Goal: Task Accomplishment & Management: Manage account settings

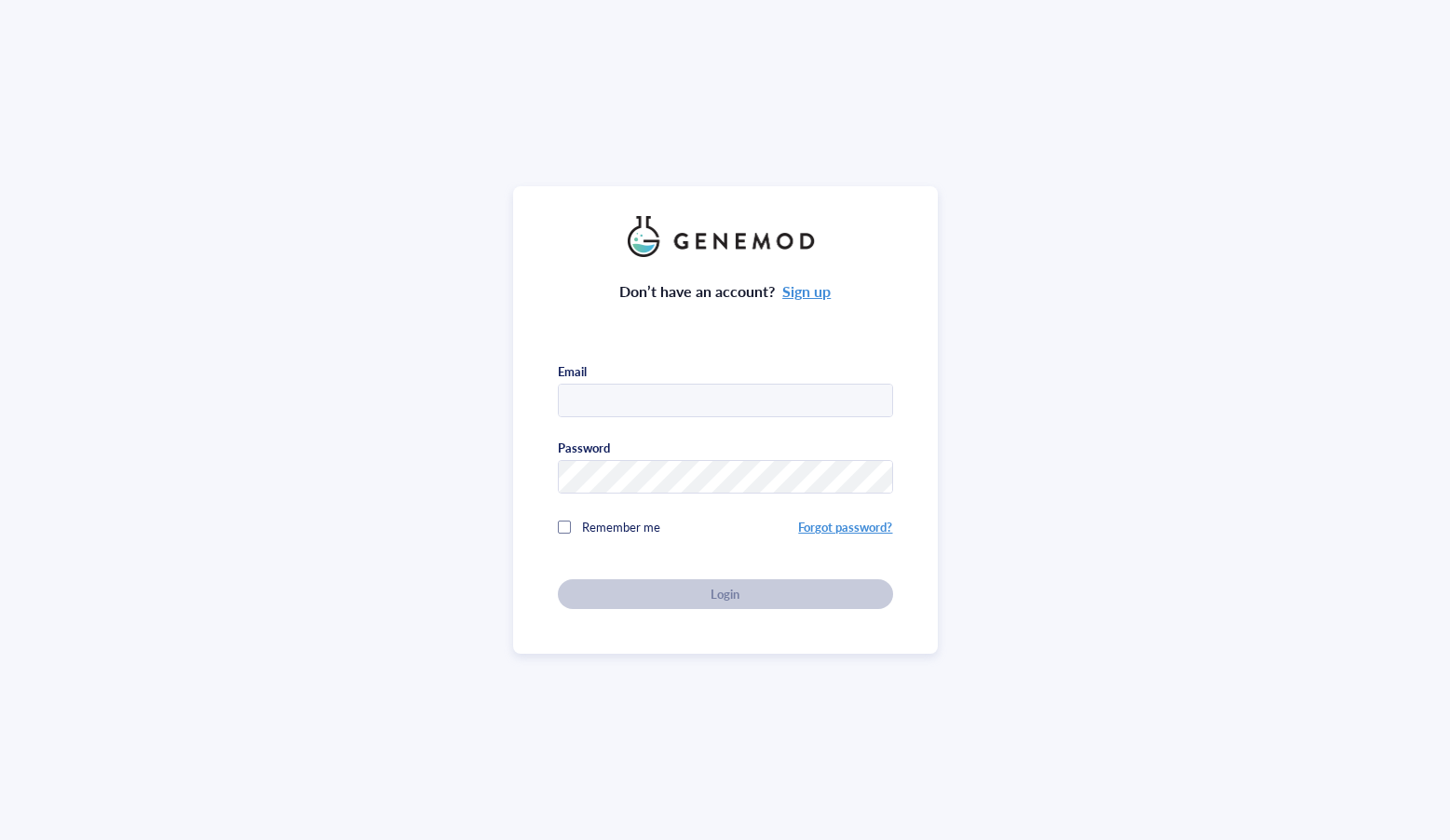
type input "[EMAIL_ADDRESS][DOMAIN_NAME]"
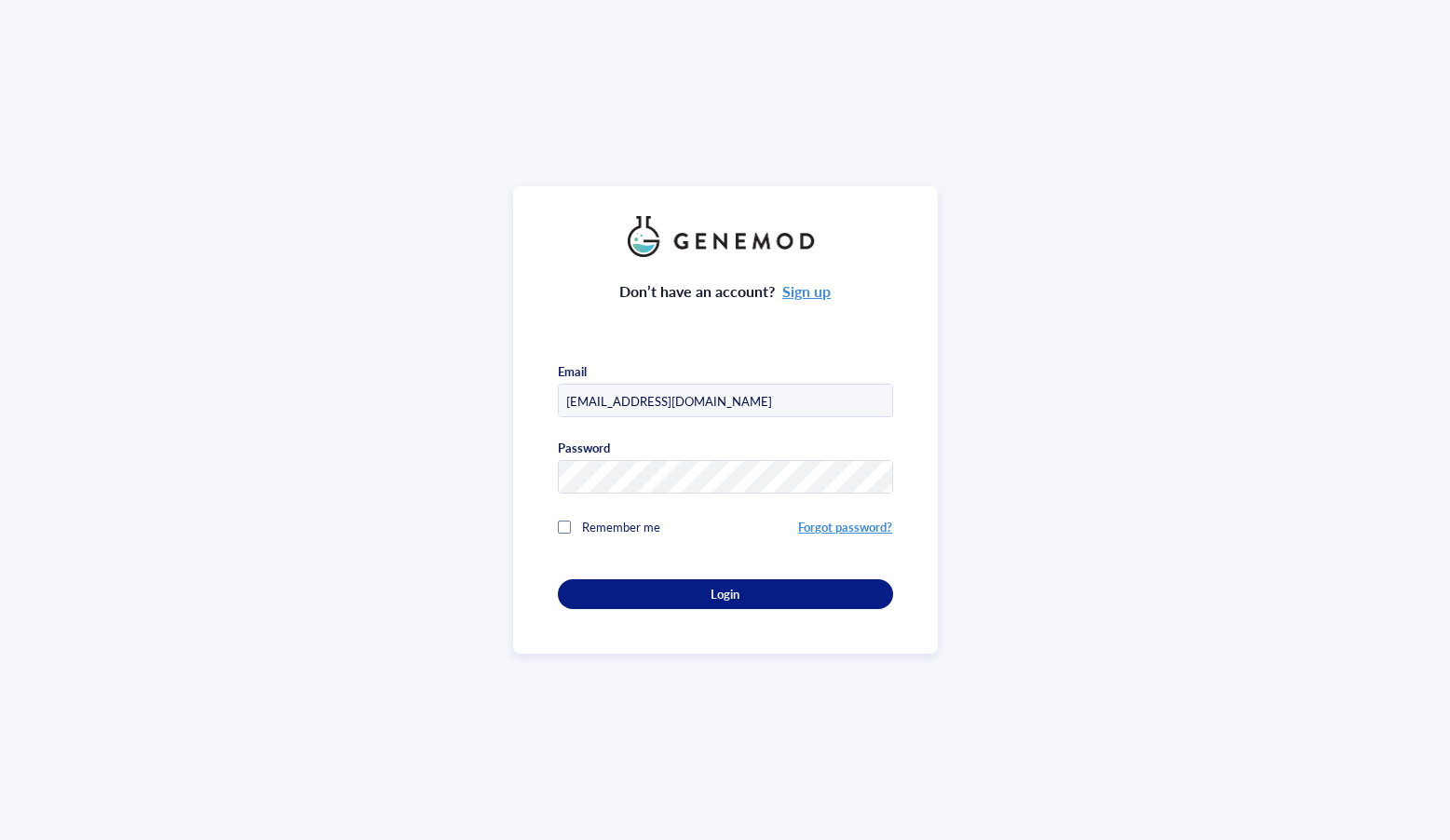
click at [730, 599] on button "Login" at bounding box center [725, 594] width 336 height 29
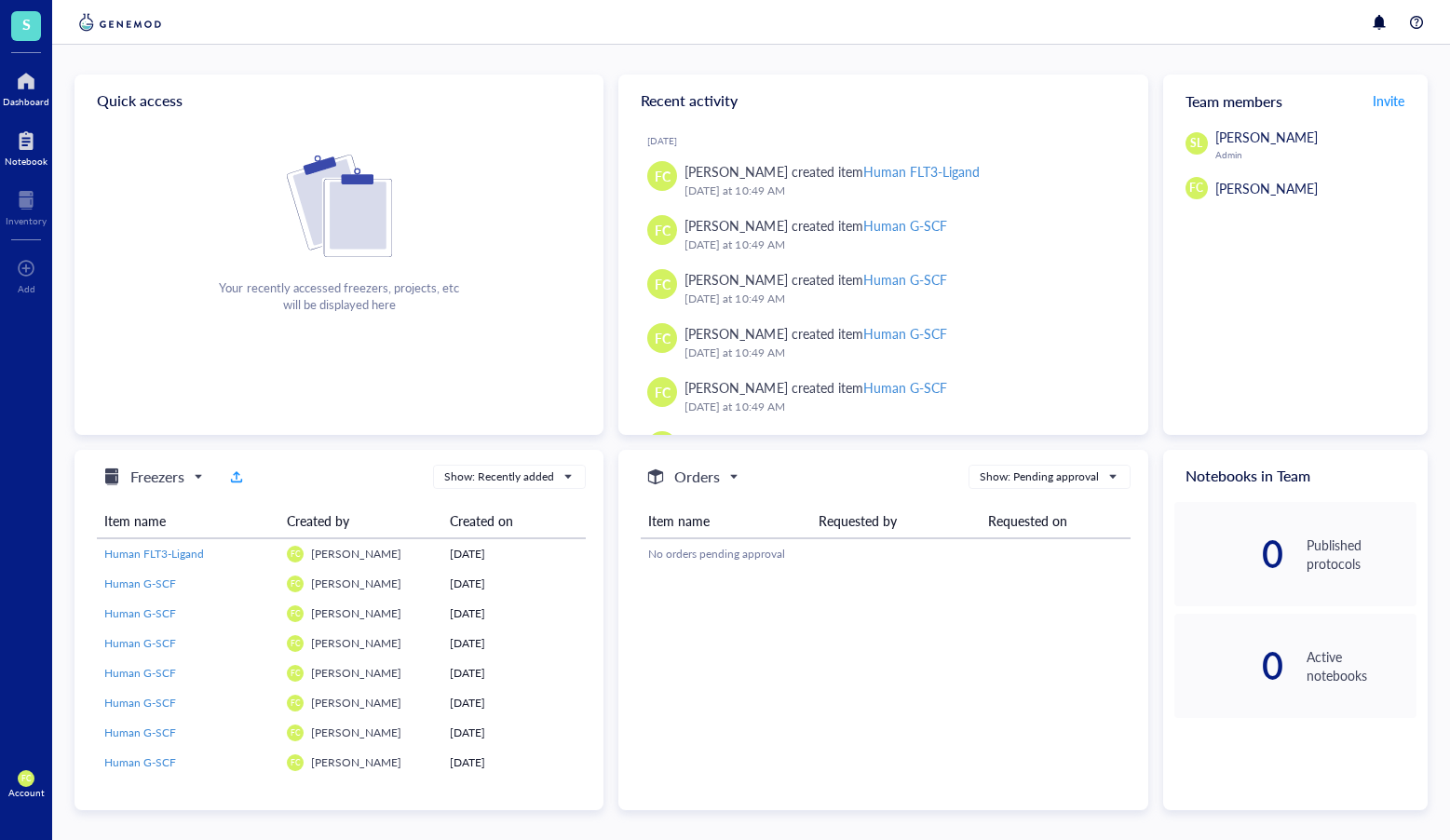
click at [9, 145] on div at bounding box center [26, 141] width 43 height 29
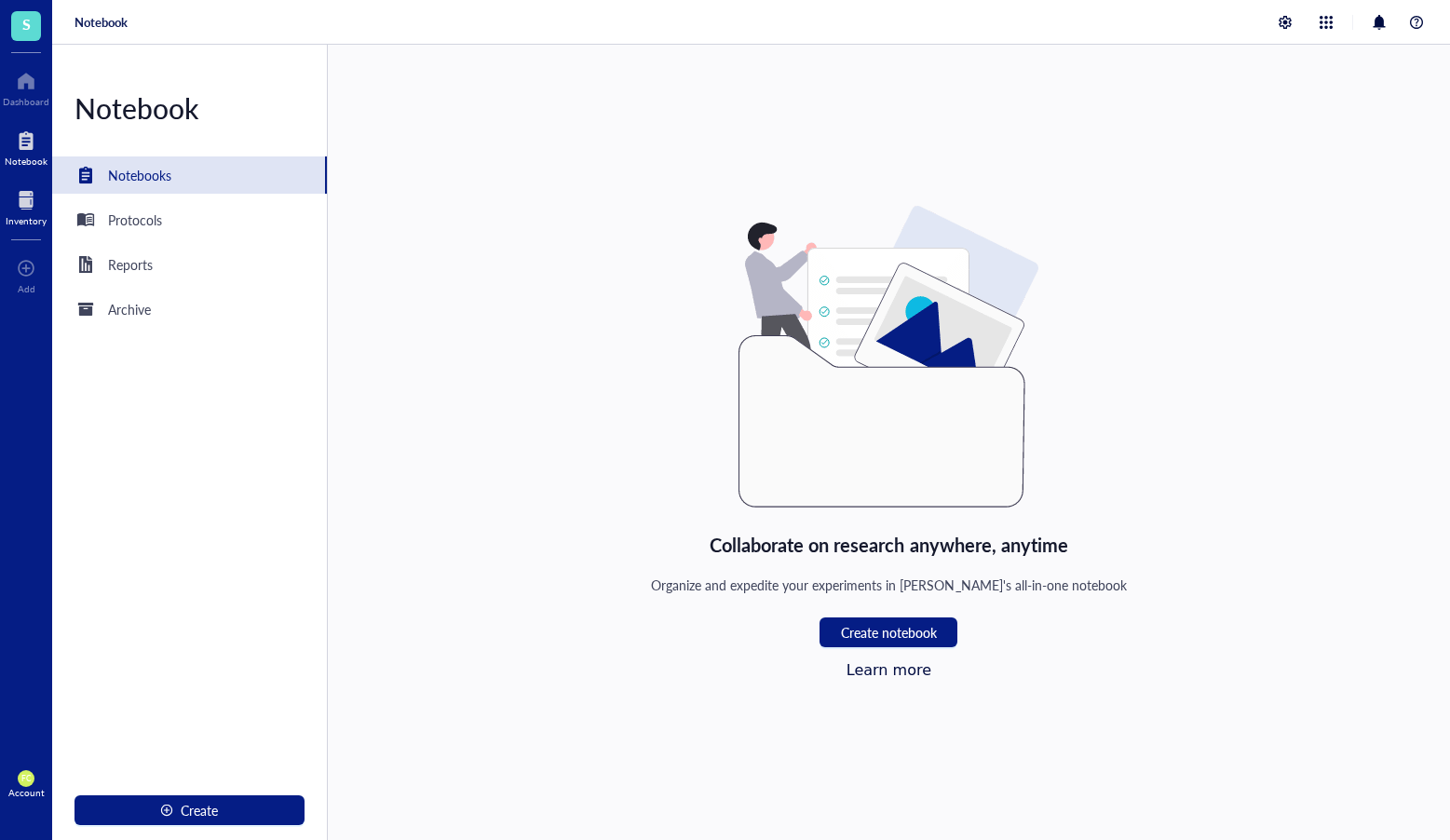
click at [35, 207] on div at bounding box center [26, 199] width 41 height 29
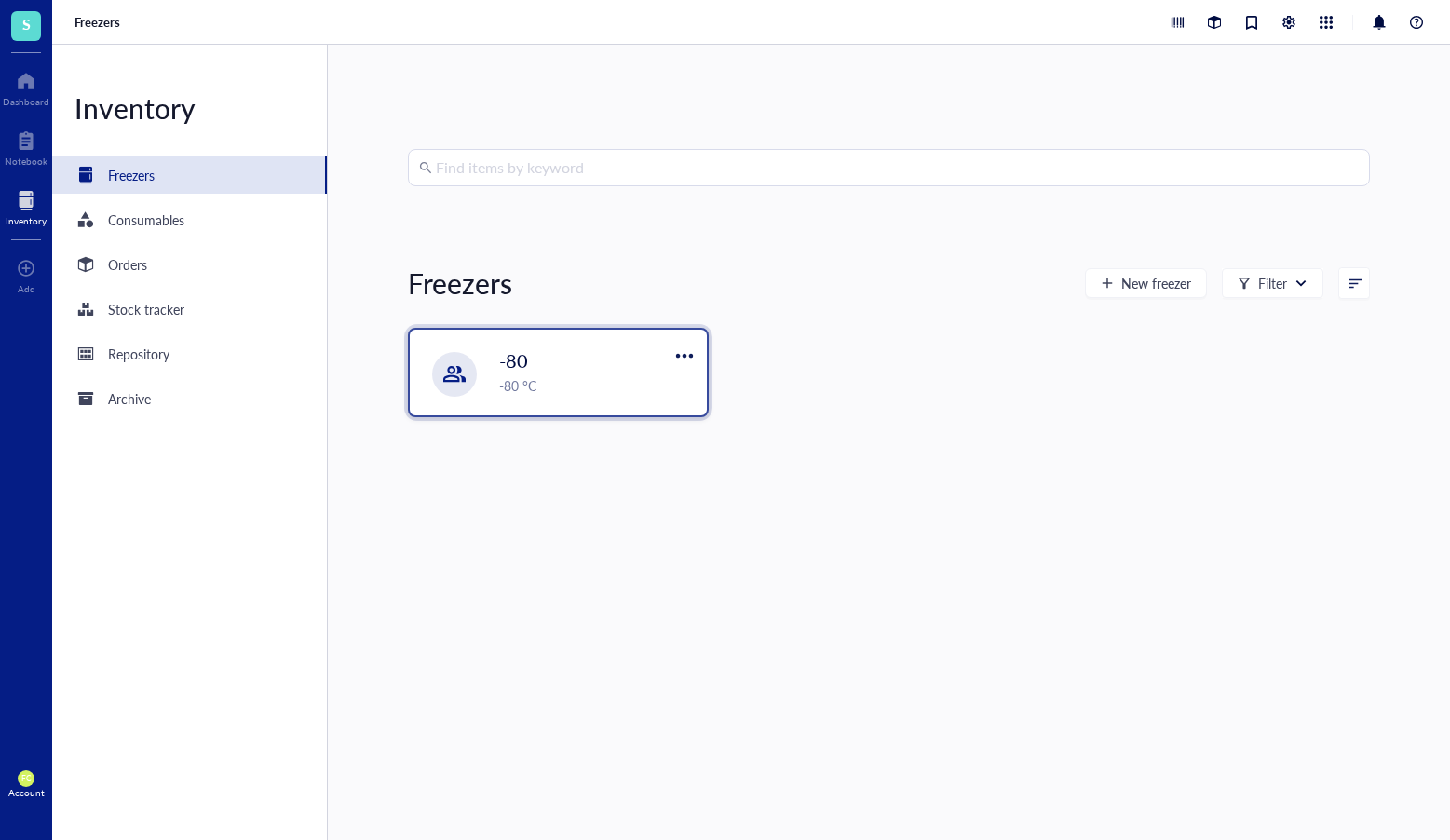
click at [623, 354] on div "-80" at bounding box center [583, 360] width 169 height 26
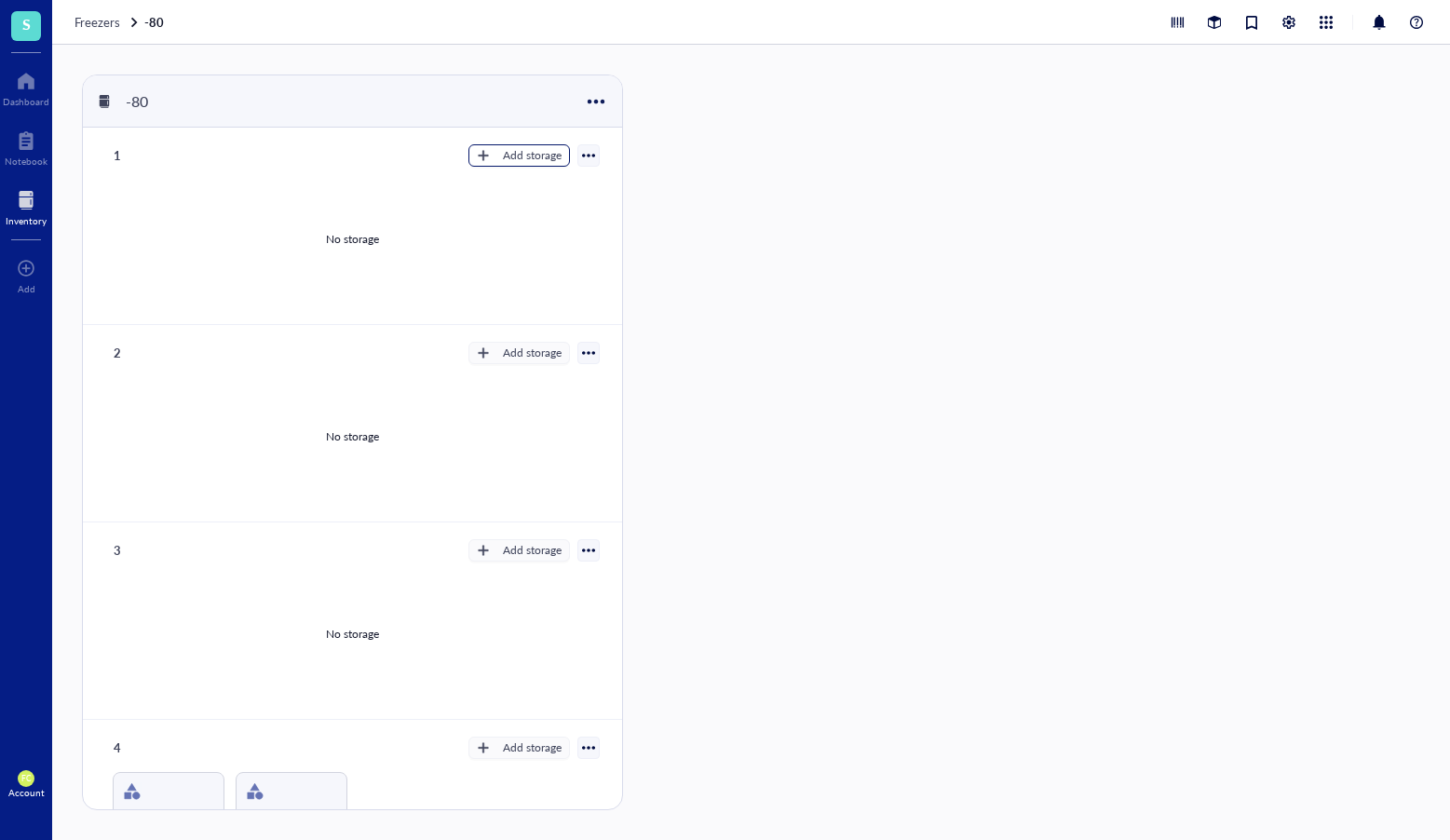
click at [516, 151] on div "Add storage" at bounding box center [532, 155] width 59 height 17
click at [537, 184] on span "Rack" at bounding box center [528, 187] width 107 height 21
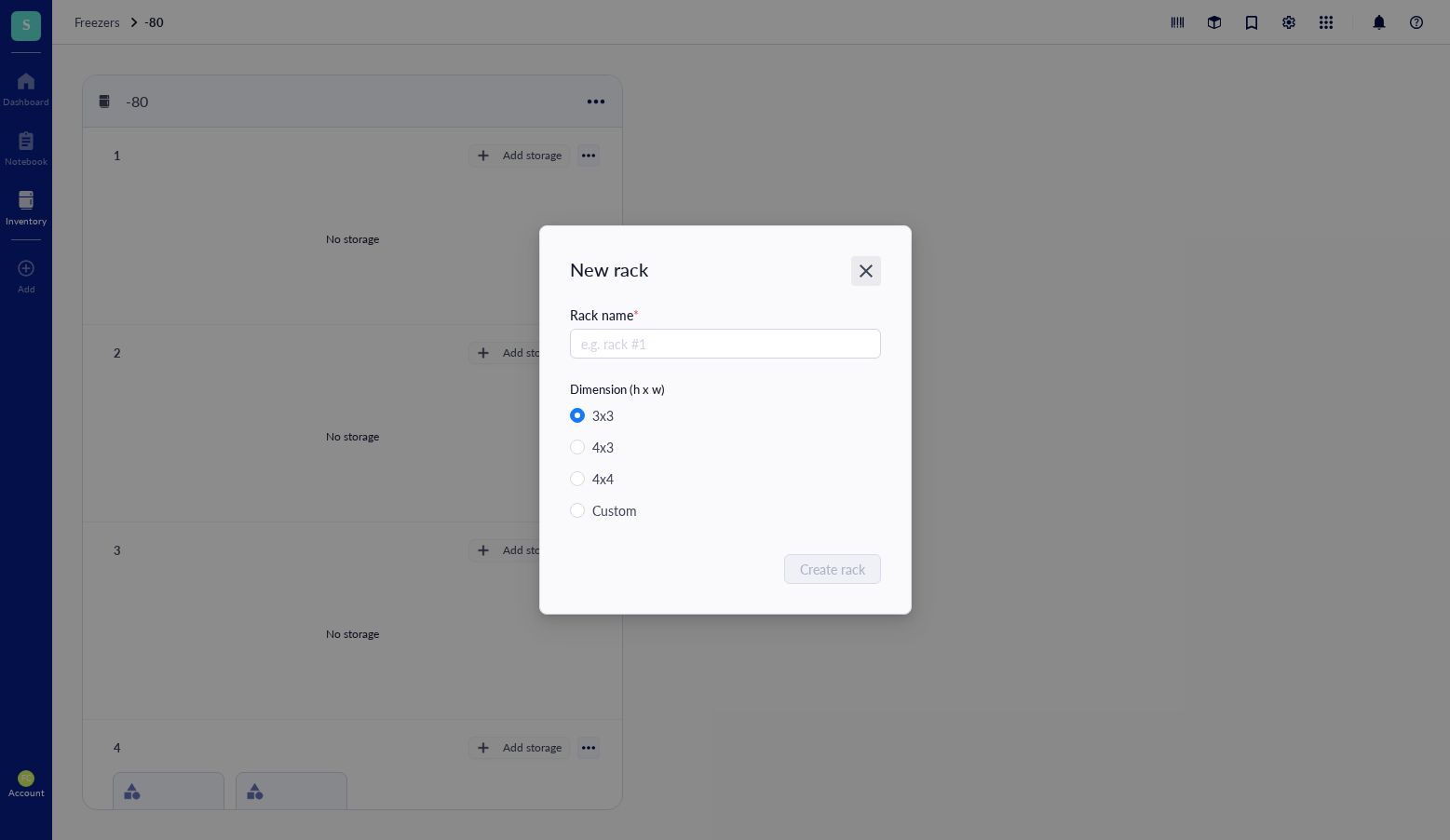
click at [873, 267] on icon "Close" at bounding box center [866, 272] width 18 height 18
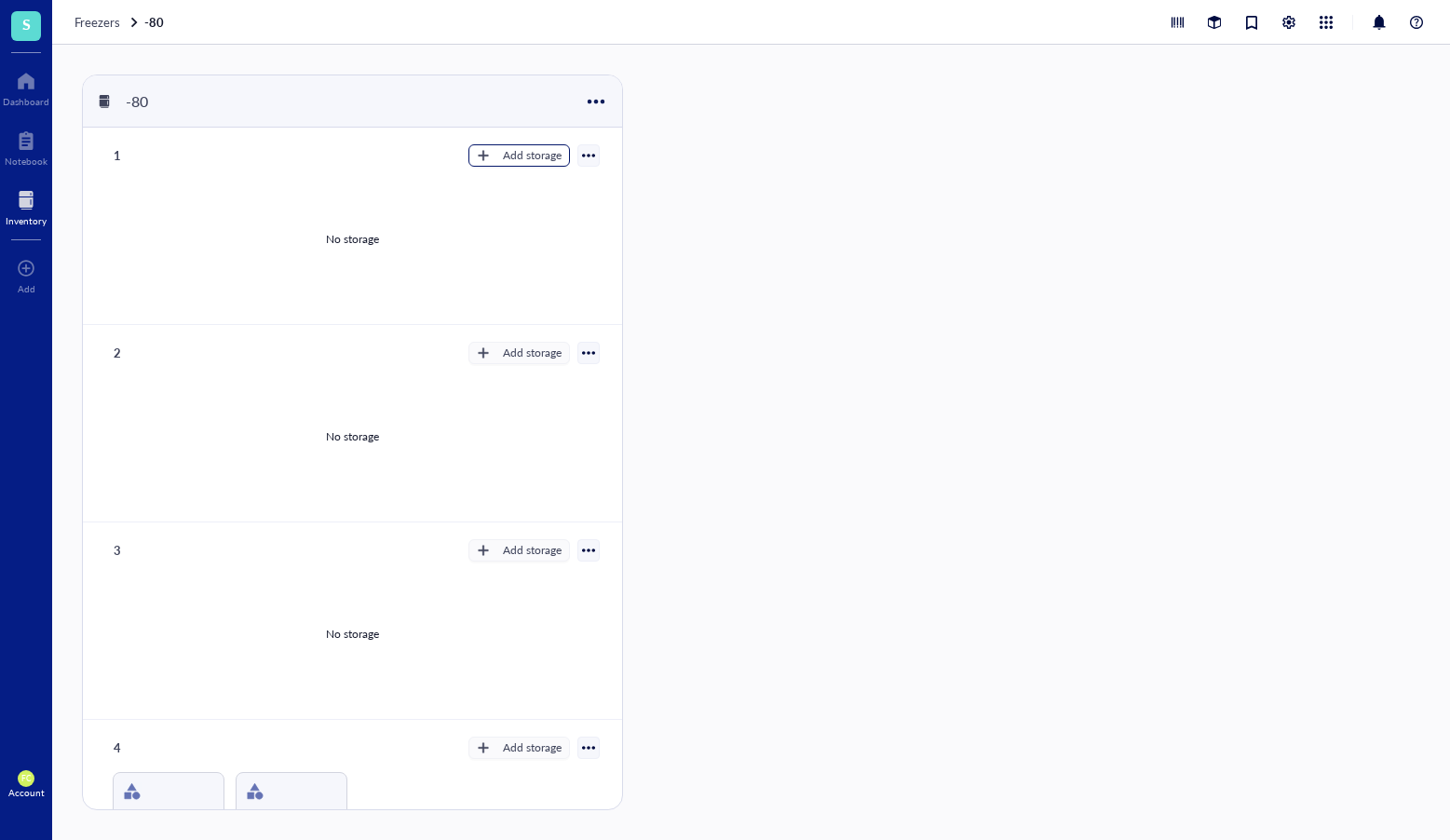
click at [540, 158] on div "Add storage" at bounding box center [532, 155] width 59 height 17
click at [521, 224] on span "Category" at bounding box center [528, 216] width 107 height 21
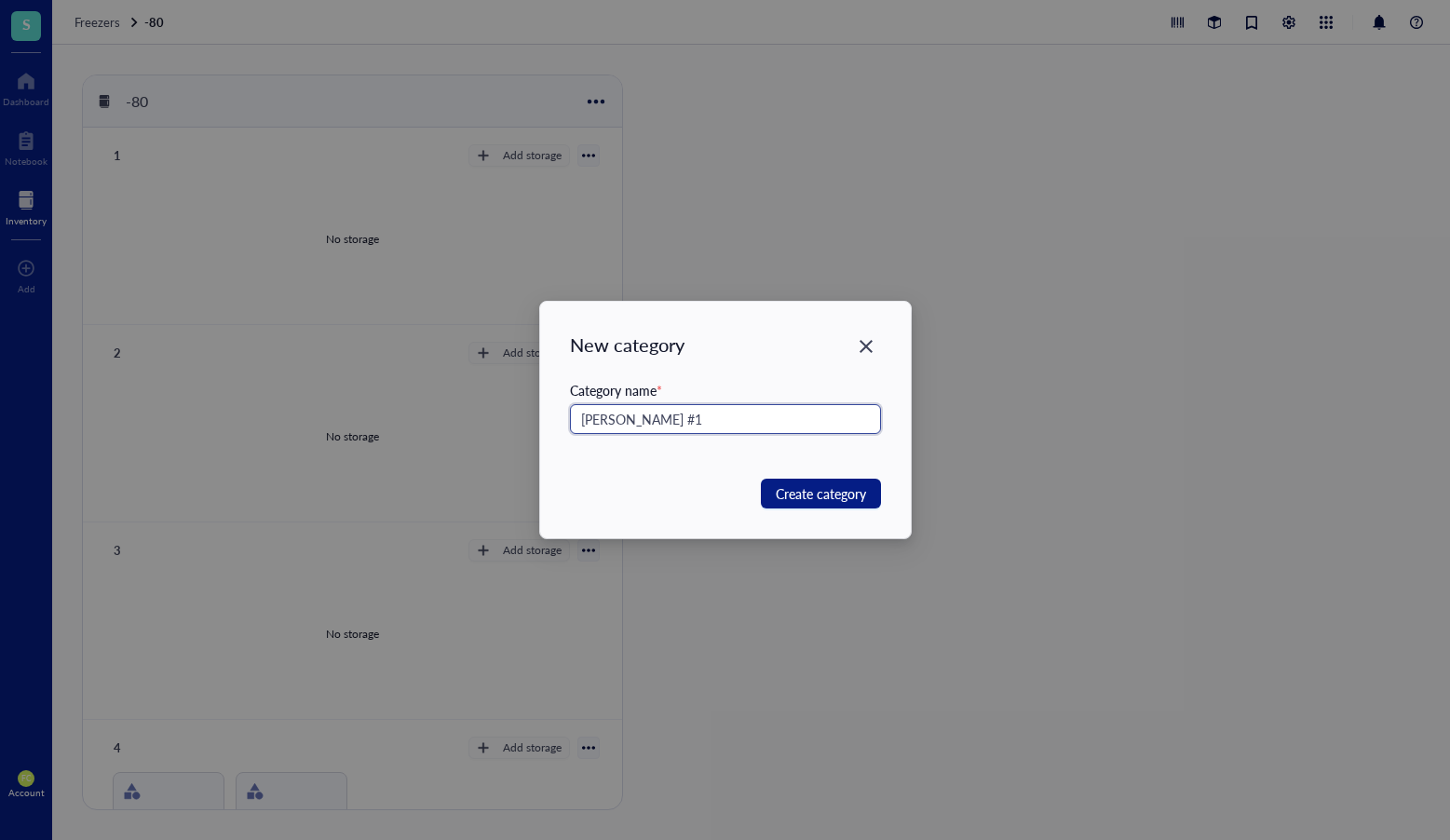
drag, startPoint x: 632, startPoint y: 421, endPoint x: 543, endPoint y: 419, distance: 89.0
click at [543, 419] on div "New category Category name * Sayantani #1 Create category" at bounding box center [725, 420] width 371 height 237
type input "[PERSON_NAME] #1"
click at [835, 496] on span "Create category" at bounding box center [821, 493] width 90 height 21
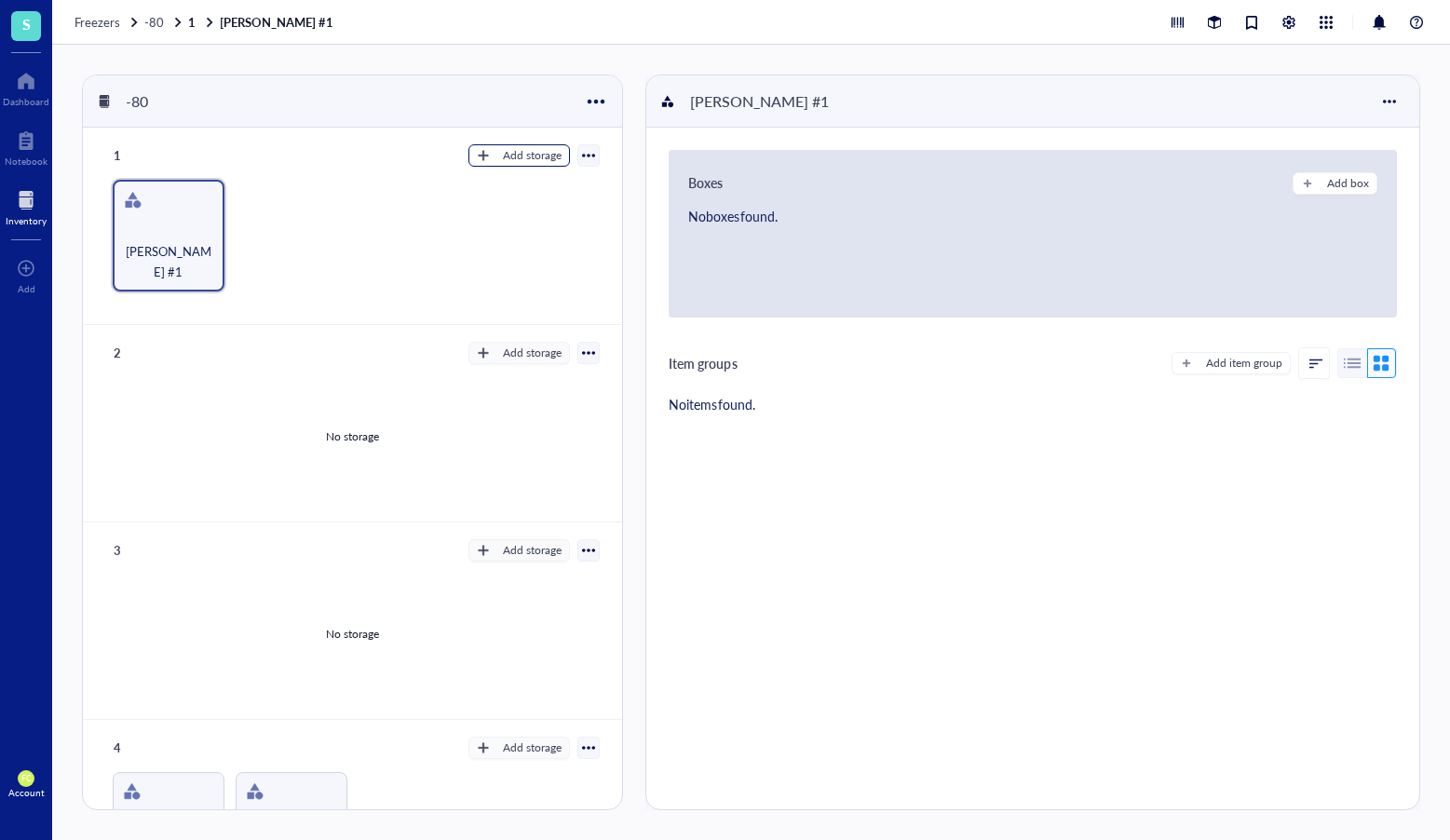
click at [515, 155] on div "Add storage" at bounding box center [532, 155] width 59 height 17
click at [521, 224] on span "Category" at bounding box center [528, 216] width 107 height 21
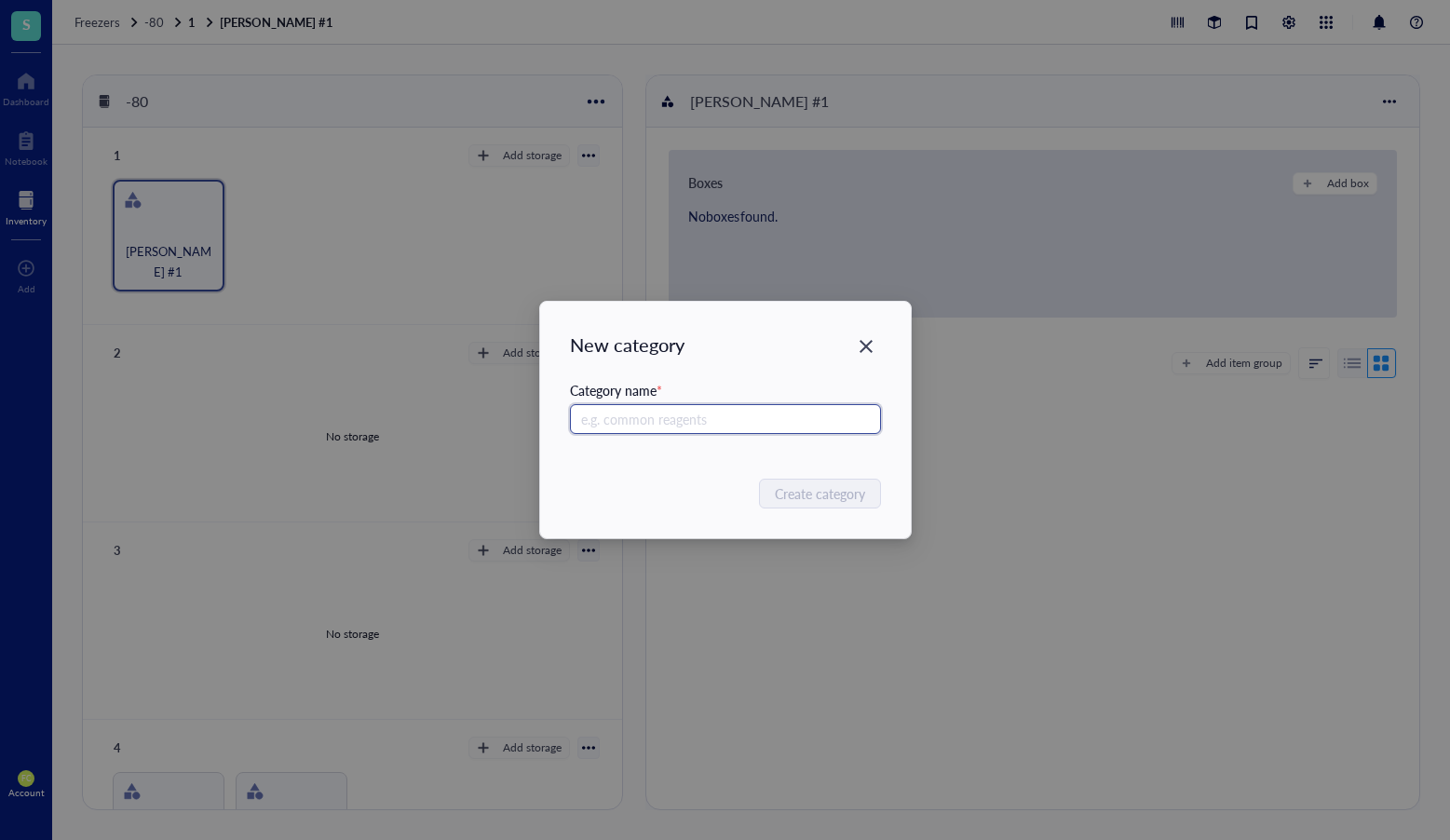
paste input "[PERSON_NAME] #1"
type input "[PERSON_NAME] #1"
click at [811, 493] on span "Create category" at bounding box center [821, 493] width 90 height 21
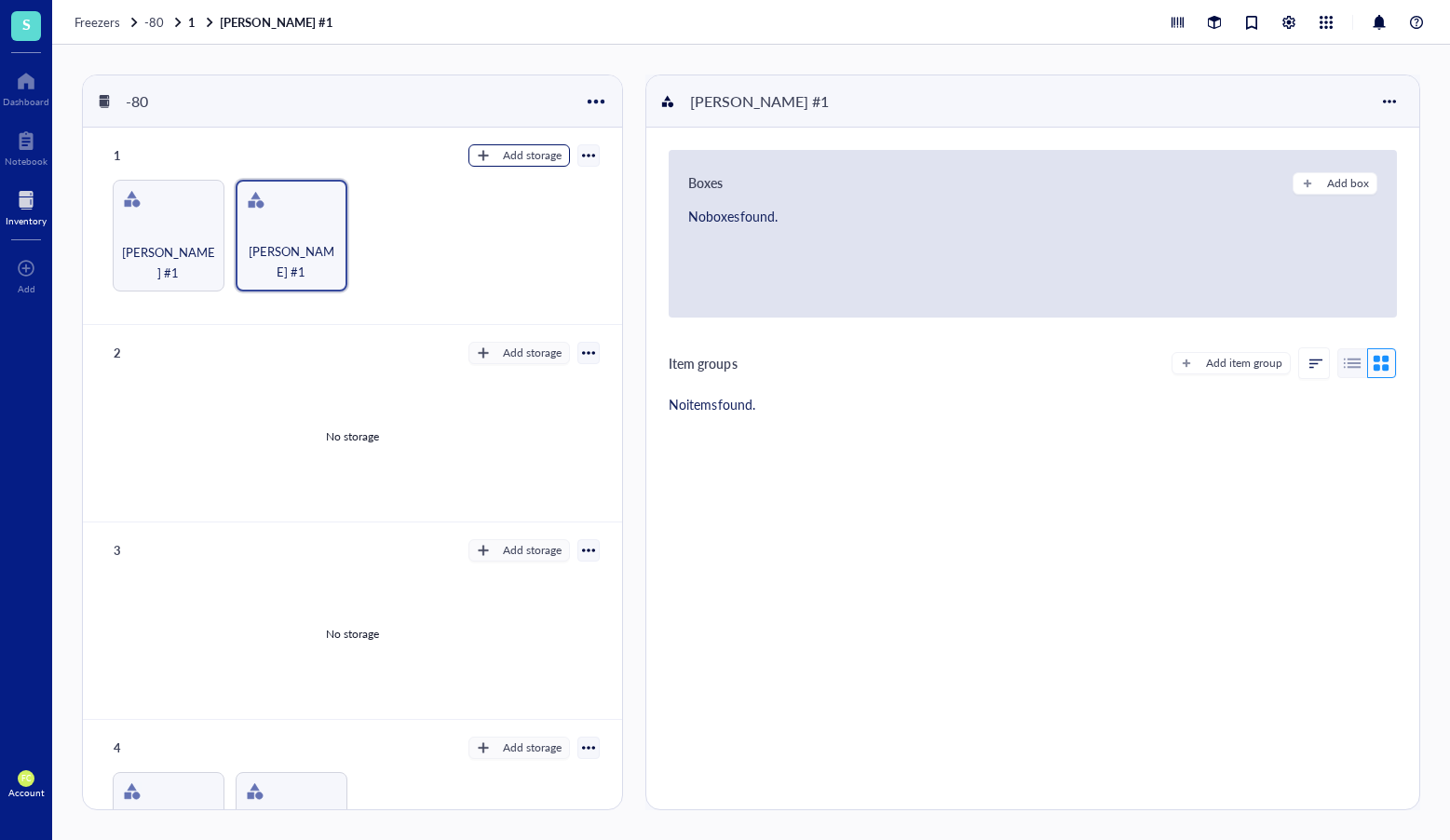
click at [533, 161] on div "Add storage" at bounding box center [532, 155] width 59 height 17
click at [469, 145] on button "Add storage" at bounding box center [520, 155] width 102 height 22
click at [533, 161] on div "Add storage" at bounding box center [532, 155] width 59 height 17
click at [534, 219] on span "Category" at bounding box center [528, 216] width 107 height 21
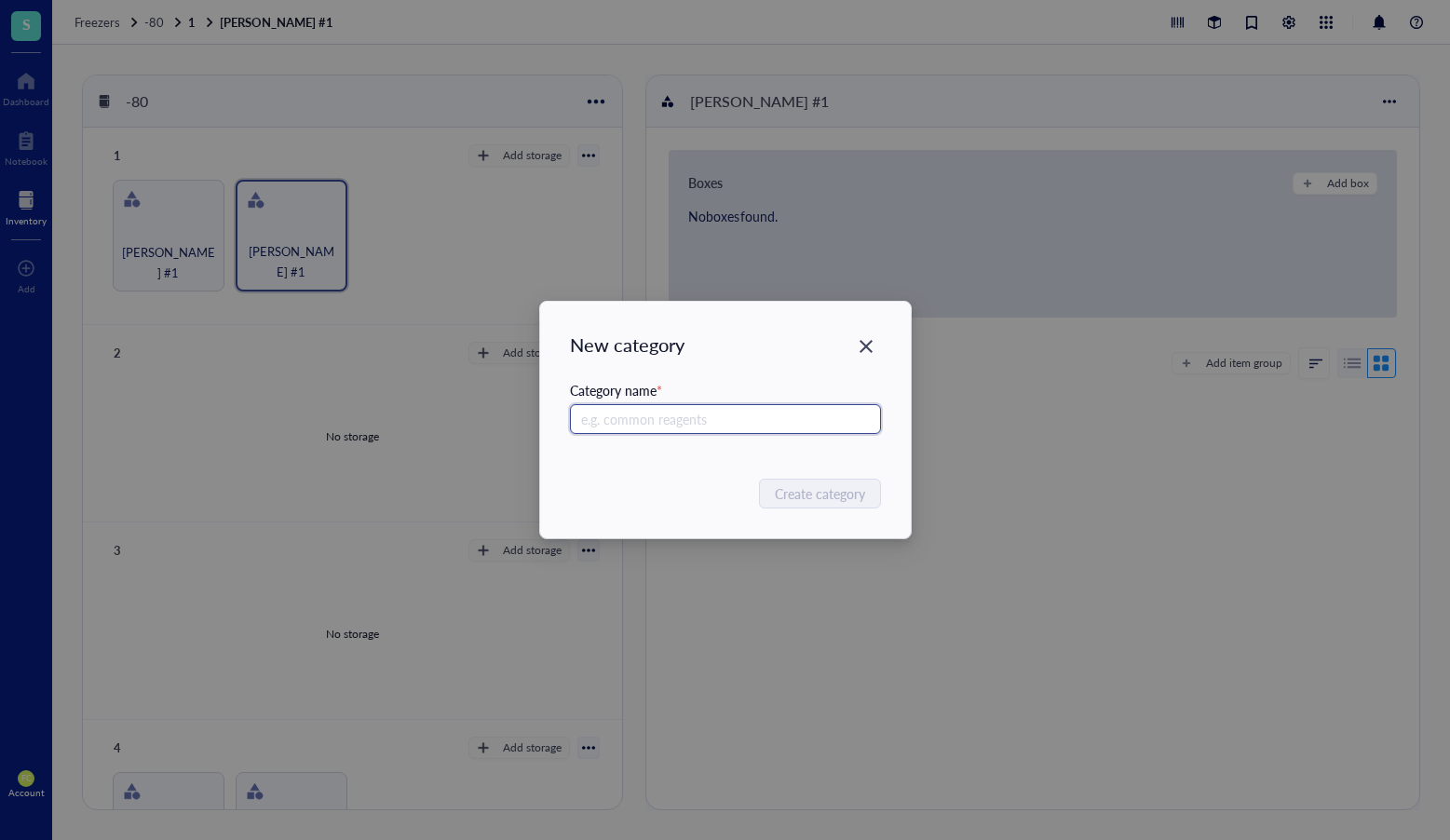
paste input "[PERSON_NAME] #1"
click at [601, 419] on input "Sayantani #1" at bounding box center [726, 419] width 311 height 29
click at [686, 423] on input "Stan #1" at bounding box center [726, 419] width 311 height 29
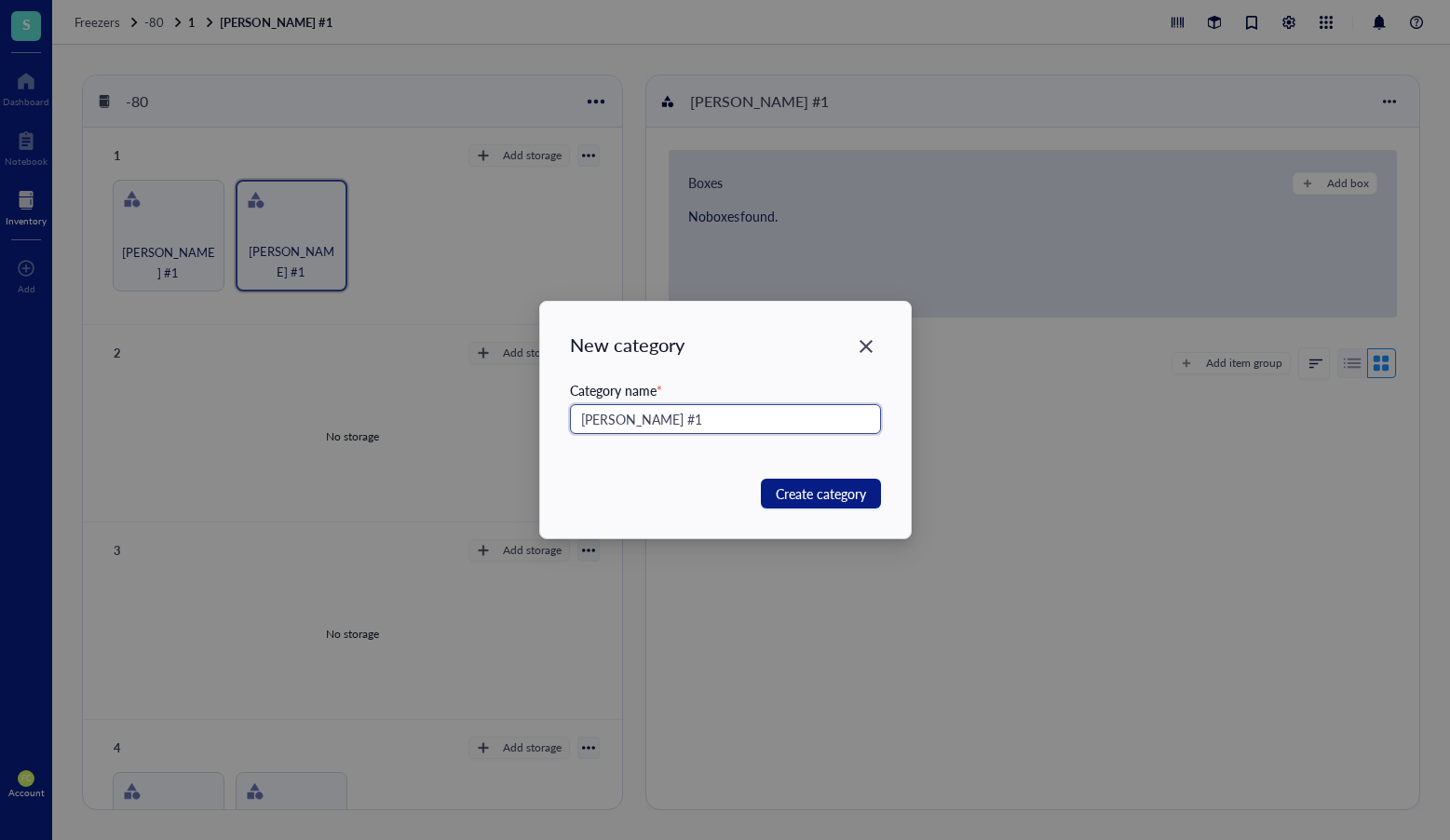
click at [686, 423] on input "Stan #1" at bounding box center [726, 419] width 311 height 29
type input "Stan #1"
click at [837, 496] on span "Create category" at bounding box center [821, 493] width 90 height 21
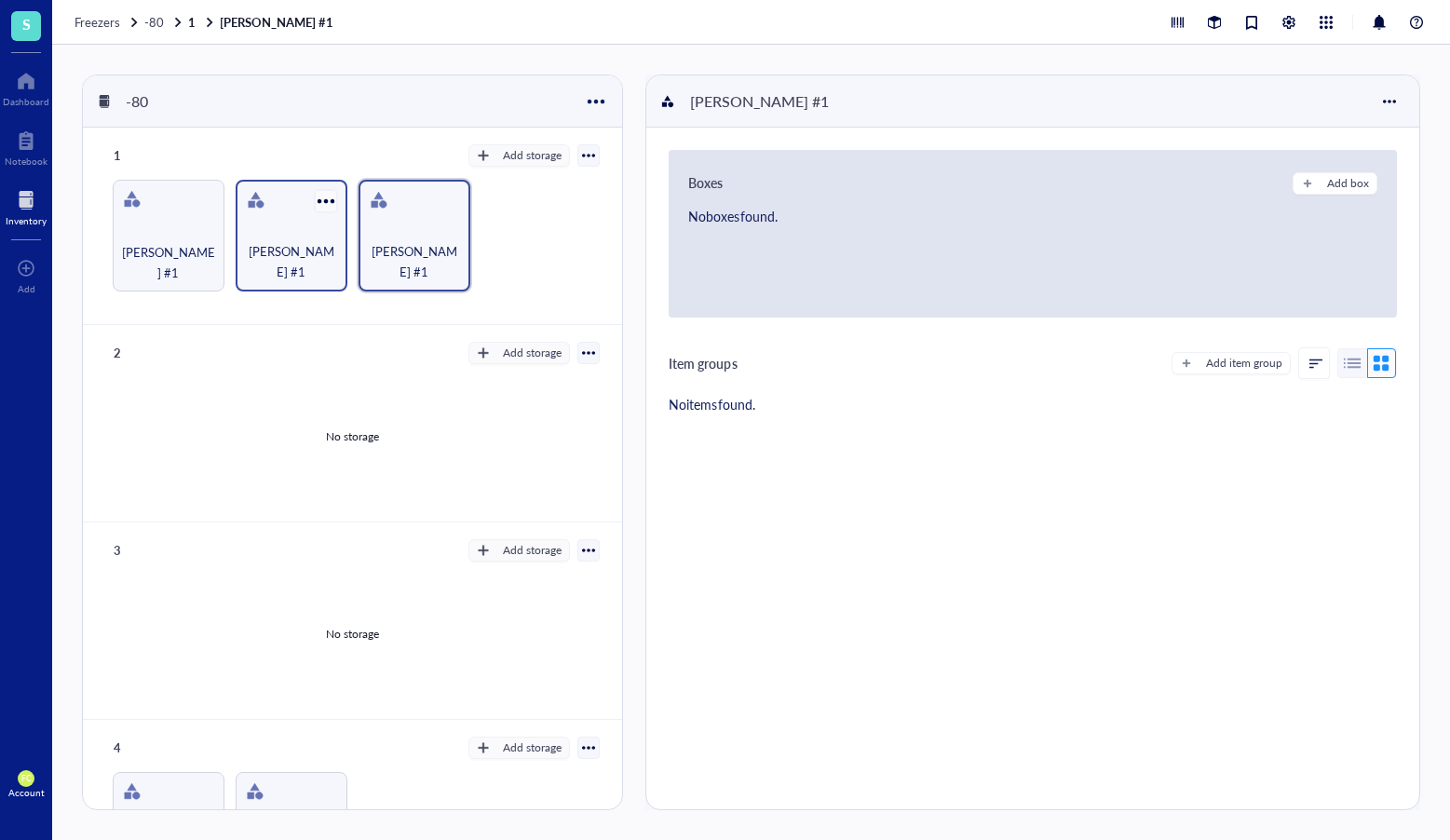
click at [326, 196] on div at bounding box center [326, 200] width 27 height 27
click at [384, 236] on div "Settings" at bounding box center [366, 233] width 44 height 17
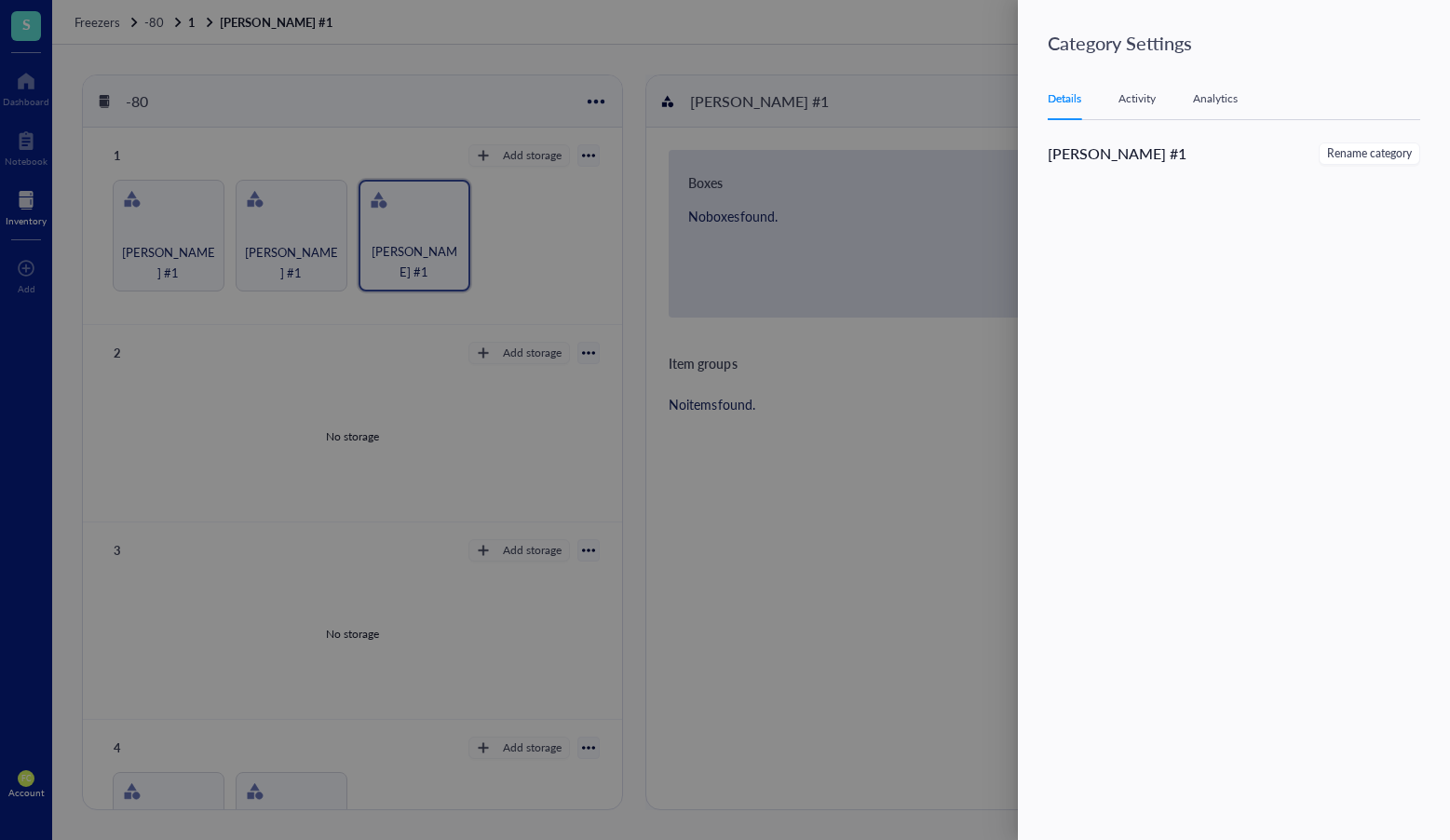
drag, startPoint x: 1133, startPoint y: 149, endPoint x: 1425, endPoint y: 172, distance: 292.9
click at [1137, 149] on div "Sayantani #1" at bounding box center [1136, 154] width 177 height 22
click at [1393, 157] on span "Rename category" at bounding box center [1370, 155] width 85 height 18
click at [1139, 156] on input "Sayantani #1" at bounding box center [1142, 157] width 188 height 29
type input "Sayantani #2"
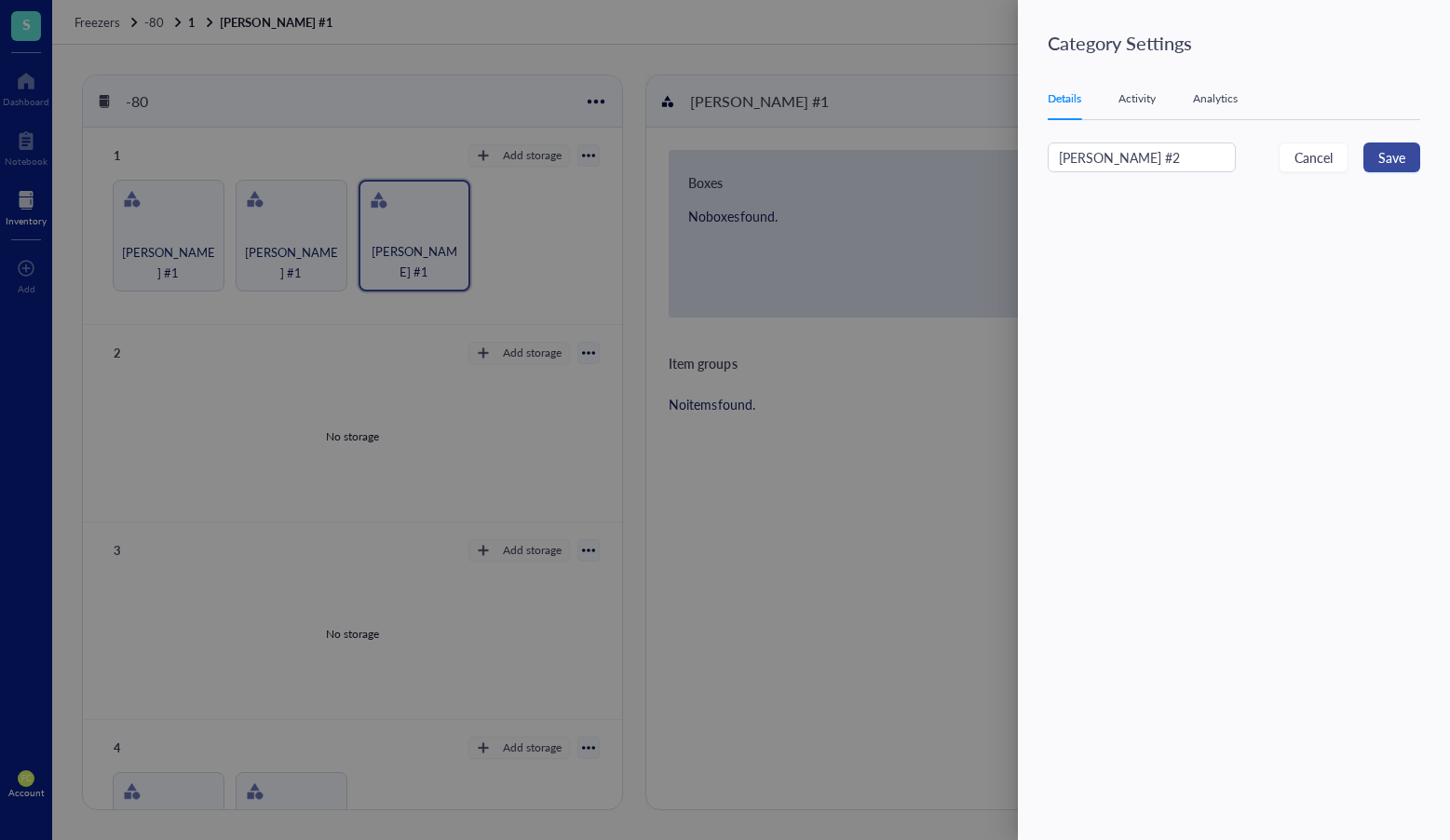
click at [1394, 156] on span "Save" at bounding box center [1392, 156] width 27 height 21
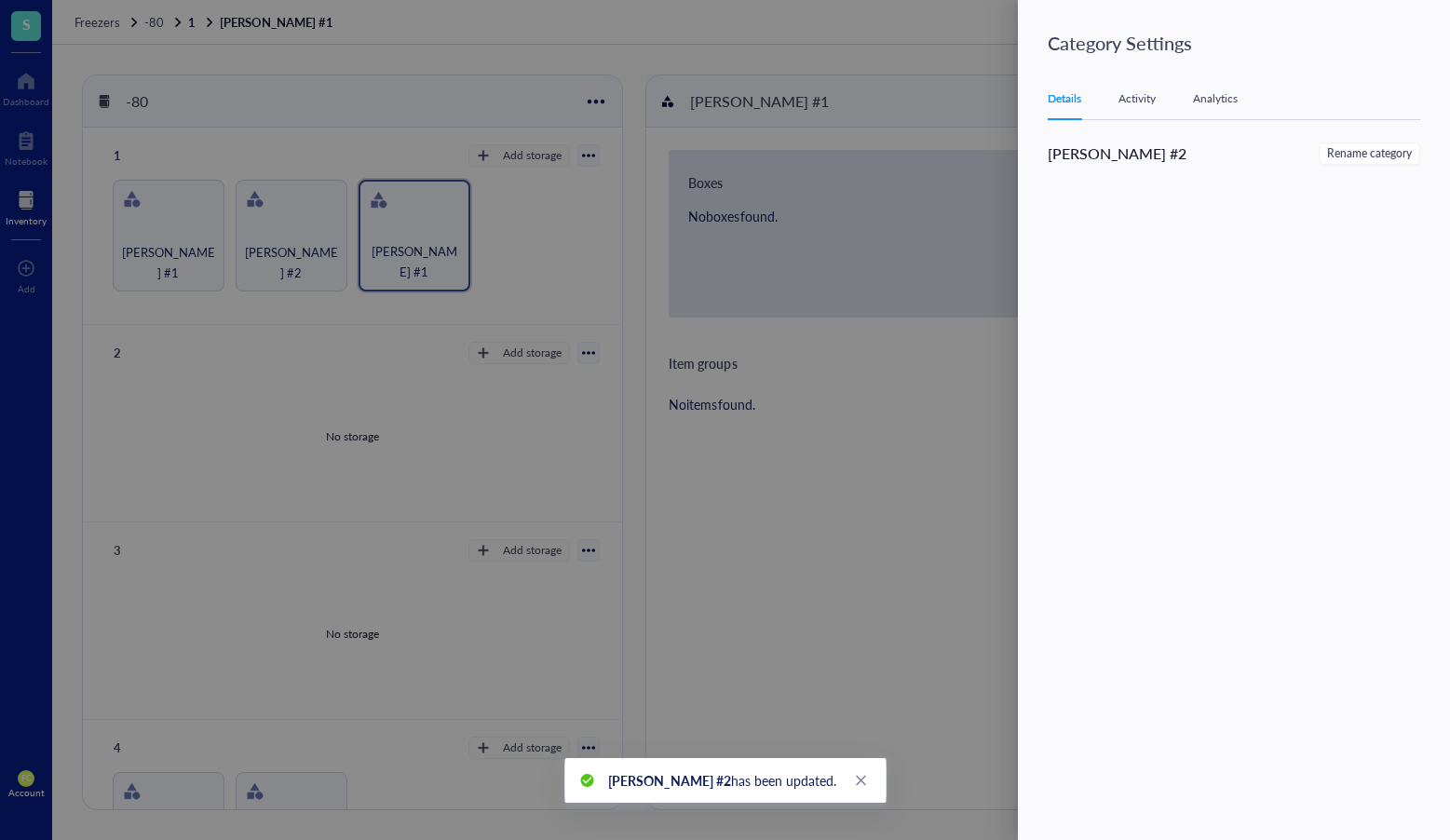
click at [485, 152] on div at bounding box center [725, 420] width 1450 height 840
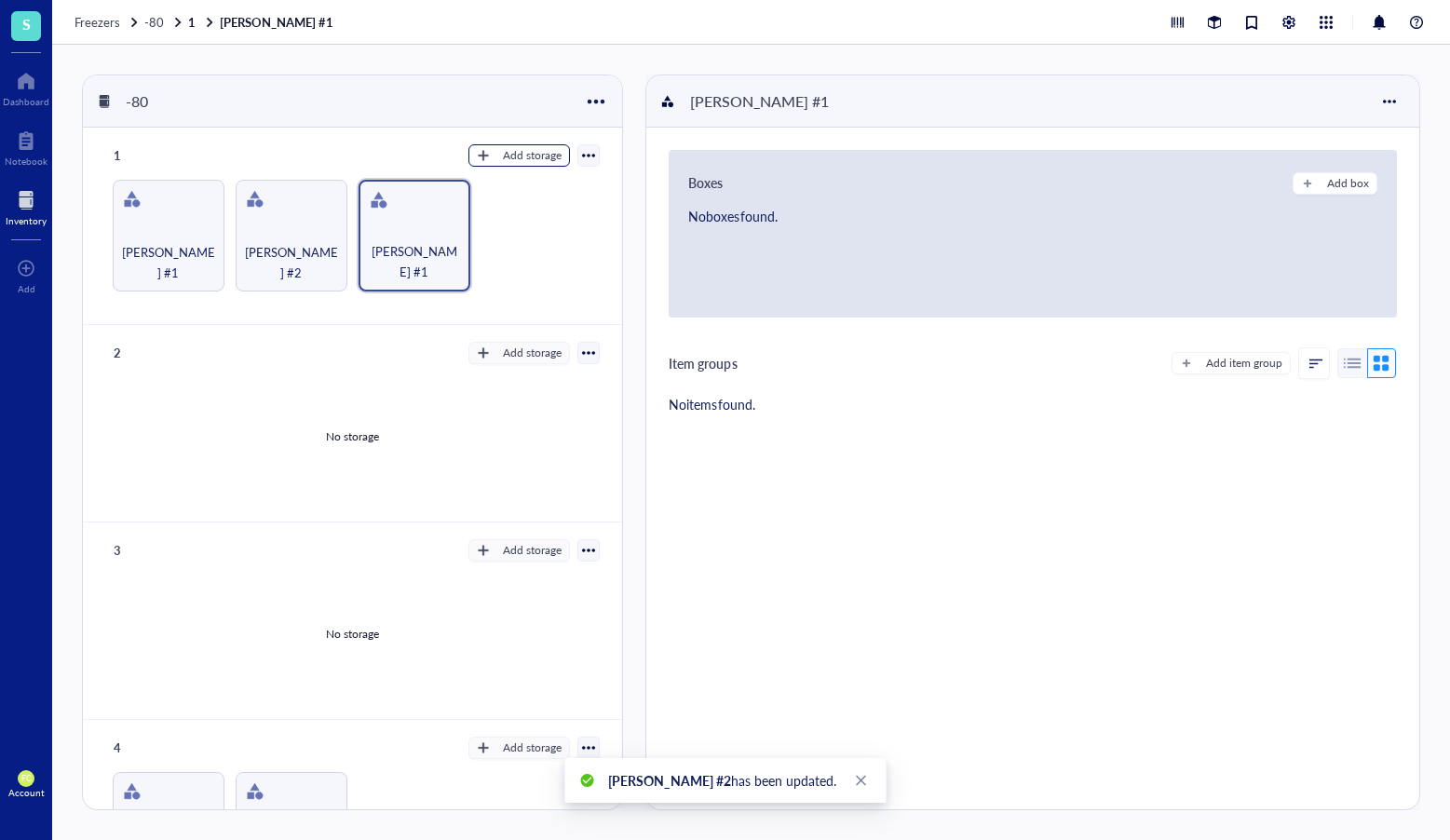
click at [516, 159] on div "Add storage" at bounding box center [532, 155] width 59 height 17
click at [516, 212] on span "Category" at bounding box center [528, 216] width 107 height 21
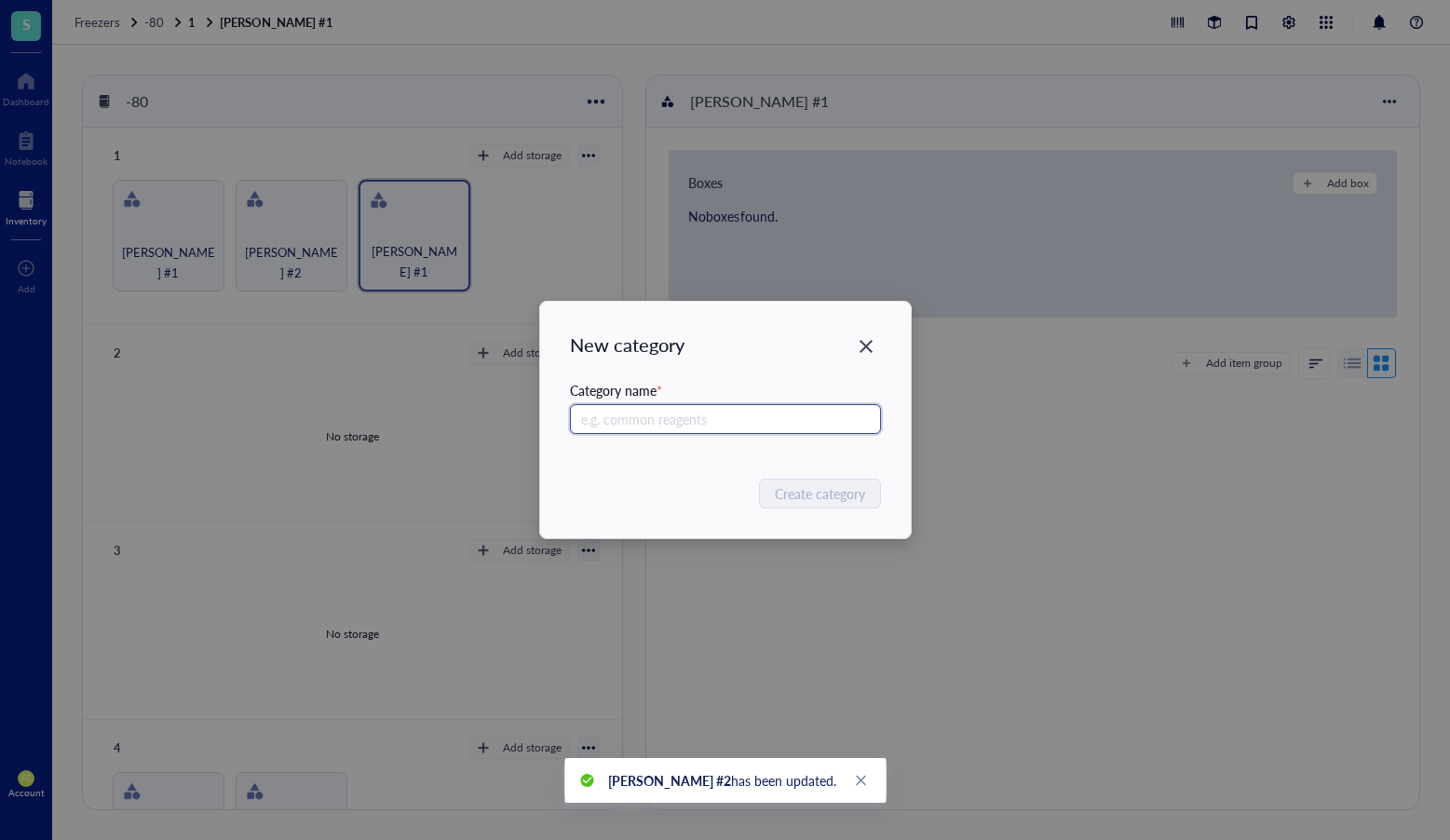
paste input "Stan #1"
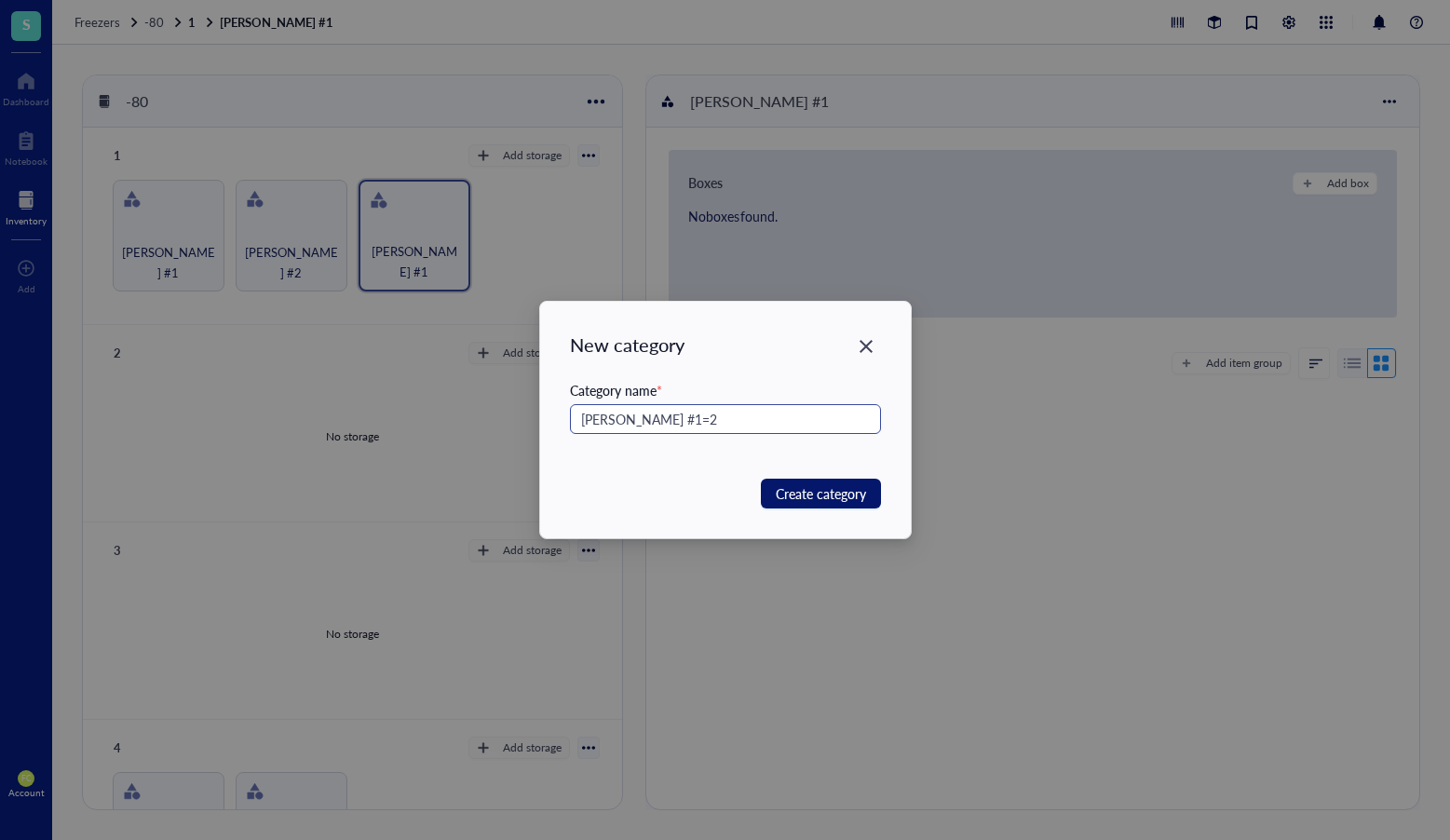
drag, startPoint x: 858, startPoint y: 491, endPoint x: 623, endPoint y: 411, distance: 248.2
click at [623, 411] on div "New category Category name * Stan #1=2 Create category" at bounding box center [725, 420] width 371 height 237
click at [629, 419] on input "Stan #1=2" at bounding box center [726, 419] width 311 height 29
type input "Stan #2"
click at [832, 498] on span "Create category" at bounding box center [821, 493] width 90 height 21
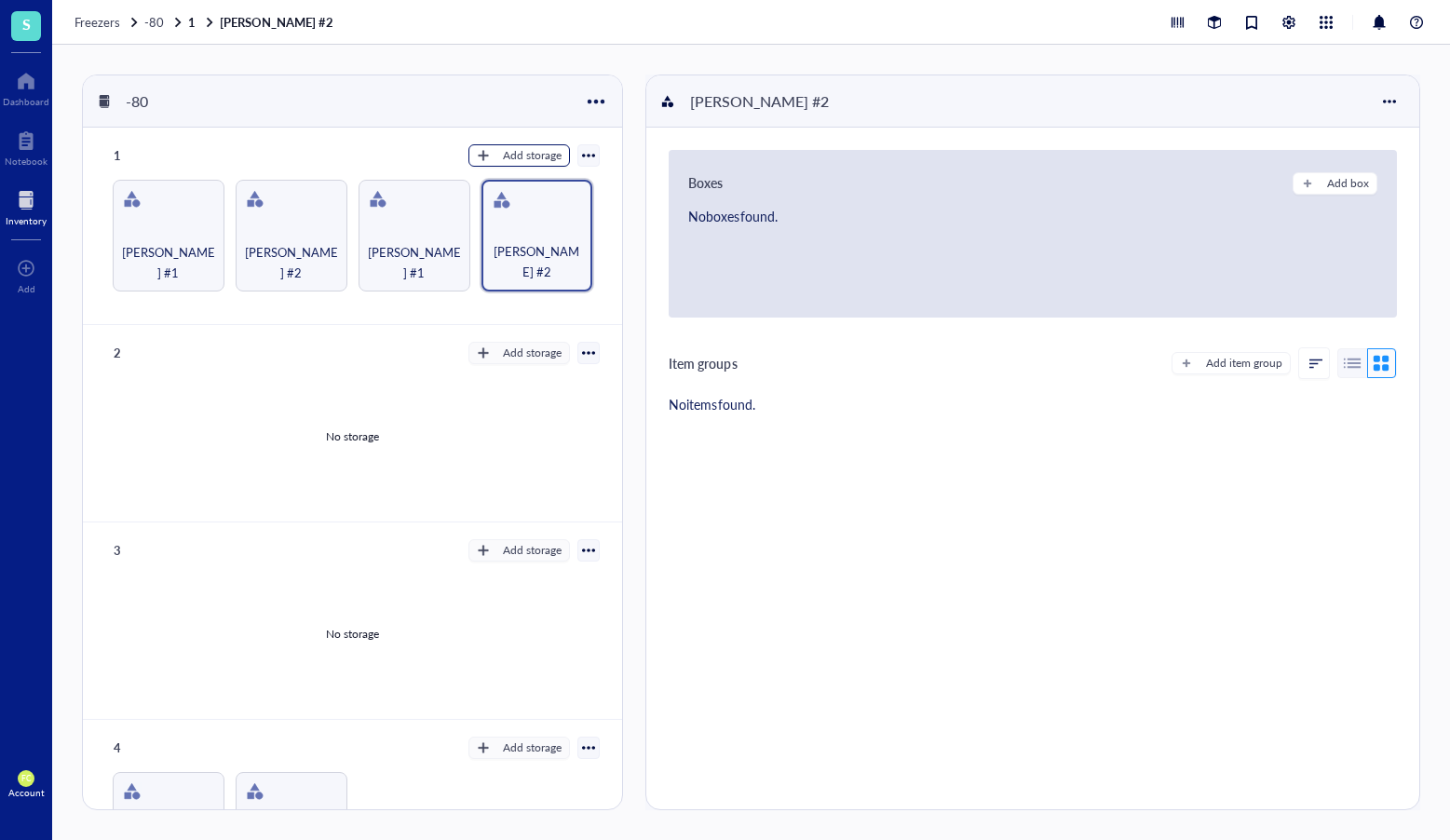
click at [527, 156] on div "Add storage" at bounding box center [532, 155] width 59 height 17
click at [516, 217] on span "Category" at bounding box center [528, 216] width 107 height 21
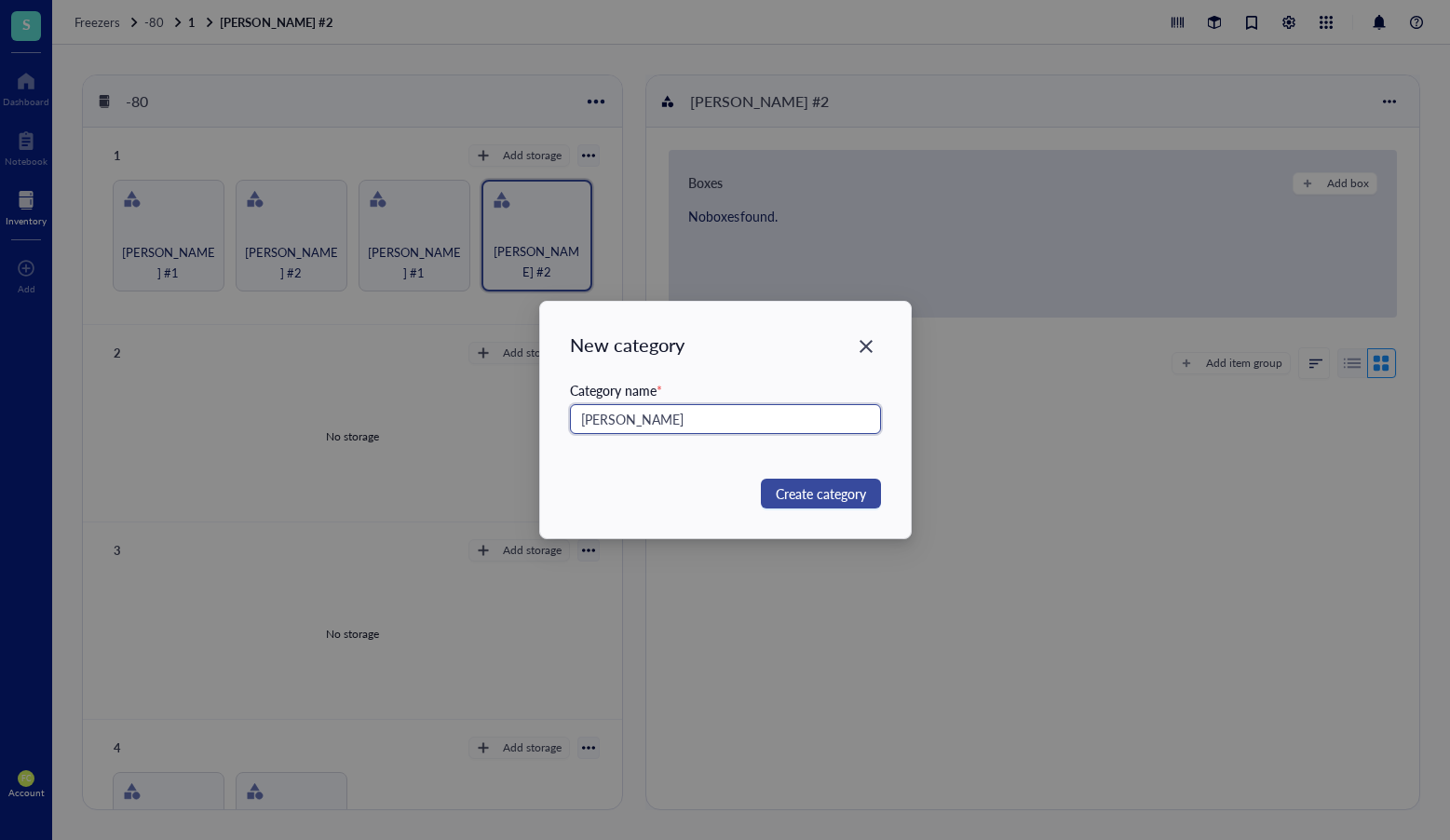
type input "Vivan"
click at [826, 481] on button "Create category" at bounding box center [821, 493] width 120 height 29
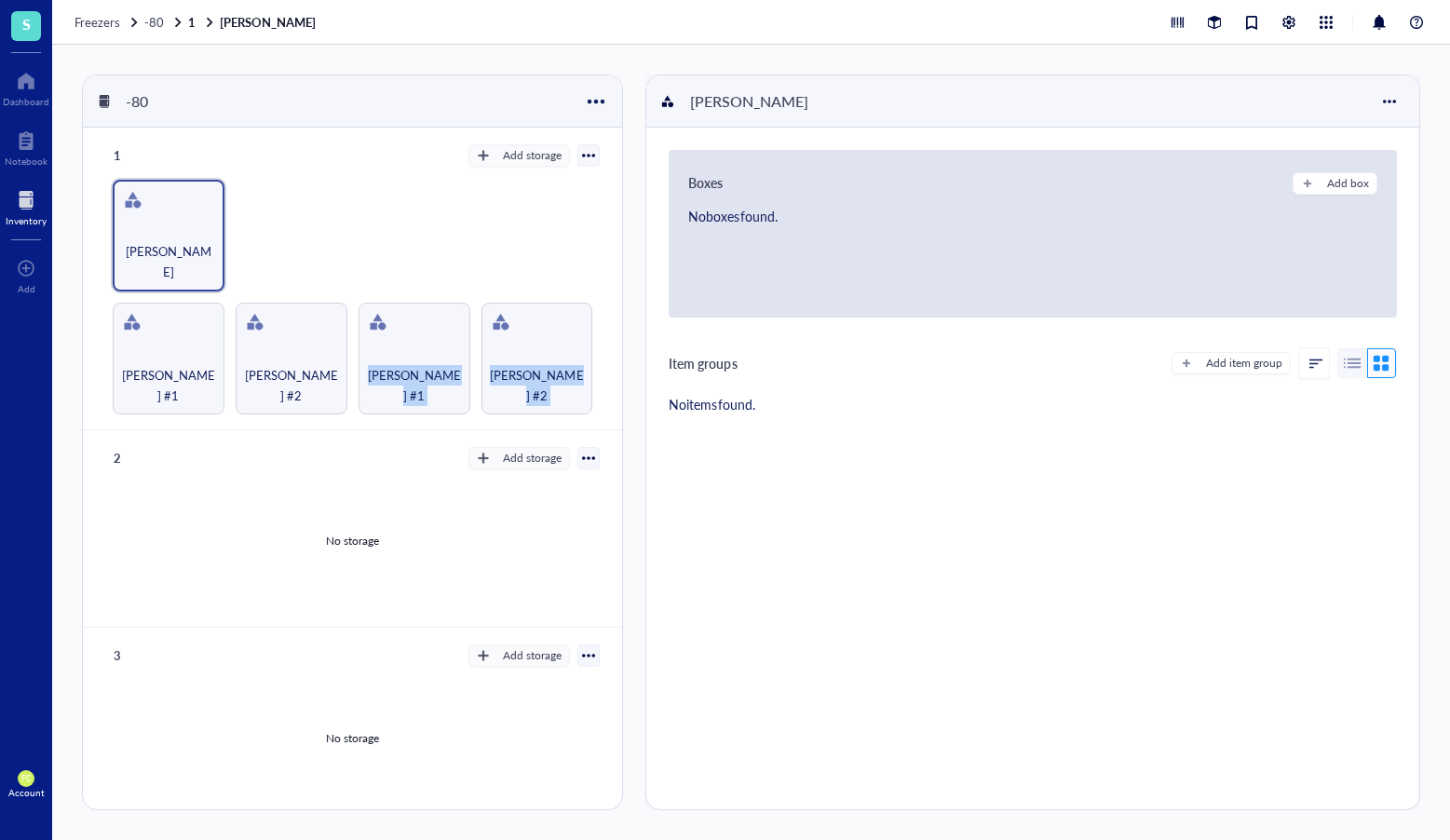
drag, startPoint x: 183, startPoint y: 250, endPoint x: 450, endPoint y: 274, distance: 268.1
click at [383, 263] on div "Sayantani #1 Sayantani #2 Stan #1 Stan #2 Vivan" at bounding box center [353, 297] width 495 height 235
click at [472, 269] on div "Sayantani #1 Sayantani #2 Stan #1 Stan #2 Vivan" at bounding box center [353, 295] width 495 height 235
click at [584, 152] on div at bounding box center [588, 153] width 13 height 13
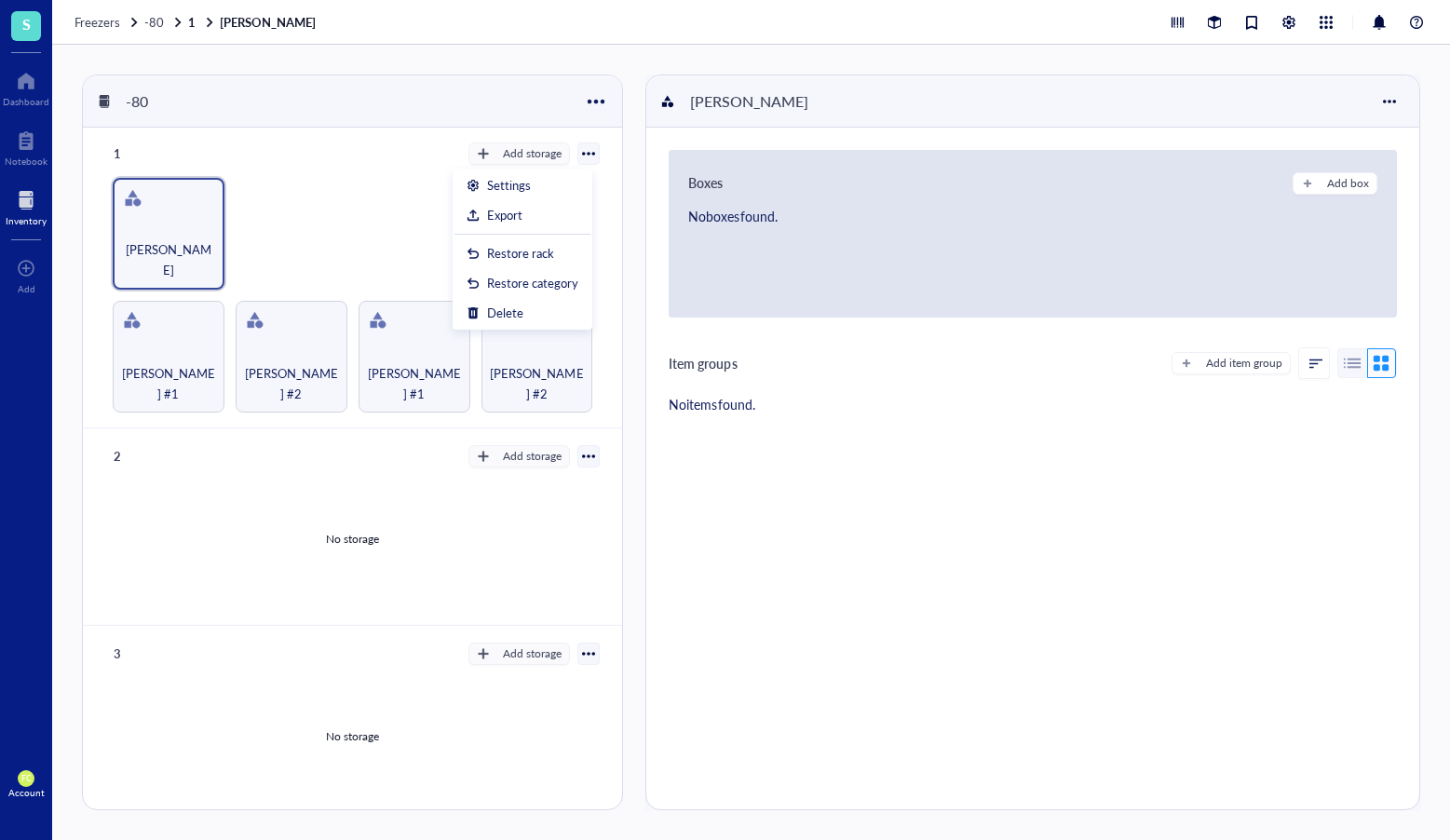
click at [592, 447] on div at bounding box center [588, 456] width 23 height 22
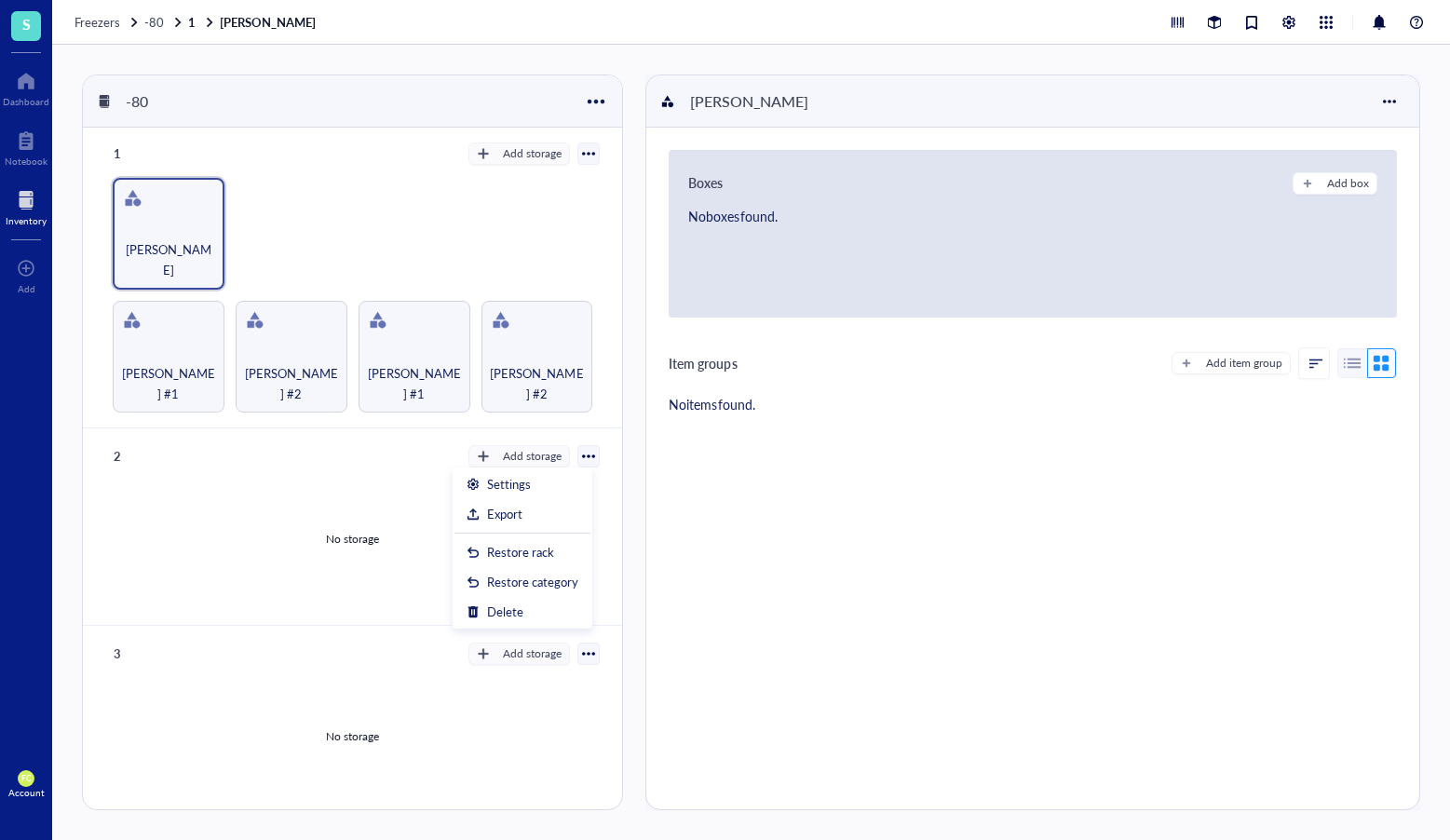
click at [569, 457] on div "Add storage Settings Export Restore rack Restore category Delete" at bounding box center [534, 456] width 131 height 22
click at [582, 454] on div at bounding box center [588, 456] width 13 height 13
click at [539, 454] on div "Add storage" at bounding box center [532, 456] width 59 height 17
click at [526, 490] on span "Rack" at bounding box center [528, 484] width 107 height 21
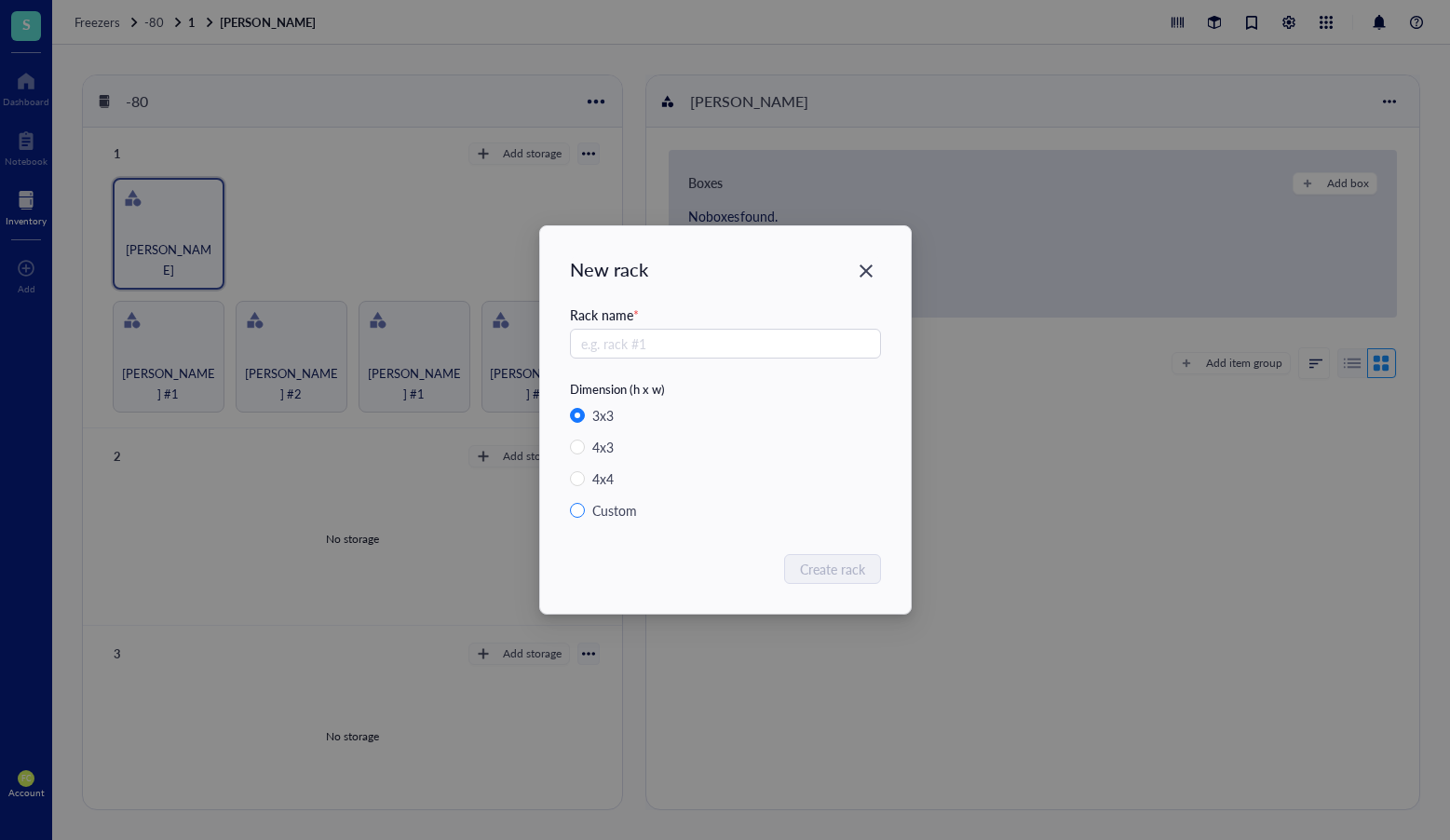
click at [621, 515] on div "Custom" at bounding box center [615, 509] width 45 height 21
click at [585, 515] on input "Custom" at bounding box center [577, 509] width 15 height 15
radio input "true"
radio input "false"
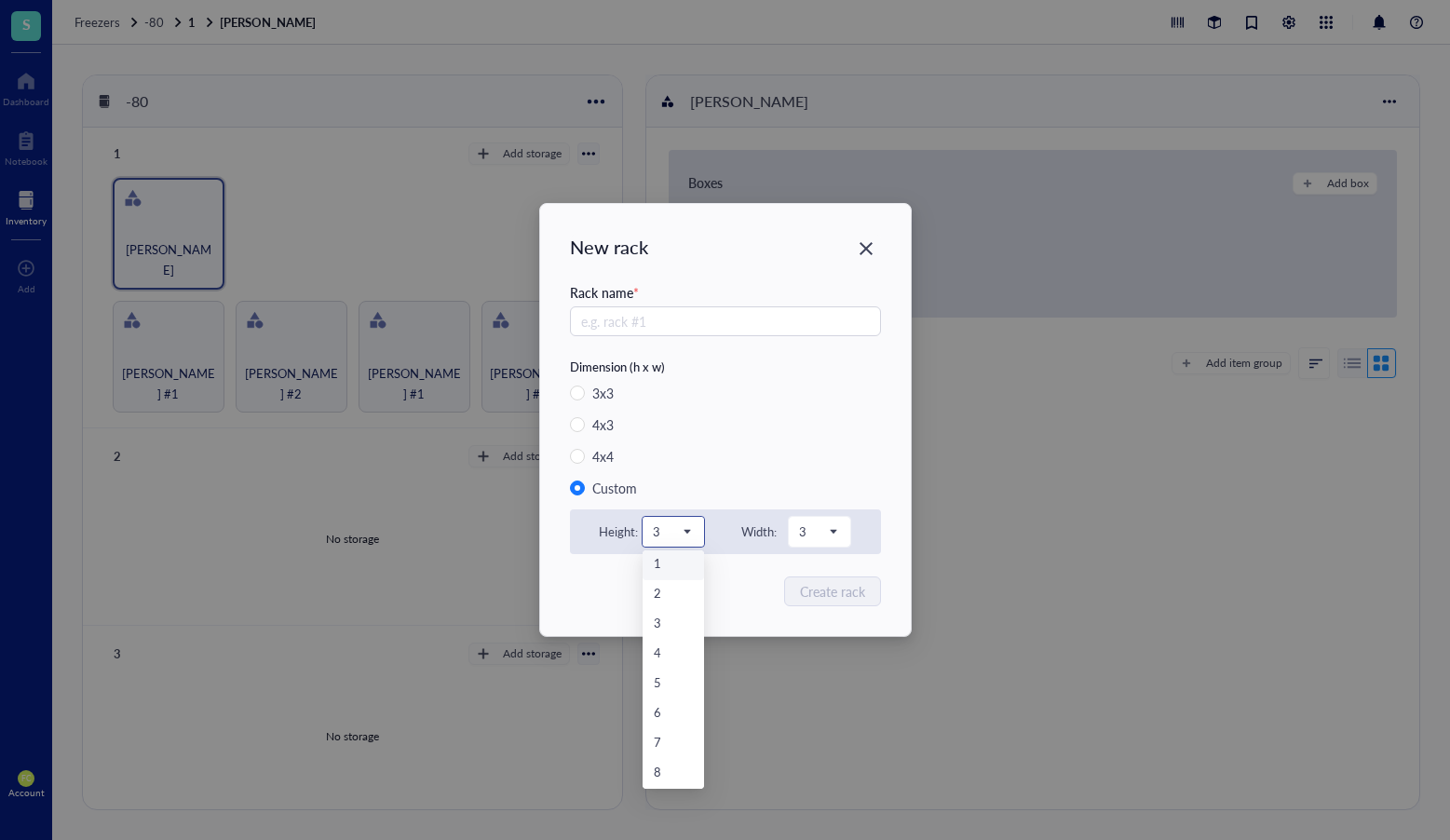
click at [675, 527] on span "3" at bounding box center [671, 531] width 37 height 17
click at [676, 560] on div "1" at bounding box center [673, 564] width 39 height 21
click at [825, 531] on span "3" at bounding box center [818, 531] width 37 height 17
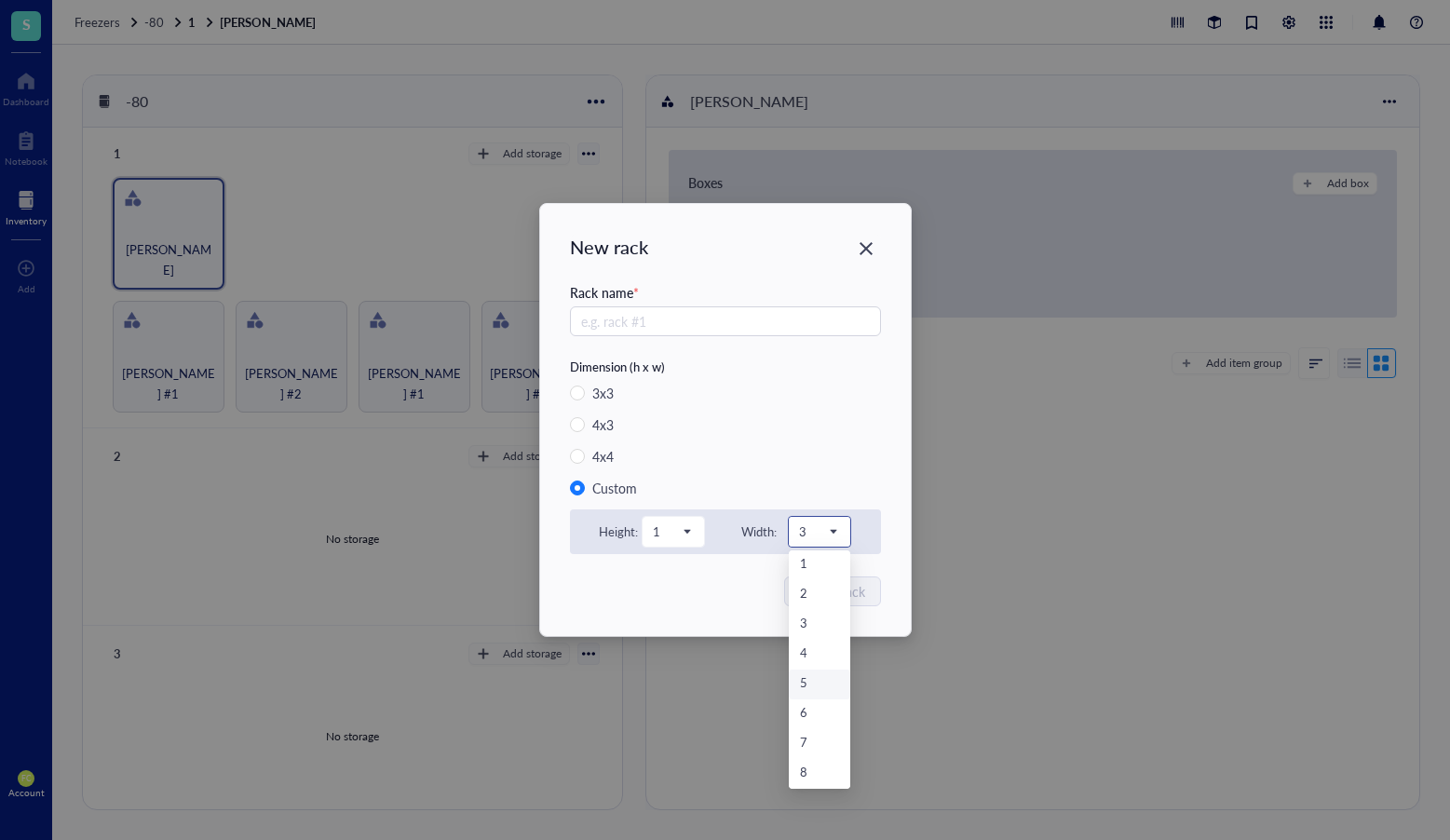
click at [807, 680] on div "5" at bounding box center [820, 684] width 39 height 21
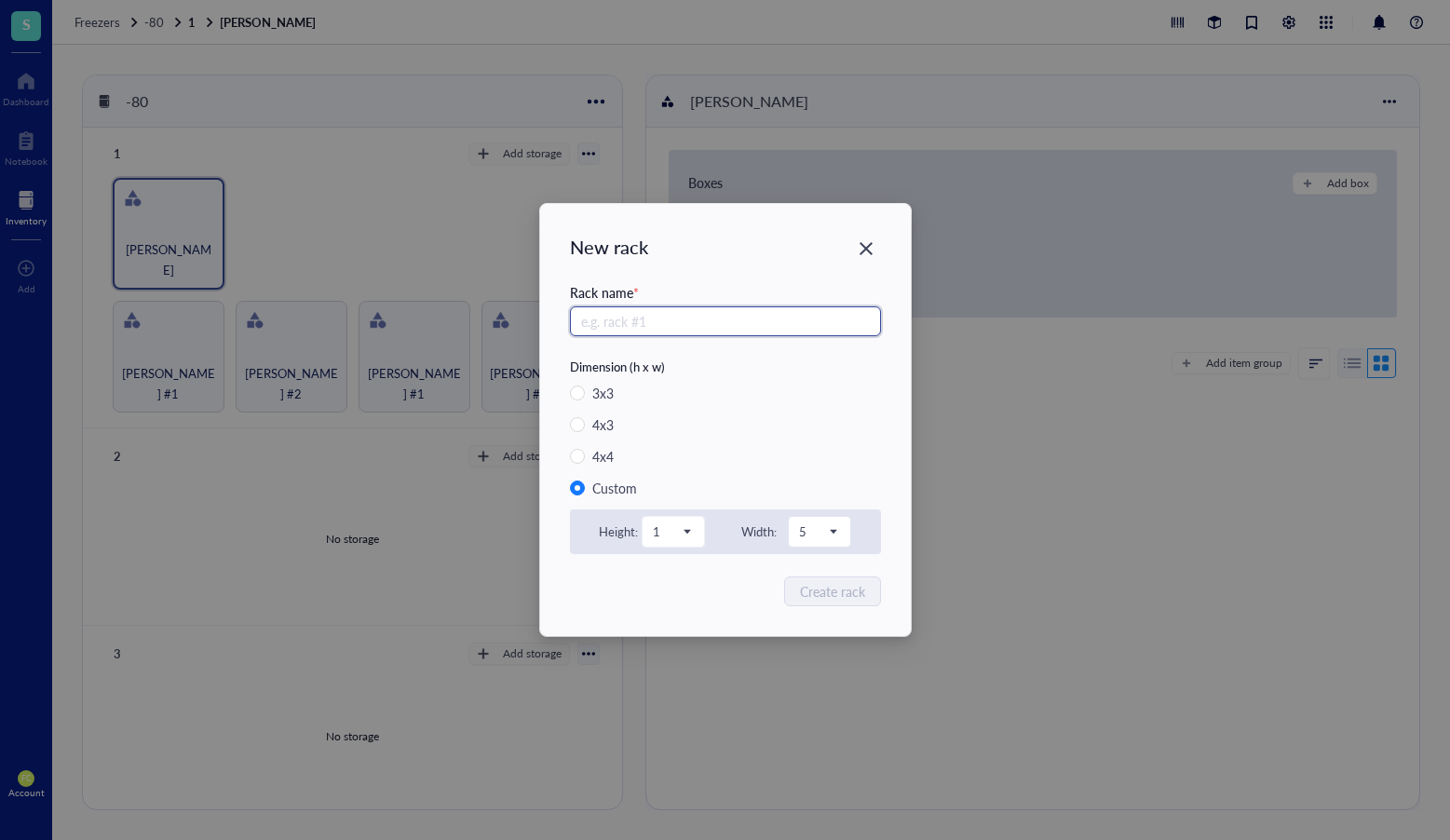
click at [674, 321] on input "text" at bounding box center [726, 321] width 311 height 29
type input "c"
click at [871, 592] on button "Create rack" at bounding box center [834, 591] width 95 height 29
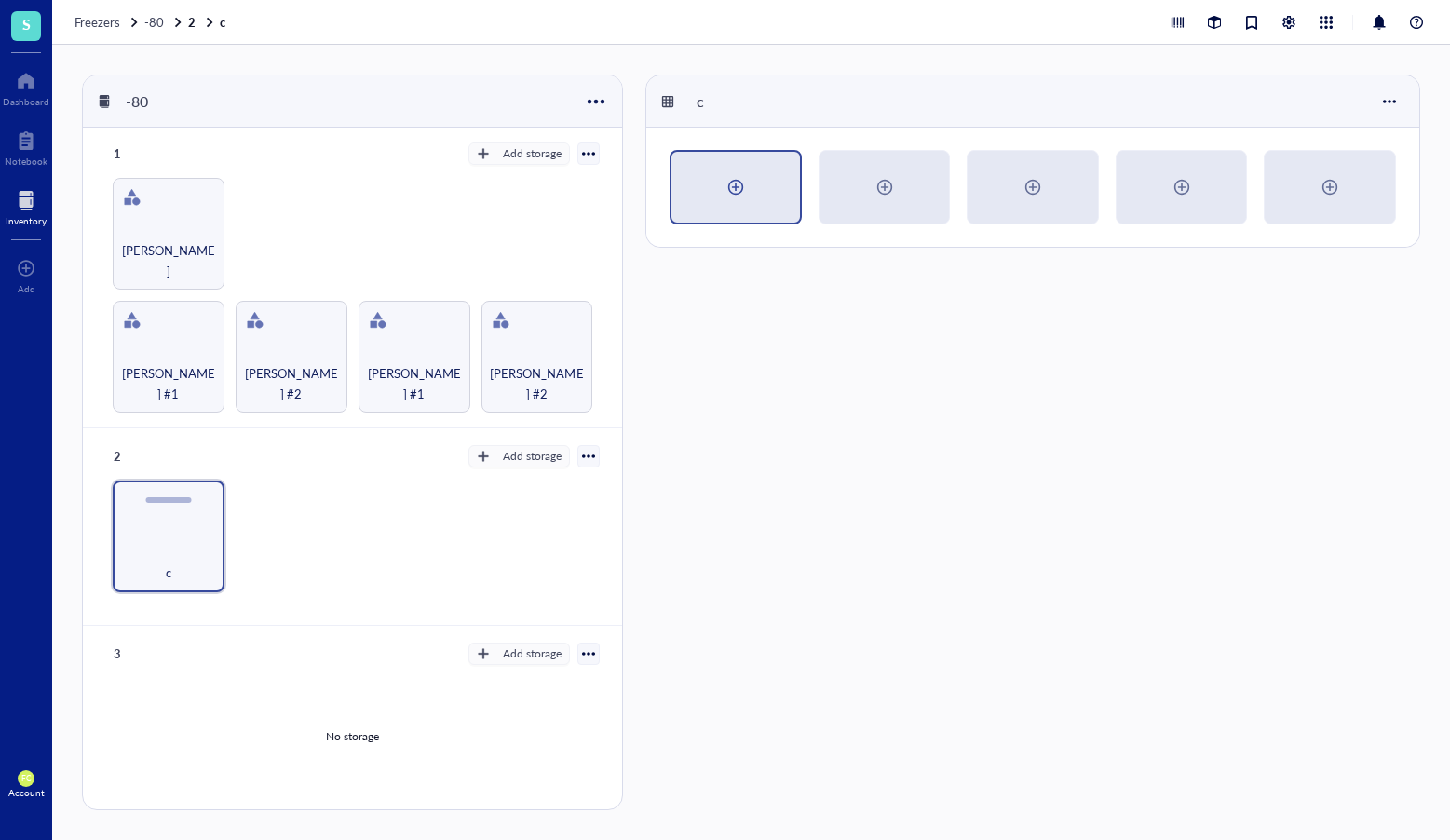
click at [737, 190] on div at bounding box center [736, 187] width 29 height 29
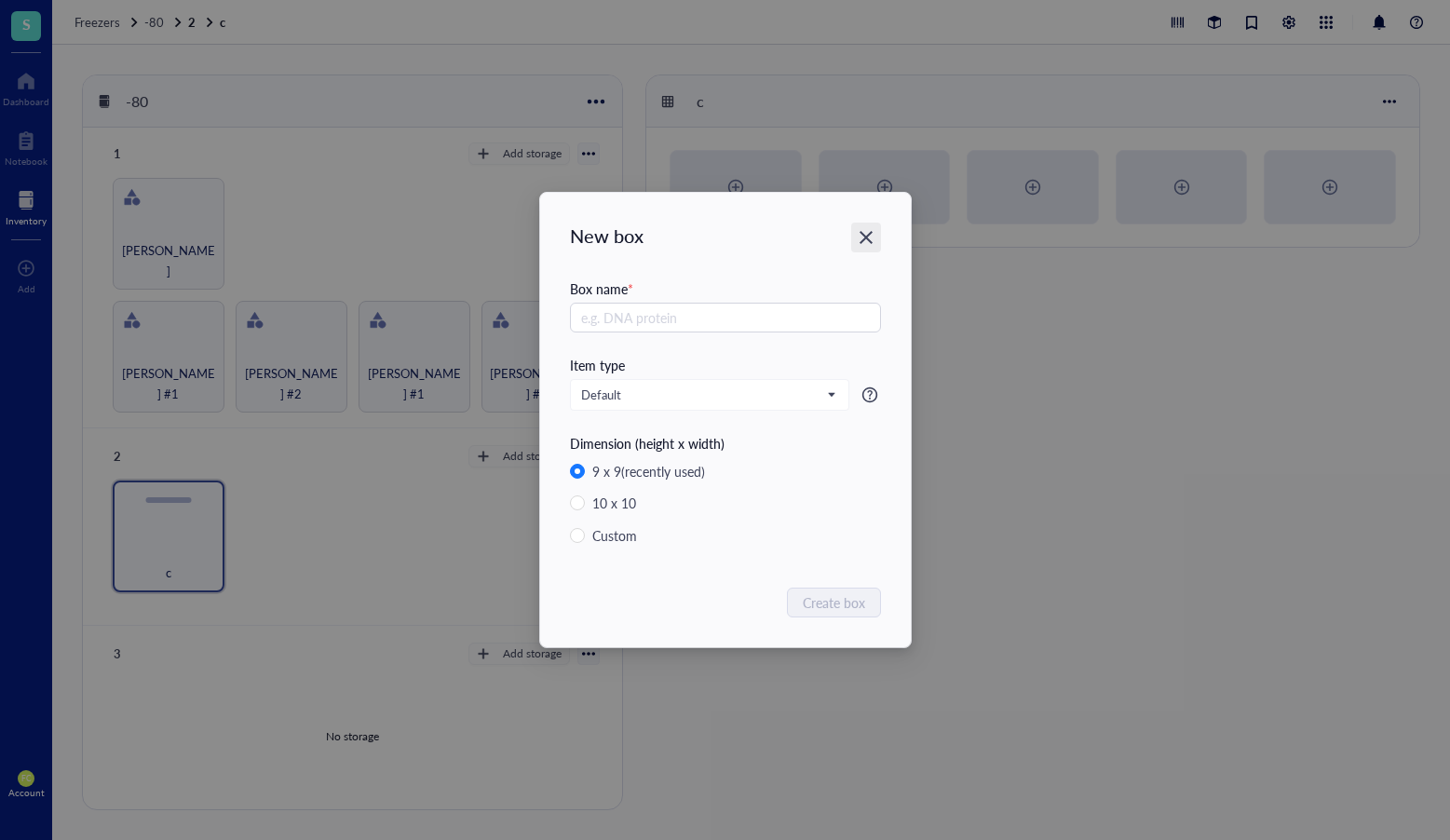
click at [862, 239] on icon "Close" at bounding box center [866, 238] width 18 height 18
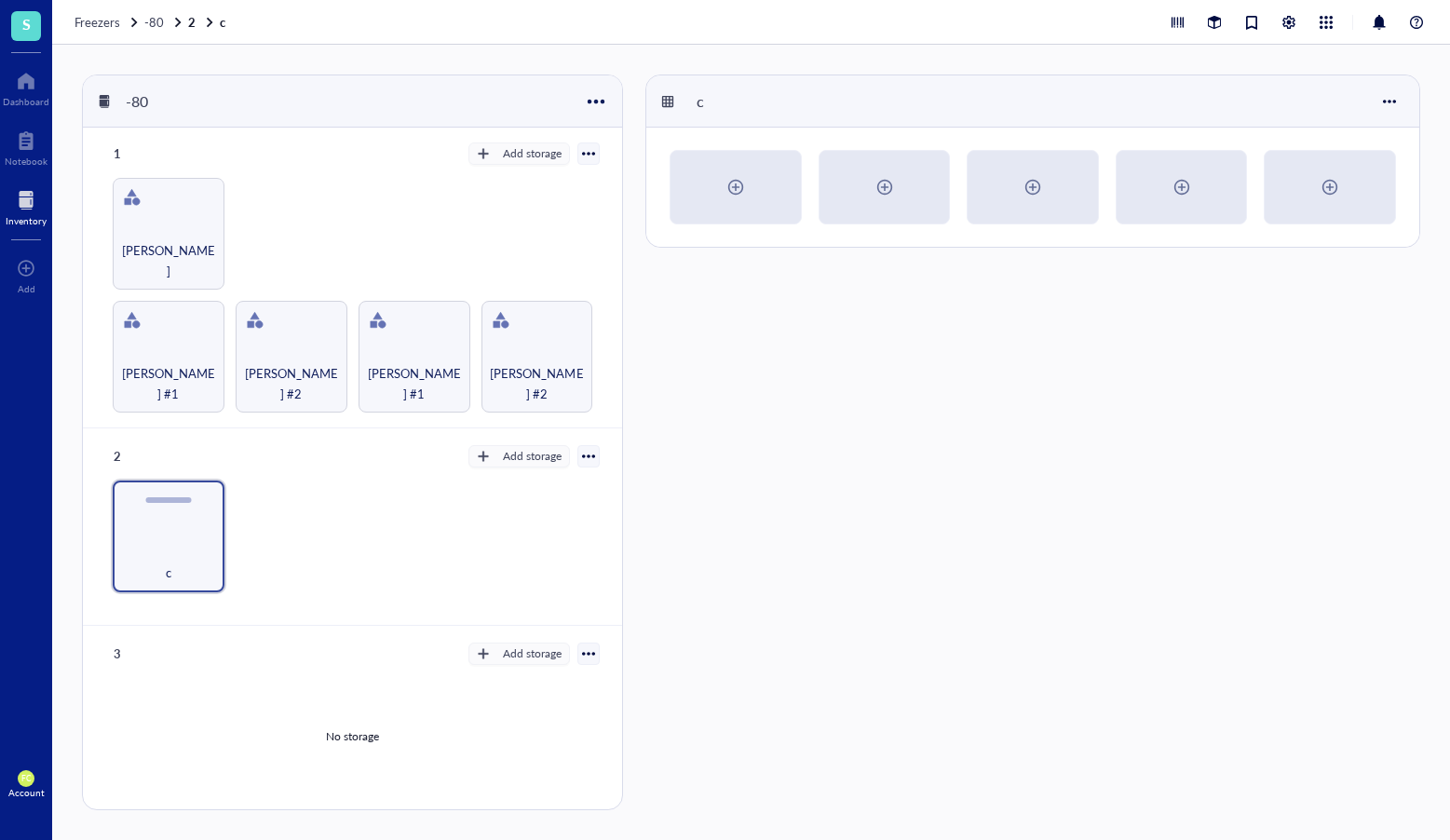
drag, startPoint x: 631, startPoint y: 545, endPoint x: 607, endPoint y: 558, distance: 27.3
click at [619, 551] on div "-80 1 Add storage Rack Category Settings Export Restore rack Restore category D…" at bounding box center [750, 442] width 1398 height 795
click at [630, 556] on div "-80 1 Add storage Rack Category Settings Export Restore rack Restore category D…" at bounding box center [356, 442] width 549 height 735
click at [147, 533] on div "c" at bounding box center [168, 536] width 112 height 111
click at [203, 500] on div at bounding box center [203, 502] width 27 height 27
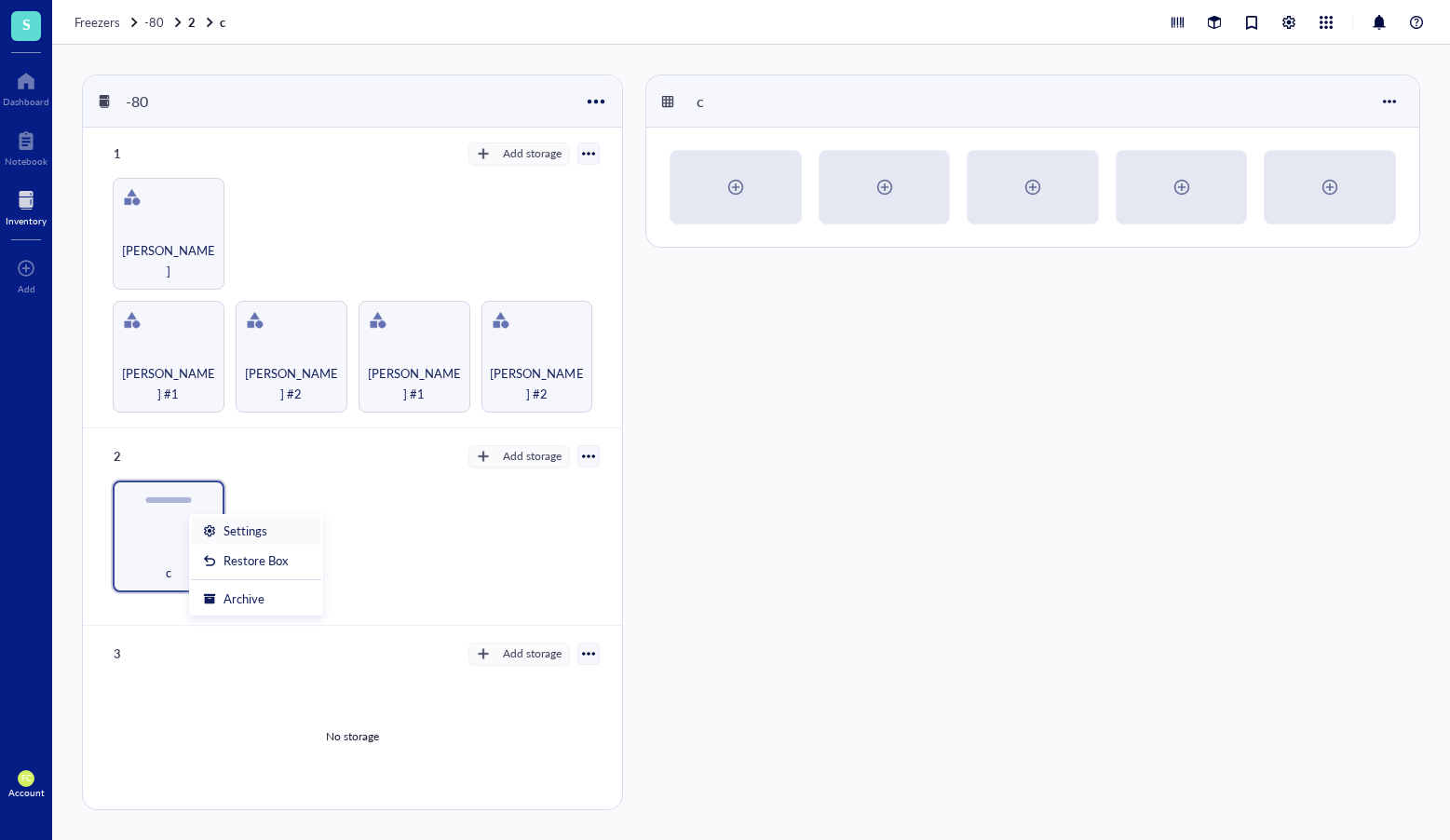
click at [261, 535] on div "Settings" at bounding box center [246, 530] width 44 height 17
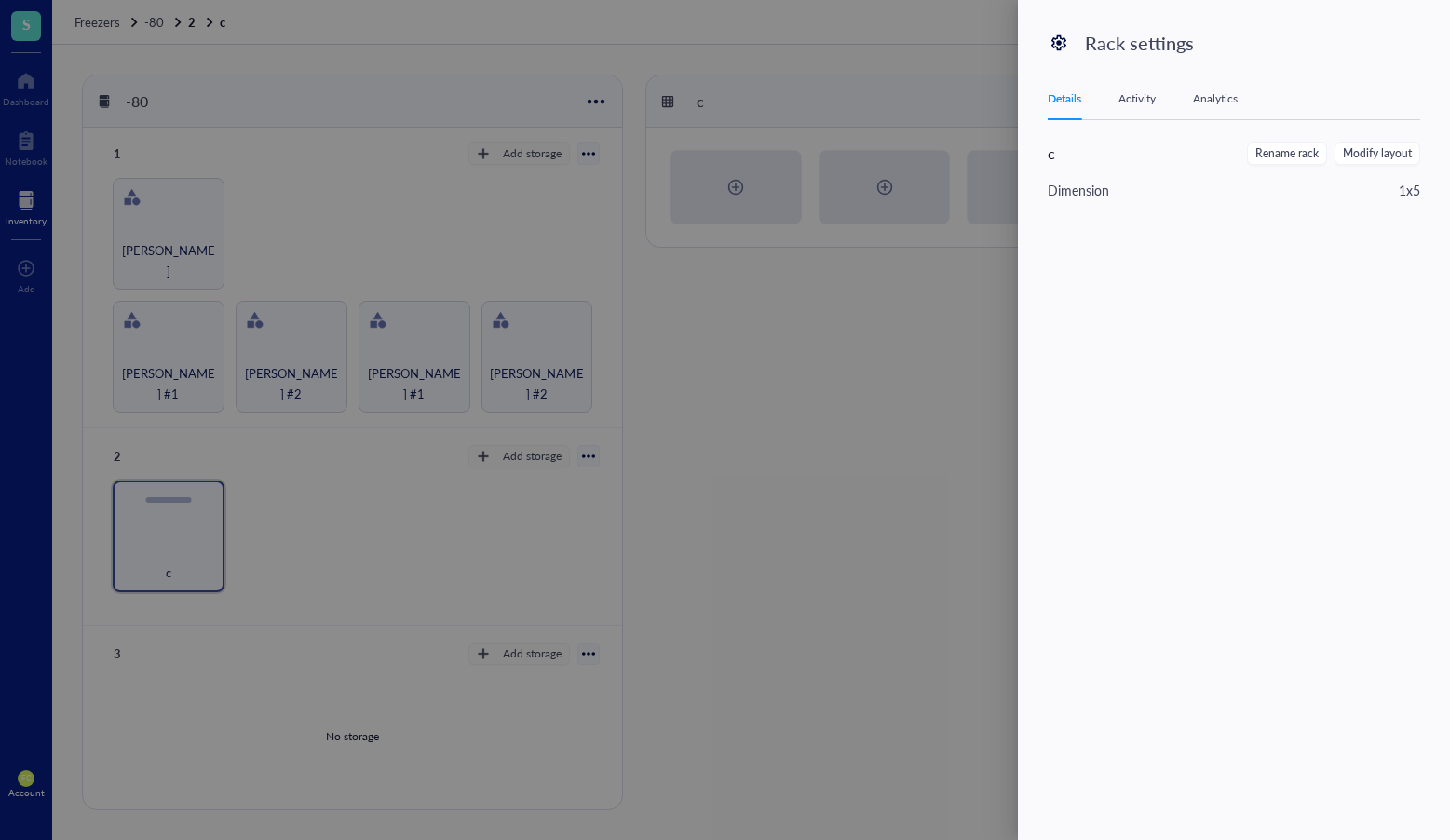
click at [380, 532] on div at bounding box center [725, 420] width 1450 height 840
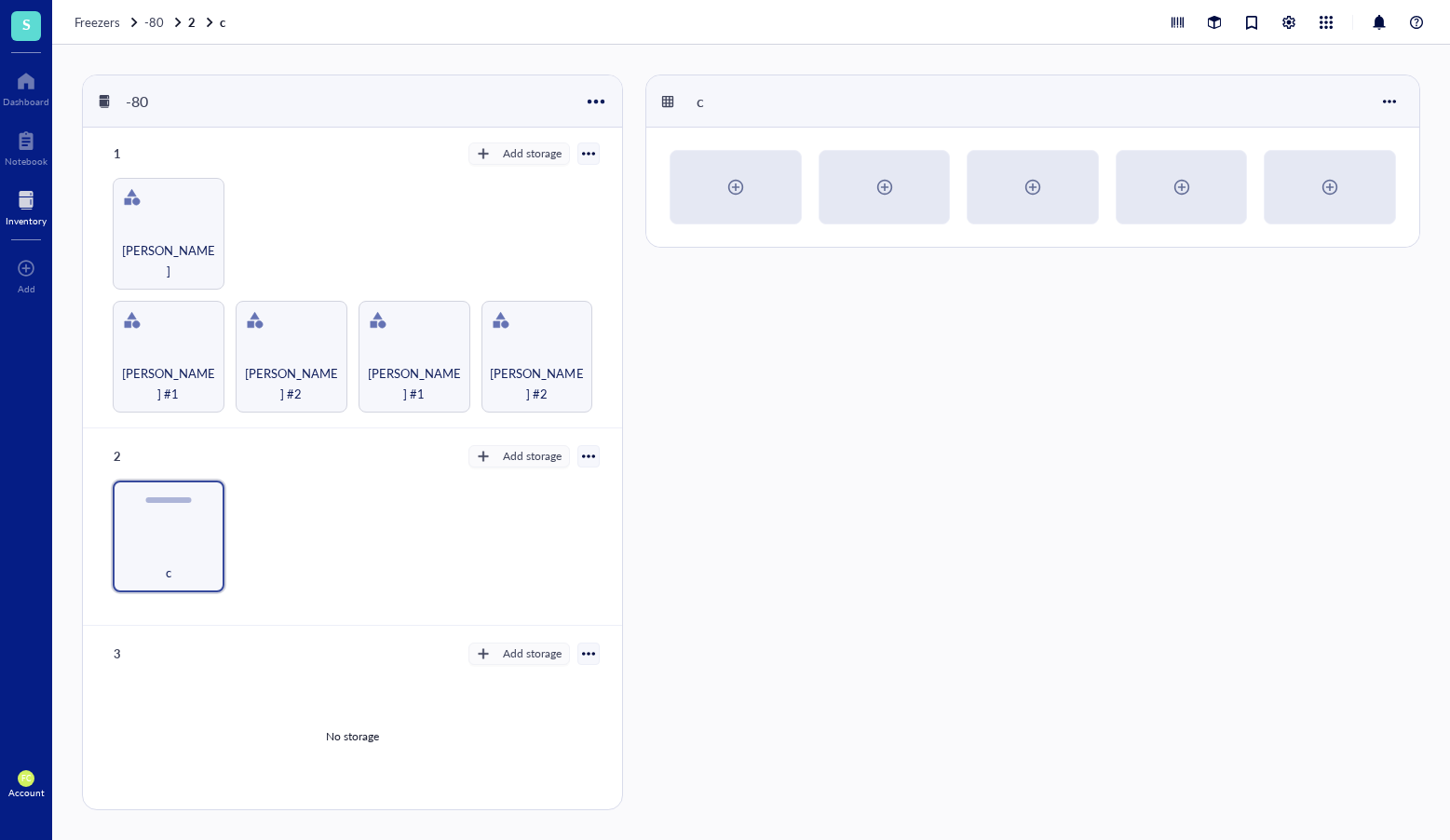
click at [171, 531] on div "c" at bounding box center [168, 536] width 112 height 111
click at [205, 499] on div at bounding box center [203, 502] width 27 height 27
click at [262, 566] on div "Restore Box" at bounding box center [256, 560] width 65 height 17
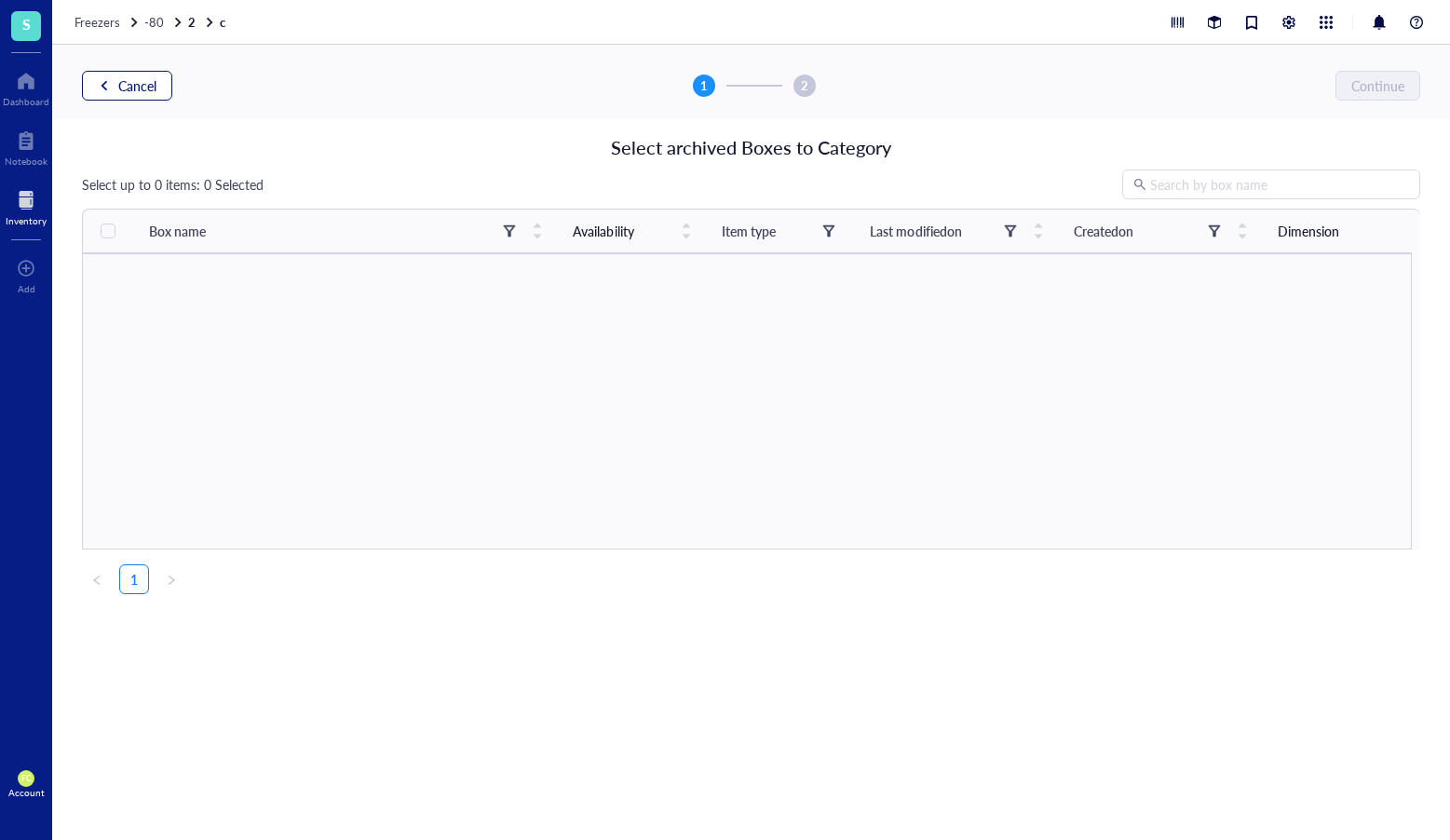
click at [137, 91] on span "Cancel" at bounding box center [137, 85] width 38 height 15
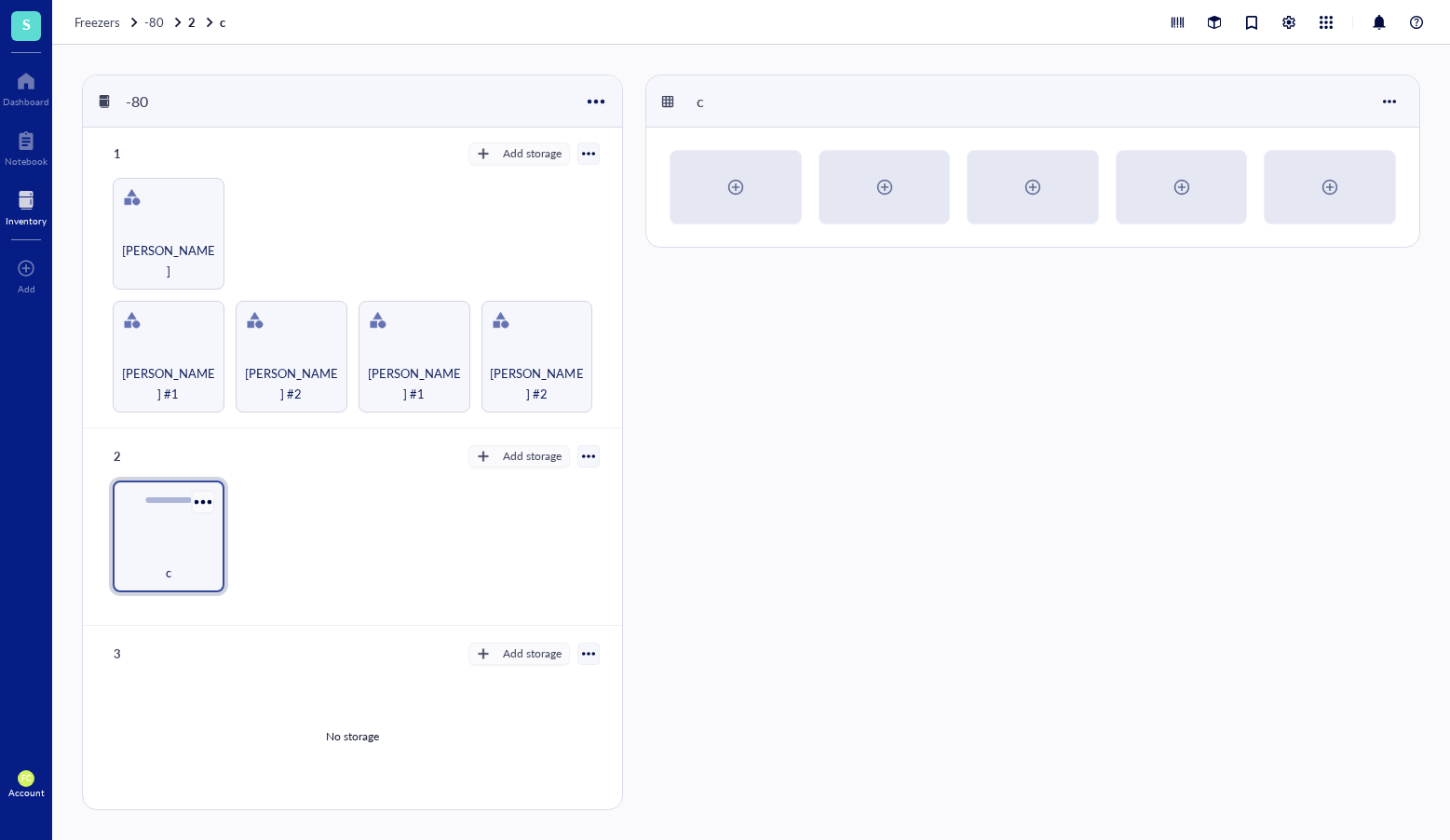
click at [210, 496] on div at bounding box center [203, 502] width 27 height 27
click at [269, 539] on li "Settings" at bounding box center [255, 530] width 130 height 29
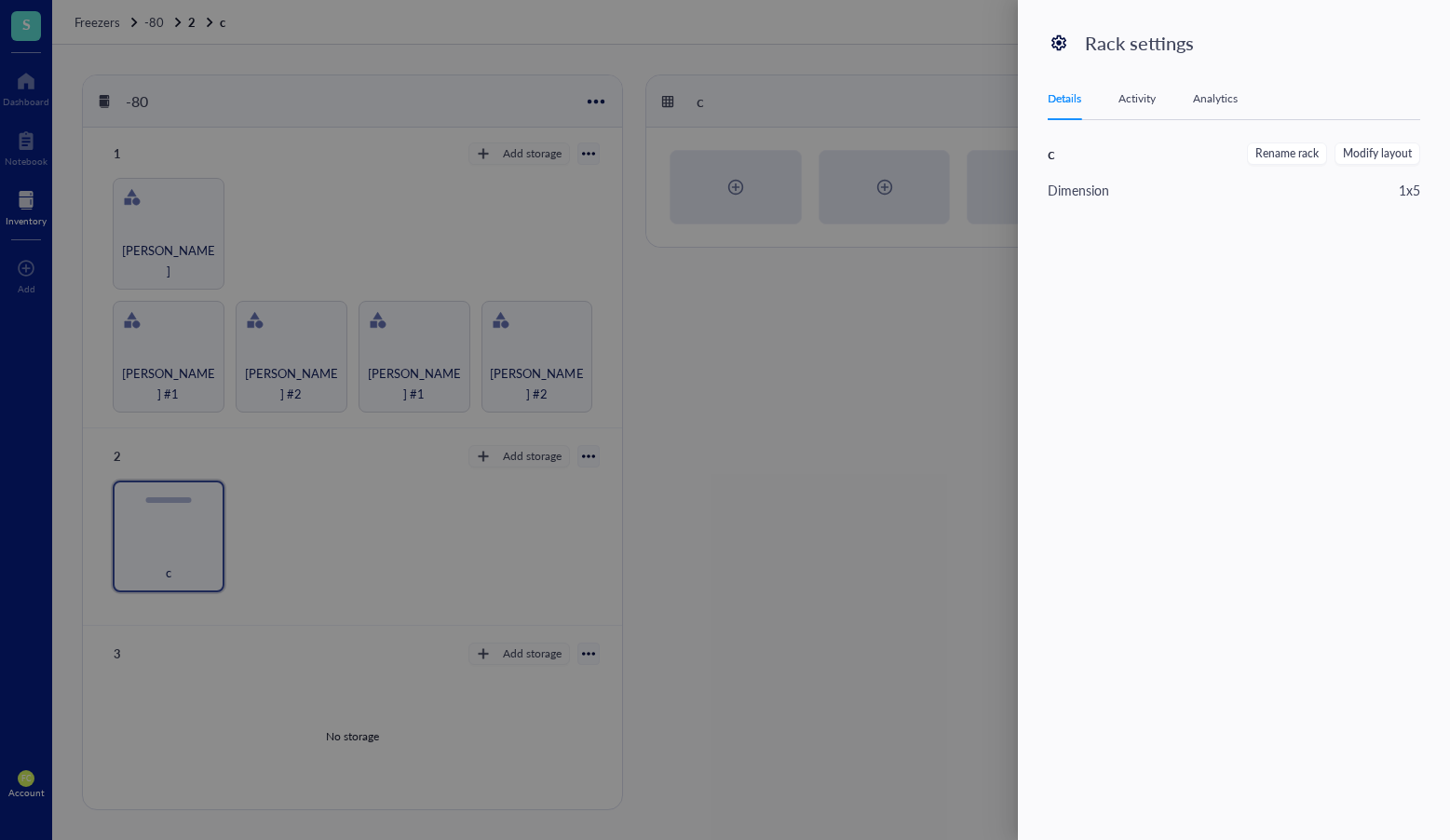
click at [1140, 109] on div "Details Activity Analytics" at bounding box center [1234, 99] width 373 height 42
click at [552, 521] on div at bounding box center [725, 420] width 1450 height 840
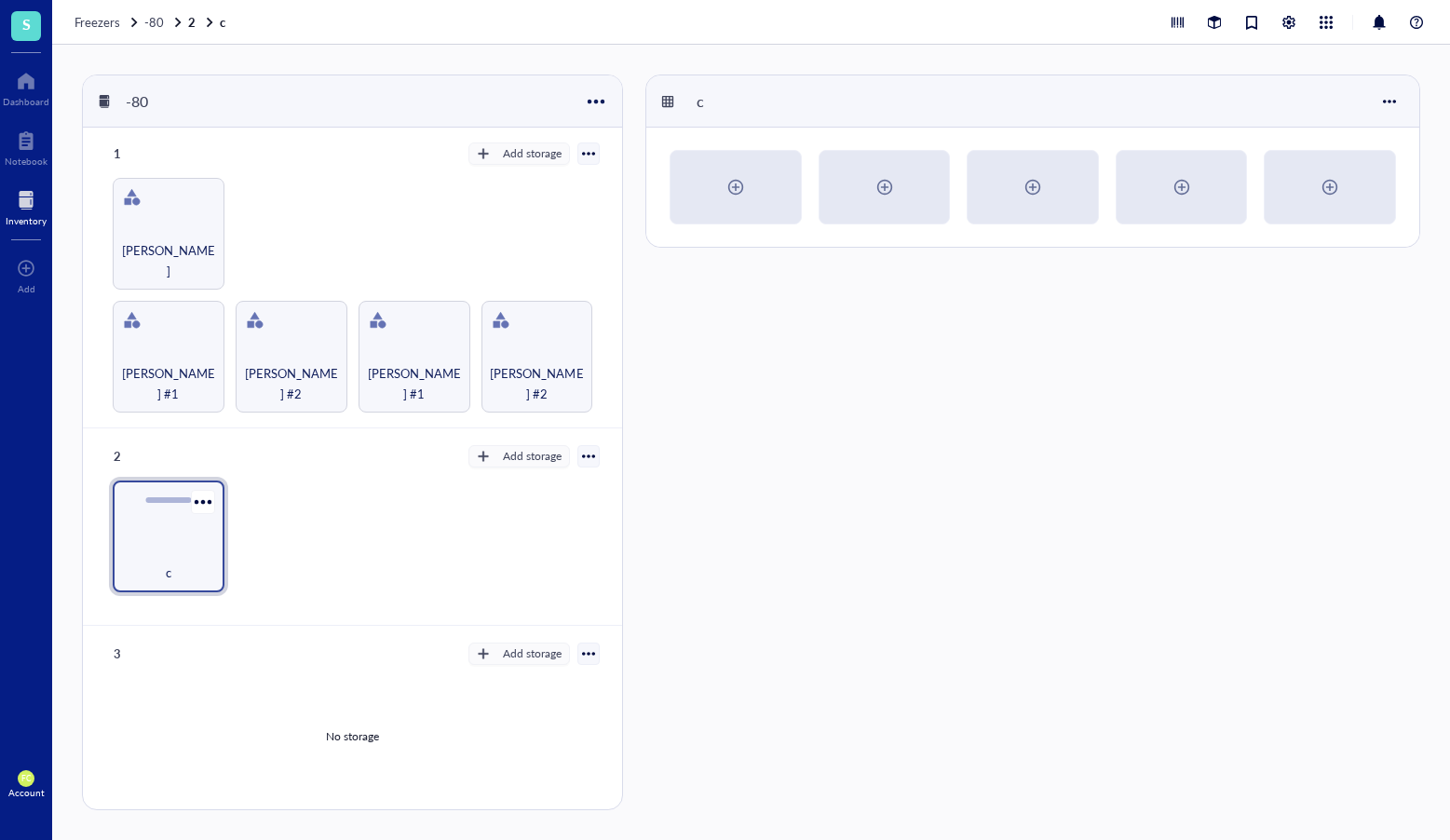
click at [181, 515] on div "c" at bounding box center [168, 536] width 112 height 111
click at [209, 494] on div at bounding box center [203, 502] width 27 height 27
click at [277, 589] on li "Archive" at bounding box center [255, 598] width 130 height 29
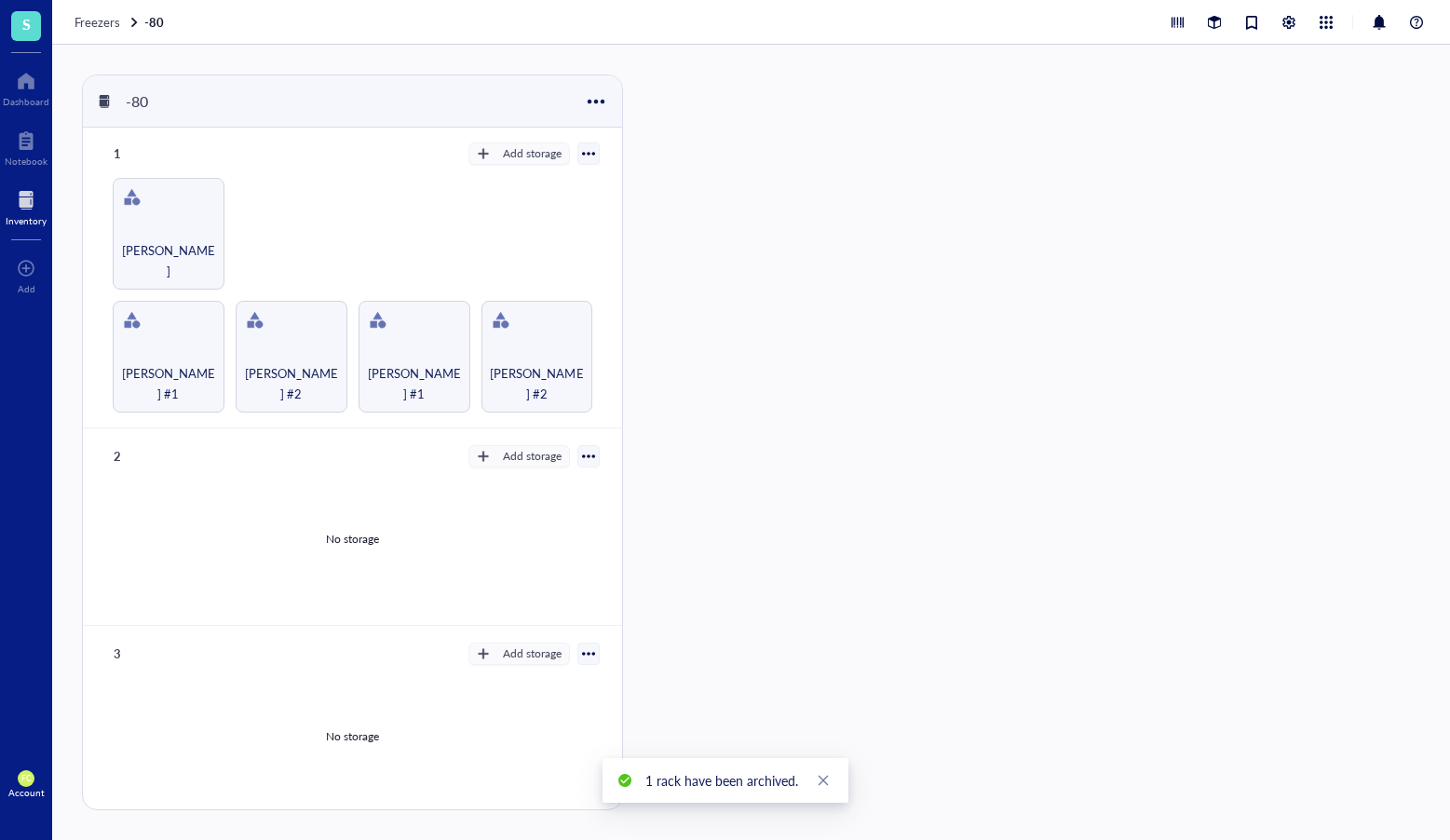
click at [584, 158] on div at bounding box center [588, 153] width 13 height 13
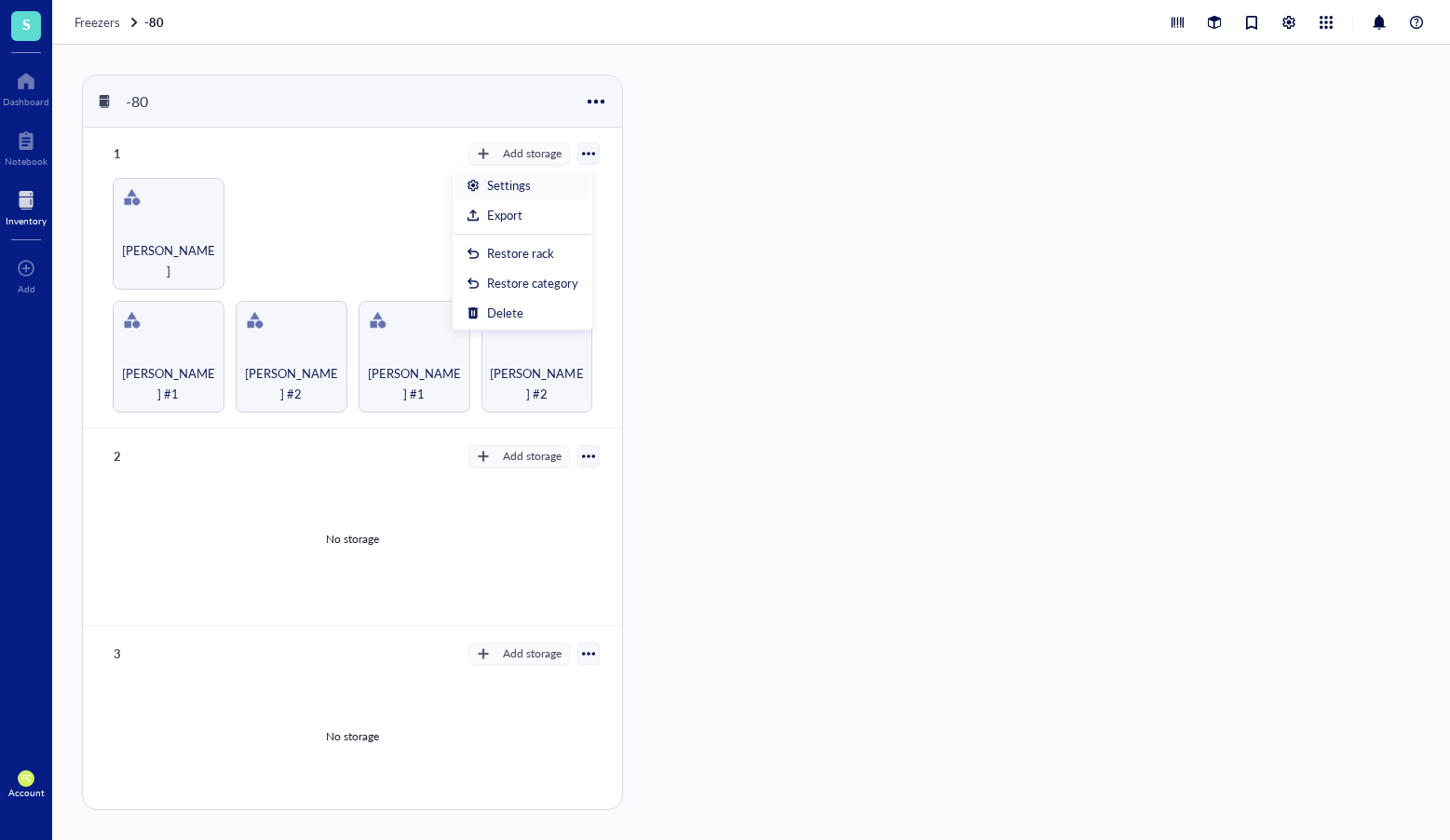
click at [534, 185] on div "Settings" at bounding box center [522, 185] width 112 height 17
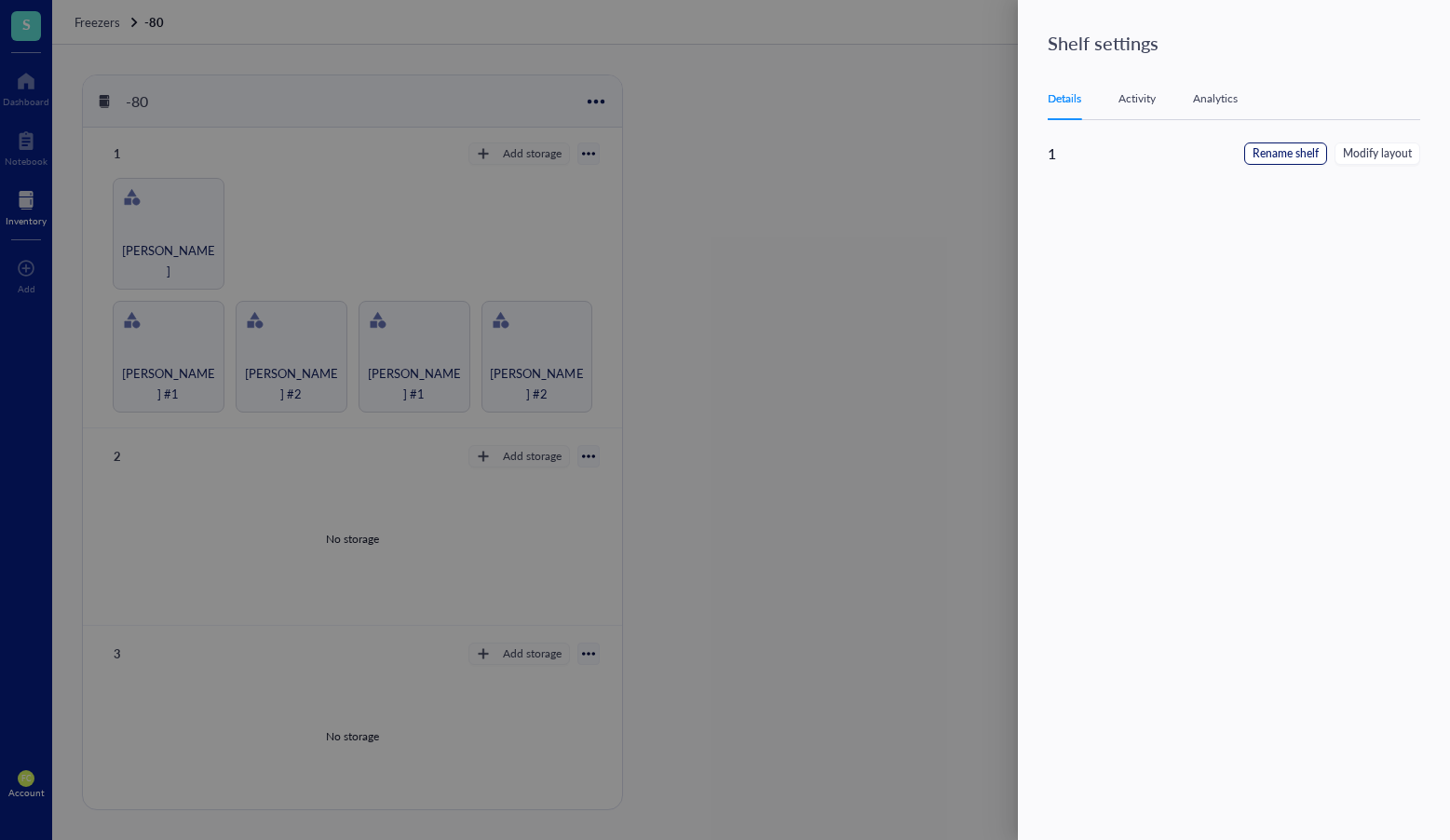
click at [1297, 158] on span "Rename shelf" at bounding box center [1287, 155] width 67 height 18
drag, startPoint x: 1062, startPoint y: 155, endPoint x: 1072, endPoint y: 153, distance: 10.2
click at [1062, 155] on input "1" at bounding box center [1142, 157] width 188 height 29
type input "Shelf #1"
click at [1386, 156] on span "Save" at bounding box center [1392, 156] width 27 height 21
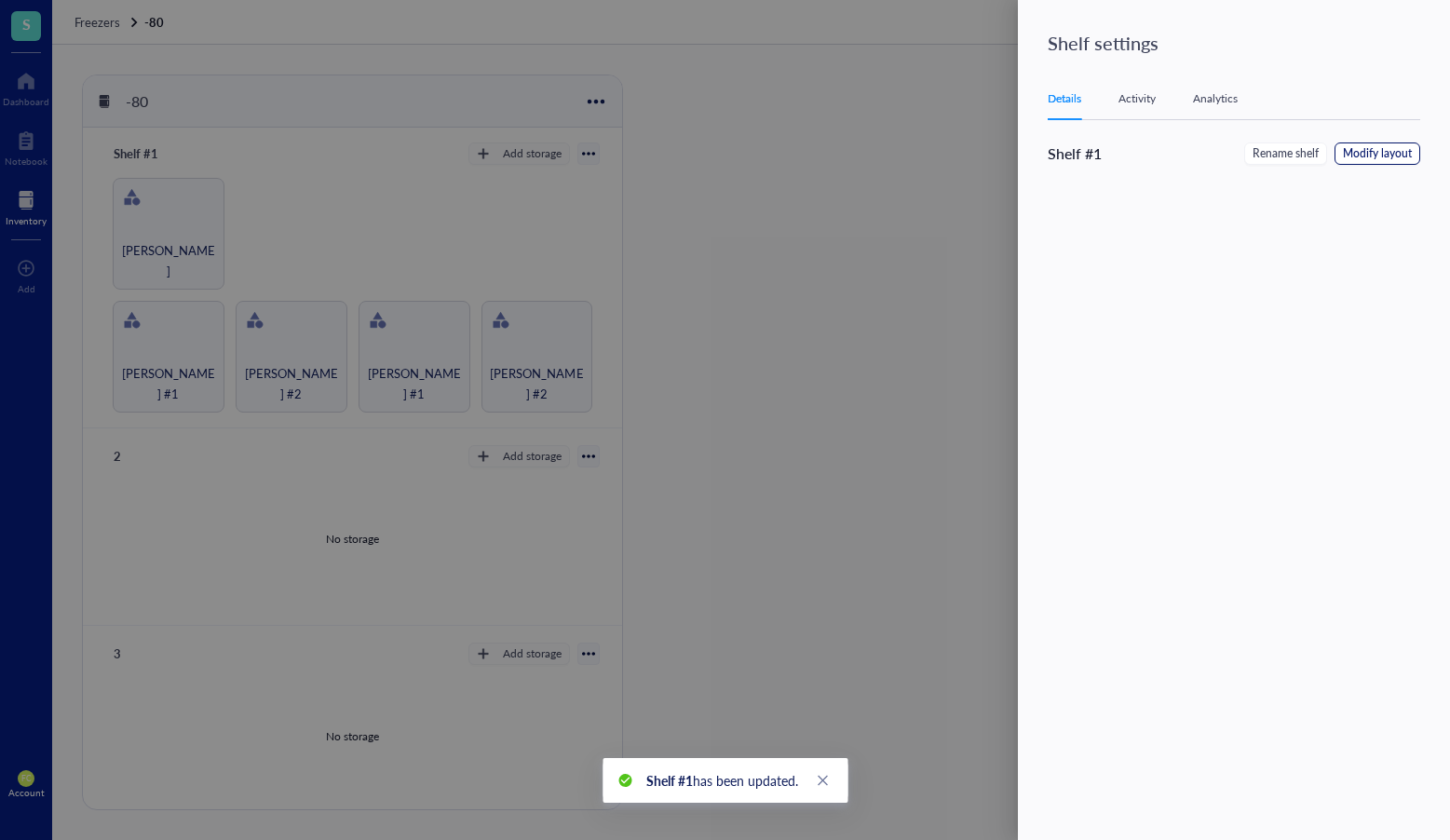
click at [1386, 156] on span "Modify layout" at bounding box center [1378, 155] width 68 height 18
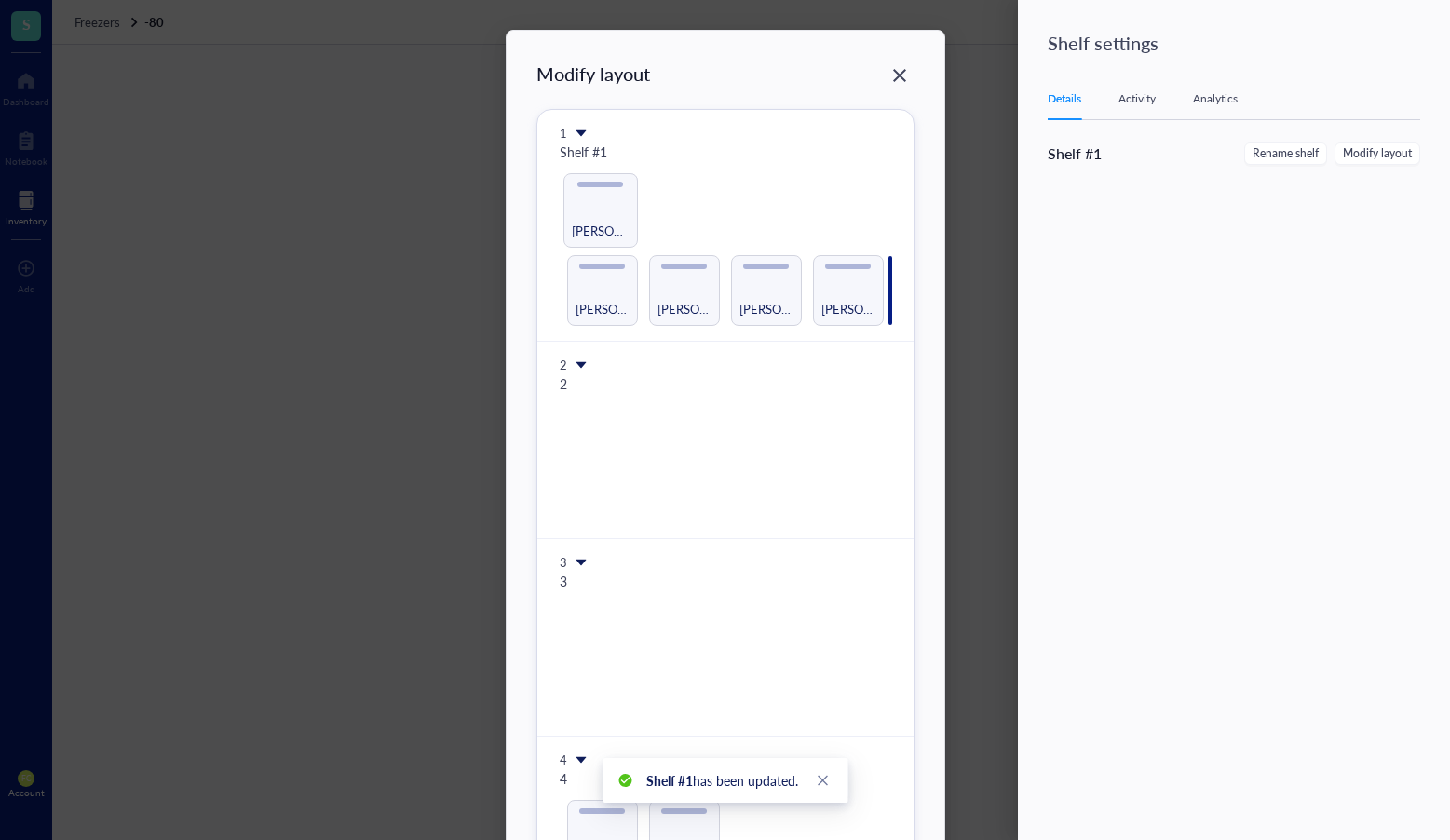
drag, startPoint x: 612, startPoint y: 212, endPoint x: 905, endPoint y: 266, distance: 297.9
click at [905, 266] on div "Modify layout 1 Shelf #1 Sayantani #1 Sayantani #2 Stan #1 Stan #2 Vivan 2 2 3 …" at bounding box center [725, 695] width 379 height 1269
drag, startPoint x: 589, startPoint y: 210, endPoint x: 872, endPoint y: 273, distance: 289.9
click at [872, 273] on div "Modify layout 1 Shelf #1 Sayantani #1 Sayantani #2 Stan #1 Stan #2 Vivan 2 2 3 …" at bounding box center [725, 695] width 379 height 1269
drag, startPoint x: 601, startPoint y: 215, endPoint x: 890, endPoint y: 283, distance: 296.9
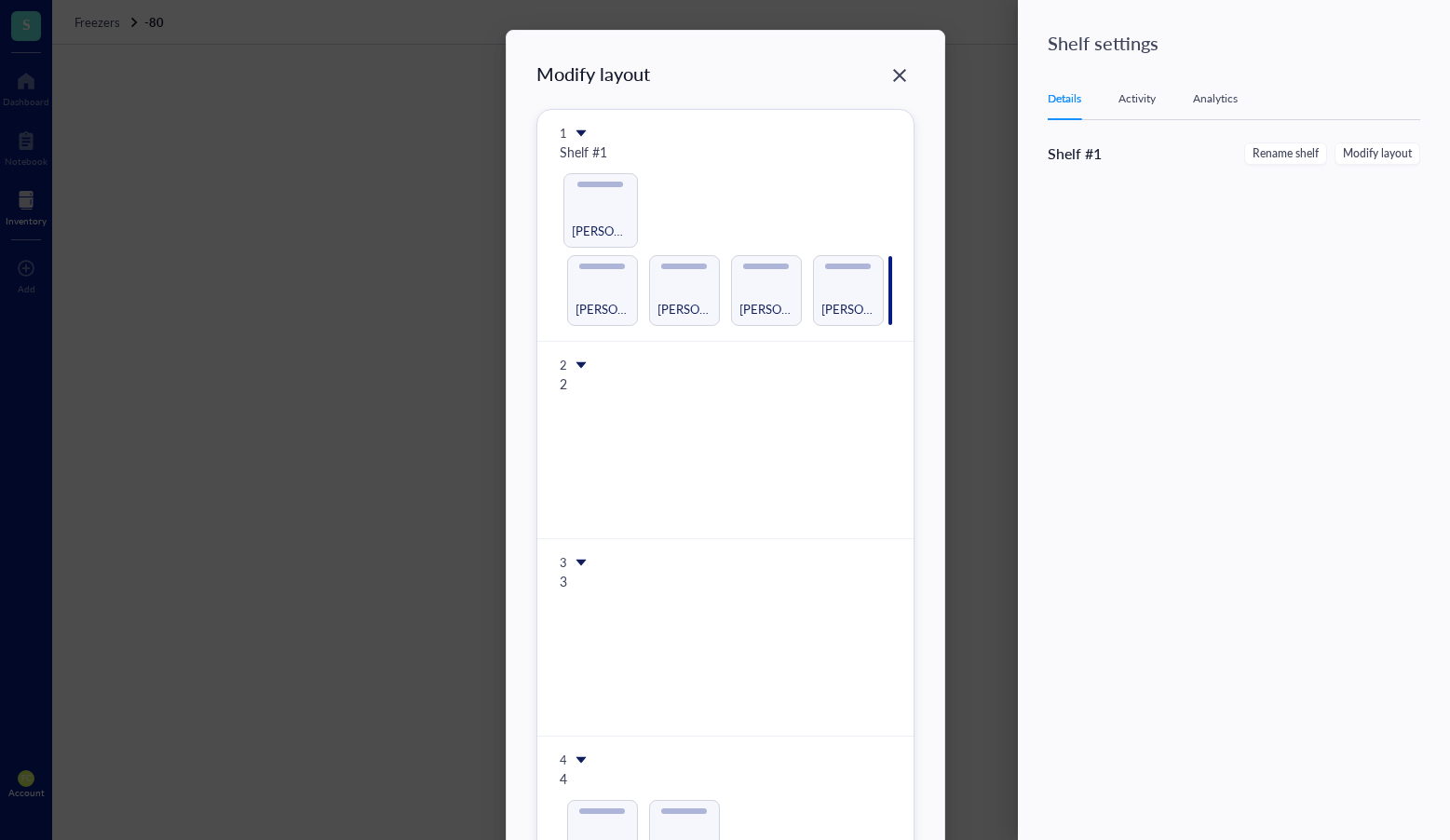
click at [890, 283] on div "Modify layout 1 Shelf #1 Sayantani #1 Sayantani #2 Stan #1 Stan #2 Vivan 2 2 3 …" at bounding box center [725, 695] width 379 height 1269
click at [897, 80] on icon "Close" at bounding box center [899, 76] width 18 height 18
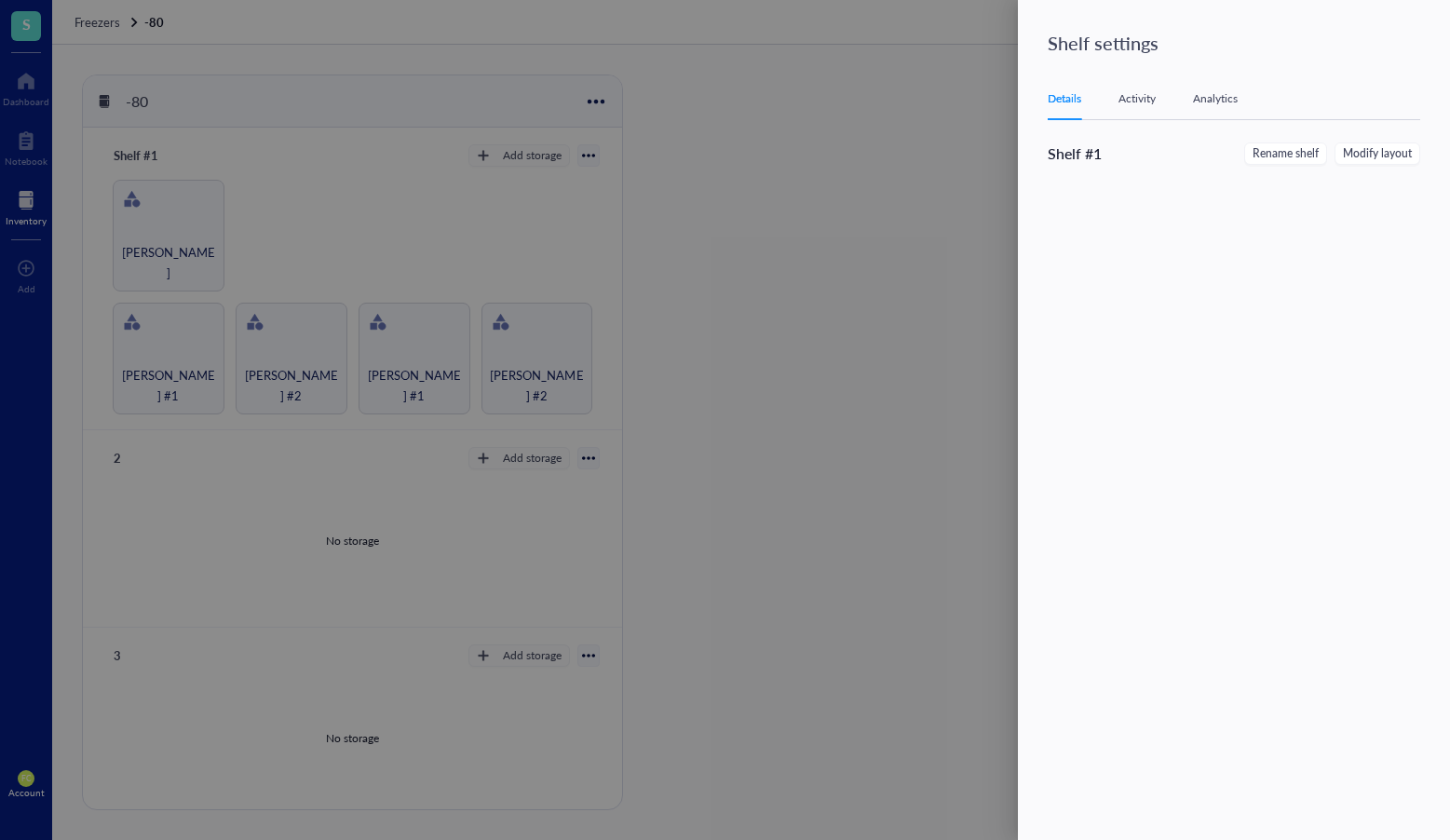
click at [746, 232] on div at bounding box center [725, 420] width 1450 height 840
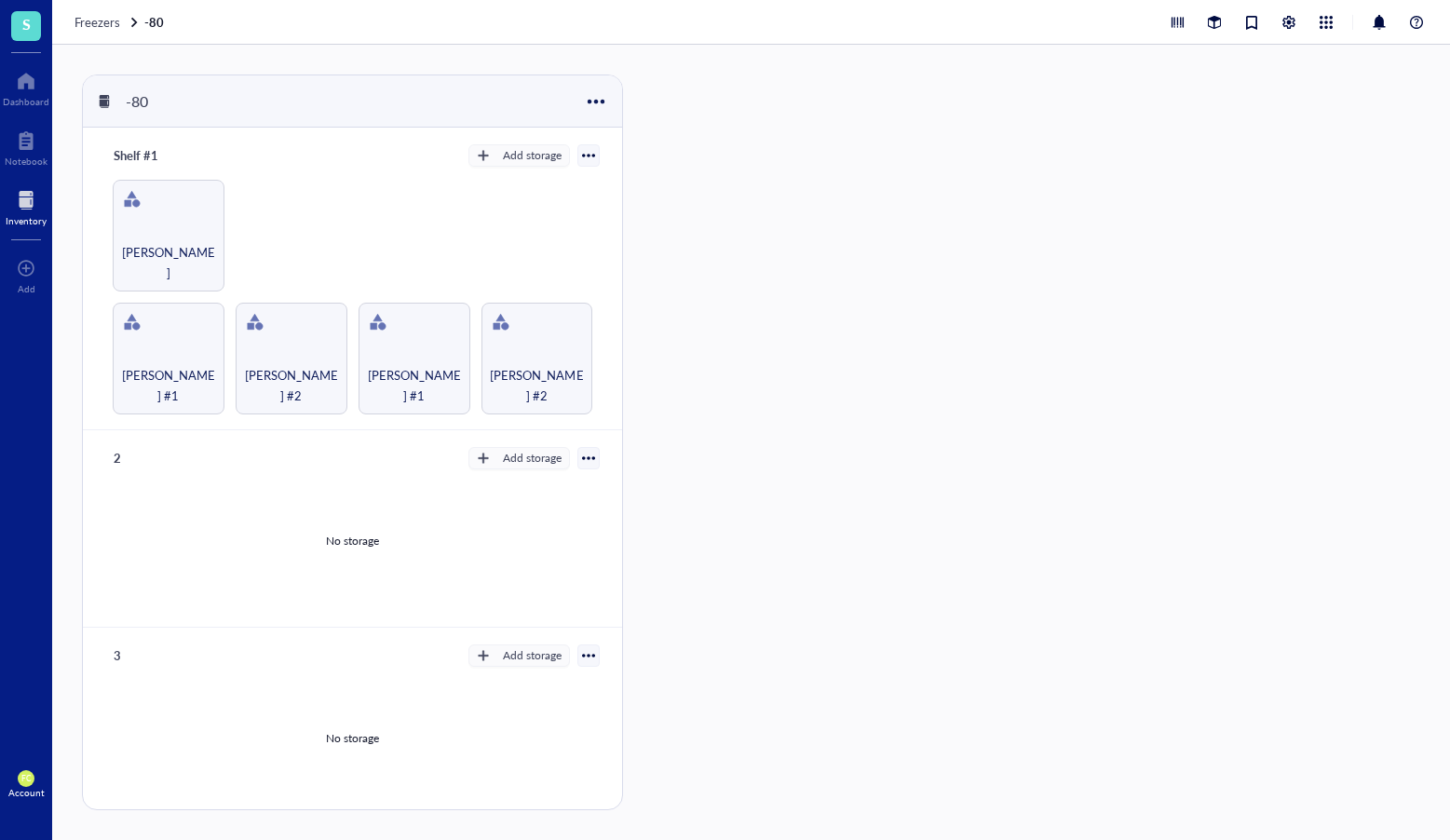
click at [582, 452] on div at bounding box center [588, 458] width 13 height 13
click at [538, 483] on div "Settings" at bounding box center [522, 485] width 112 height 17
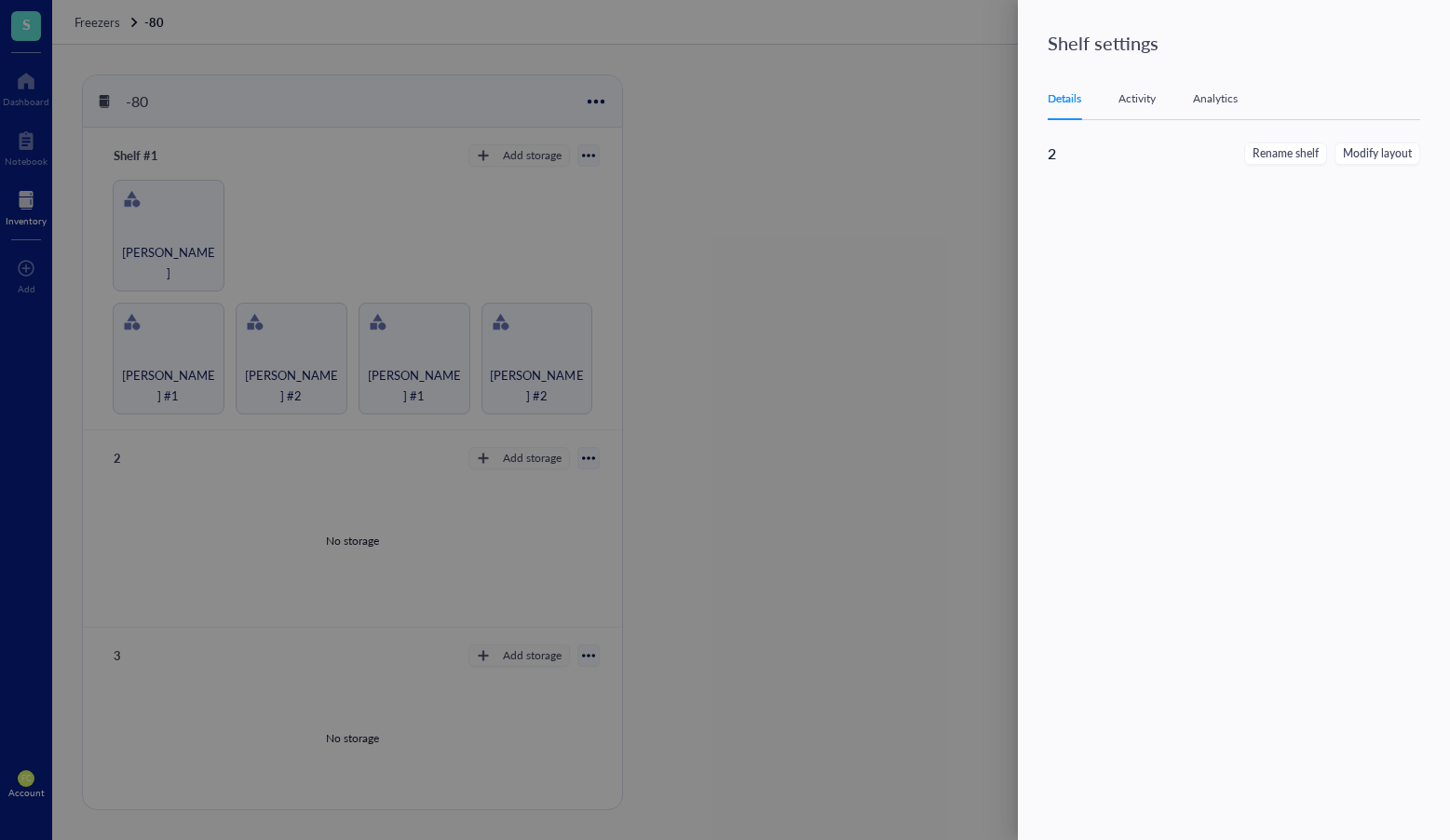
click at [1264, 149] on span "Rename shelf" at bounding box center [1287, 155] width 67 height 18
click at [1055, 160] on input "2" at bounding box center [1142, 157] width 188 height 29
type input "Shelf #2"
click at [1399, 147] on span "Save" at bounding box center [1392, 156] width 27 height 21
click at [573, 458] on div at bounding box center [725, 420] width 1450 height 840
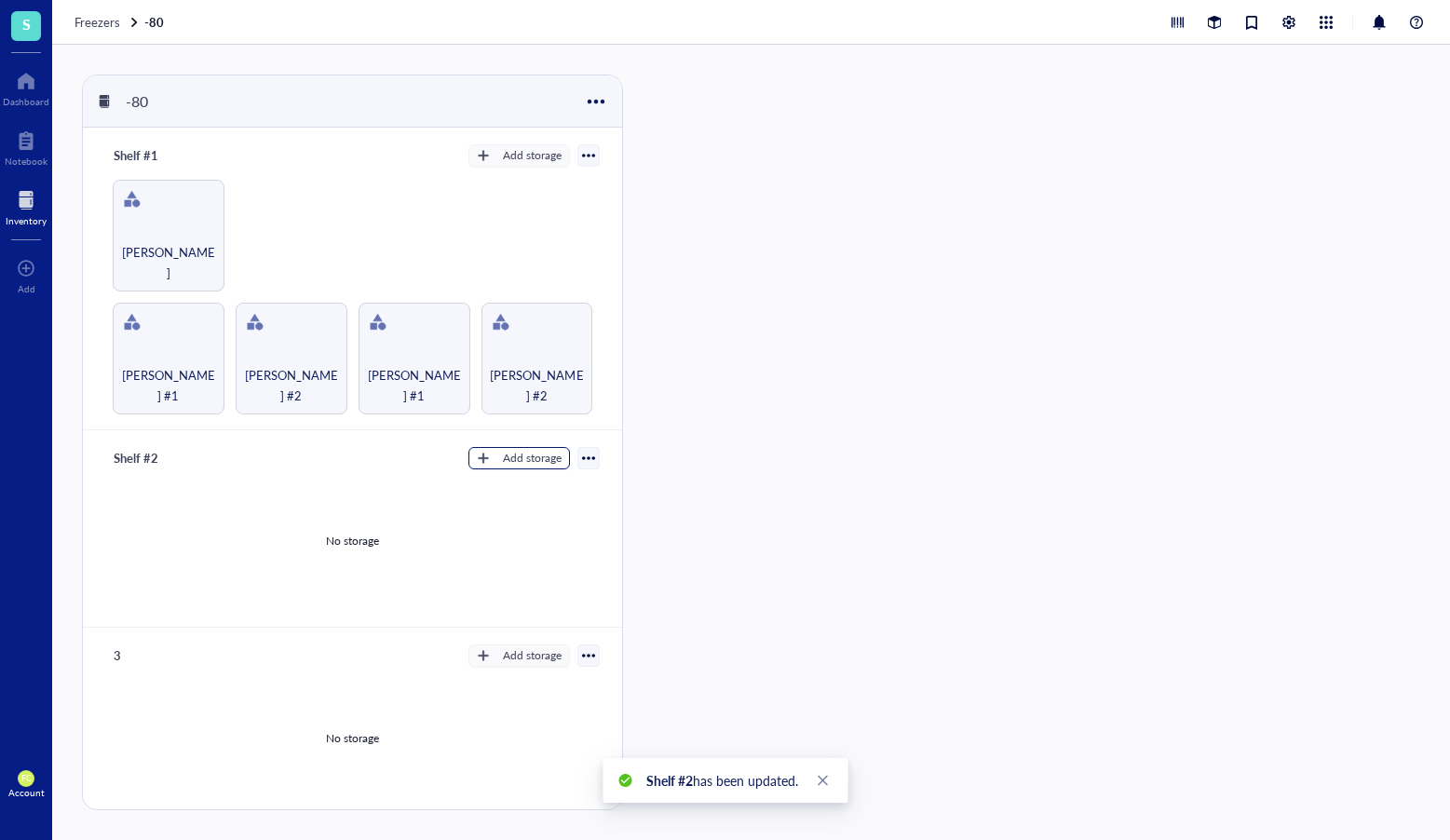
click at [507, 461] on div "Add storage" at bounding box center [532, 458] width 59 height 17
click at [521, 518] on span "Category" at bounding box center [528, 515] width 107 height 21
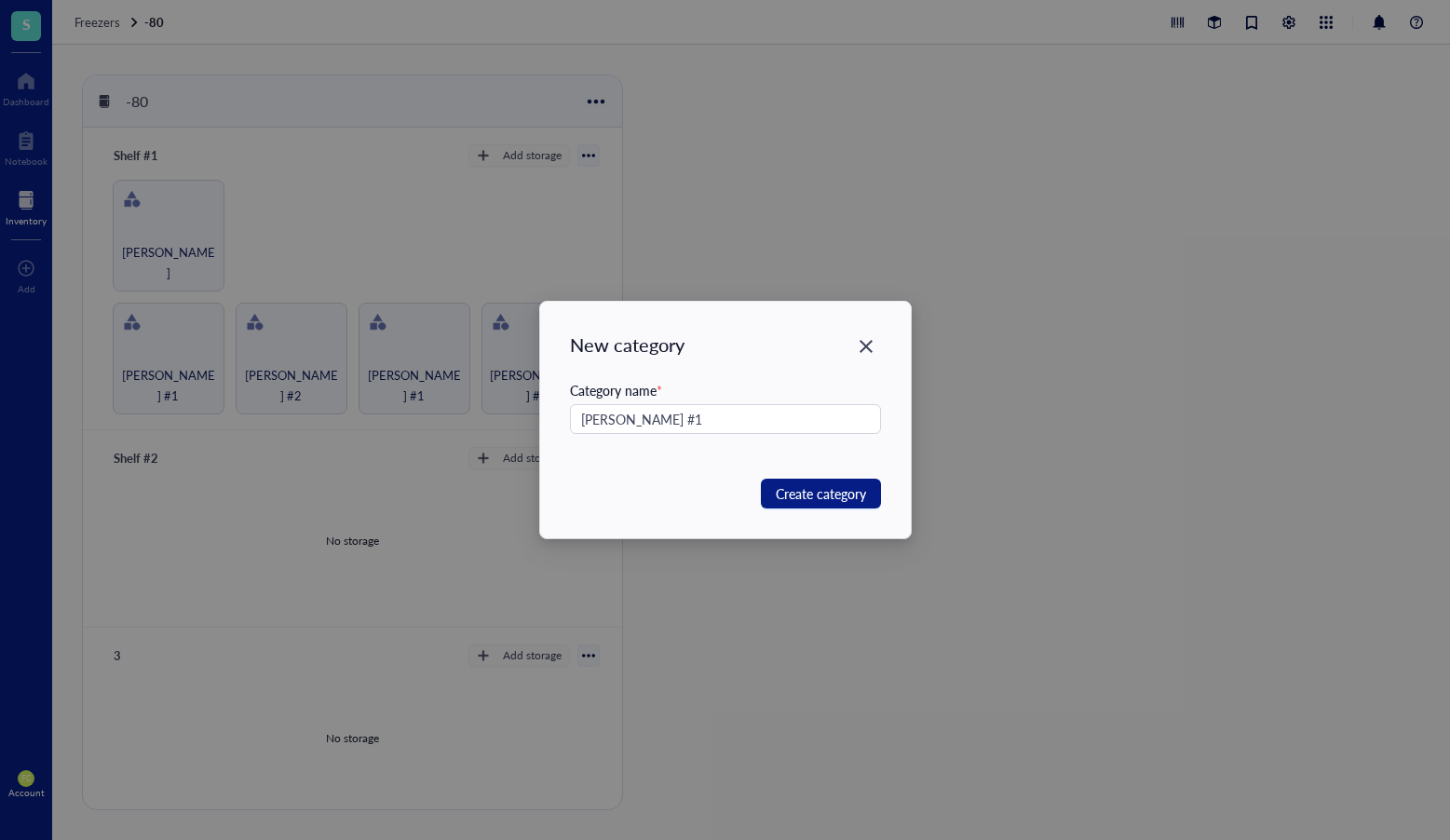
drag, startPoint x: 639, startPoint y: 422, endPoint x: 566, endPoint y: 424, distance: 73.0
click at [566, 424] on div "New category Category name * Rasika #1 Create category" at bounding box center [725, 420] width 371 height 237
type input "Rasika #1"
click at [769, 484] on button "Create category" at bounding box center [821, 493] width 120 height 29
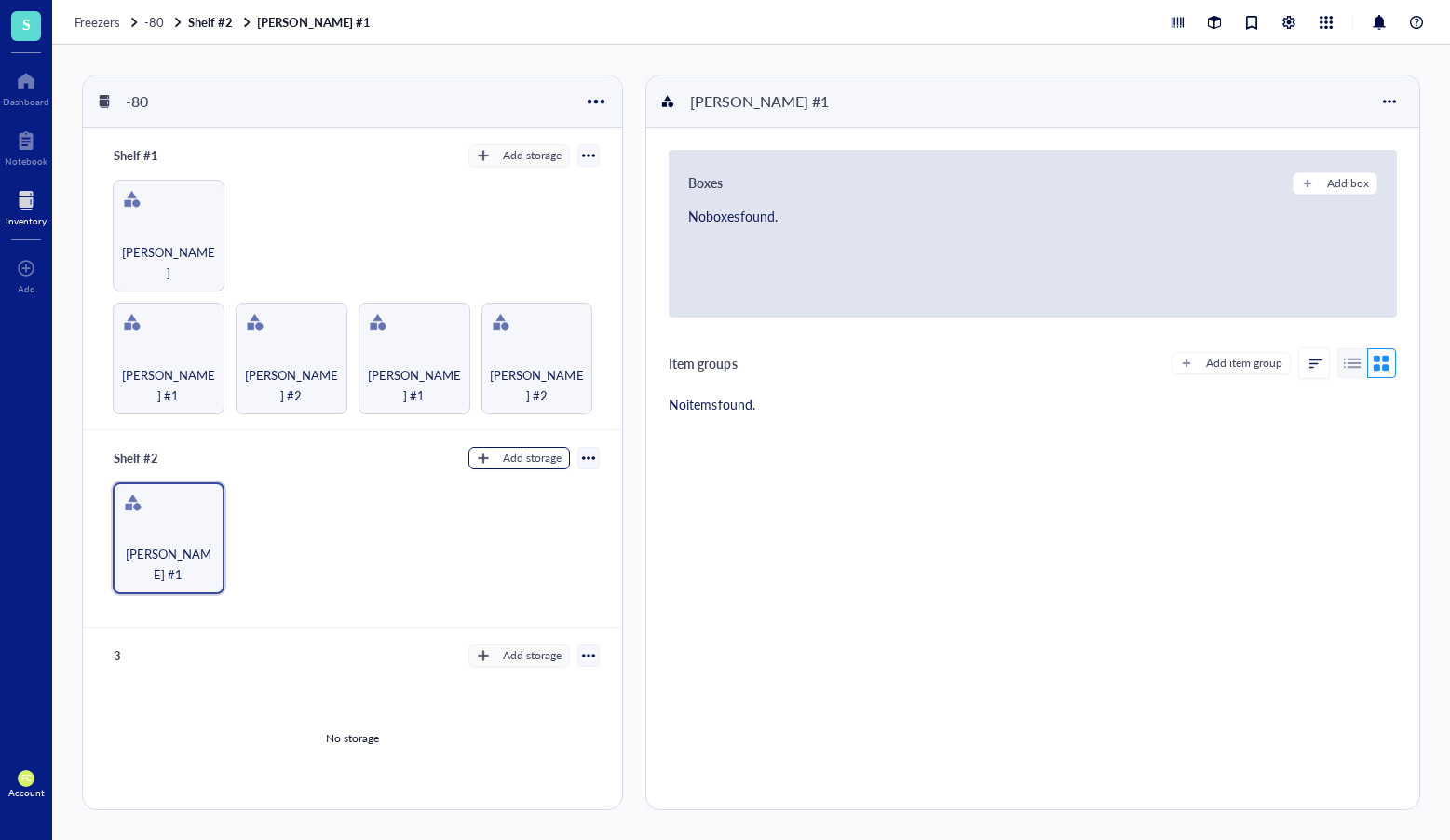
click at [535, 463] on button "Add storage" at bounding box center [520, 458] width 102 height 22
click at [510, 515] on span "Category" at bounding box center [528, 515] width 107 height 21
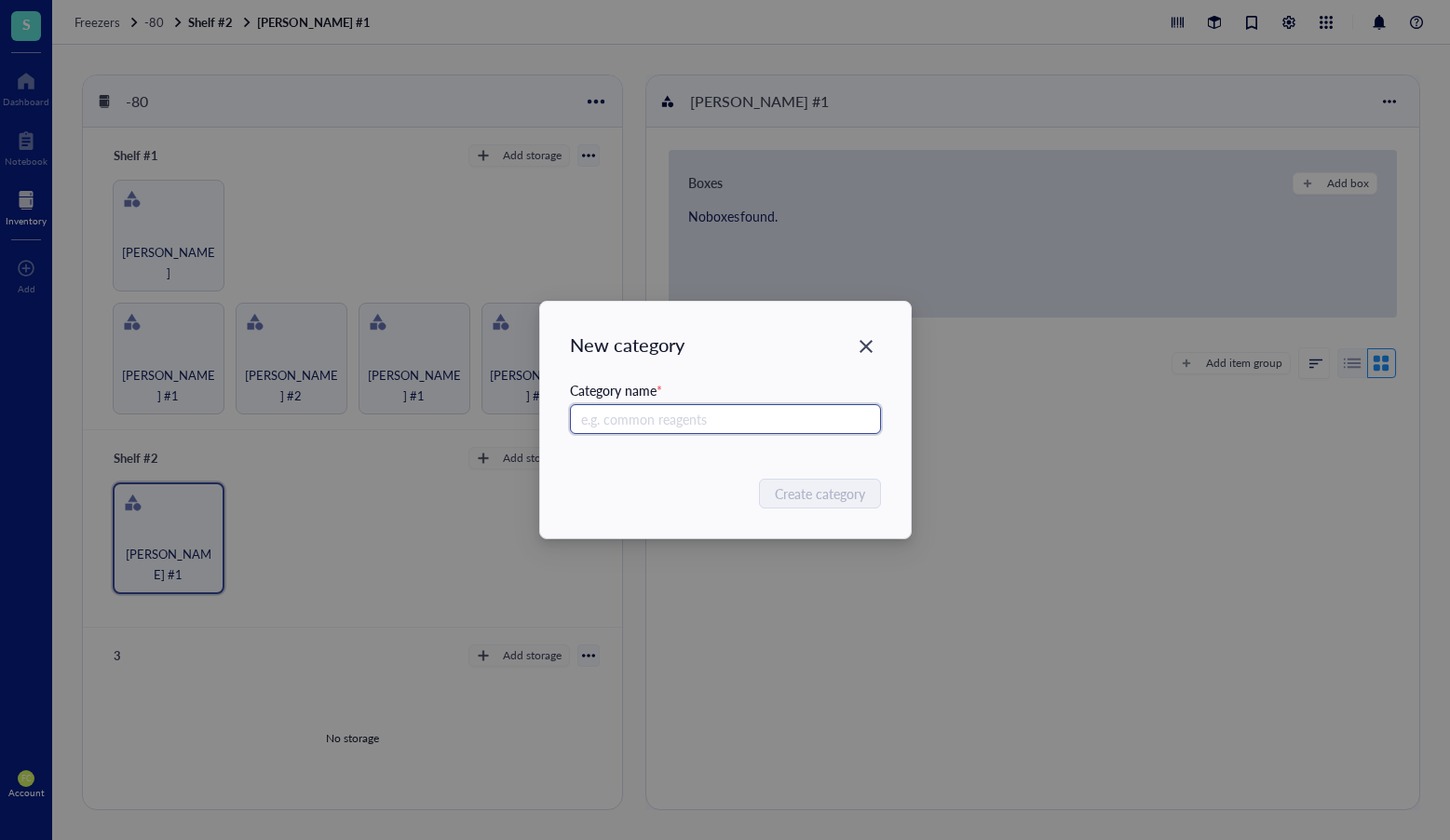
paste input "Rasika #1"
type input "Rasika #2"
click at [844, 494] on span "Create category" at bounding box center [821, 493] width 90 height 21
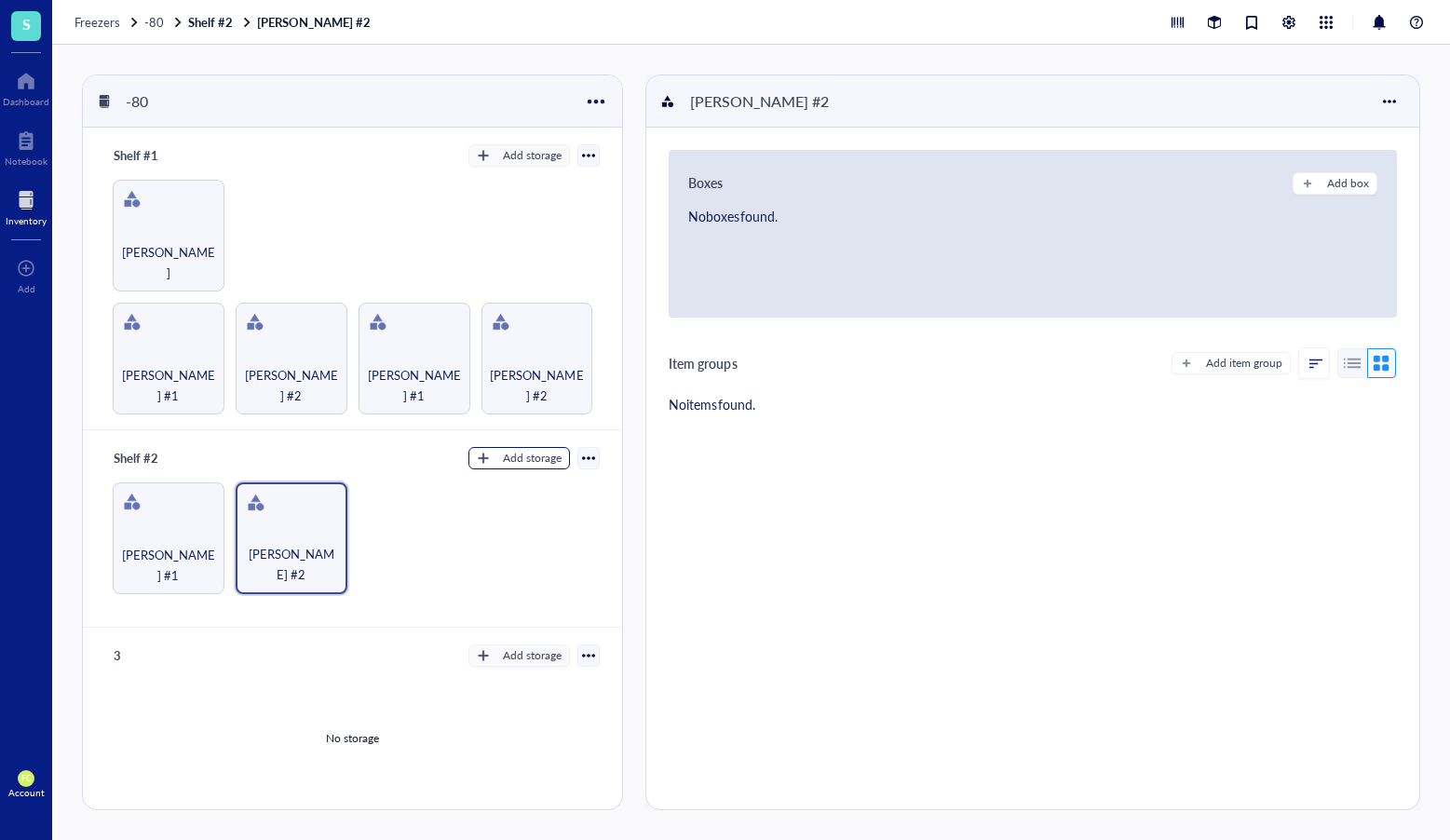
click at [543, 453] on div "Add storage" at bounding box center [532, 458] width 59 height 17
click at [528, 513] on span "Category" at bounding box center [528, 515] width 107 height 21
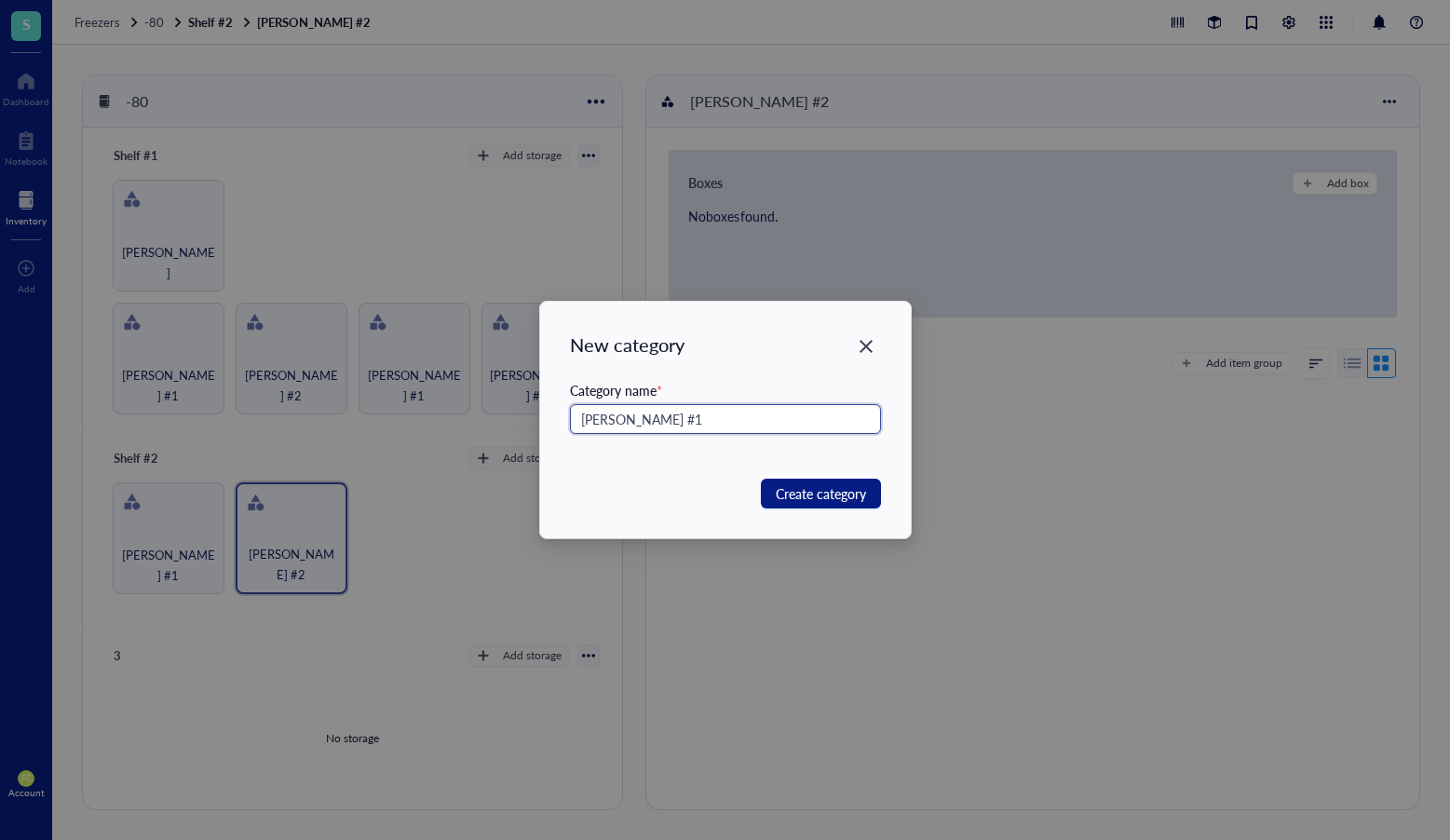
drag, startPoint x: 689, startPoint y: 420, endPoint x: 560, endPoint y: 421, distance: 129.0
click at [560, 421] on div "New category Category name * Elizabeth #1 Create category" at bounding box center [725, 420] width 371 height 237
type input "Elizabeth #1"
click at [807, 493] on span "Create category" at bounding box center [821, 493] width 90 height 21
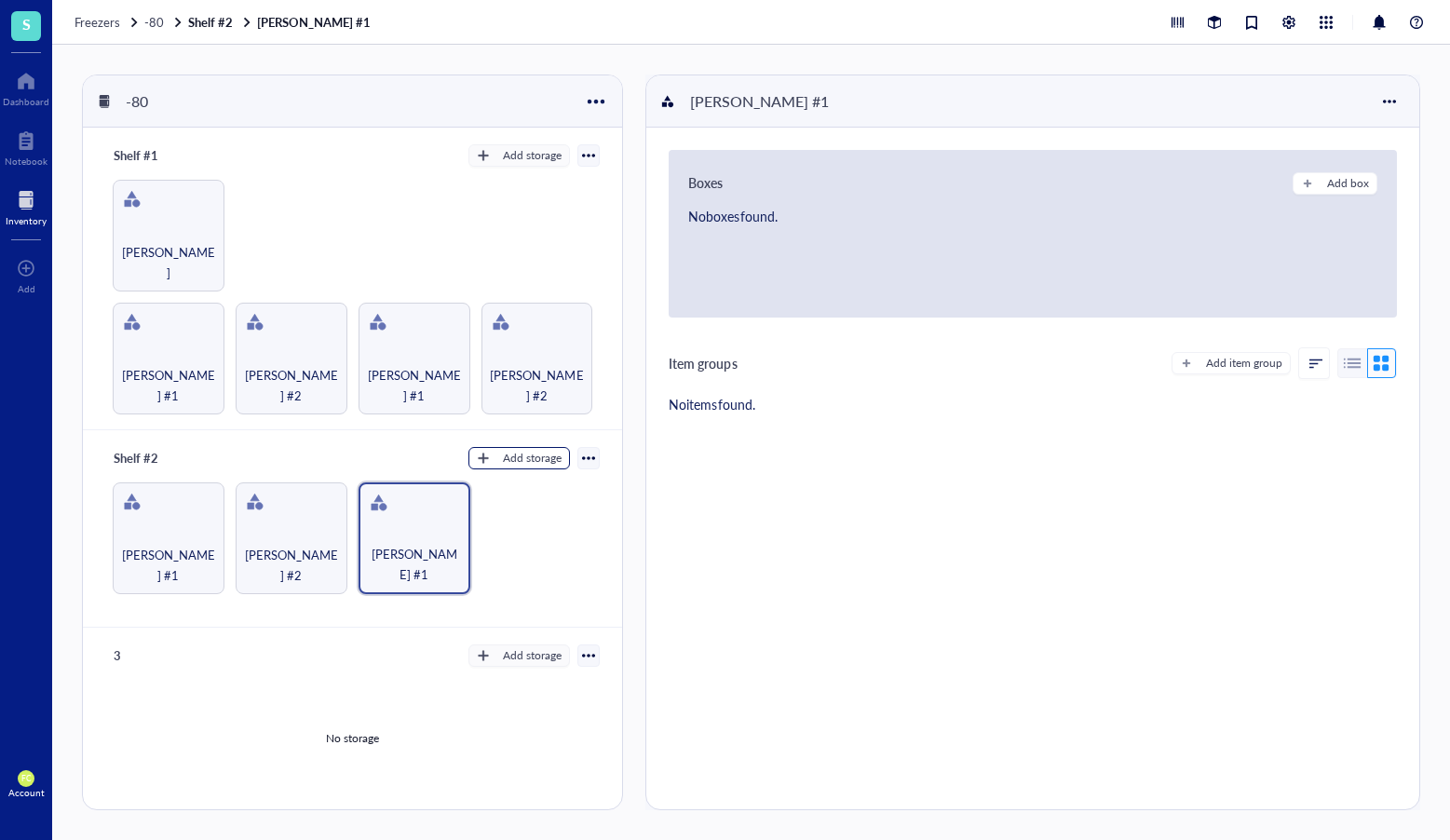
click at [548, 450] on div "Add storage" at bounding box center [532, 458] width 59 height 17
click at [535, 517] on span "Category" at bounding box center [528, 515] width 107 height 21
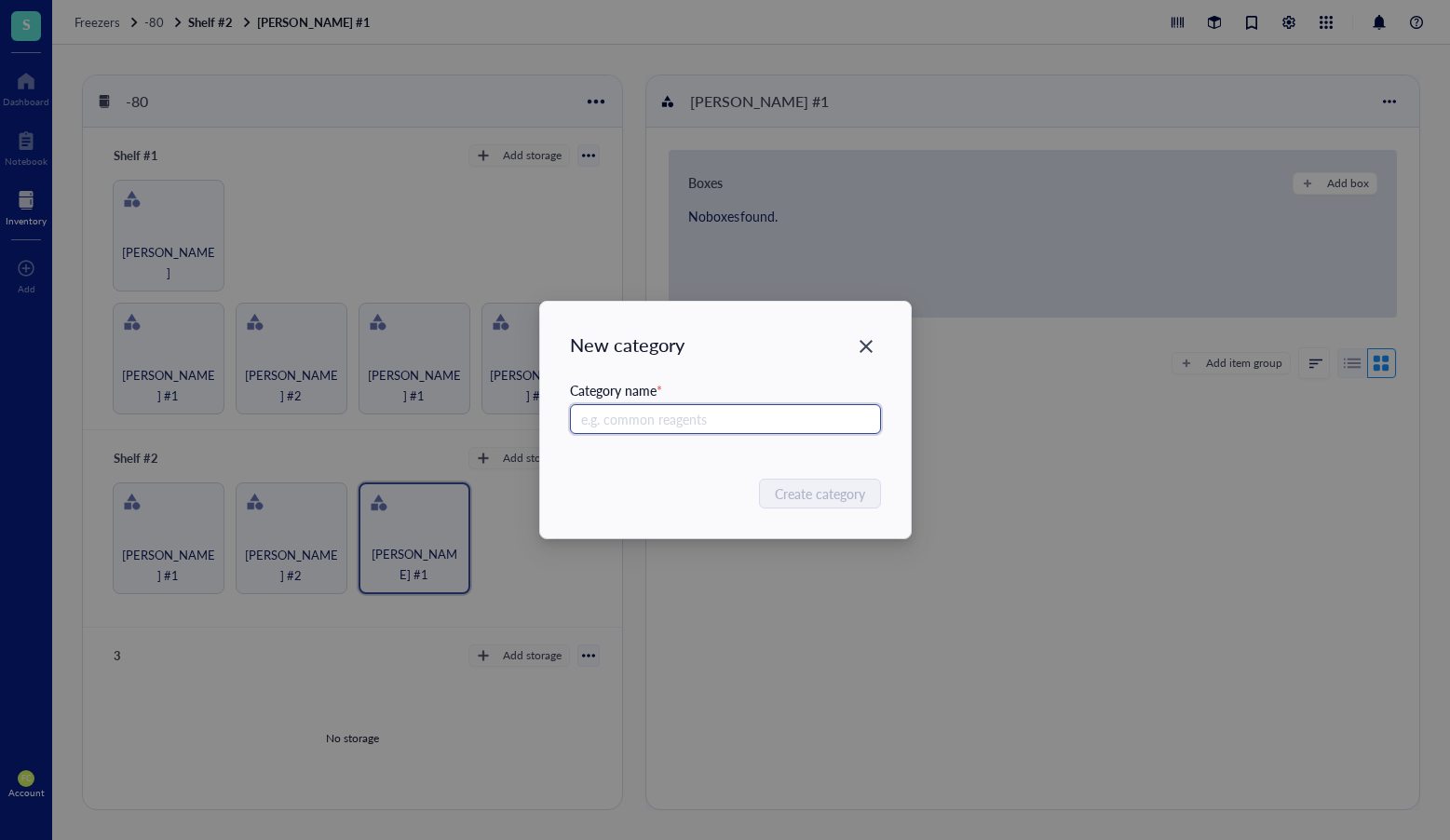
paste input "Elizabeth #1"
type input "Elizabeth #2"
drag, startPoint x: 876, startPoint y: 484, endPoint x: 838, endPoint y: 488, distance: 38.2
click at [873, 484] on button "Create category" at bounding box center [821, 493] width 120 height 29
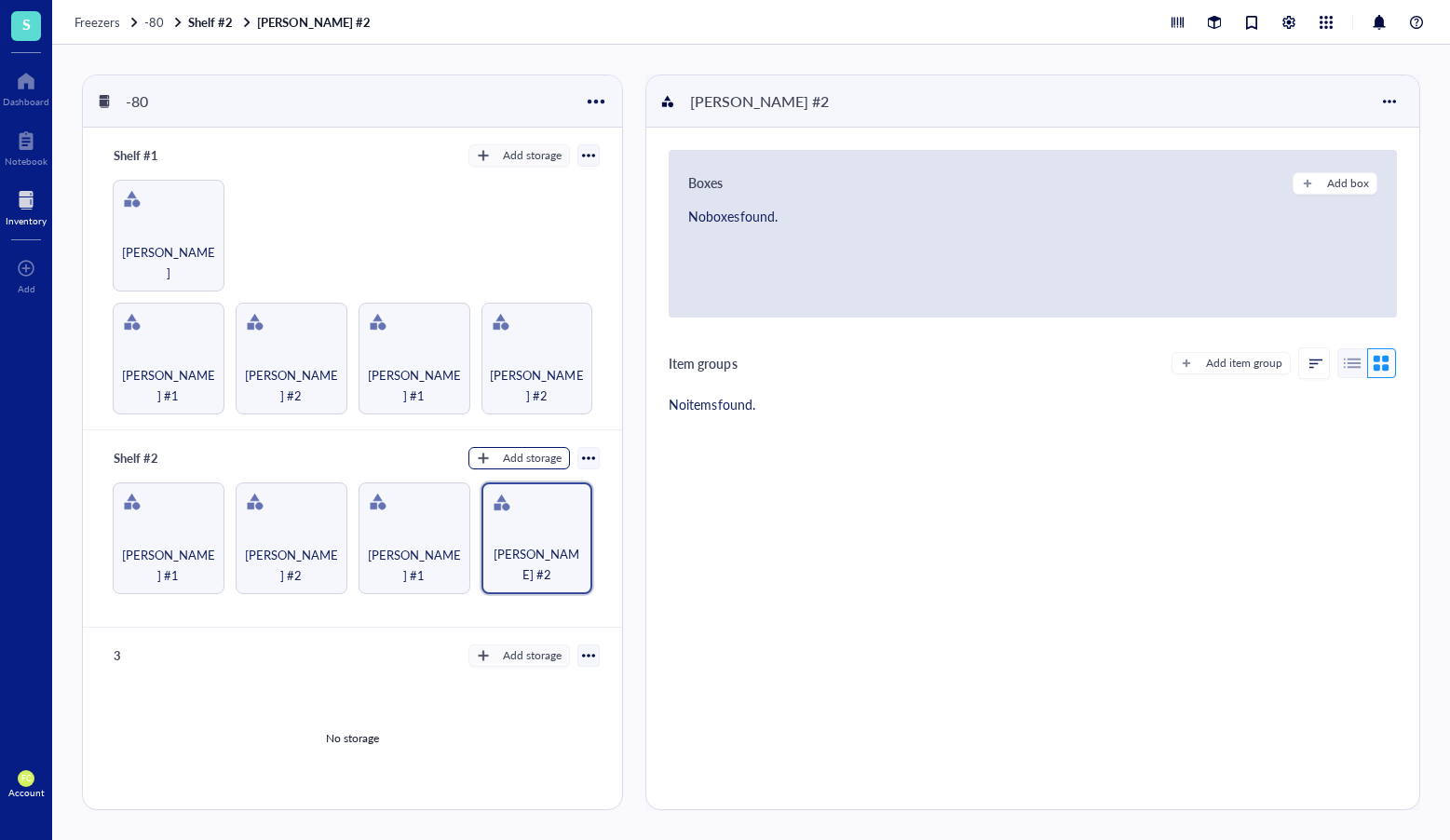
click at [523, 457] on div "Add storage" at bounding box center [532, 458] width 59 height 17
click at [538, 514] on span "Category" at bounding box center [528, 515] width 107 height 21
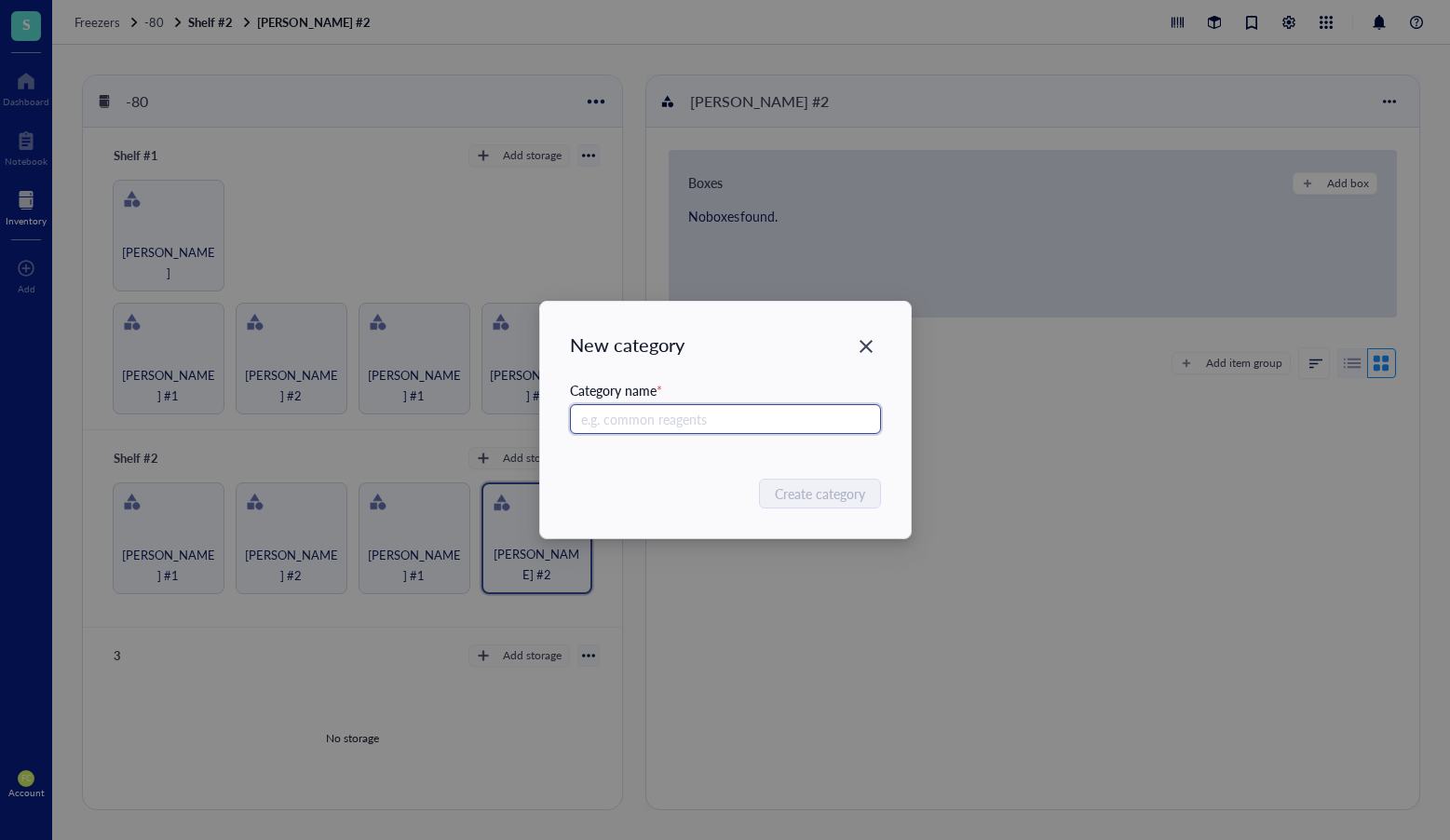
paste input "Elizabeth #1"
type input "Elizabeth #3"
click at [799, 498] on span "Create category" at bounding box center [821, 493] width 90 height 21
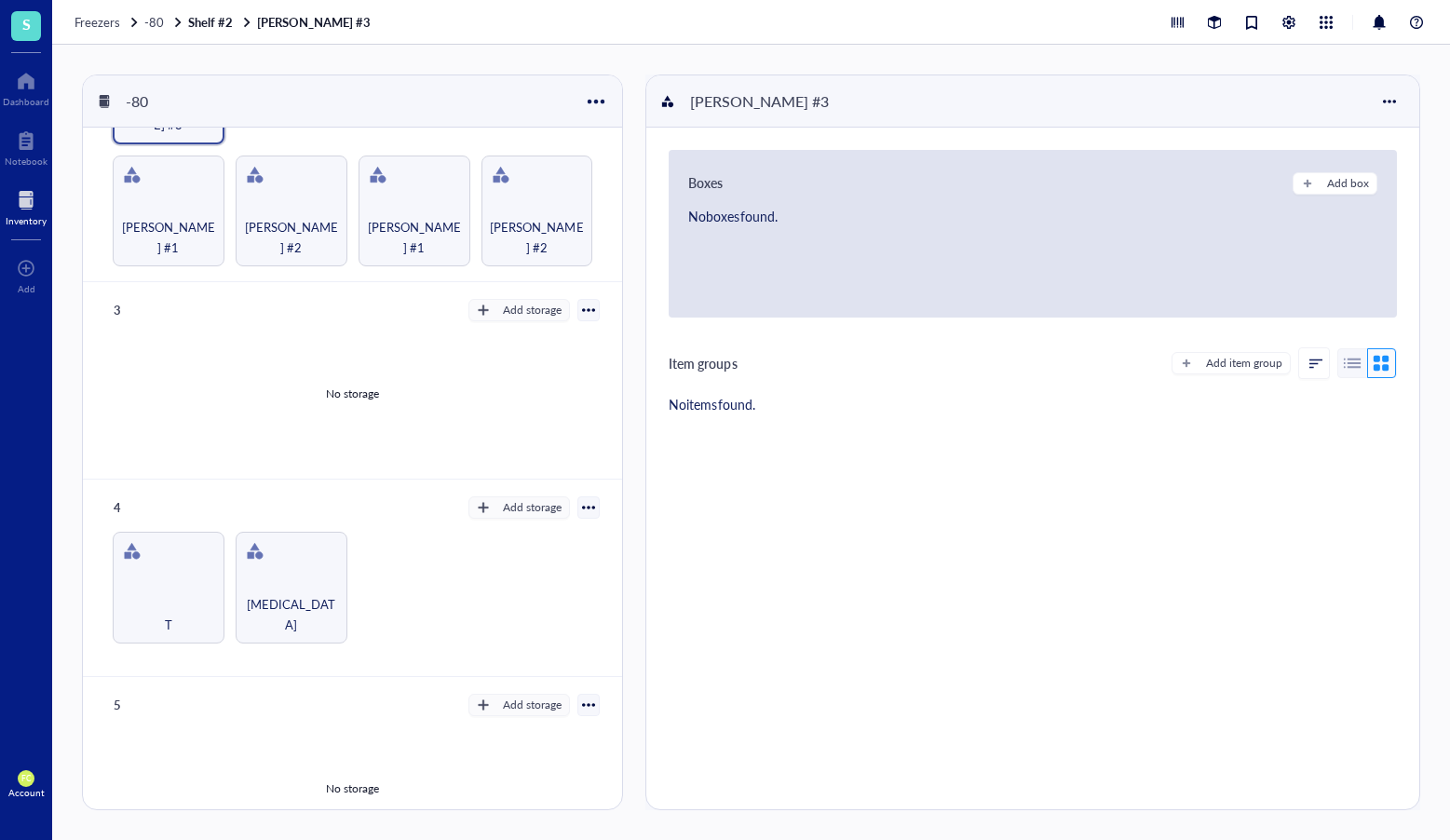
scroll to position [463, 0]
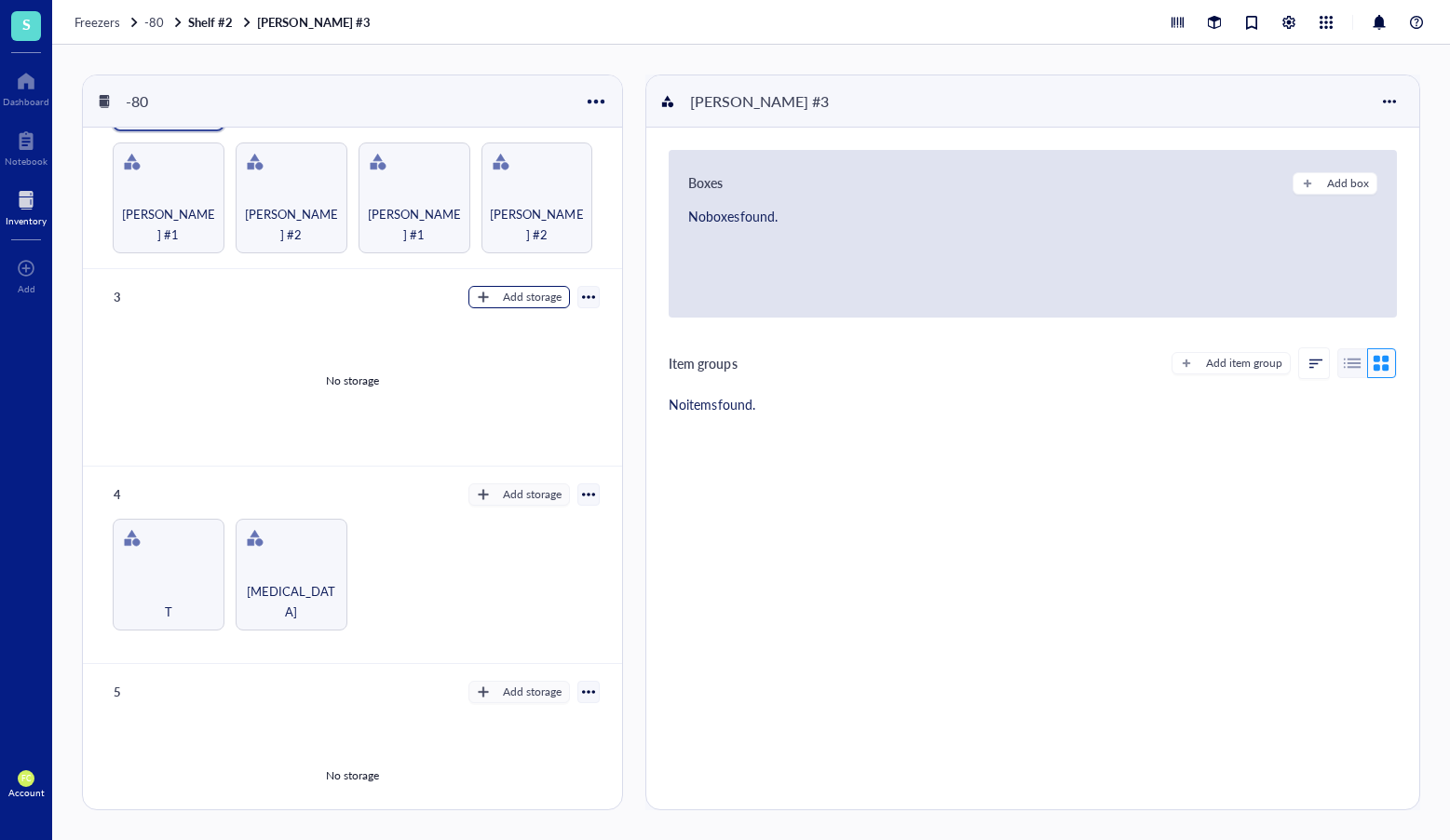
click at [521, 292] on div "Add storage" at bounding box center [532, 296] width 59 height 17
click at [528, 347] on span "Category" at bounding box center [528, 350] width 107 height 21
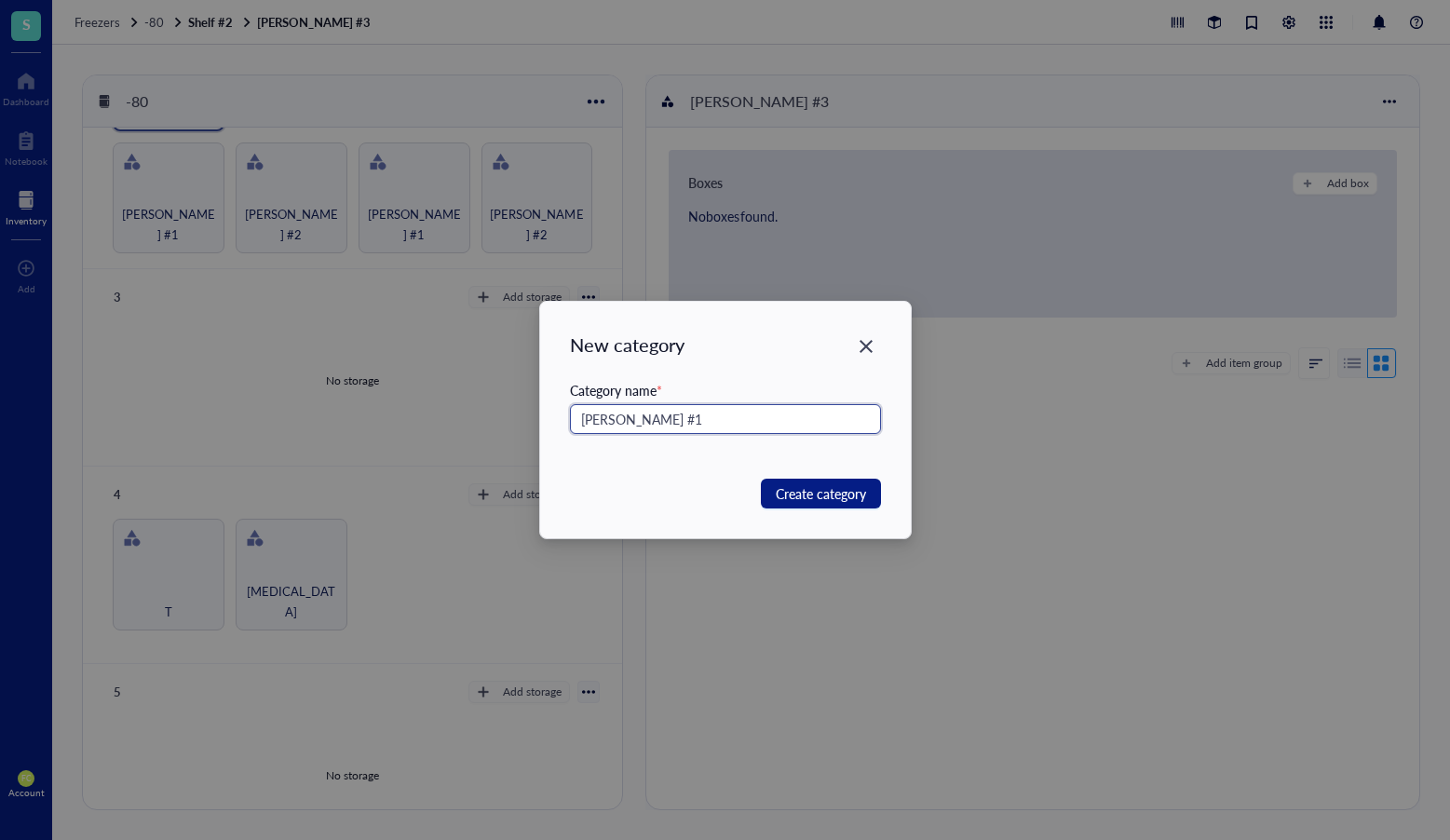
drag, startPoint x: 646, startPoint y: 413, endPoint x: 567, endPoint y: 419, distance: 79.2
click at [567, 419] on div "New category Category name * Erica #1 Create category" at bounding box center [725, 420] width 371 height 237
type input "Erica #1"
click at [824, 492] on span "Create category" at bounding box center [821, 493] width 90 height 21
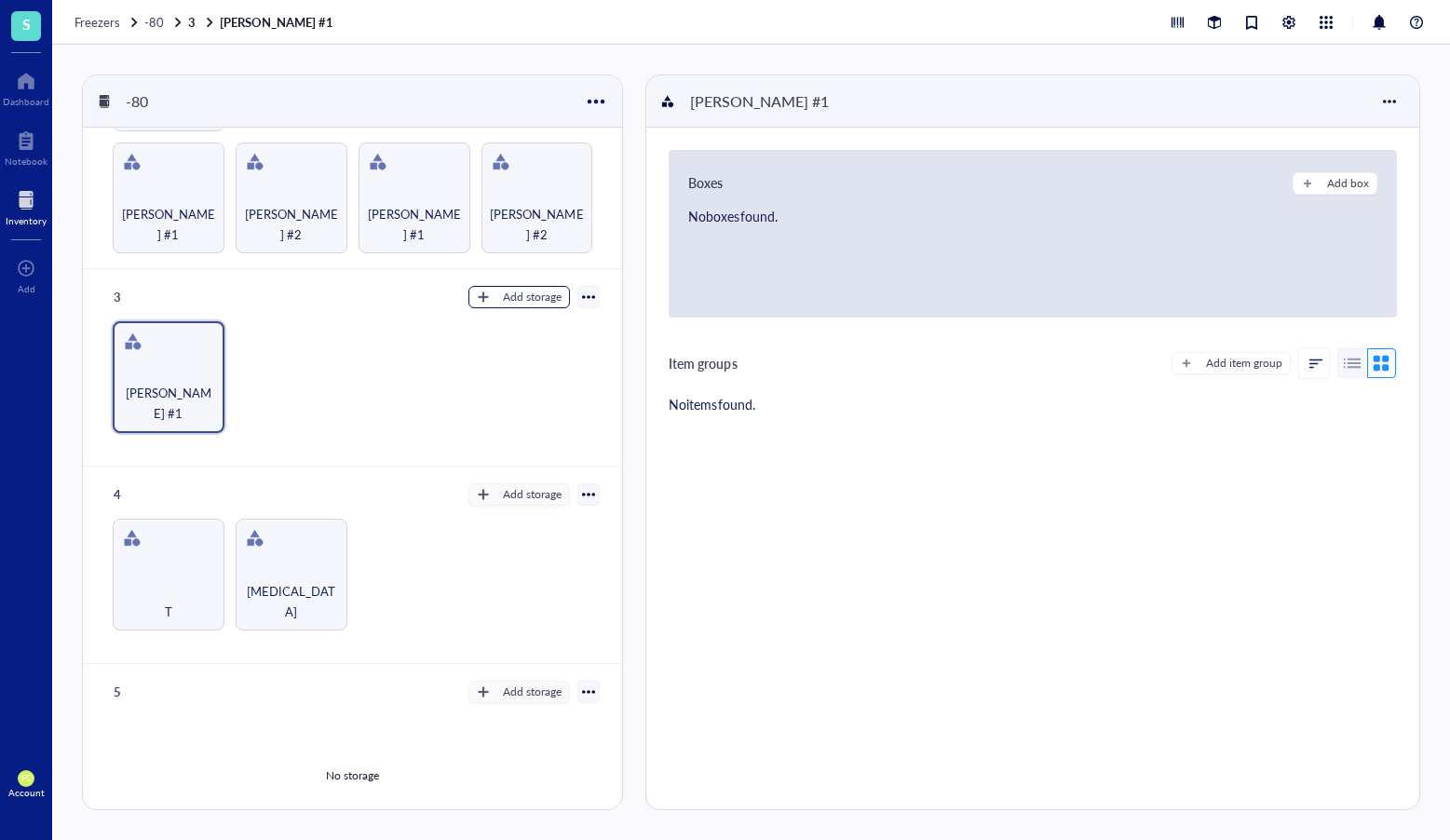
click at [523, 294] on div "Add storage" at bounding box center [532, 296] width 59 height 17
click at [537, 344] on span "Category" at bounding box center [528, 350] width 107 height 21
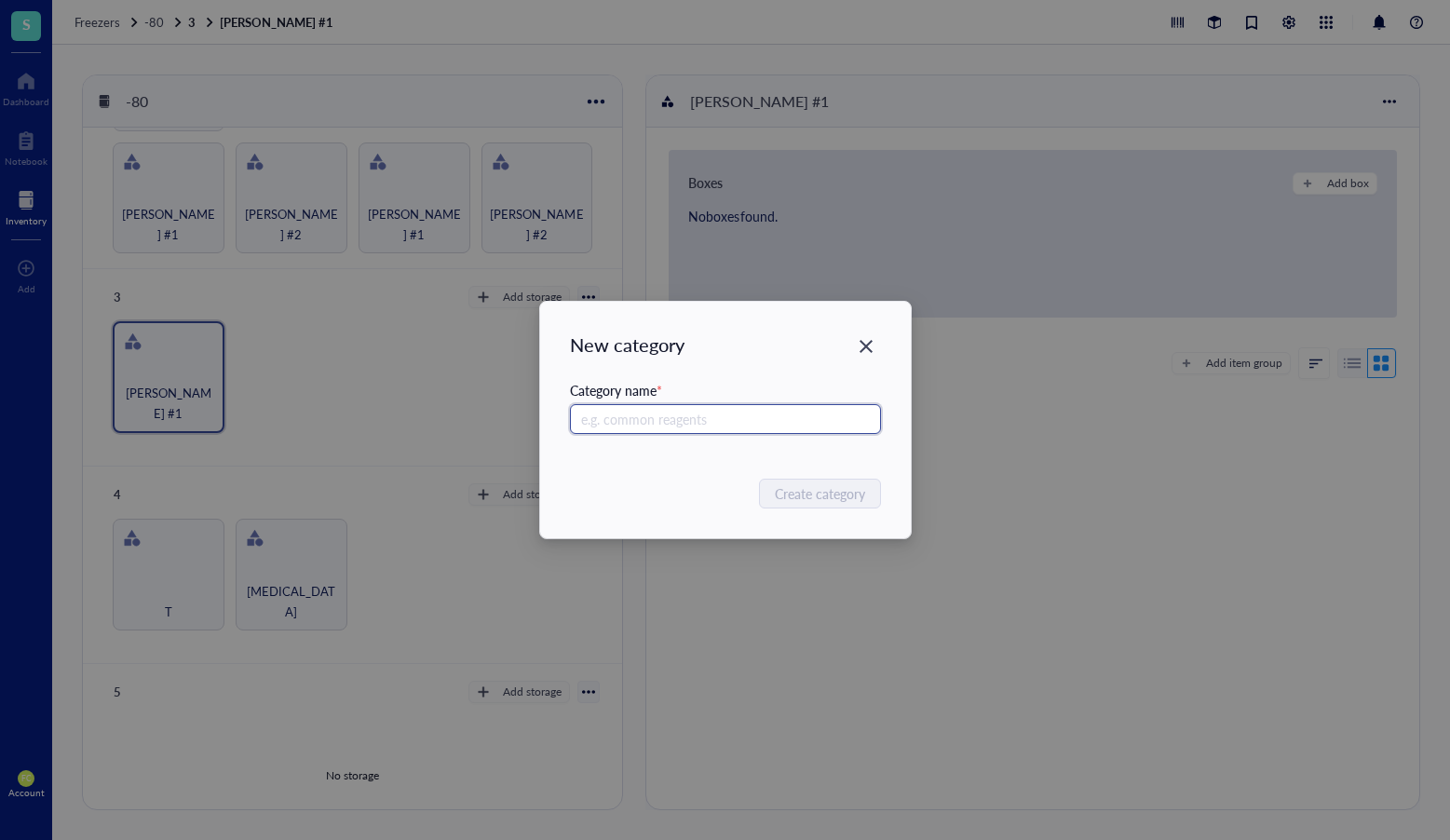
paste input "Erica #1"
type input "Erica #2"
click at [822, 505] on button "Create category" at bounding box center [821, 493] width 120 height 29
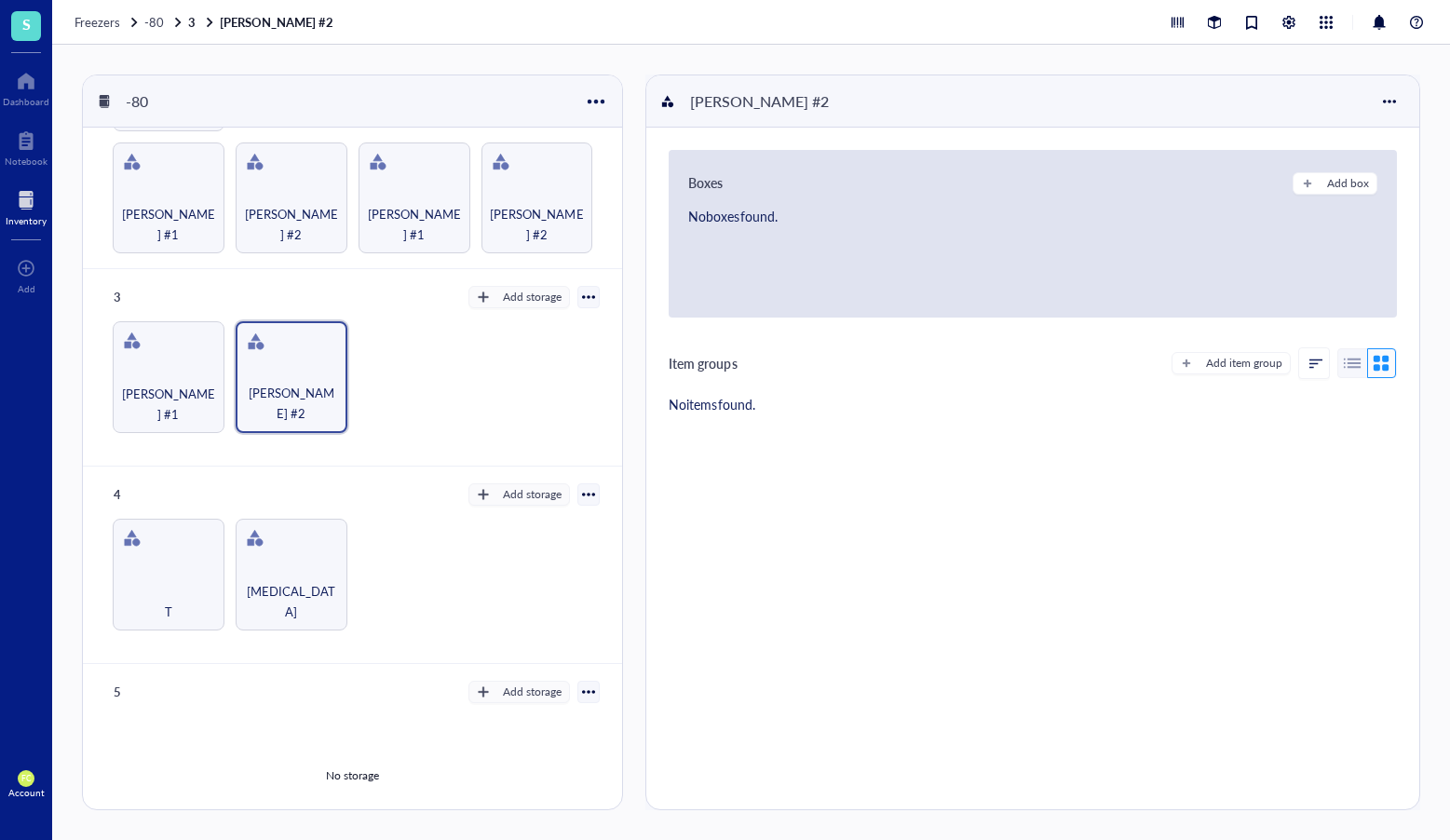
click at [577, 295] on div at bounding box center [588, 296] width 23 height 22
click at [552, 293] on div "Add storage" at bounding box center [532, 296] width 59 height 17
click at [535, 329] on span "Rack" at bounding box center [528, 321] width 107 height 21
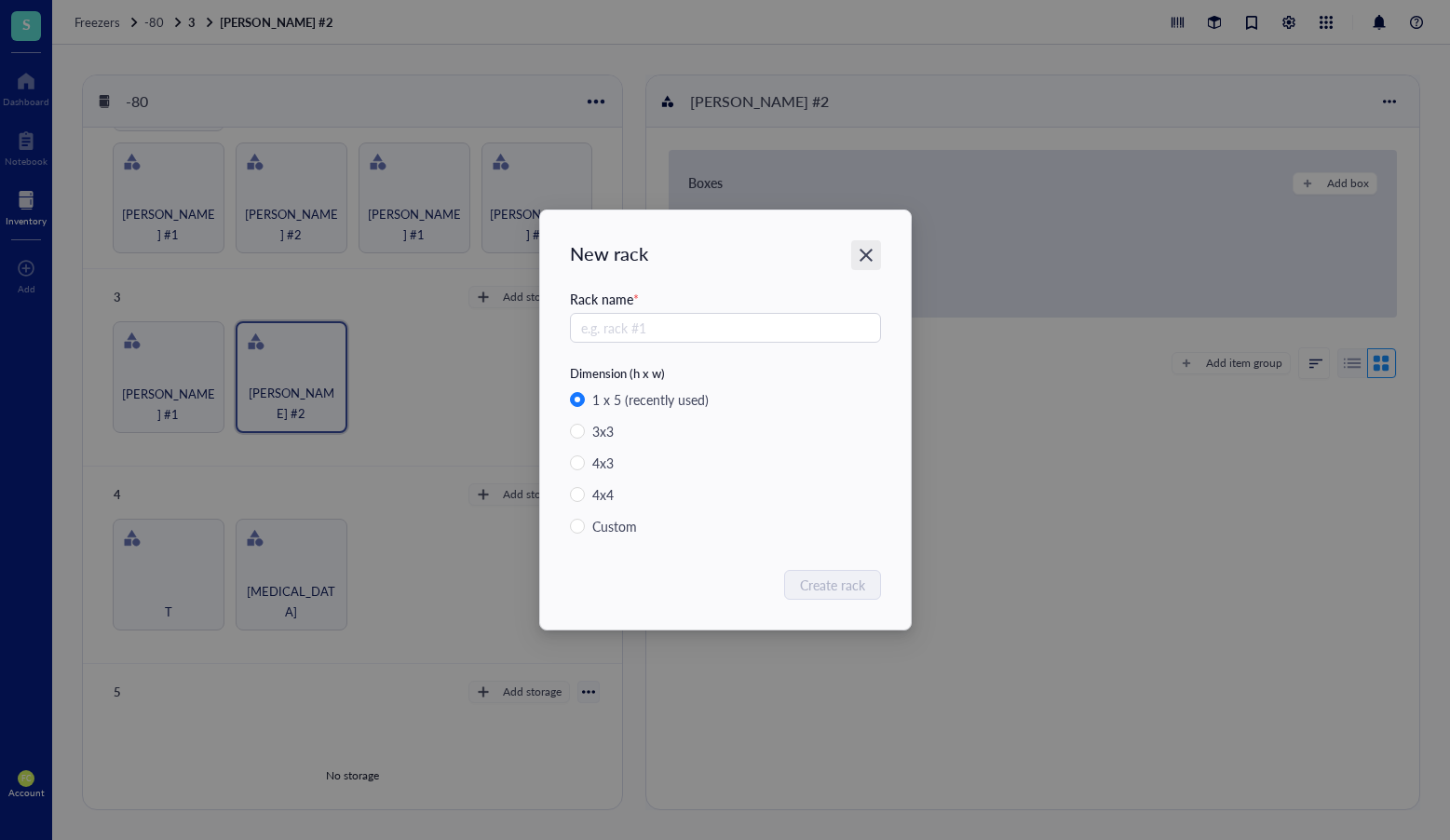
click at [861, 257] on icon "Close" at bounding box center [866, 255] width 18 height 18
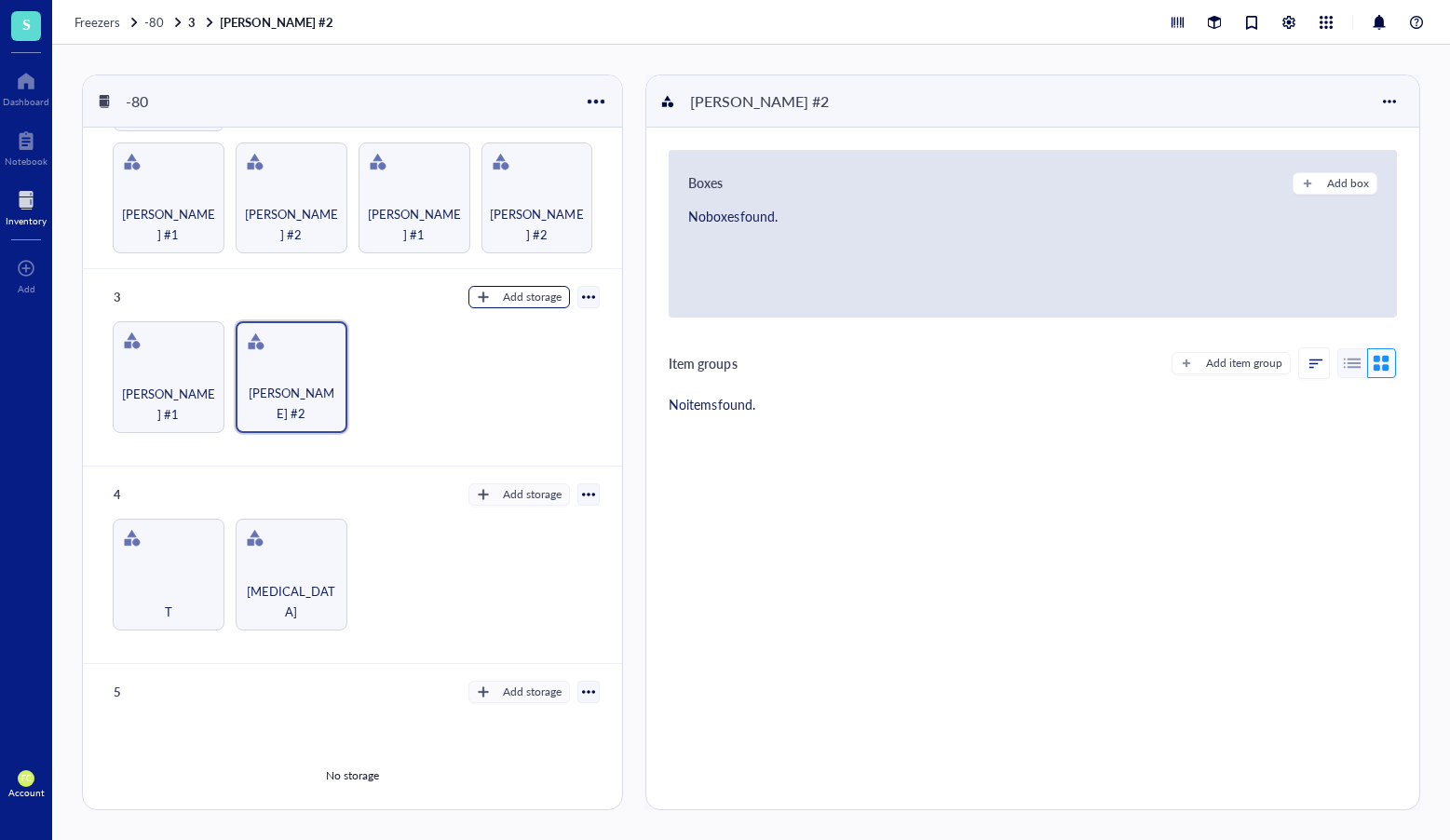
click at [504, 292] on div "Add storage" at bounding box center [532, 296] width 59 height 17
click at [523, 348] on span "Category" at bounding box center [528, 350] width 107 height 21
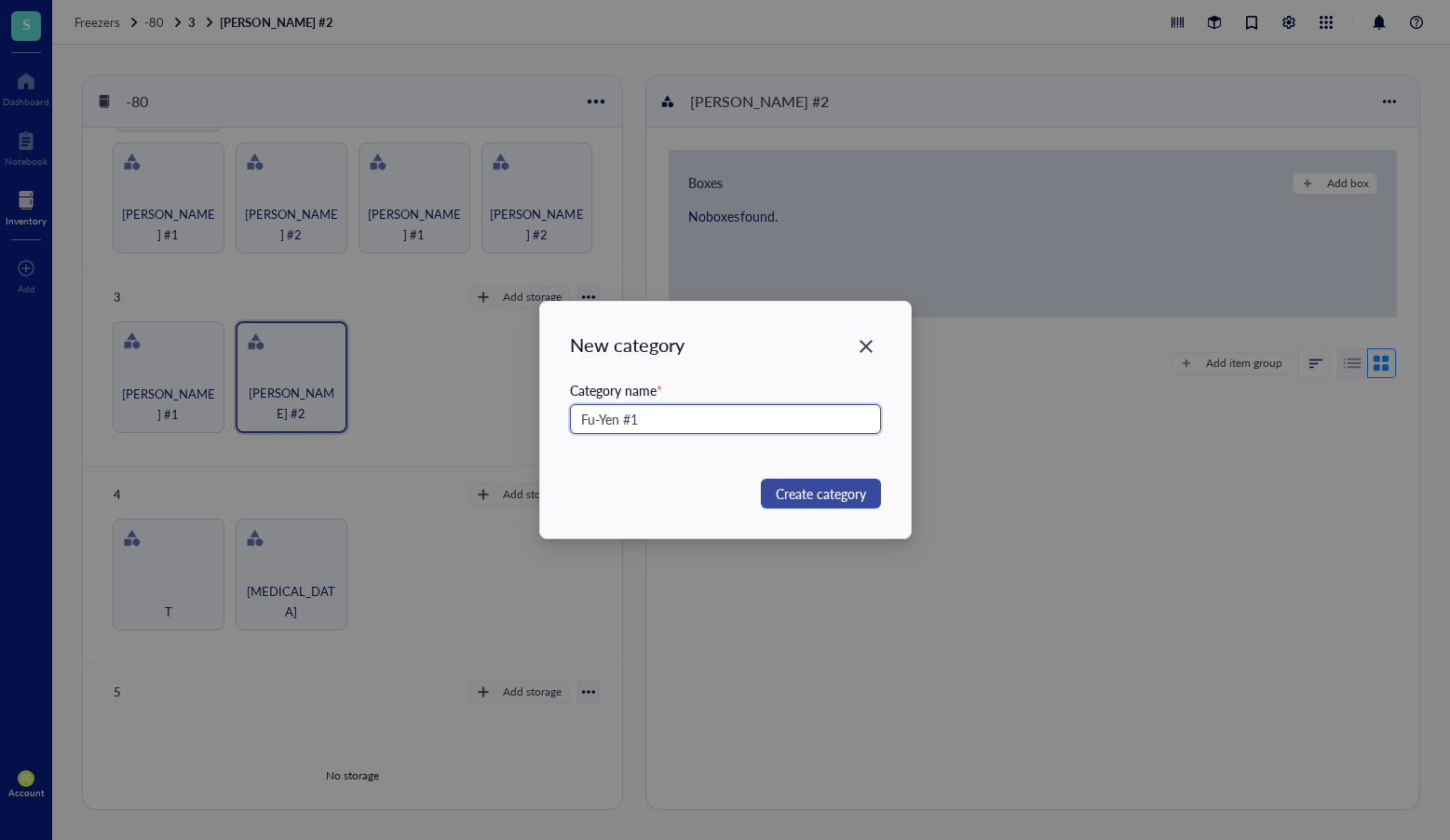
type input "Fu-Yen #1"
click at [834, 487] on span "Create category" at bounding box center [821, 493] width 90 height 21
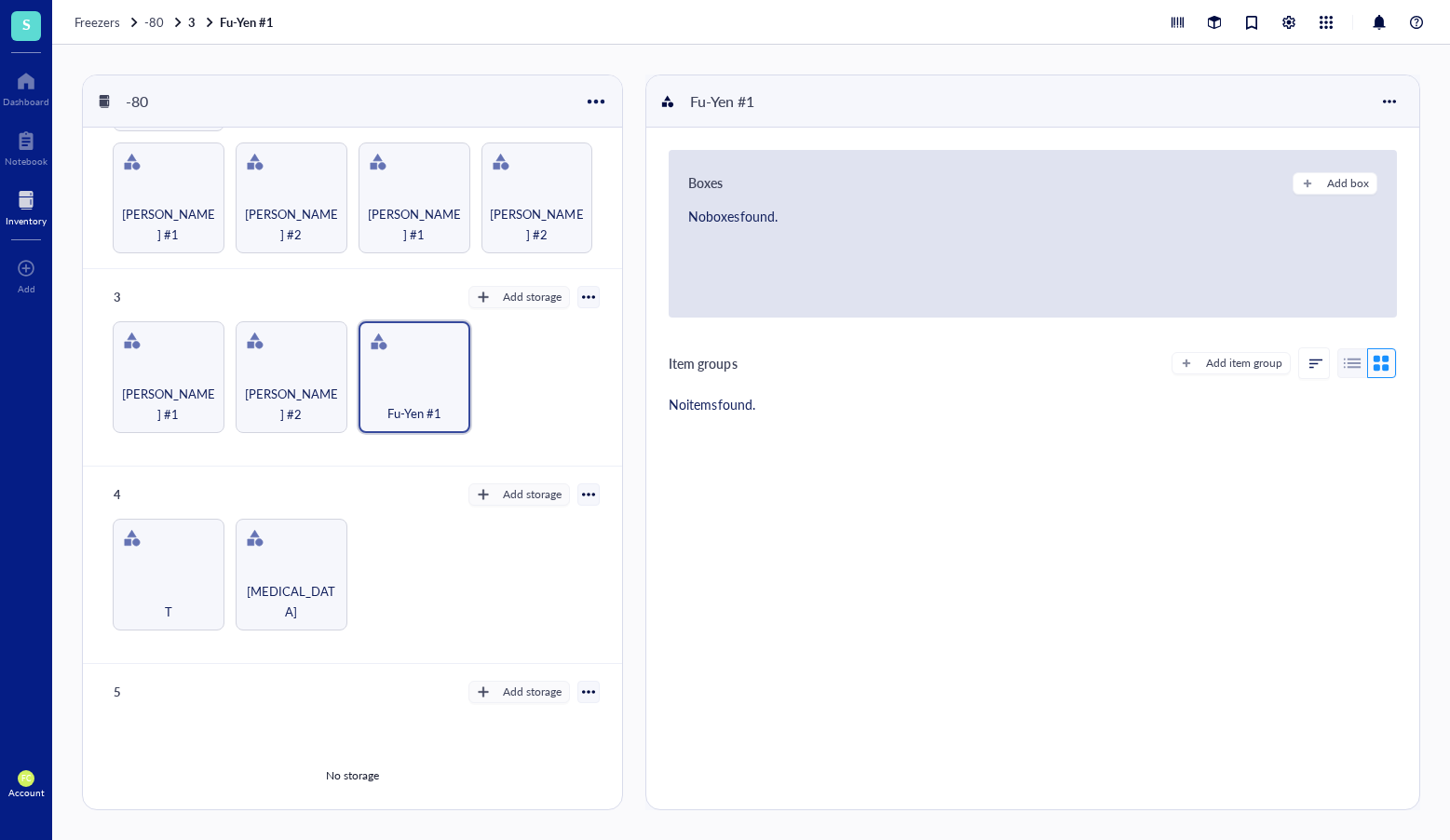
click at [582, 291] on div at bounding box center [588, 296] width 13 height 13
click at [525, 288] on div "Add storage" at bounding box center [532, 296] width 59 height 17
click at [536, 340] on li "Category" at bounding box center [527, 351] width 130 height 29
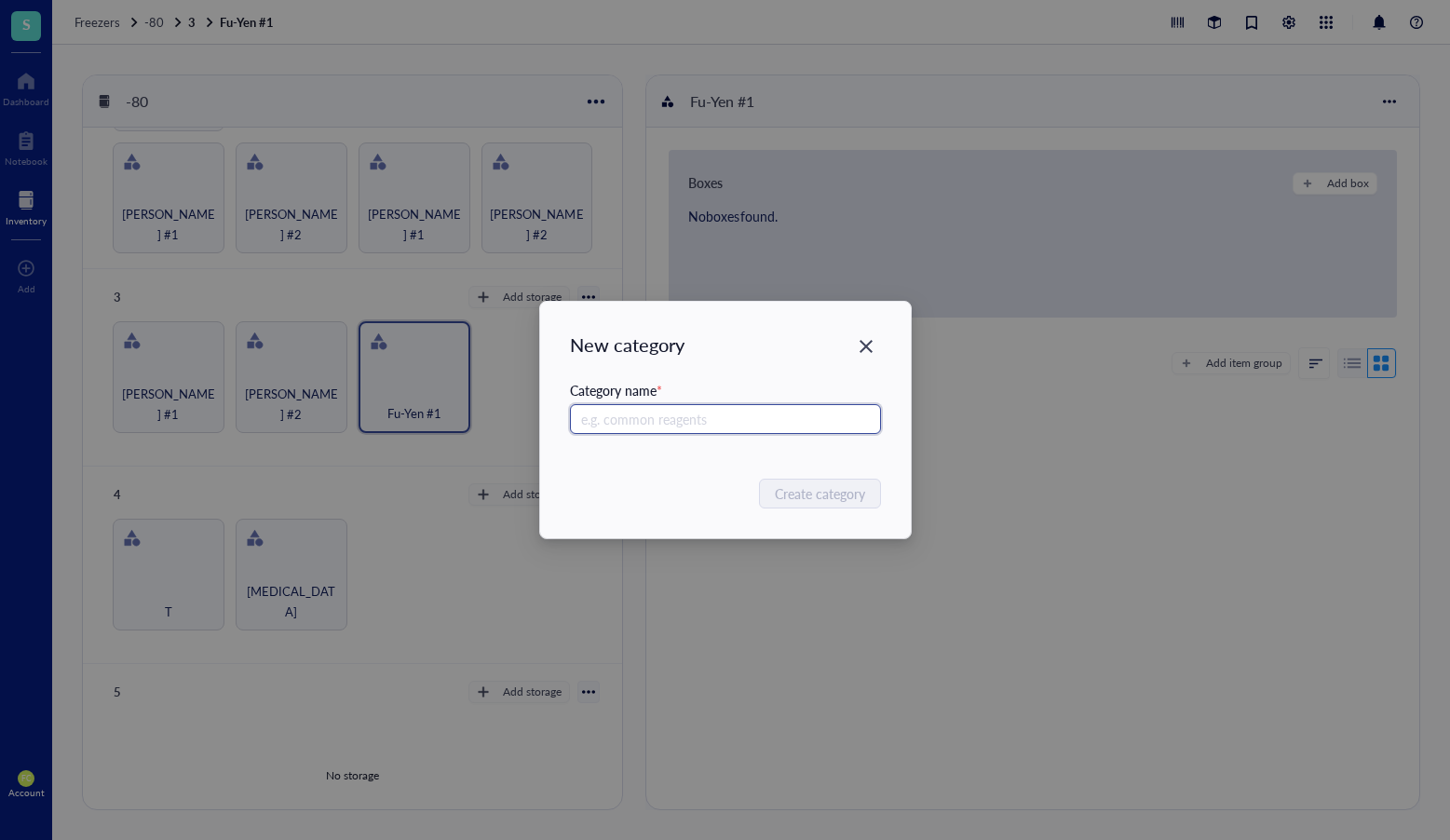
paste input "Erica #1"
type input "E"
type input "Fu-Yen #2"
click at [792, 478] on button "Create category" at bounding box center [821, 493] width 120 height 29
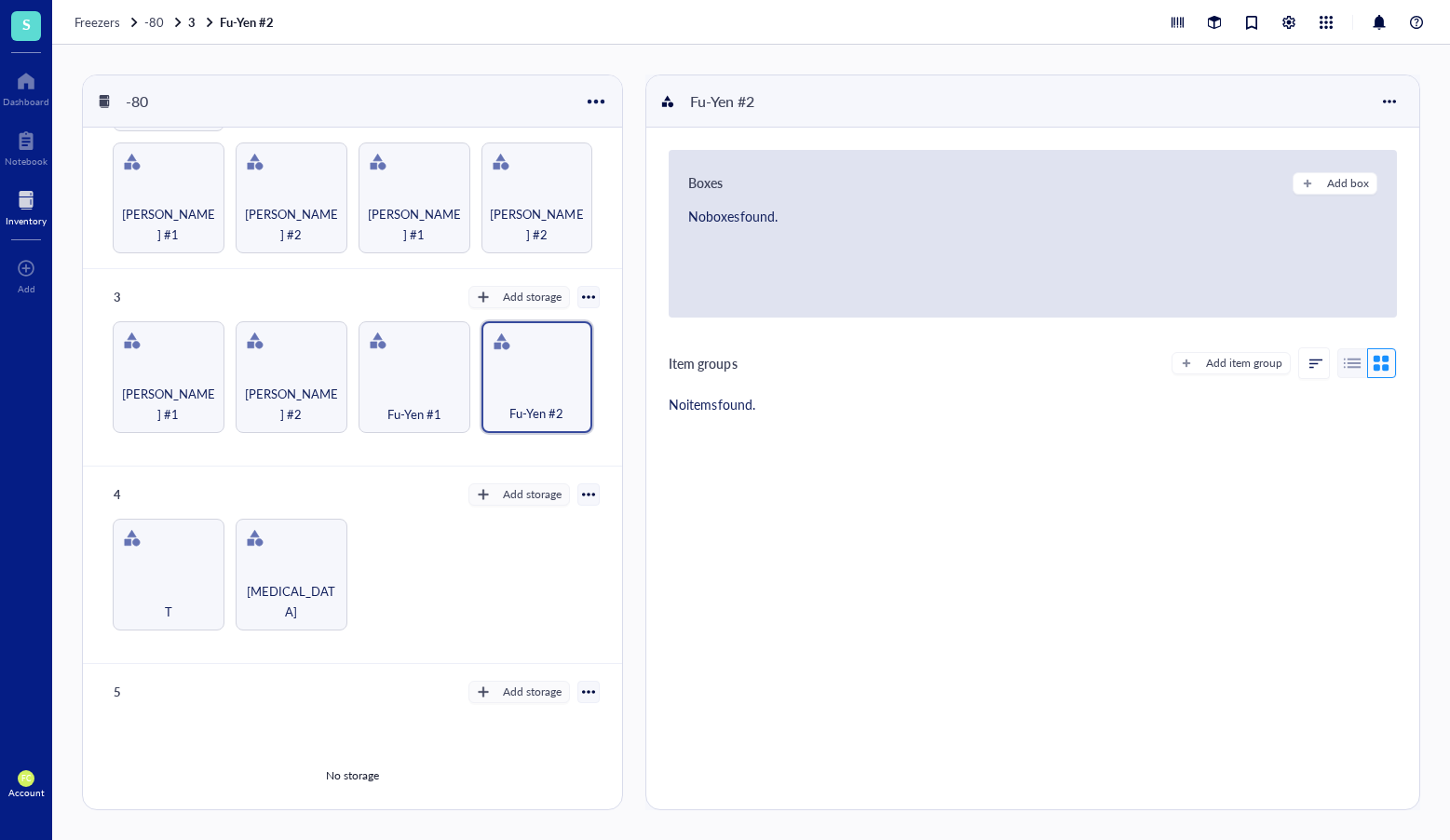
click at [586, 299] on div at bounding box center [588, 296] width 23 height 22
click at [585, 290] on div at bounding box center [588, 296] width 13 height 13
click at [582, 290] on div at bounding box center [588, 296] width 13 height 13
click at [538, 288] on div "Add storage" at bounding box center [532, 296] width 59 height 17
click at [527, 354] on span "Category" at bounding box center [528, 350] width 107 height 21
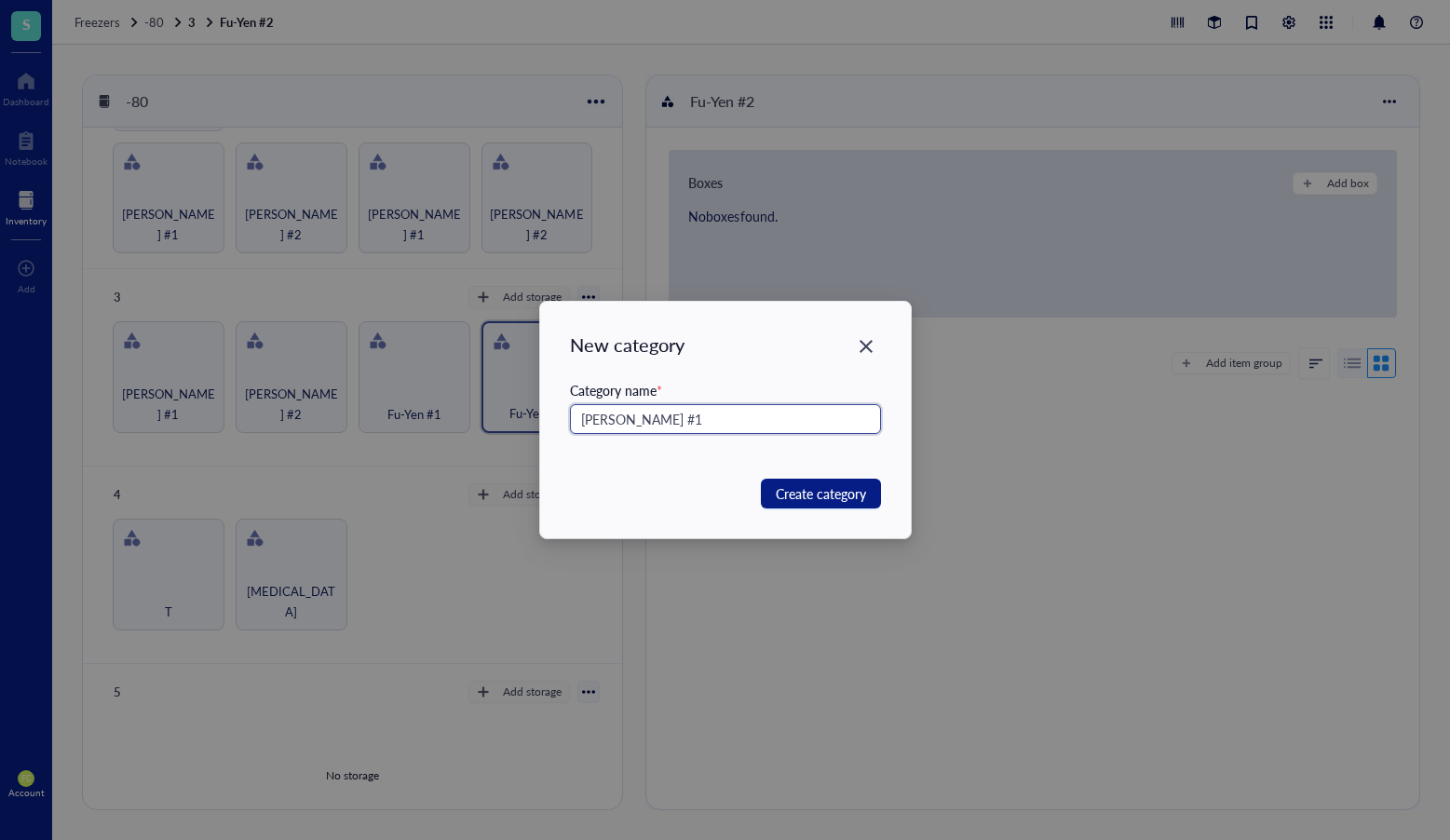
drag, startPoint x: 646, startPoint y: 420, endPoint x: 771, endPoint y: 465, distance: 132.9
click at [517, 413] on div "New category Category name * Cheryl #1 Create category" at bounding box center [725, 420] width 1450 height 840
type input "Cheryl #1"
click at [847, 494] on span "Create category" at bounding box center [821, 493] width 90 height 21
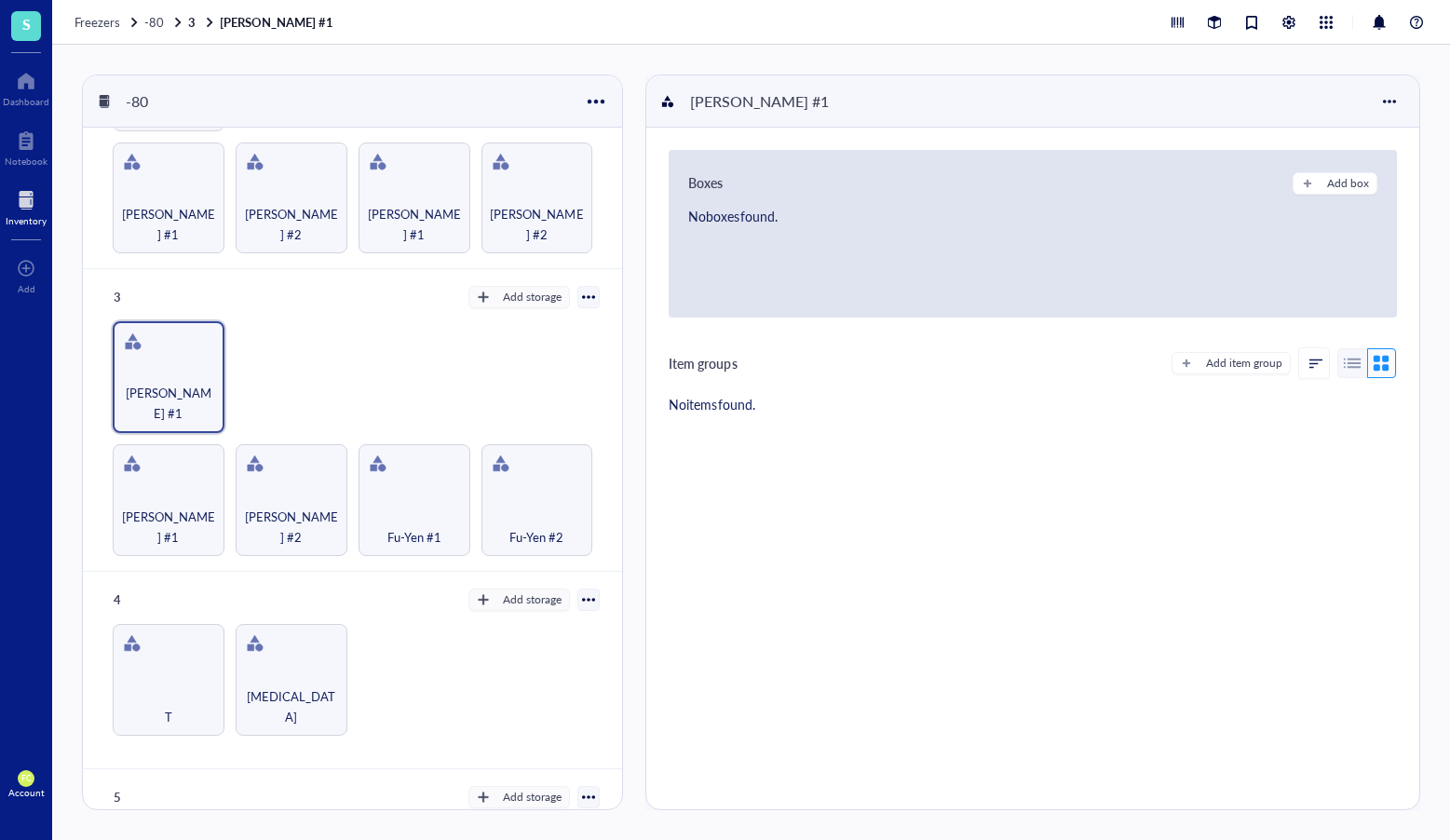
click at [582, 594] on div at bounding box center [588, 599] width 13 height 13
click at [221, 290] on div "3 Add storage Rack Category Settings Export Restore rack Restore category Delete" at bounding box center [353, 296] width 495 height 26
click at [583, 290] on div at bounding box center [588, 296] width 13 height 13
click at [530, 321] on div "Settings" at bounding box center [509, 321] width 44 height 17
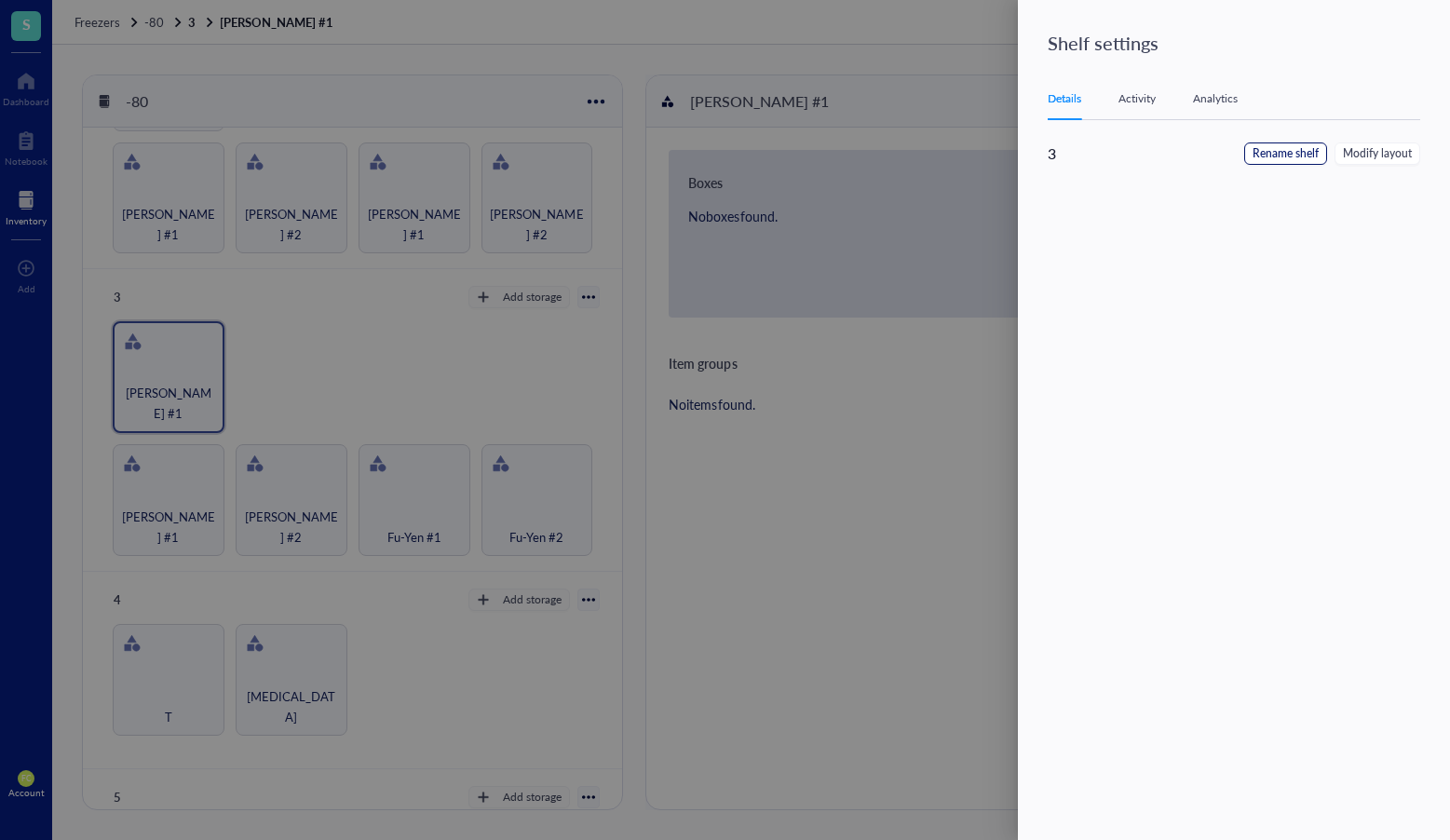
click at [1283, 155] on span "Rename shelf" at bounding box center [1287, 155] width 67 height 18
click at [1059, 161] on input "3" at bounding box center [1142, 157] width 188 height 29
type input "Shelf #3"
click at [1411, 163] on button "Save" at bounding box center [1392, 157] width 57 height 29
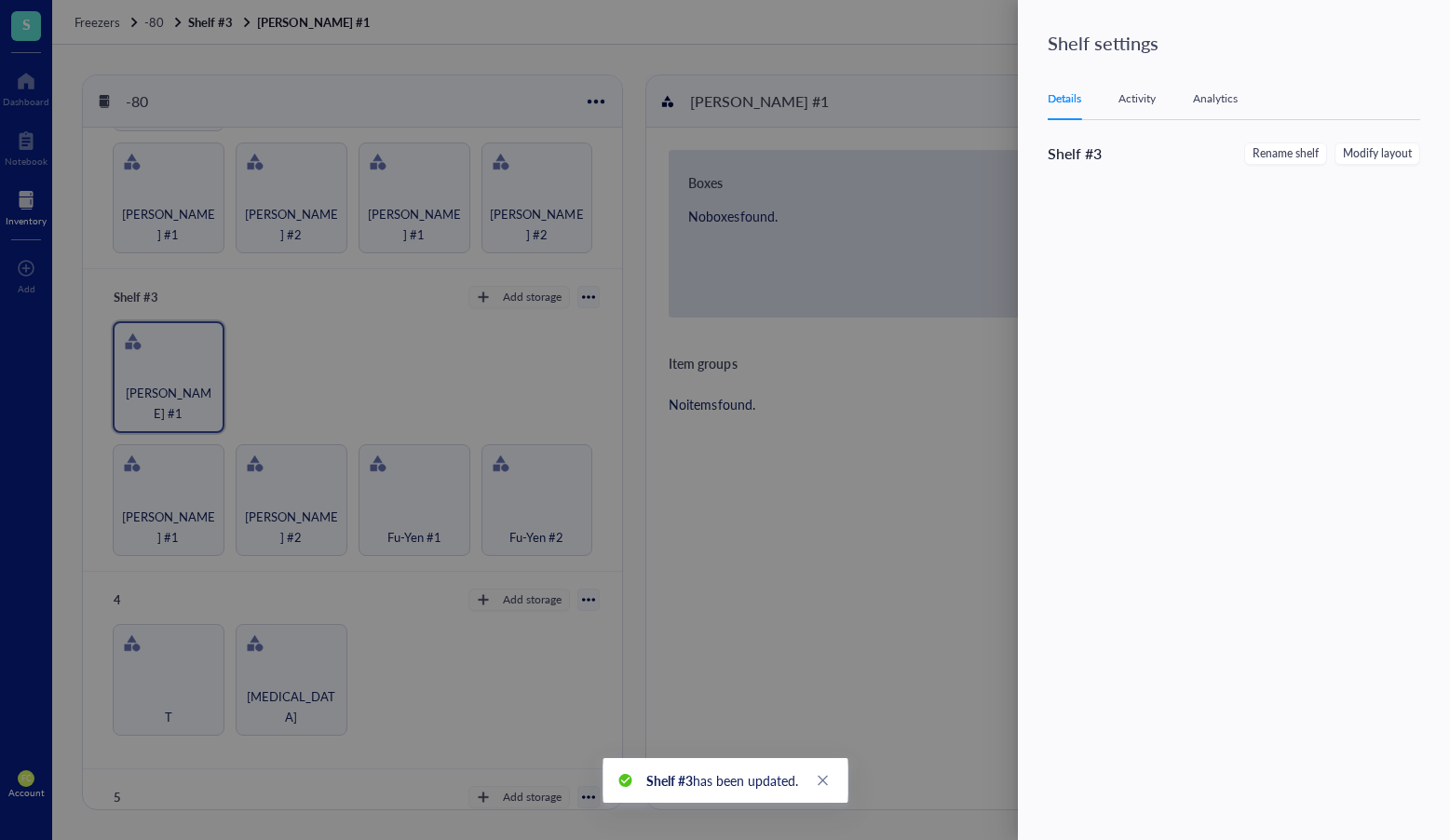
click at [587, 589] on div at bounding box center [725, 420] width 1450 height 840
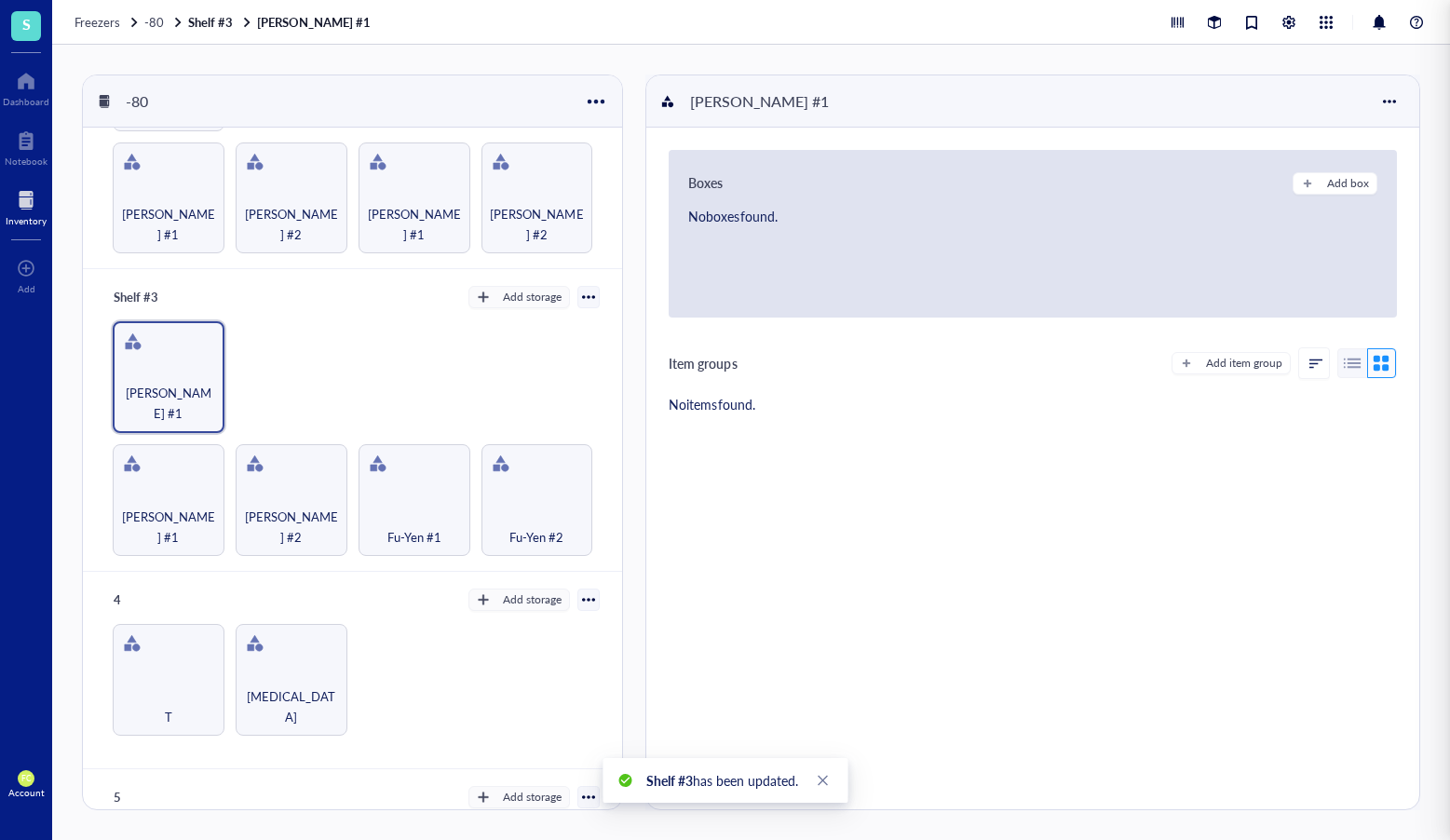
click at [584, 594] on div at bounding box center [588, 599] width 13 height 13
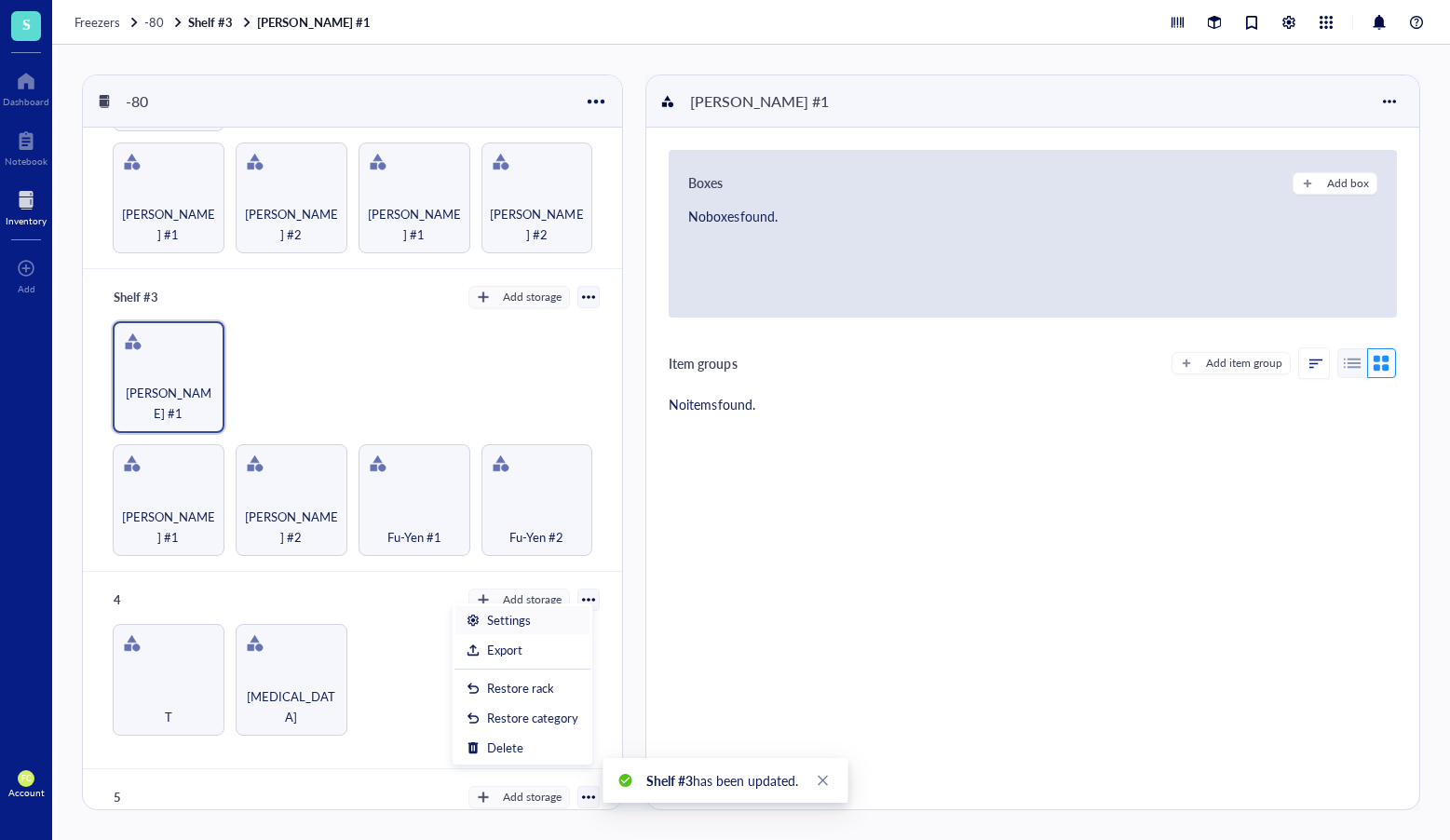
click at [554, 619] on div "Settings" at bounding box center [522, 620] width 112 height 17
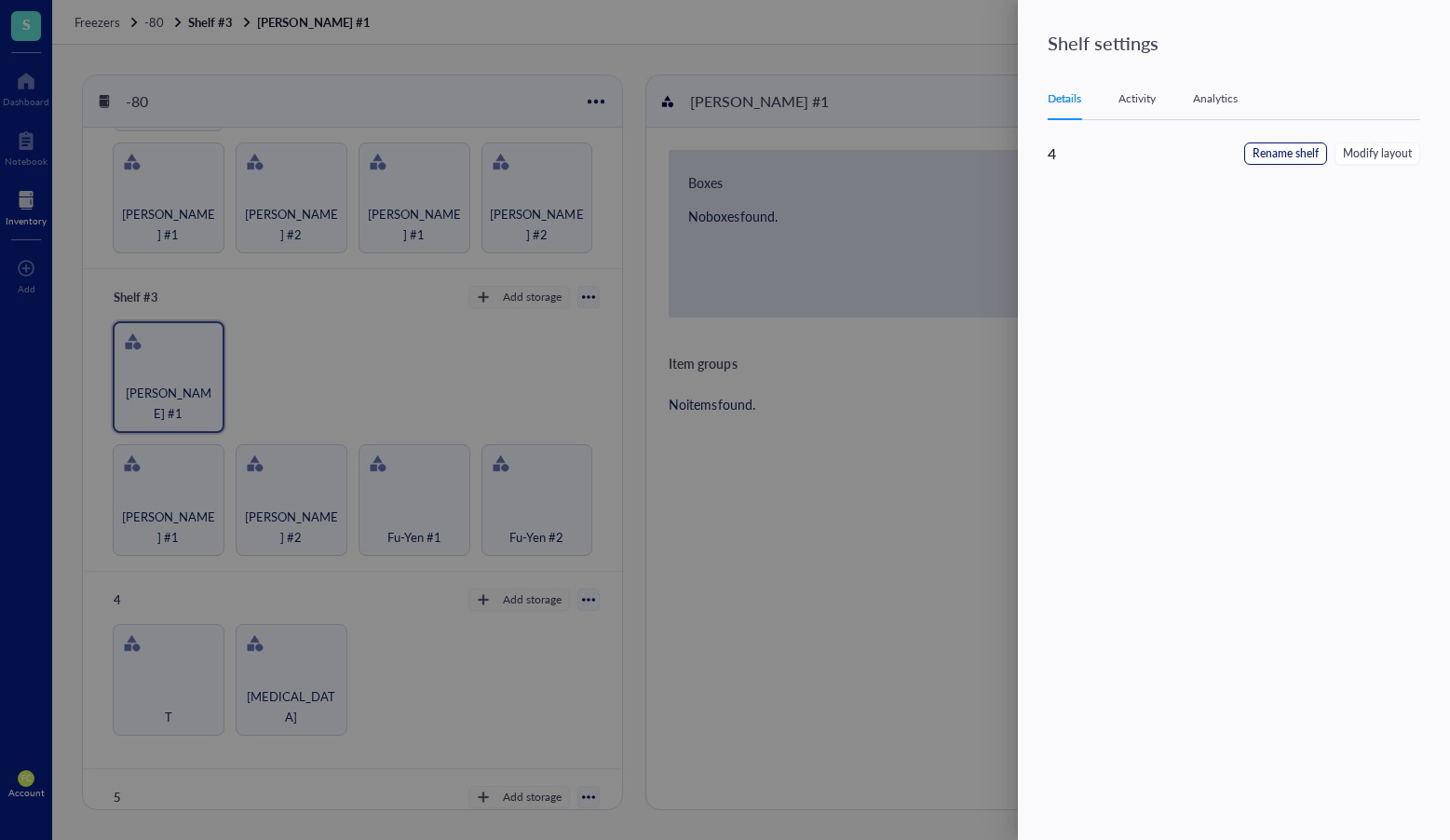
click at [1262, 153] on span "Rename shelf" at bounding box center [1287, 155] width 67 height 18
click at [1061, 159] on input "4" at bounding box center [1142, 157] width 188 height 29
type input "Shelf #4"
click at [1381, 154] on span "Save" at bounding box center [1392, 156] width 27 height 21
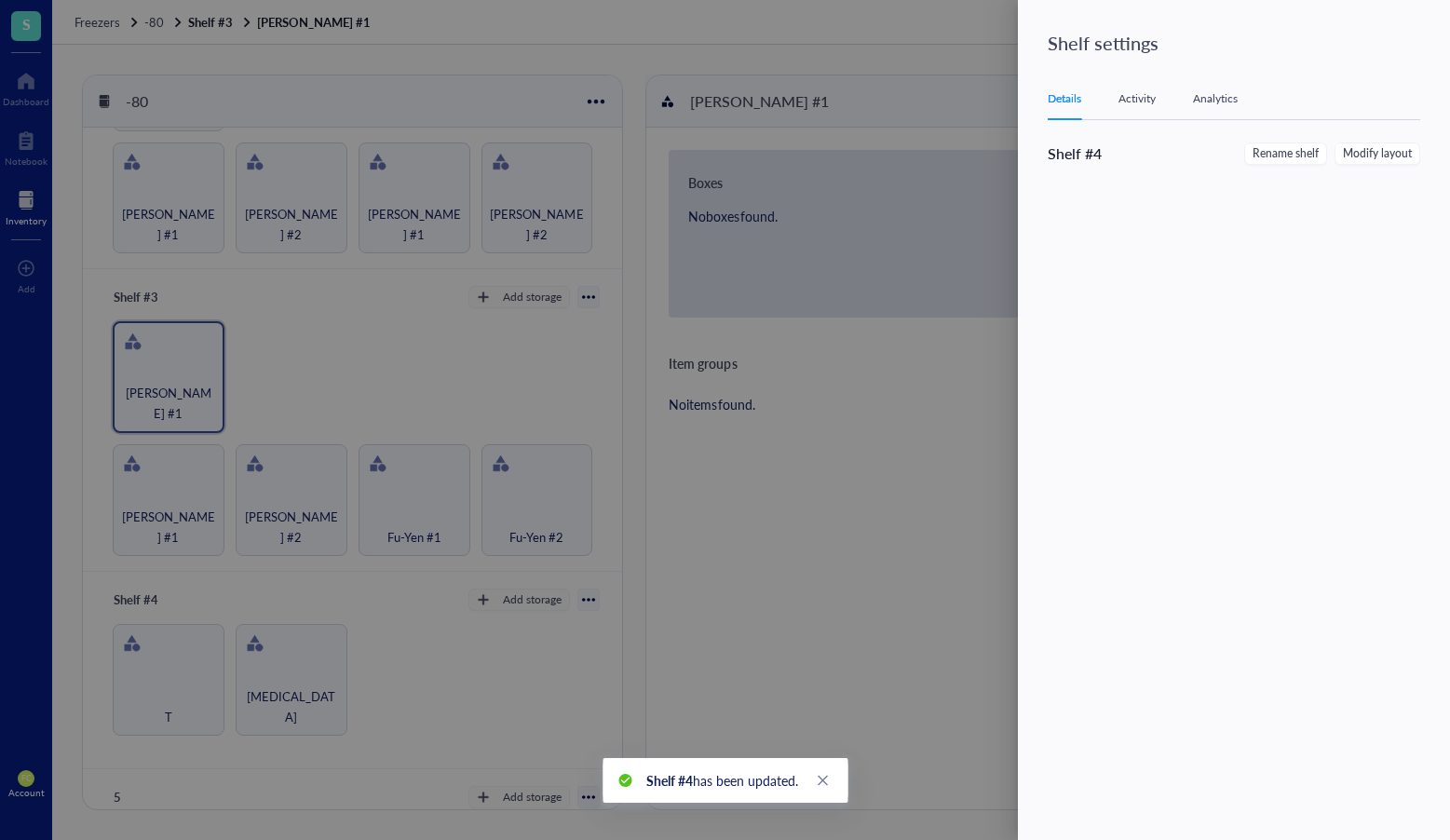
click at [498, 641] on div at bounding box center [725, 420] width 1450 height 840
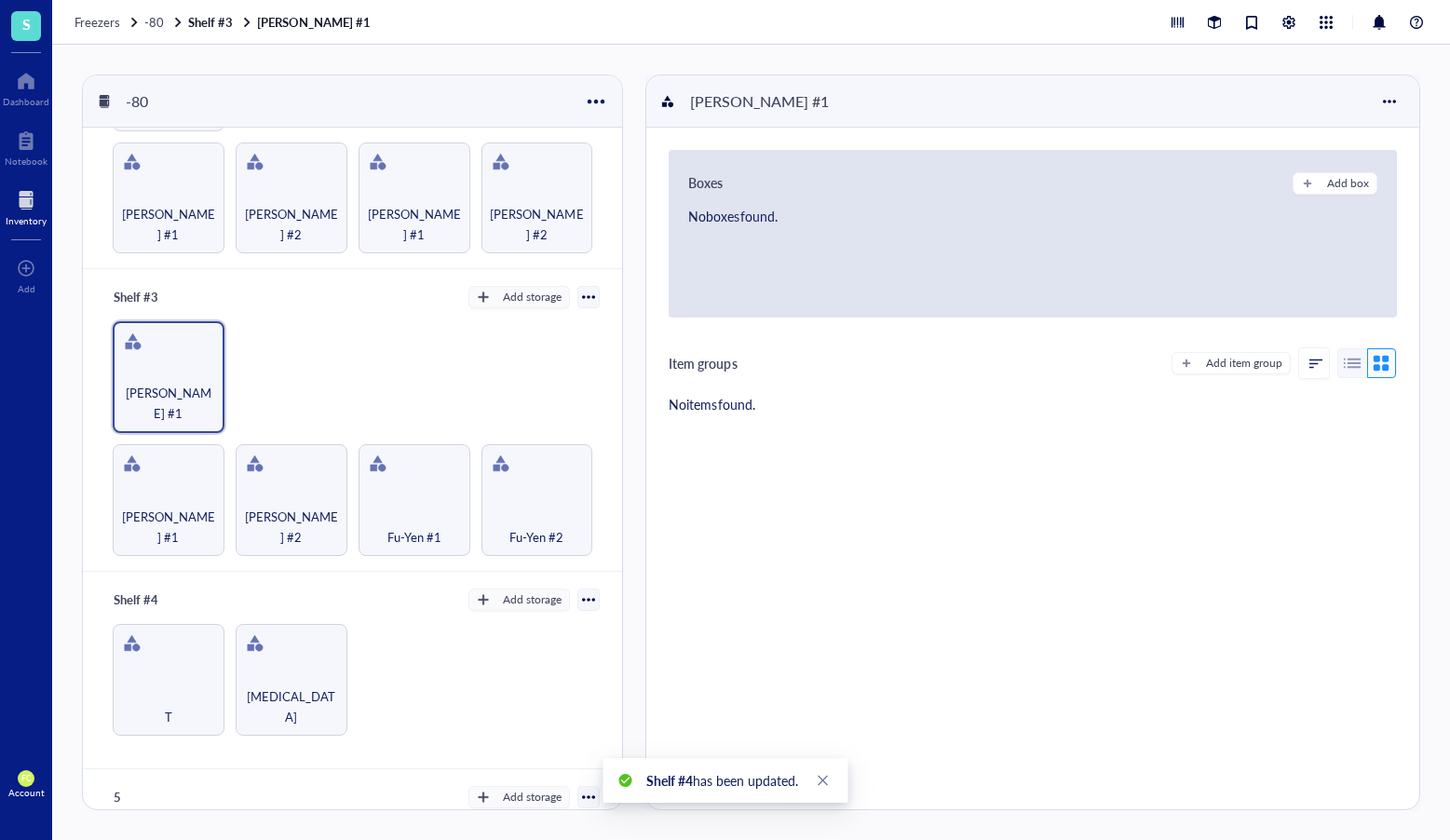
click at [582, 594] on div at bounding box center [588, 599] width 13 height 13
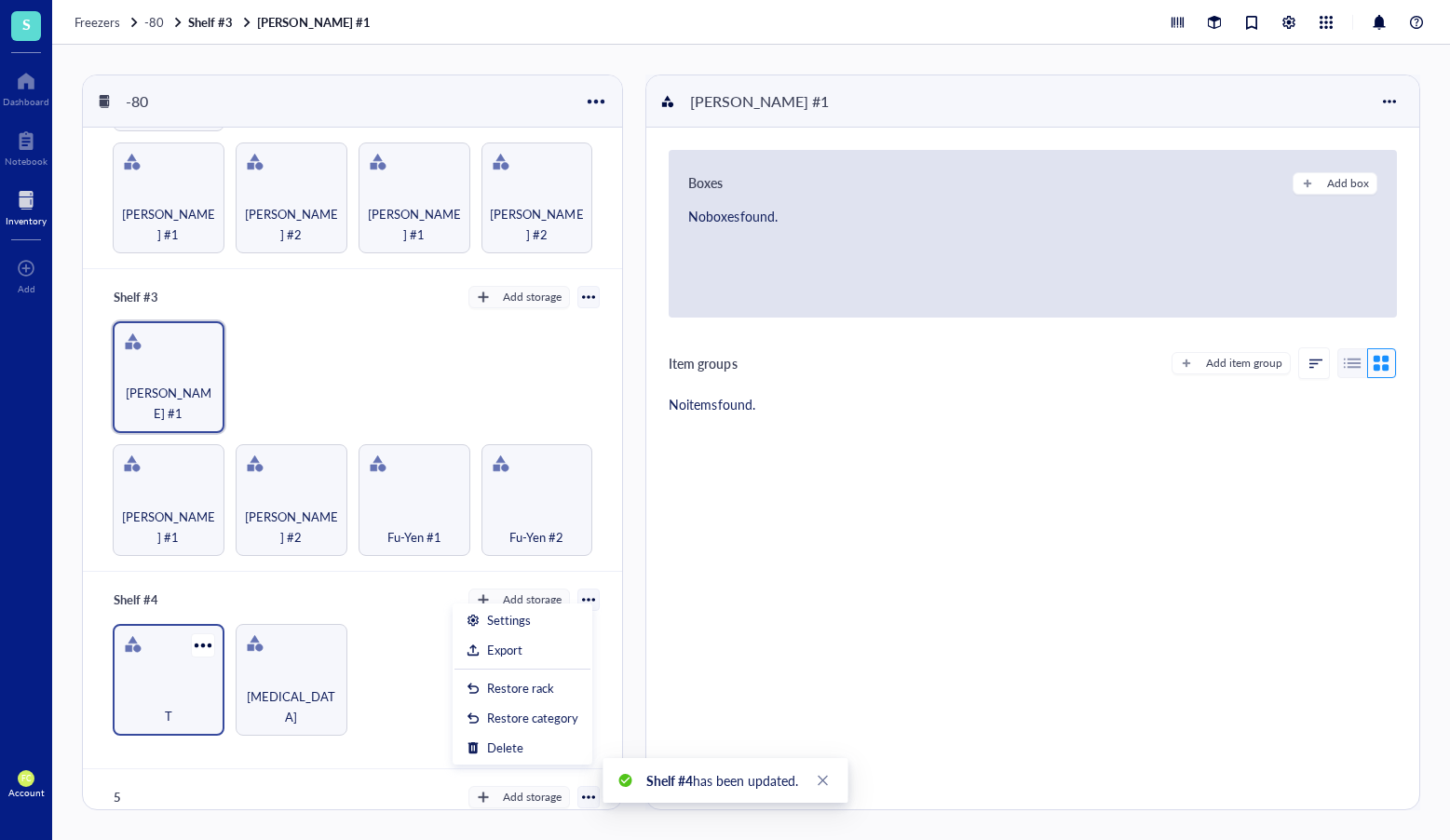
click at [166, 685] on div "T" at bounding box center [168, 706] width 93 height 41
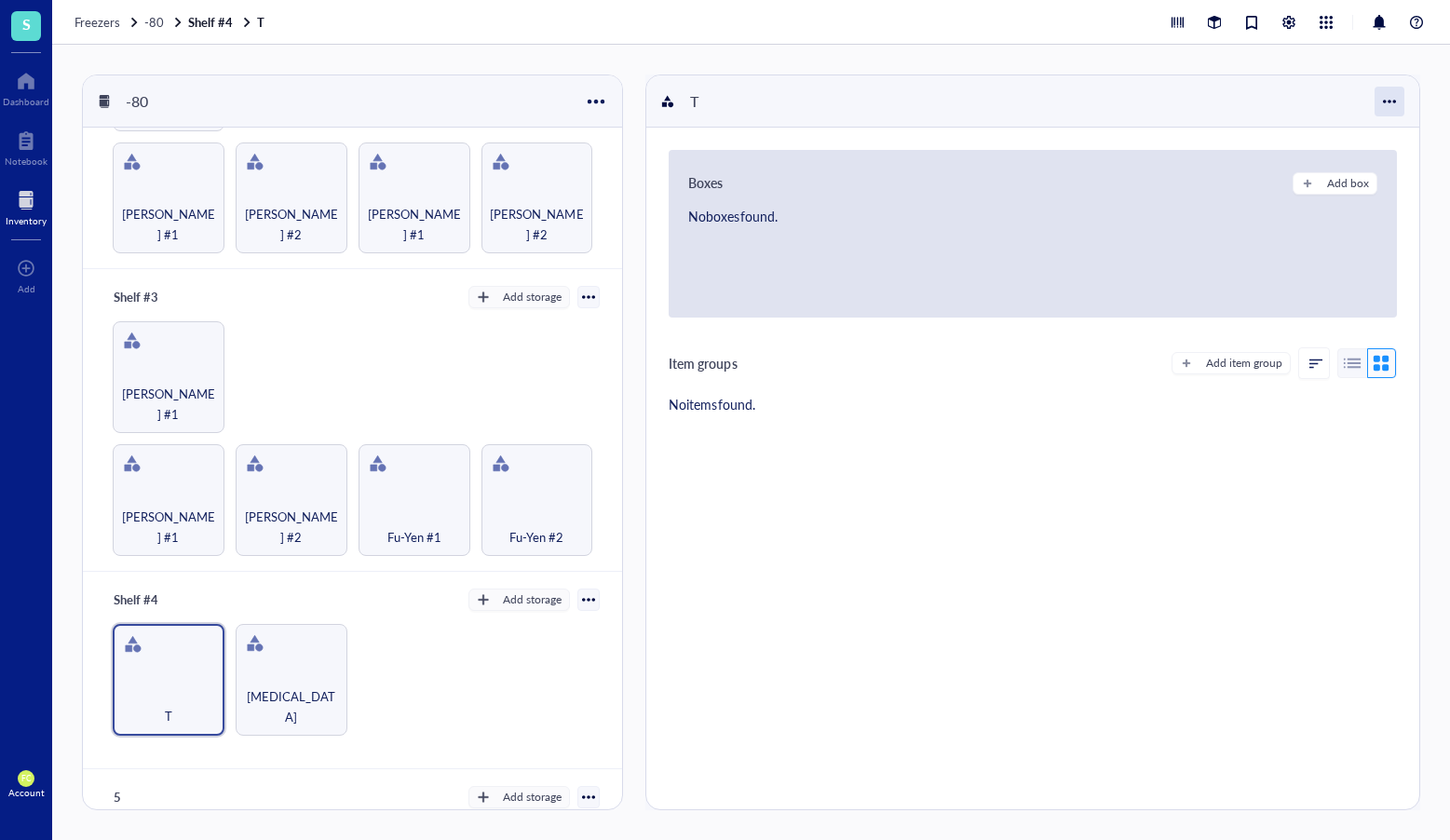
click at [1384, 103] on div at bounding box center [1389, 102] width 29 height 29
click at [1352, 143] on div "Settings" at bounding box center [1327, 136] width 126 height 17
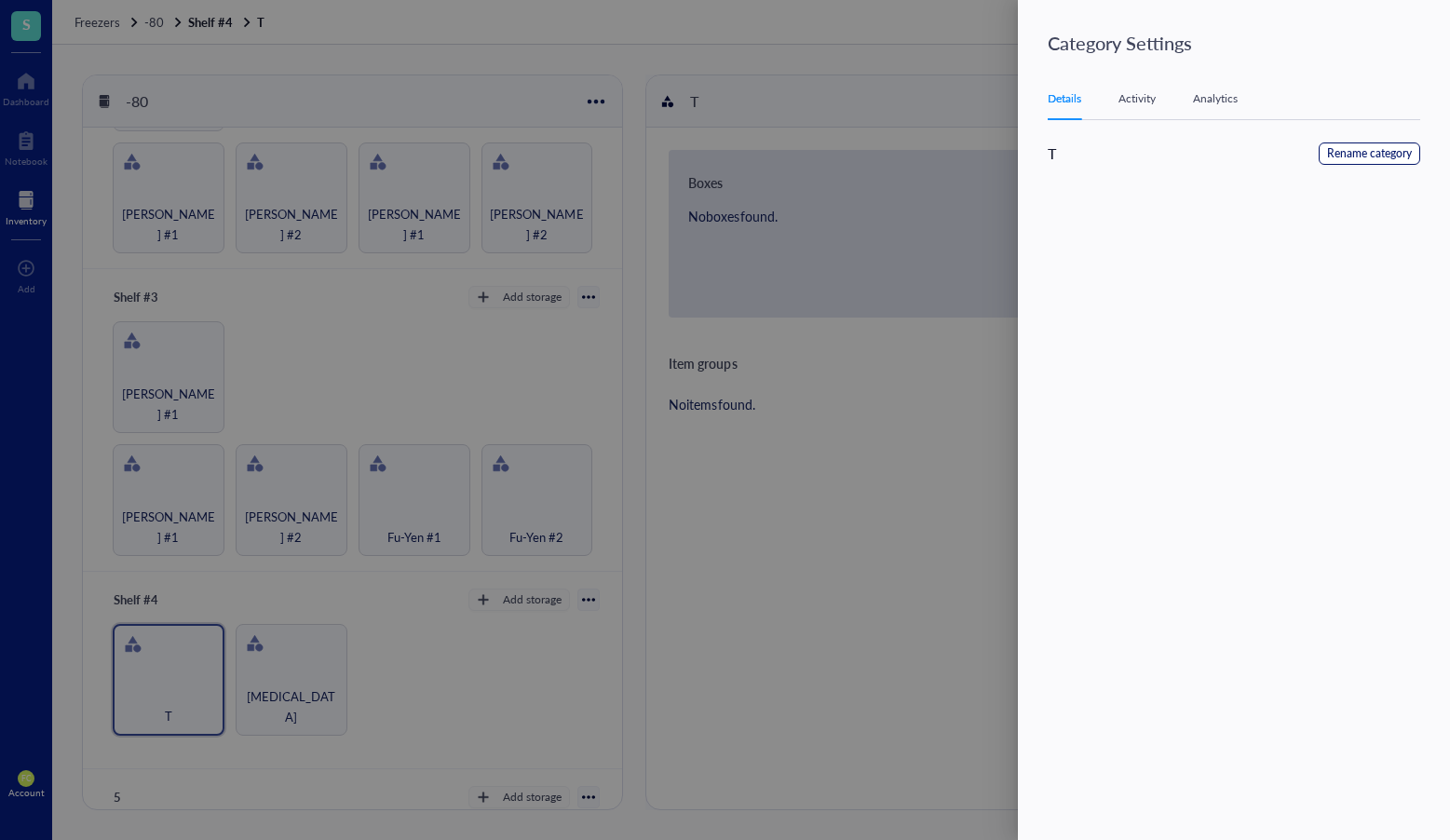
click at [1367, 159] on span "Rename category" at bounding box center [1370, 155] width 85 height 18
click at [1125, 165] on input "T" at bounding box center [1142, 157] width 188 height 29
type input "All-Prep Samples"
click at [1383, 151] on span "Save" at bounding box center [1392, 156] width 27 height 21
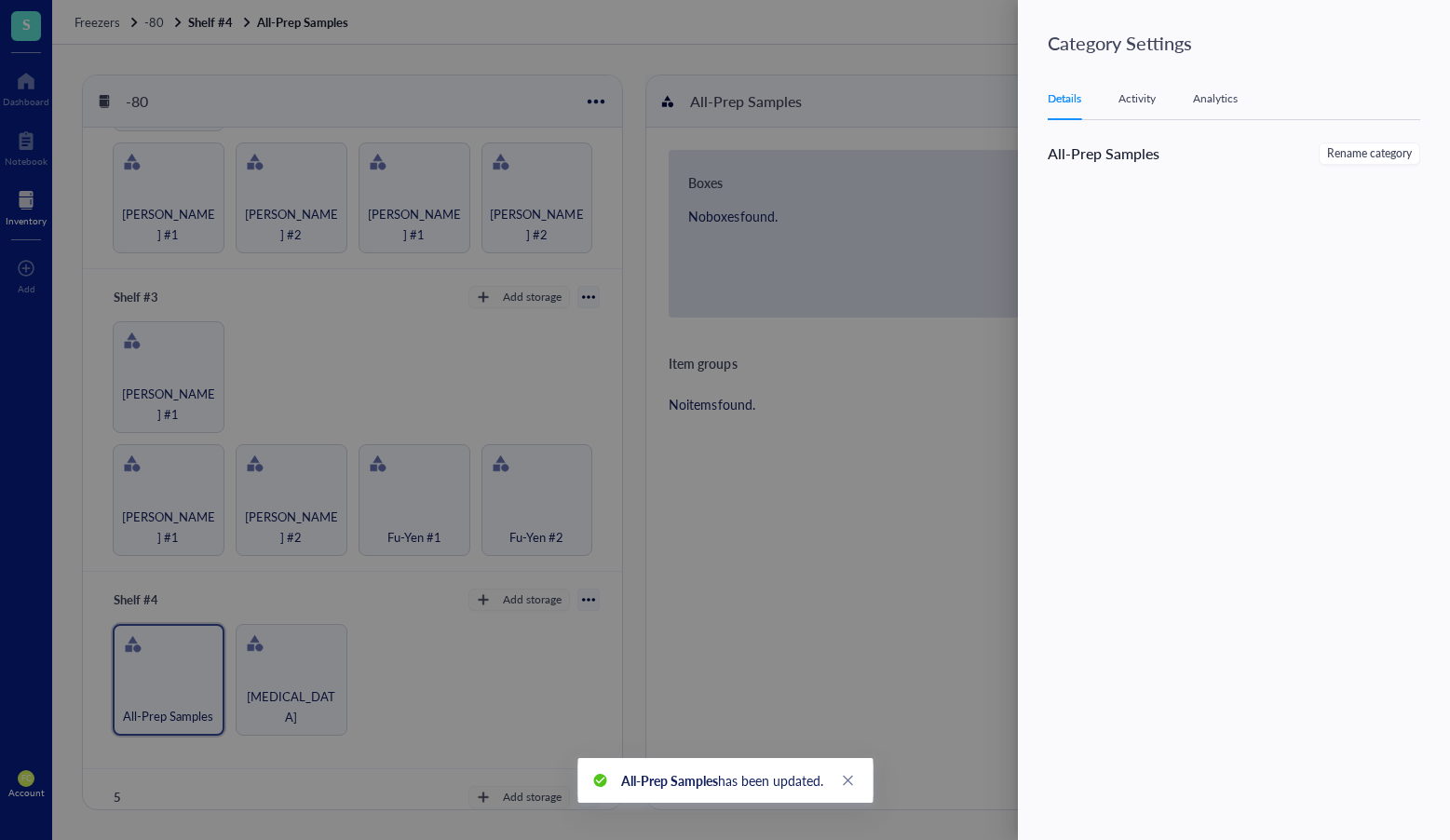
drag, startPoint x: 331, startPoint y: 672, endPoint x: 310, endPoint y: 679, distance: 22.1
click at [327, 672] on div at bounding box center [725, 420] width 1450 height 840
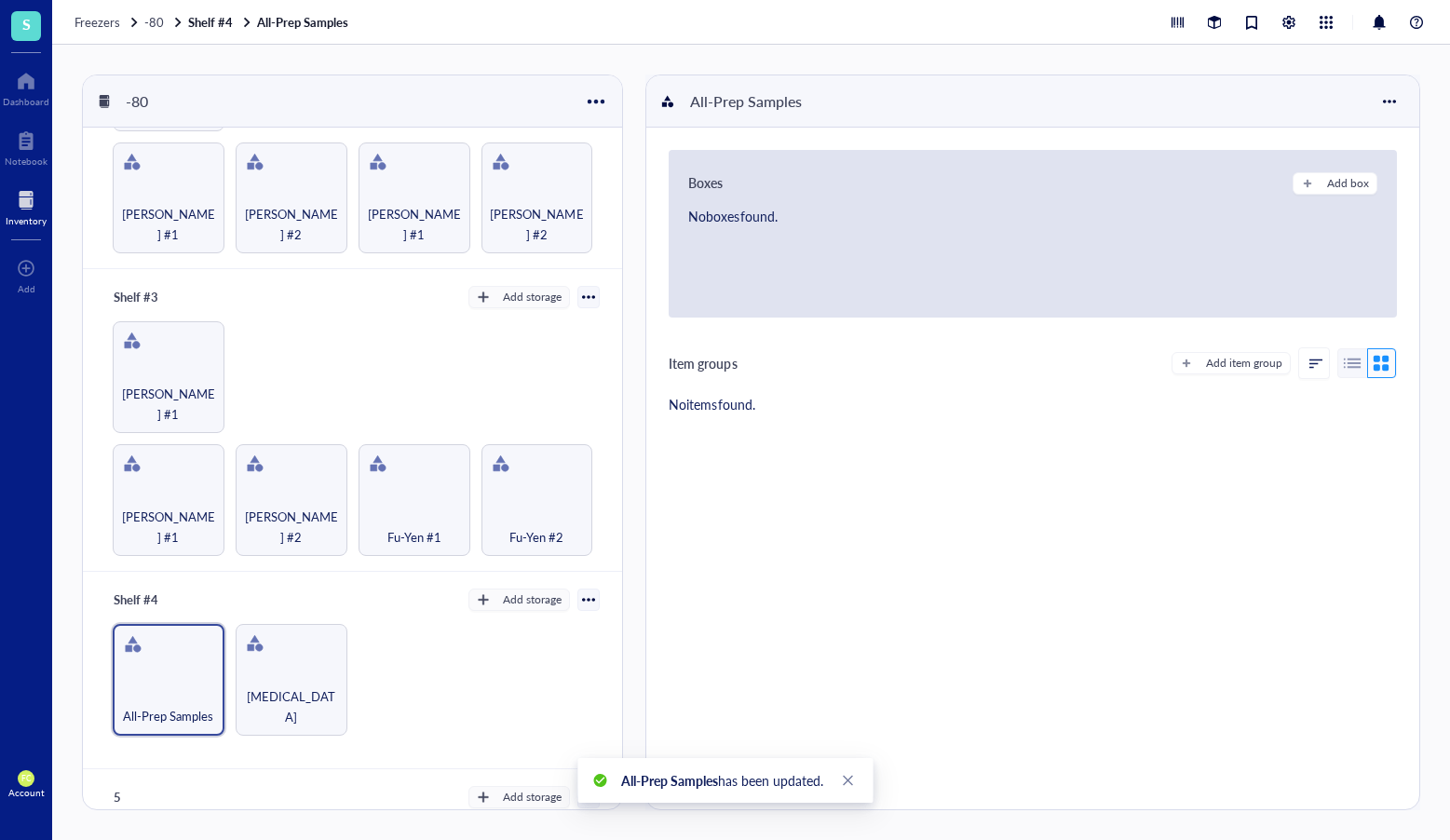
click at [310, 686] on div "Cytokine" at bounding box center [291, 707] width 95 height 41
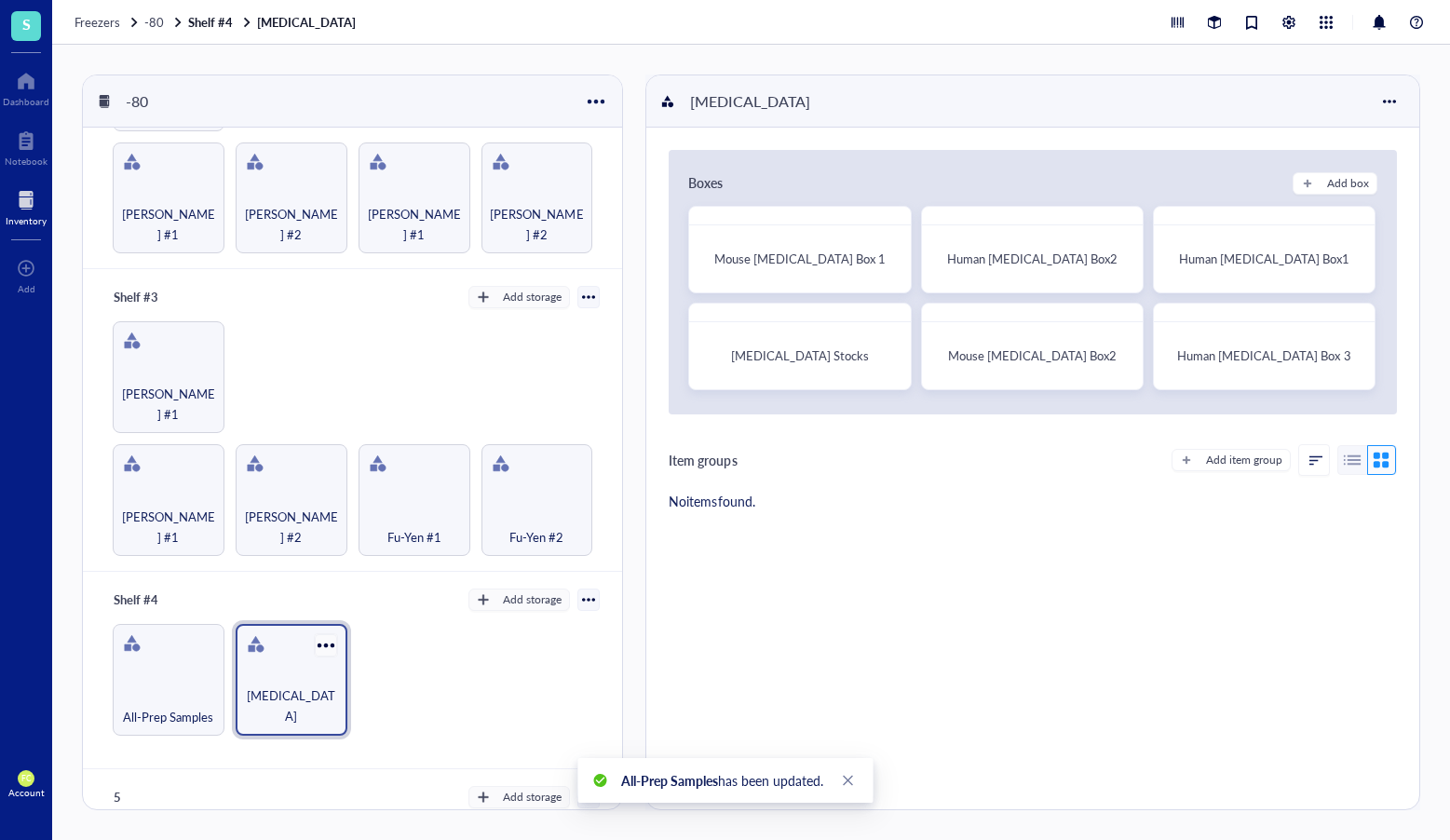
click at [328, 634] on div at bounding box center [326, 645] width 27 height 27
click at [424, 672] on div "Settings" at bounding box center [386, 666] width 126 height 17
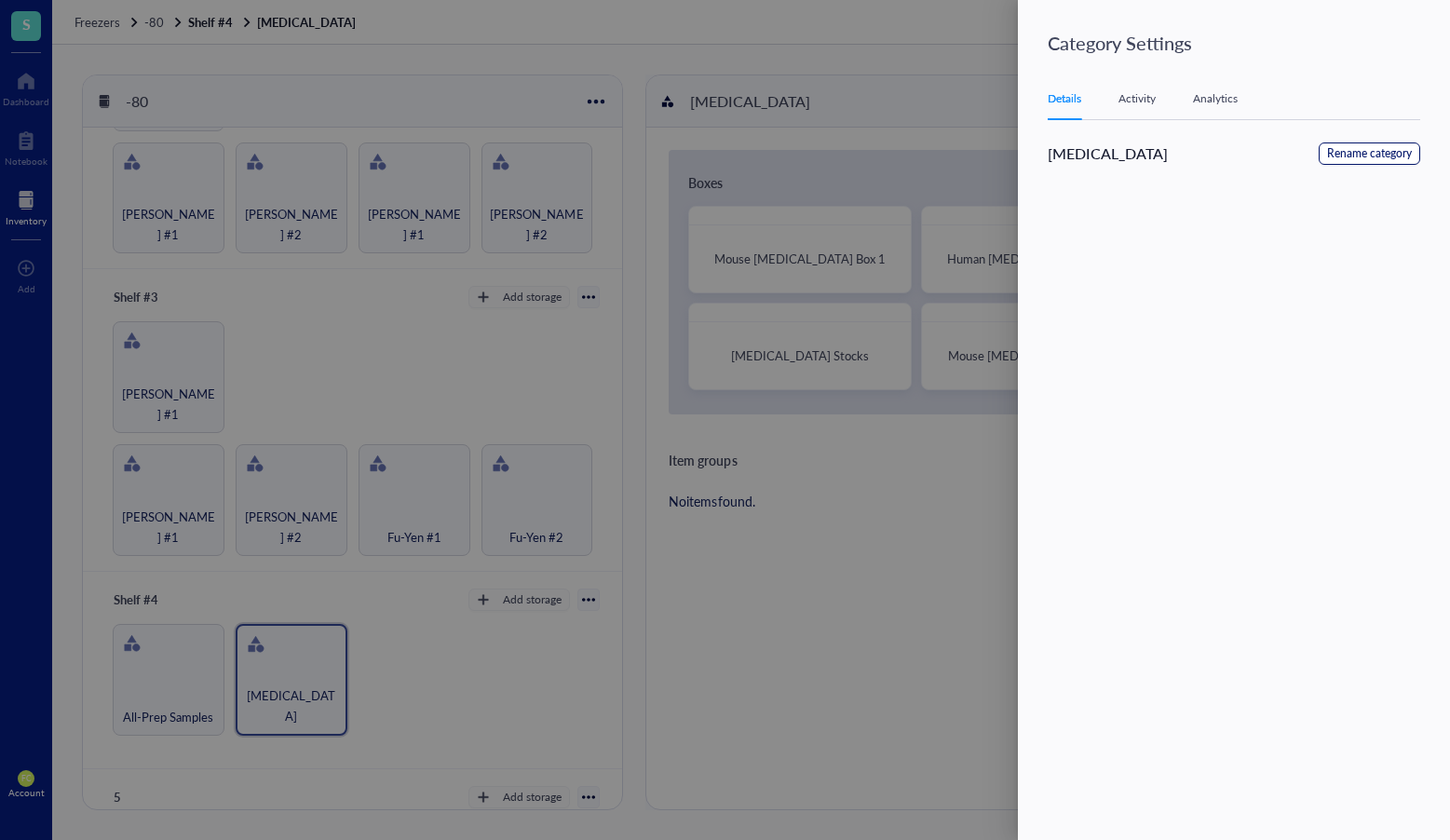
click at [1331, 150] on span "Rename category" at bounding box center [1370, 155] width 85 height 18
click at [1179, 162] on input "Cytokine" at bounding box center [1142, 157] width 188 height 29
type input "Cytokine/Antibodies"
click at [1384, 156] on span "Save" at bounding box center [1392, 156] width 27 height 21
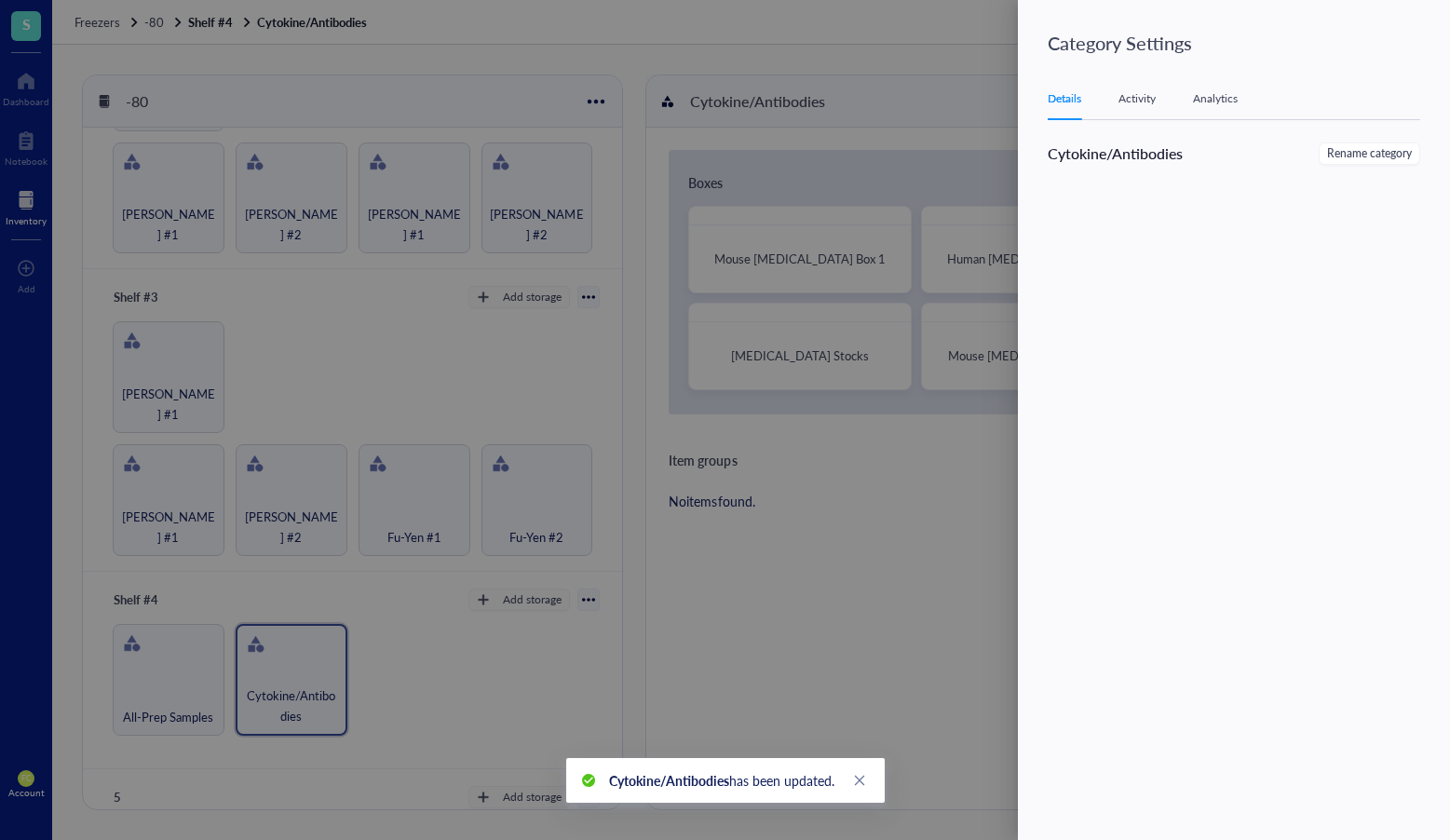
click at [522, 578] on div at bounding box center [725, 420] width 1450 height 840
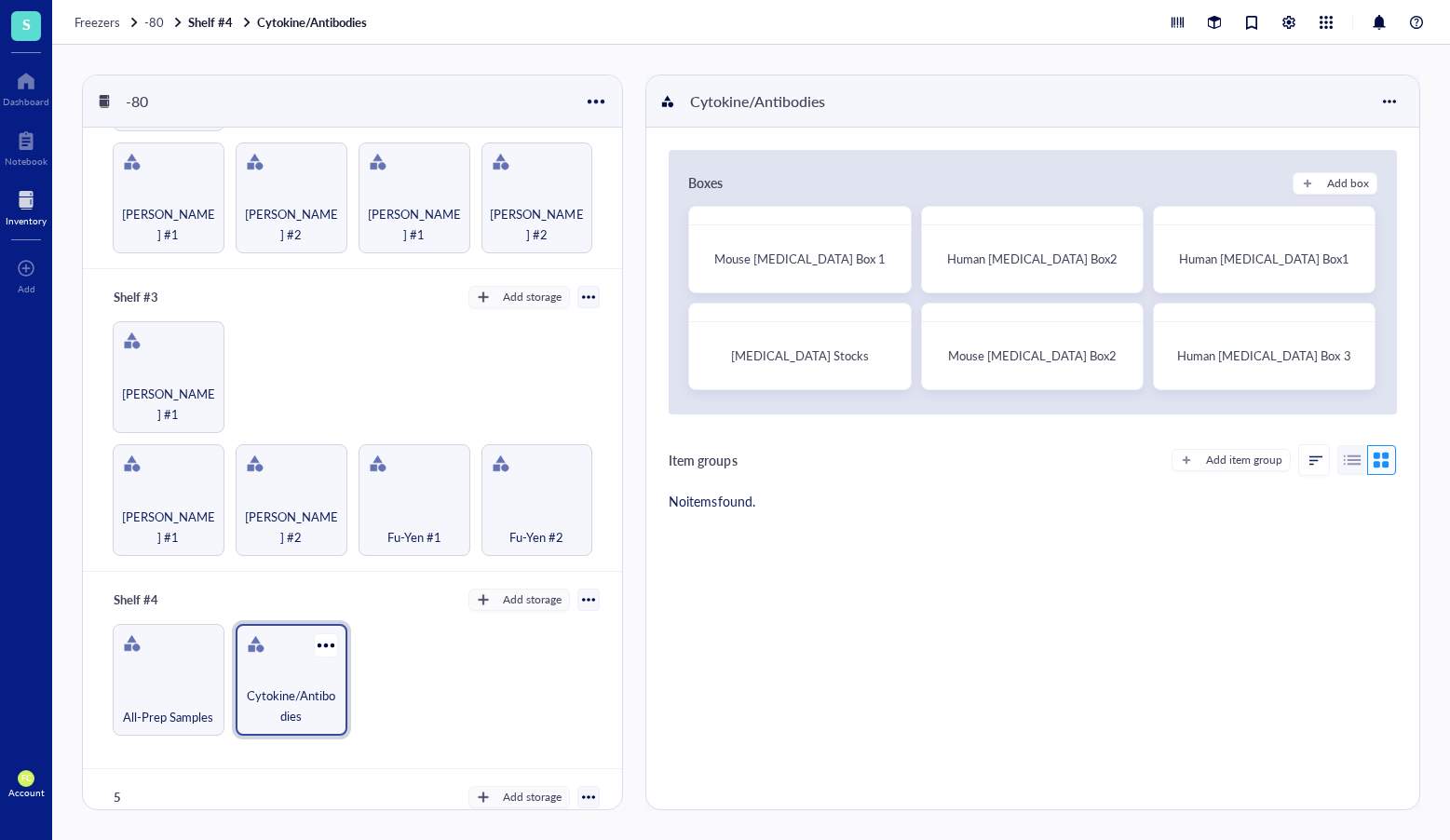
click at [277, 642] on div "Cytokine/Antibodies" at bounding box center [292, 680] width 112 height 111
click at [517, 595] on div "Add storage" at bounding box center [532, 599] width 59 height 17
click at [531, 645] on span "Category" at bounding box center [528, 649] width 107 height 21
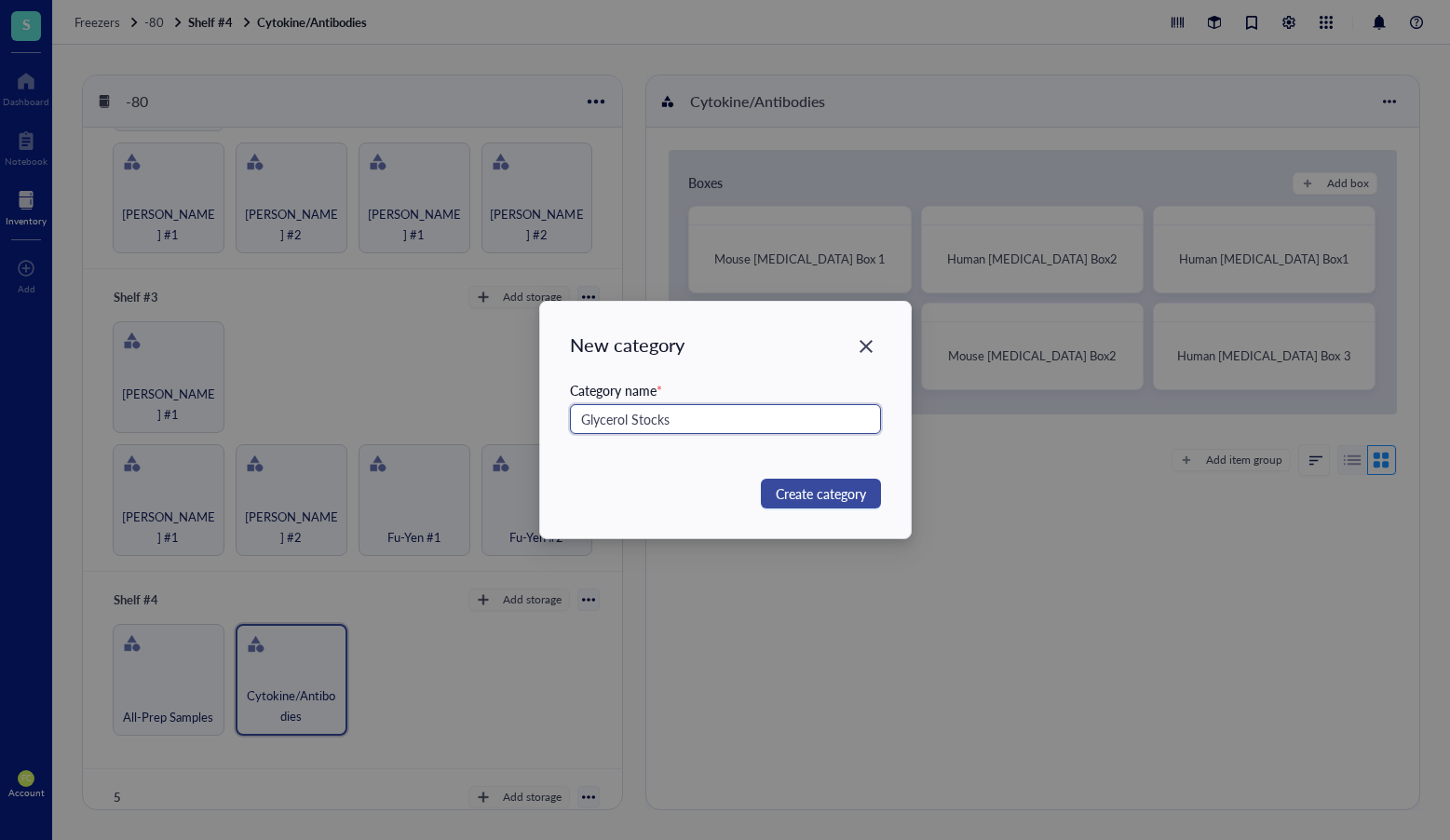
type input "Glycerol Stocks"
click at [866, 494] on button "Create category" at bounding box center [821, 493] width 120 height 29
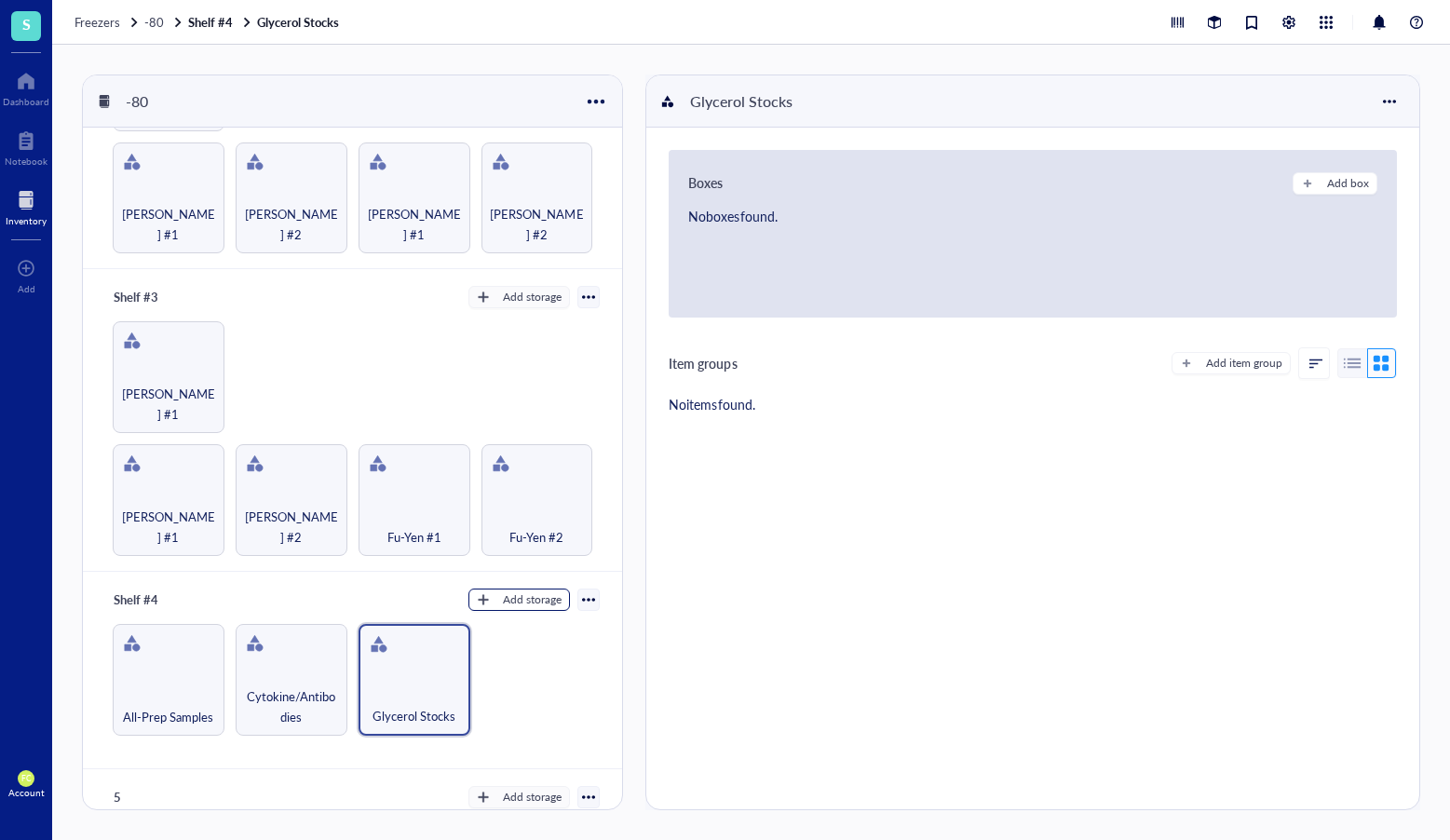
click at [534, 592] on div "Add storage" at bounding box center [532, 599] width 59 height 17
click at [523, 648] on span "Category" at bounding box center [528, 649] width 107 height 21
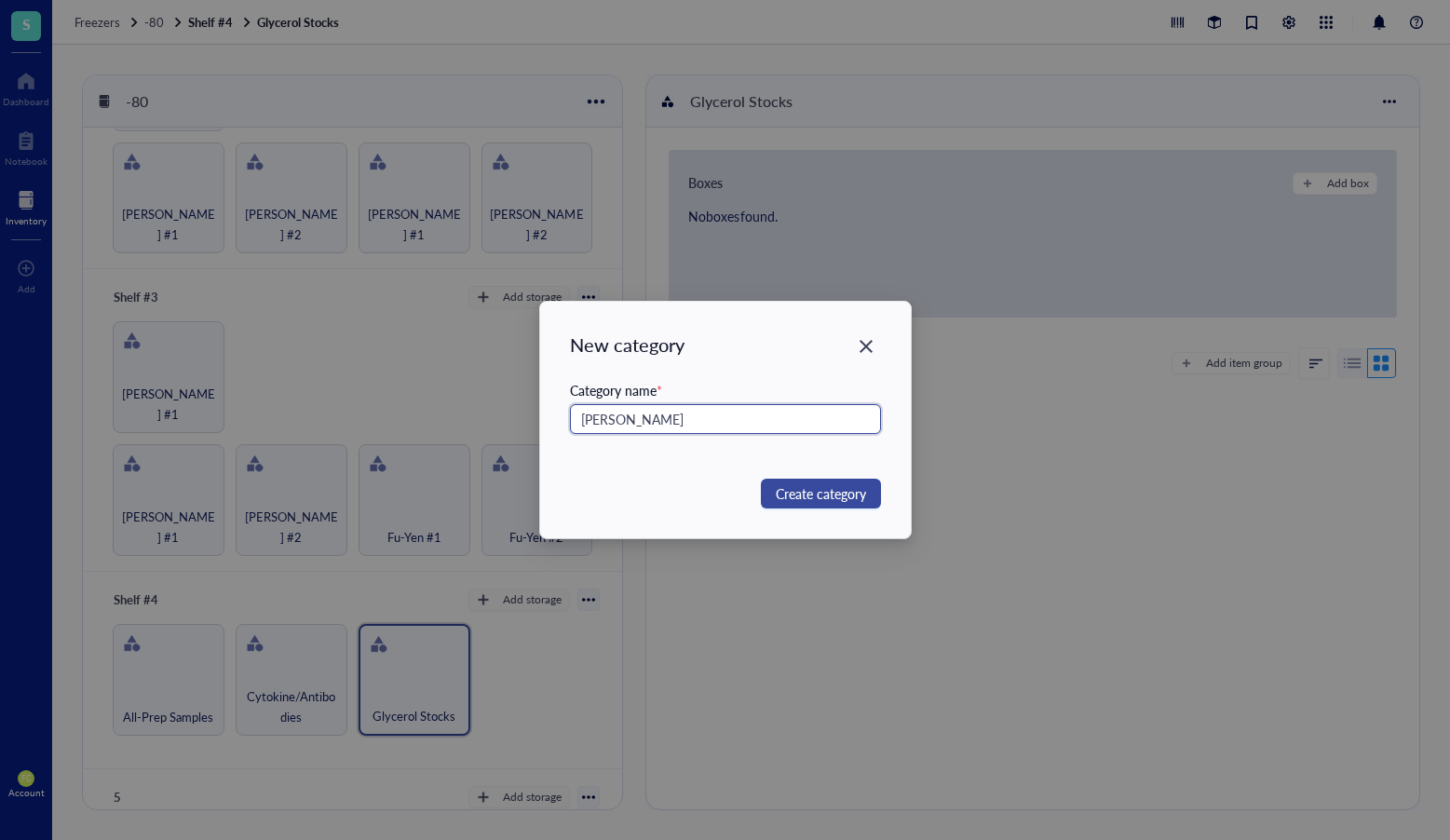
type input "Evan"
click at [808, 492] on span "Create category" at bounding box center [821, 493] width 90 height 21
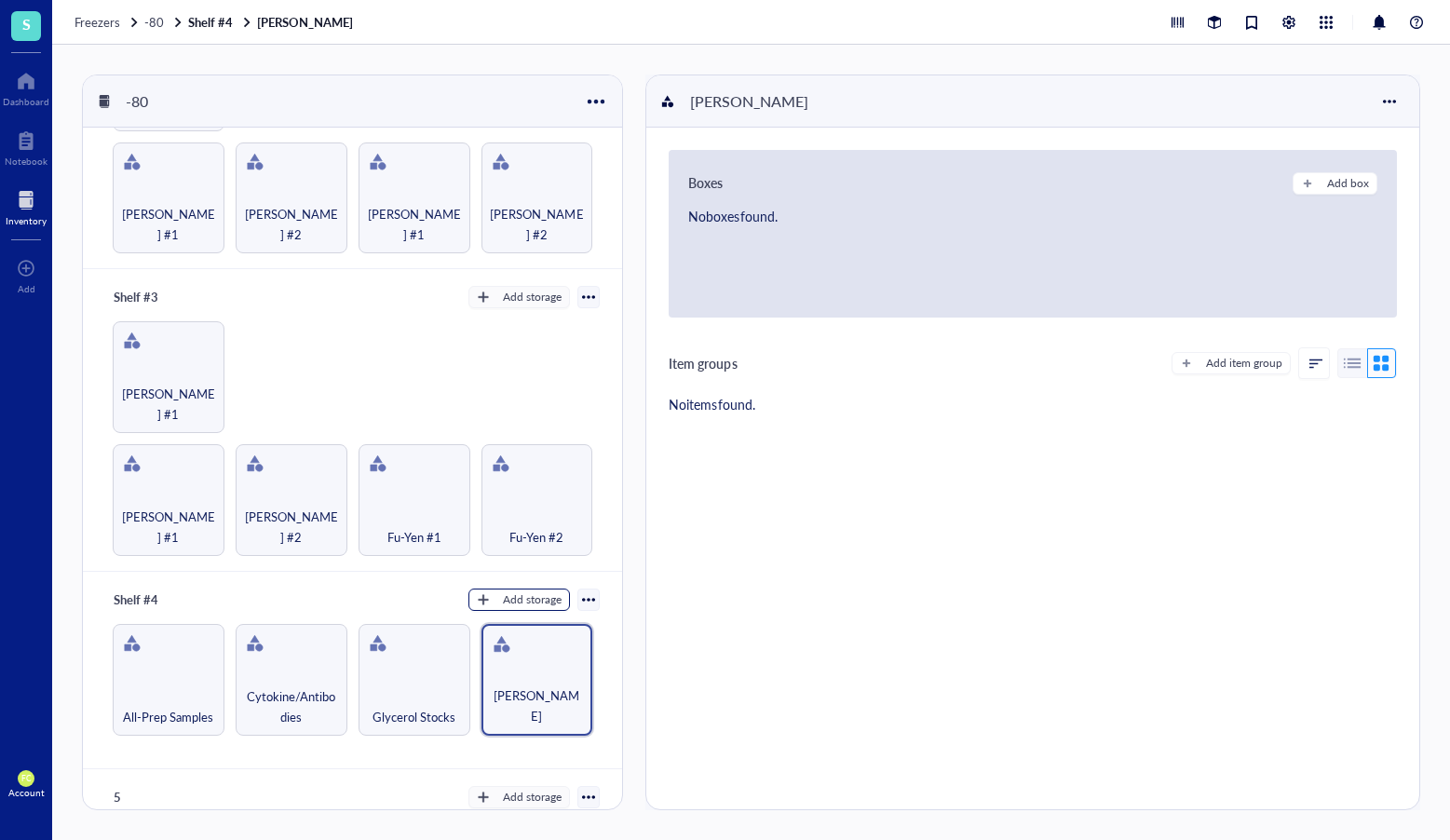
click at [521, 592] on div "Add storage" at bounding box center [532, 599] width 59 height 17
click at [535, 642] on span "Category" at bounding box center [528, 649] width 107 height 21
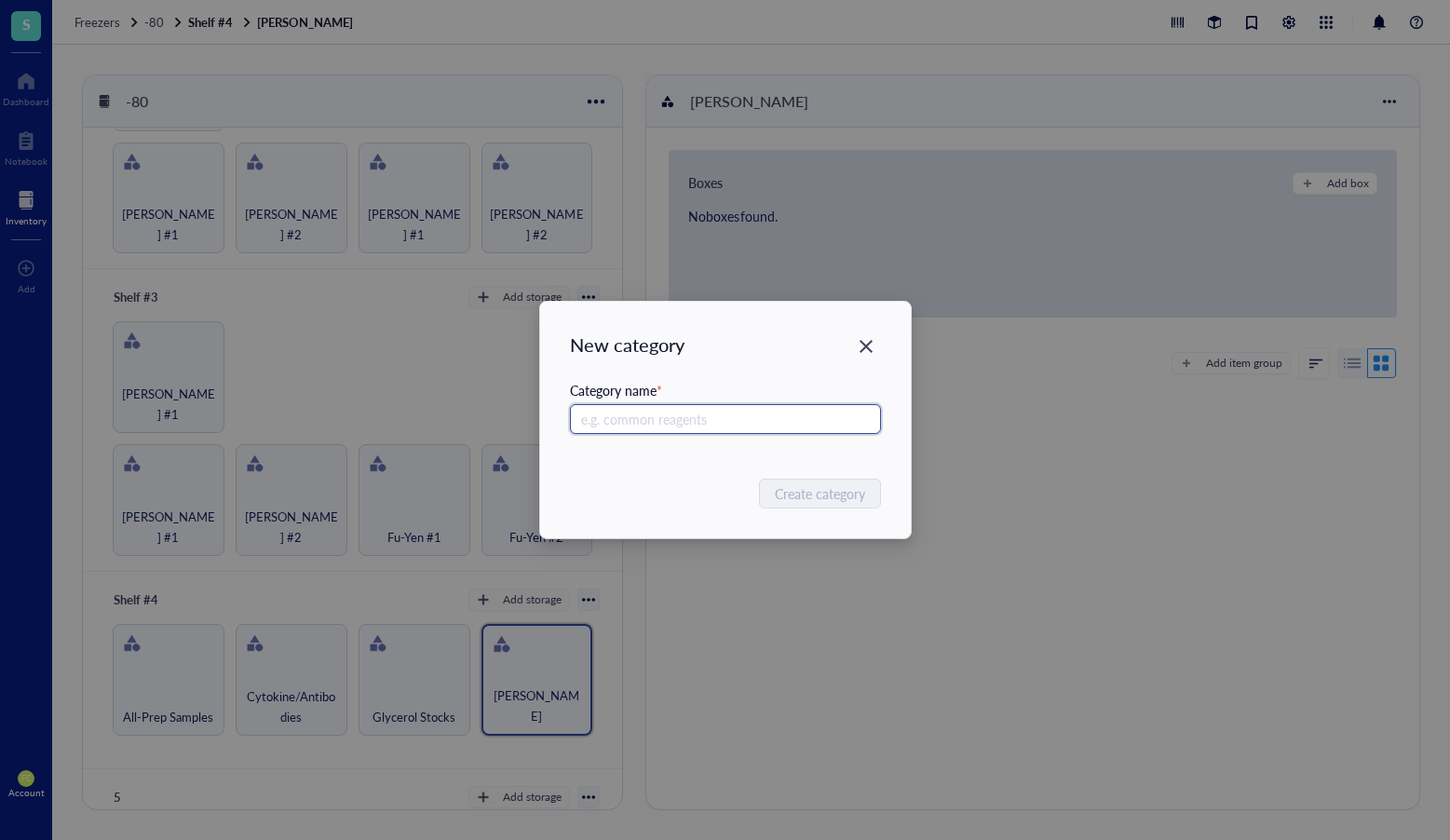
paste input "Cheryl #1"
type input "Cheryl #2"
click at [816, 493] on span "Create category" at bounding box center [821, 493] width 90 height 21
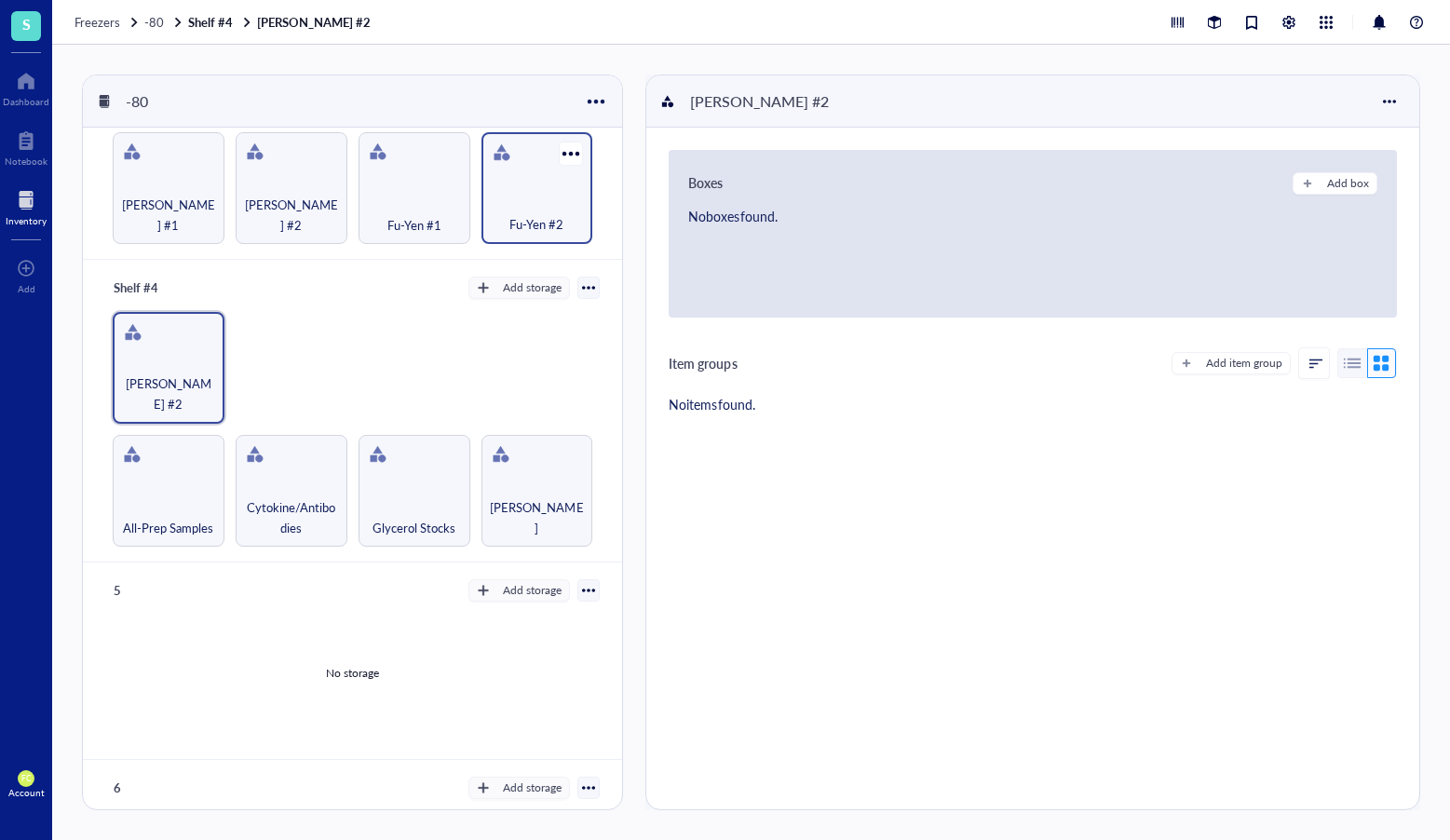
scroll to position [809, 0]
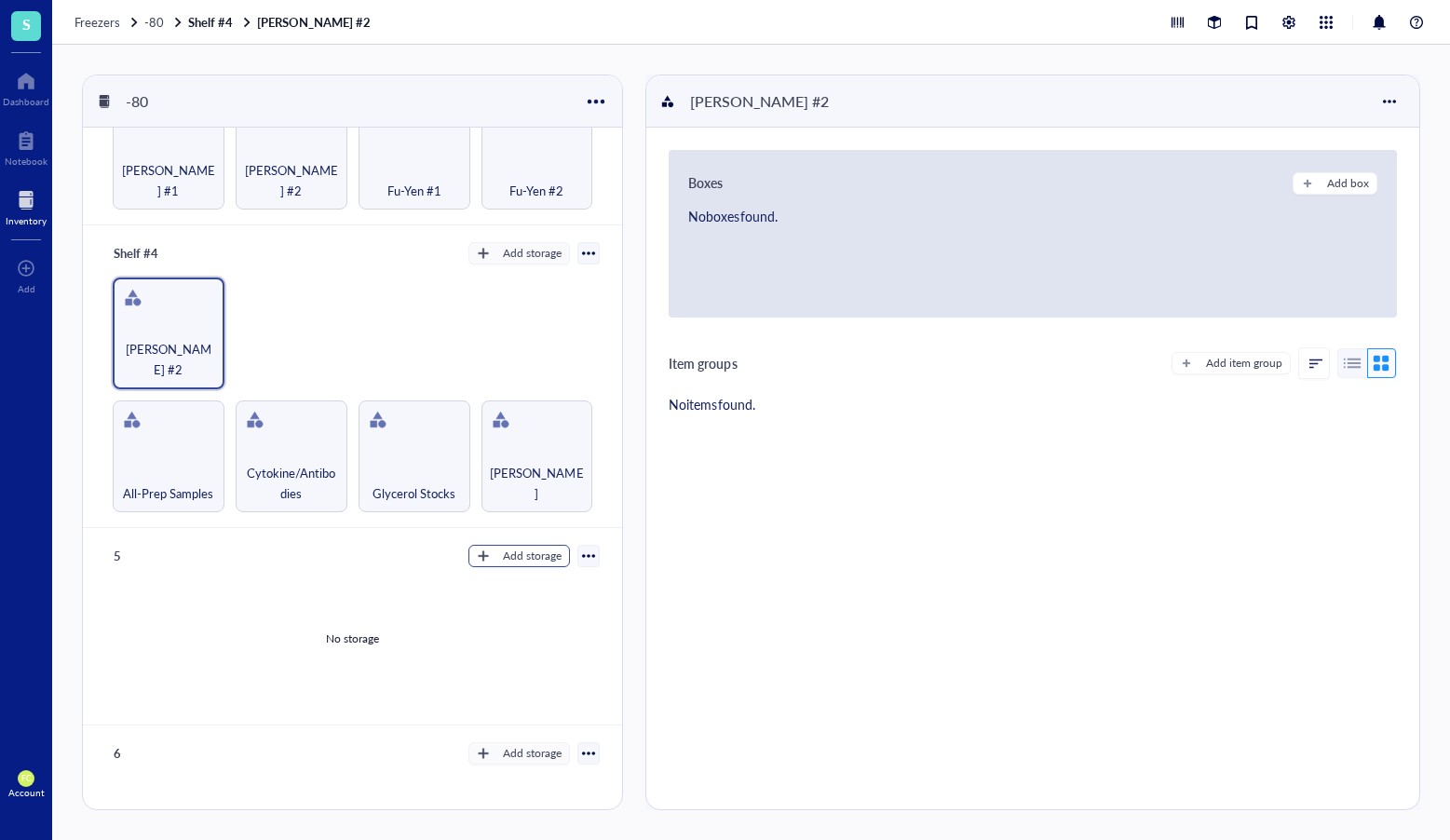
drag, startPoint x: 521, startPoint y: 526, endPoint x: 519, endPoint y: 537, distance: 11.2
click at [520, 528] on div "5 Add storage No storage" at bounding box center [352, 627] width 539 height 198
click at [519, 548] on div "Add storage" at bounding box center [532, 555] width 59 height 17
click at [530, 598] on span "Category" at bounding box center [528, 602] width 107 height 21
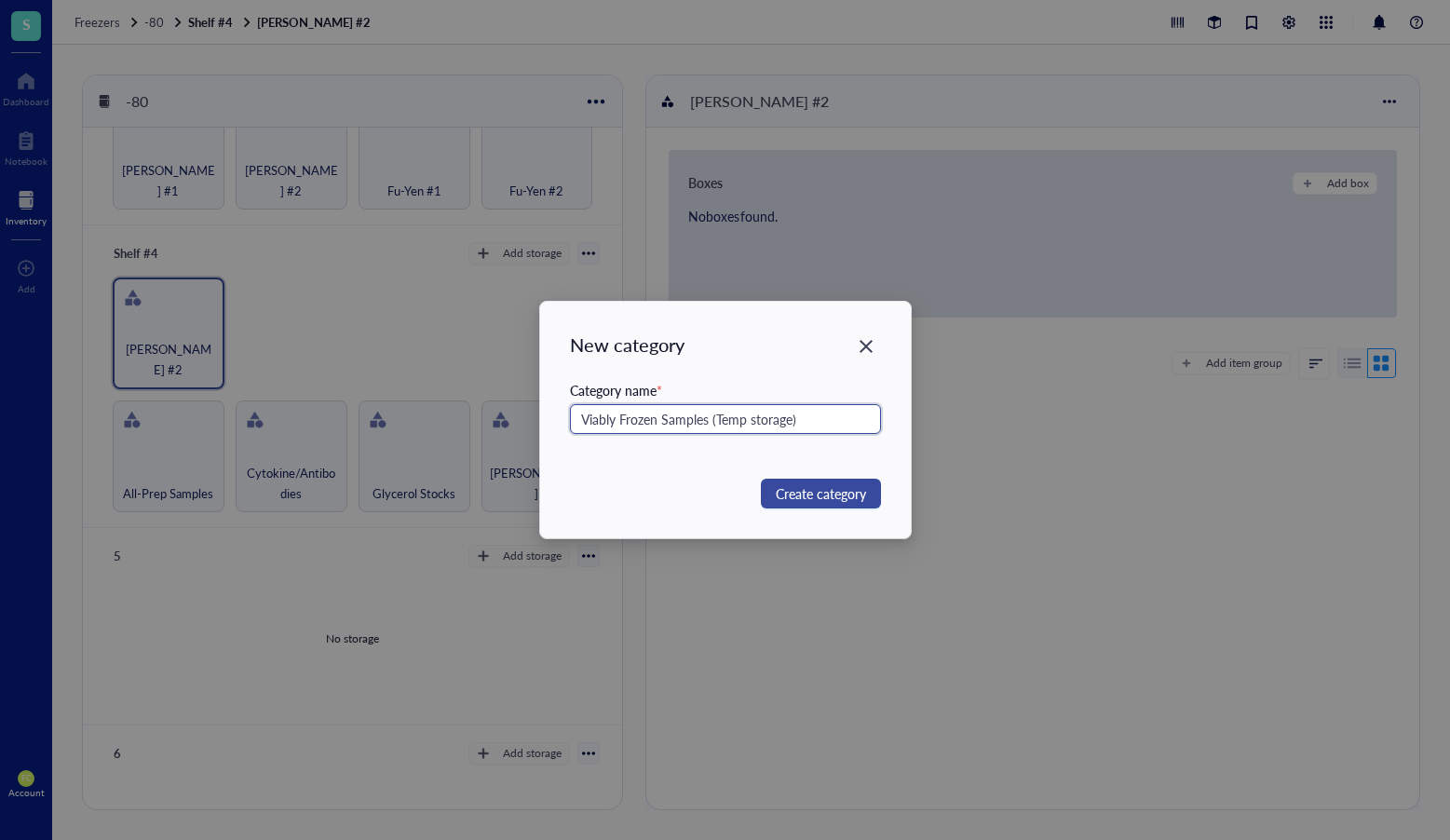
type input "Viably Frozen Samples (Temp storage)"
click at [781, 496] on span "Create category" at bounding box center [821, 493] width 90 height 21
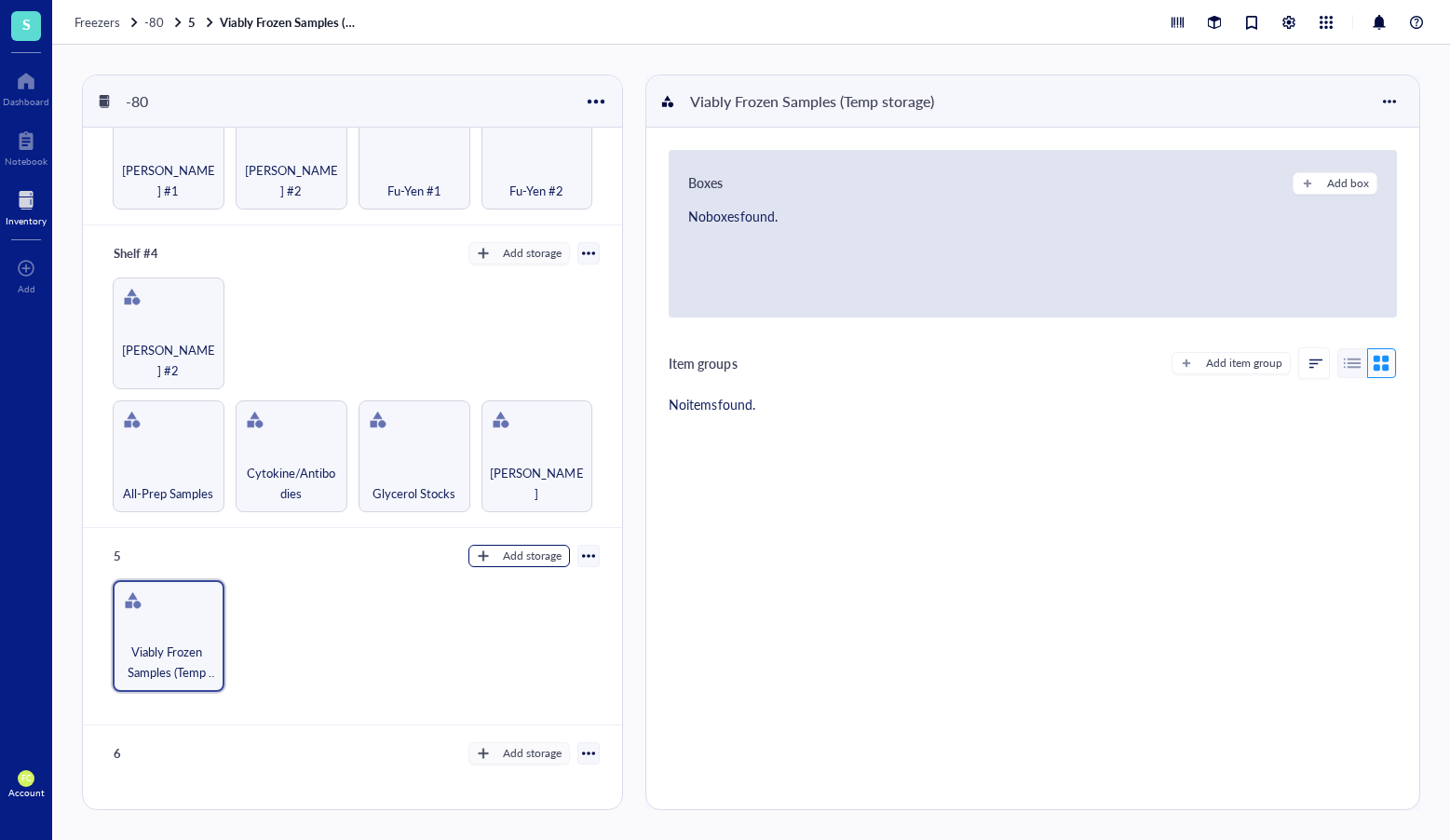
click at [554, 548] on div "Add storage" at bounding box center [532, 555] width 59 height 17
click at [544, 602] on span "Category" at bounding box center [528, 602] width 107 height 21
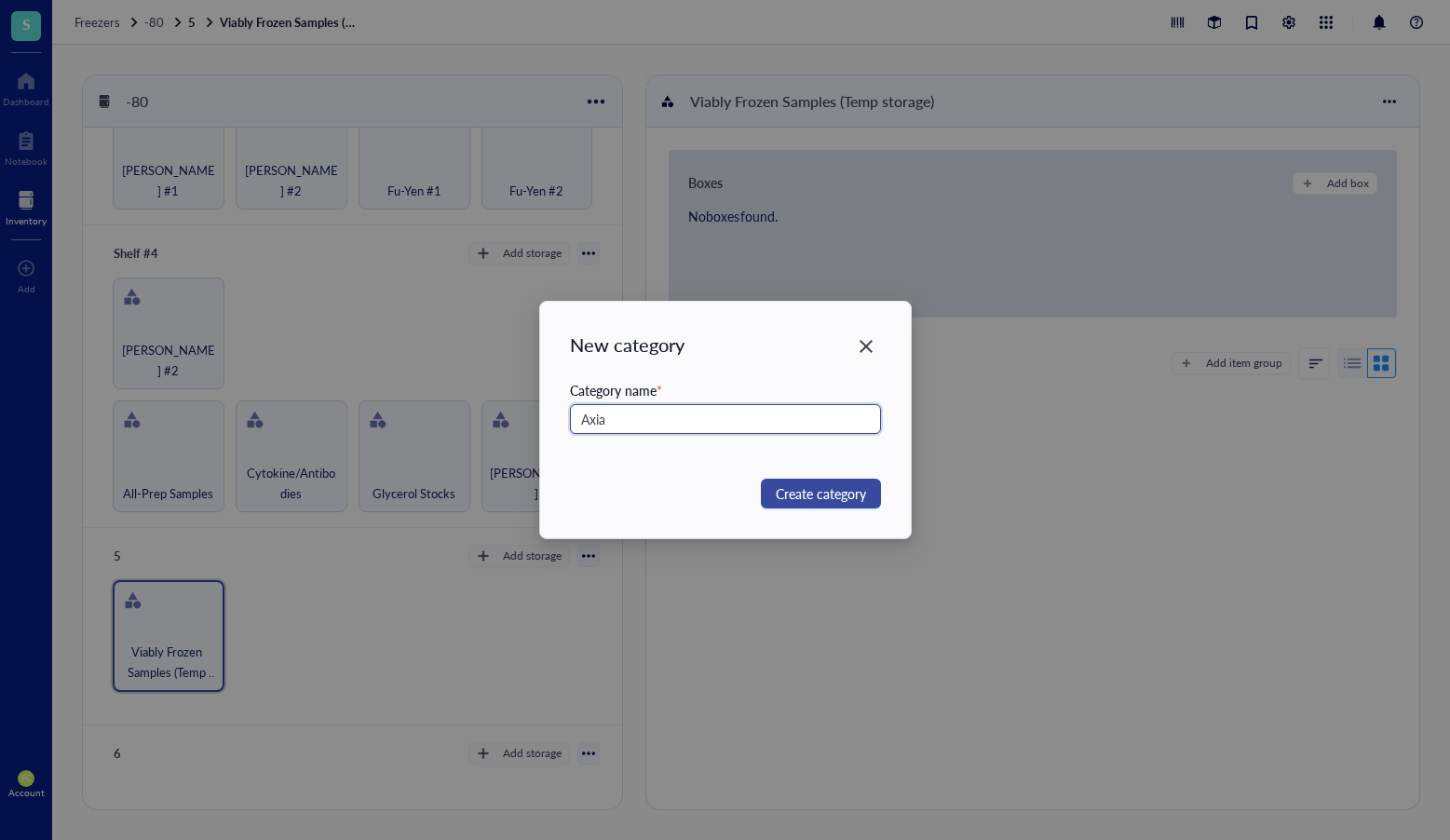
type input "Axia"
click at [853, 488] on span "Create category" at bounding box center [821, 493] width 90 height 21
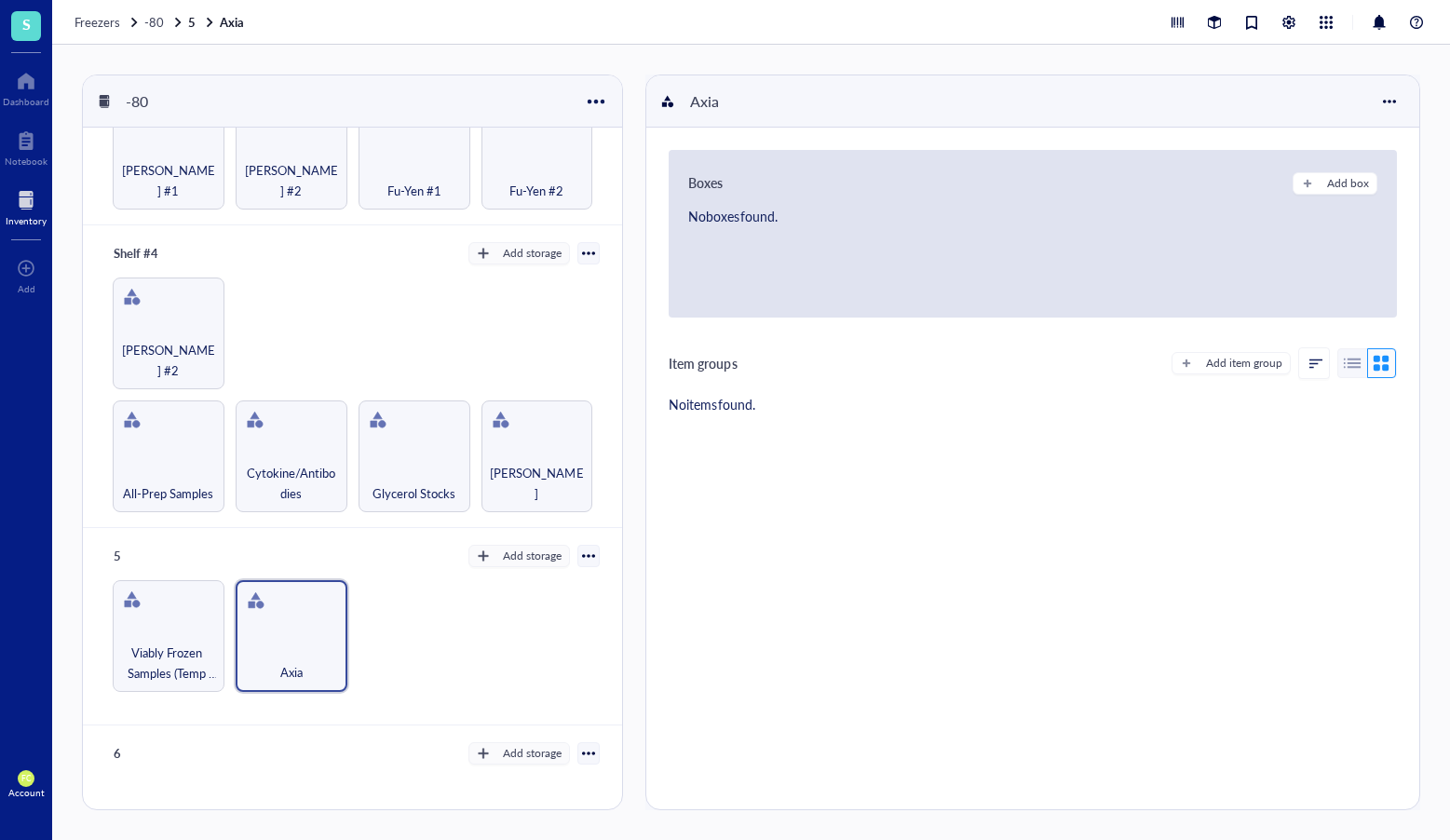
click at [577, 545] on div at bounding box center [588, 555] width 23 height 22
click at [582, 550] on div at bounding box center [588, 555] width 13 height 13
click at [126, 544] on div "5" at bounding box center [161, 555] width 112 height 26
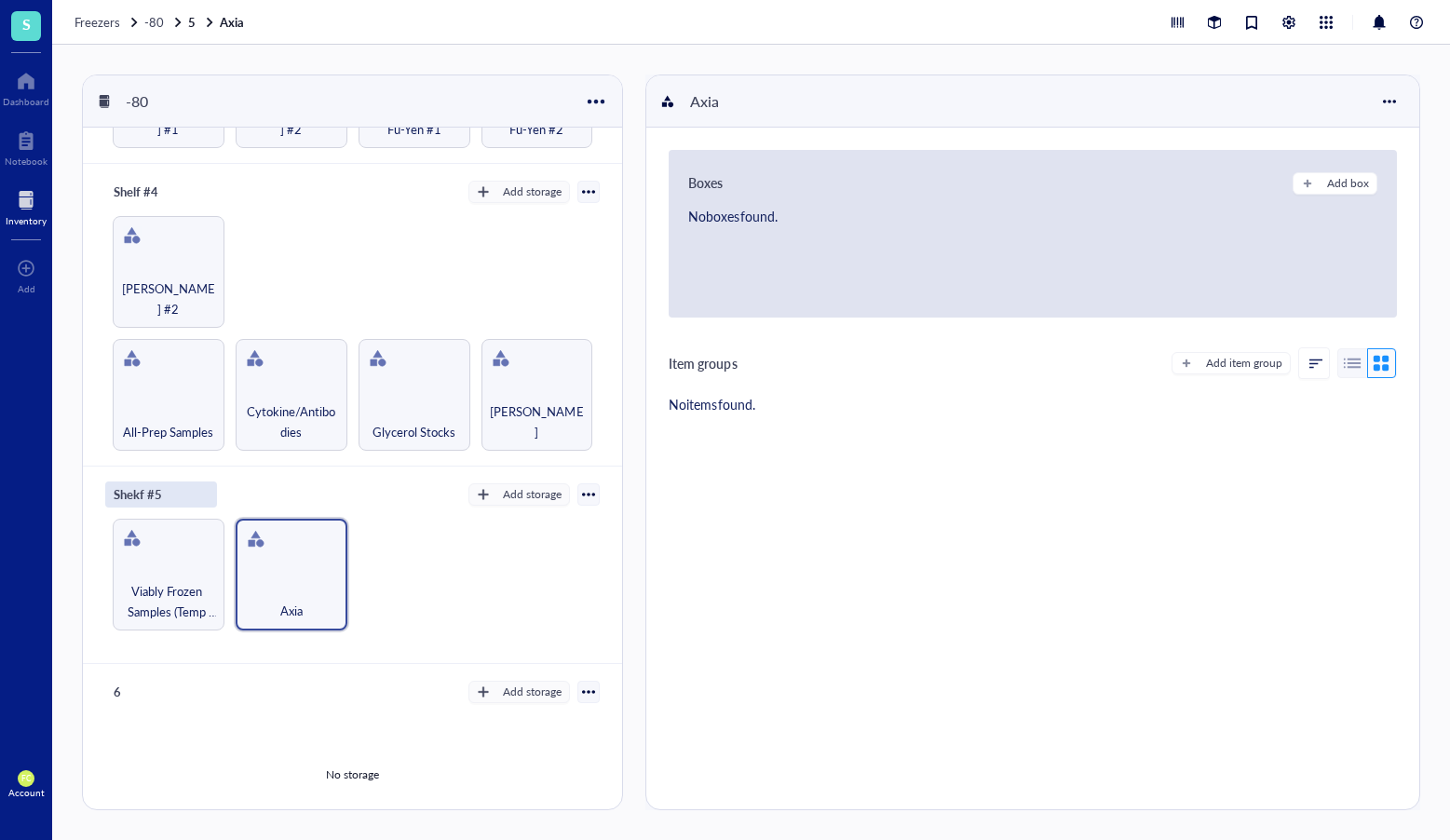
scroll to position [893, 0]
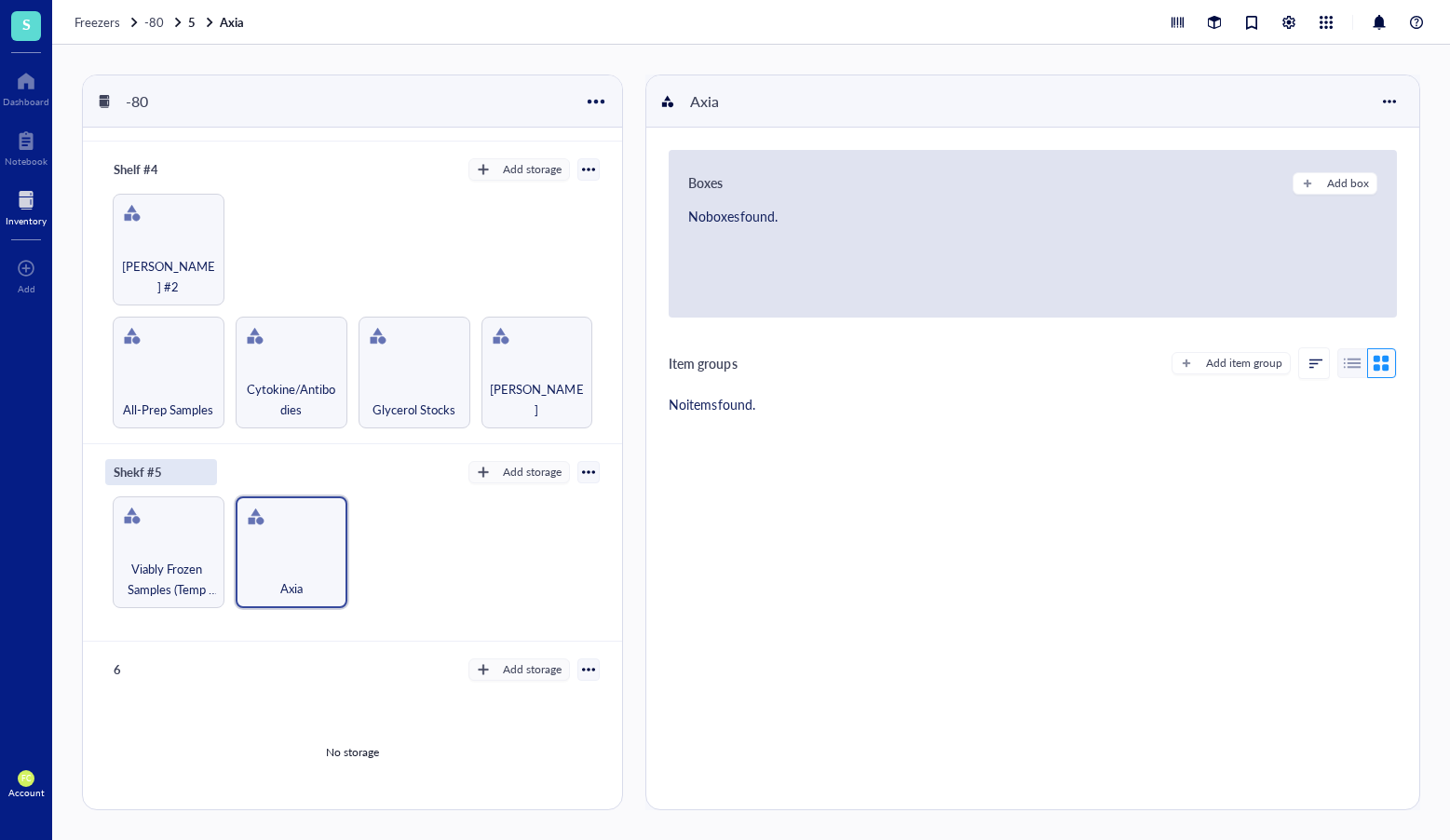
click at [137, 460] on input "Shekf #5" at bounding box center [144, 471] width 74 height 24
type input "Shelf #5"
click at [116, 656] on div "6" at bounding box center [161, 669] width 112 height 26
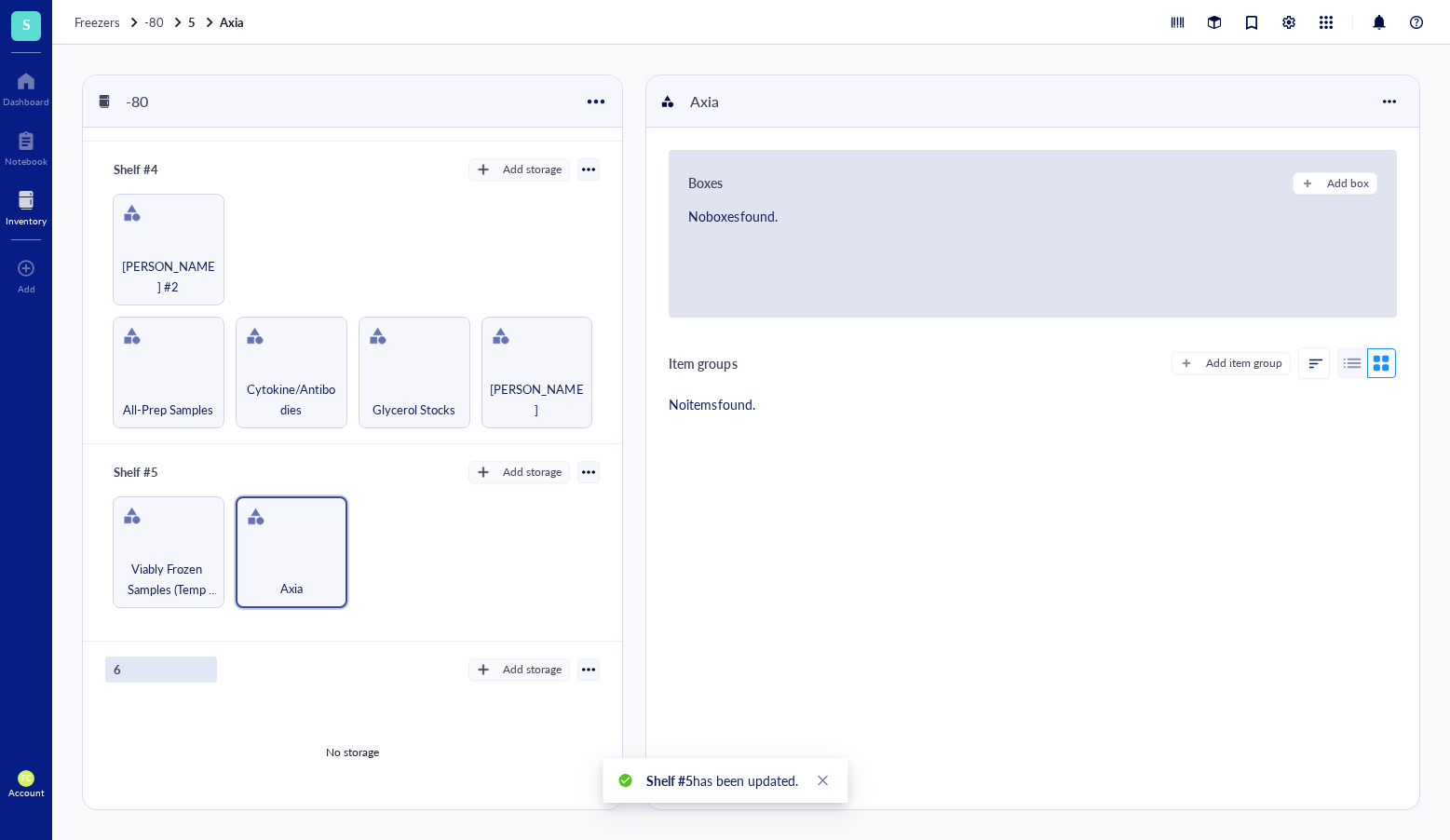
click at [115, 657] on input "6" at bounding box center [134, 669] width 56 height 24
type input "Shelf #6"
click at [186, 732] on div "No storage" at bounding box center [353, 753] width 495 height 141
click at [510, 661] on div "Add storage" at bounding box center [532, 669] width 59 height 17
click at [538, 713] on span "Category" at bounding box center [528, 716] width 107 height 21
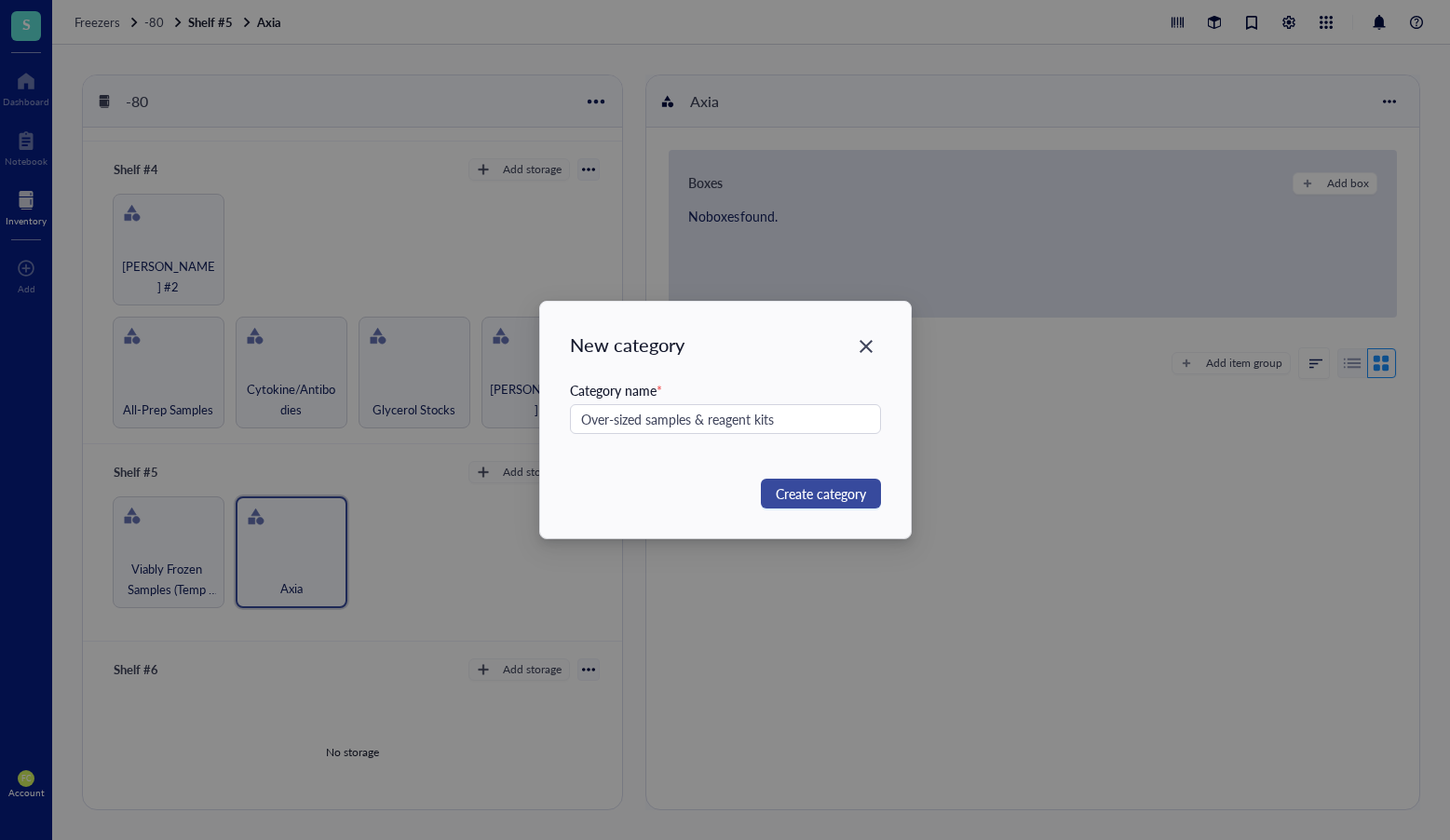
type input "Over-sized samples & reagent kits"
click at [808, 494] on span "Create category" at bounding box center [821, 493] width 90 height 21
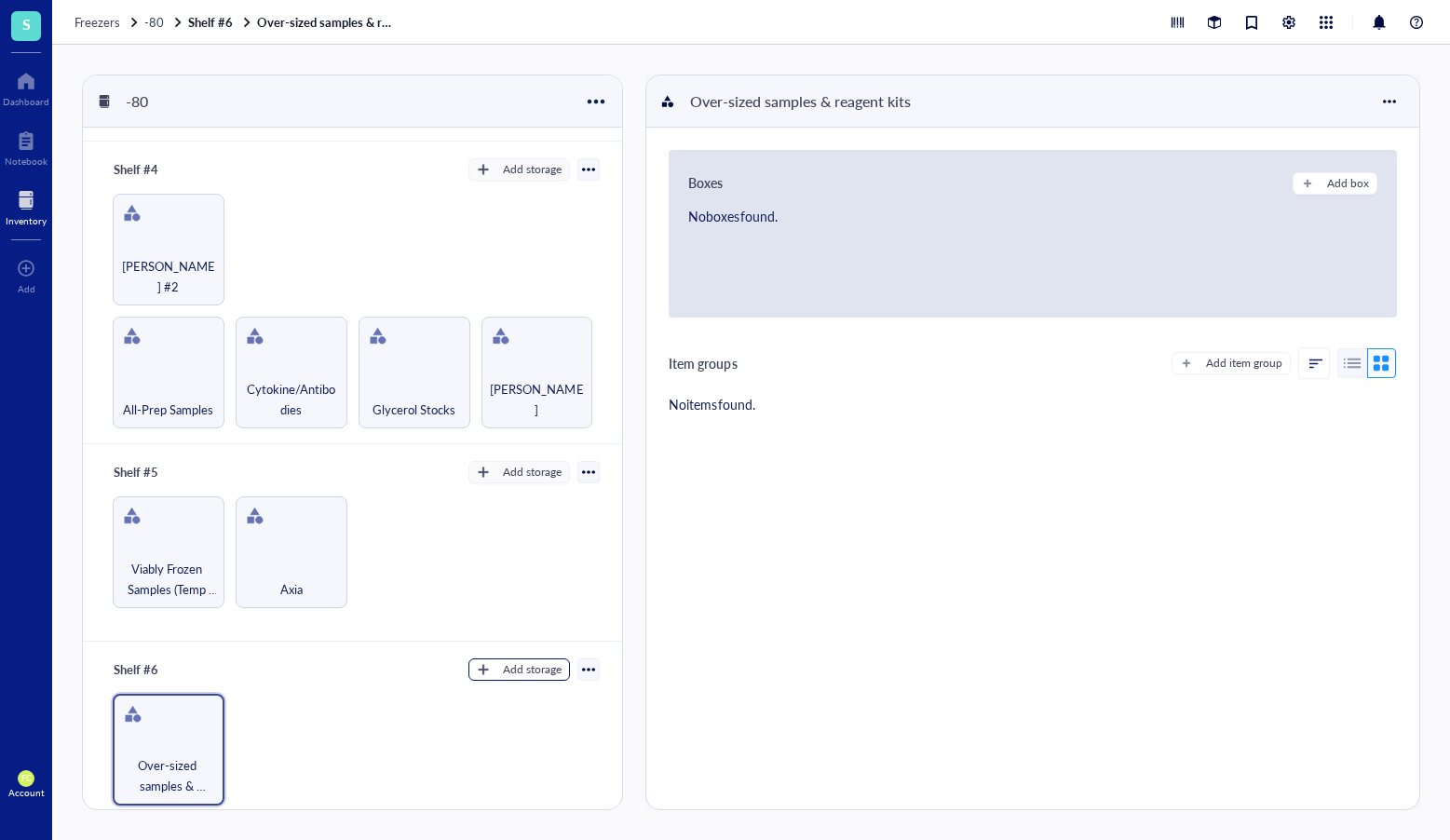
click at [546, 661] on div "Add storage" at bounding box center [532, 669] width 59 height 17
click at [521, 720] on span "Category" at bounding box center [528, 716] width 107 height 21
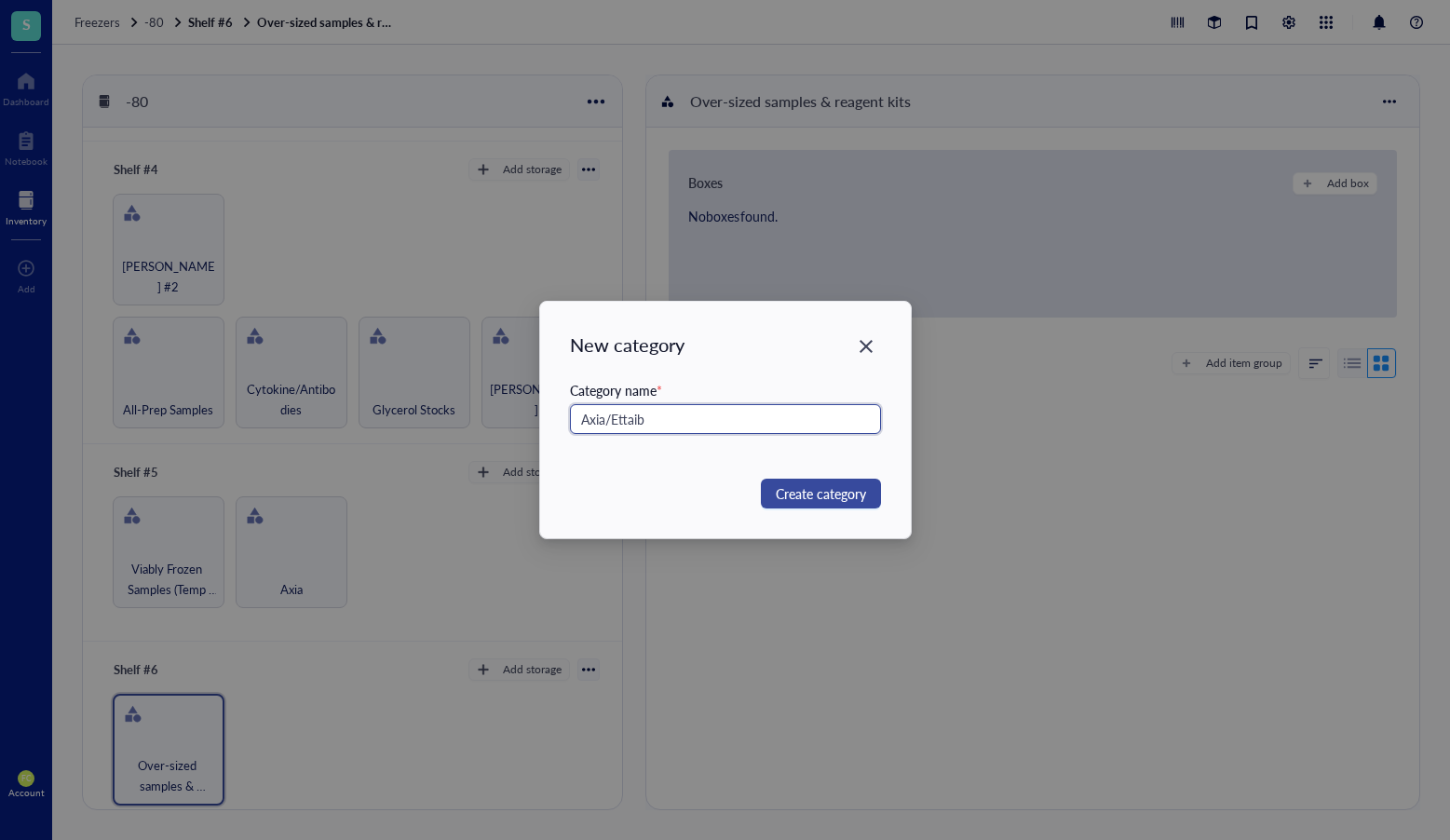
type input "Axia/Ettaib"
click at [812, 495] on span "Create category" at bounding box center [821, 493] width 90 height 21
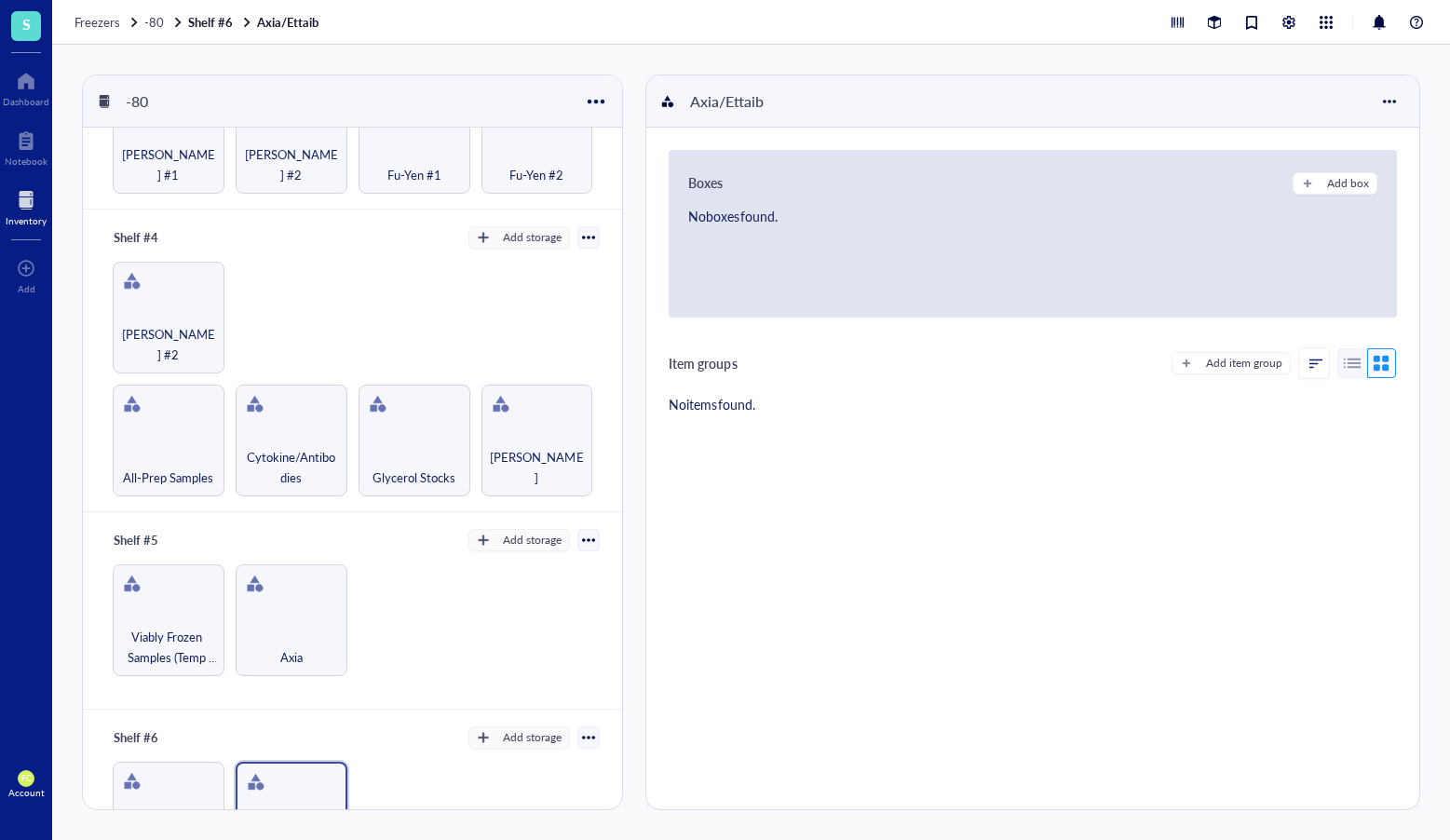
scroll to position [820, 0]
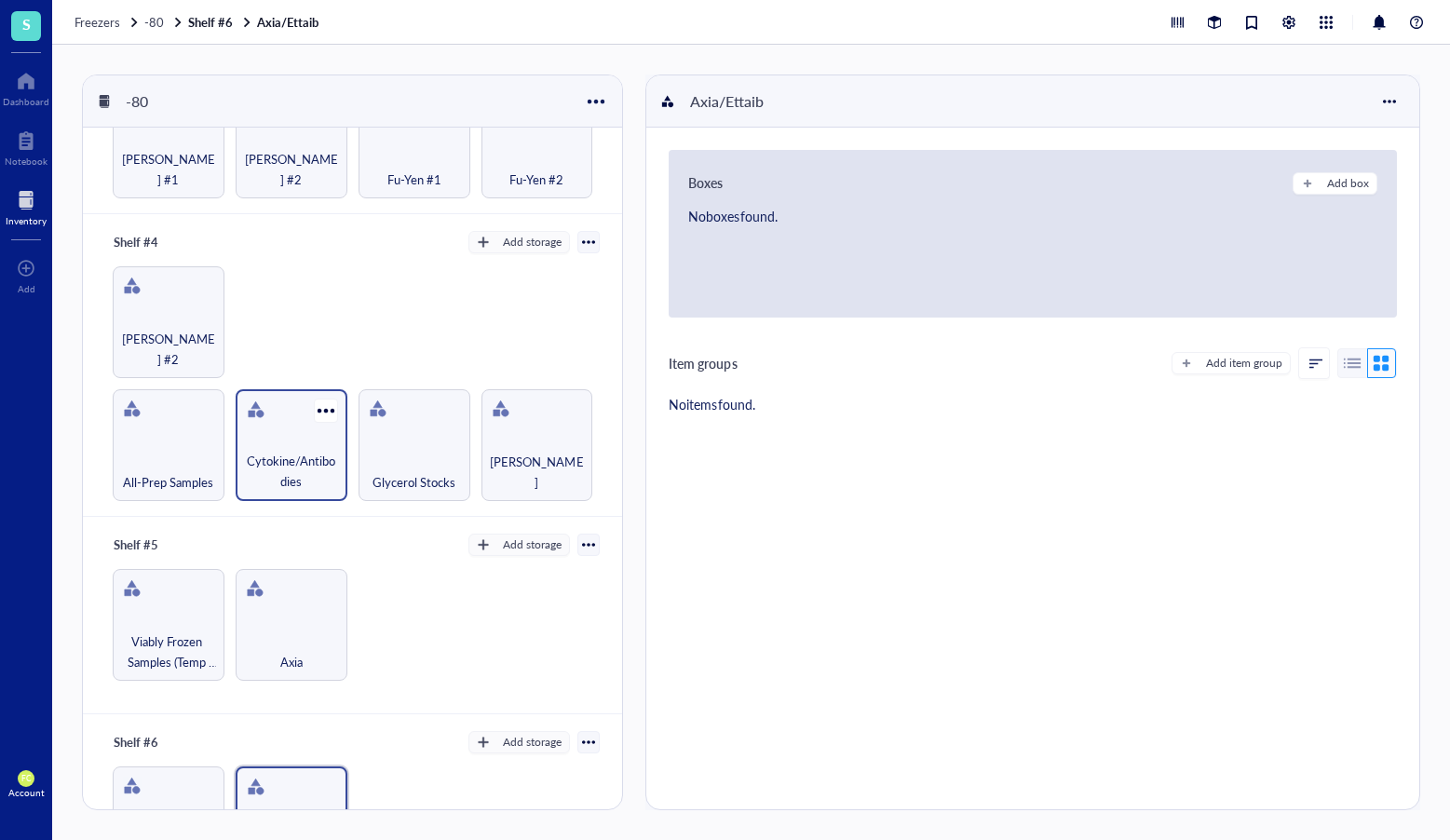
click at [268, 451] on span "Cytokine/Antibodies" at bounding box center [291, 471] width 93 height 41
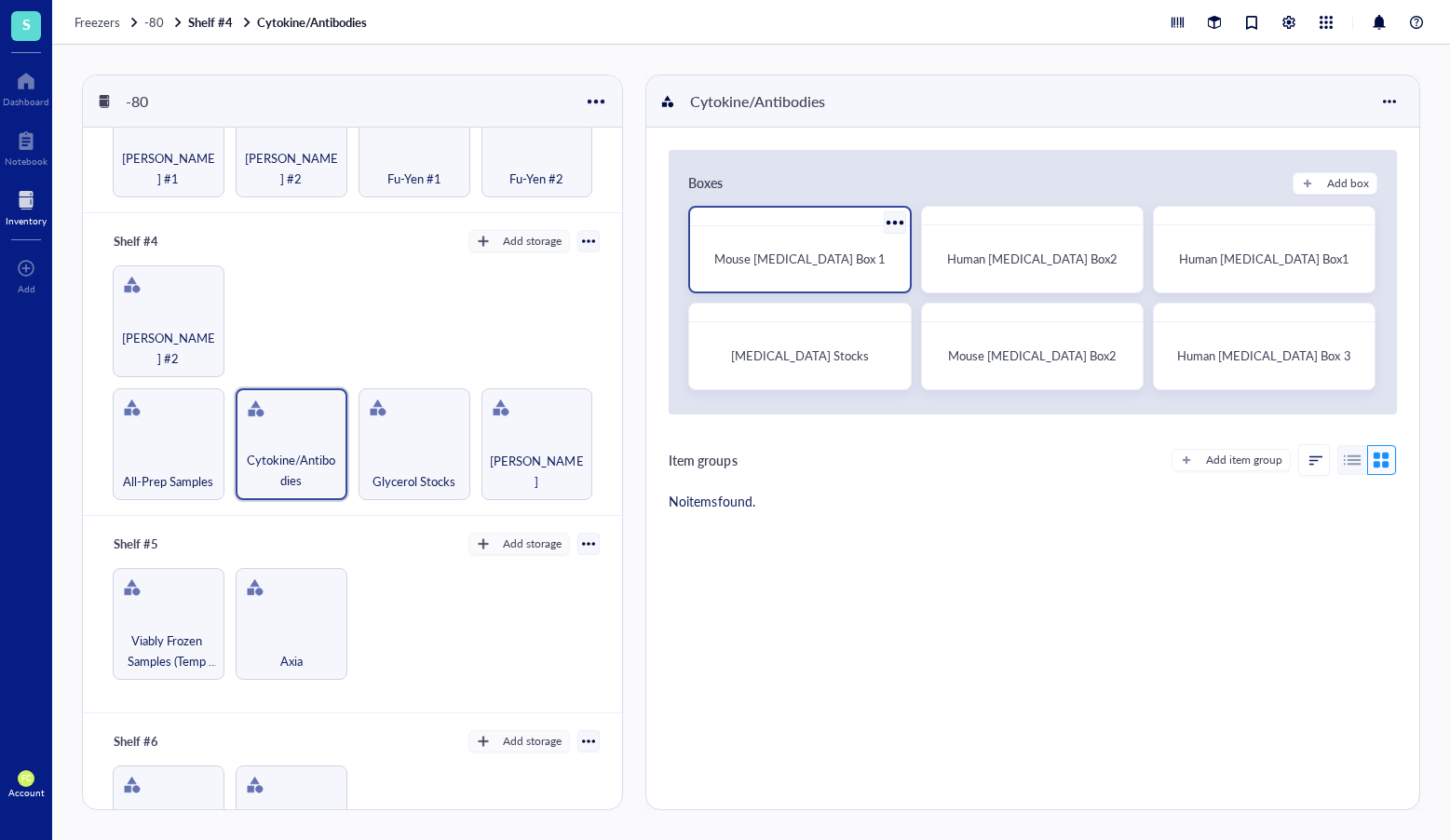
click at [857, 273] on div "Mouse Cytokines Box 1" at bounding box center [799, 258] width 204 height 50
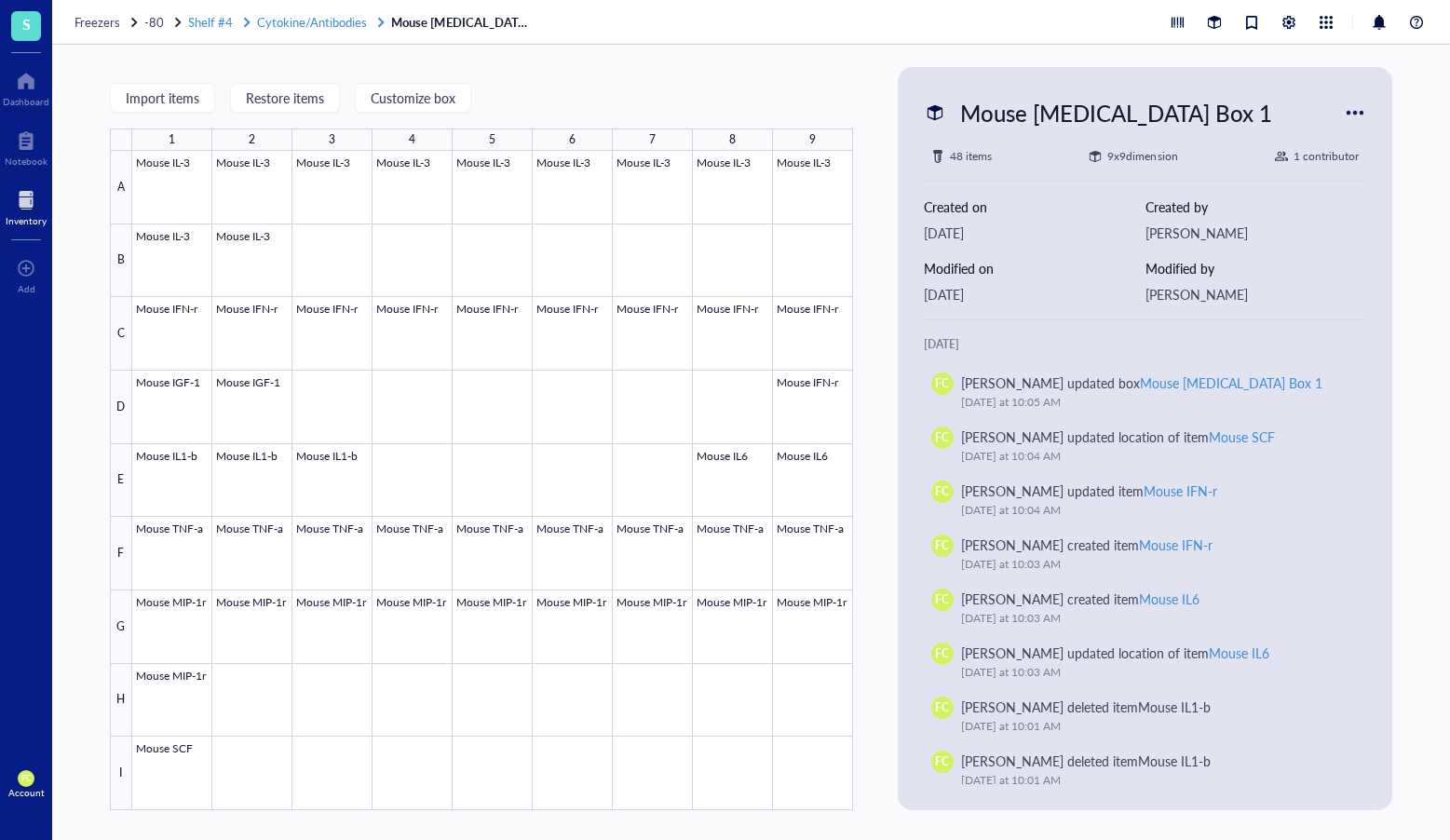
click at [335, 19] on span "Cytokine/Antibodies" at bounding box center [312, 22] width 110 height 18
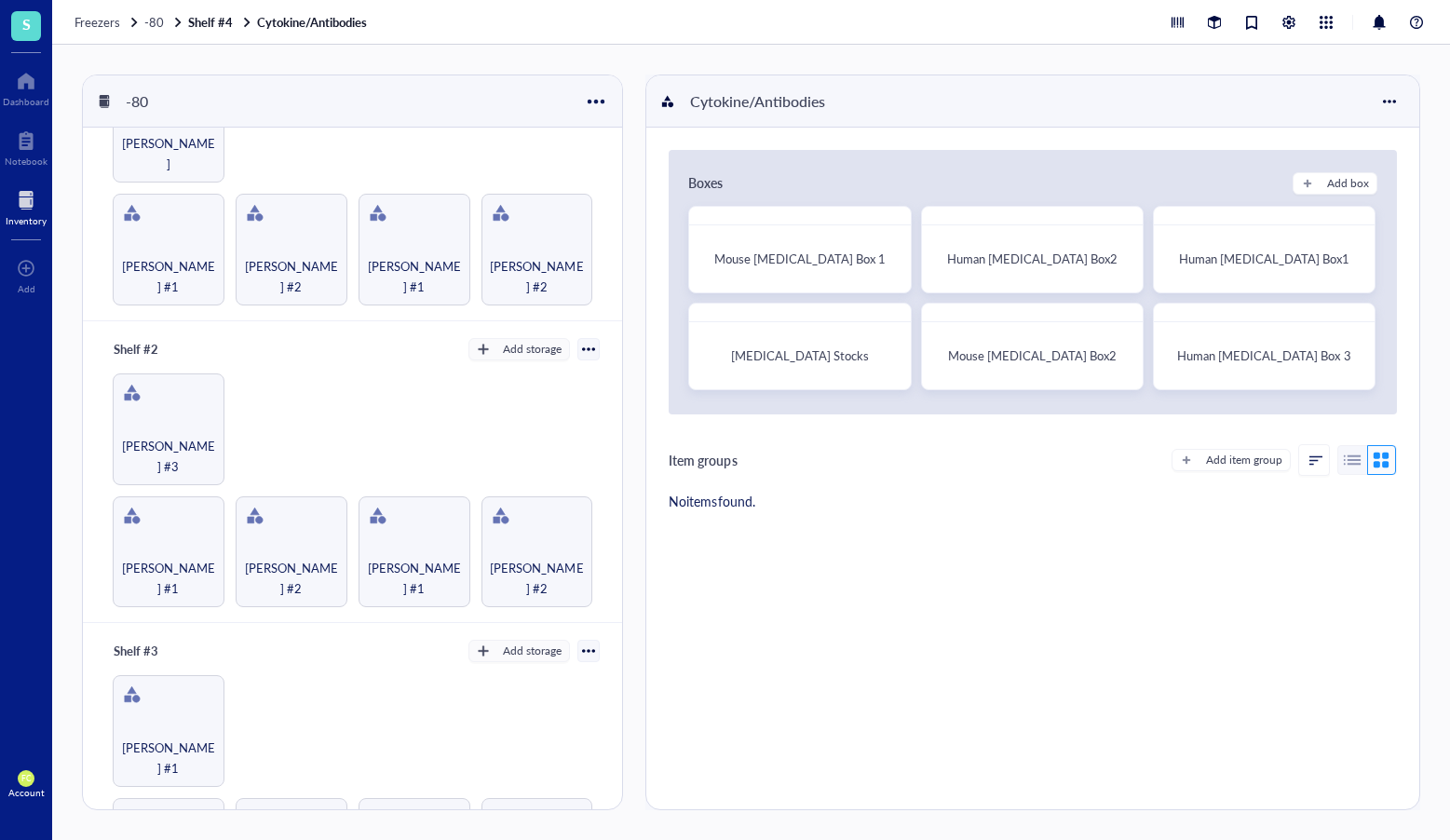
scroll to position [116, 0]
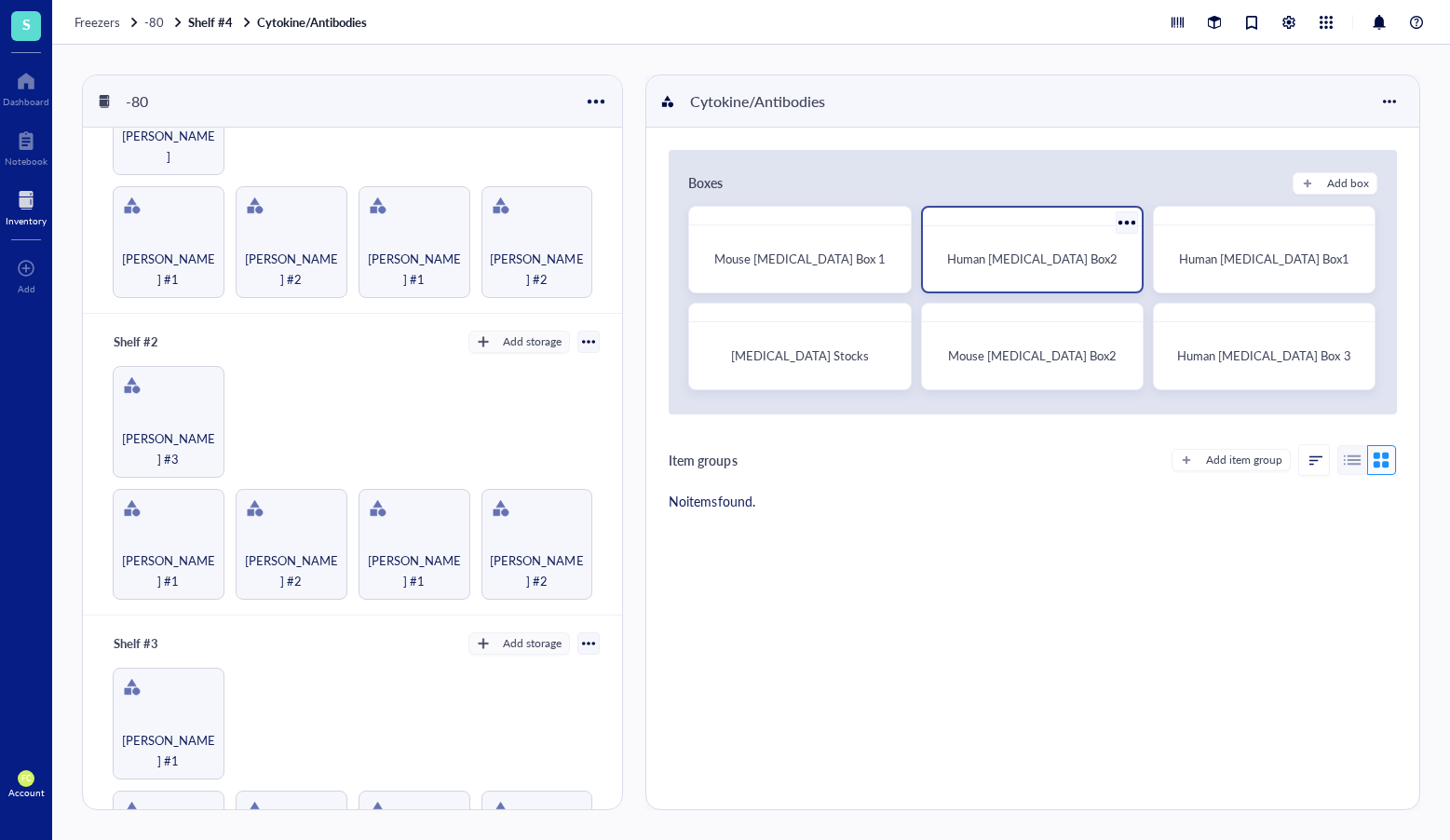
click at [1066, 243] on div "Human Cytokines Box2" at bounding box center [1032, 258] width 204 height 50
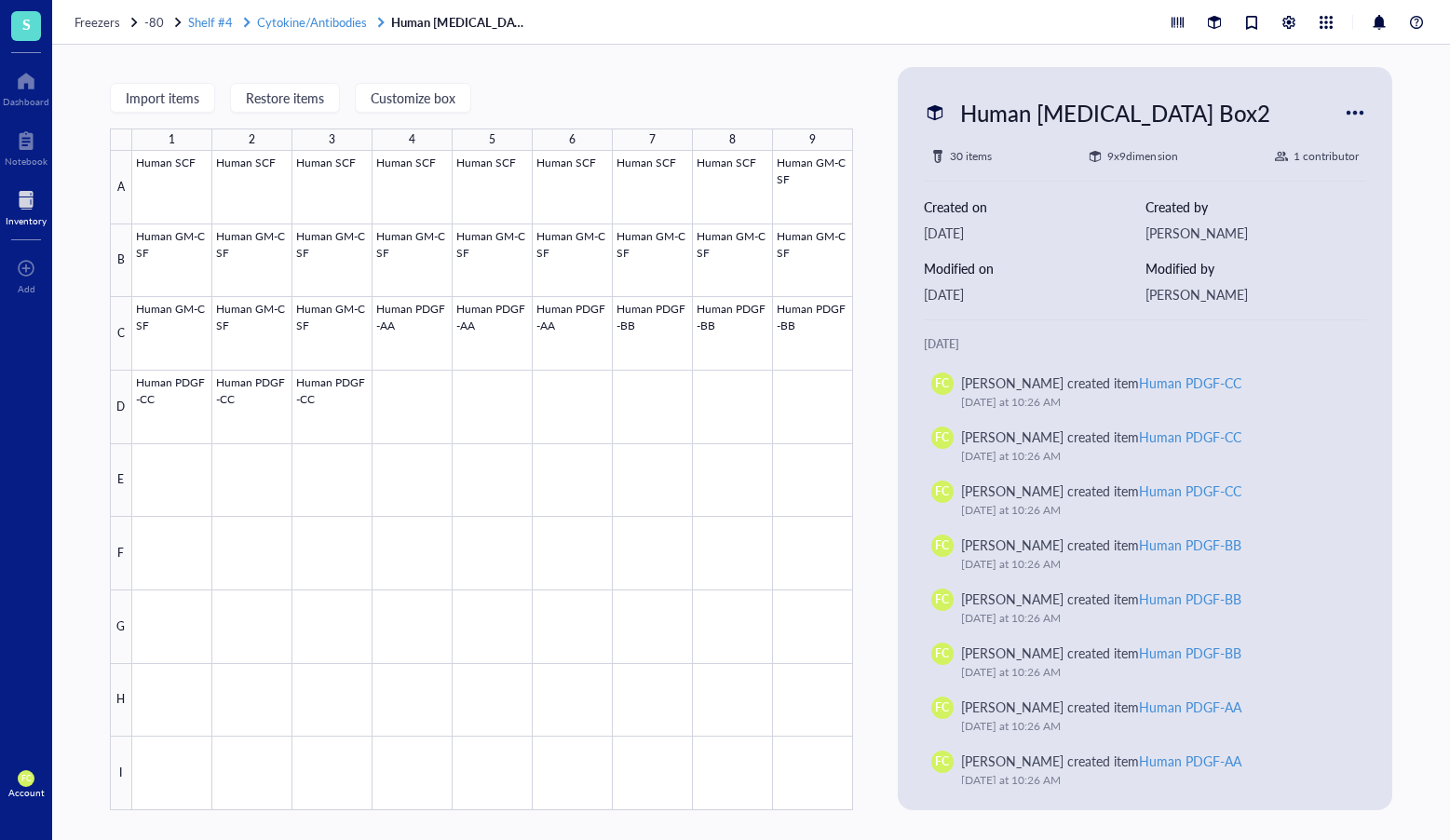
click at [276, 28] on span "Cytokine/Antibodies" at bounding box center [312, 22] width 110 height 18
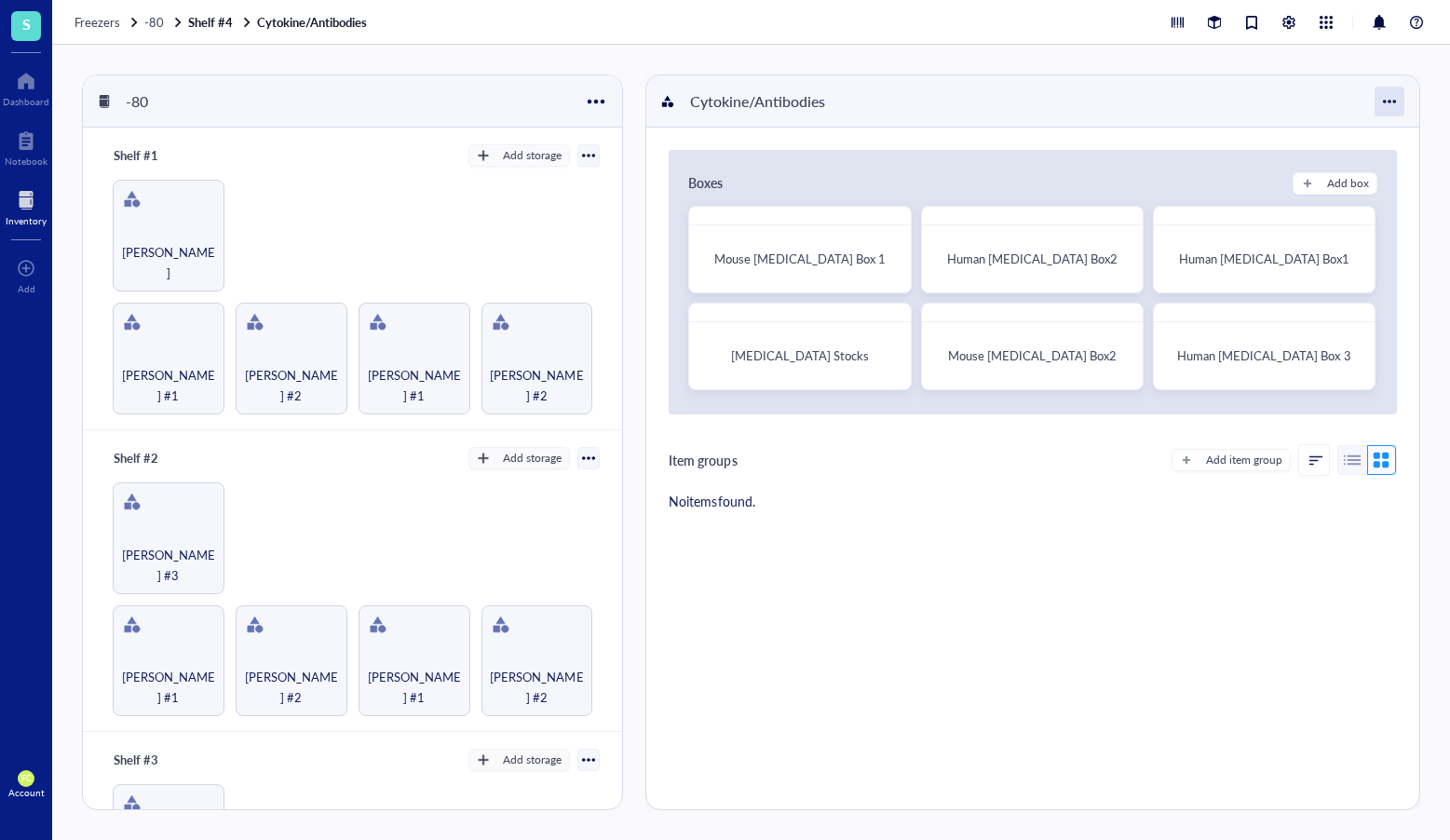
click at [1396, 99] on div at bounding box center [1389, 102] width 29 height 29
click at [1303, 137] on div "Settings" at bounding box center [1306, 136] width 44 height 17
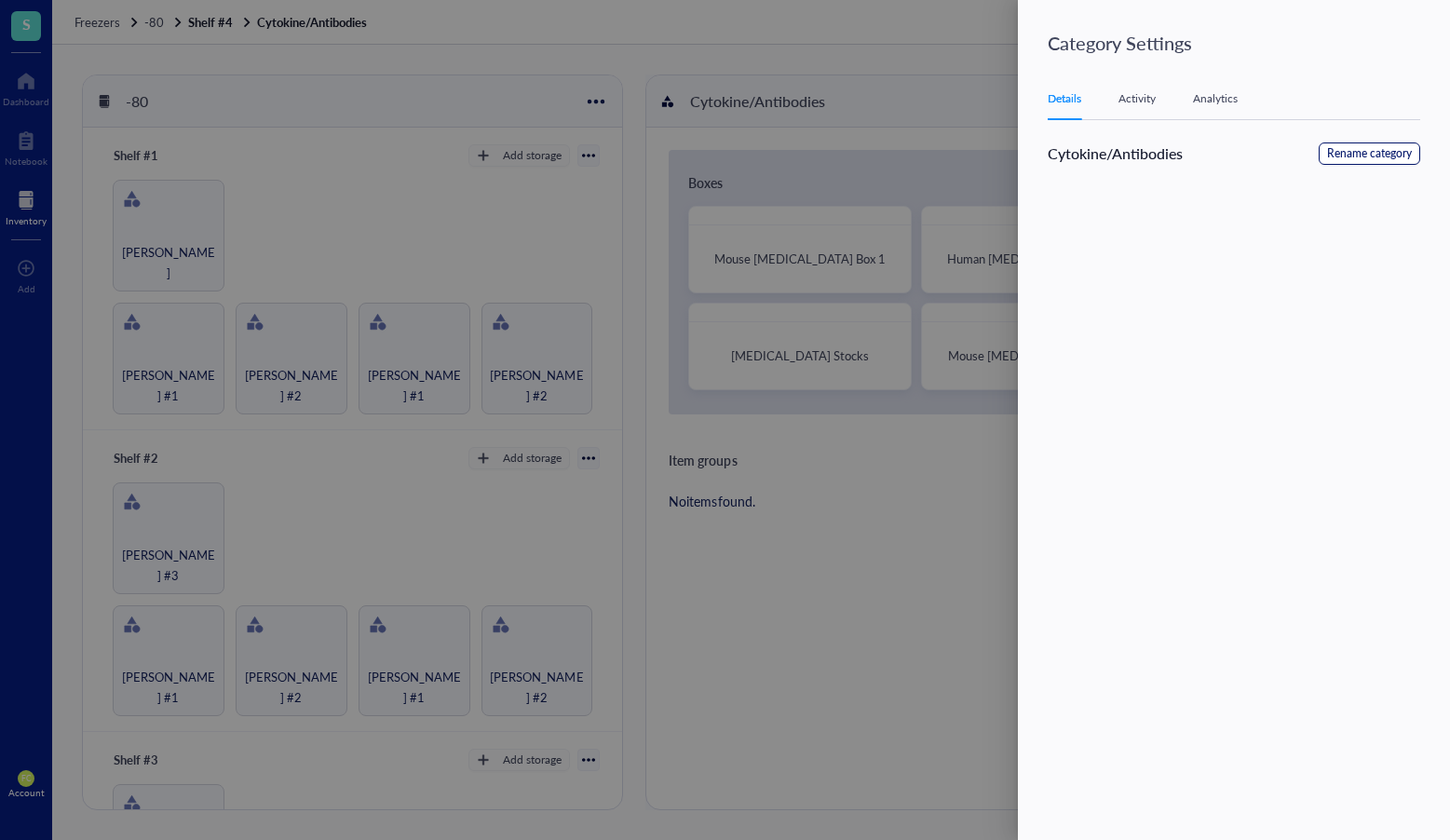
click at [1339, 161] on span "Rename category" at bounding box center [1370, 155] width 85 height 18
click at [866, 116] on div at bounding box center [725, 420] width 1450 height 840
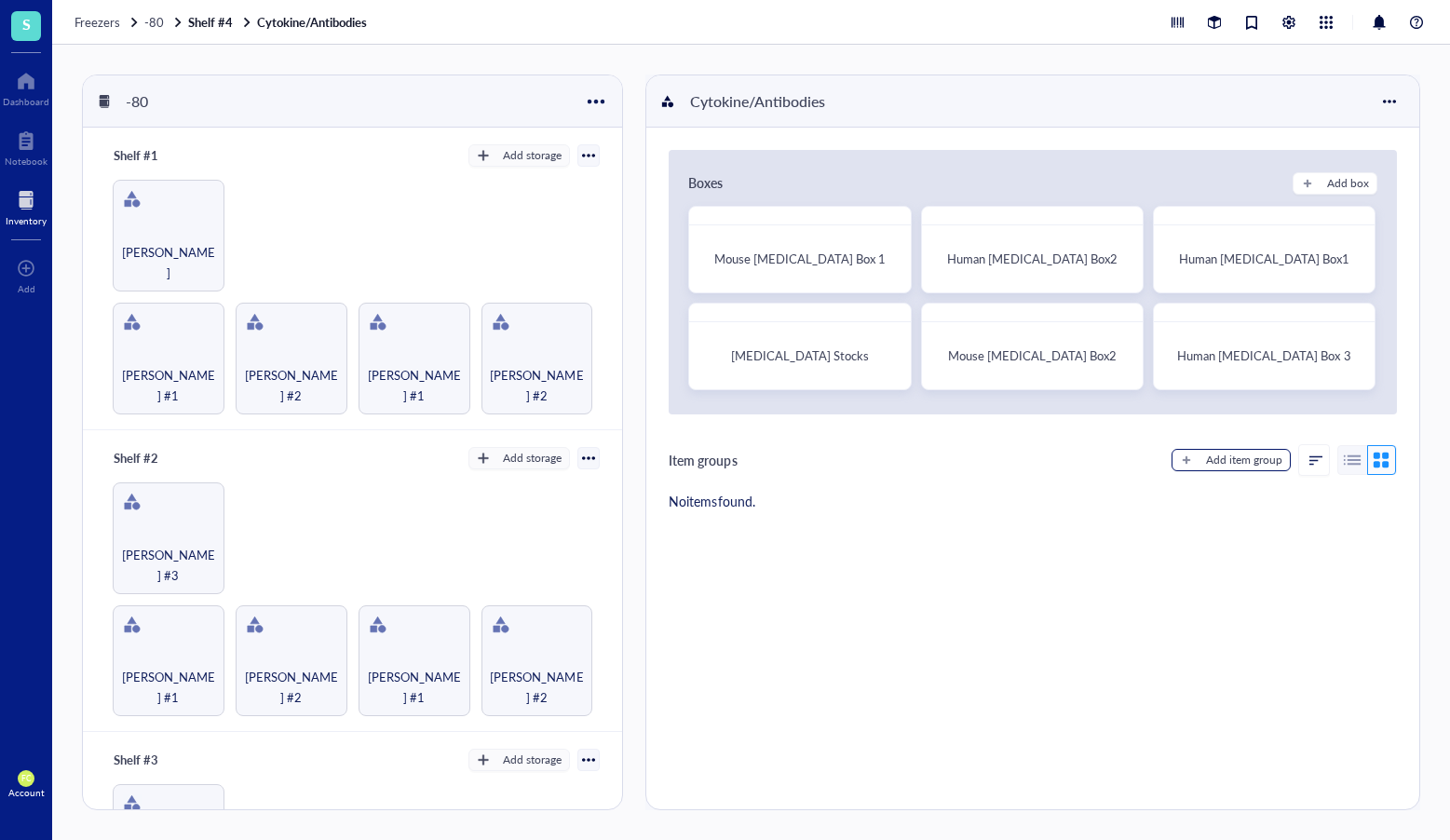
click at [1220, 468] on button "Add item group" at bounding box center [1232, 460] width 119 height 22
type textarea "Keep everyone on the same page..."
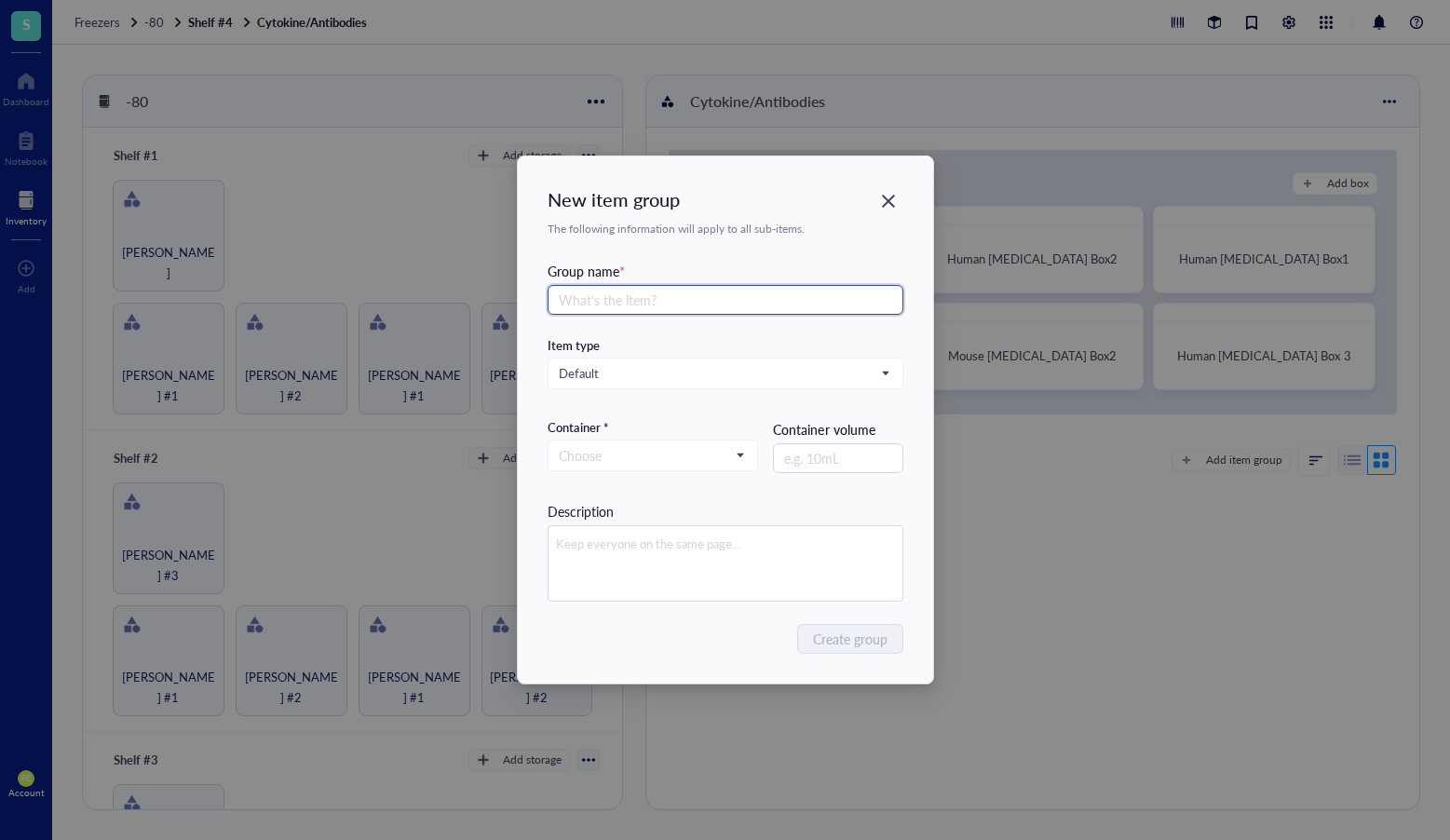
click at [840, 311] on input "text" at bounding box center [726, 299] width 356 height 29
type input "3333"
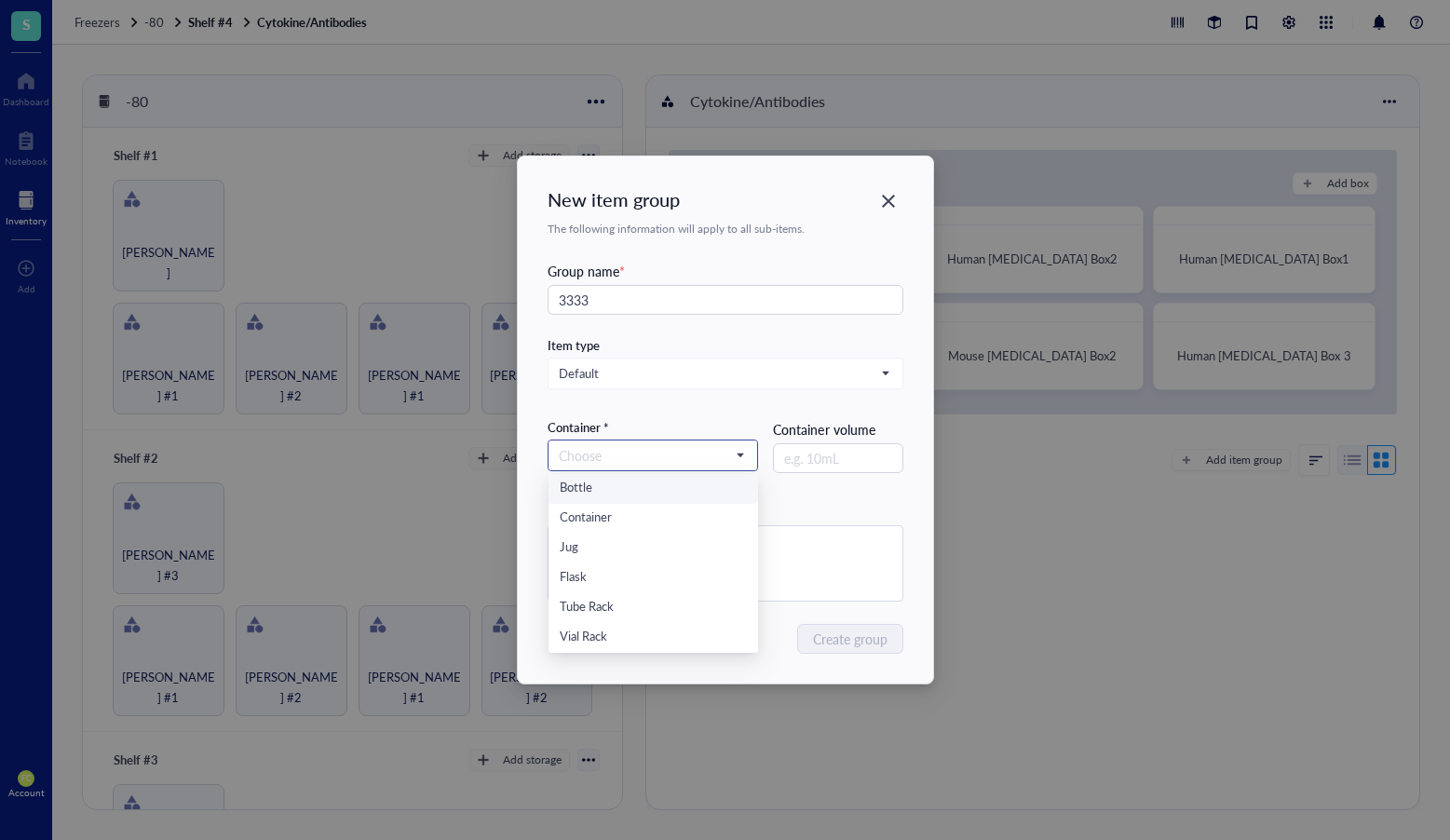
click at [709, 455] on input "search" at bounding box center [645, 455] width 172 height 28
click at [895, 202] on icon "Close" at bounding box center [888, 201] width 18 height 18
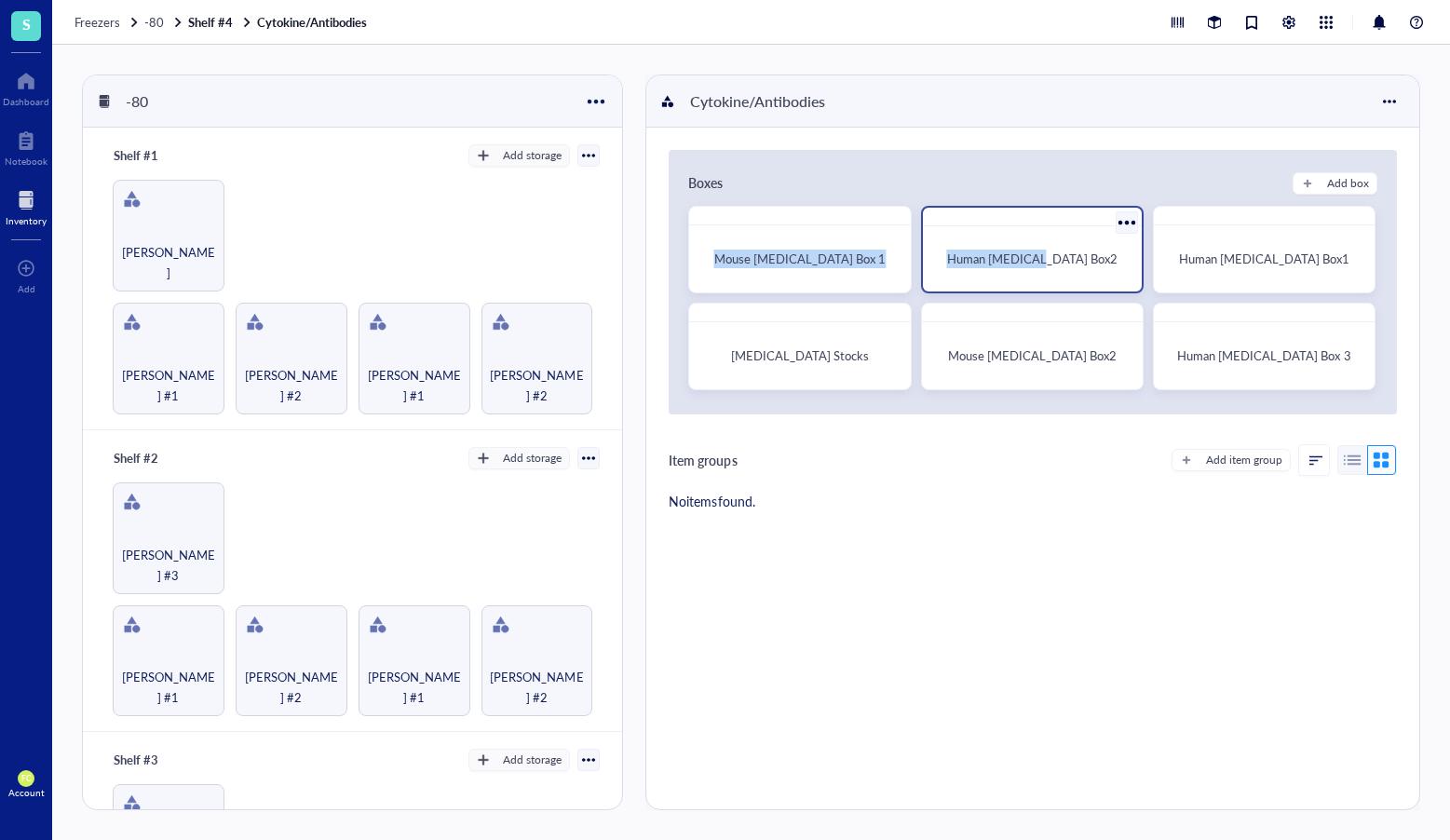
drag, startPoint x: 811, startPoint y: 272, endPoint x: 1055, endPoint y: 258, distance: 244.4
click at [1055, 258] on div "Mouse Cytokines Box 1 Human Cytokines Box2 Human Cytokines Box1 Cytokines Stock…" at bounding box center [1033, 298] width 690 height 186
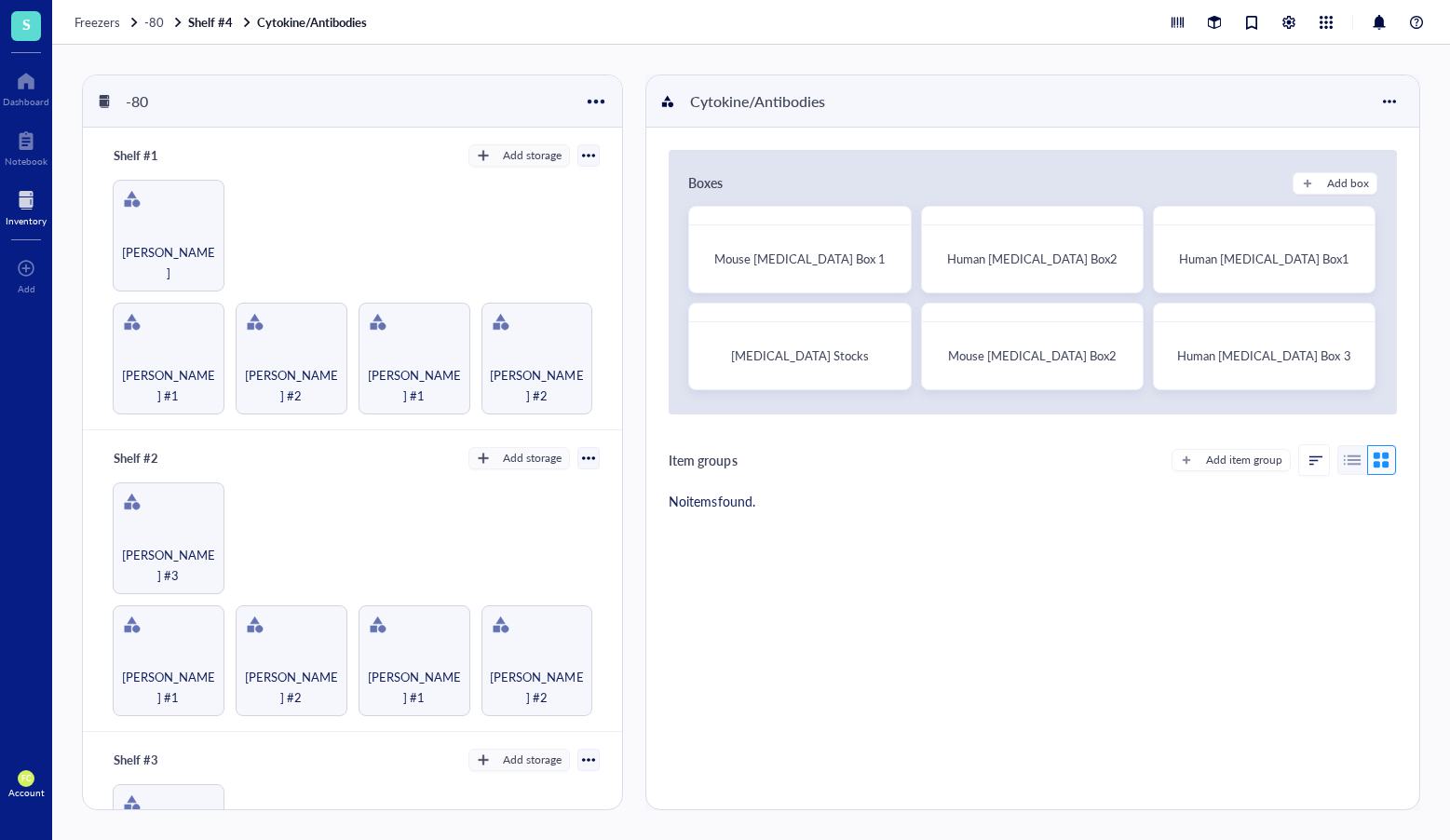
click at [1115, 528] on div "Boxes Add box Mouse Cytokines Box 1 Human Cytokines Box2 Human Cytokines Box1 C…" at bounding box center [1033, 333] width 773 height 414
click at [1248, 471] on div "Add item group" at bounding box center [1285, 460] width 225 height 31
click at [1250, 464] on div "Add item group" at bounding box center [1245, 460] width 76 height 17
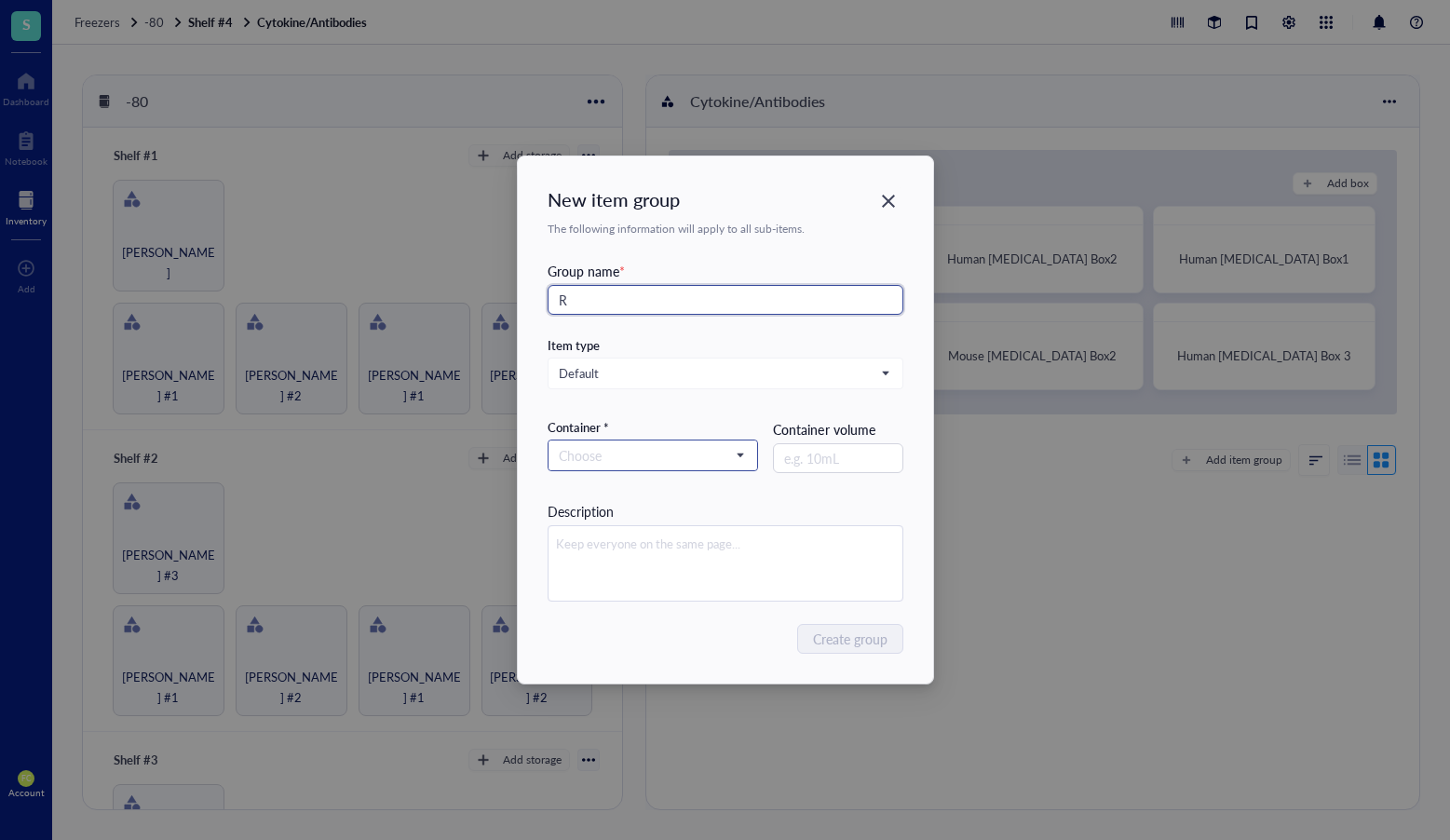
type input "R"
click at [679, 451] on input "search" at bounding box center [645, 455] width 172 height 28
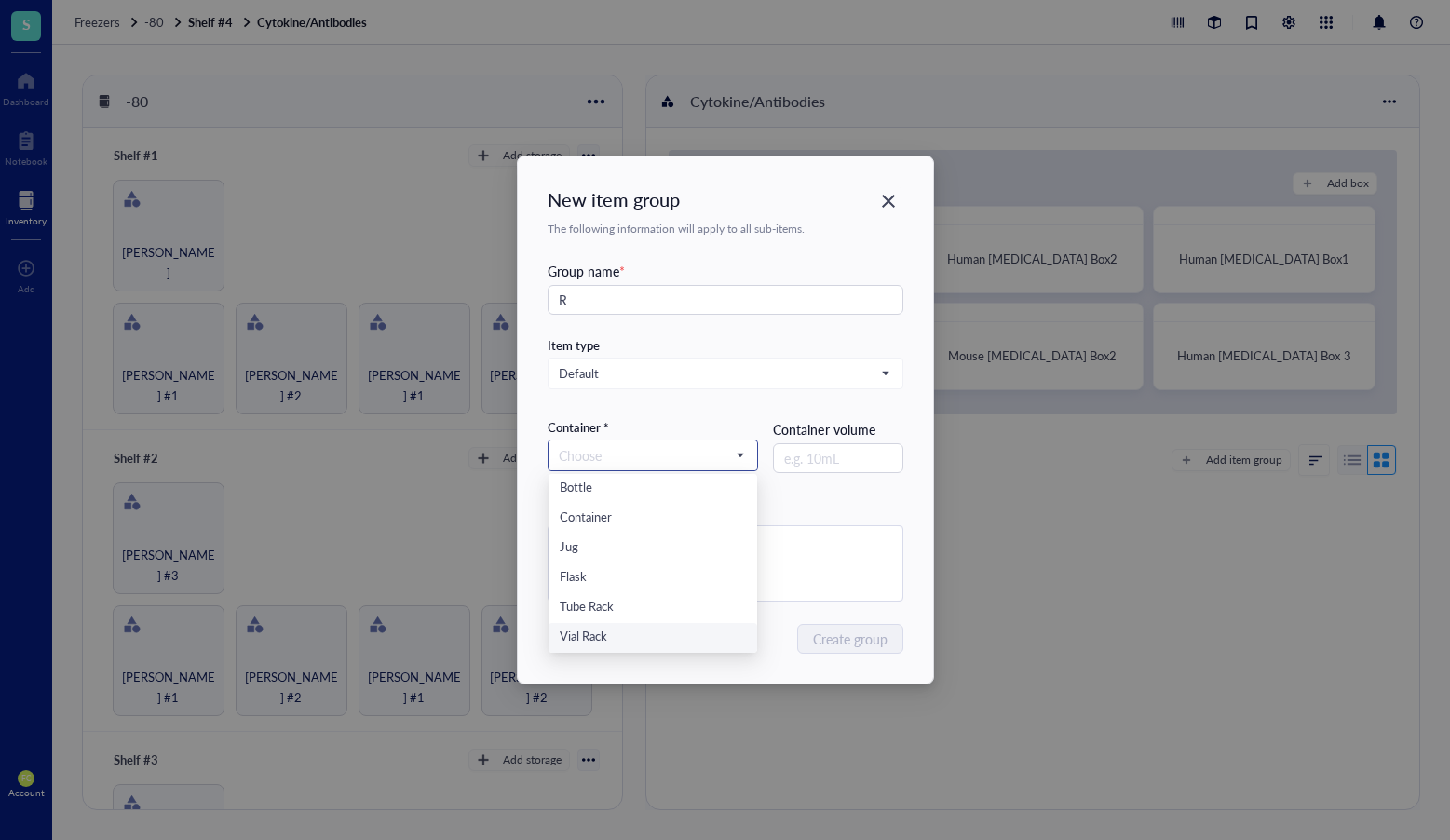
click at [706, 629] on div "Vial Rack" at bounding box center [653, 638] width 187 height 21
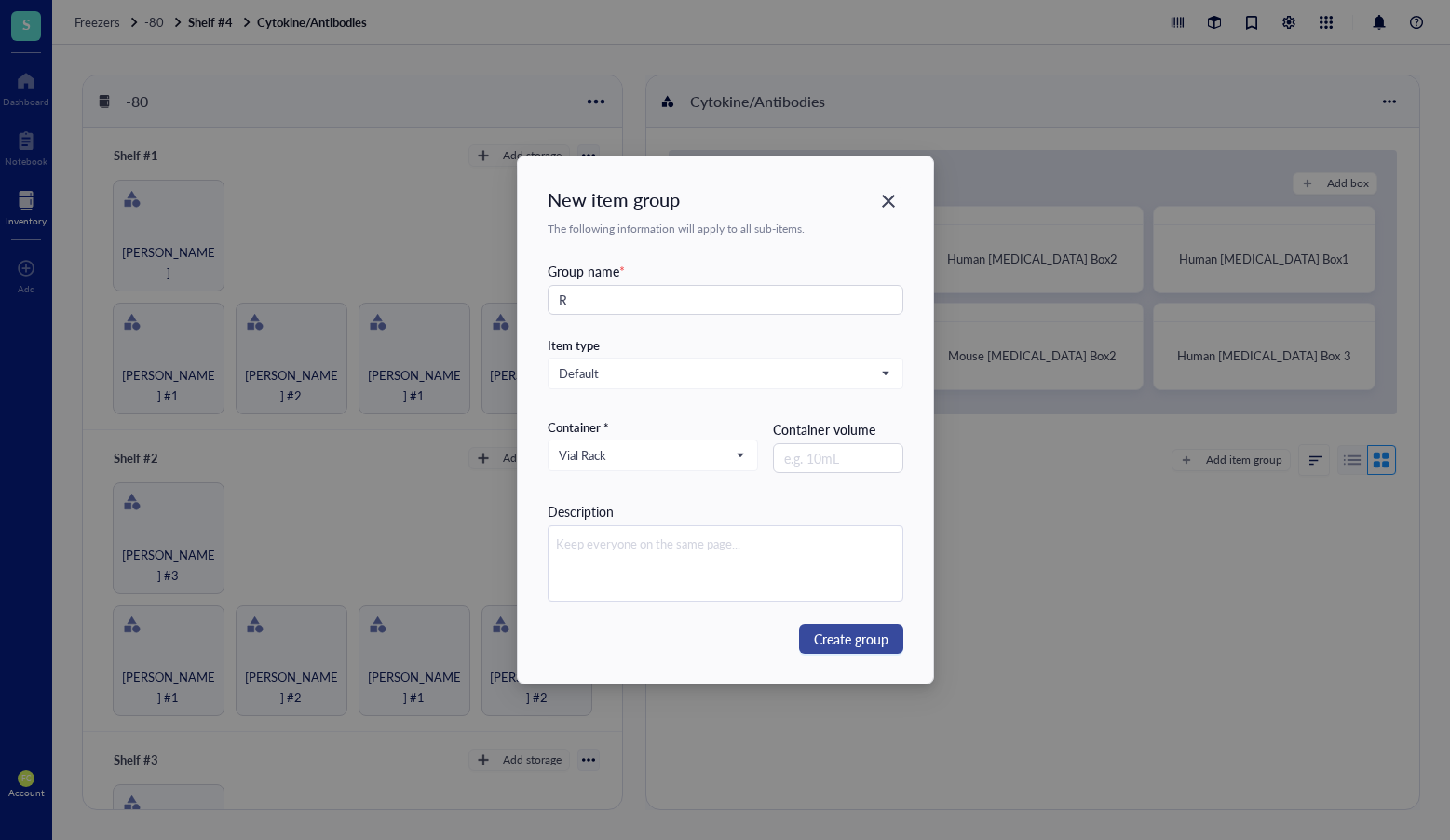
click at [840, 643] on span "Create group" at bounding box center [851, 639] width 74 height 21
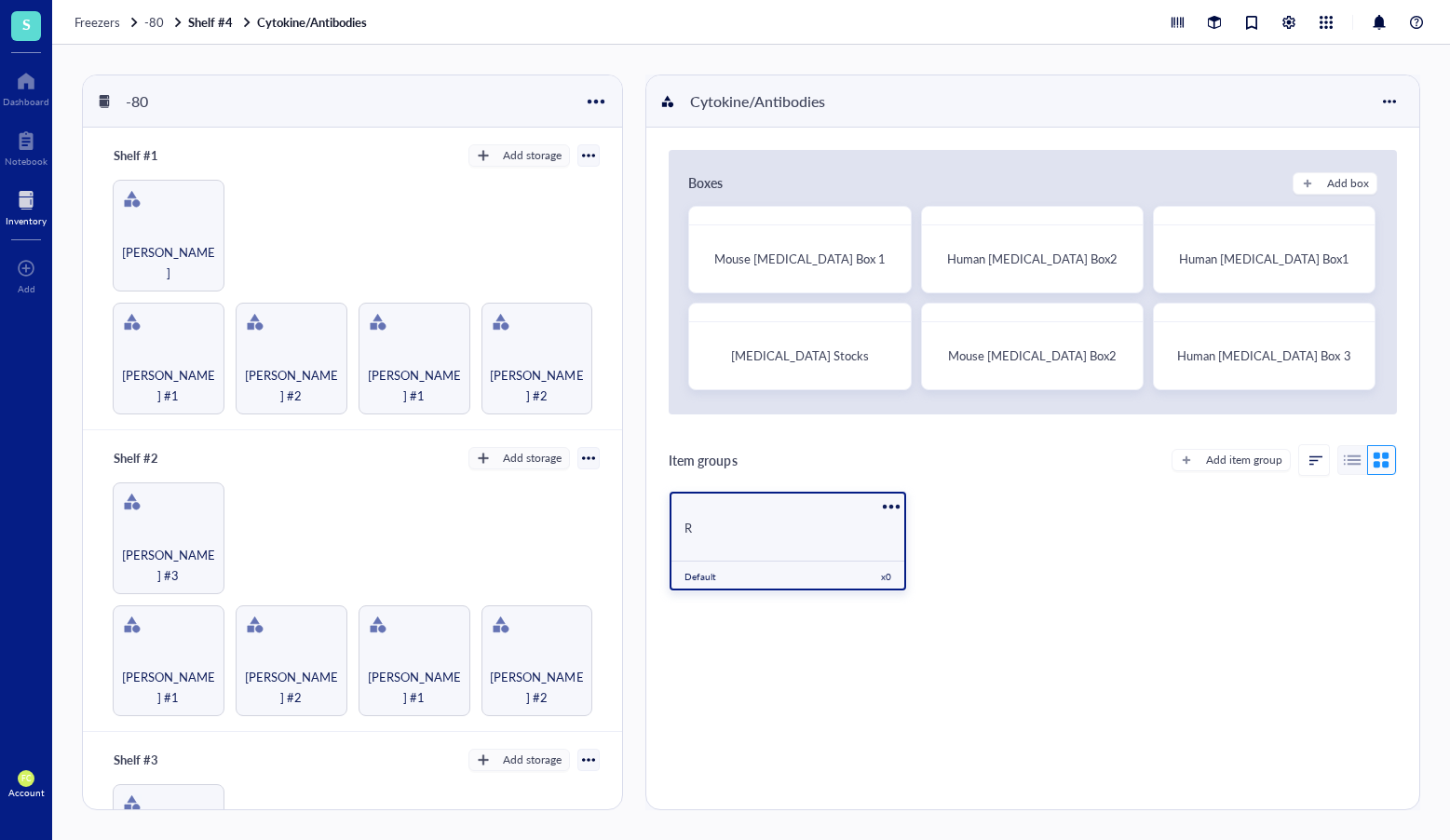
click at [787, 509] on div "R" at bounding box center [788, 526] width 236 height 35
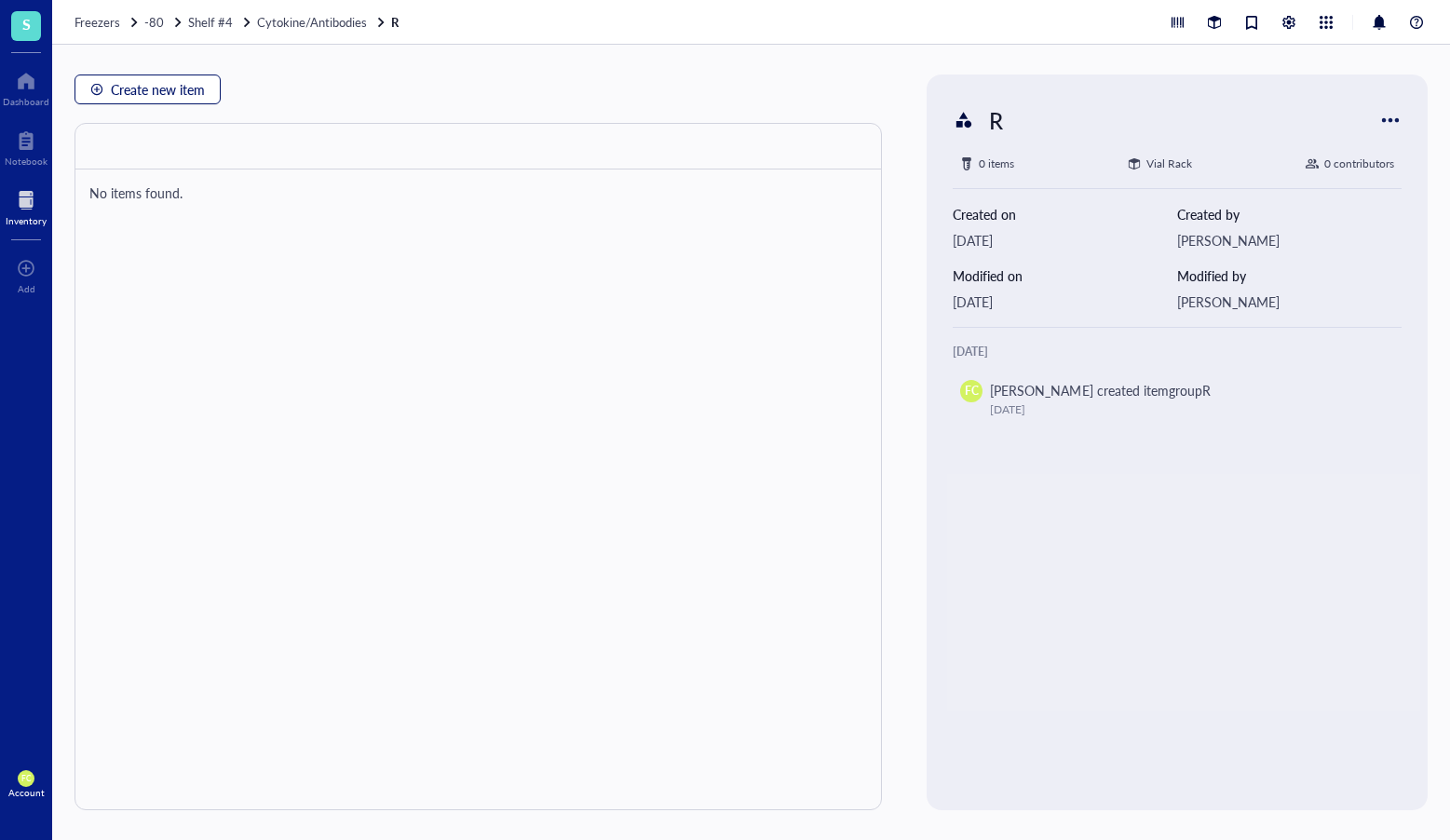
click at [148, 82] on span "Create new item" at bounding box center [158, 89] width 94 height 15
type textarea "Keep everyone on the same page…"
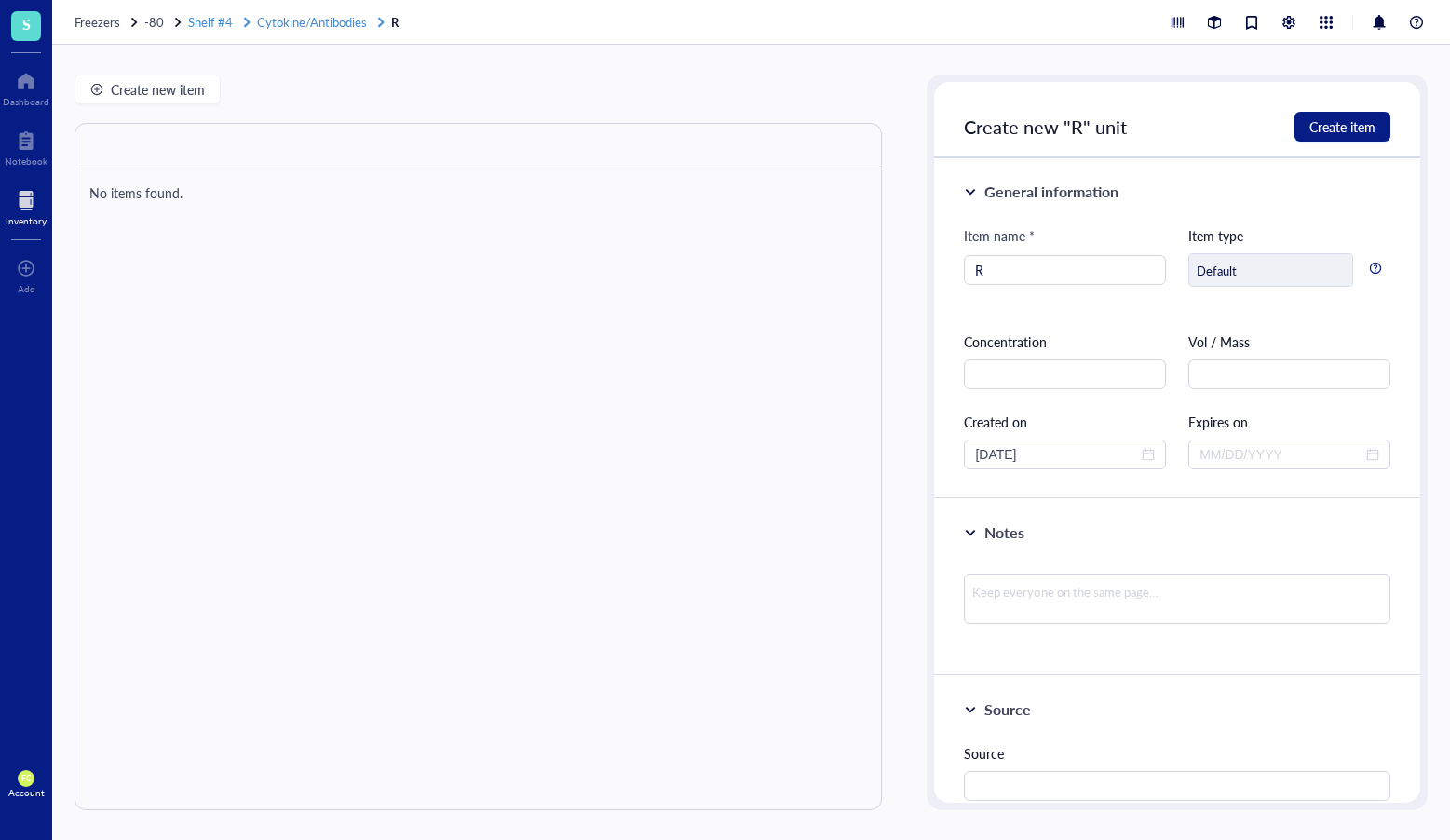
click at [330, 22] on span "Cytokine/Antibodies" at bounding box center [312, 22] width 110 height 18
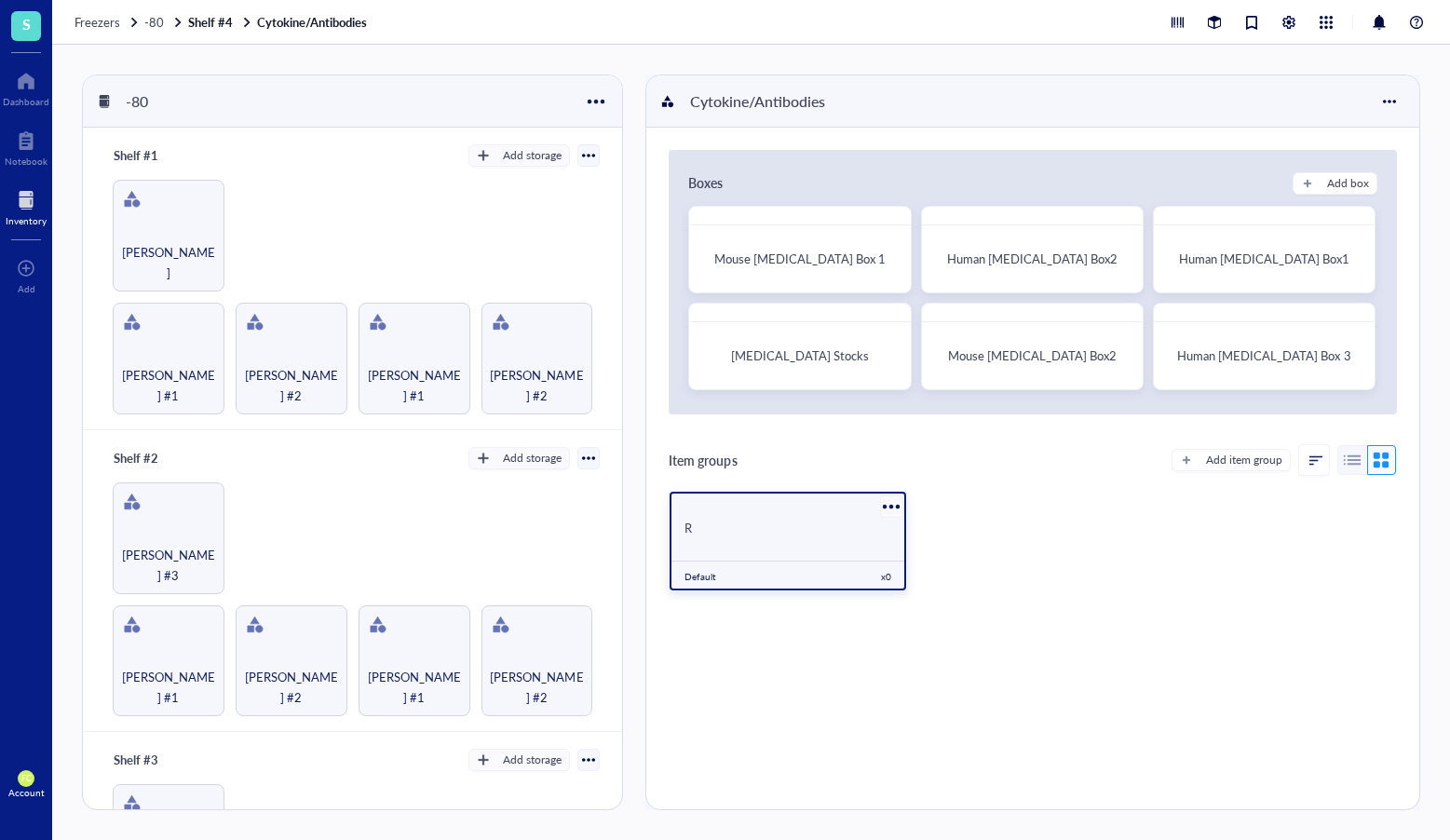
click at [890, 503] on div at bounding box center [891, 507] width 27 height 27
click at [971, 634] on div "Archive" at bounding box center [945, 635] width 107 height 17
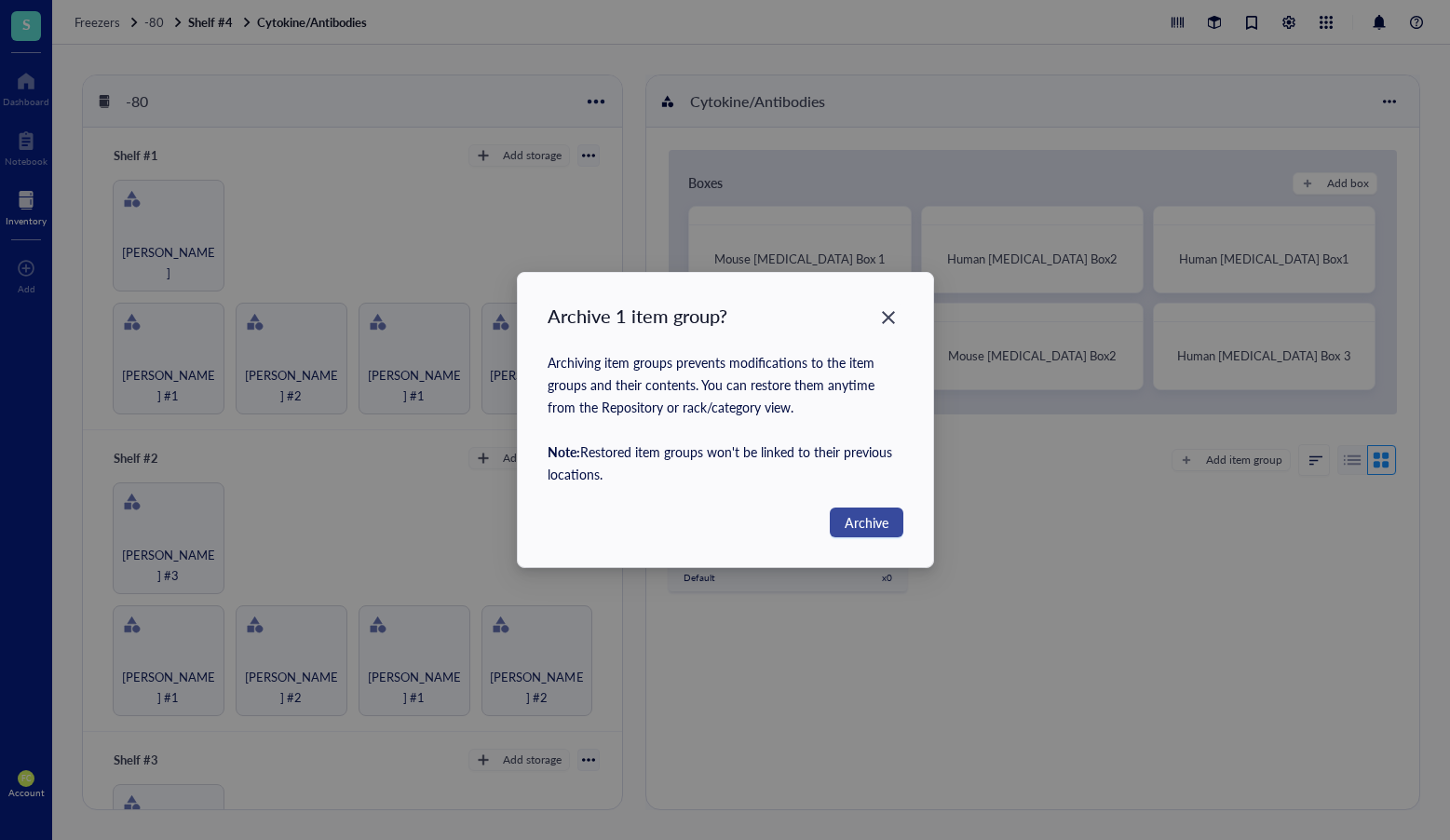
click at [860, 517] on span "Archive" at bounding box center [867, 522] width 44 height 21
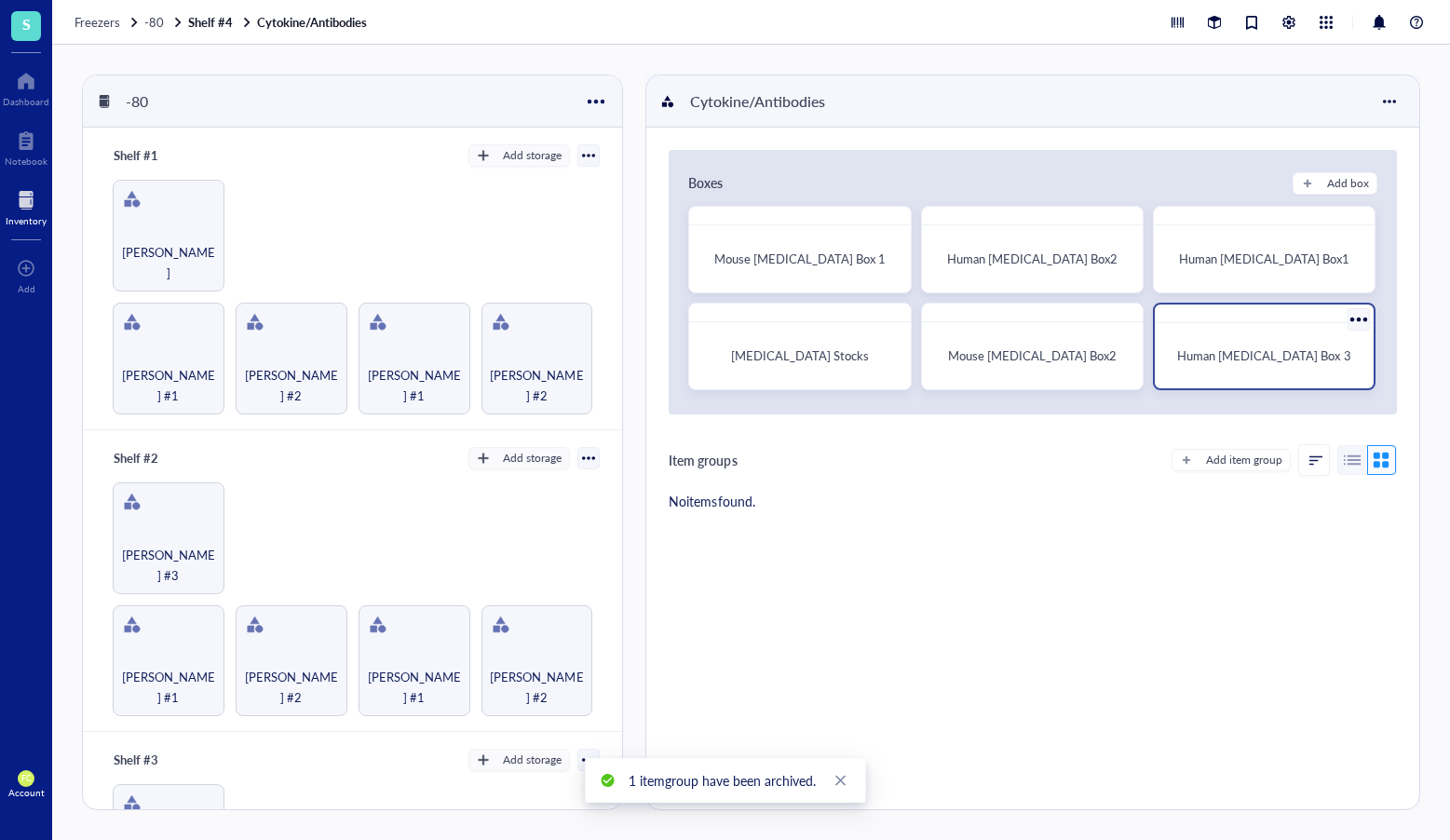
click at [1346, 319] on div at bounding box center [1359, 319] width 27 height 27
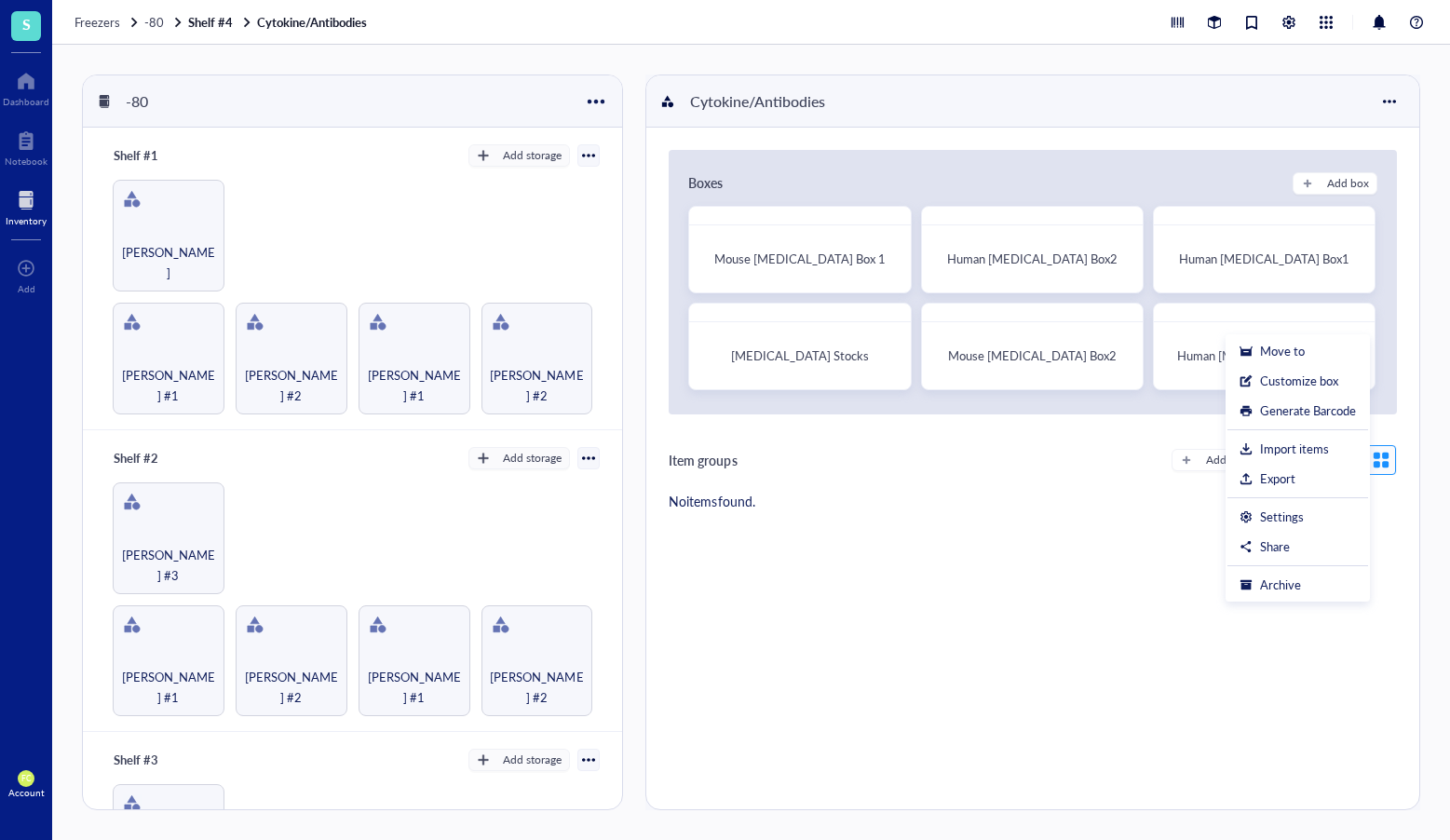
click at [1131, 475] on div "Item groups Add item group" at bounding box center [1033, 460] width 729 height 31
click at [1412, 99] on div "Cytokine/Antibodies" at bounding box center [1033, 101] width 773 height 52
click at [1394, 99] on div at bounding box center [1389, 102] width 29 height 29
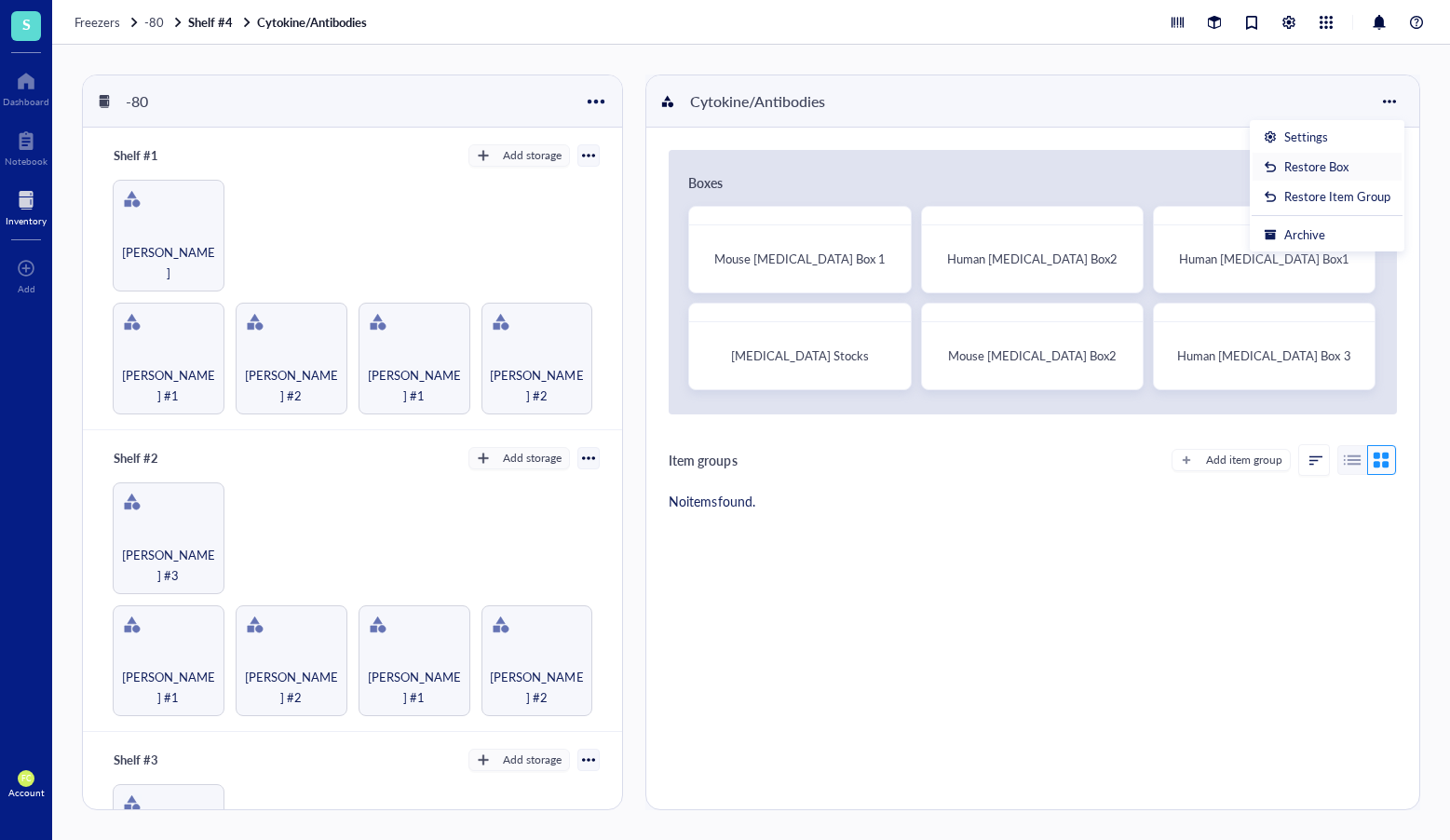
click at [1374, 160] on div "Restore Box" at bounding box center [1327, 166] width 126 height 17
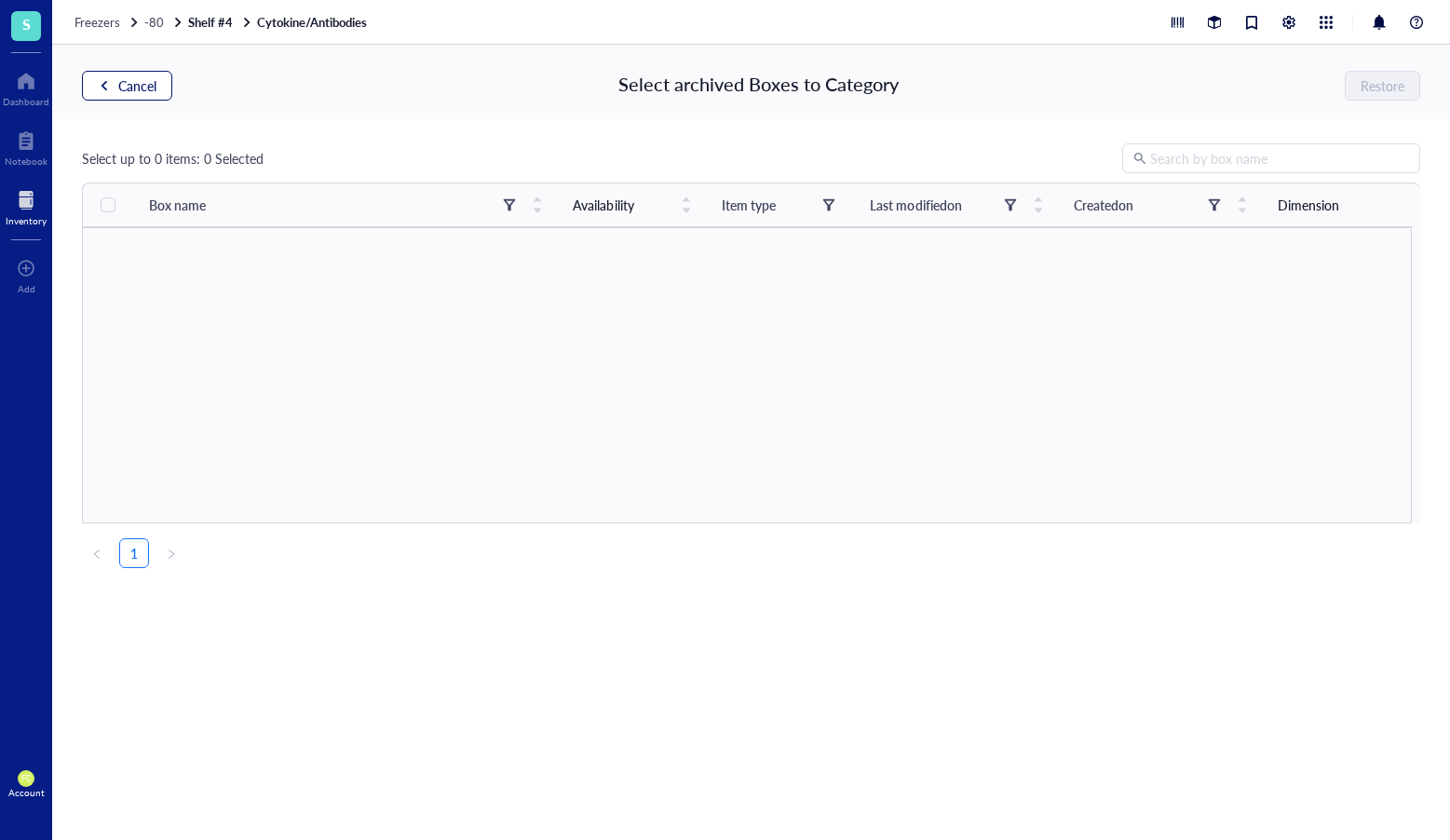
click at [142, 93] on span "Cancel" at bounding box center [137, 85] width 38 height 15
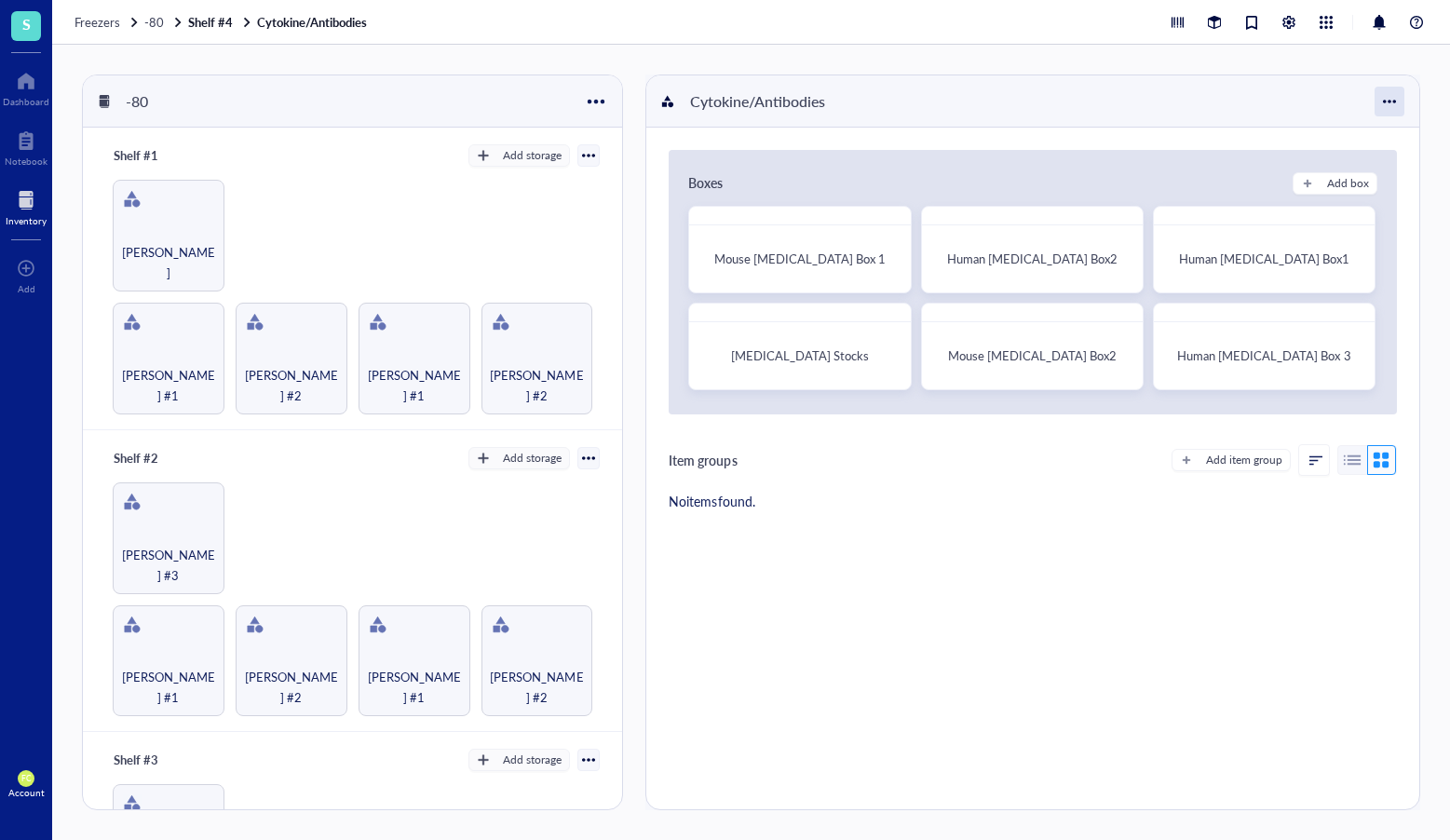
click at [1388, 107] on div at bounding box center [1389, 102] width 29 height 29
click at [1375, 140] on div "Settings" at bounding box center [1327, 136] width 126 height 17
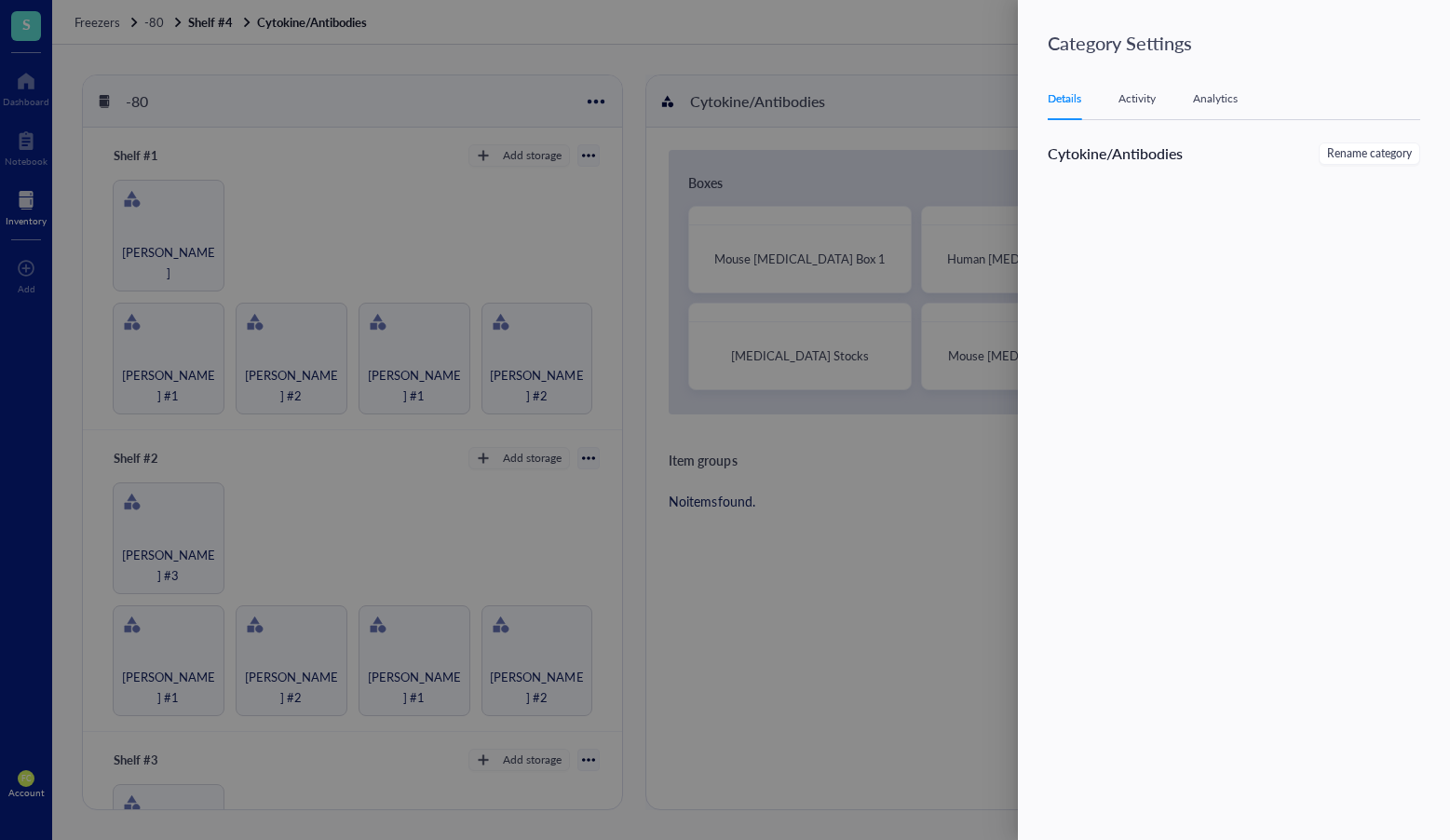
click at [1173, 117] on div "Details Activity Analytics" at bounding box center [1234, 99] width 373 height 42
click at [1142, 107] on div "Activity" at bounding box center [1138, 98] width 37 height 19
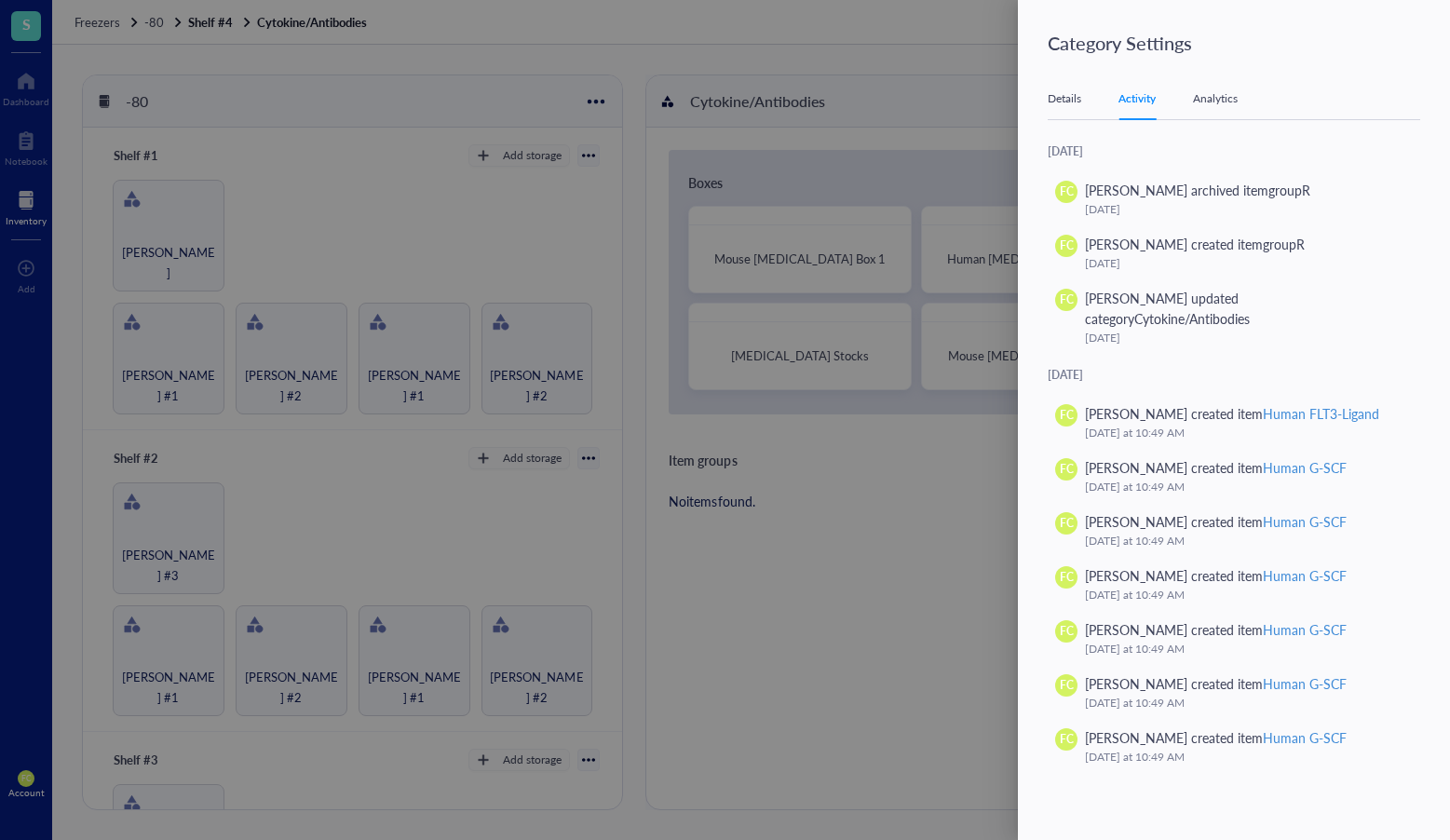
click at [1228, 102] on div "Analytics" at bounding box center [1216, 98] width 45 height 19
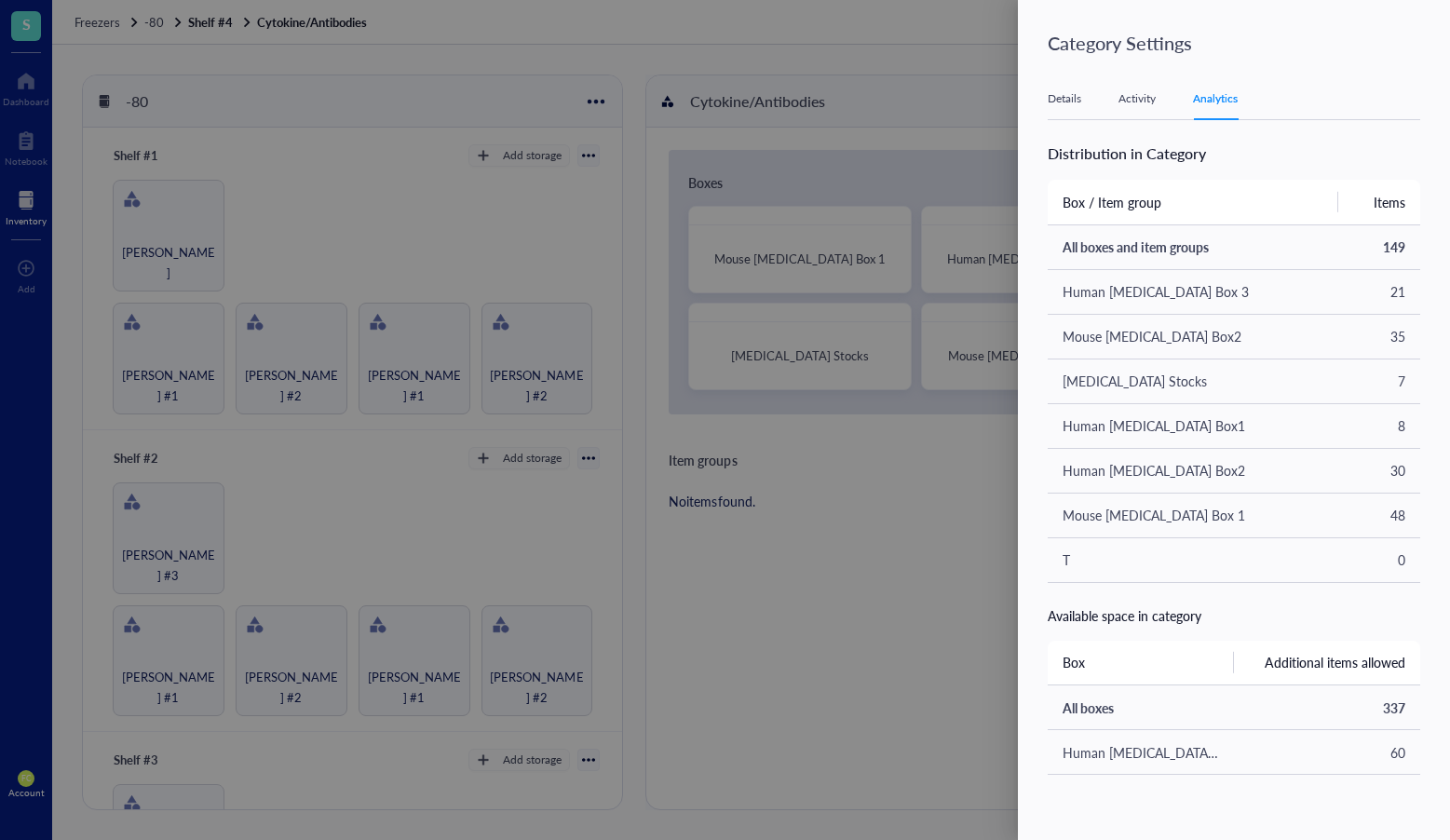
click at [873, 453] on div at bounding box center [725, 420] width 1450 height 840
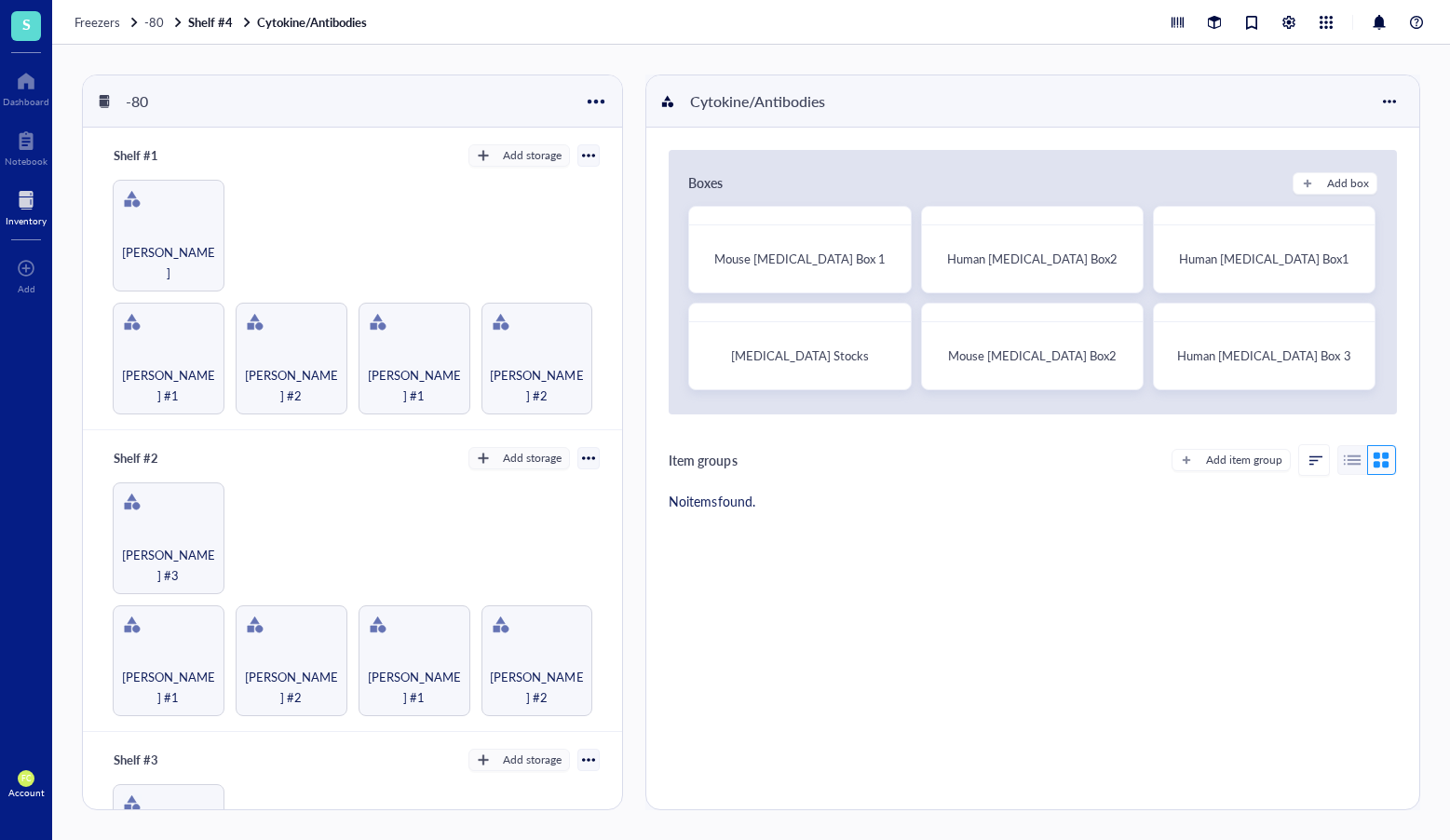
click at [1342, 463] on div at bounding box center [1352, 460] width 29 height 29
click at [973, 451] on div "Item groups Add item group" at bounding box center [1033, 460] width 729 height 31
click at [1371, 462] on div at bounding box center [1382, 460] width 29 height 29
click at [1018, 370] on div "Mouse Cytokines Box2" at bounding box center [1032, 355] width 204 height 50
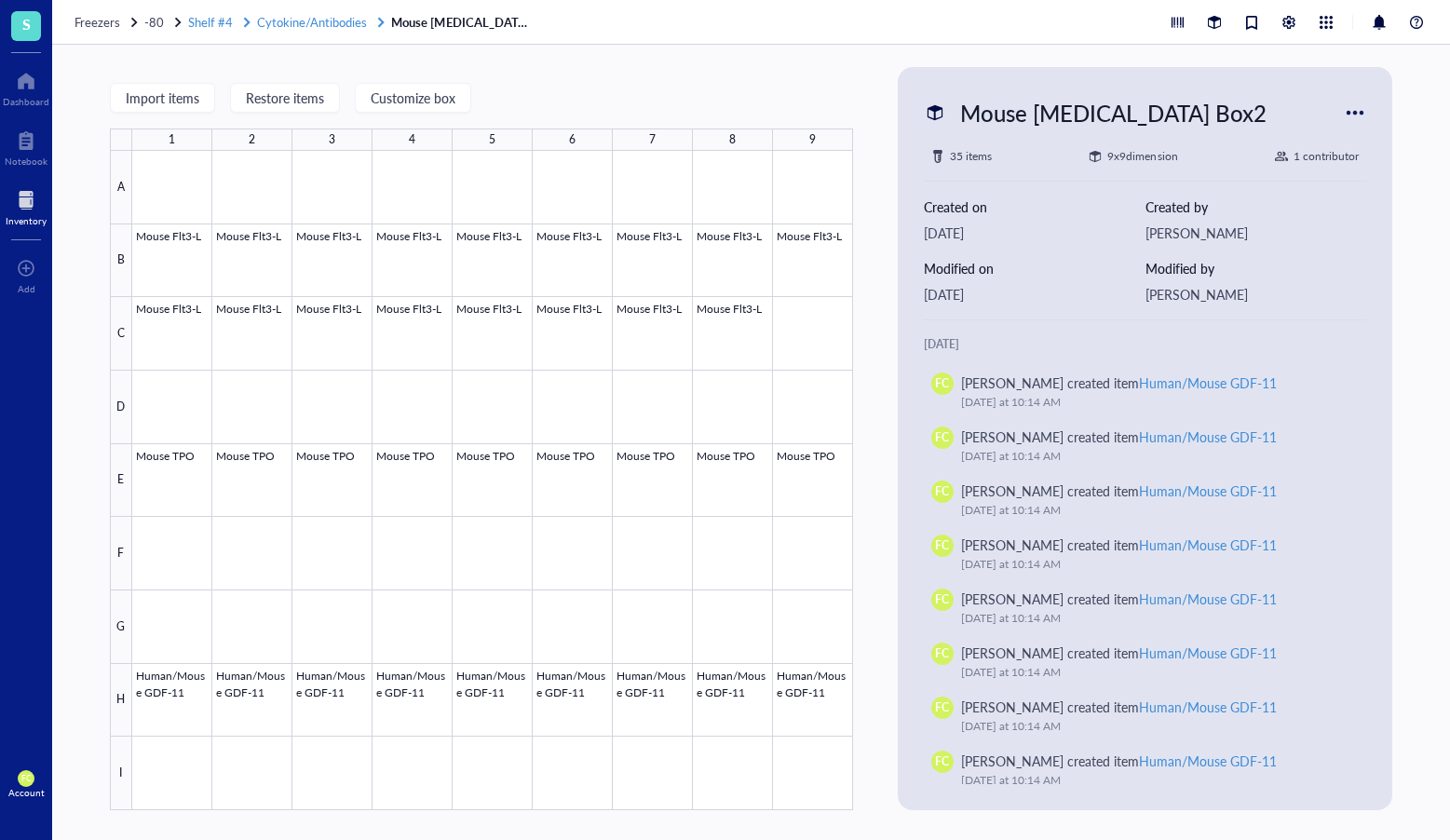
click at [347, 29] on span "Cytokine/Antibodies" at bounding box center [312, 22] width 110 height 18
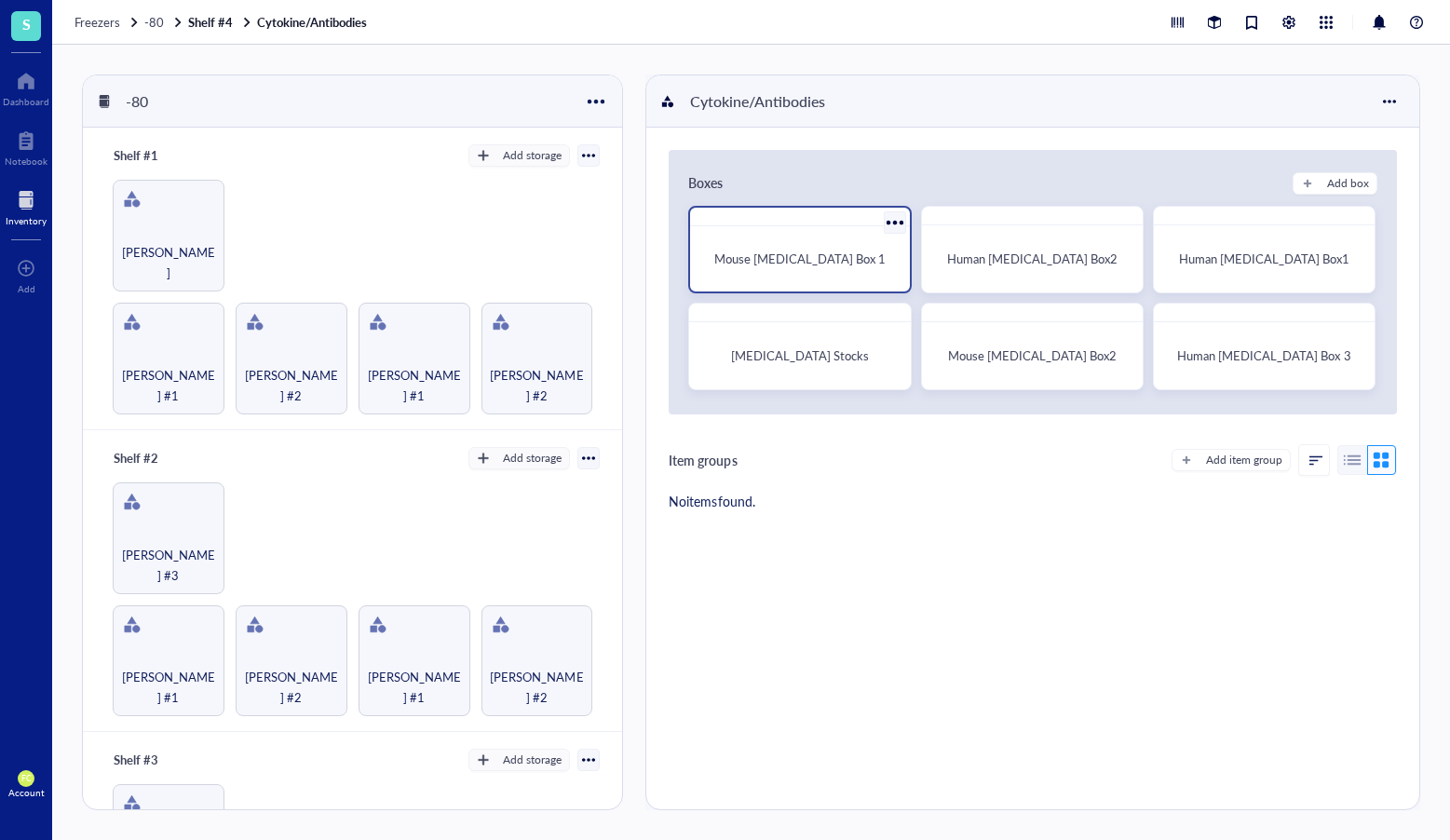
click at [862, 262] on div "Mouse Cytokines Box 1" at bounding box center [799, 258] width 189 height 19
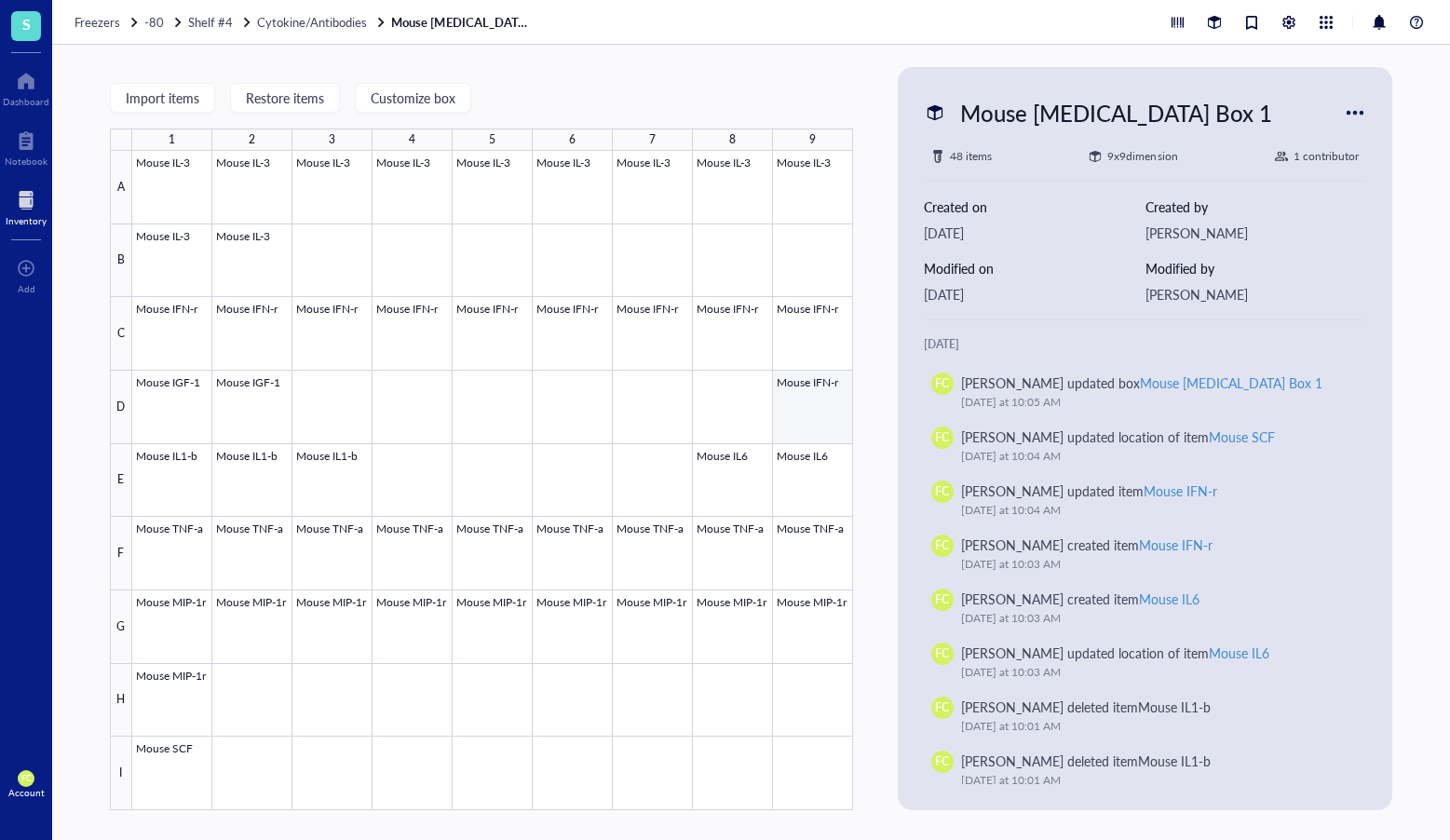
click at [810, 407] on div at bounding box center [492, 480] width 721 height 659
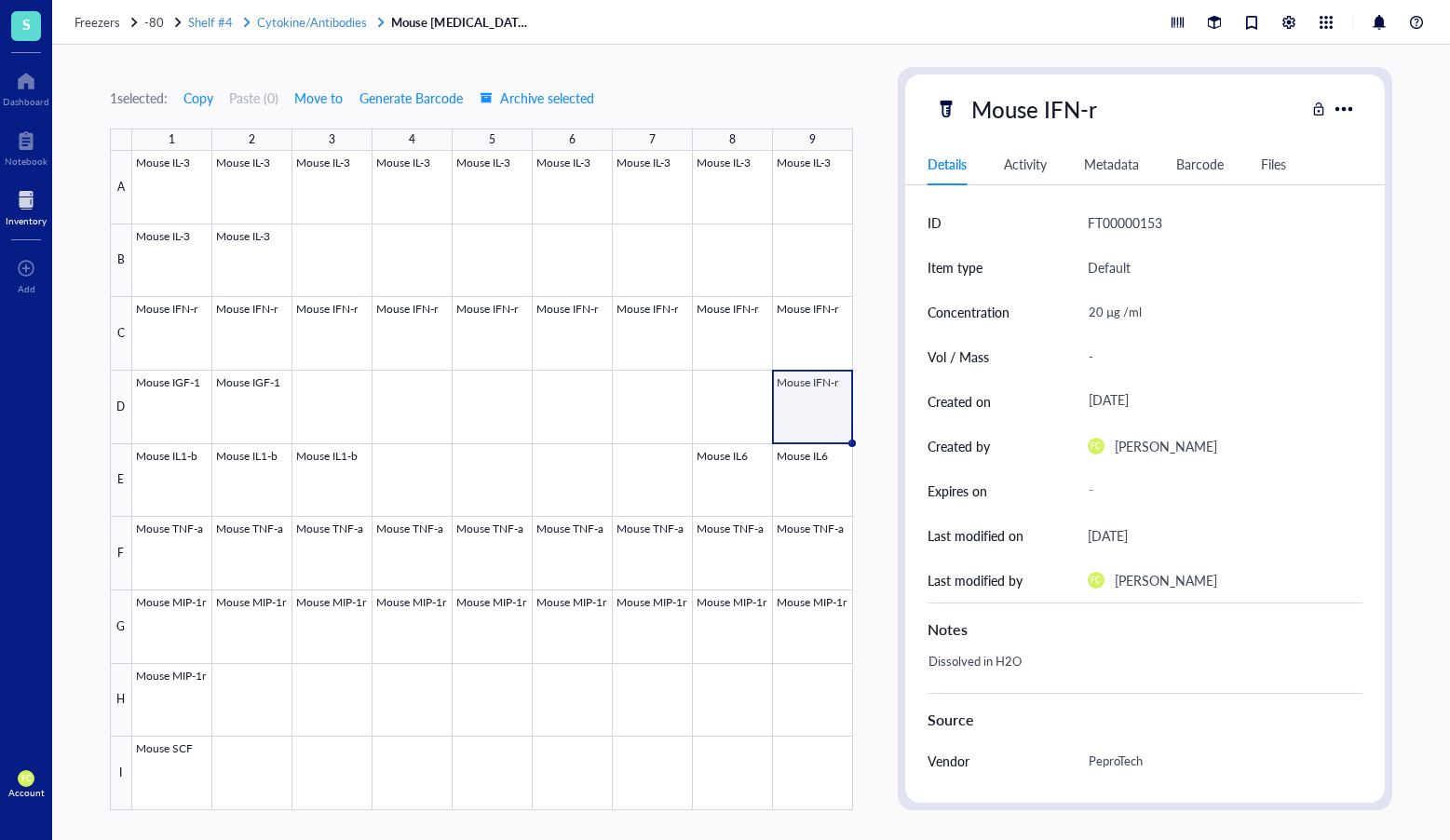
click at [350, 28] on span "Cytokine/Antibodies" at bounding box center [312, 22] width 110 height 18
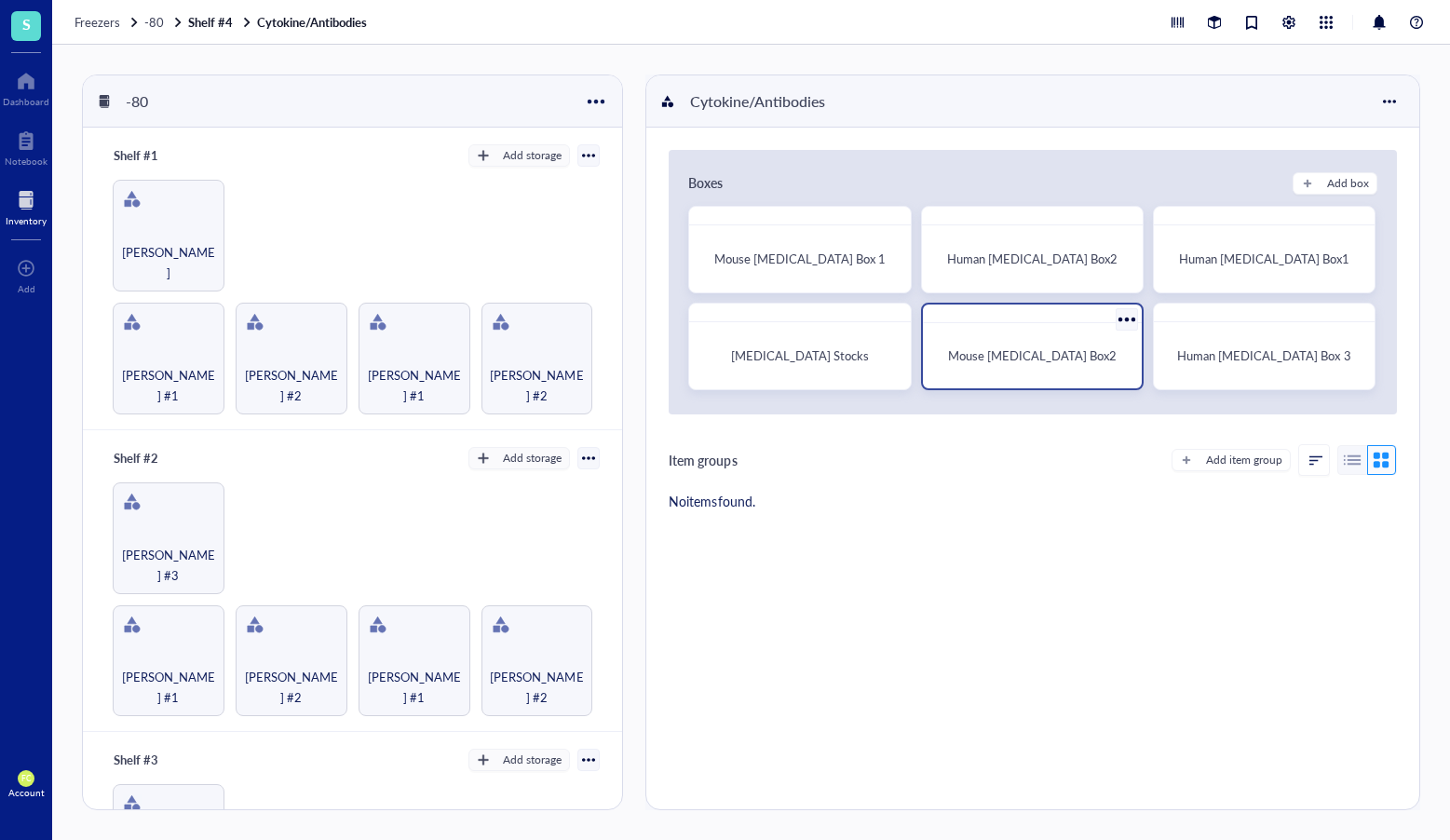
click at [1045, 358] on span "Mouse Cytokines Box2" at bounding box center [1032, 355] width 168 height 18
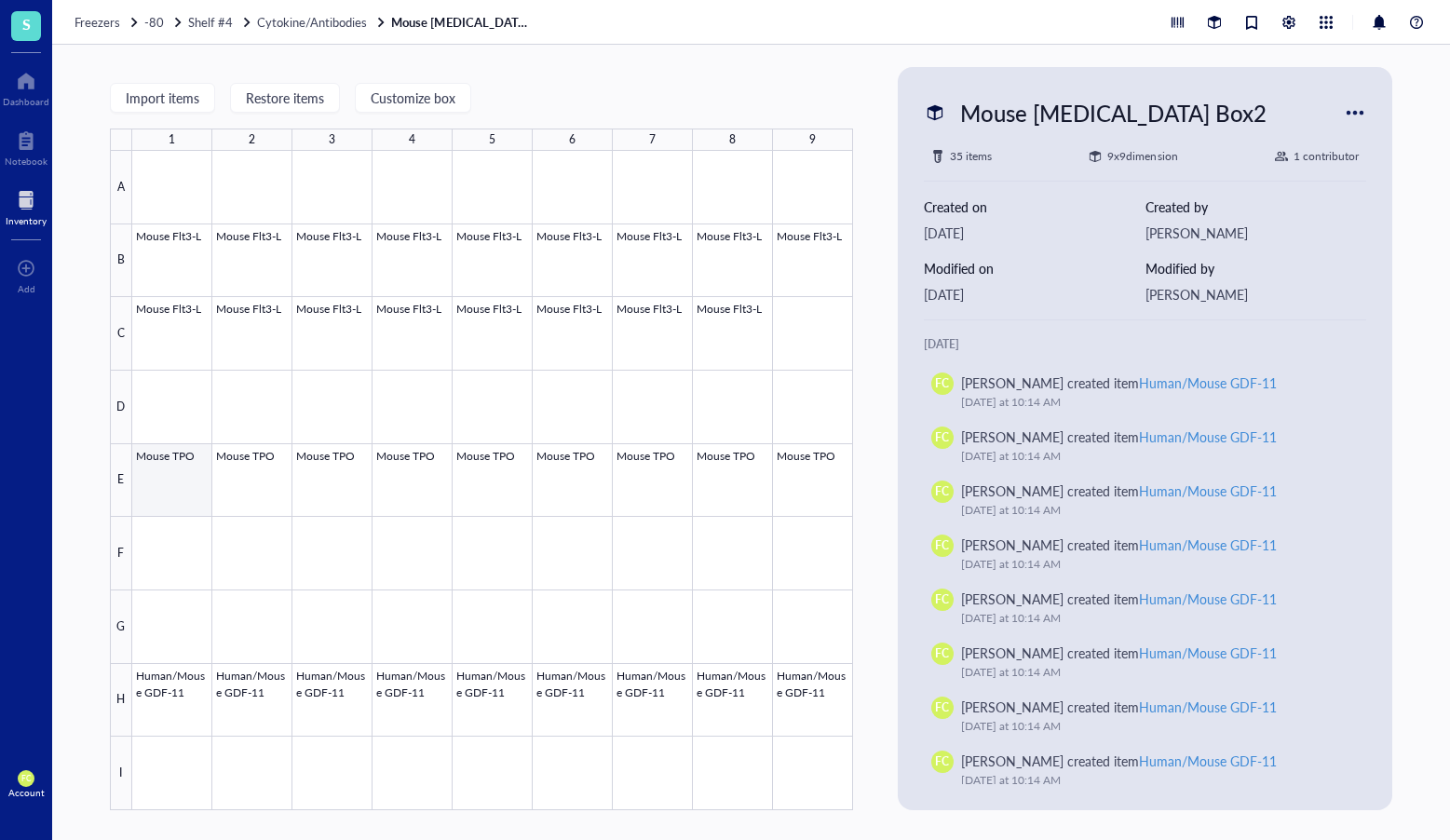
click at [153, 469] on div at bounding box center [492, 480] width 721 height 659
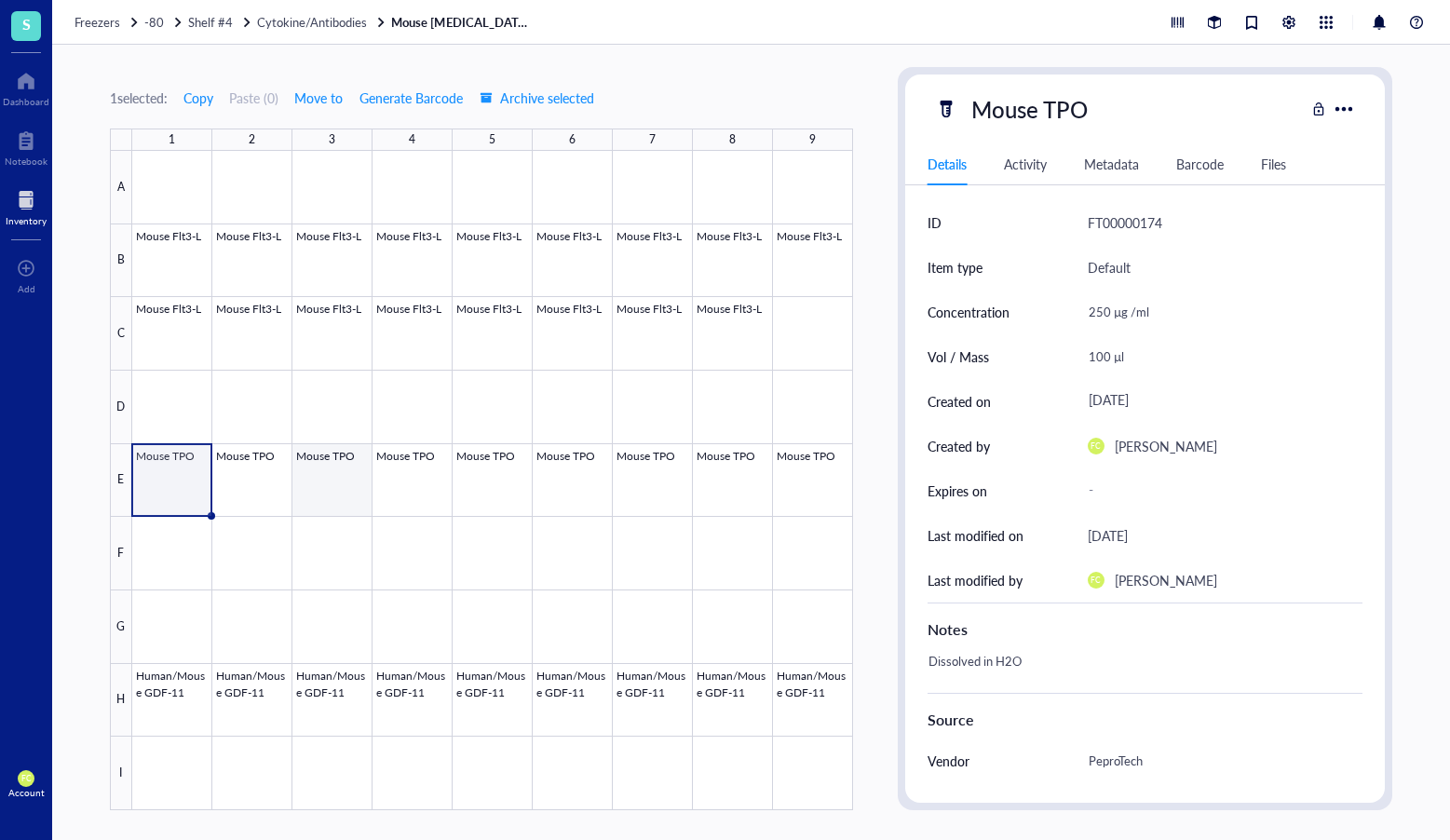
click at [313, 472] on div at bounding box center [492, 480] width 721 height 659
click at [563, 475] on div at bounding box center [492, 480] width 721 height 659
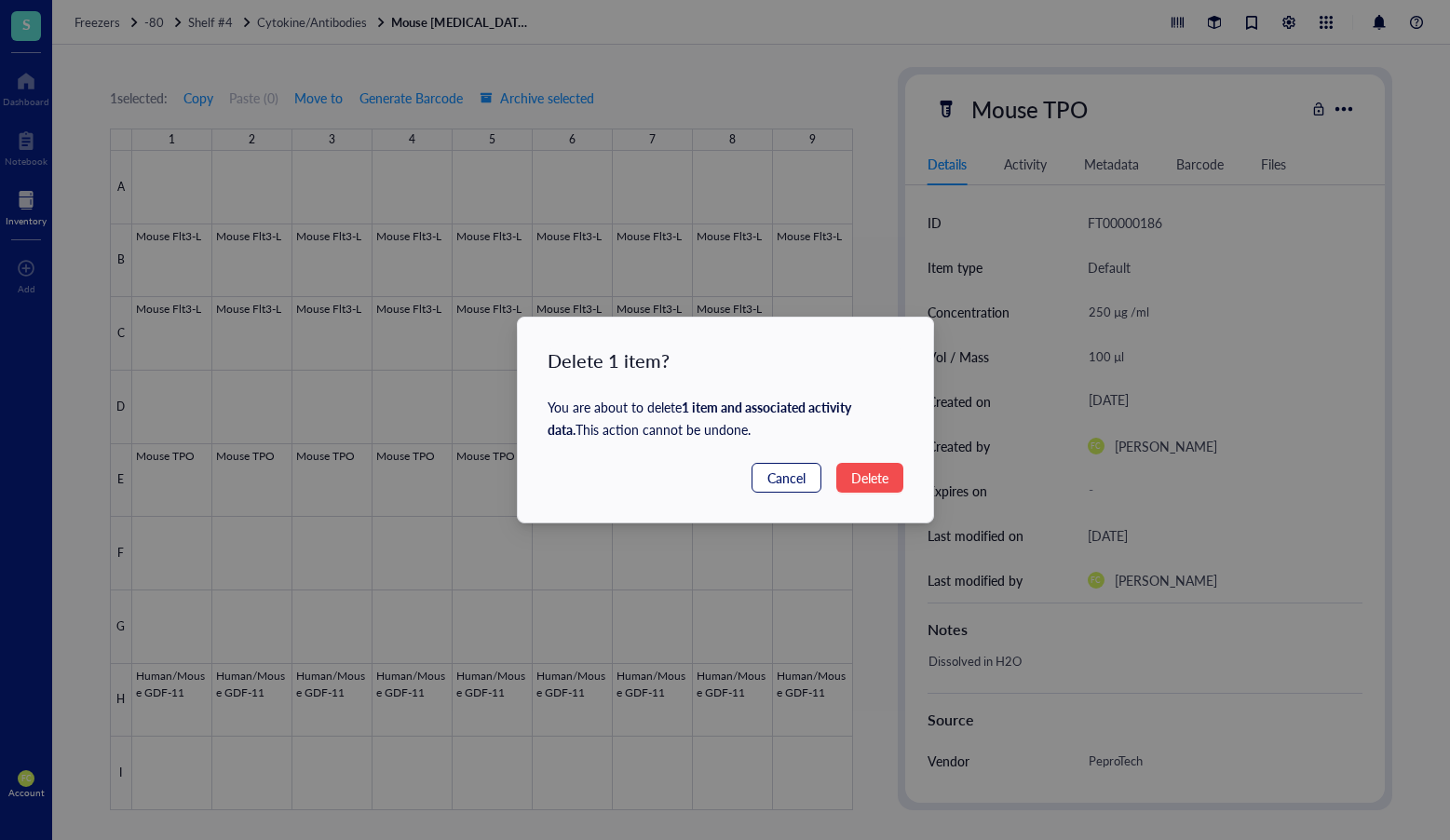
click at [798, 477] on span "Cancel" at bounding box center [787, 477] width 38 height 21
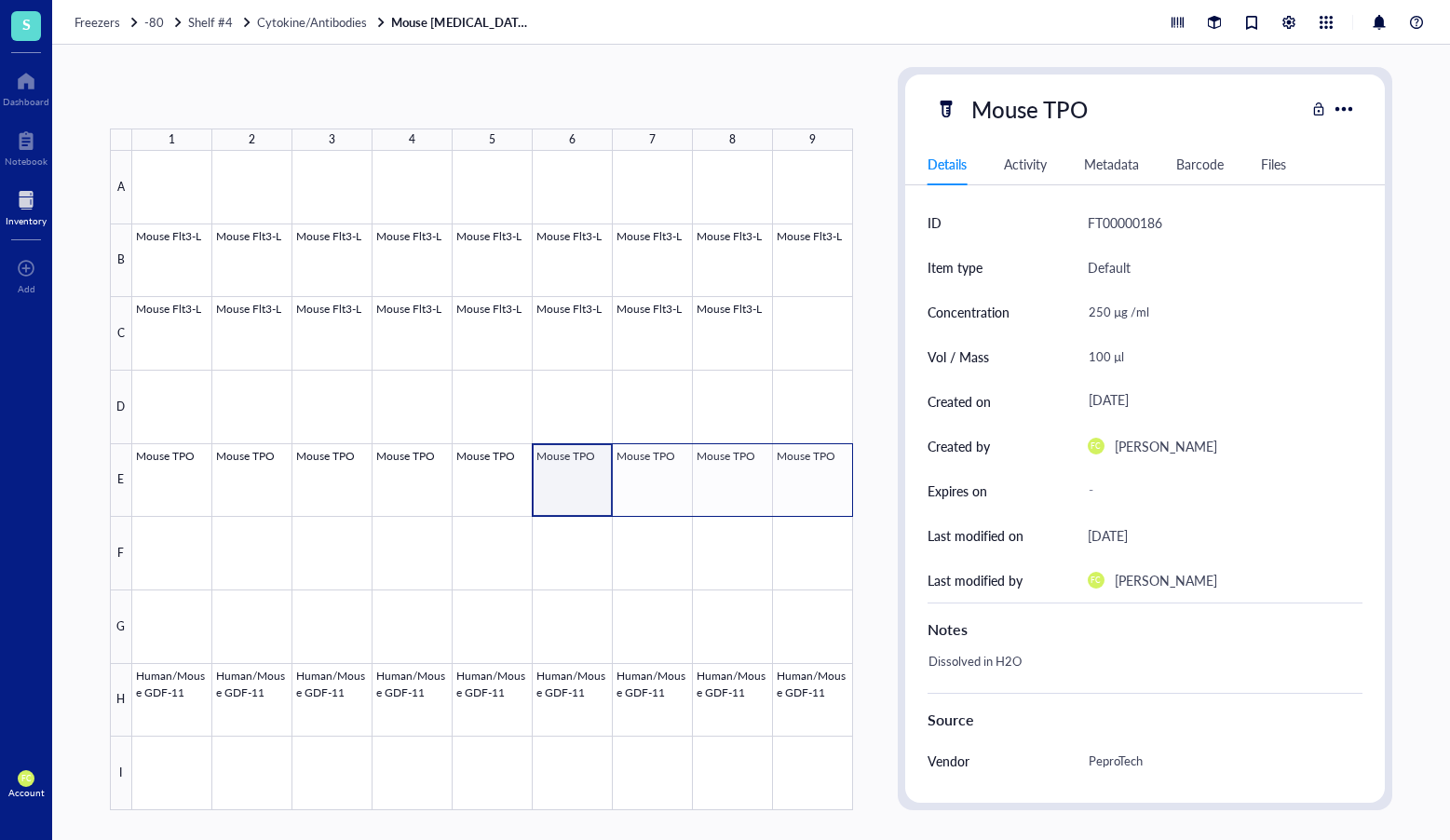
drag, startPoint x: 592, startPoint y: 483, endPoint x: 822, endPoint y: 479, distance: 230.0
click at [822, 479] on div at bounding box center [492, 480] width 721 height 659
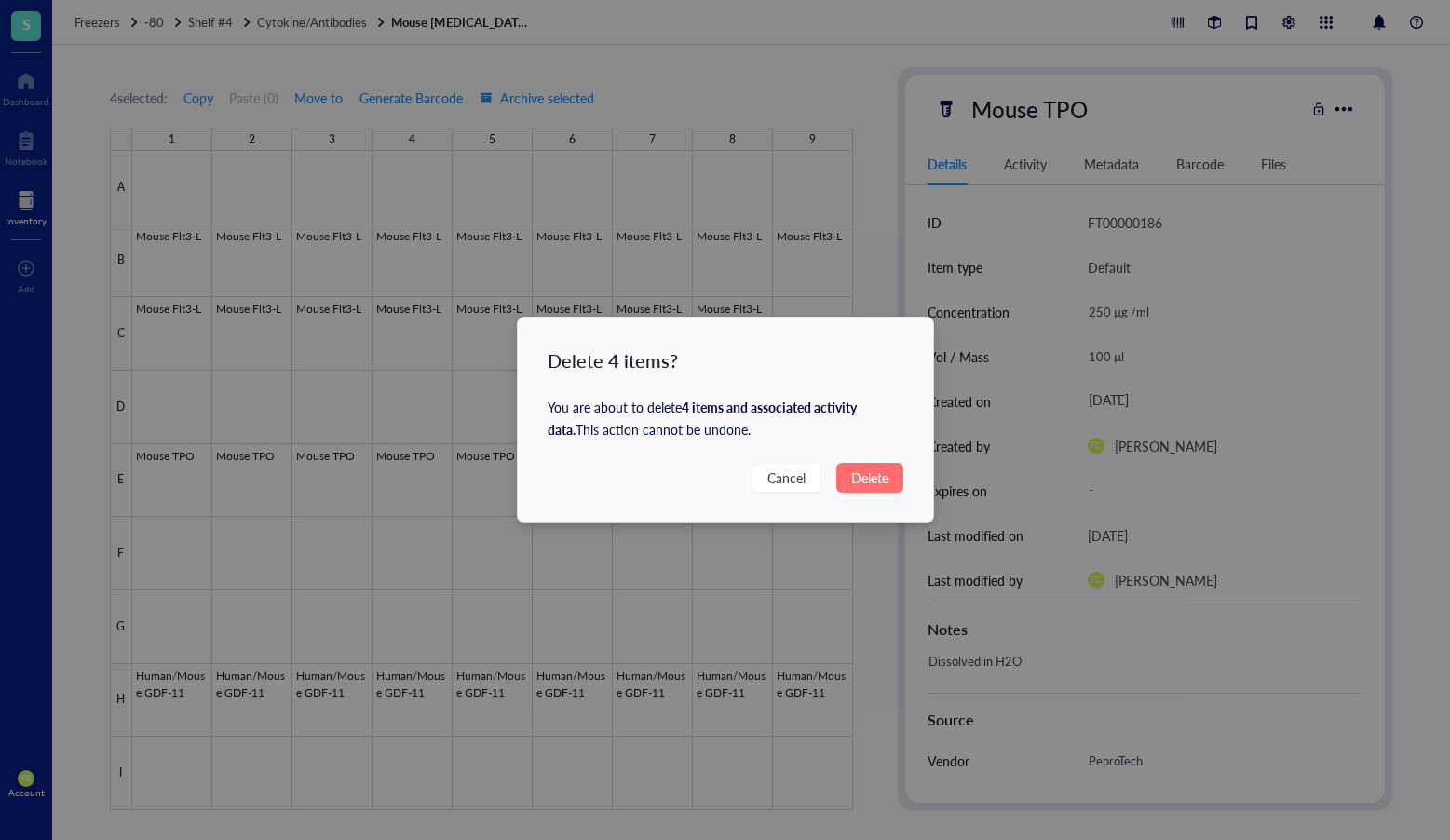
click at [879, 477] on span "Delete" at bounding box center [870, 477] width 37 height 21
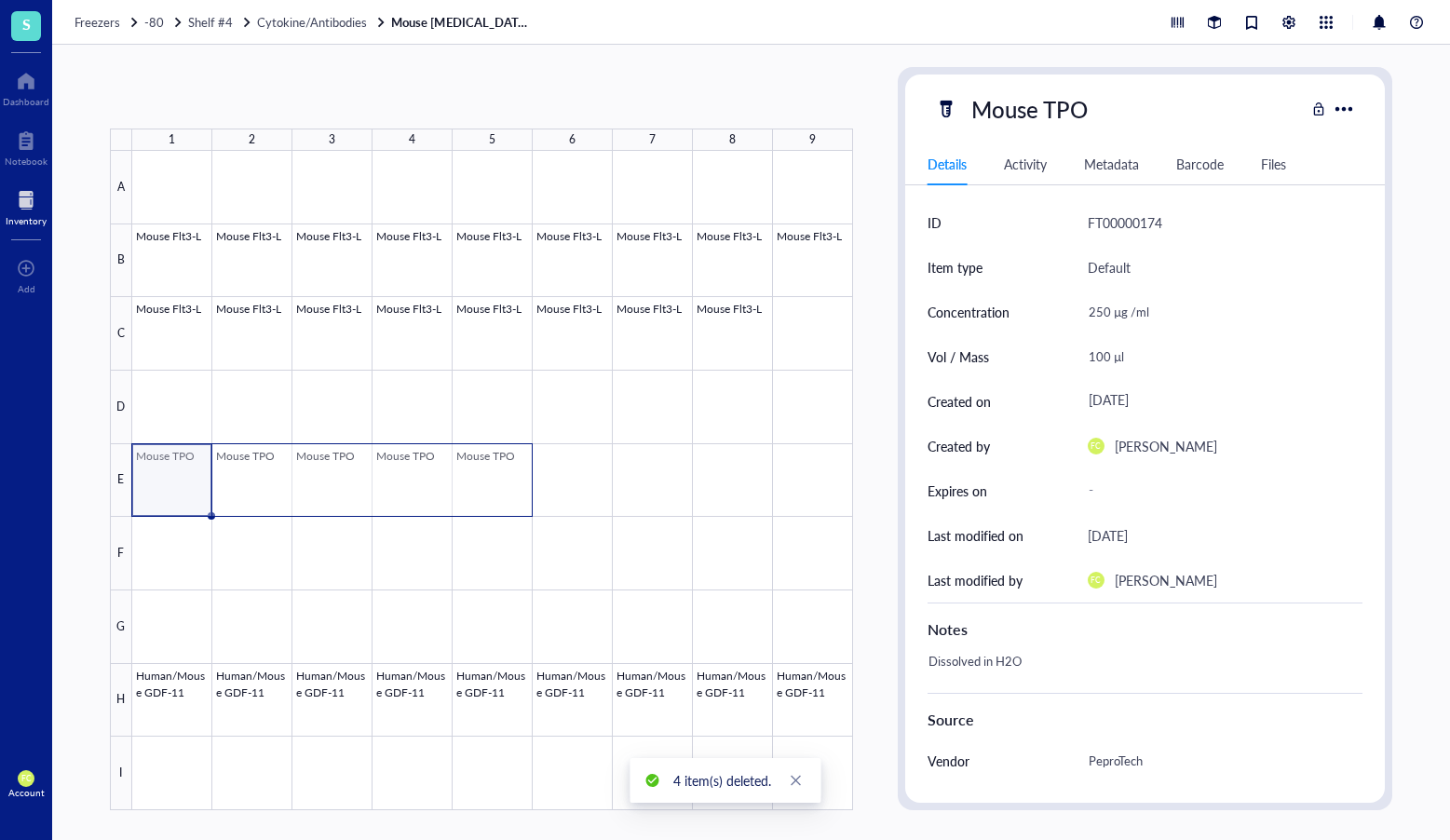
drag, startPoint x: 178, startPoint y: 498, endPoint x: 488, endPoint y: 484, distance: 310.3
click at [488, 484] on div at bounding box center [492, 480] width 721 height 659
click at [0, 0] on div "Mouse Flt3-L Mouse Flt3-L Mouse Flt3-L Mouse Flt3-L Mouse Flt3-L Mouse Flt3-L M…" at bounding box center [0, 0] width 0 height 0
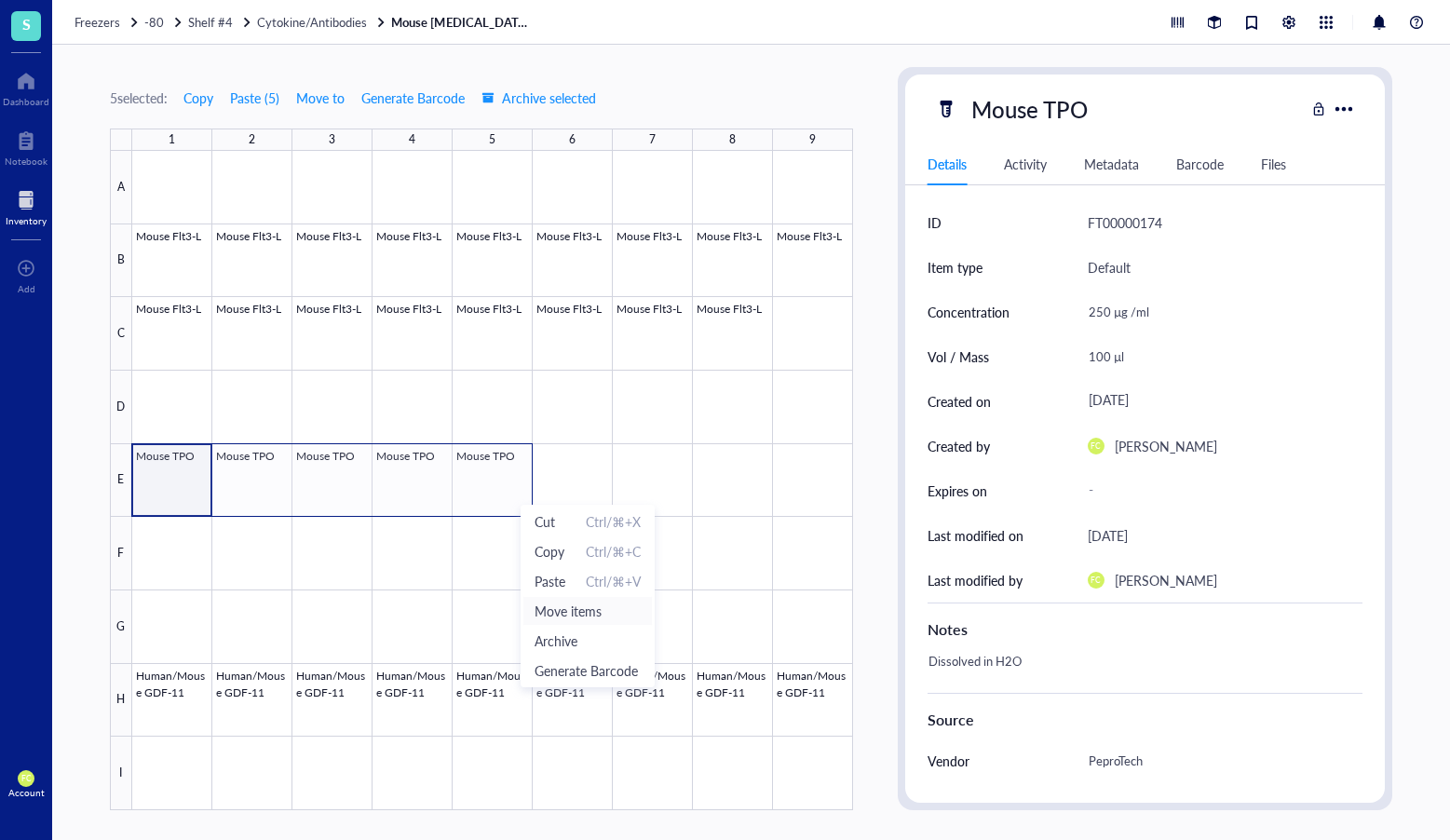
click at [596, 608] on span "Move items" at bounding box center [588, 610] width 107 height 21
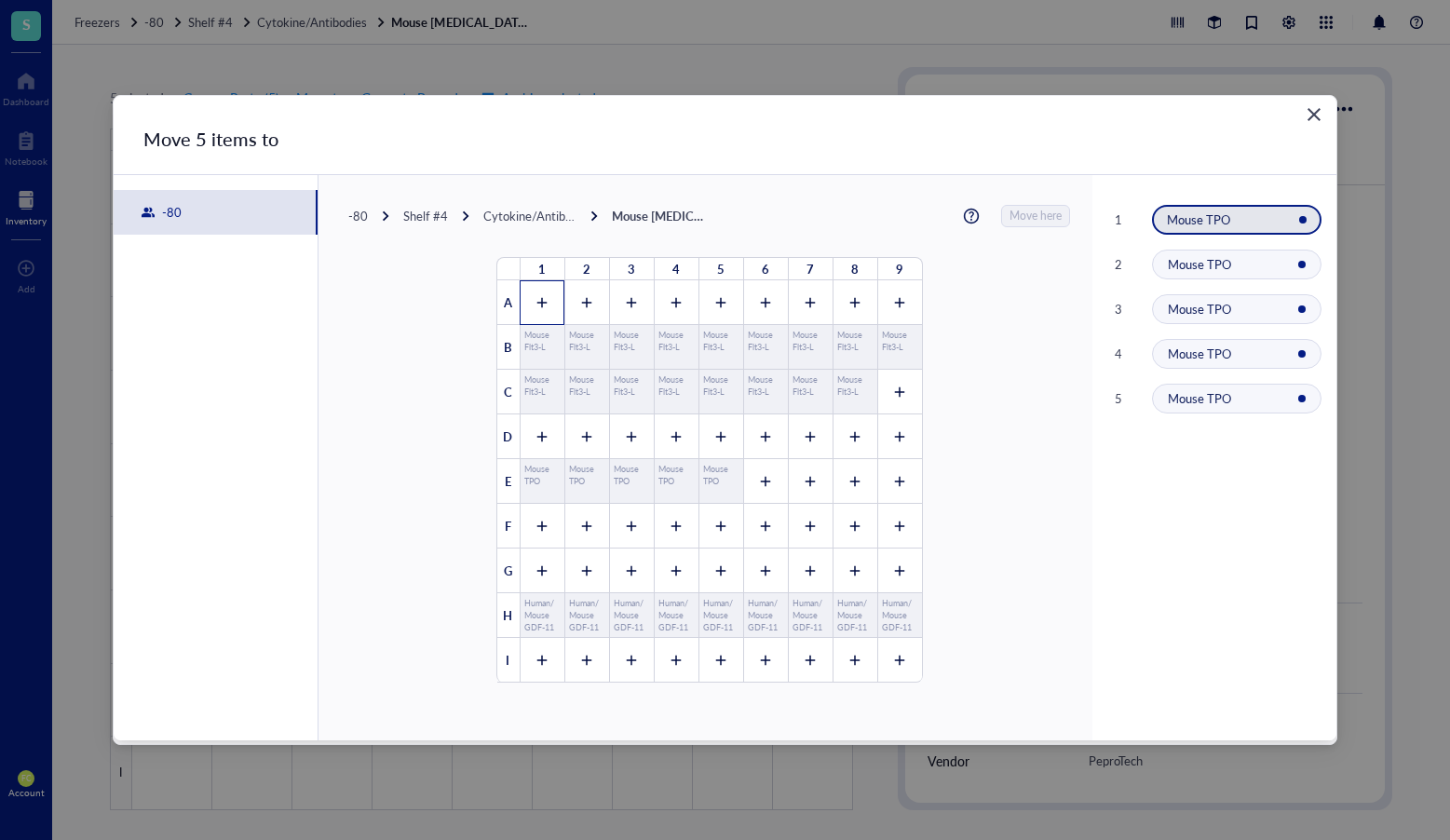
click at [523, 307] on div at bounding box center [542, 303] width 45 height 45
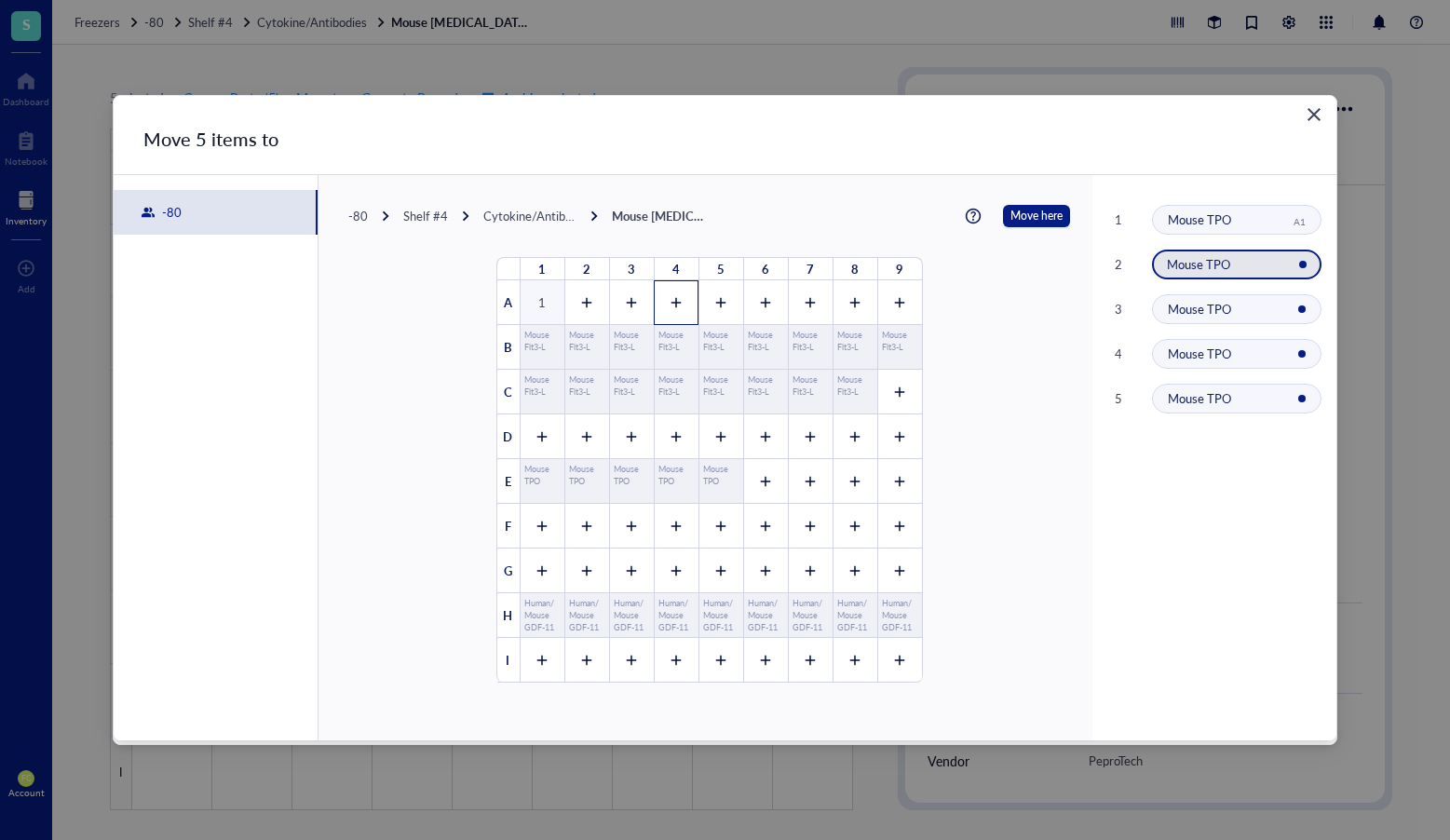
click at [657, 301] on div at bounding box center [676, 303] width 45 height 45
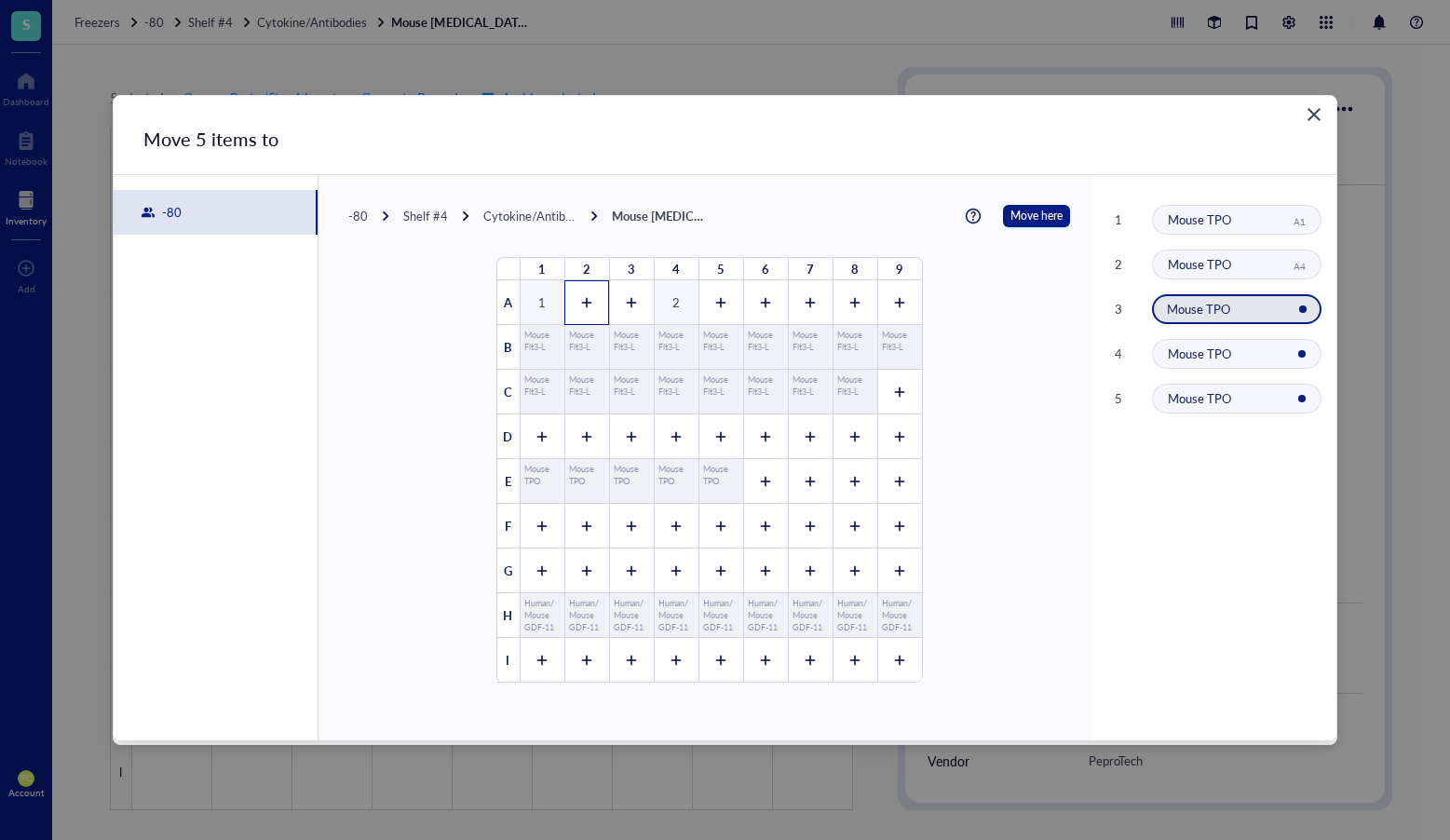
click at [581, 301] on icon at bounding box center [586, 303] width 10 height 10
click at [590, 303] on div "3" at bounding box center [587, 303] width 45 height 45
click at [670, 300] on icon at bounding box center [675, 302] width 11 height 10
click at [584, 307] on icon at bounding box center [586, 302] width 13 height 13
click at [626, 302] on icon at bounding box center [631, 303] width 10 height 10
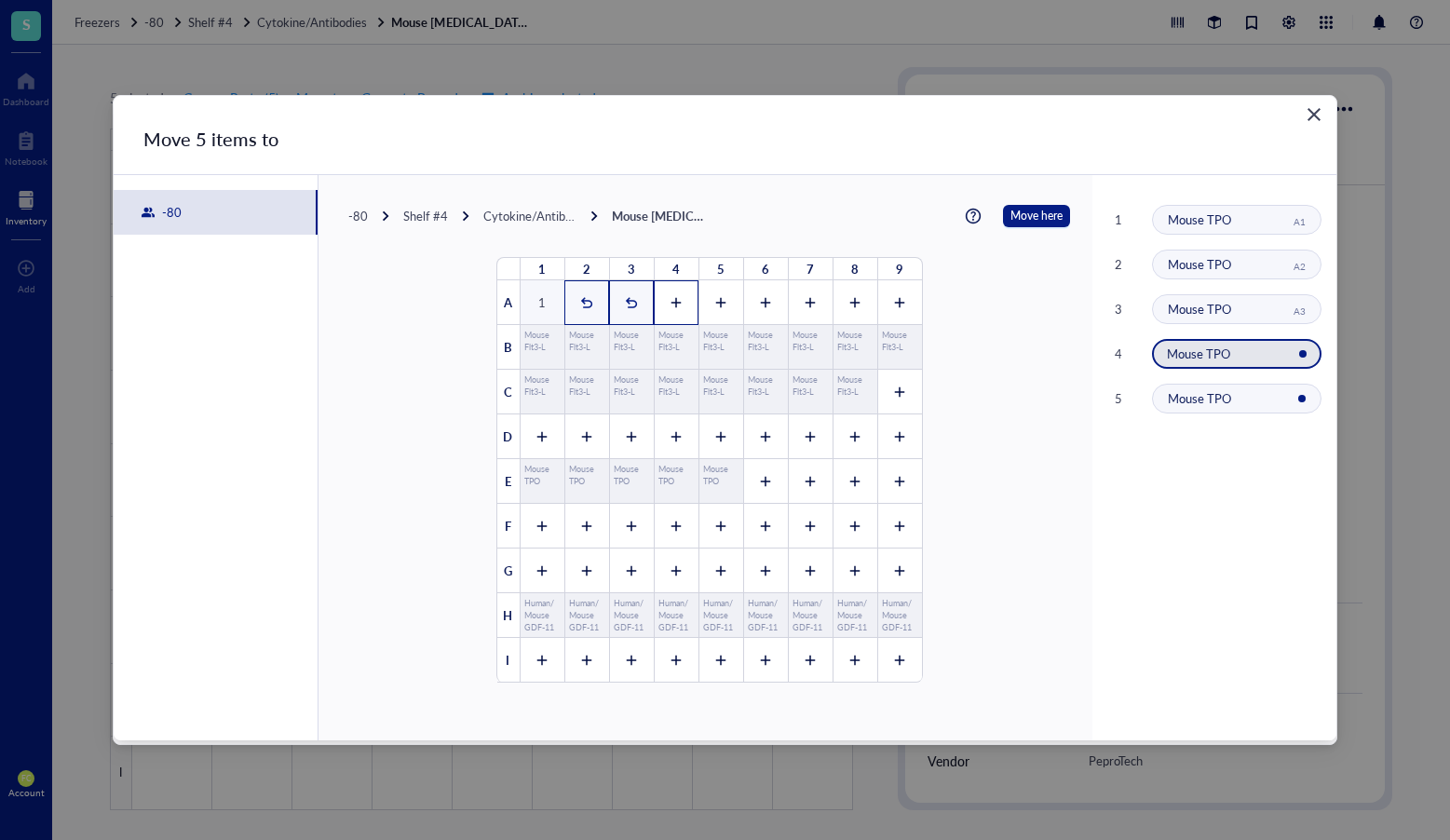
click at [670, 297] on icon at bounding box center [676, 302] width 13 height 13
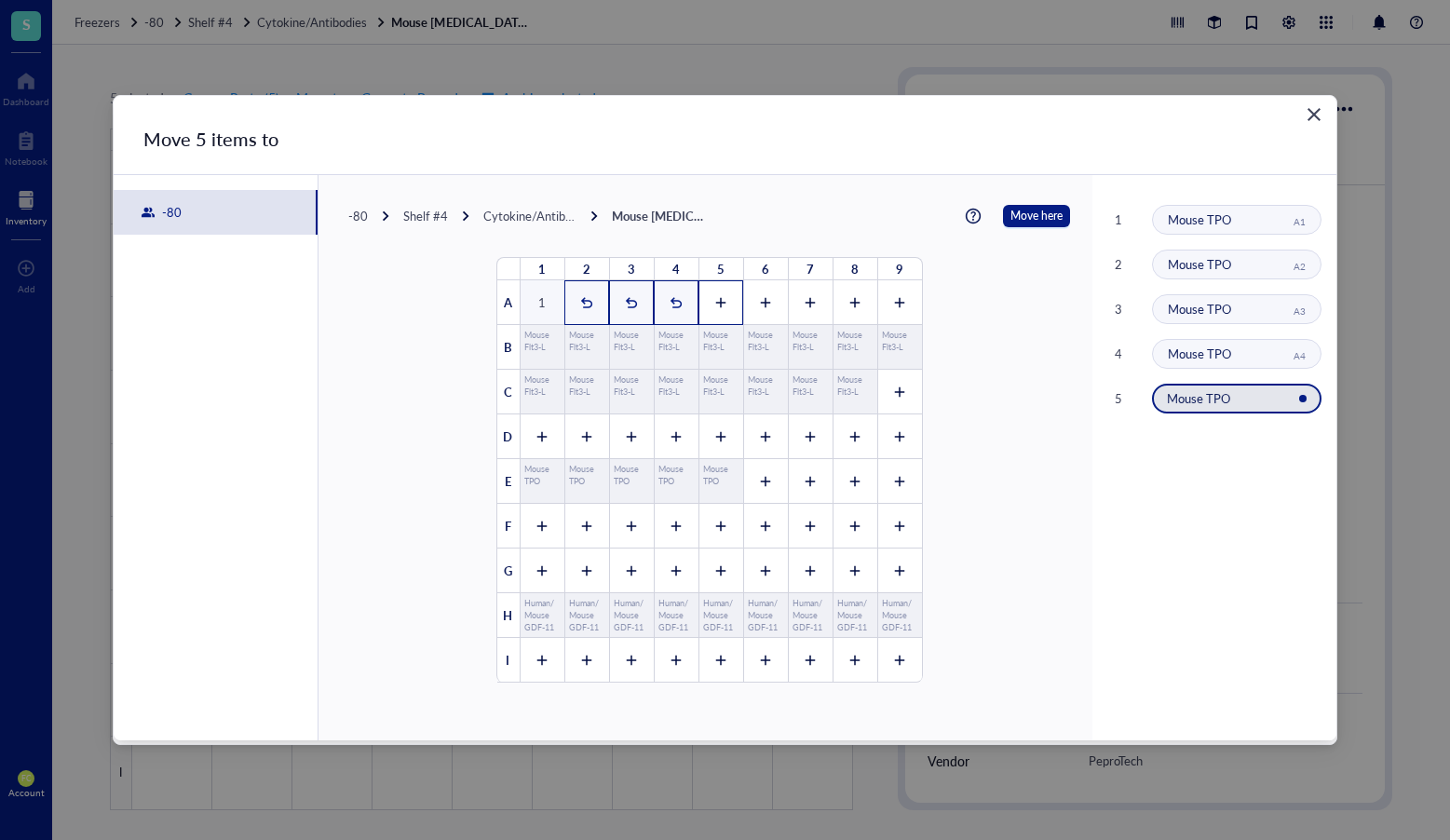
click at [723, 300] on div at bounding box center [721, 303] width 45 height 45
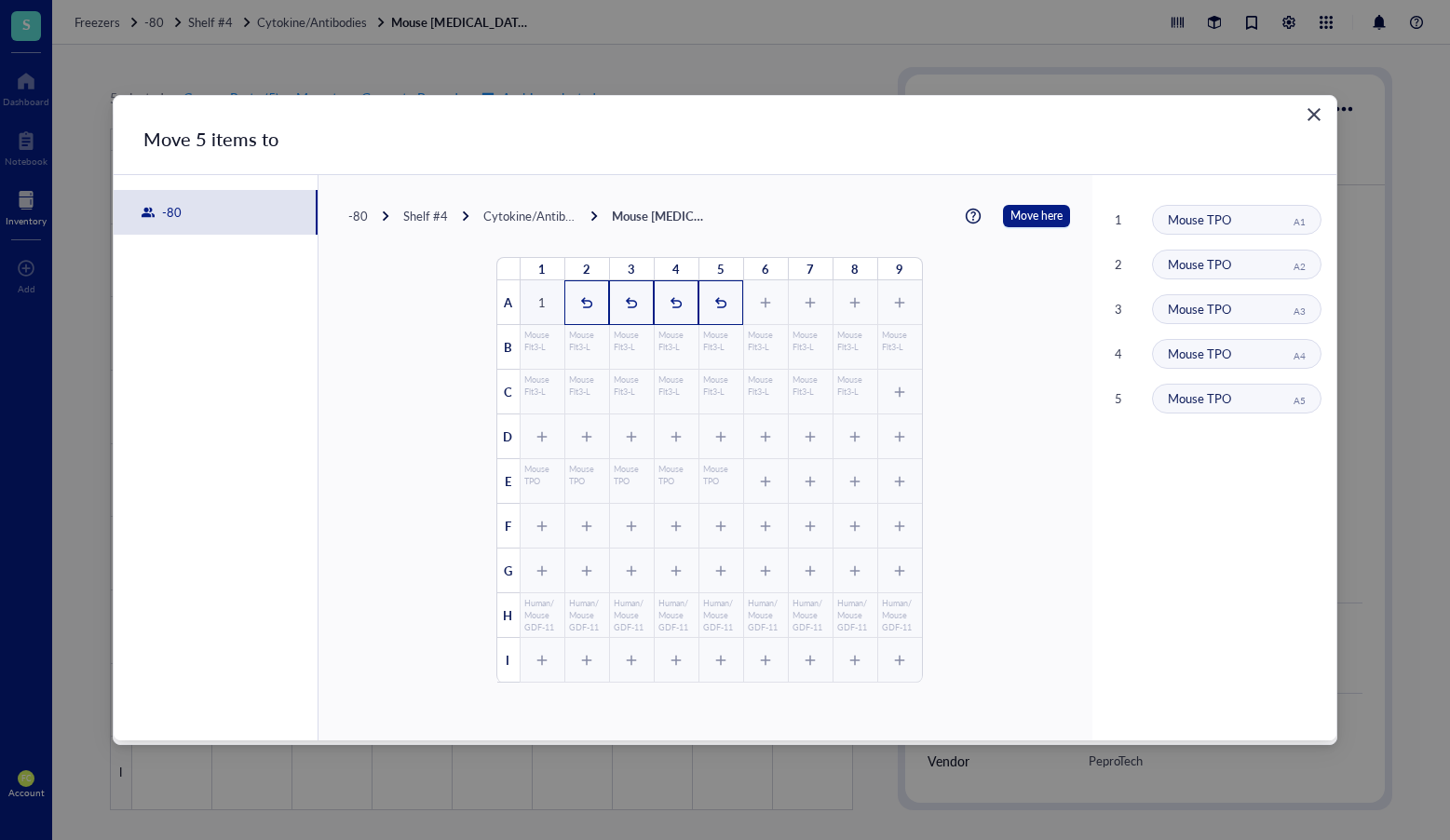
click at [723, 300] on div "5" at bounding box center [721, 303] width 45 height 45
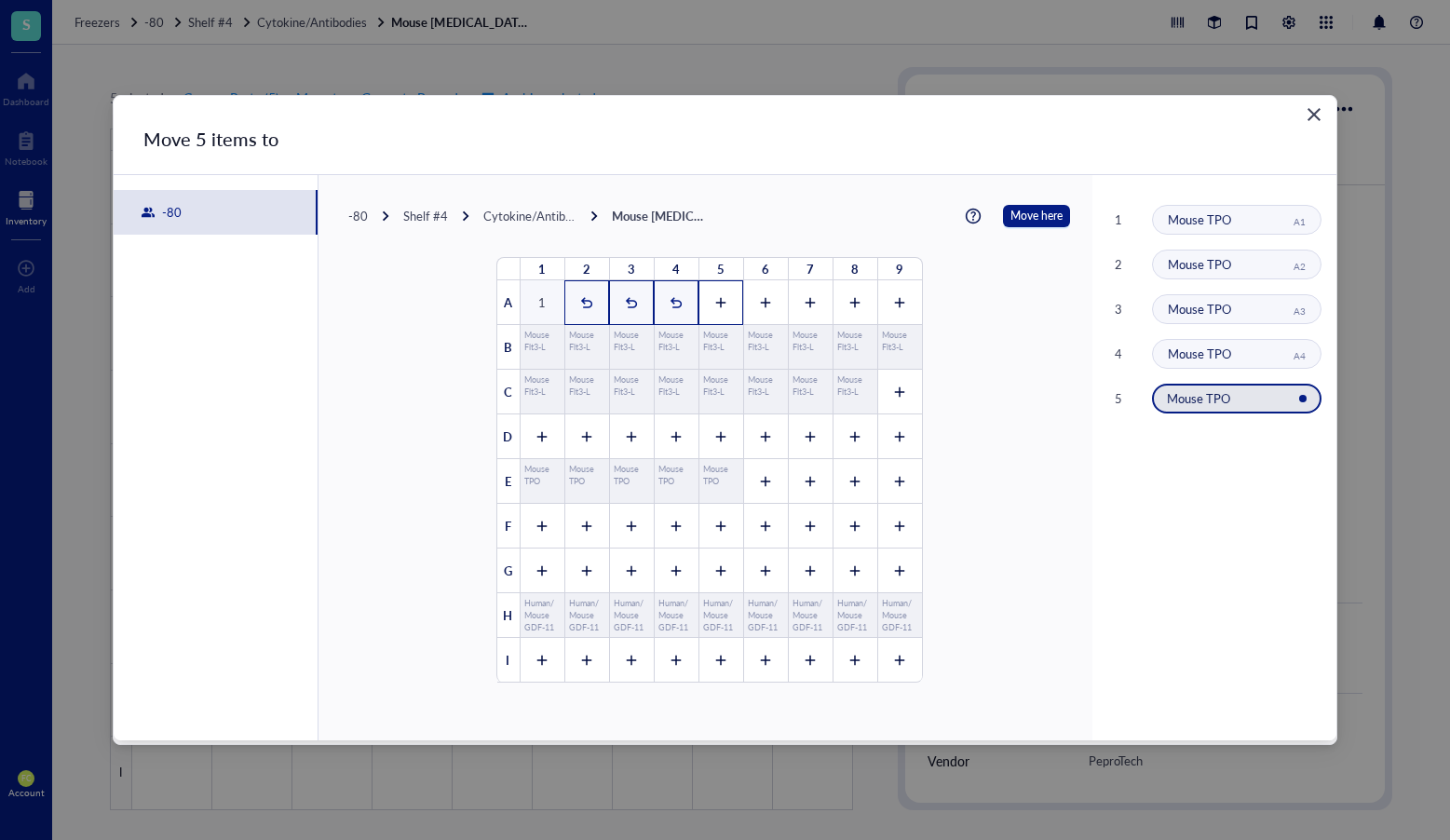
click at [717, 300] on icon at bounding box center [720, 302] width 13 height 13
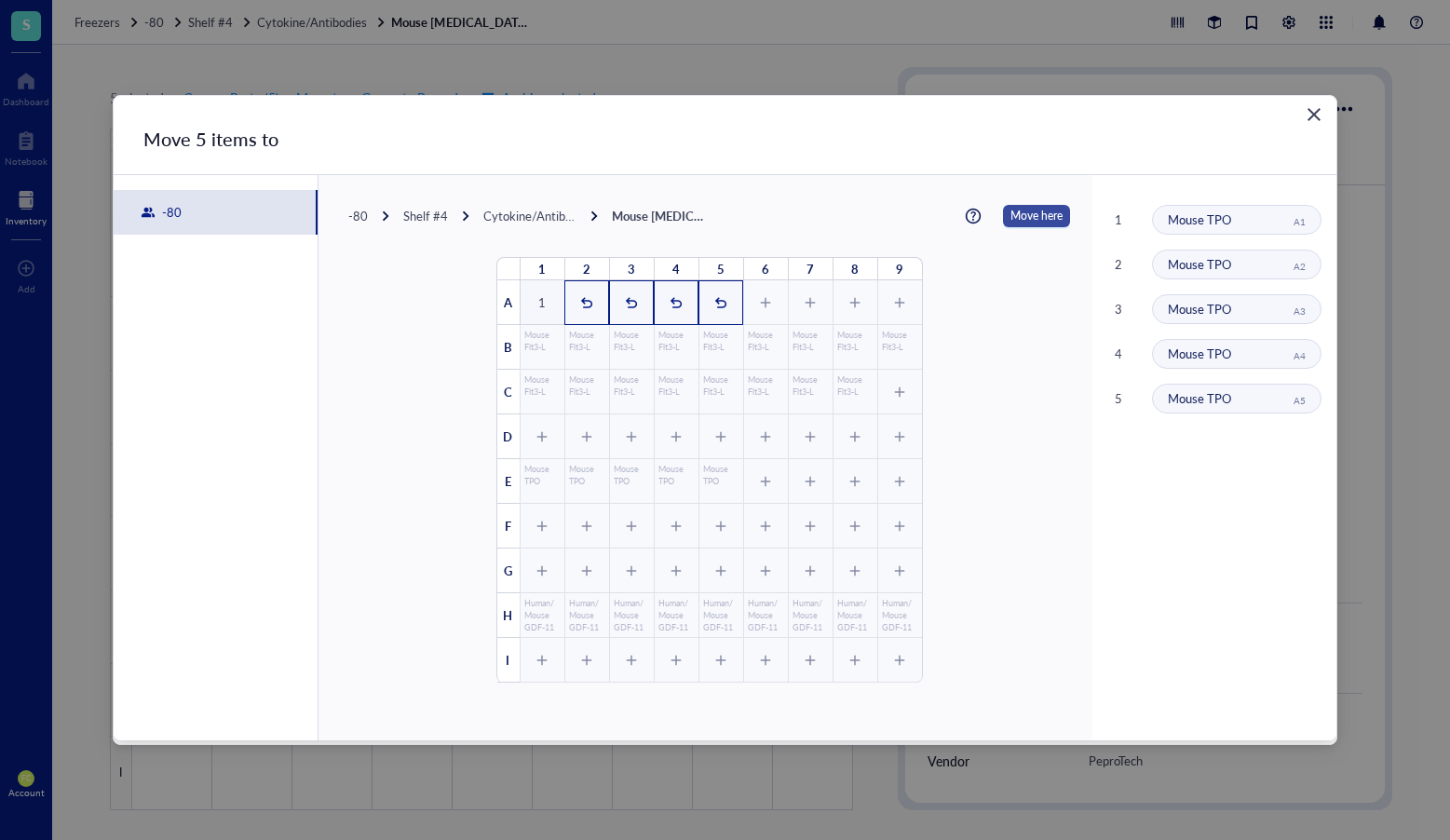
click at [1023, 219] on span "Move here" at bounding box center [1036, 215] width 52 height 22
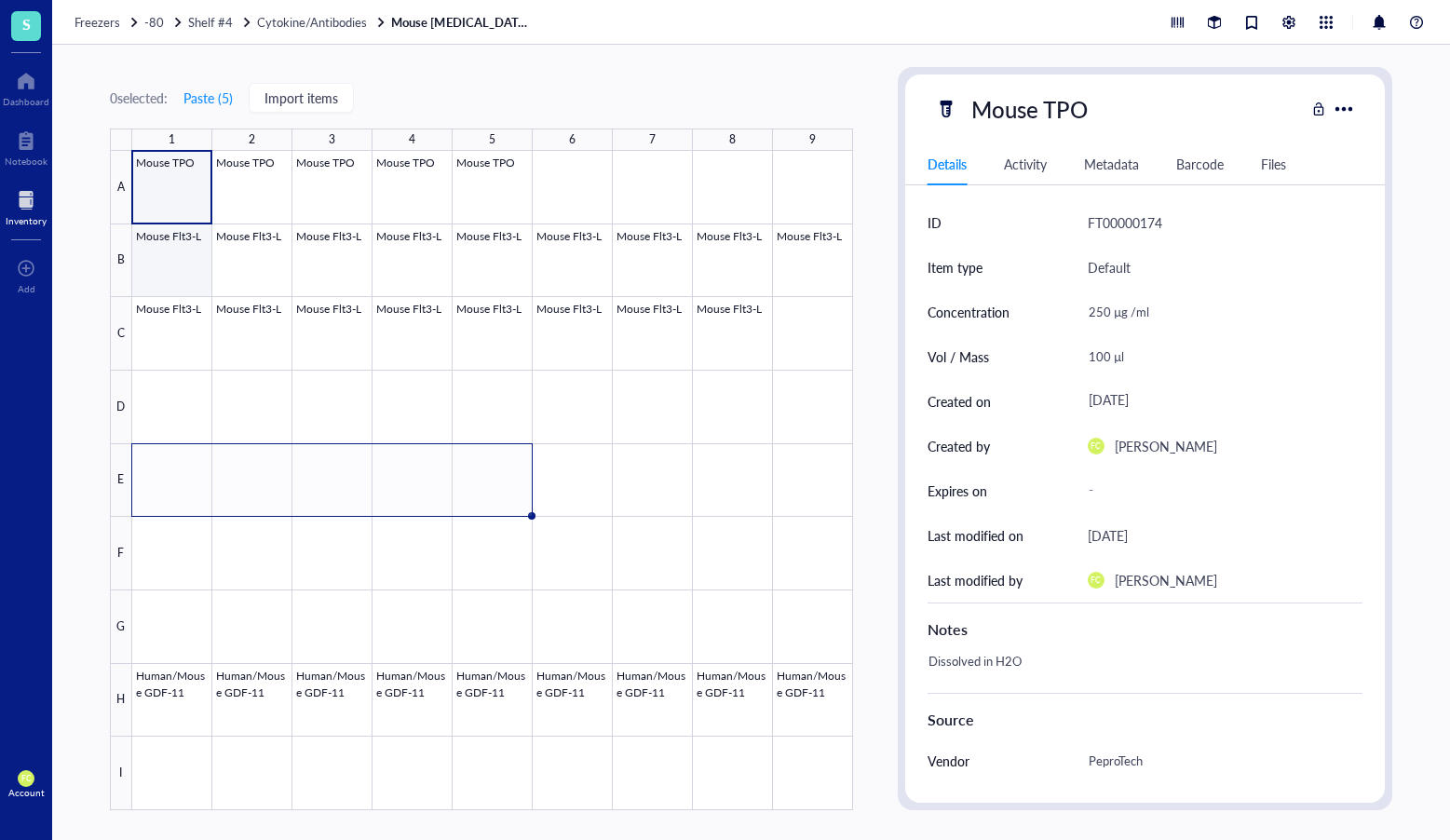
click at [187, 268] on div at bounding box center [492, 480] width 721 height 659
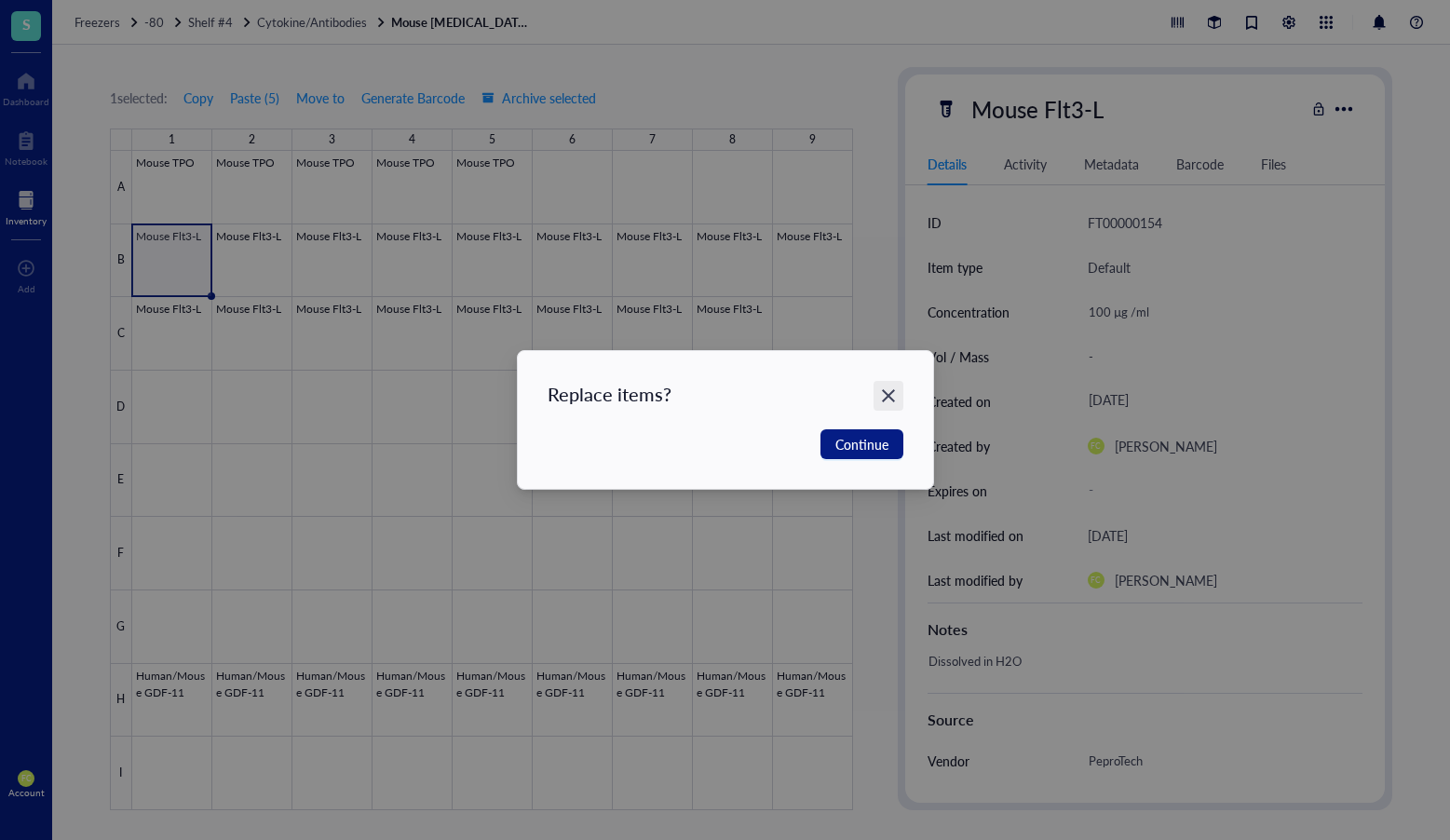
click at [882, 389] on icon "Close" at bounding box center [888, 396] width 18 height 18
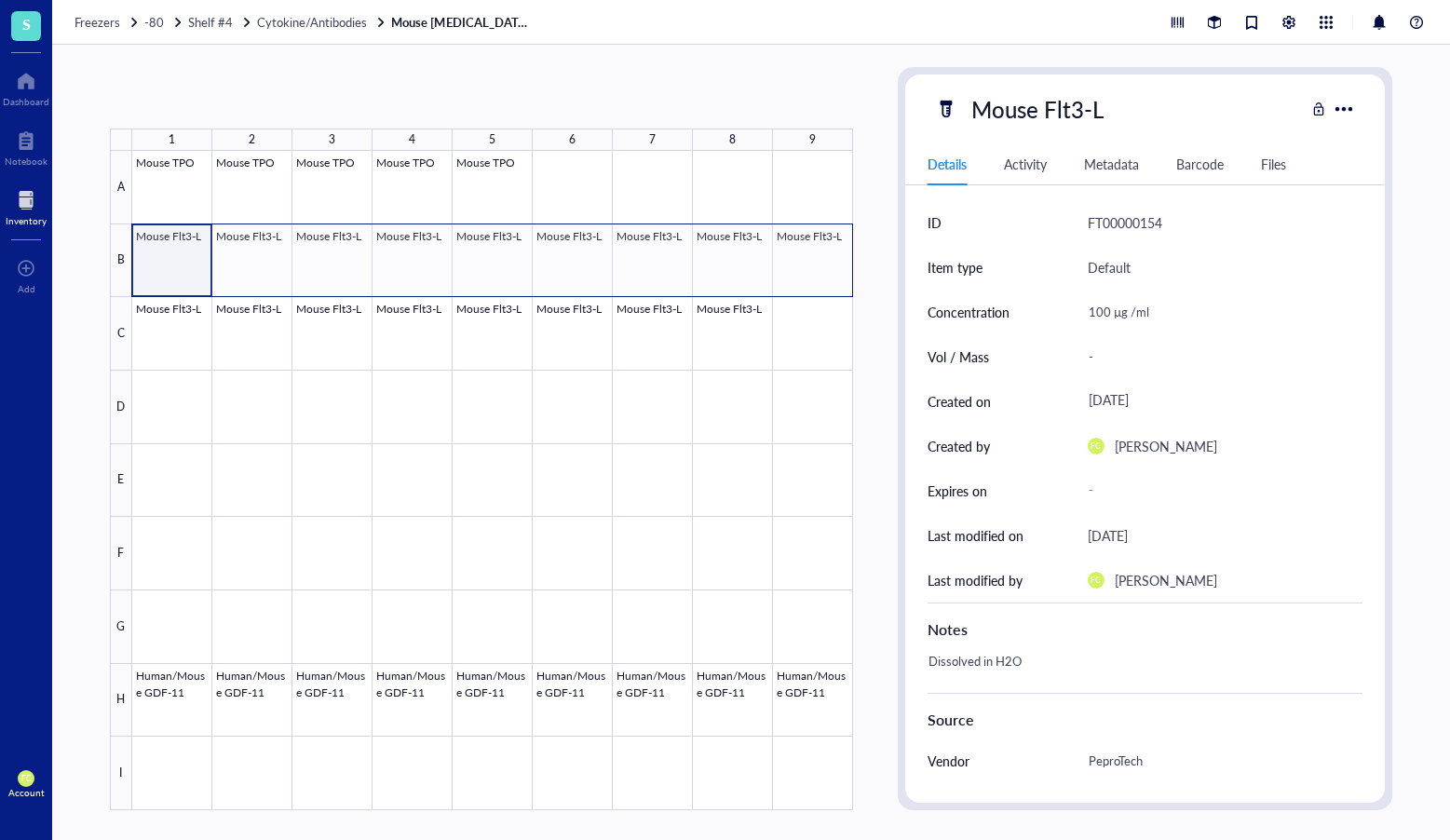
drag, startPoint x: 184, startPoint y: 251, endPoint x: 803, endPoint y: 263, distance: 619.1
click at [803, 263] on div at bounding box center [492, 480] width 721 height 659
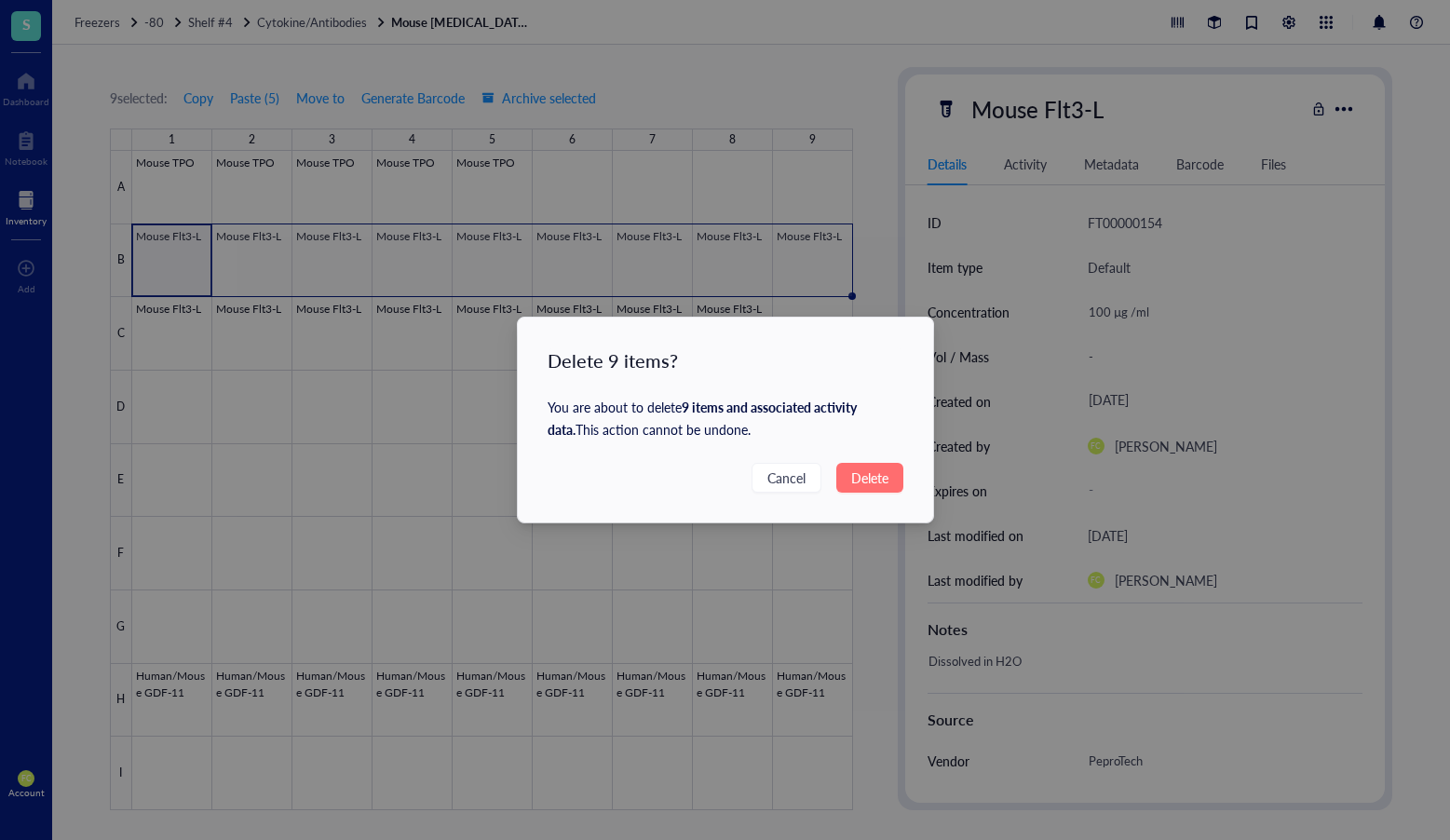
click at [851, 472] on span "Delete" at bounding box center [870, 477] width 37 height 21
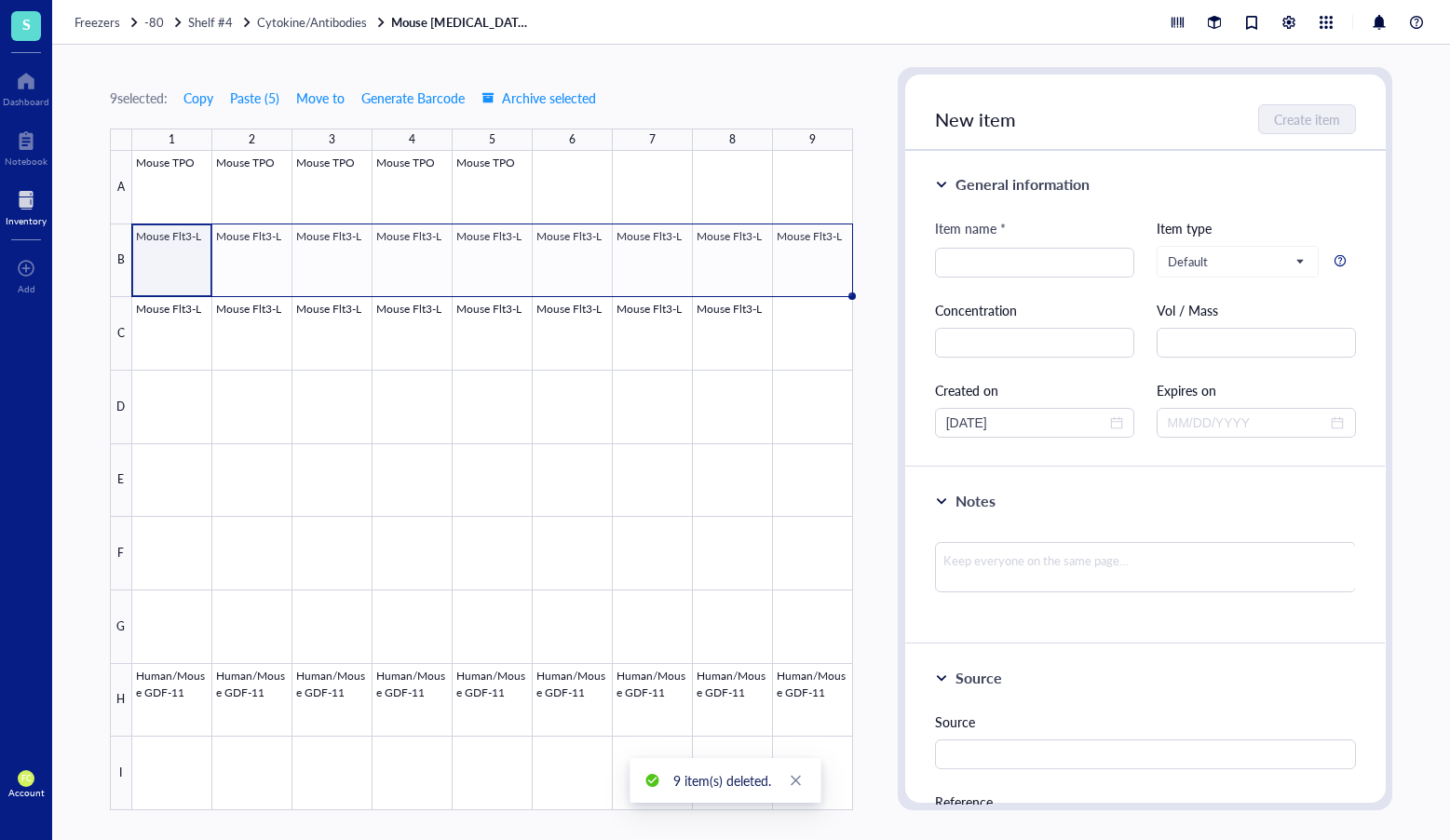
click at [885, 478] on div "Delete 9 items? You are about to delete 9 items and associated activity data . …" at bounding box center [725, 420] width 1450 height 840
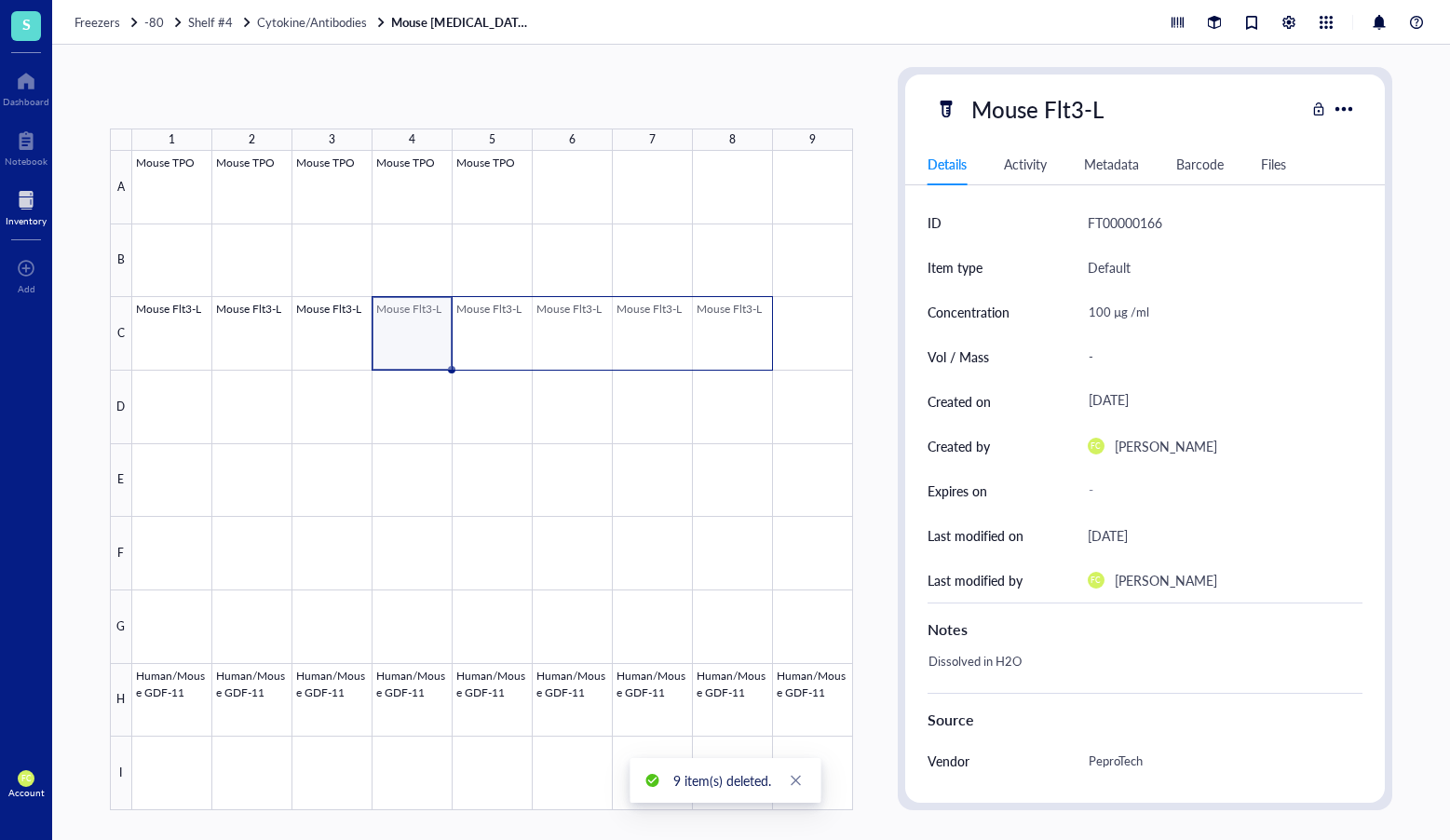
drag, startPoint x: 667, startPoint y: 323, endPoint x: 739, endPoint y: 324, distance: 72.0
click at [739, 324] on div at bounding box center [492, 480] width 721 height 659
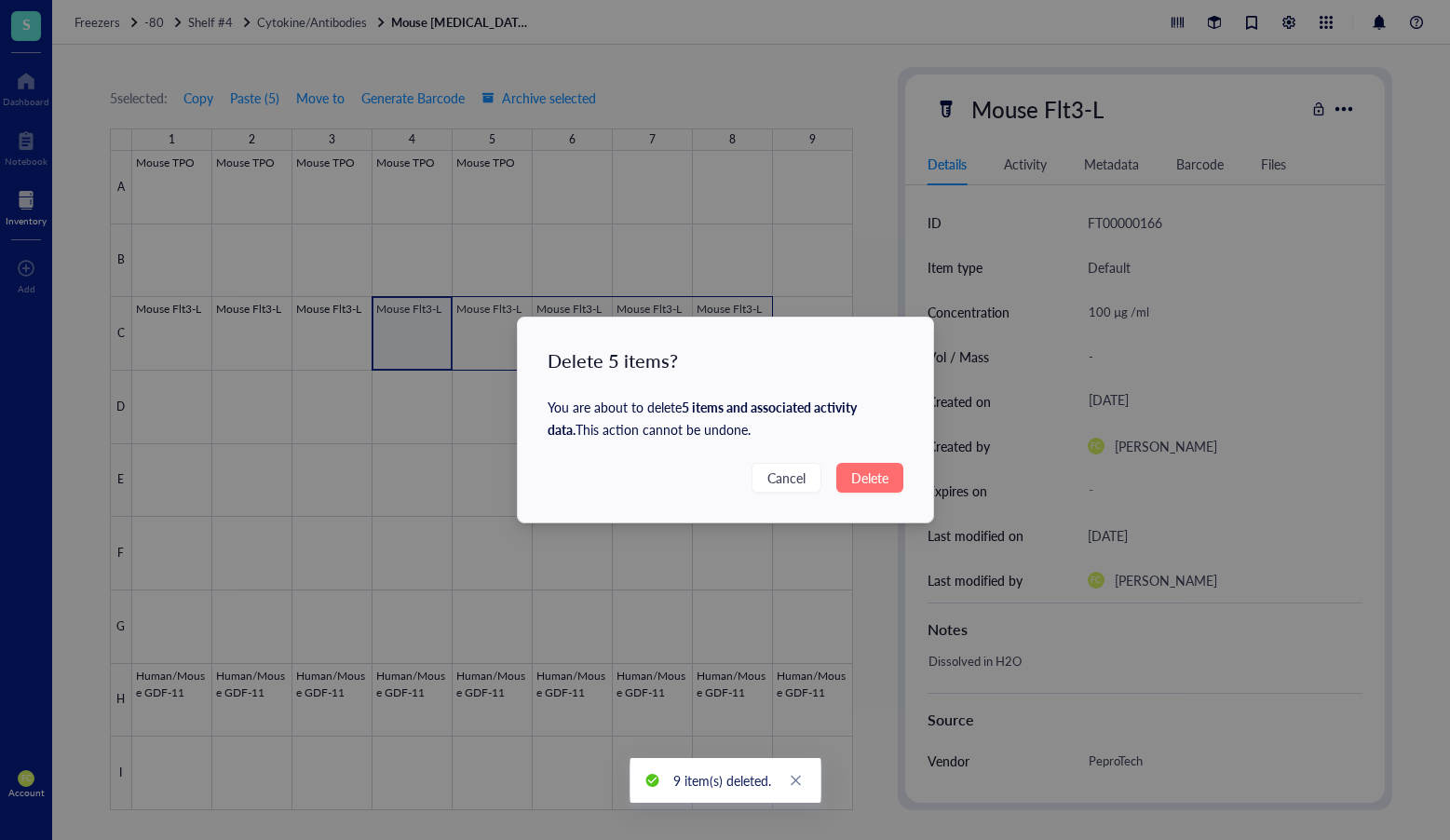
click at [872, 485] on span "Delete" at bounding box center [870, 477] width 37 height 21
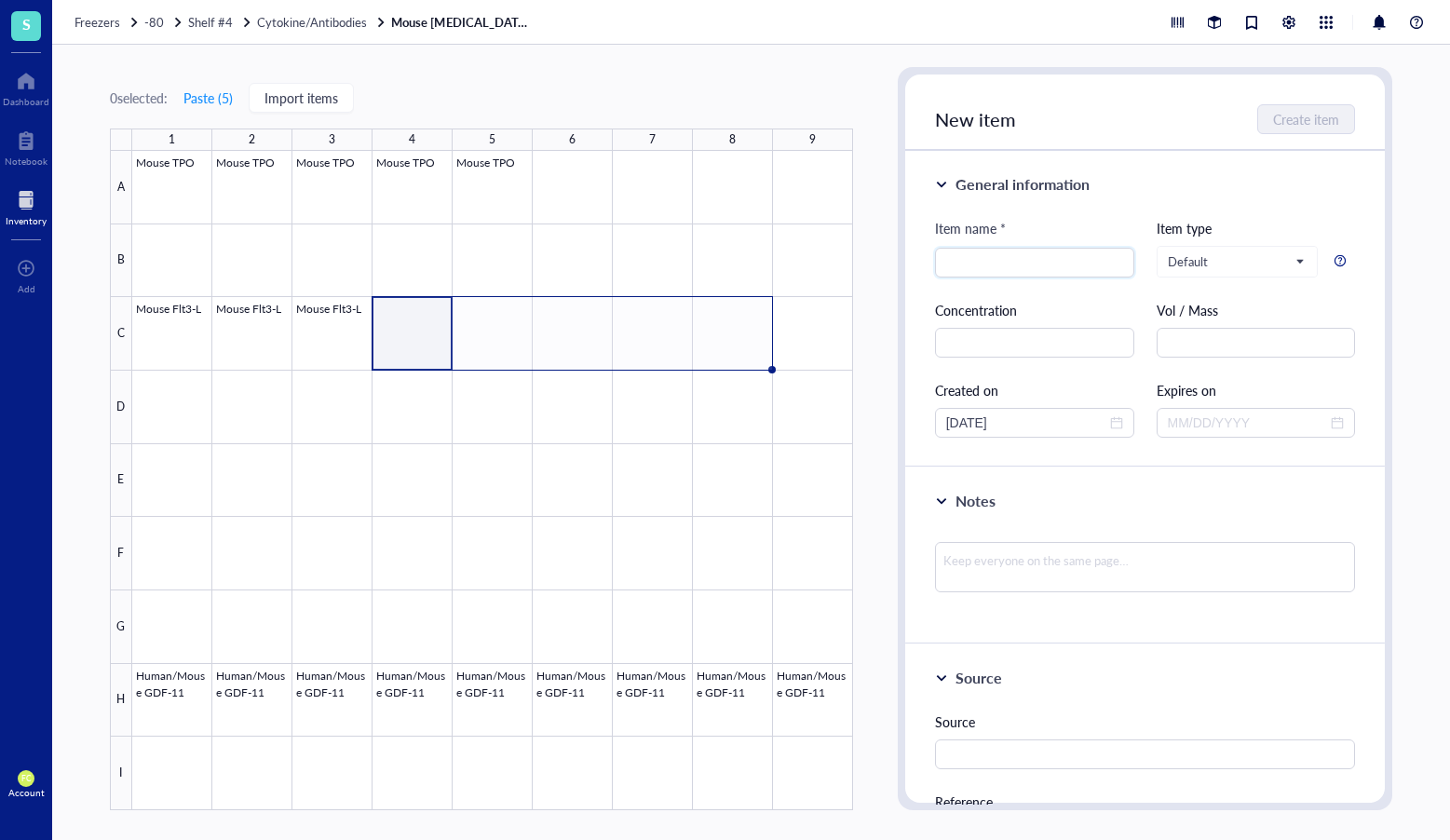
click at [184, 245] on div at bounding box center [492, 480] width 721 height 659
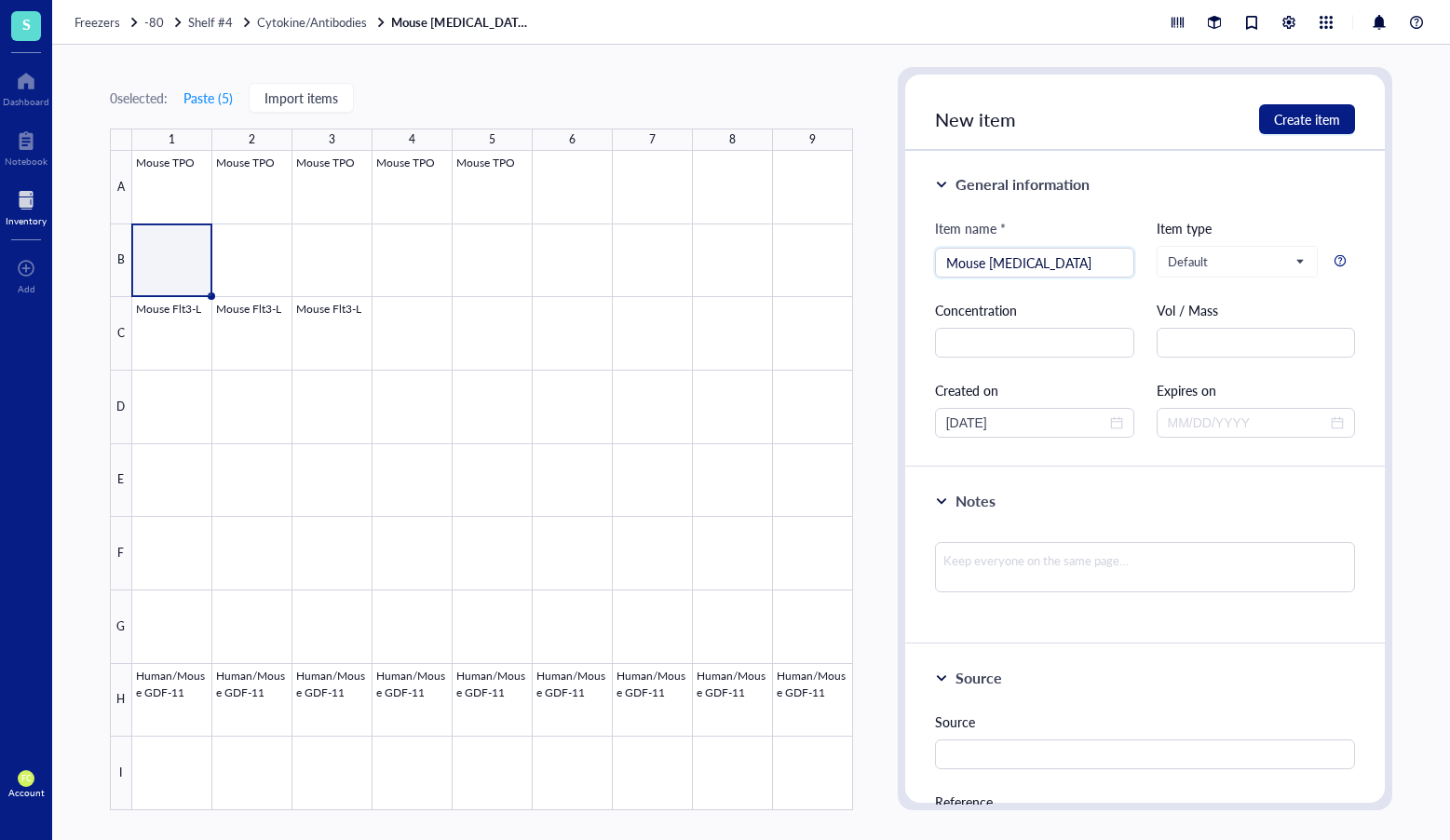
type input "Mouse G-CSF"
click at [1039, 561] on textarea at bounding box center [1146, 566] width 421 height 50
click at [1308, 120] on span "Create item" at bounding box center [1308, 118] width 67 height 15
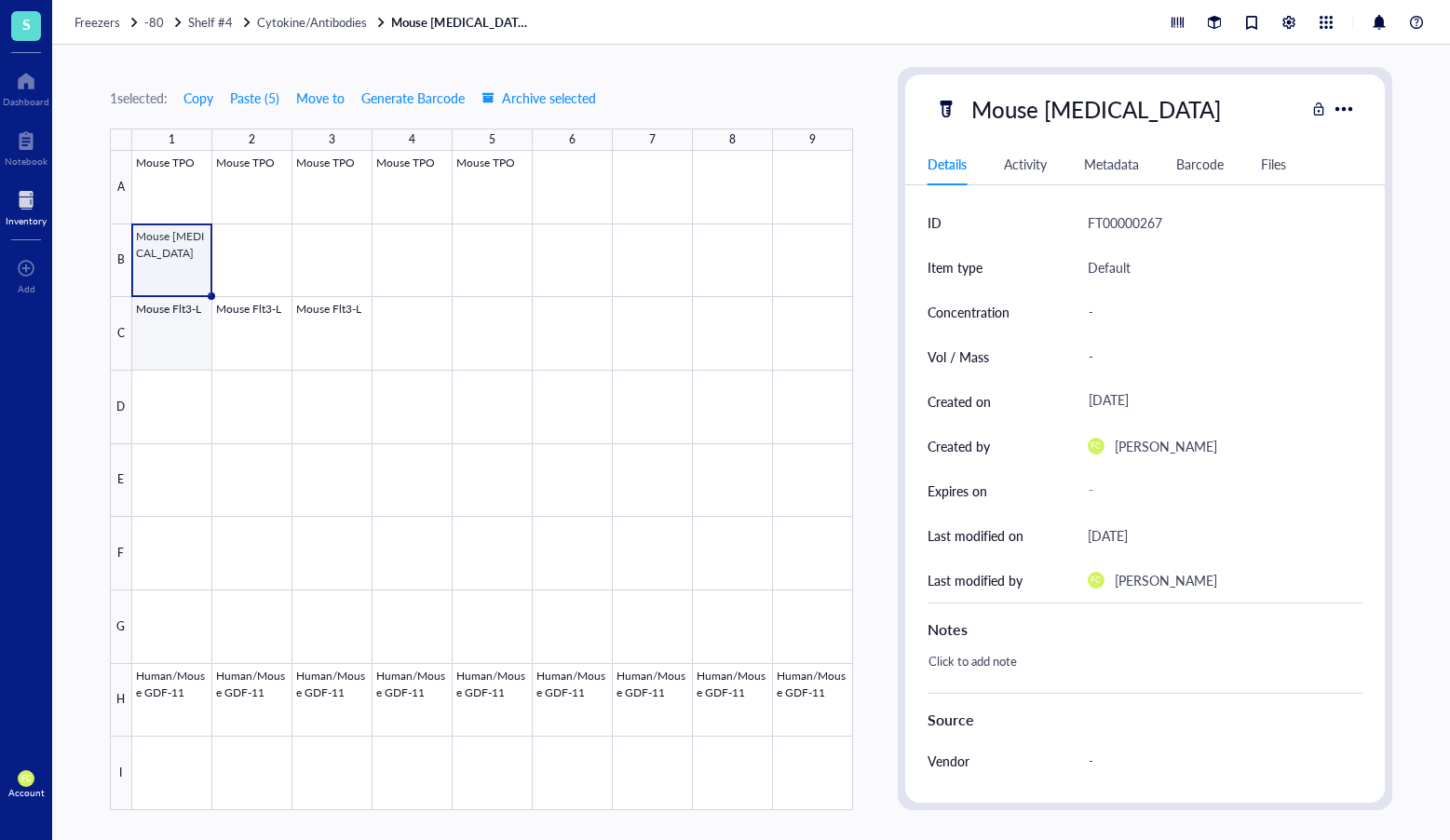
click at [193, 316] on div at bounding box center [492, 480] width 721 height 659
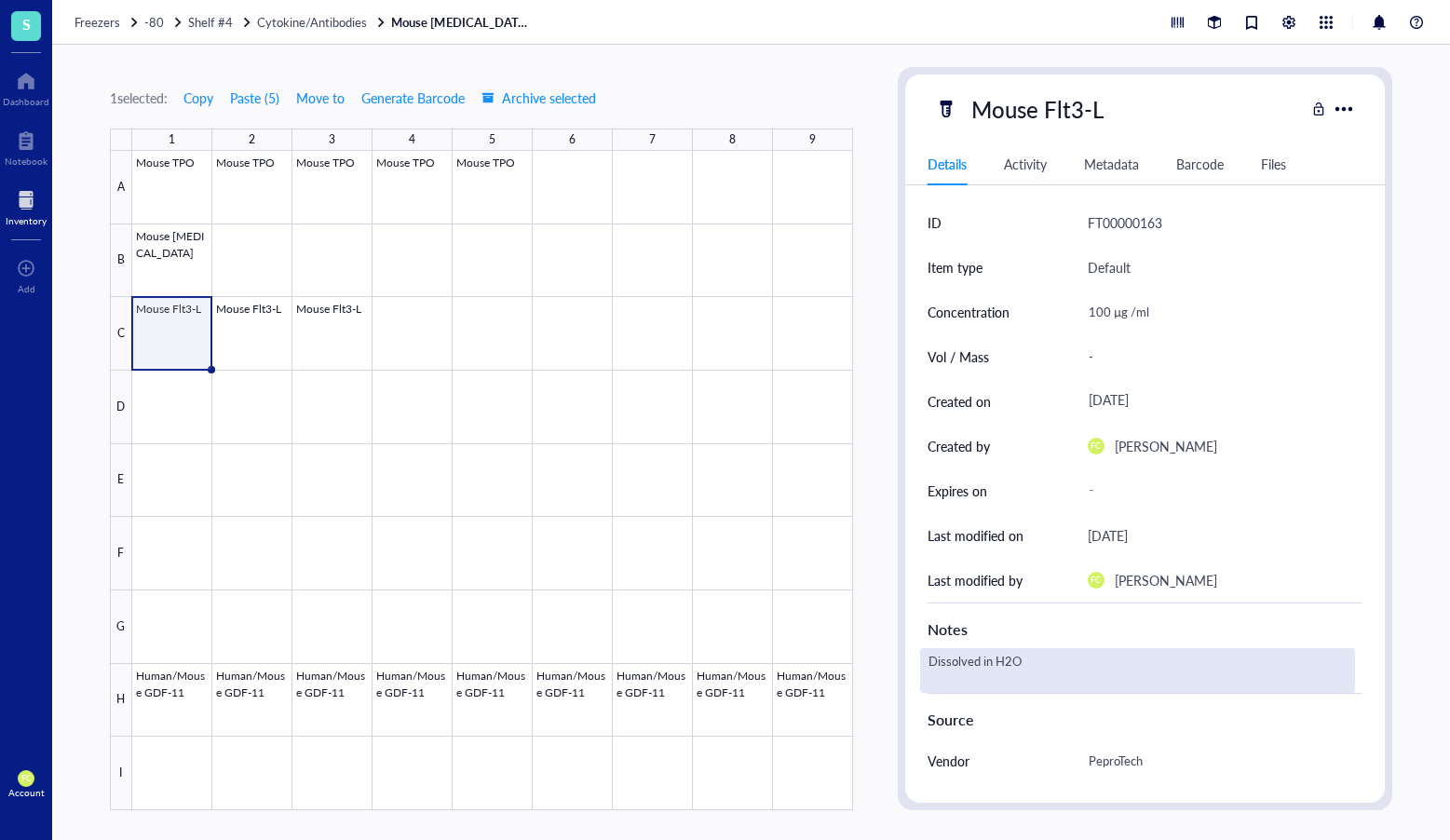
click at [970, 653] on div "Dissolved in H2O" at bounding box center [1139, 671] width 436 height 45
click at [970, 653] on textarea "Dissolved in H2O" at bounding box center [1033, 671] width 224 height 41
click at [160, 239] on div at bounding box center [492, 480] width 721 height 659
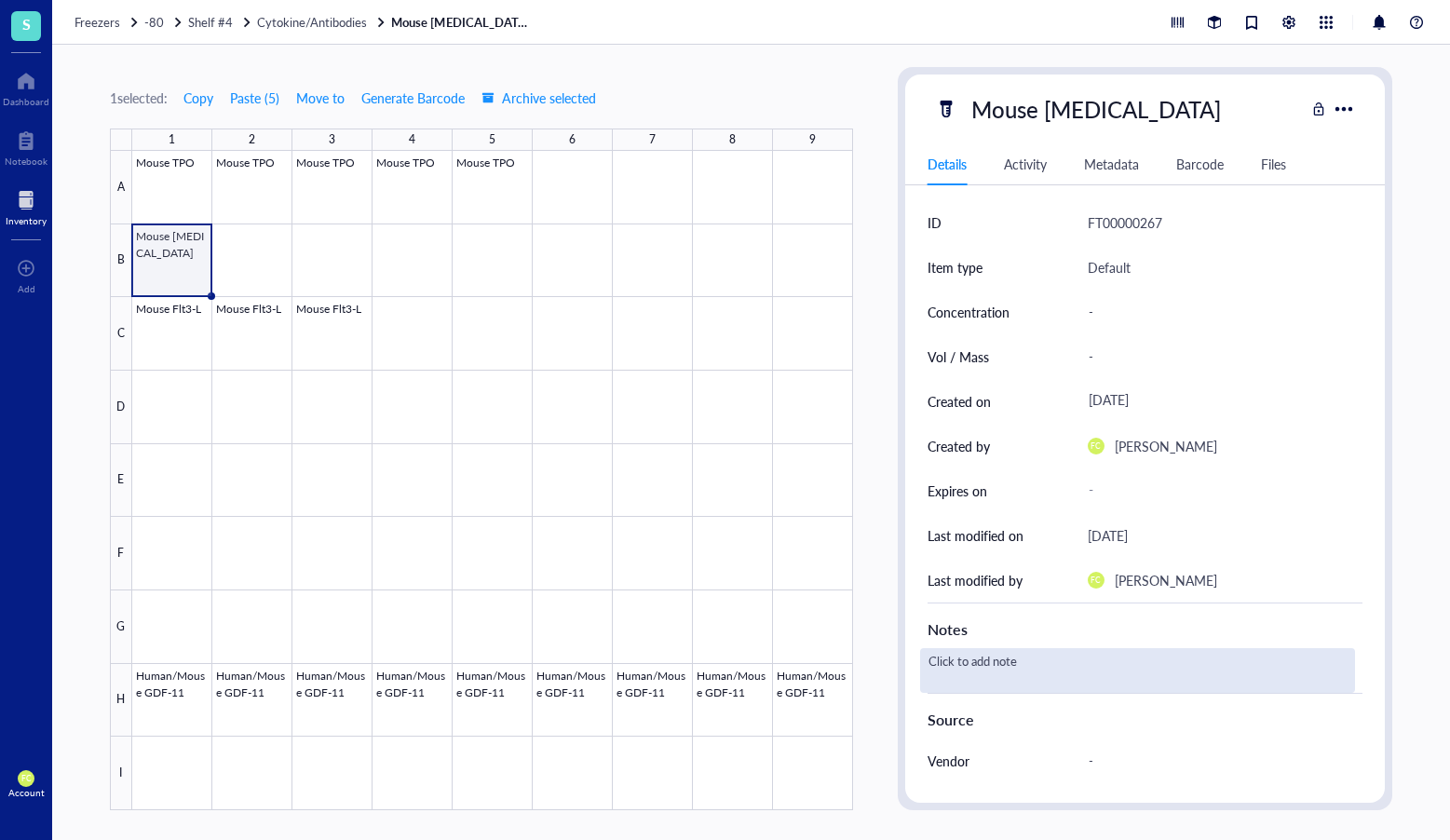
click at [983, 661] on div "Click to add note" at bounding box center [1139, 671] width 436 height 45
click at [983, 661] on textarea "Dissolved in H2O" at bounding box center [1033, 671] width 224 height 41
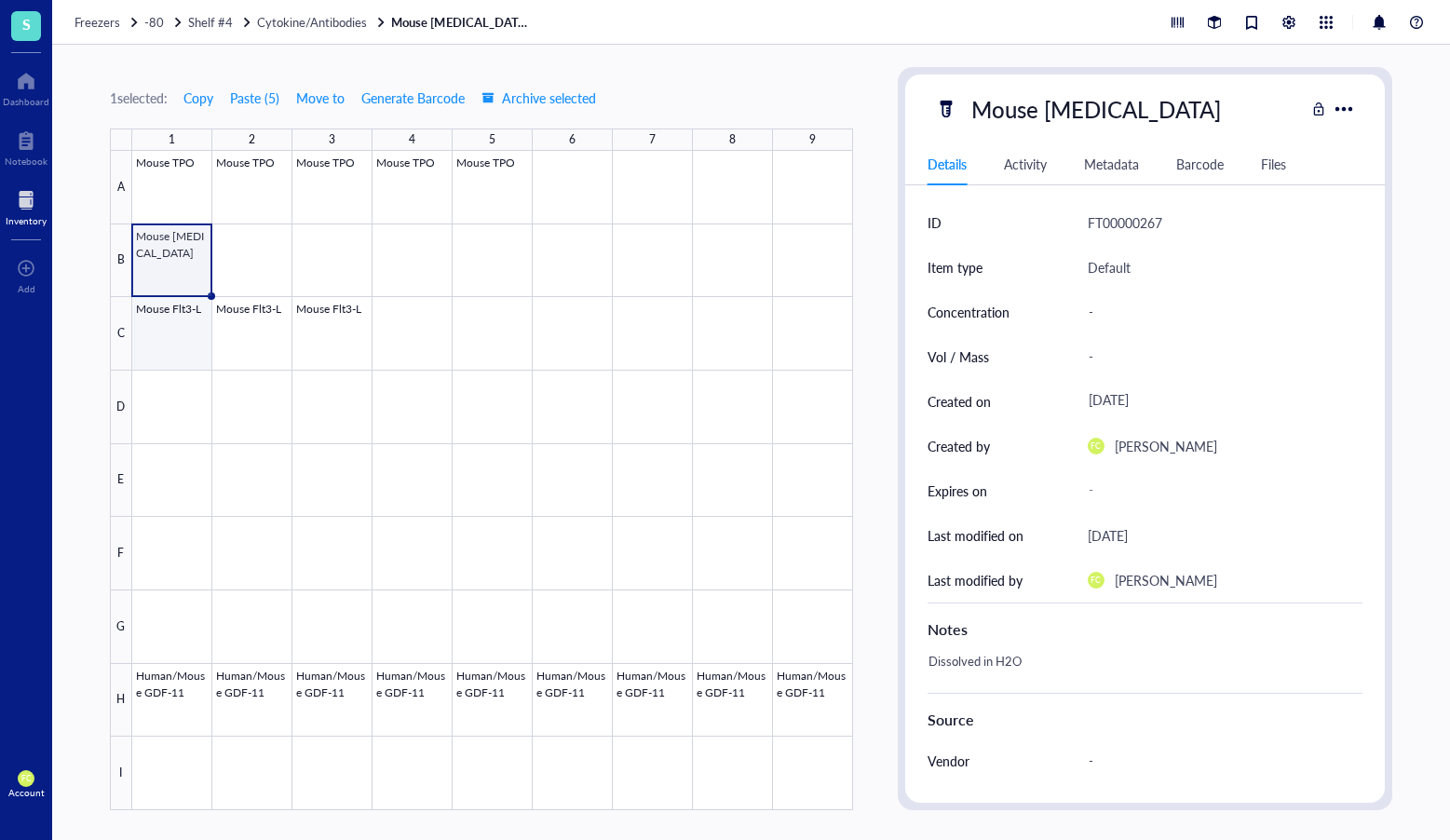
click at [173, 335] on div at bounding box center [492, 480] width 721 height 659
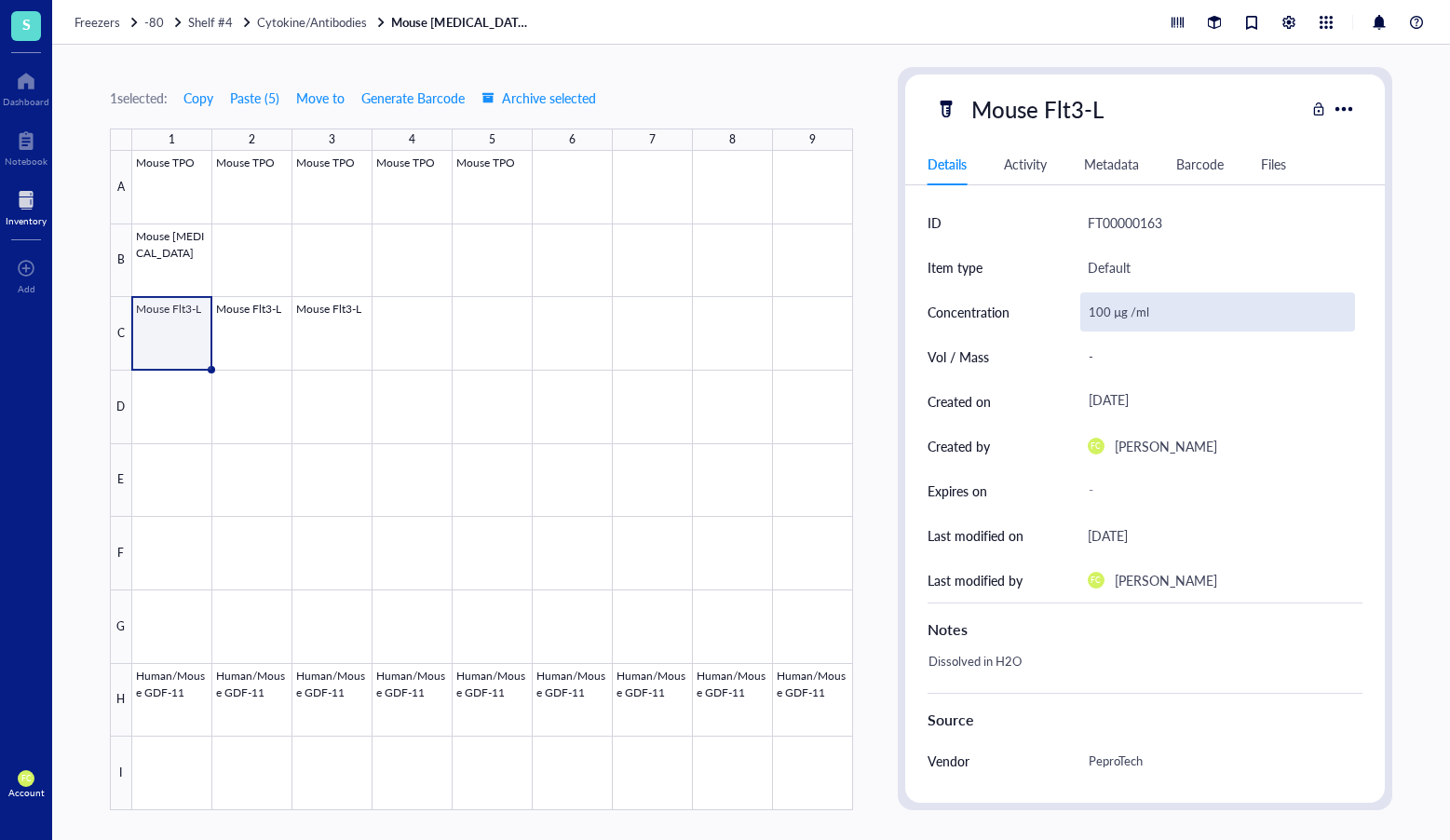
click at [1117, 306] on div "100 µg /ml" at bounding box center [1218, 312] width 276 height 39
click at [1117, 306] on input "100 µg /ml" at bounding box center [1218, 312] width 274 height 37
click at [155, 273] on div at bounding box center [492, 480] width 721 height 659
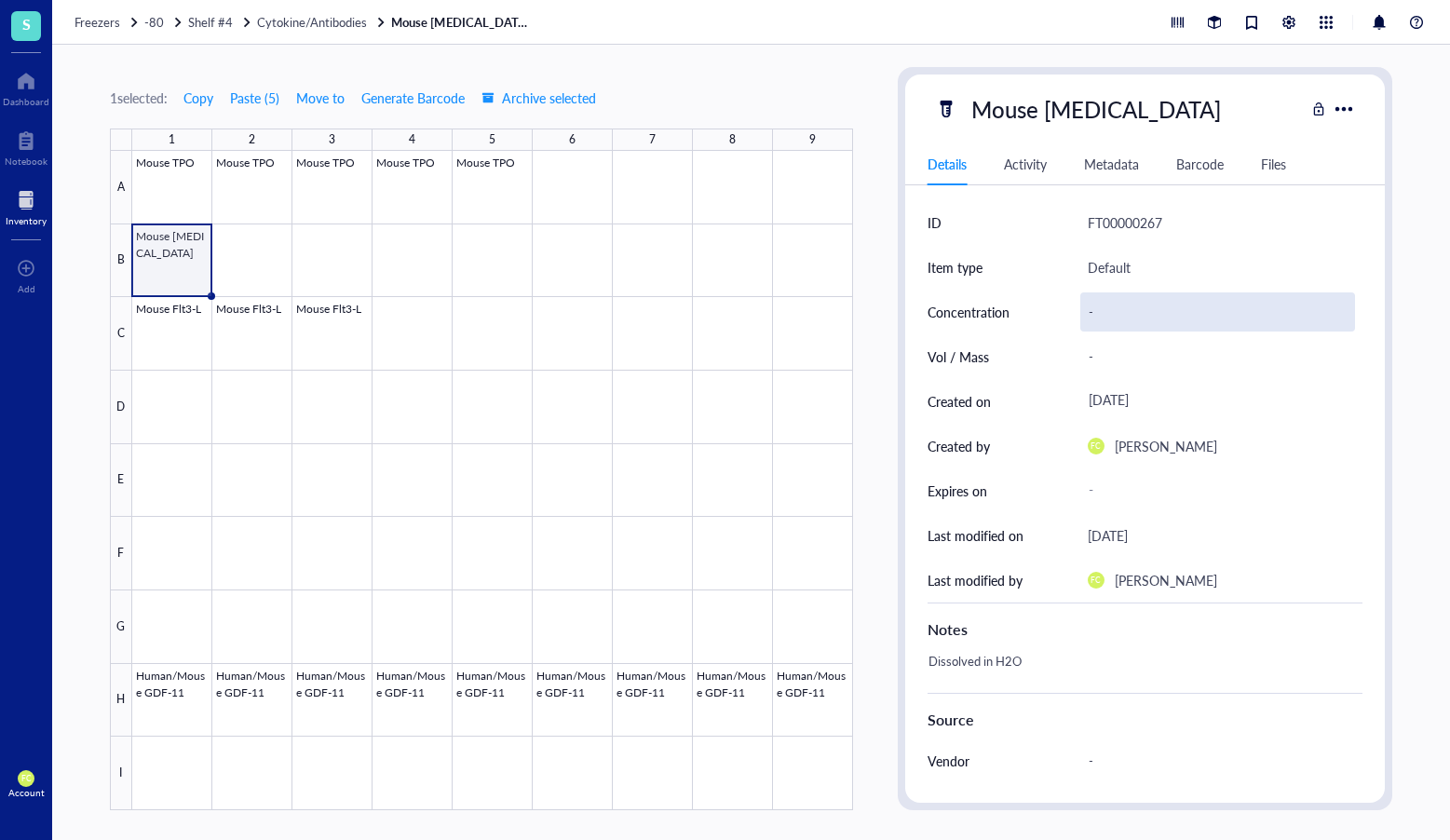
click at [1096, 311] on div "-" at bounding box center [1218, 312] width 276 height 39
click at [1096, 311] on input "100 µg /ml" at bounding box center [1218, 312] width 274 height 37
click at [190, 276] on div at bounding box center [492, 480] width 721 height 659
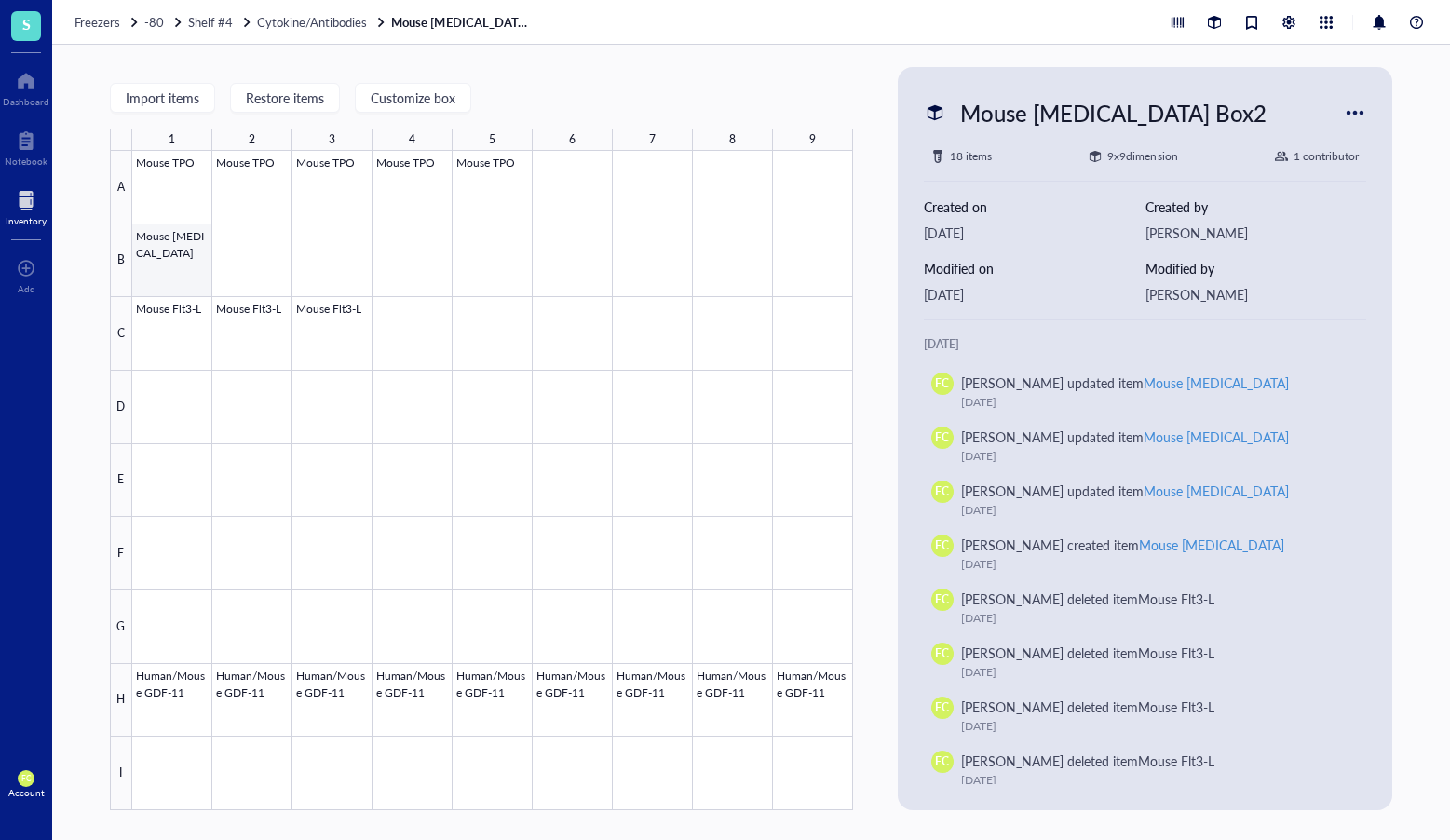
click at [185, 267] on div at bounding box center [492, 480] width 721 height 659
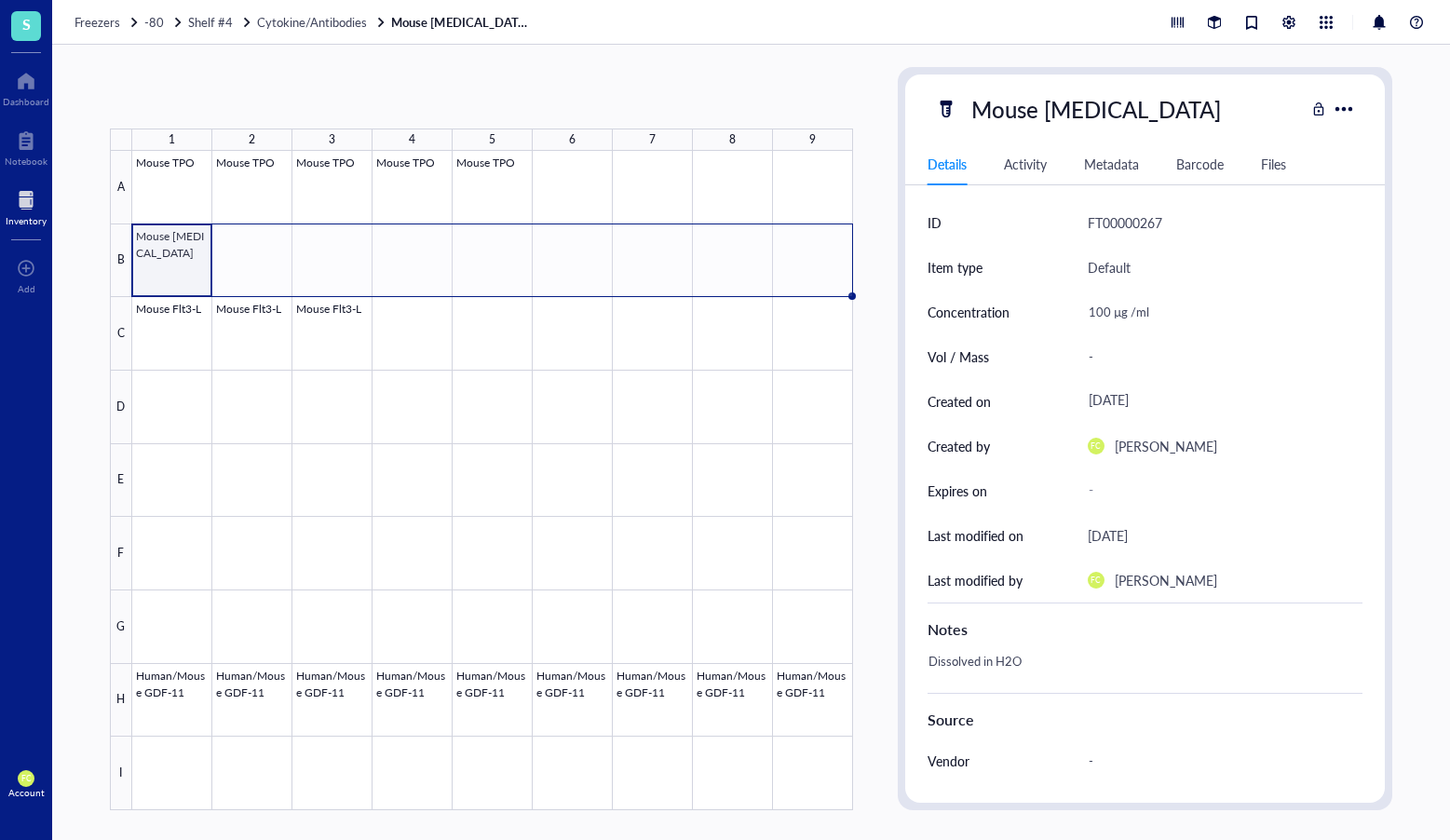
drag, startPoint x: 211, startPoint y: 295, endPoint x: 776, endPoint y: 270, distance: 565.6
click at [0, 0] on div "Mouse TPO Mouse TPO Mouse TPO Mouse TPO Mouse TPO Mouse G-CSF Mouse Flt3-L Mous…" at bounding box center [0, 0] width 0 height 0
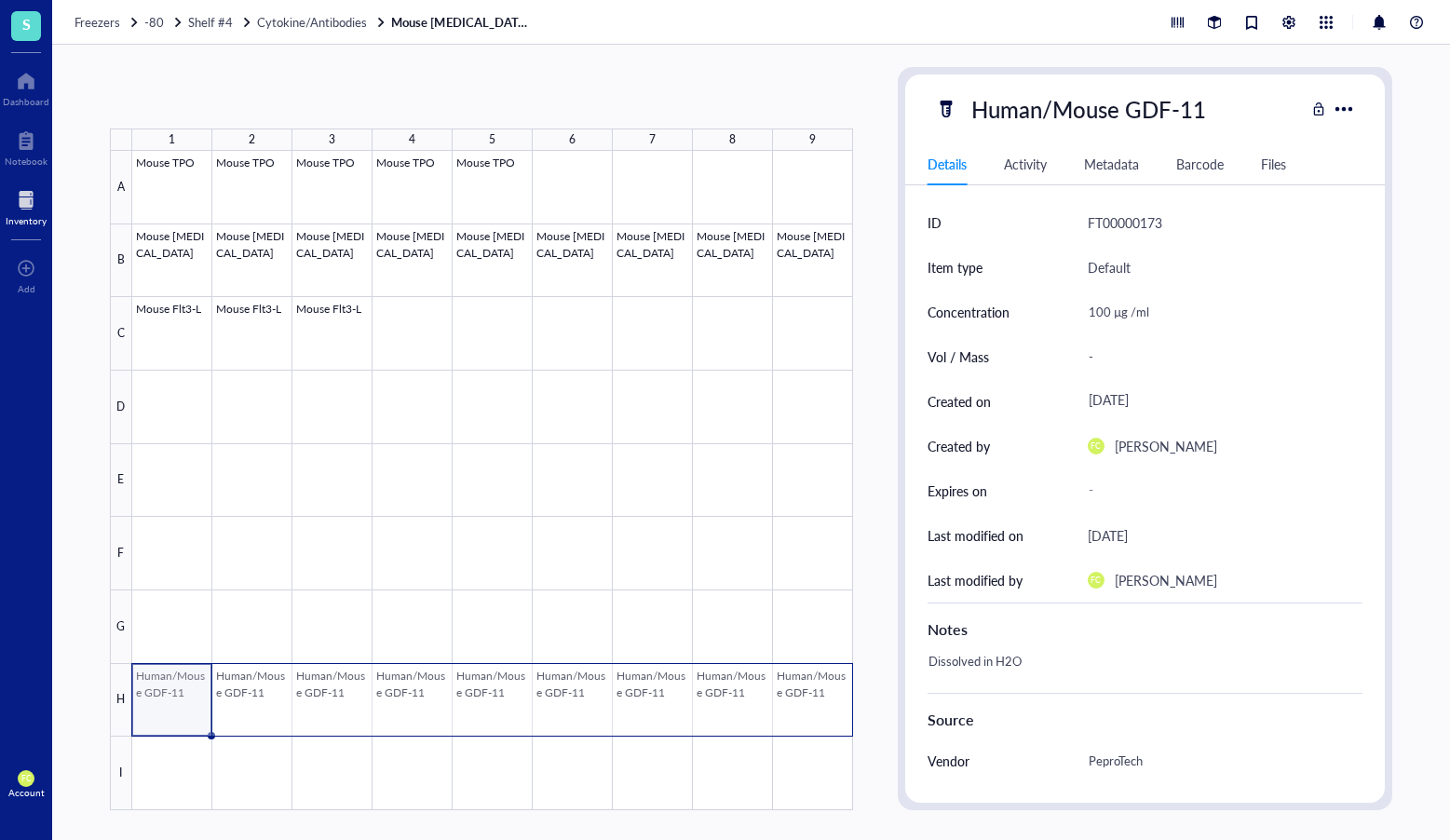
drag, startPoint x: 179, startPoint y: 693, endPoint x: 787, endPoint y: 692, distance: 608.0
click at [787, 692] on div at bounding box center [492, 480] width 721 height 659
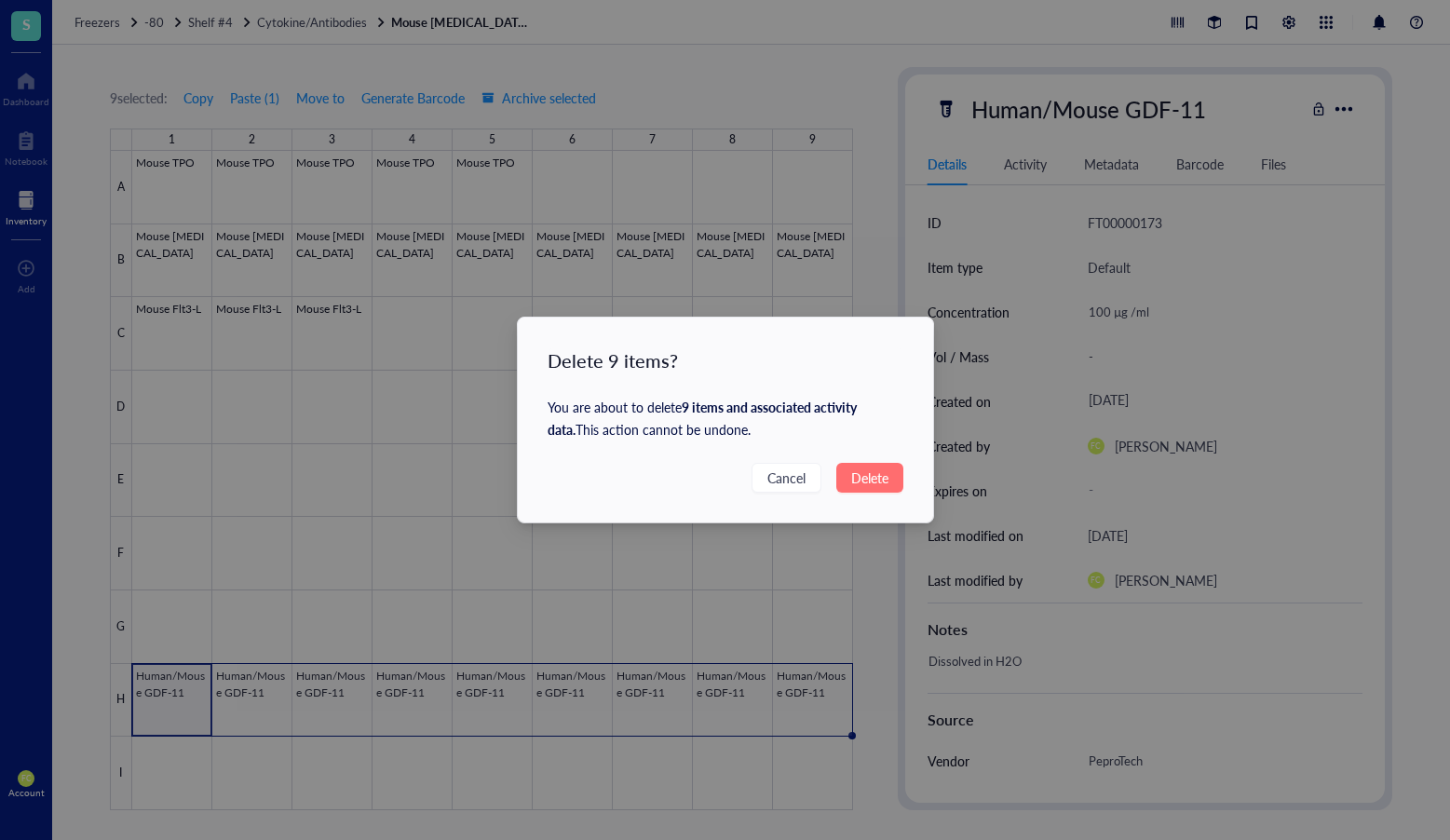
click at [871, 466] on button "Delete" at bounding box center [870, 477] width 68 height 29
click at [871, 474] on span "Delete" at bounding box center [870, 477] width 37 height 21
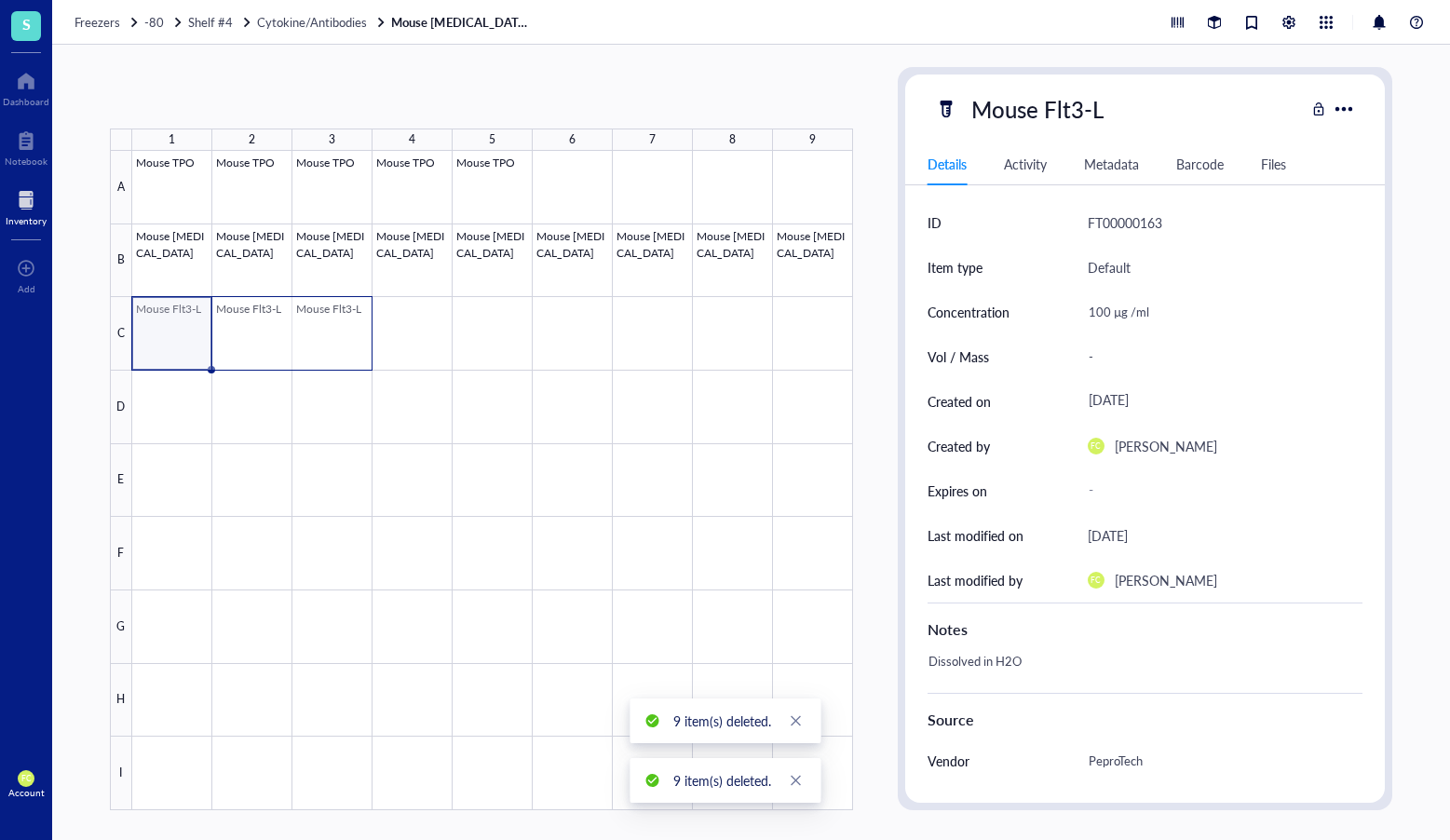
drag, startPoint x: 392, startPoint y: 332, endPoint x: 351, endPoint y: 339, distance: 41.6
click at [351, 339] on div at bounding box center [492, 480] width 721 height 659
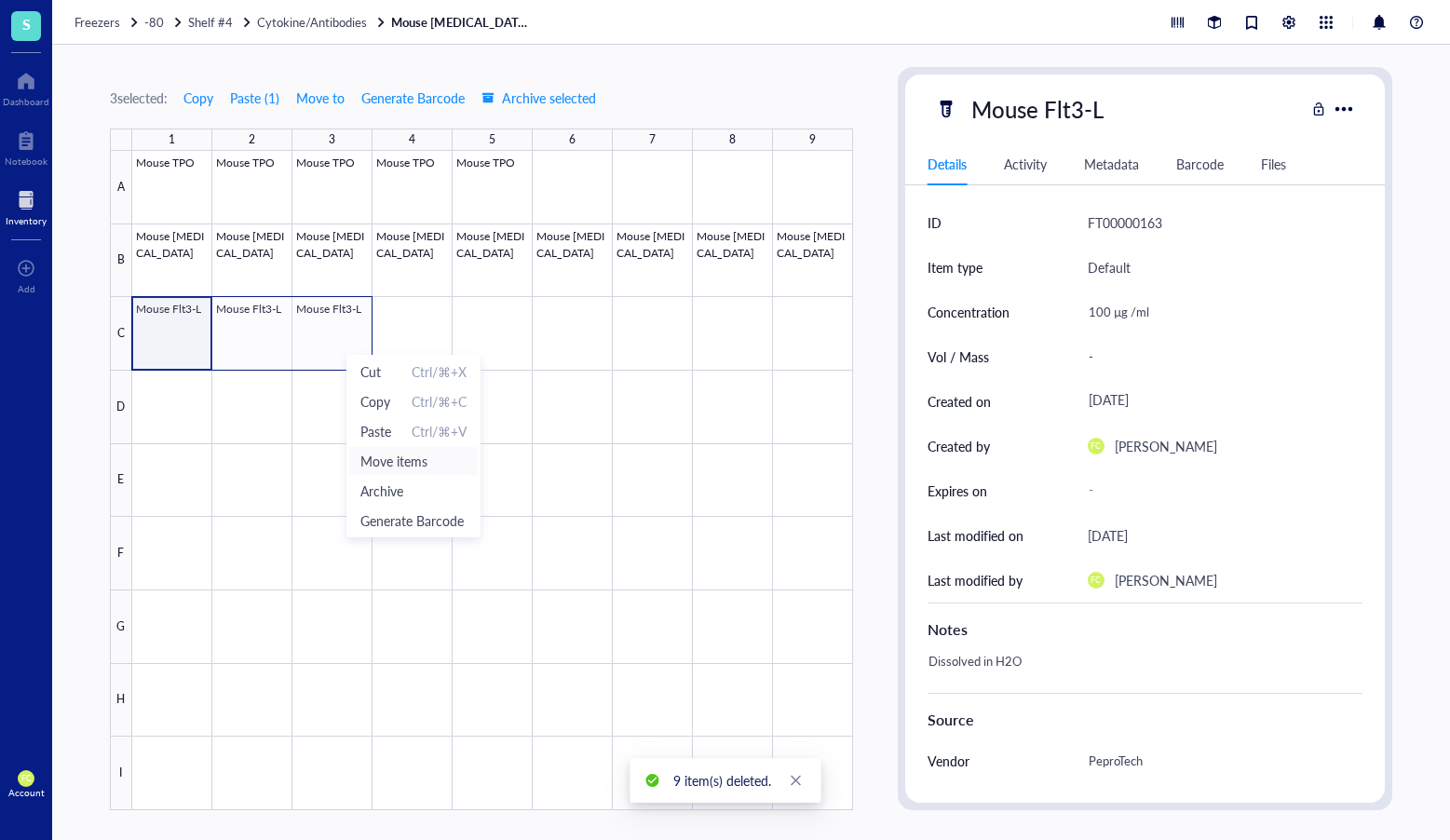
click at [413, 461] on span "Move items" at bounding box center [413, 461] width 107 height 21
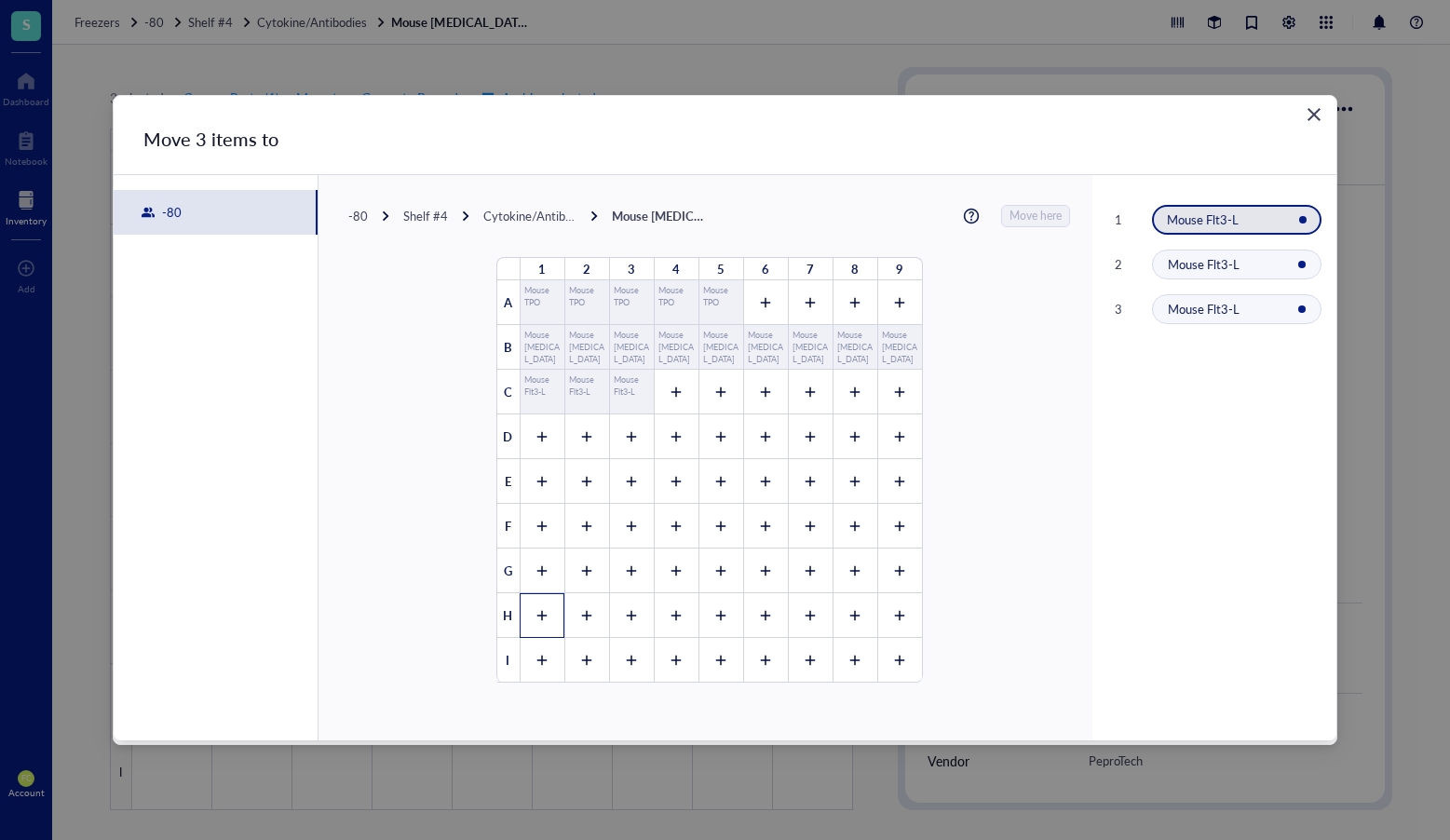
click at [523, 620] on div at bounding box center [542, 616] width 45 height 45
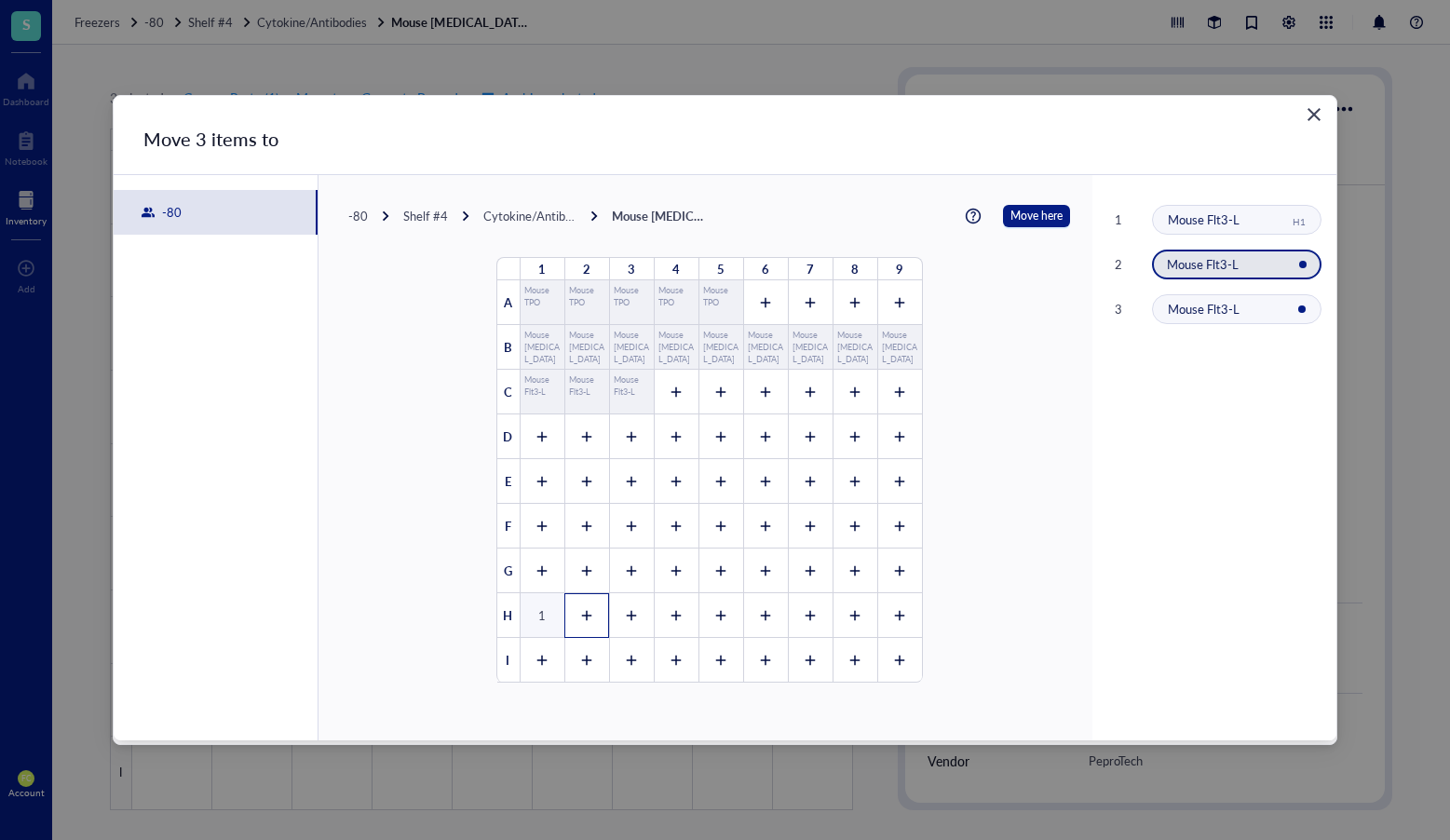
click at [569, 618] on div at bounding box center [587, 616] width 45 height 45
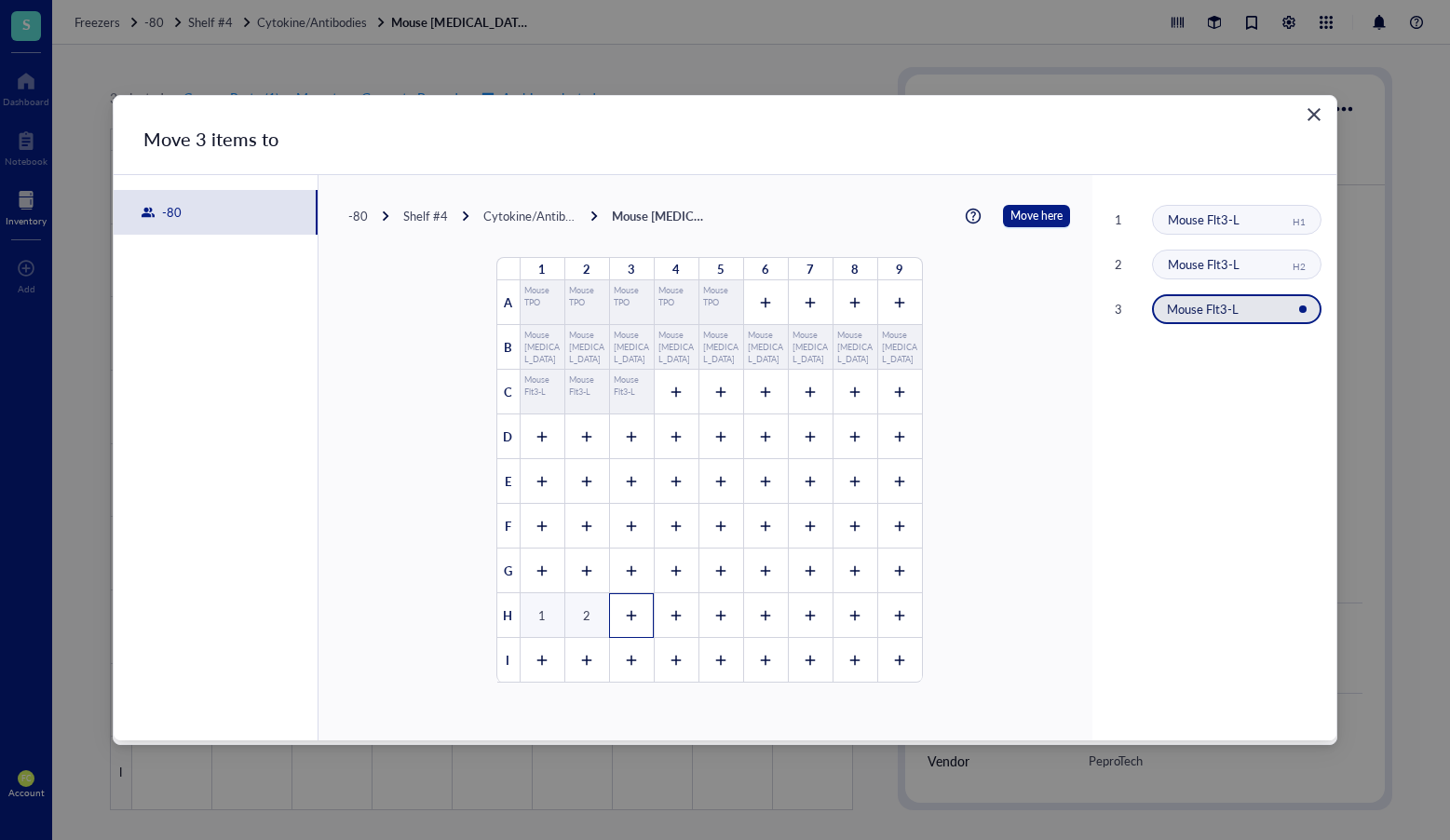
click at [638, 615] on div at bounding box center [632, 616] width 45 height 45
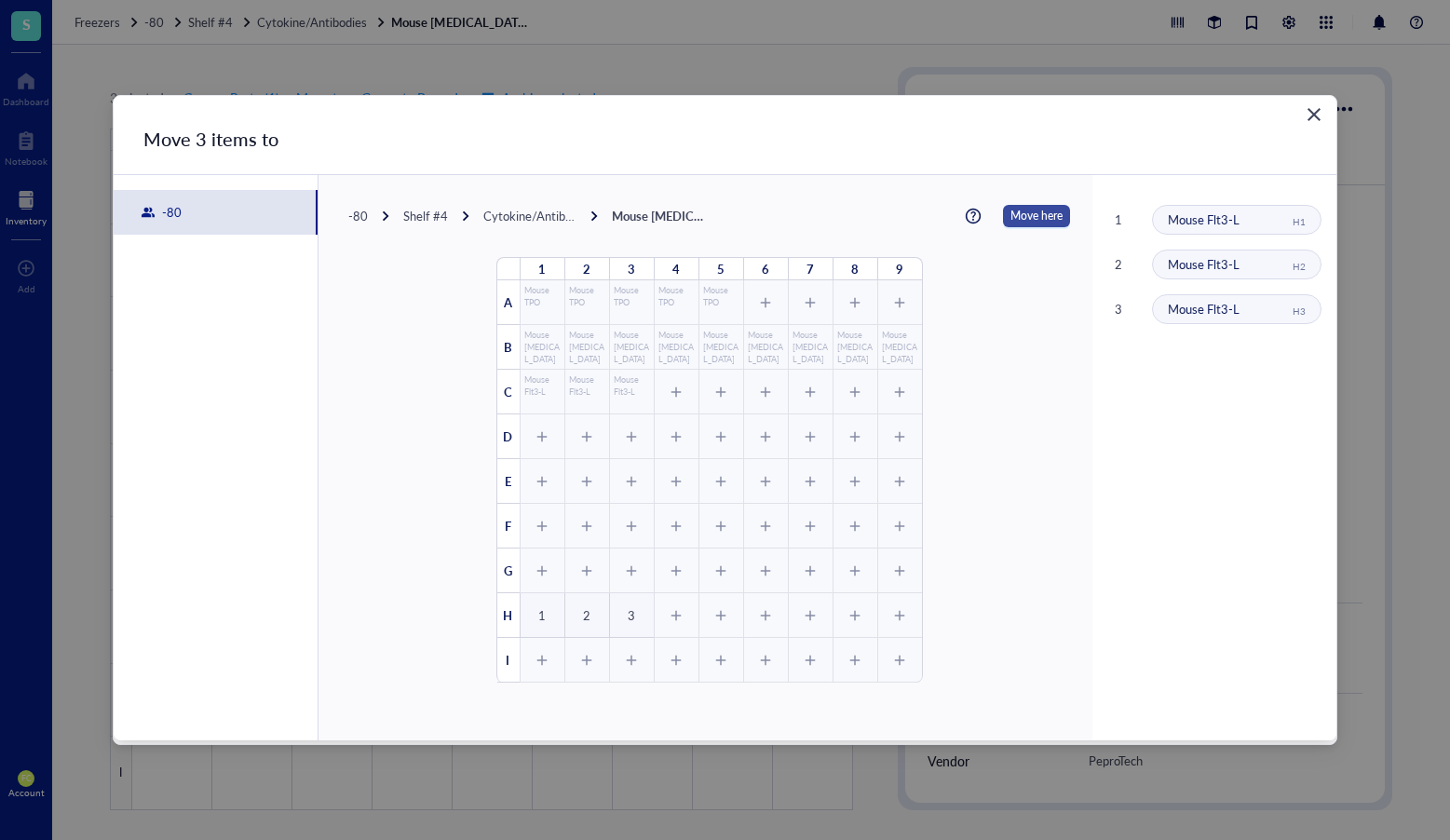
click at [1030, 211] on span "Move here" at bounding box center [1036, 215] width 52 height 22
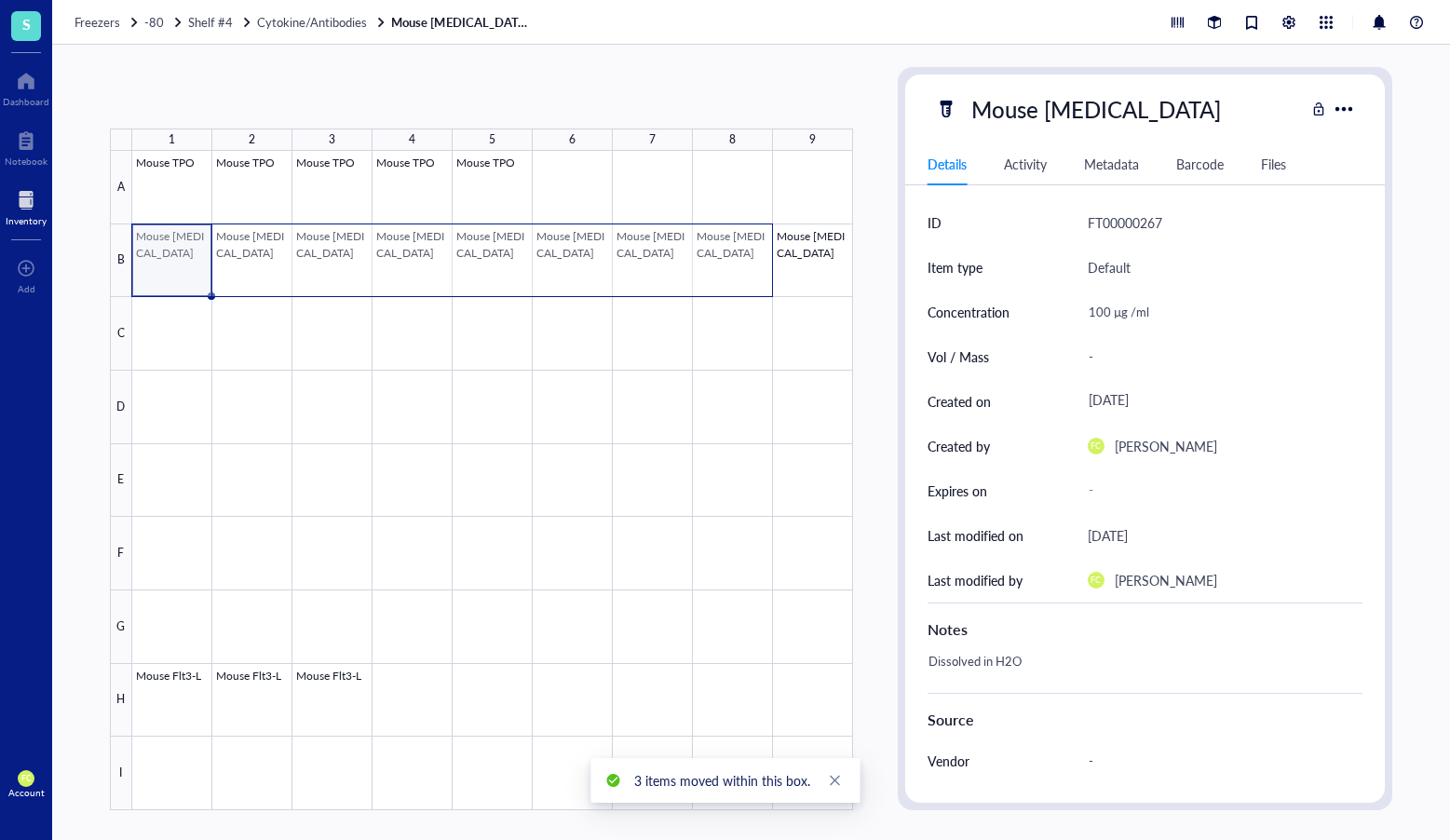
drag, startPoint x: 201, startPoint y: 250, endPoint x: 724, endPoint y: 258, distance: 523.1
click at [724, 258] on div at bounding box center [492, 480] width 721 height 659
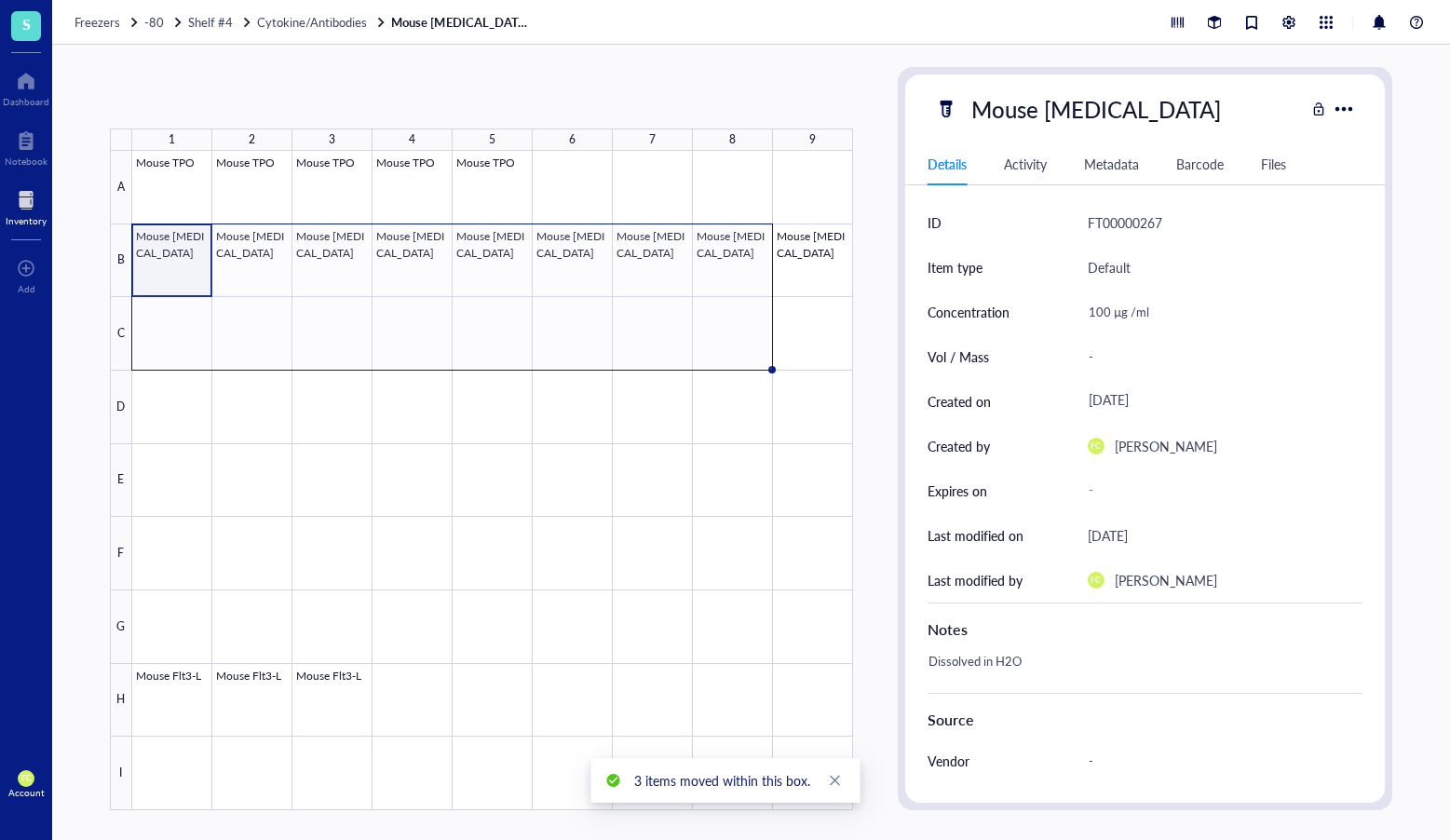
drag, startPoint x: 769, startPoint y: 293, endPoint x: 772, endPoint y: 348, distance: 55.1
click at [0, 0] on div "Mouse TPO Mouse TPO Mouse TPO Mouse TPO Mouse TPO Mouse G-CSF Mouse G-CSF Mouse…" at bounding box center [0, 0] width 0 height 0
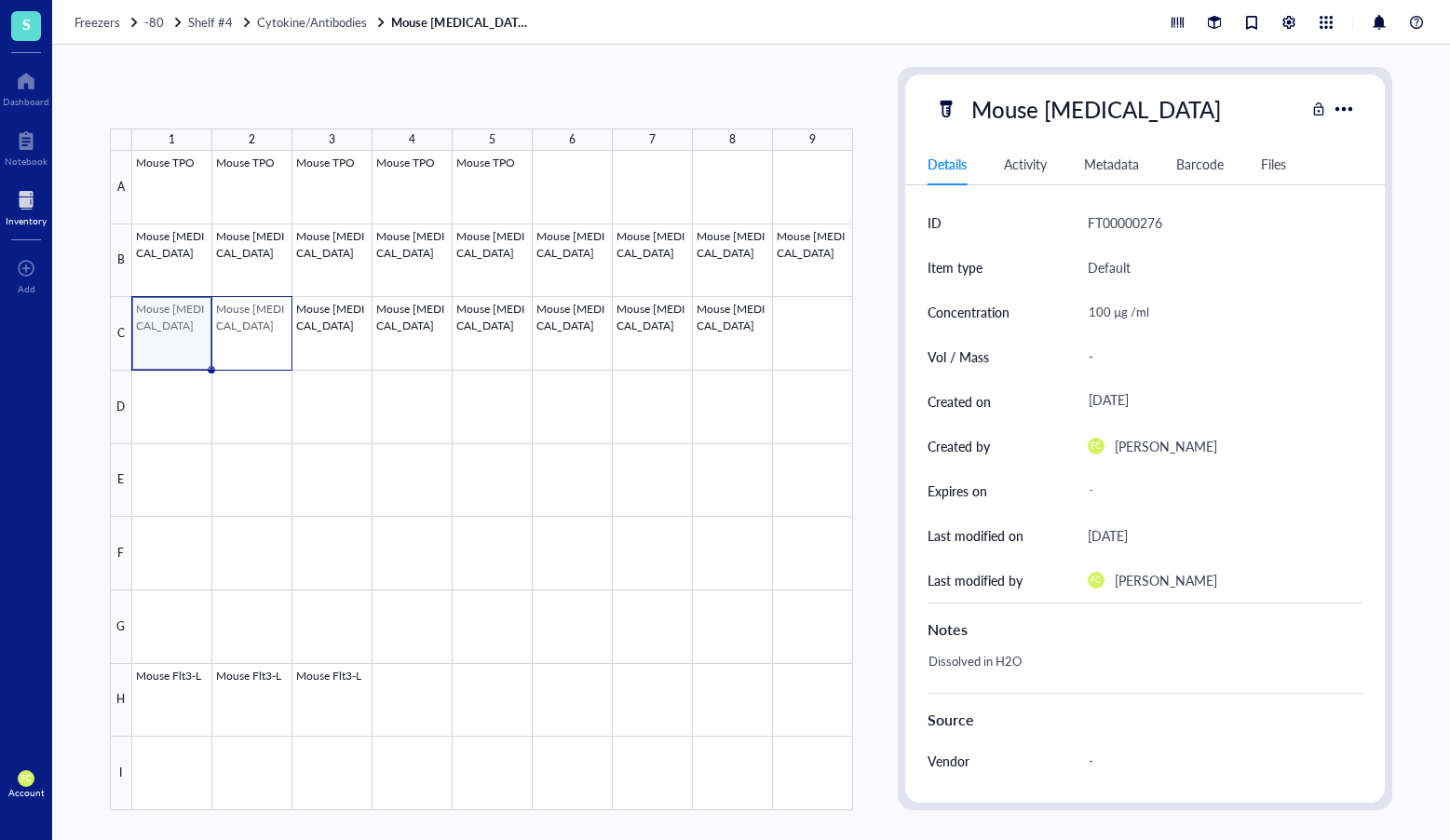
drag, startPoint x: 213, startPoint y: 327, endPoint x: 255, endPoint y: 328, distance: 42.0
click at [255, 328] on div at bounding box center [492, 480] width 721 height 659
drag, startPoint x: 292, startPoint y: 367, endPoint x: 290, endPoint y: 421, distance: 54.0
click at [0, 0] on div "Mouse TPO Mouse TPO Mouse TPO Mouse TPO Mouse TPO Mouse G-CSF Mouse G-CSF Mouse…" at bounding box center [0, 0] width 0 height 0
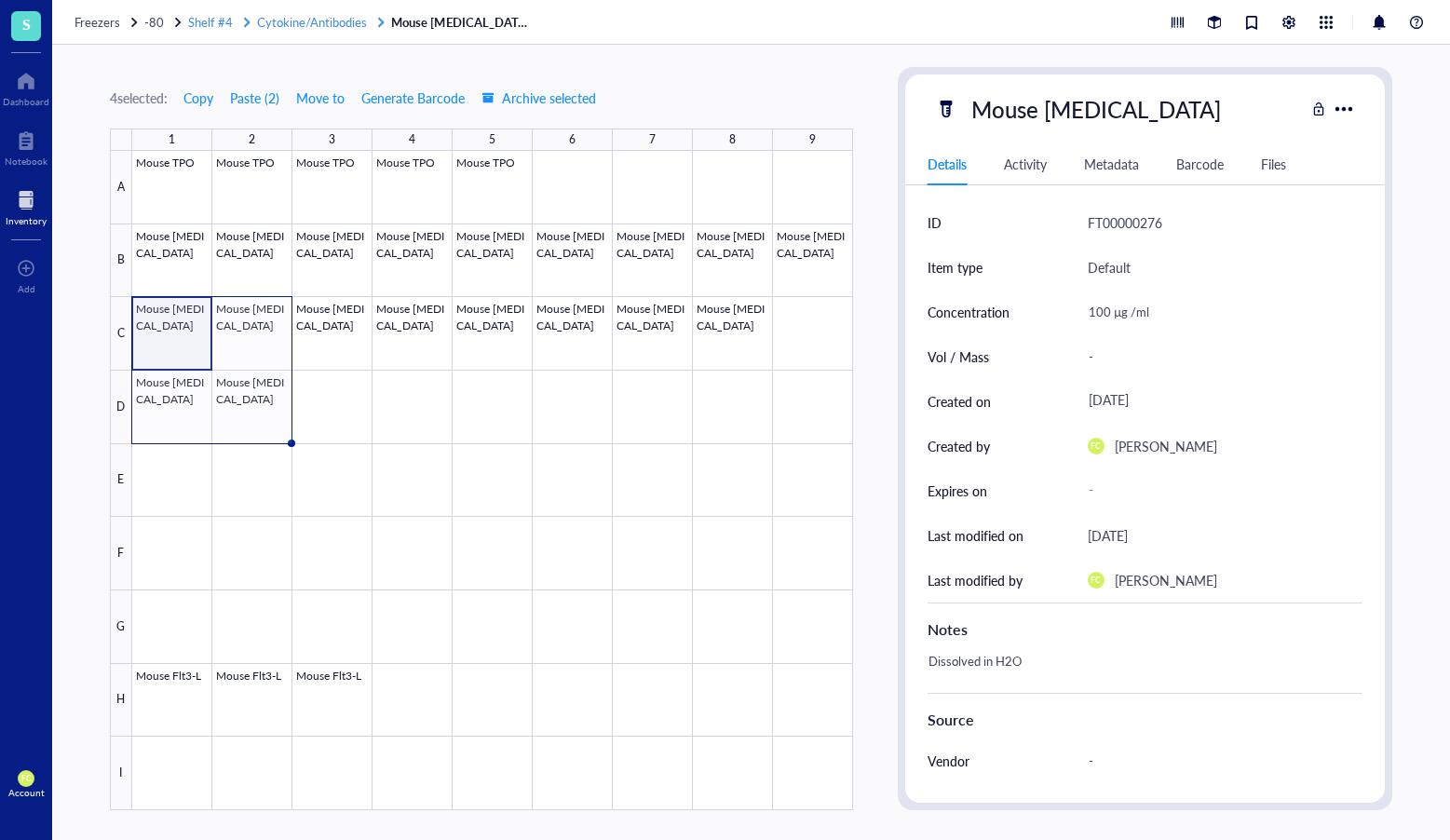
click at [340, 27] on span "Cytokine/Antibodies" at bounding box center [312, 22] width 110 height 18
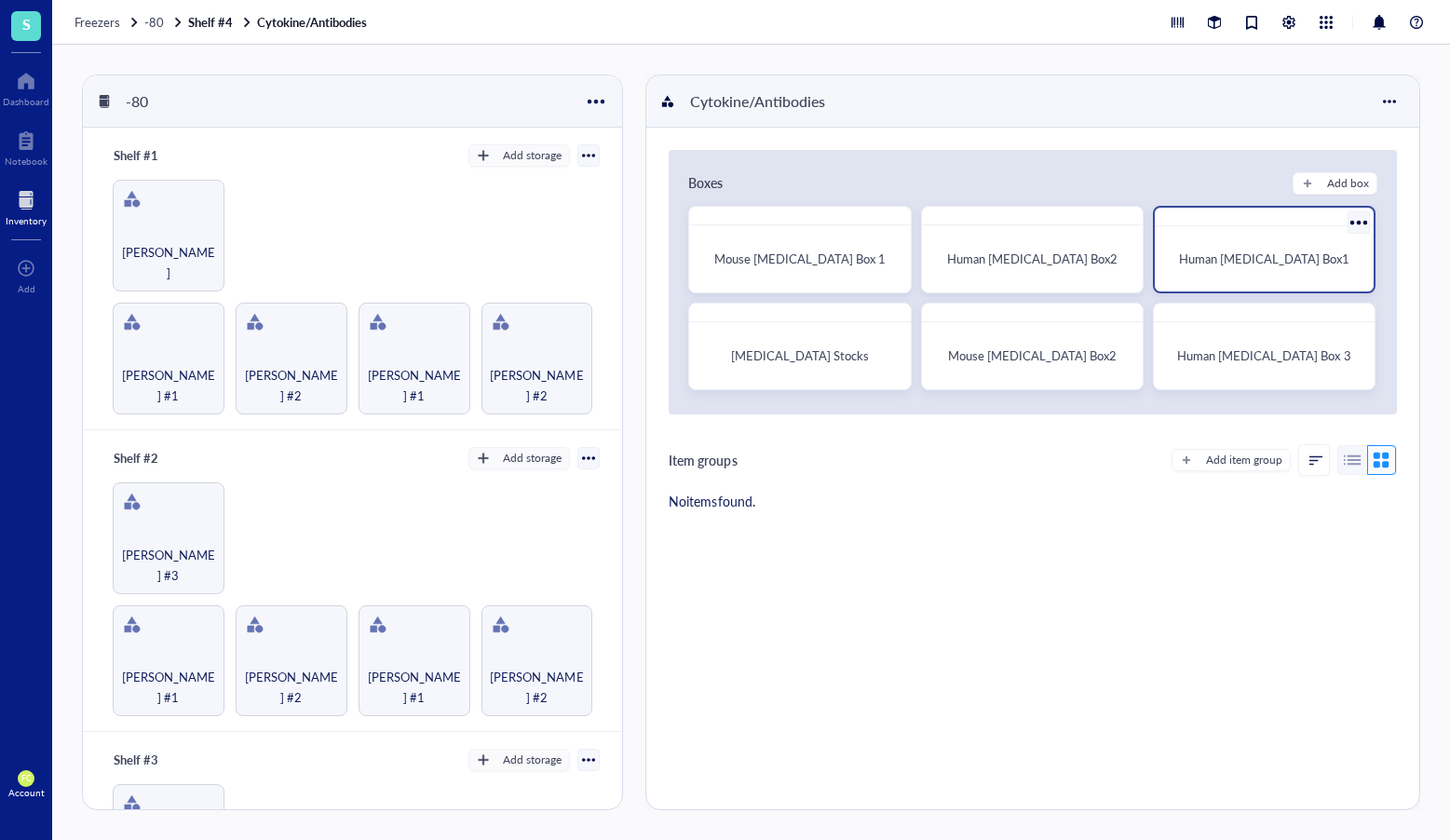
click at [1221, 285] on div "Human Cytokines Box1" at bounding box center [1265, 249] width 223 height 88
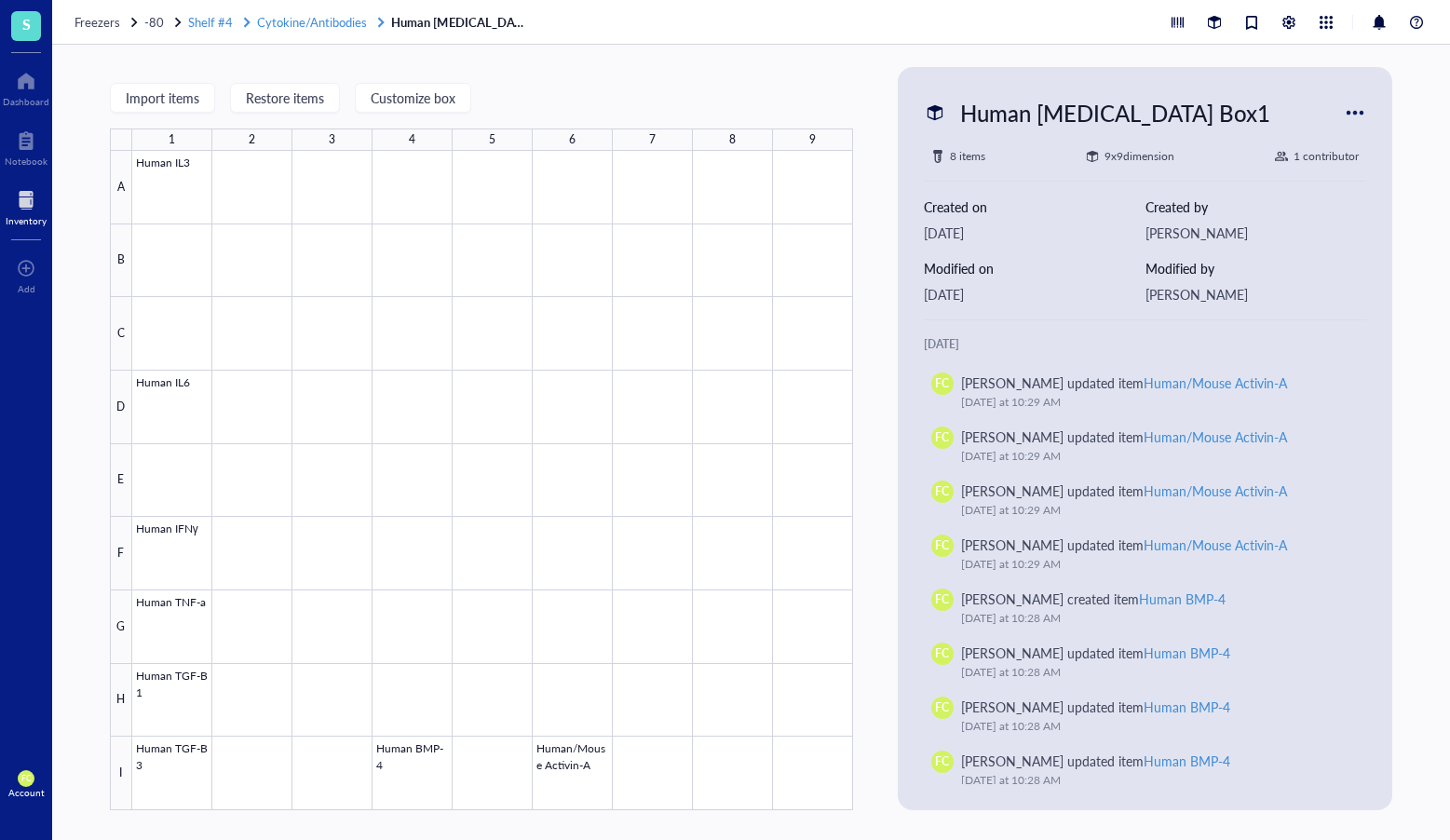
click at [322, 23] on span "Cytokine/Antibodies" at bounding box center [312, 22] width 110 height 18
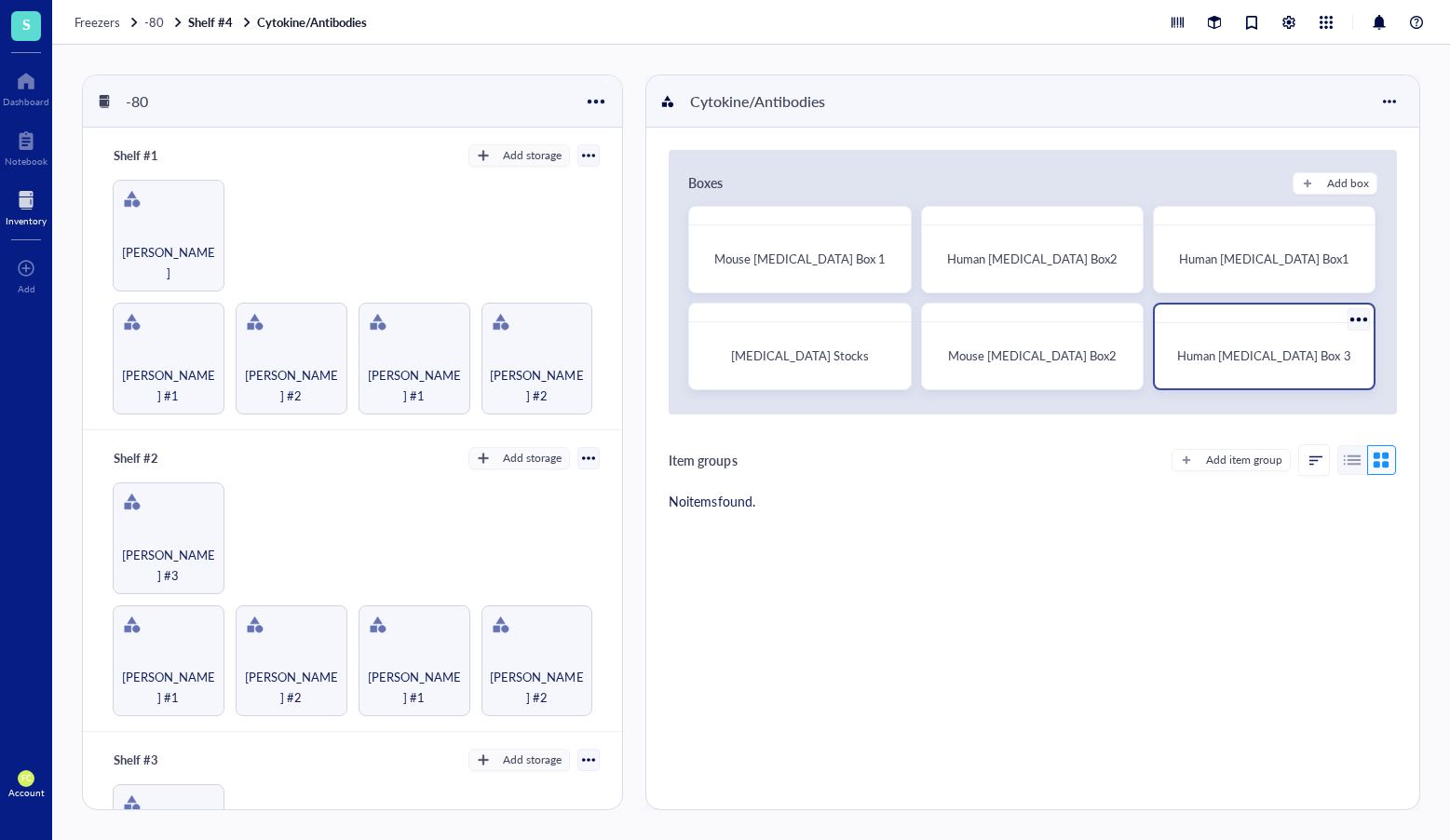
click at [1243, 364] on div "Human Cytokines Box 3" at bounding box center [1264, 355] width 189 height 19
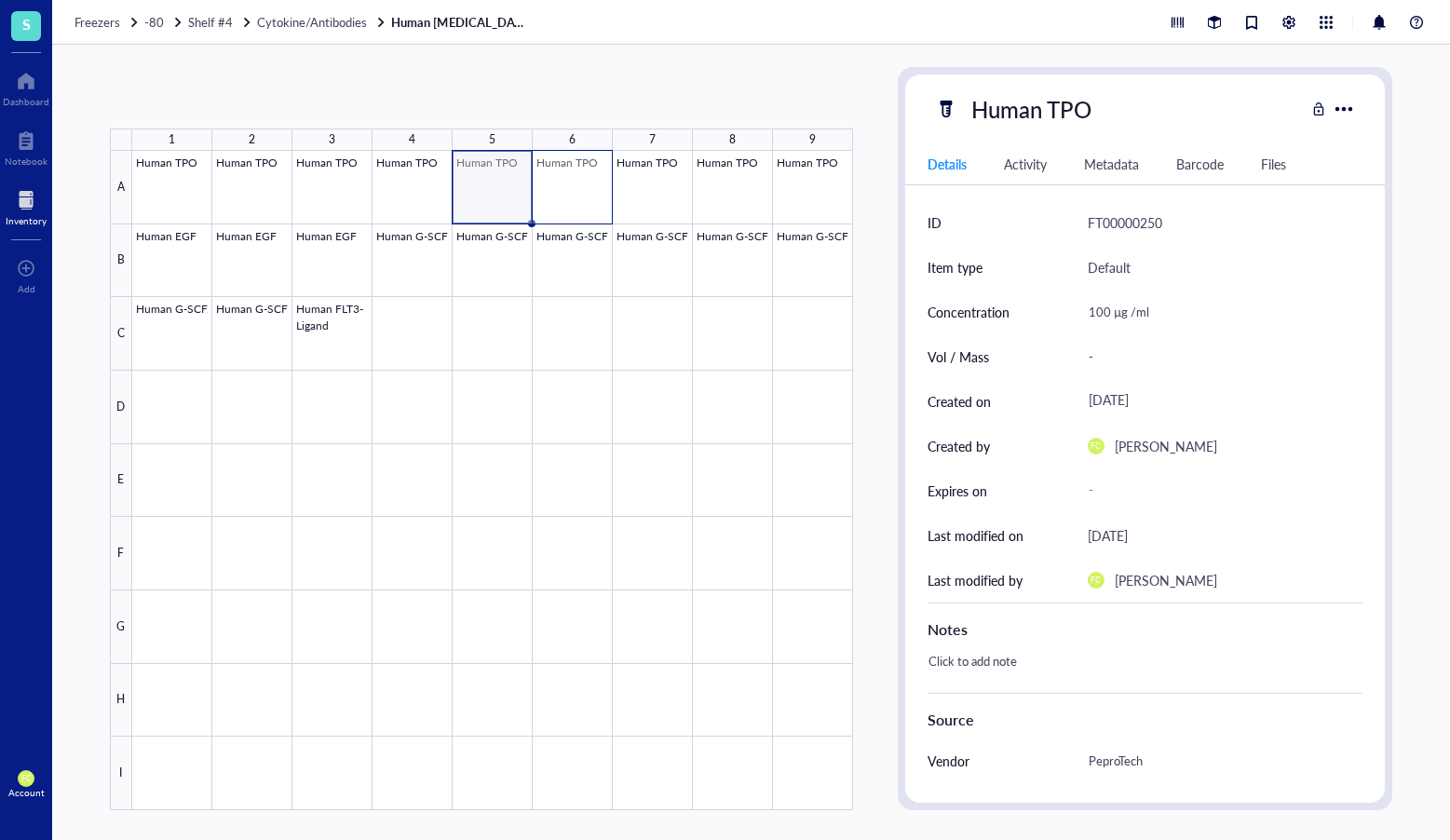
drag, startPoint x: 498, startPoint y: 176, endPoint x: 585, endPoint y: 178, distance: 87.0
click at [585, 178] on div at bounding box center [492, 480] width 721 height 659
drag, startPoint x: 576, startPoint y: 186, endPoint x: 790, endPoint y: 189, distance: 214.0
click at [790, 189] on div at bounding box center [492, 480] width 721 height 659
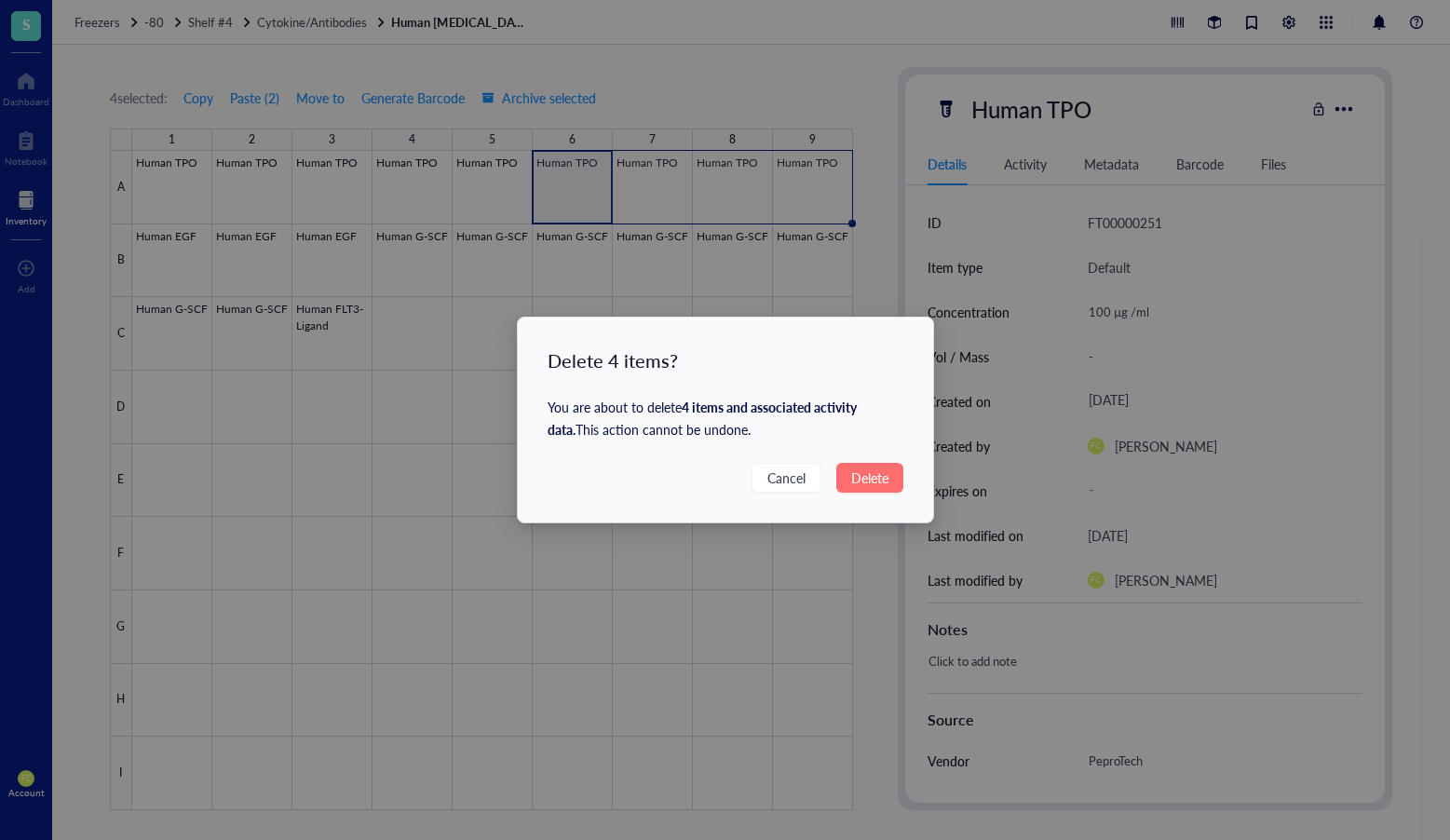
click at [876, 479] on span "Delete" at bounding box center [870, 477] width 37 height 21
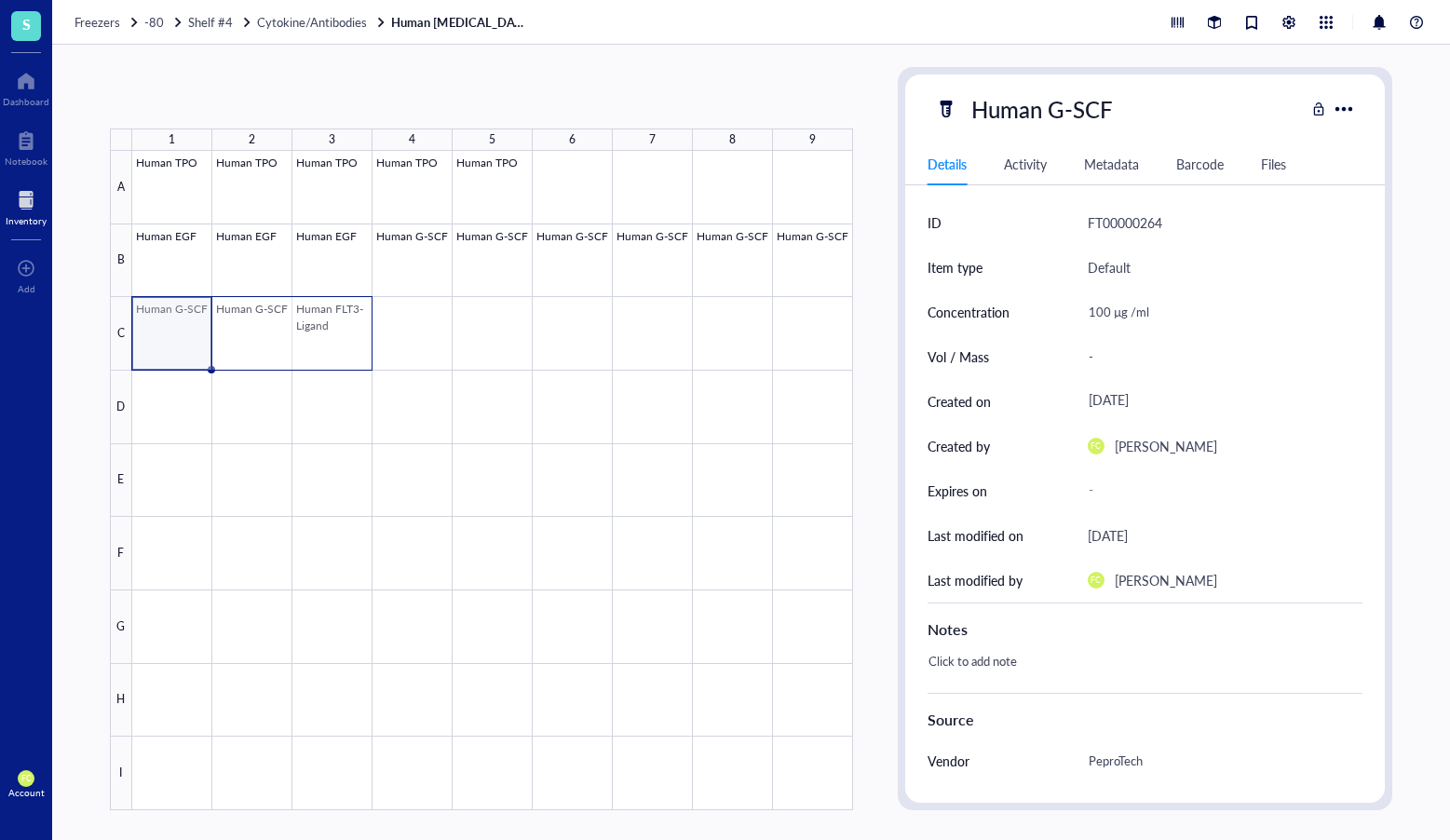
drag, startPoint x: 282, startPoint y: 327, endPoint x: 337, endPoint y: 328, distance: 55.0
click at [337, 328] on div at bounding box center [492, 480] width 721 height 659
drag, startPoint x: 372, startPoint y: 368, endPoint x: 791, endPoint y: 360, distance: 419.1
click at [0, 0] on div "Human TPO Human TPO Human TPO Human TPO Human TPO Human EGF Human EGF Human EGF…" at bounding box center [0, 0] width 0 height 0
click at [197, 340] on div at bounding box center [492, 480] width 721 height 659
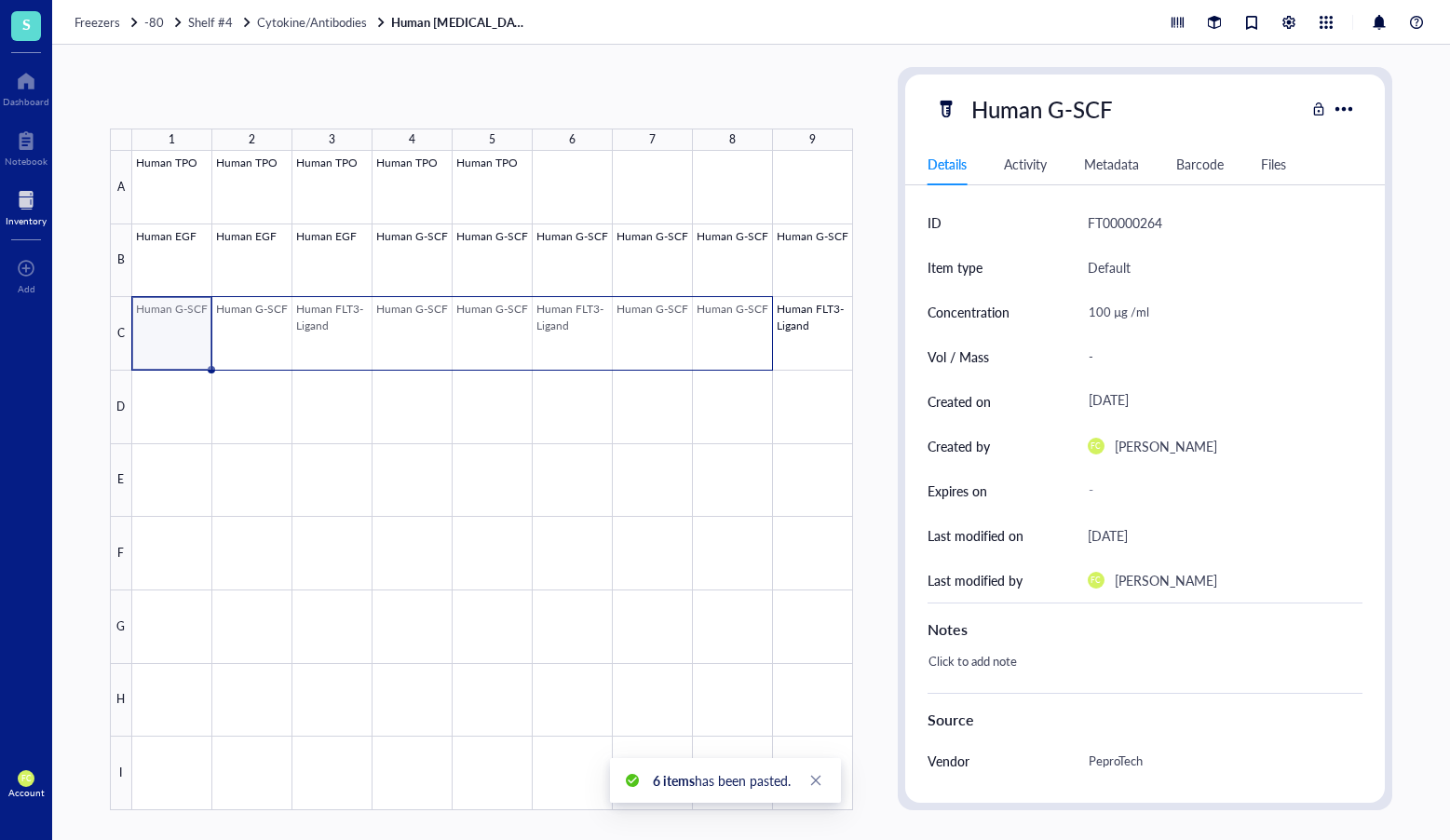
drag, startPoint x: 170, startPoint y: 342, endPoint x: 727, endPoint y: 348, distance: 557.0
click at [710, 334] on div at bounding box center [492, 480] width 721 height 659
drag, startPoint x: 771, startPoint y: 367, endPoint x: 776, endPoint y: 419, distance: 52.2
click at [0, 0] on div "Human TPO Human TPO Human TPO Human TPO Human TPO Human EGF Human EGF Human EGF…" at bounding box center [0, 0] width 0 height 0
drag, startPoint x: 185, startPoint y: 325, endPoint x: 748, endPoint y: 331, distance: 563.0
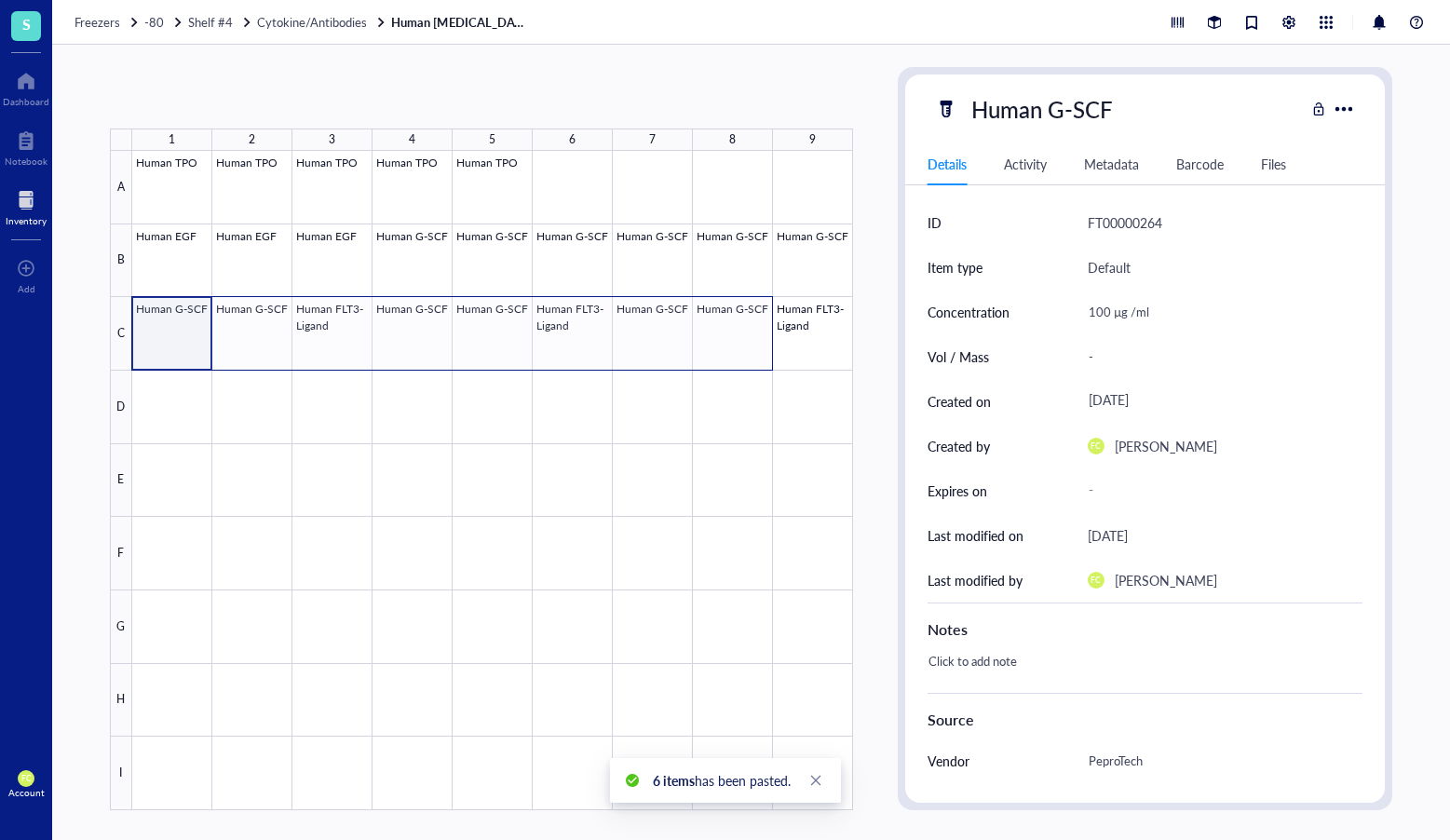
click at [748, 331] on div at bounding box center [492, 480] width 721 height 659
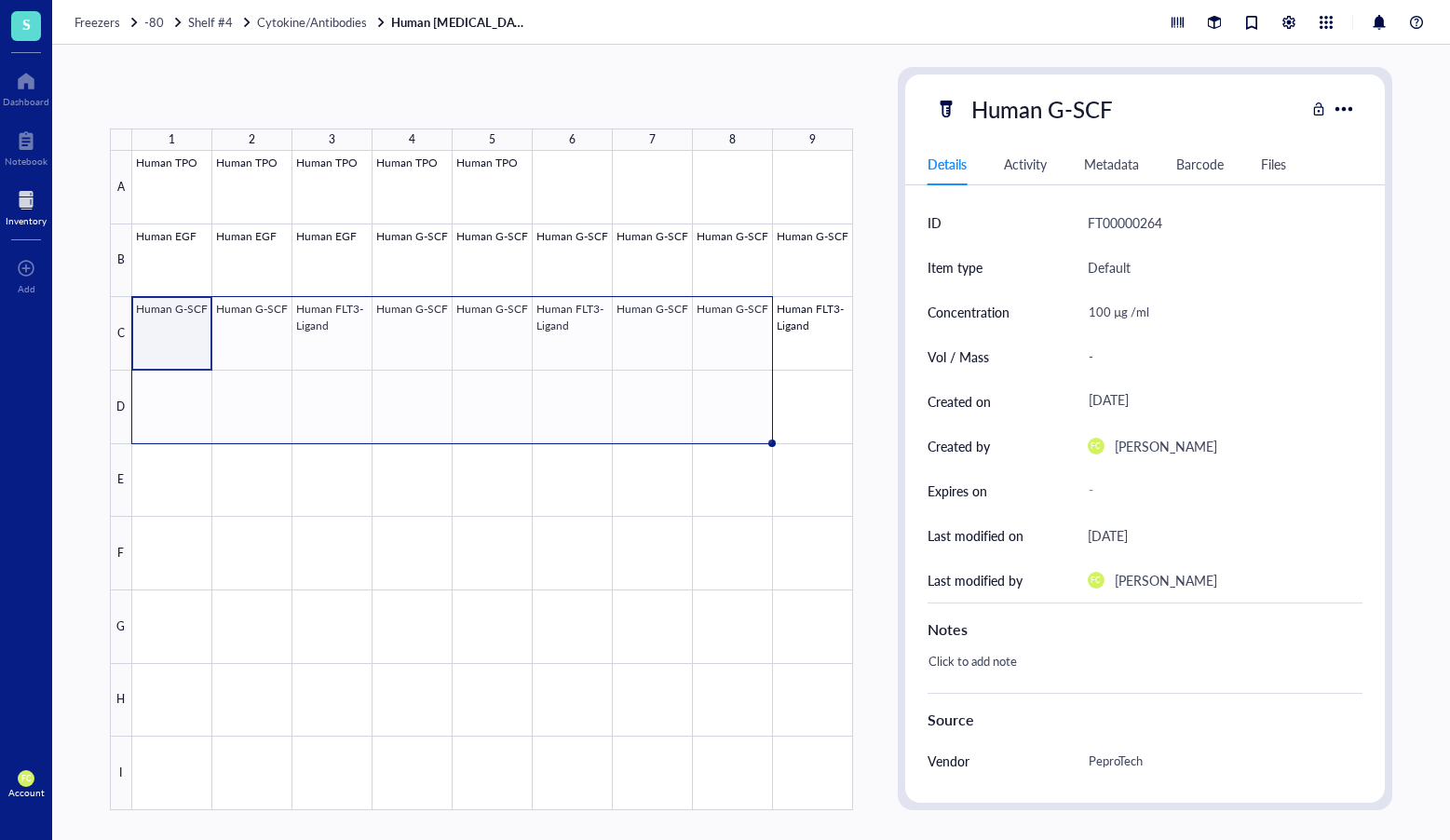
drag, startPoint x: 772, startPoint y: 367, endPoint x: 709, endPoint y: 416, distance: 79.8
click at [0, 0] on div "Human TPO Human TPO Human TPO Human TPO Human TPO Human EGF Human EGF Human EGF…" at bounding box center [0, 0] width 0 height 0
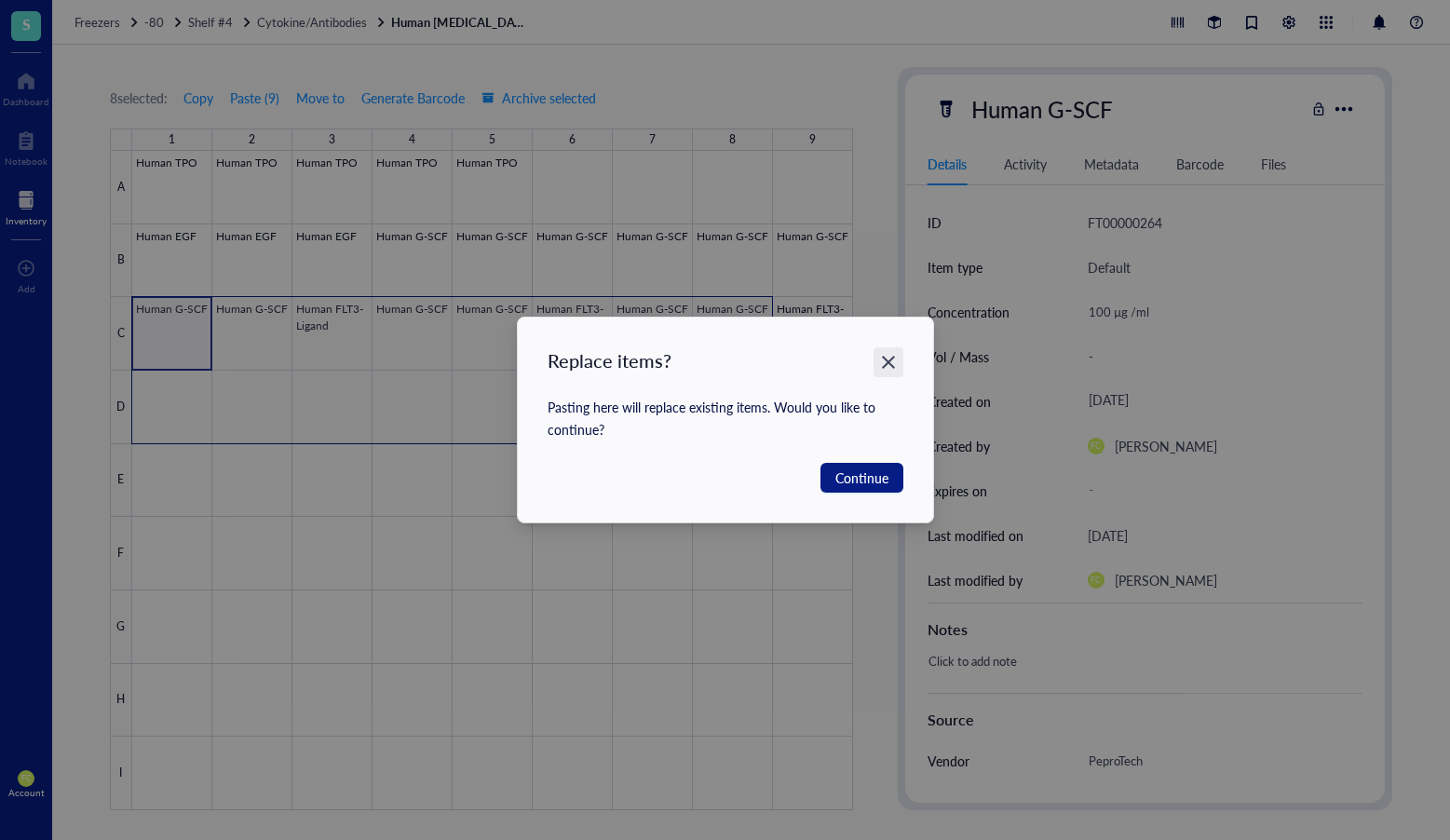
click at [900, 366] on div "Close" at bounding box center [888, 362] width 29 height 29
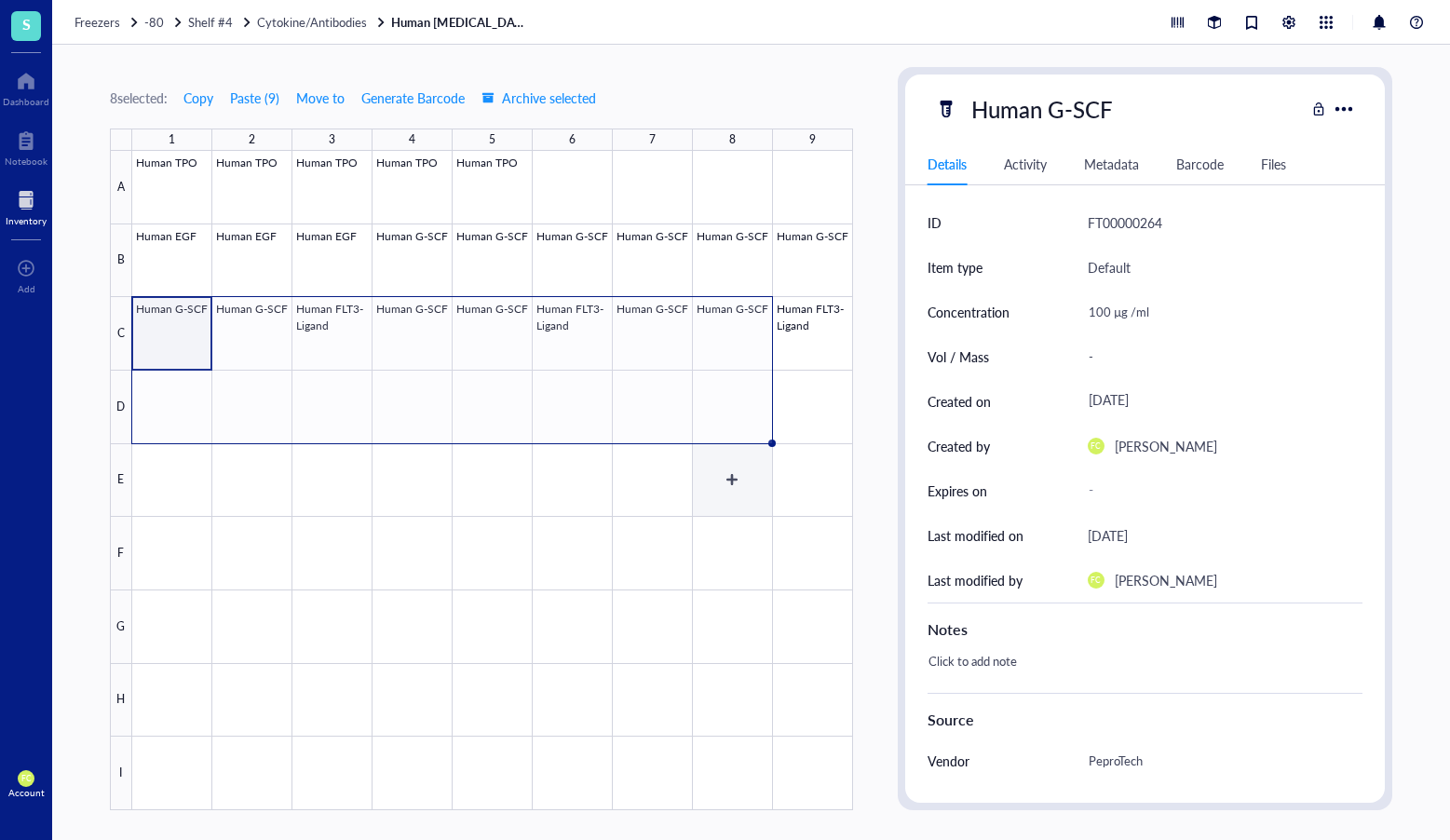
click at [724, 463] on div at bounding box center [492, 480] width 721 height 659
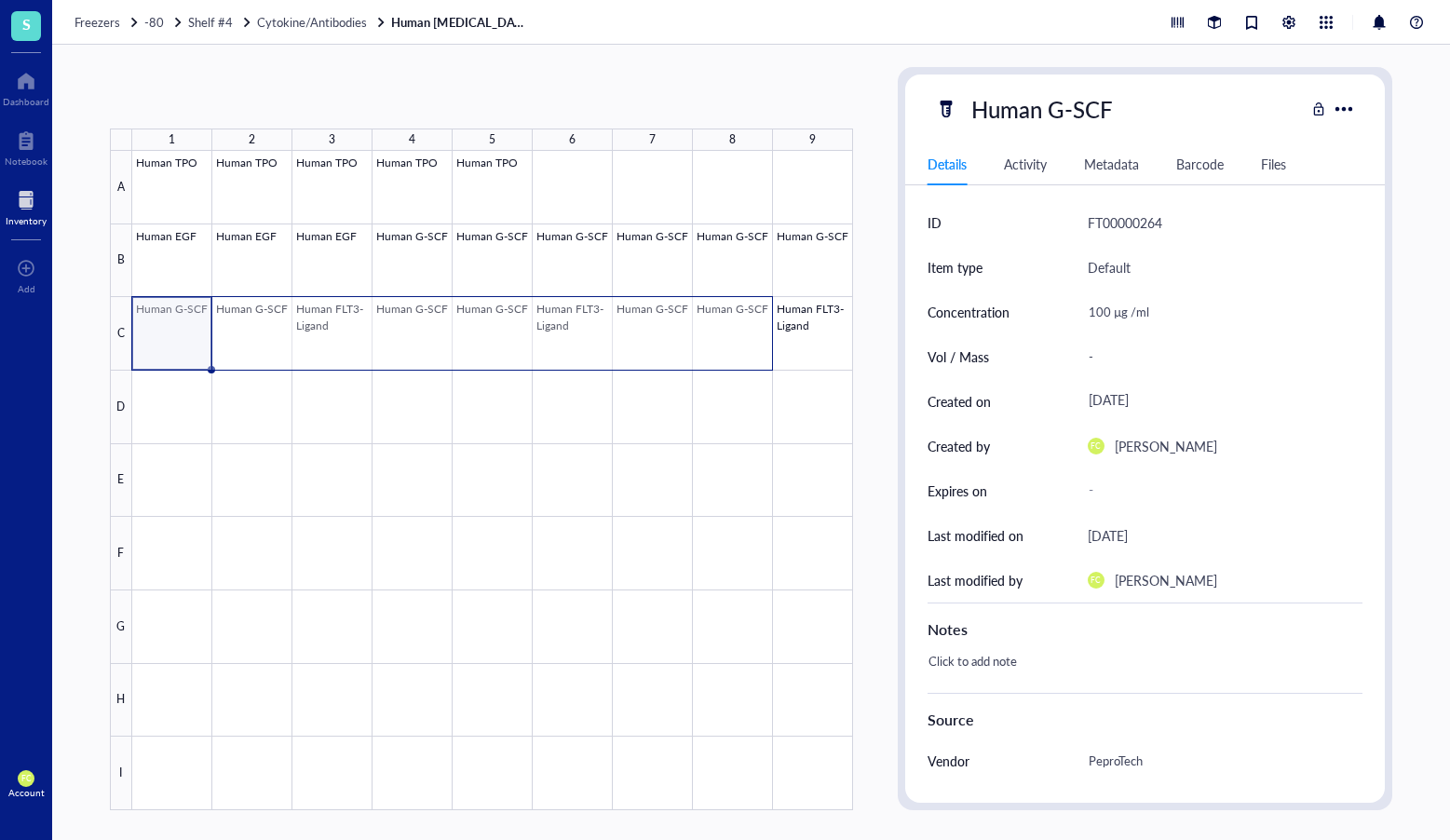
drag, startPoint x: 140, startPoint y: 322, endPoint x: 715, endPoint y: 329, distance: 575.0
click at [715, 329] on div at bounding box center [492, 480] width 721 height 659
click at [344, 358] on div at bounding box center [492, 480] width 721 height 659
drag, startPoint x: 261, startPoint y: 343, endPoint x: 288, endPoint y: 343, distance: 27.0
click at [288, 343] on div at bounding box center [492, 480] width 721 height 659
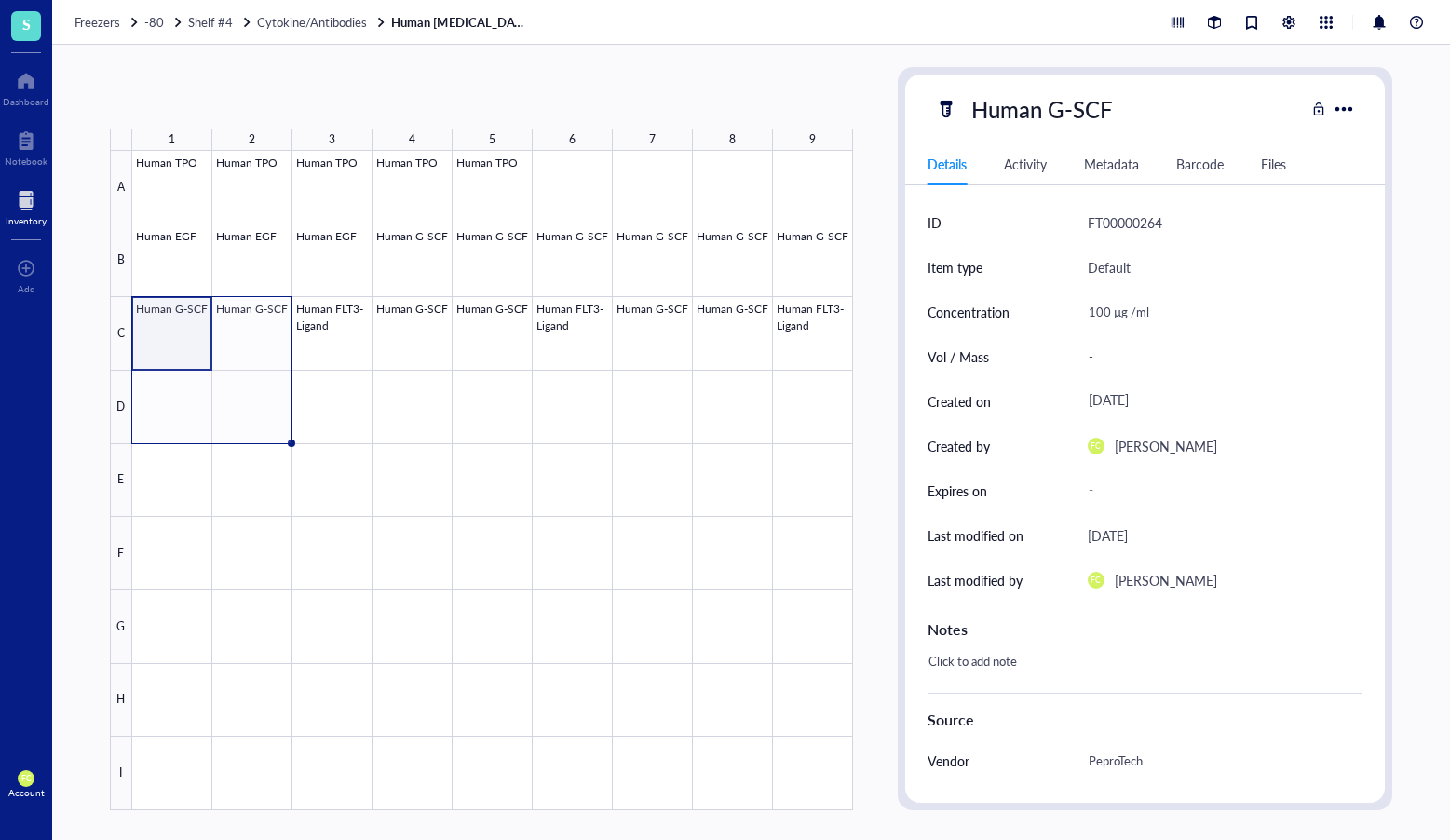
drag, startPoint x: 289, startPoint y: 367, endPoint x: 288, endPoint y: 403, distance: 36.0
click at [0, 0] on div "Human TPO Human TPO Human TPO Human TPO Human TPO Human EGF Human EGF Human EGF…" at bounding box center [0, 0] width 0 height 0
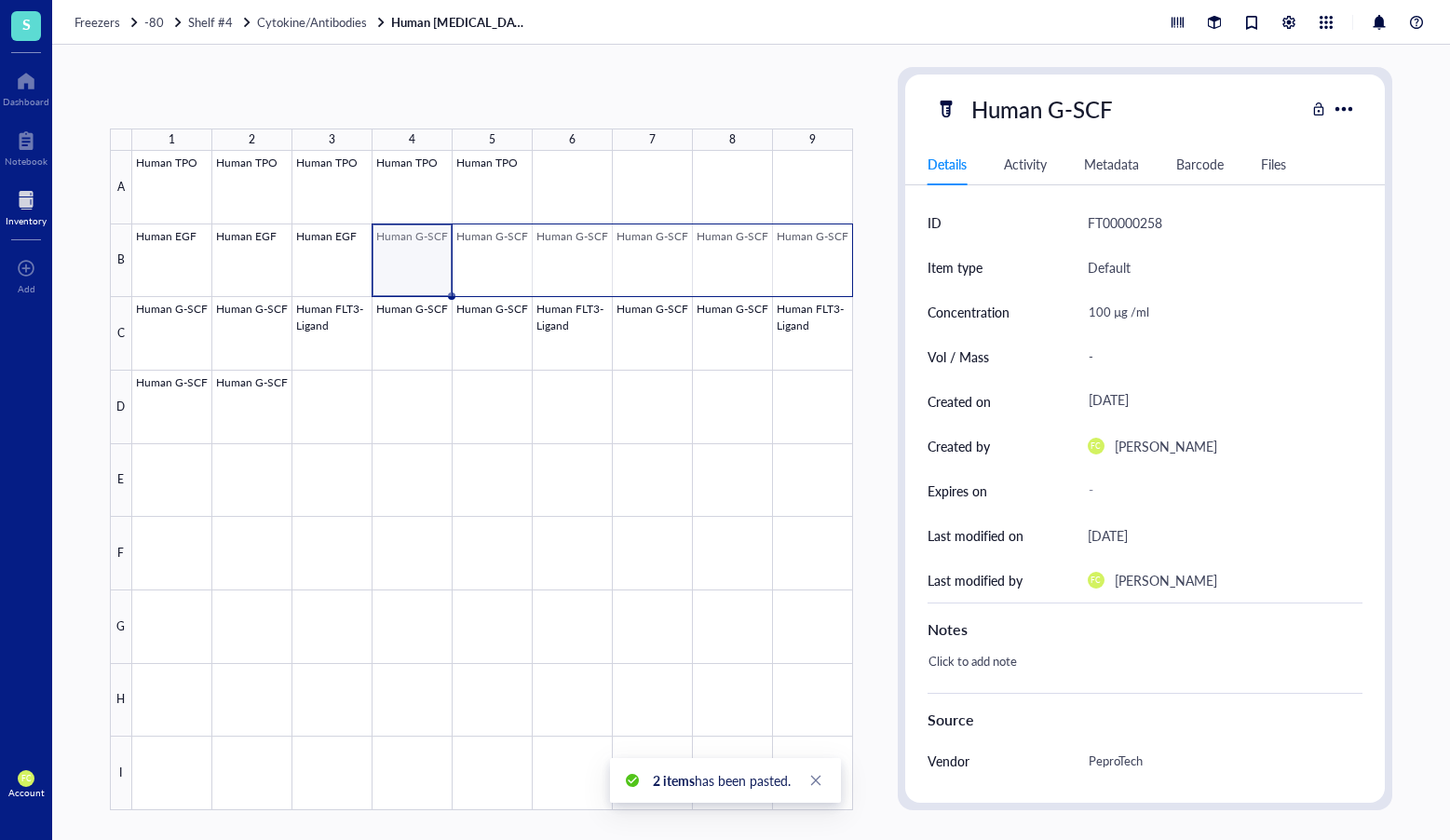
drag, startPoint x: 436, startPoint y: 268, endPoint x: 785, endPoint y: 264, distance: 349.0
click at [785, 264] on div at bounding box center [492, 480] width 721 height 659
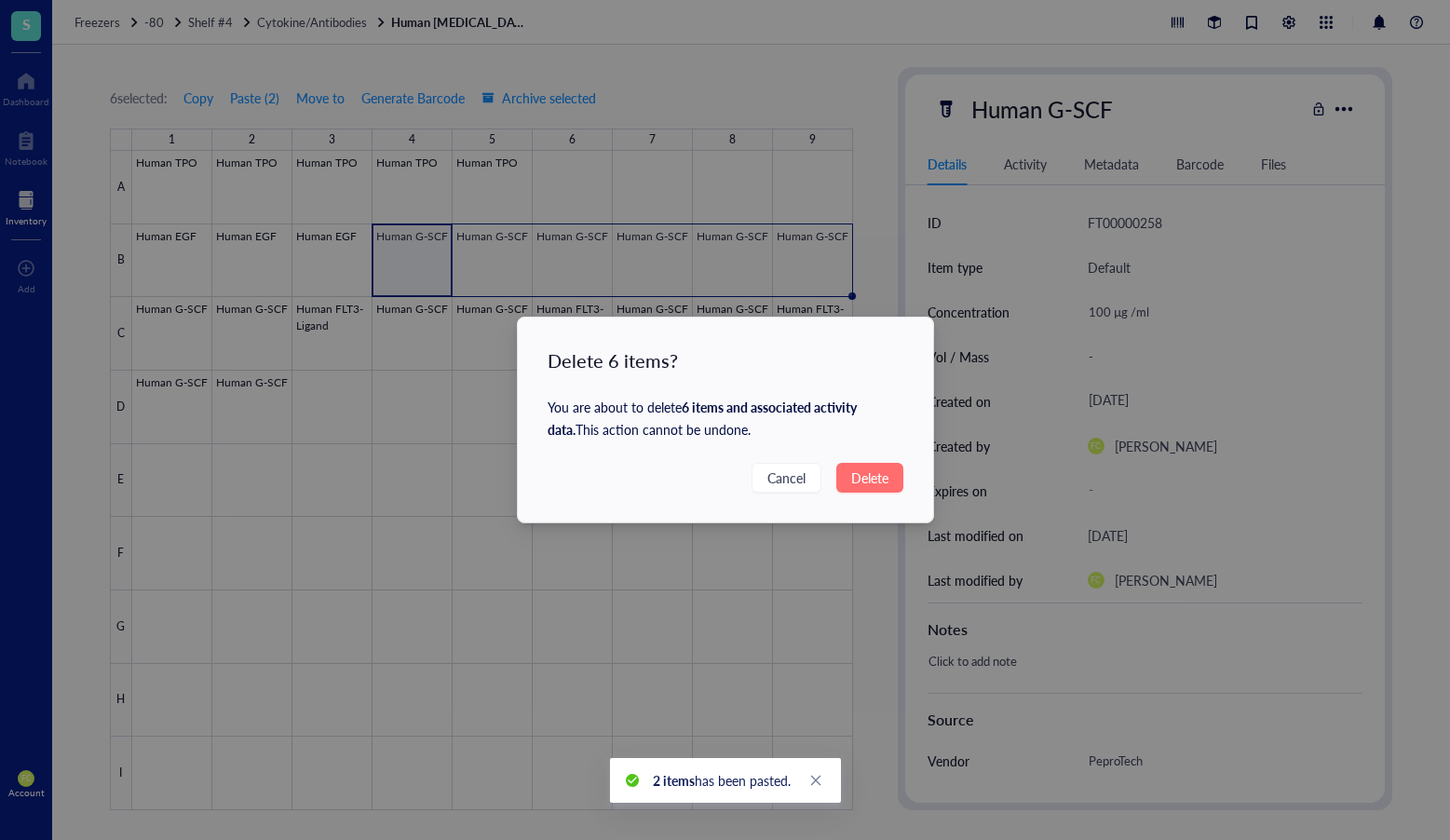
click at [871, 486] on span "Delete" at bounding box center [870, 477] width 37 height 21
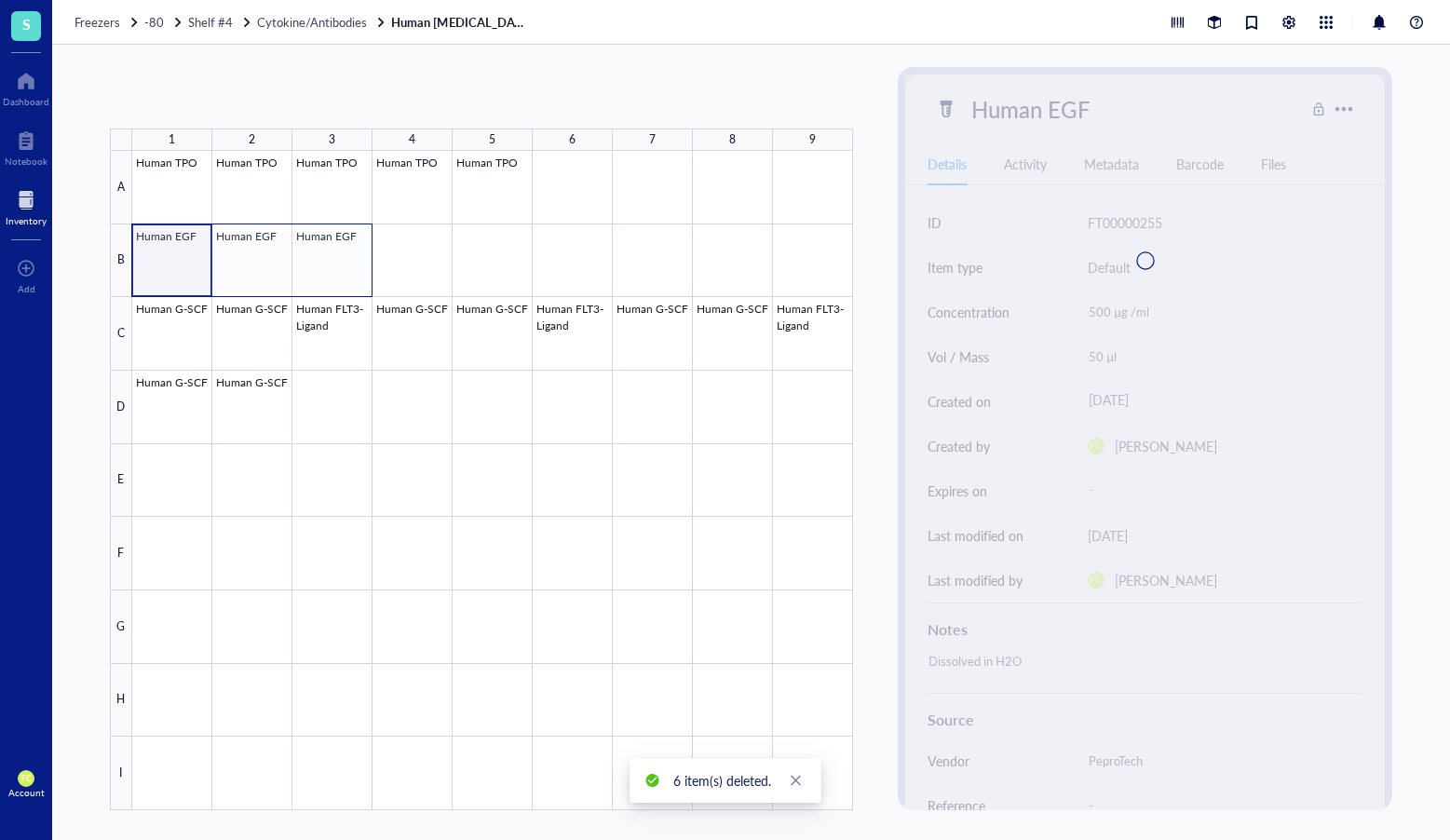
drag, startPoint x: 287, startPoint y: 261, endPoint x: 315, endPoint y: 261, distance: 28.0
click at [315, 261] on div at bounding box center [492, 480] width 721 height 659
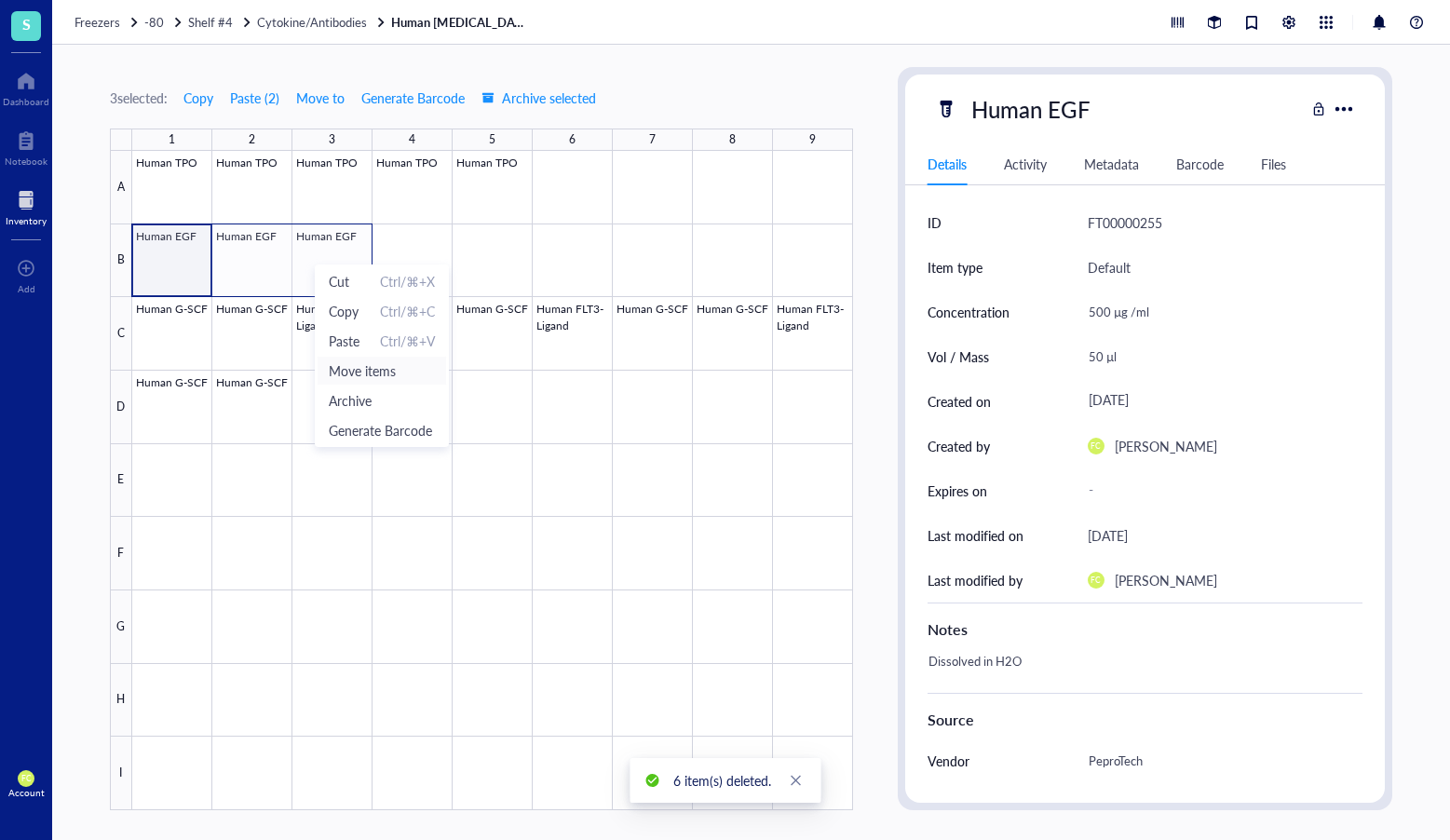
click at [404, 379] on span "Move items" at bounding box center [382, 370] width 107 height 21
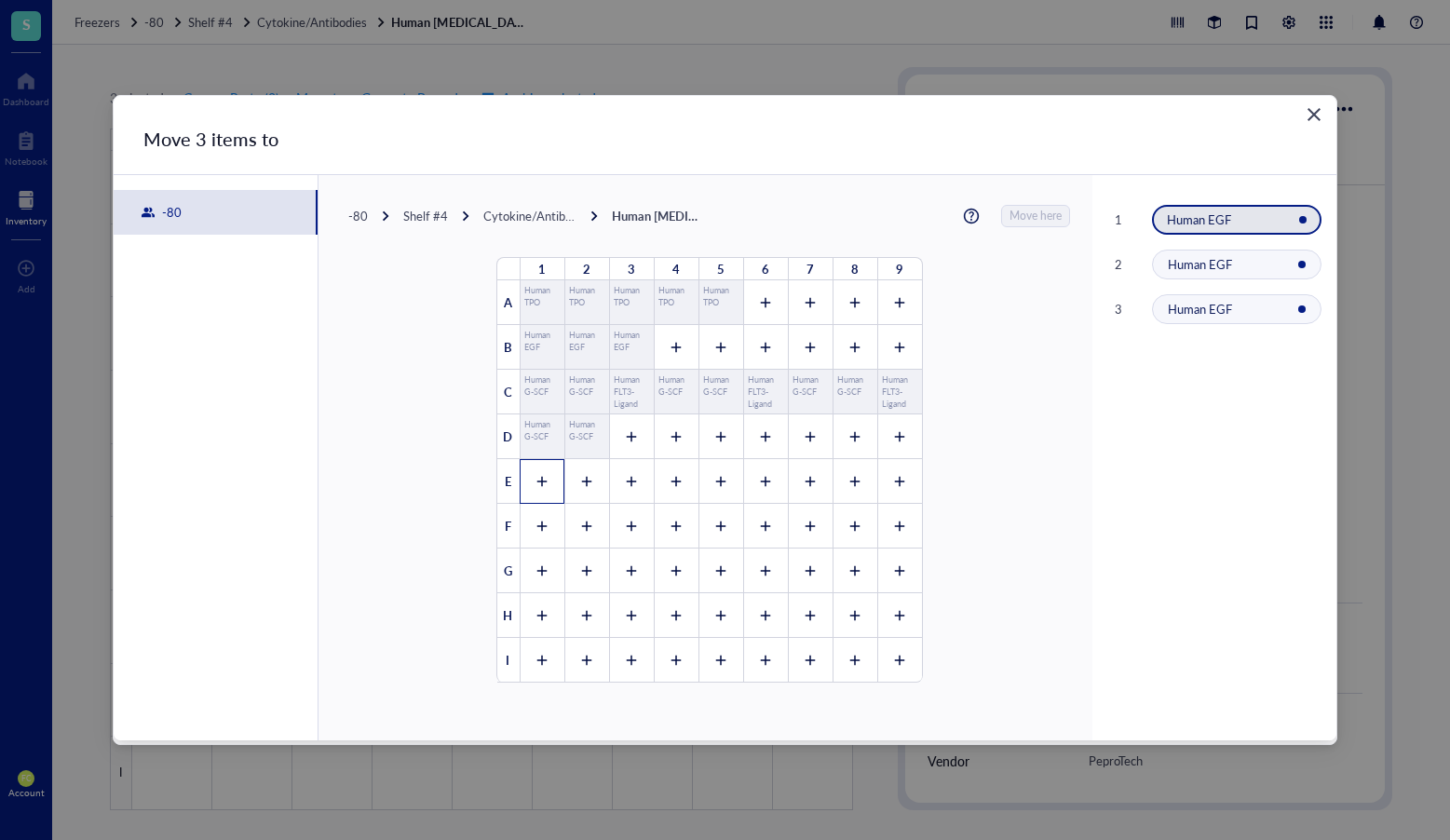
click at [549, 473] on div at bounding box center [542, 481] width 45 height 45
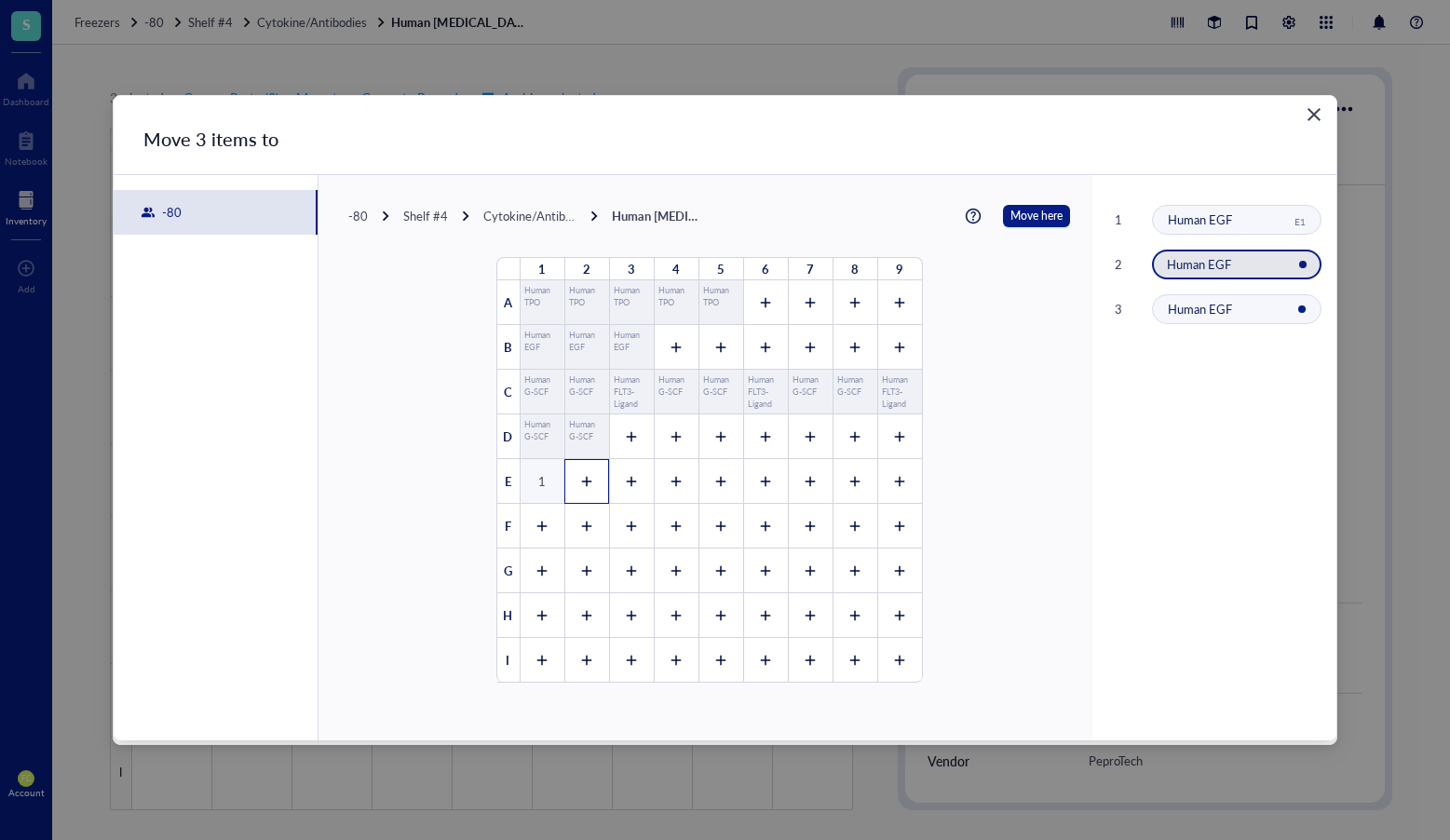
click at [580, 475] on icon at bounding box center [586, 481] width 13 height 13
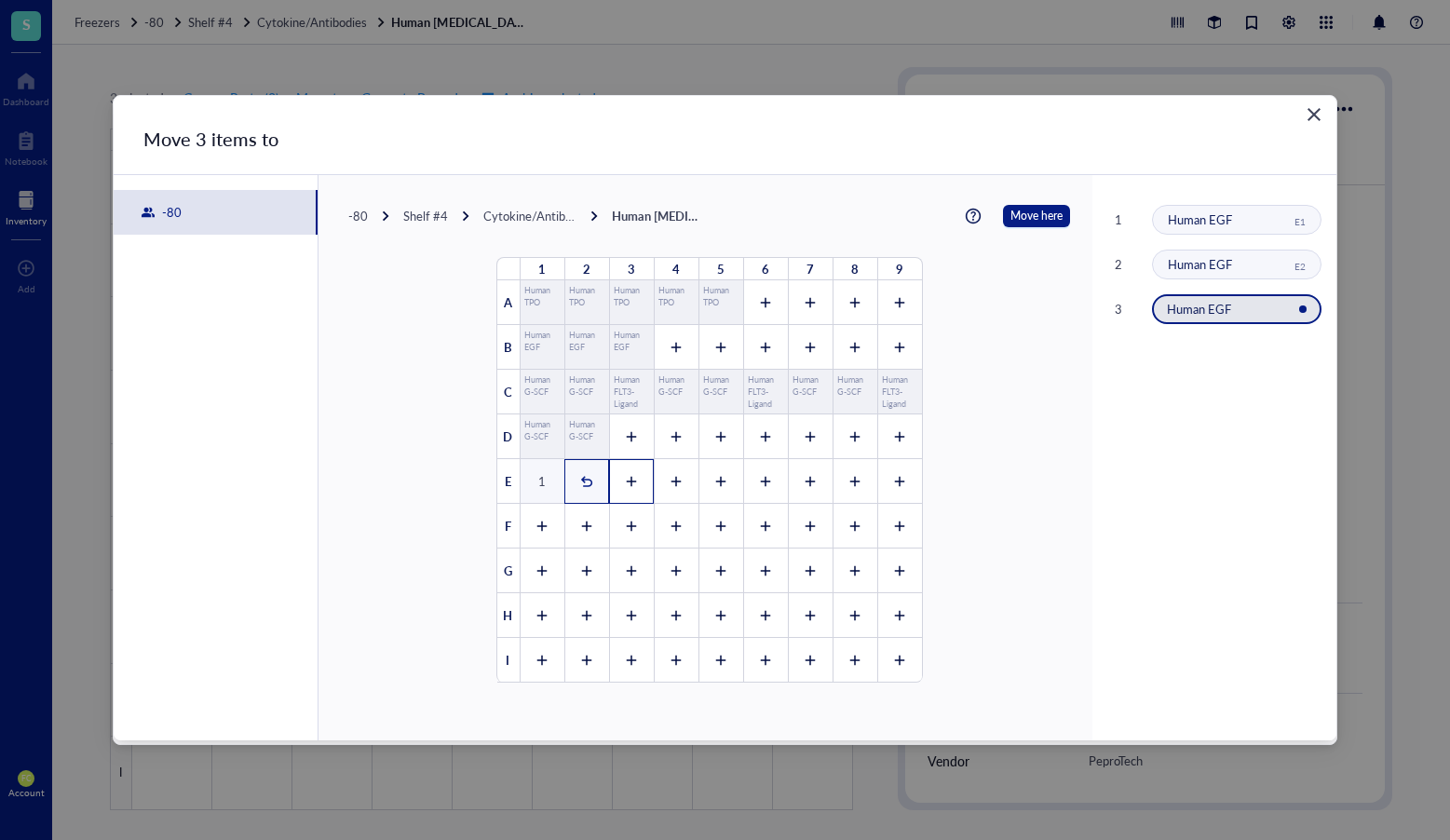
click at [619, 474] on div at bounding box center [632, 481] width 45 height 45
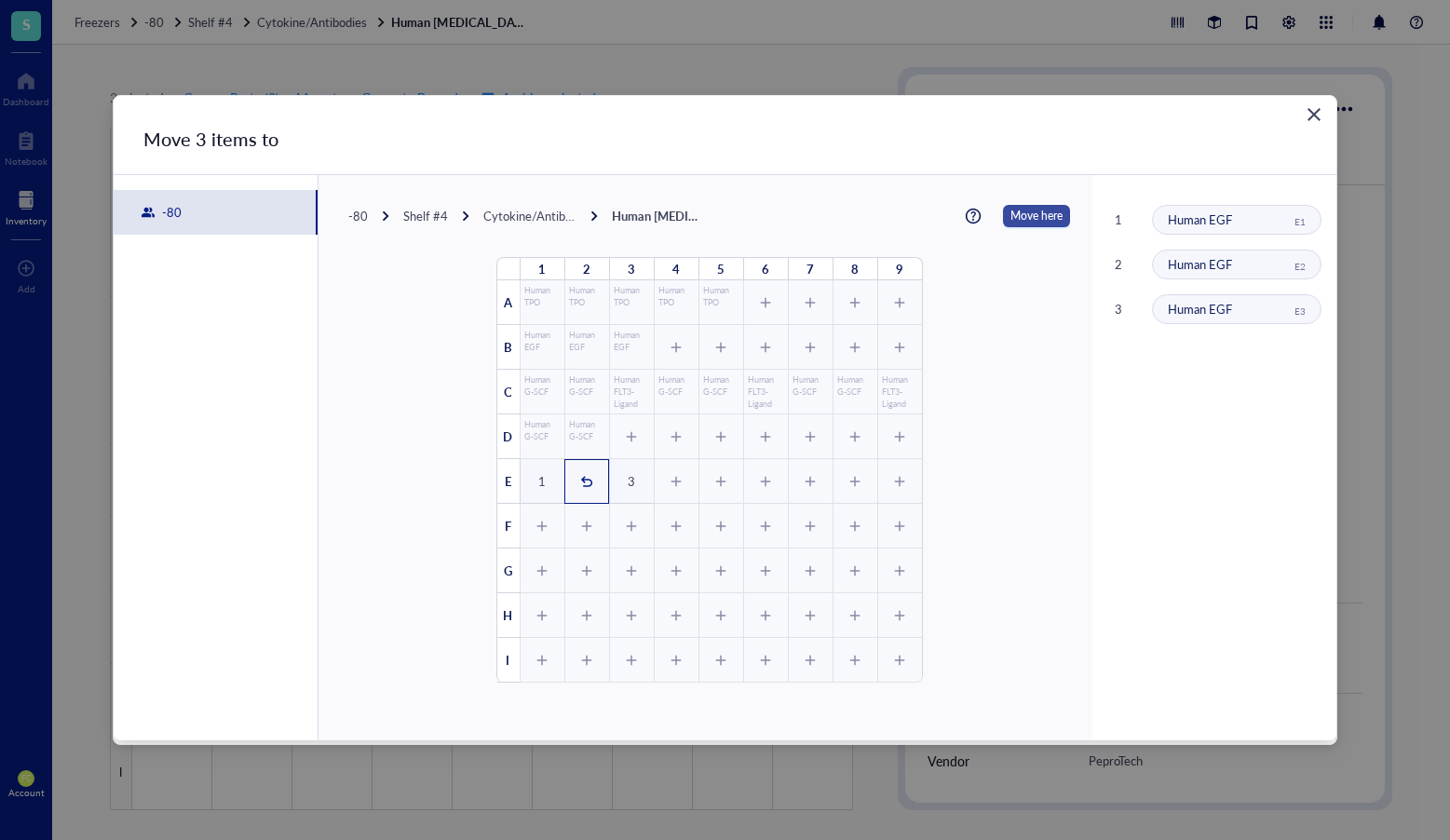
click at [1045, 215] on span "Move here" at bounding box center [1036, 215] width 52 height 22
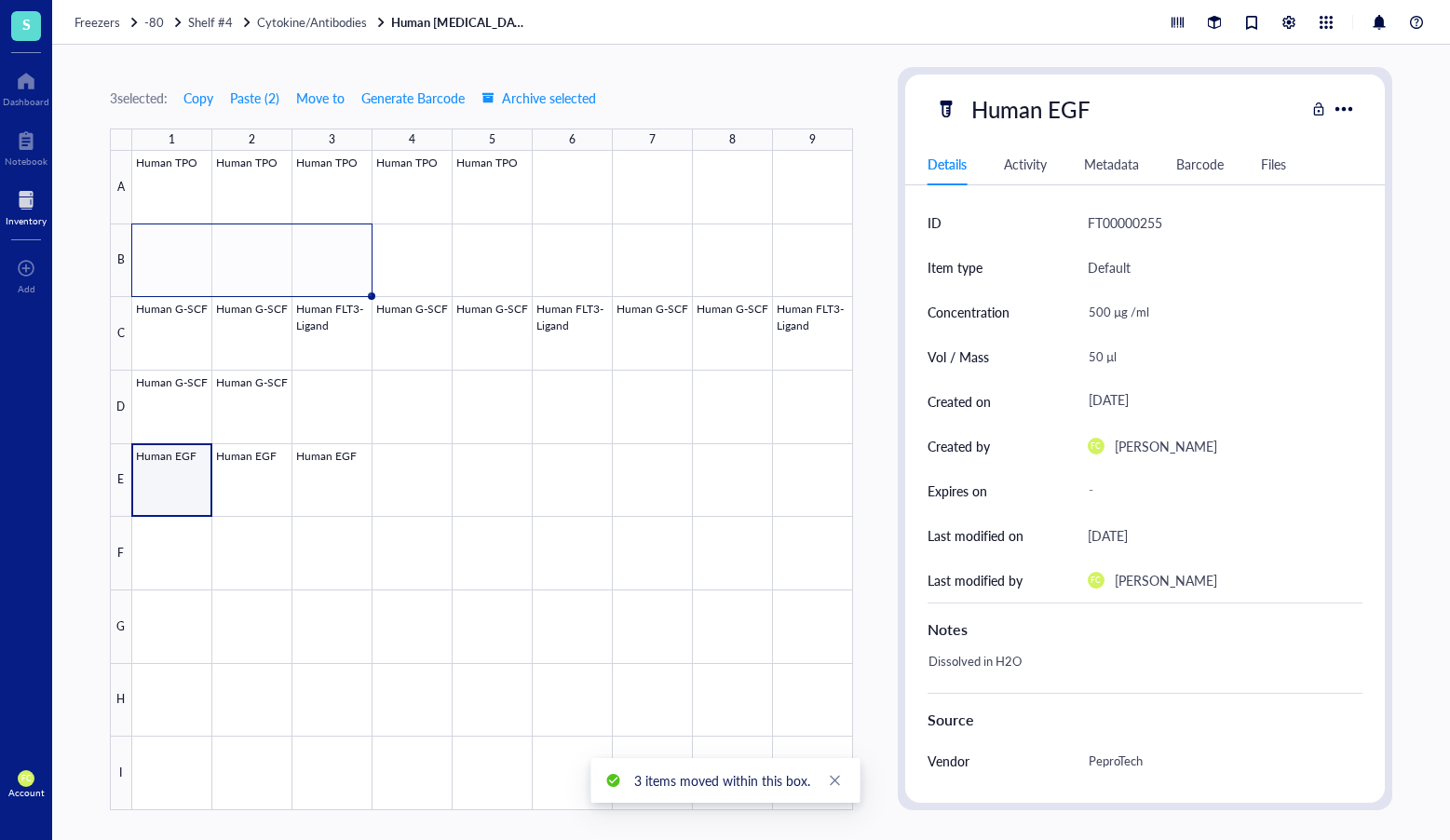
click at [179, 546] on div at bounding box center [492, 480] width 721 height 659
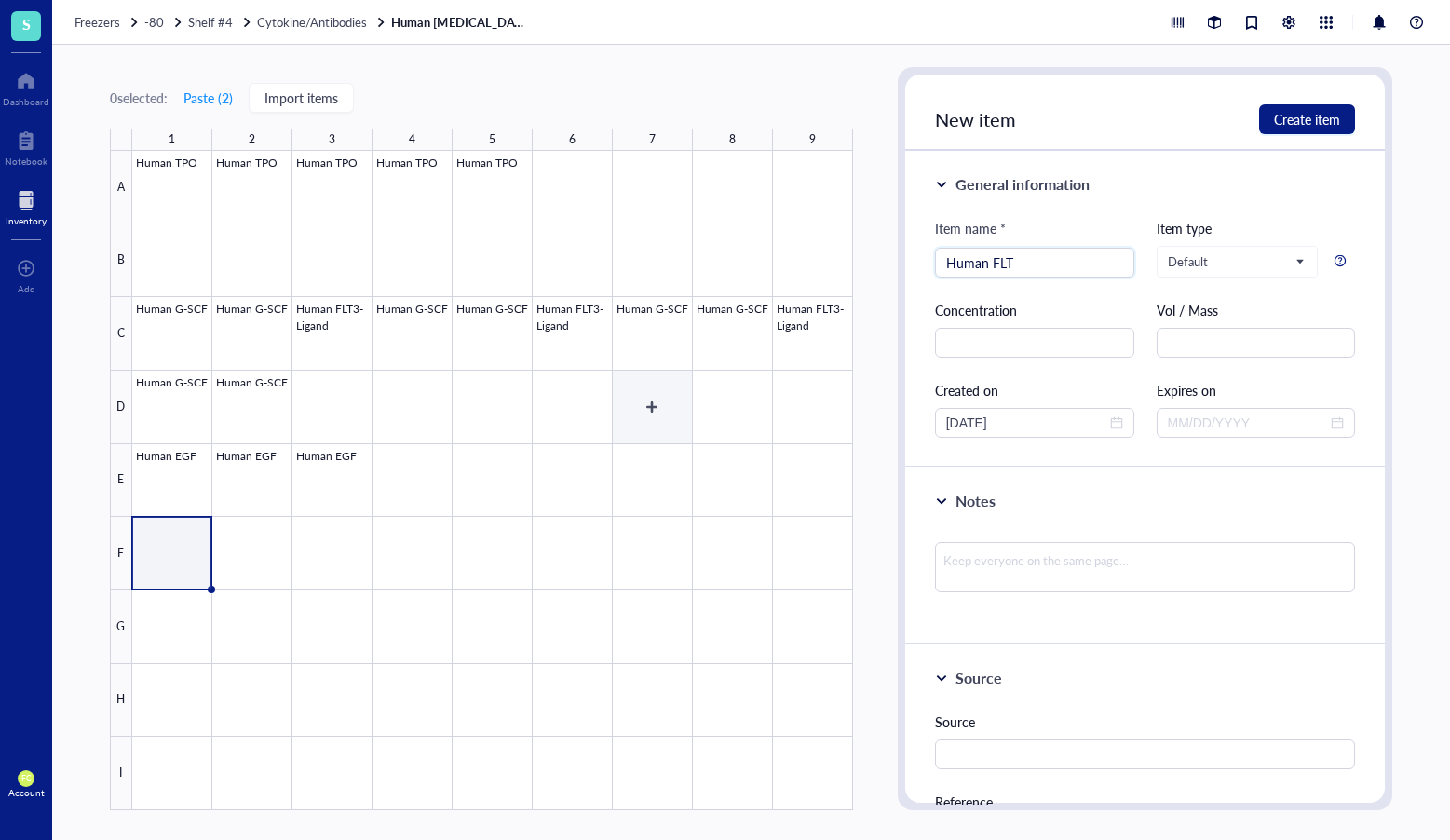
type input "Human FLT3"
click at [171, 464] on div at bounding box center [492, 480] width 721 height 659
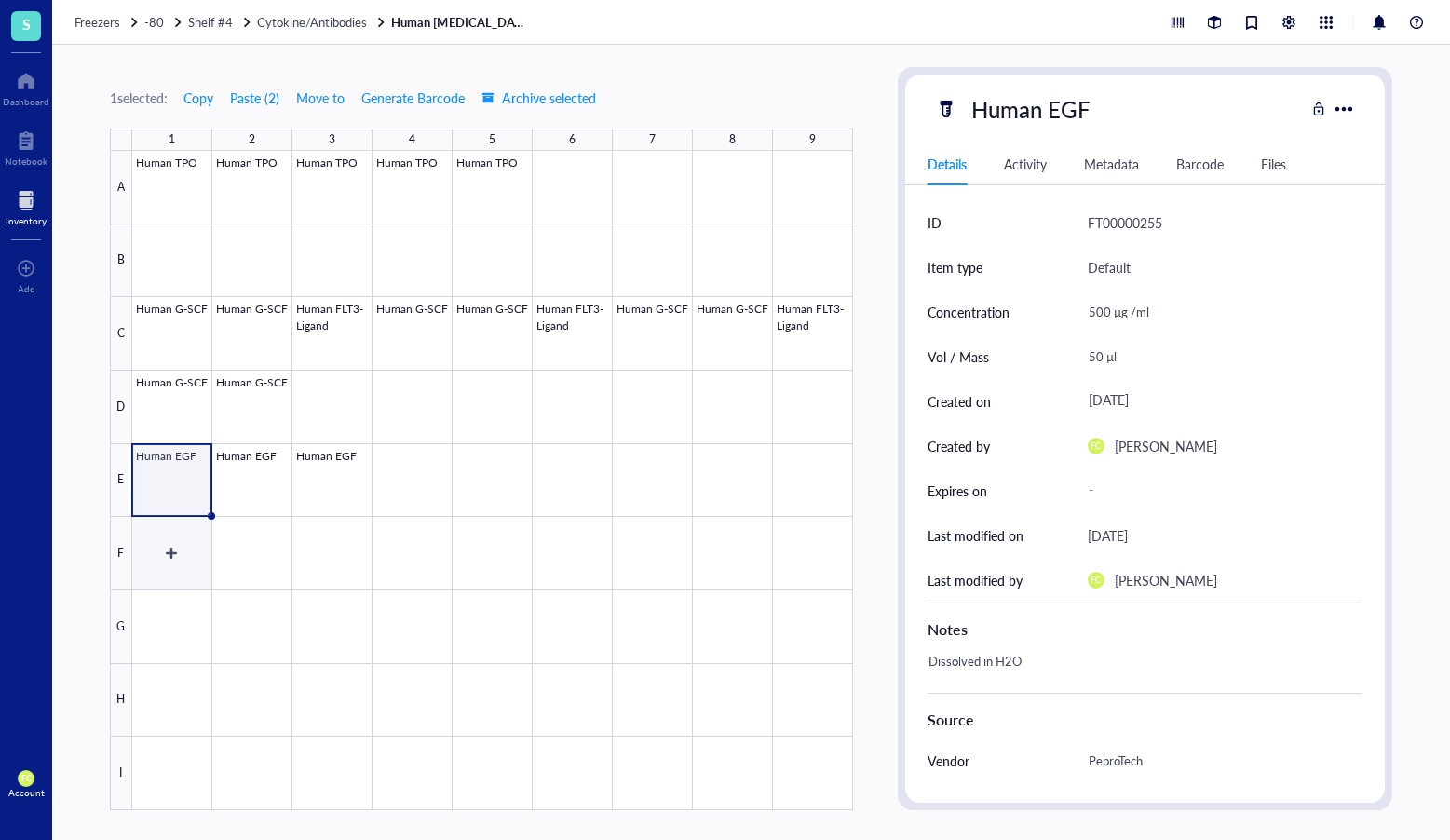
drag, startPoint x: 187, startPoint y: 528, endPoint x: 237, endPoint y: 512, distance: 52.5
click at [187, 528] on div at bounding box center [492, 480] width 721 height 659
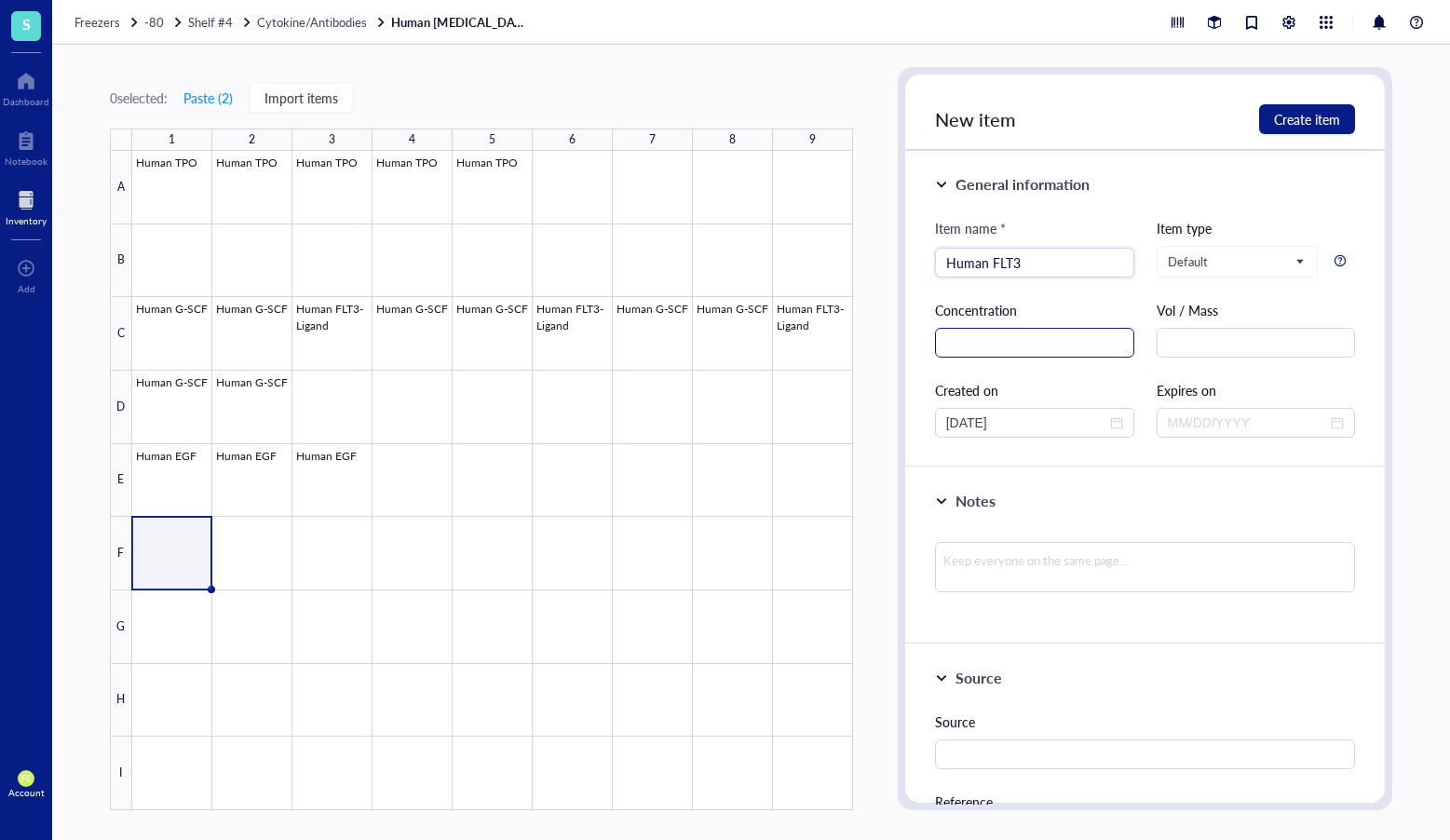
type input "Human FLT3"
click at [1103, 339] on input "text" at bounding box center [1035, 342] width 200 height 29
click at [1323, 120] on span "Create item" at bounding box center [1308, 118] width 67 height 15
click at [173, 486] on div at bounding box center [492, 480] width 721 height 659
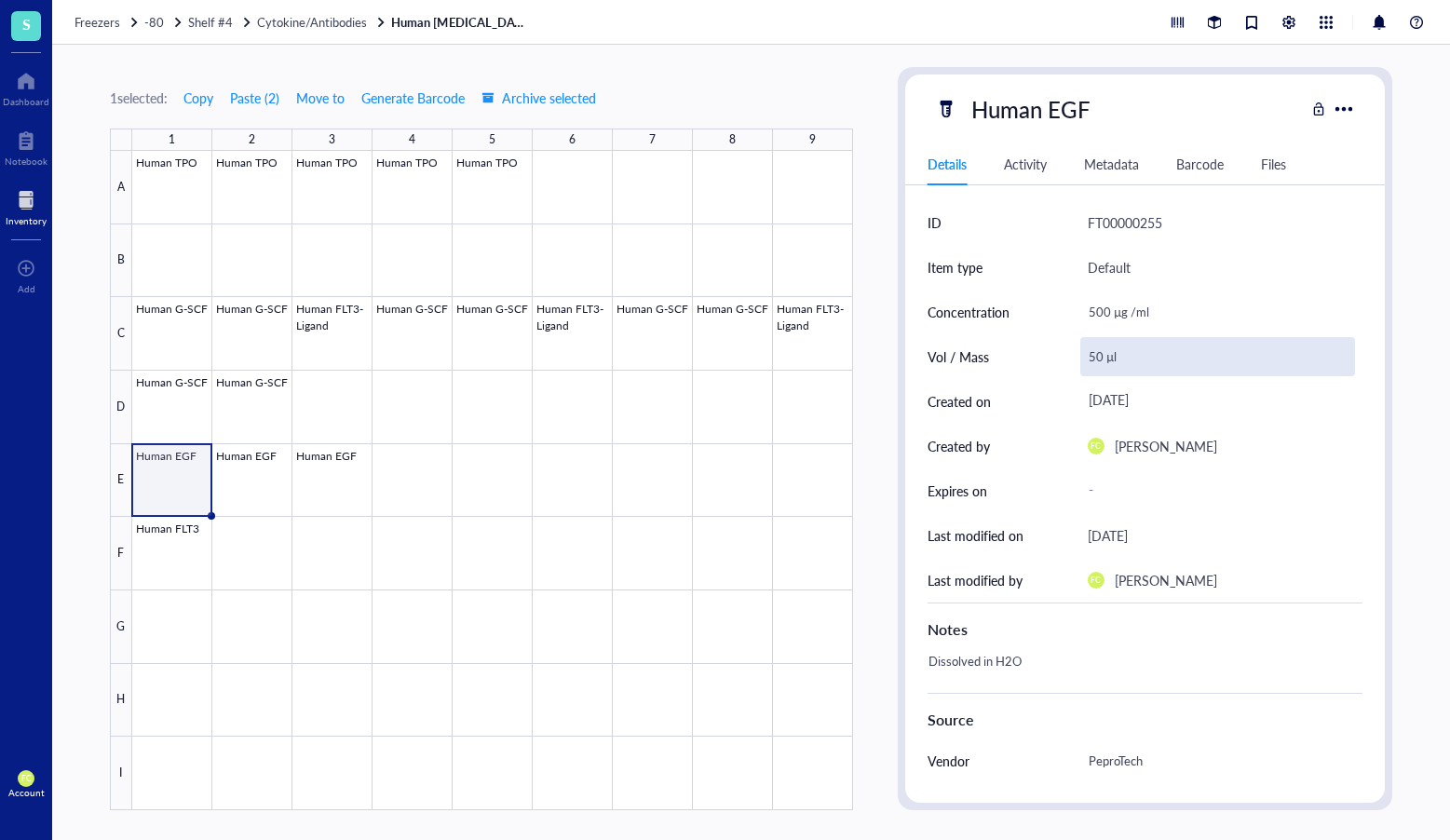
click at [1110, 368] on div "50 µl" at bounding box center [1218, 357] width 276 height 39
click at [1110, 368] on input "50 µl" at bounding box center [1218, 357] width 274 height 37
click at [1132, 359] on input "50 µl" at bounding box center [1218, 357] width 274 height 37
click at [1126, 326] on div "500 µg /ml" at bounding box center [1218, 312] width 276 height 39
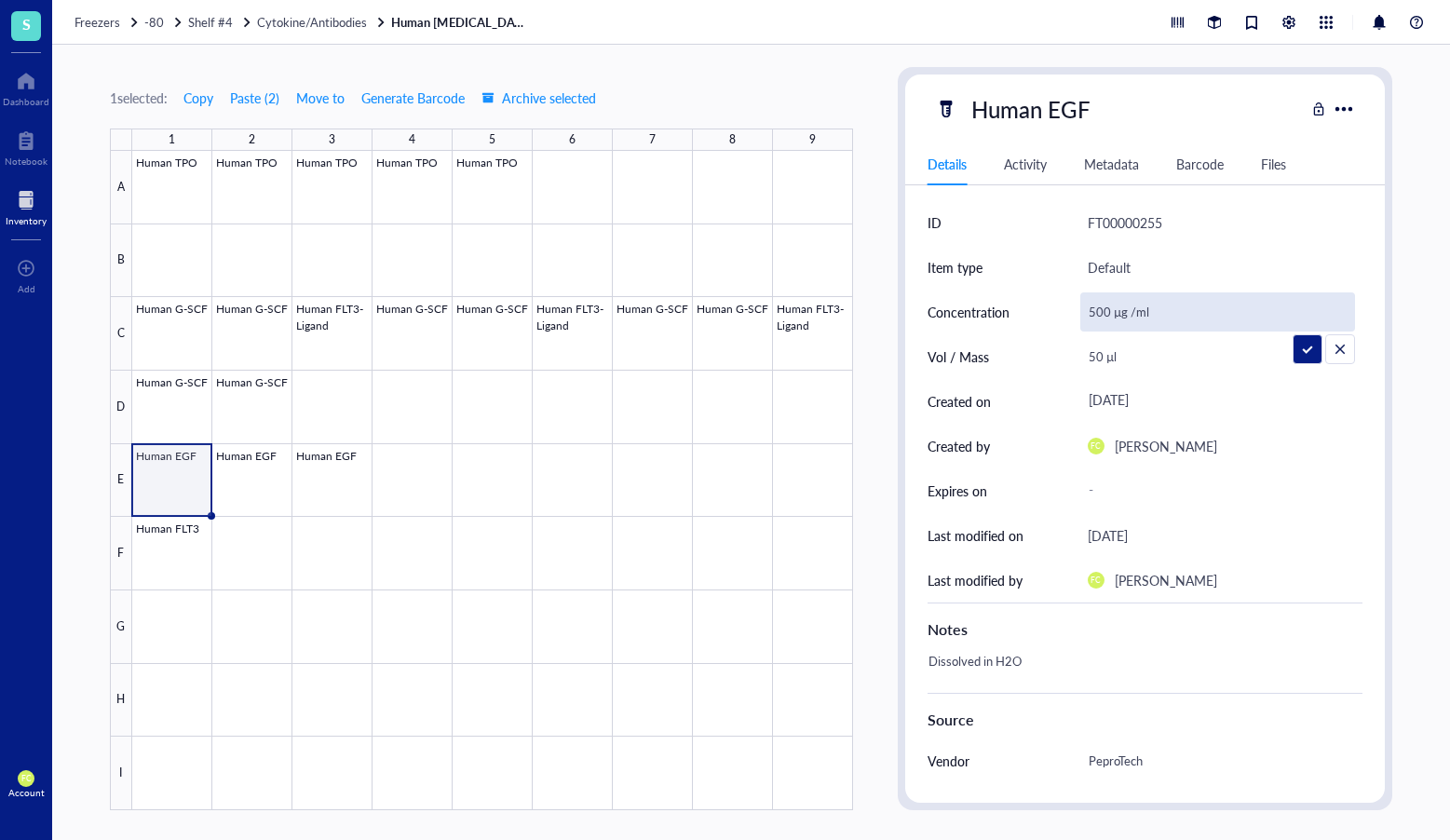
click at [1126, 326] on input "500 µg /ml" at bounding box center [1218, 312] width 274 height 37
click at [174, 533] on div at bounding box center [492, 480] width 721 height 659
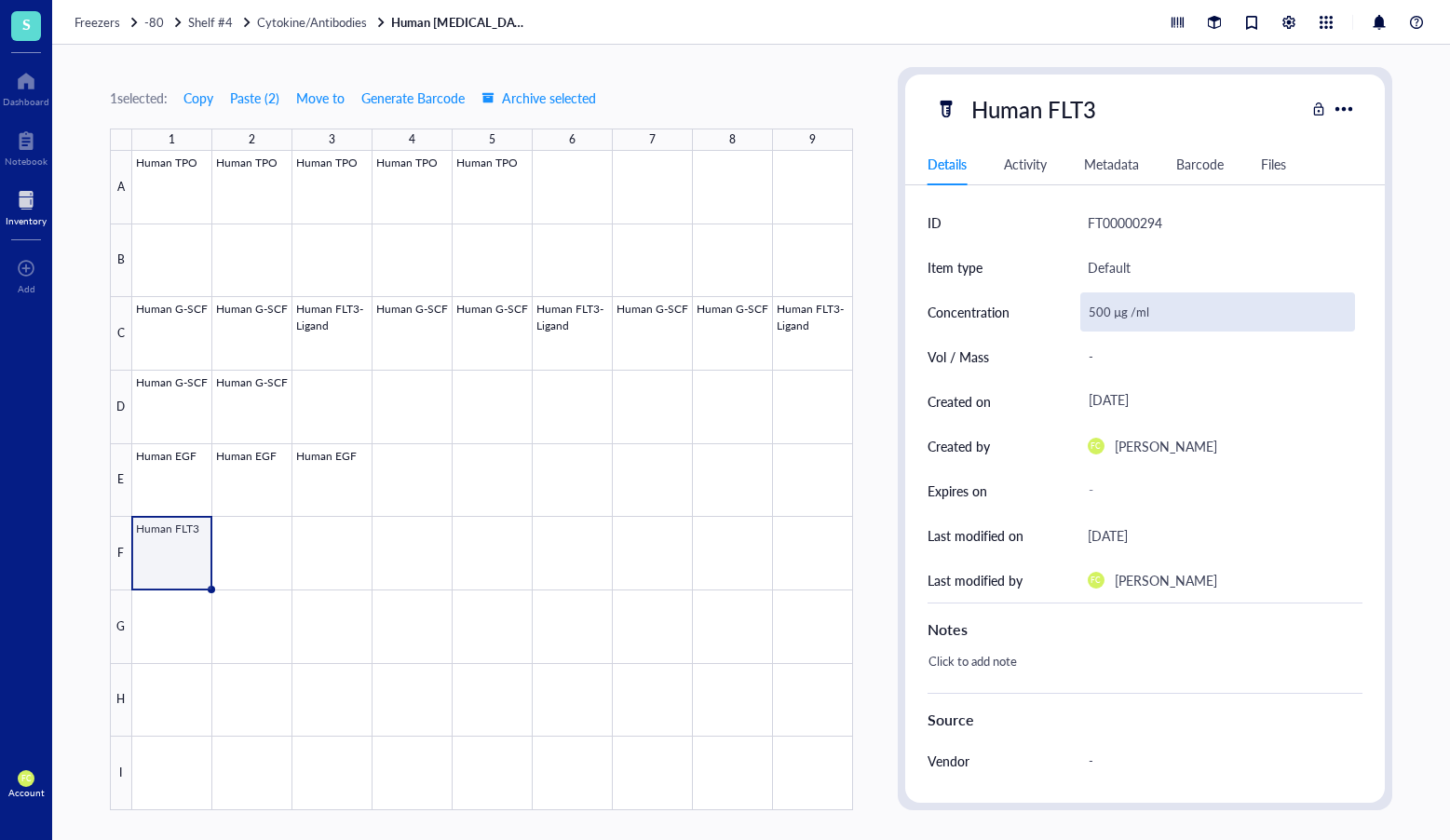
click at [1117, 308] on div "500 µg /ml" at bounding box center [1218, 312] width 276 height 39
click at [1117, 308] on input "500 µg /ml" at bounding box center [1218, 312] width 274 height 37
click at [1081, 311] on input "500 µg /ml" at bounding box center [1218, 312] width 274 height 37
click at [1094, 311] on input "500 µg /ml" at bounding box center [1218, 312] width 274 height 37
type input "100 µg /ml"
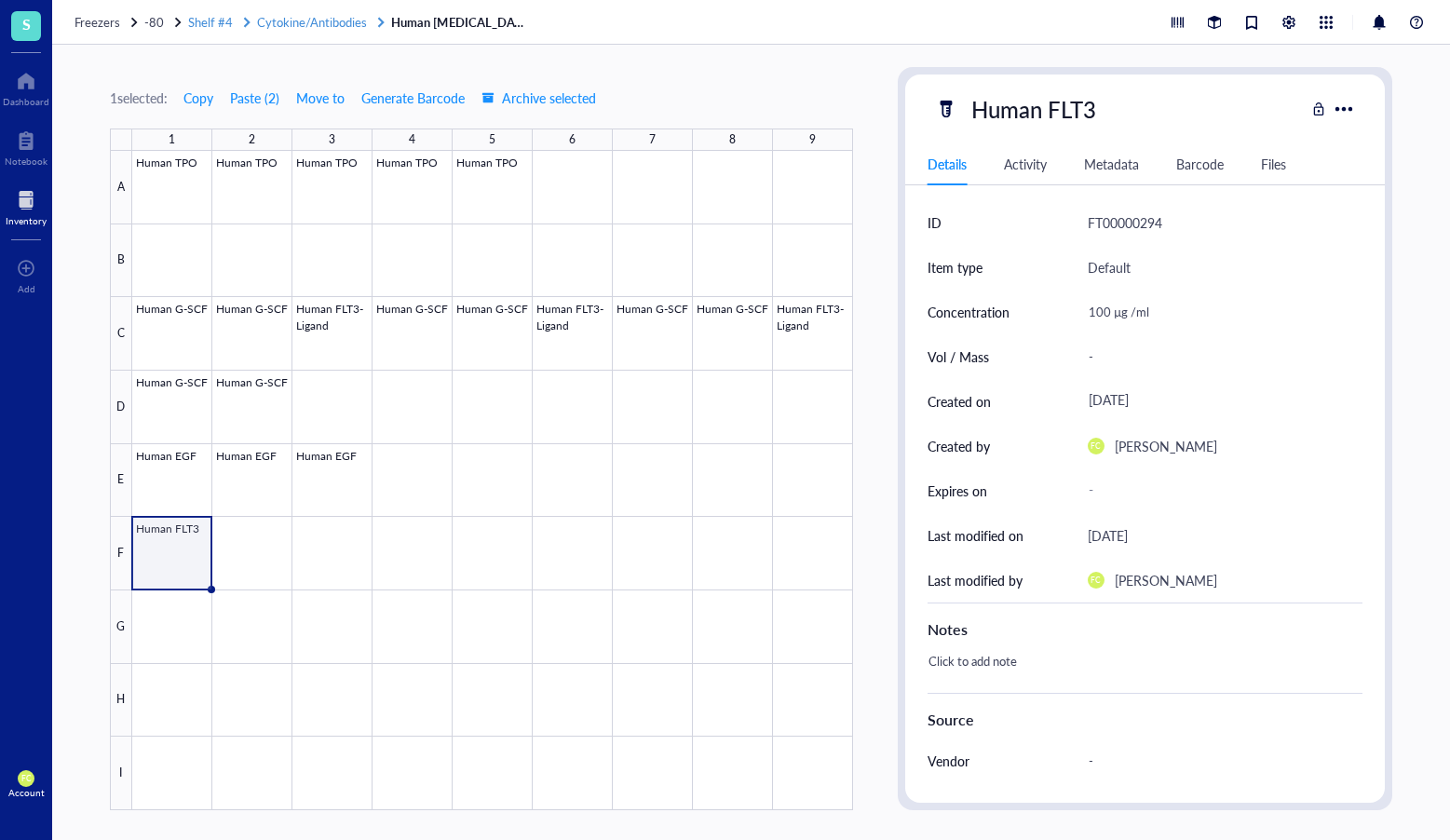
click at [340, 28] on span "Cytokine/Antibodies" at bounding box center [312, 22] width 110 height 18
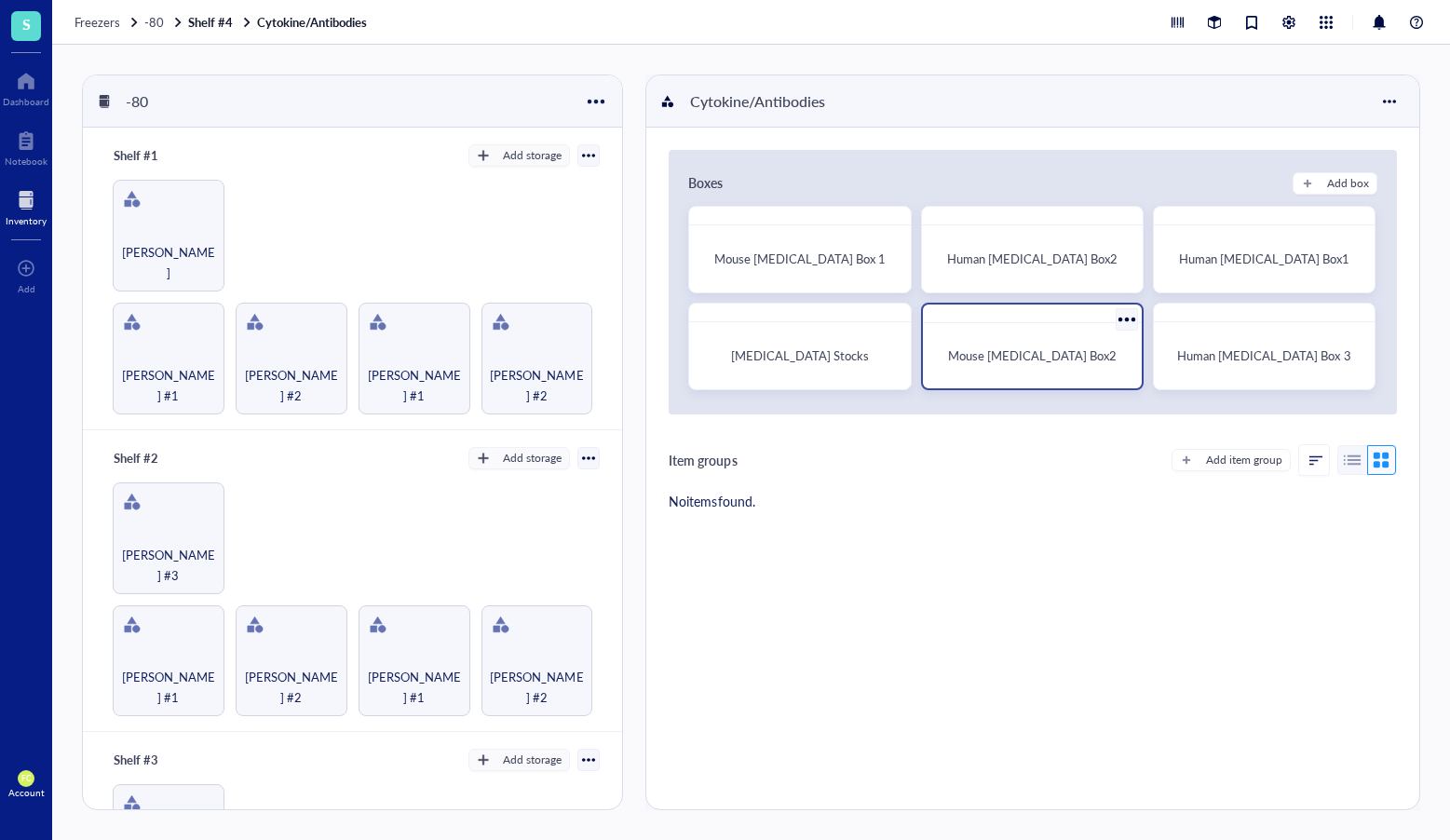
click at [979, 326] on div "Mouse Cytokines Box2" at bounding box center [1033, 346] width 223 height 88
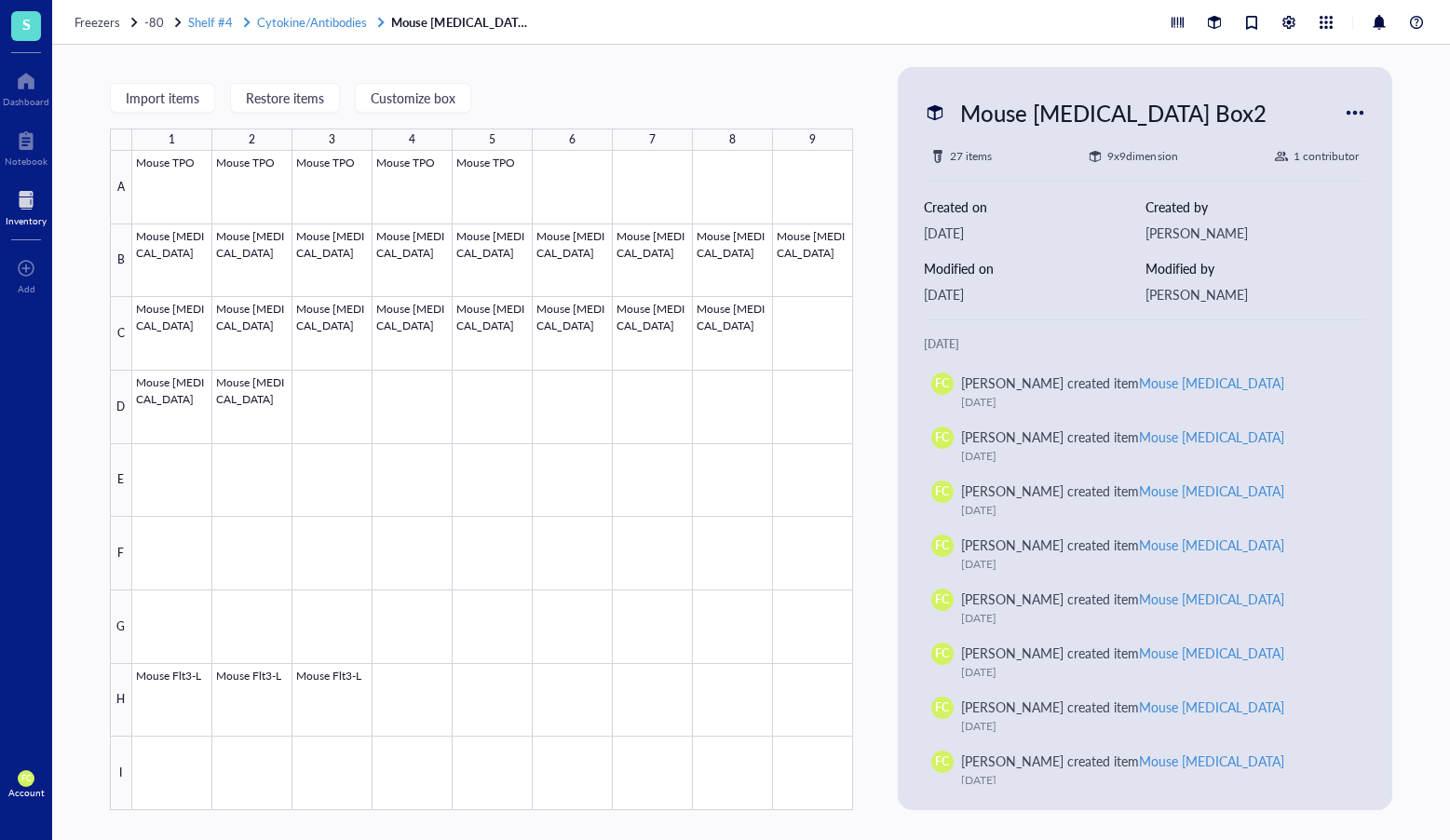
click at [325, 23] on span "Cytokine/Antibodies" at bounding box center [312, 22] width 110 height 18
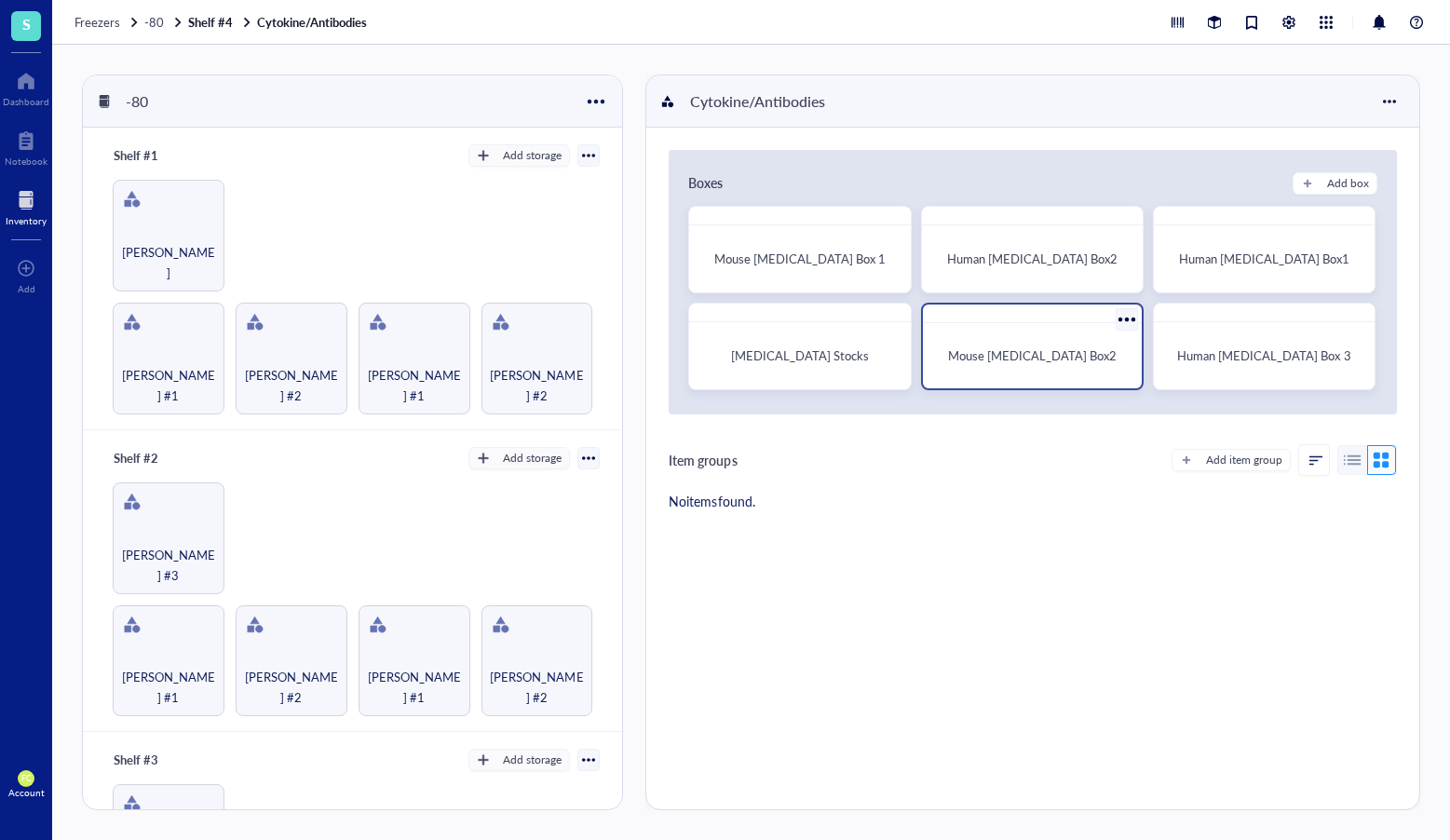
click at [1075, 332] on div "Mouse Cytokines Box2" at bounding box center [1032, 355] width 204 height 50
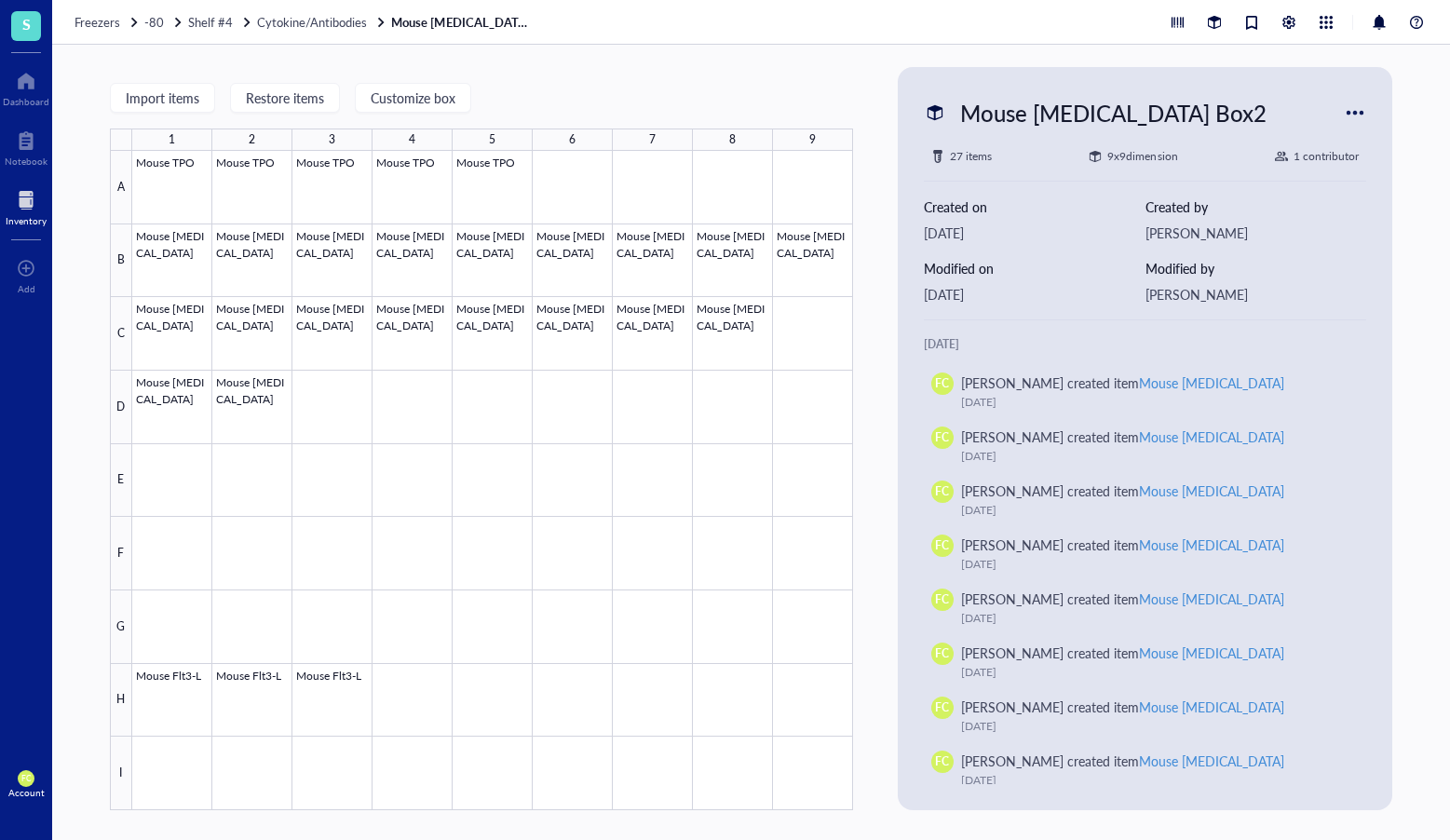
click at [1367, 107] on div at bounding box center [1355, 112] width 29 height 29
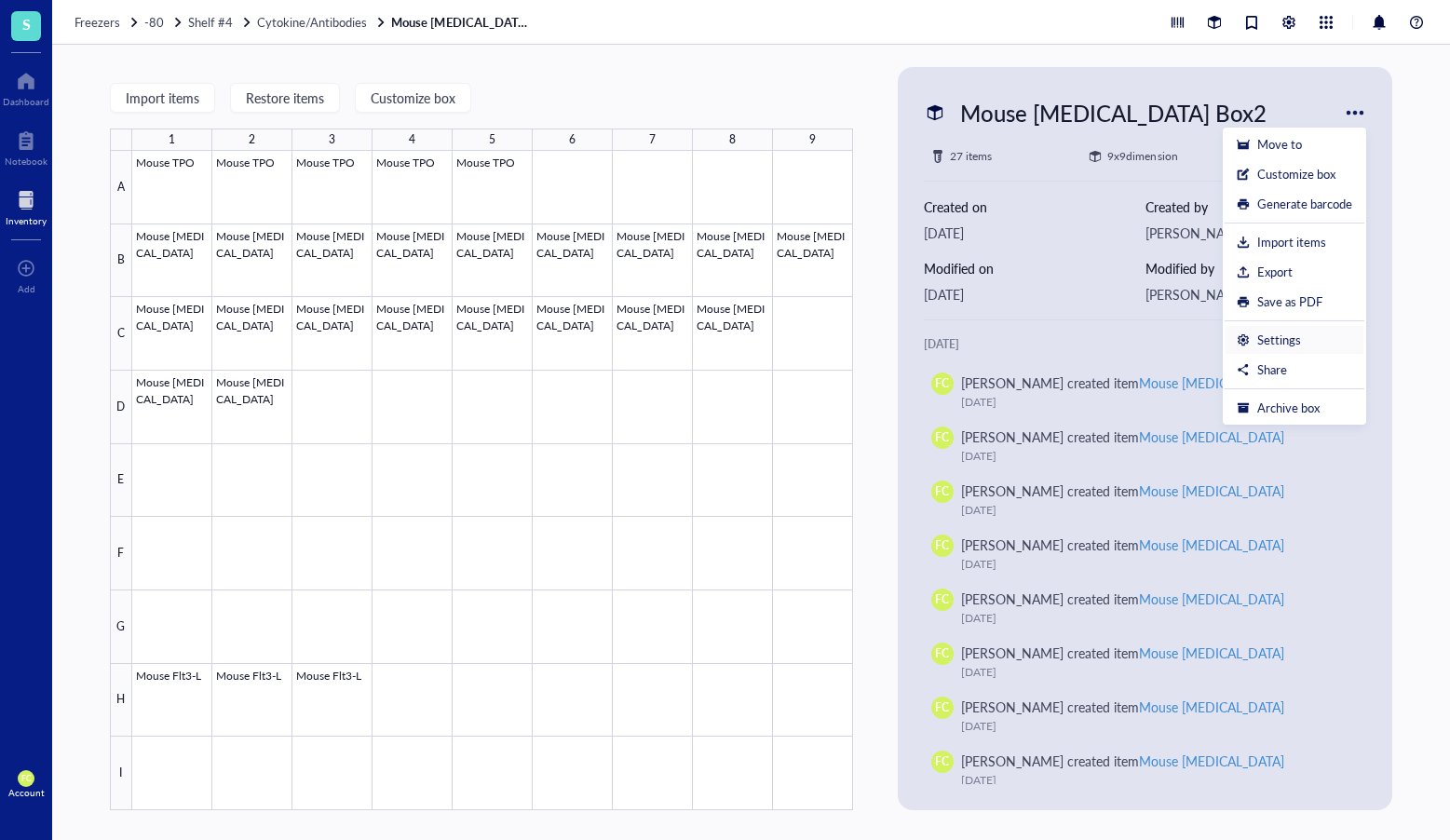
click at [1327, 334] on div "Settings" at bounding box center [1294, 339] width 115 height 17
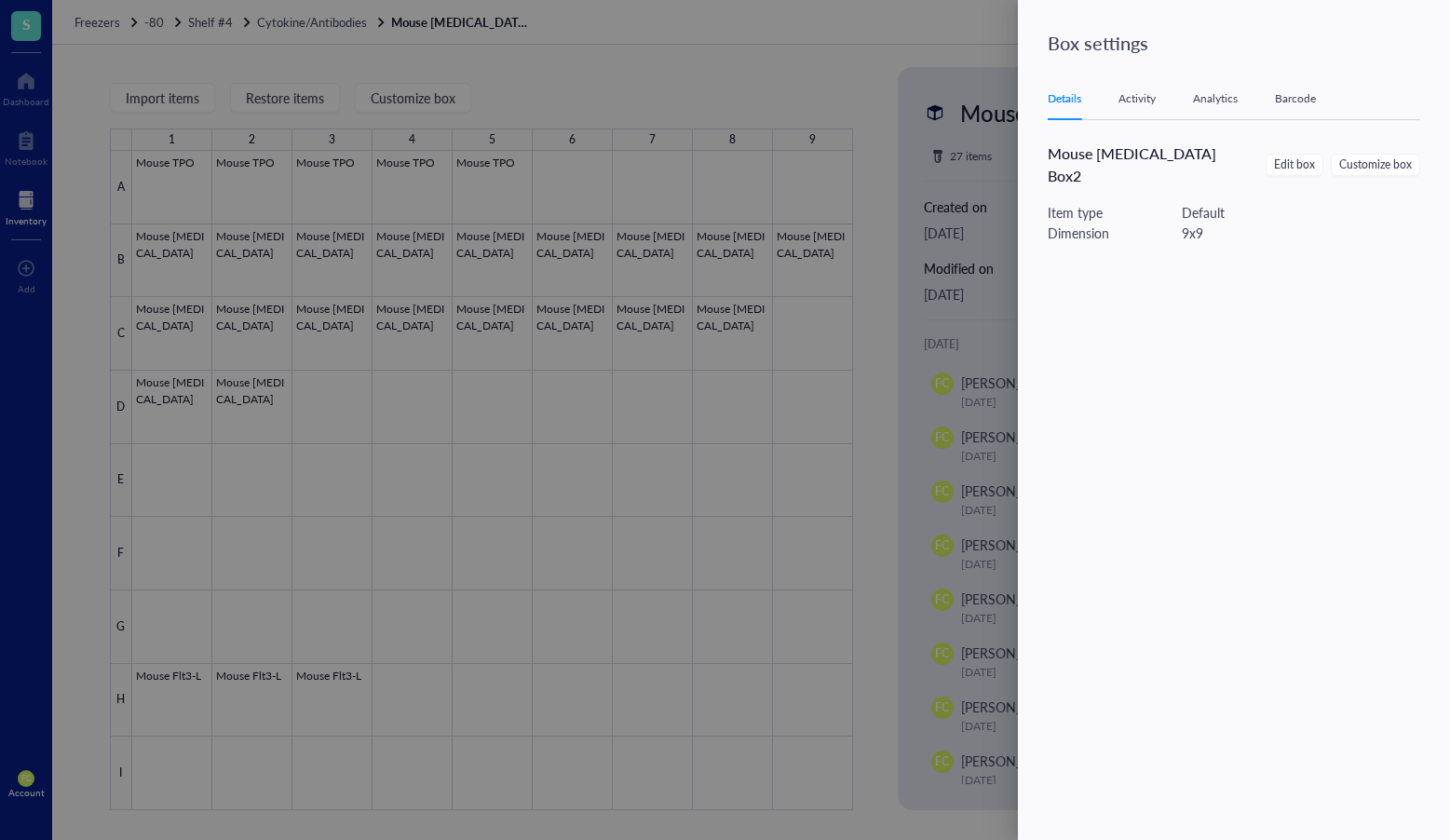
click at [1137, 106] on div "Activity" at bounding box center [1138, 98] width 37 height 19
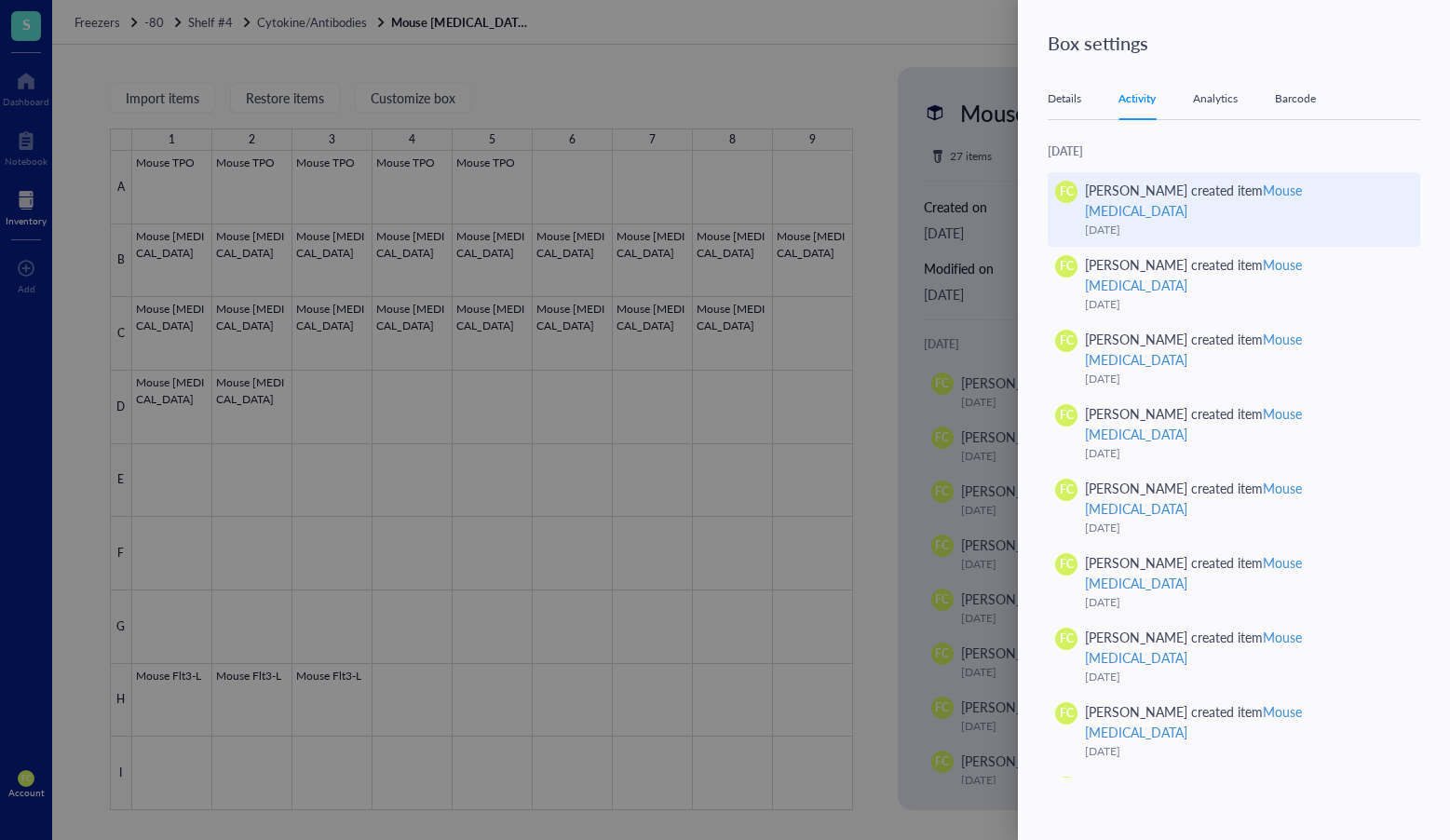
click at [1280, 185] on div "Mouse G-CSF" at bounding box center [1194, 200] width 217 height 39
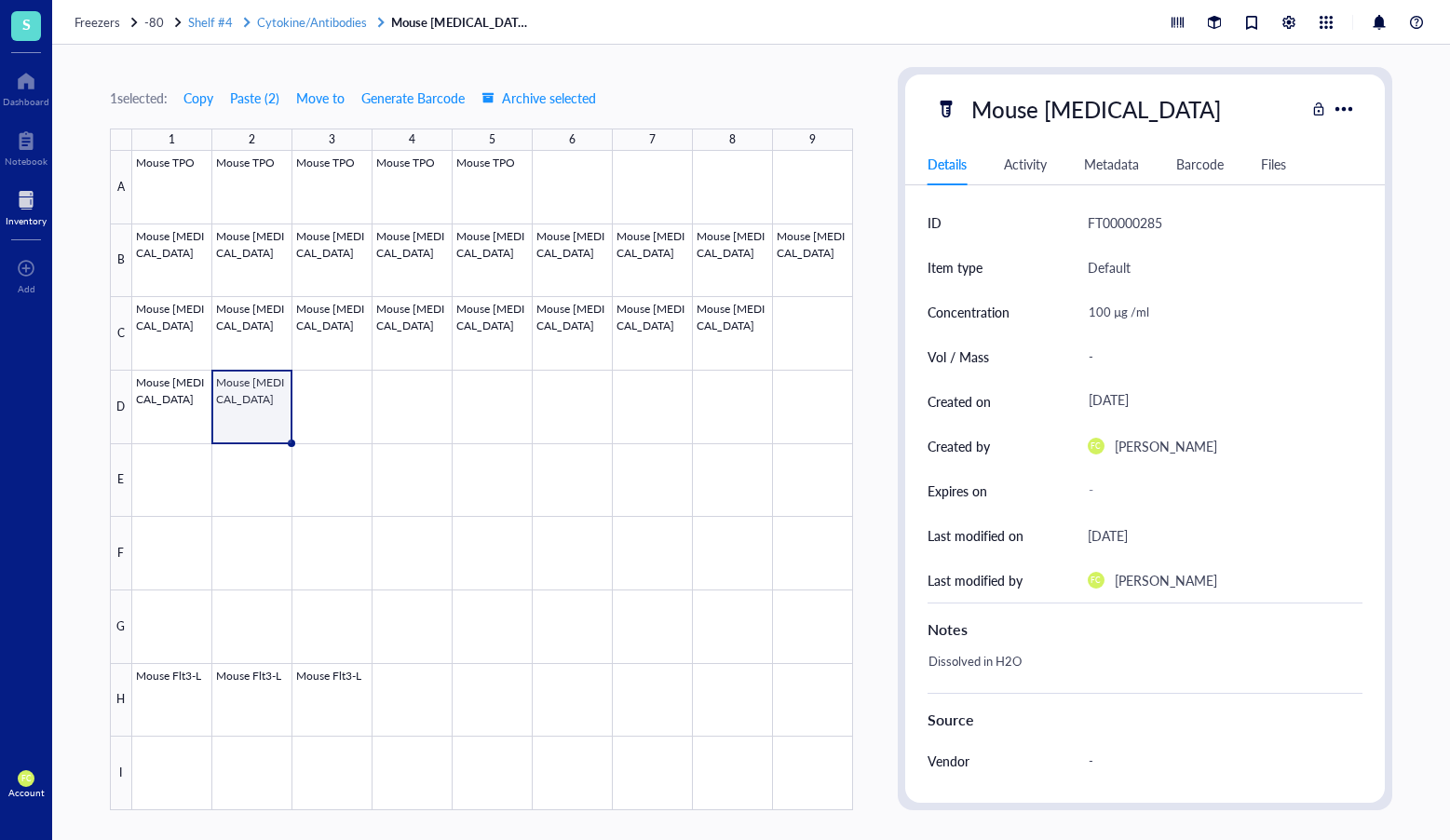
click at [296, 26] on span "Cytokine/Antibodies" at bounding box center [312, 22] width 110 height 18
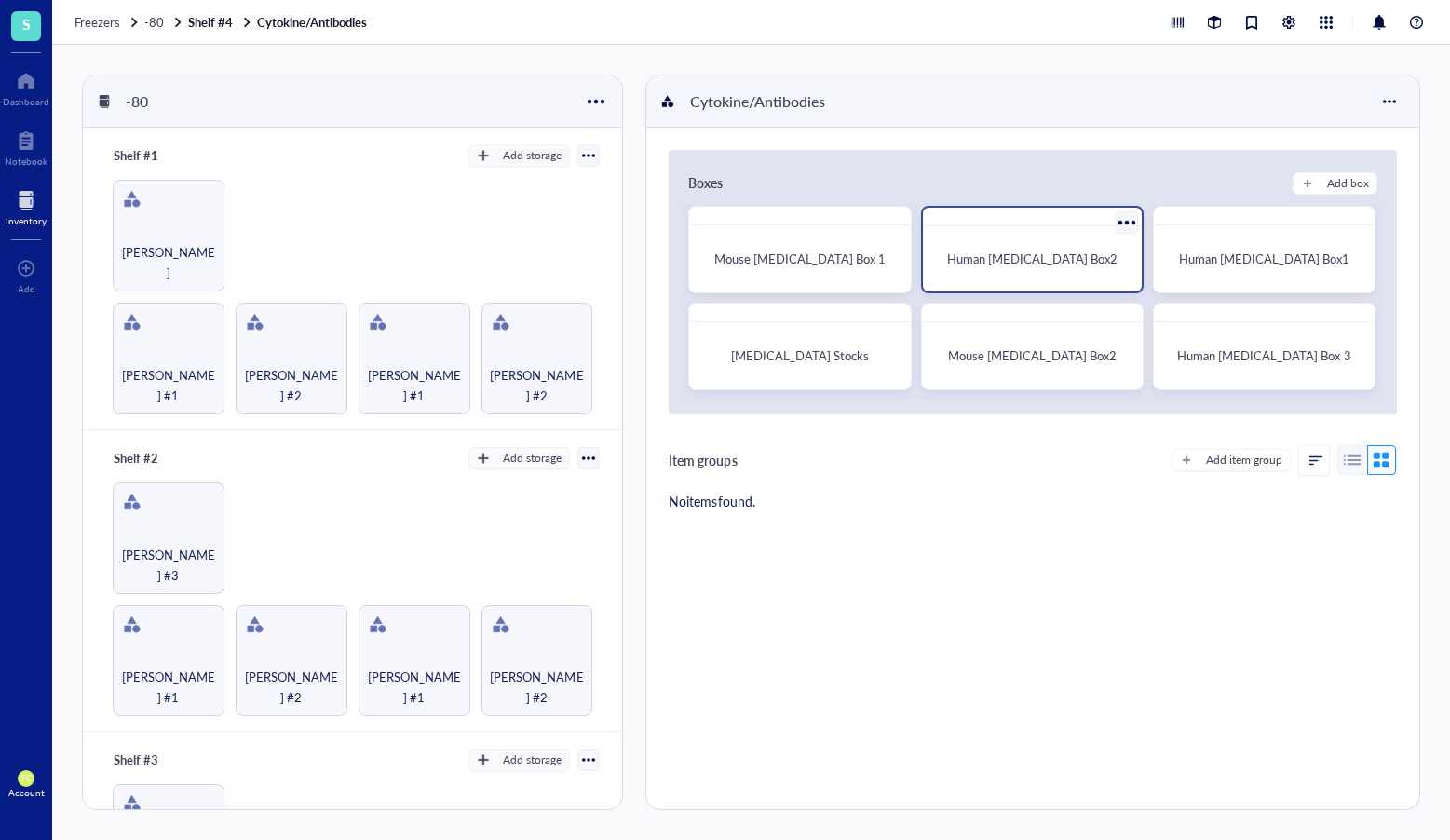
click at [1039, 282] on div "Human Cytokines Box2" at bounding box center [1032, 258] width 204 height 50
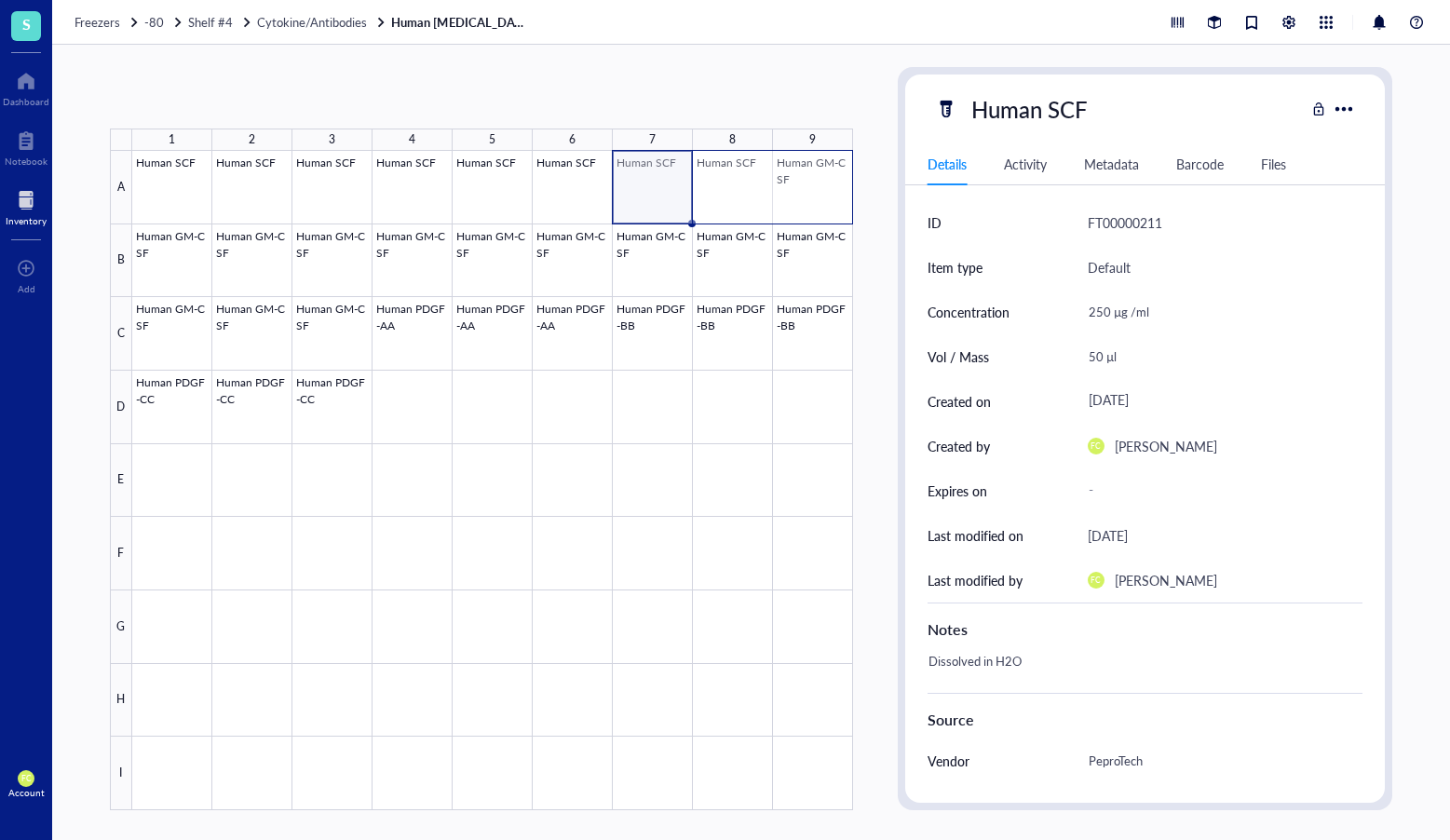
drag, startPoint x: 648, startPoint y: 185, endPoint x: 824, endPoint y: 185, distance: 176.0
click at [824, 185] on div at bounding box center [492, 480] width 721 height 659
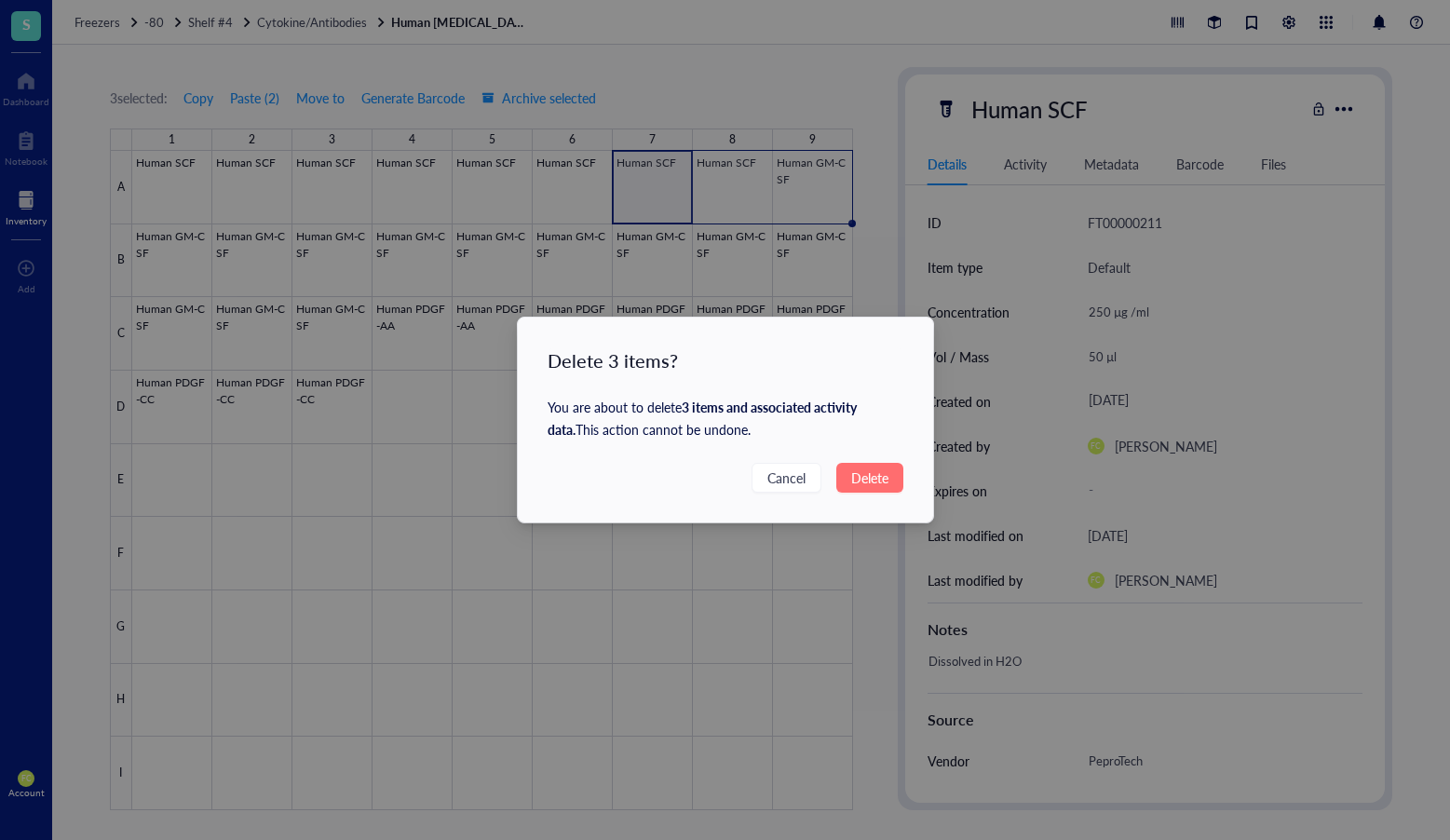
click at [869, 488] on button "Delete" at bounding box center [870, 477] width 68 height 29
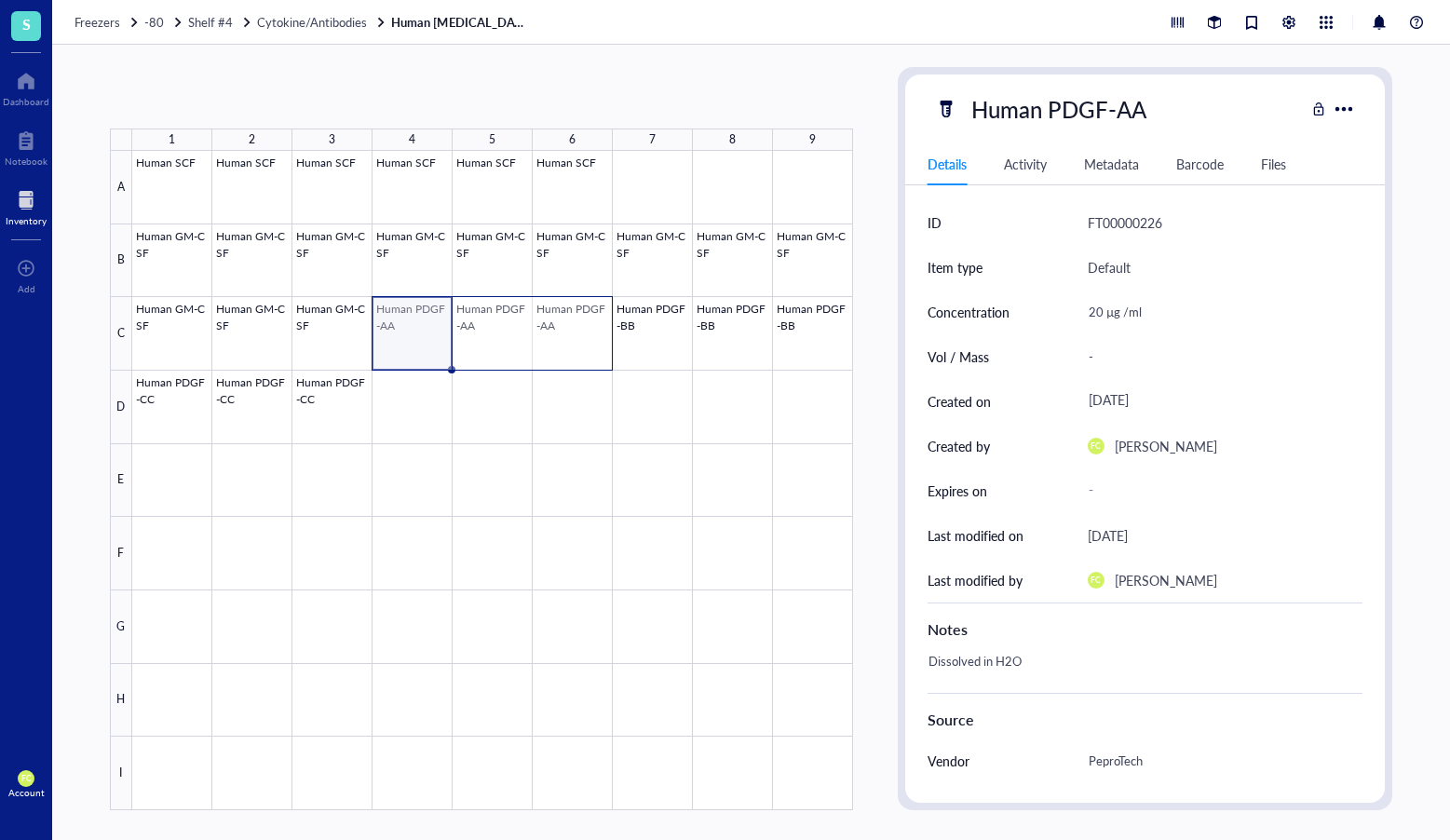
drag, startPoint x: 421, startPoint y: 344, endPoint x: 591, endPoint y: 340, distance: 170.0
click at [591, 340] on div at bounding box center [492, 480] width 721 height 659
click at [521, 340] on div at bounding box center [492, 480] width 721 height 659
drag, startPoint x: 414, startPoint y: 334, endPoint x: 781, endPoint y: 345, distance: 367.2
click at [781, 345] on div at bounding box center [492, 480] width 721 height 659
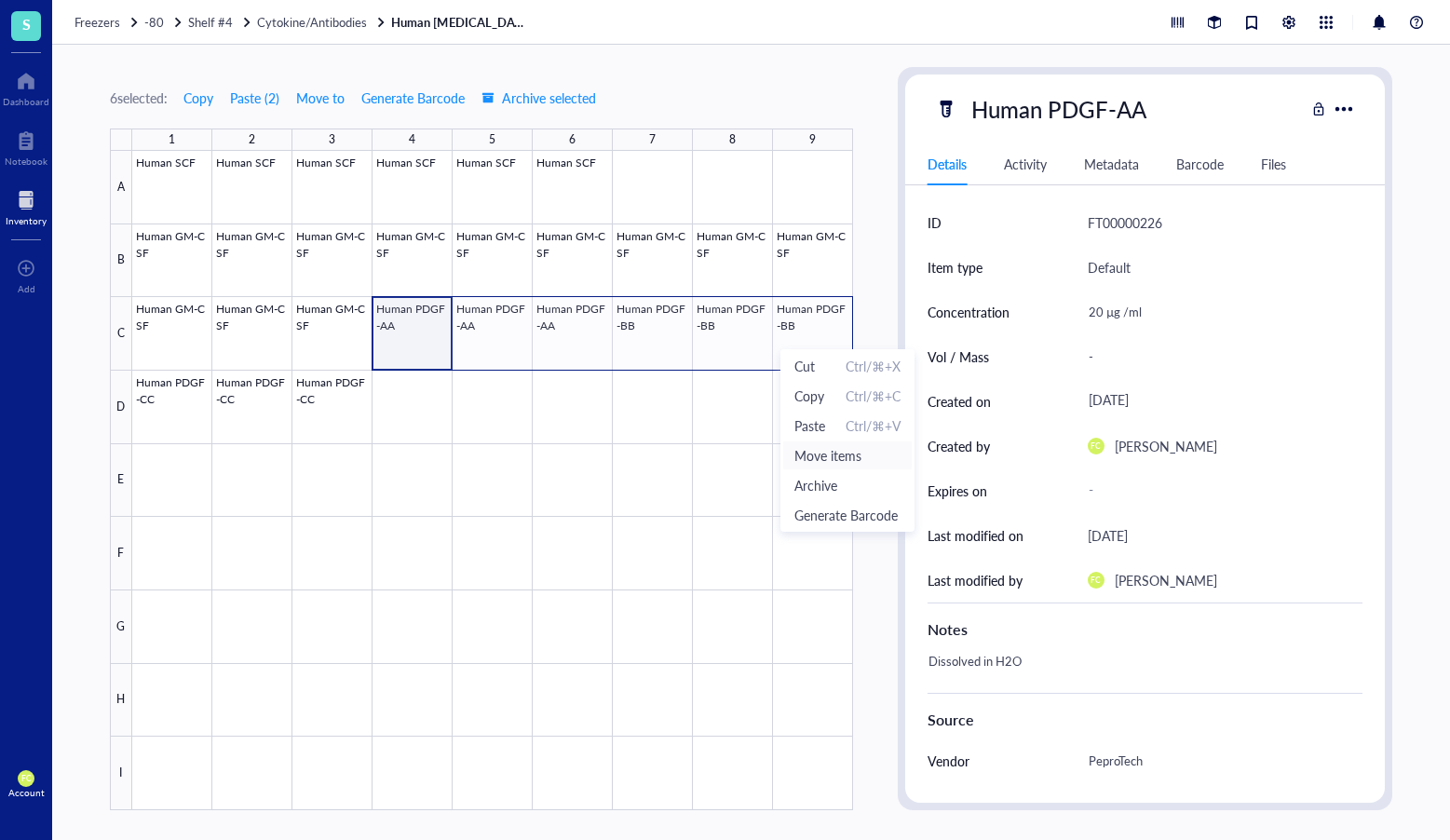
click at [852, 461] on span "Move items" at bounding box center [847, 455] width 107 height 21
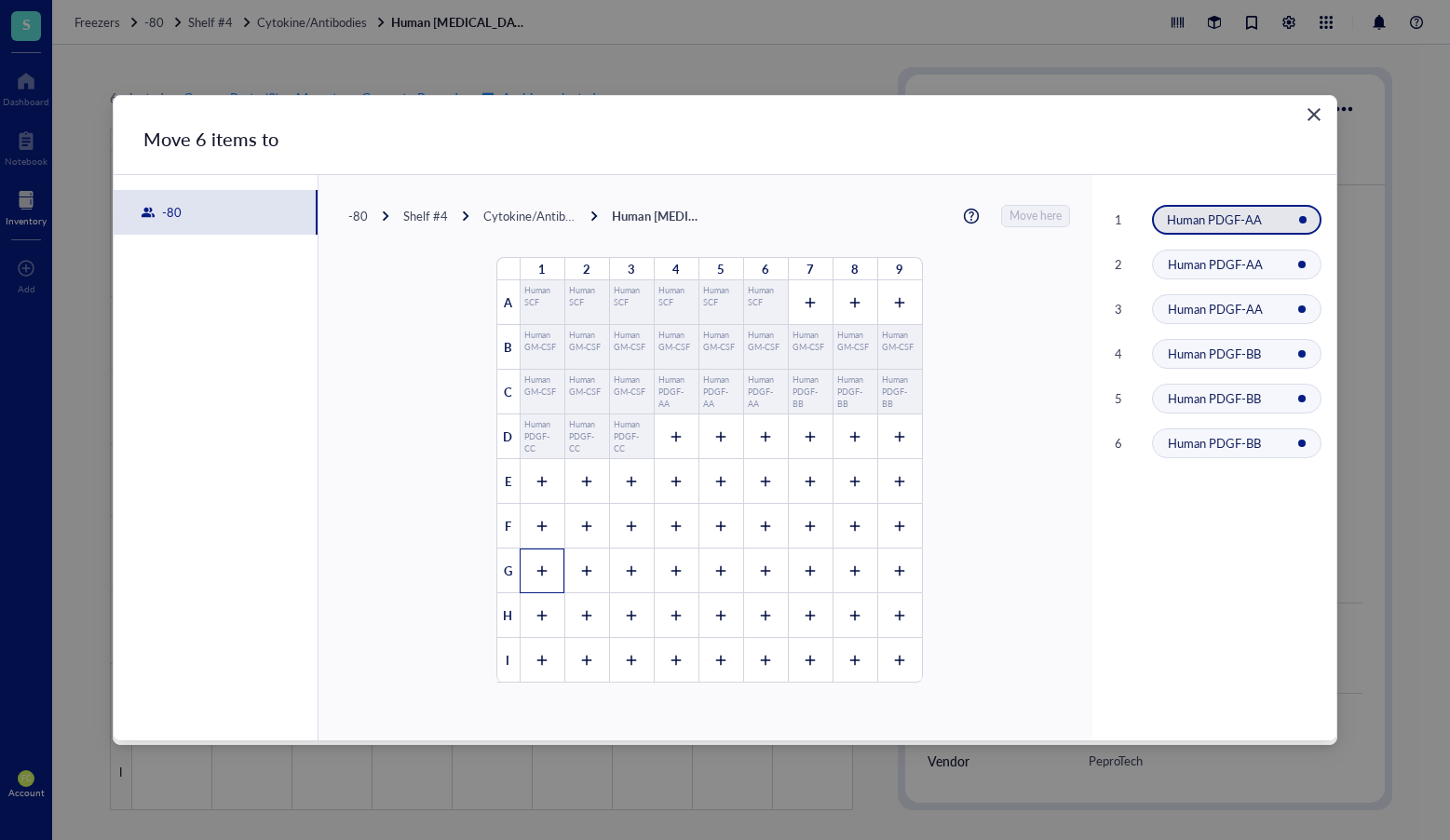
click at [526, 574] on div at bounding box center [542, 571] width 45 height 45
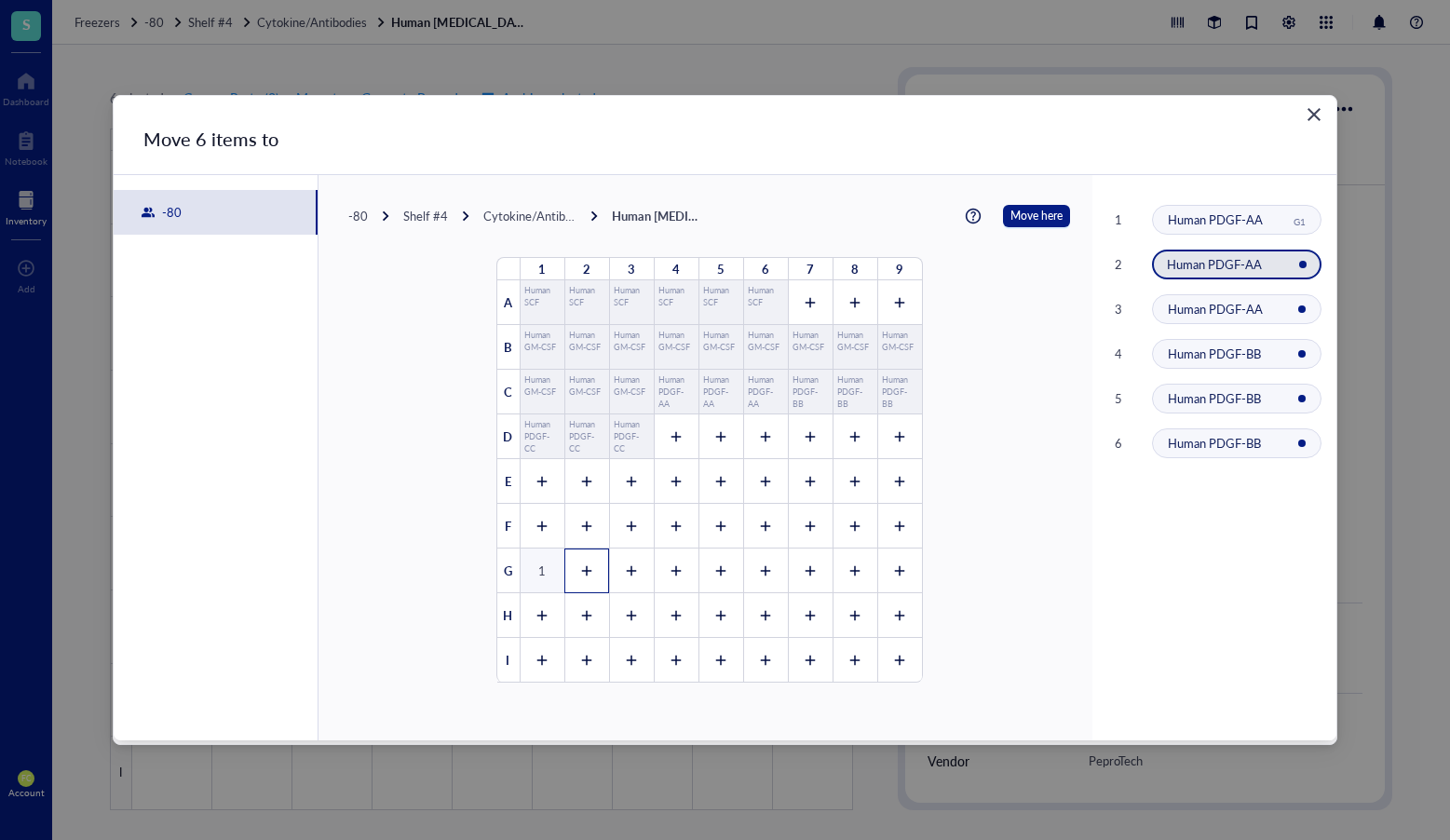
click at [587, 574] on div at bounding box center [587, 571] width 45 height 45
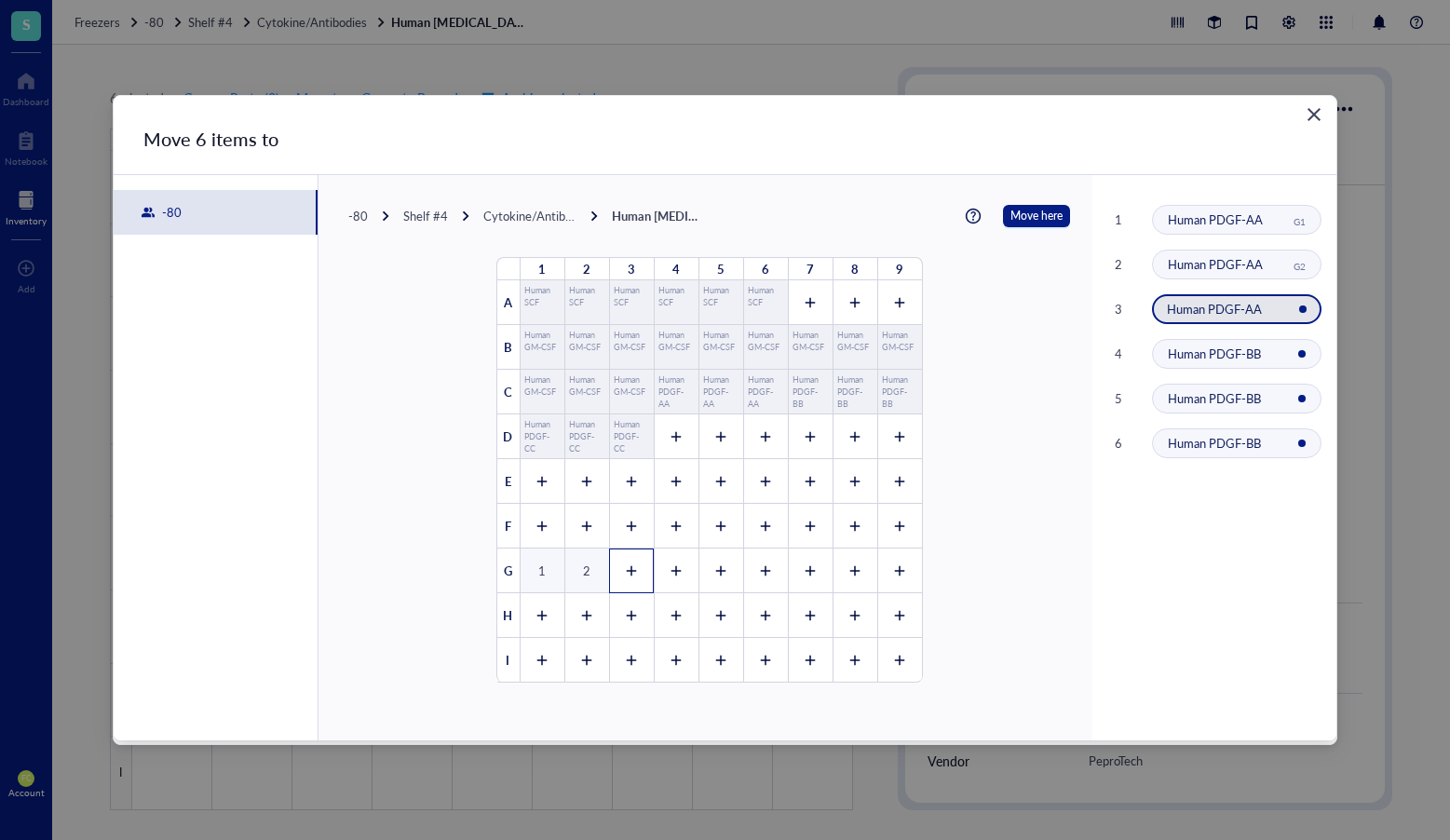
click at [634, 572] on div at bounding box center [632, 571] width 45 height 45
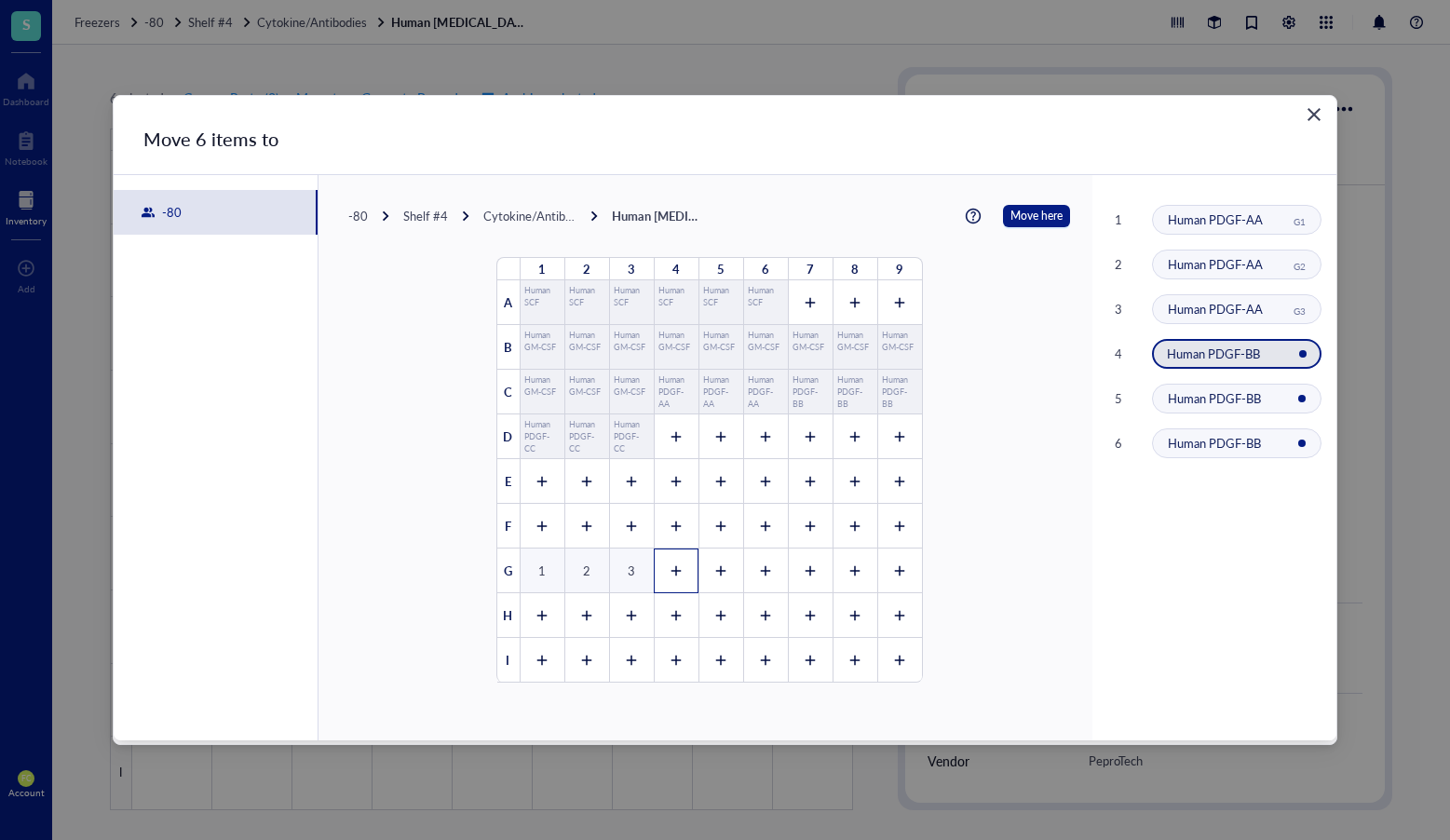
click at [657, 572] on div at bounding box center [676, 571] width 45 height 45
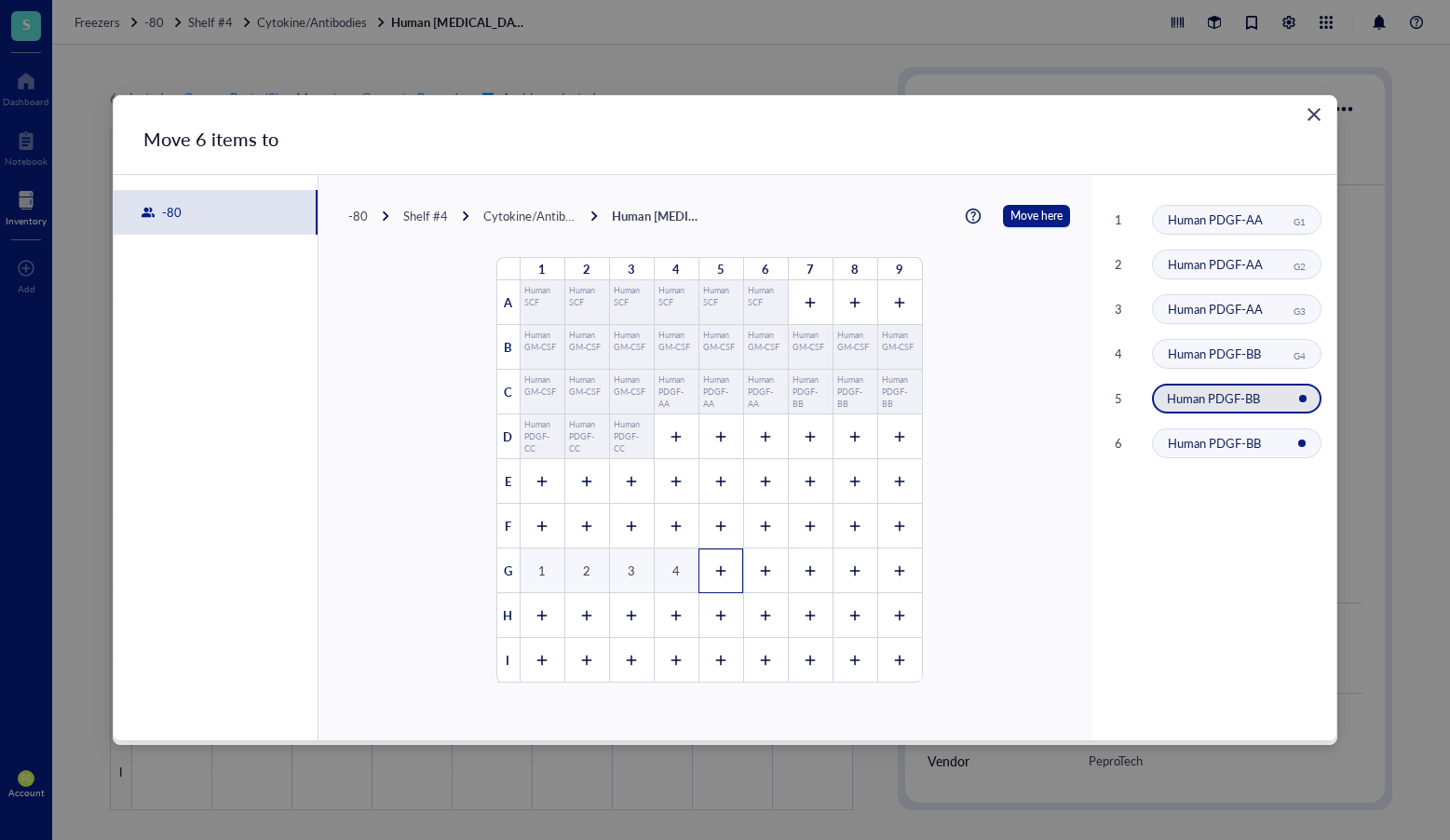
click at [700, 572] on div at bounding box center [721, 571] width 45 height 45
click at [749, 572] on div at bounding box center [766, 571] width 45 height 45
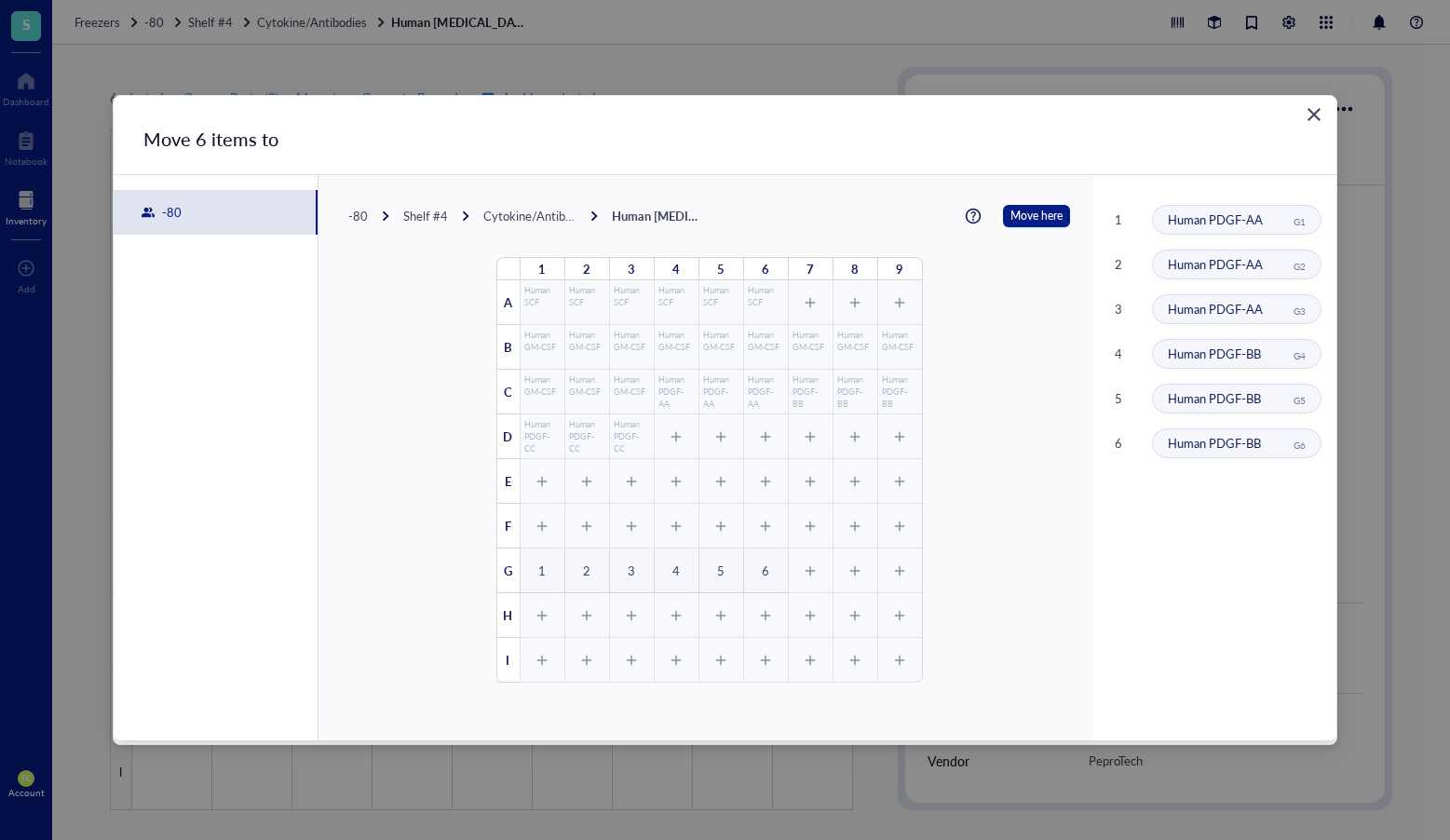
click at [794, 572] on div "1 2 3 4 5 6 7 8 9 A Human SCF Human SCF Human SCF Human SCF Human SCF Human SCF…" at bounding box center [709, 470] width 425 height 424
click at [1020, 219] on span "Move here" at bounding box center [1036, 215] width 52 height 22
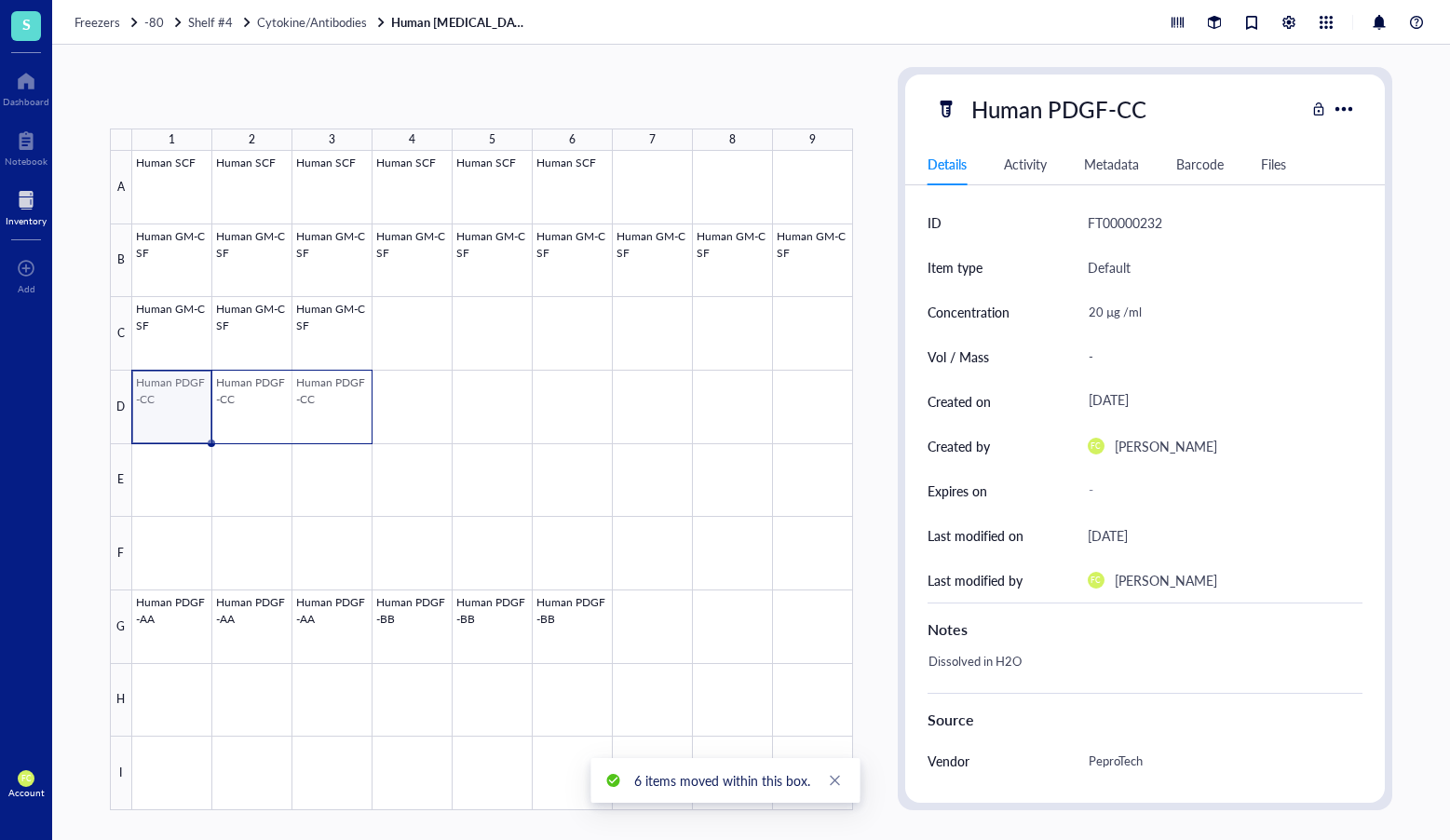
drag, startPoint x: 178, startPoint y: 403, endPoint x: 311, endPoint y: 400, distance: 133.0
click at [311, 400] on div at bounding box center [492, 480] width 721 height 659
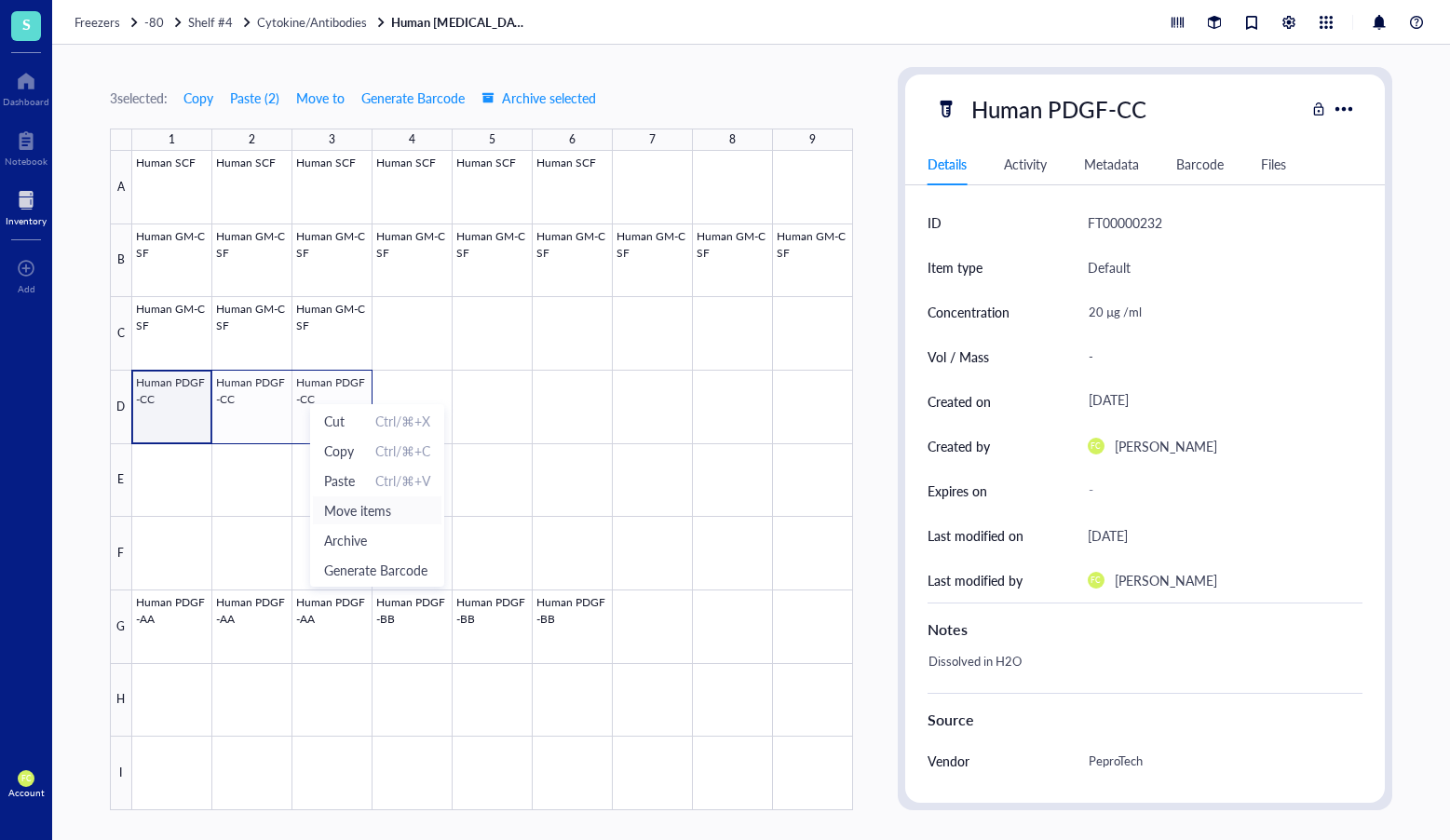
click at [384, 513] on span "Move items" at bounding box center [377, 509] width 107 height 21
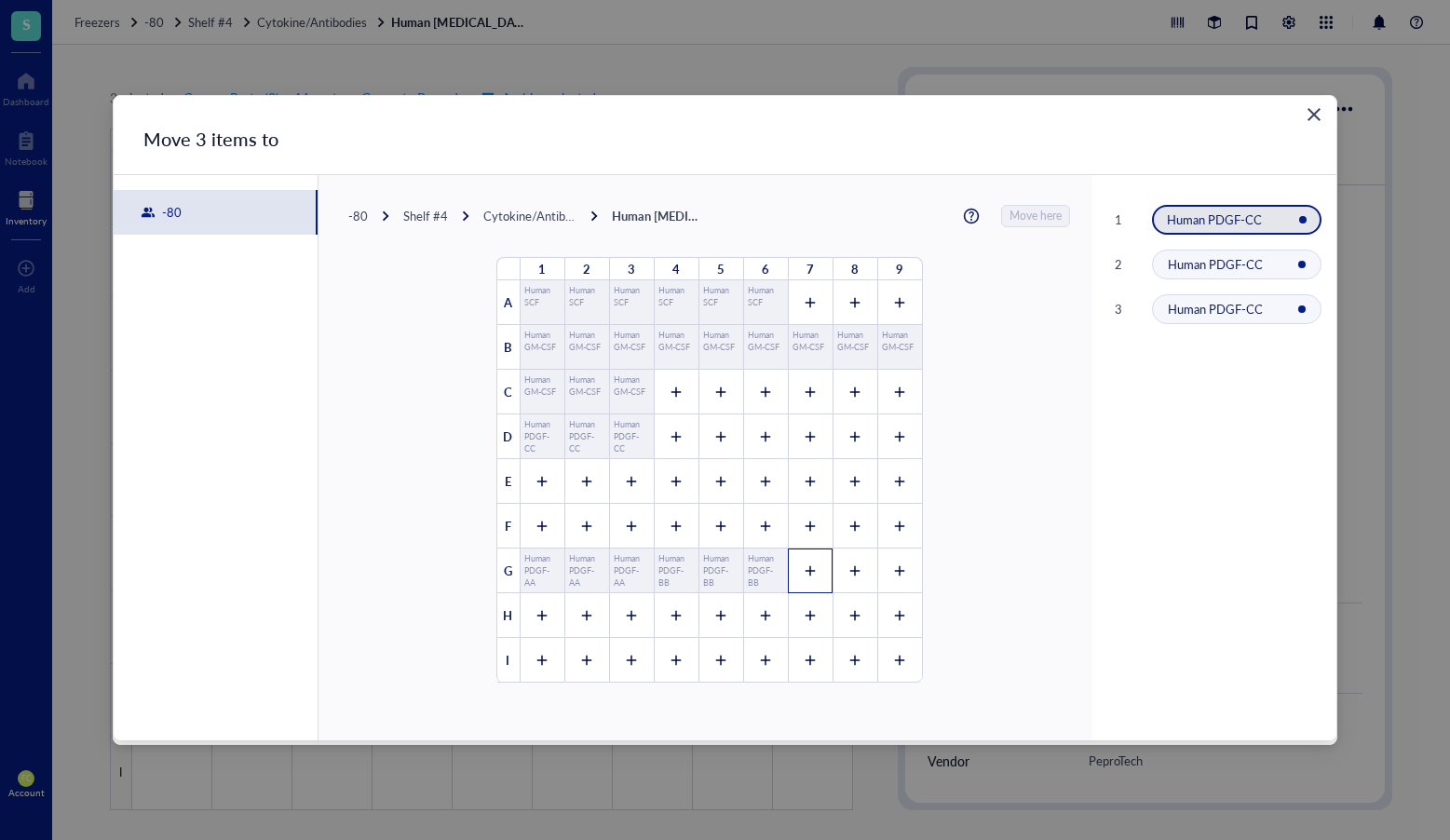
drag, startPoint x: 801, startPoint y: 574, endPoint x: 822, endPoint y: 574, distance: 21.0
click at [804, 574] on icon at bounding box center [810, 570] width 13 height 13
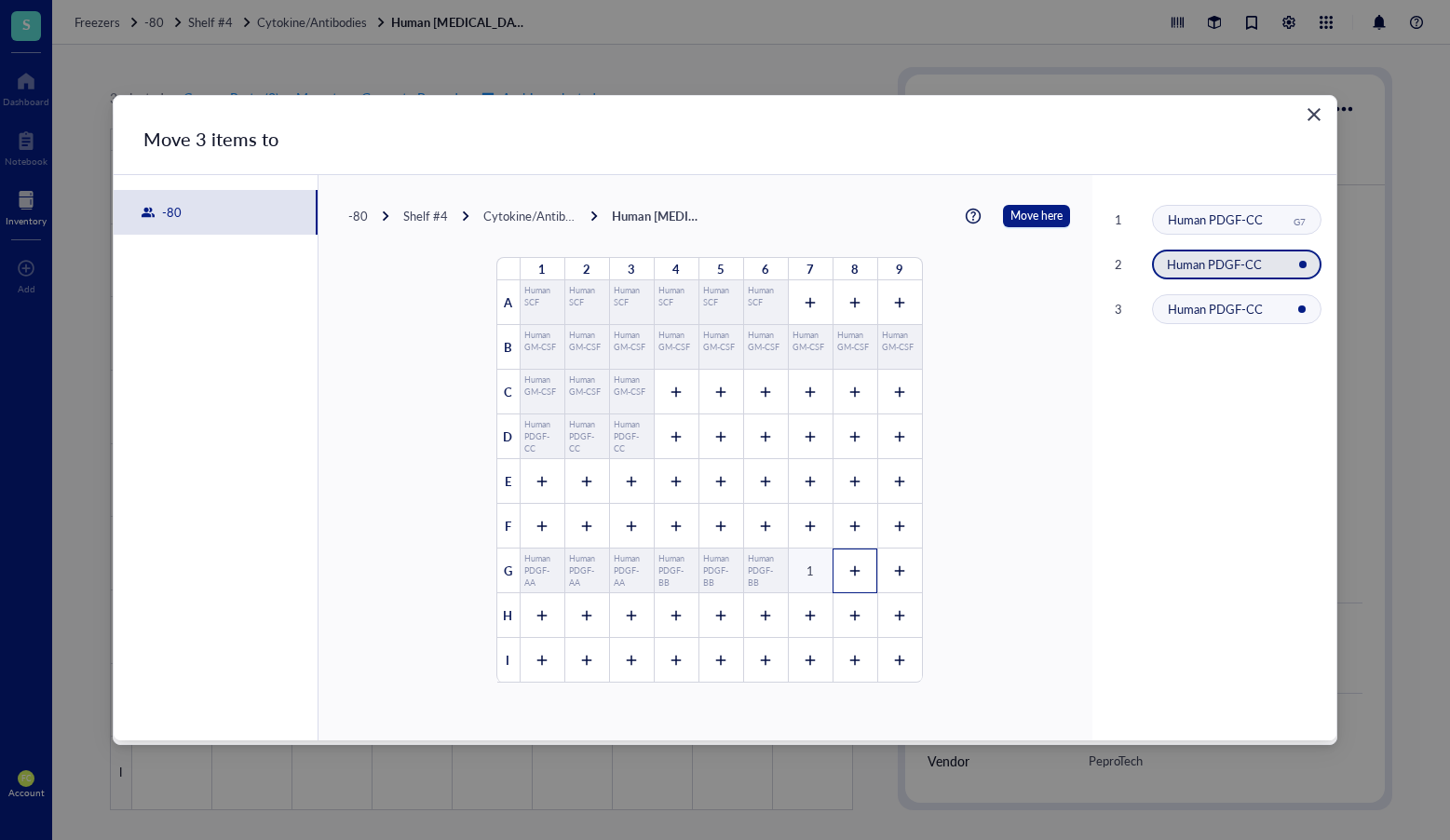
click at [848, 573] on icon at bounding box center [854, 570] width 13 height 13
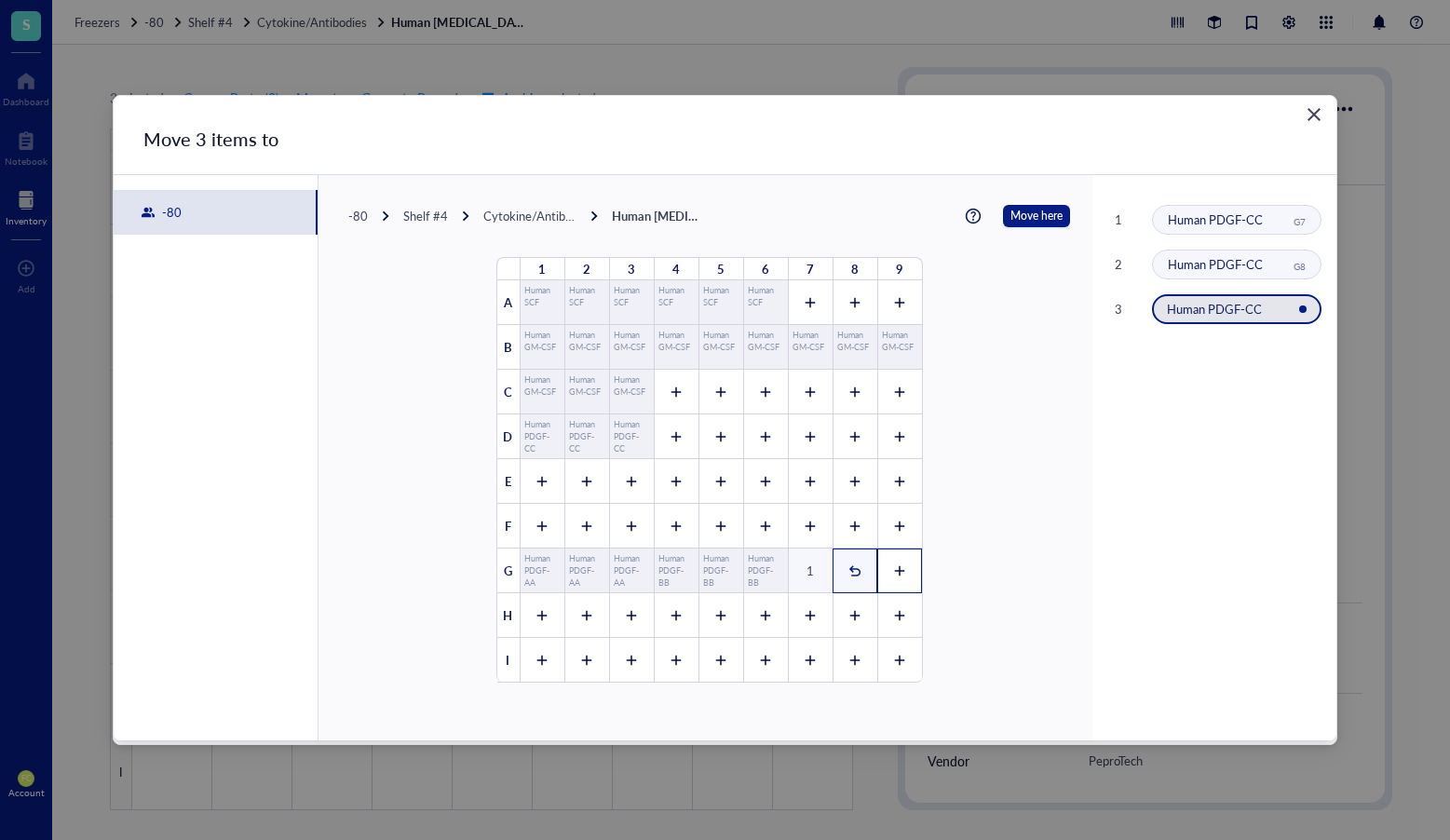
click at [878, 573] on div at bounding box center [900, 571] width 45 height 45
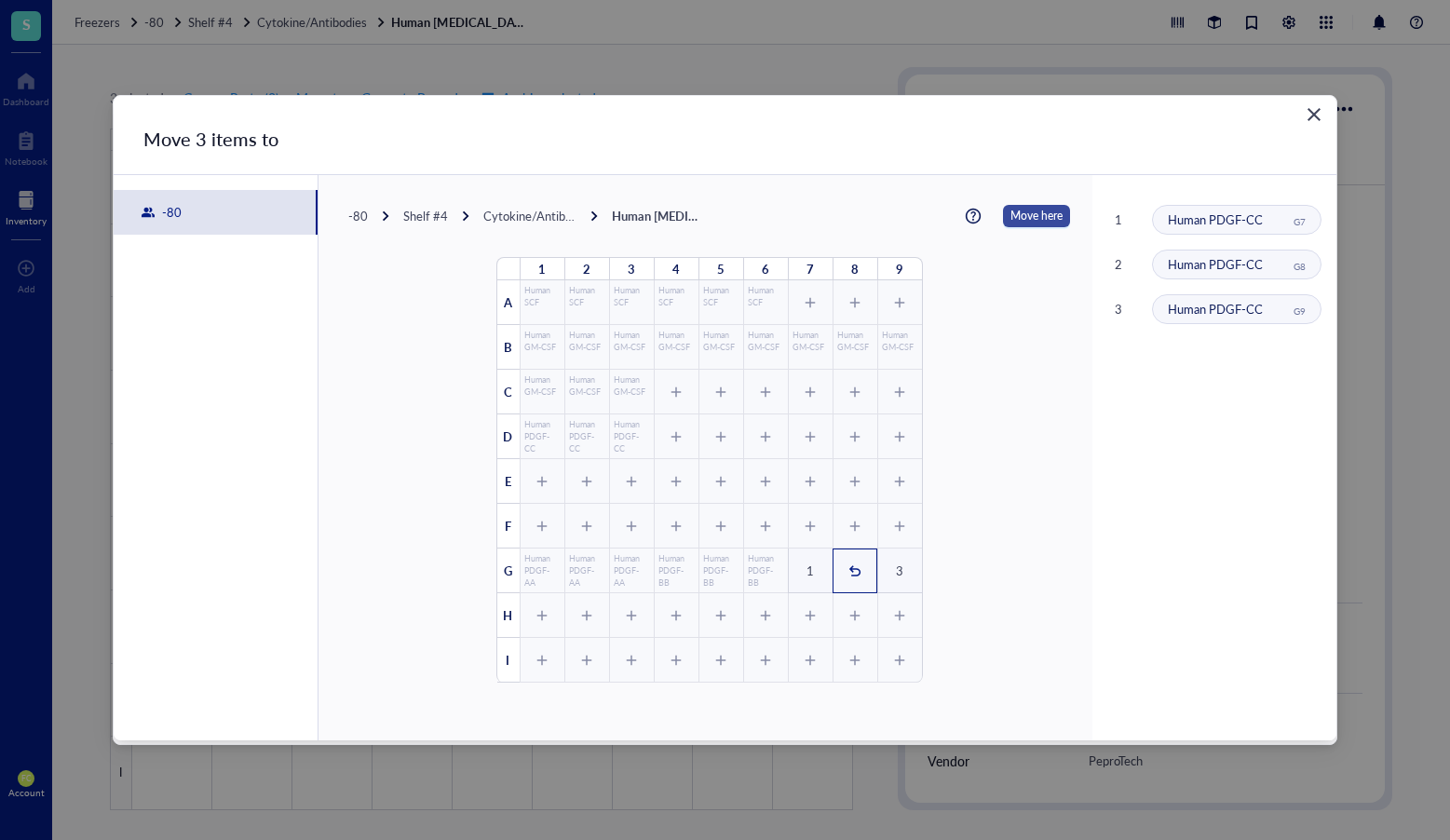
click at [1018, 221] on span "Move here" at bounding box center [1036, 215] width 52 height 22
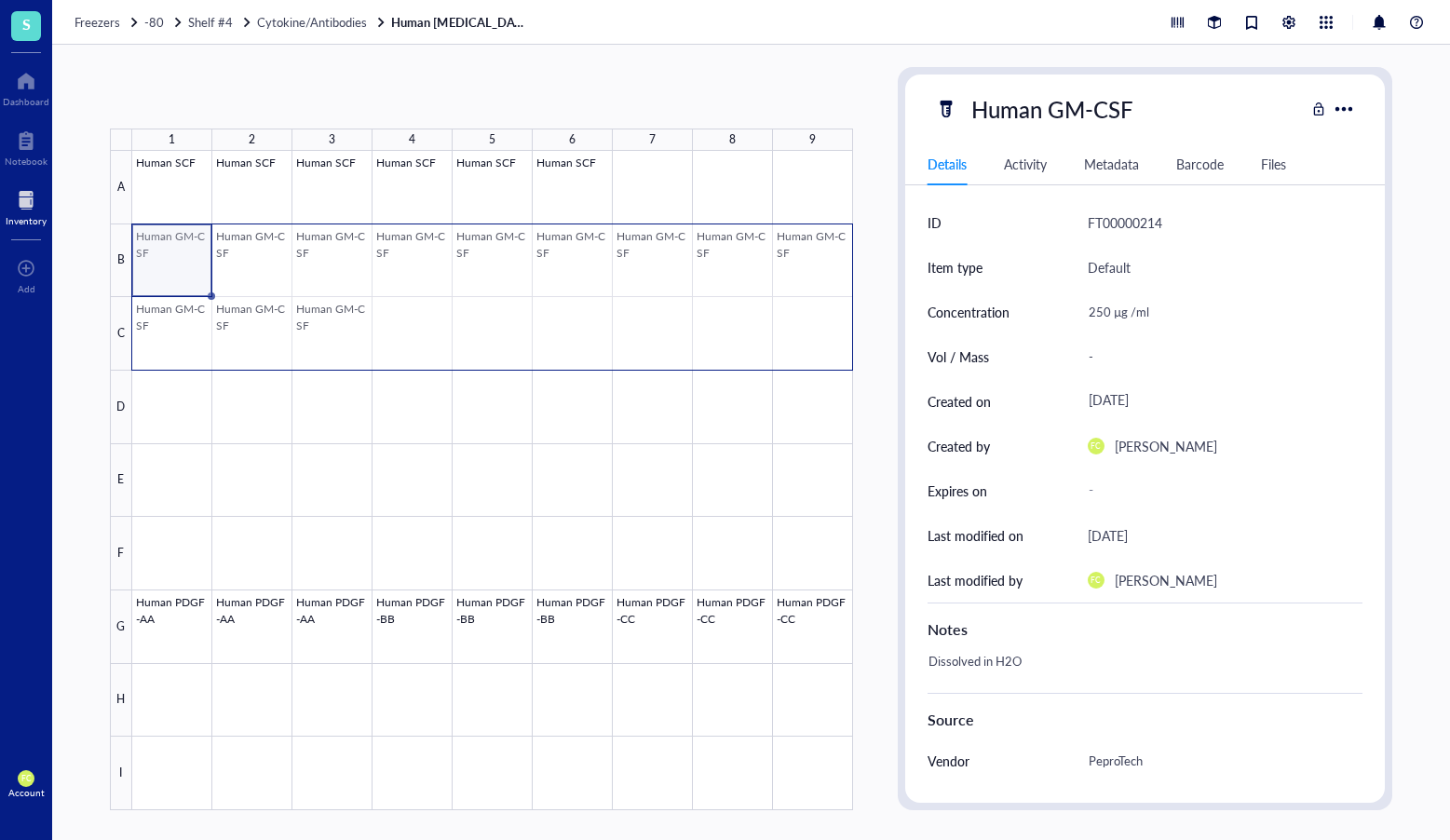
drag, startPoint x: 147, startPoint y: 273, endPoint x: 788, endPoint y: 306, distance: 641.8
click at [788, 306] on div at bounding box center [492, 480] width 721 height 659
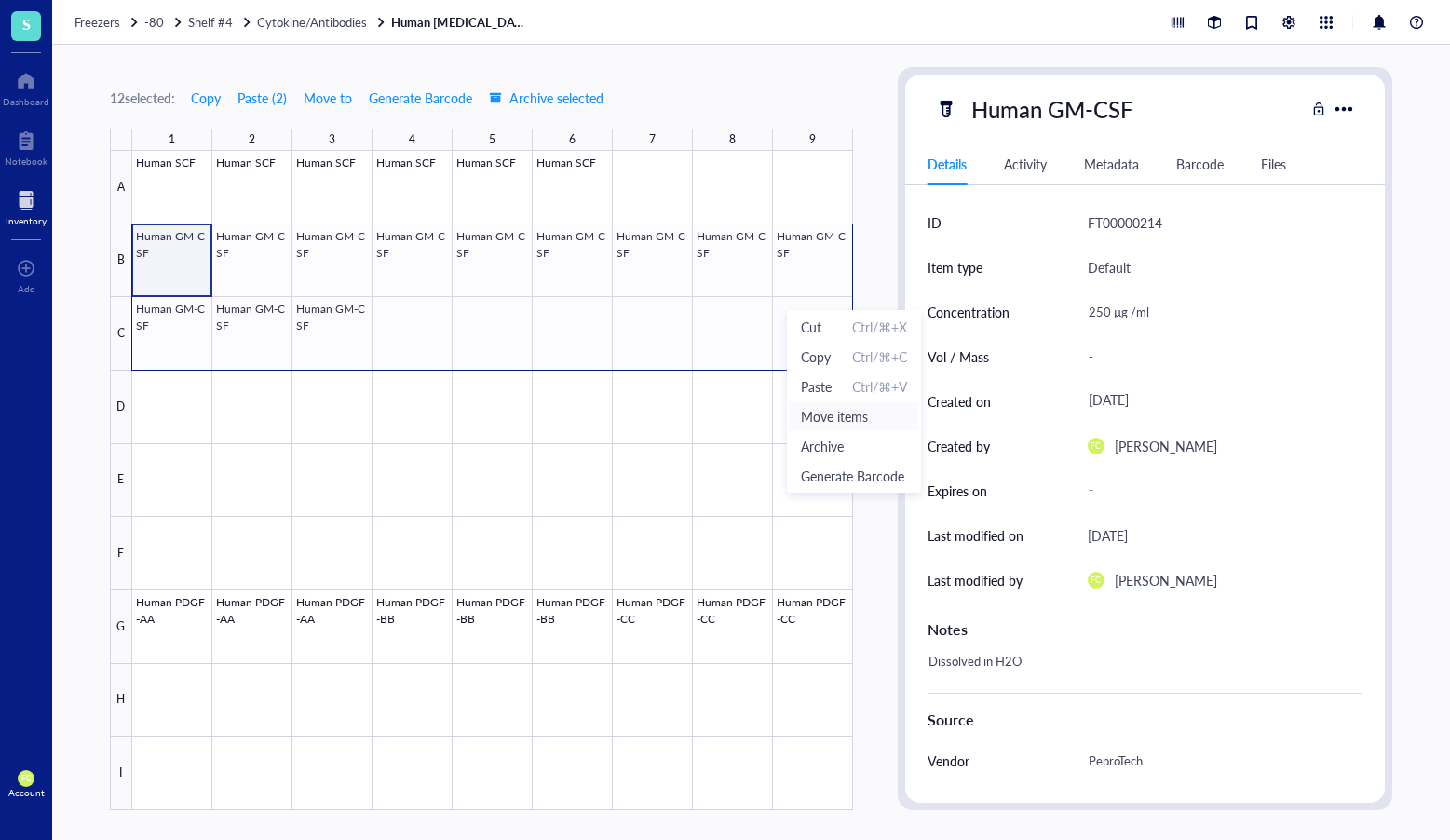
click at [862, 408] on span "Move items" at bounding box center [854, 416] width 107 height 21
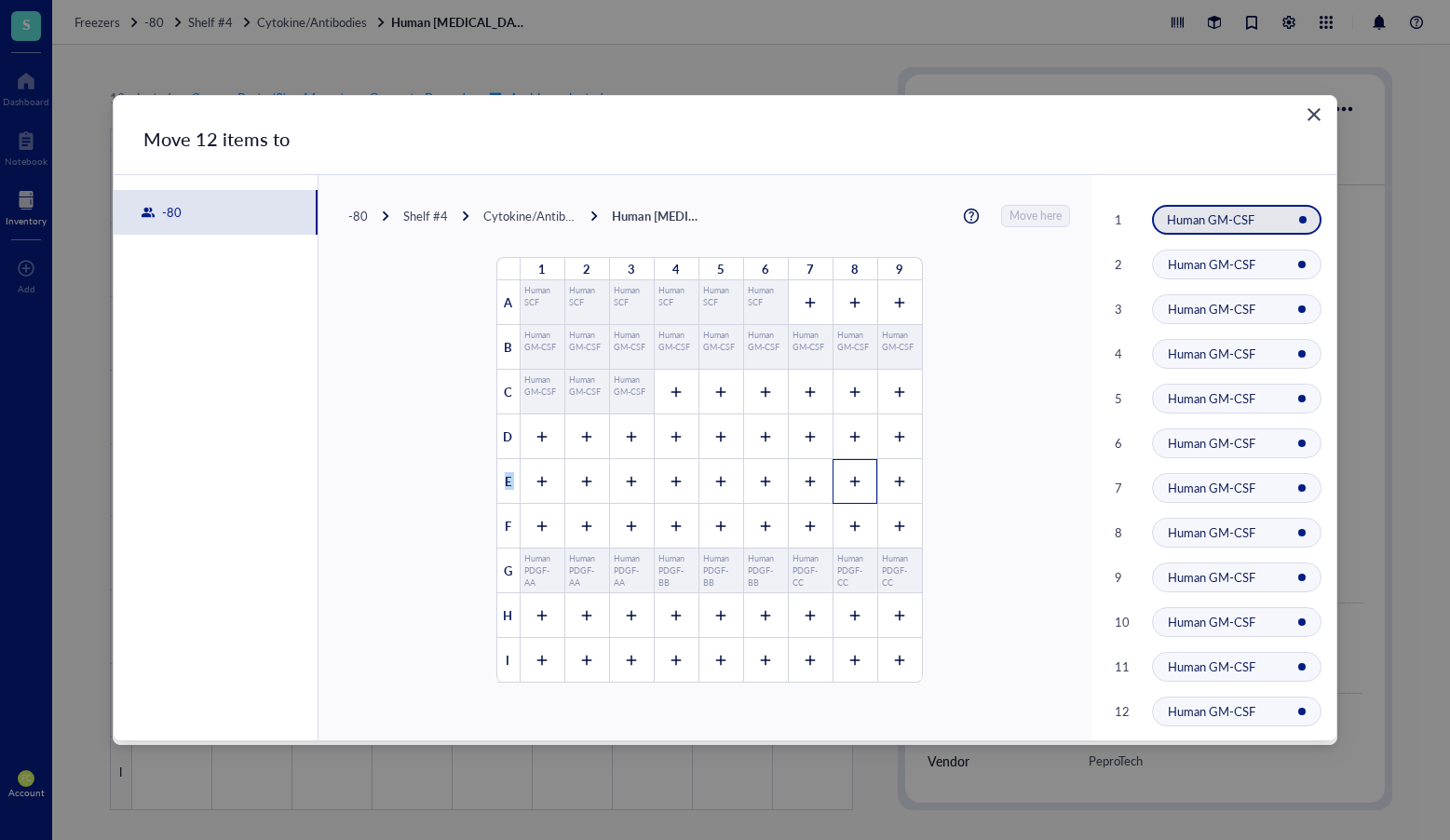
drag, startPoint x: 528, startPoint y: 444, endPoint x: 866, endPoint y: 467, distance: 338.8
click at [866, 467] on div "1 2 3 4 5 6 7 8 9 A Human SCF Human SCF Human SCF Human SCF Human SCF Human SCF…" at bounding box center [709, 470] width 425 height 424
click at [535, 445] on div at bounding box center [542, 437] width 45 height 45
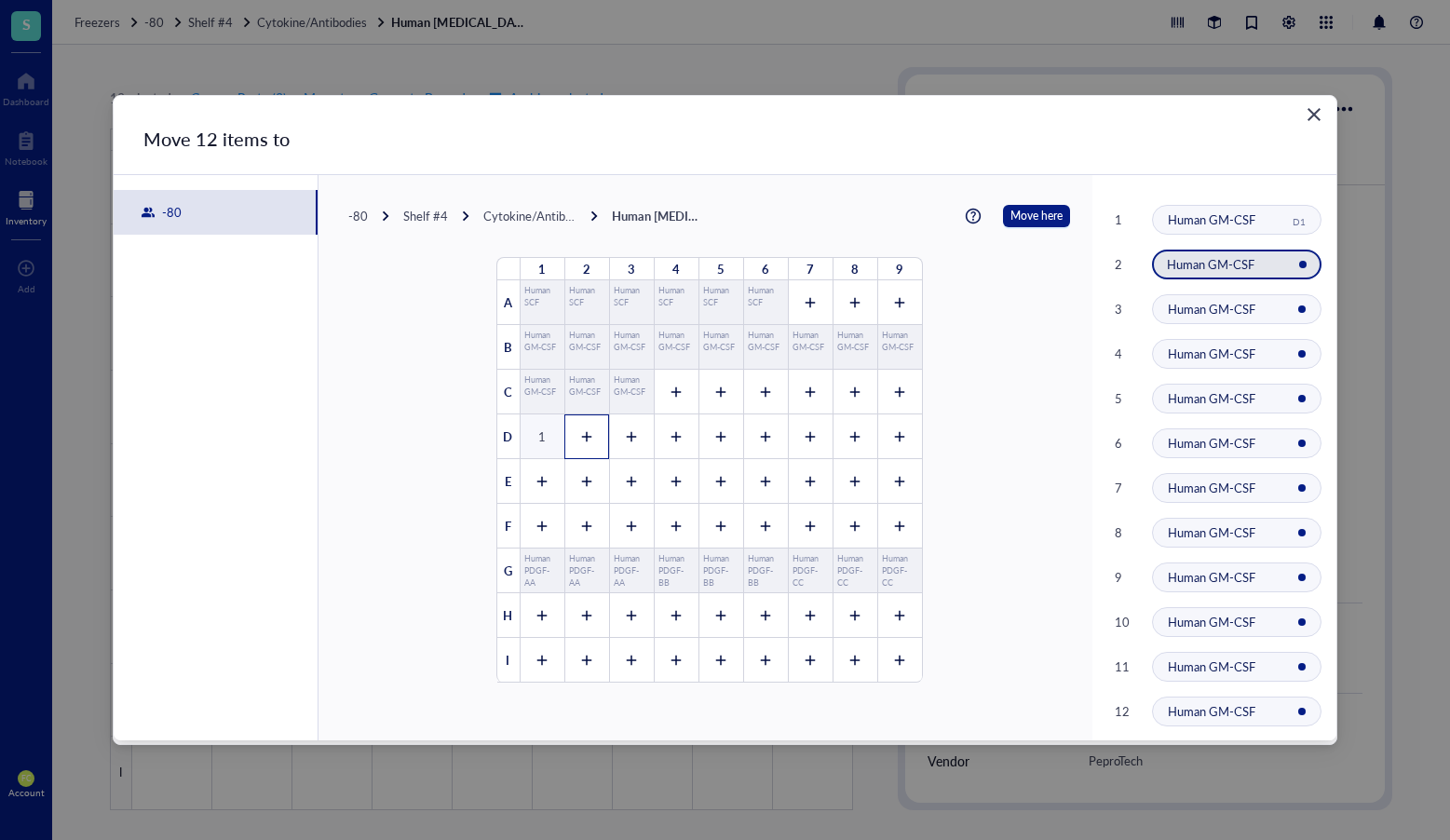
click at [580, 440] on icon at bounding box center [586, 436] width 13 height 13
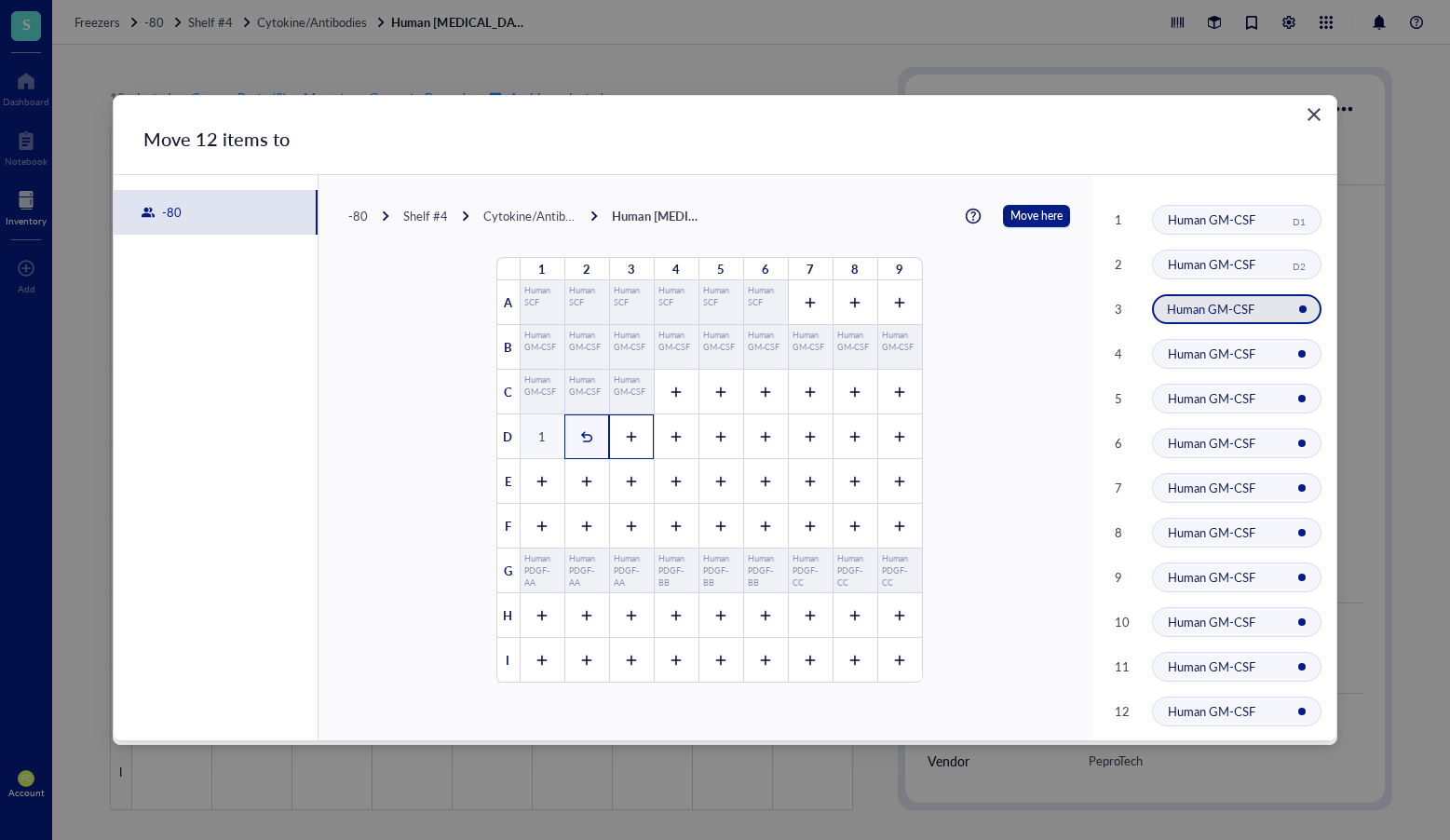
click at [625, 435] on icon at bounding box center [631, 436] width 13 height 13
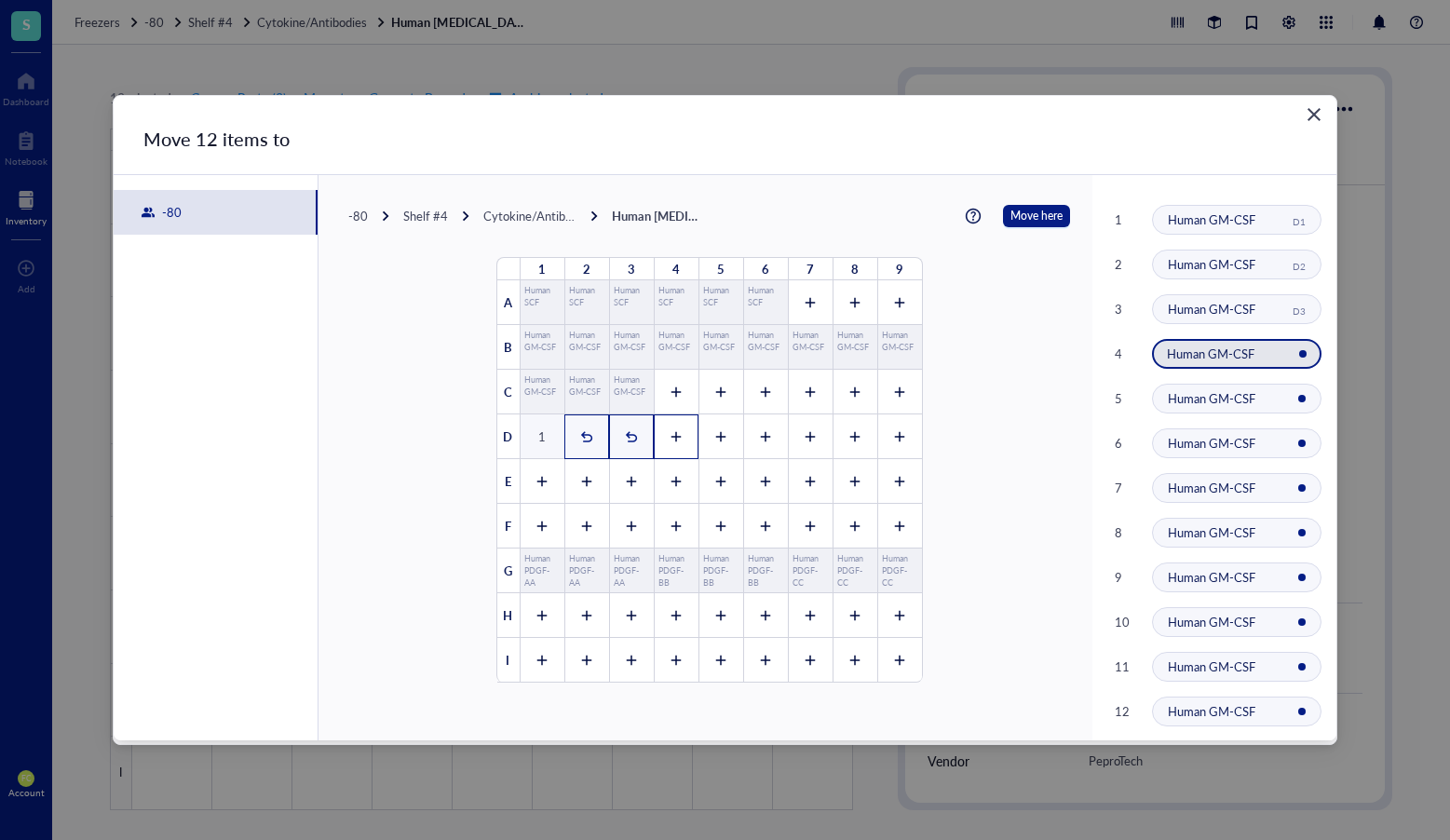
click at [670, 433] on icon at bounding box center [676, 436] width 13 height 13
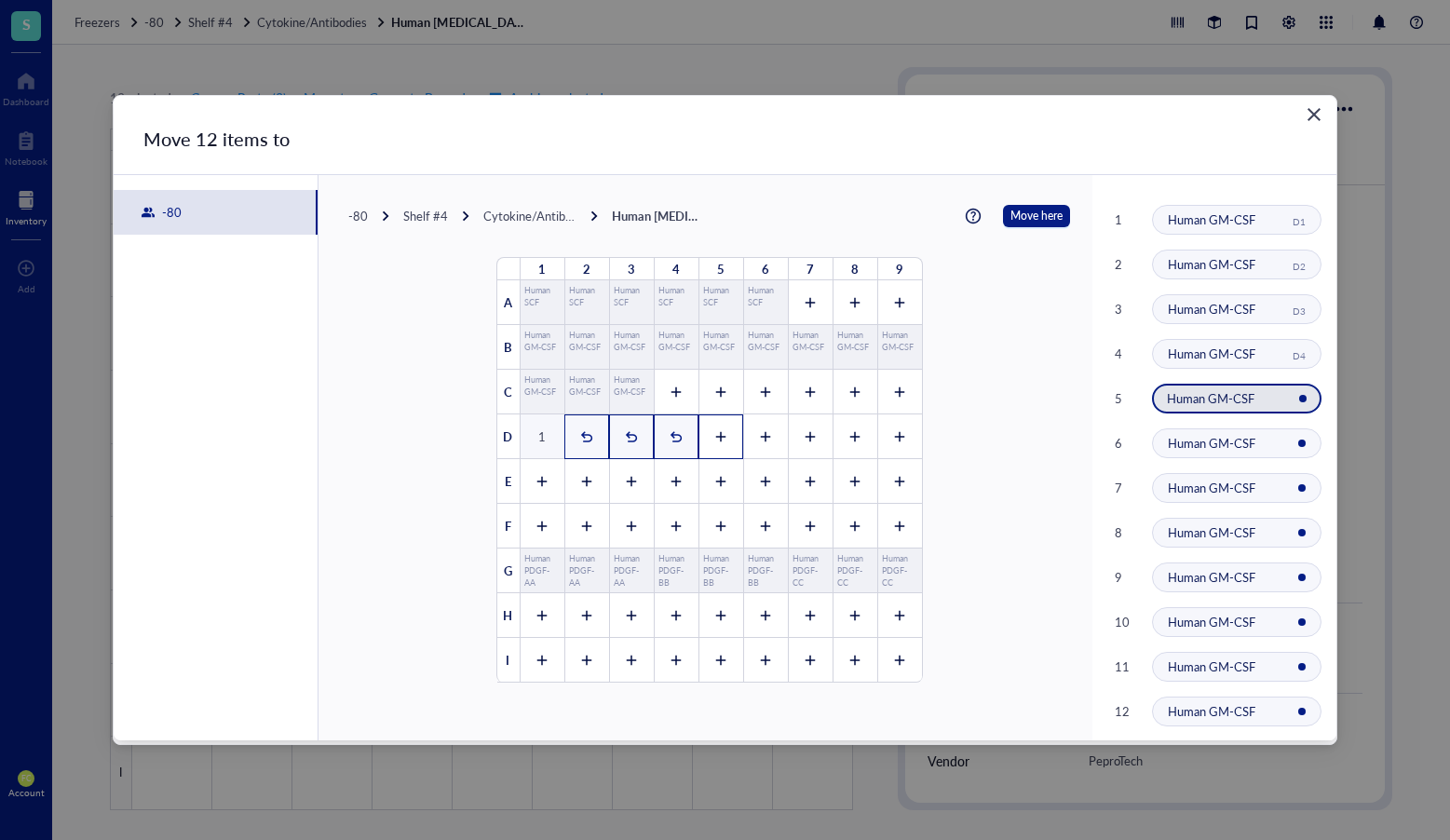
click at [700, 434] on div at bounding box center [721, 437] width 45 height 45
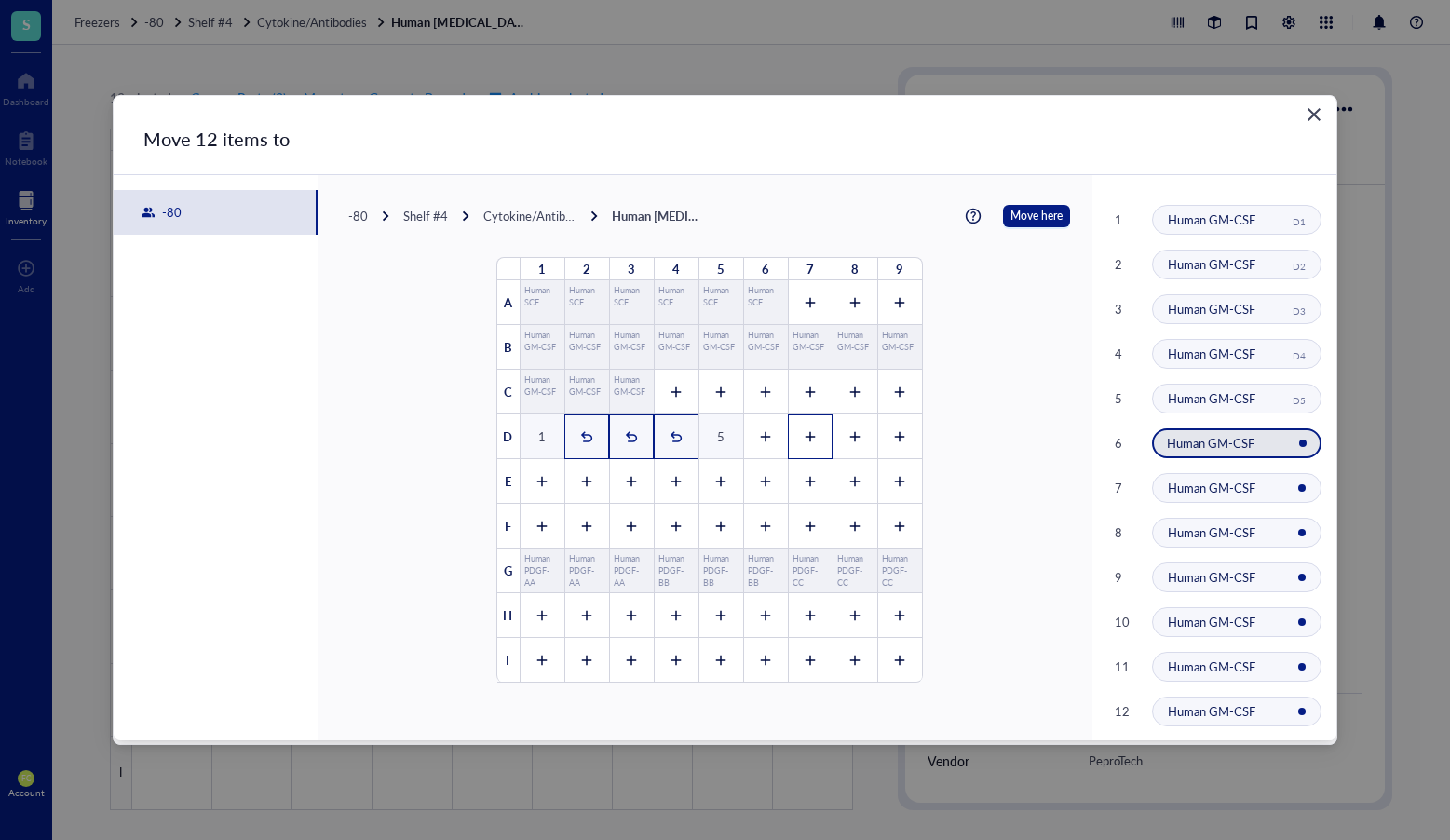
drag, startPoint x: 770, startPoint y: 439, endPoint x: 821, endPoint y: 439, distance: 51.0
click at [770, 439] on div at bounding box center [766, 437] width 45 height 45
click at [821, 439] on div at bounding box center [811, 437] width 45 height 45
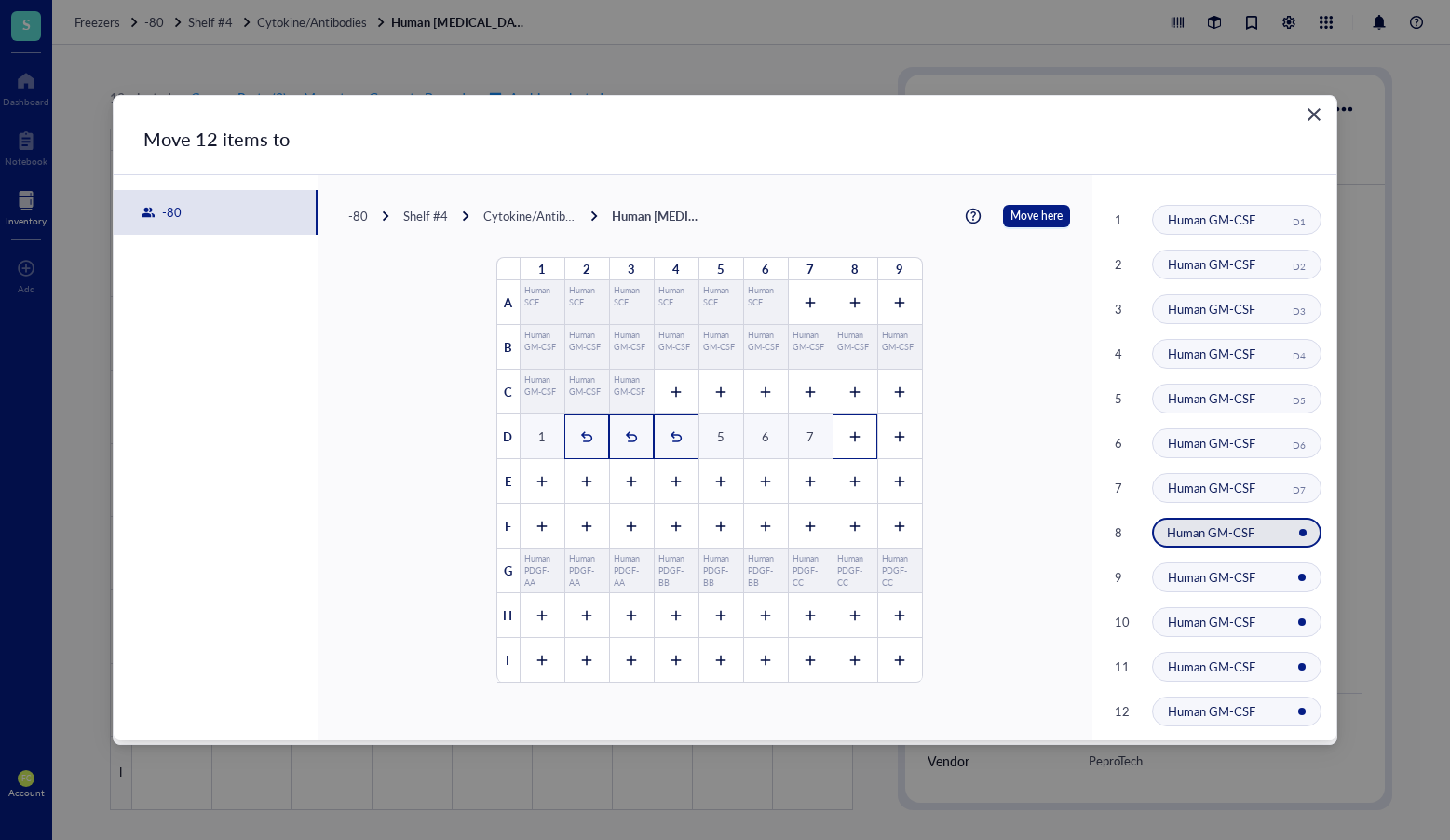
click at [865, 438] on div at bounding box center [855, 437] width 45 height 45
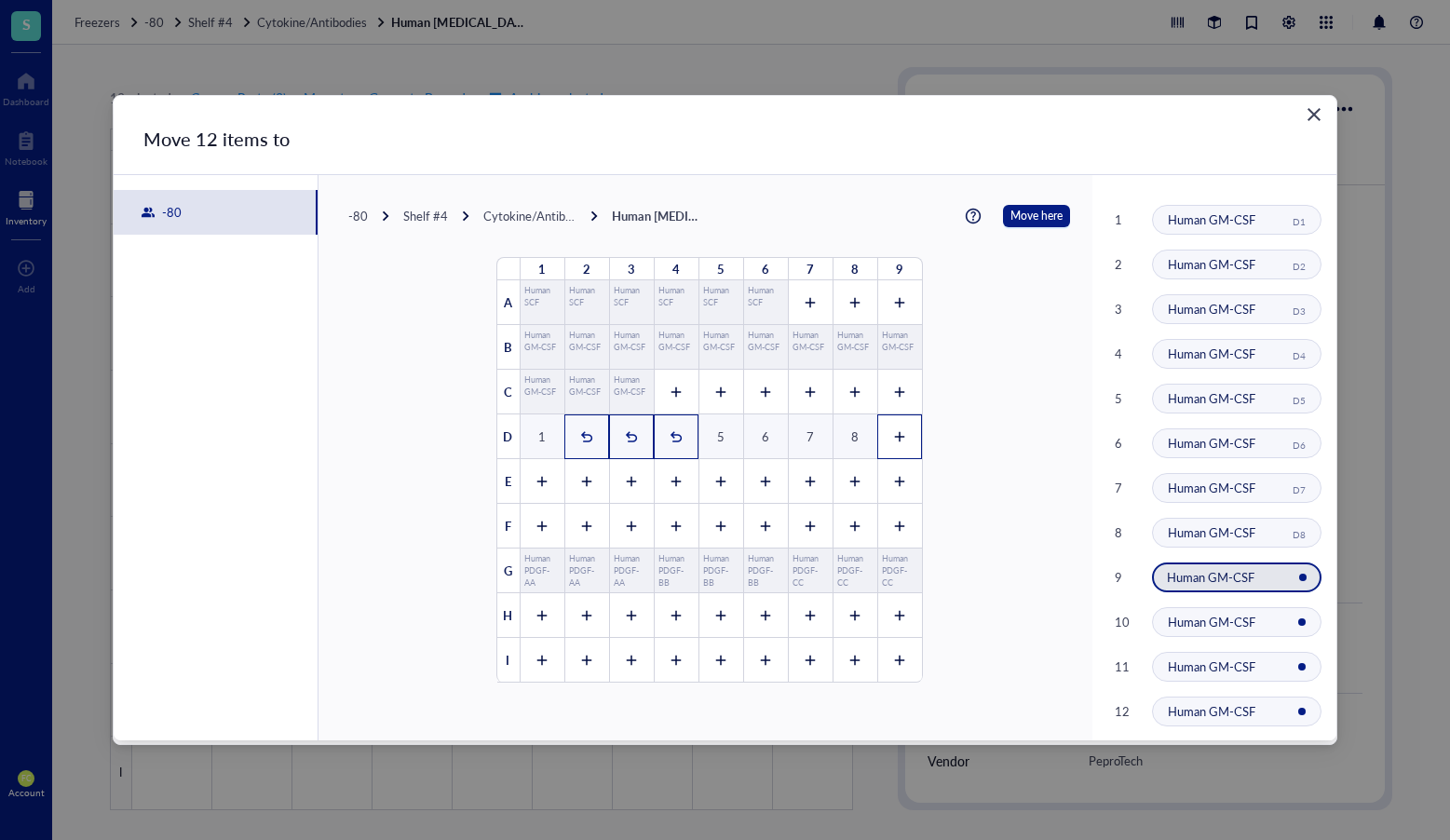
click at [893, 438] on icon at bounding box center [899, 436] width 13 height 13
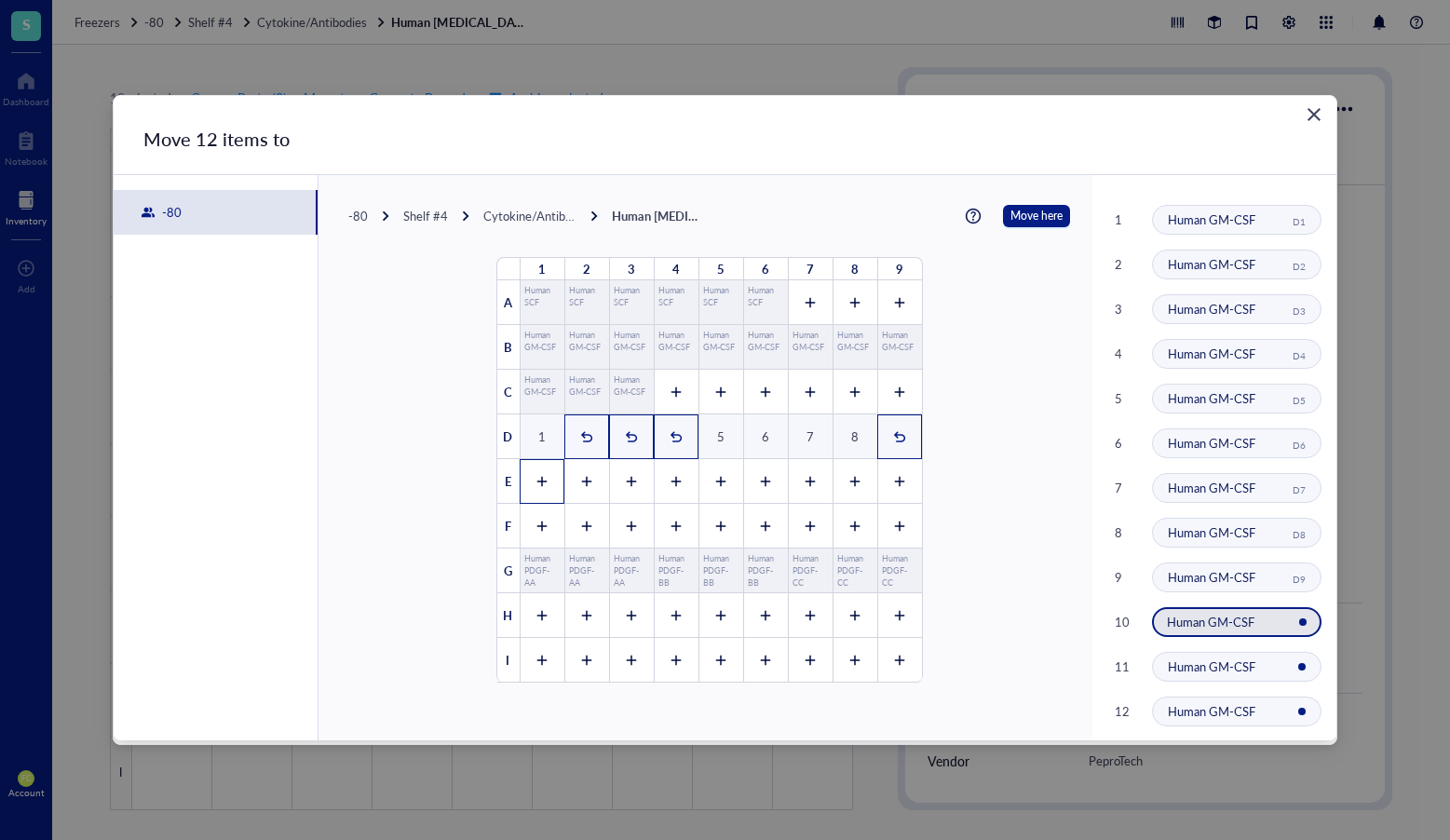
click at [546, 473] on div at bounding box center [542, 481] width 45 height 45
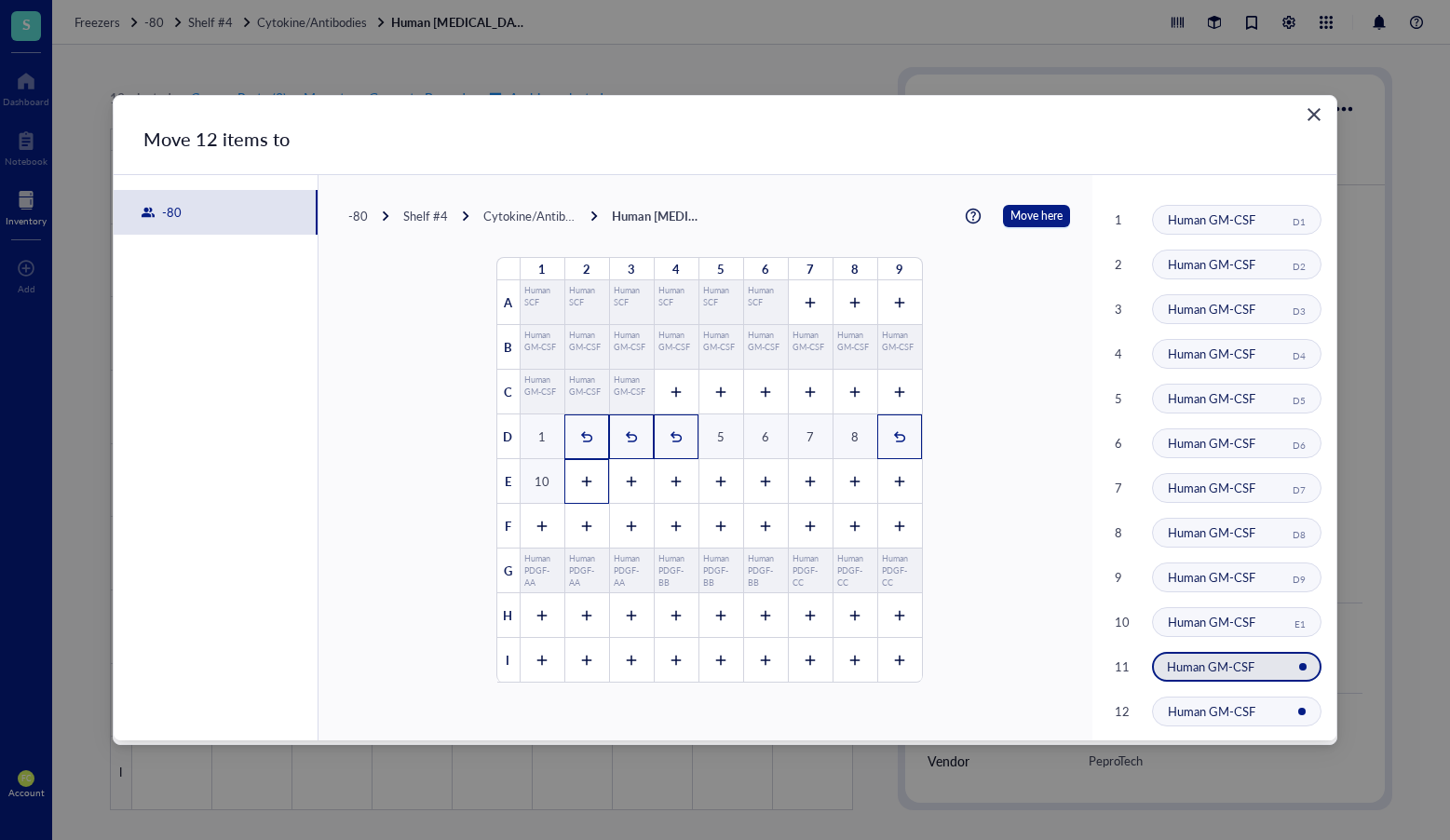
click at [575, 473] on div at bounding box center [587, 481] width 45 height 45
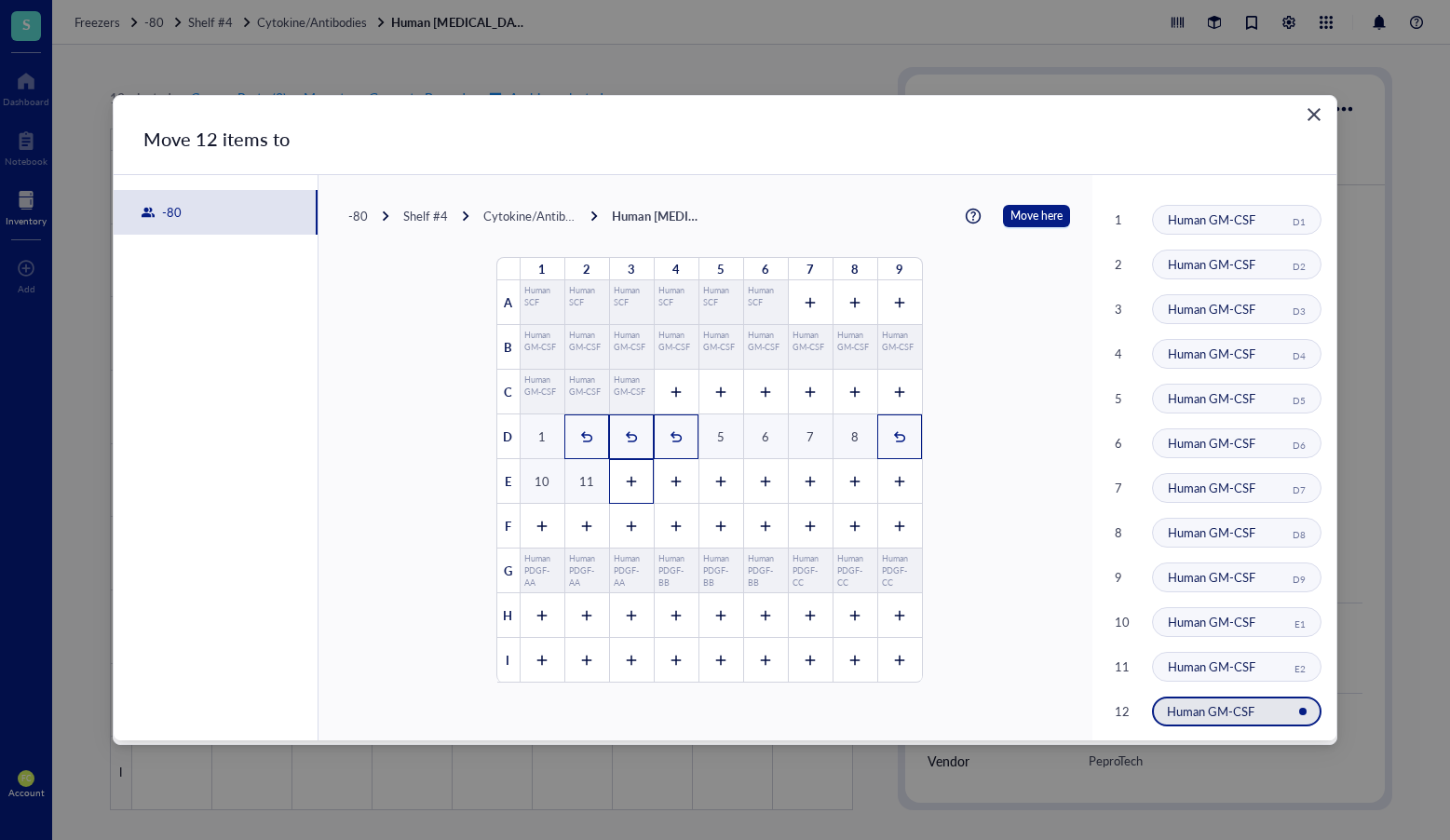
click at [610, 473] on div at bounding box center [632, 481] width 45 height 45
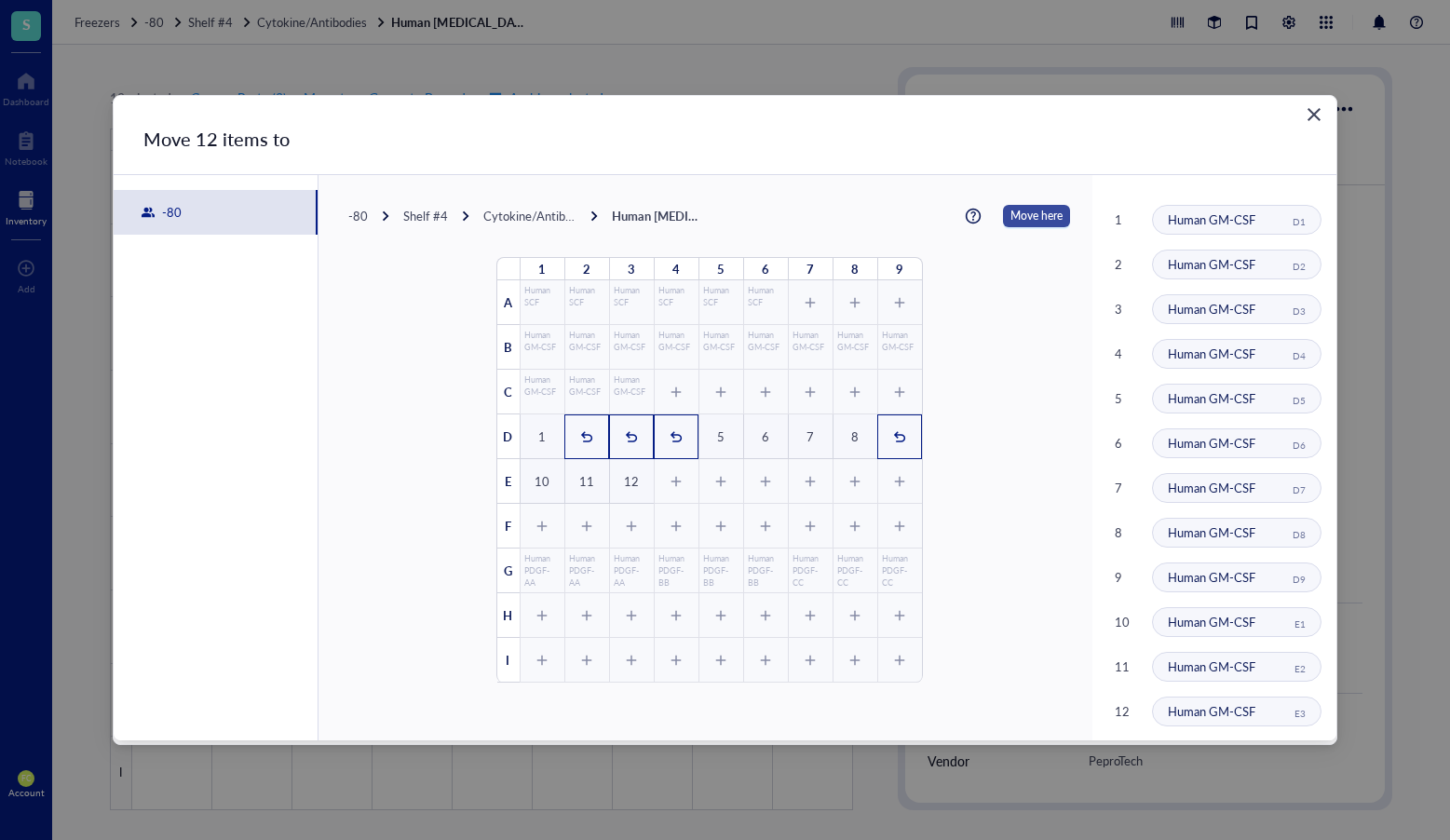
click at [1011, 221] on span "Move here" at bounding box center [1036, 215] width 52 height 22
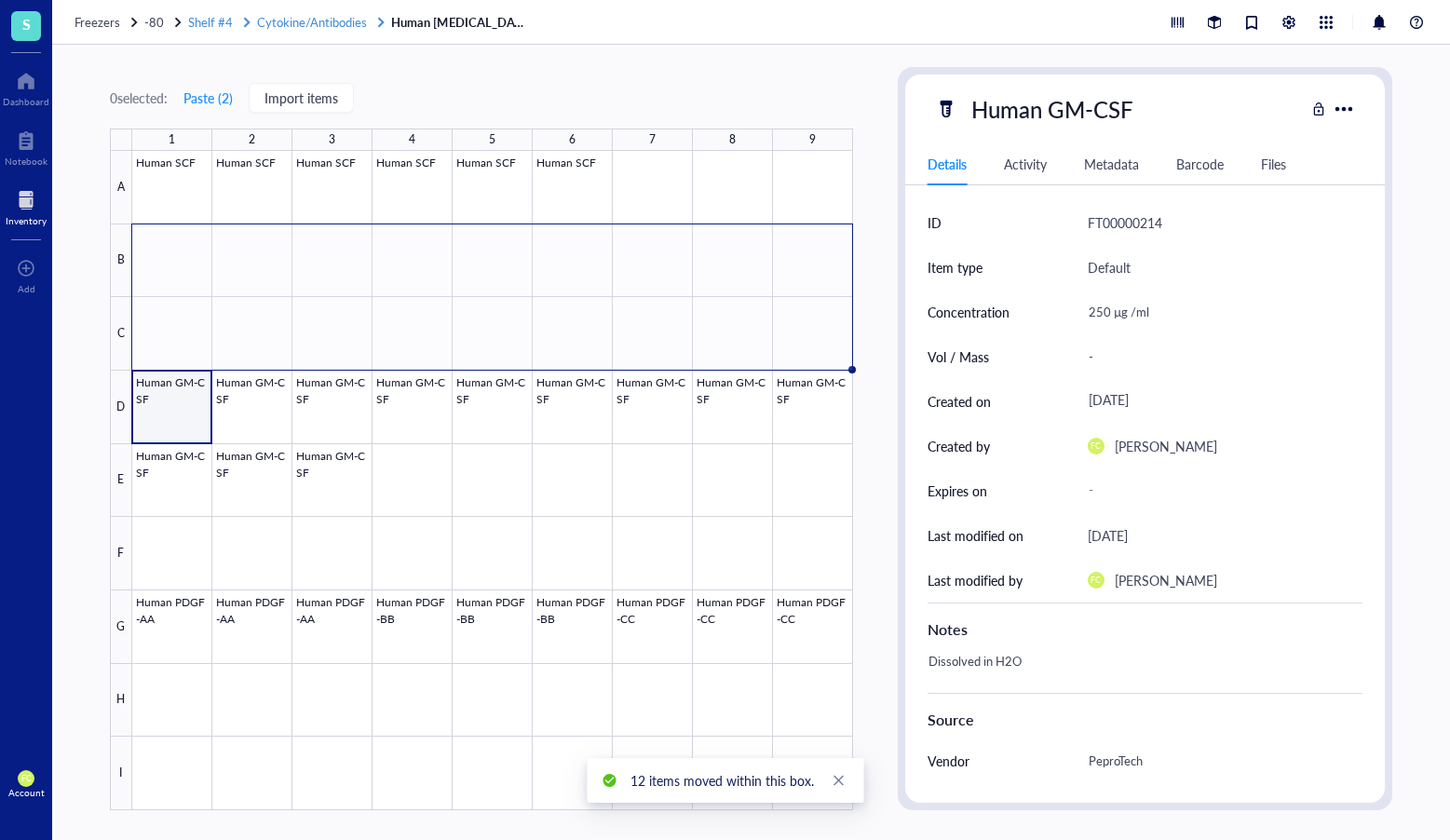
click at [295, 19] on span "Cytokine/Antibodies" at bounding box center [312, 22] width 110 height 18
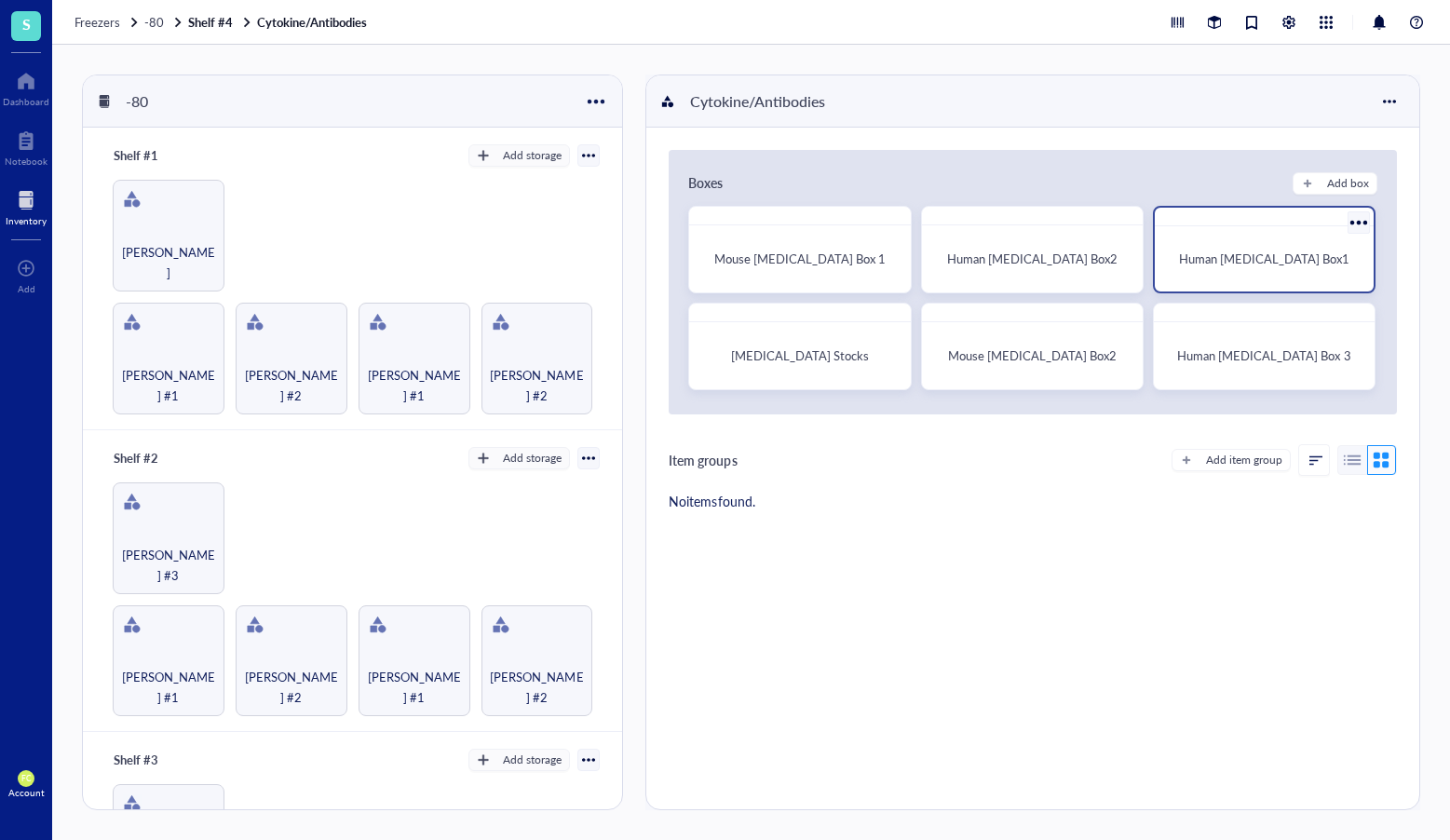
click at [1210, 264] on span "Human Cytokines Box1" at bounding box center [1264, 258] width 170 height 18
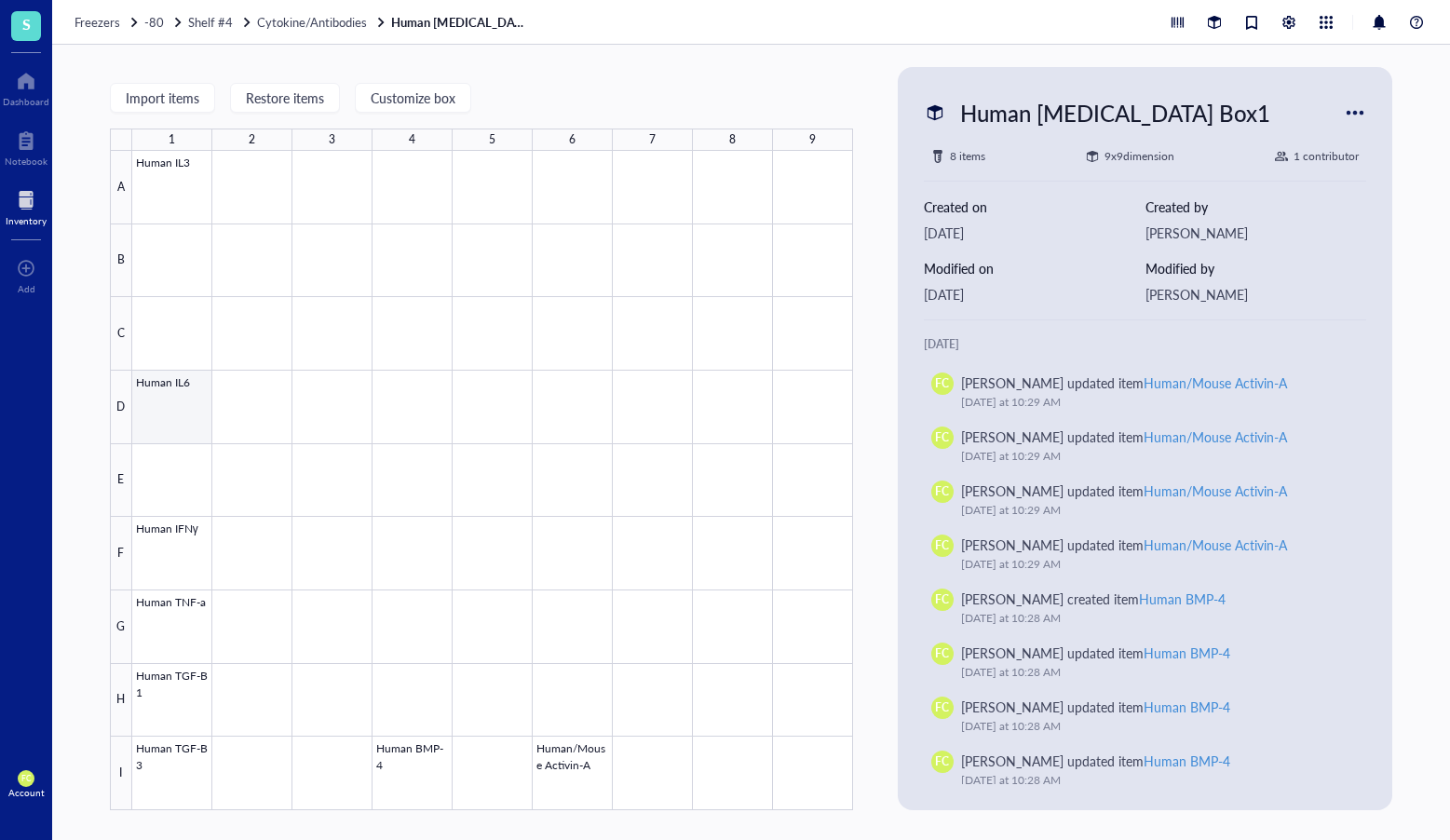
click at [191, 394] on div at bounding box center [492, 480] width 721 height 659
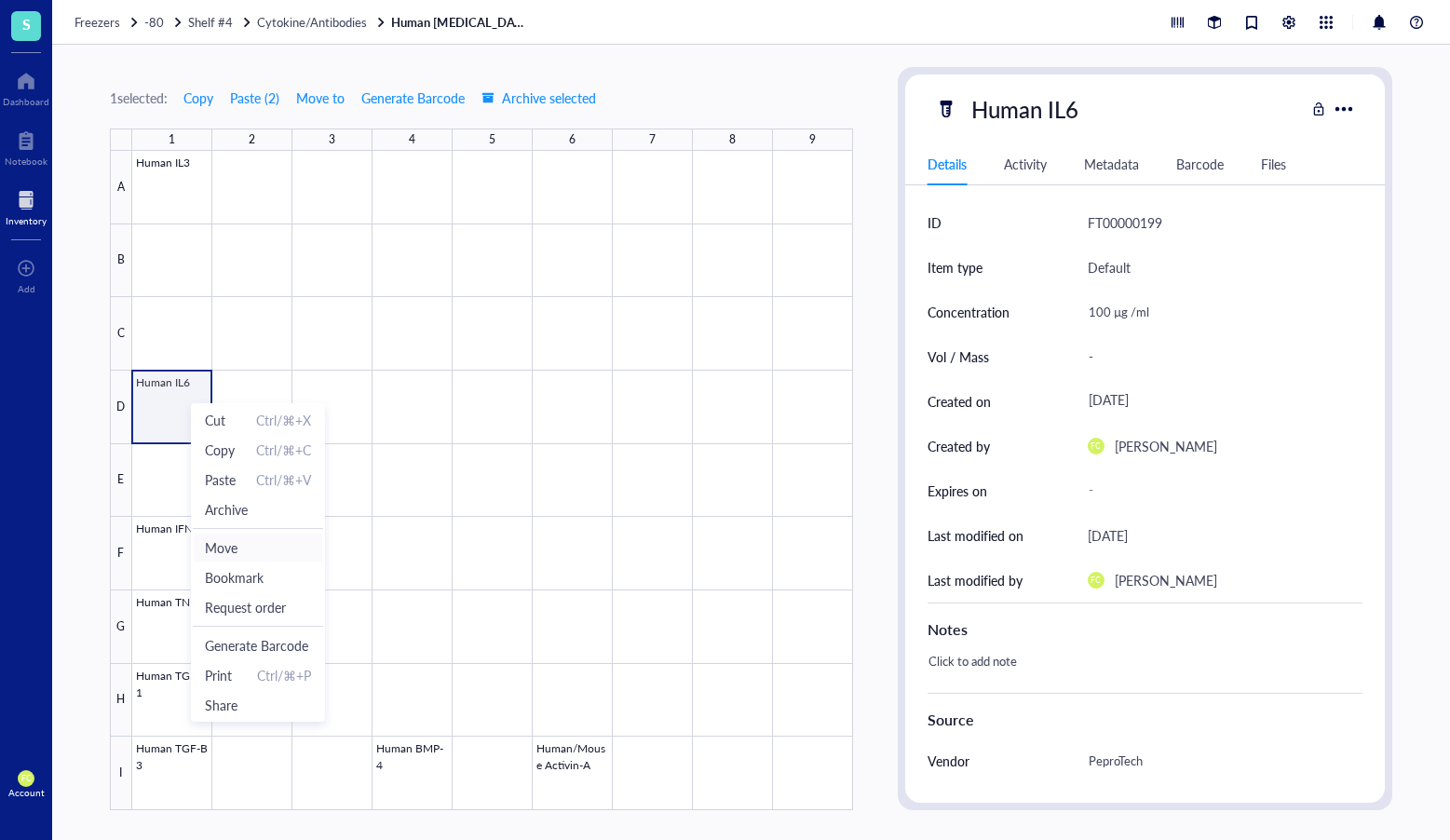
click at [247, 538] on span "Move" at bounding box center [257, 547] width 107 height 21
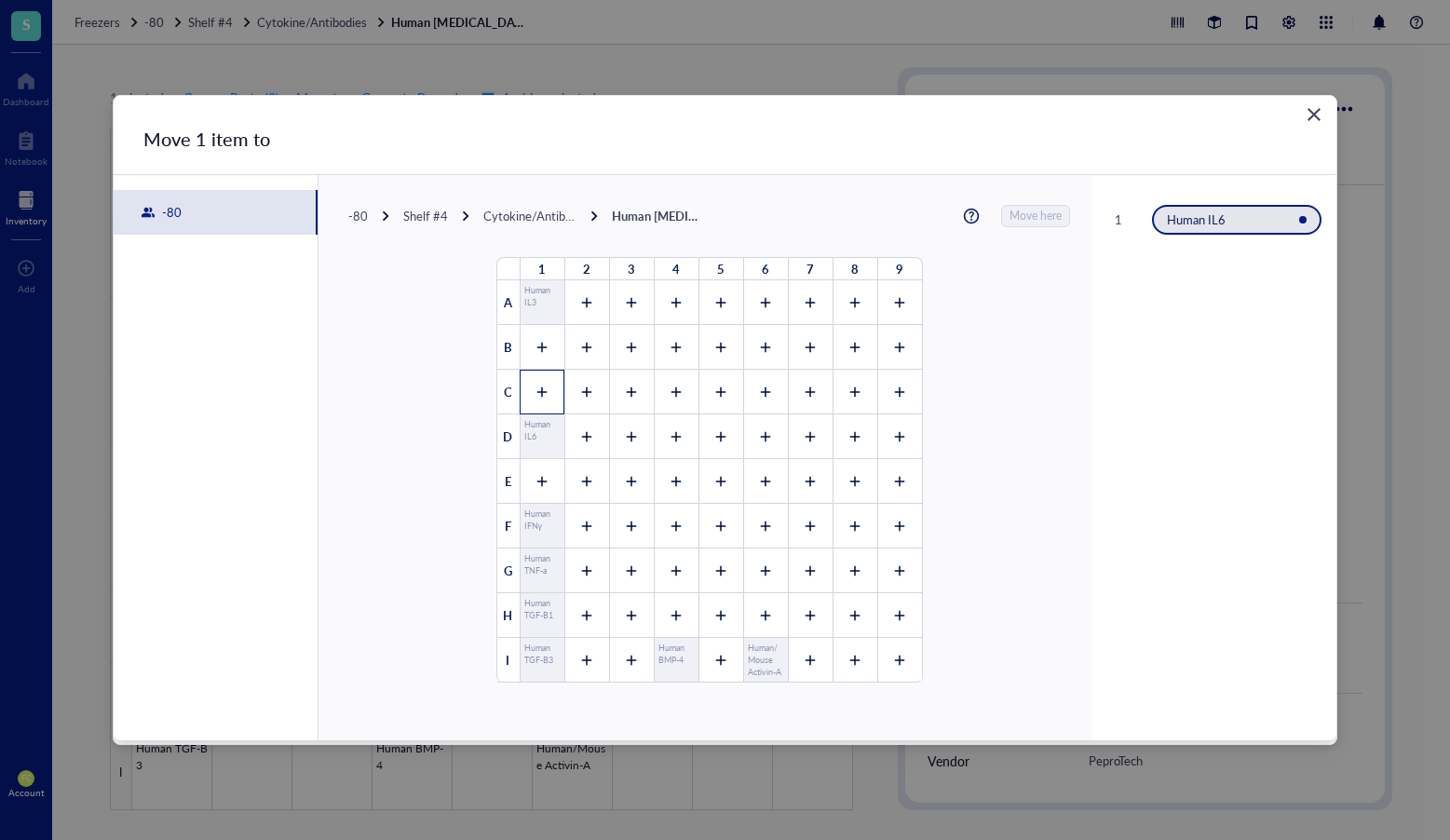
click at [520, 389] on div at bounding box center [542, 392] width 45 height 45
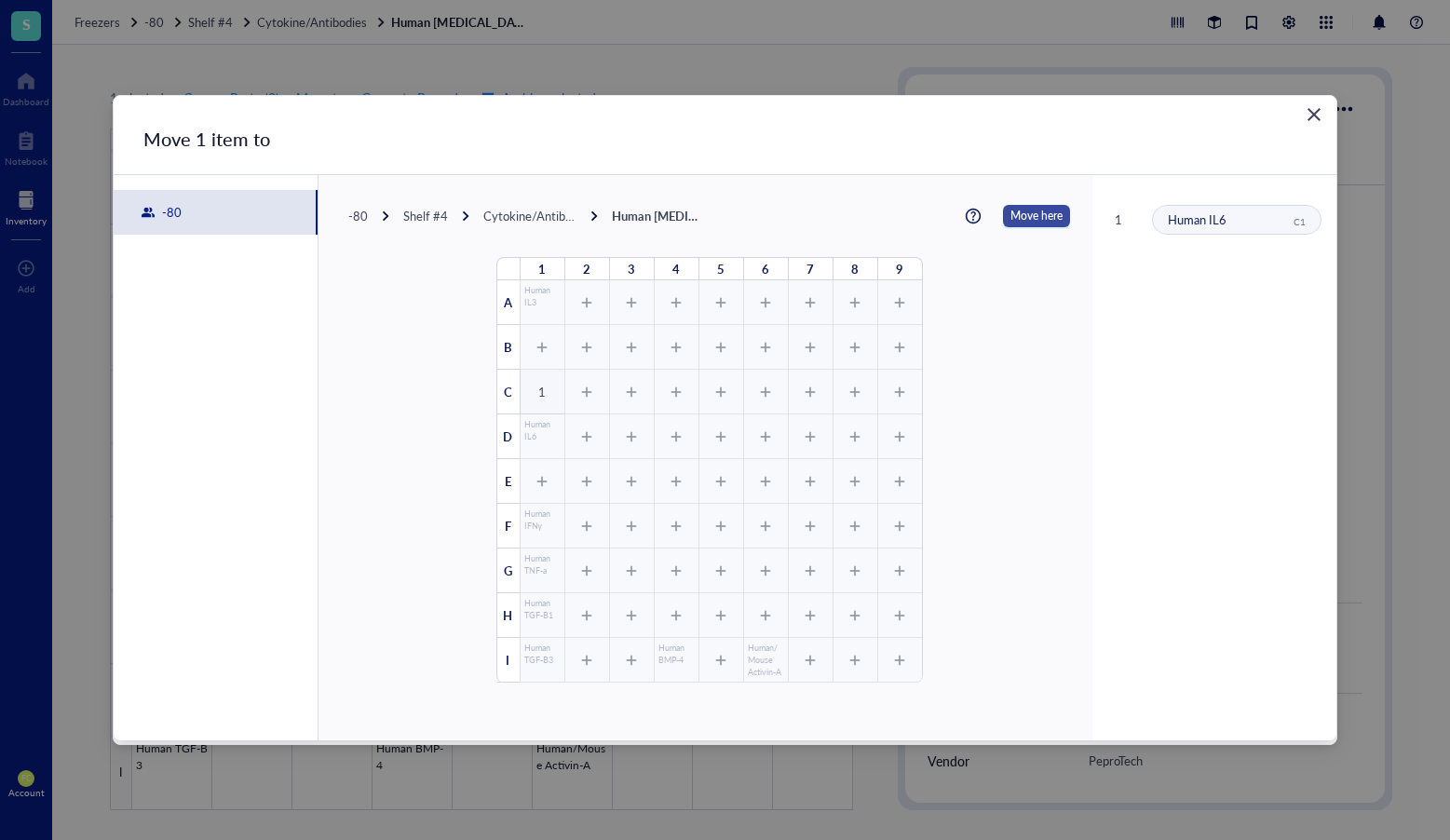
click at [1022, 218] on span "Move here" at bounding box center [1036, 215] width 52 height 22
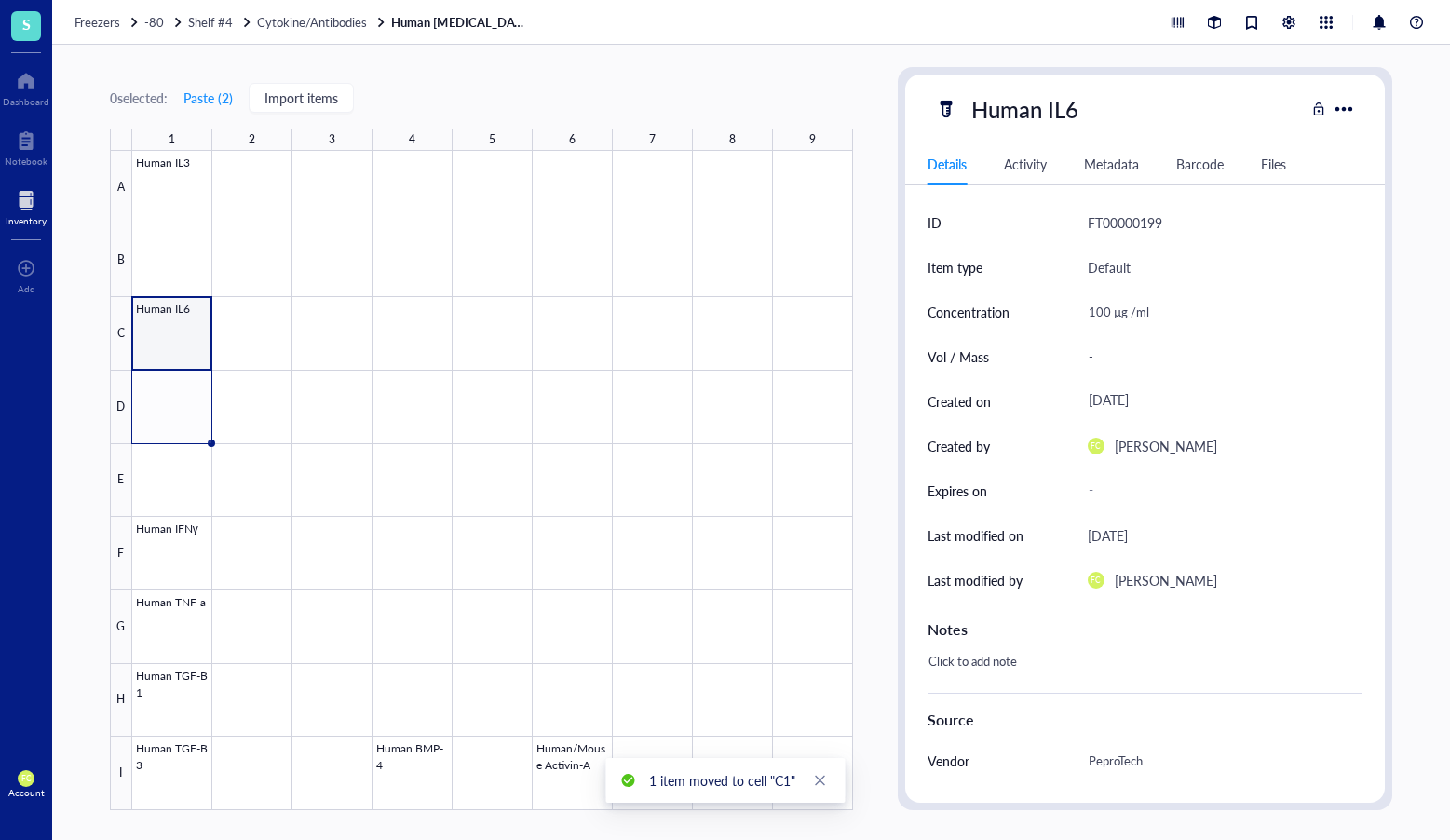
click at [190, 352] on div at bounding box center [492, 480] width 721 height 659
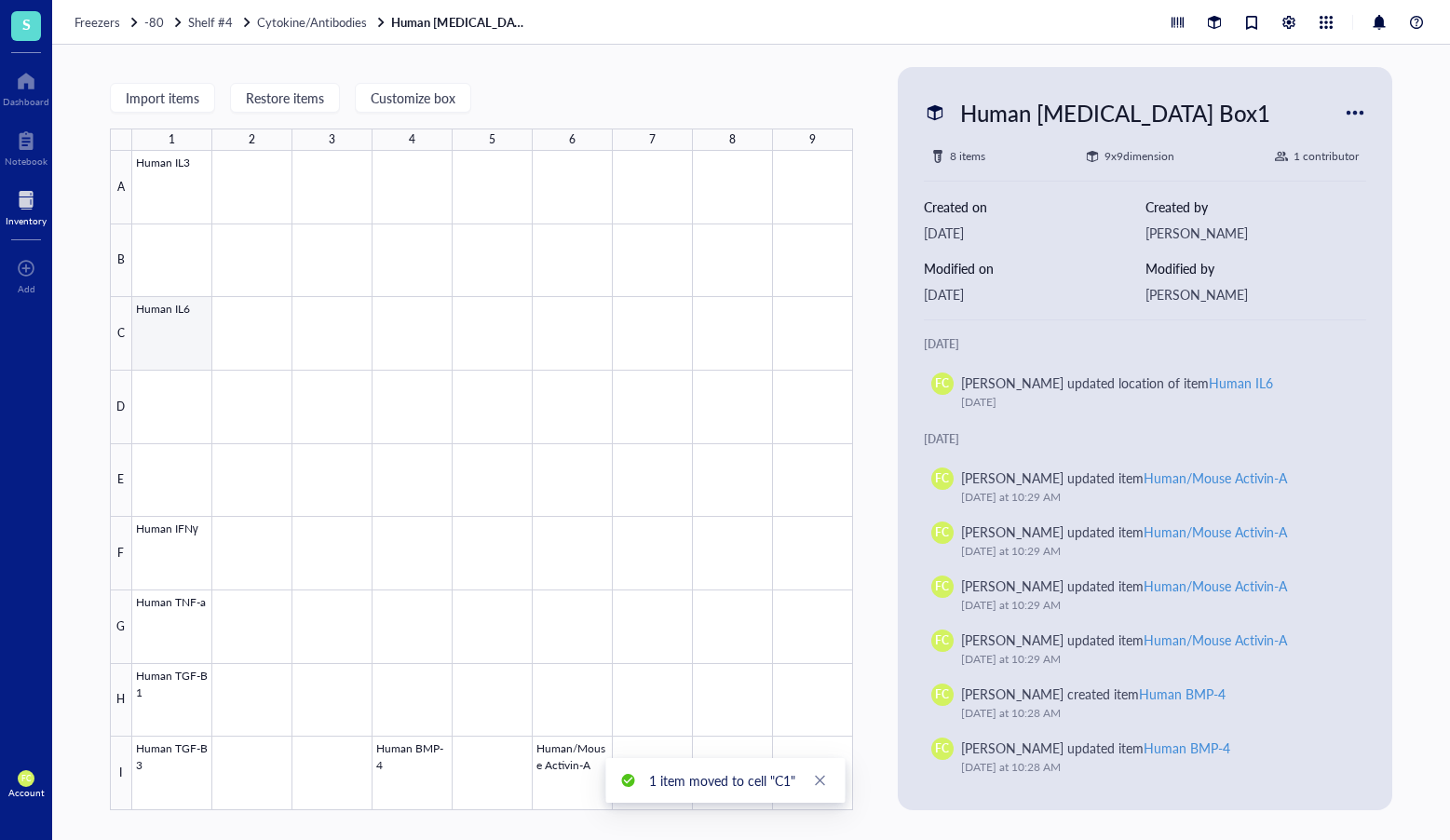
click at [196, 357] on div at bounding box center [492, 480] width 721 height 659
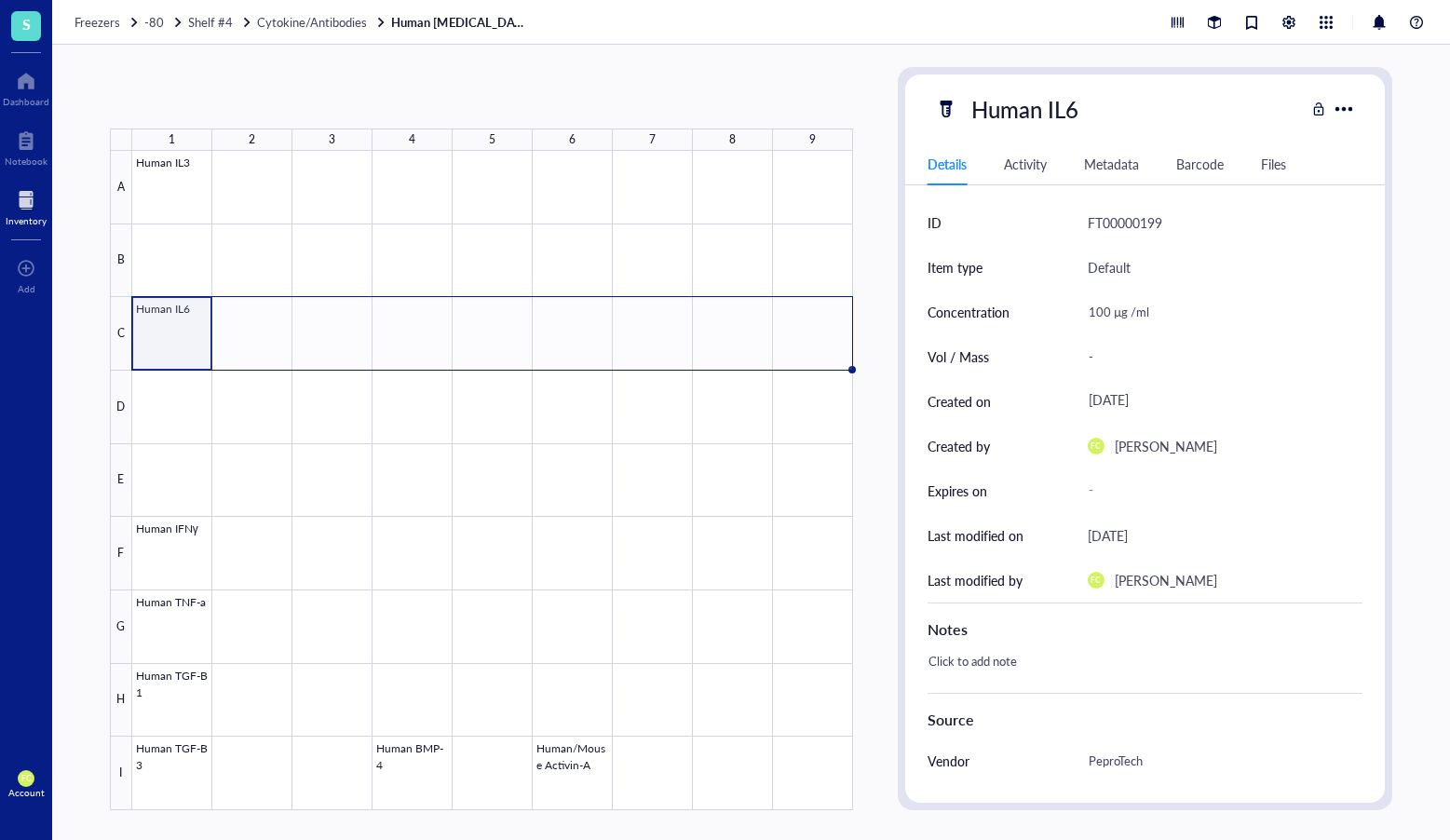
drag, startPoint x: 210, startPoint y: 368, endPoint x: 830, endPoint y: 341, distance: 620.6
click at [0, 0] on div "Human IL3 Human IL6 Human IFNγ Human TNF-a Human TGF-B1 Human TGF-B3 Human BMP-…" at bounding box center [0, 0] width 0 height 0
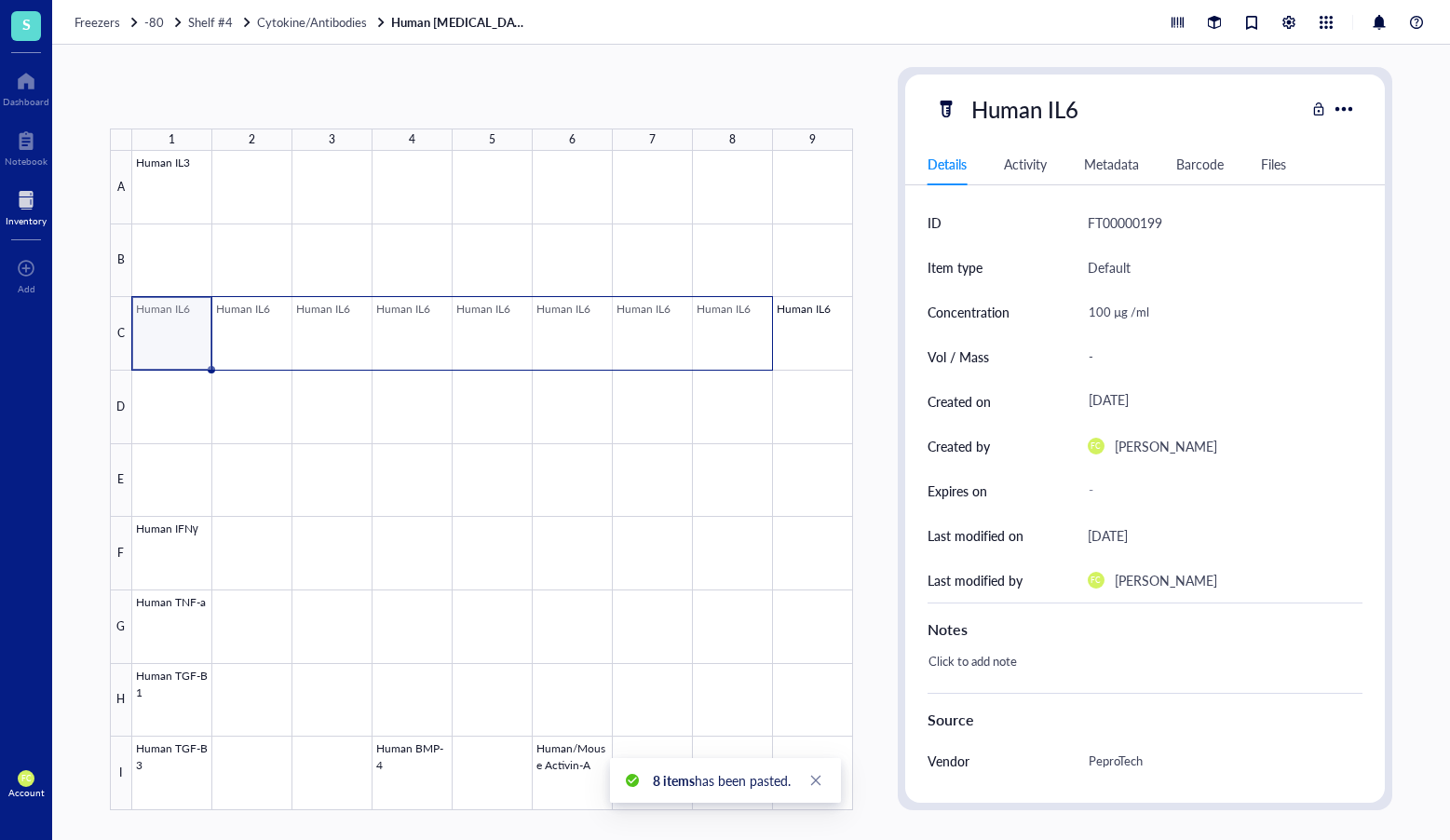
drag, startPoint x: 192, startPoint y: 349, endPoint x: 697, endPoint y: 352, distance: 505.0
click at [697, 352] on div at bounding box center [492, 480] width 721 height 659
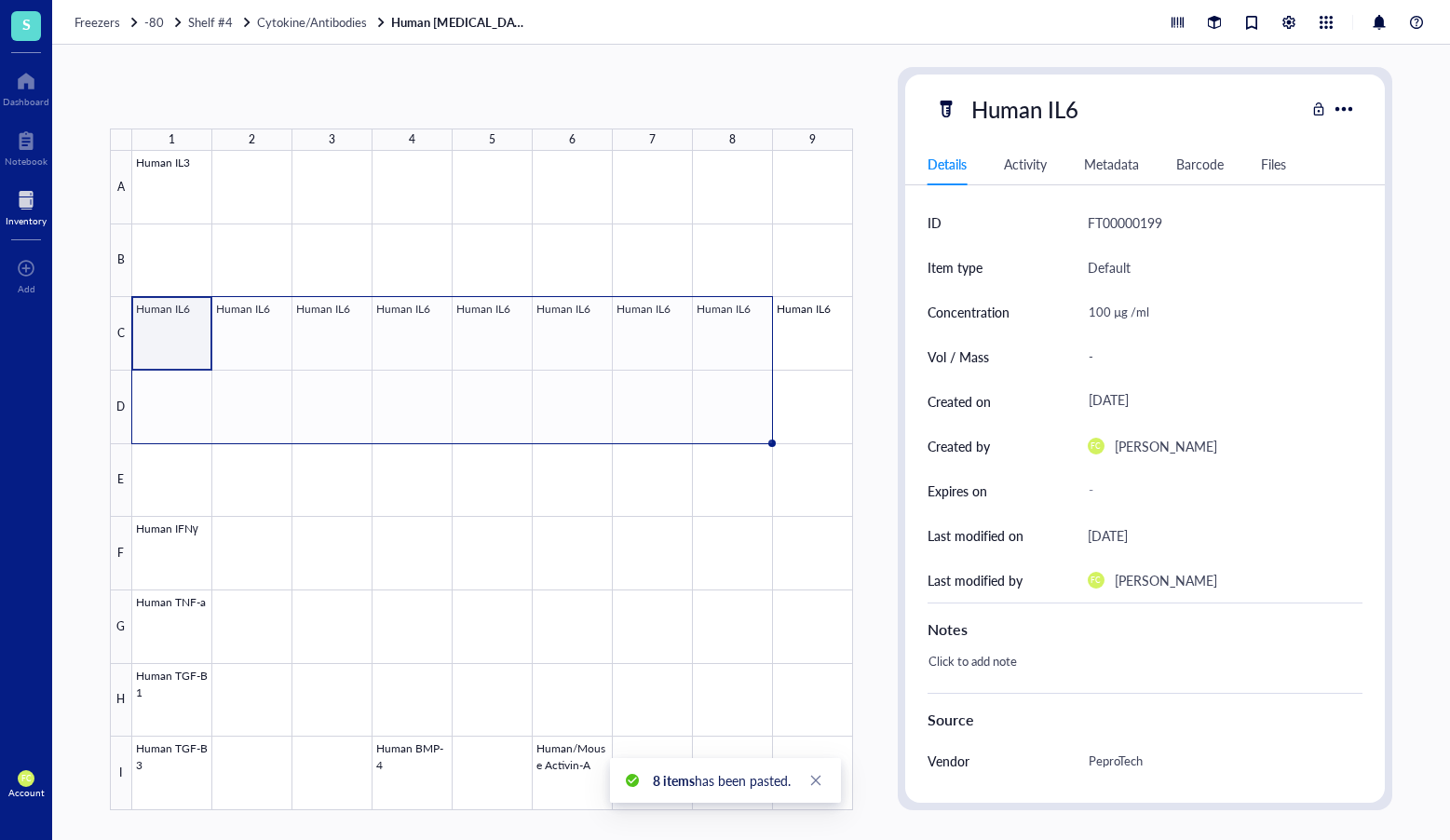
drag, startPoint x: 774, startPoint y: 368, endPoint x: 769, endPoint y: 402, distance: 34.4
click at [0, 0] on div "Human IL3 Human IL6 Human IL6 Human IL6 Human IL6 Human IL6 Human IL6 Human IL6…" at bounding box center [0, 0] width 0 height 0
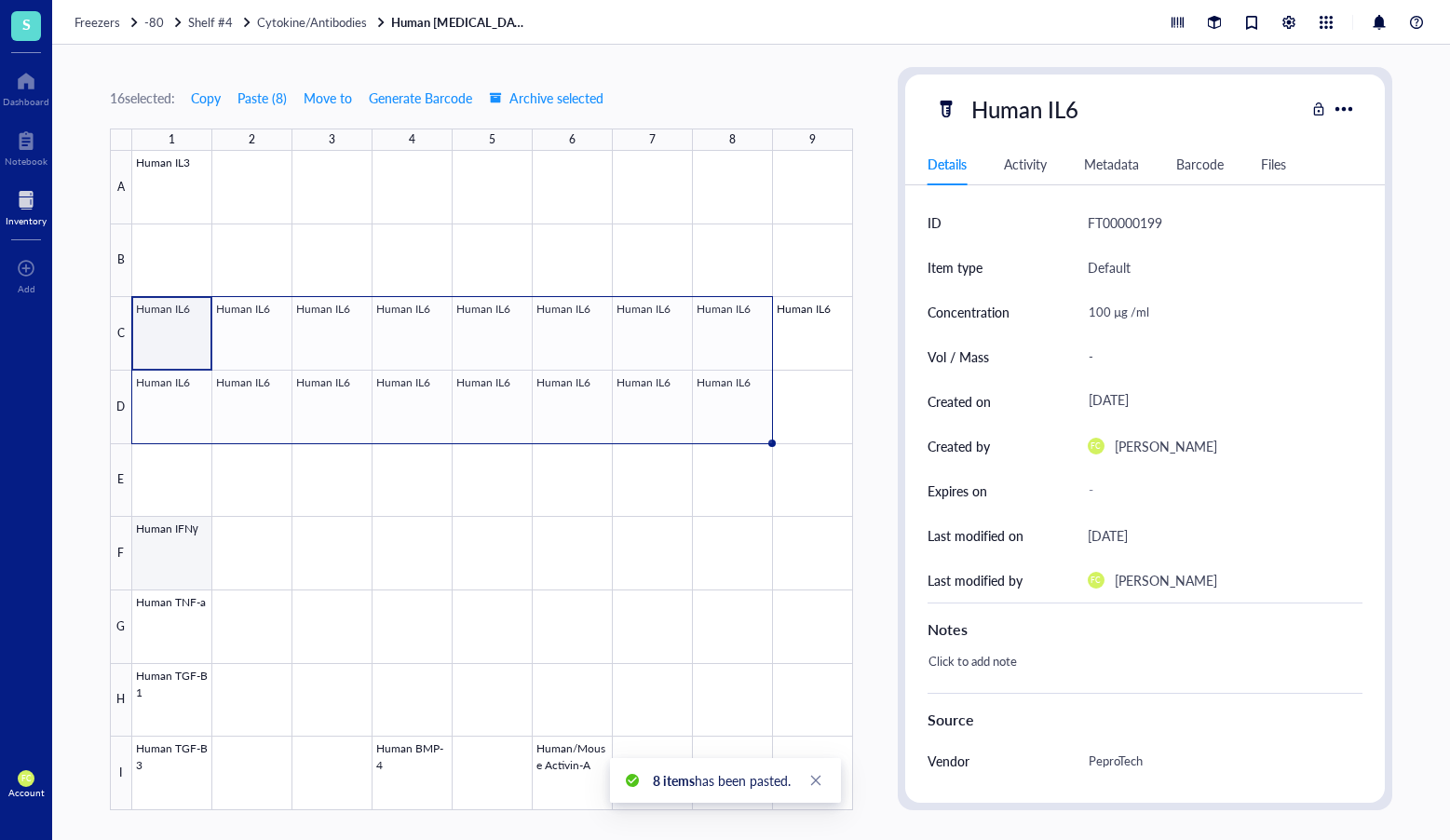
click at [180, 549] on div at bounding box center [492, 480] width 721 height 659
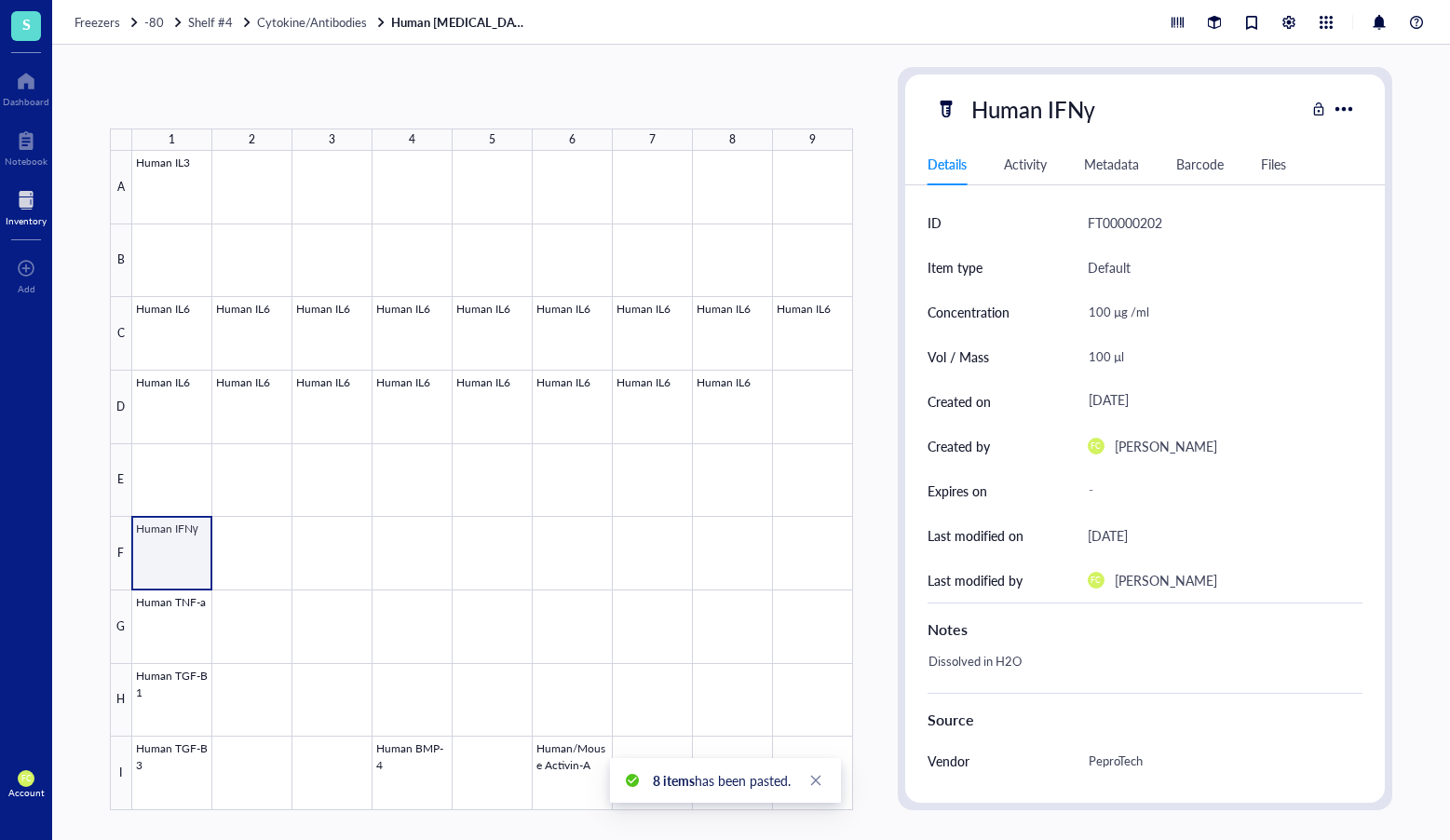
click at [185, 553] on div at bounding box center [492, 480] width 721 height 659
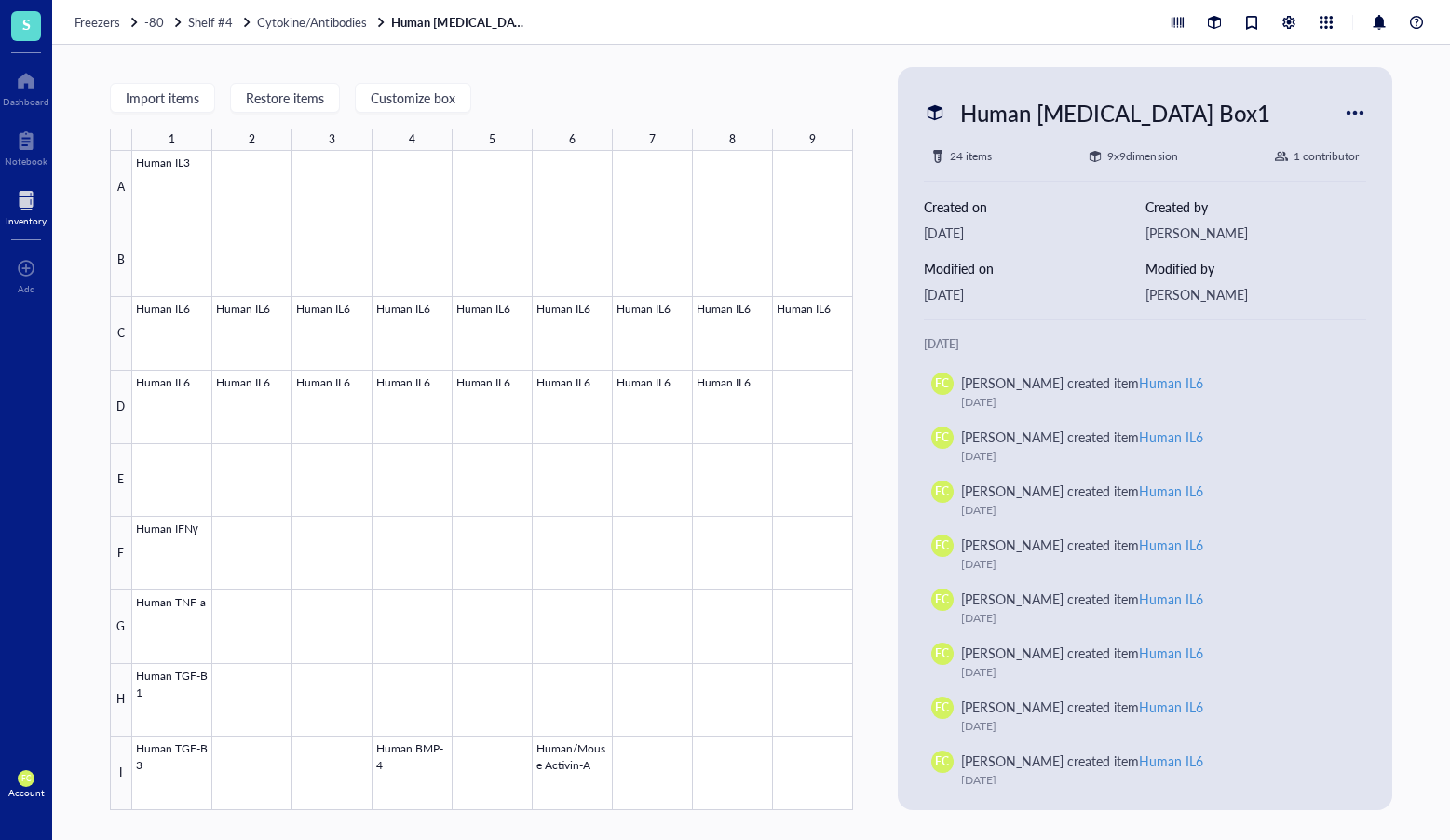
drag, startPoint x: 126, startPoint y: 566, endPoint x: 150, endPoint y: 556, distance: 26.0
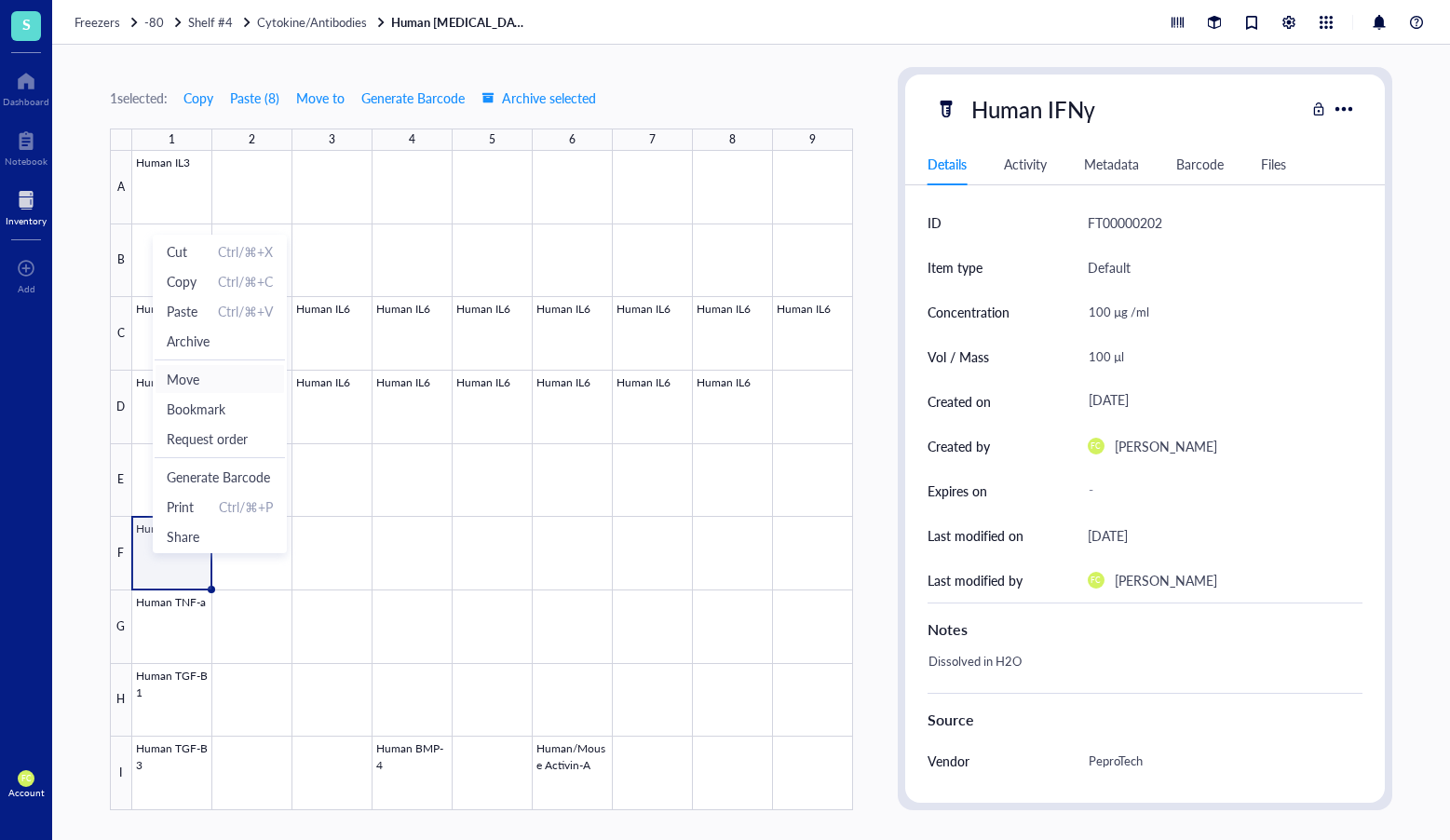
click at [224, 379] on span "Move" at bounding box center [219, 378] width 107 height 21
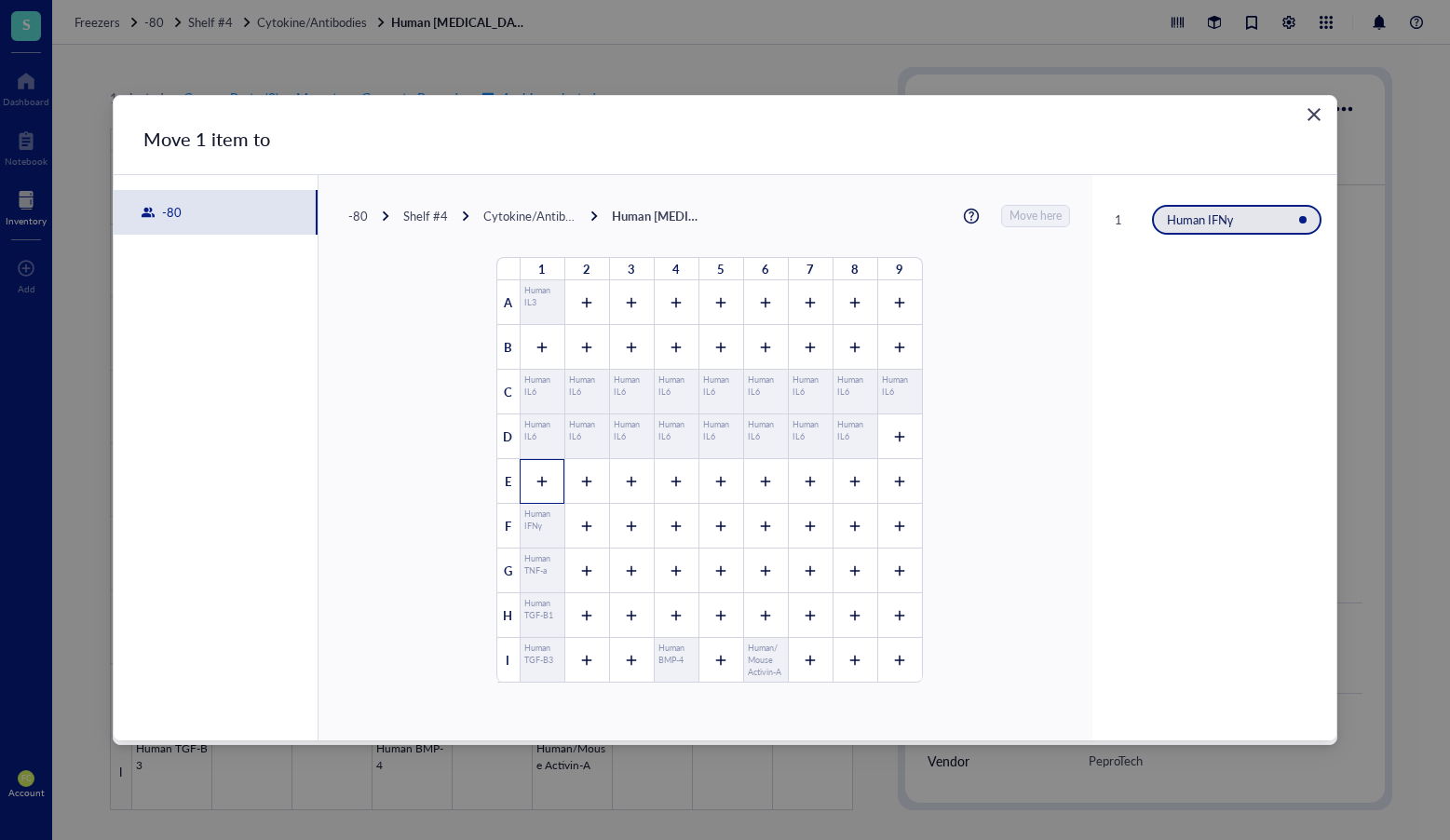
click at [537, 478] on icon at bounding box center [541, 481] width 13 height 13
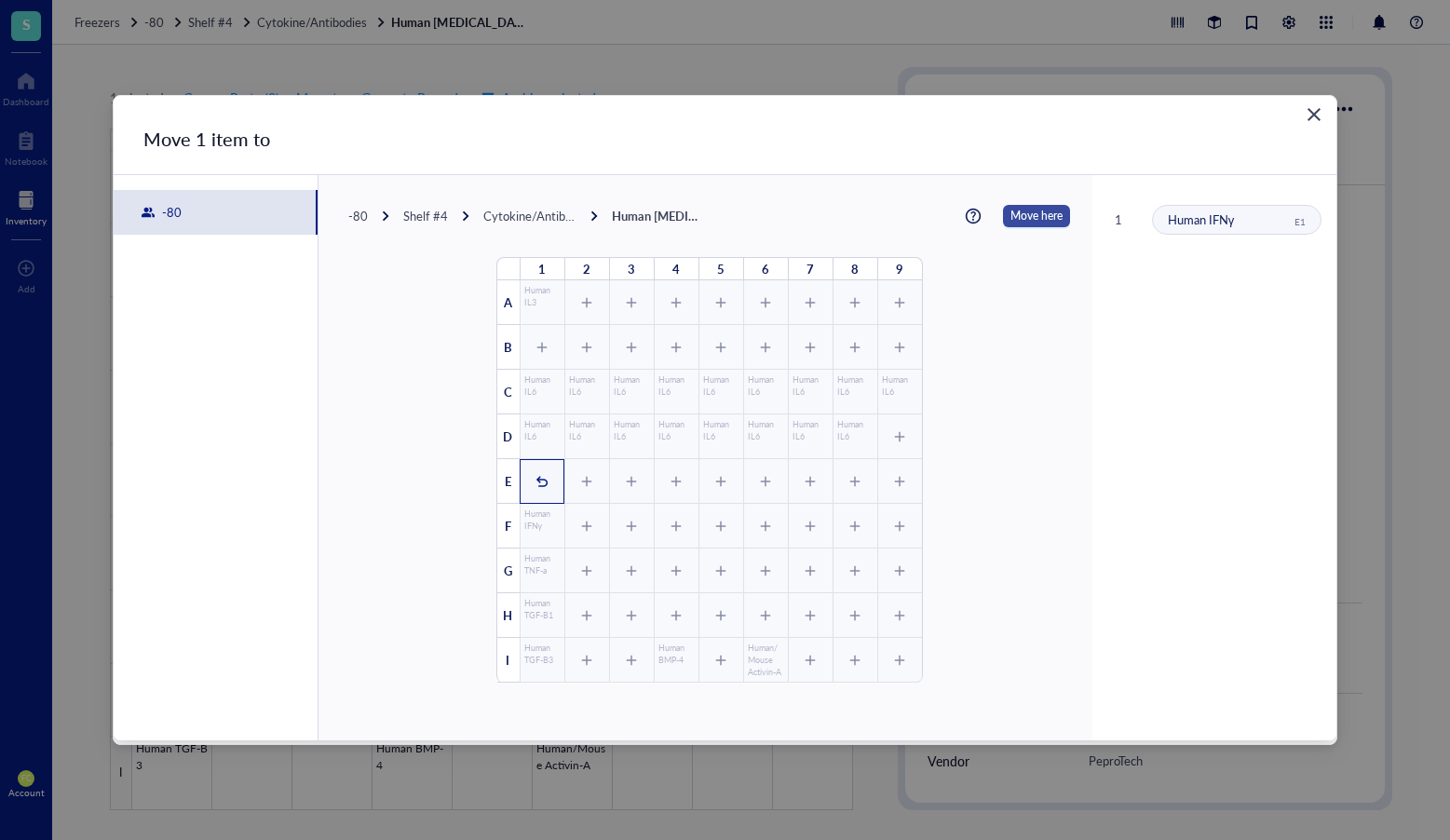
click at [1031, 218] on span "Move here" at bounding box center [1036, 215] width 52 height 22
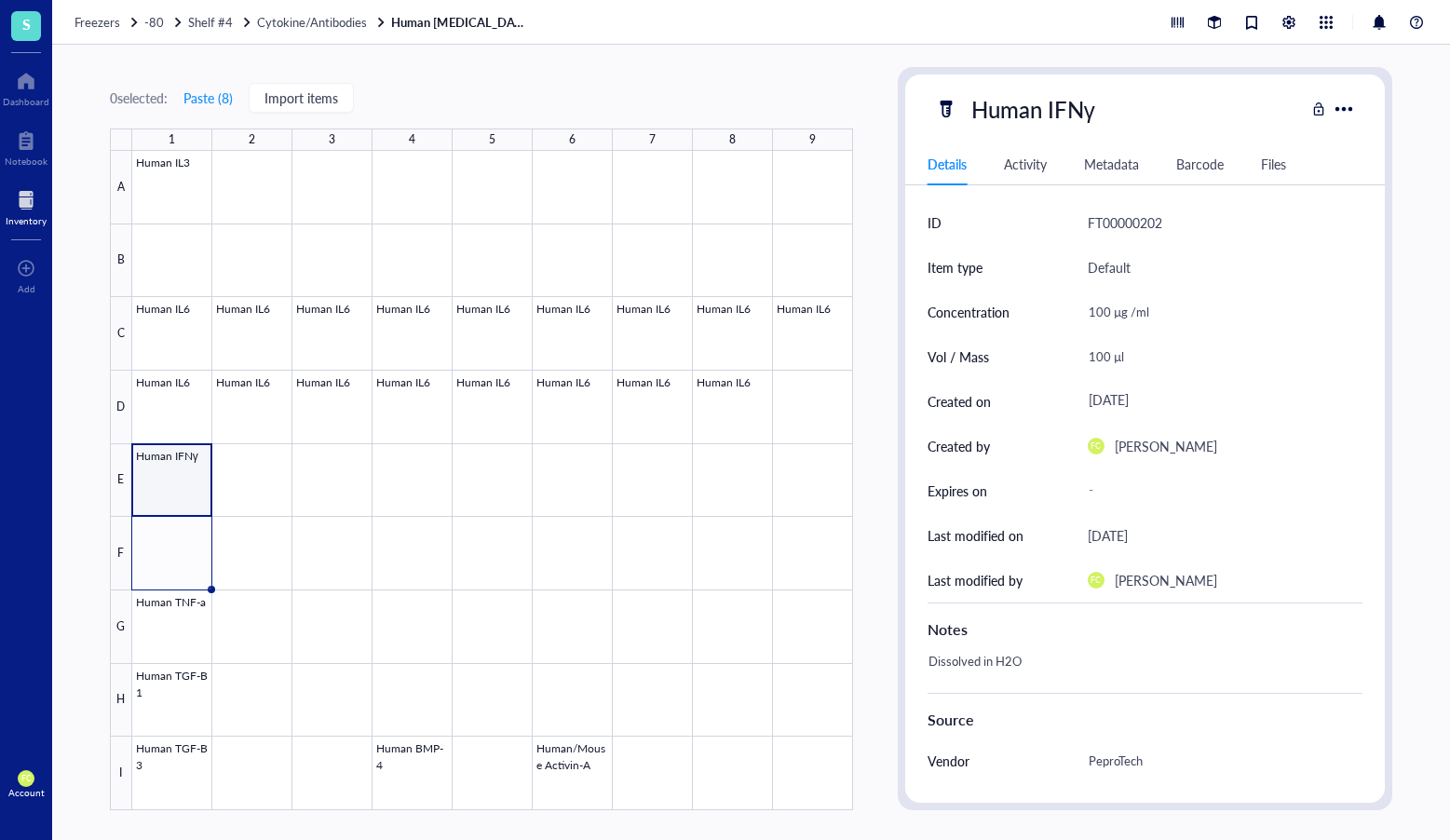
click at [187, 491] on div at bounding box center [492, 480] width 721 height 659
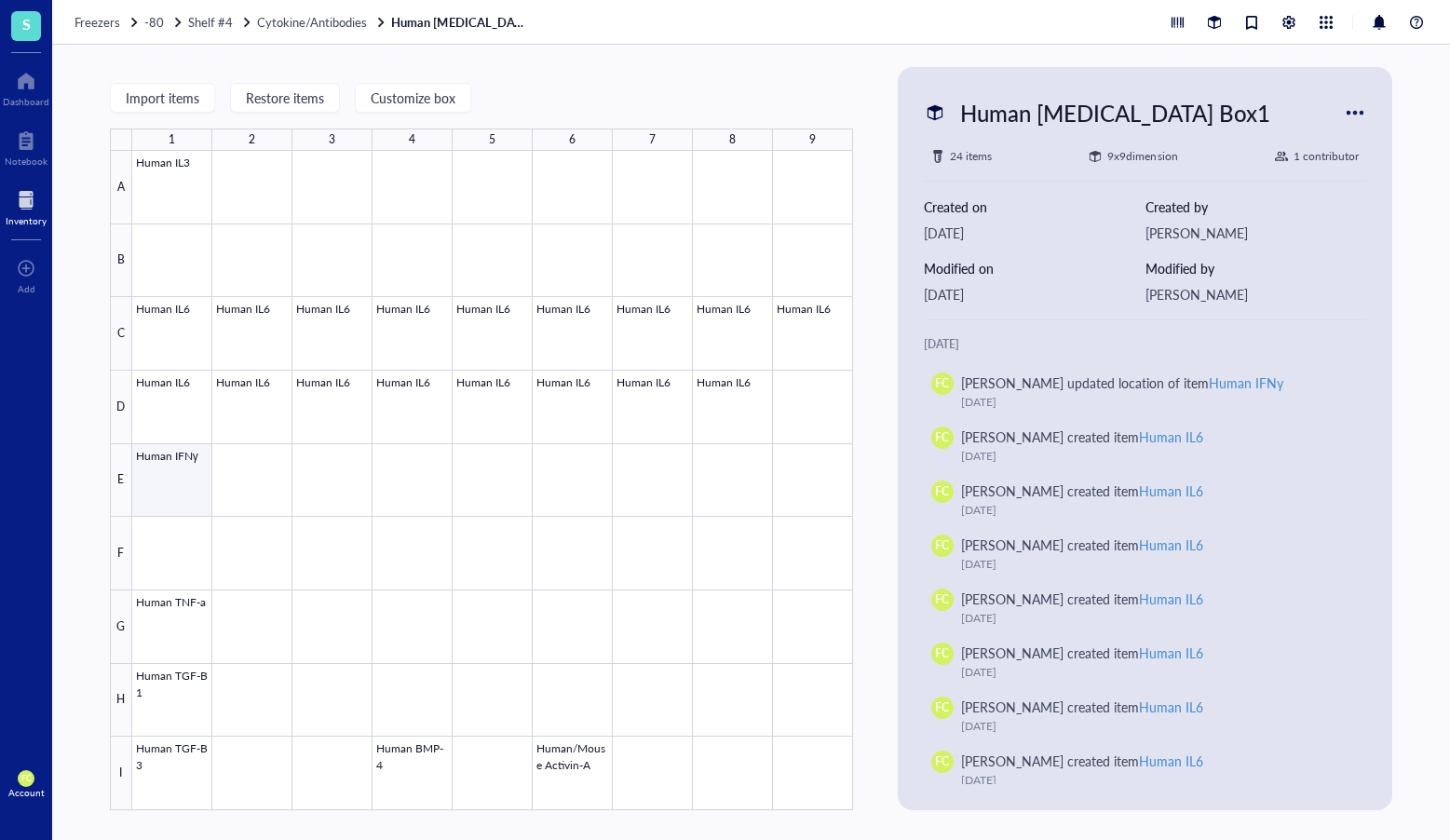
click at [204, 496] on div at bounding box center [492, 480] width 721 height 659
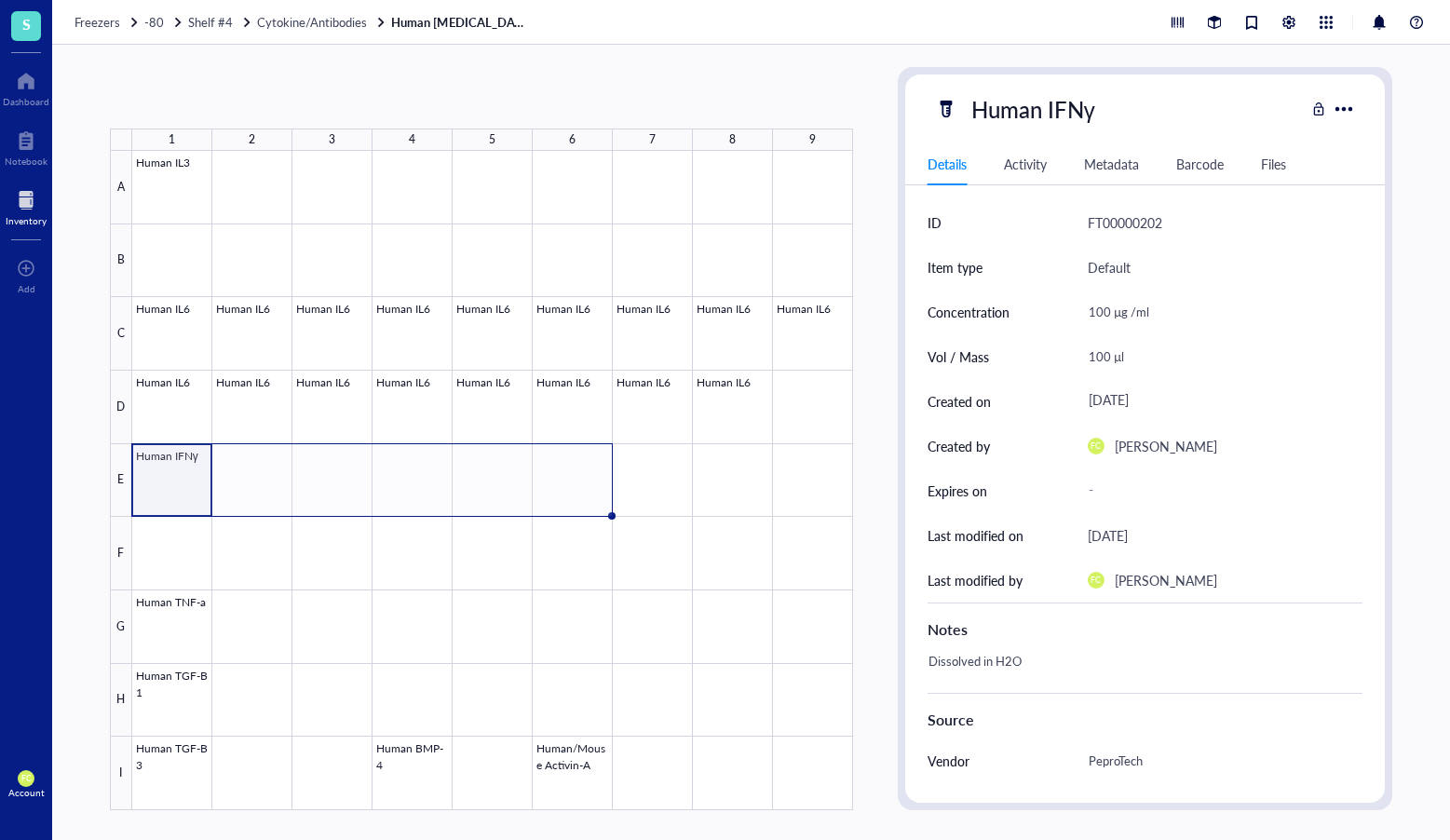
drag, startPoint x: 209, startPoint y: 515, endPoint x: 595, endPoint y: 499, distance: 386.3
click at [0, 0] on div "Human IL3 Human IL6 Human IL6 Human IL6 Human IL6 Human IL6 Human IL6 Human IL6…" at bounding box center [0, 0] width 0 height 0
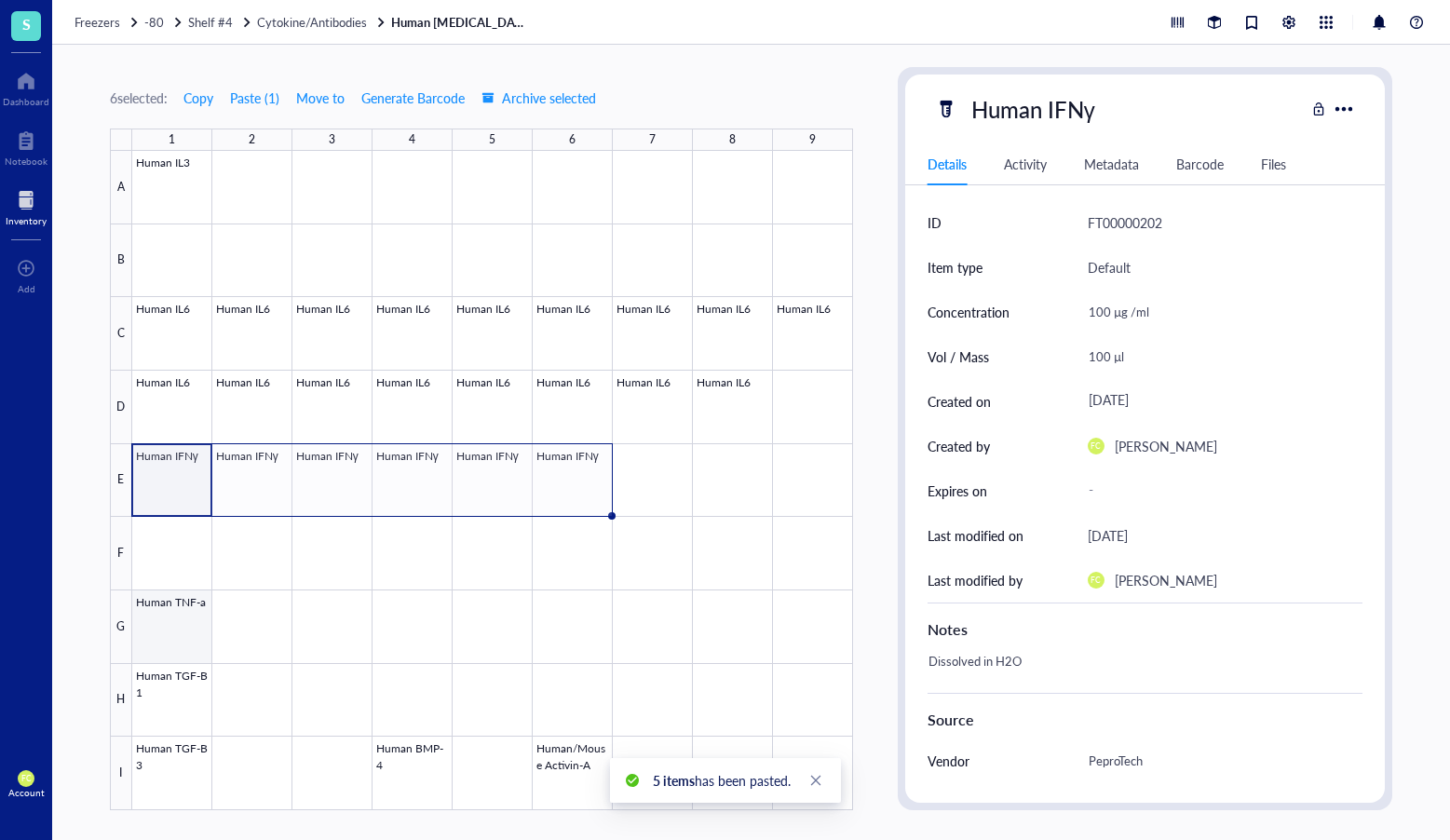
click at [161, 654] on div at bounding box center [492, 480] width 721 height 659
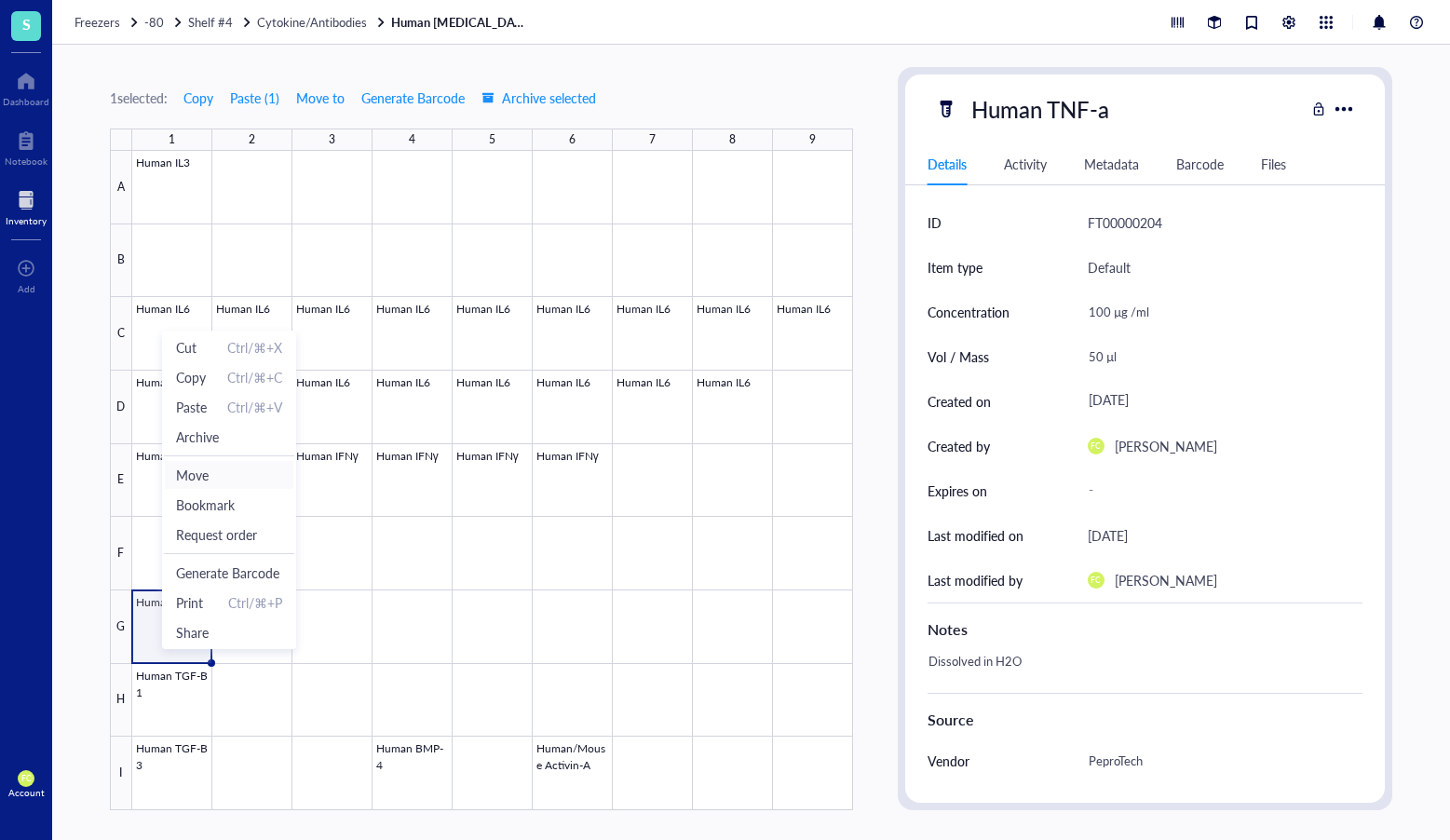
click at [240, 471] on span "Move" at bounding box center [229, 474] width 107 height 21
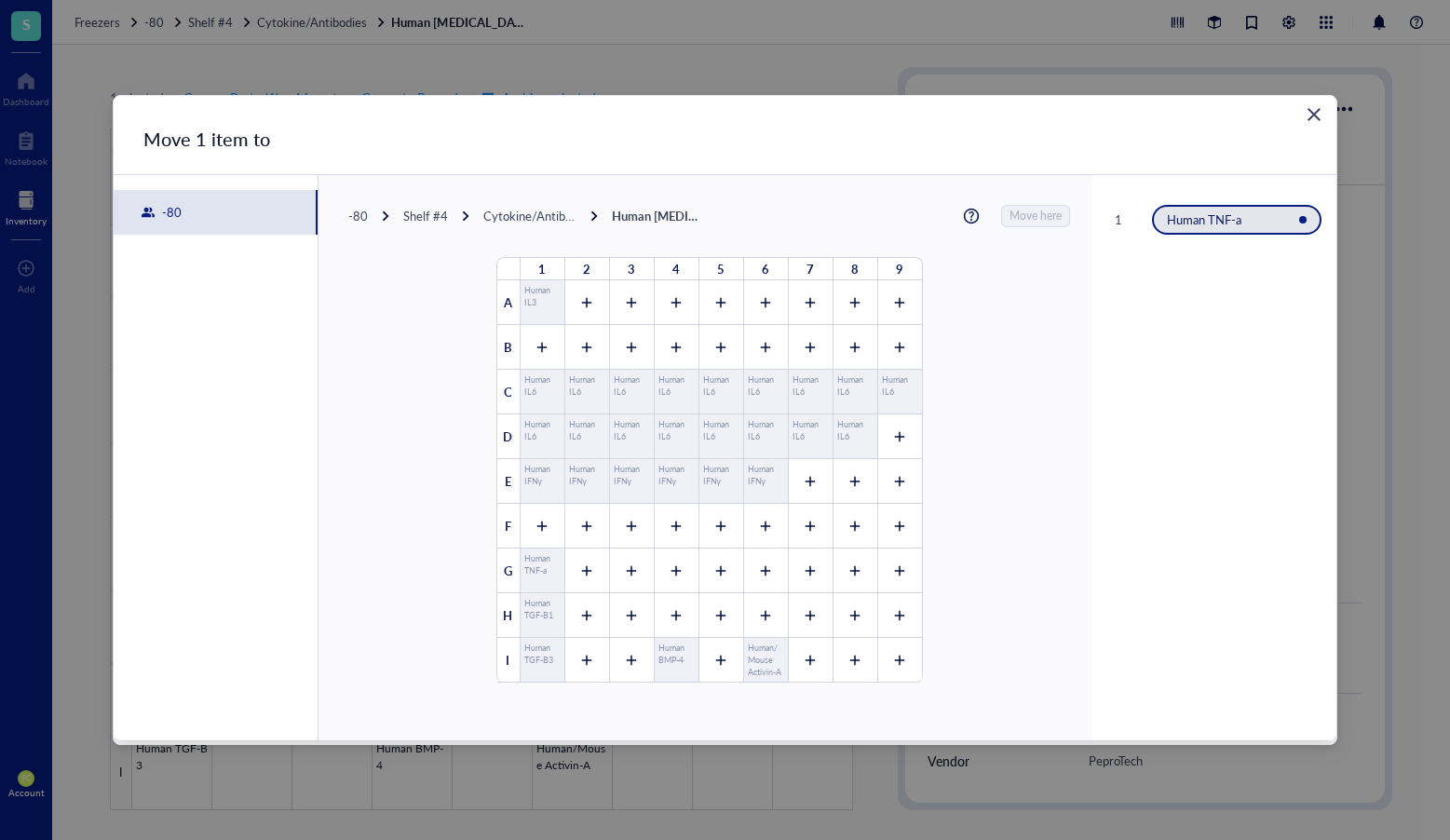
click at [551, 515] on div at bounding box center [542, 526] width 45 height 45
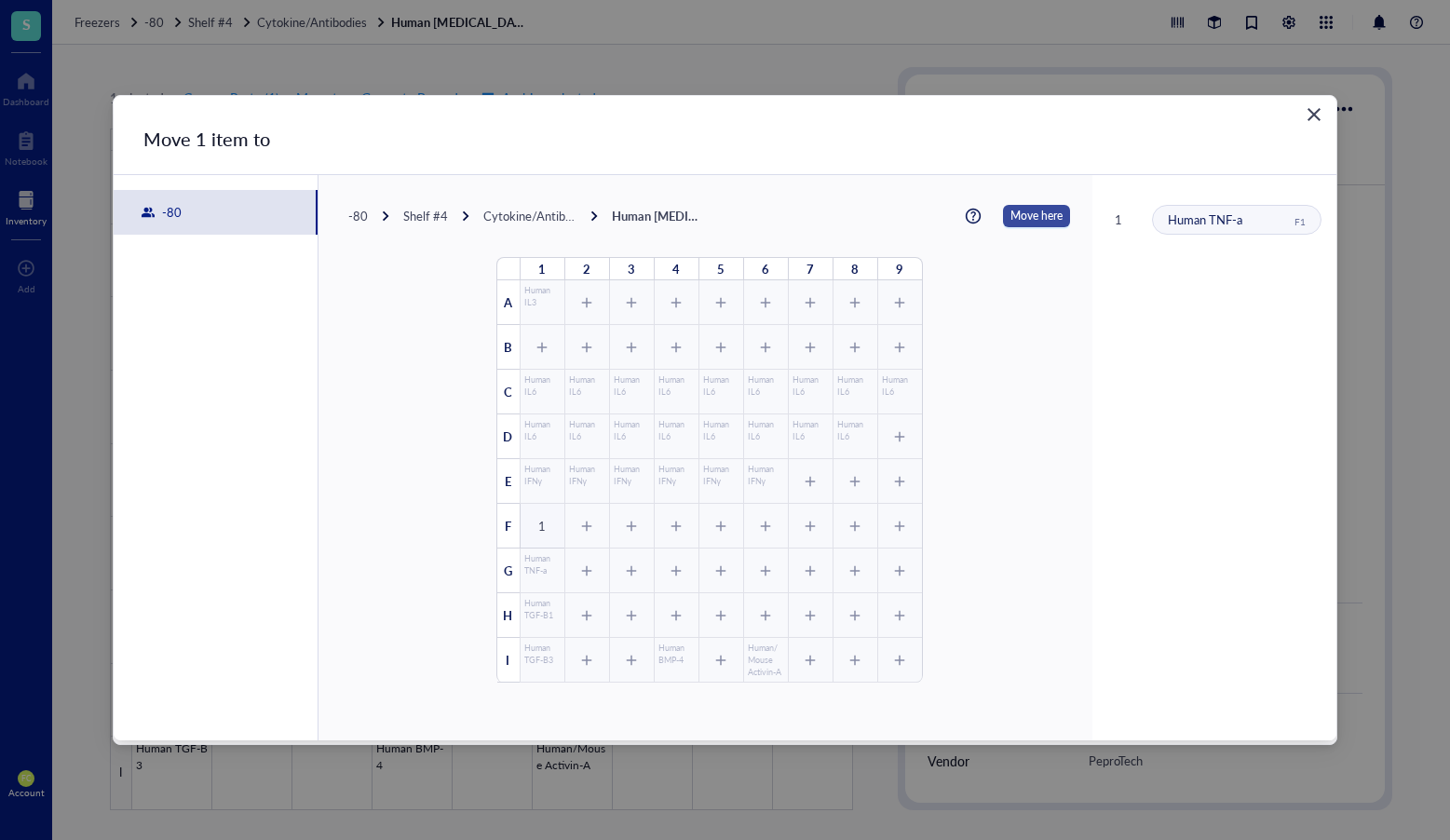
click at [1031, 217] on span "Move here" at bounding box center [1036, 215] width 52 height 22
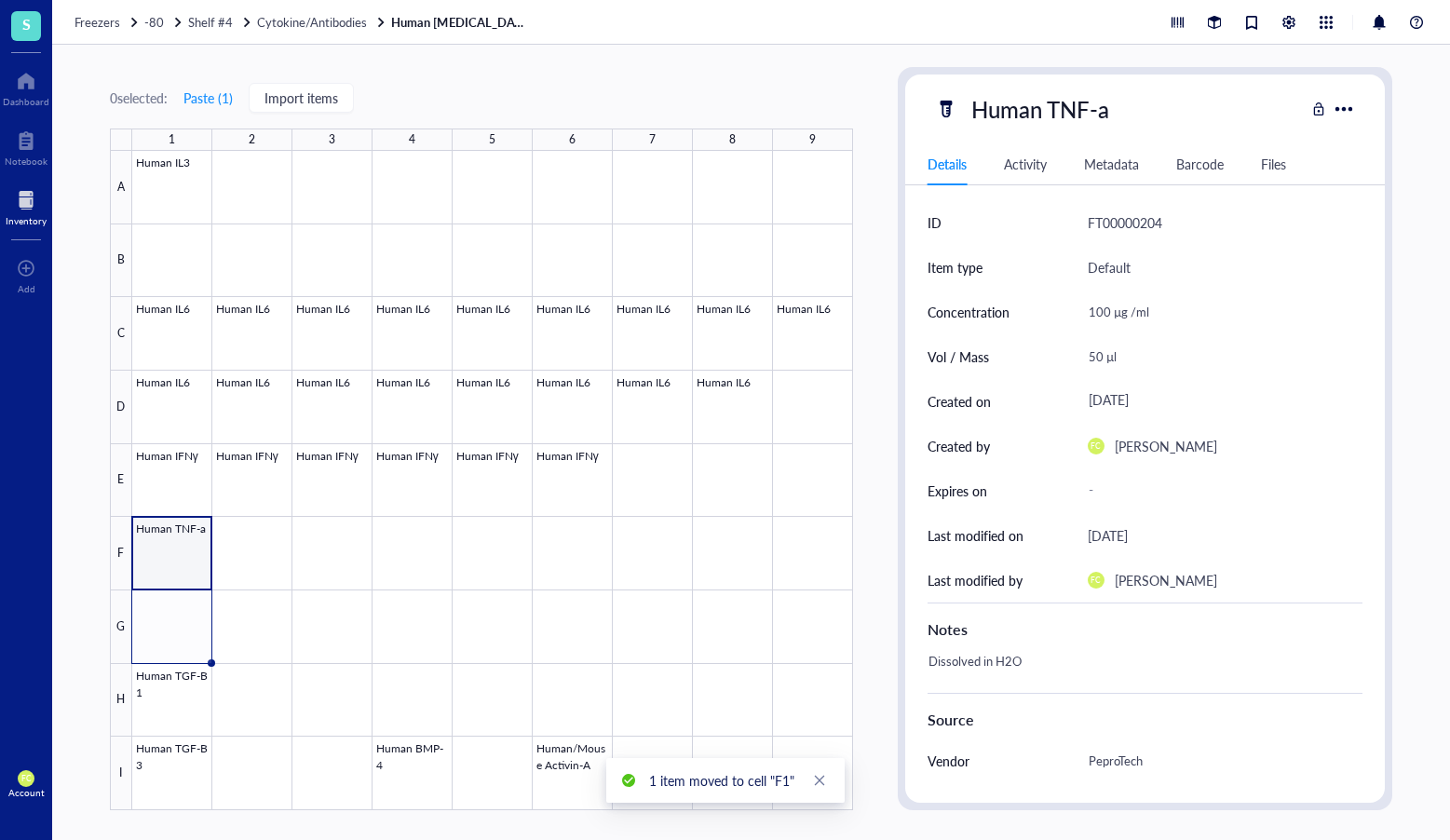
drag, startPoint x: 187, startPoint y: 558, endPoint x: 202, endPoint y: 593, distance: 38.1
click at [186, 558] on div at bounding box center [492, 480] width 721 height 659
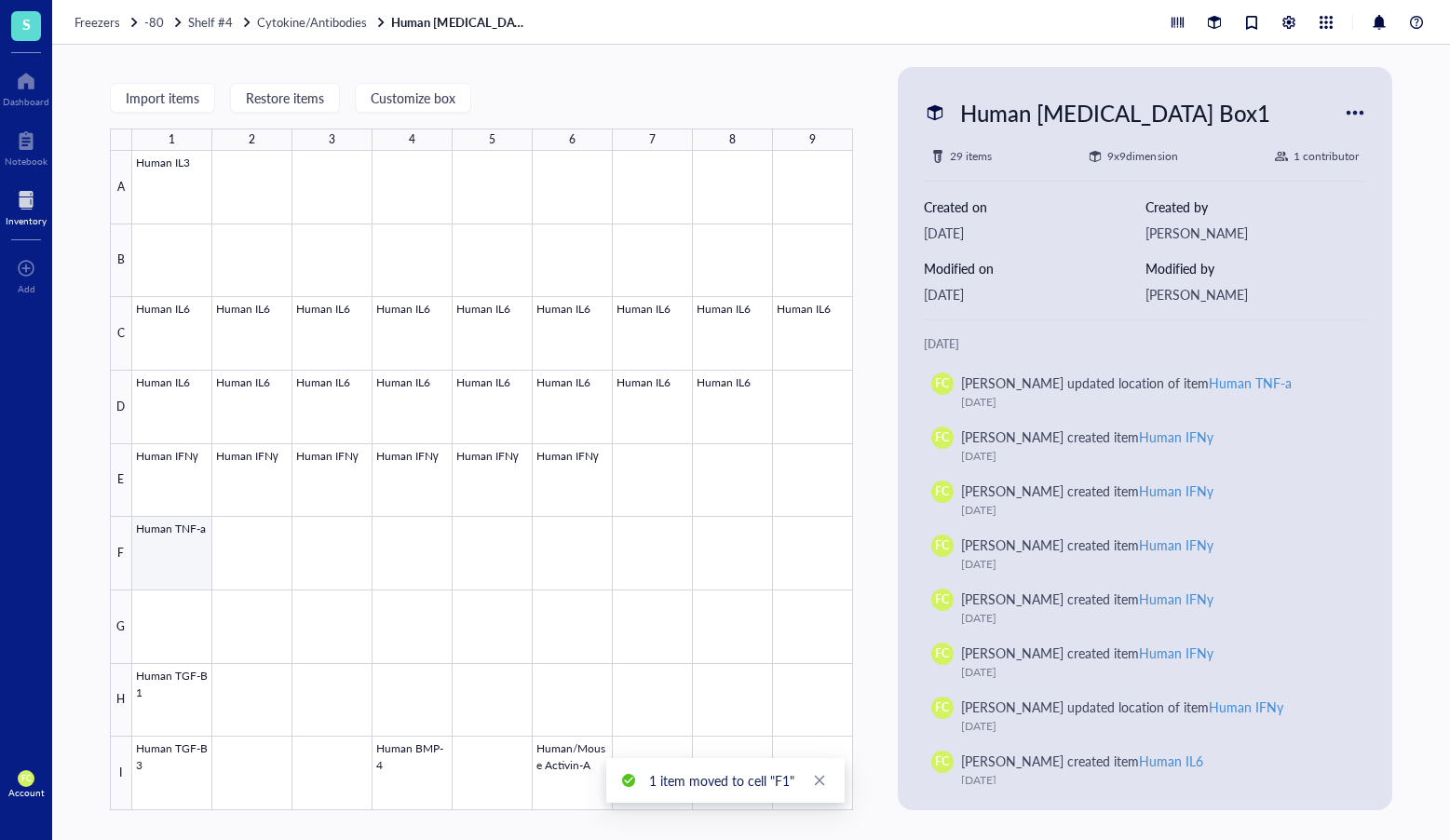
click at [205, 576] on div at bounding box center [492, 480] width 721 height 659
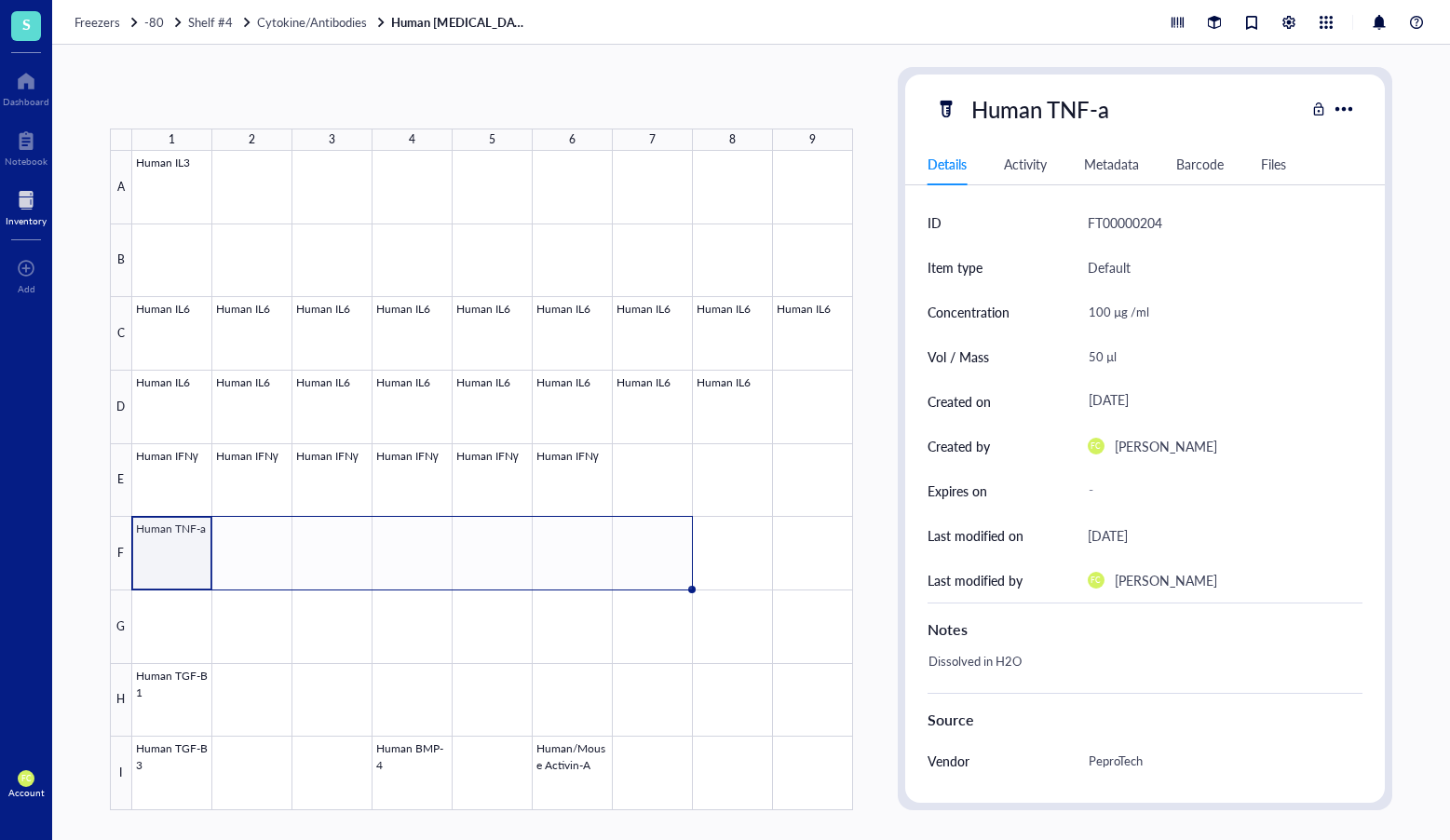
drag, startPoint x: 211, startPoint y: 589, endPoint x: 679, endPoint y: 577, distance: 468.2
click at [0, 0] on div "Human IL3 Human IL6 Human IL6 Human IL6 Human IL6 Human IL6 Human IL6 Human IL6…" at bounding box center [0, 0] width 0 height 0
click at [203, 705] on div at bounding box center [492, 480] width 721 height 659
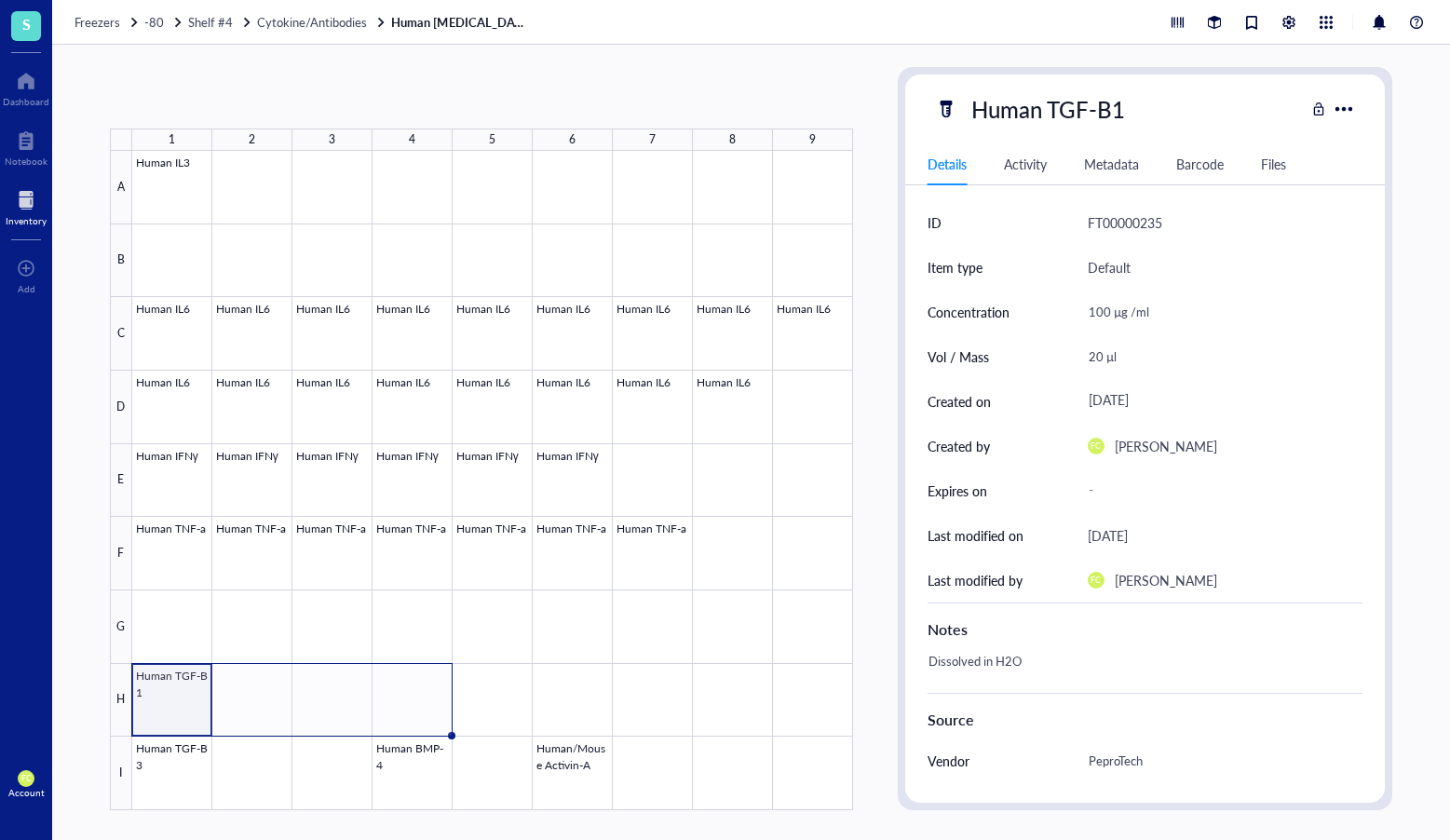
drag, startPoint x: 208, startPoint y: 732, endPoint x: 422, endPoint y: 729, distance: 214.0
click at [0, 0] on div "Human IL3 Human IL6 Human IL6 Human IL6 Human IL6 Human IL6 Human IL6 Human IL6…" at bounding box center [0, 0] width 0 height 0
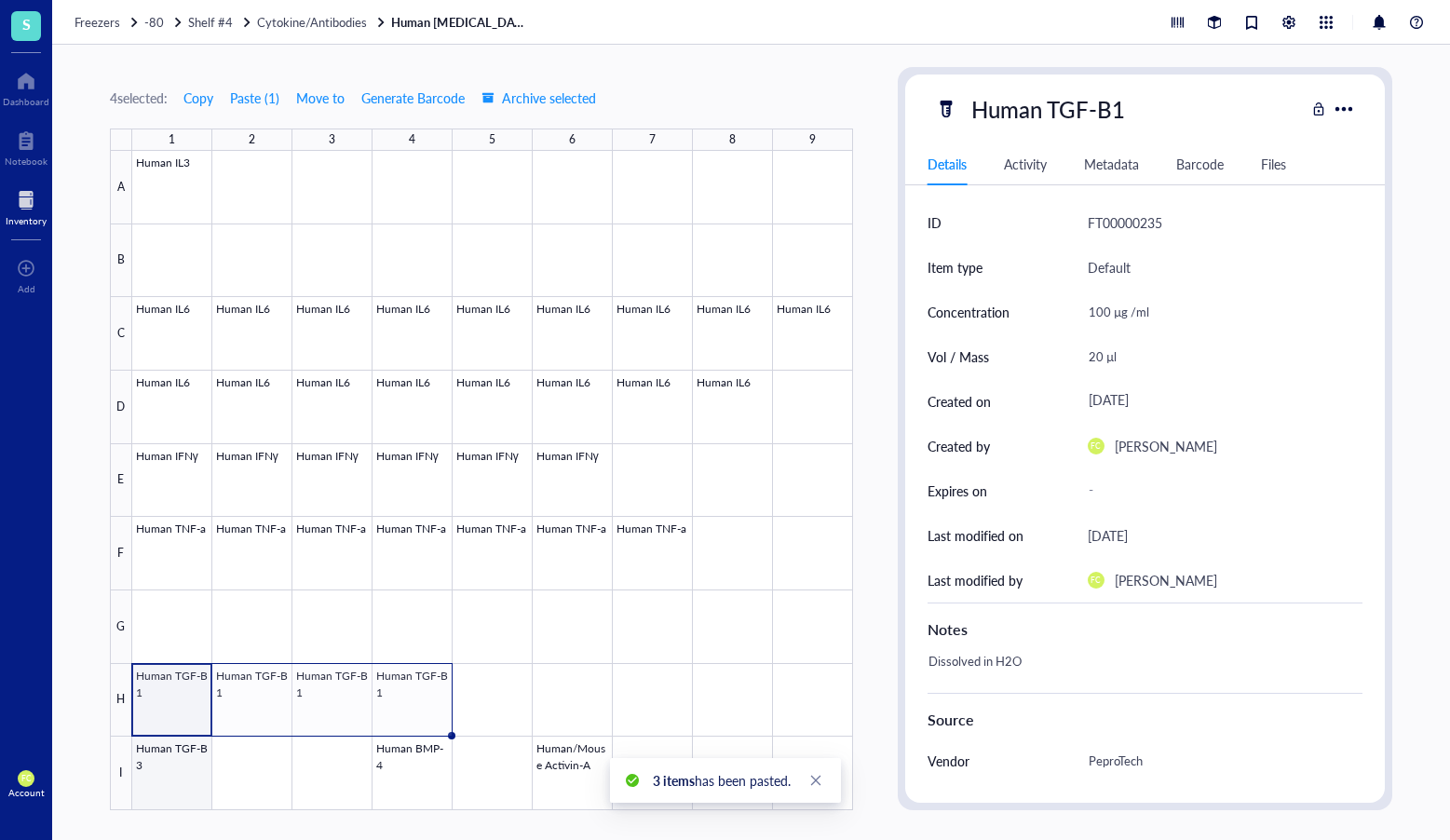
click at [138, 769] on div at bounding box center [492, 480] width 721 height 659
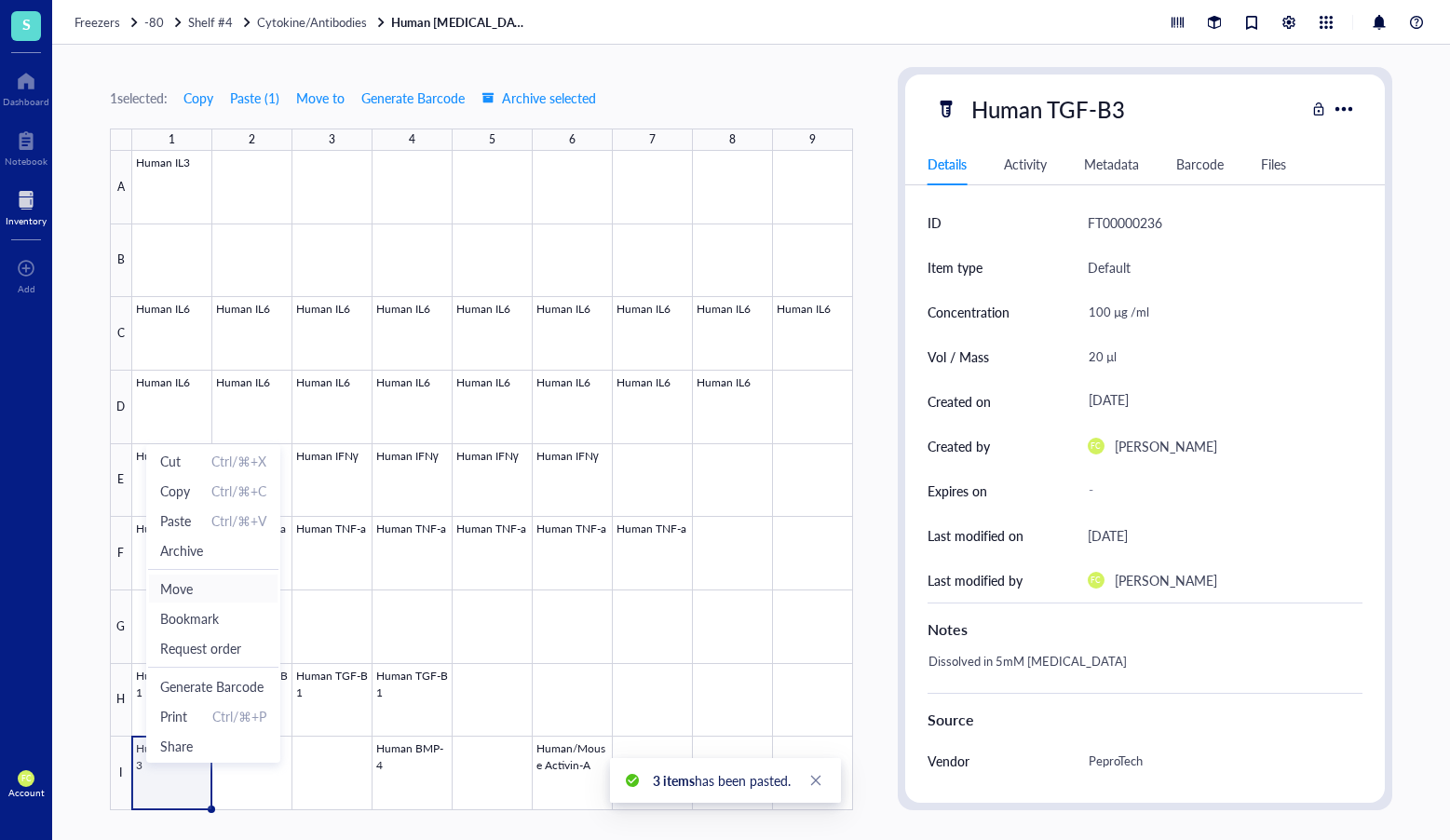
click at [227, 594] on span "Move" at bounding box center [213, 588] width 107 height 21
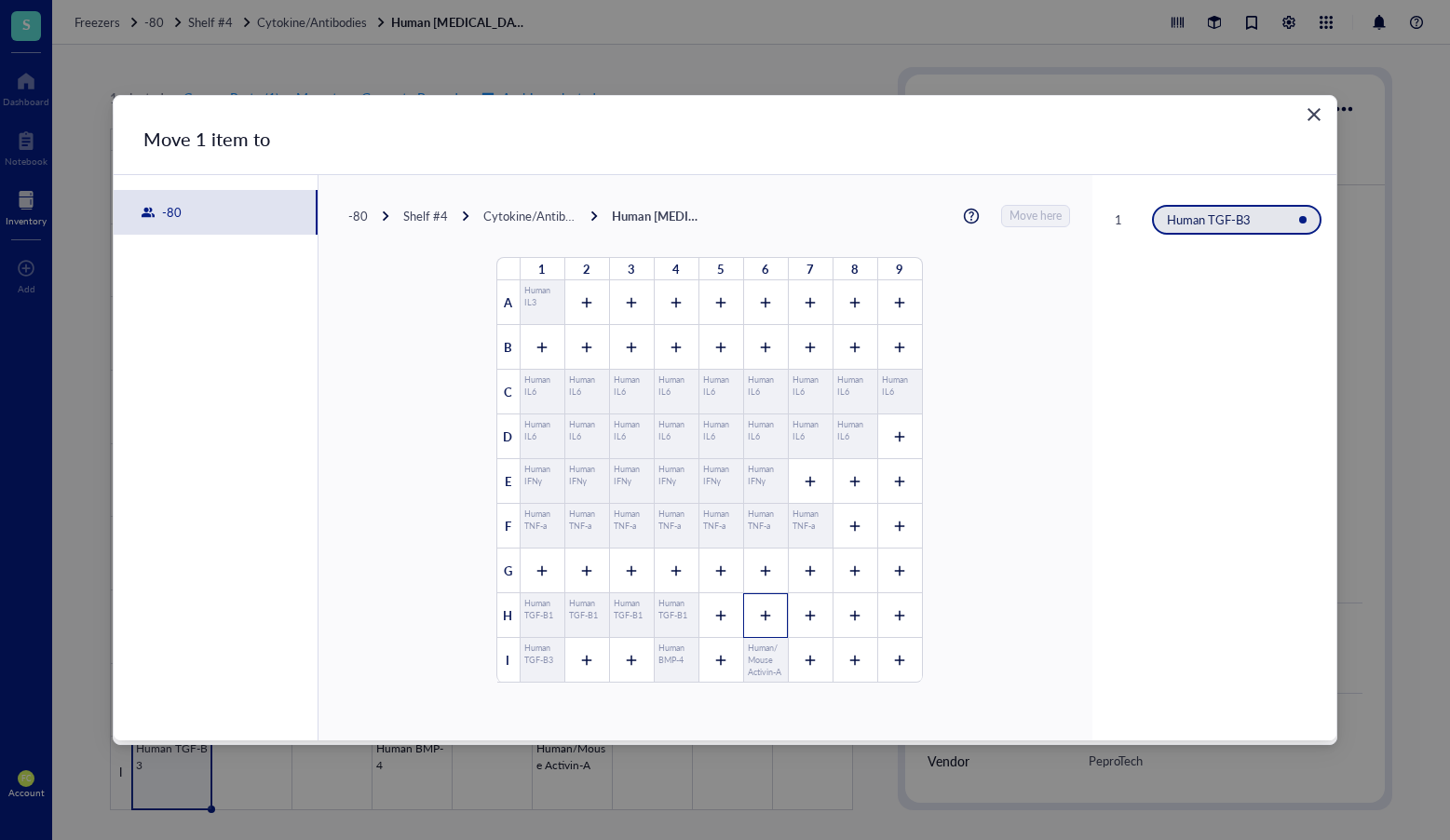
click at [759, 618] on icon at bounding box center [765, 615] width 13 height 13
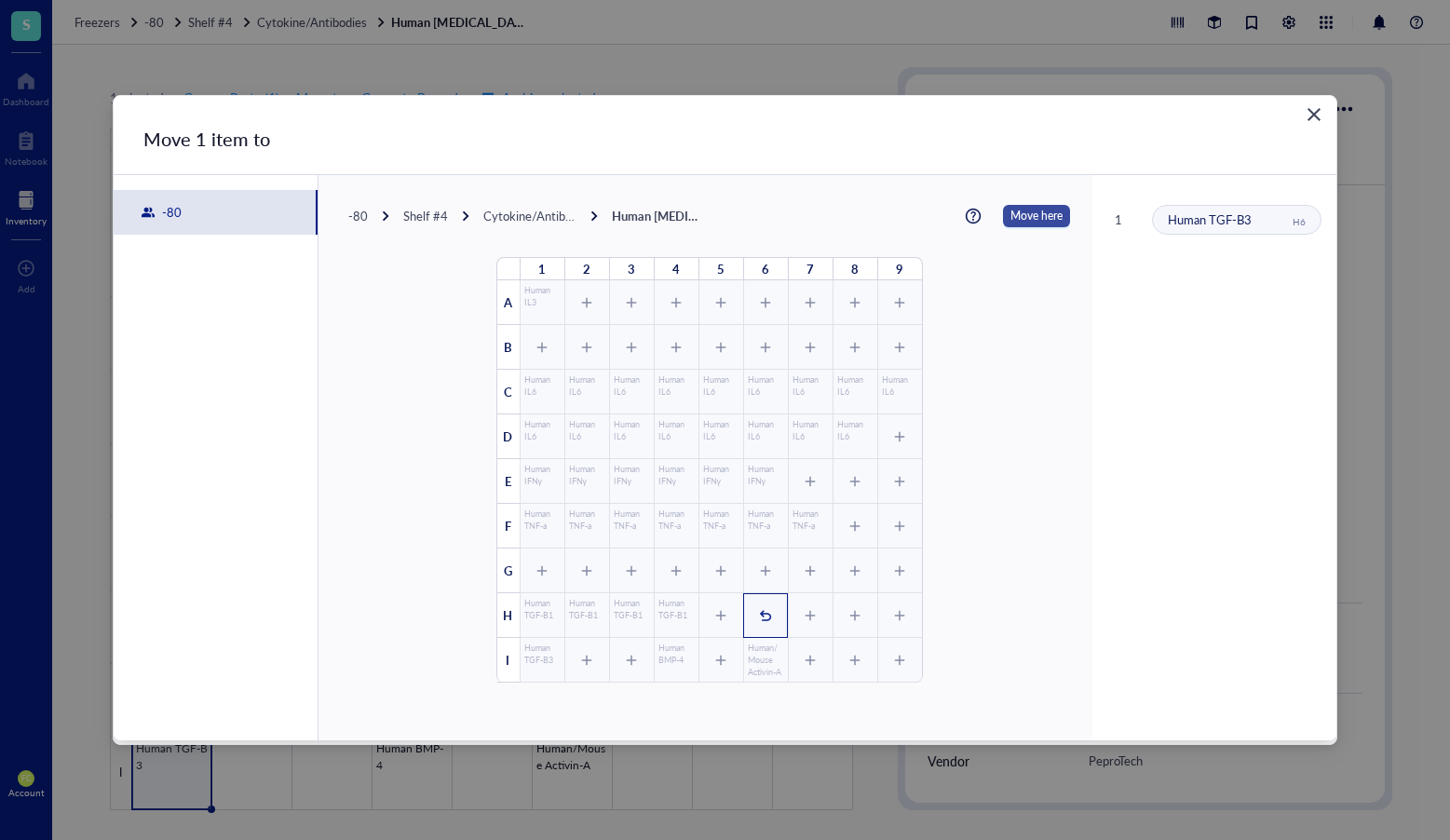
click at [1044, 207] on span "Move here" at bounding box center [1036, 215] width 52 height 22
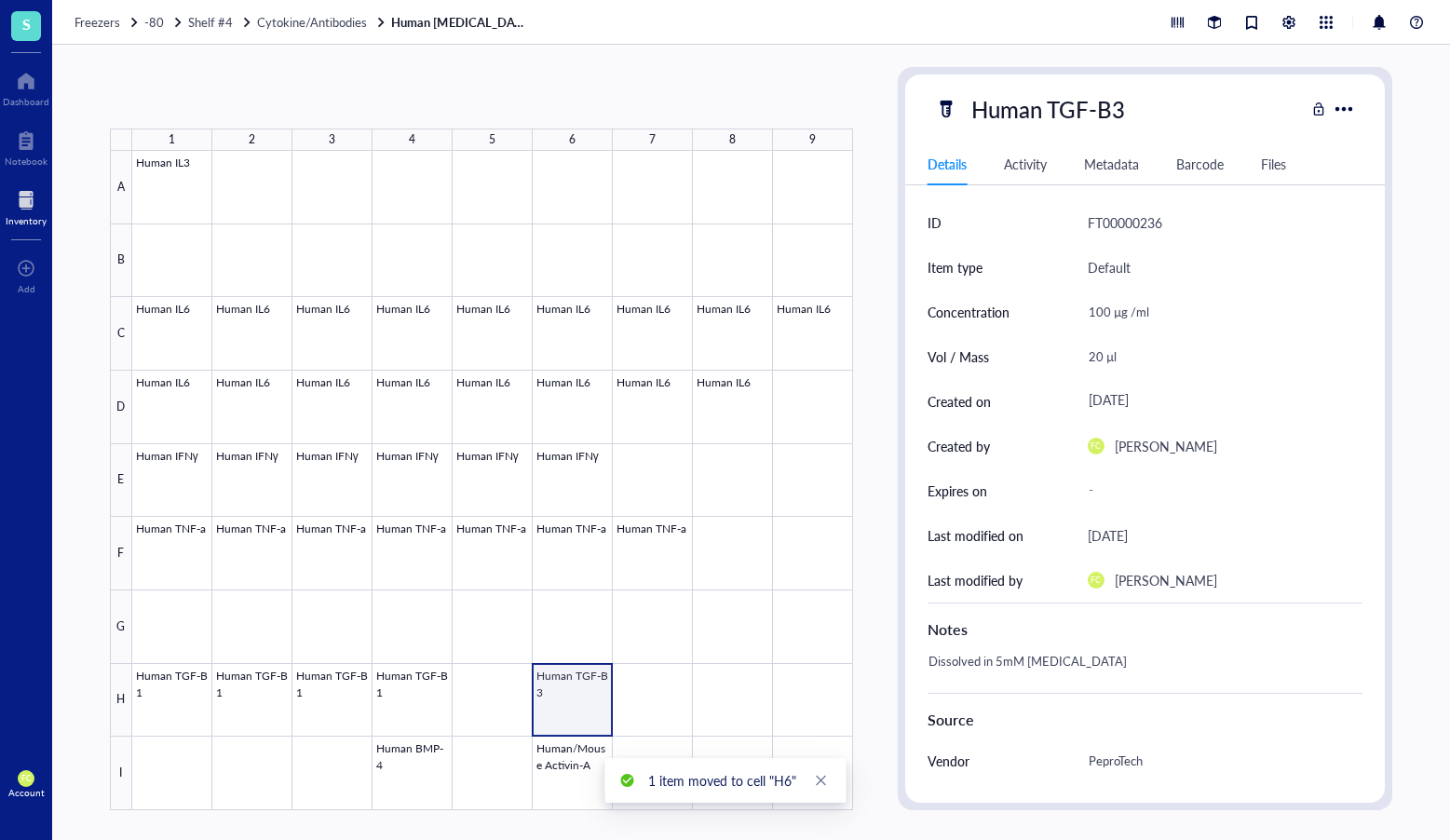
drag, startPoint x: 577, startPoint y: 701, endPoint x: 595, endPoint y: 723, distance: 28.4
click at [577, 701] on div at bounding box center [492, 480] width 721 height 659
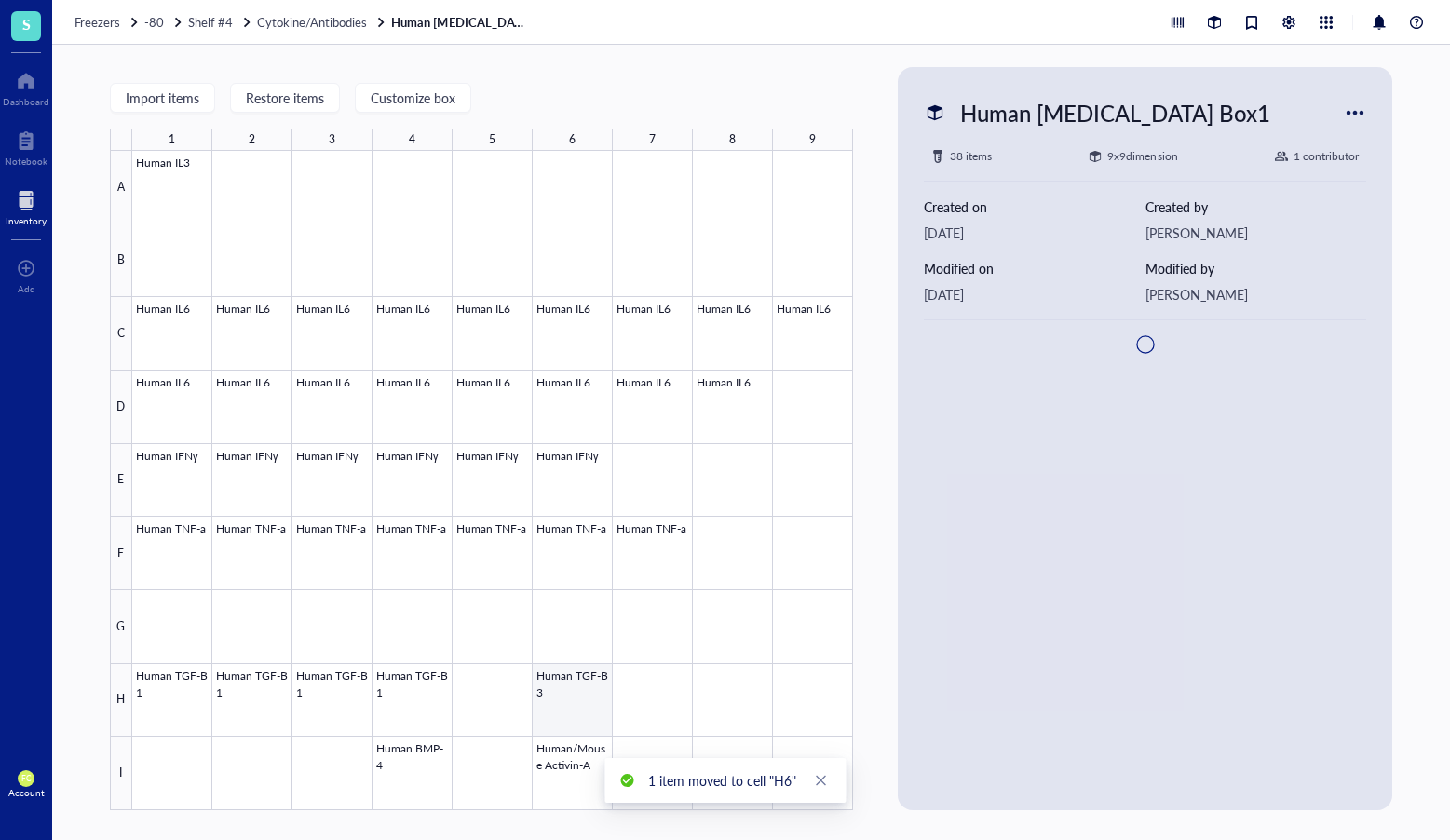
click at [585, 715] on div at bounding box center [492, 480] width 721 height 659
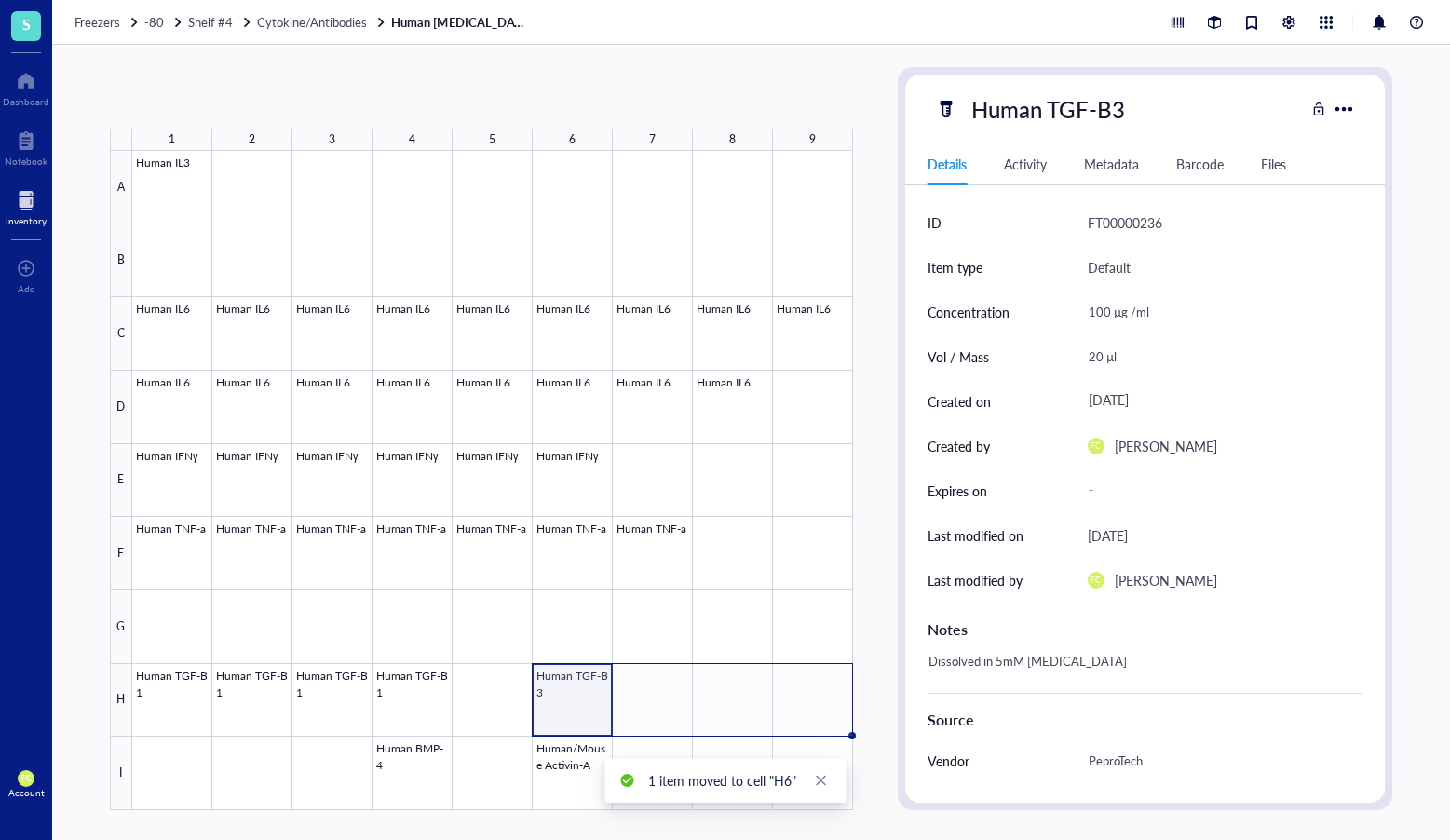
drag, startPoint x: 612, startPoint y: 732, endPoint x: 793, endPoint y: 715, distance: 181.8
click at [0, 0] on div "Human IL3 Human IL6 Human IL6 Human IL6 Human IL6 Human IL6 Human IL6 Human IL6…" at bounding box center [0, 0] width 0 height 0
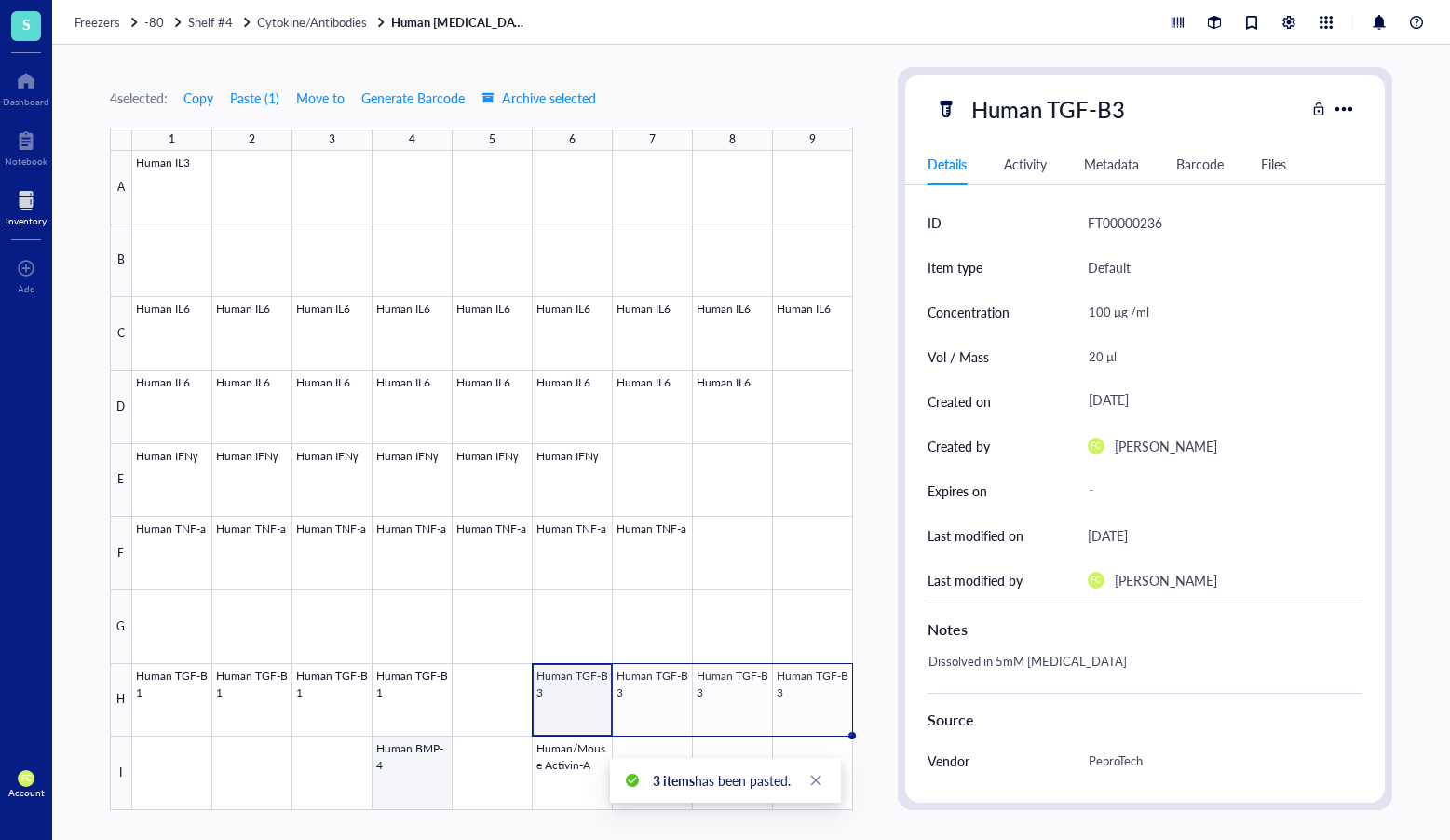
click at [420, 780] on div at bounding box center [492, 480] width 721 height 659
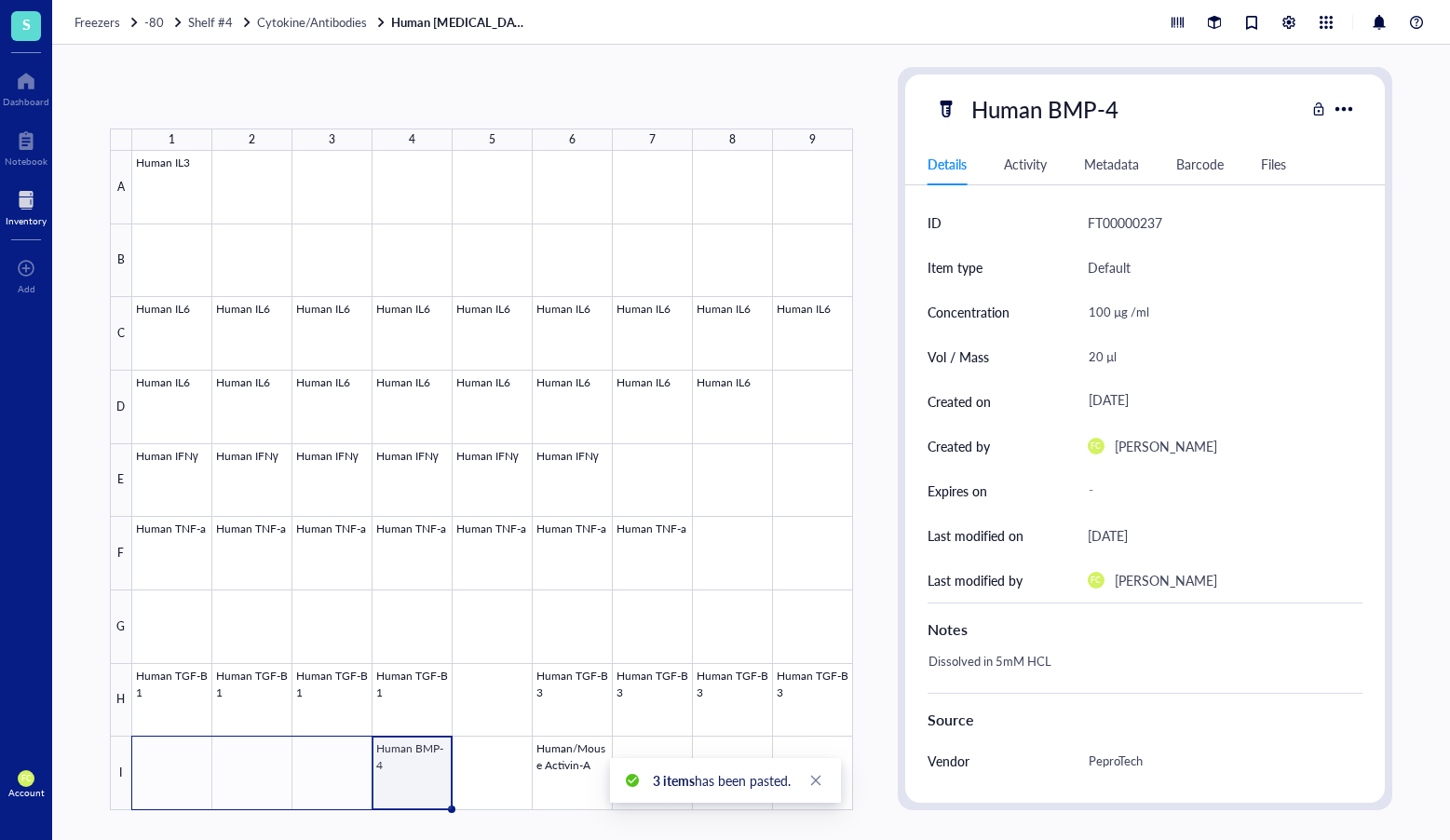
drag, startPoint x: 451, startPoint y: 807, endPoint x: 154, endPoint y: 806, distance: 297.0
click at [0, 0] on div "Human IL3 Human IL6 Human IL6 Human IL6 Human IL6 Human IL6 Human IL6 Human IL6…" at bounding box center [0, 0] width 0 height 0
click at [561, 769] on div at bounding box center [492, 480] width 721 height 659
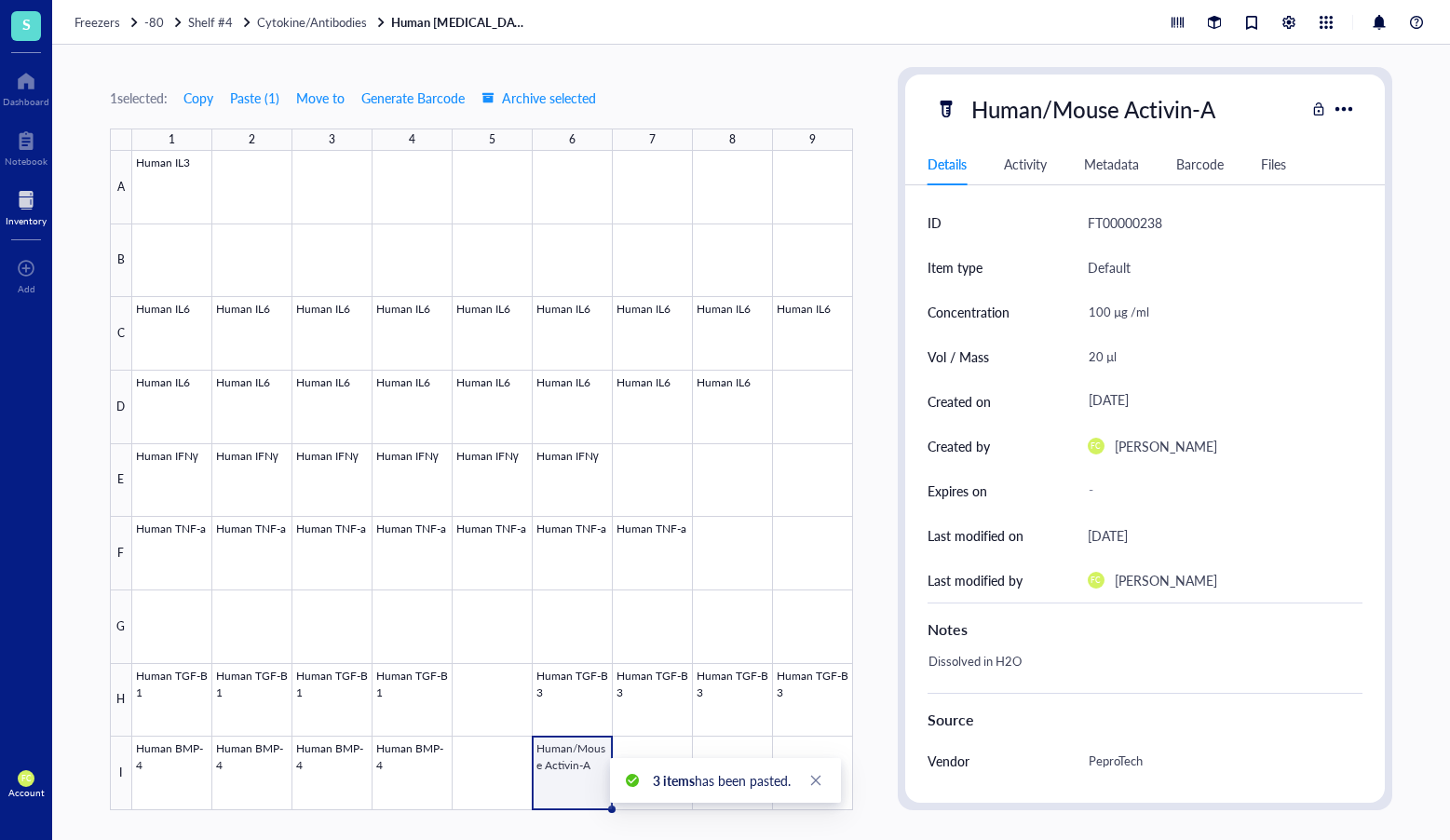
click at [590, 798] on div at bounding box center [492, 480] width 721 height 659
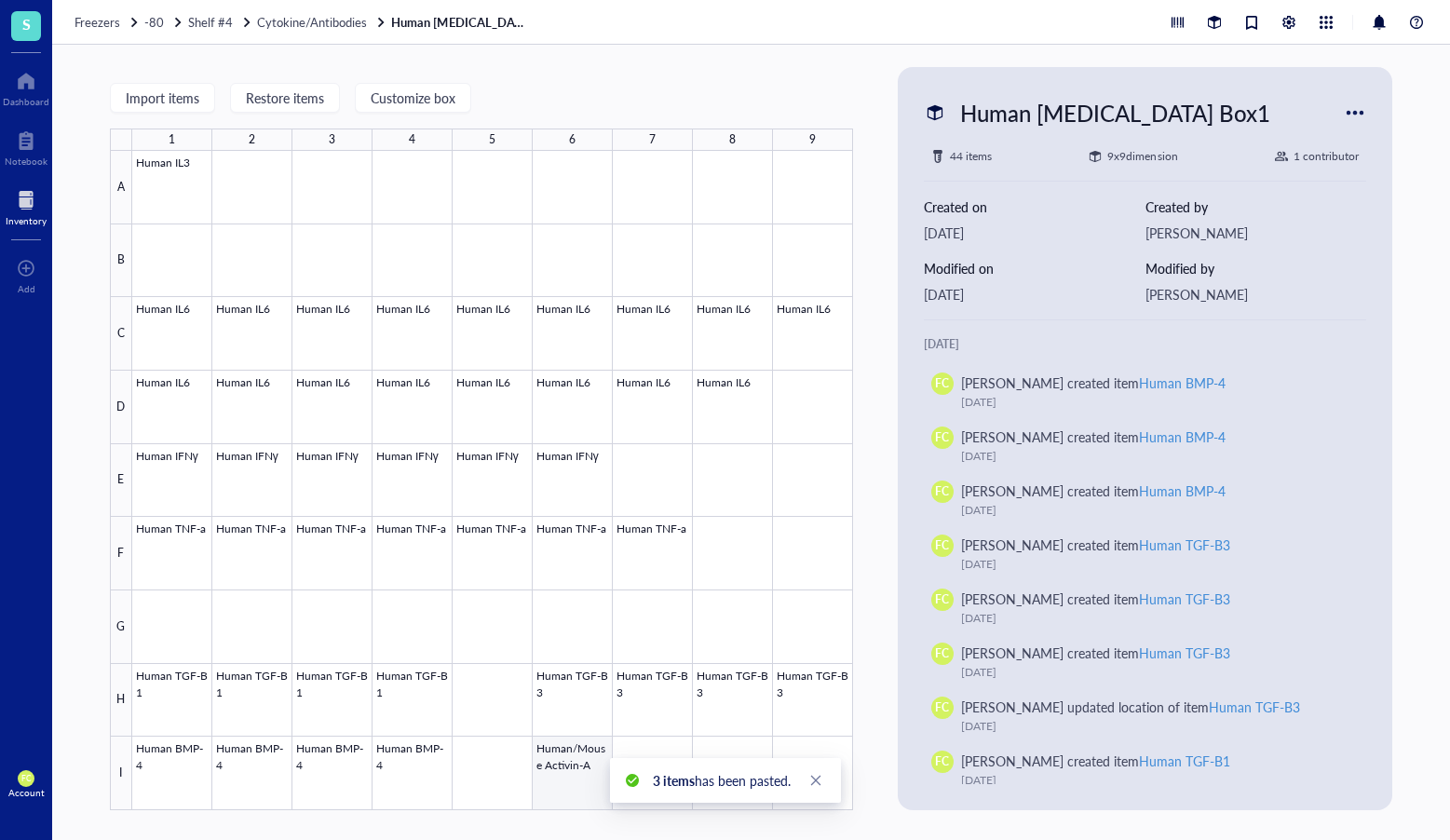
click at [576, 788] on div at bounding box center [492, 480] width 721 height 659
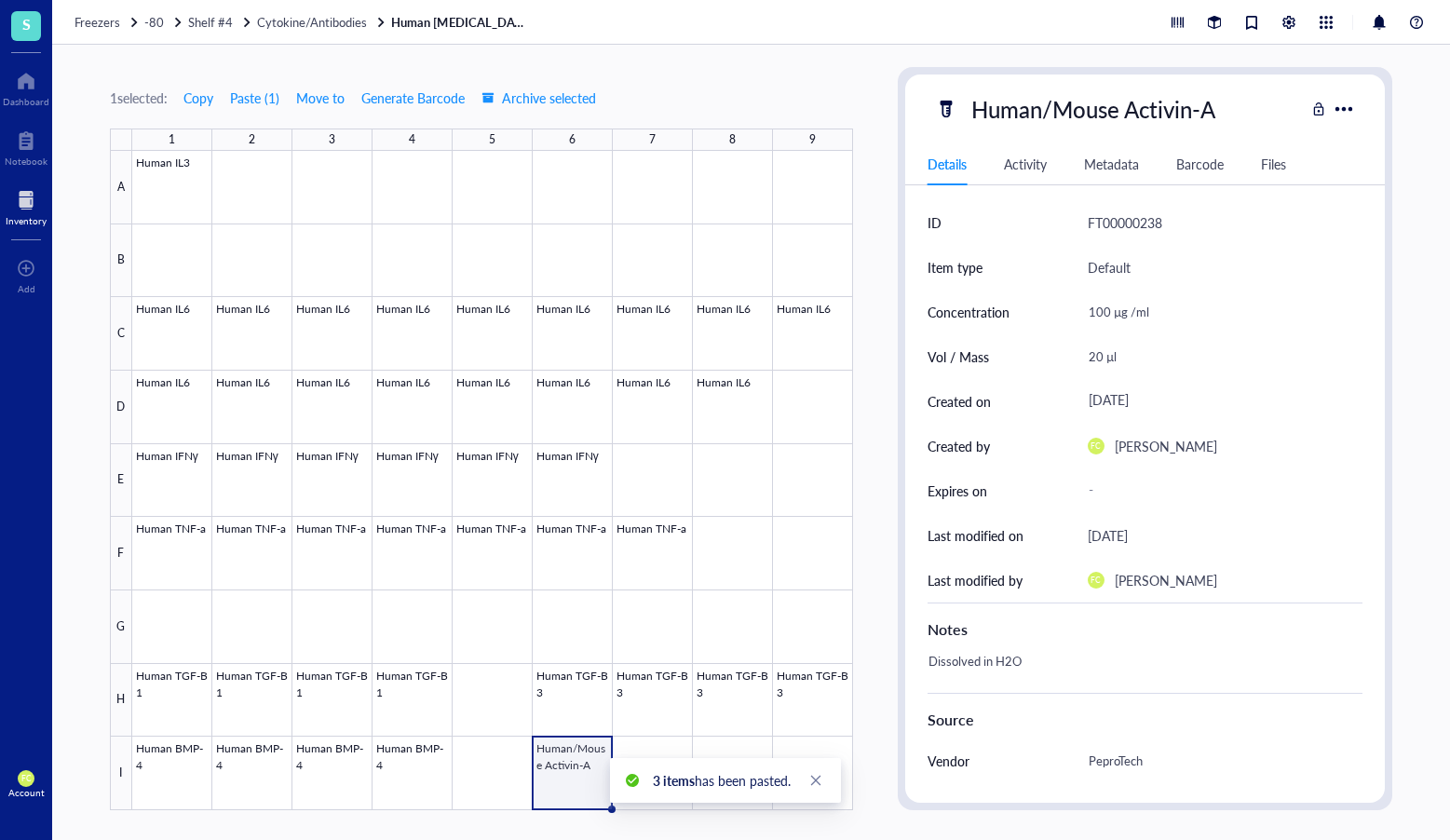
click at [611, 803] on div "3 items has been pasted." at bounding box center [726, 780] width 231 height 45
drag, startPoint x: 612, startPoint y: 811, endPoint x: 656, endPoint y: 810, distance: 44.0
click at [656, 803] on div "3 items has been pasted." at bounding box center [726, 780] width 231 height 45
click at [821, 787] on link "Close" at bounding box center [816, 779] width 21 height 21
drag, startPoint x: 613, startPoint y: 809, endPoint x: 730, endPoint y: 797, distance: 117.6
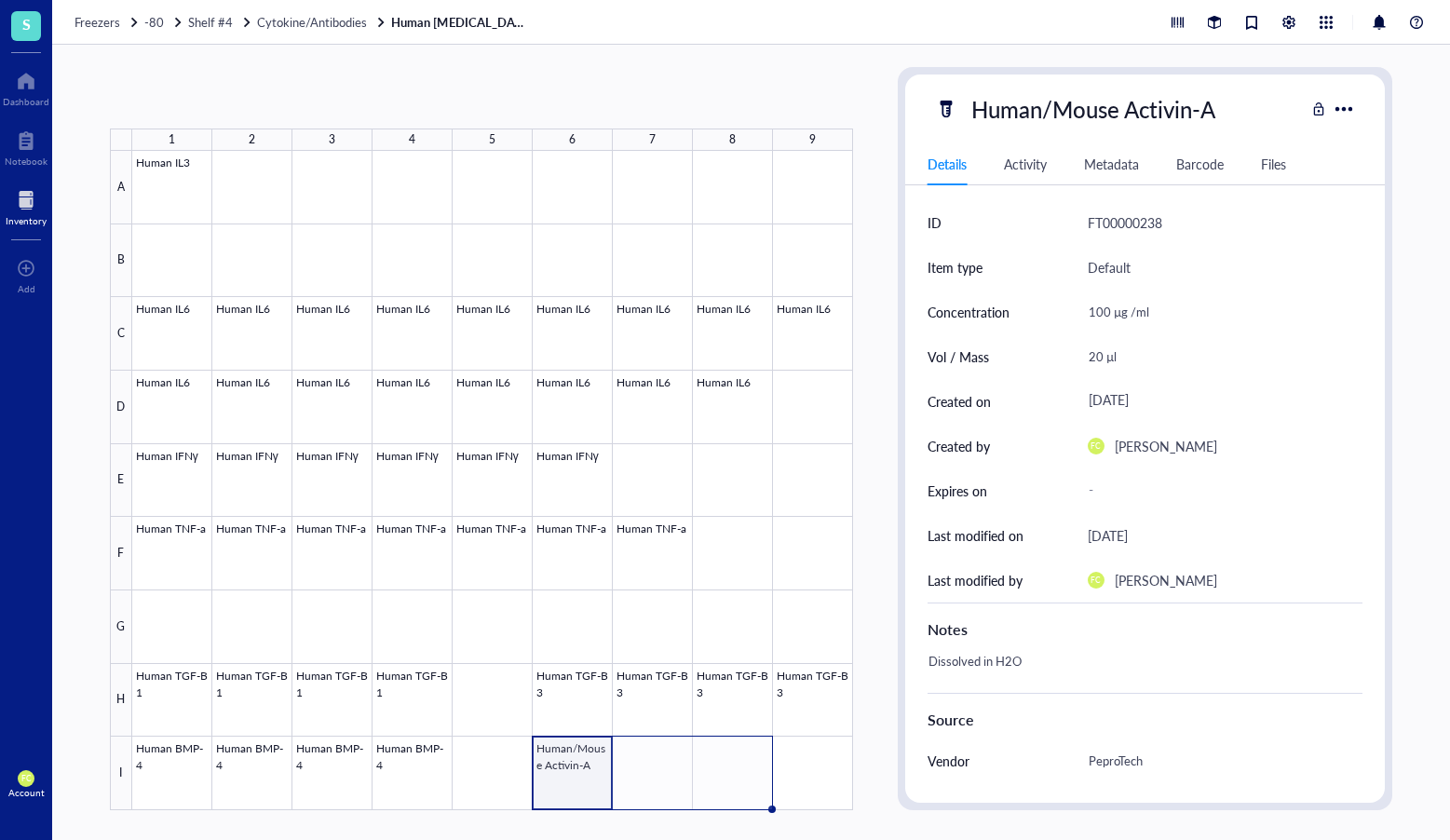
click at [0, 0] on div "Human IL3 Human IL6 Human IL6 Human IL6 Human IL6 Human IL6 Human IL6 Human IL6…" at bounding box center [0, 0] width 0 height 0
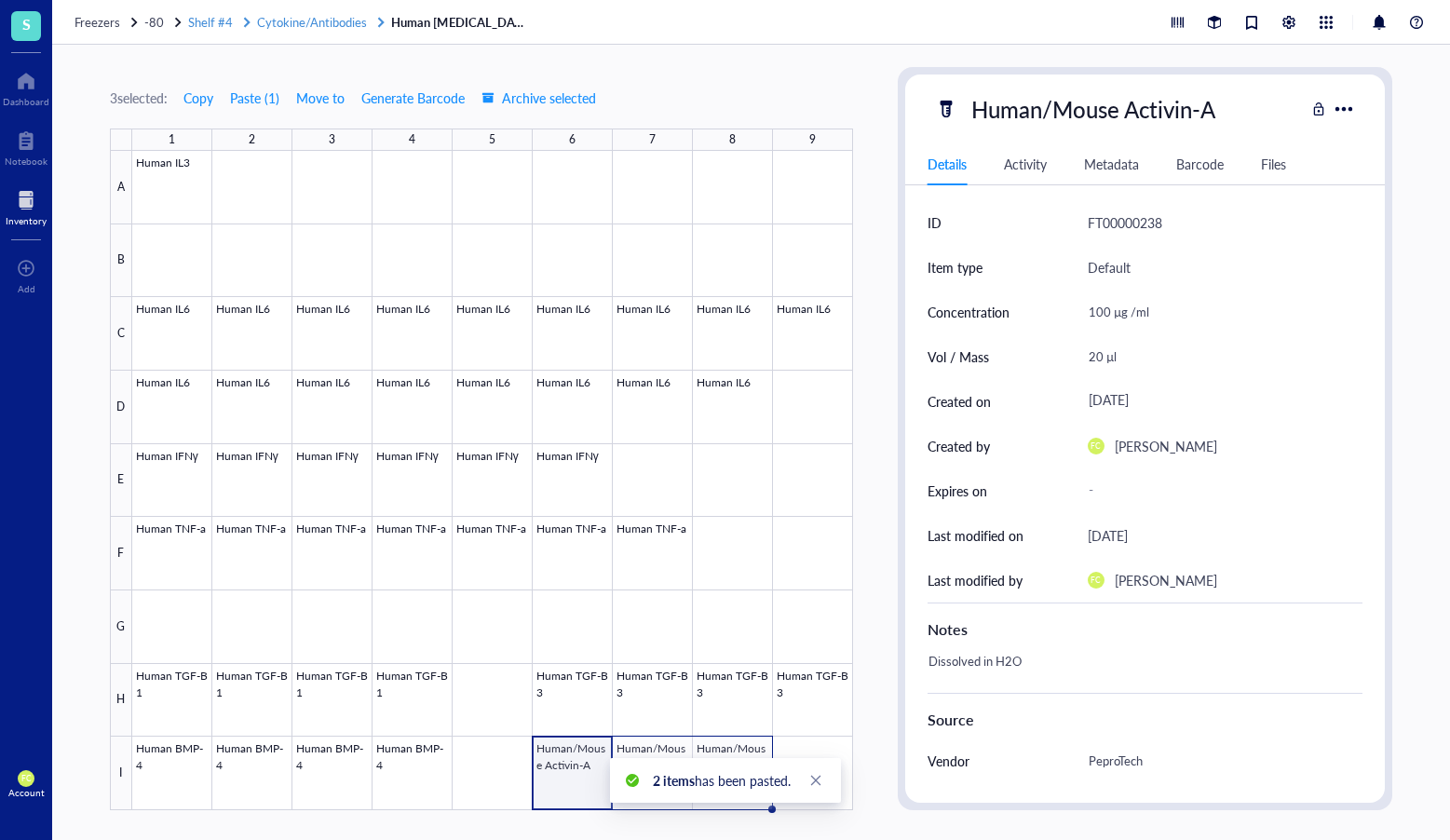
click at [343, 19] on span "Cytokine/Antibodies" at bounding box center [312, 22] width 110 height 18
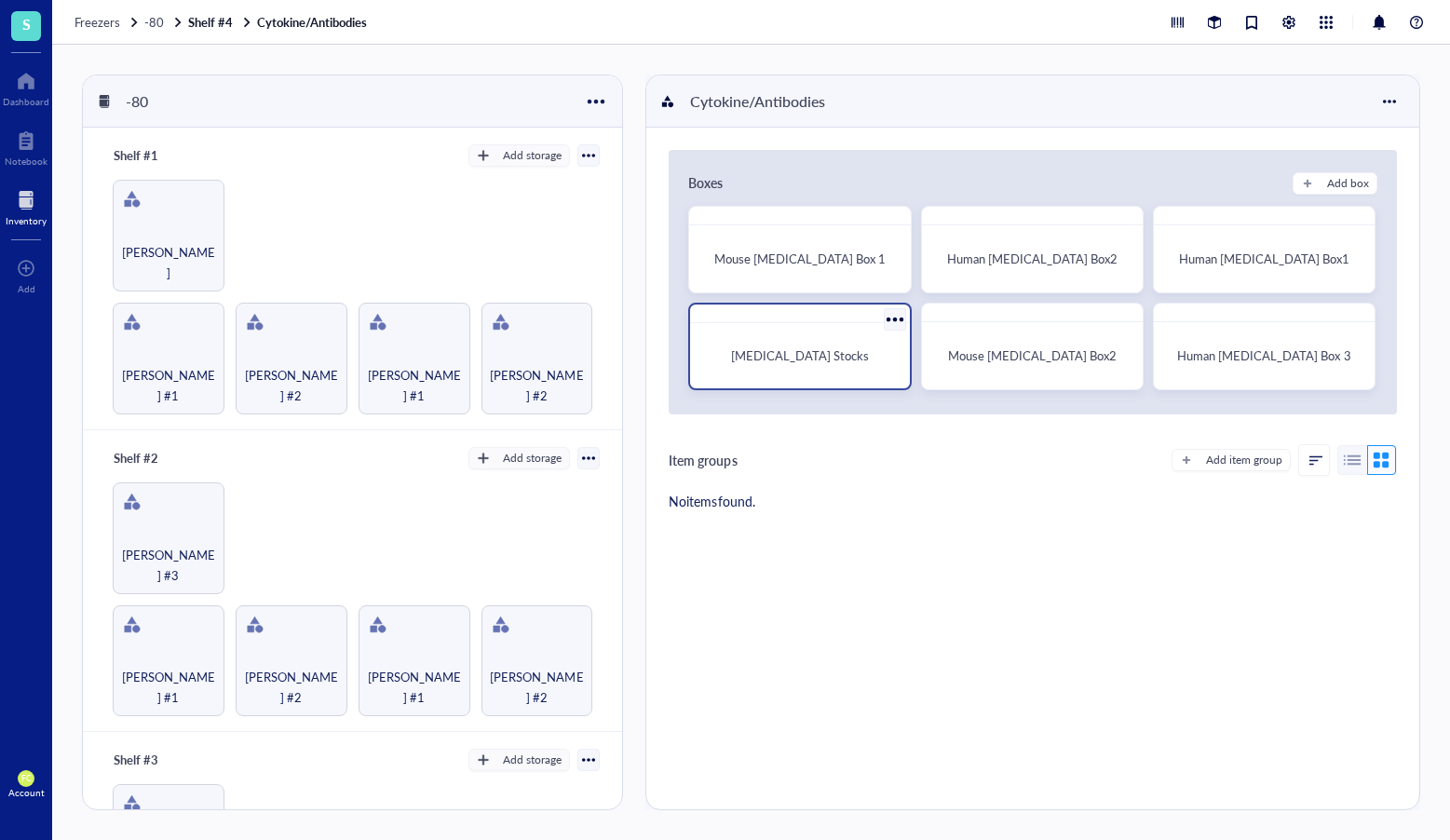
click at [874, 341] on div "Cytokines Stocks" at bounding box center [799, 355] width 204 height 50
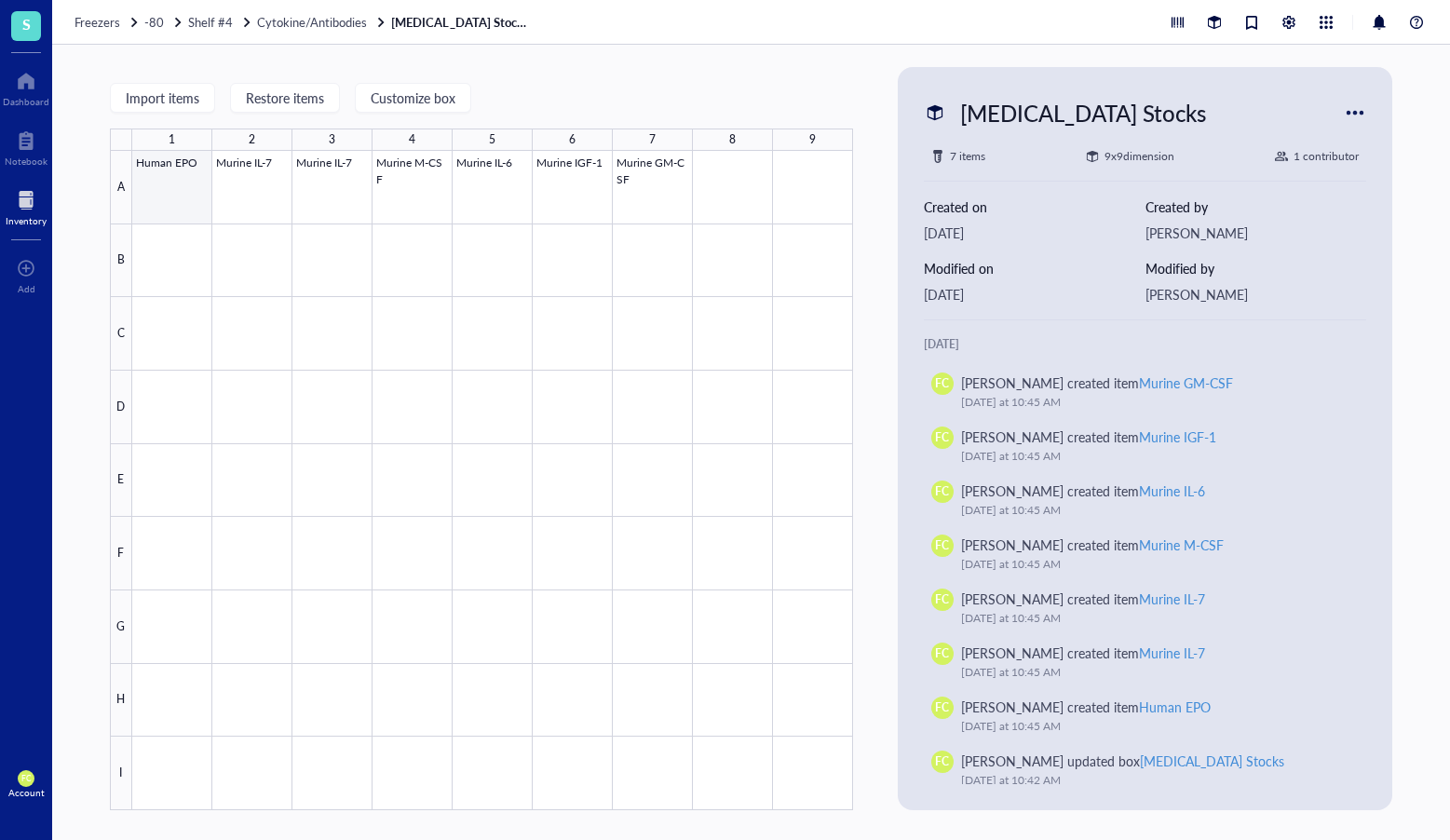
click at [179, 200] on div at bounding box center [492, 480] width 721 height 659
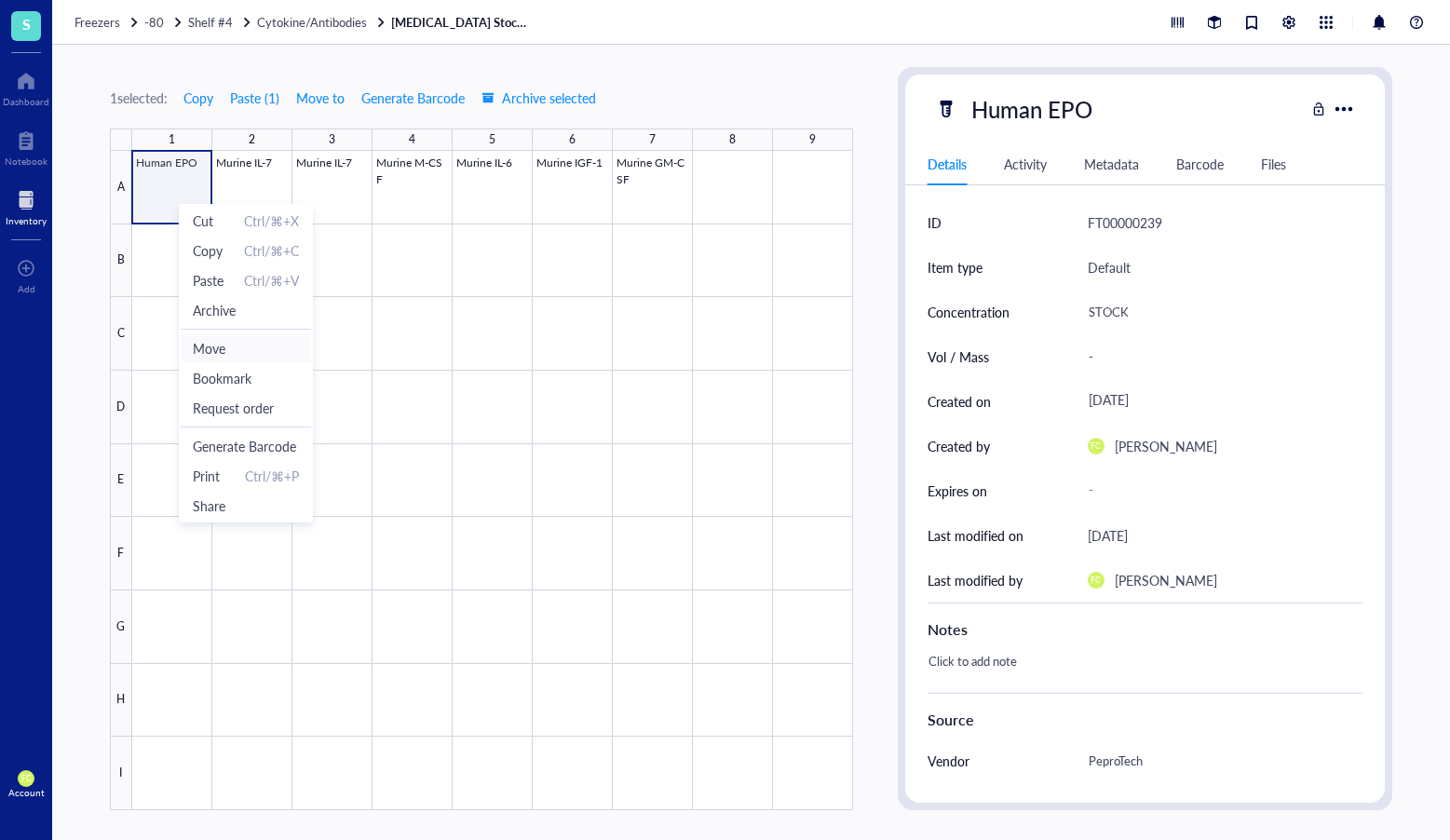
click at [254, 347] on span "Move" at bounding box center [246, 348] width 107 height 21
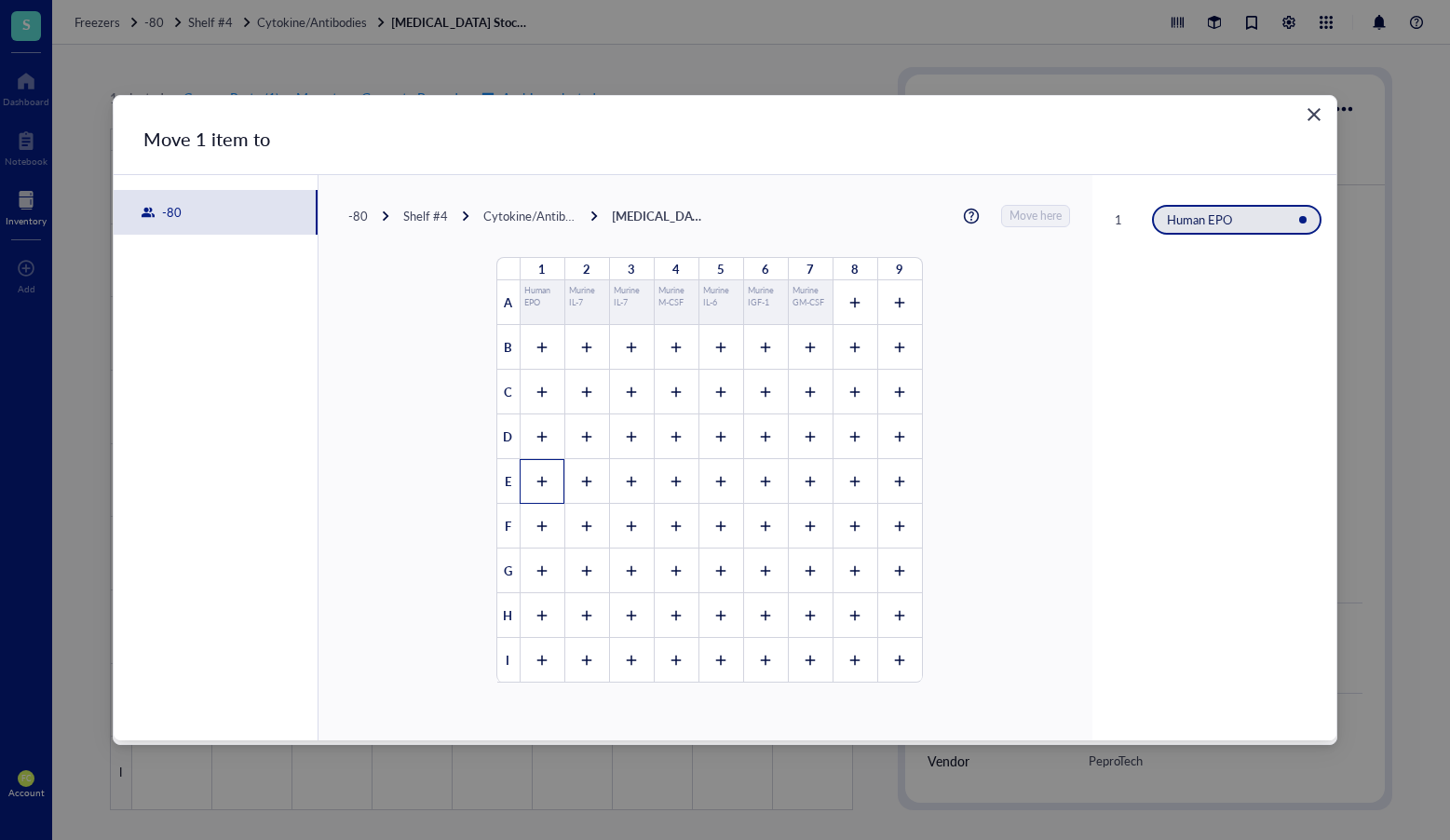
click at [535, 476] on icon at bounding box center [541, 481] width 13 height 13
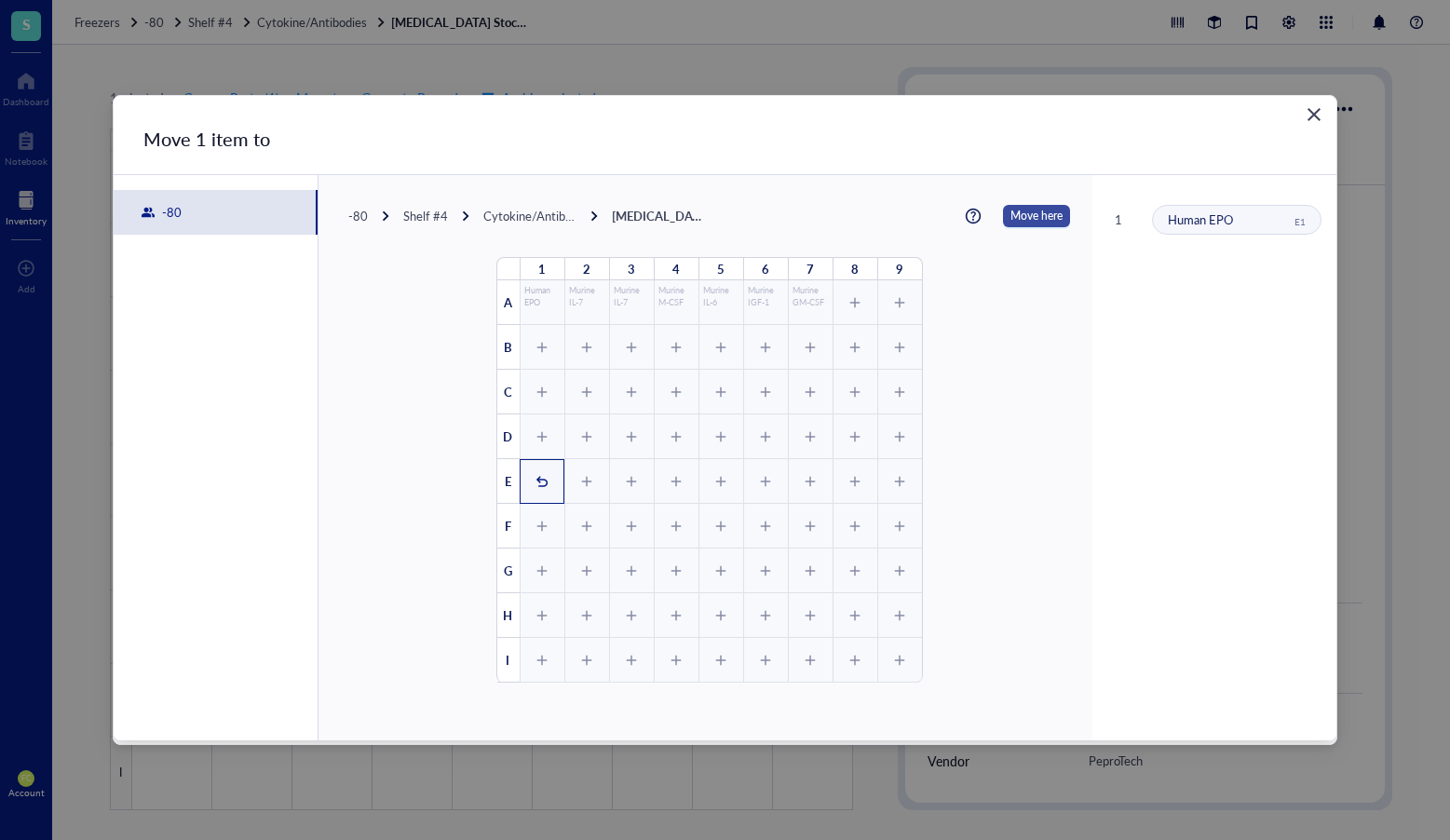
click at [1011, 216] on span "Move here" at bounding box center [1036, 215] width 52 height 22
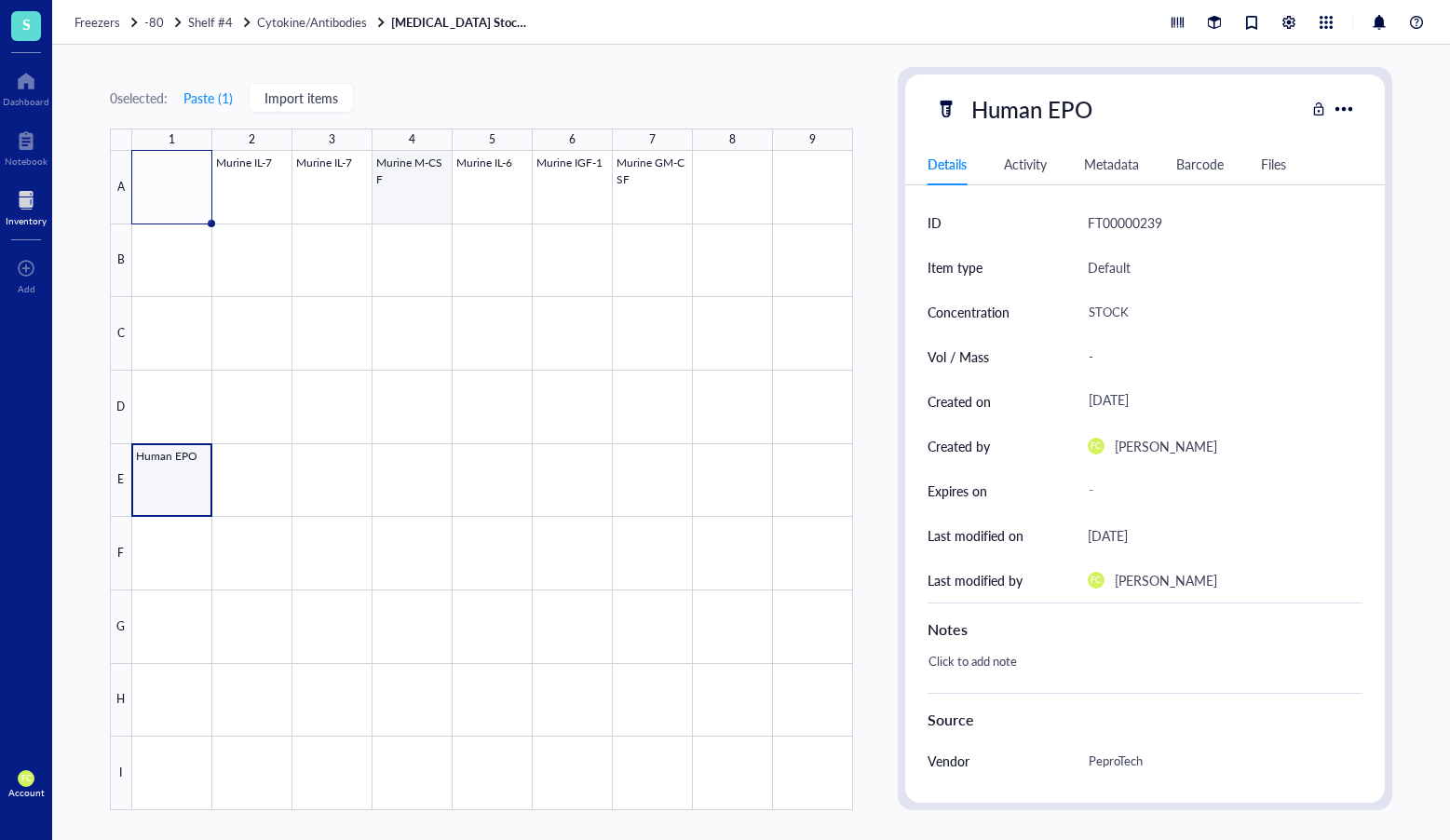
click at [401, 186] on div at bounding box center [492, 480] width 721 height 659
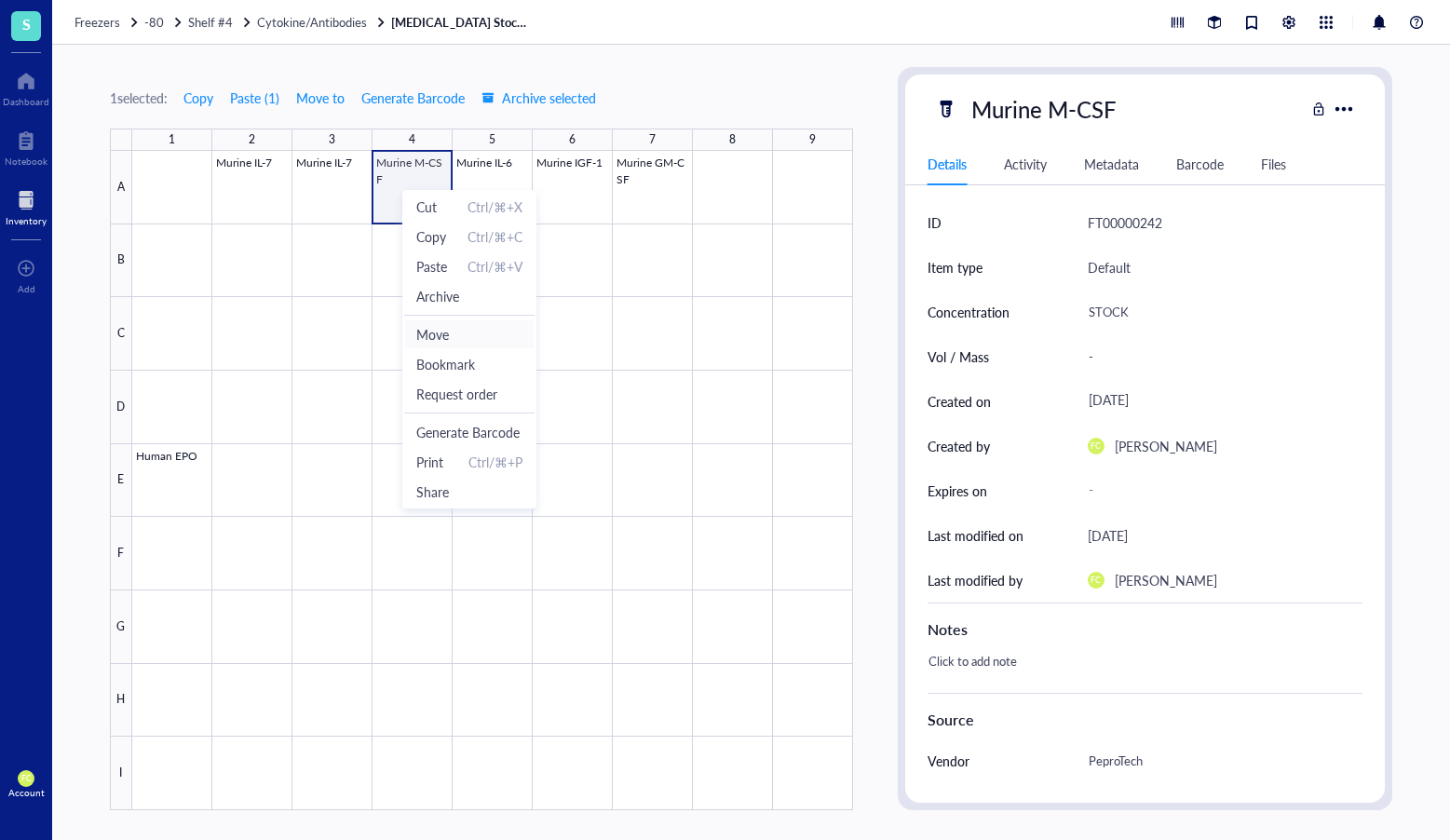
click at [466, 329] on span "Move" at bounding box center [470, 333] width 107 height 21
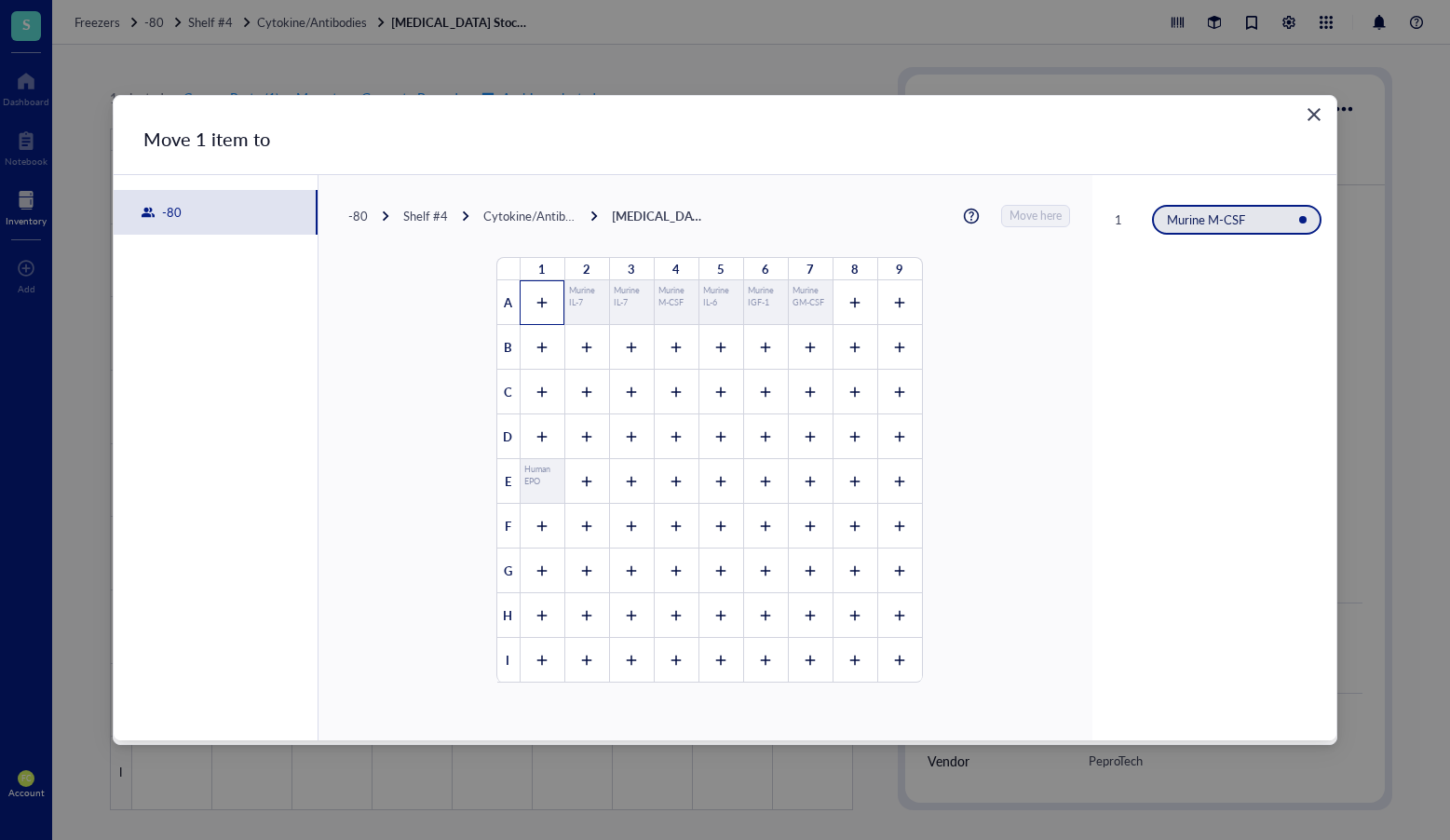
click at [548, 310] on div at bounding box center [542, 303] width 45 height 45
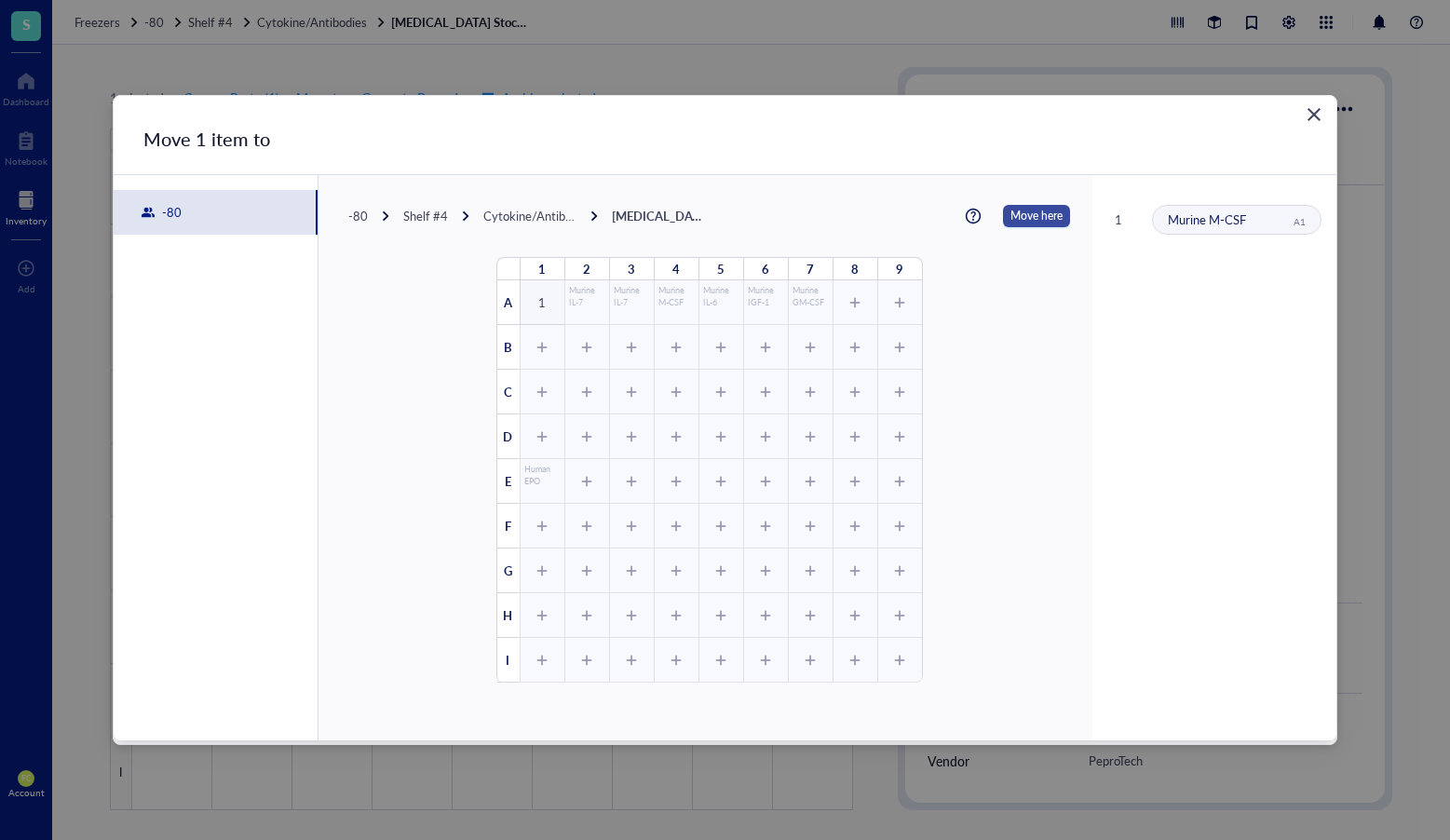
click at [1017, 223] on span "Move here" at bounding box center [1036, 215] width 52 height 22
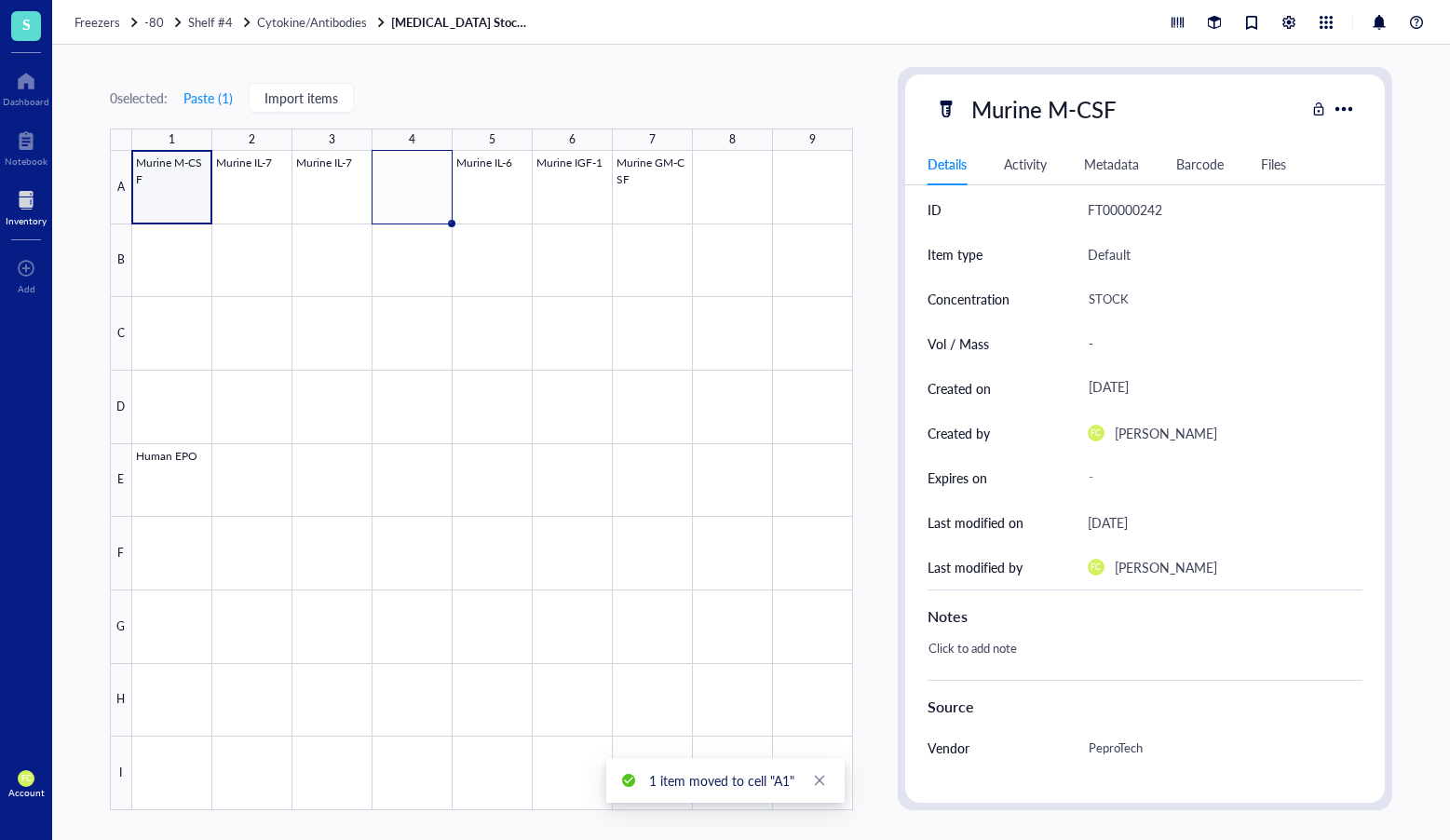
scroll to position [17, 0]
click at [160, 185] on div at bounding box center [492, 480] width 721 height 659
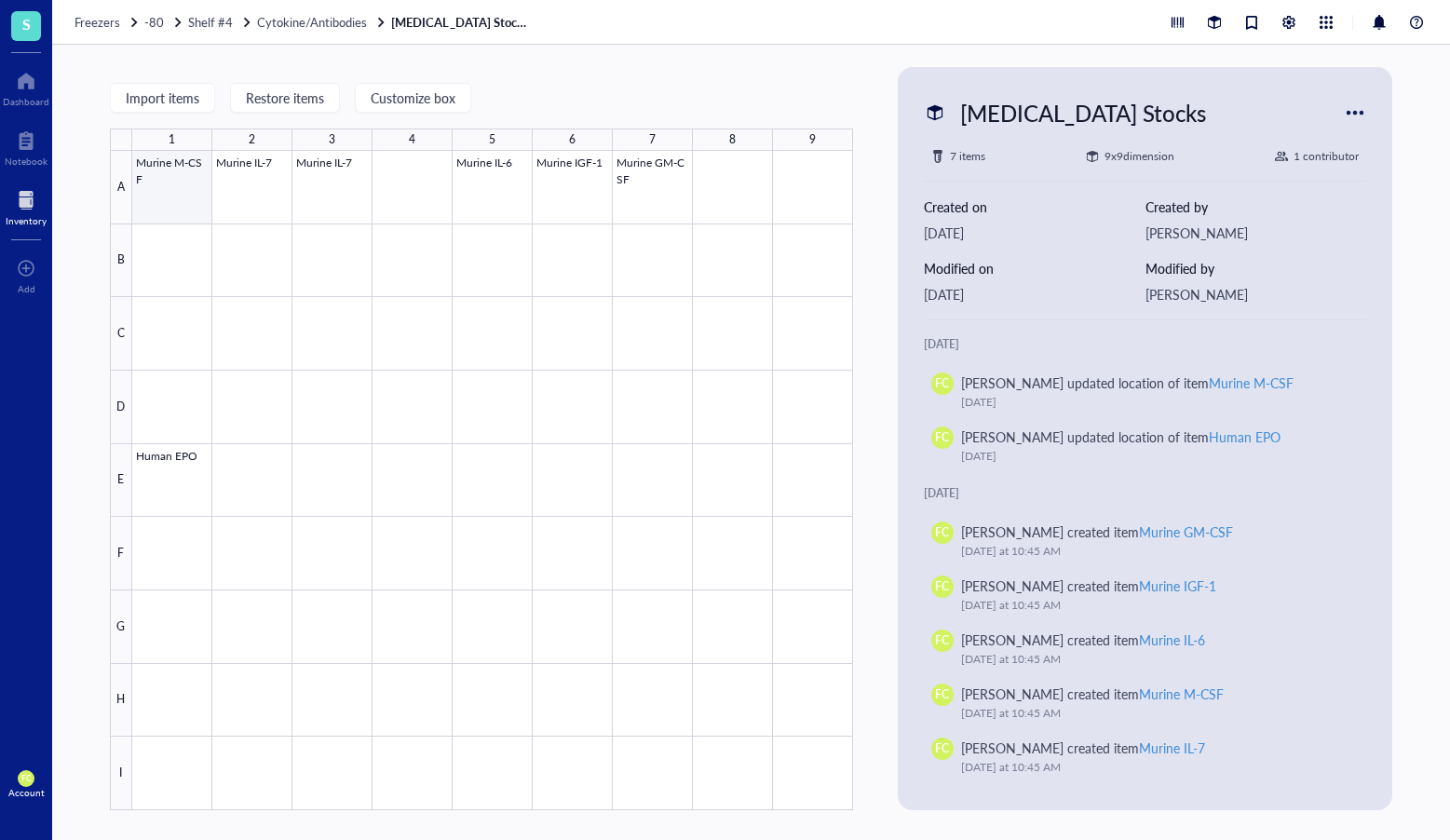
click at [152, 192] on div at bounding box center [492, 480] width 721 height 659
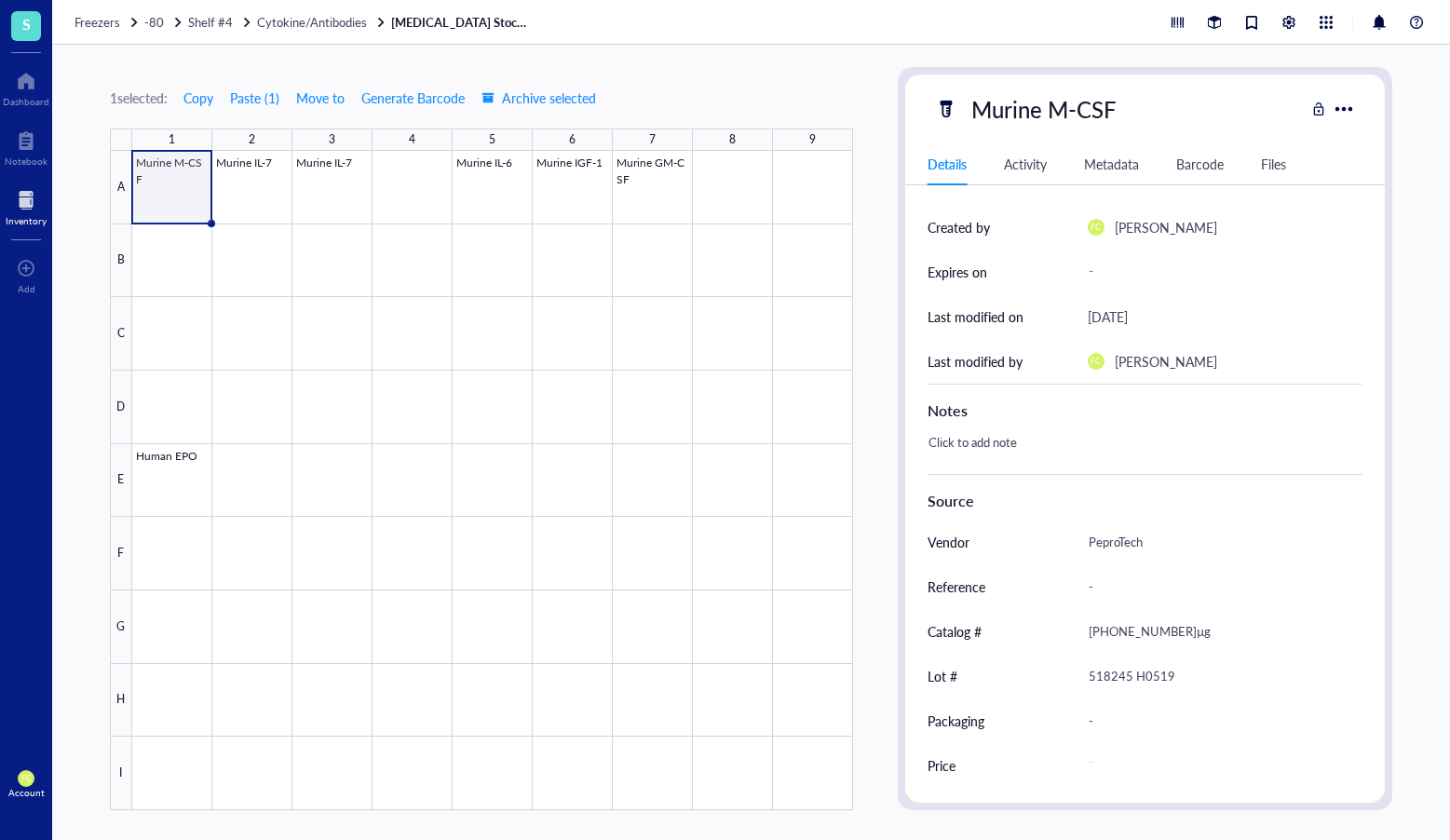
scroll to position [218, 0]
click at [1134, 672] on div "518245 H0519" at bounding box center [1218, 677] width 276 height 39
click at [1134, 672] on input "518245 H0519" at bounding box center [1218, 677] width 274 height 37
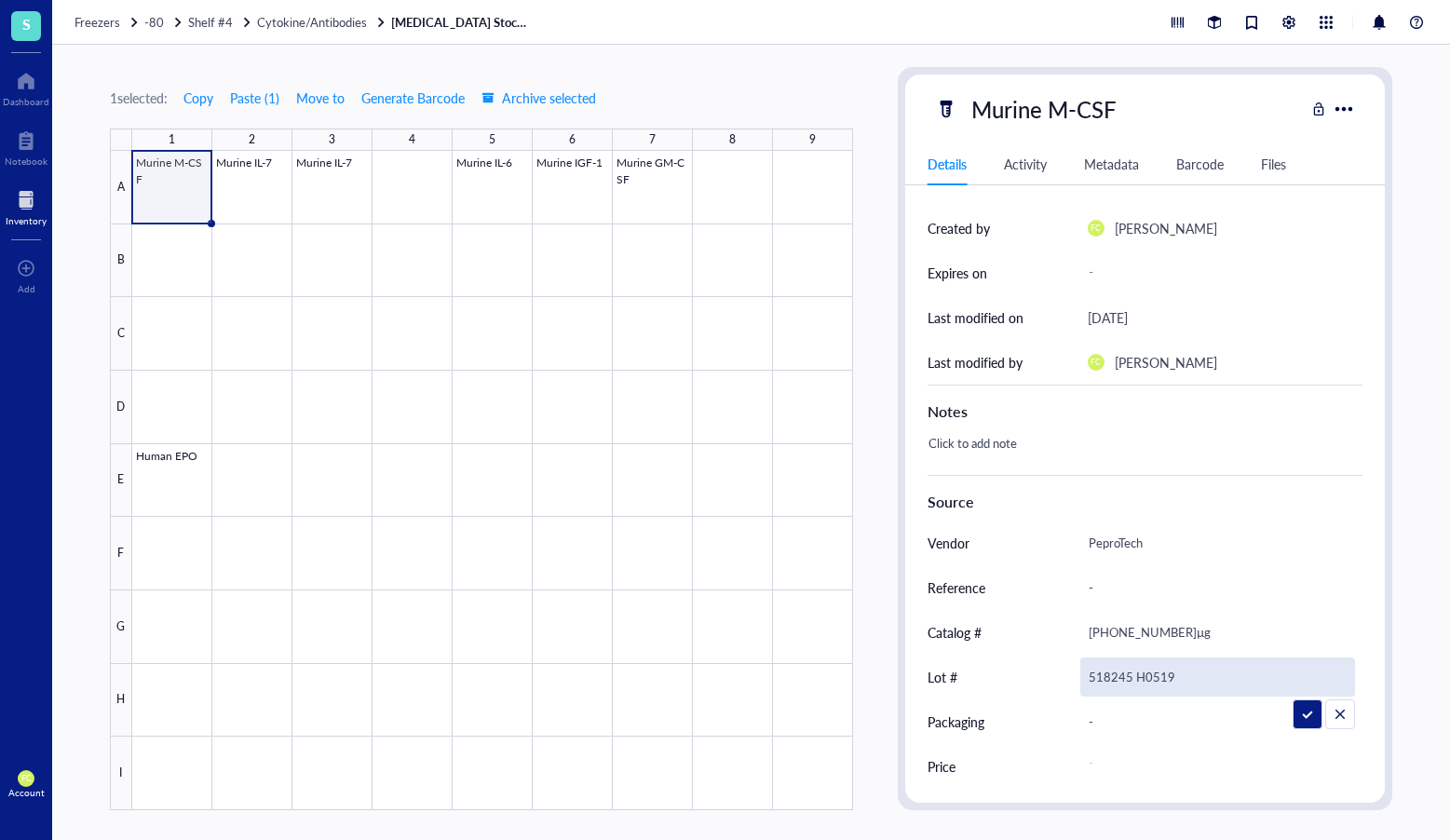
click at [1122, 676] on input "518245 H0519" at bounding box center [1218, 677] width 274 height 37
click at [1135, 672] on input "518245 H0519" at bounding box center [1218, 677] width 274 height 37
type input "518255 H0519"
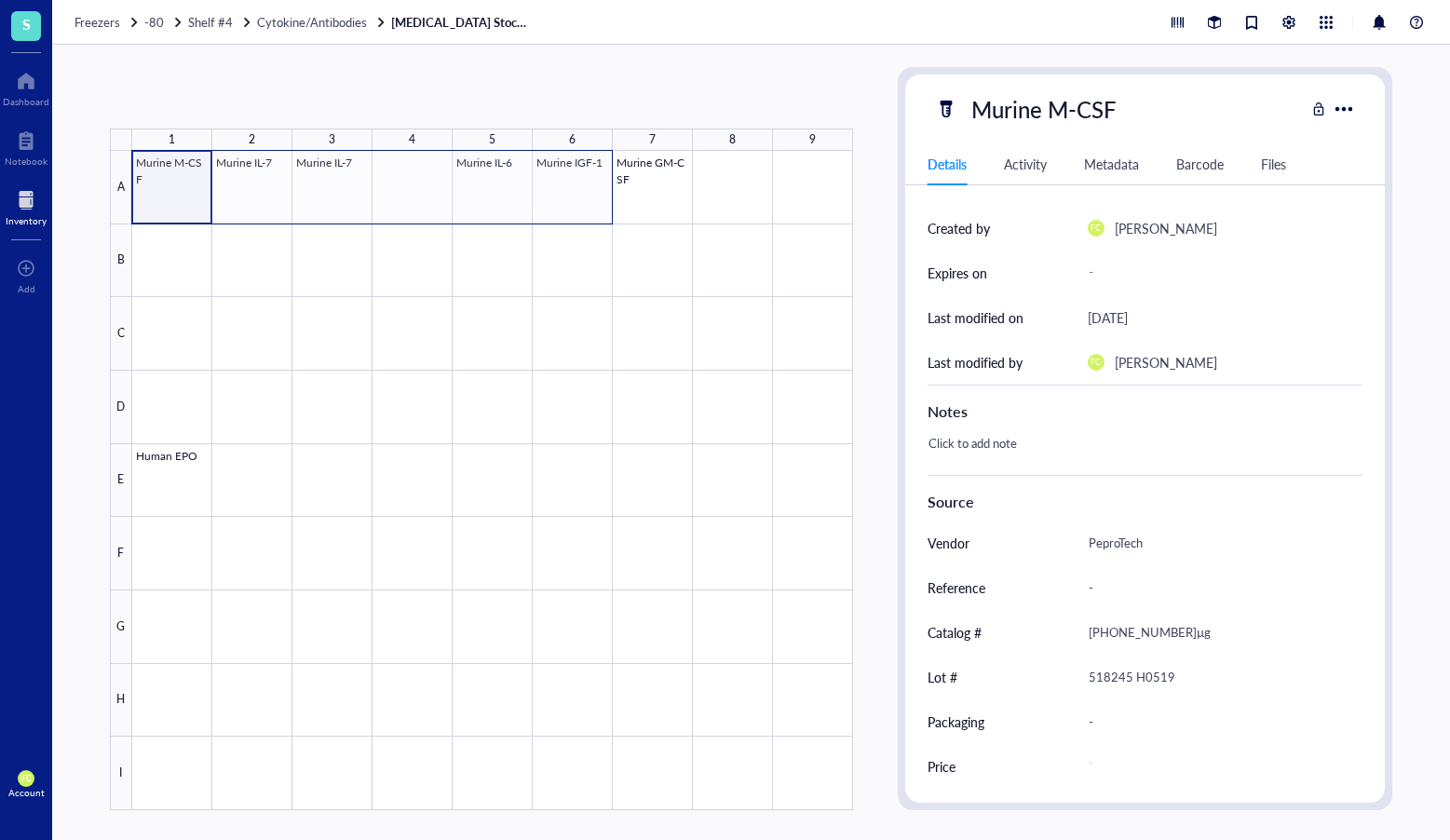
drag, startPoint x: 170, startPoint y: 190, endPoint x: 558, endPoint y: 177, distance: 388.2
click at [558, 177] on div at bounding box center [492, 480] width 721 height 659
click at [612, 290] on span "Move items" at bounding box center [625, 287] width 107 height 21
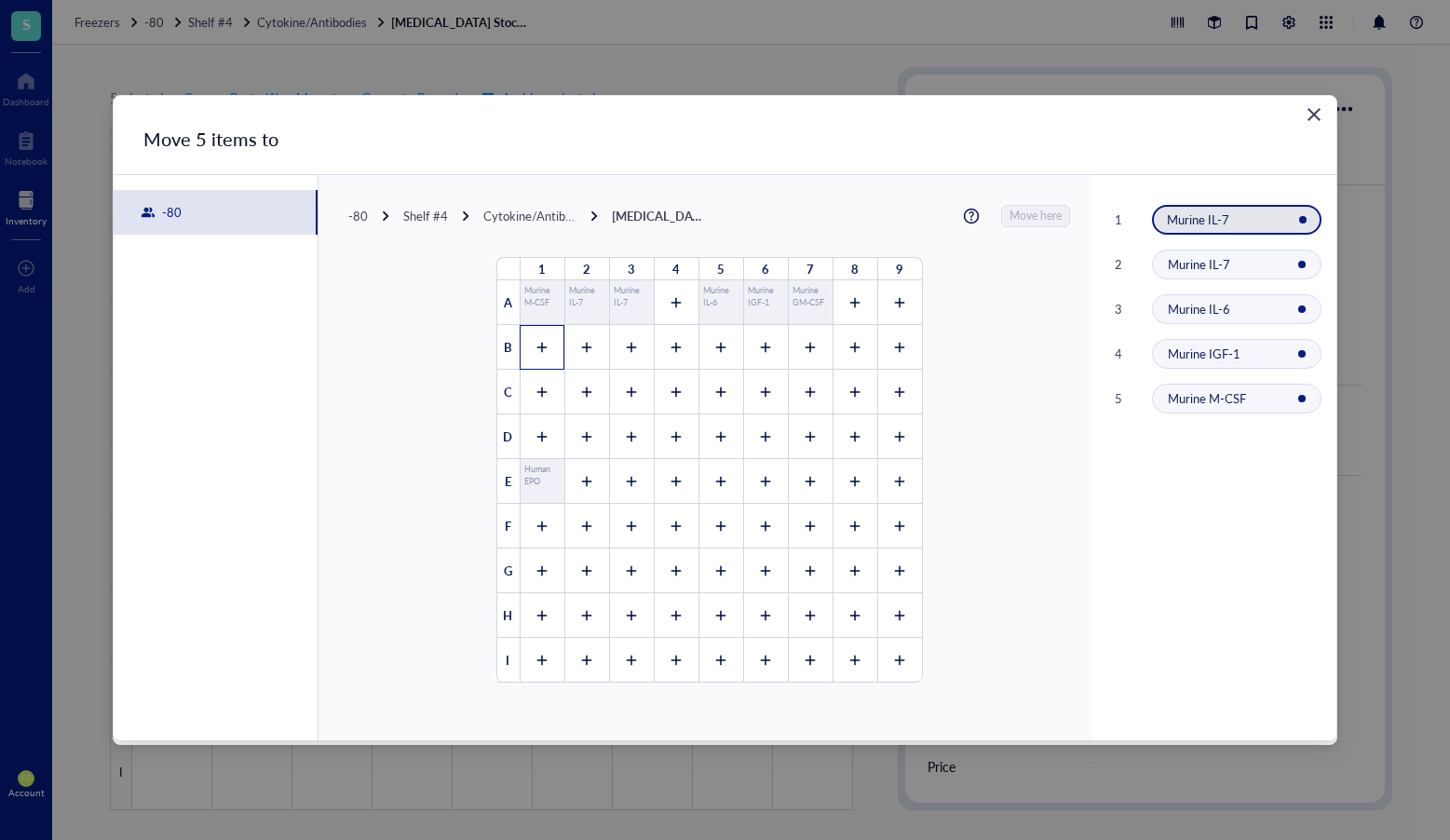
drag, startPoint x: 528, startPoint y: 364, endPoint x: 549, endPoint y: 364, distance: 21.0
click at [528, 365] on div at bounding box center [542, 347] width 45 height 45
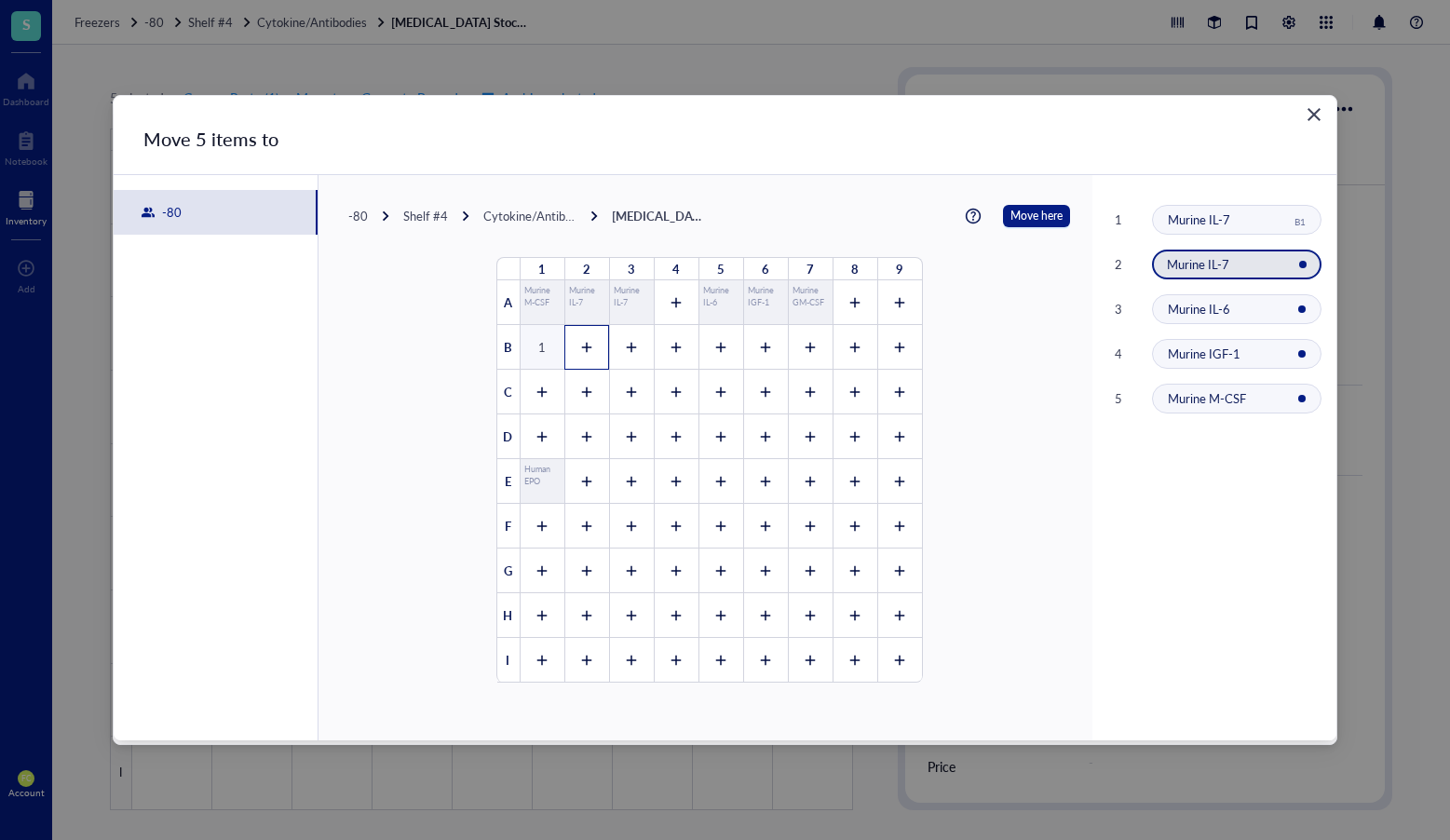
click at [579, 357] on div at bounding box center [587, 347] width 45 height 45
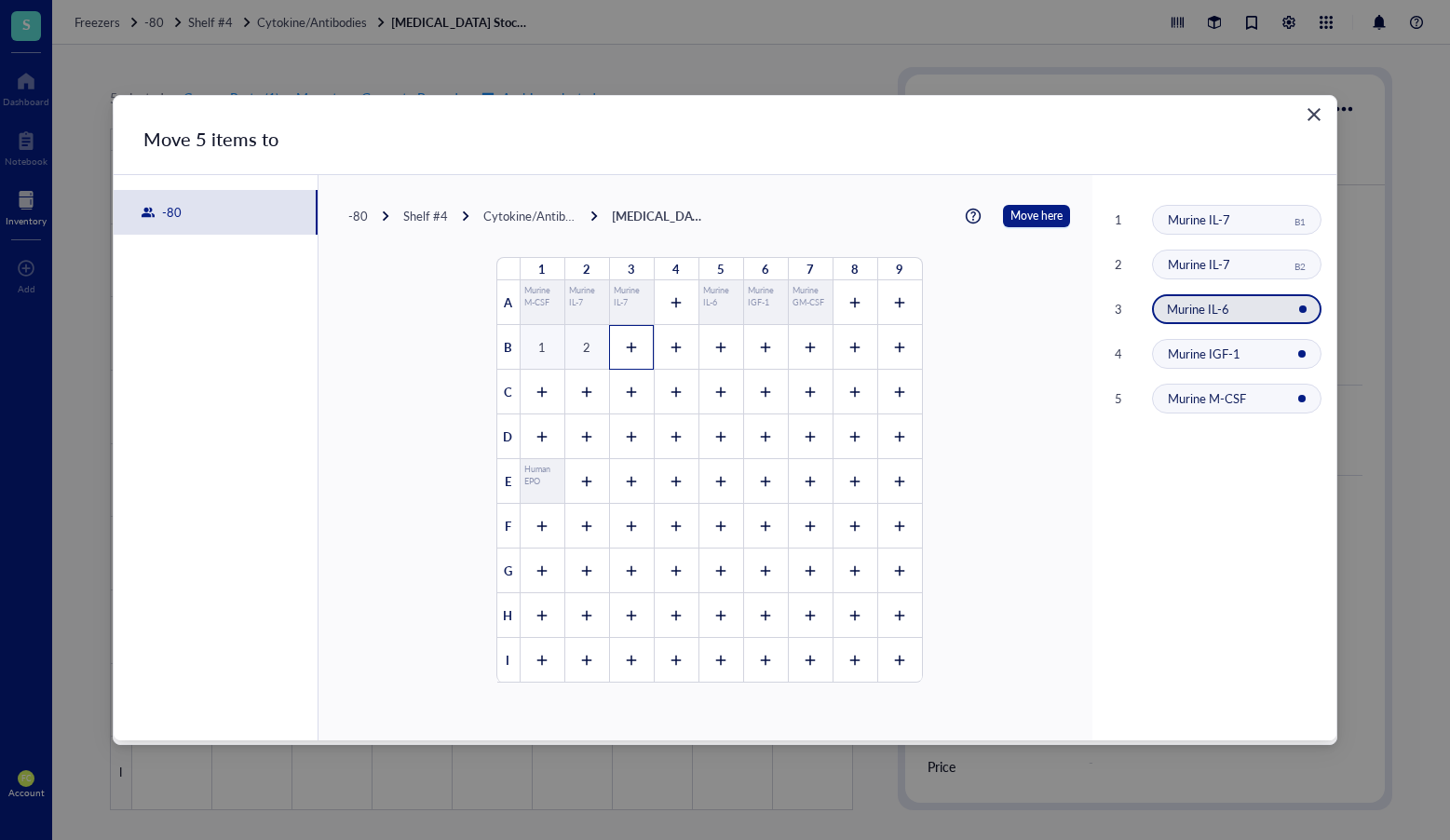
click at [640, 351] on div at bounding box center [632, 347] width 45 height 45
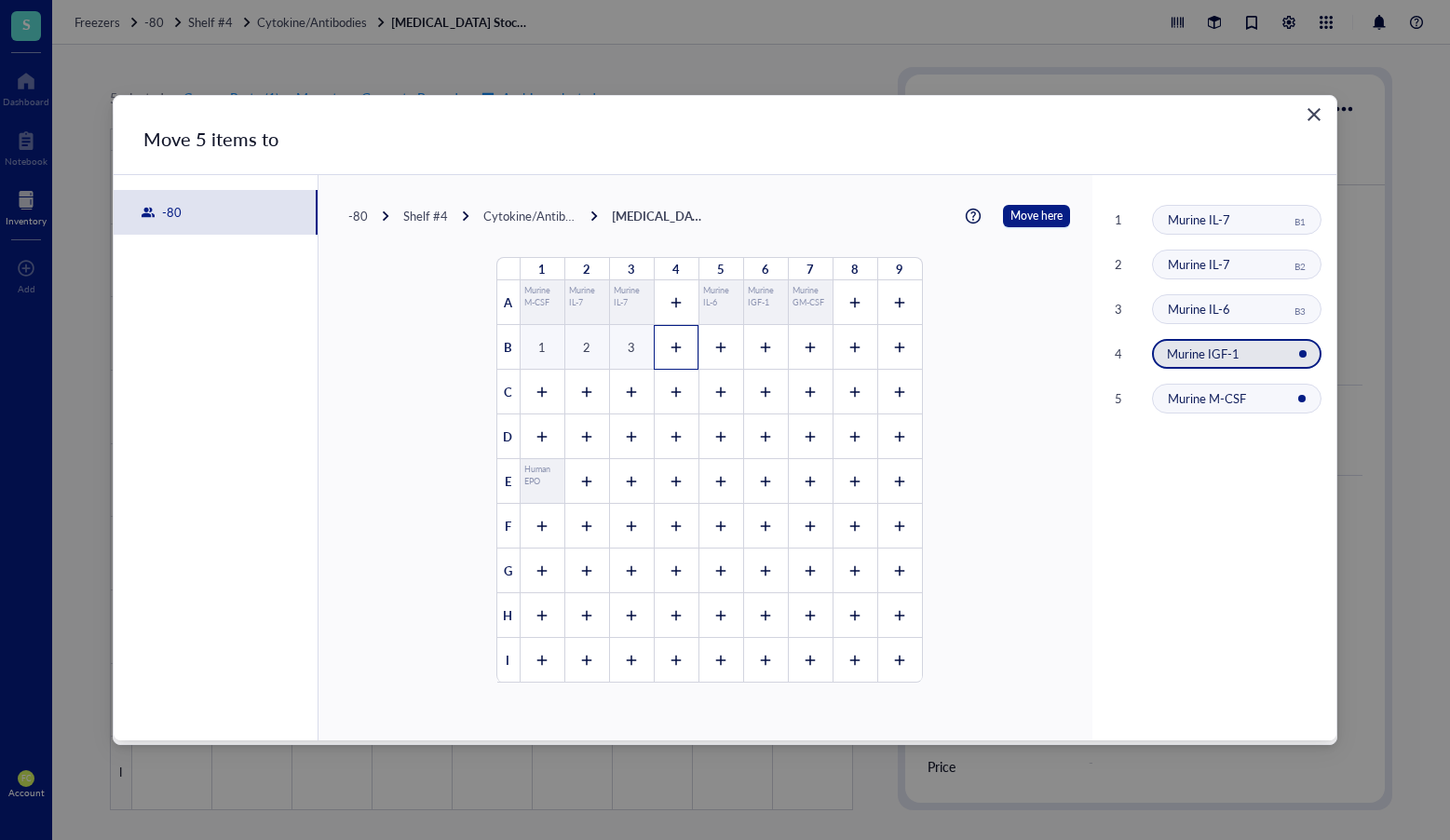
click at [687, 351] on div at bounding box center [676, 347] width 45 height 45
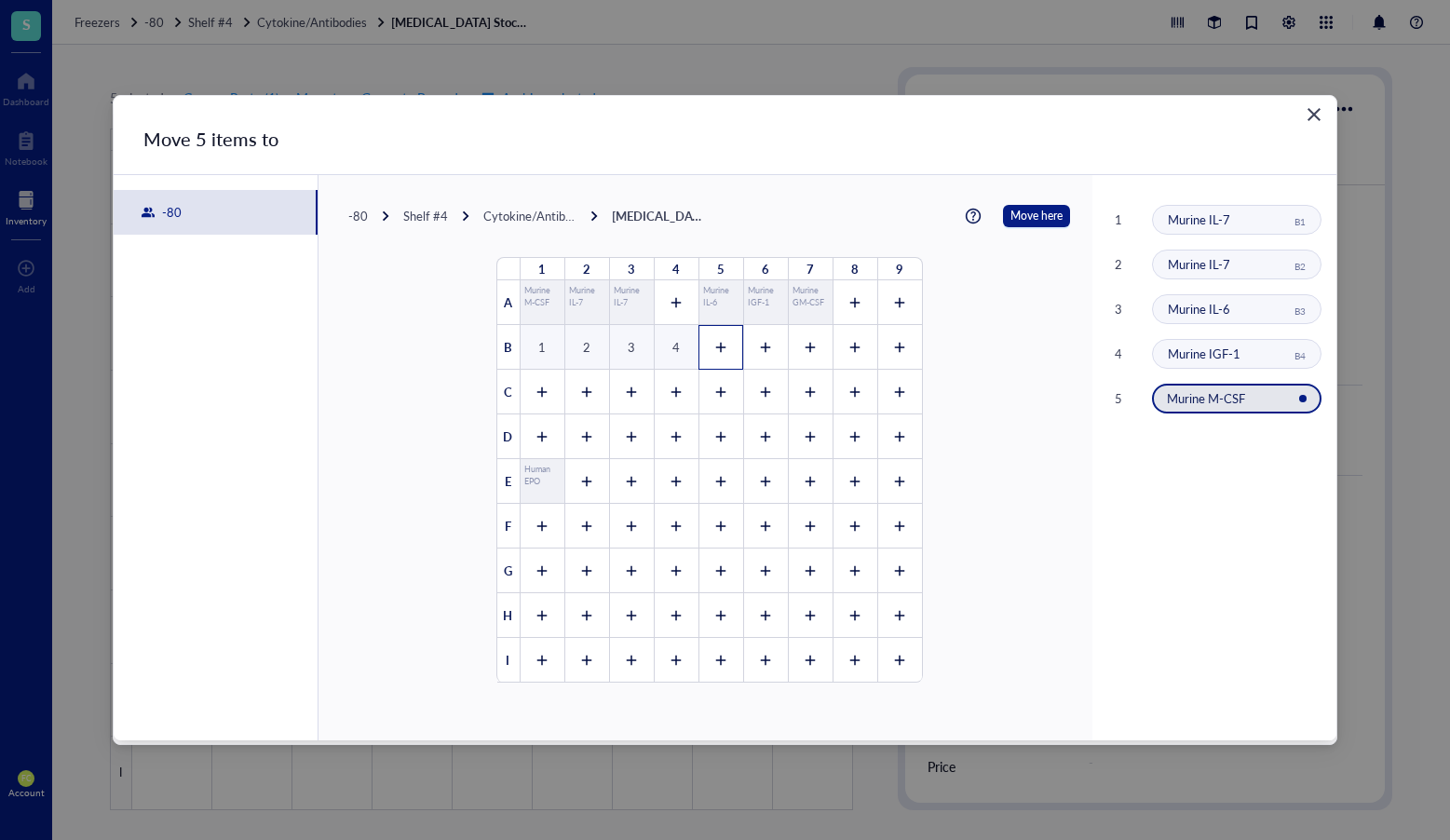
click at [714, 348] on icon at bounding box center [720, 346] width 13 height 13
click at [749, 346] on div "1 2 3 4 5 6 7 8 9 A Murine M-CSF Murine IL-7 Murine IL-7 Murine IL-6 Murine IGF…" at bounding box center [709, 470] width 425 height 424
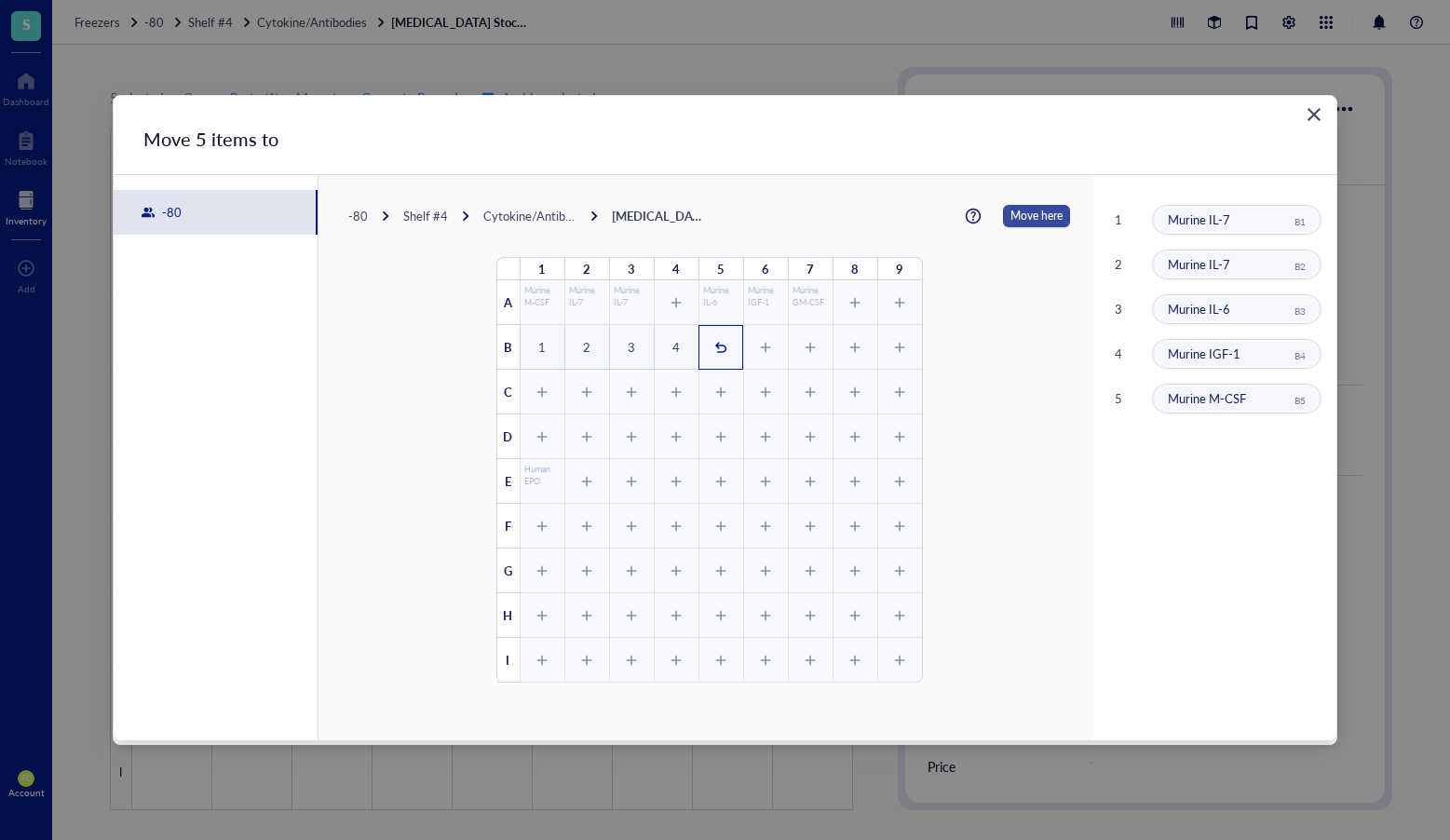
click at [1011, 211] on span "Move here" at bounding box center [1036, 215] width 52 height 22
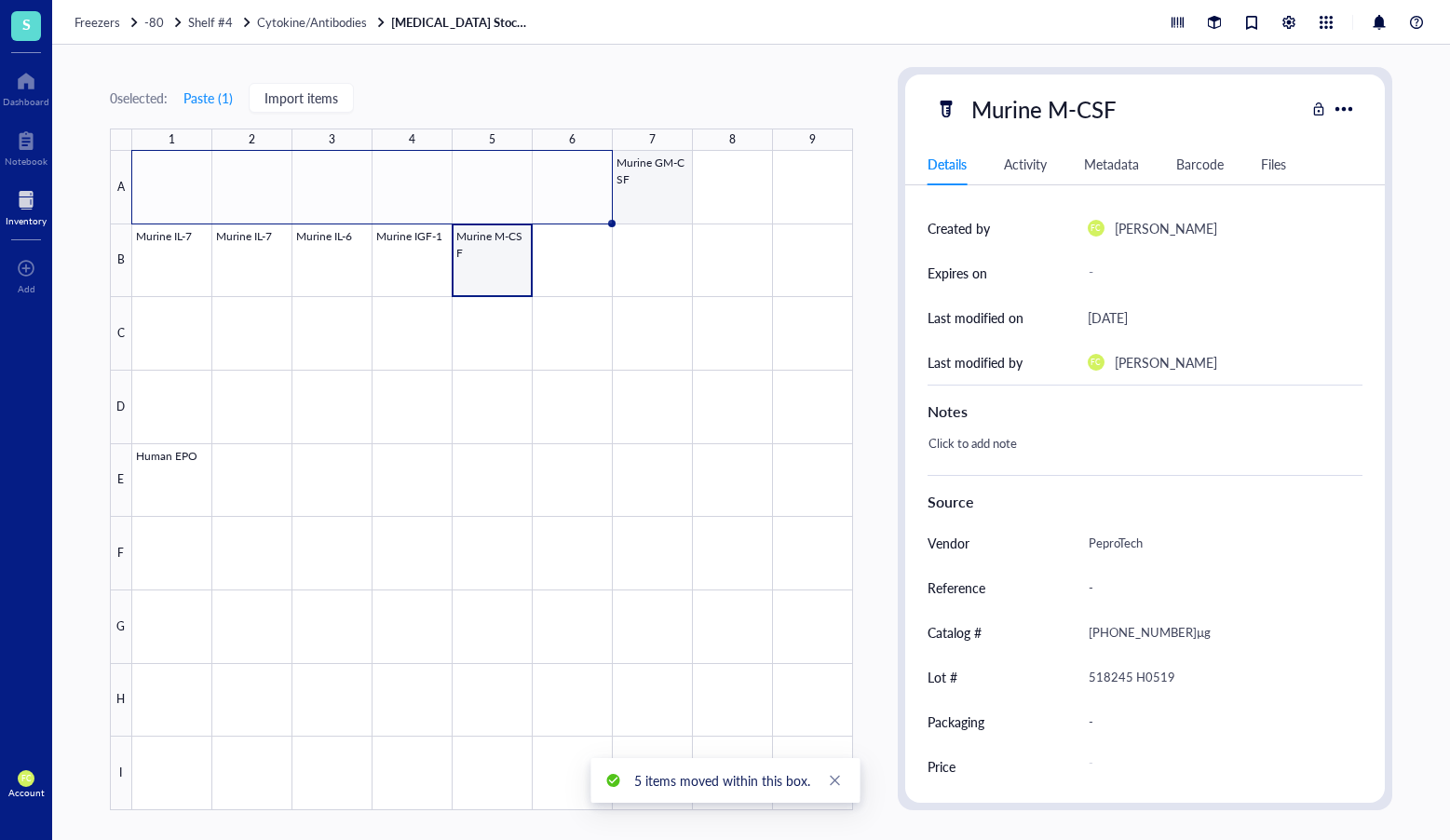
click at [651, 189] on div at bounding box center [492, 480] width 721 height 659
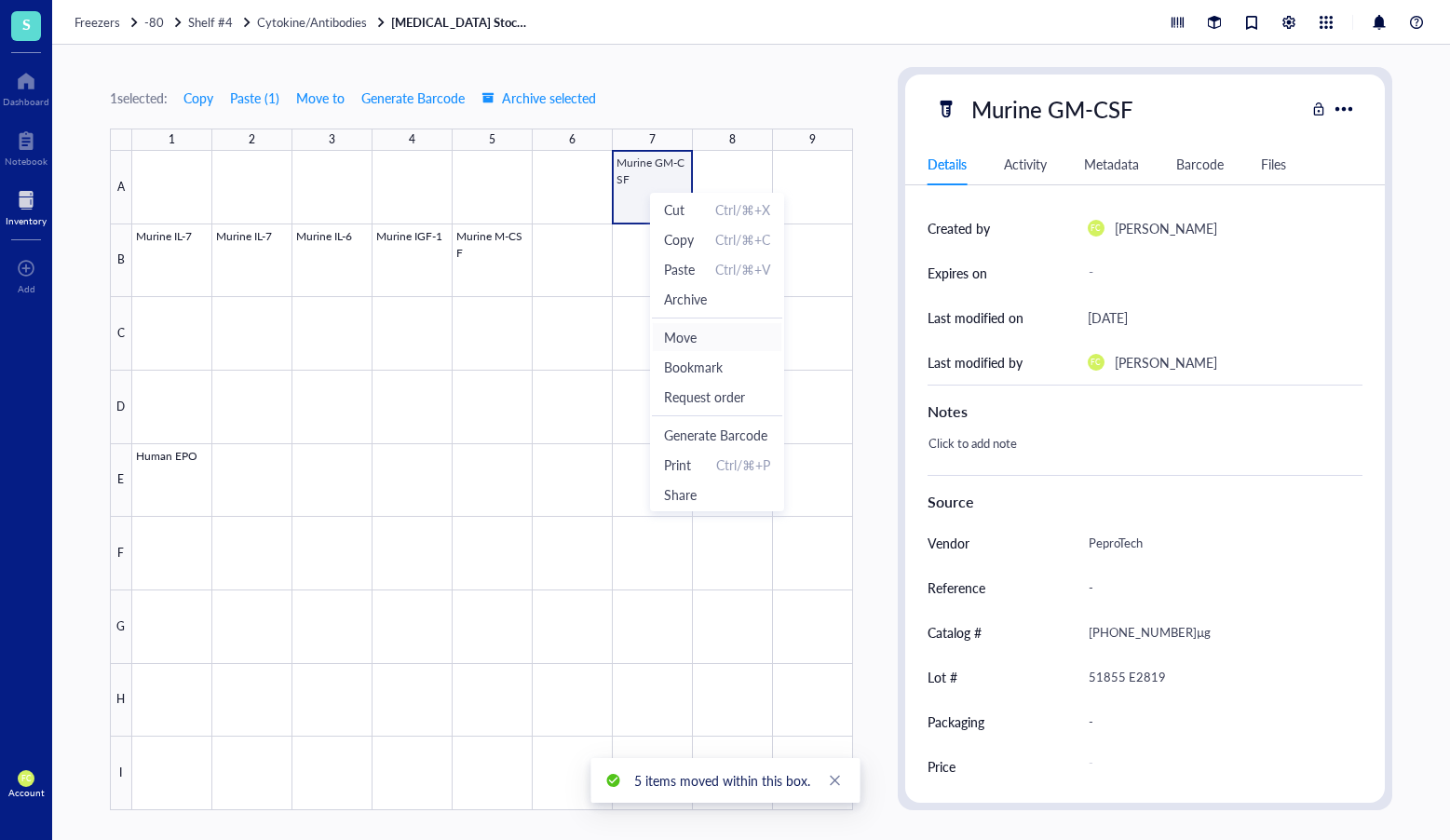
click at [712, 343] on span "Move" at bounding box center [717, 336] width 107 height 21
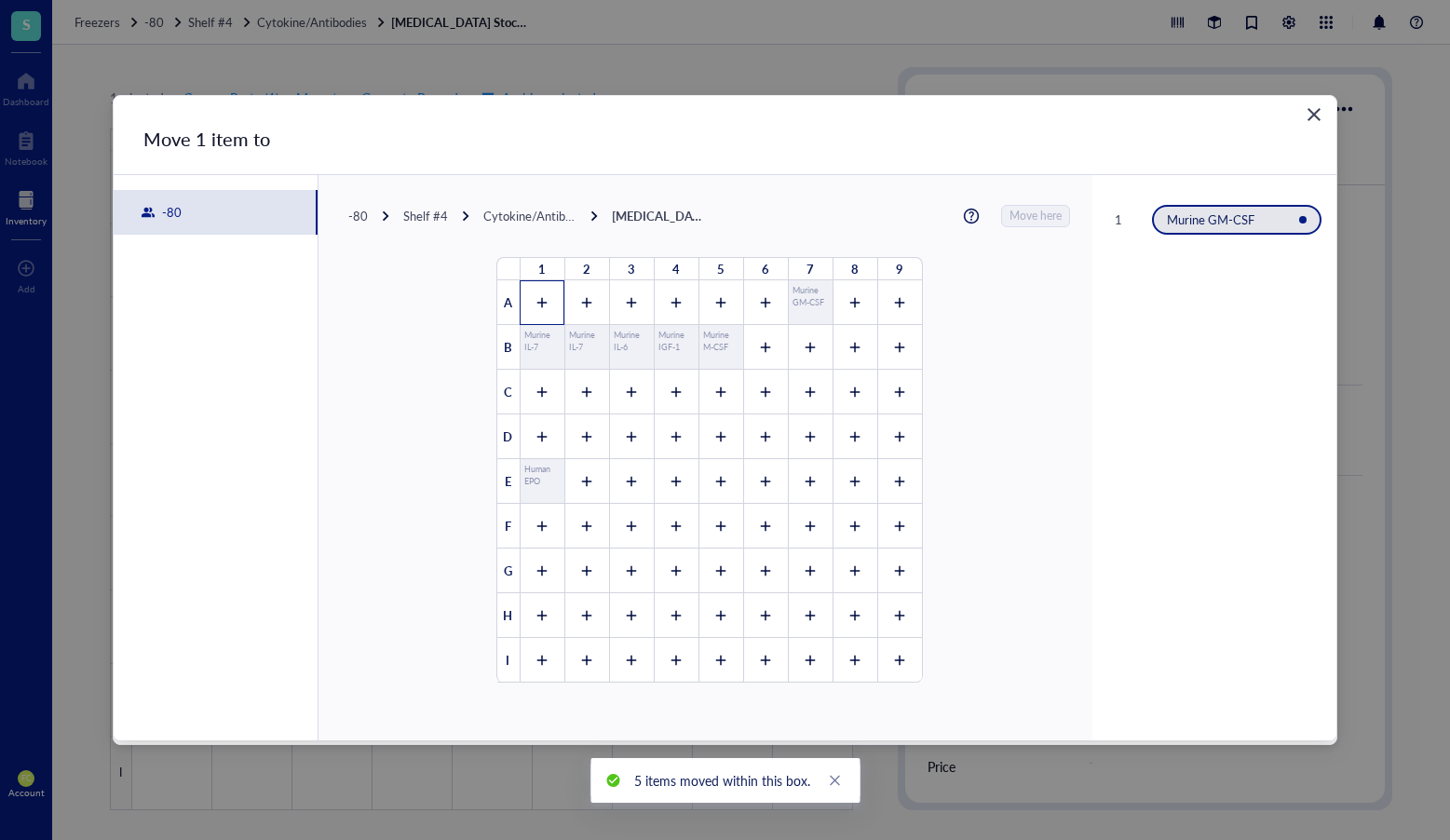
click at [535, 296] on icon at bounding box center [541, 302] width 13 height 13
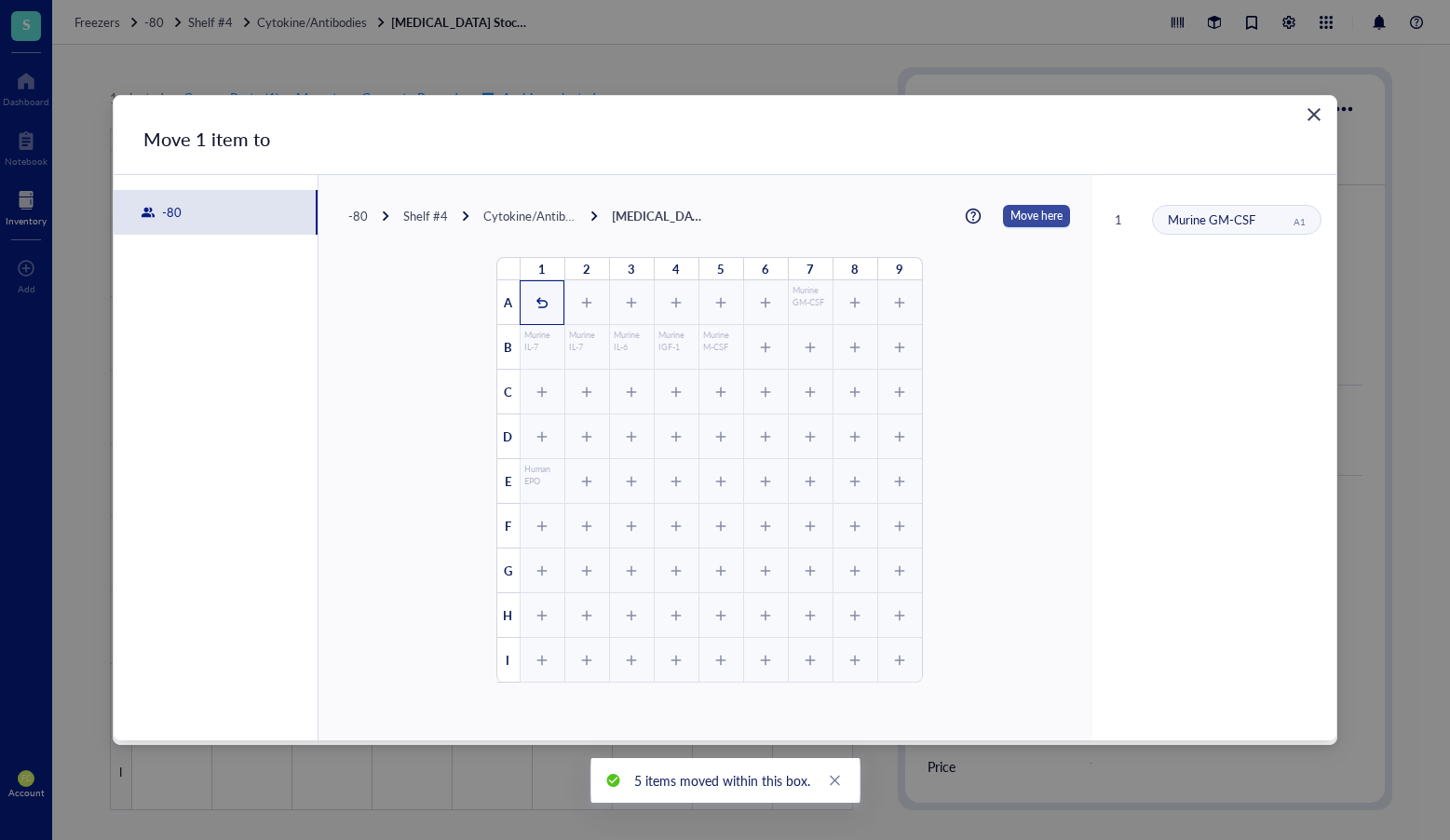
click at [1034, 218] on span "Move here" at bounding box center [1036, 215] width 52 height 22
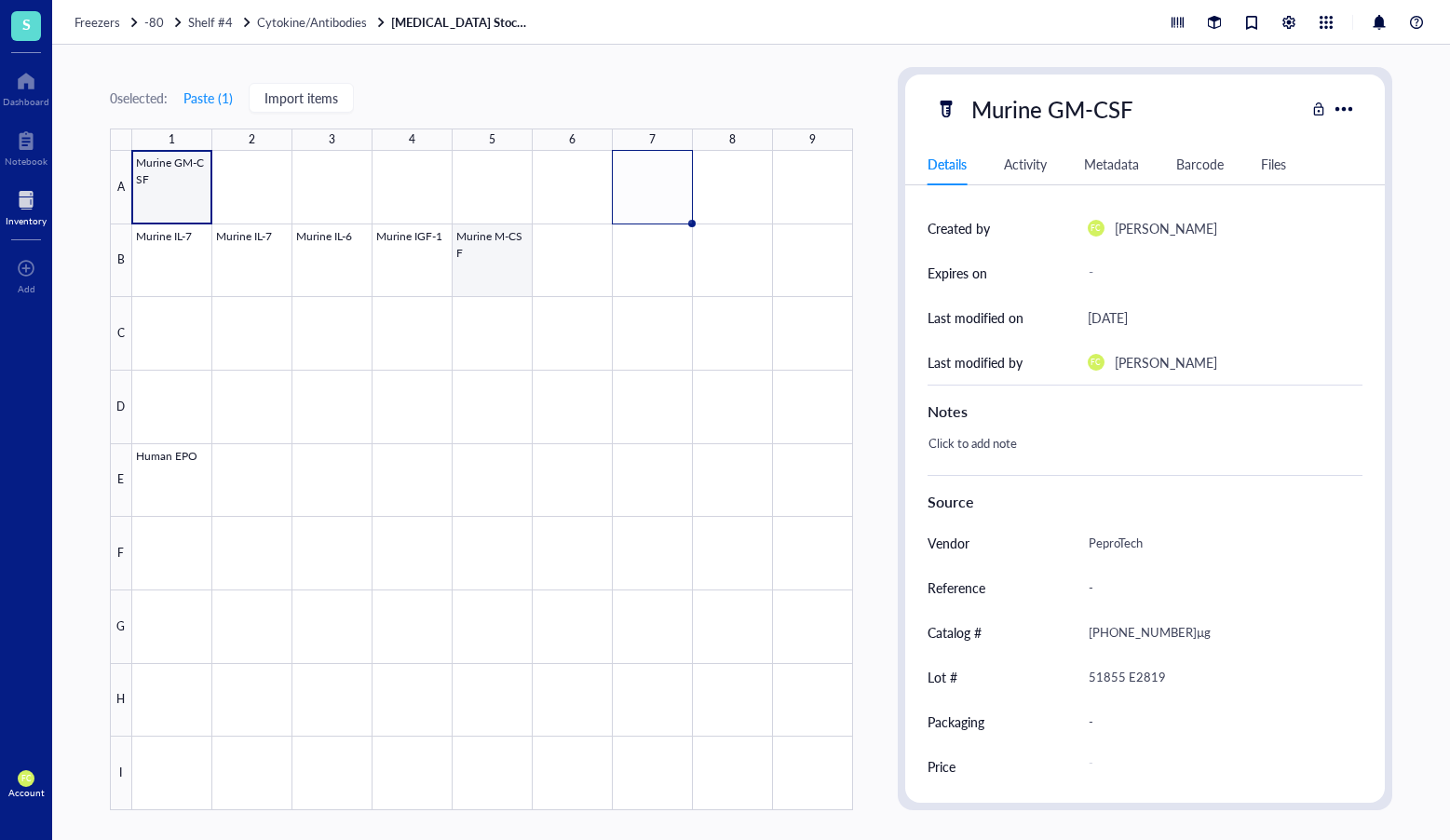
click at [486, 267] on div at bounding box center [492, 480] width 721 height 659
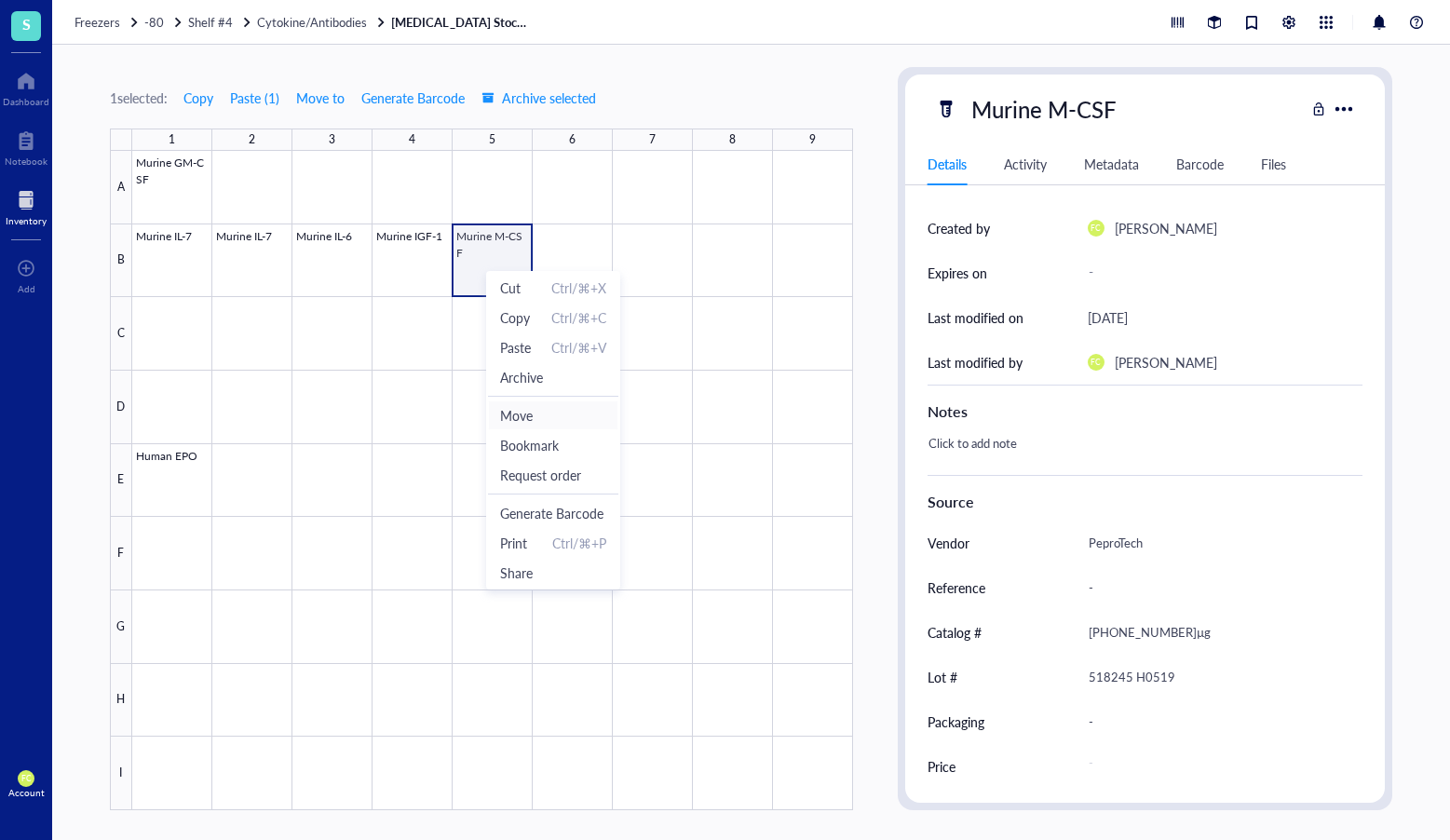
click at [566, 419] on span "Move" at bounding box center [553, 415] width 107 height 21
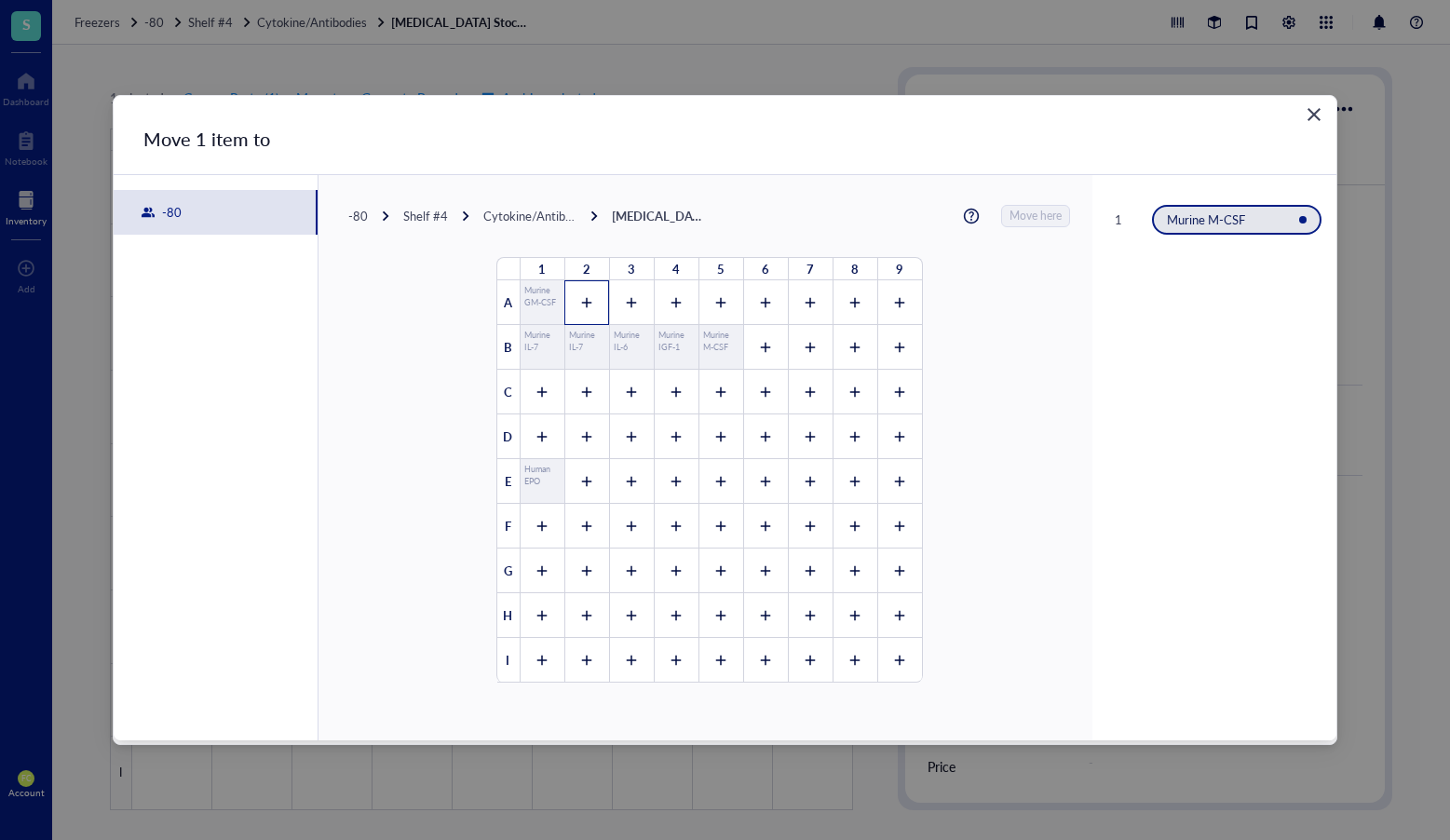
click at [576, 290] on div at bounding box center [587, 303] width 45 height 45
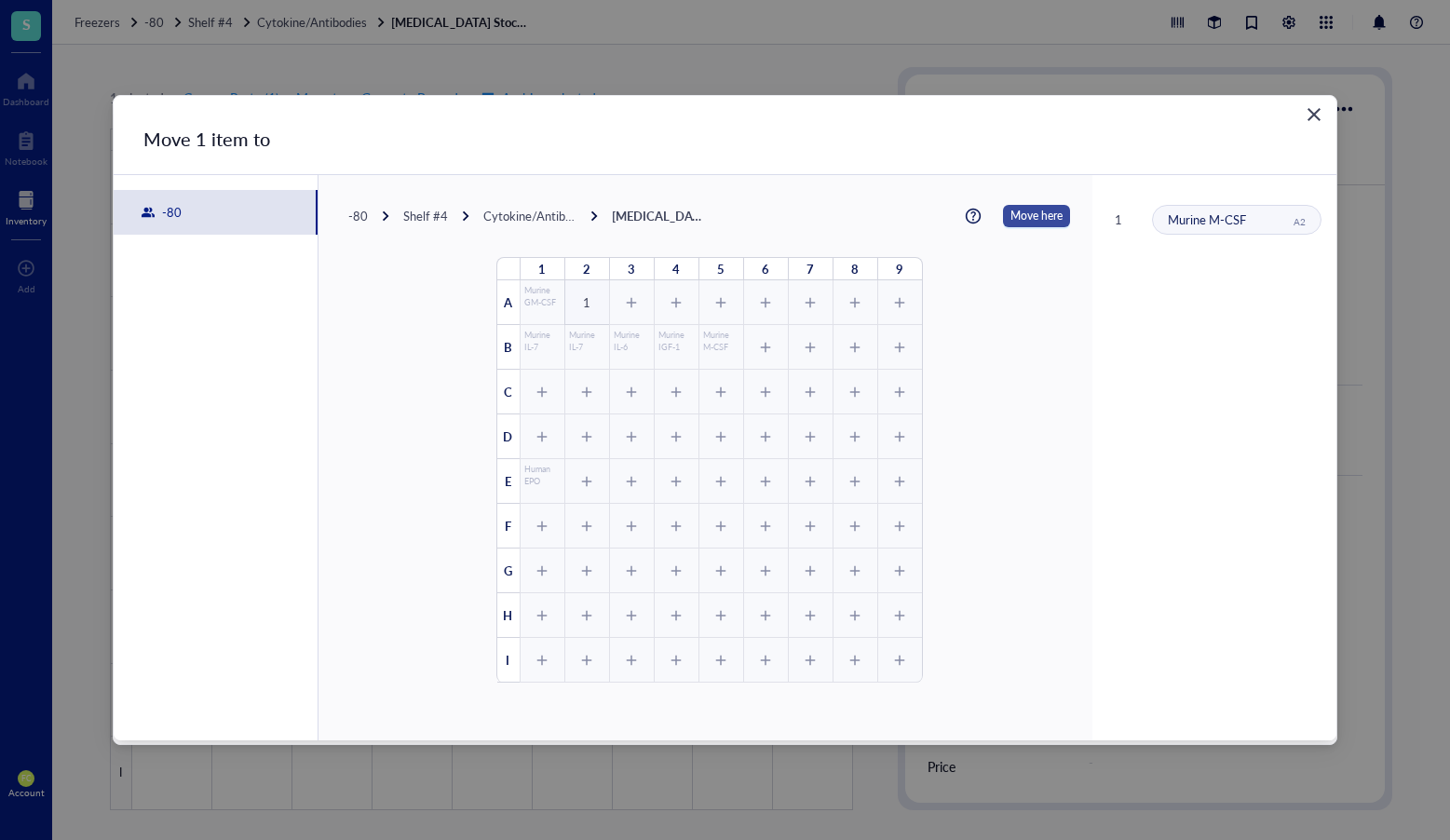
click at [1042, 217] on span "Move here" at bounding box center [1036, 215] width 52 height 22
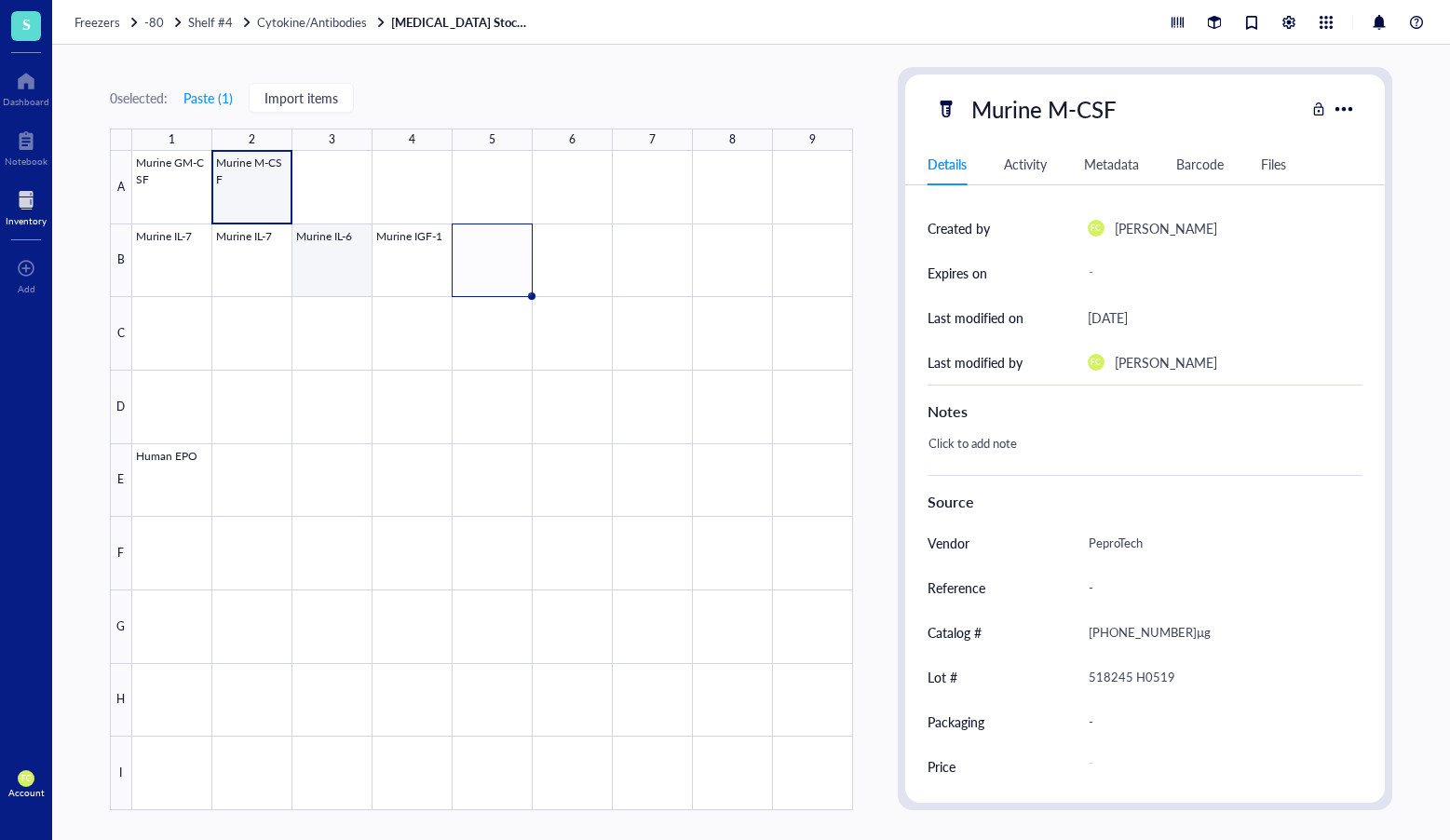
click at [339, 243] on div at bounding box center [492, 480] width 721 height 659
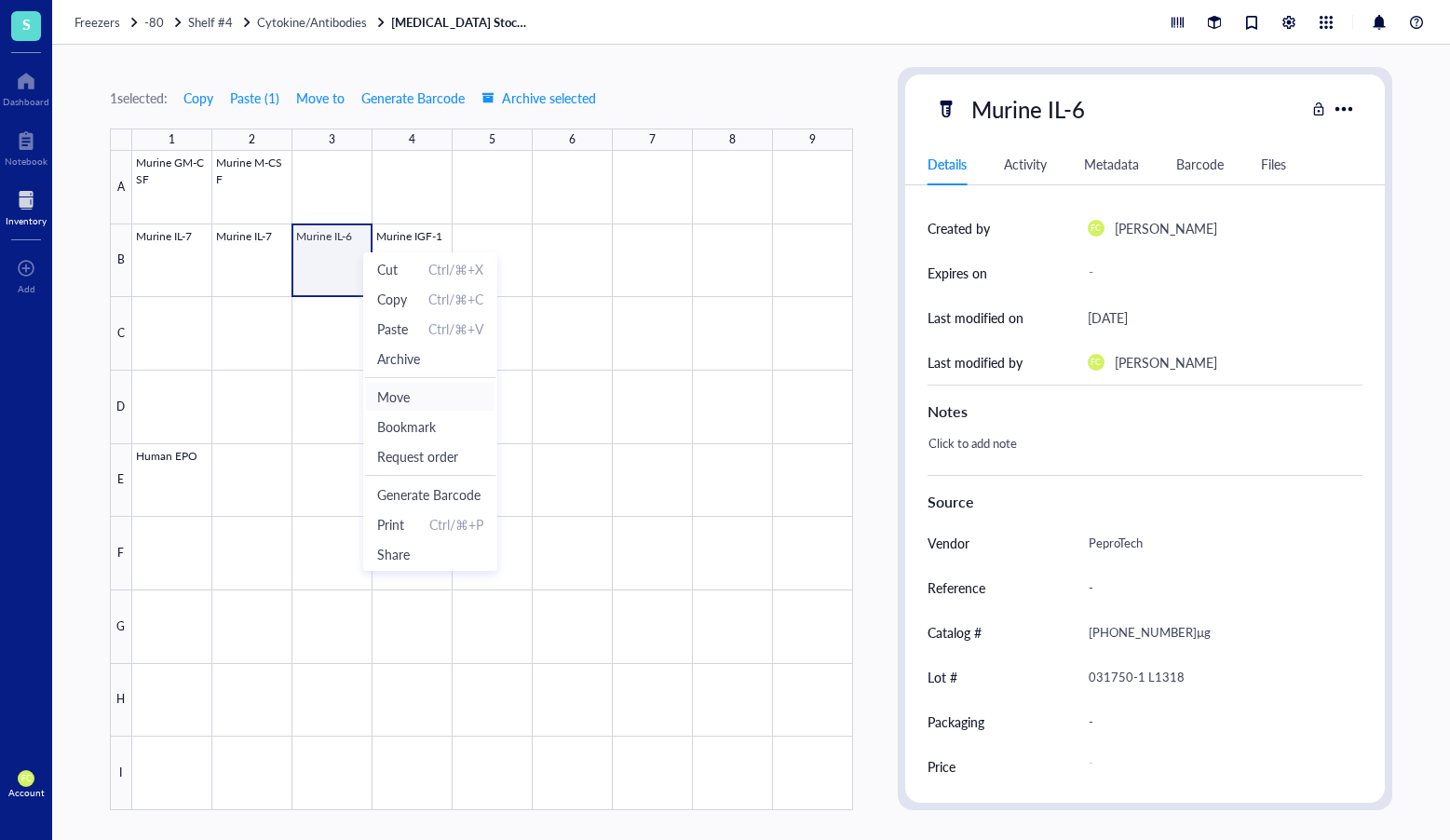
click at [424, 393] on span "Move" at bounding box center [430, 396] width 107 height 21
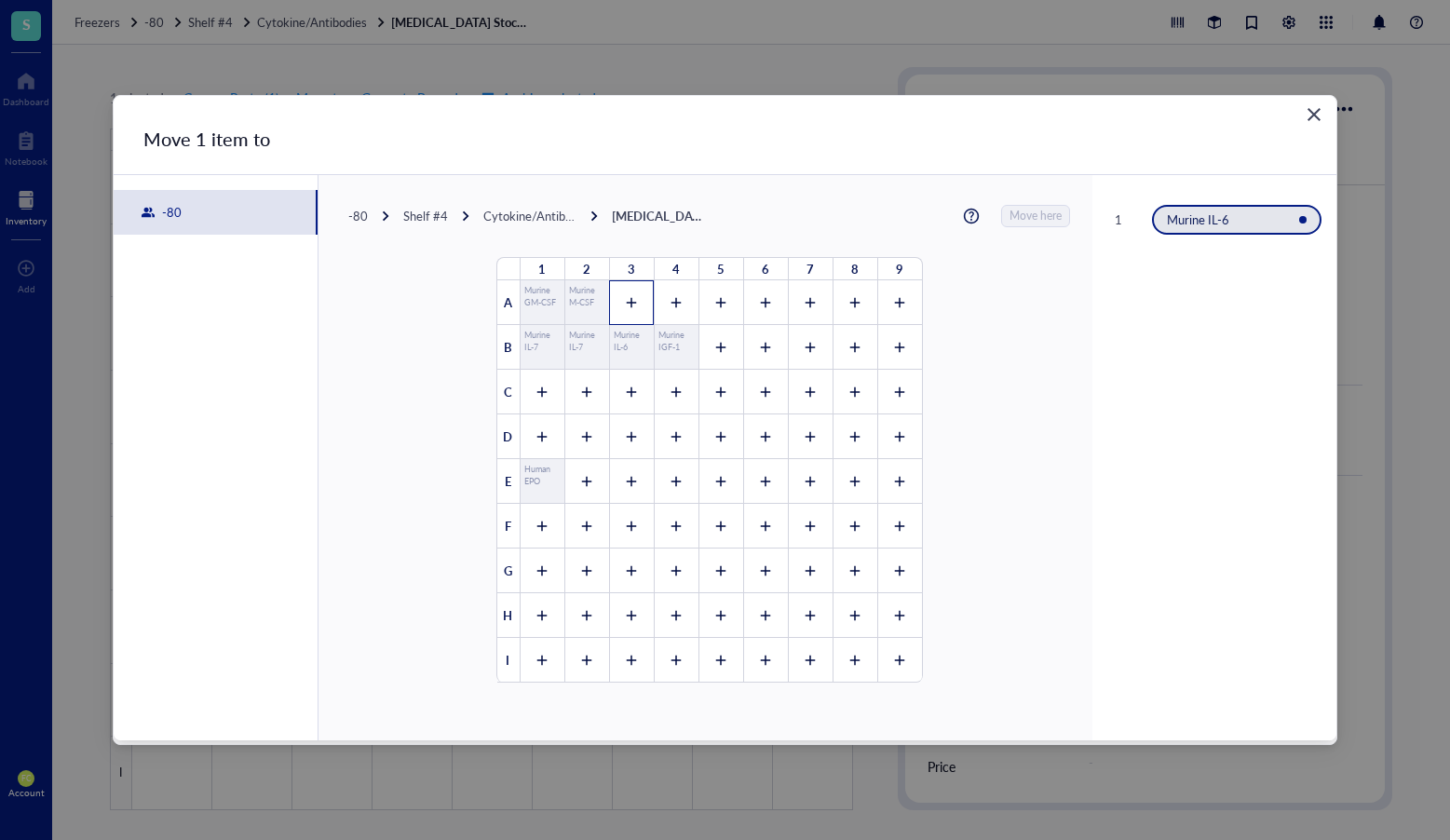
click at [610, 289] on div at bounding box center [632, 303] width 45 height 45
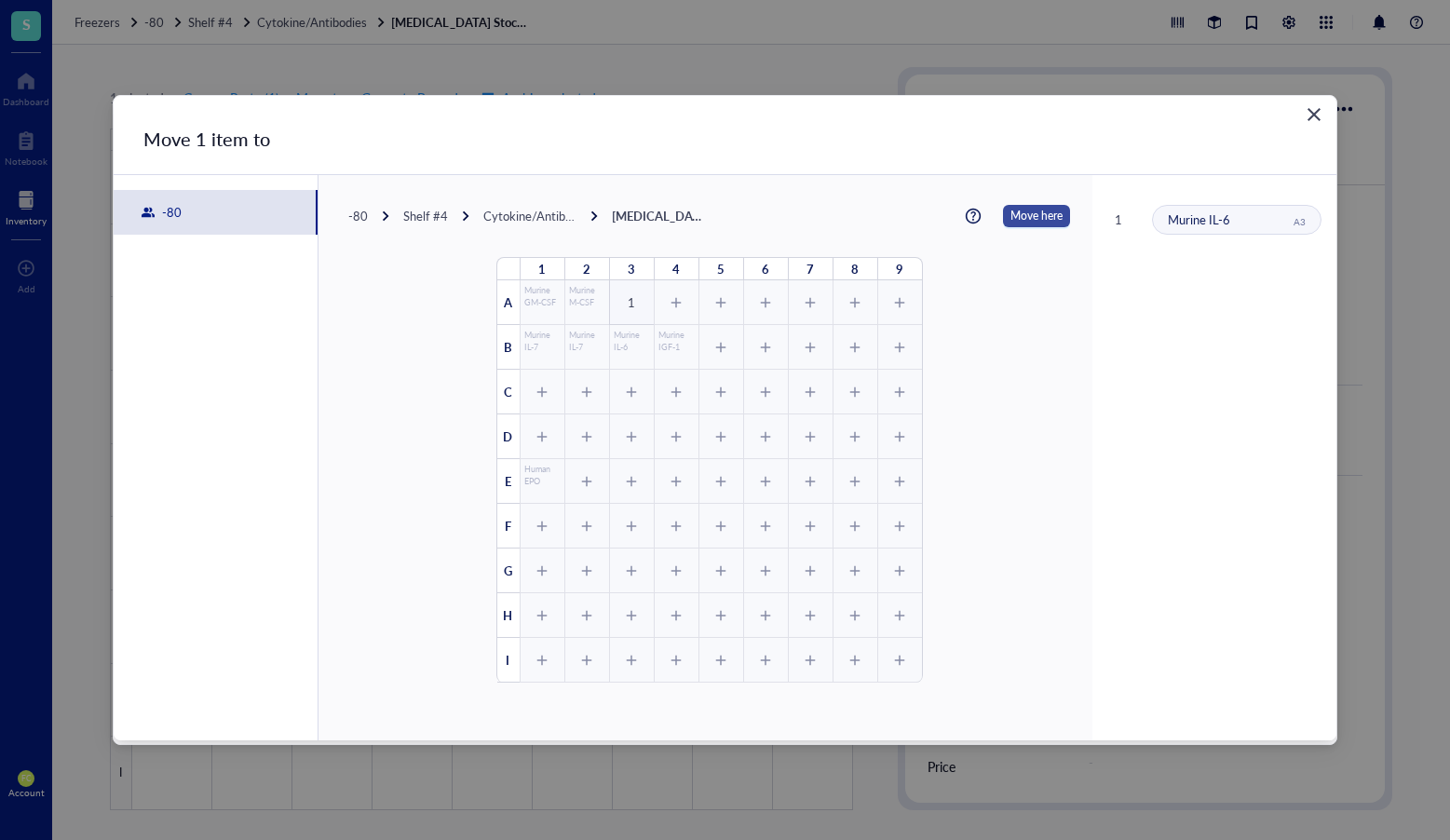
click at [1022, 216] on span "Move here" at bounding box center [1036, 215] width 52 height 22
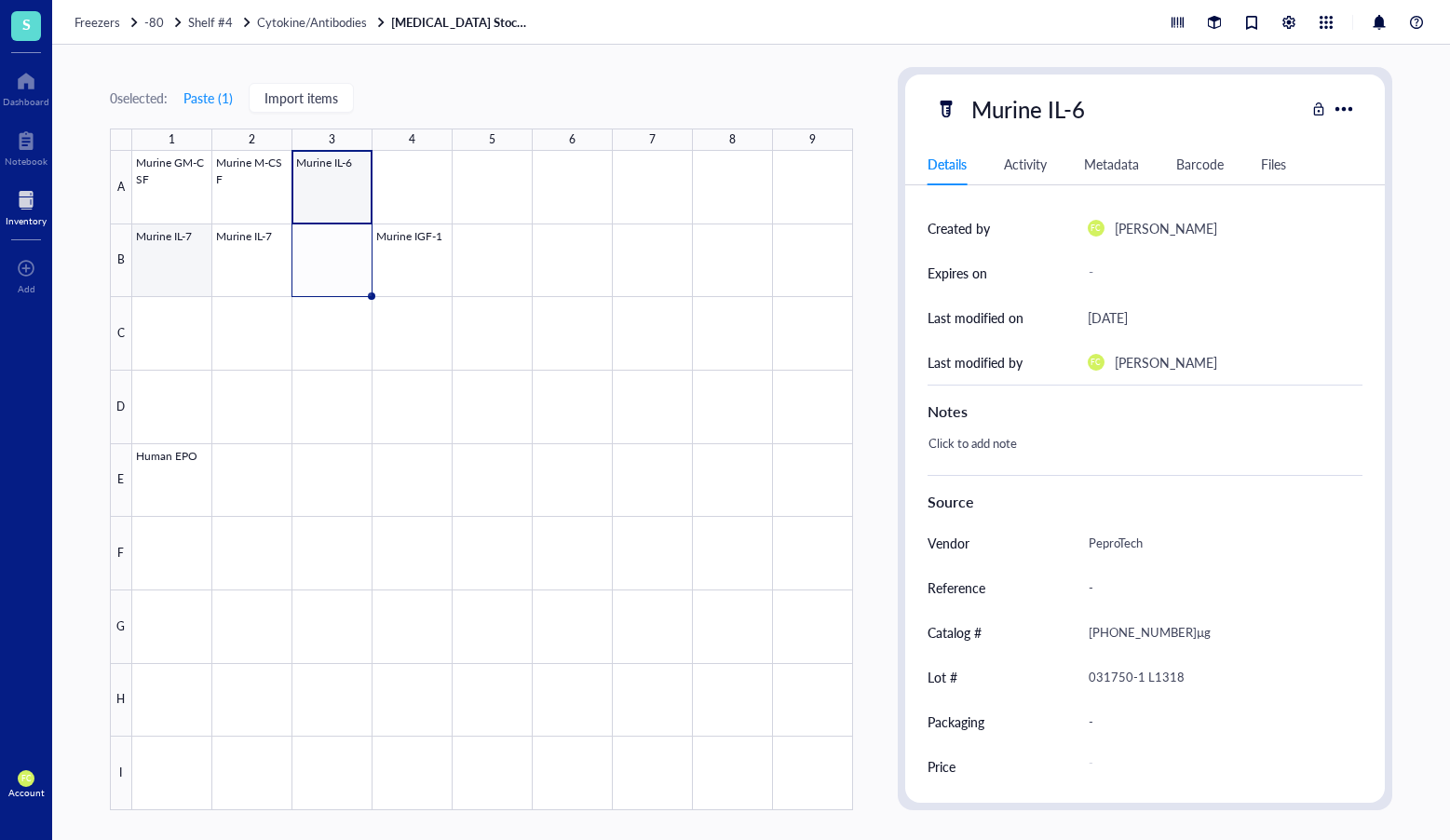
click at [179, 242] on div at bounding box center [492, 480] width 721 height 659
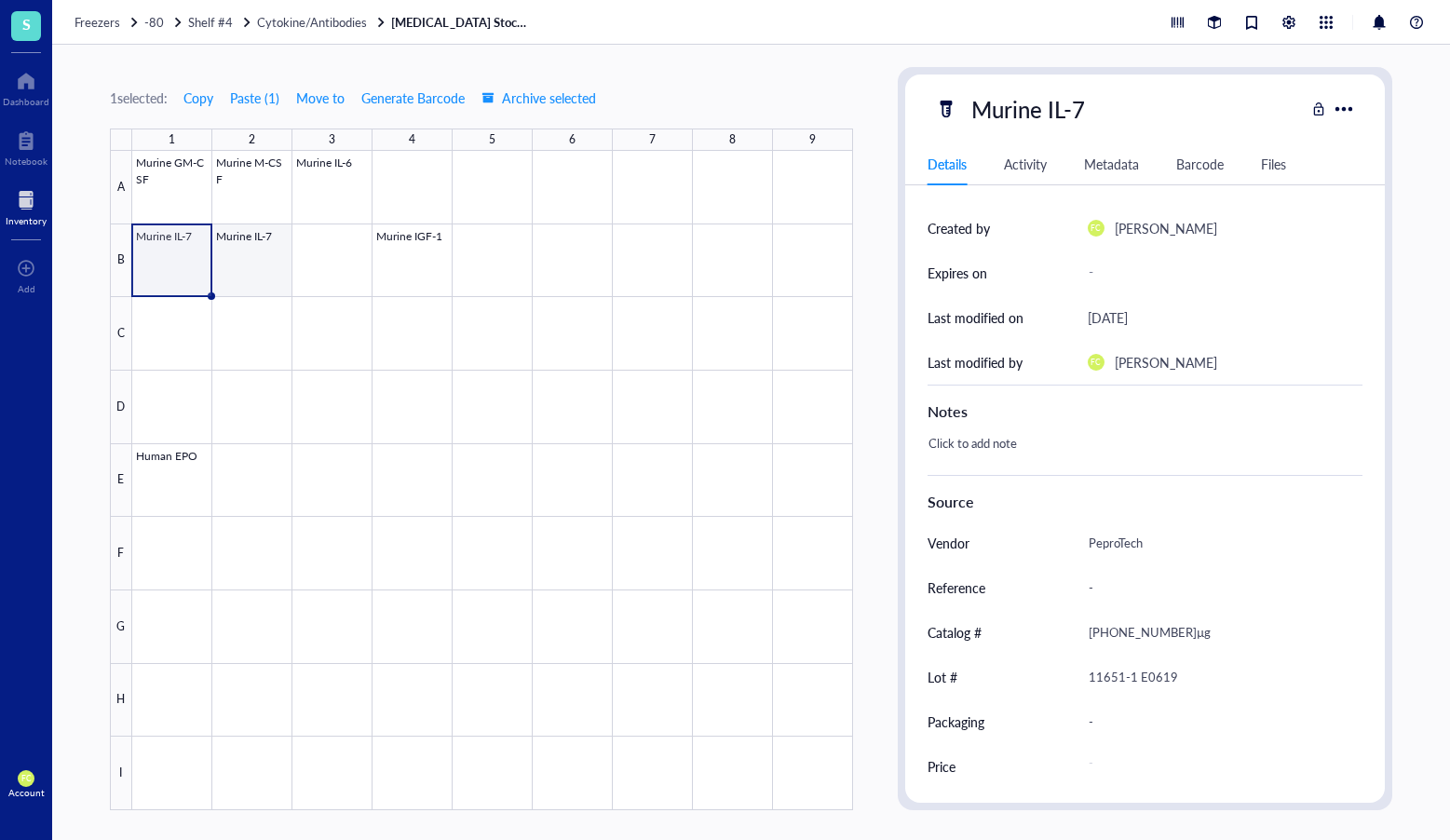
click at [263, 246] on div at bounding box center [492, 480] width 721 height 659
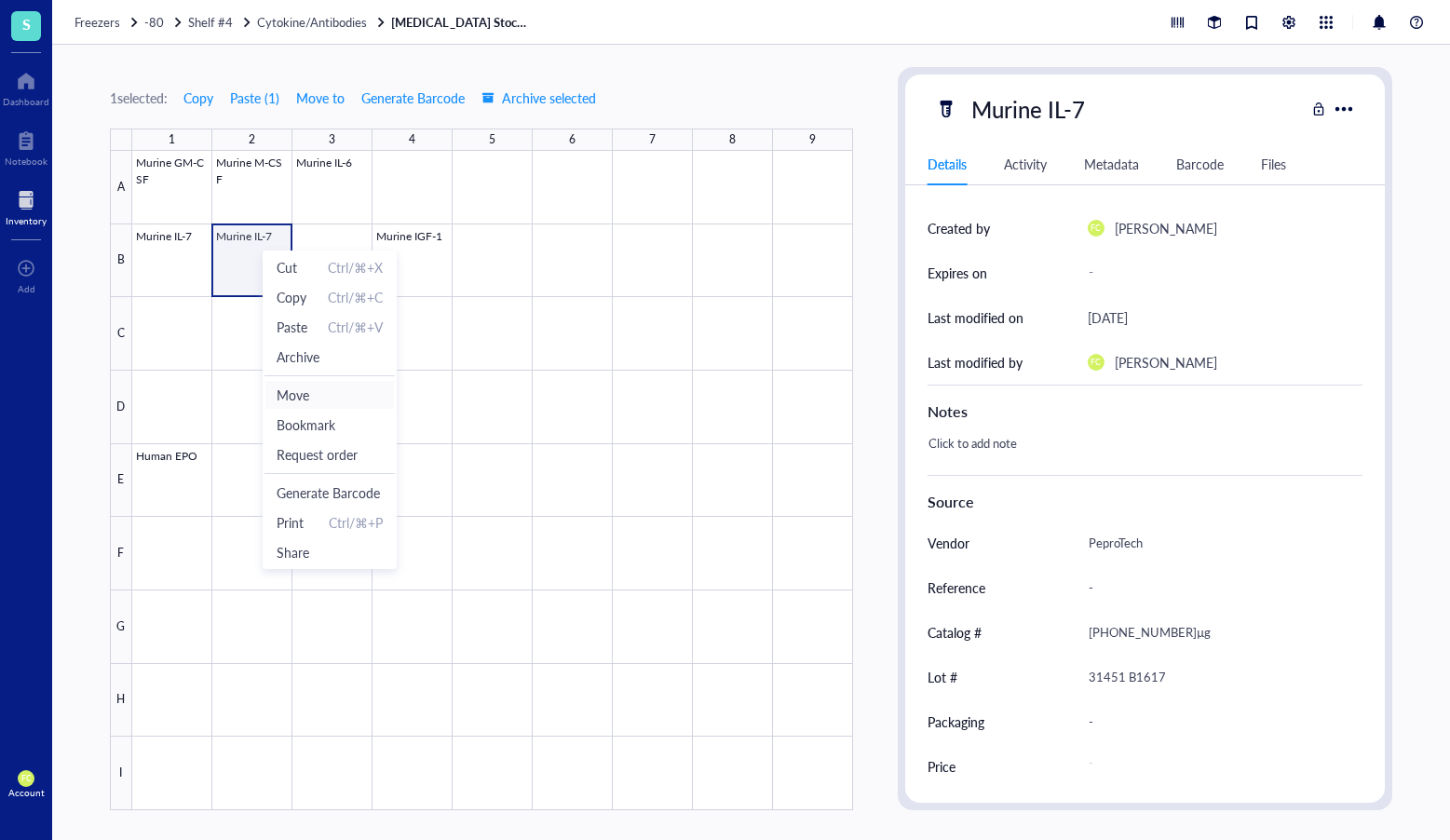
click at [340, 396] on span "Move" at bounding box center [330, 394] width 107 height 21
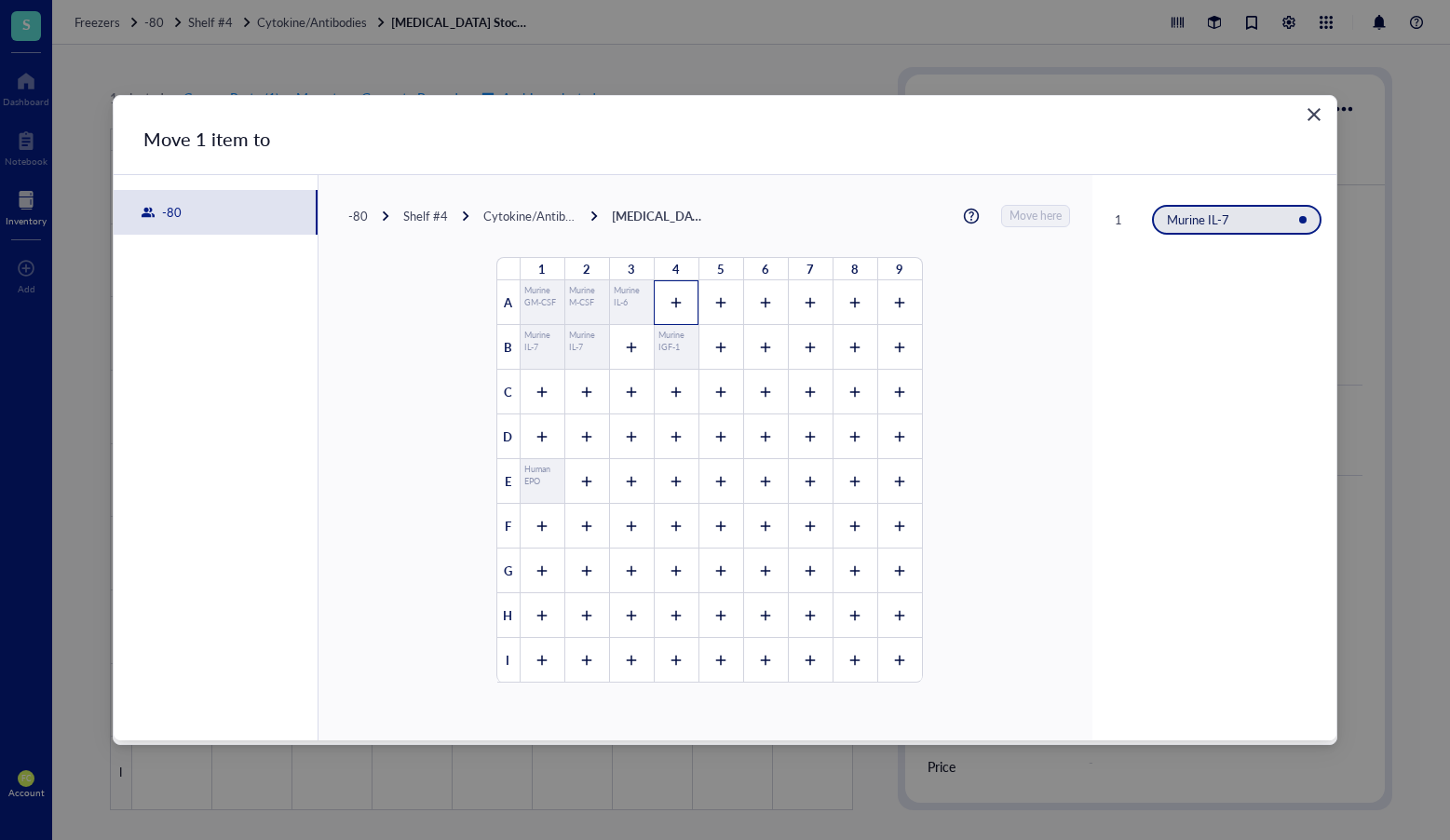
click at [654, 283] on div at bounding box center [676, 303] width 45 height 45
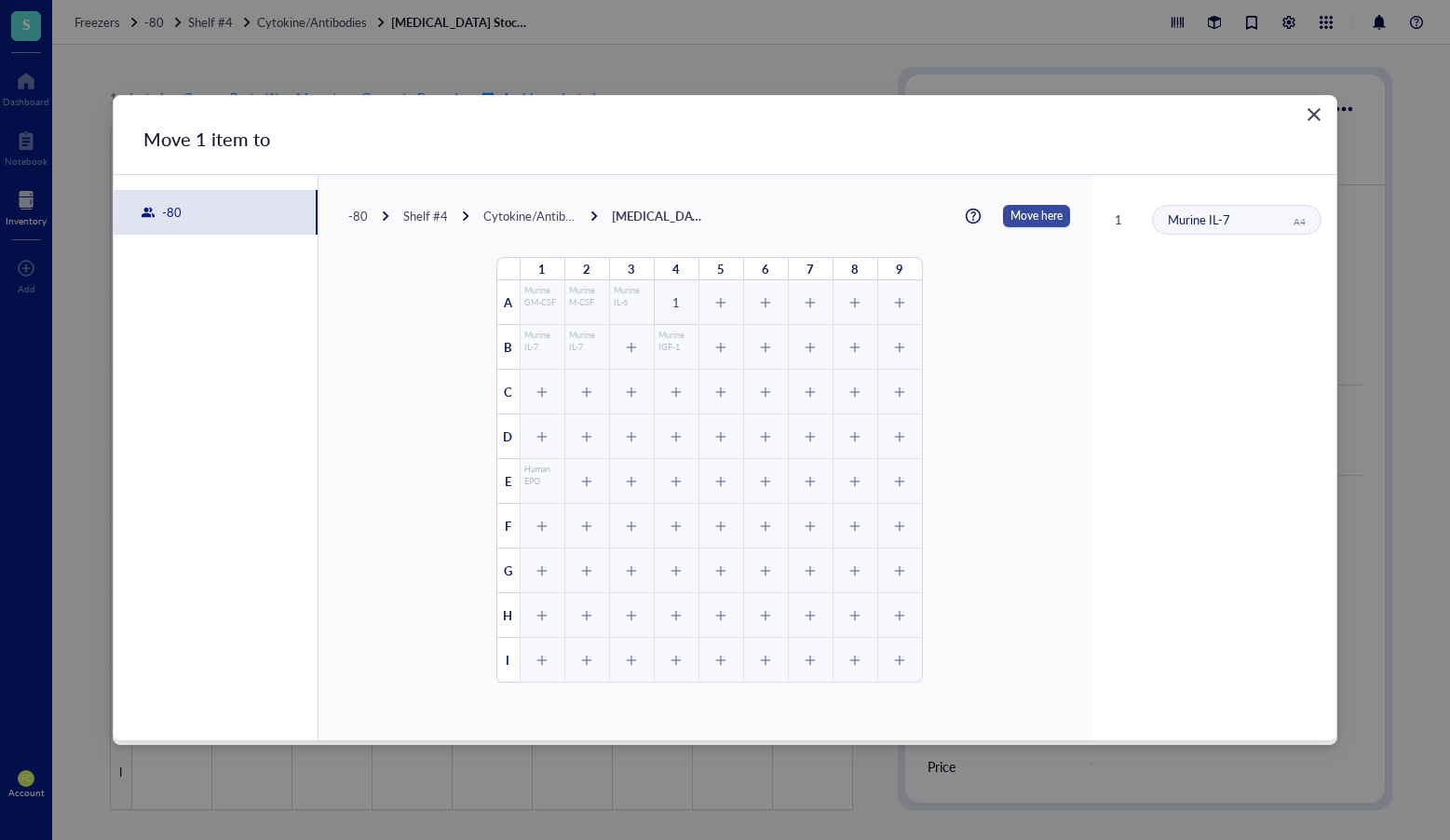
click at [1050, 216] on button "Move here" at bounding box center [1036, 215] width 68 height 22
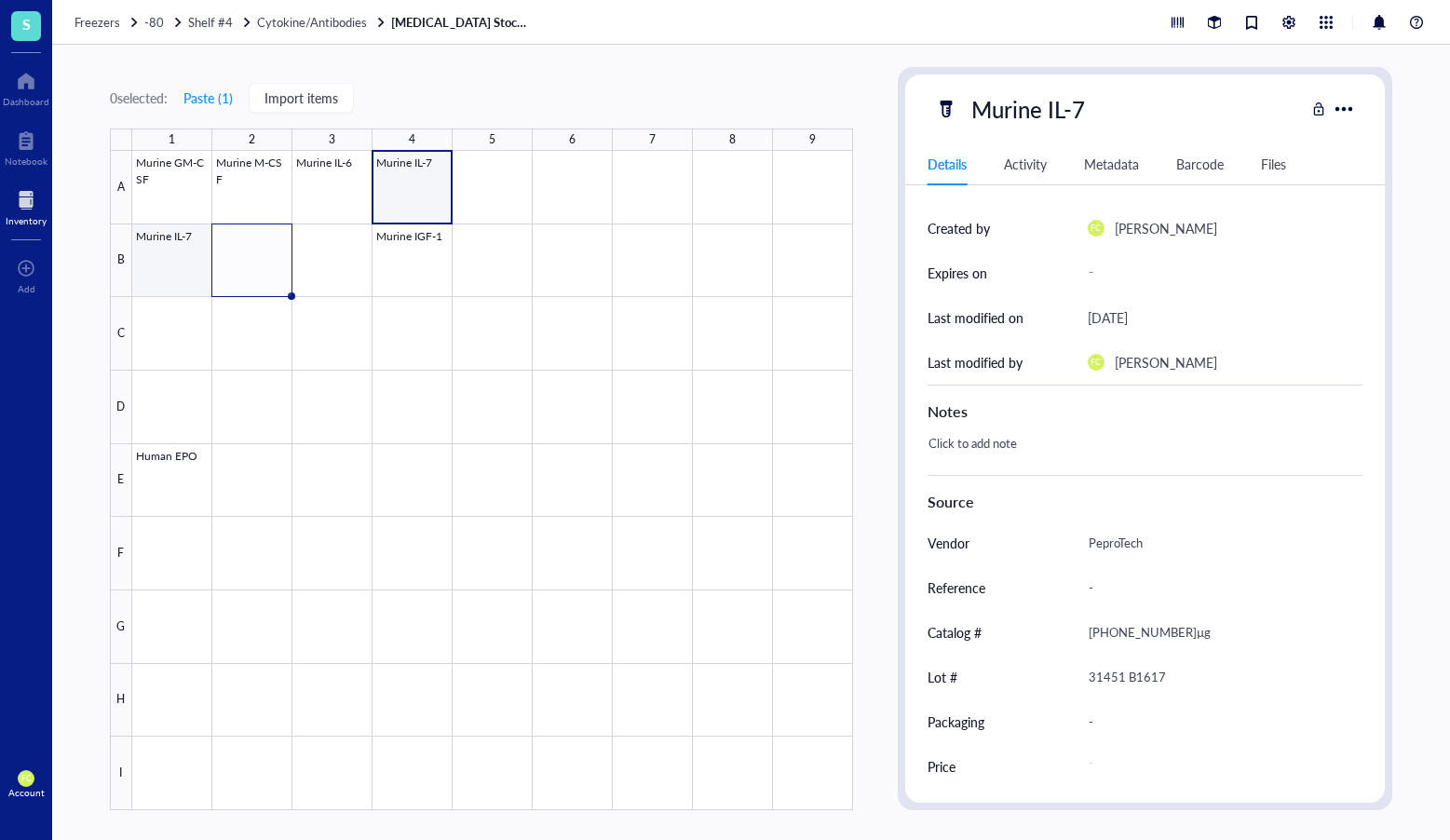
click at [146, 225] on div at bounding box center [492, 480] width 721 height 659
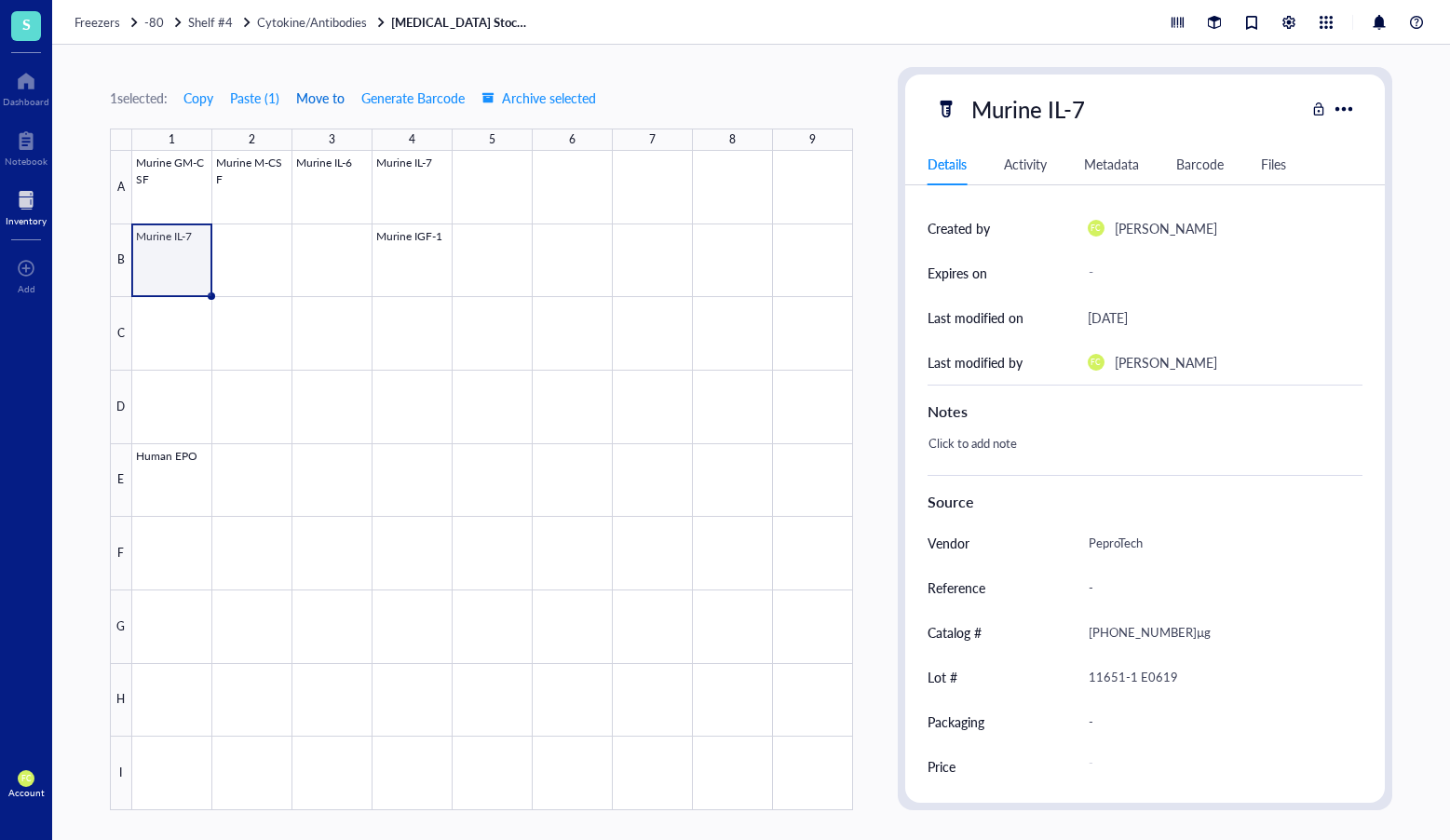
click at [307, 105] on span "Move to" at bounding box center [321, 97] width 49 height 15
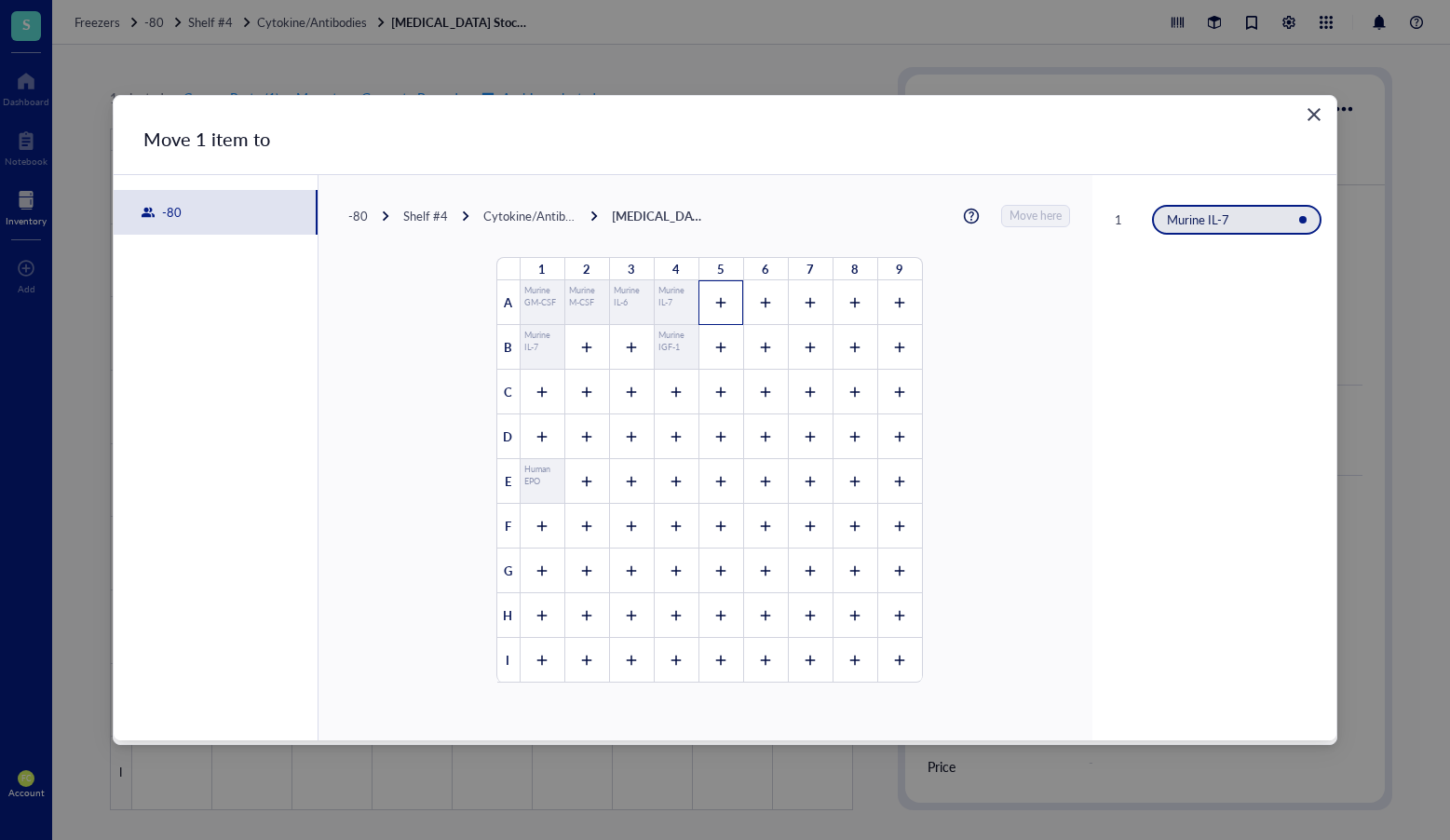
click at [723, 304] on div at bounding box center [721, 303] width 45 height 45
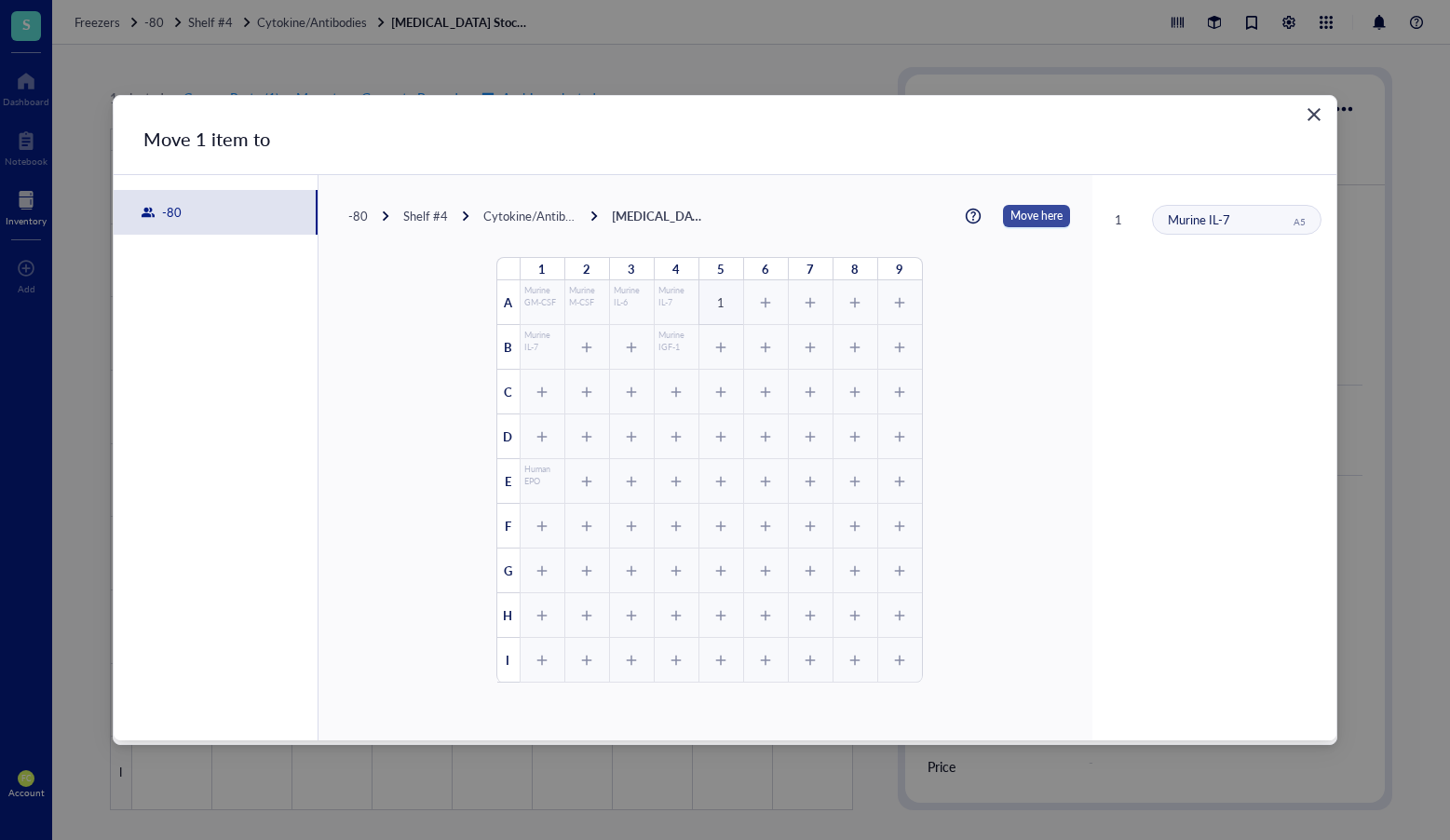
click at [1032, 214] on span "Move here" at bounding box center [1036, 215] width 52 height 22
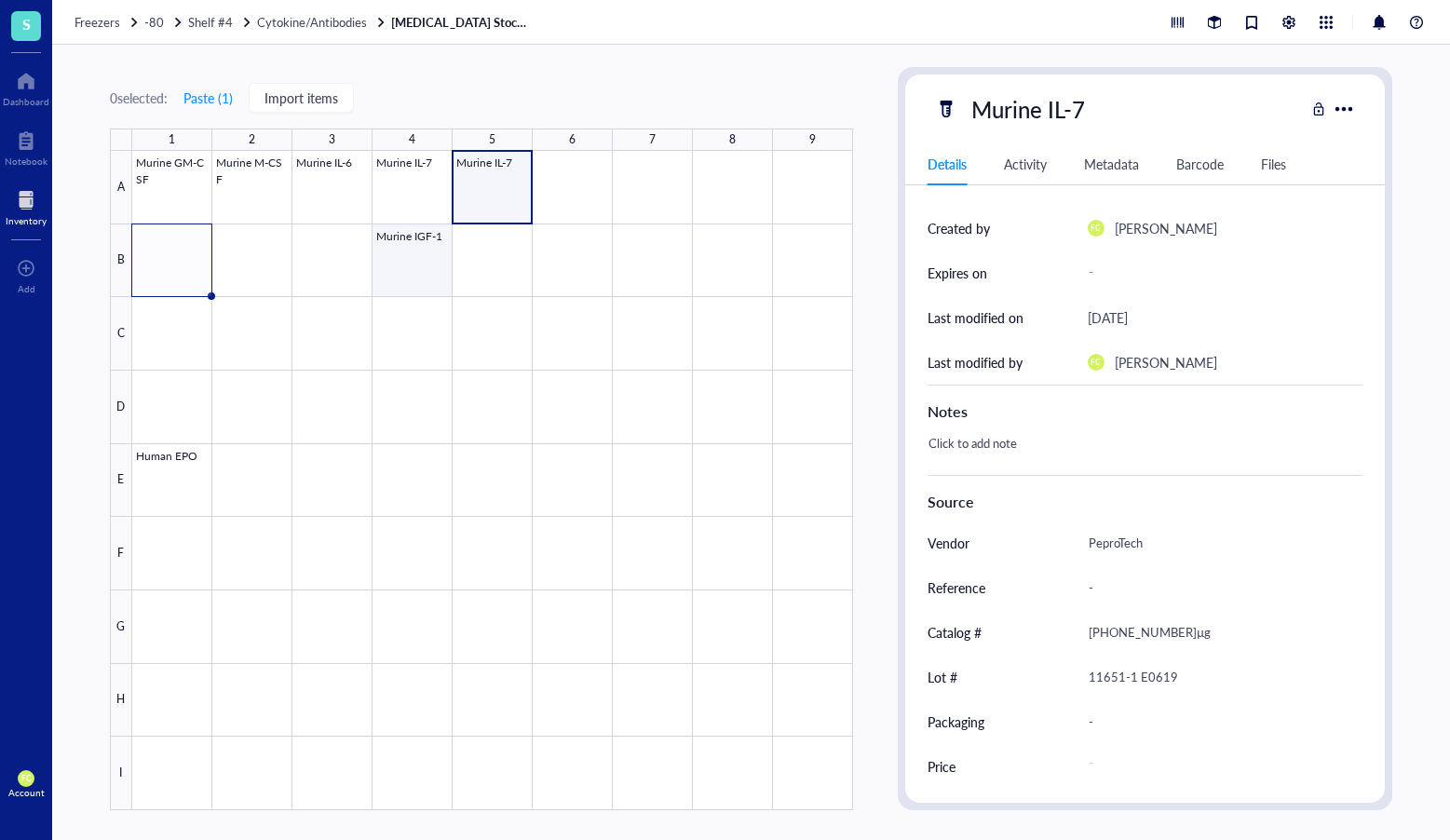
click at [415, 262] on div at bounding box center [492, 480] width 721 height 659
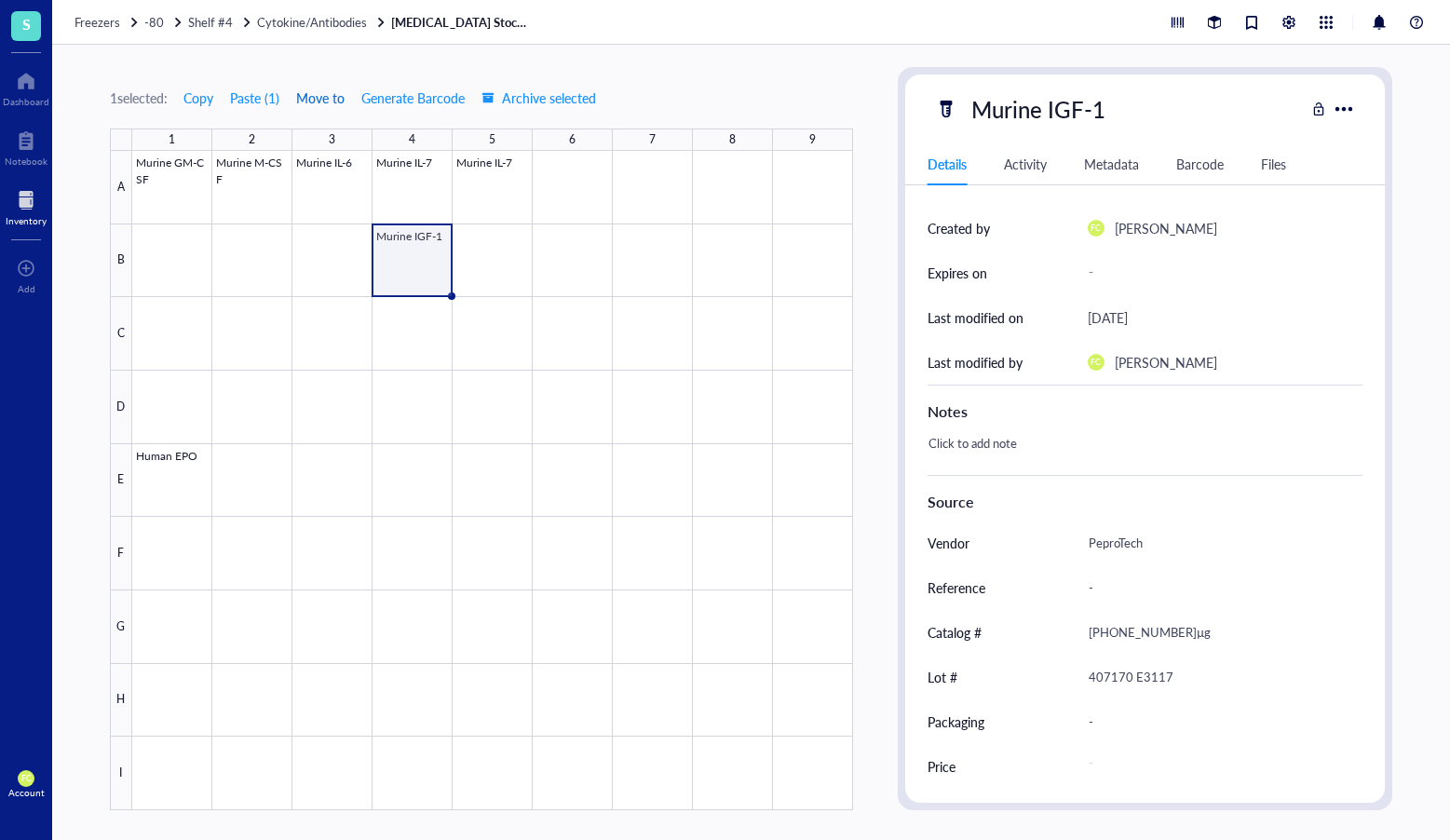
click at [309, 90] on span "Move to" at bounding box center [321, 97] width 49 height 15
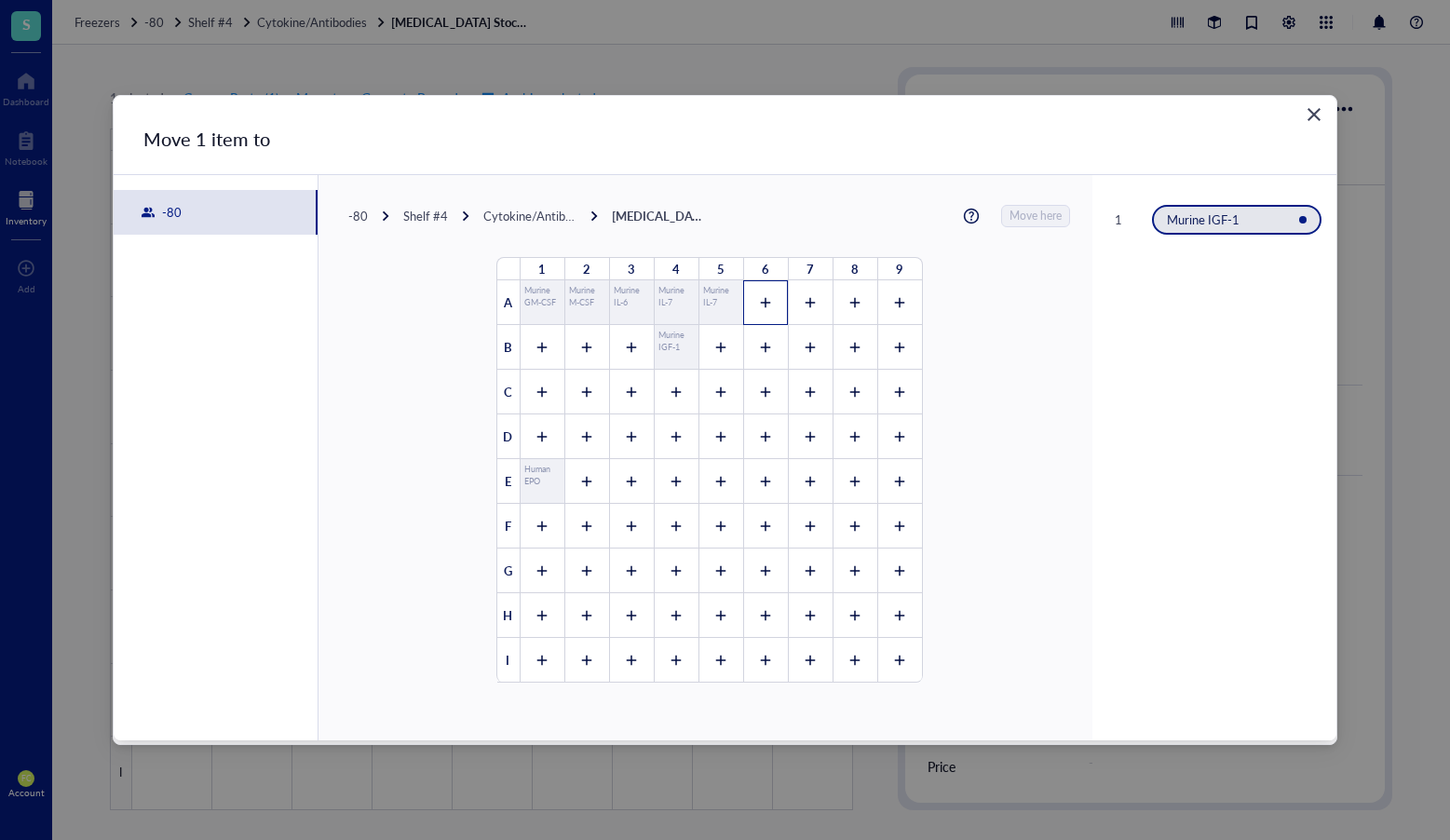
click at [749, 290] on div at bounding box center [766, 303] width 45 height 45
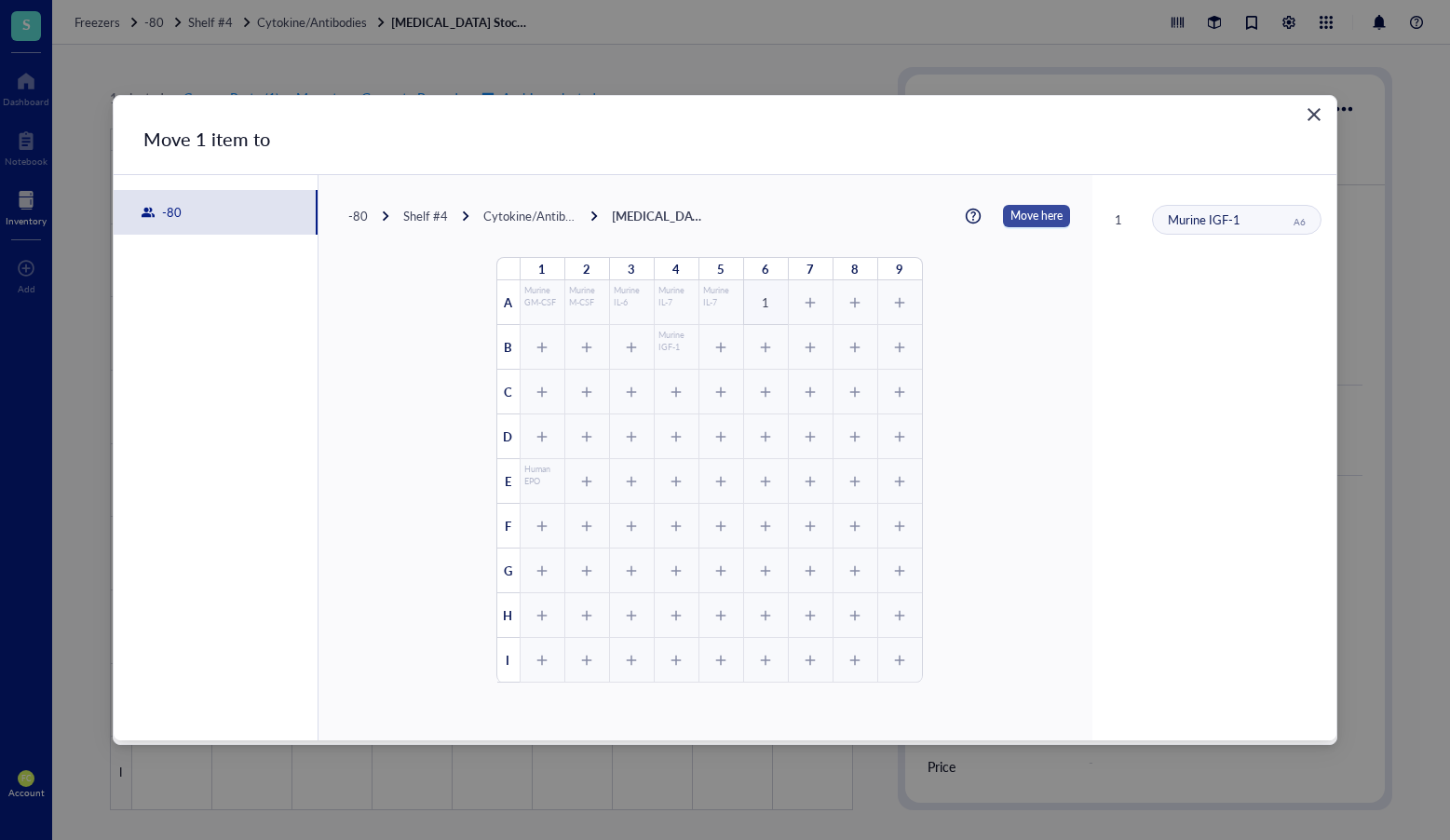
click at [1037, 224] on span "Move here" at bounding box center [1036, 215] width 52 height 22
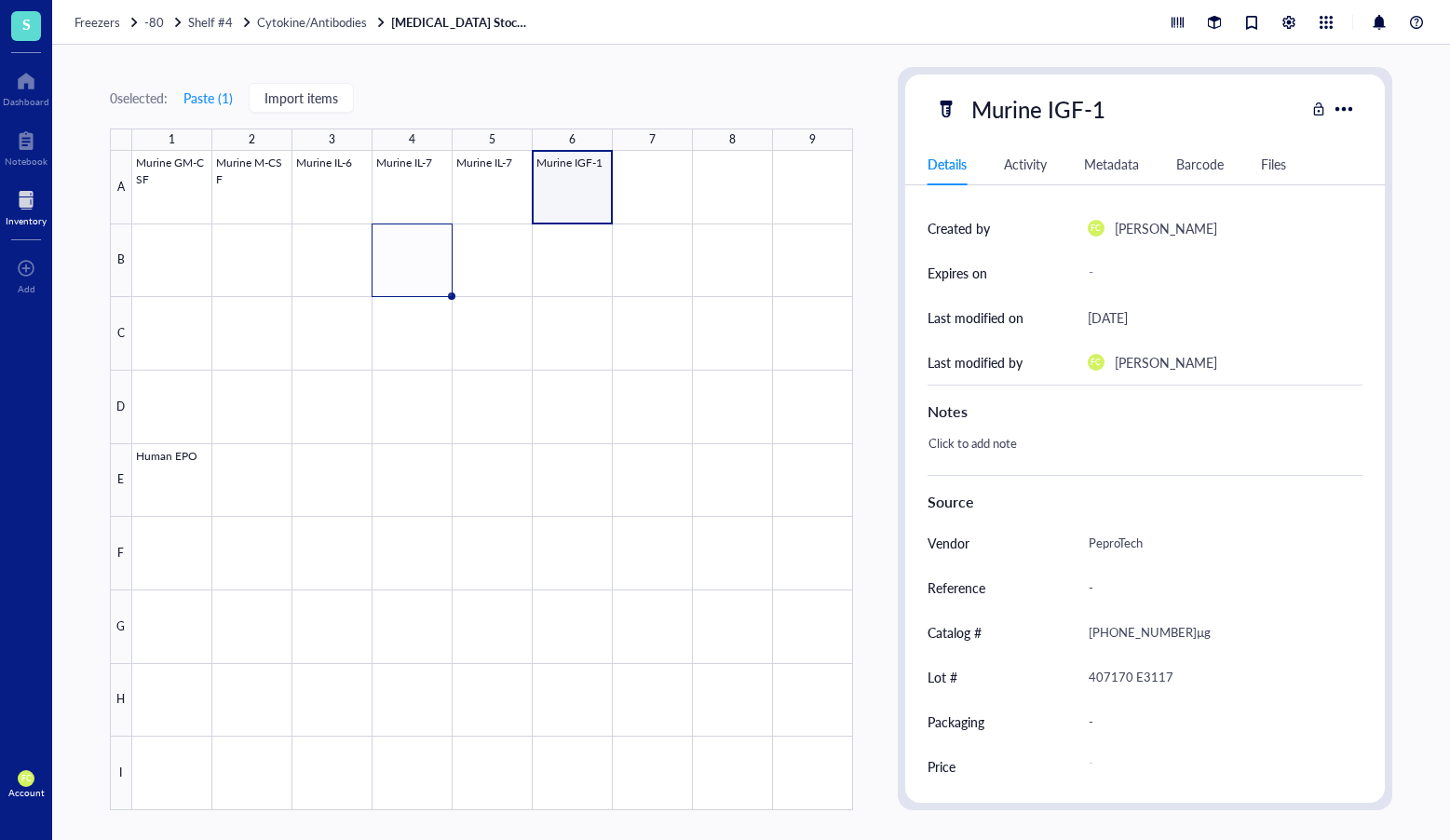
click at [581, 188] on div at bounding box center [492, 480] width 721 height 659
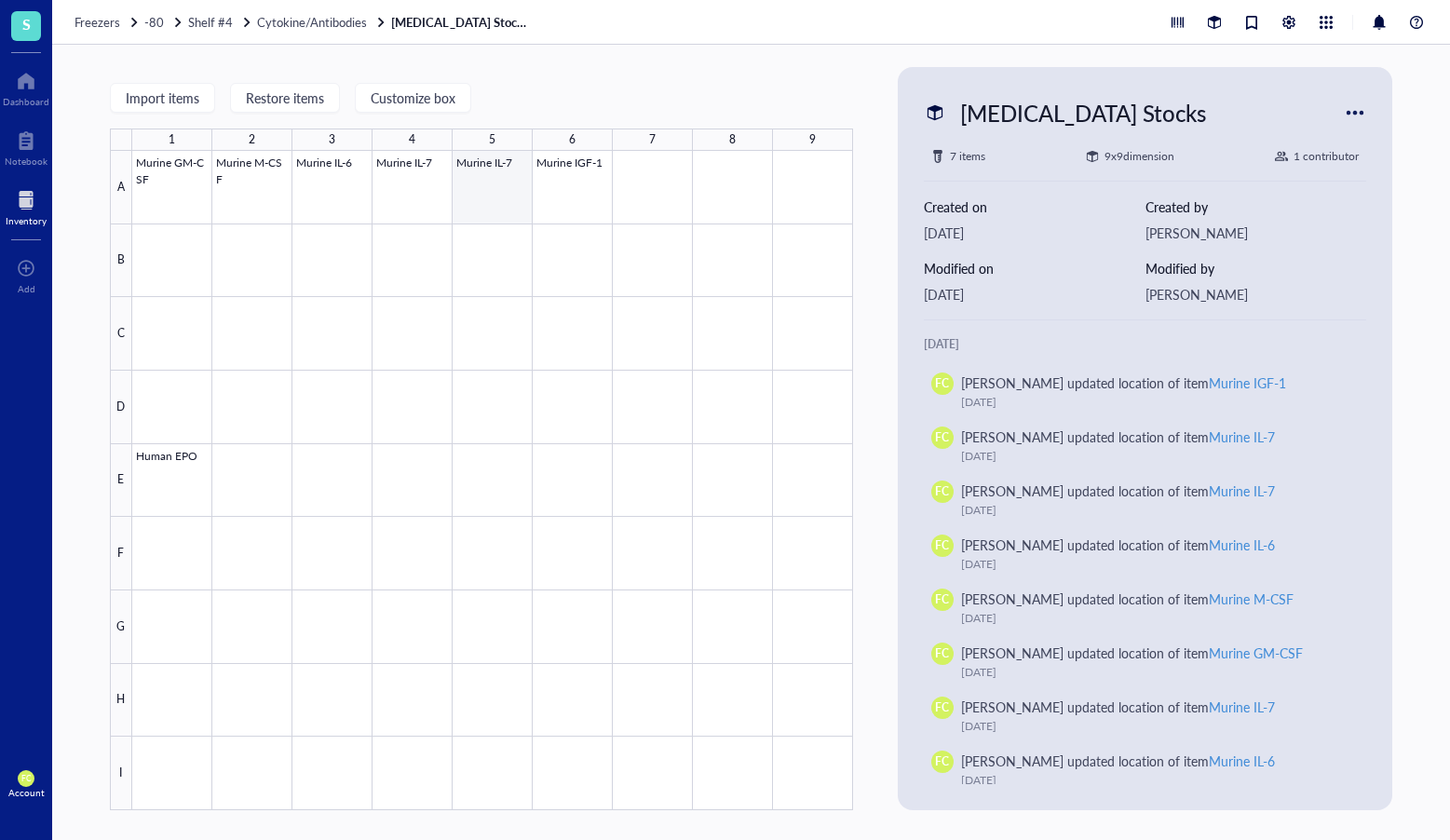
click at [541, 167] on div at bounding box center [492, 480] width 721 height 659
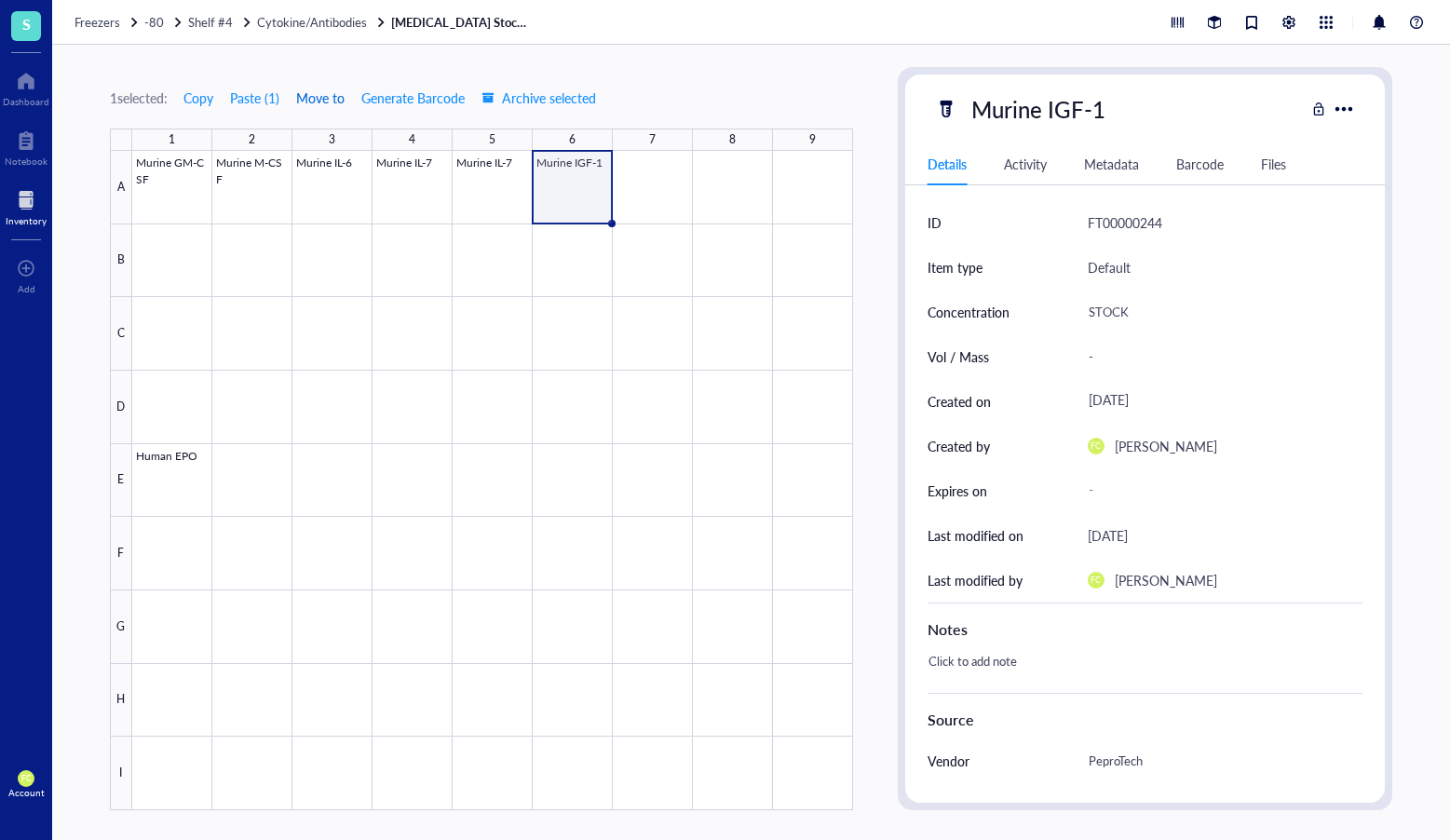
click at [310, 97] on span "Move to" at bounding box center [321, 97] width 49 height 15
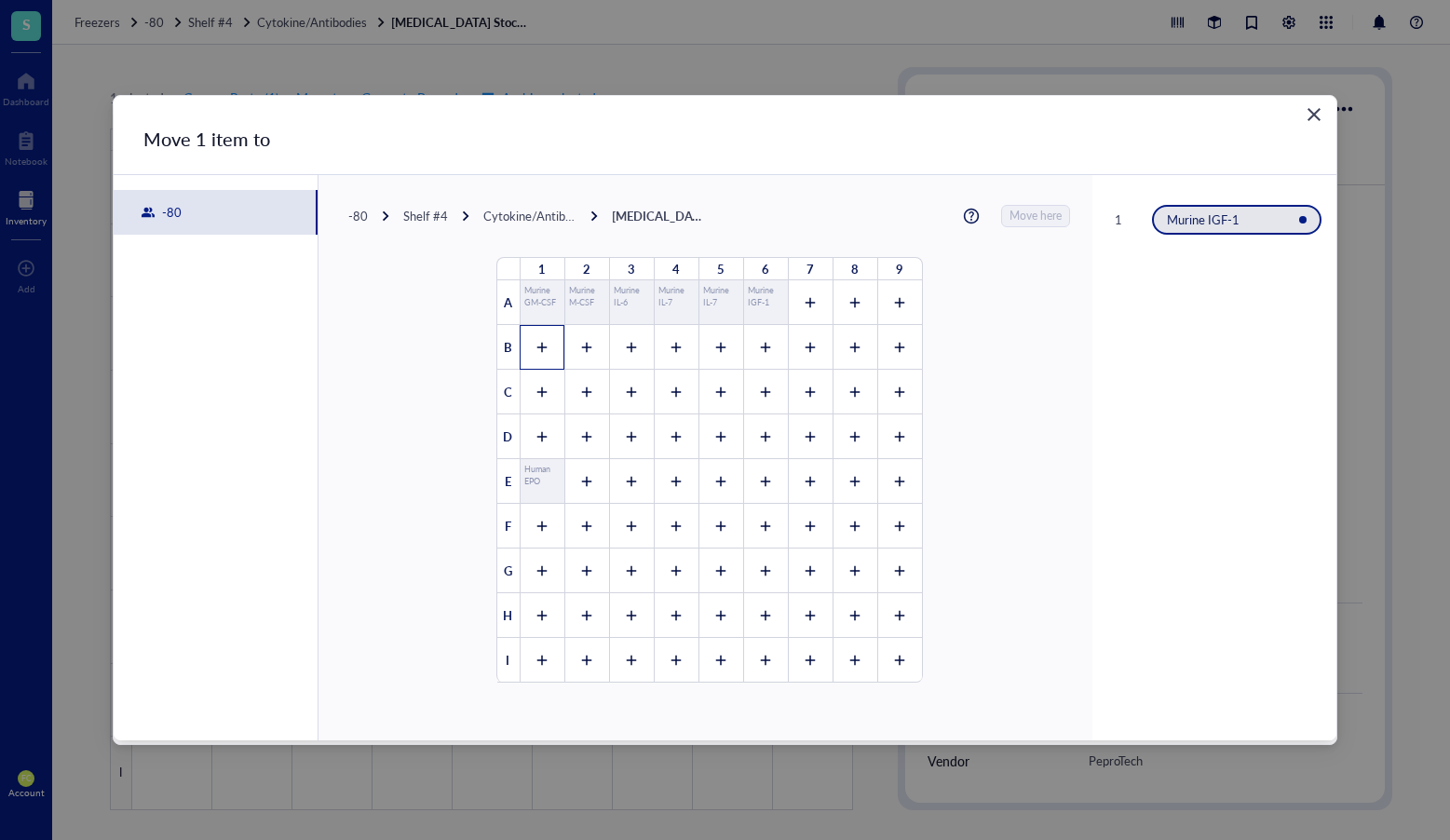
click at [535, 346] on icon at bounding box center [541, 346] width 13 height 13
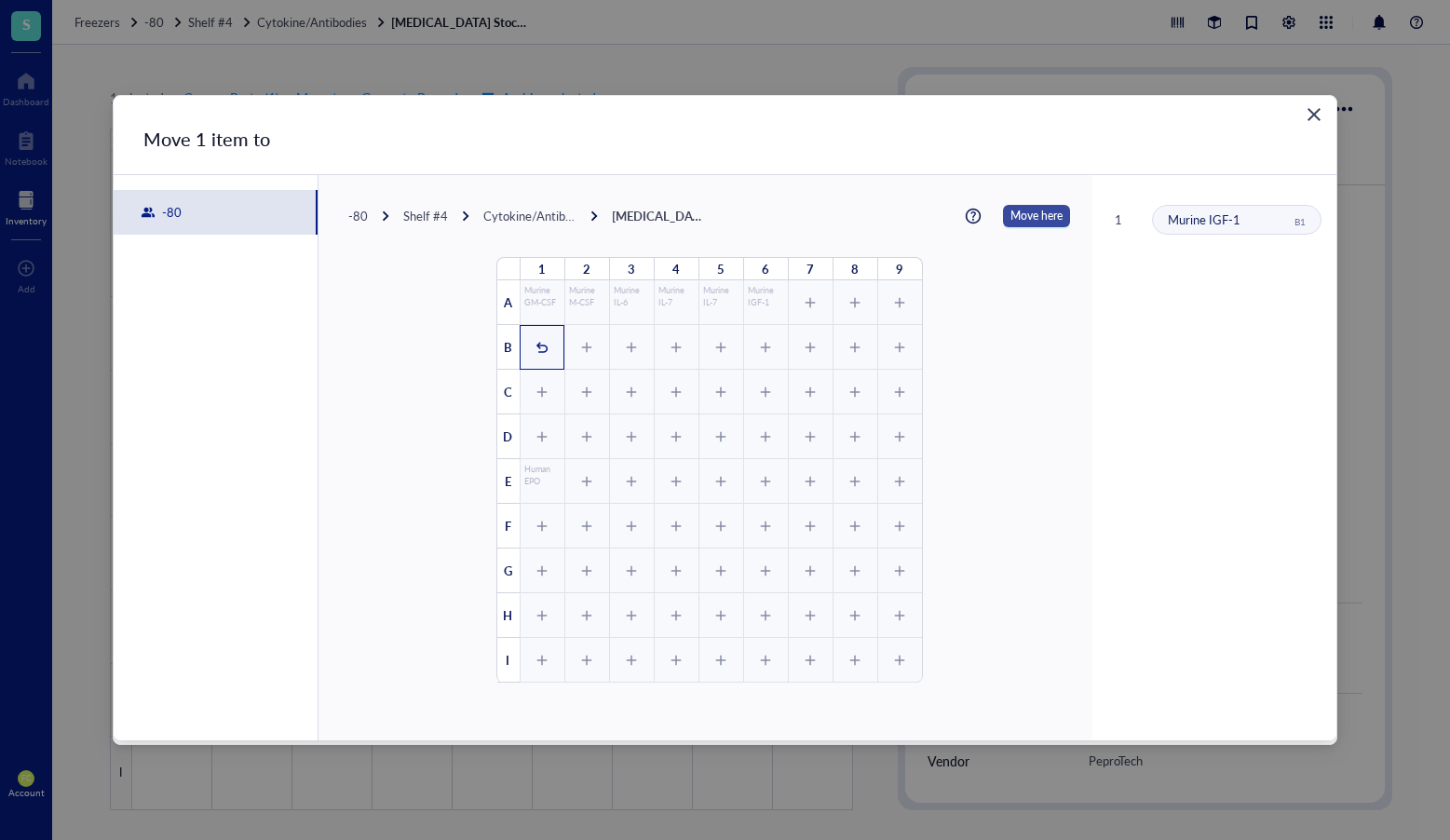
click at [1011, 215] on span "Move here" at bounding box center [1036, 215] width 52 height 22
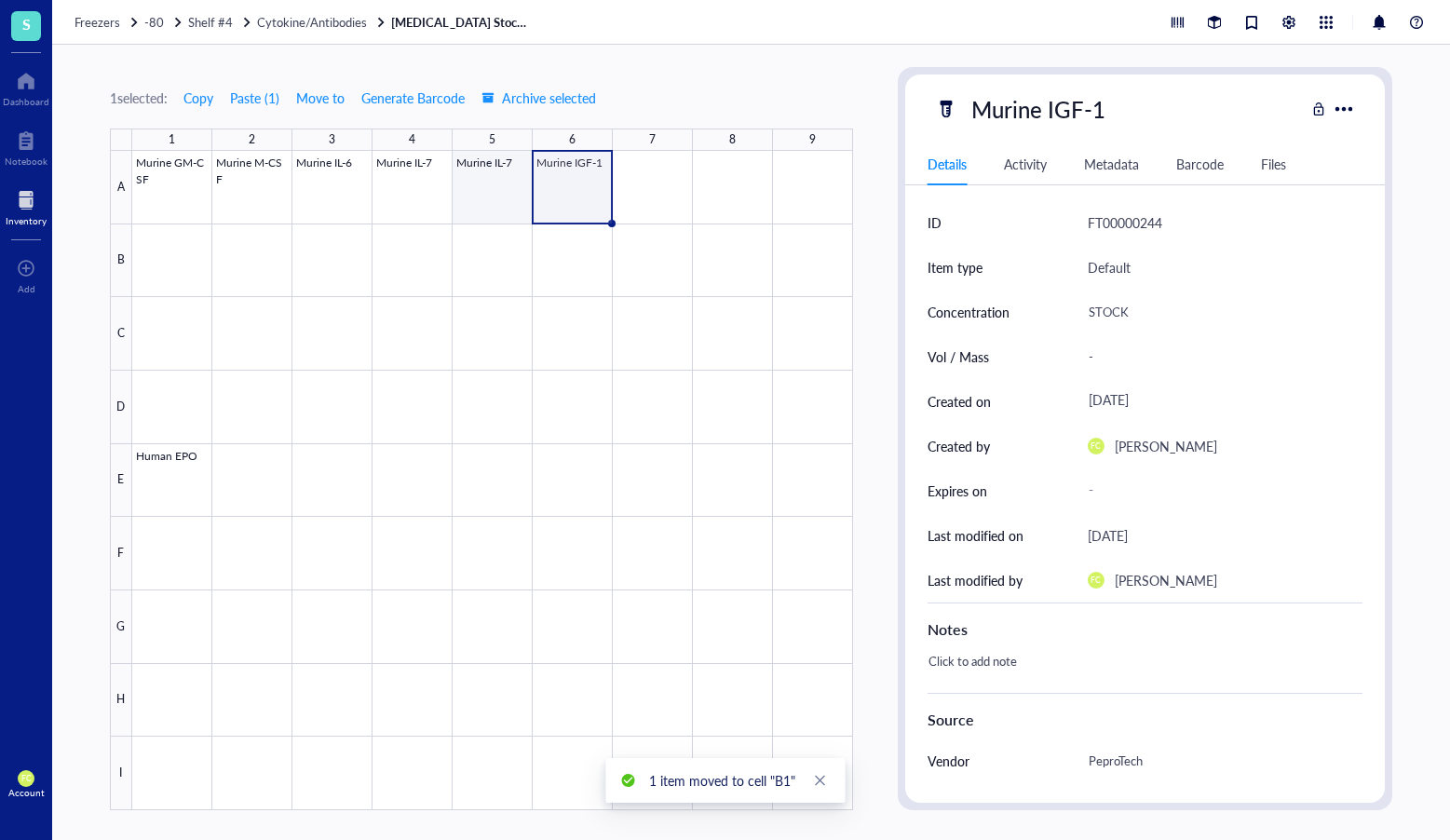
click at [438, 193] on div at bounding box center [492, 480] width 721 height 659
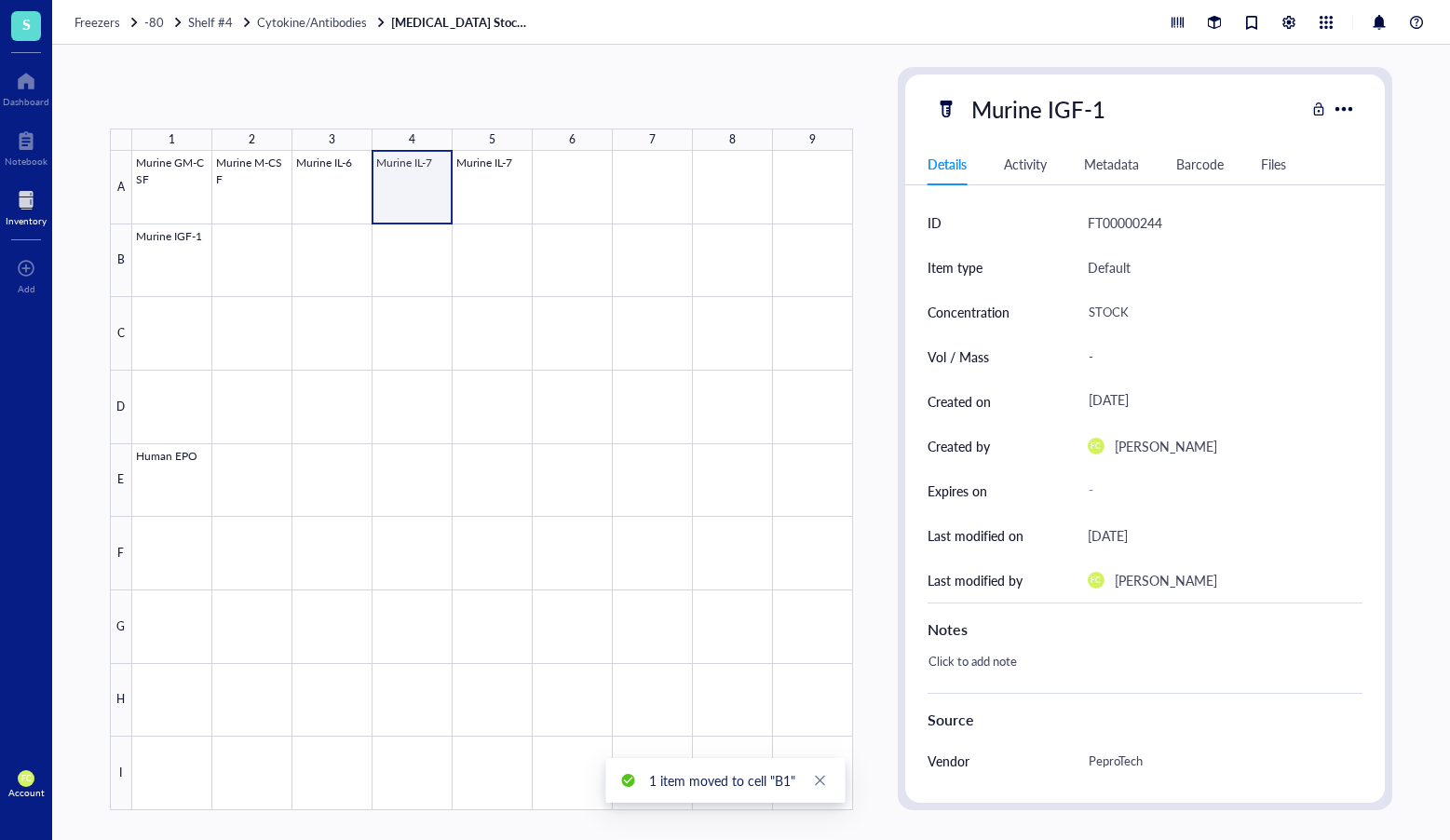
click at [485, 187] on div at bounding box center [492, 480] width 721 height 659
drag, startPoint x: 403, startPoint y: 179, endPoint x: 484, endPoint y: 180, distance: 81.0
click at [484, 180] on div at bounding box center [492, 480] width 721 height 659
click at [301, 96] on span "Move to" at bounding box center [321, 97] width 49 height 15
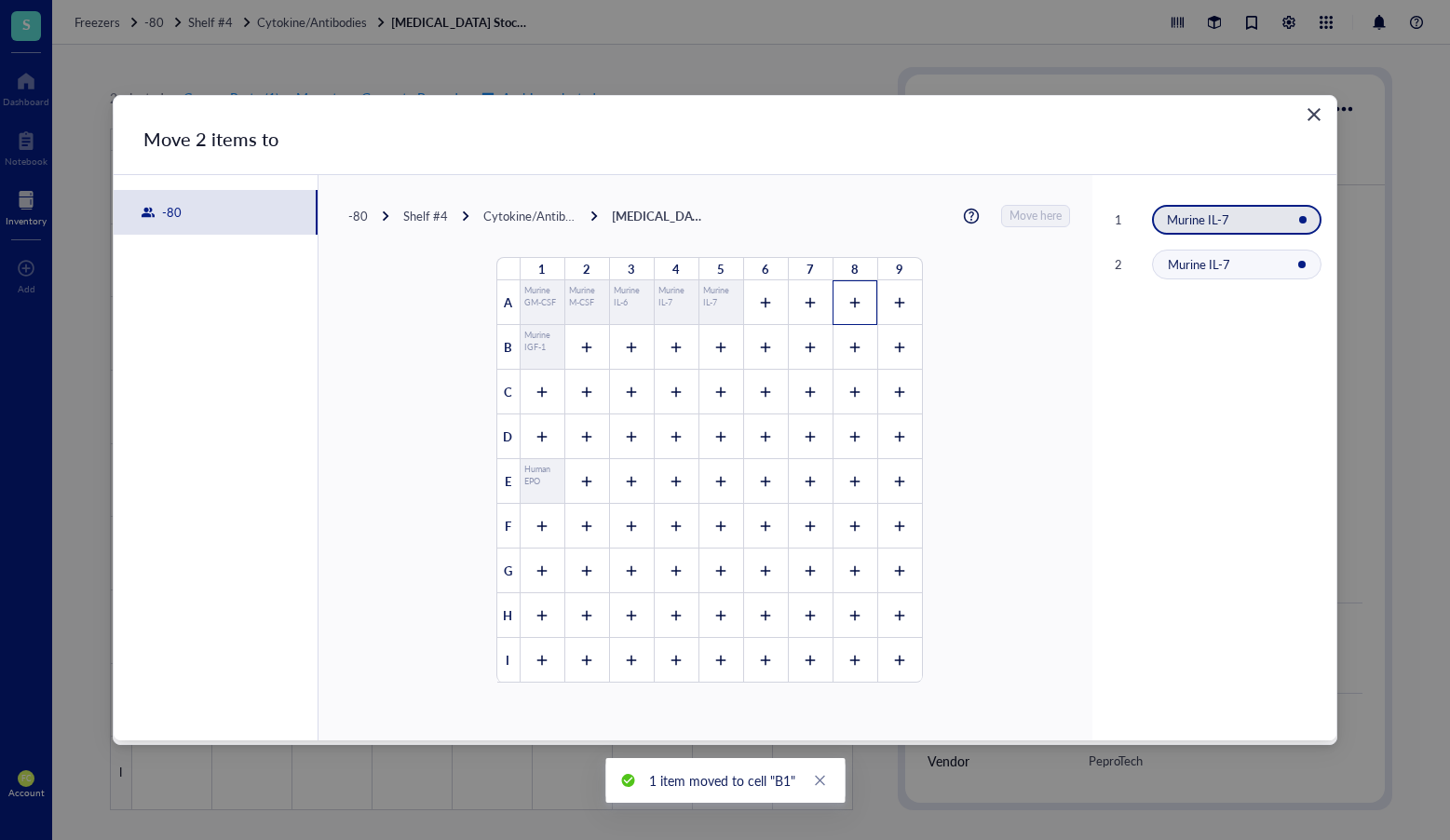
click at [848, 296] on icon at bounding box center [854, 302] width 13 height 13
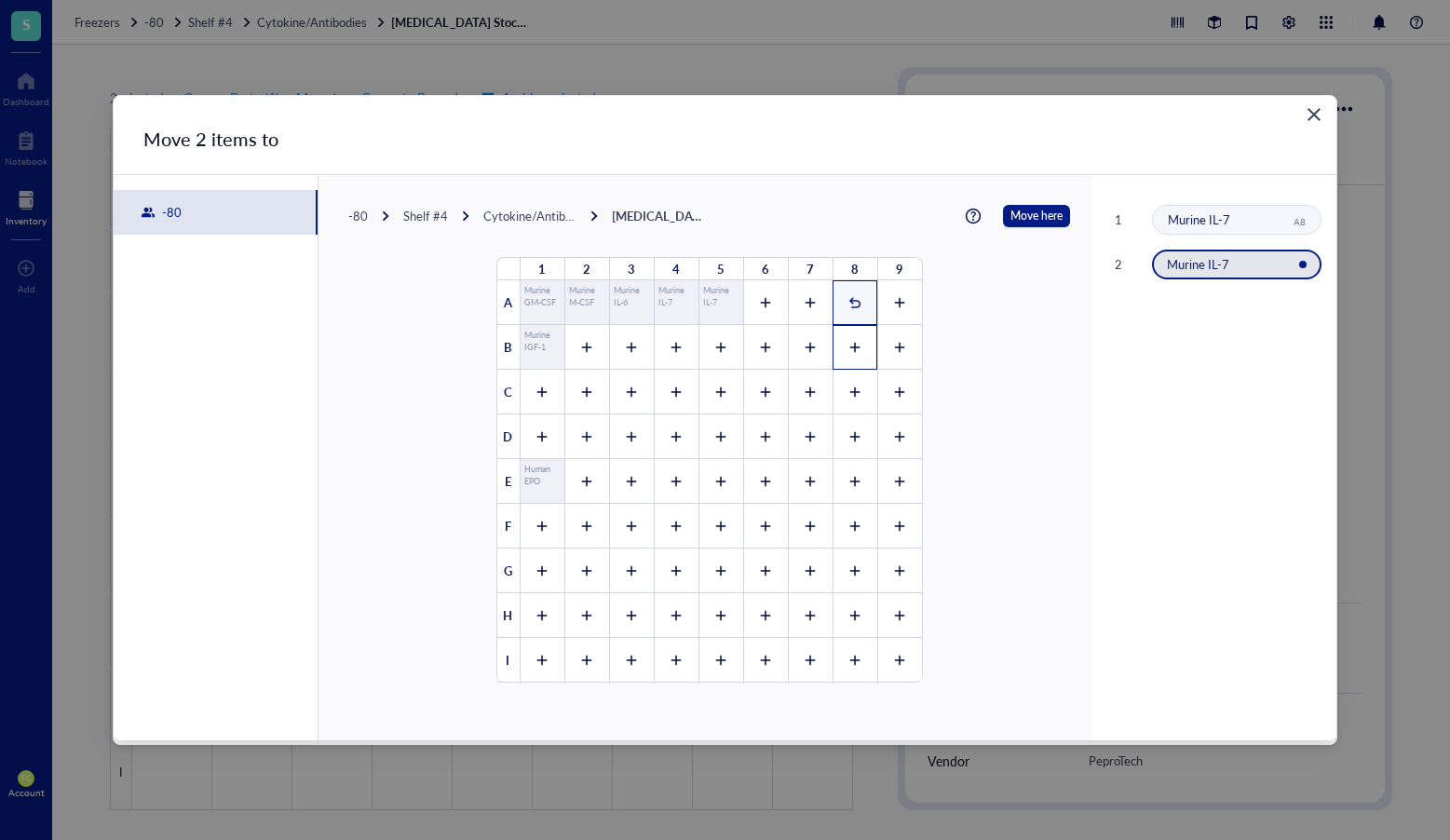
click at [848, 343] on icon at bounding box center [854, 346] width 13 height 13
click at [879, 344] on div "1 2 3 4 5 6 7 8 9 A Murine GM-CSF Murine M-CSF Murine IL-6 Murine IL-7 Murine I…" at bounding box center [709, 470] width 425 height 424
click at [833, 294] on div "1" at bounding box center [855, 303] width 45 height 45
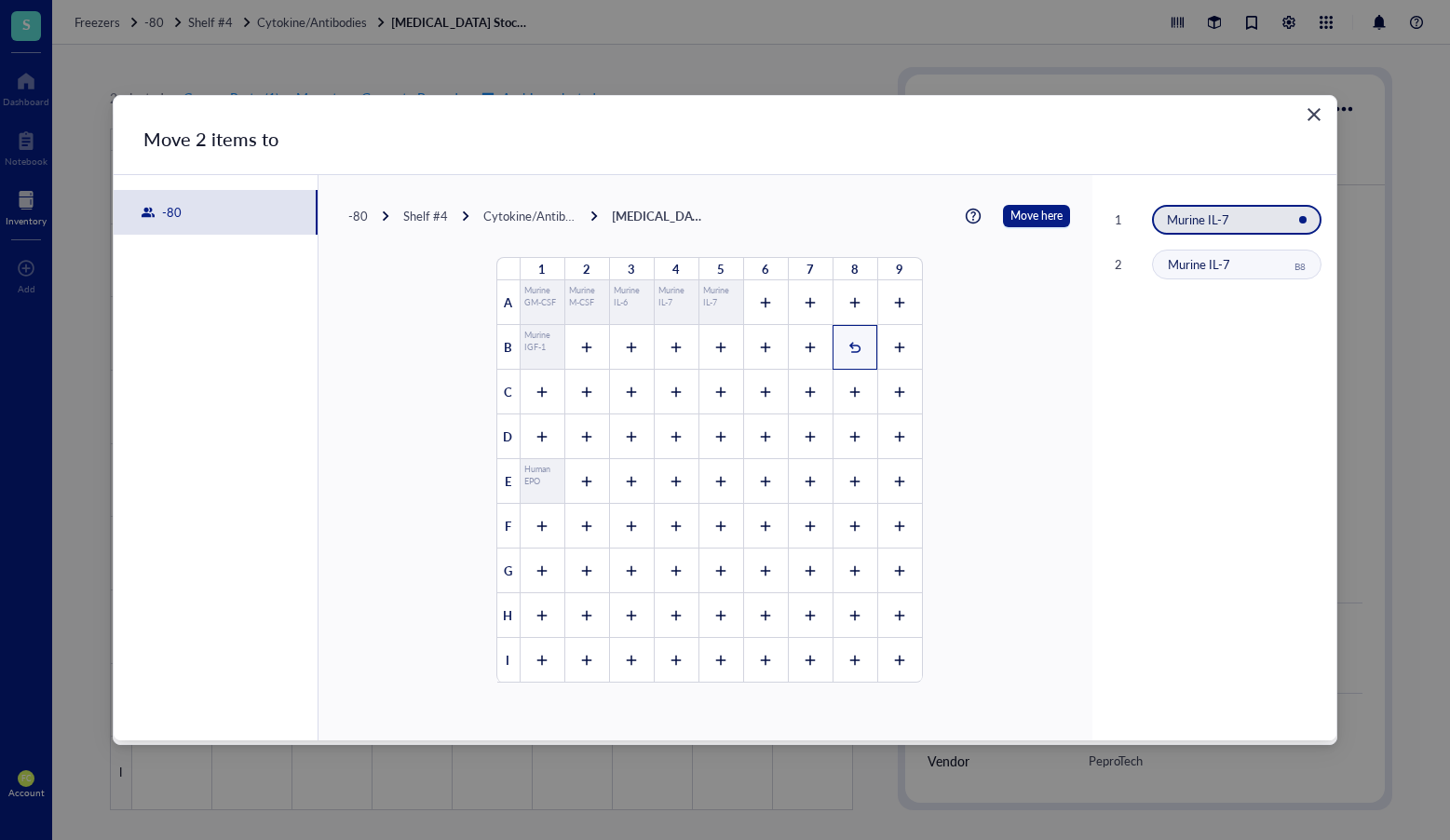
click at [857, 340] on div "2" at bounding box center [855, 347] width 45 height 45
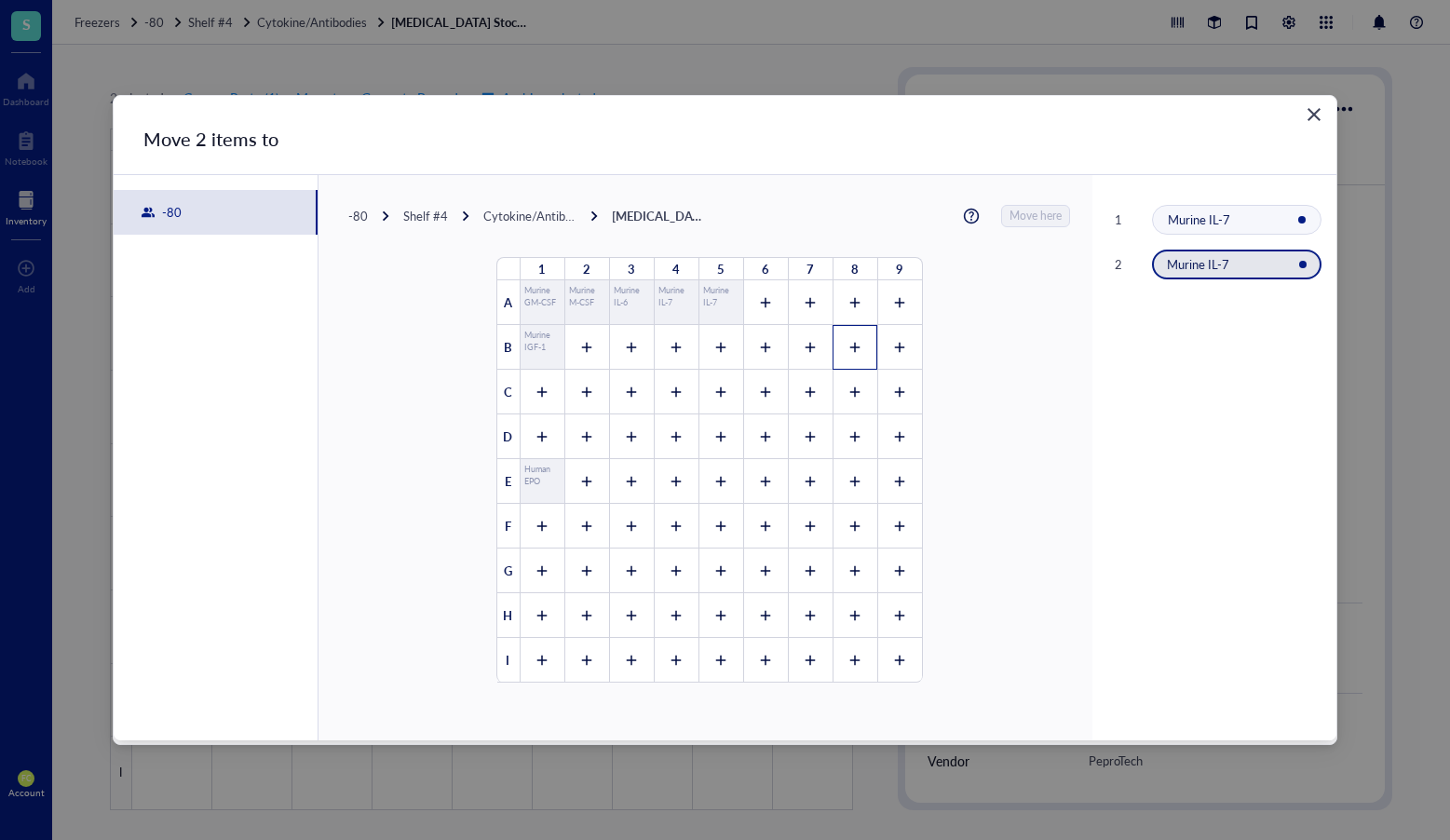
click at [857, 340] on div at bounding box center [855, 347] width 45 height 45
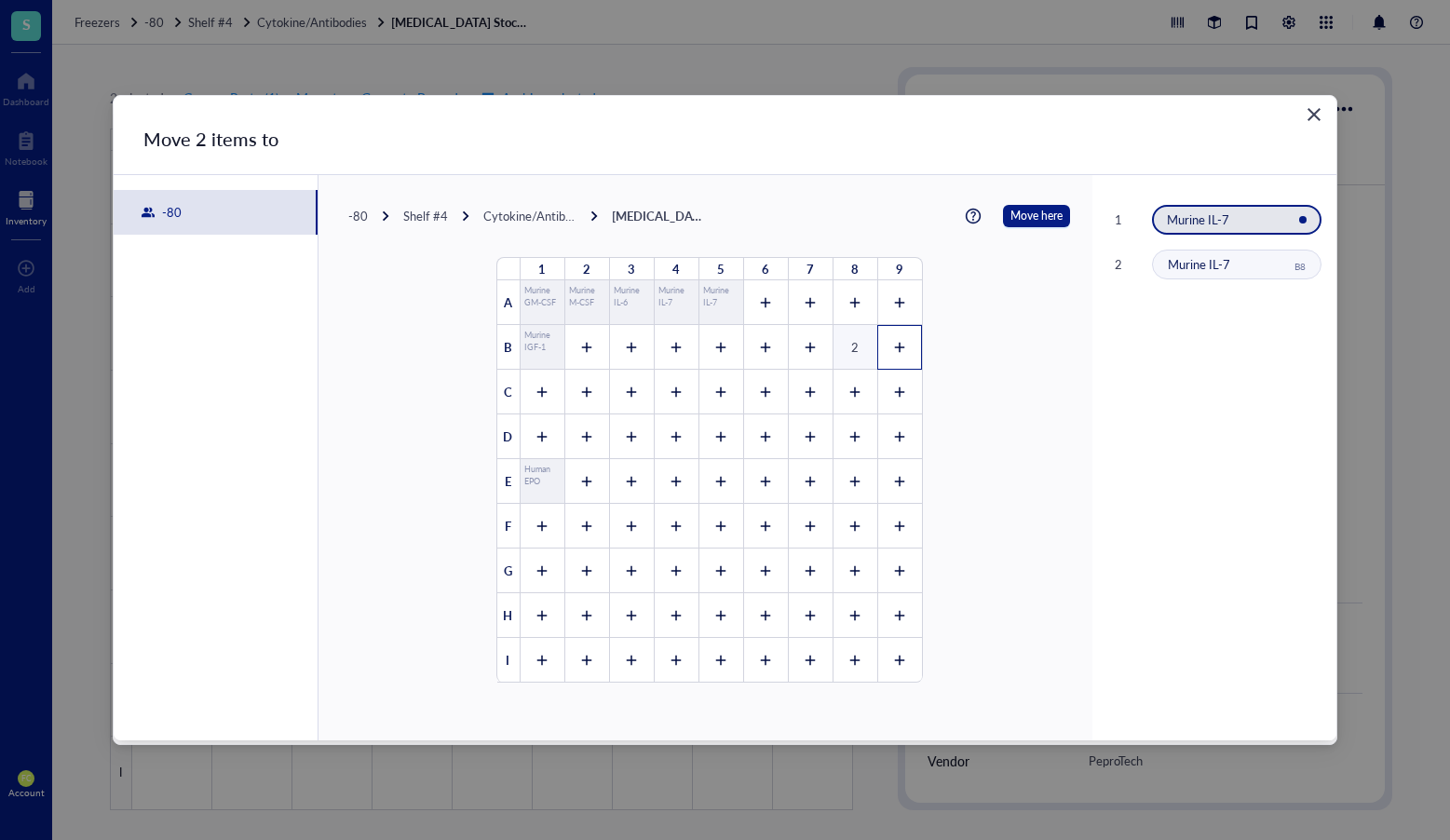
click at [884, 342] on div at bounding box center [900, 347] width 45 height 45
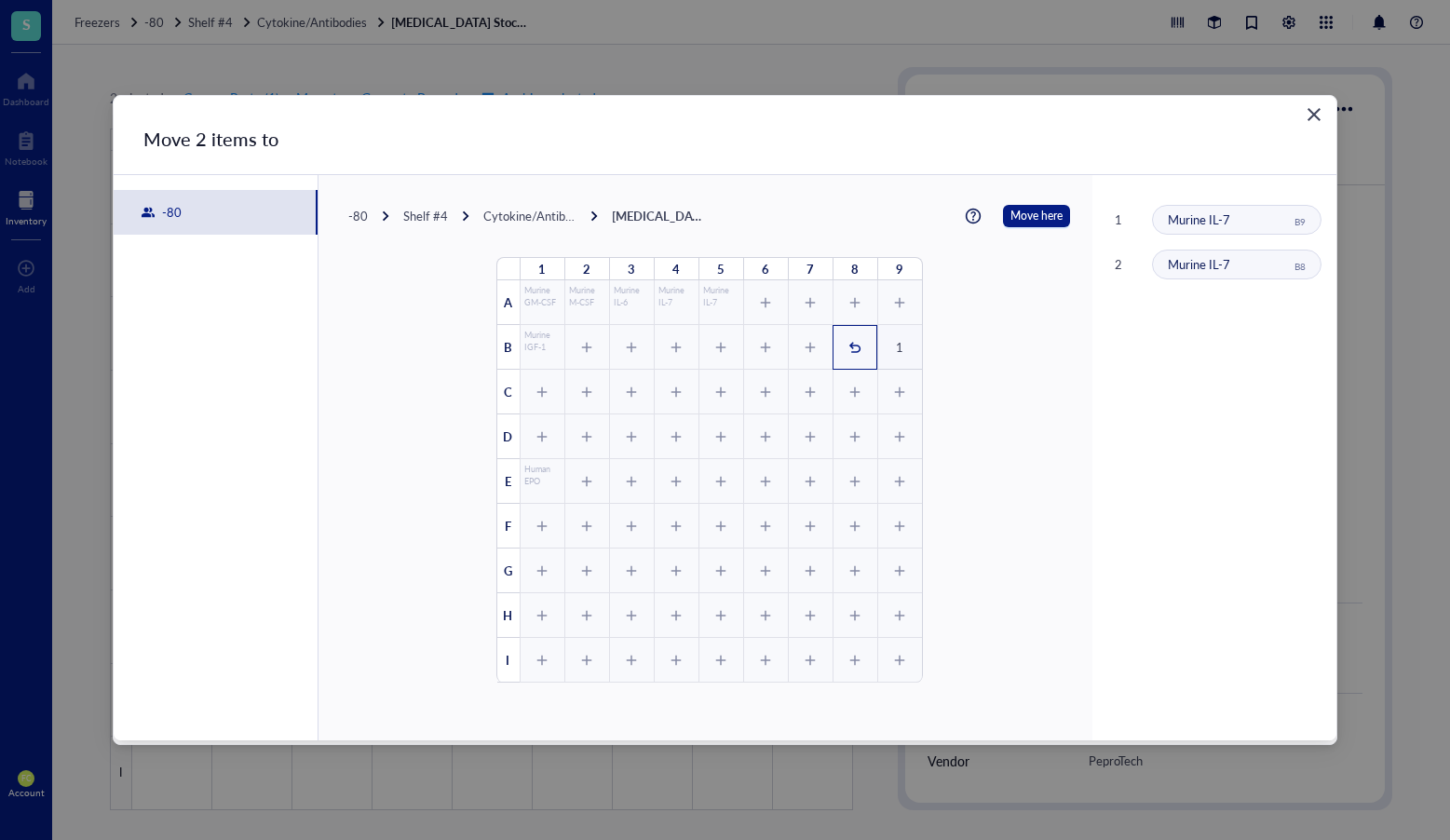
drag, startPoint x: 894, startPoint y: 345, endPoint x: 854, endPoint y: 346, distance: 40.0
click at [0, 0] on icon at bounding box center [0, 0] width 0 height 0
click at [850, 346] on icon at bounding box center [853, 346] width 11 height 10
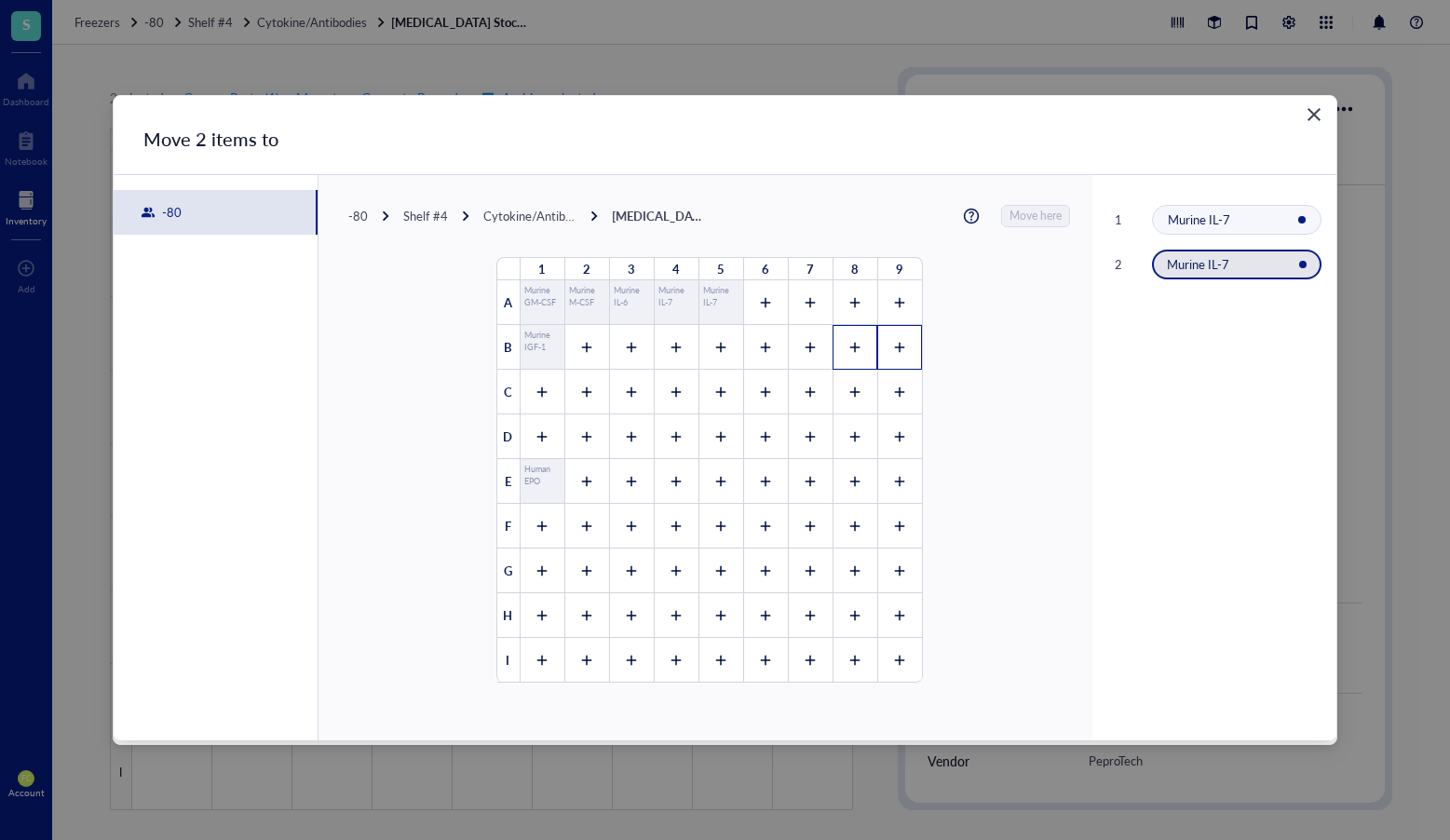
drag, startPoint x: 851, startPoint y: 350, endPoint x: 884, endPoint y: 349, distance: 33.0
click at [851, 350] on icon at bounding box center [854, 346] width 13 height 13
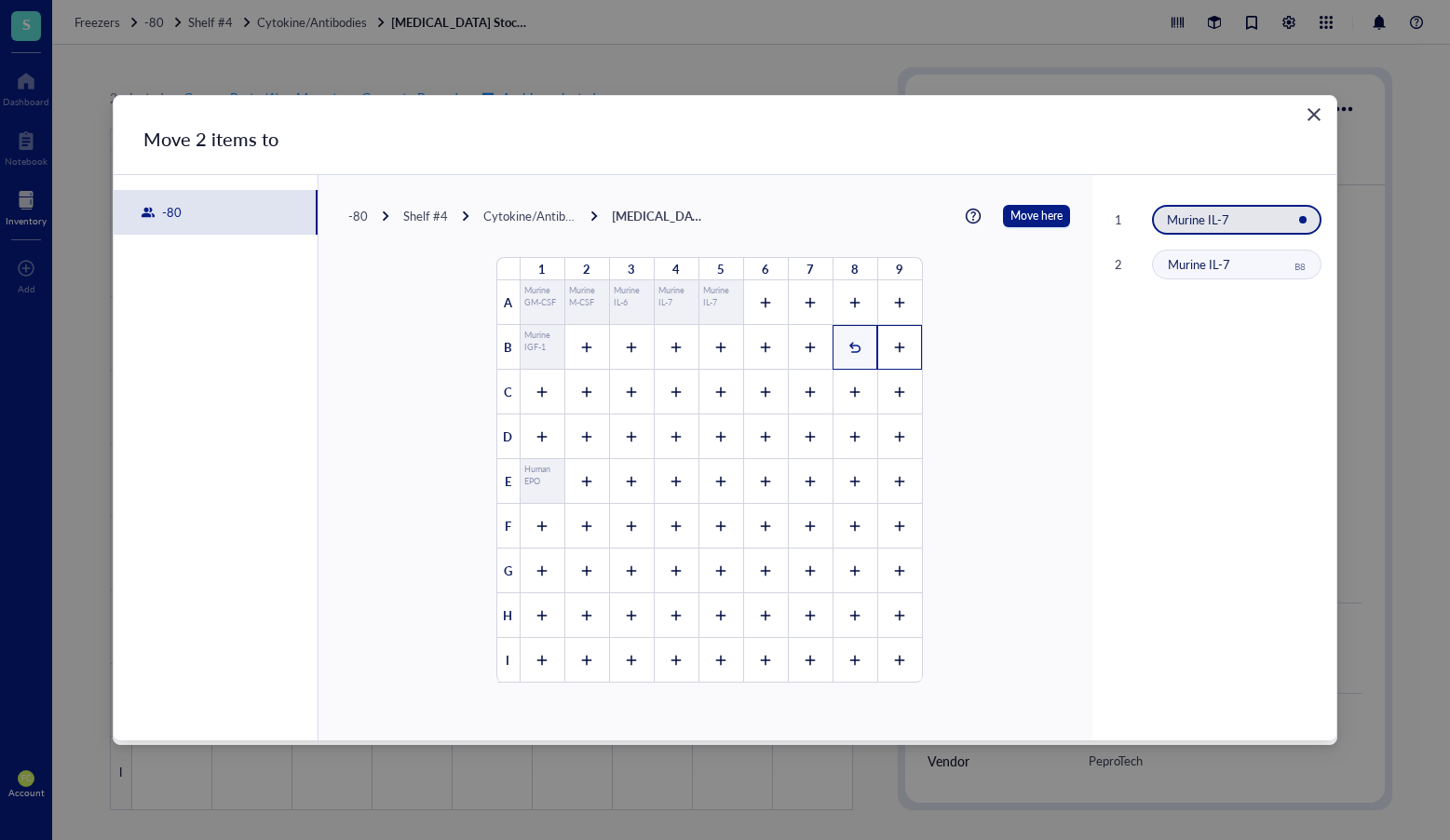
click at [893, 349] on icon at bounding box center [899, 346] width 13 height 13
drag, startPoint x: 891, startPoint y: 341, endPoint x: 883, endPoint y: 344, distance: 8.5
click at [893, 341] on icon at bounding box center [899, 346] width 13 height 13
click at [853, 348] on icon at bounding box center [854, 346] width 13 height 13
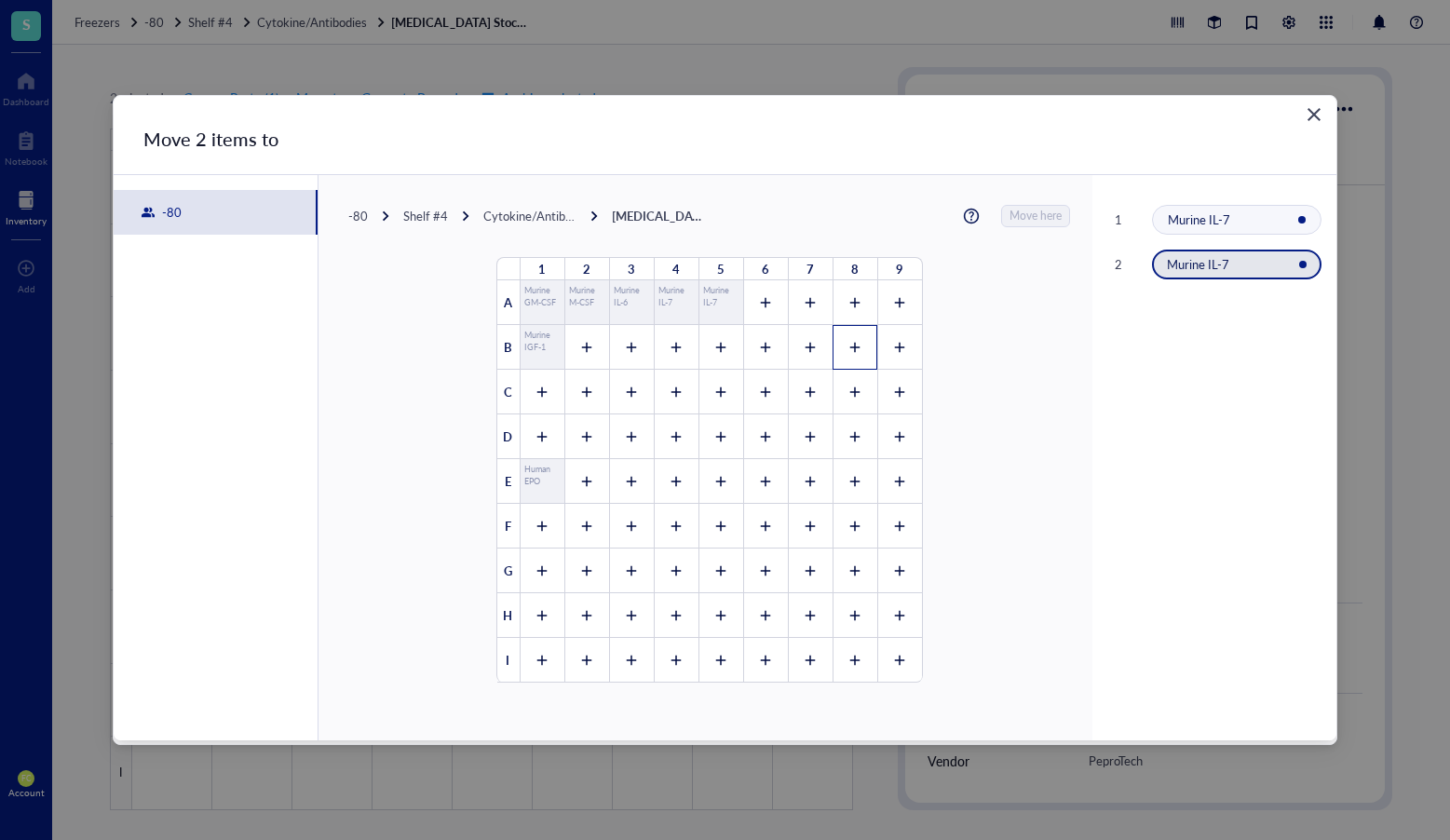
click at [837, 352] on div at bounding box center [855, 347] width 45 height 45
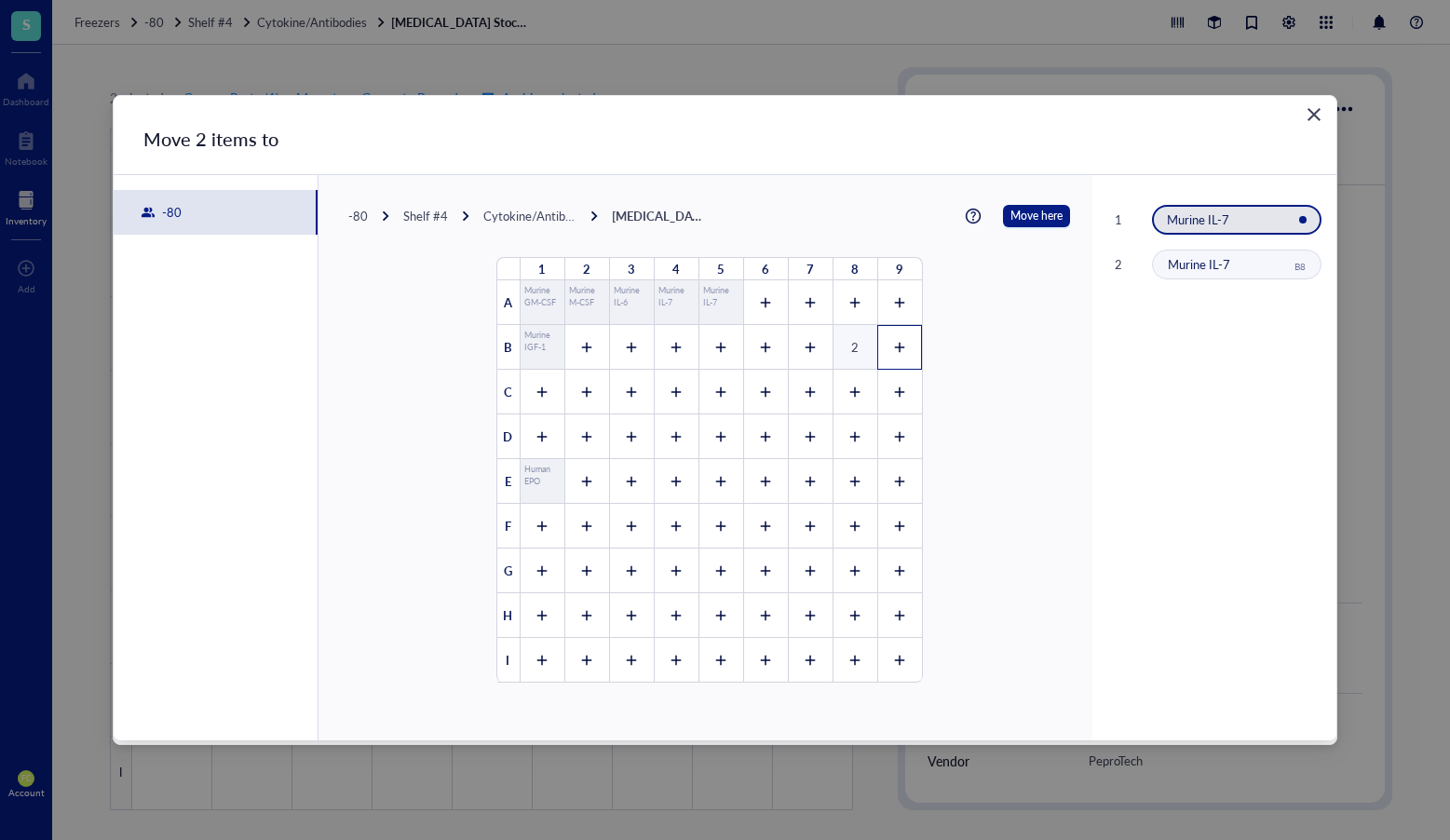
click at [893, 350] on icon at bounding box center [899, 346] width 13 height 13
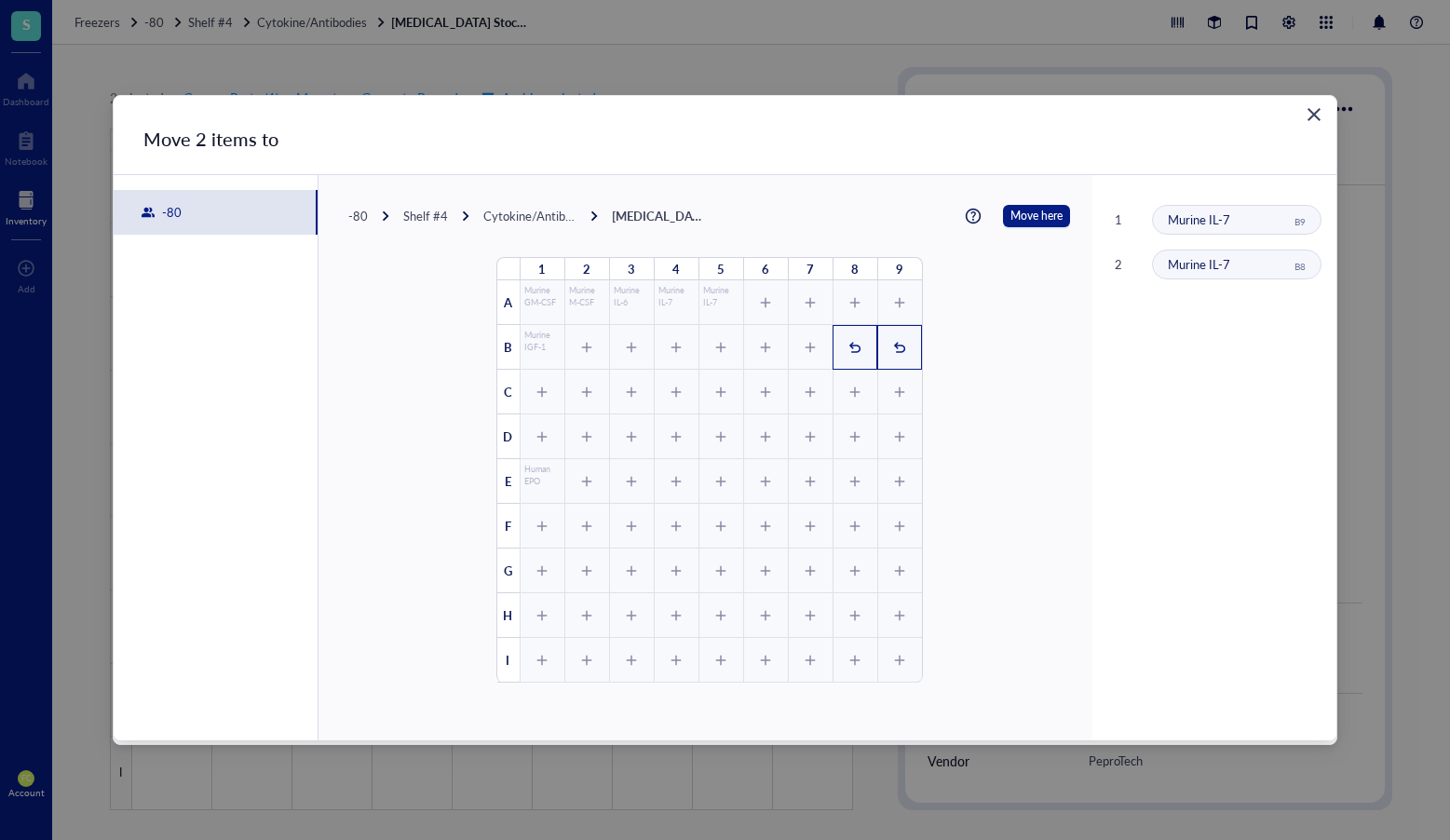
click at [865, 337] on div "2" at bounding box center [855, 347] width 45 height 45
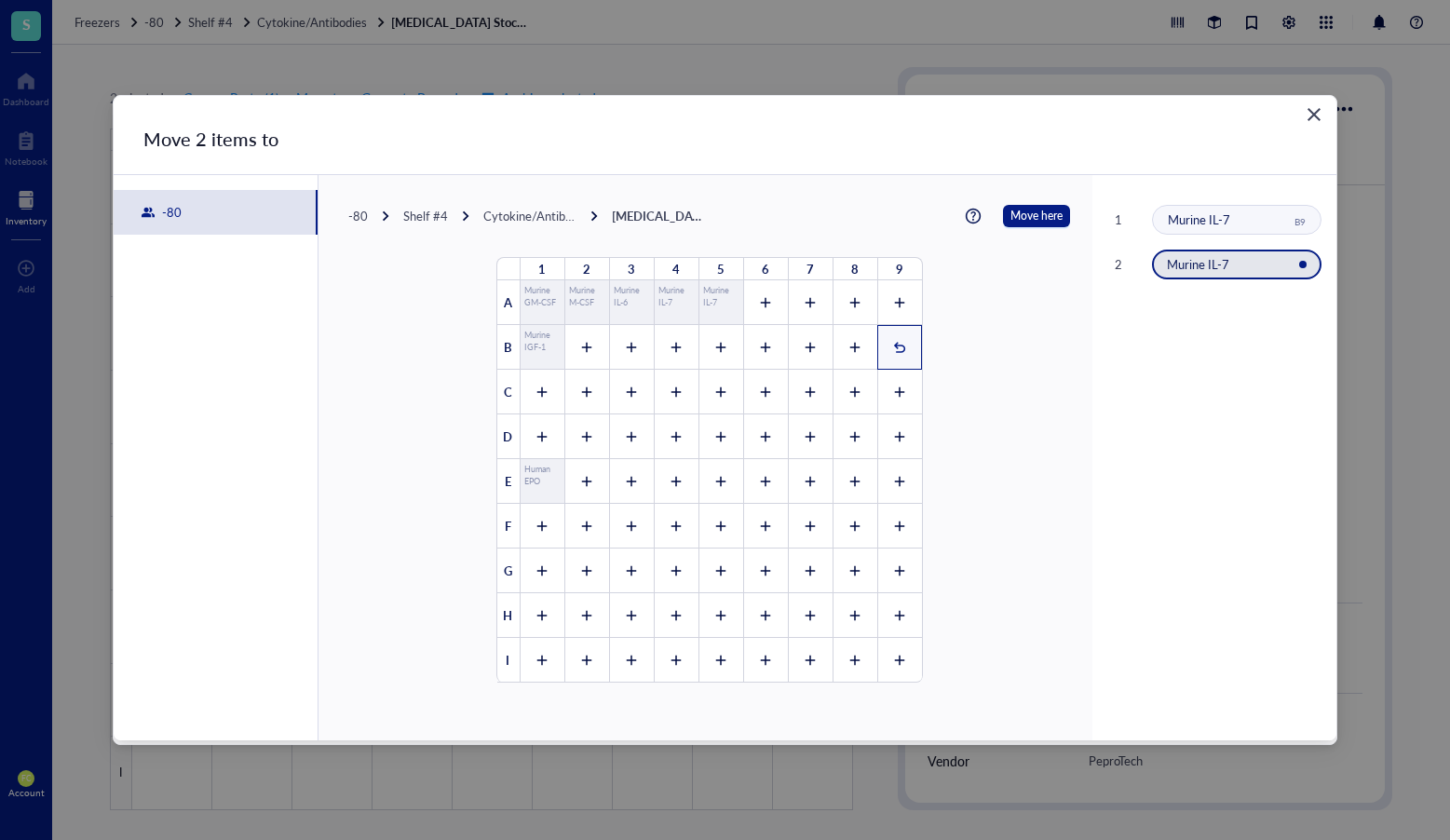
click at [893, 342] on icon at bounding box center [899, 346] width 13 height 13
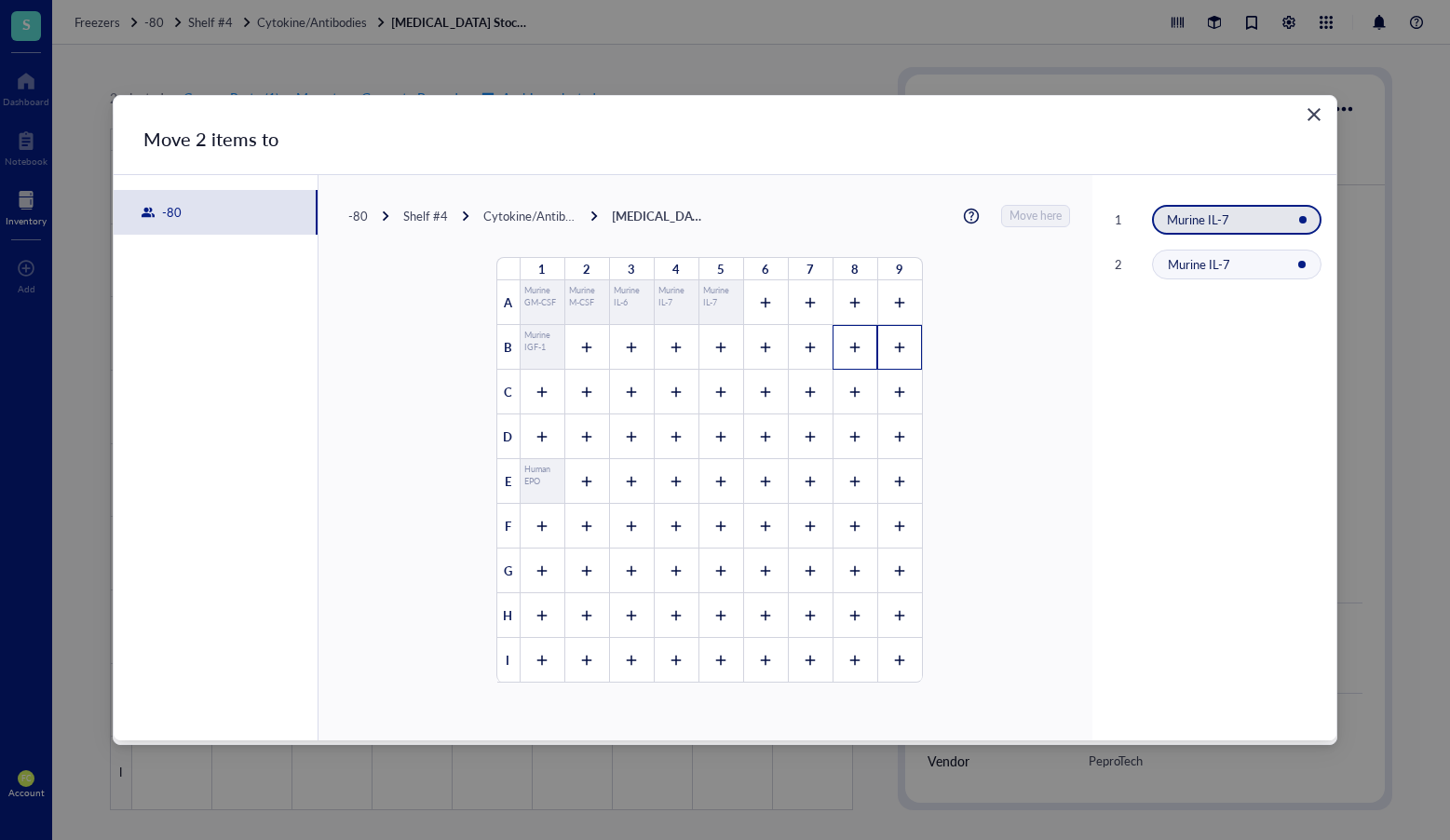
click at [855, 349] on div at bounding box center [855, 347] width 45 height 45
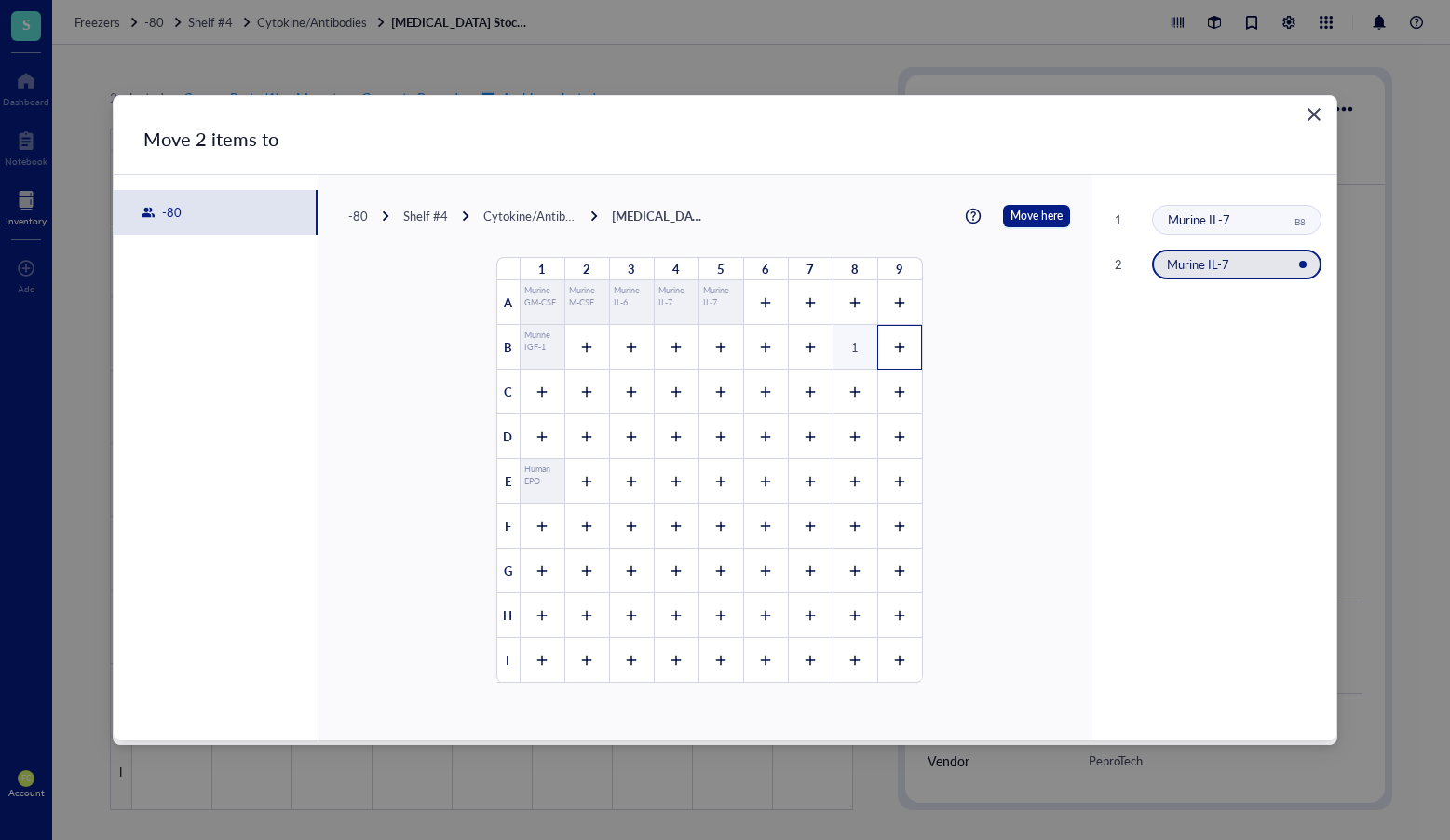
click at [879, 348] on div at bounding box center [900, 347] width 45 height 45
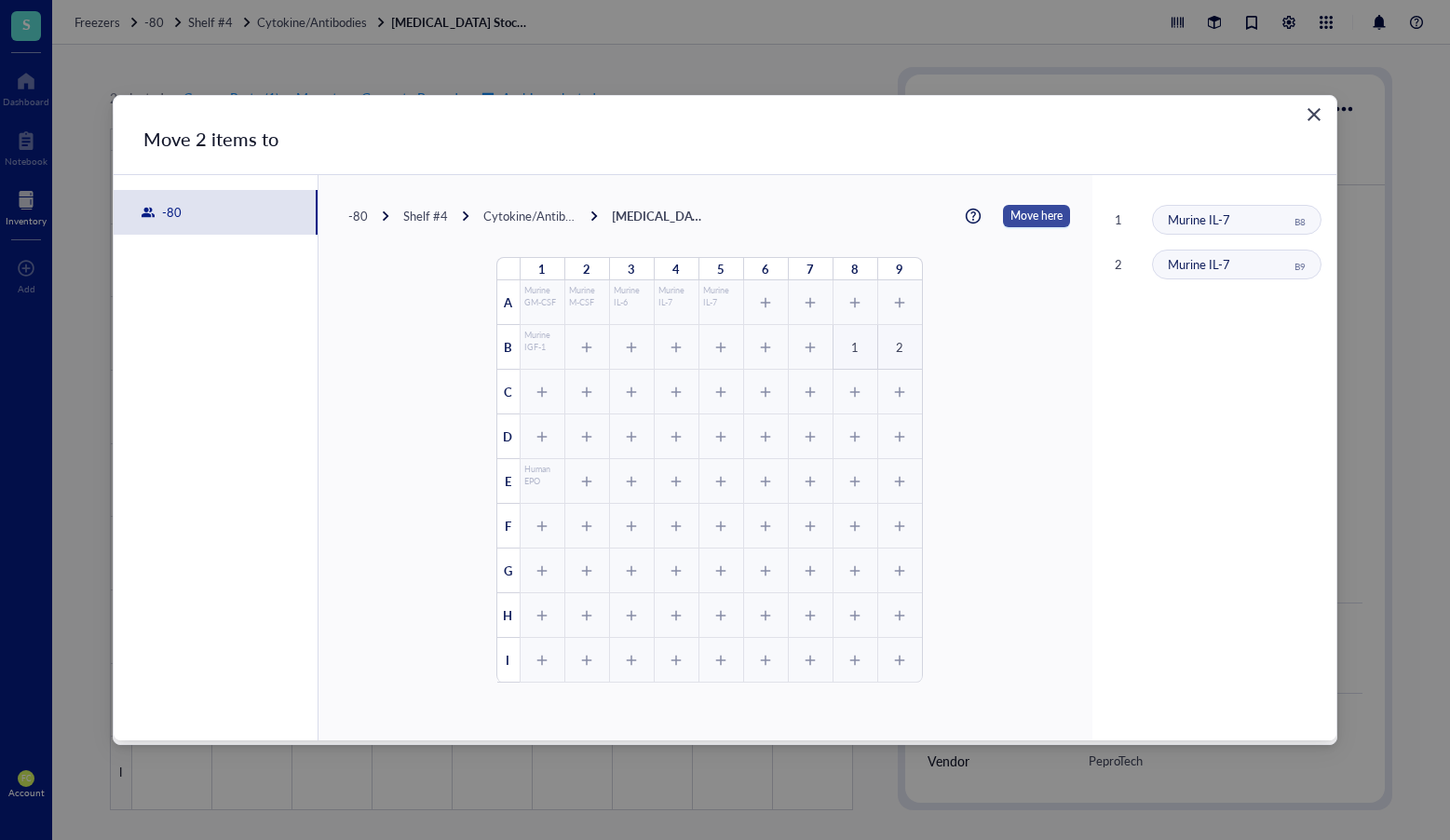
click at [1011, 217] on span "Move here" at bounding box center [1036, 215] width 52 height 22
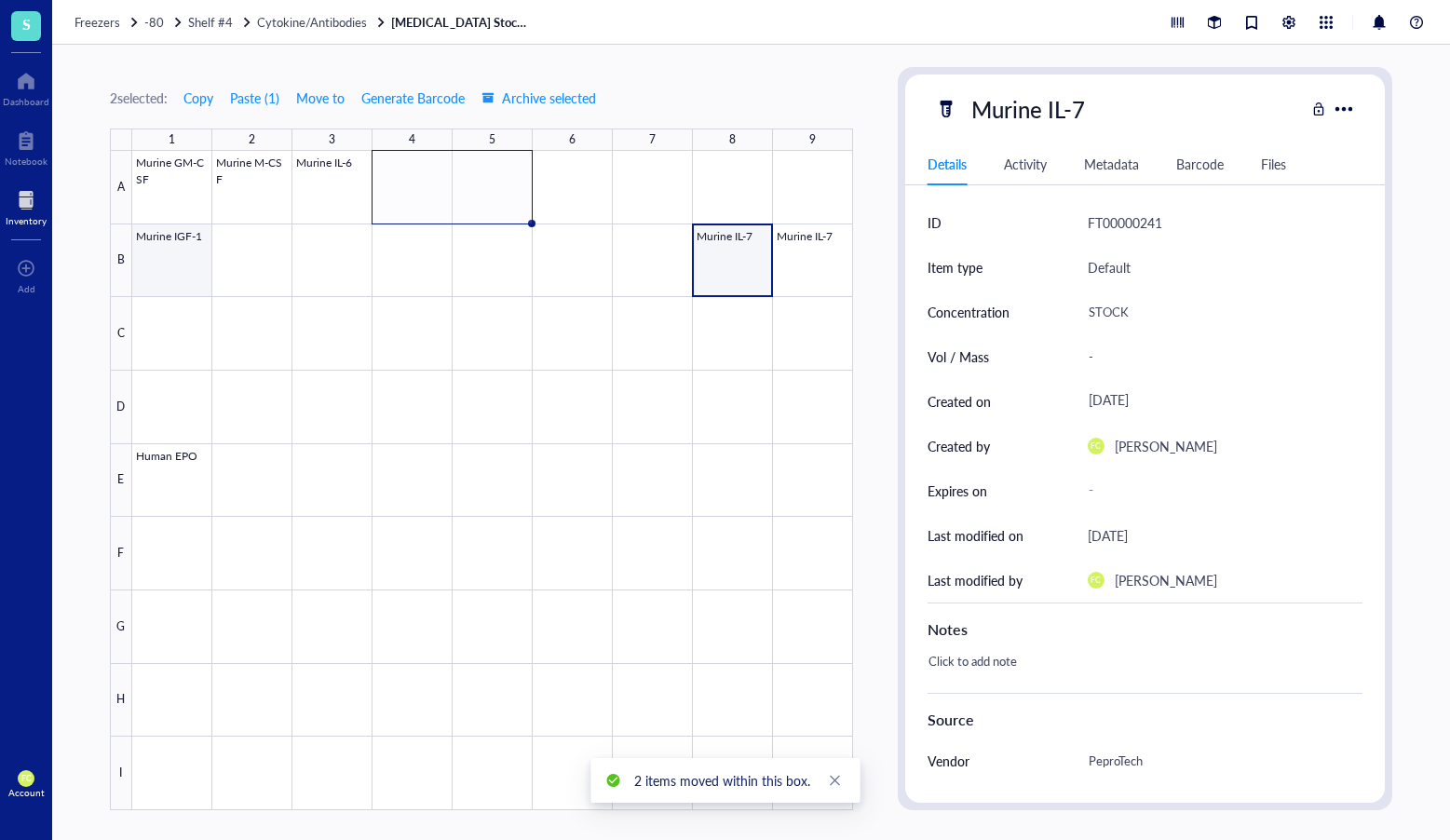
click at [197, 268] on div at bounding box center [492, 480] width 721 height 659
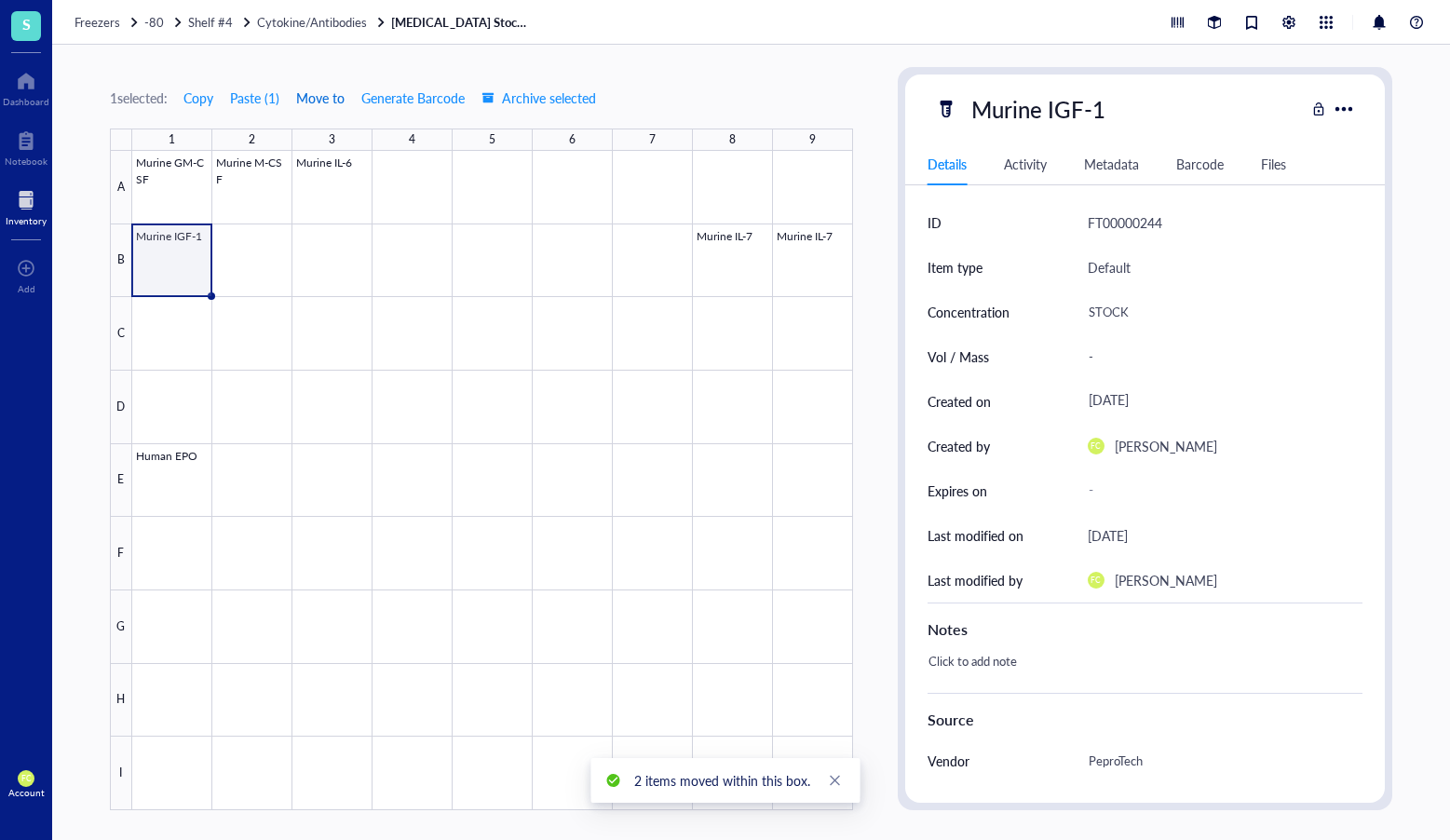
click at [337, 104] on span "Move to" at bounding box center [321, 97] width 49 height 15
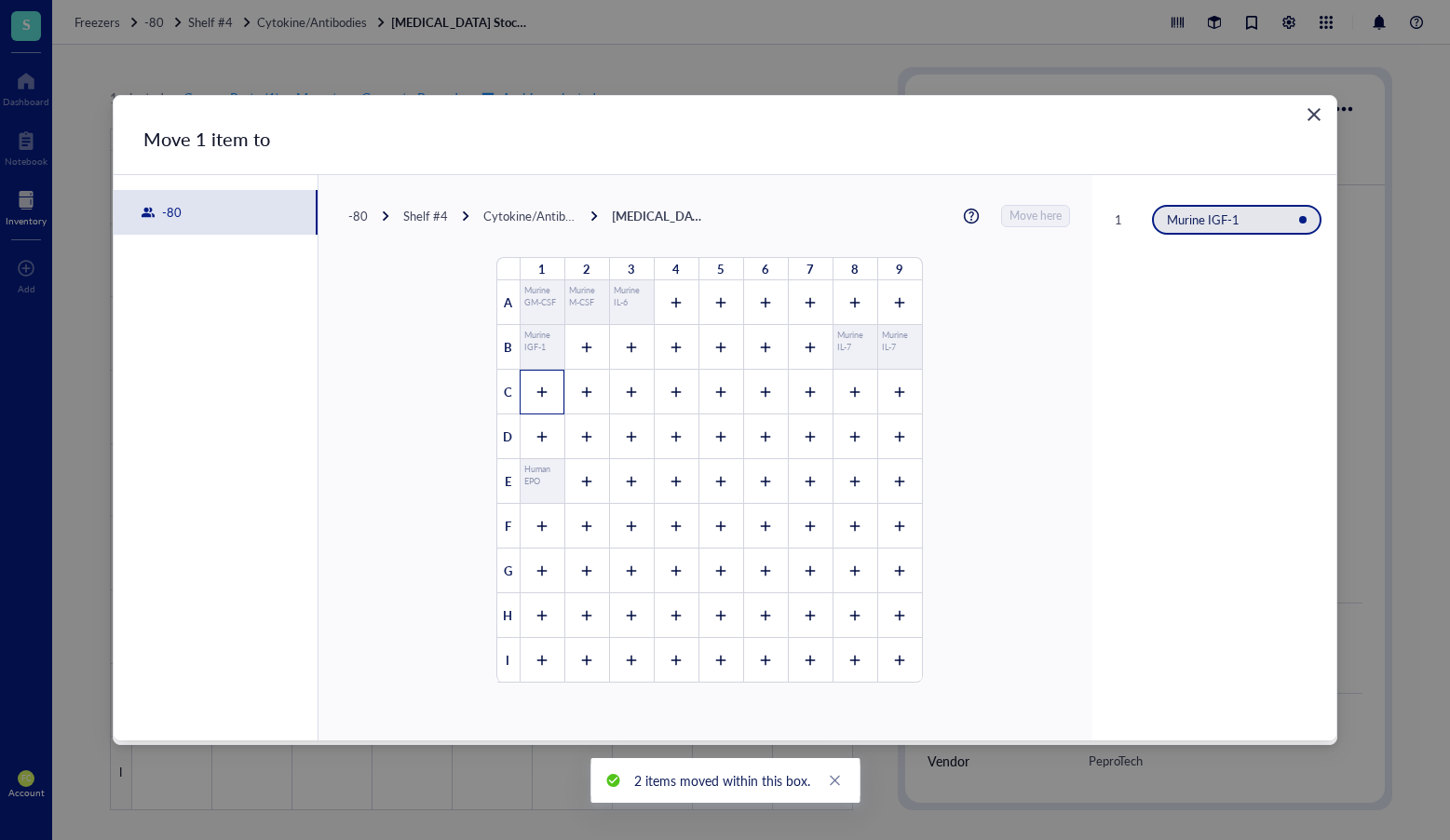
click at [534, 380] on div at bounding box center [542, 392] width 45 height 45
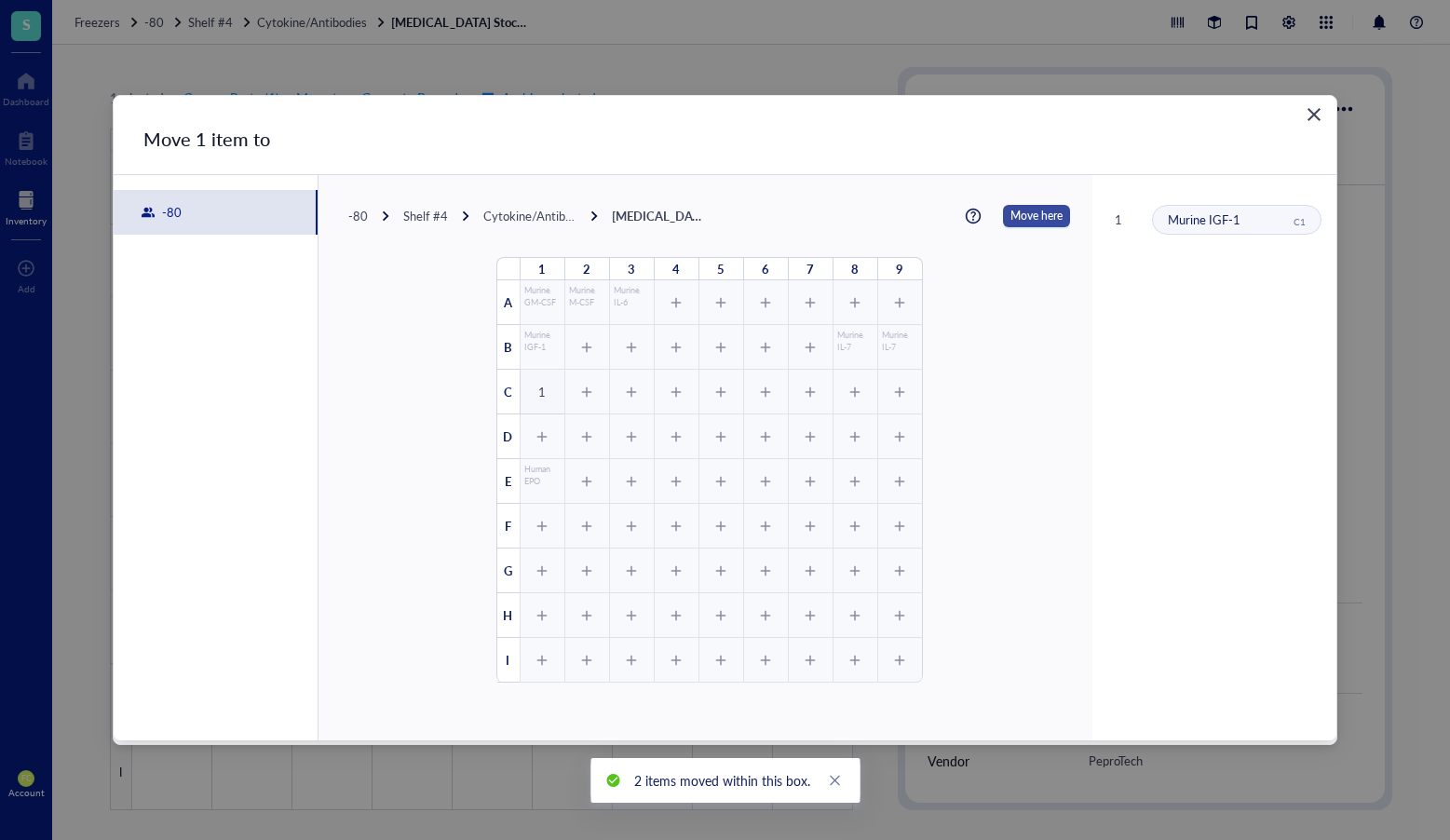
click at [1011, 219] on span "Move here" at bounding box center [1036, 215] width 52 height 22
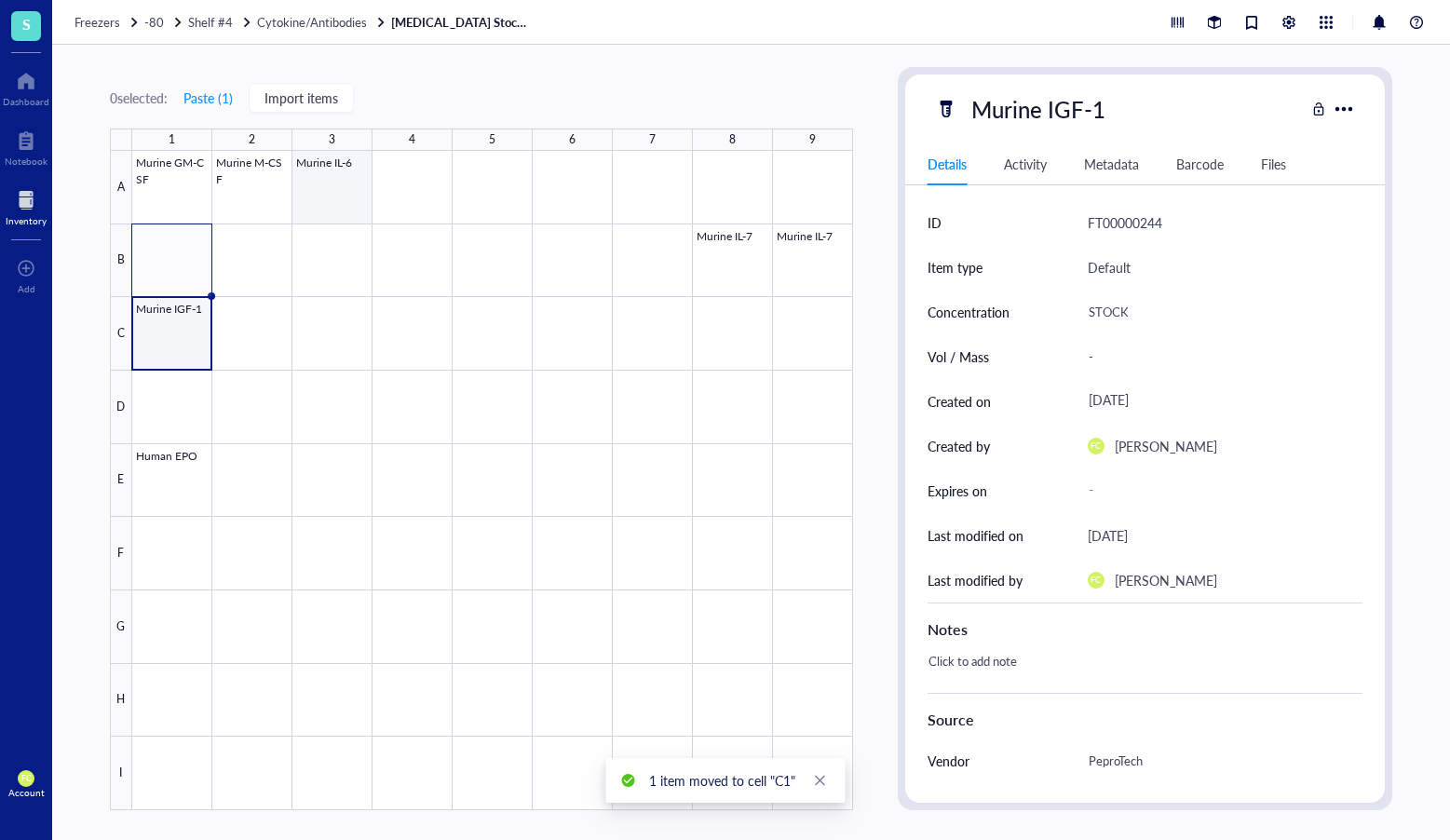
click at [322, 203] on div at bounding box center [492, 480] width 721 height 659
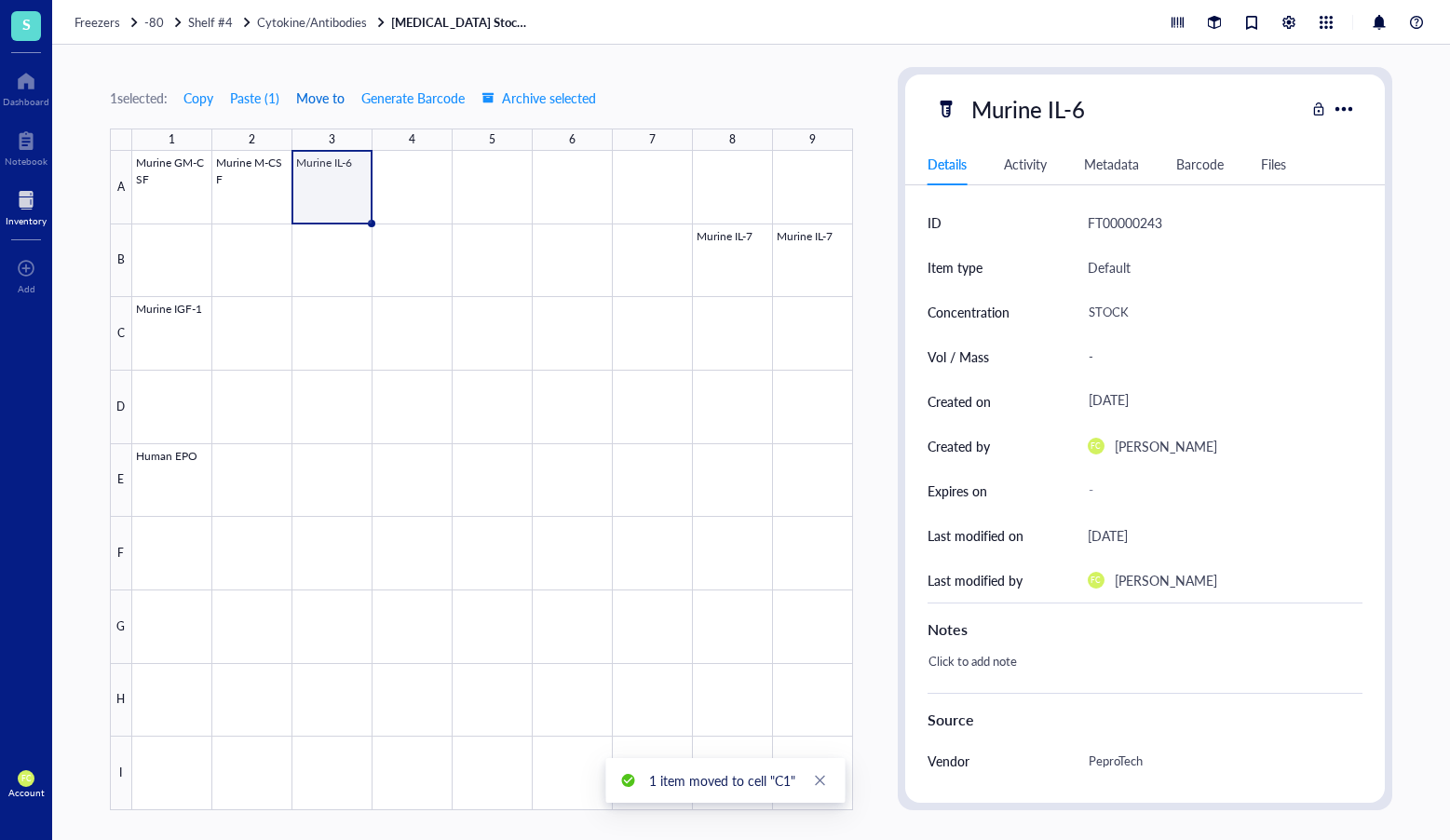
click at [319, 102] on span "Move to" at bounding box center [321, 97] width 49 height 15
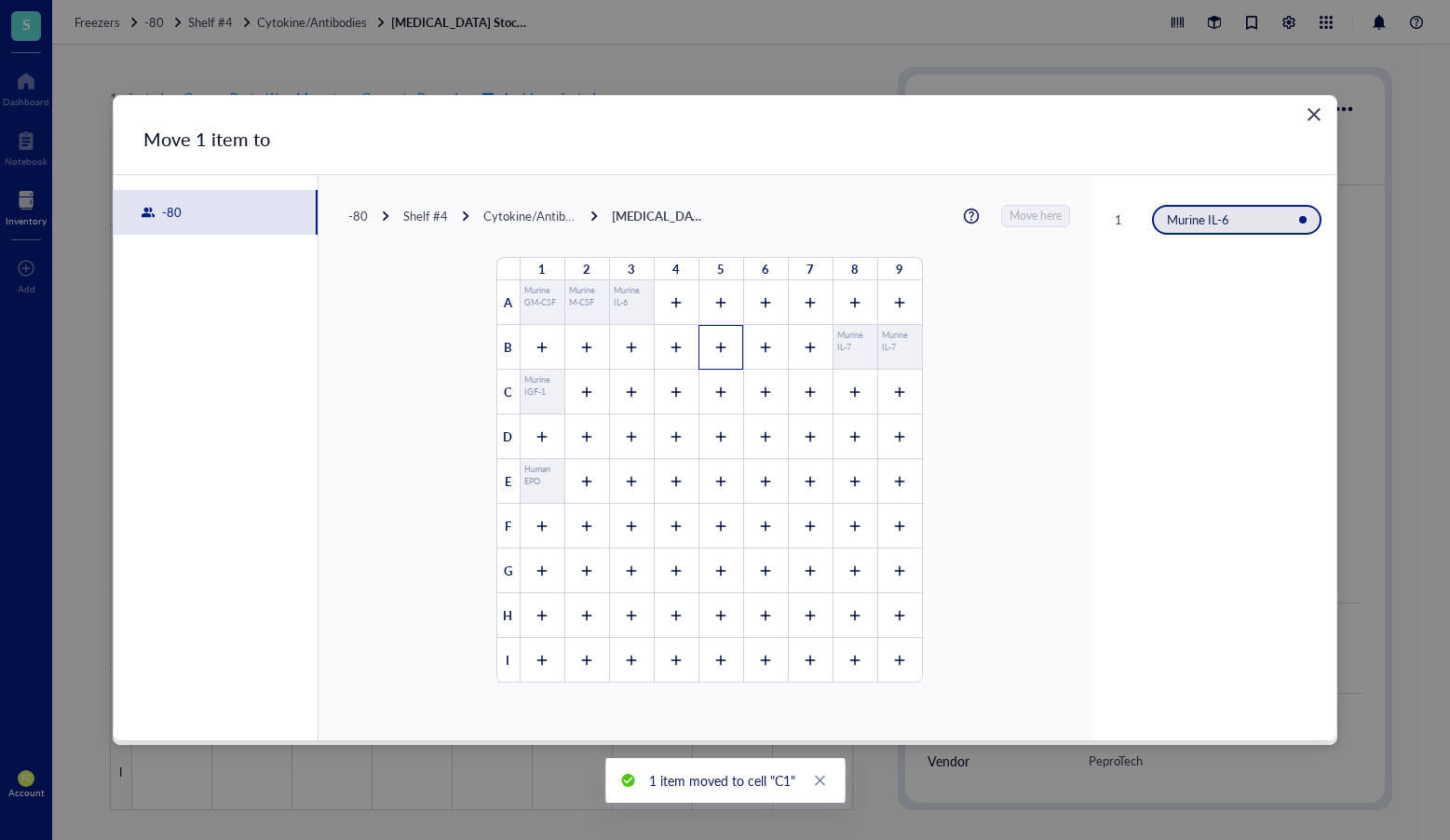
click at [714, 346] on icon at bounding box center [720, 346] width 13 height 13
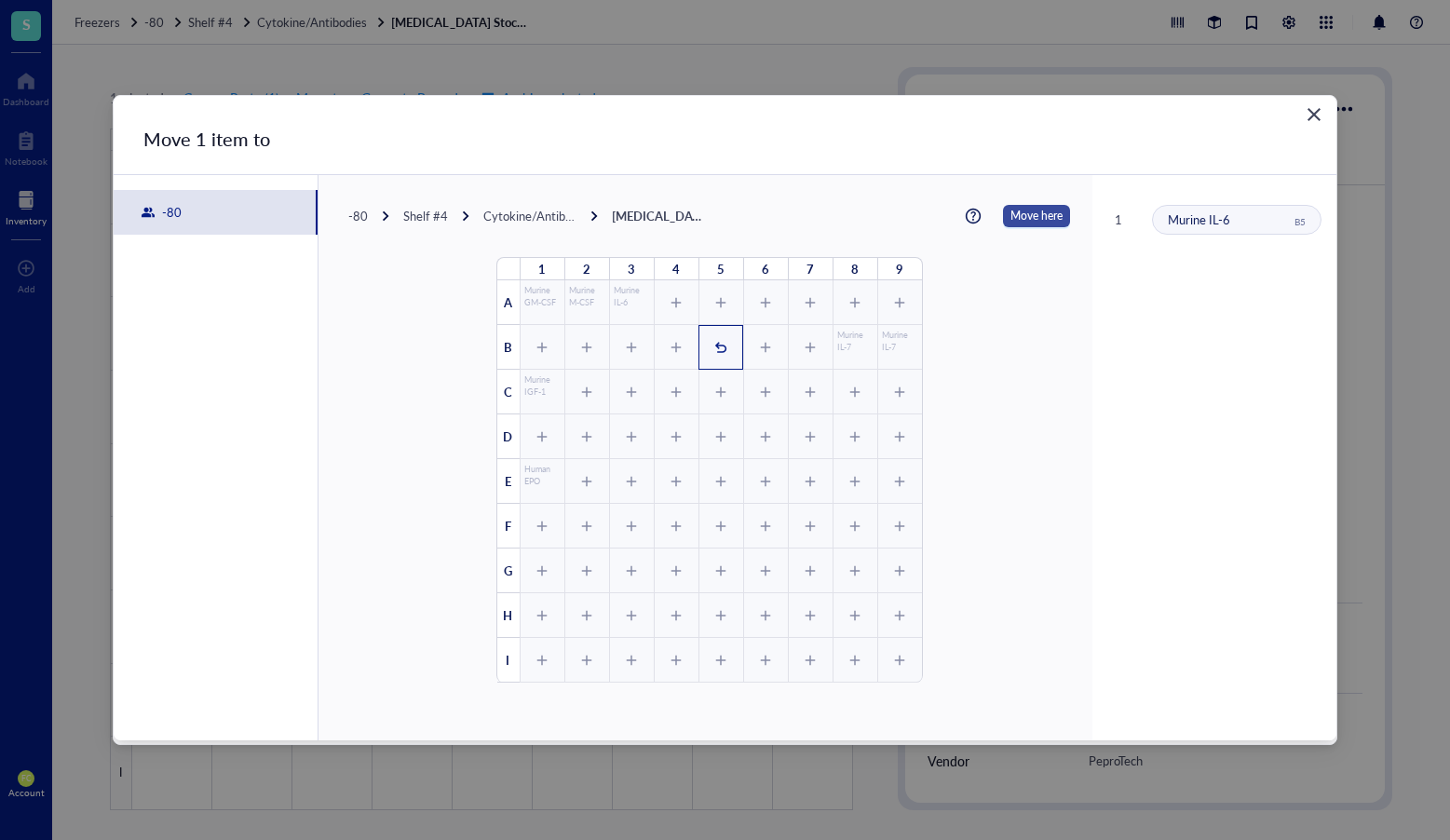
click at [1003, 217] on button "Move here" at bounding box center [1036, 215] width 68 height 22
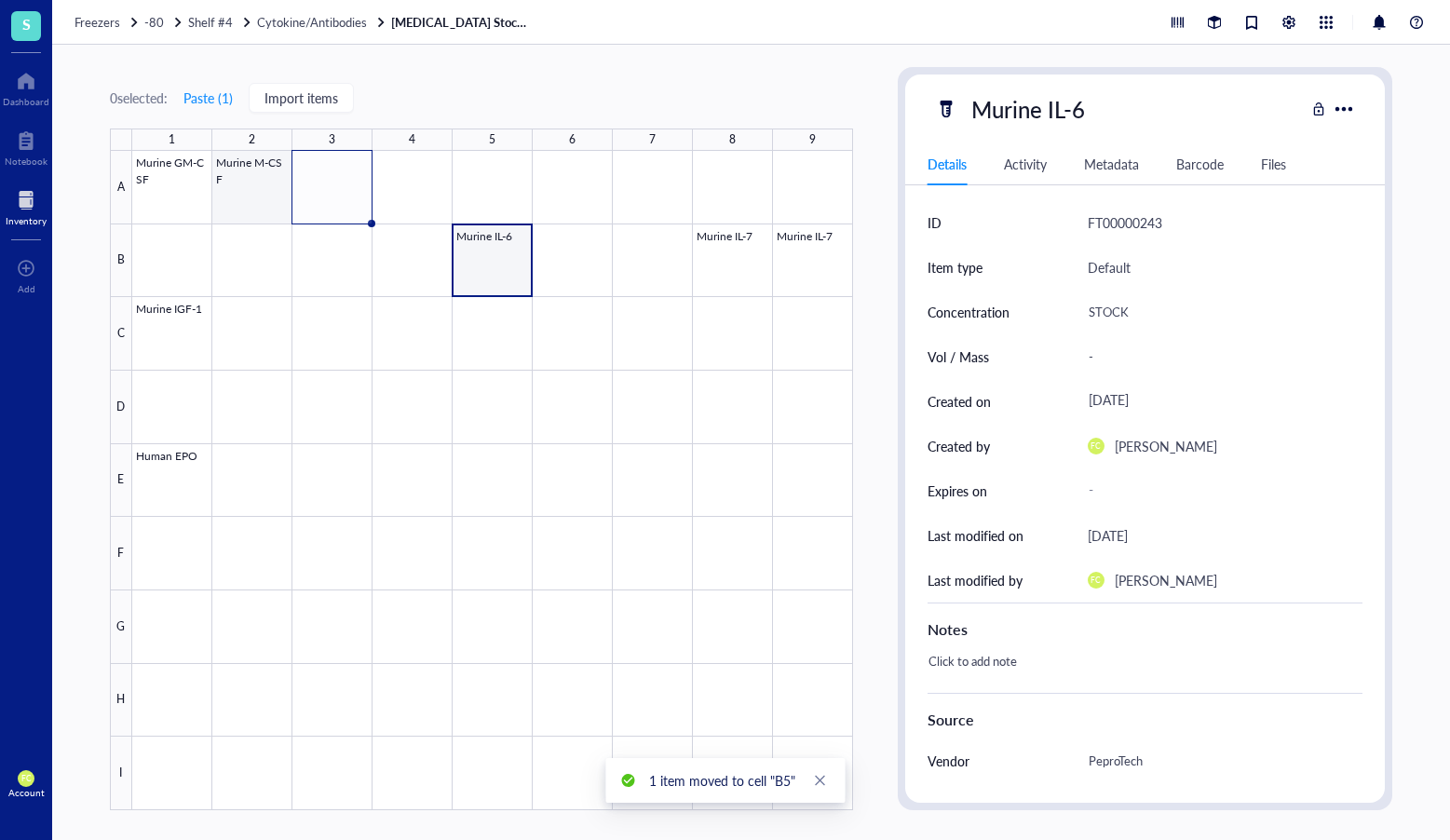
click at [265, 209] on div at bounding box center [492, 480] width 721 height 659
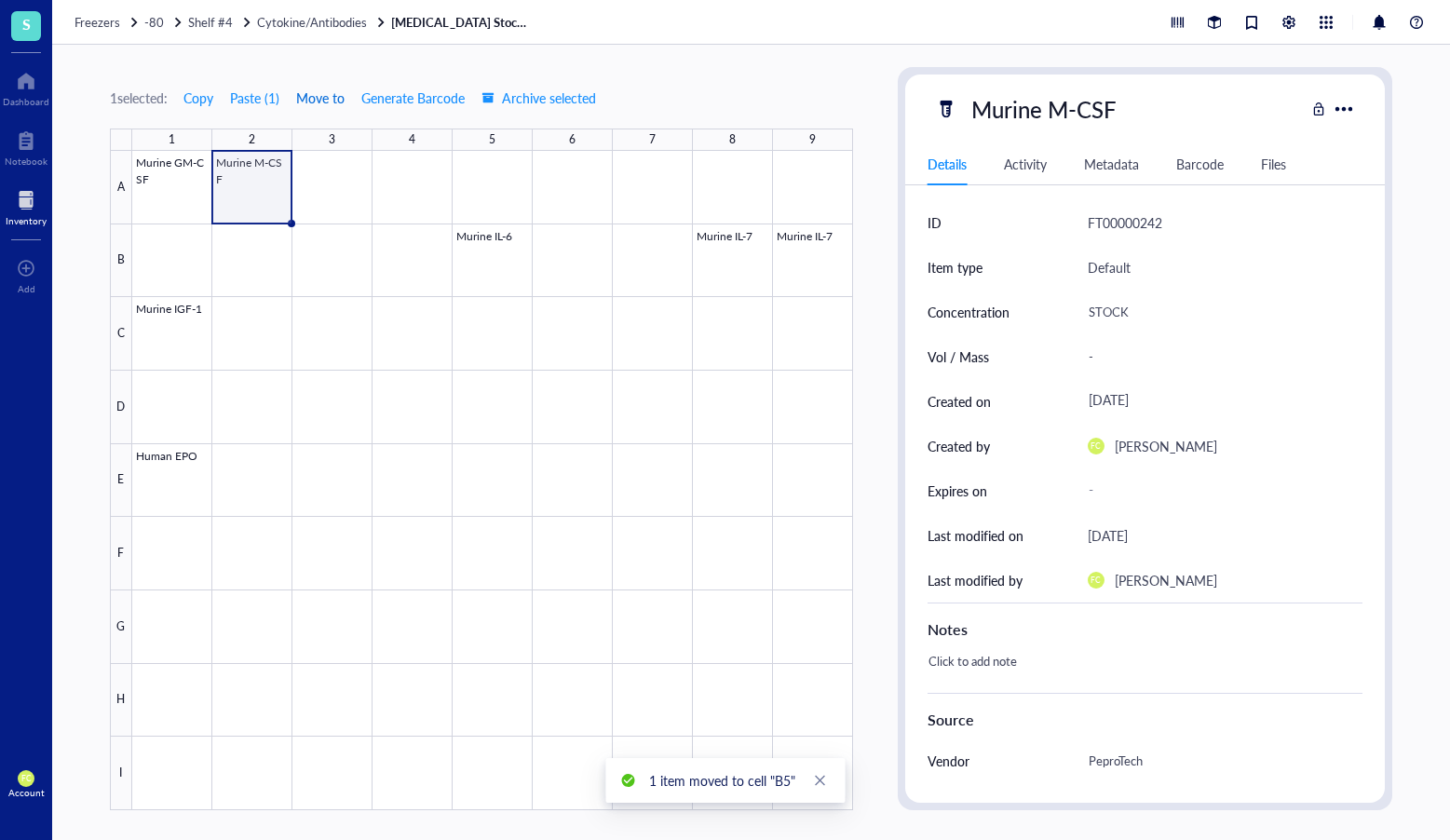
click at [325, 107] on button "Move to" at bounding box center [320, 98] width 50 height 29
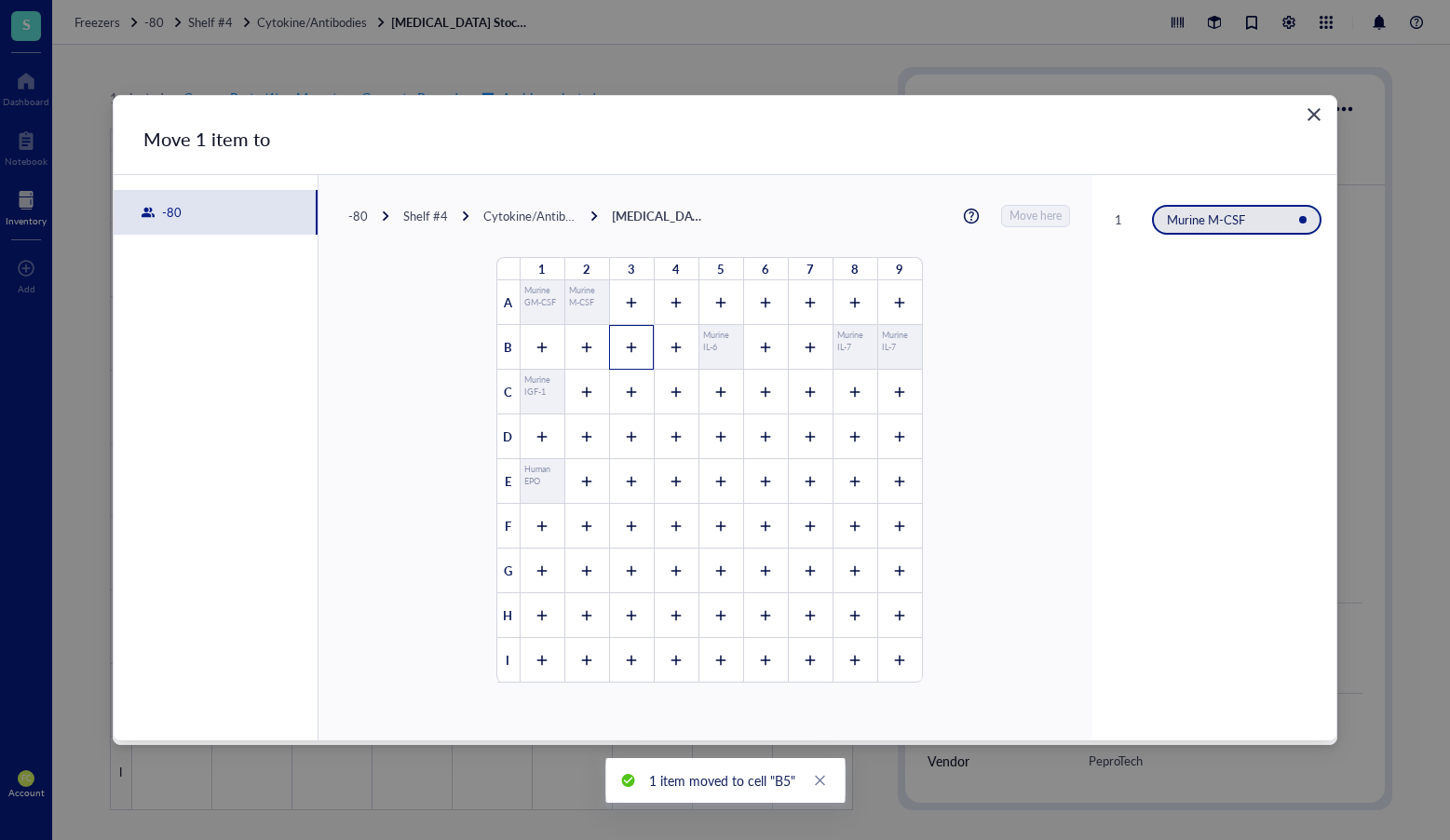
click at [638, 340] on div at bounding box center [632, 347] width 45 height 45
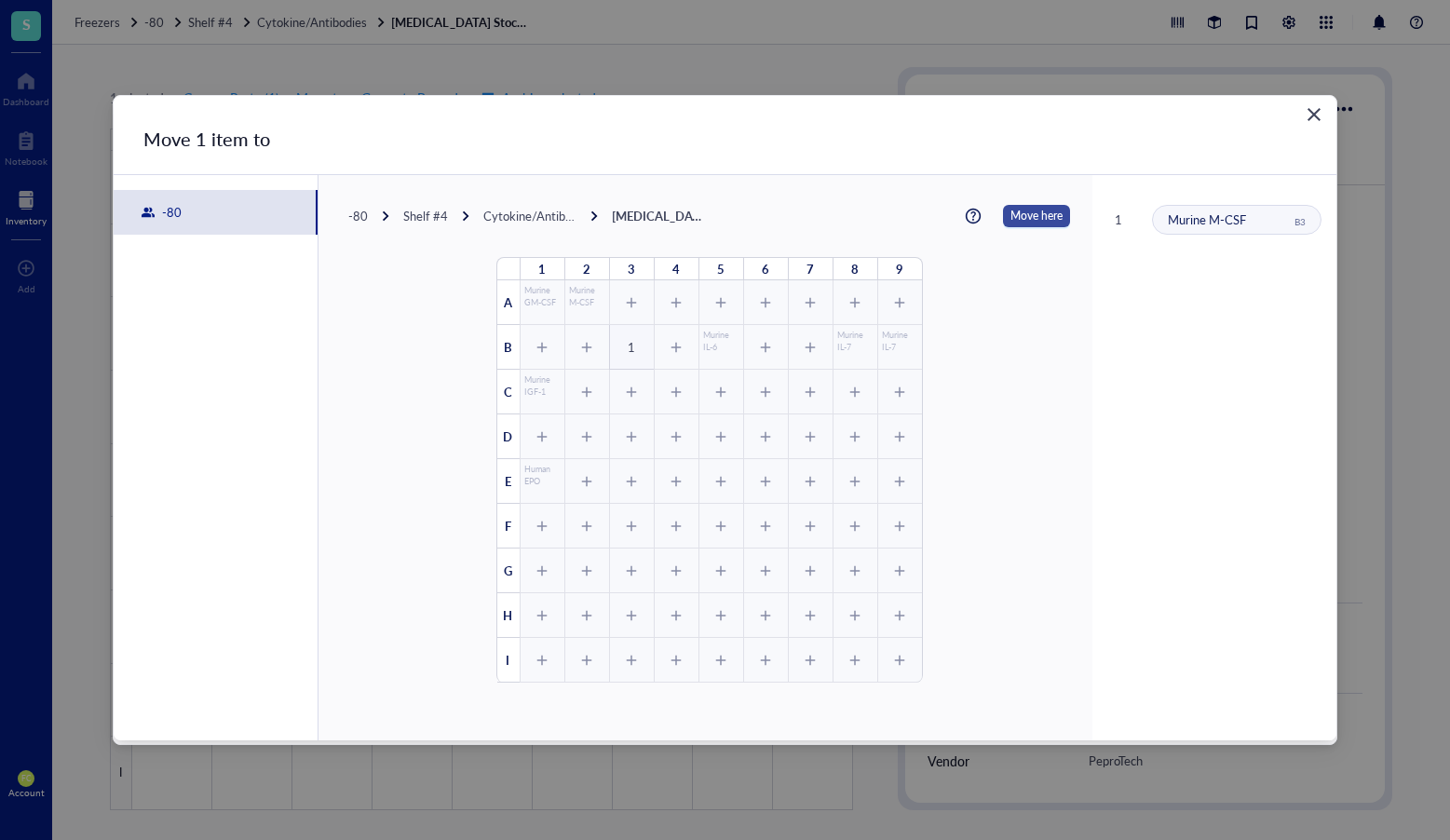
click at [1027, 213] on span "Move here" at bounding box center [1036, 215] width 52 height 22
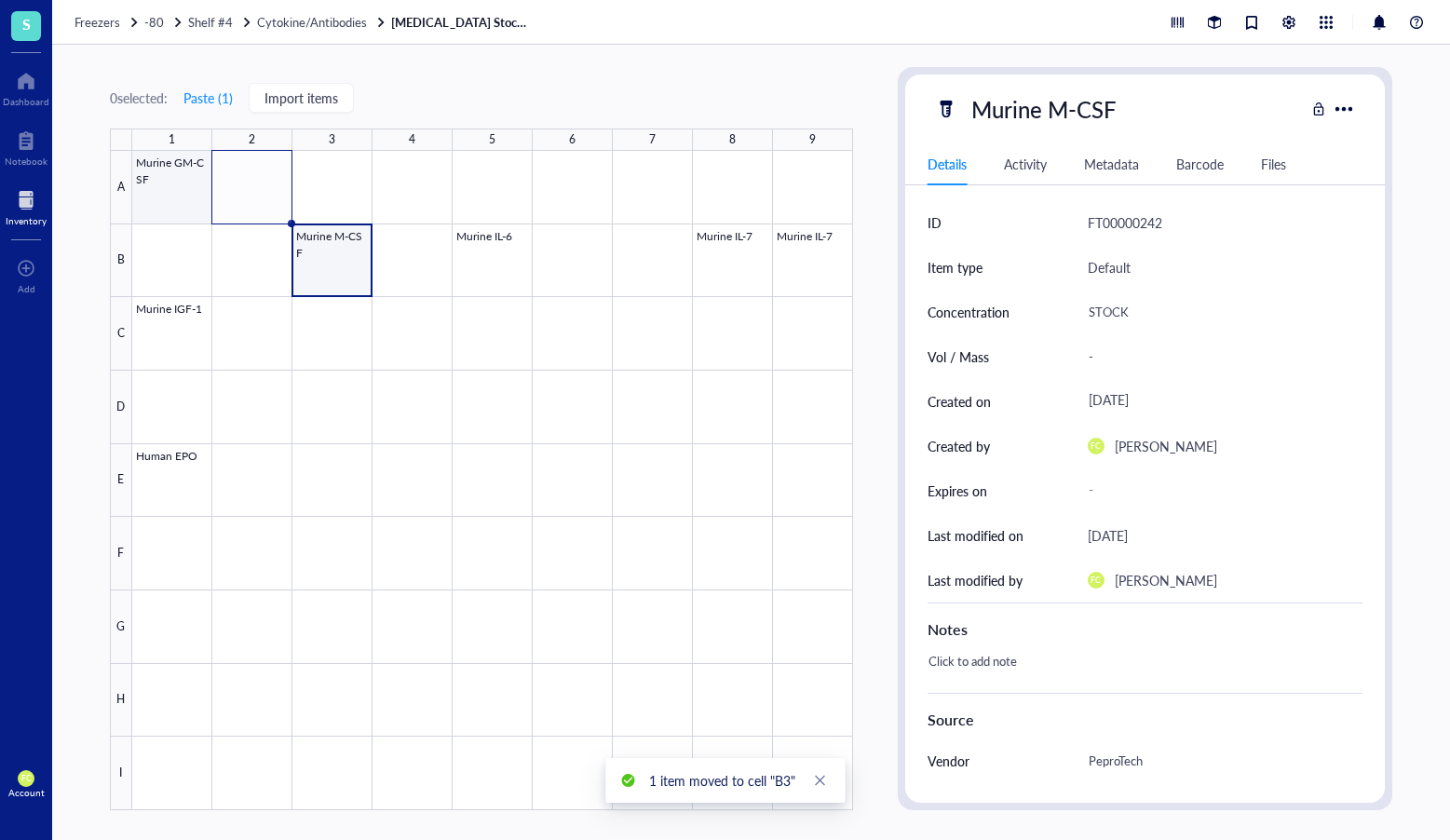
click at [187, 177] on div at bounding box center [492, 480] width 721 height 659
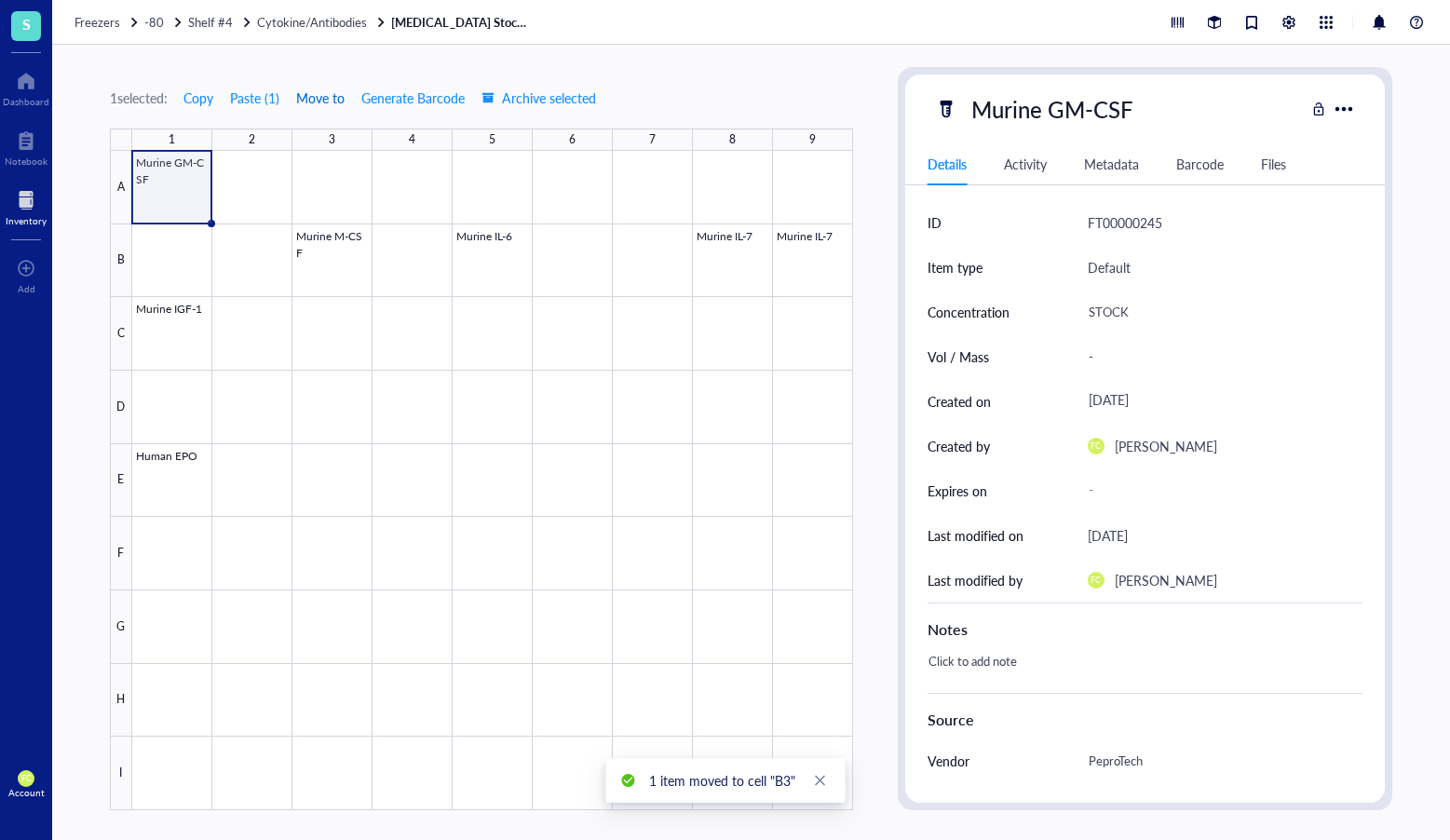
click at [324, 91] on span "Move to" at bounding box center [321, 97] width 49 height 15
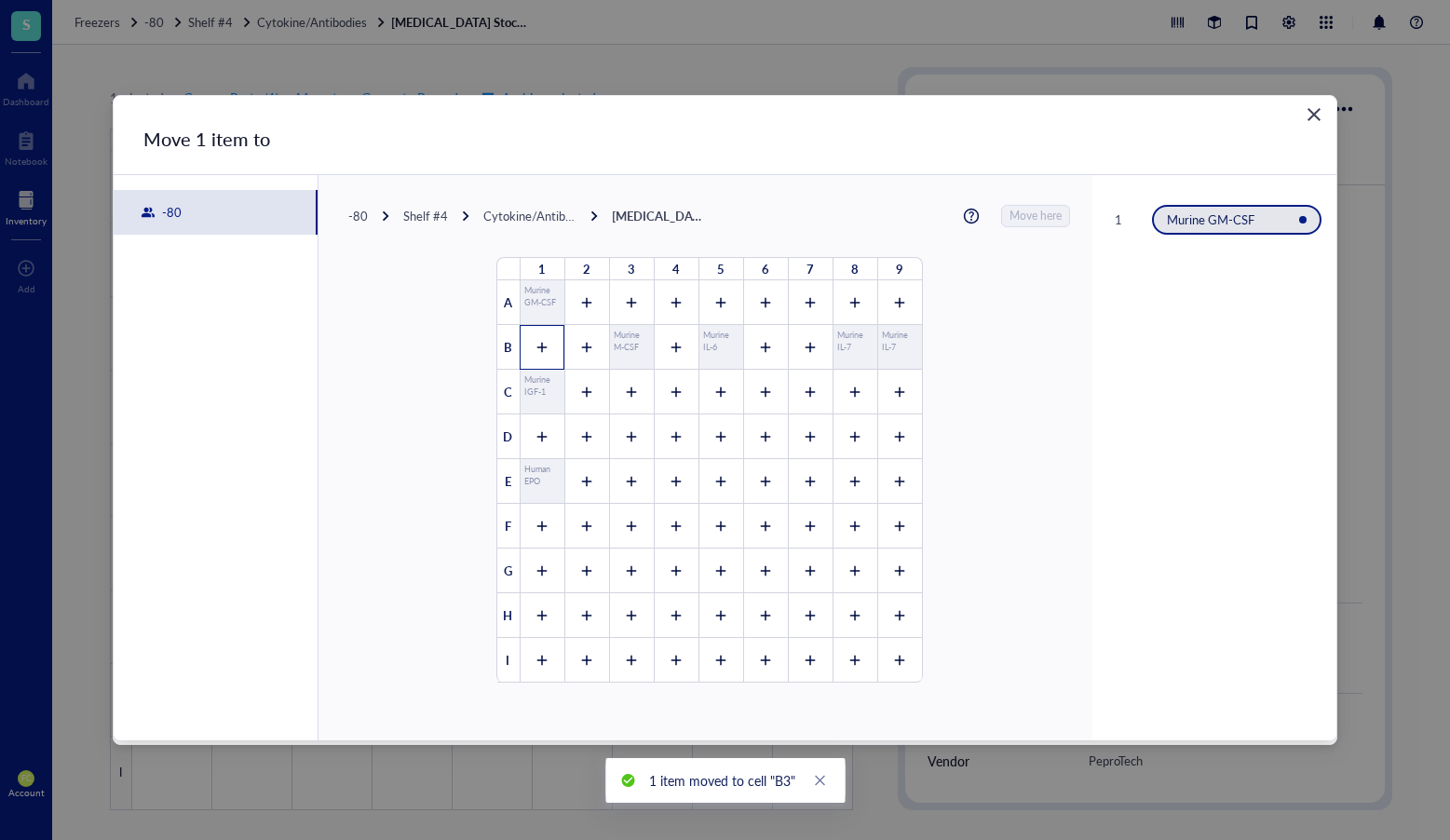
click at [529, 332] on div at bounding box center [542, 347] width 45 height 45
click at [1039, 211] on span "Move here" at bounding box center [1036, 215] width 52 height 22
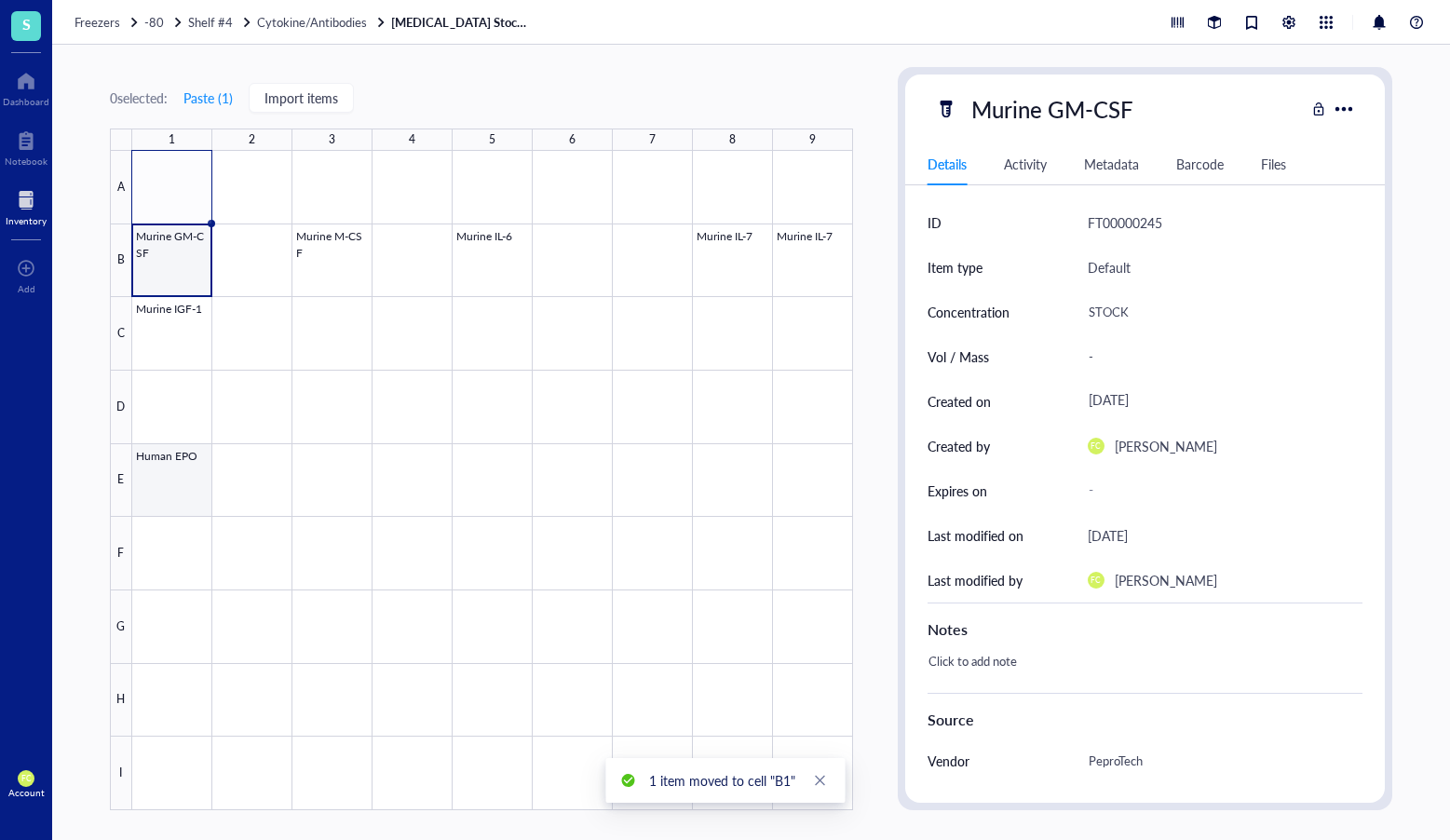
click at [163, 475] on div at bounding box center [492, 480] width 721 height 659
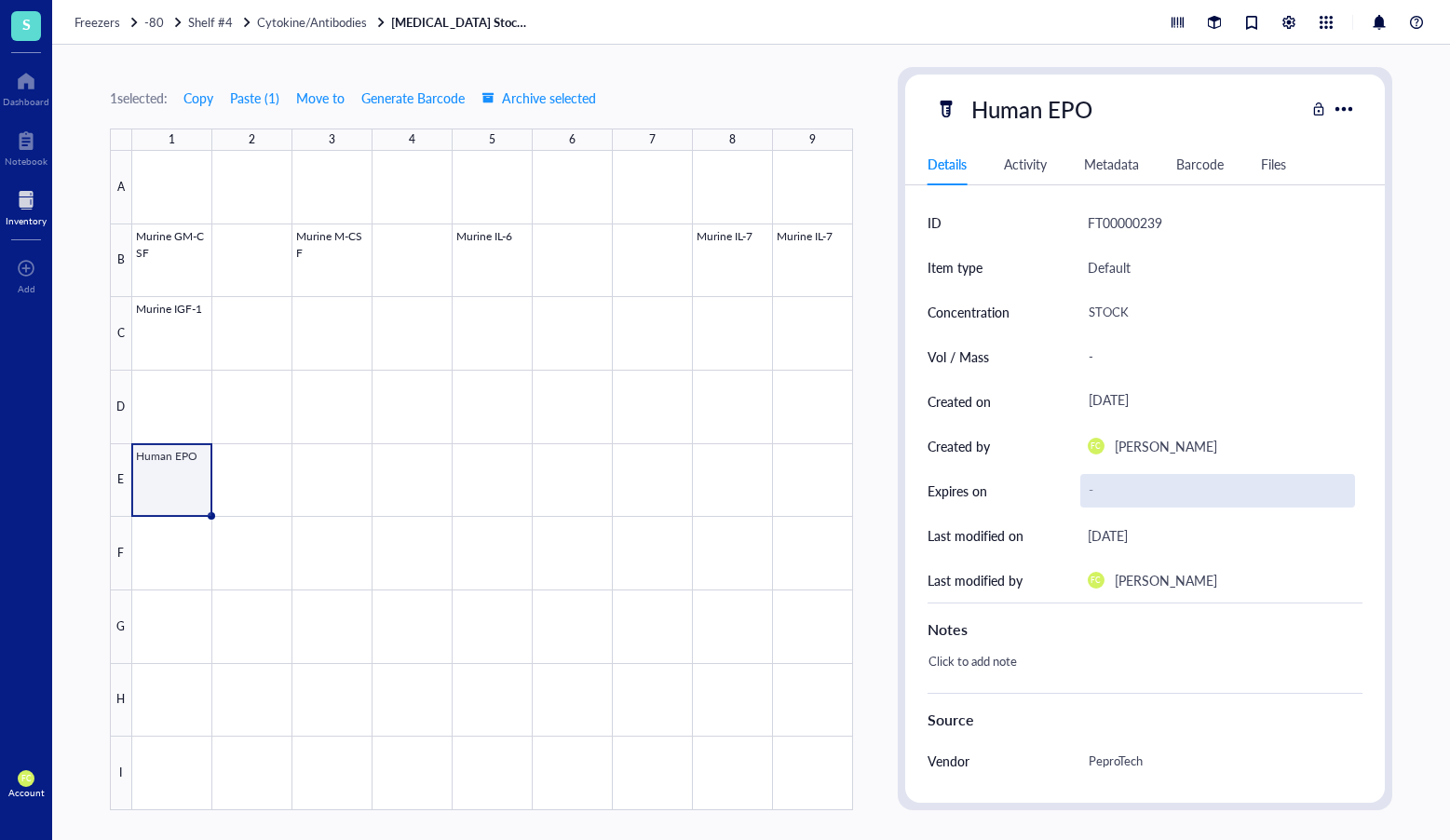
scroll to position [219, 0]
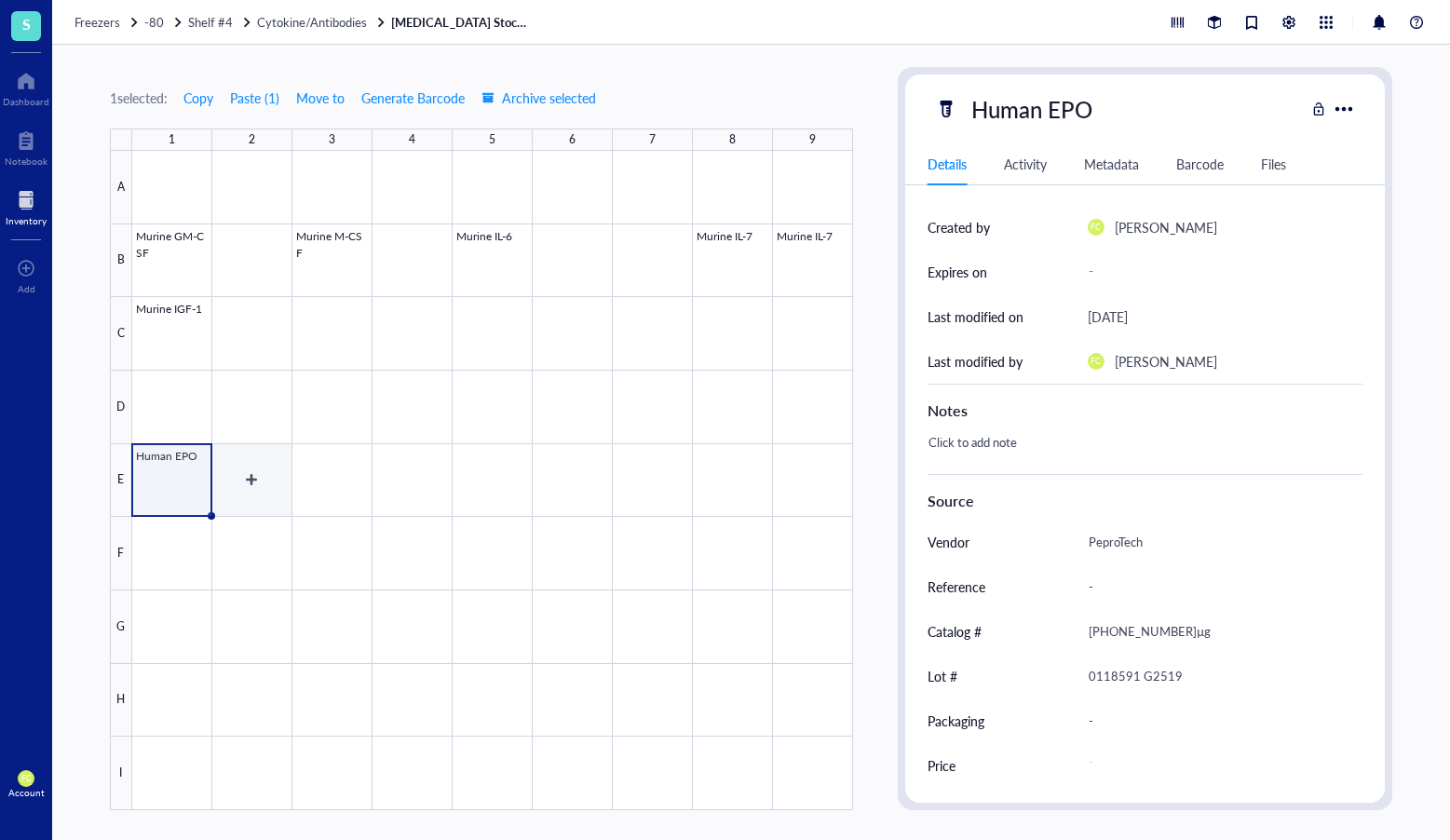
click at [256, 481] on div at bounding box center [492, 480] width 721 height 659
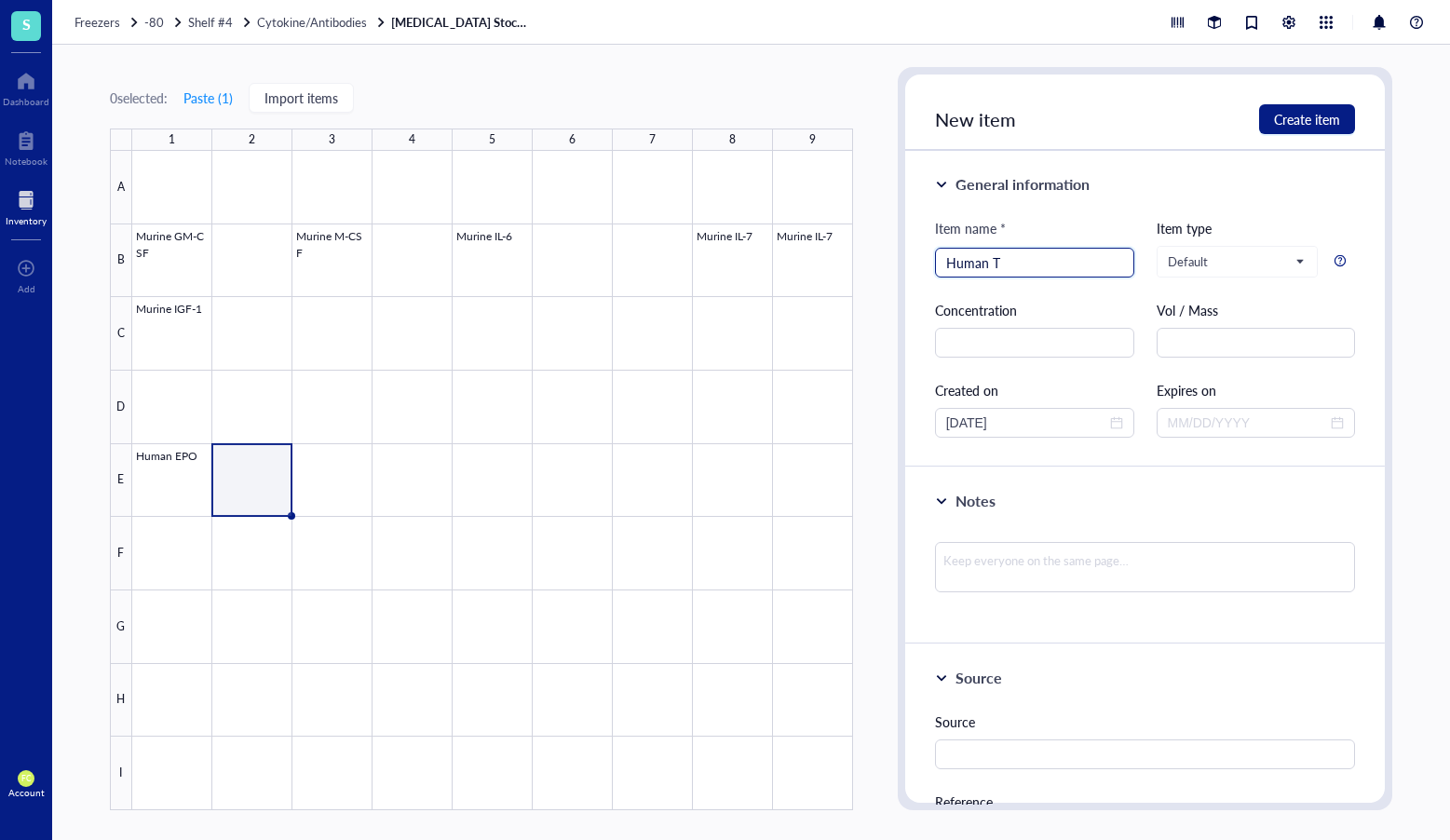
type input "Human Tp"
click at [199, 481] on div at bounding box center [492, 480] width 721 height 659
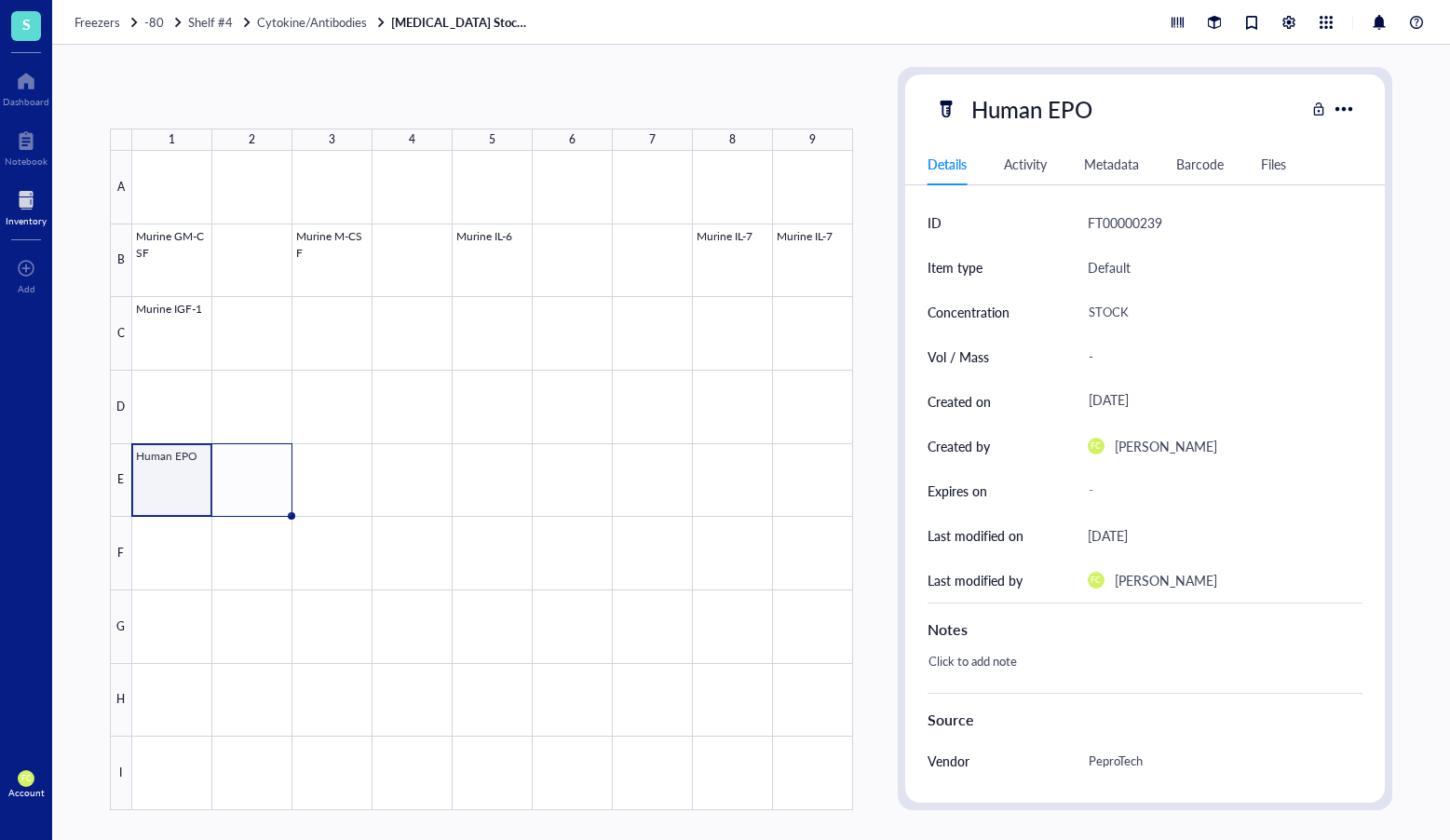
drag, startPoint x: 210, startPoint y: 513, endPoint x: 261, endPoint y: 510, distance: 51.1
click at [0, 0] on div "Murine GM-CSF Murine M-CSF Murine IL-6 Murine IL-7 Murine IL-7 Murine IGF-1 Hum…" at bounding box center [0, 0] width 0 height 0
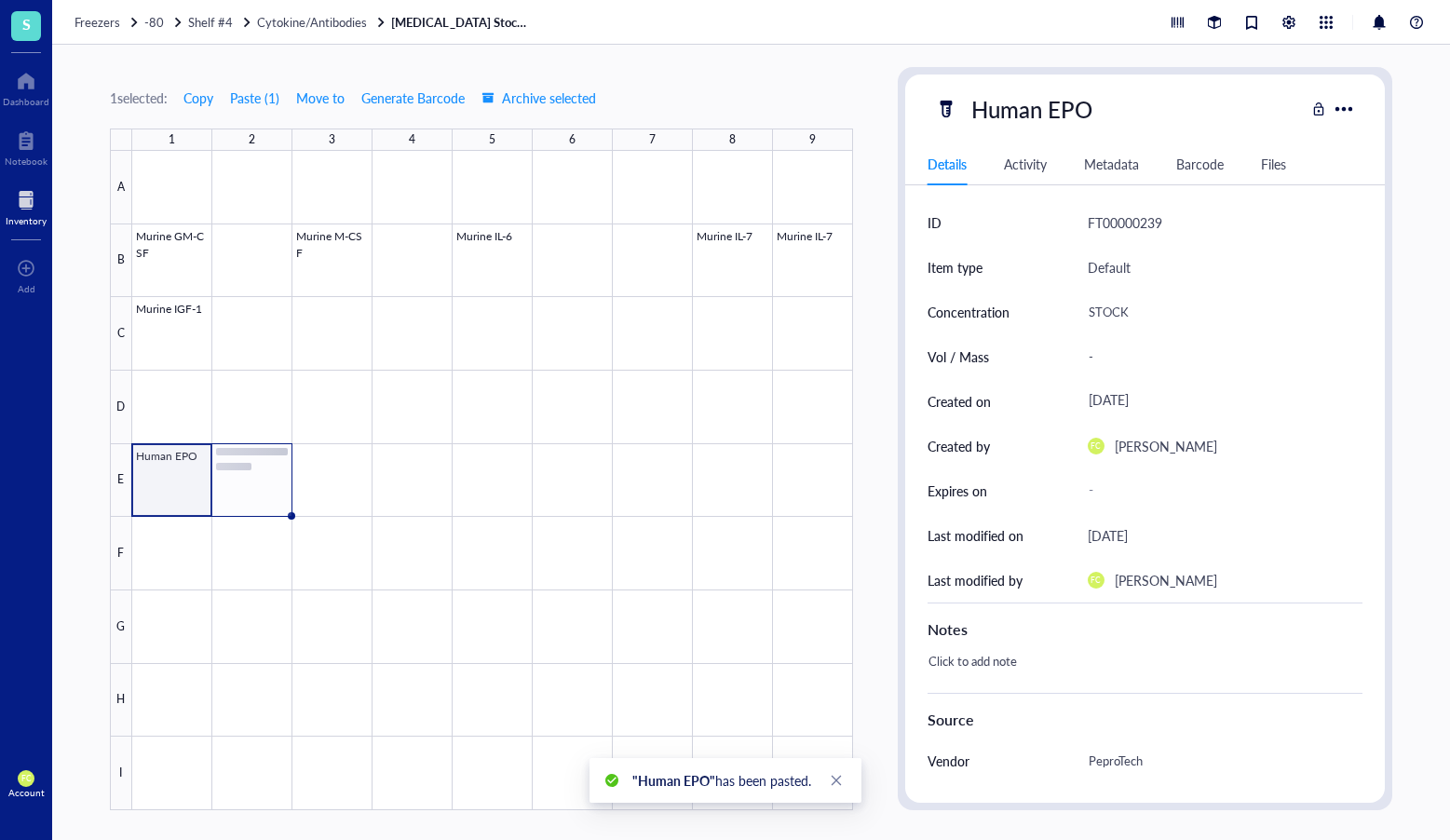
click at [263, 492] on div at bounding box center [492, 480] width 721 height 659
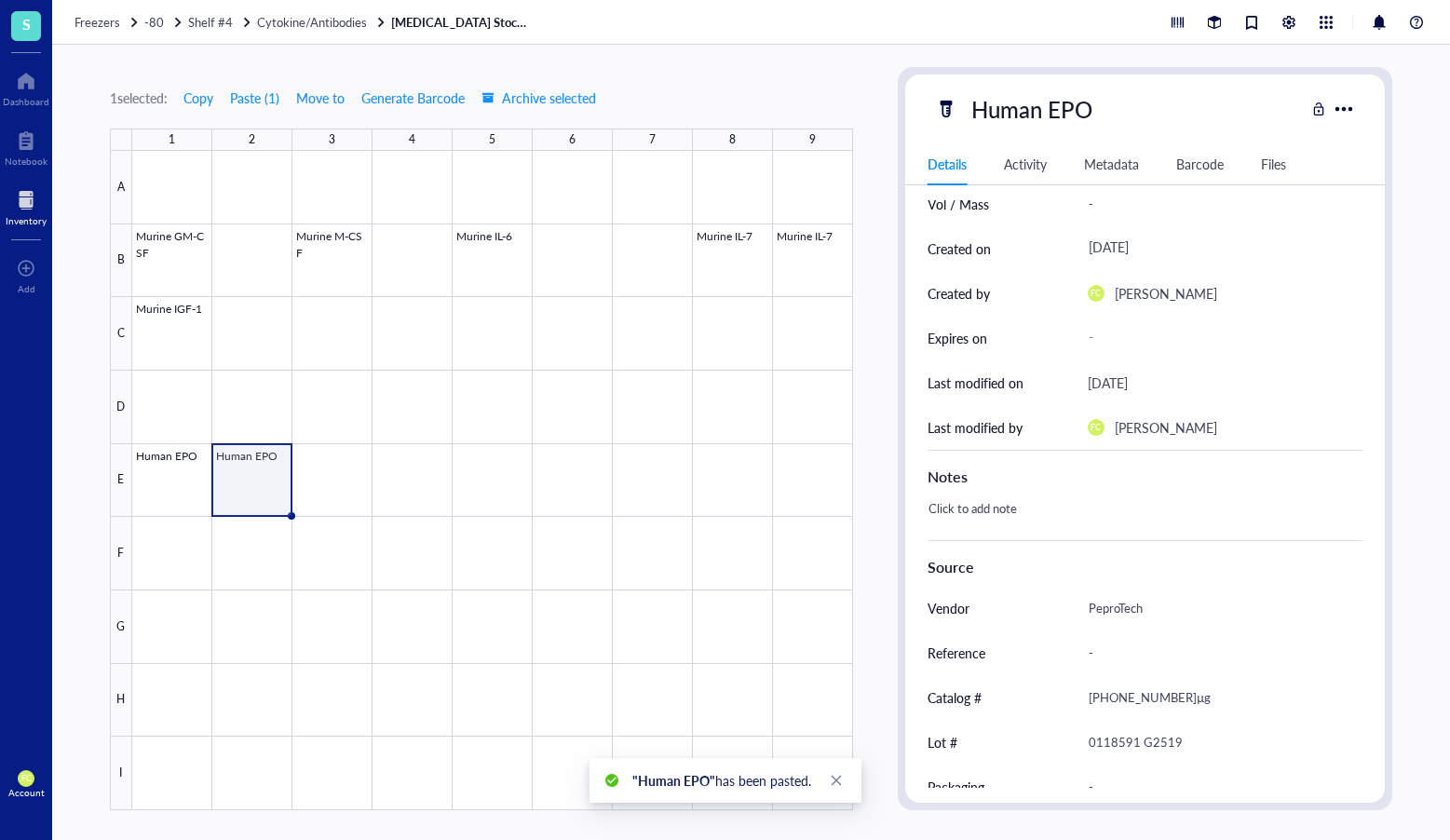
scroll to position [219, 0]
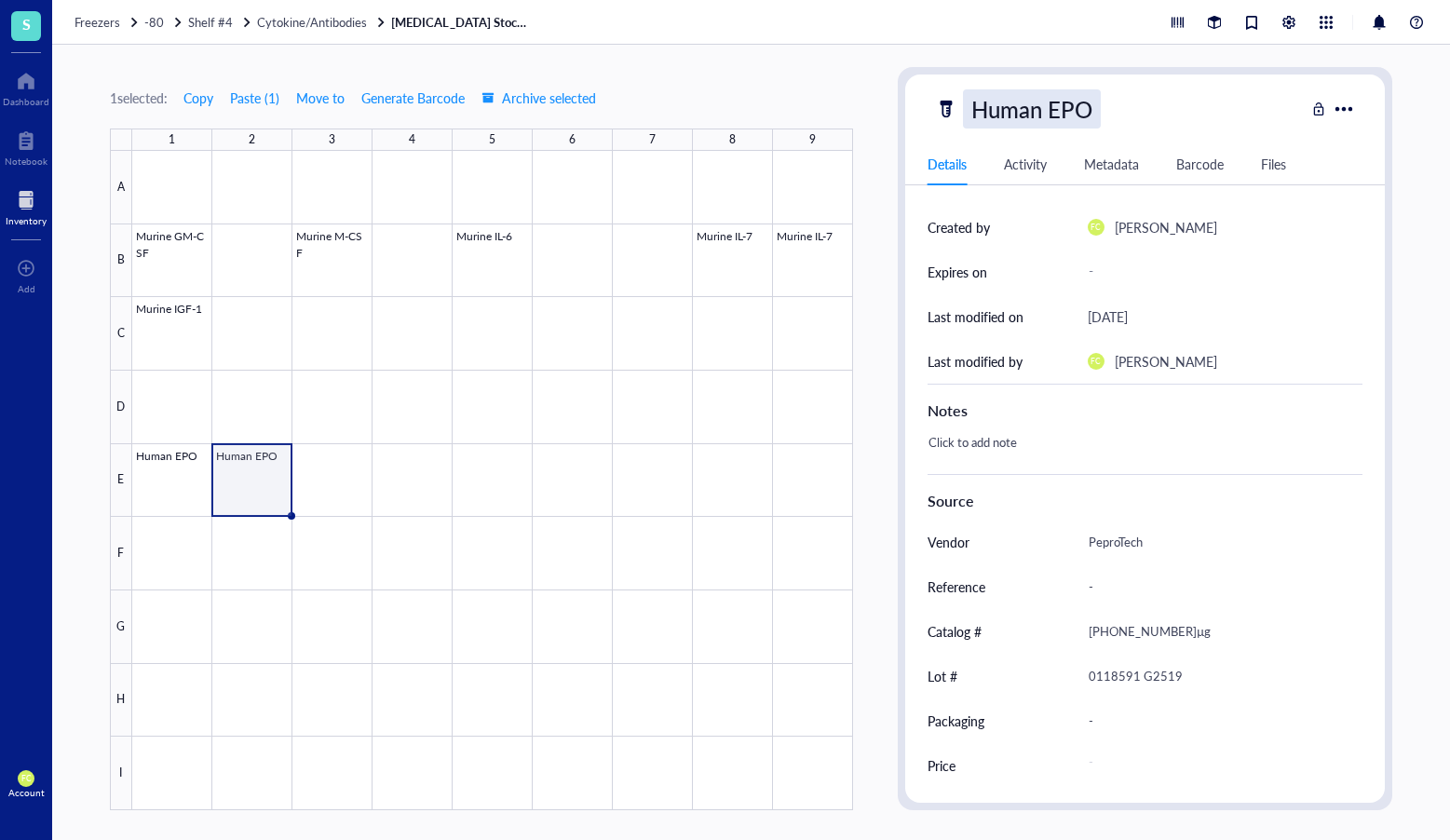
click at [1067, 111] on div "Human EPO" at bounding box center [1032, 109] width 138 height 39
click at [1066, 111] on input "Human EPO" at bounding box center [1035, 109] width 144 height 37
click at [1061, 112] on input "Human EPO" at bounding box center [1035, 109] width 144 height 37
type input "Human TPO"
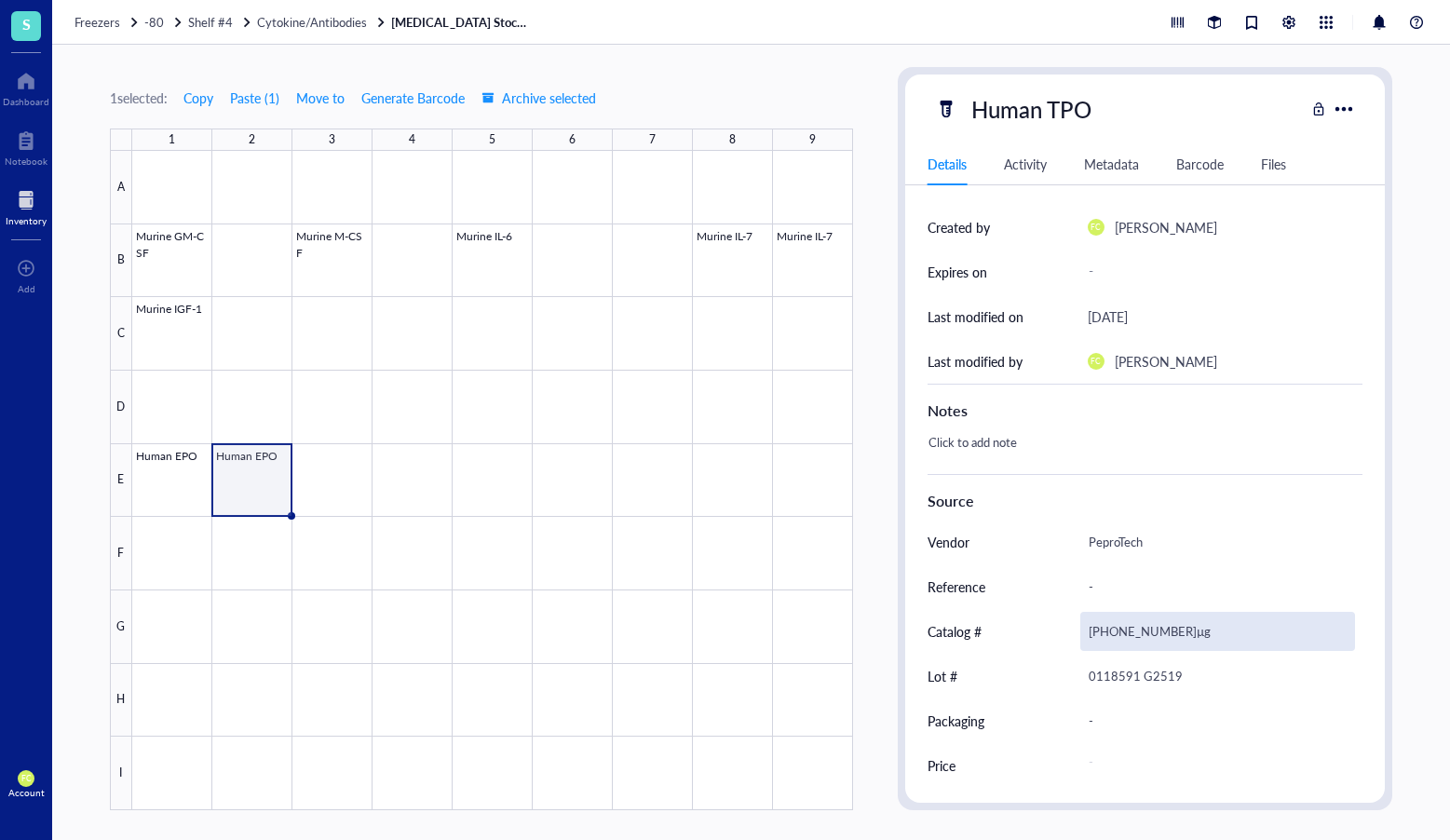
click at [1108, 630] on div "100-64-500µg" at bounding box center [1218, 632] width 276 height 39
click at [1104, 632] on div "100-64-500µg" at bounding box center [1218, 632] width 276 height 39
type input "300-18-100µg"
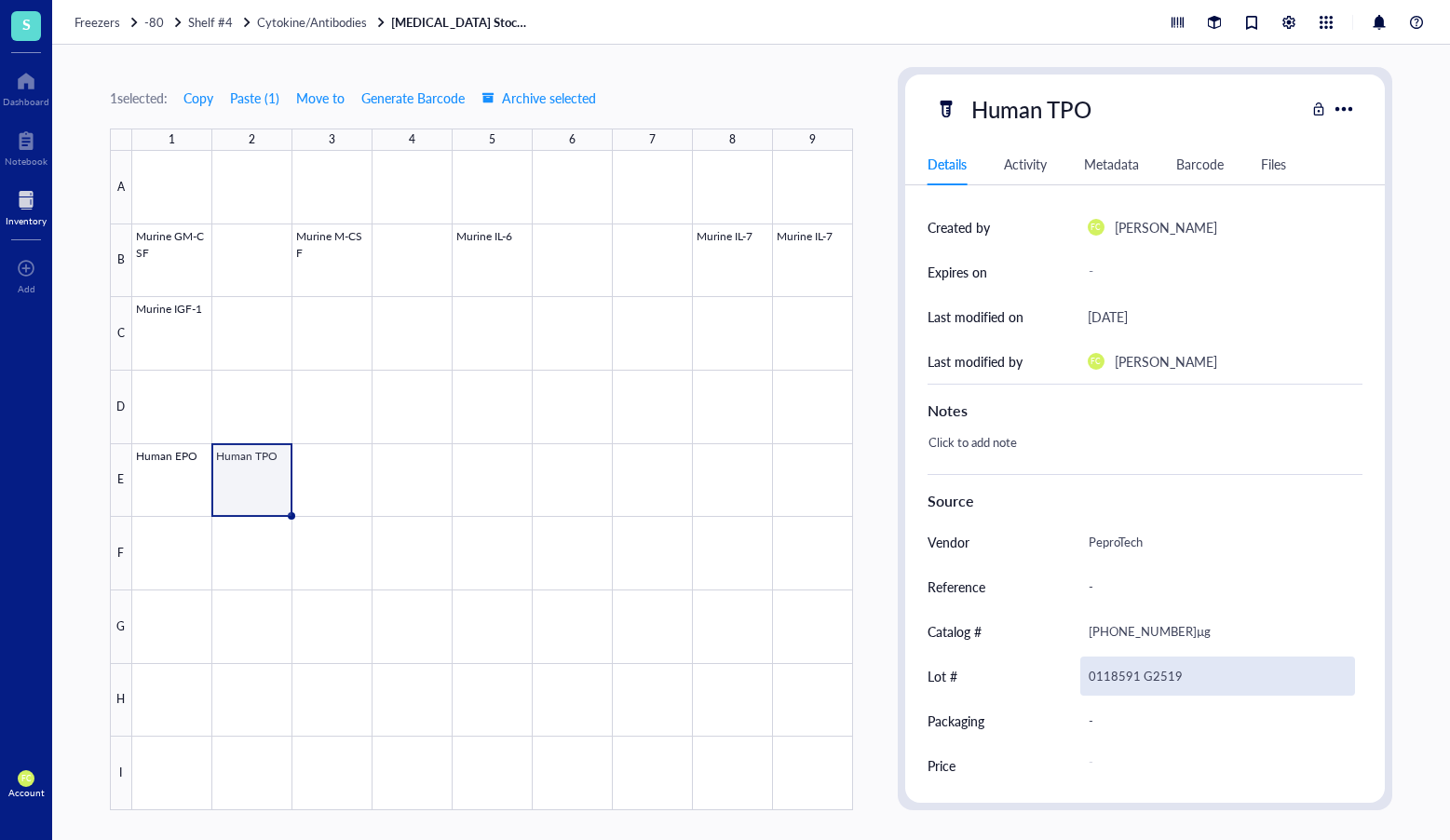
click at [1178, 683] on div "0118591 G2519" at bounding box center [1218, 676] width 276 height 39
click at [1153, 679] on div "0118591 G2519" at bounding box center [1218, 676] width 276 height 39
click at [1153, 679] on input "0118591 G2519" at bounding box center [1218, 676] width 274 height 37
click at [1105, 682] on input "0118591 A0323" at bounding box center [1218, 676] width 274 height 37
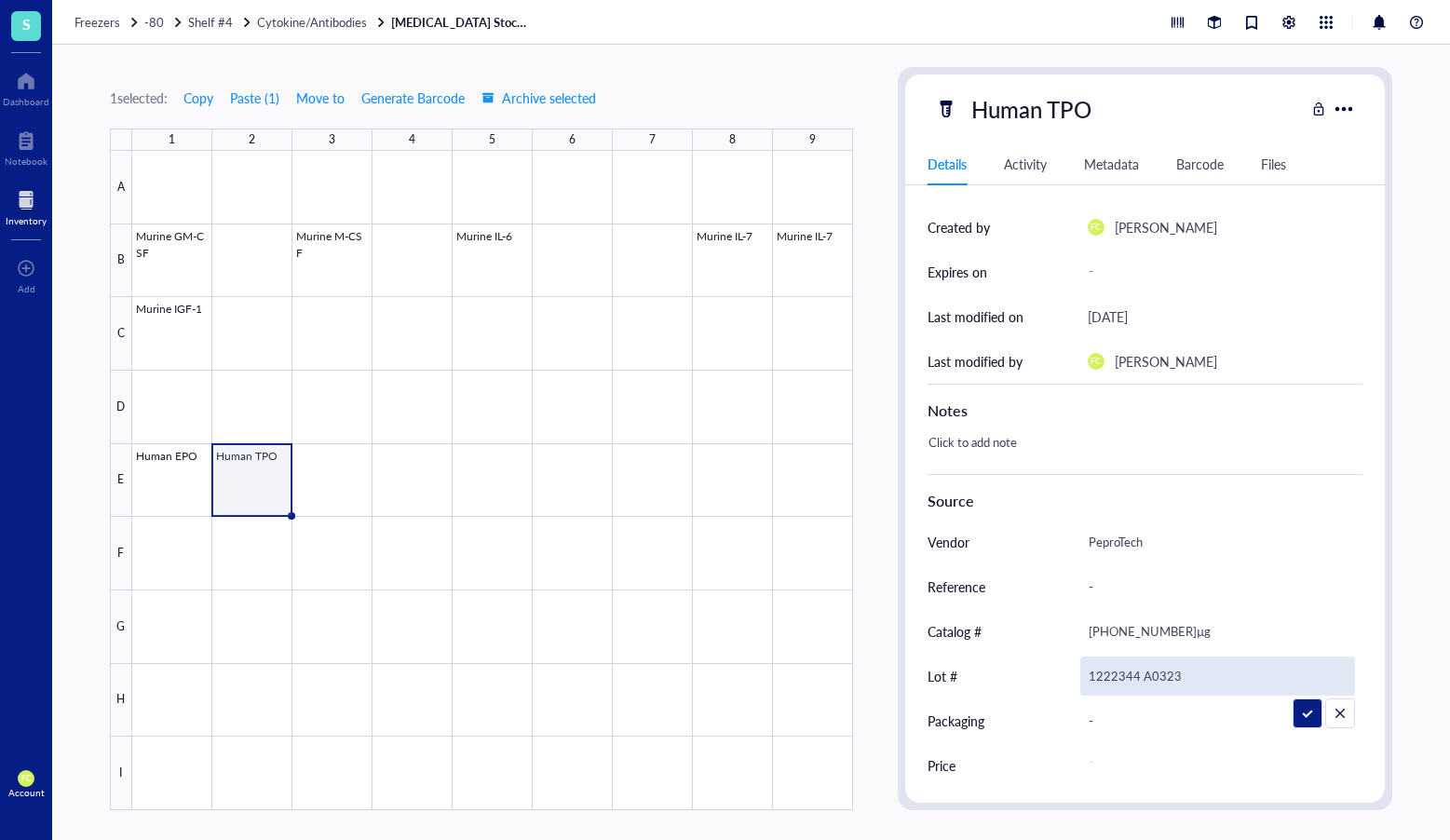
scroll to position [171, 0]
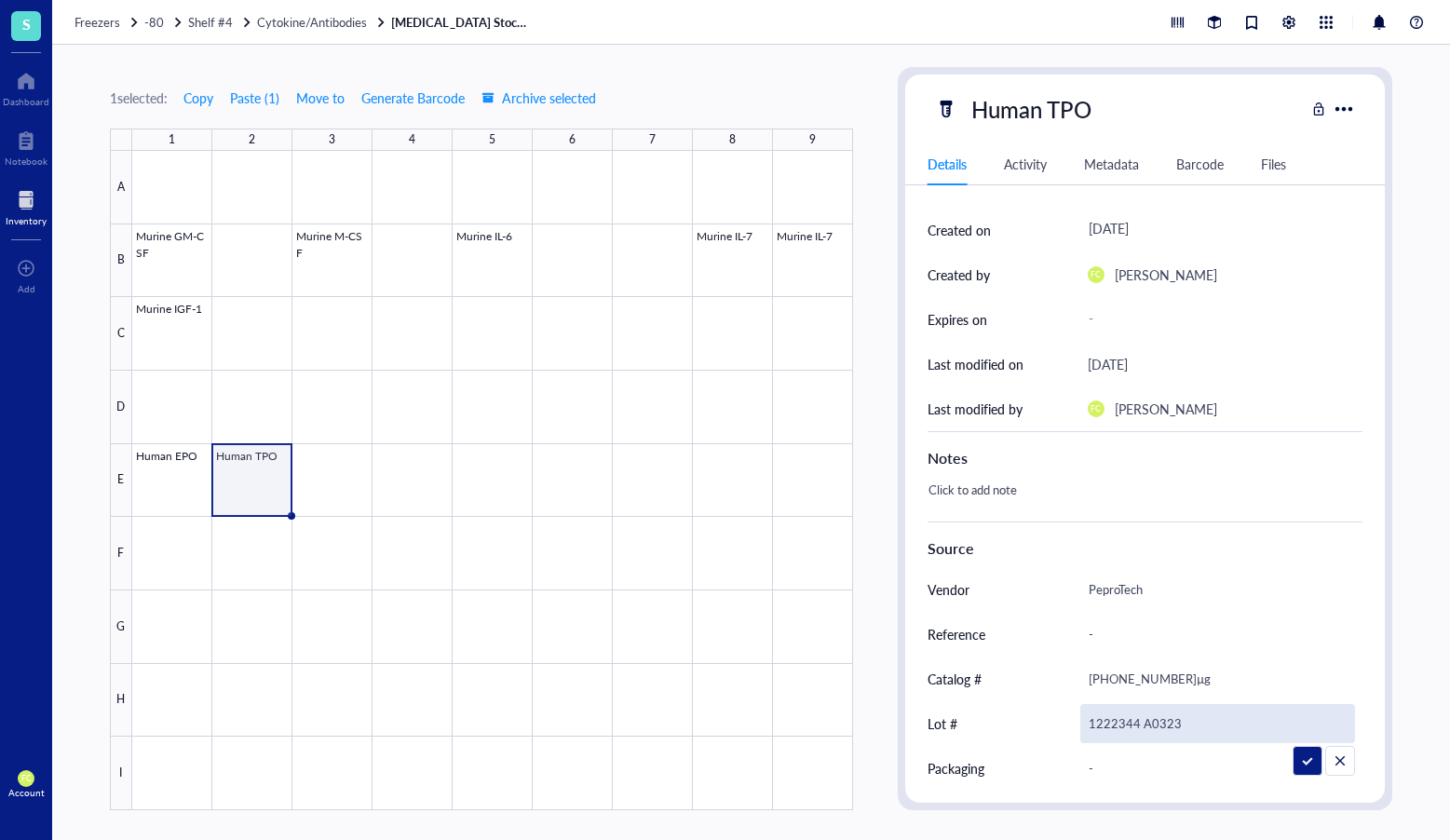
click at [1122, 727] on input "1222344 A0323" at bounding box center [1218, 724] width 274 height 37
type input "122244 A0323"
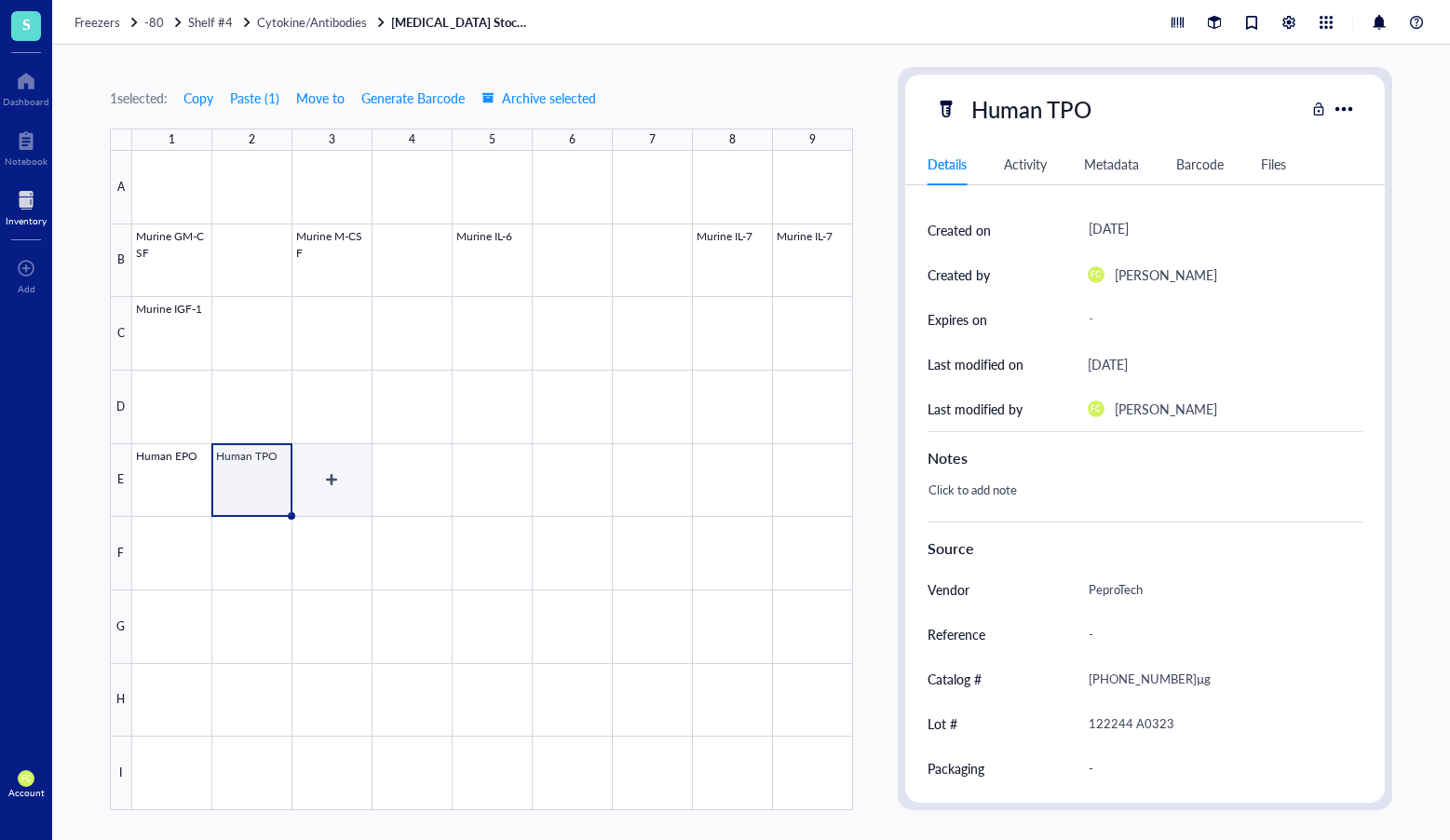
click at [327, 483] on div at bounding box center [492, 480] width 721 height 659
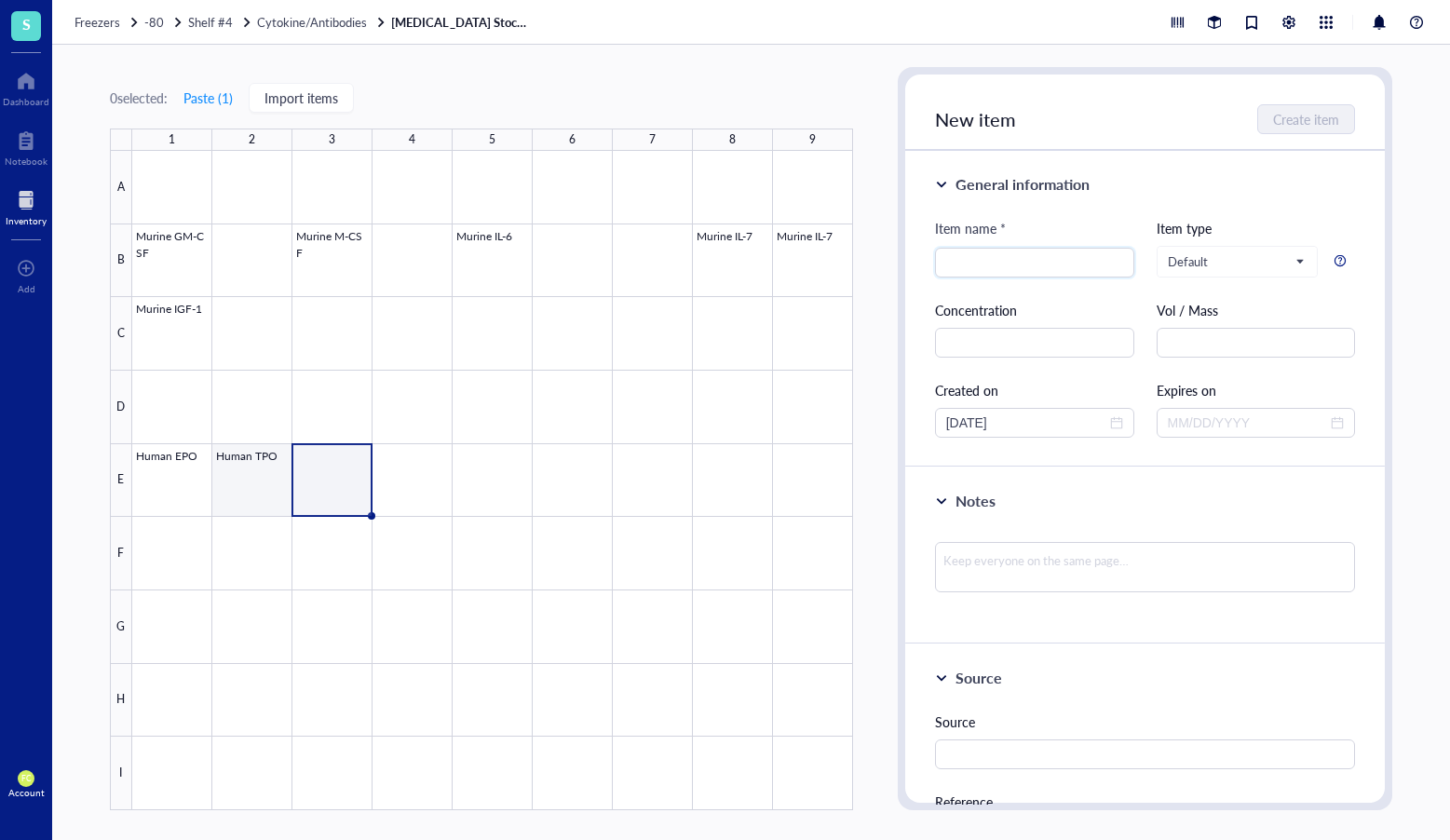
click at [258, 484] on div at bounding box center [492, 480] width 721 height 659
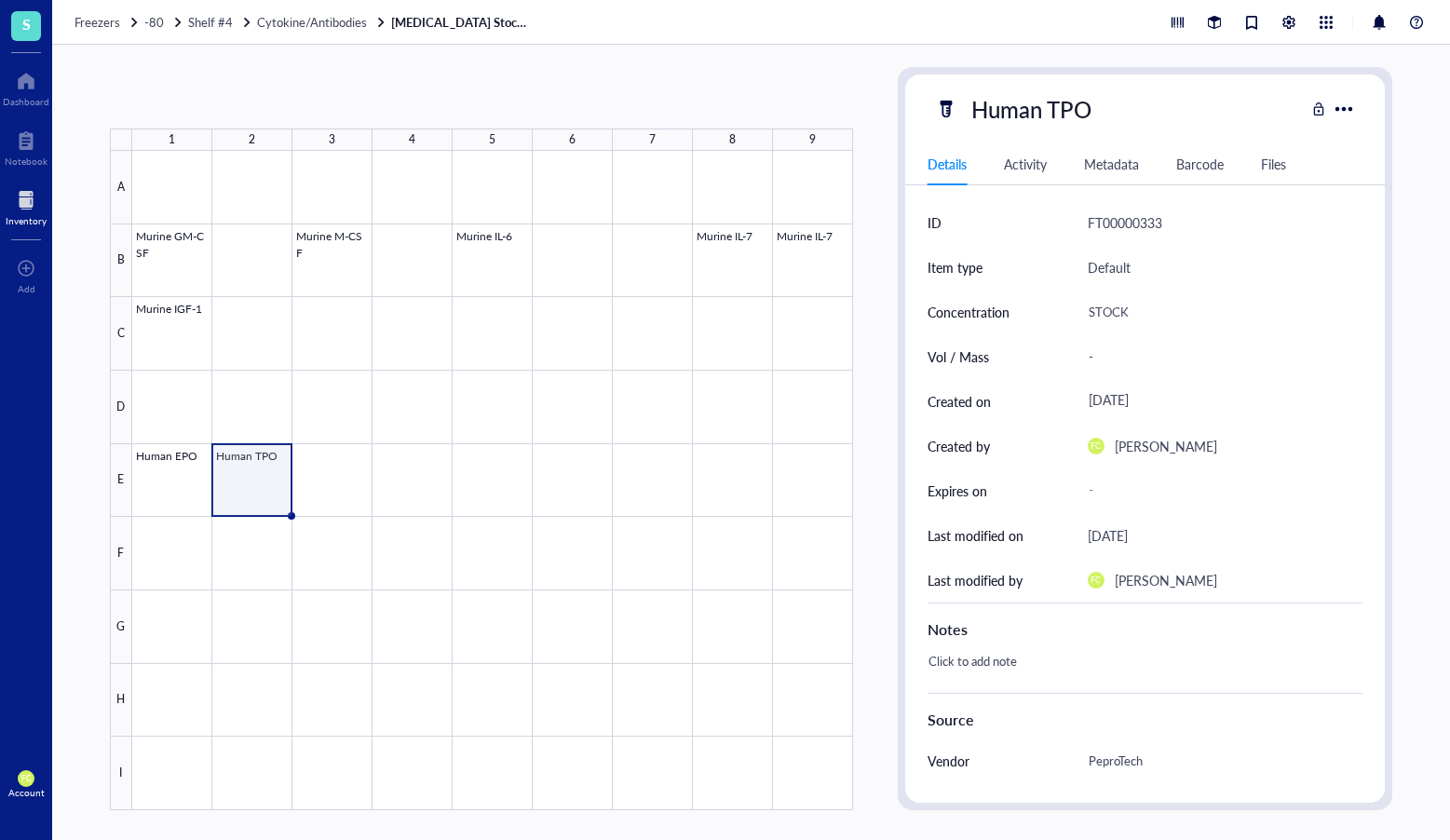
drag, startPoint x: 295, startPoint y: 515, endPoint x: 268, endPoint y: 509, distance: 27.7
click at [0, 0] on div "Murine GM-CSF Murine M-CSF Murine IL-6 Murine IL-7 Murine IL-7 Murine IGF-1 Hum…" at bounding box center [0, 0] width 0 height 0
click at [339, 98] on span "Move to" at bounding box center [321, 97] width 49 height 15
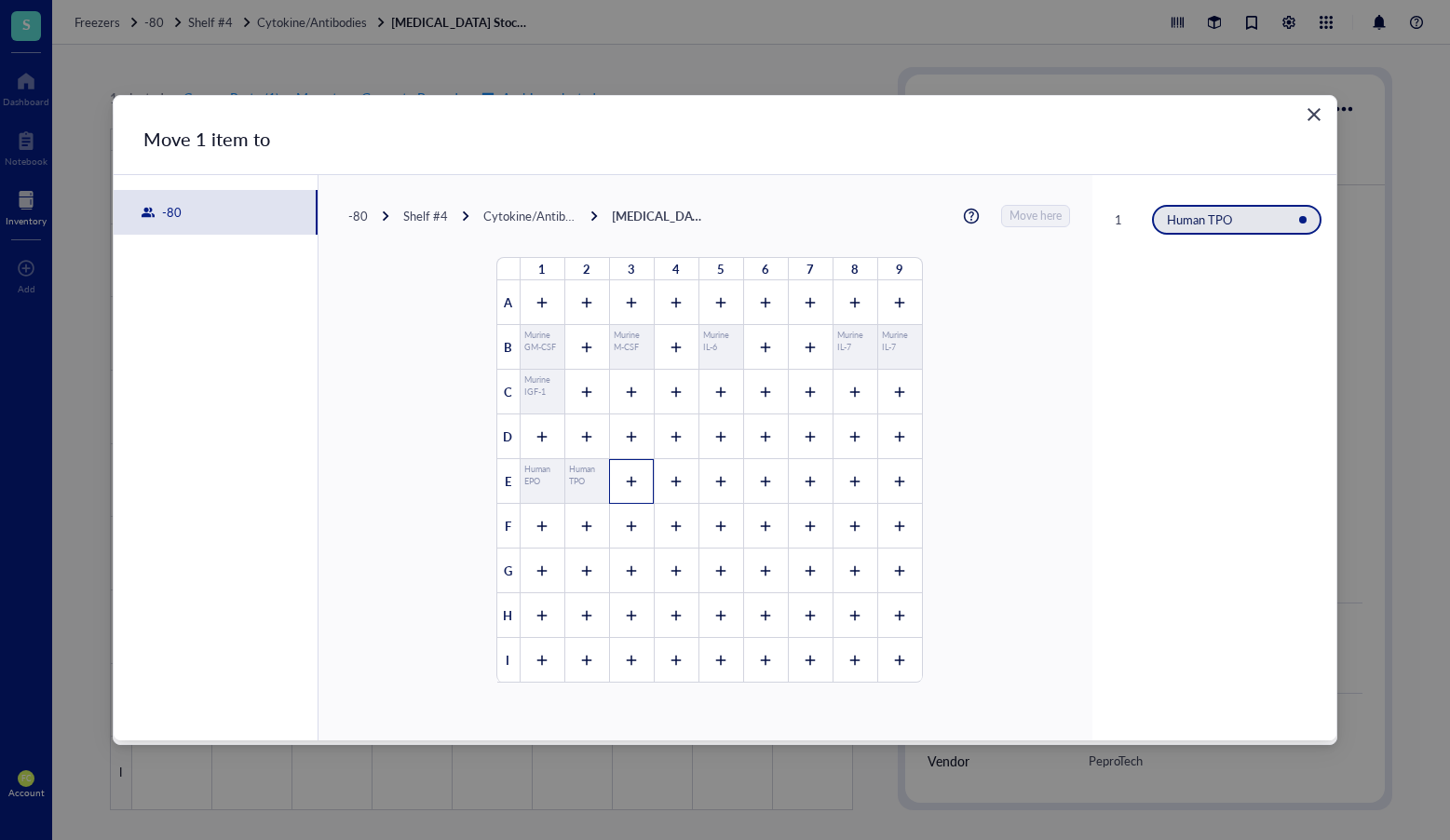
click at [610, 470] on div at bounding box center [632, 481] width 45 height 45
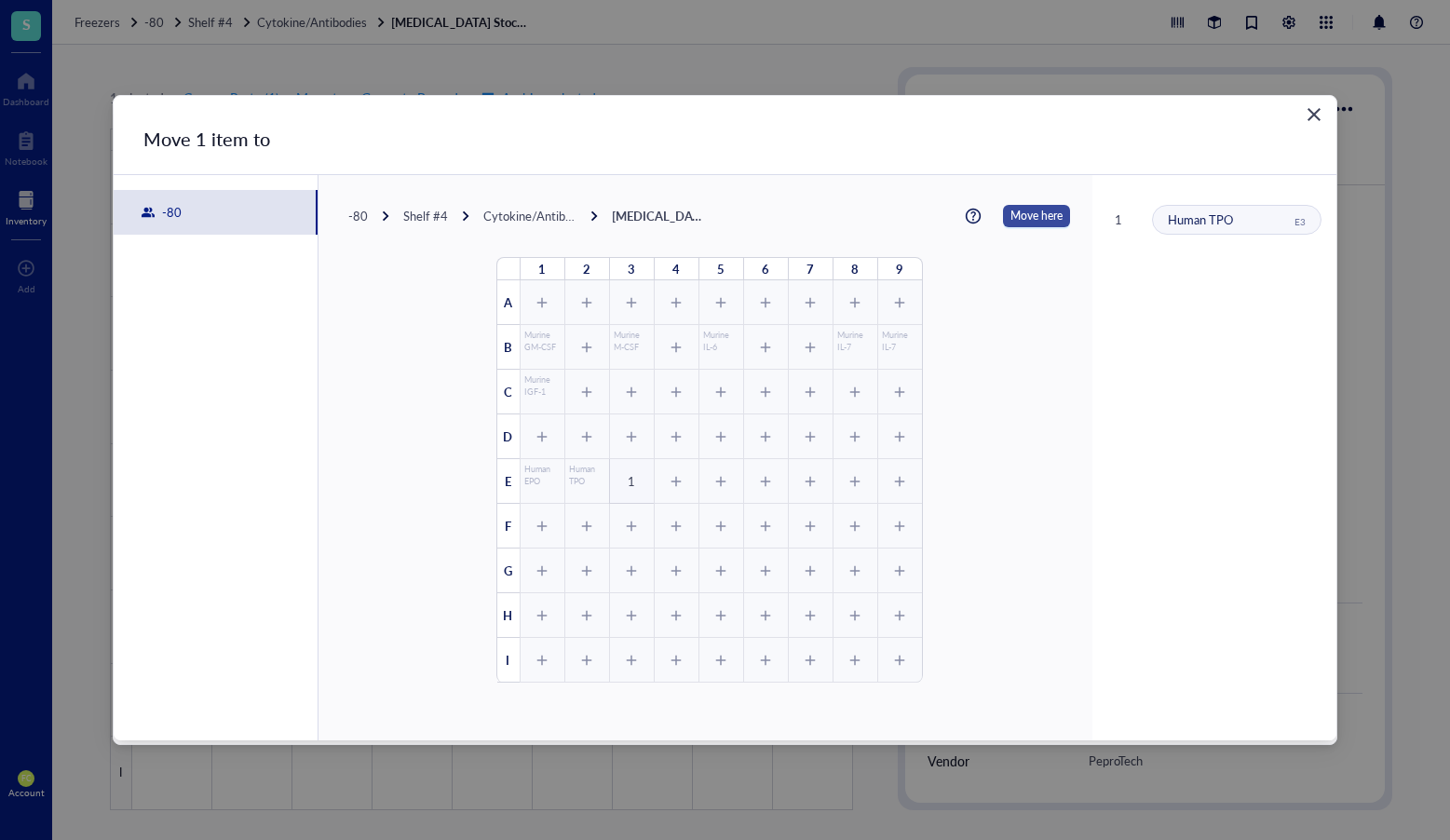
click at [1013, 220] on span "Move here" at bounding box center [1036, 215] width 52 height 22
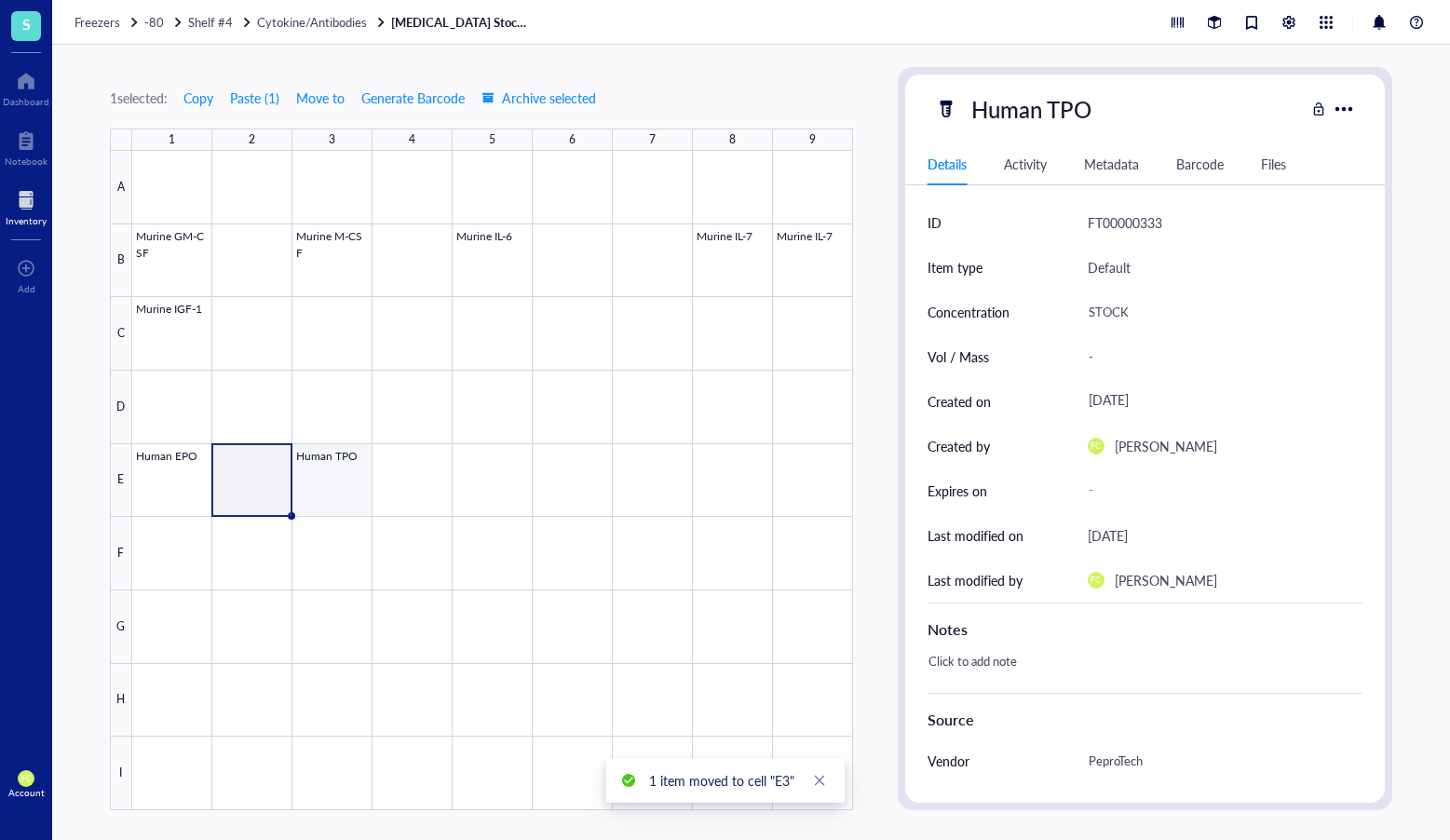
click at [325, 501] on div at bounding box center [492, 480] width 721 height 659
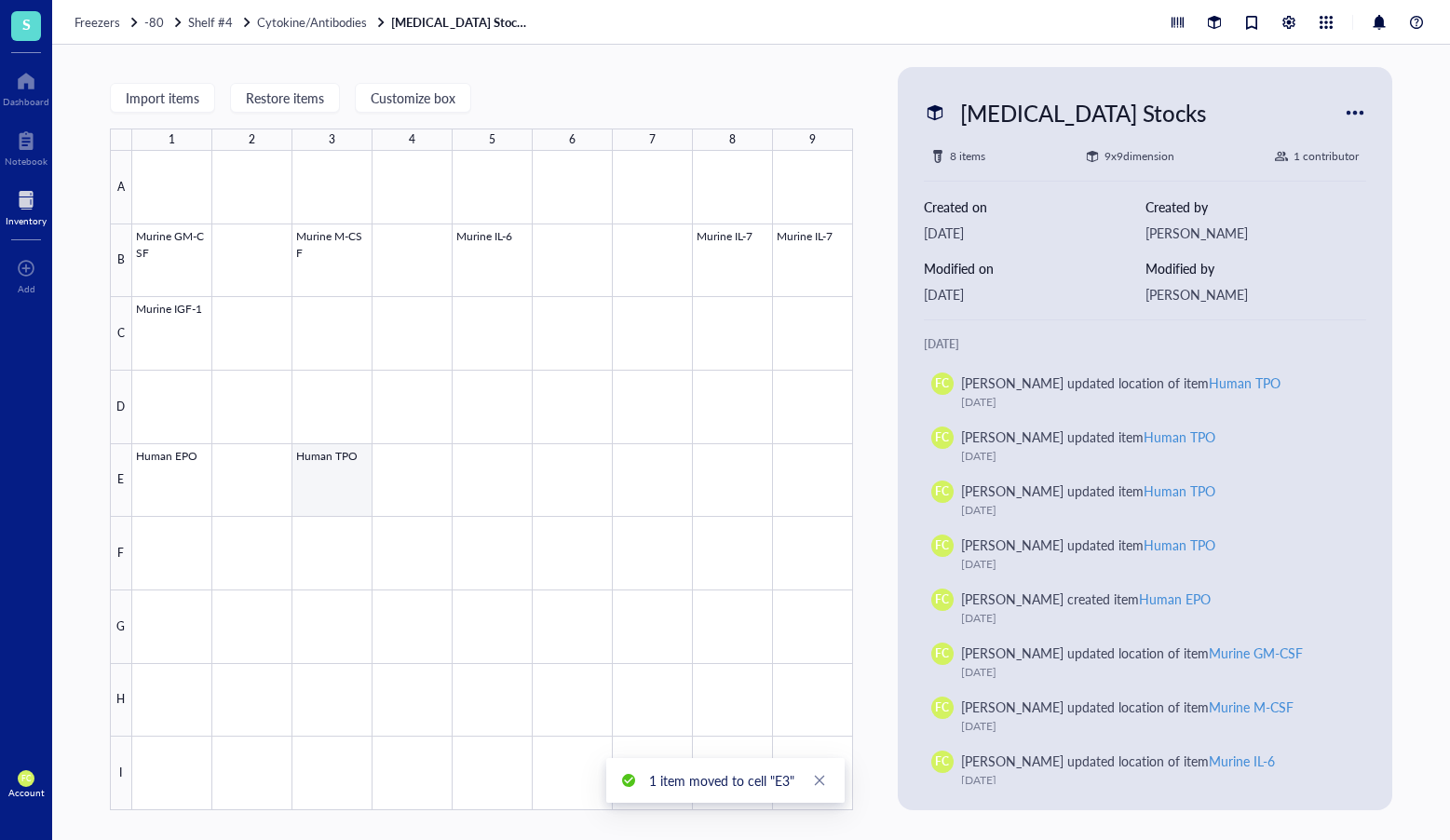
click at [369, 505] on div at bounding box center [492, 480] width 721 height 659
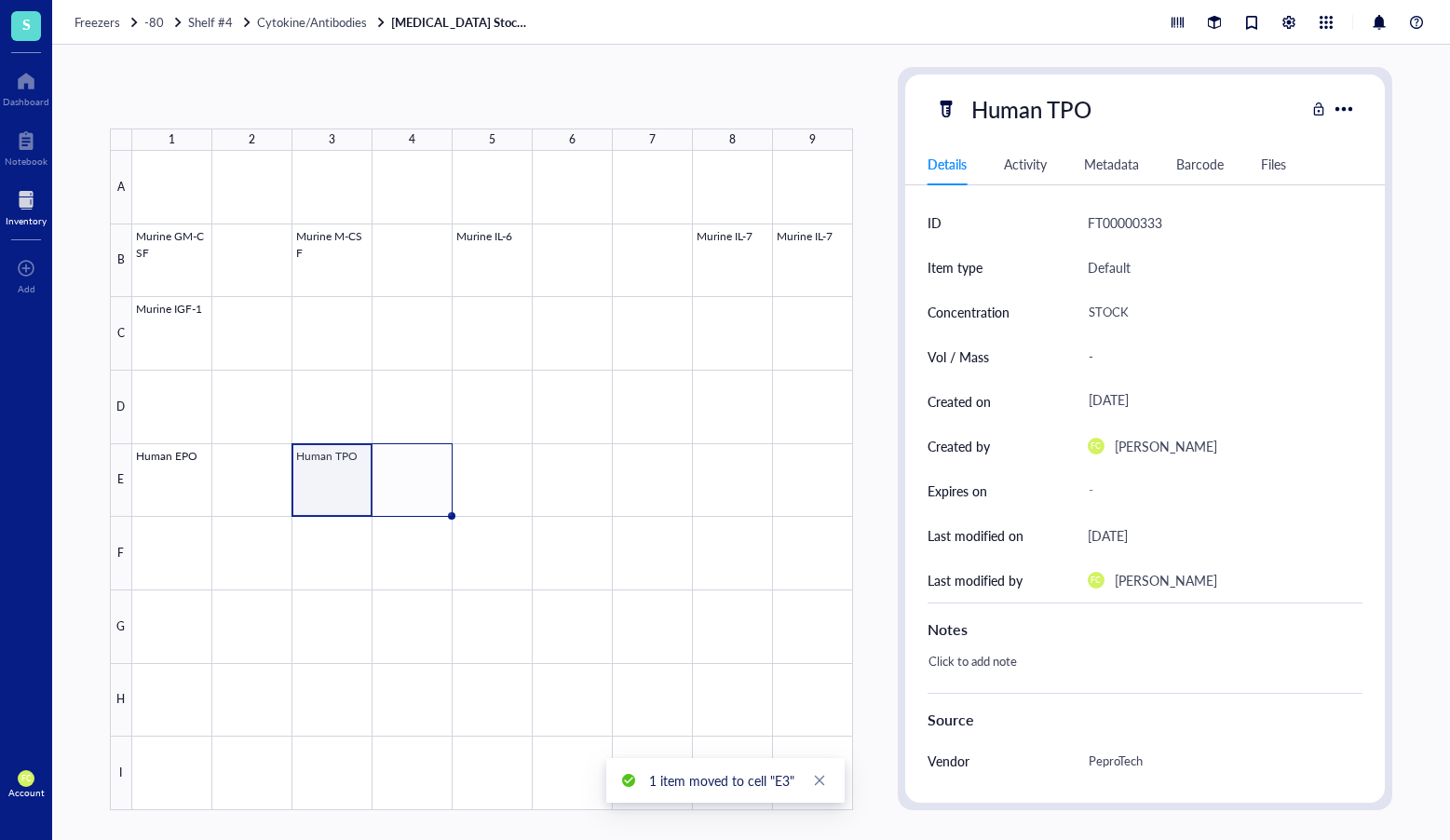
drag, startPoint x: 372, startPoint y: 516, endPoint x: 444, endPoint y: 508, distance: 72.4
click at [0, 0] on div "Murine GM-CSF Murine M-CSF Murine IL-6 Murine IL-7 Murine IL-7 Murine IGF-1 Hum…" at bounding box center [0, 0] width 0 height 0
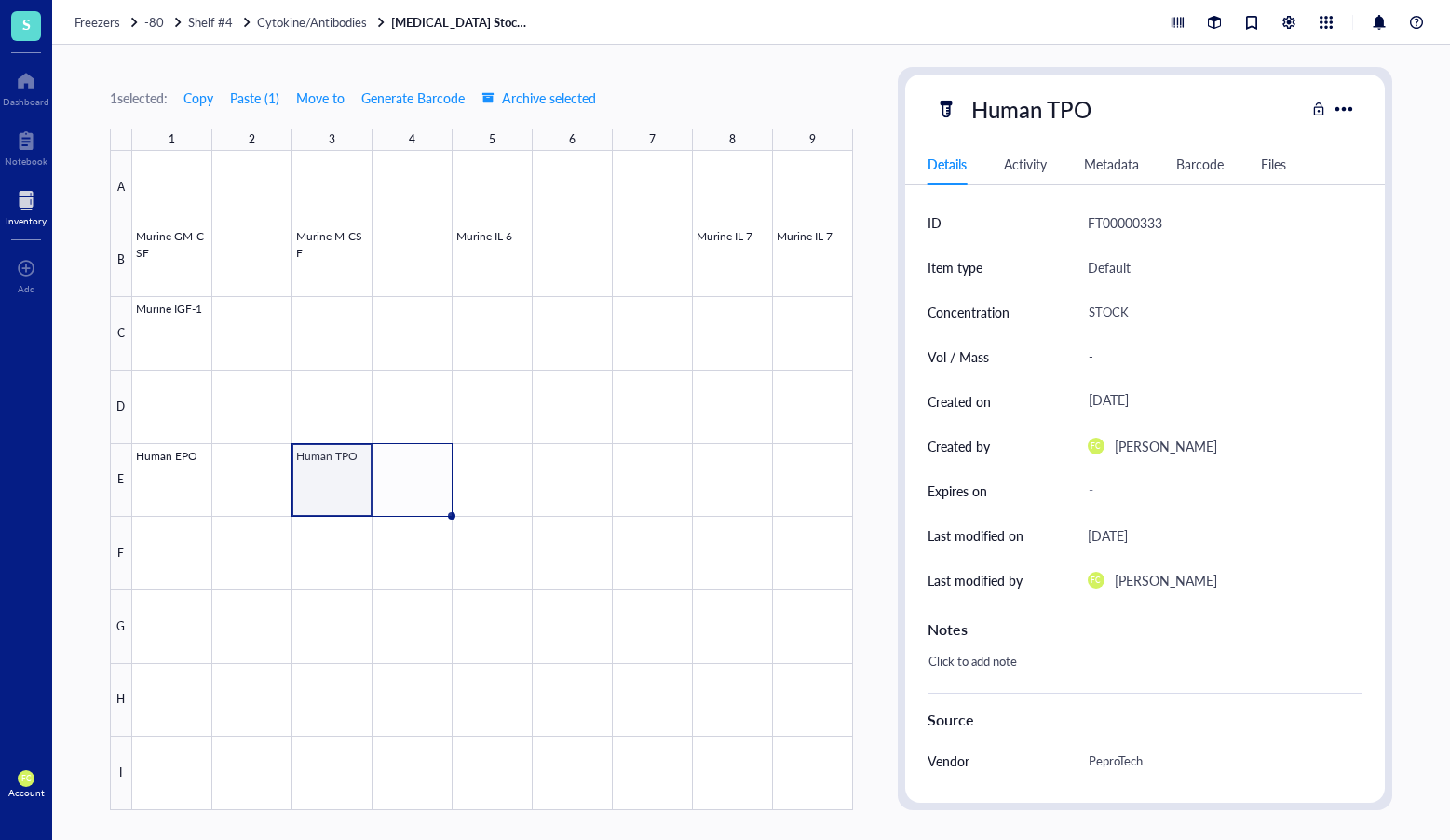
scroll to position [219, 0]
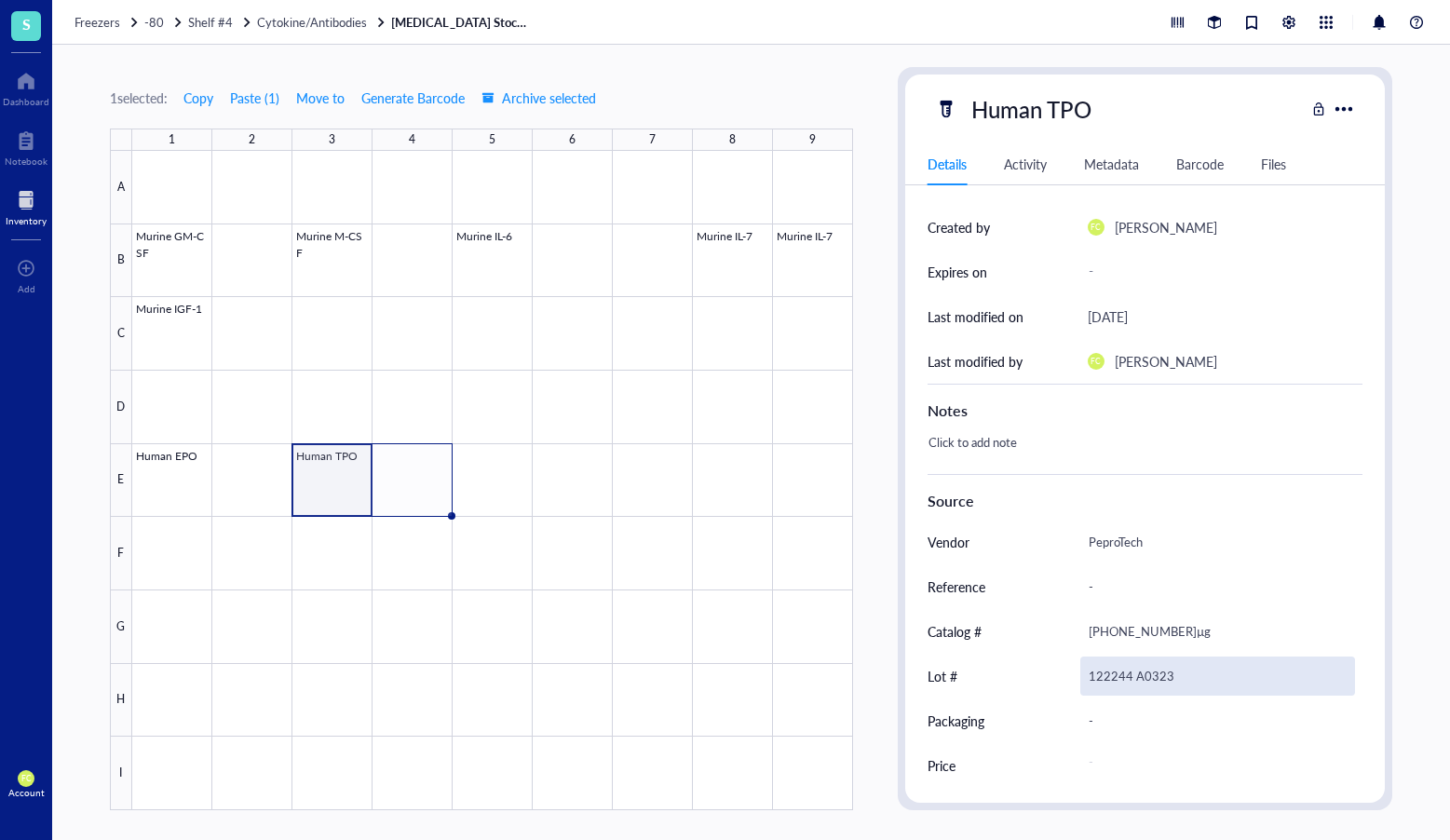
click at [1122, 673] on div "122244 A0323" at bounding box center [1218, 676] width 276 height 39
click at [1156, 674] on input "122244 A0323" at bounding box center [1218, 676] width 274 height 37
click at [1110, 676] on input "122244 L1323" at bounding box center [1218, 676] width 274 height 37
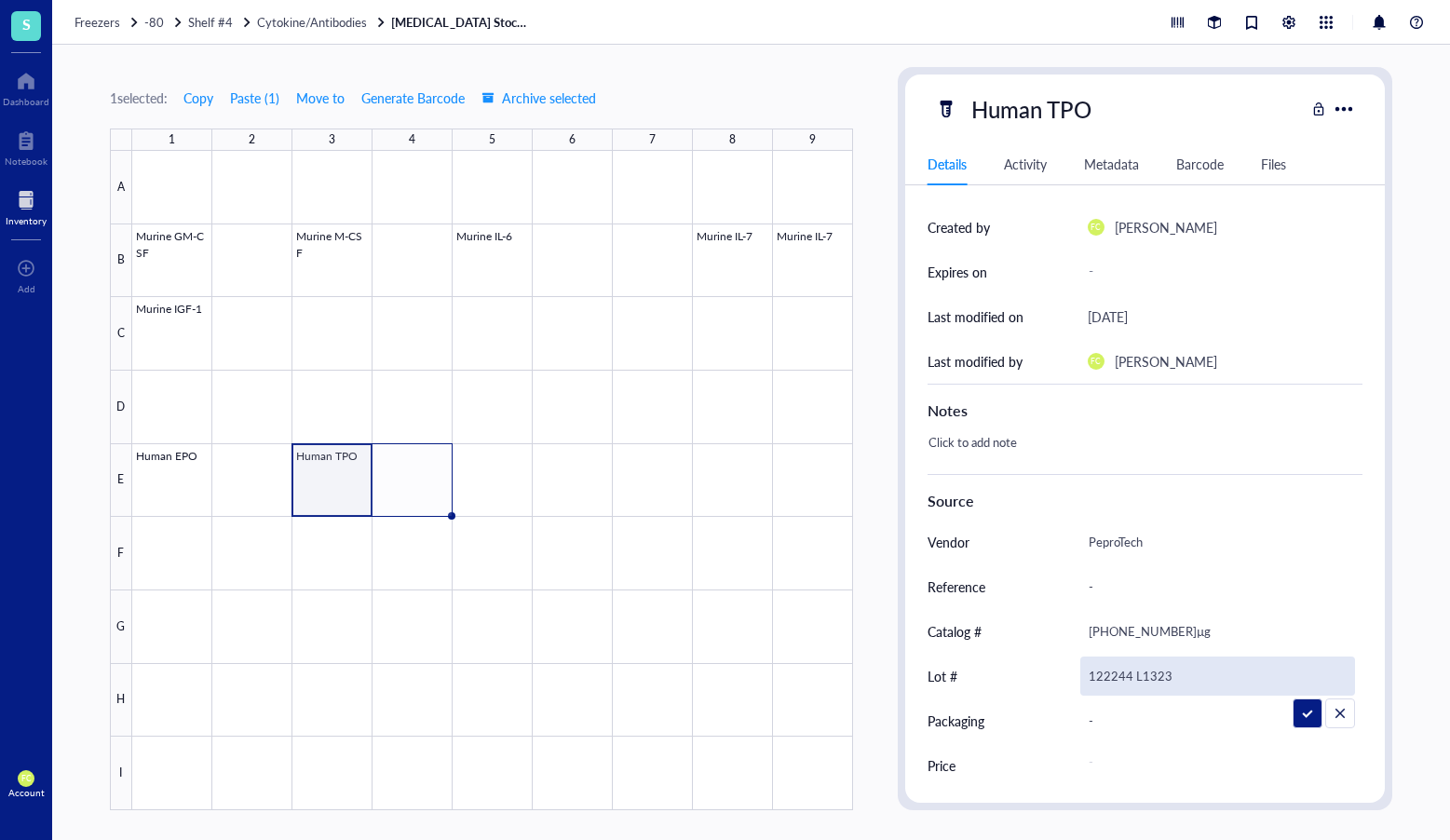
drag, startPoint x: 1114, startPoint y: 674, endPoint x: 1127, endPoint y: 673, distance: 13.0
click at [1114, 674] on input "122244 L1323" at bounding box center [1218, 676] width 274 height 37
type input "112344 L1323"
click at [643, 595] on div at bounding box center [492, 480] width 721 height 659
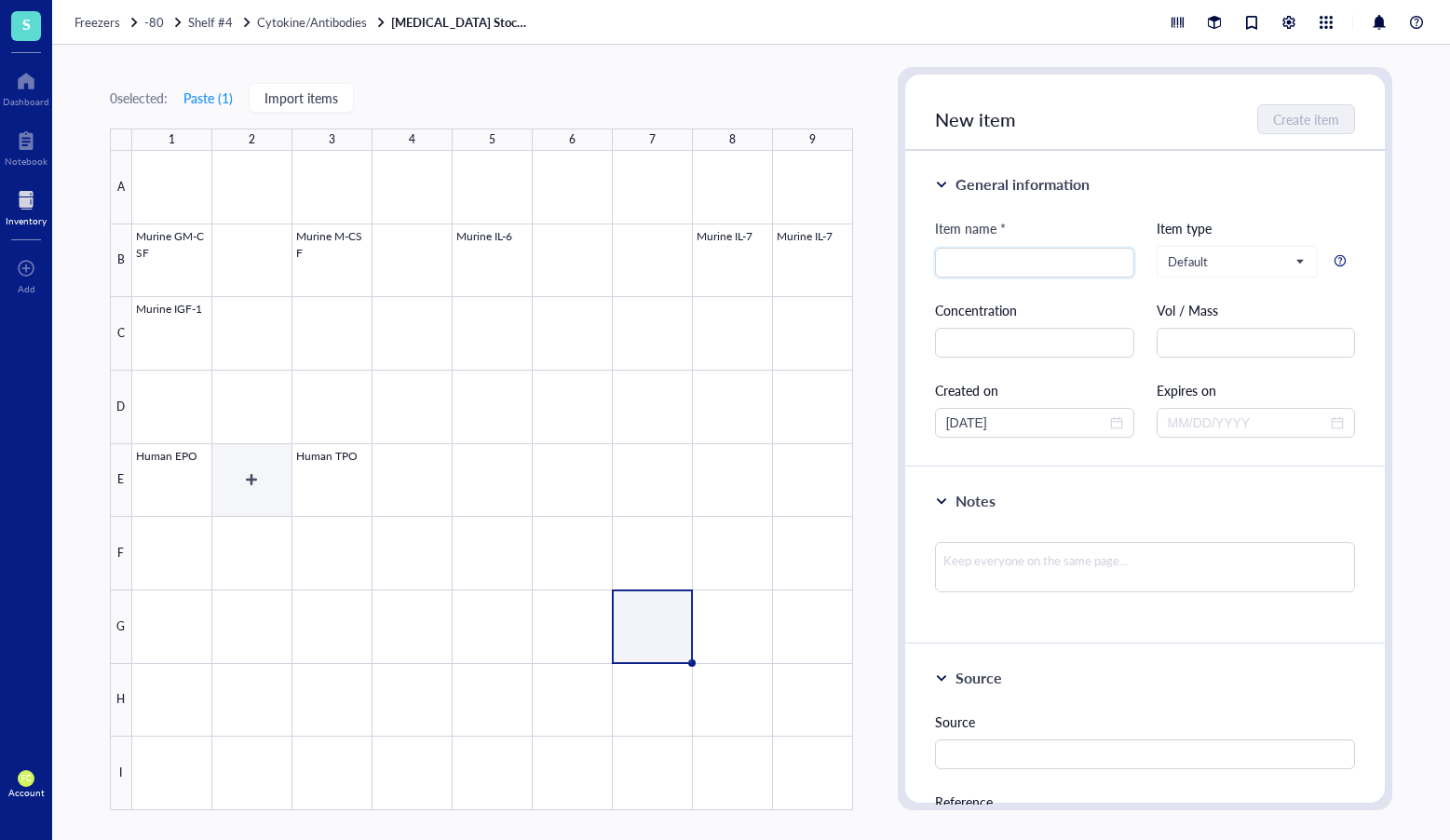
click at [321, 467] on div at bounding box center [492, 480] width 721 height 659
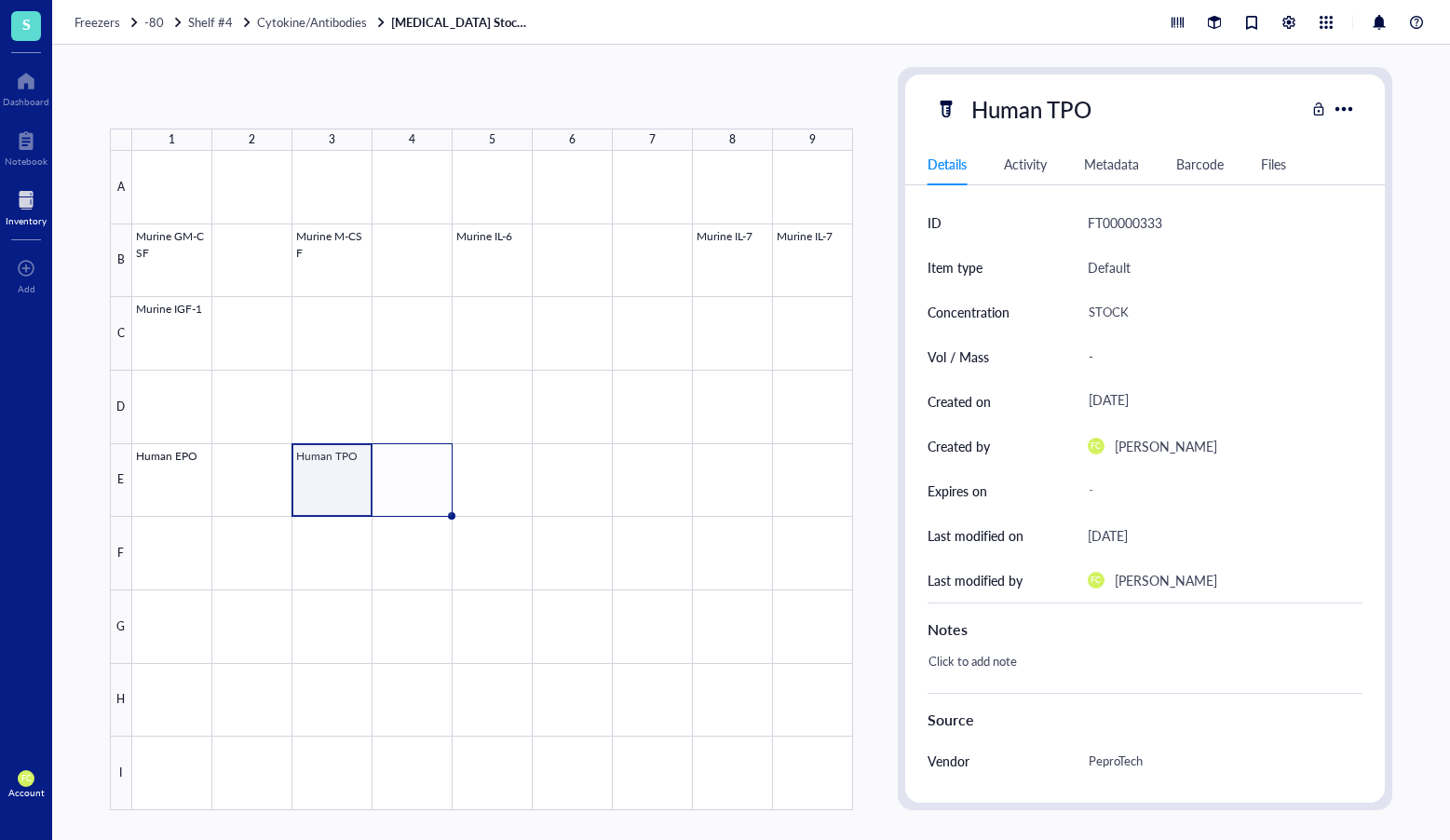
drag, startPoint x: 370, startPoint y: 513, endPoint x: 437, endPoint y: 508, distance: 67.2
click at [0, 0] on div "Murine GM-CSF Murine M-CSF Murine IL-6 Murine IL-7 Murine IL-7 Murine IGF-1 Hum…" at bounding box center [0, 0] width 0 height 0
click at [562, 483] on div at bounding box center [492, 480] width 721 height 659
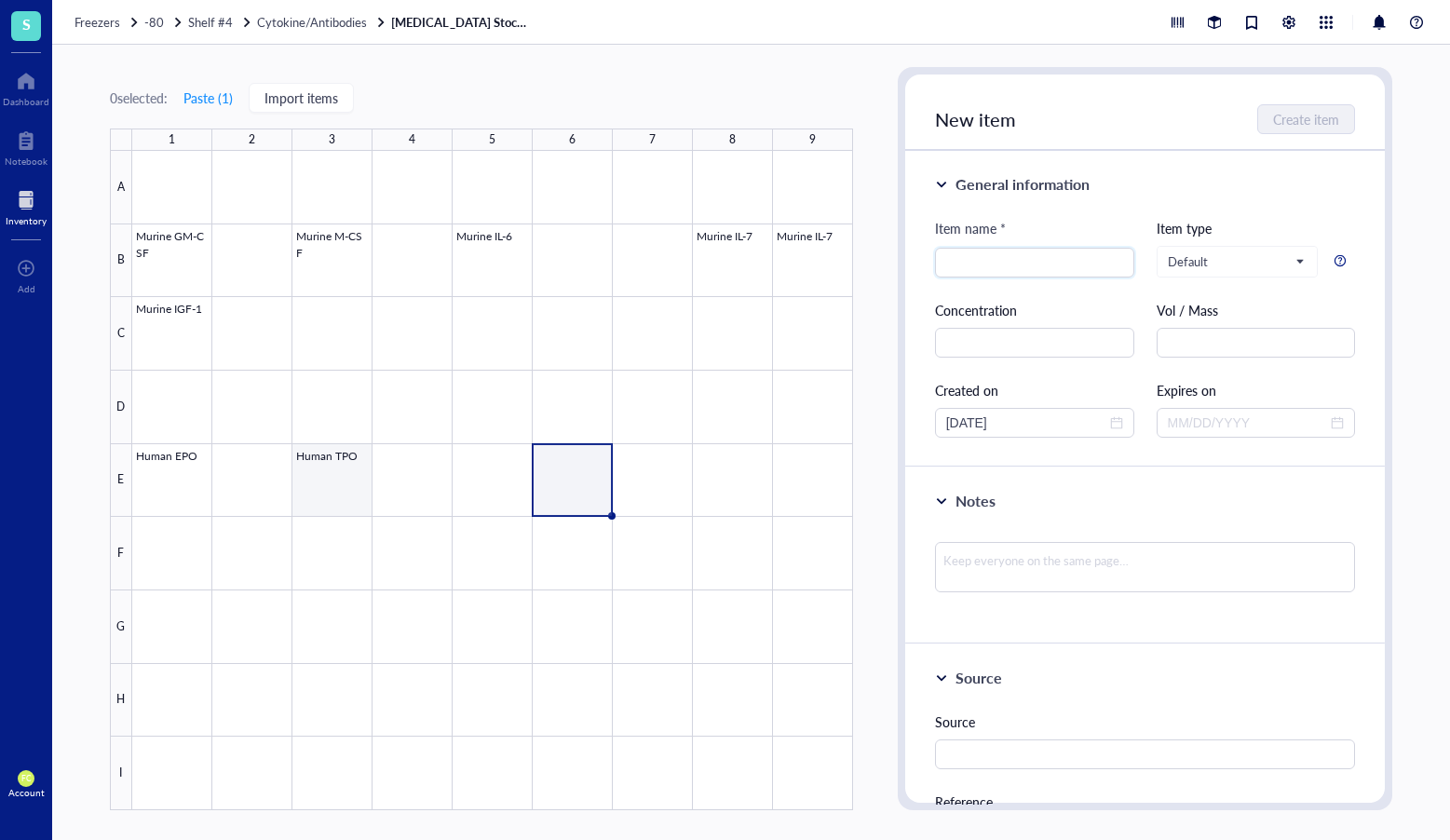
click at [313, 468] on div at bounding box center [492, 480] width 721 height 659
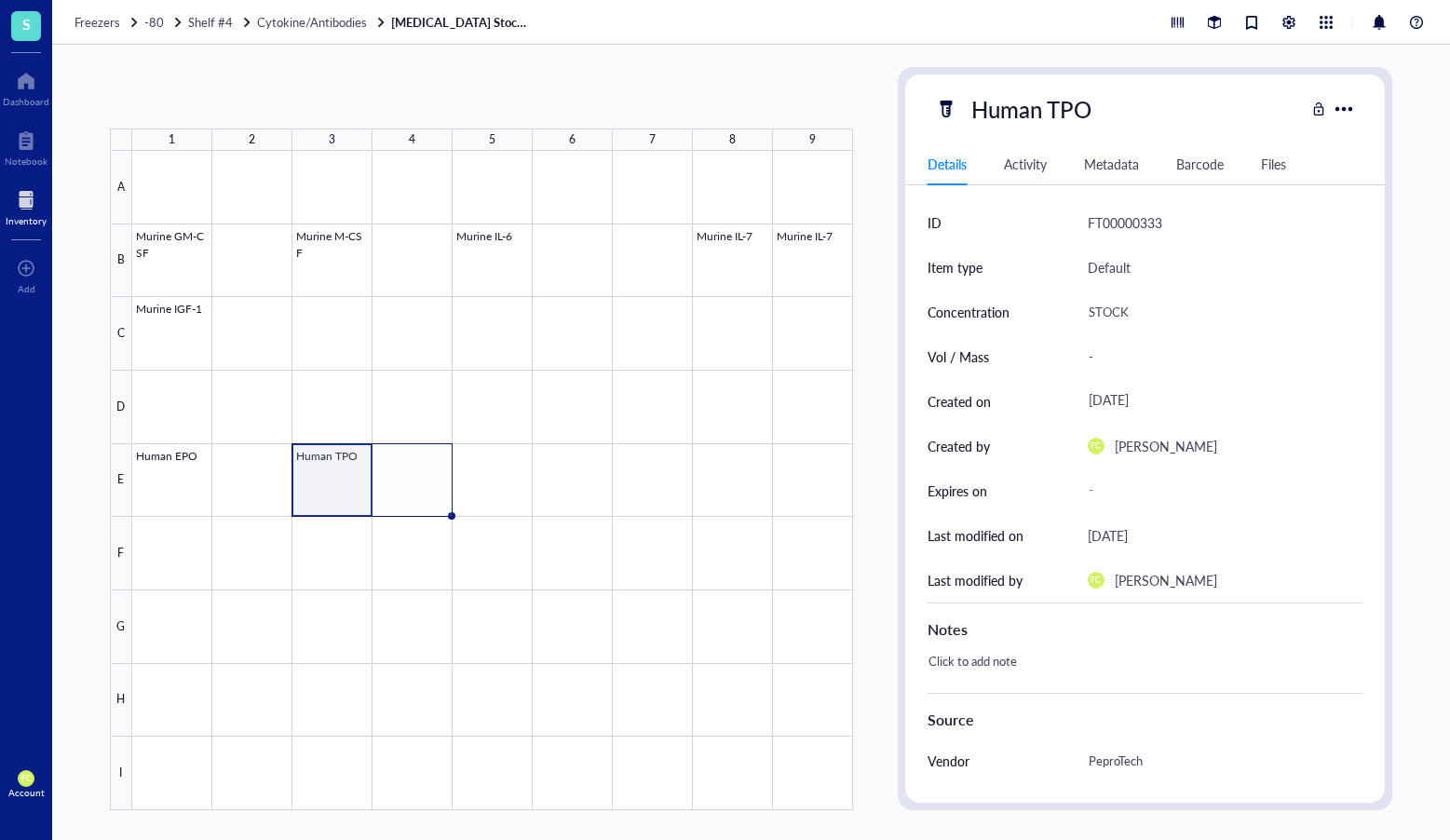
drag, startPoint x: 370, startPoint y: 514, endPoint x: 407, endPoint y: 511, distance: 37.1
click at [0, 0] on div "Murine GM-CSF Murine M-CSF Murine IL-6 Murine IL-7 Murine IL-7 Murine IGF-1 Hum…" at bounding box center [0, 0] width 0 height 0
click at [335, 468] on div at bounding box center [492, 480] width 721 height 659
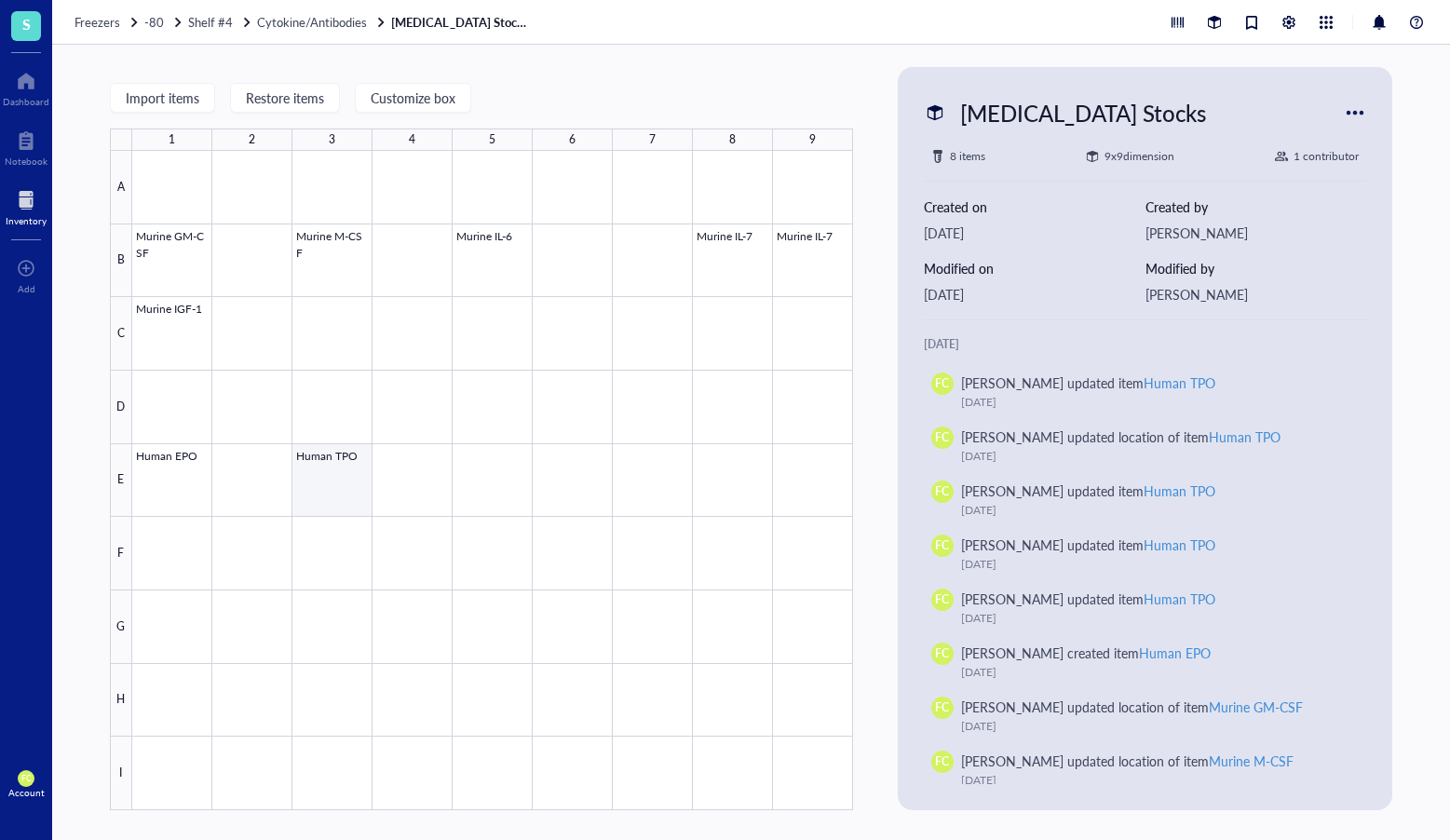
click at [353, 501] on div at bounding box center [492, 480] width 721 height 659
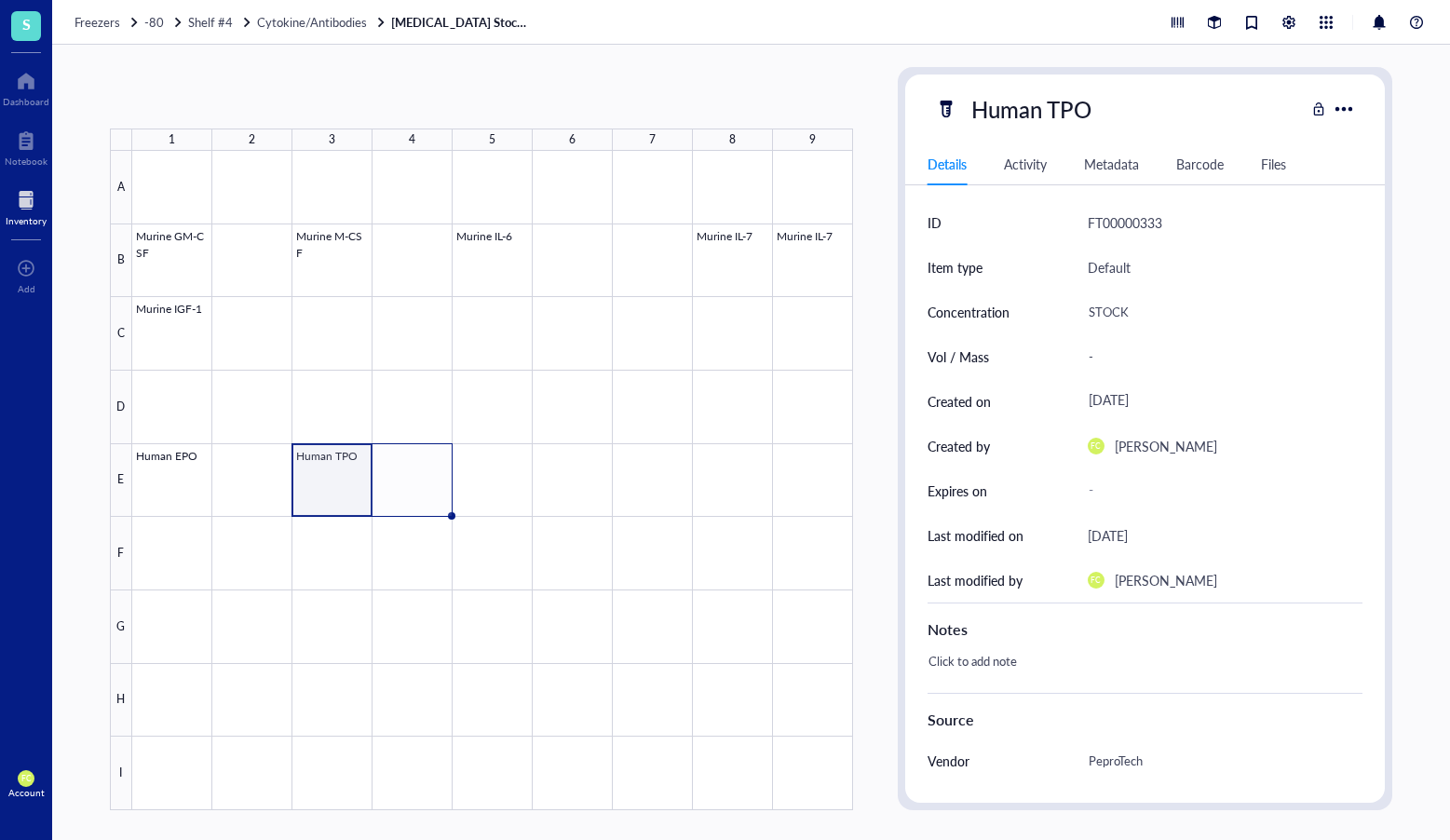
drag, startPoint x: 370, startPoint y: 515, endPoint x: 401, endPoint y: 511, distance: 31.3
click at [0, 0] on div "Murine GM-CSF Murine M-CSF Murine IL-6 Murine IL-7 Murine IL-7 Murine IGF-1 Hum…" at bounding box center [0, 0] width 0 height 0
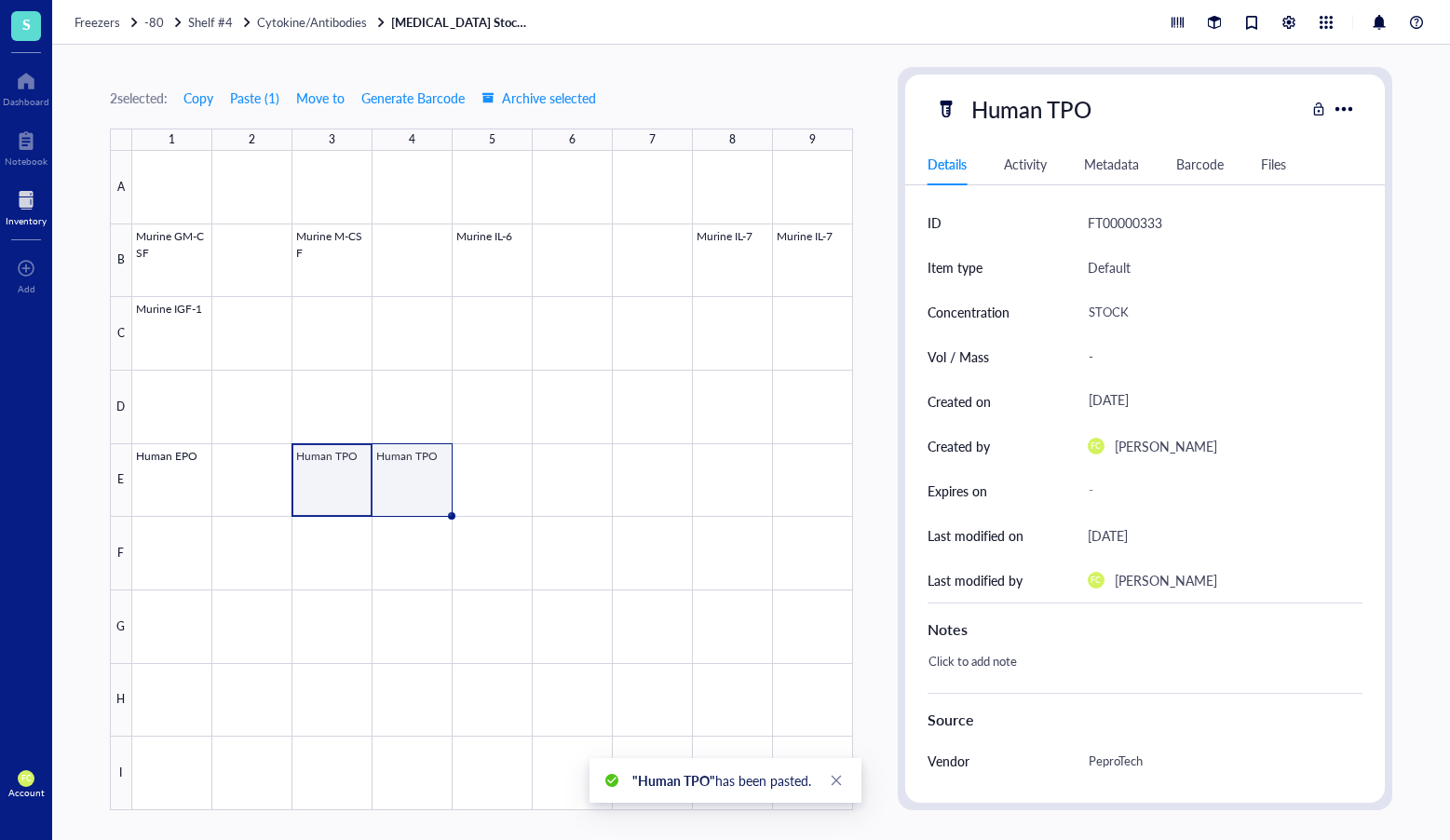
click at [419, 506] on div at bounding box center [492, 480] width 721 height 659
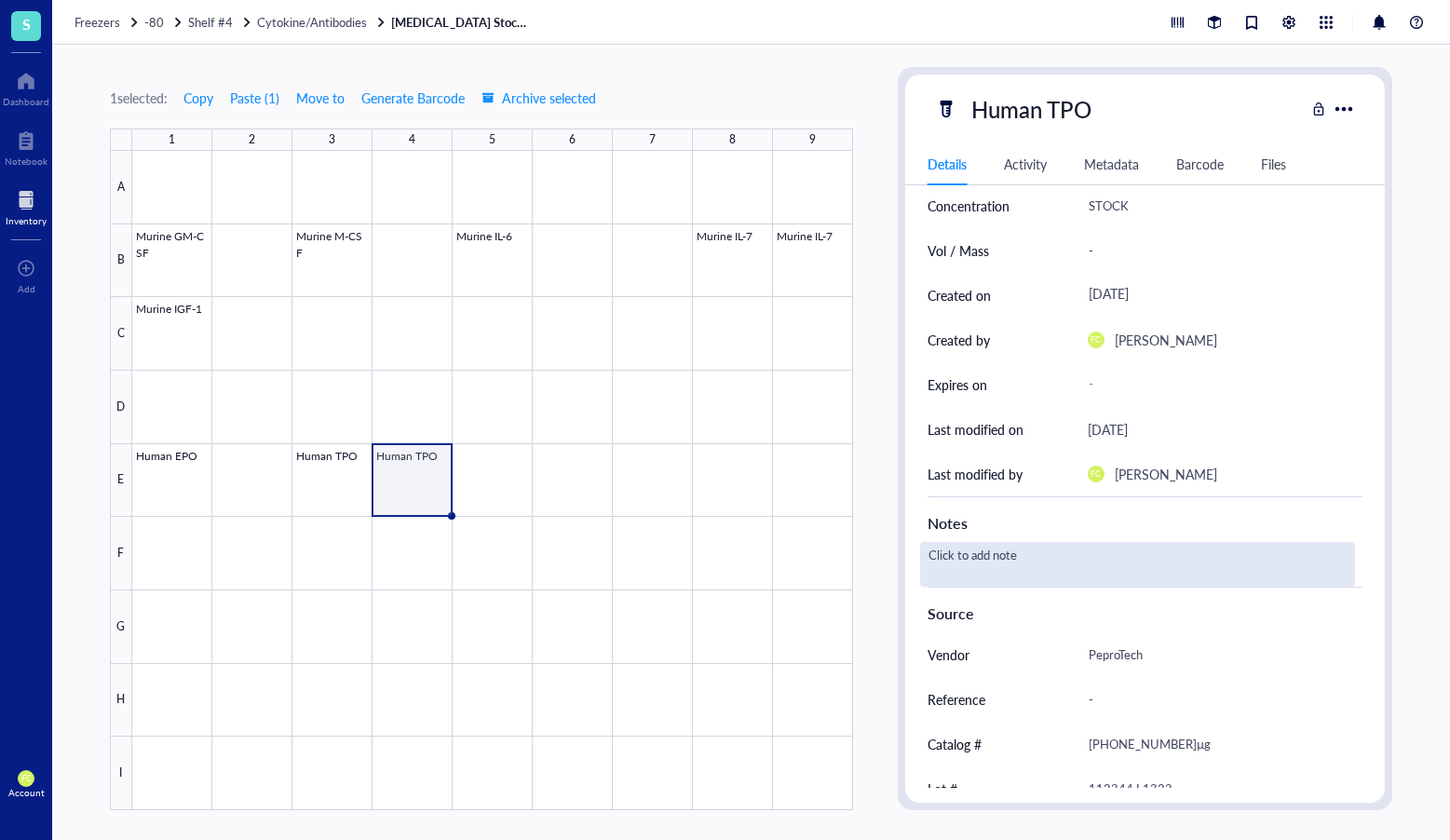
scroll to position [219, 0]
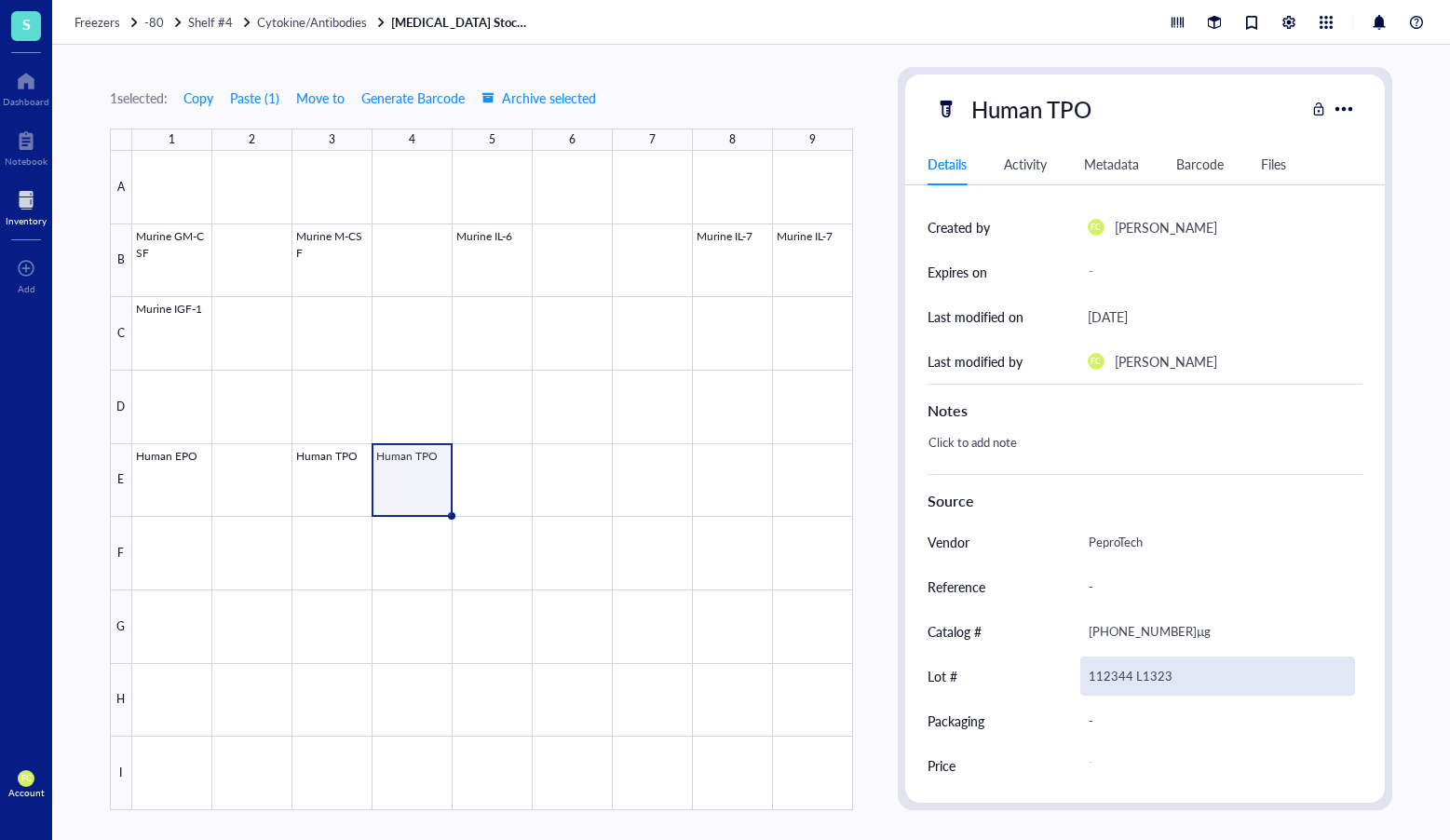
click at [1133, 672] on div "112344 L1323" at bounding box center [1218, 676] width 276 height 39
click at [1133, 672] on input "112344 L1323" at bounding box center [1218, 676] width 274 height 37
click at [327, 490] on div at bounding box center [492, 480] width 721 height 659
click at [1166, 678] on div "112344 L1323" at bounding box center [1218, 676] width 276 height 39
click at [1166, 678] on input "112344 L1323" at bounding box center [1218, 676] width 274 height 37
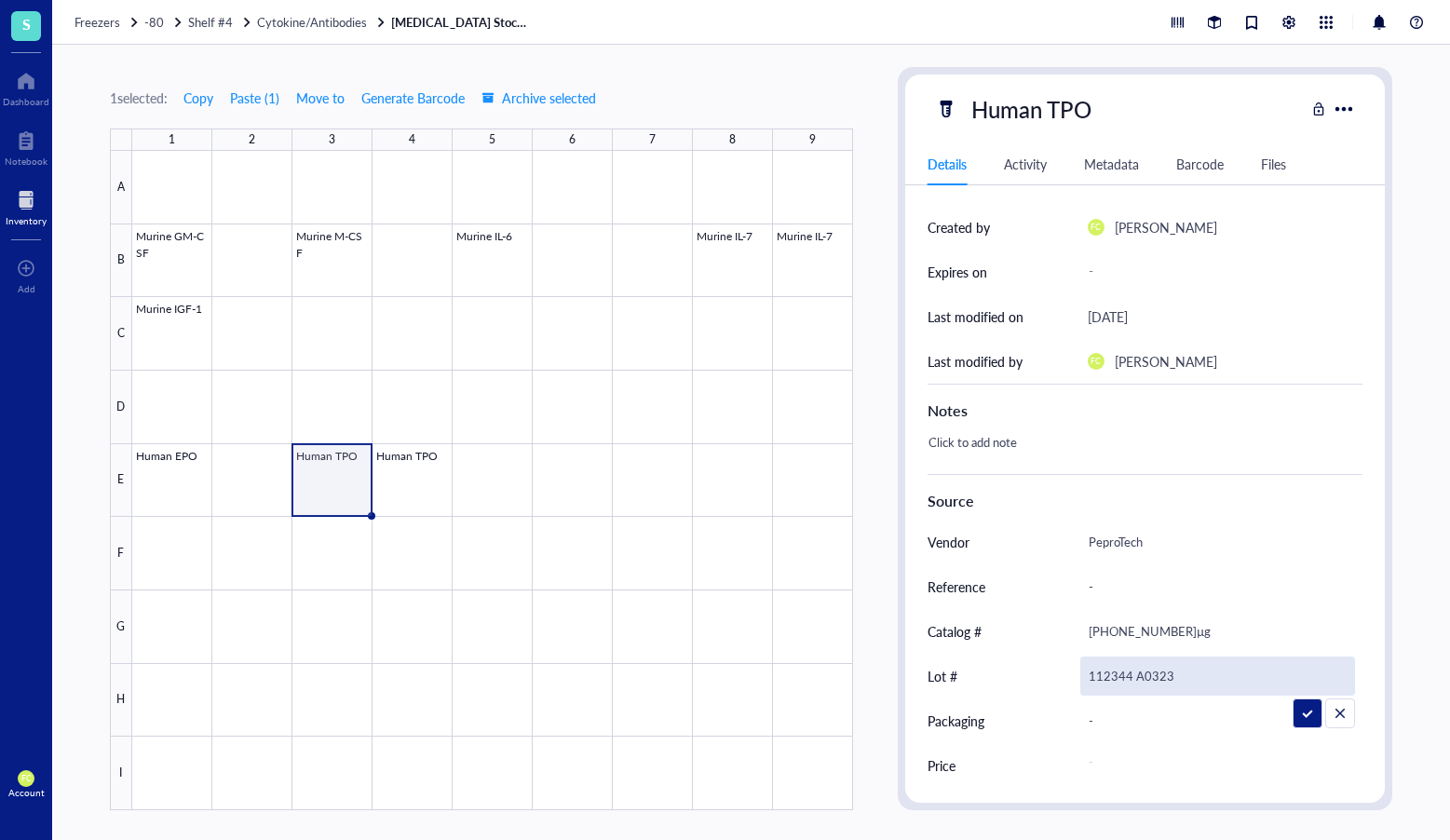
click at [1092, 672] on input "112344 A0323" at bounding box center [1218, 676] width 274 height 37
type input "122244 A0323"
click at [390, 468] on div at bounding box center [492, 480] width 721 height 659
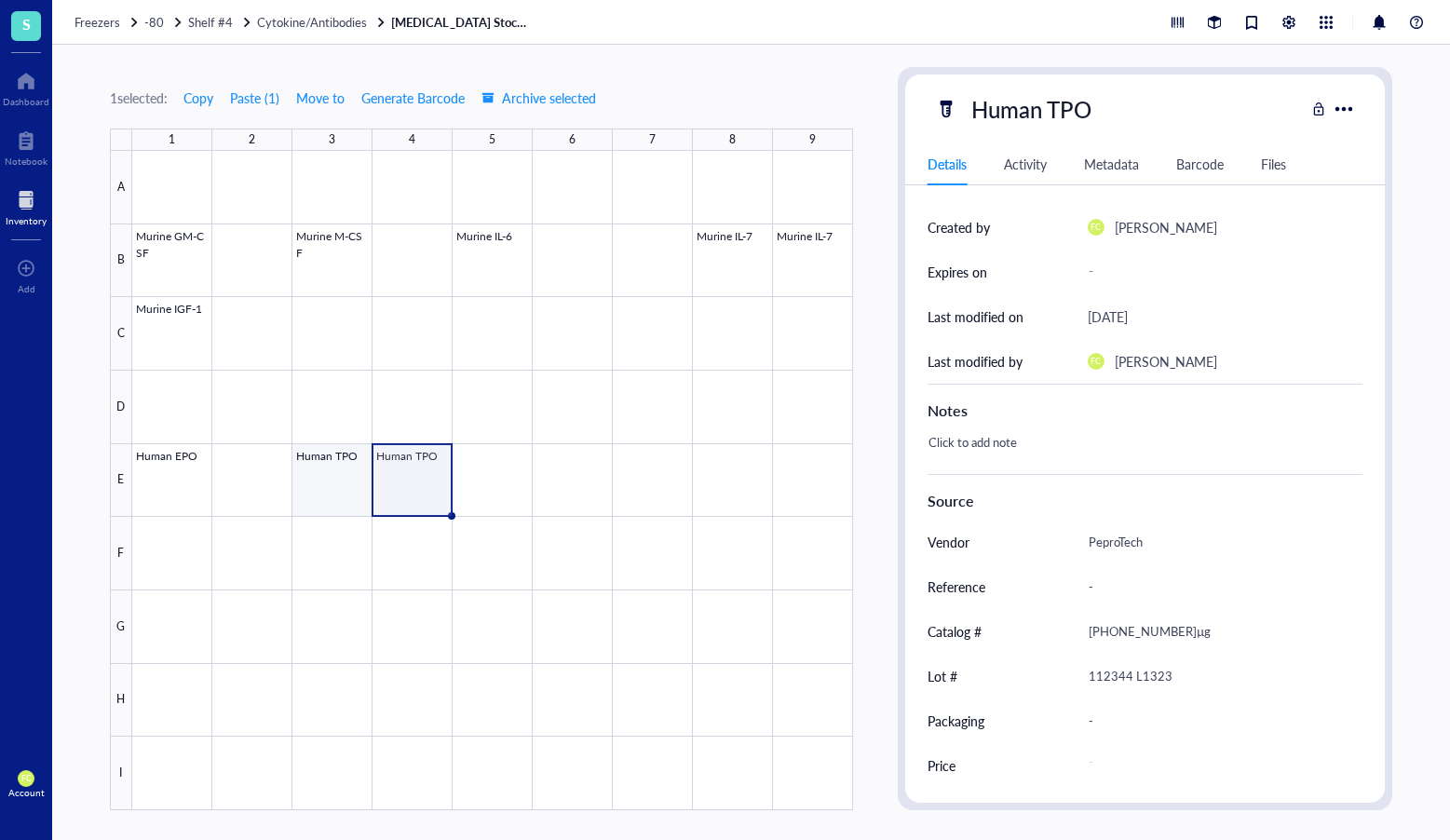
click at [340, 471] on div at bounding box center [492, 480] width 721 height 659
click at [475, 473] on div at bounding box center [492, 480] width 721 height 659
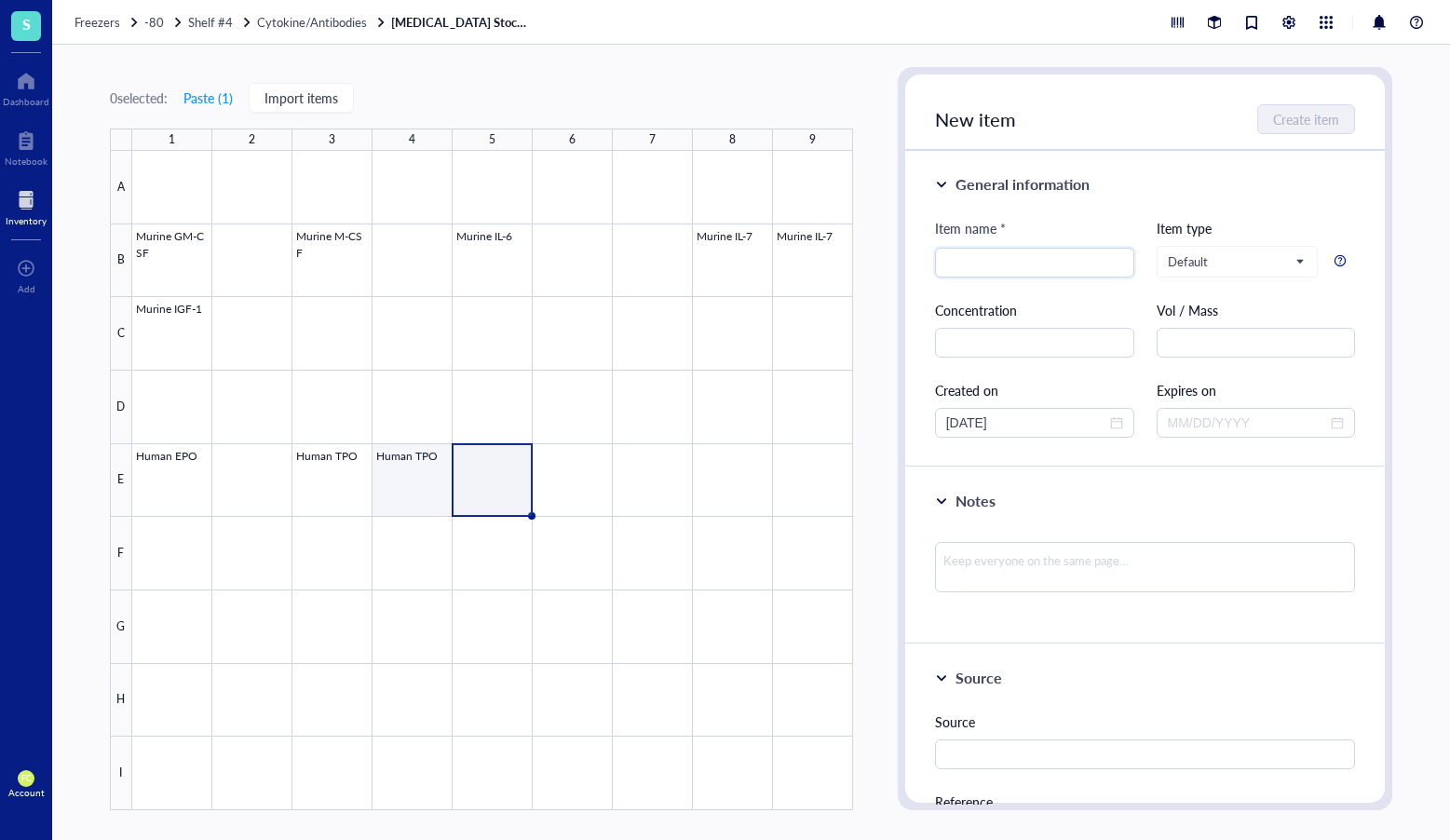
click at [435, 476] on div at bounding box center [492, 480] width 721 height 659
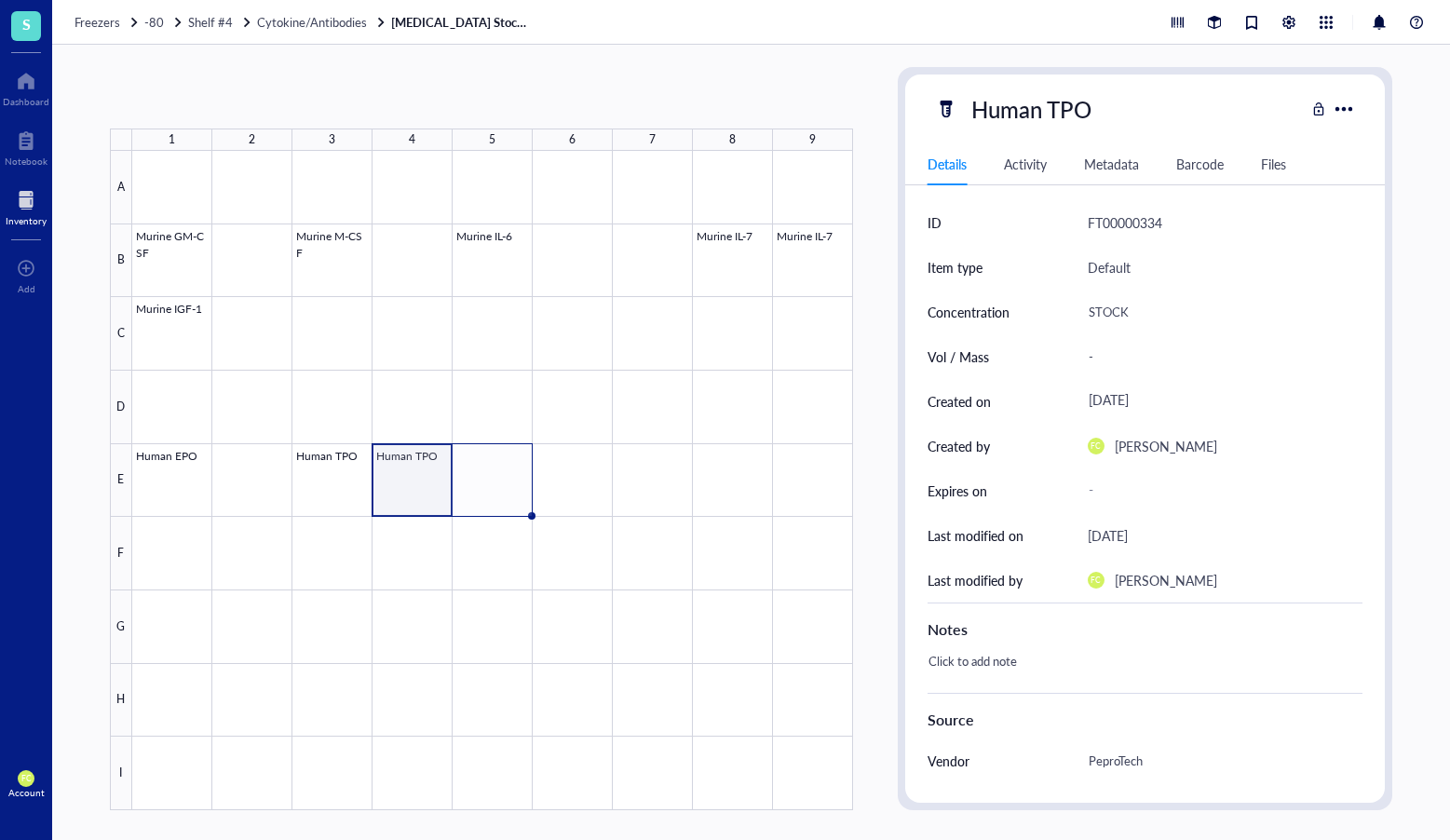
drag, startPoint x: 451, startPoint y: 514, endPoint x: 520, endPoint y: 507, distance: 69.4
click at [0, 0] on div "Murine GM-CSF Murine M-CSF Murine IL-6 Murine IL-7 Murine IL-7 Murine IGF-1 Hum…" at bounding box center [0, 0] width 0 height 0
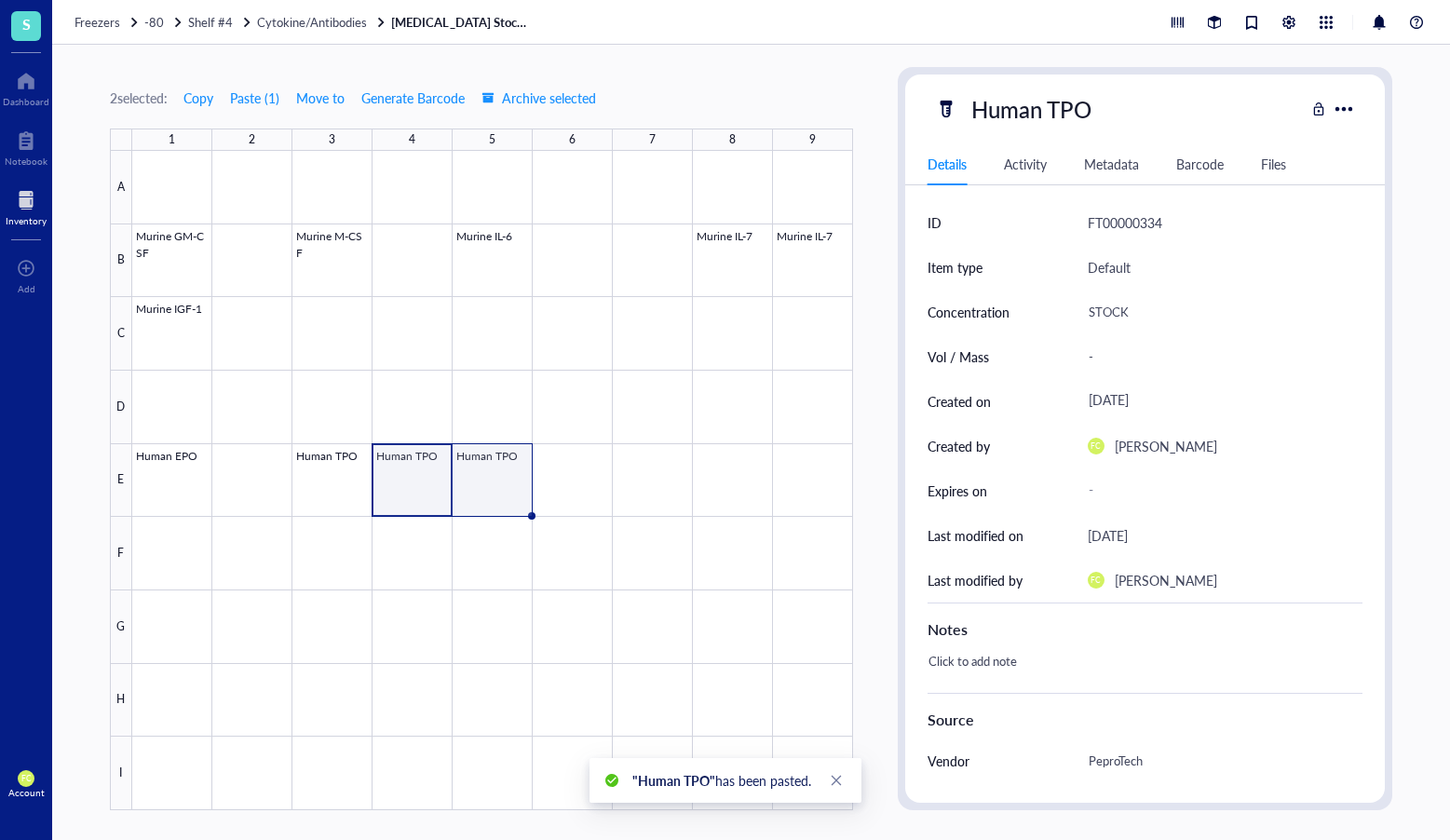
click at [505, 499] on div at bounding box center [492, 480] width 721 height 659
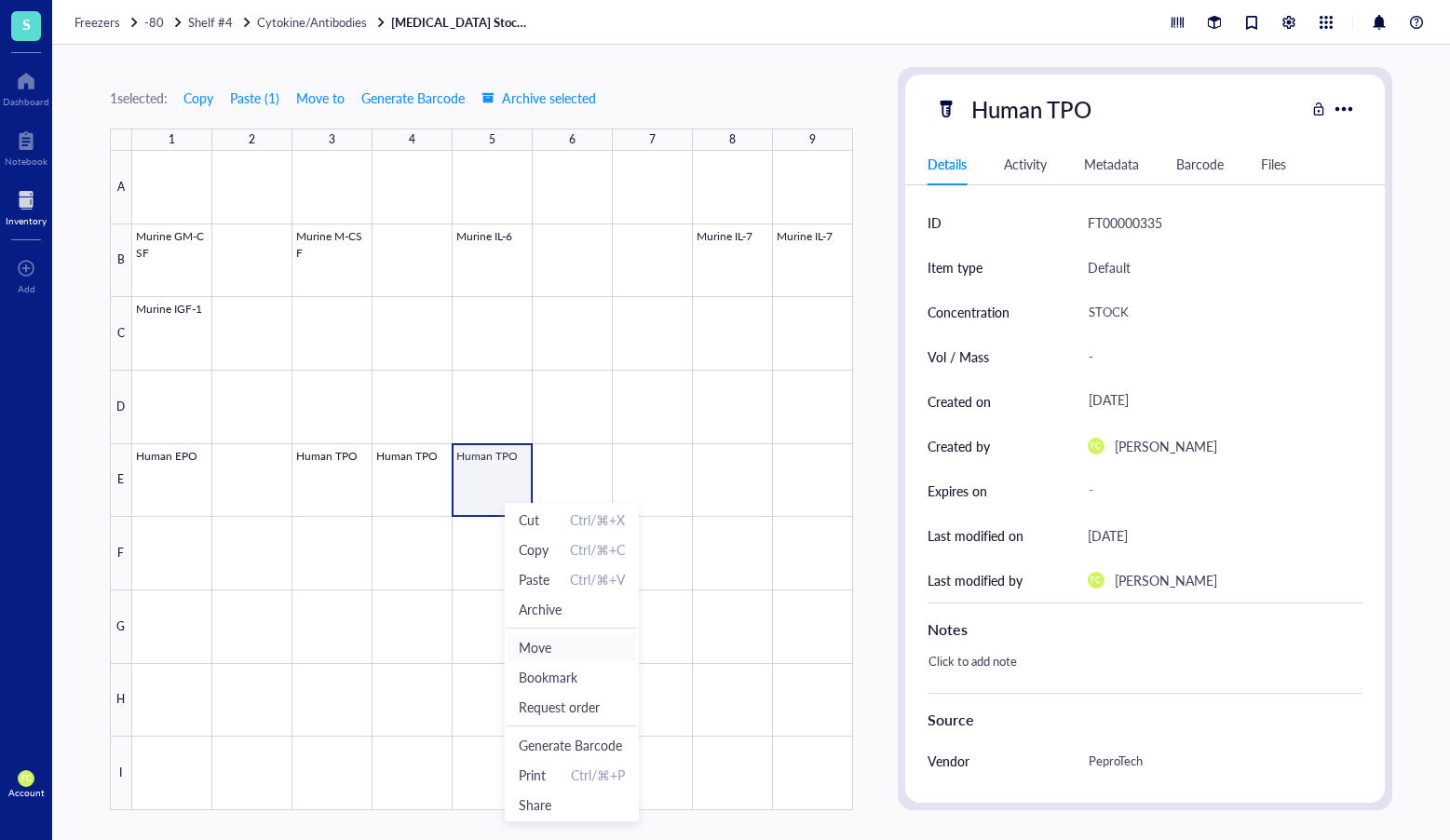
click at [539, 641] on span "Move" at bounding box center [571, 646] width 107 height 21
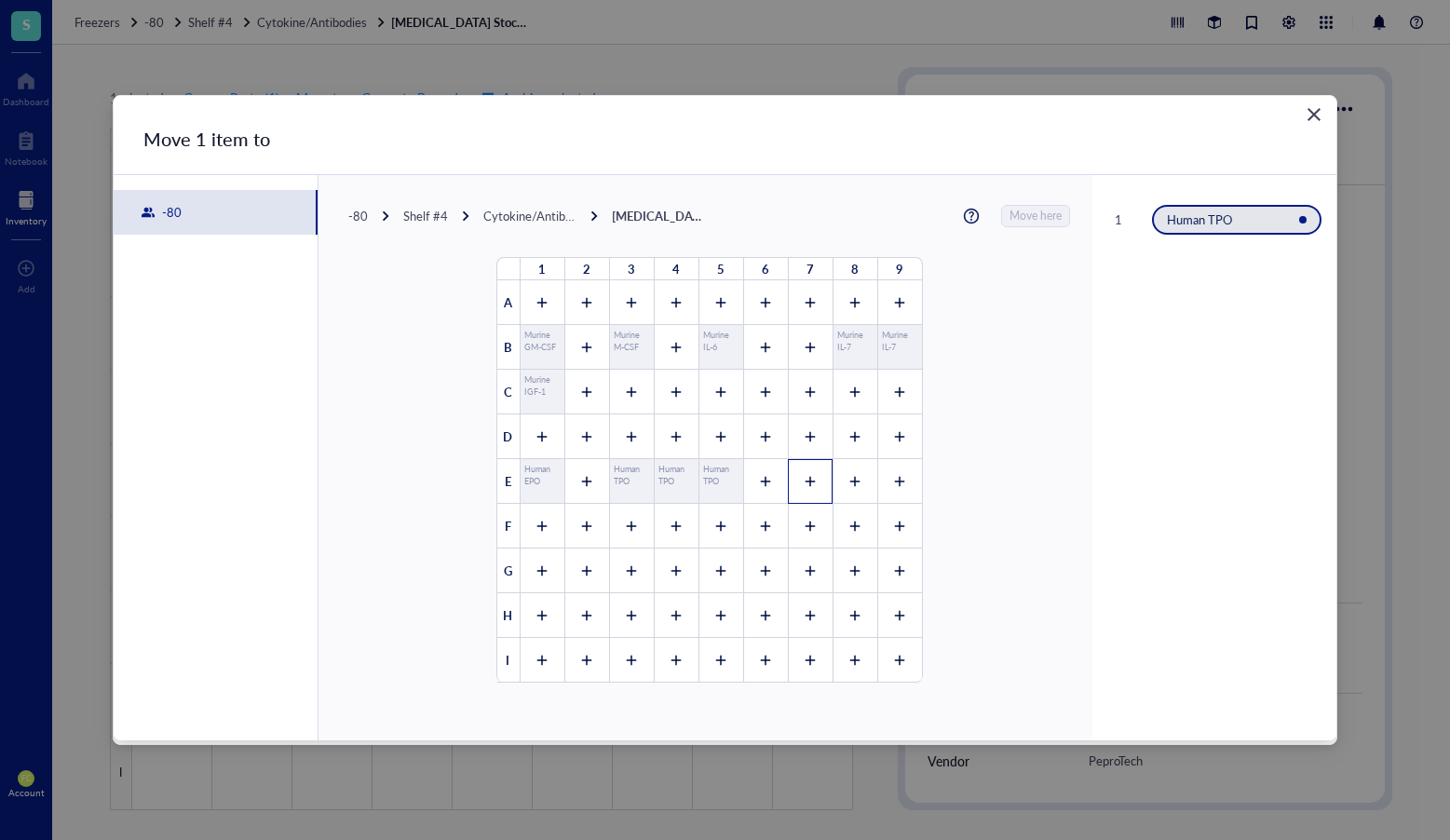
click at [805, 478] on icon at bounding box center [810, 482] width 10 height 10
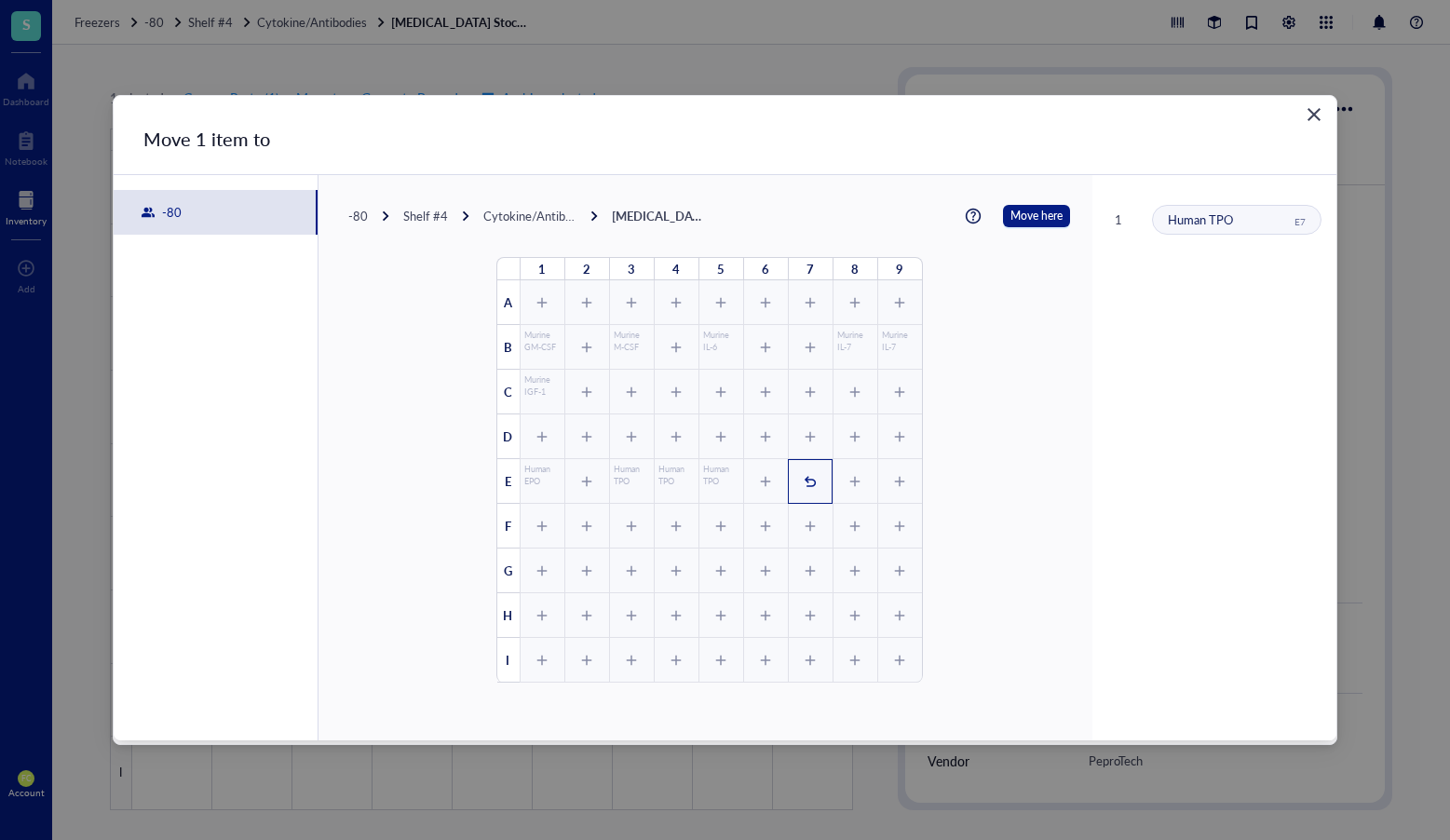
click at [769, 483] on div "1 2 3 4 5 6 7 8 9 A B Murine GM-CSF Murine M-CSF Murine IL-6 Murine IL-7 Murine…" at bounding box center [709, 470] width 425 height 424
click at [811, 475] on div "1" at bounding box center [811, 481] width 45 height 45
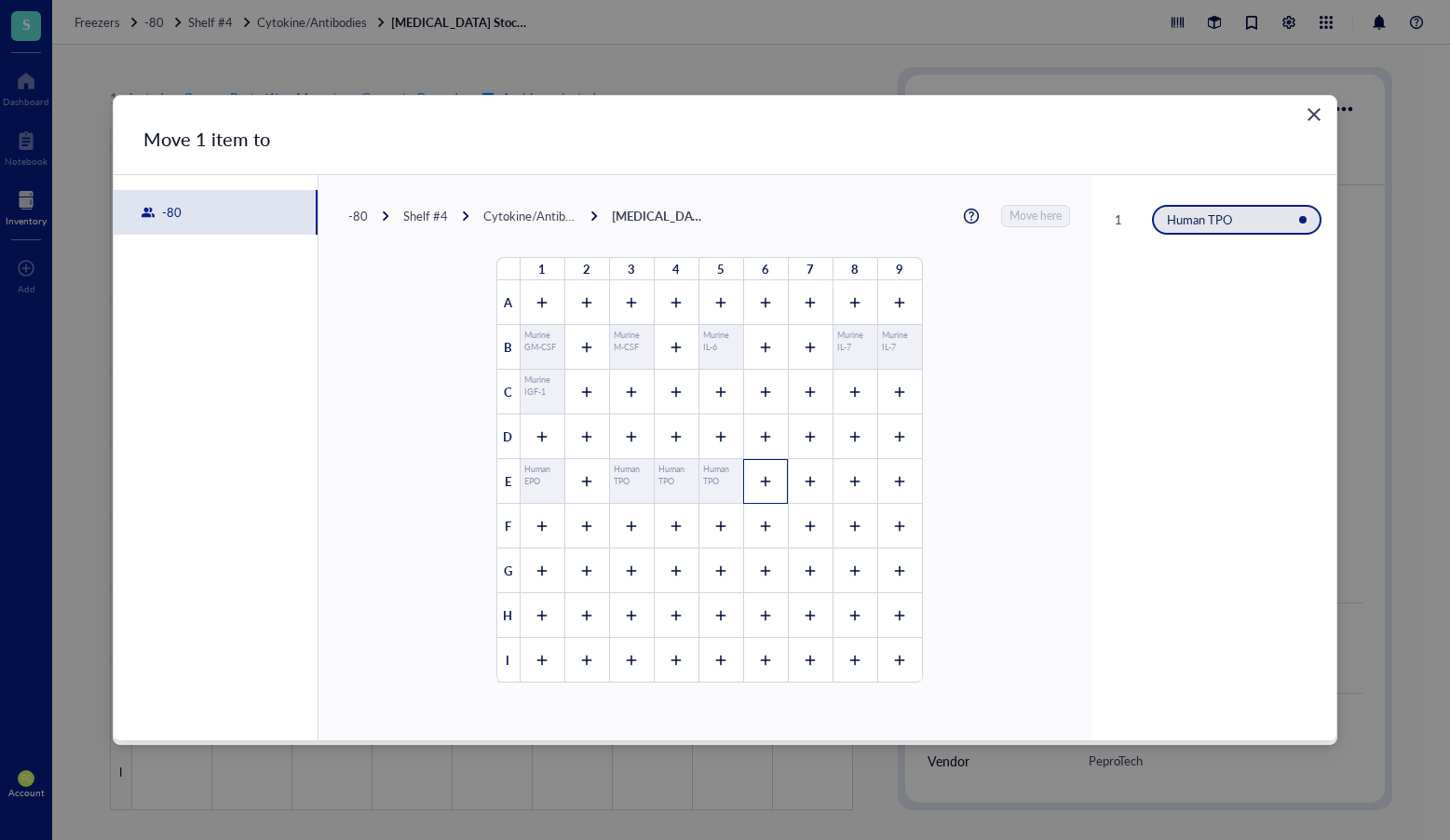
click at [763, 477] on icon at bounding box center [765, 481] width 13 height 13
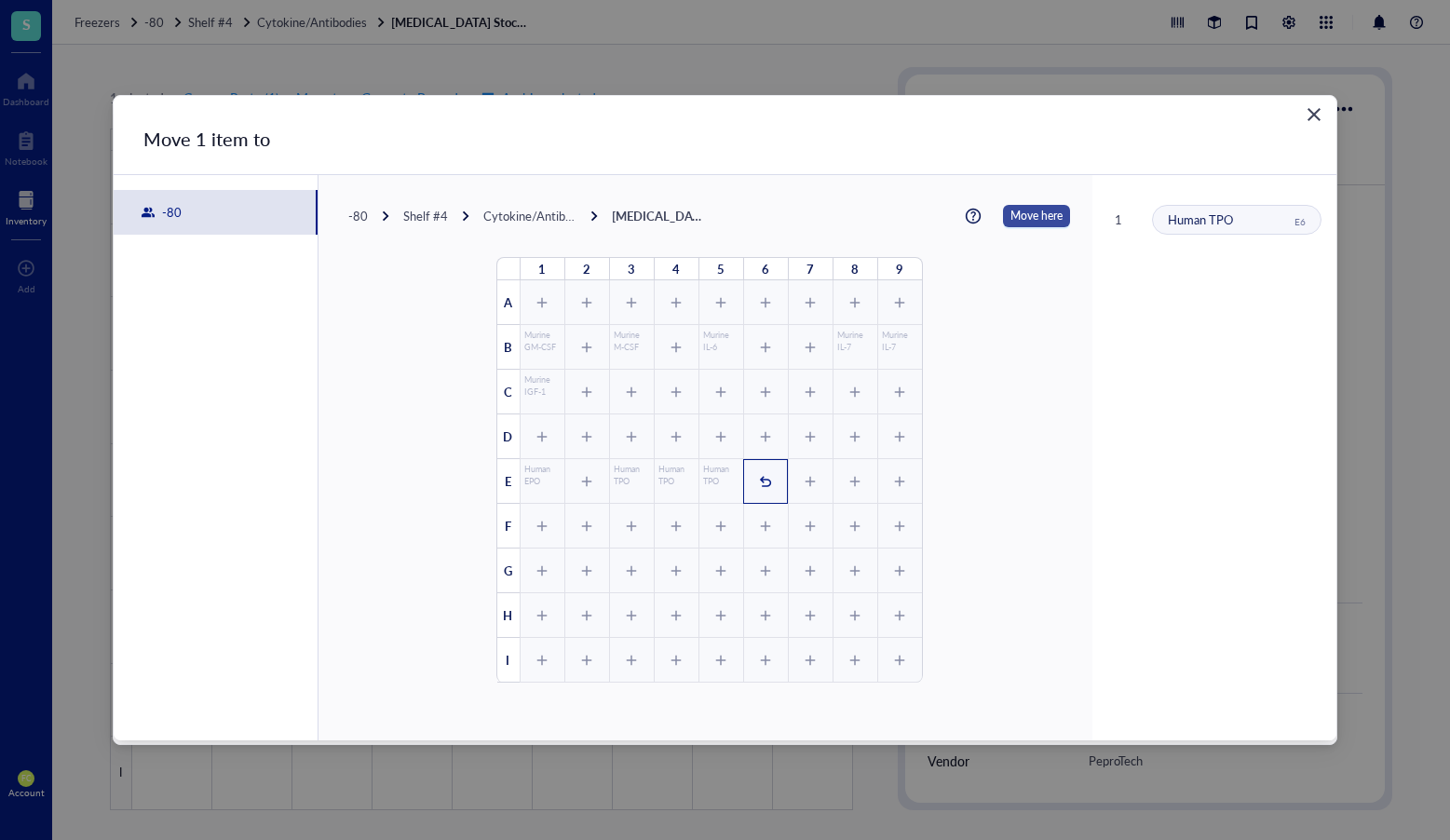
click at [1012, 214] on span "Move here" at bounding box center [1036, 215] width 52 height 22
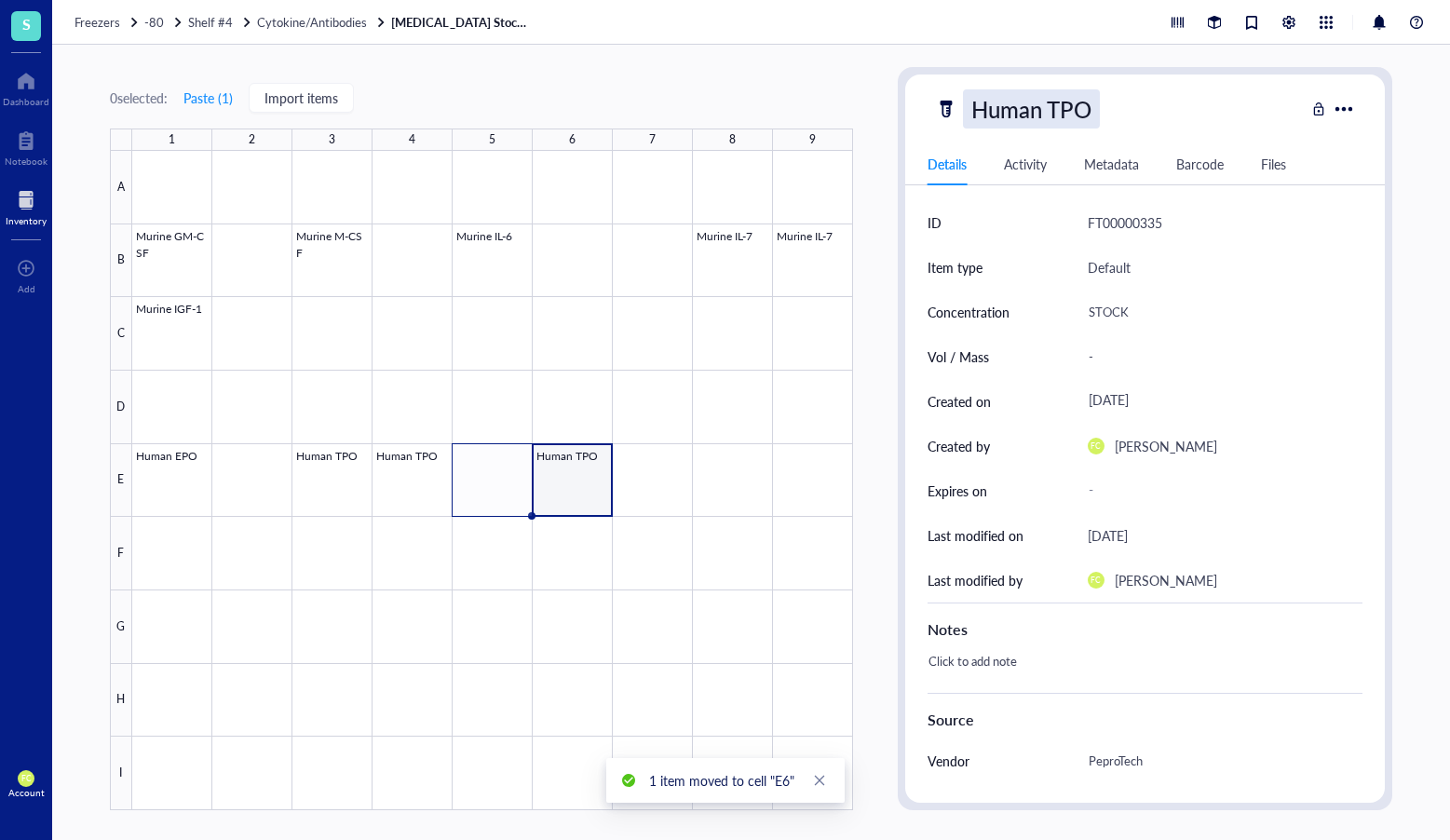
click at [1065, 111] on div "Human TPO" at bounding box center [1032, 109] width 137 height 39
click at [1066, 111] on input "Human TPO" at bounding box center [1035, 109] width 144 height 37
type input "Human [MEDICAL_DATA]"
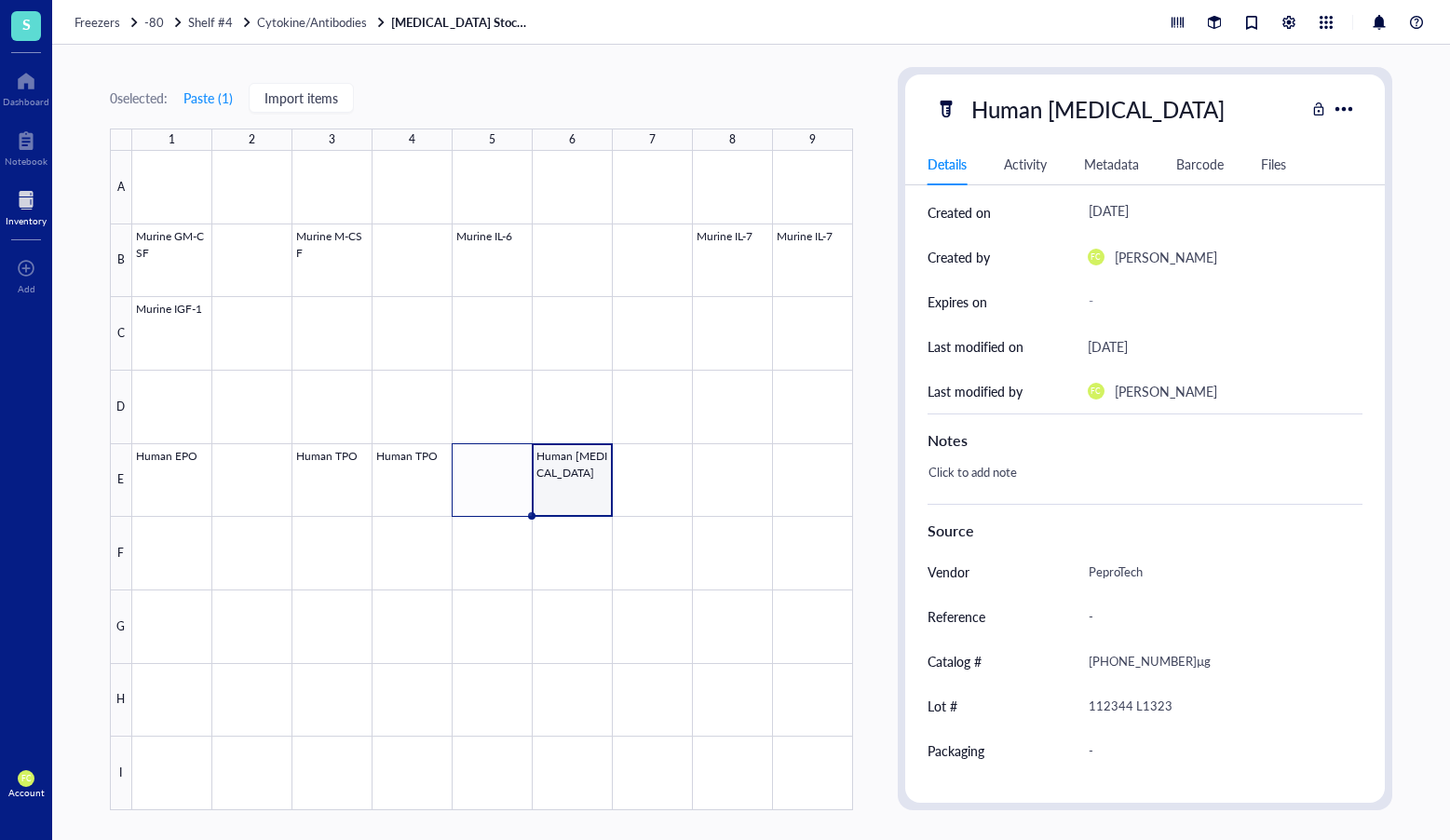
scroll to position [204, 0]
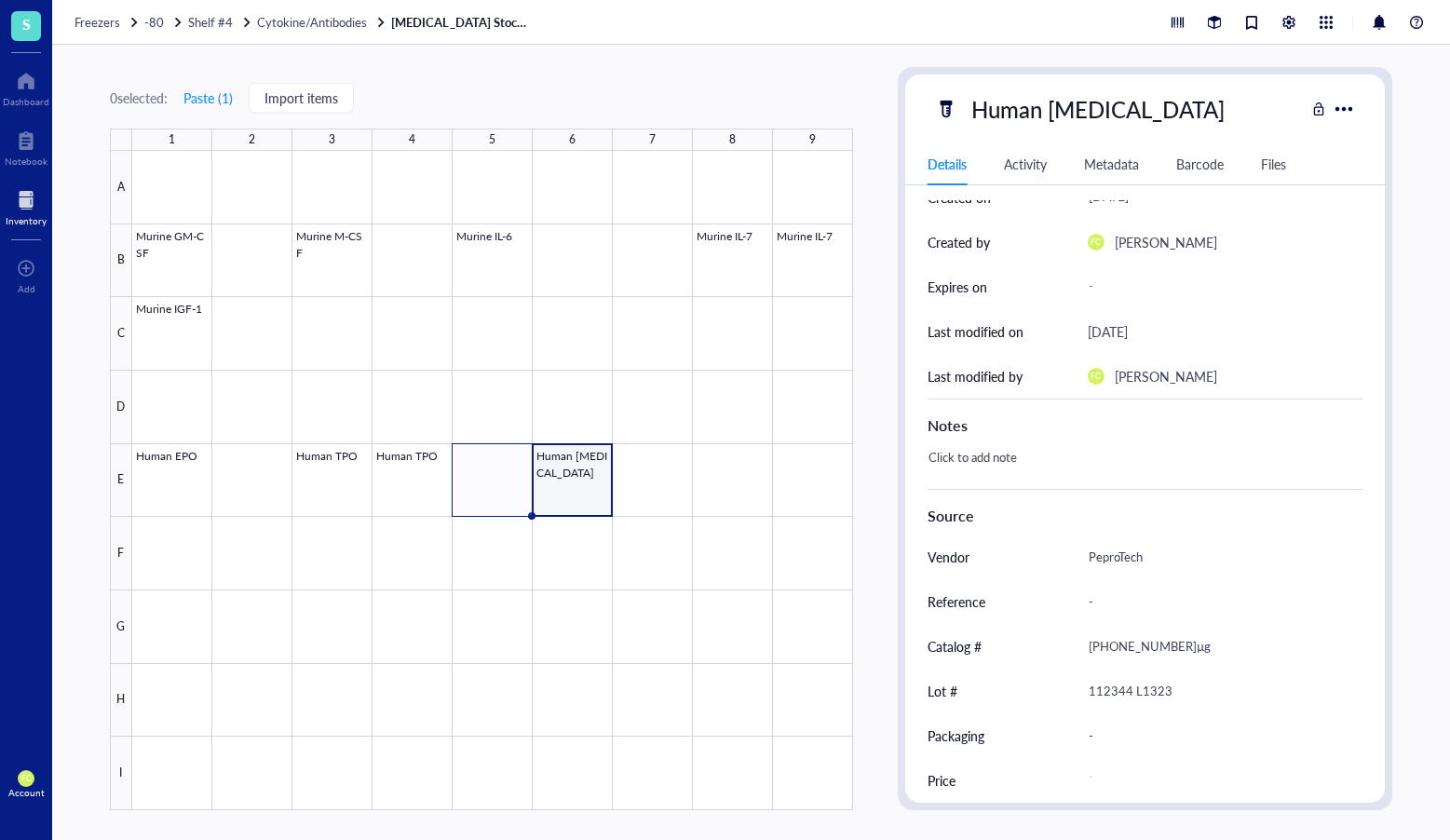
click at [565, 480] on div at bounding box center [492, 480] width 721 height 659
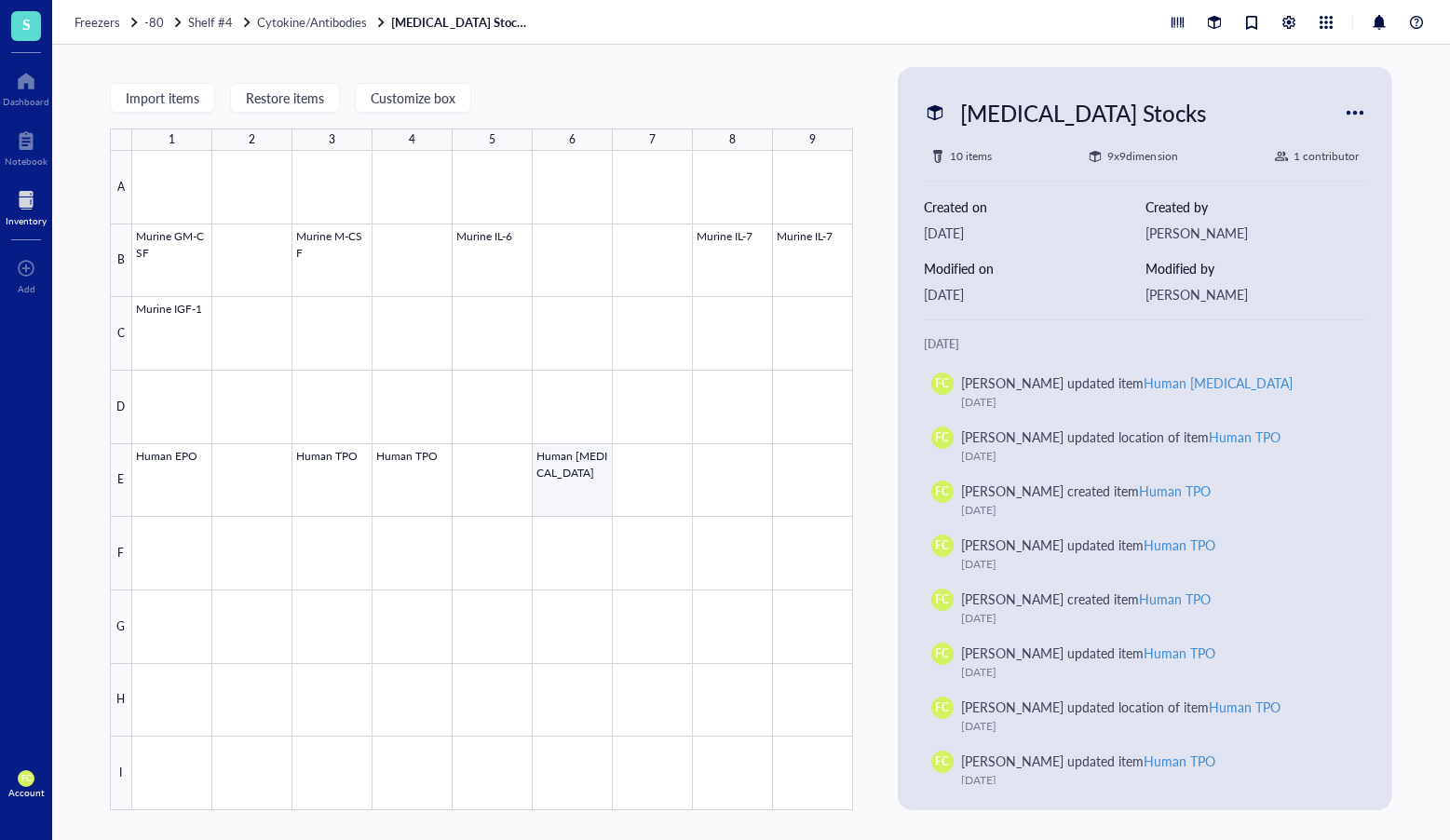
click at [554, 461] on div at bounding box center [492, 480] width 721 height 659
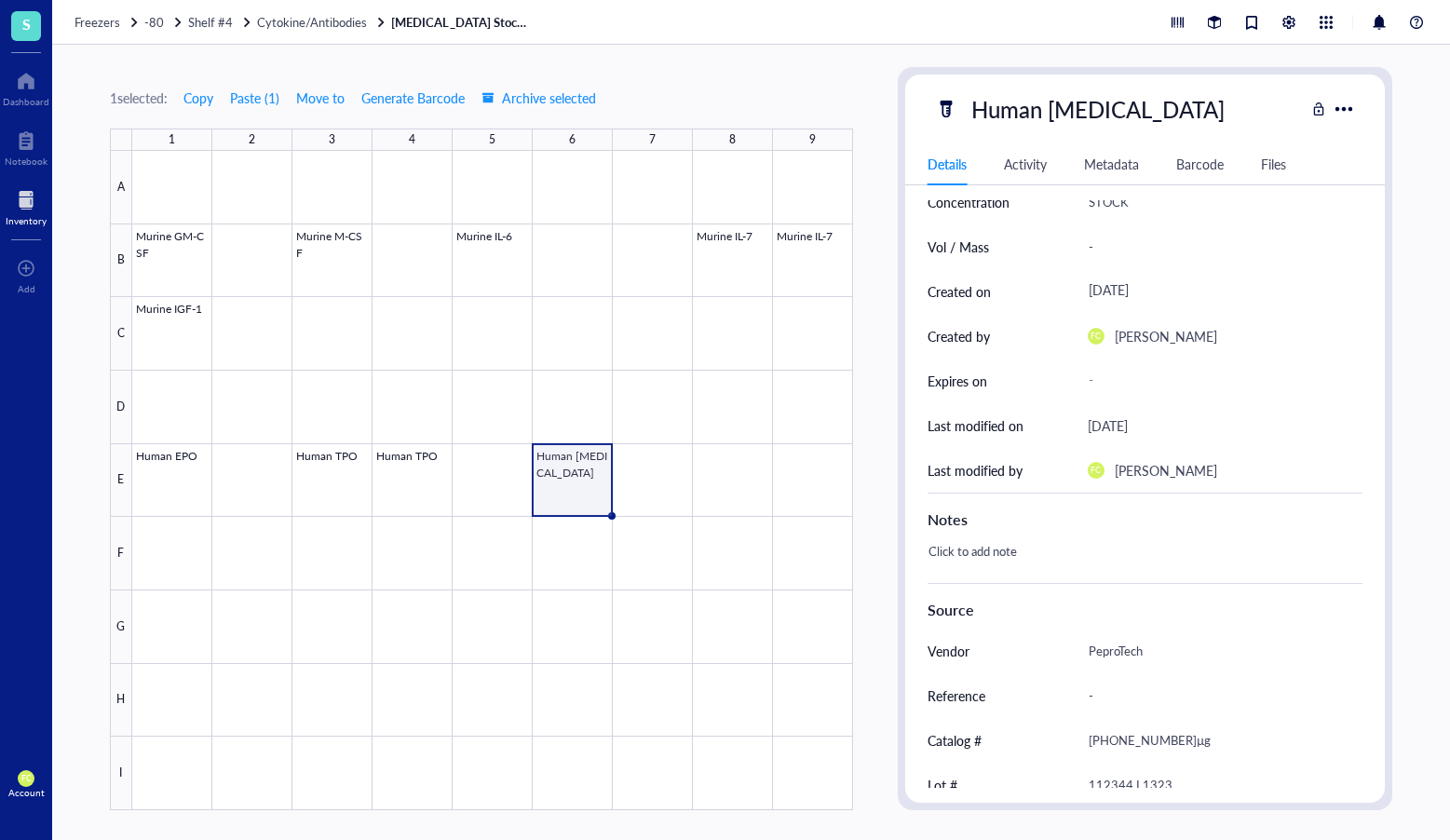
scroll to position [219, 0]
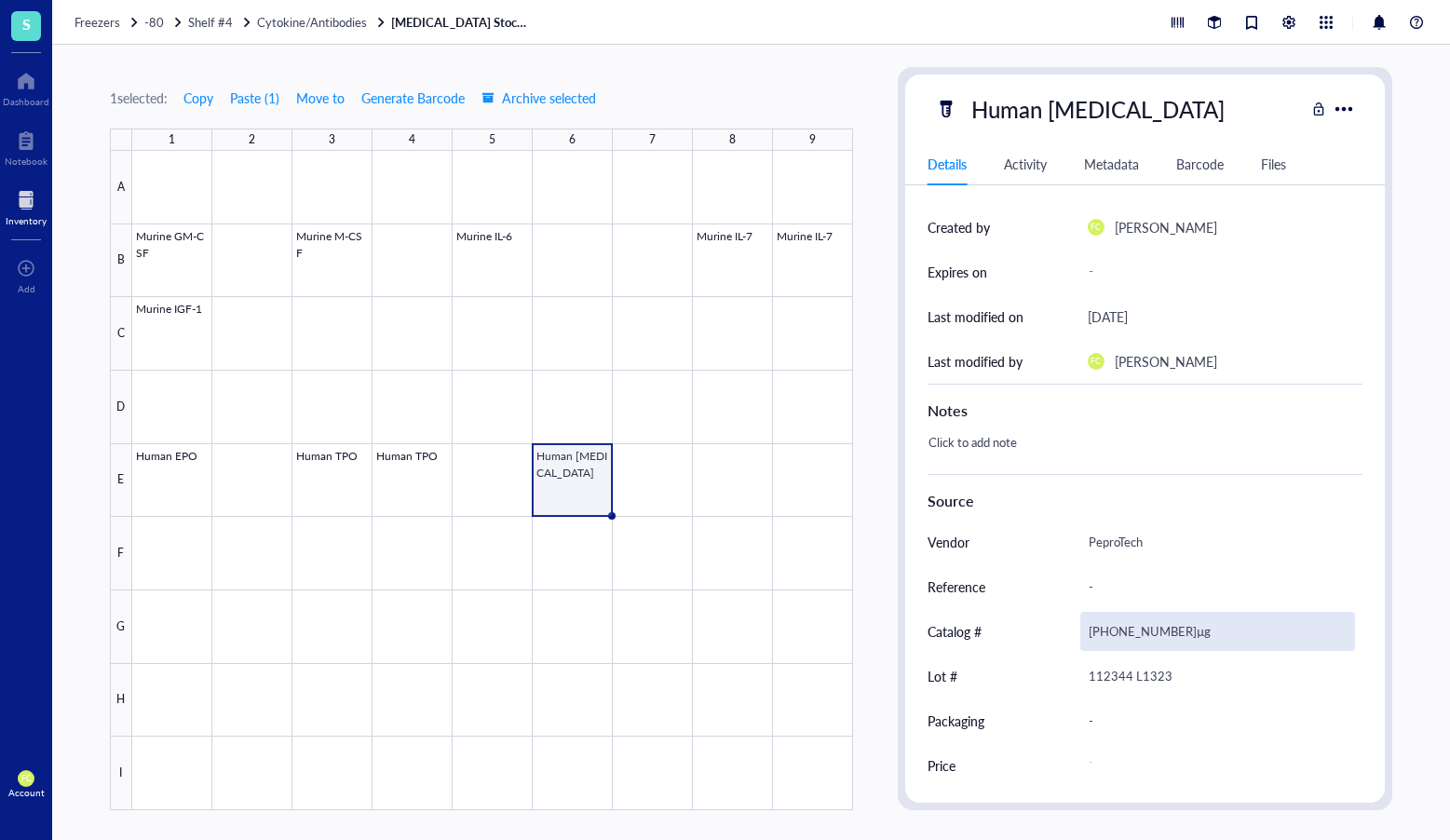
click at [1141, 630] on div "300-18-100µg" at bounding box center [1218, 632] width 276 height 39
click at [1140, 629] on input "300-18-100µg" at bounding box center [1218, 632] width 274 height 37
click at [1119, 631] on input "300-18-100µg" at bounding box center [1218, 632] width 274 height 37
type input "300-23-100µg"
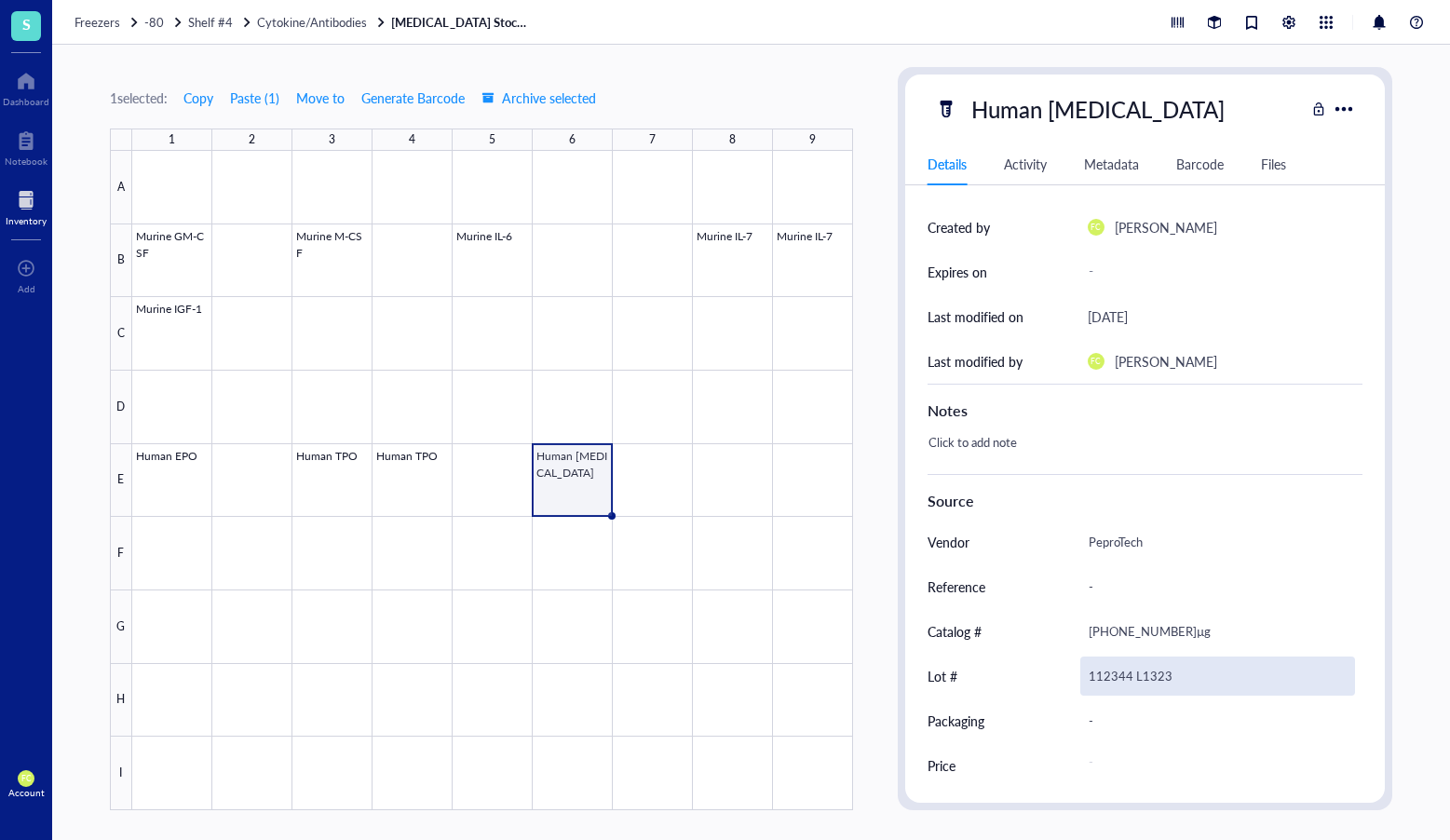
click at [1110, 678] on div "112344 L1323" at bounding box center [1218, 676] width 276 height 39
click at [1158, 676] on div "112344 L1323" at bounding box center [1218, 676] width 276 height 39
type input "112344 I3019"
click at [586, 473] on div at bounding box center [492, 480] width 721 height 659
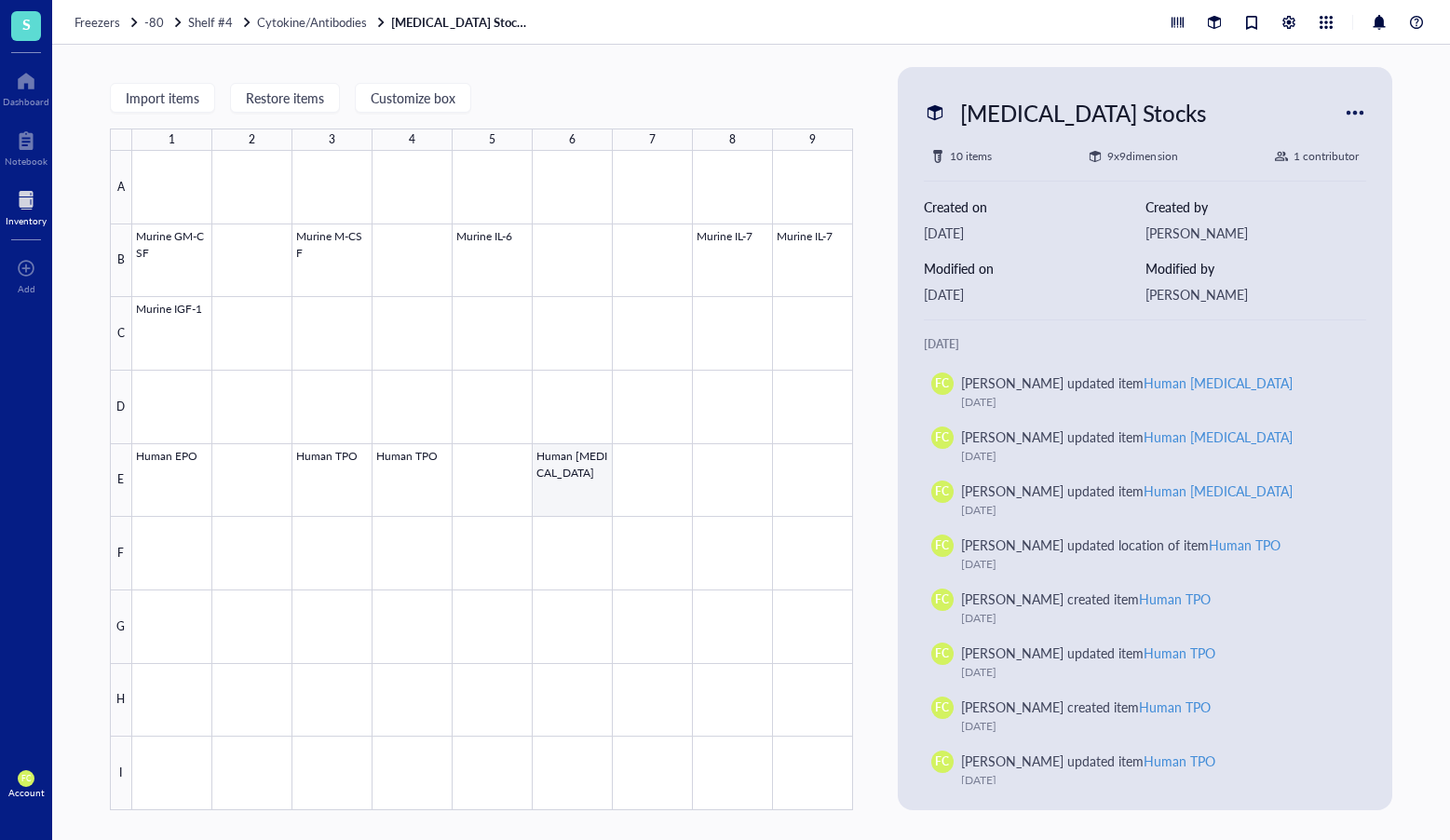
click at [566, 469] on div at bounding box center [492, 480] width 721 height 659
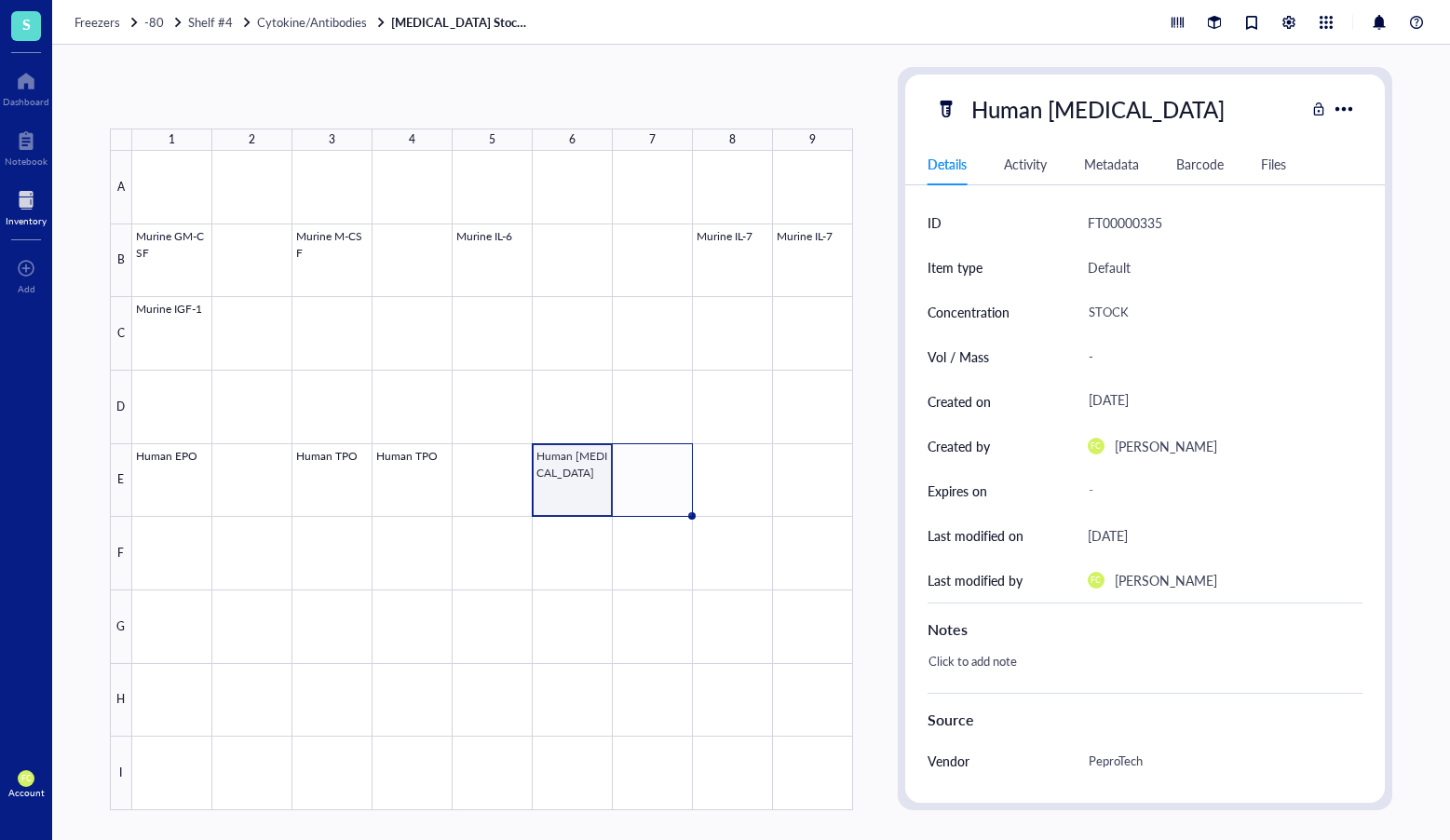
drag, startPoint x: 610, startPoint y: 515, endPoint x: 655, endPoint y: 508, distance: 45.5
click at [0, 0] on div "Murine GM-CSF Murine M-CSF Murine IL-6 Murine IL-7 Murine IL-7 Murine IGF-1 Hum…" at bounding box center [0, 0] width 0 height 0
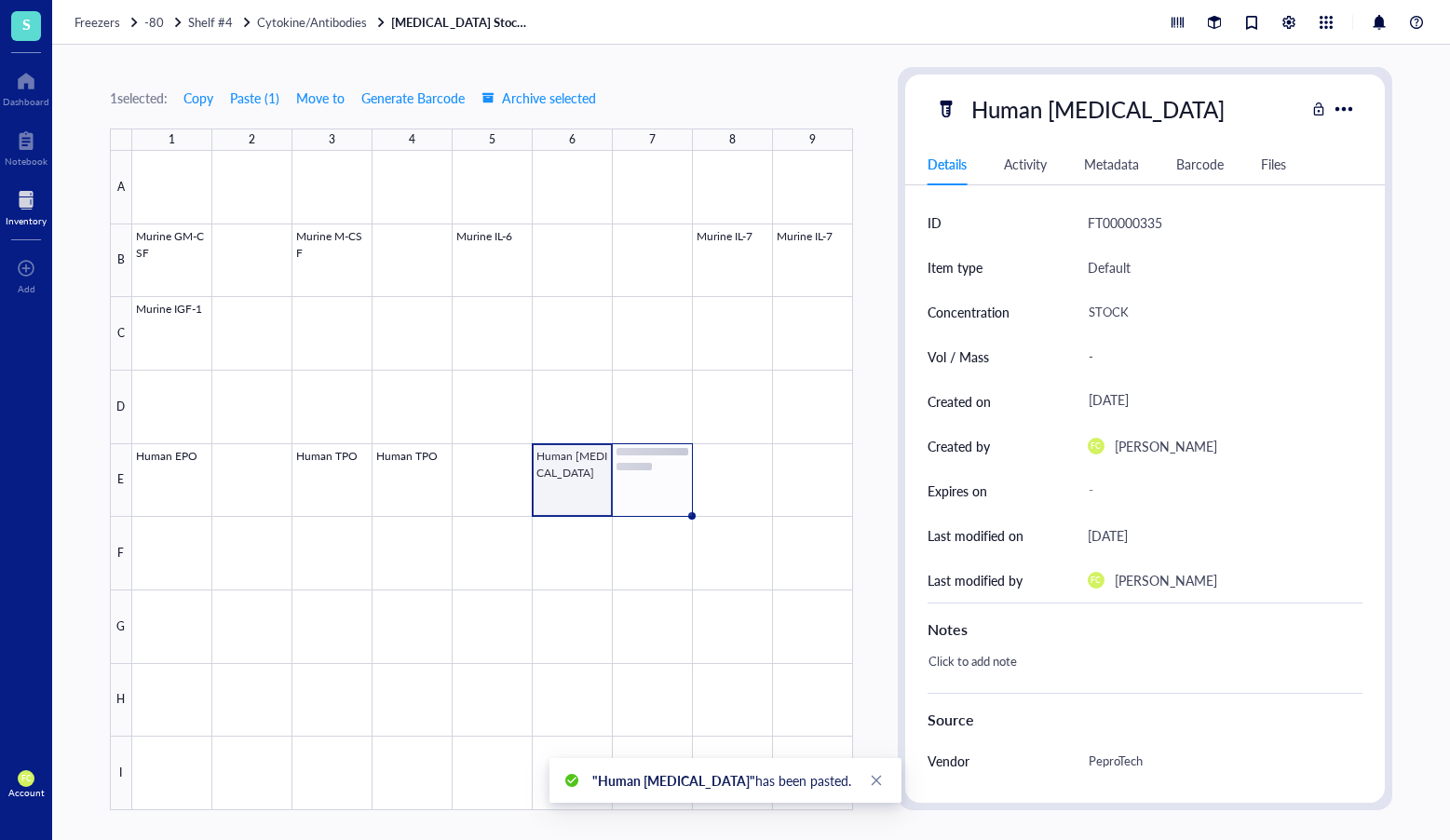
click at [659, 498] on div at bounding box center [492, 480] width 721 height 659
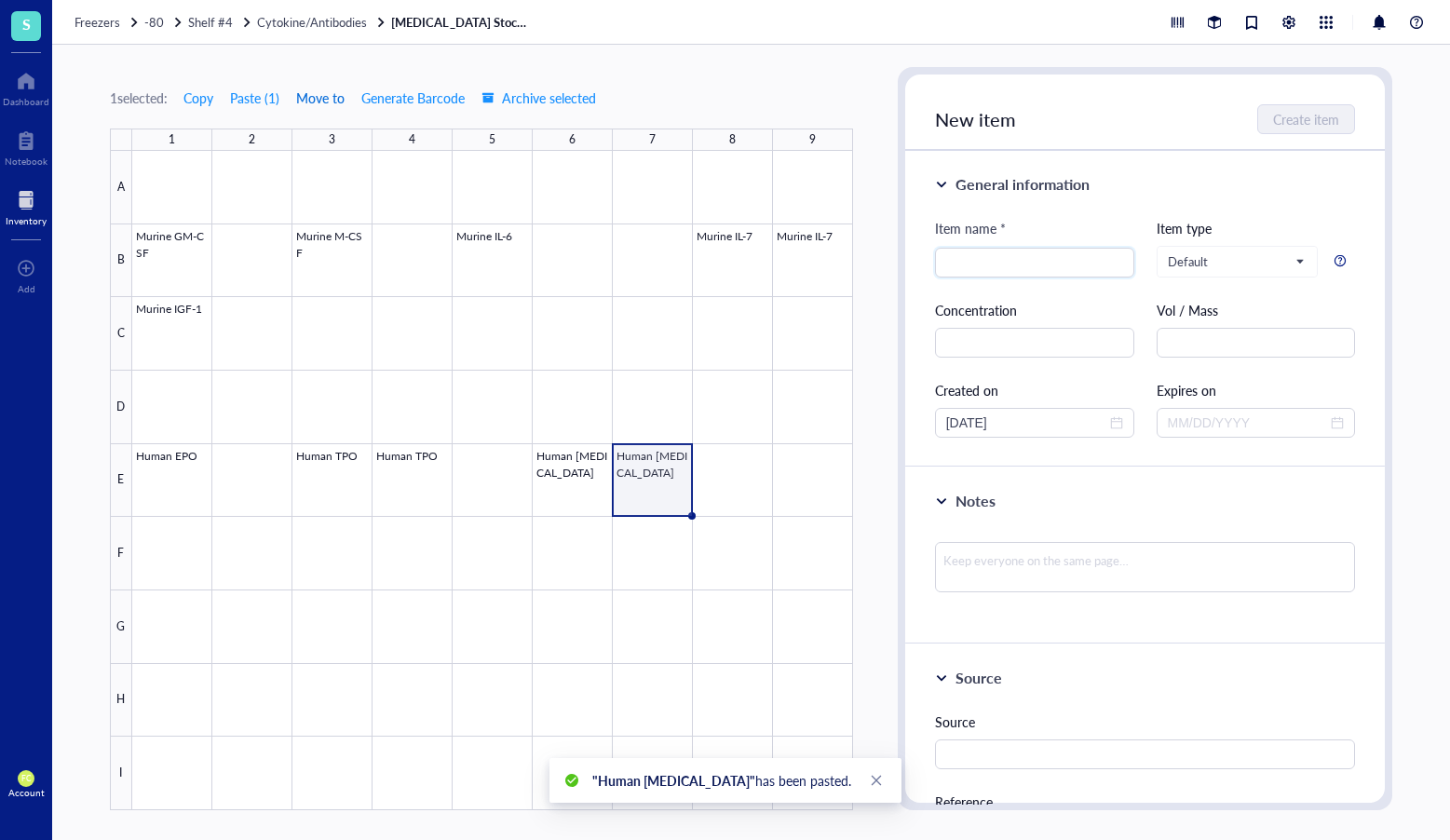
click at [339, 97] on span "Move to" at bounding box center [321, 97] width 49 height 15
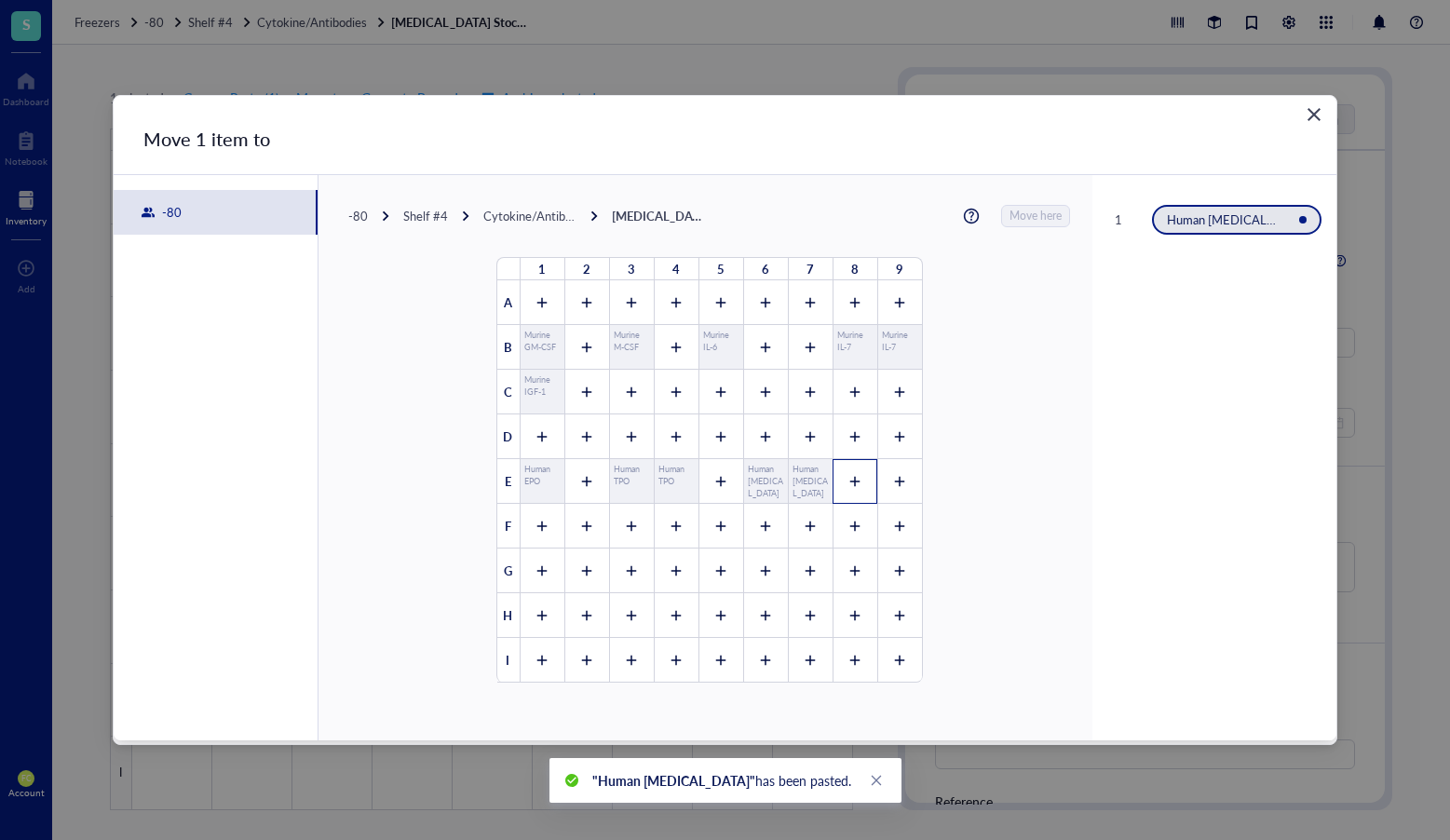
click at [849, 485] on icon at bounding box center [854, 482] width 10 height 10
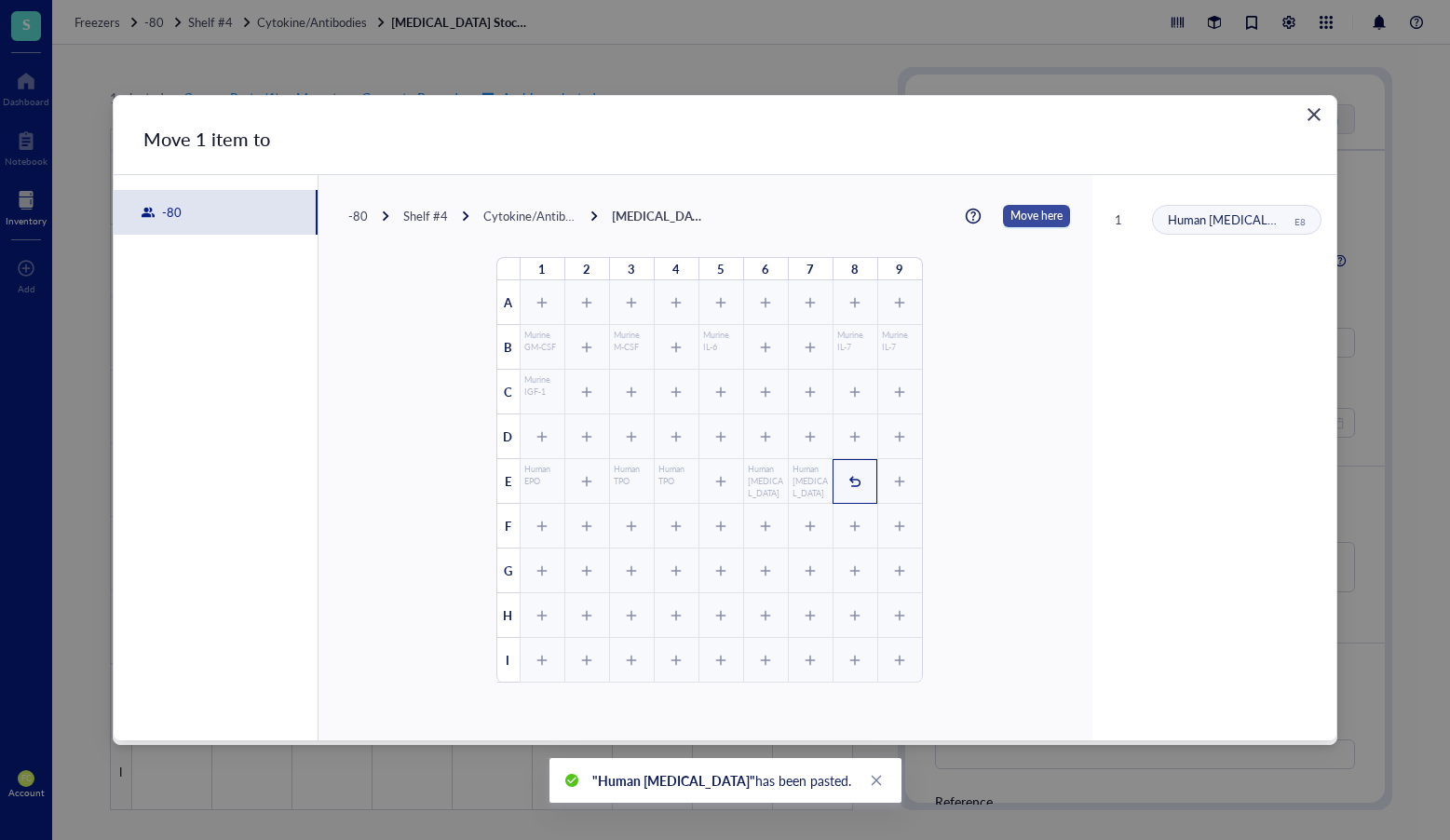
click at [1032, 206] on span "Move here" at bounding box center [1036, 215] width 52 height 22
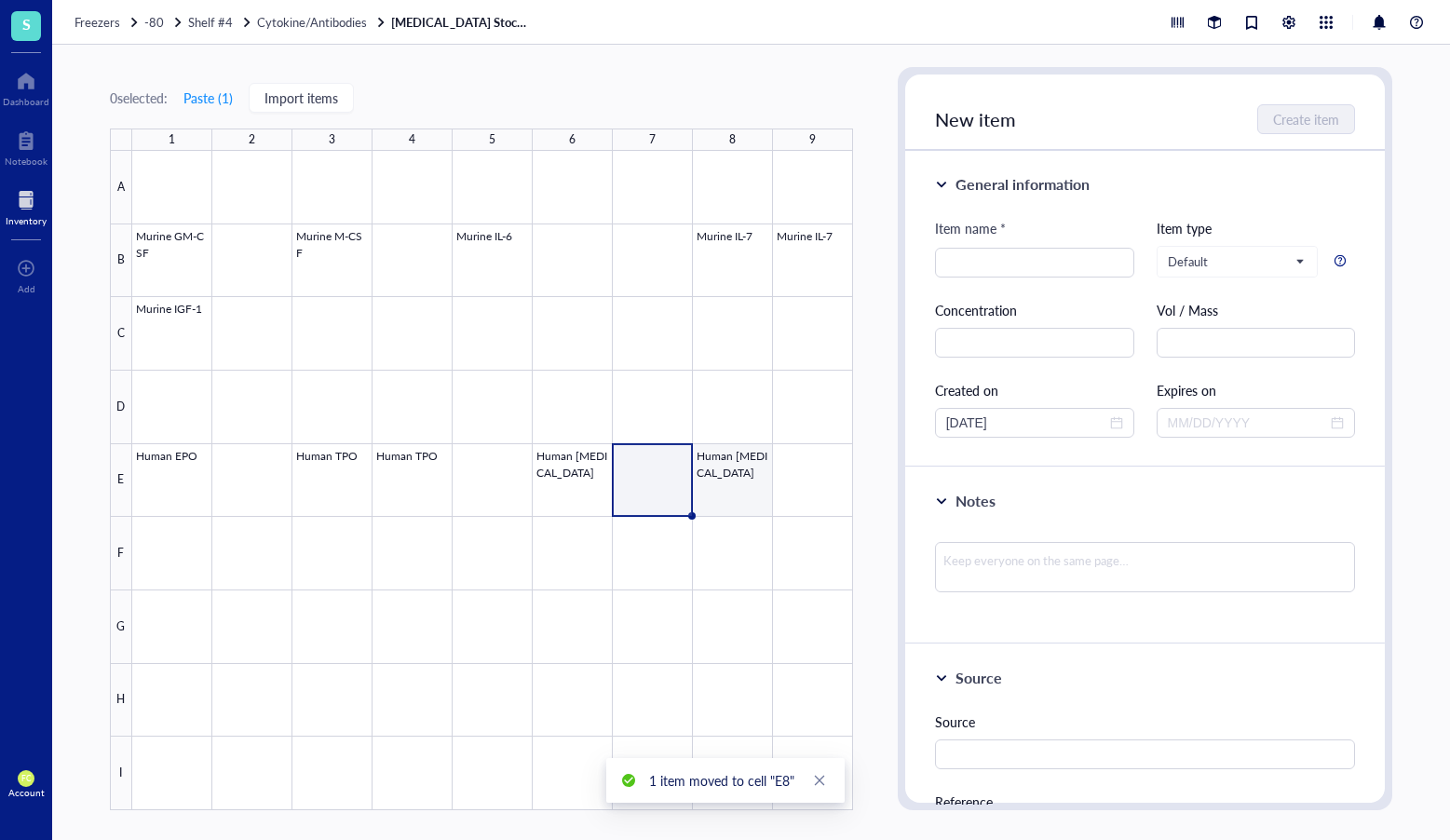
drag, startPoint x: 714, startPoint y: 471, endPoint x: 888, endPoint y: 399, distance: 188.3
click at [714, 471] on div at bounding box center [492, 480] width 721 height 659
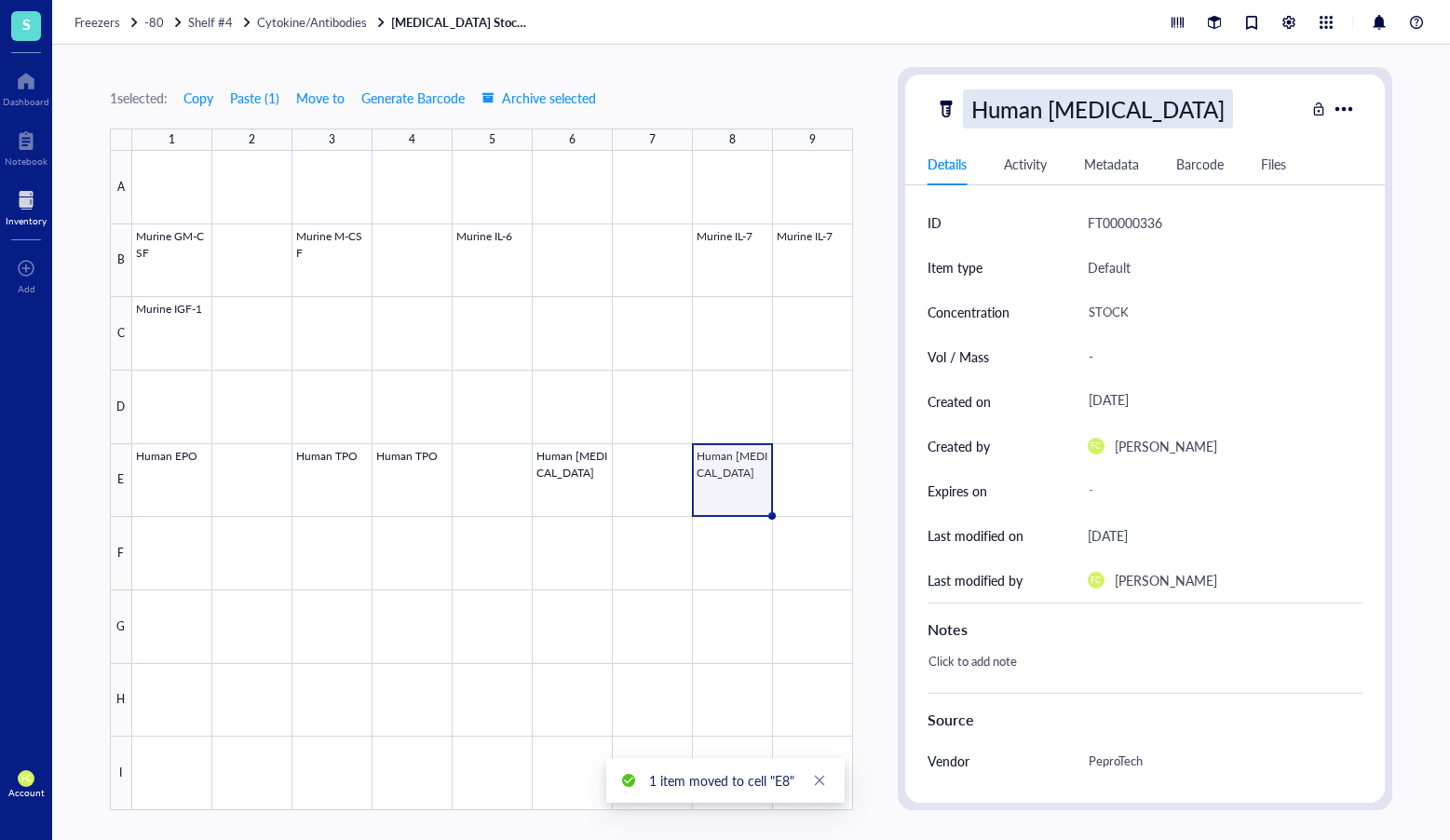
click at [1089, 116] on div "Human [MEDICAL_DATA]" at bounding box center [1099, 109] width 270 height 39
click at [1089, 116] on input "Human [MEDICAL_DATA]" at bounding box center [1048, 109] width 169 height 37
click at [1102, 113] on input "Human [MEDICAL_DATA]" at bounding box center [1048, 109] width 169 height 37
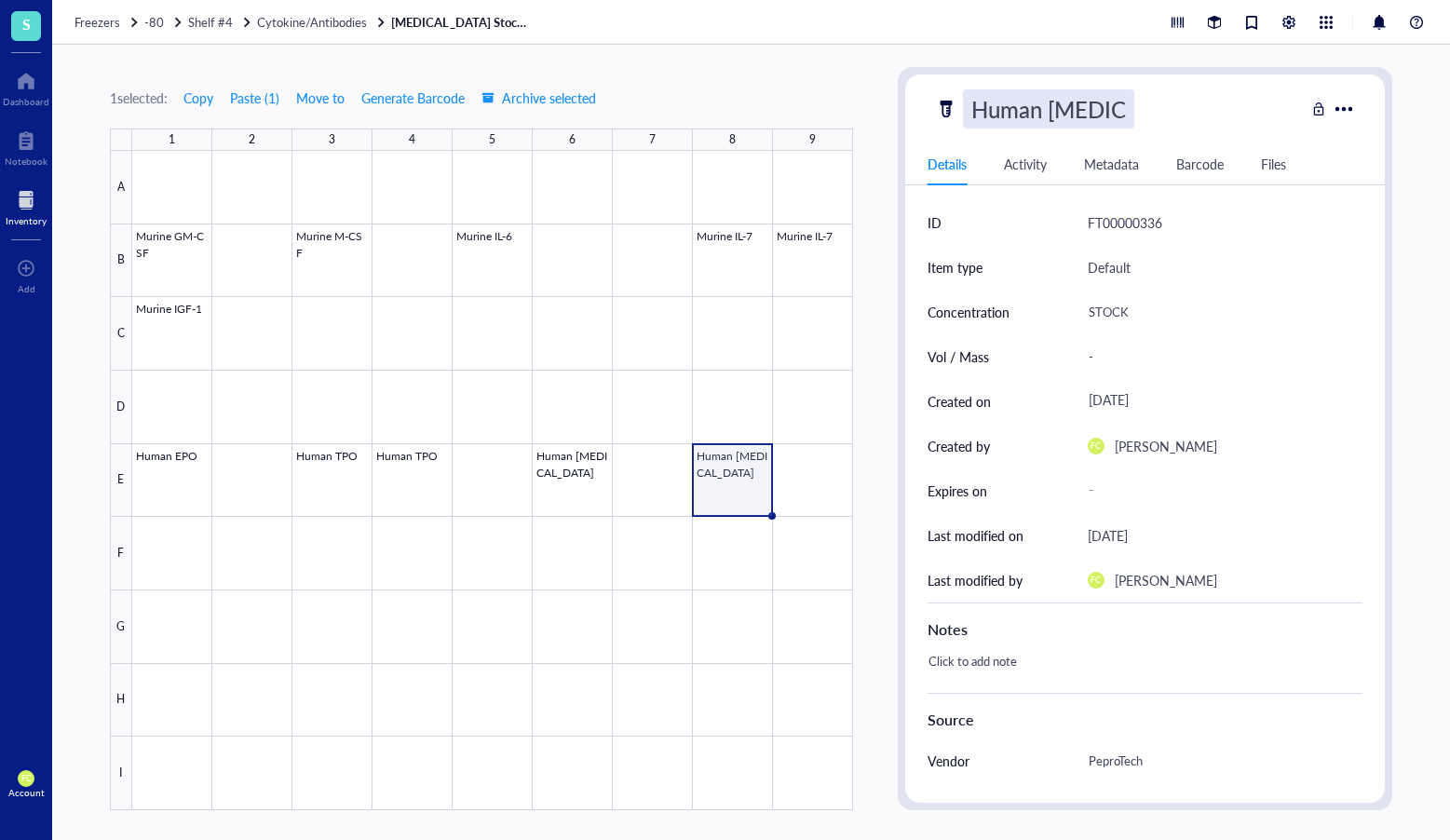
scroll to position [1, 0]
drag, startPoint x: 1114, startPoint y: 110, endPoint x: 1055, endPoint y: 115, distance: 59.2
click at [1055, 115] on input "Human [MEDICAL_DATA]" at bounding box center [1048, 109] width 169 height 37
type input "Human Ftl-3"
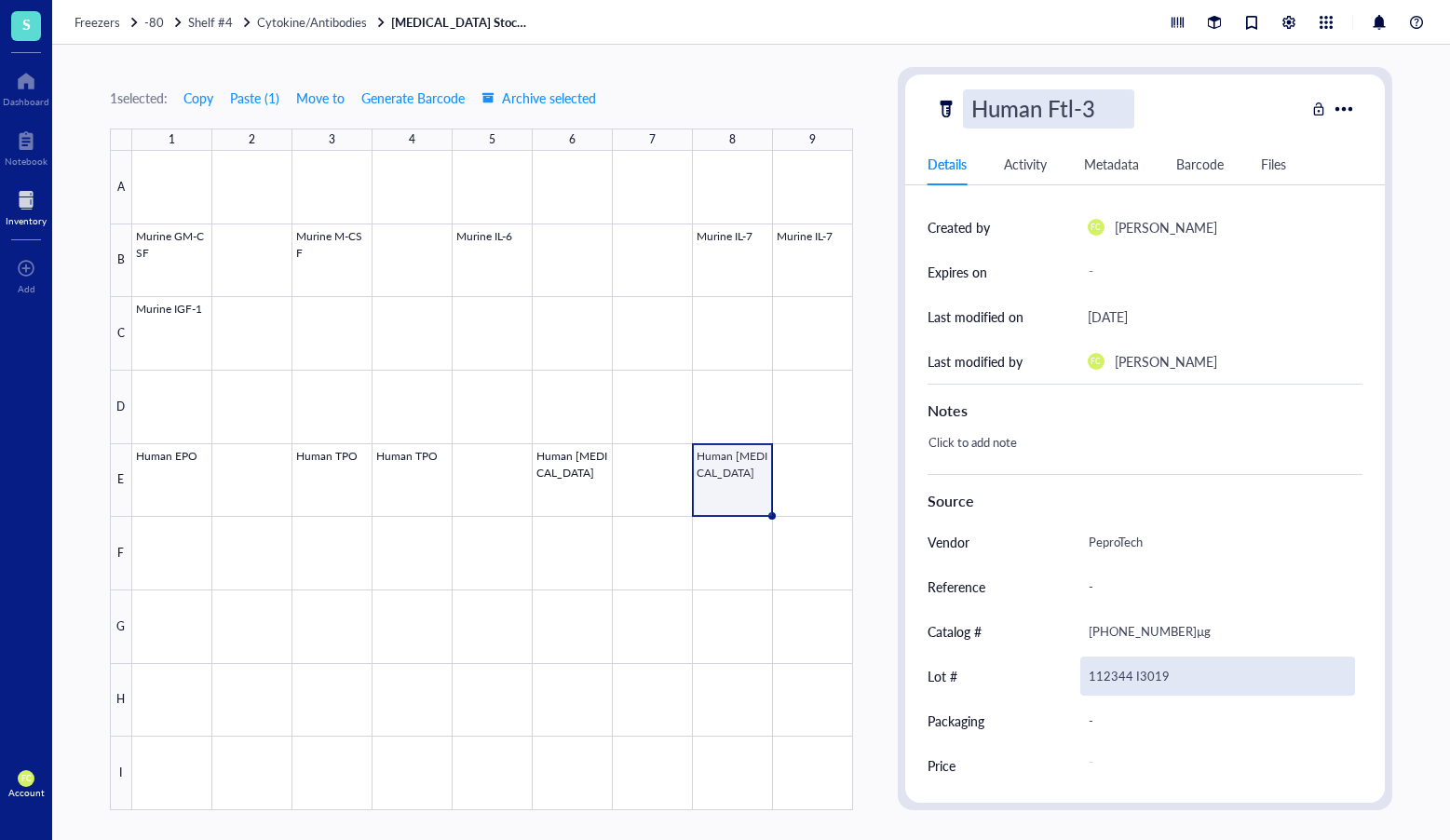
click at [1100, 676] on div "112344 I3019" at bounding box center [1218, 676] width 276 height 39
click at [1100, 676] on input "112344 I3019" at bounding box center [1218, 676] width 274 height 37
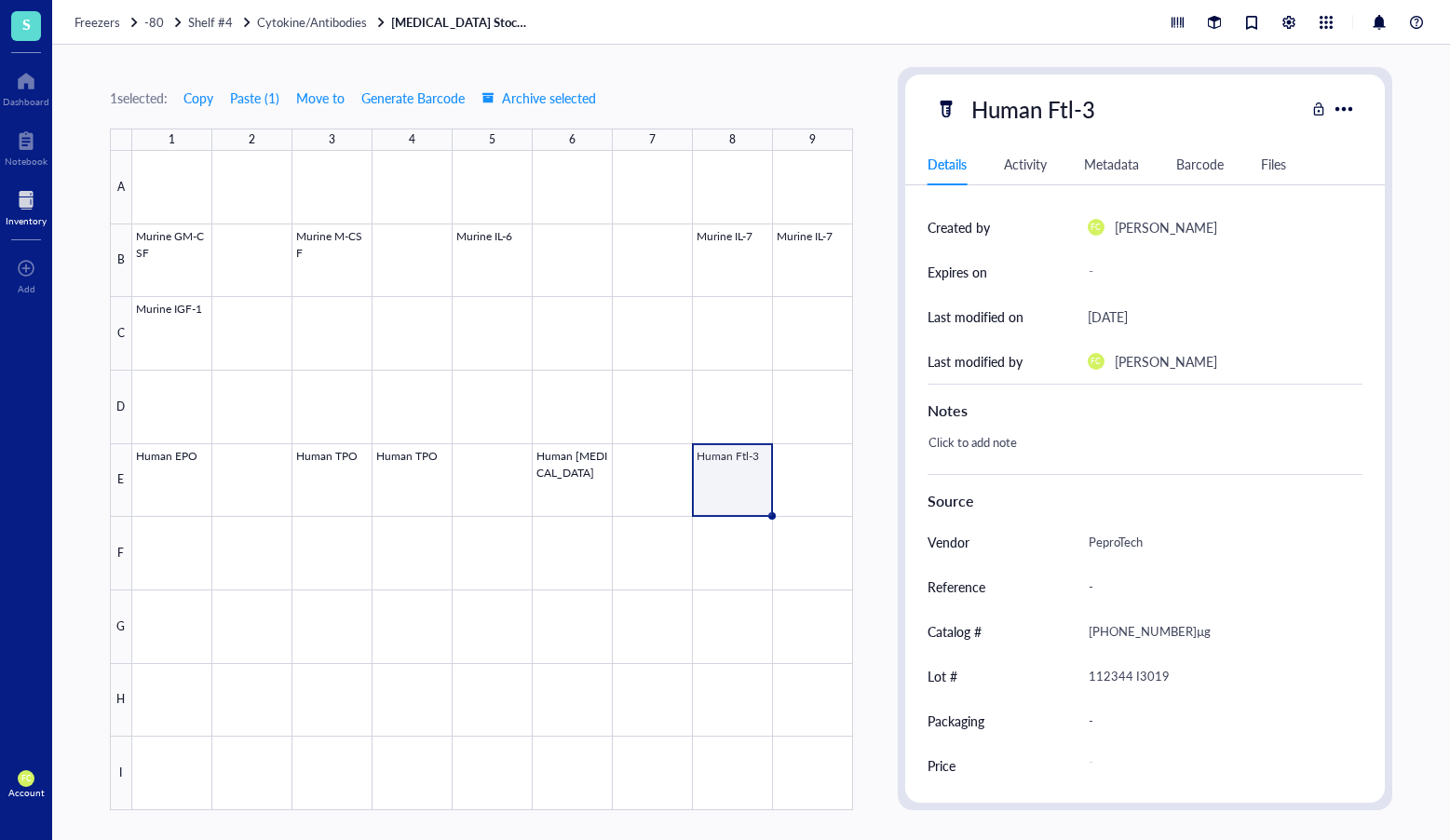
click at [1100, 676] on div "112344 I3019" at bounding box center [1218, 676] width 276 height 39
click at [1153, 679] on input "012334 I3019" at bounding box center [1218, 676] width 274 height 37
type input "012334 A2623"
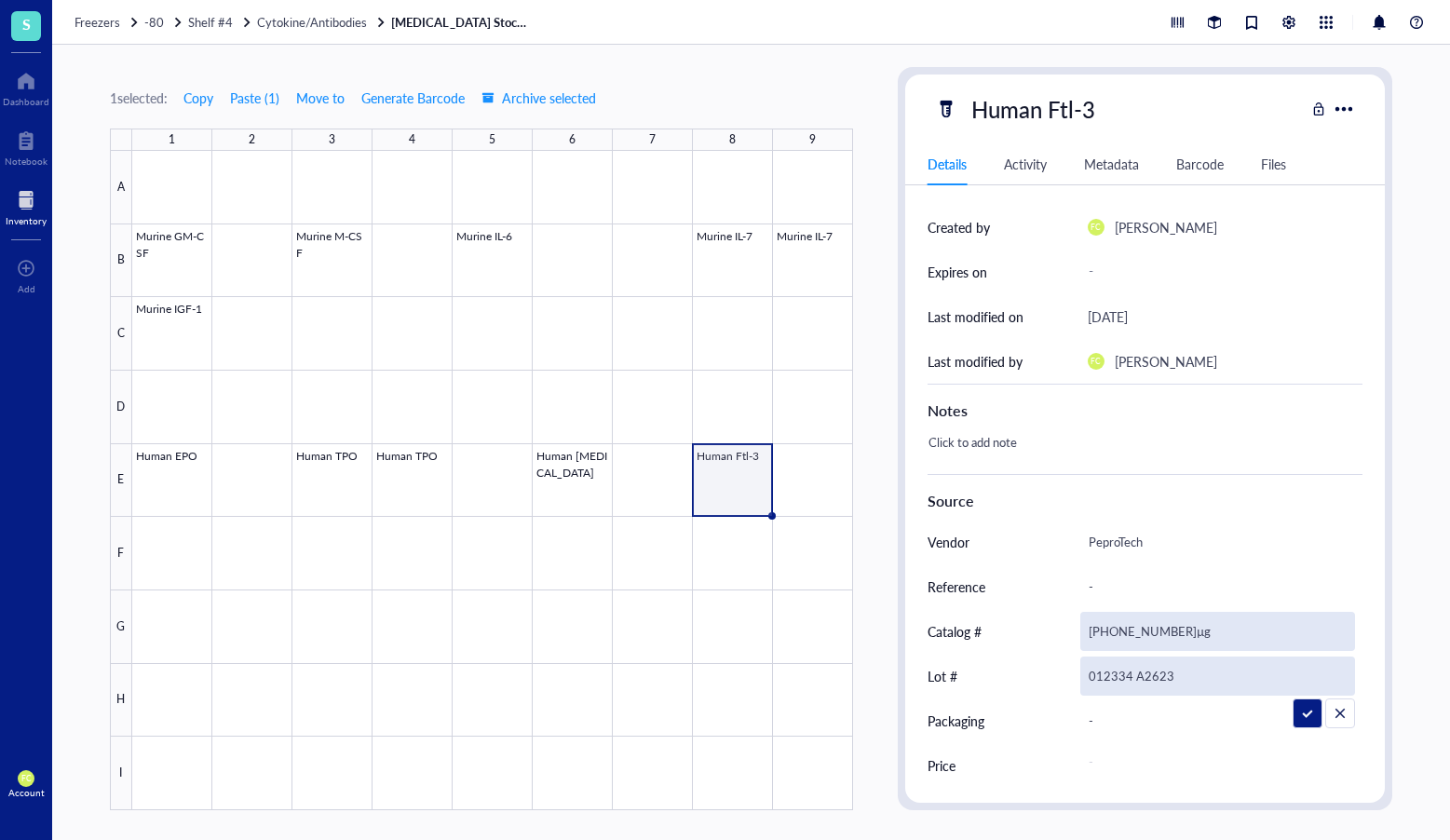
click at [1120, 629] on div "300-23-100µg" at bounding box center [1218, 632] width 276 height 39
click at [1120, 629] on input "300-23-100µg" at bounding box center [1218, 632] width 274 height 37
click at [1120, 629] on div "300-23-100µg" at bounding box center [1218, 632] width 276 height 39
click at [1120, 629] on input "300-23-100µg" at bounding box center [1218, 632] width 274 height 37
click at [1127, 629] on input "300-23-100µg" at bounding box center [1218, 632] width 274 height 37
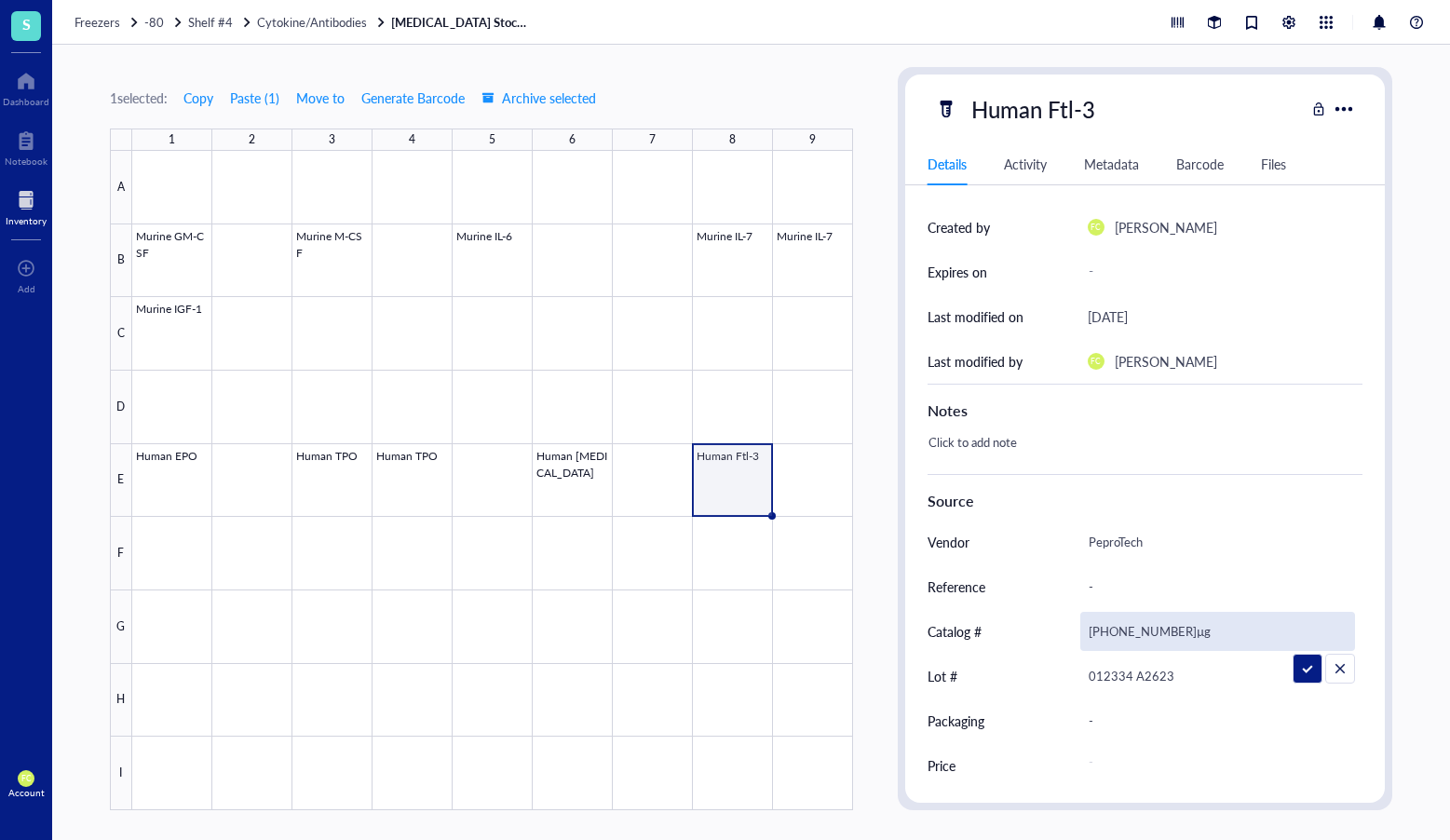
type input "300-19-100µg"
click at [1098, 112] on div "Human Ftl-3" at bounding box center [1034, 109] width 141 height 39
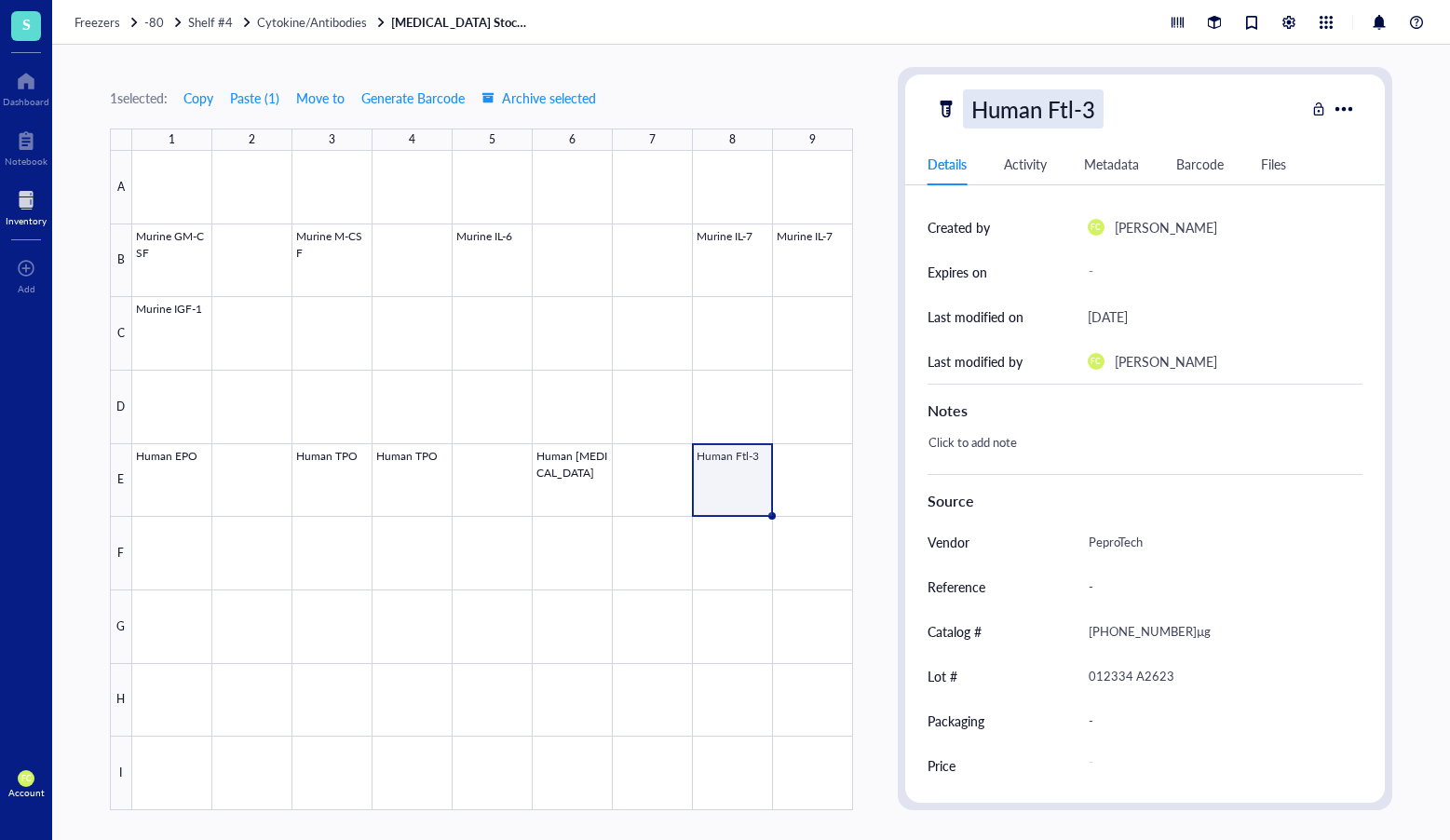
click at [1100, 113] on div "Human Ftl-3" at bounding box center [1034, 109] width 141 height 39
type input "Human Ftl-3 Ligand"
click at [763, 562] on div at bounding box center [492, 480] width 721 height 659
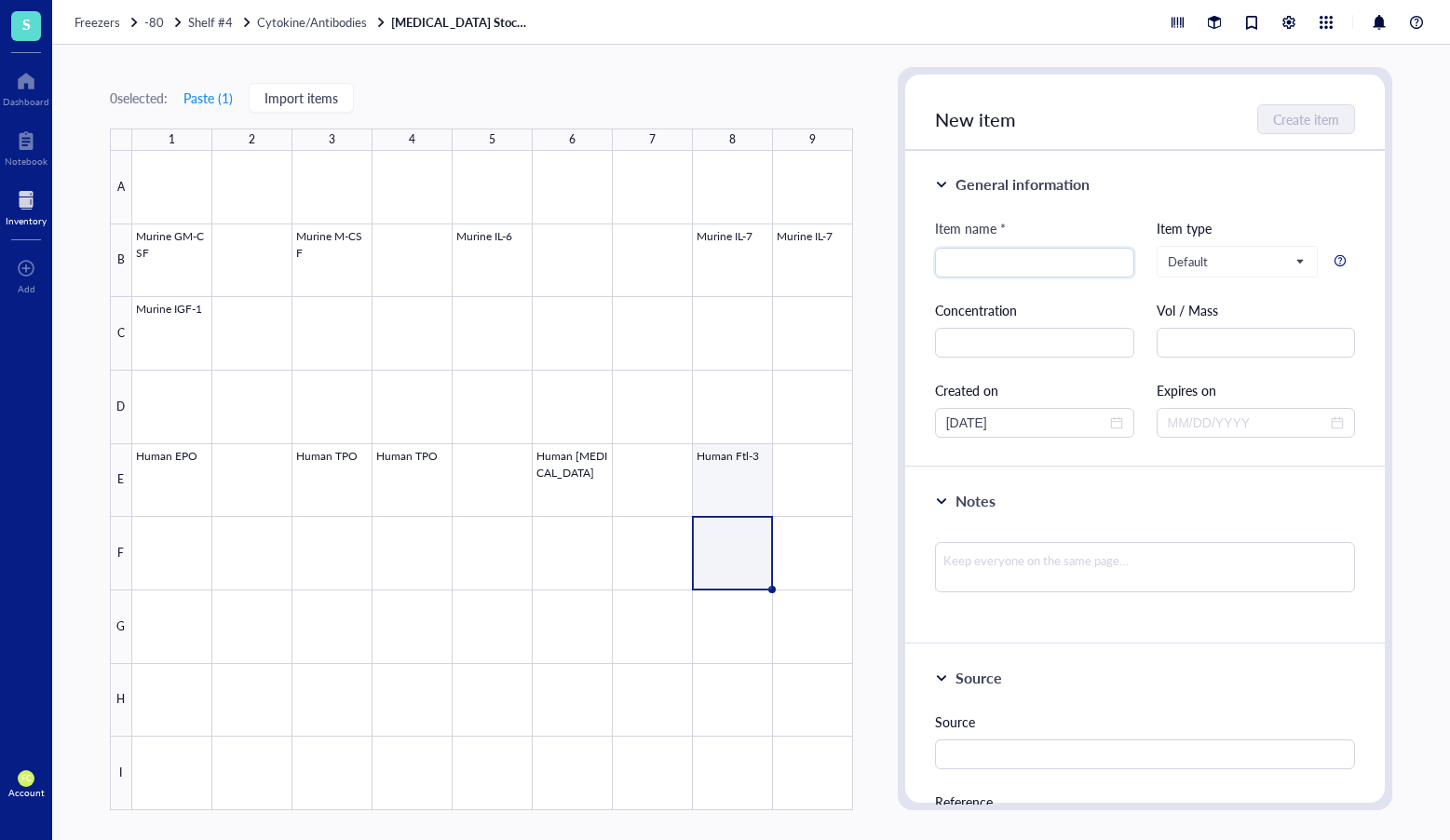
click at [739, 484] on div at bounding box center [492, 480] width 721 height 659
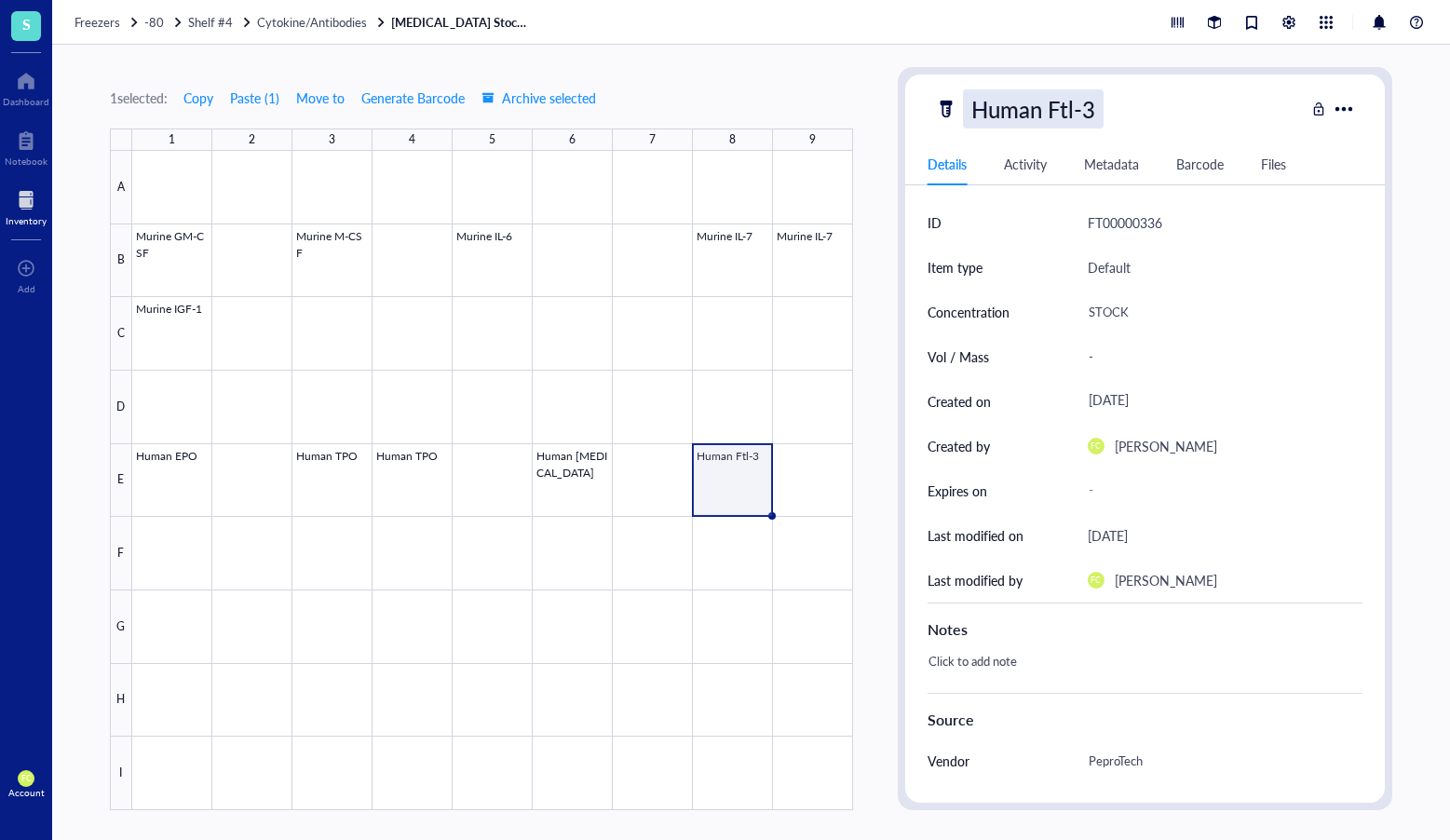
click at [1099, 115] on div "Human Ftl-3" at bounding box center [1034, 109] width 141 height 39
type input "Human Ftl-3 Ligand"
click at [750, 513] on div at bounding box center [492, 480] width 721 height 659
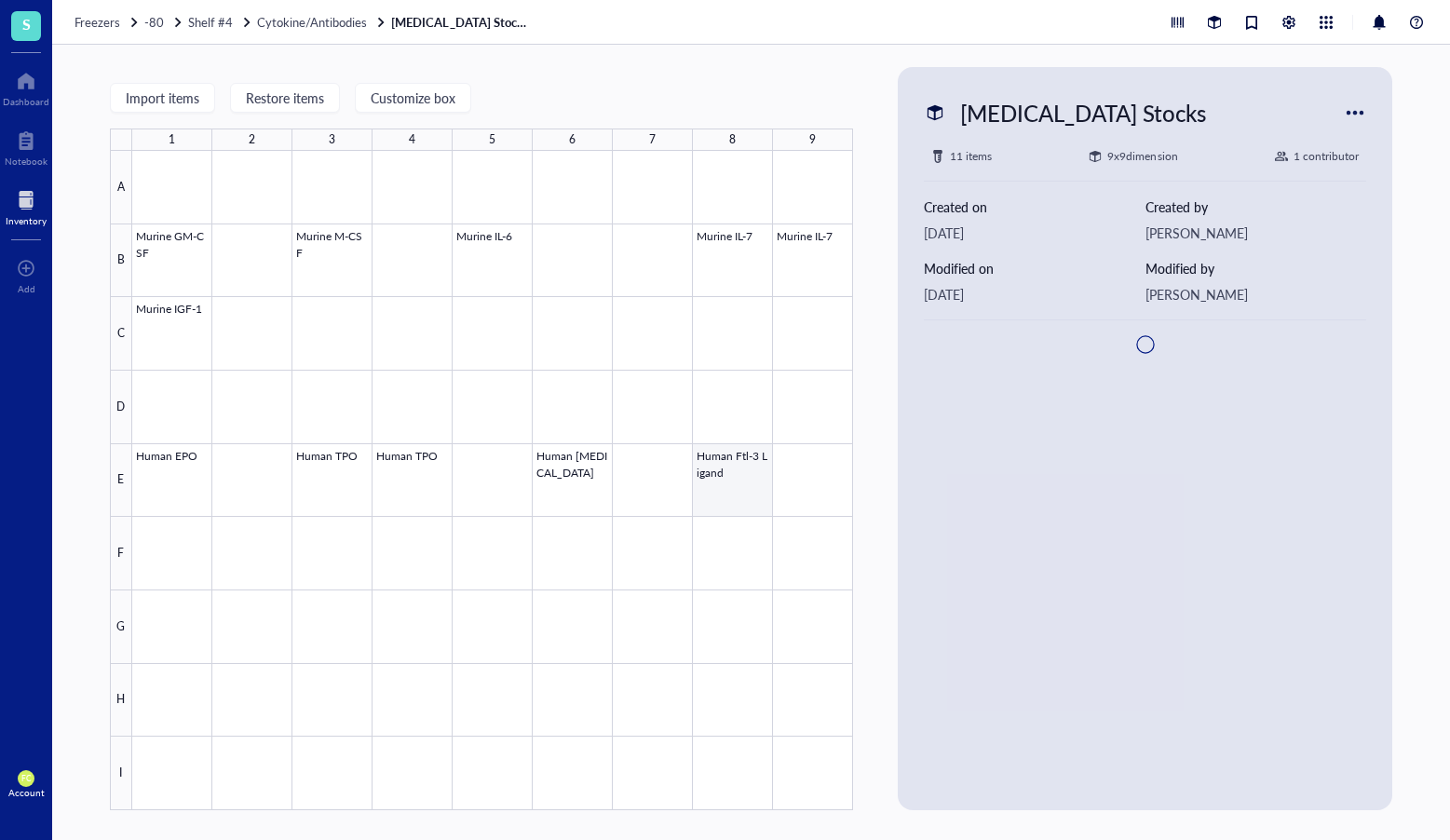
click at [760, 506] on div at bounding box center [492, 480] width 721 height 659
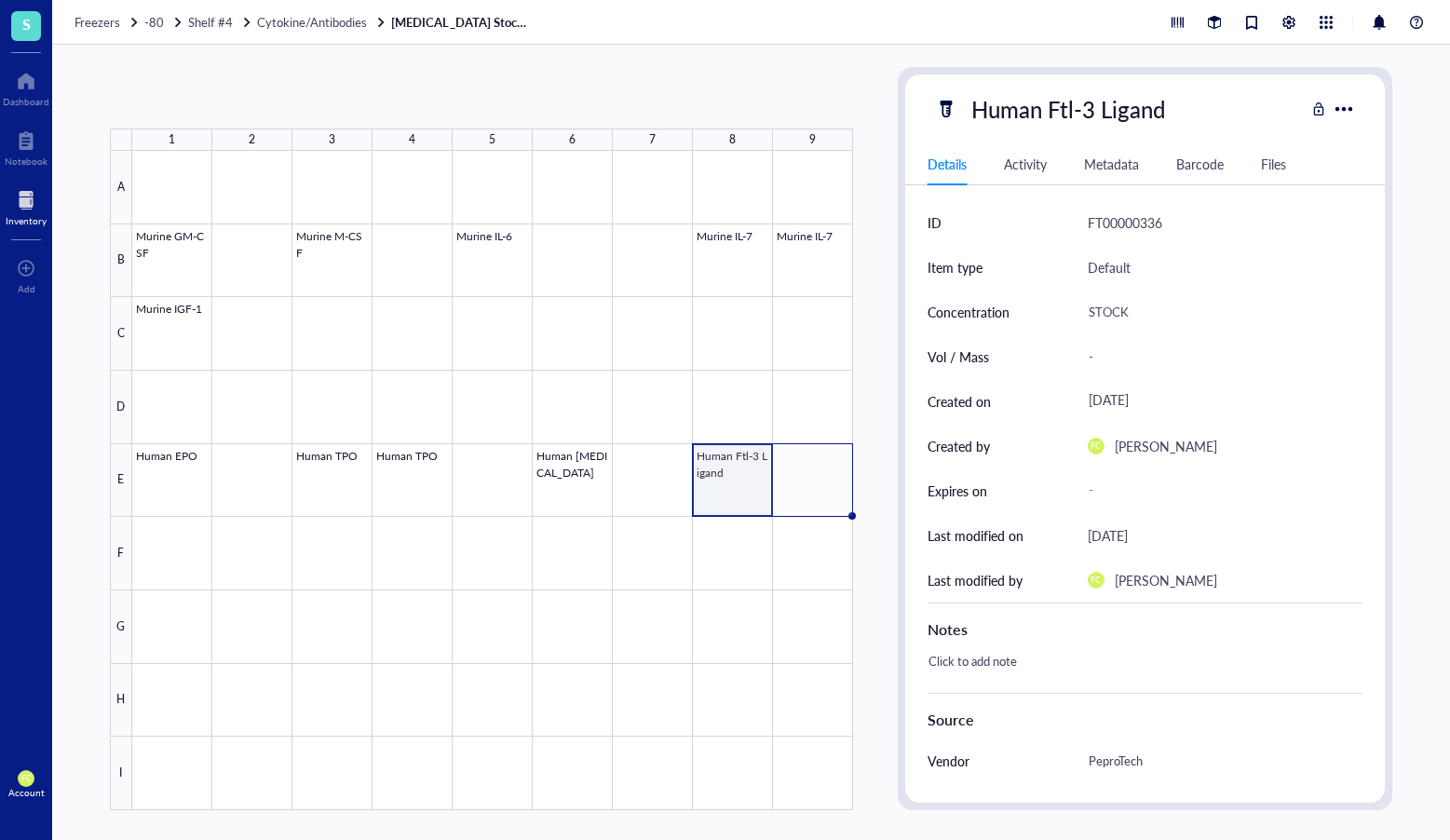
drag, startPoint x: 773, startPoint y: 516, endPoint x: 858, endPoint y: 480, distance: 92.3
click at [858, 480] on div "1 2 3 4 5 6 7 8 9 A B C D E F G H I Murine GM-CSF Murine M-CSF Murine IL-6 Muri…" at bounding box center [750, 442] width 1398 height 795
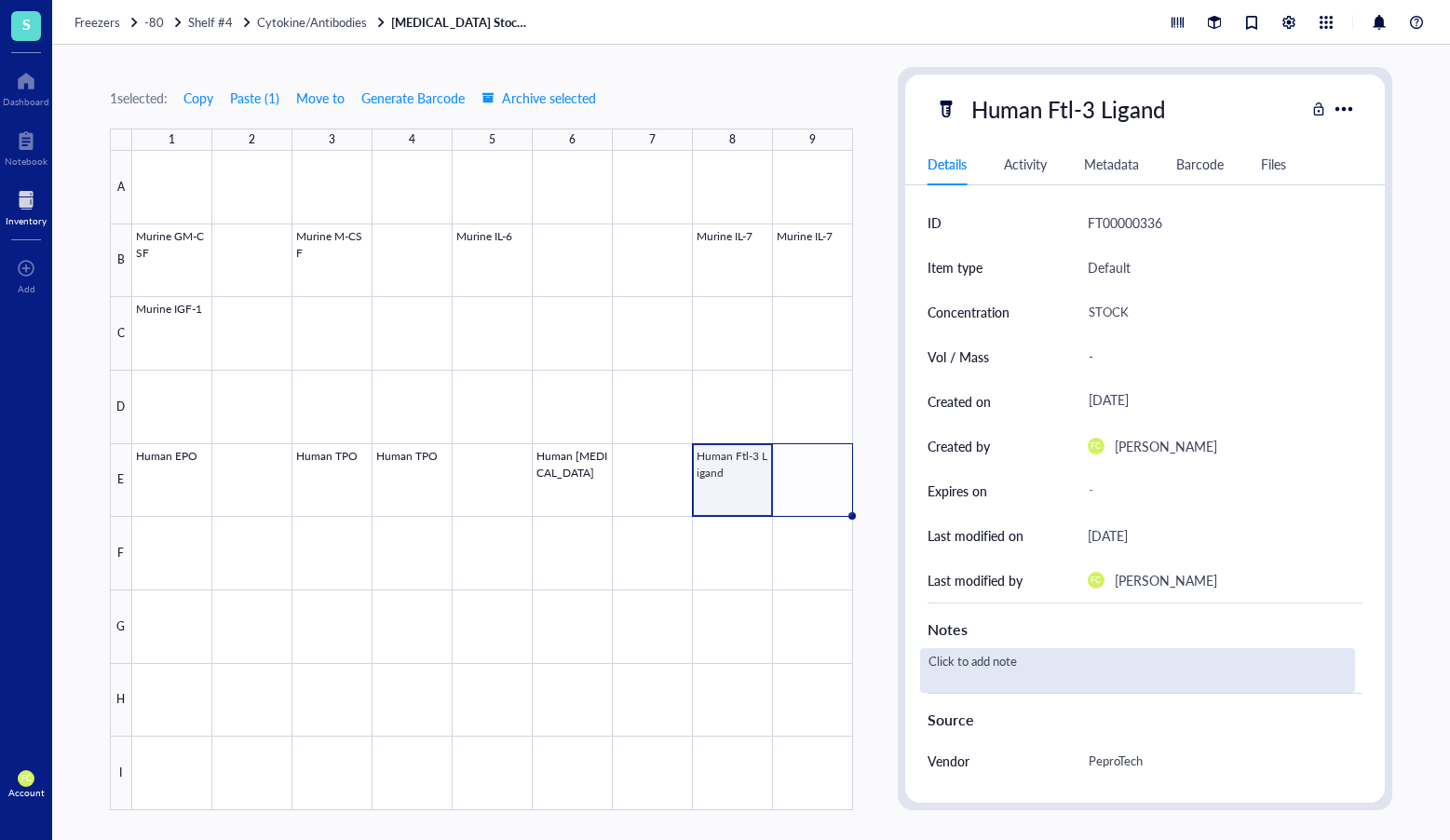
scroll to position [219, 0]
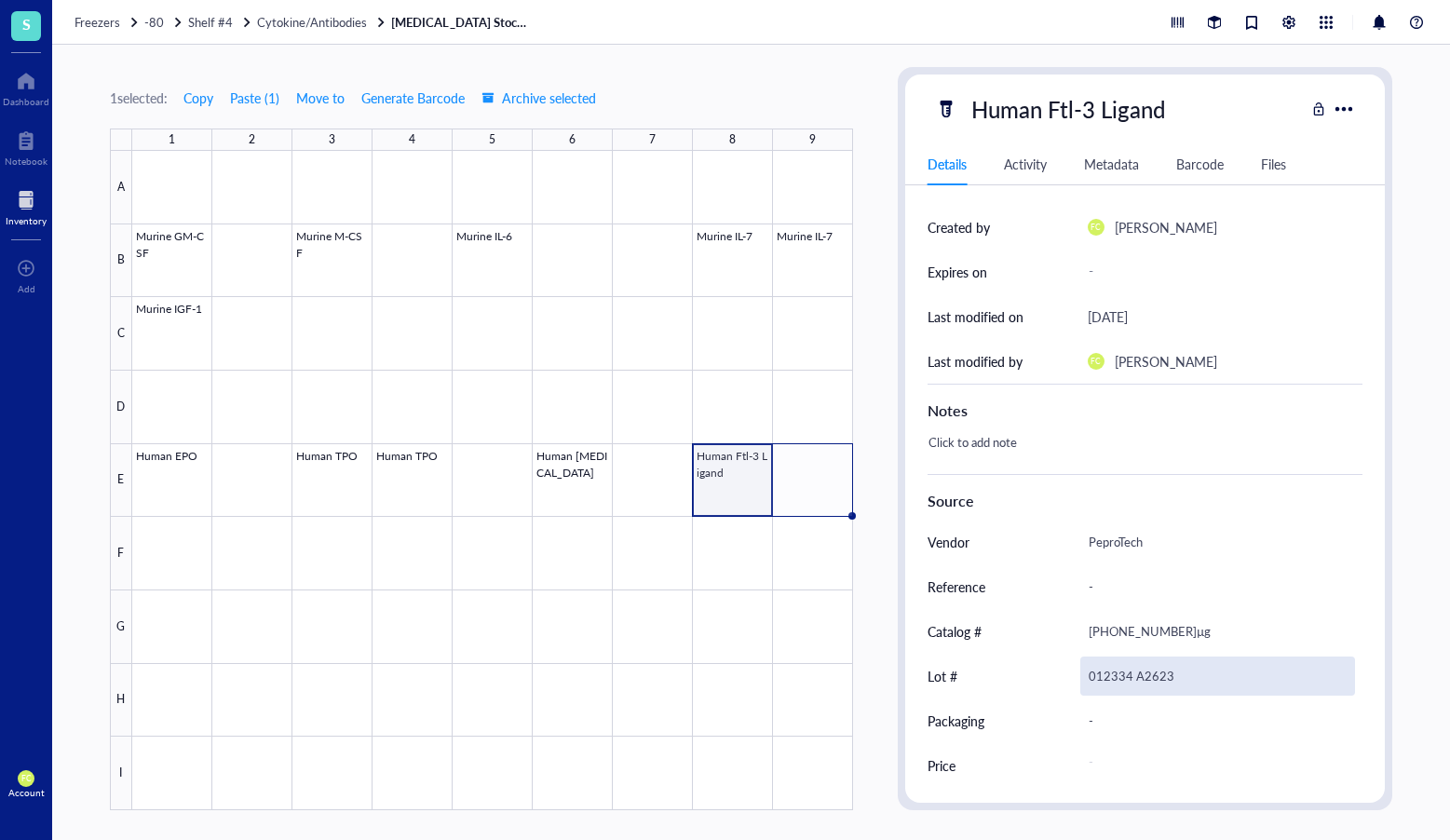
click at [1110, 676] on div "012334 A2623" at bounding box center [1218, 676] width 276 height 39
click at [1110, 676] on input "012334 A2623" at bounding box center [1218, 676] width 274 height 37
click at [1156, 678] on input "082345 A2623" at bounding box center [1218, 676] width 274 height 37
type input "082345 J3023"
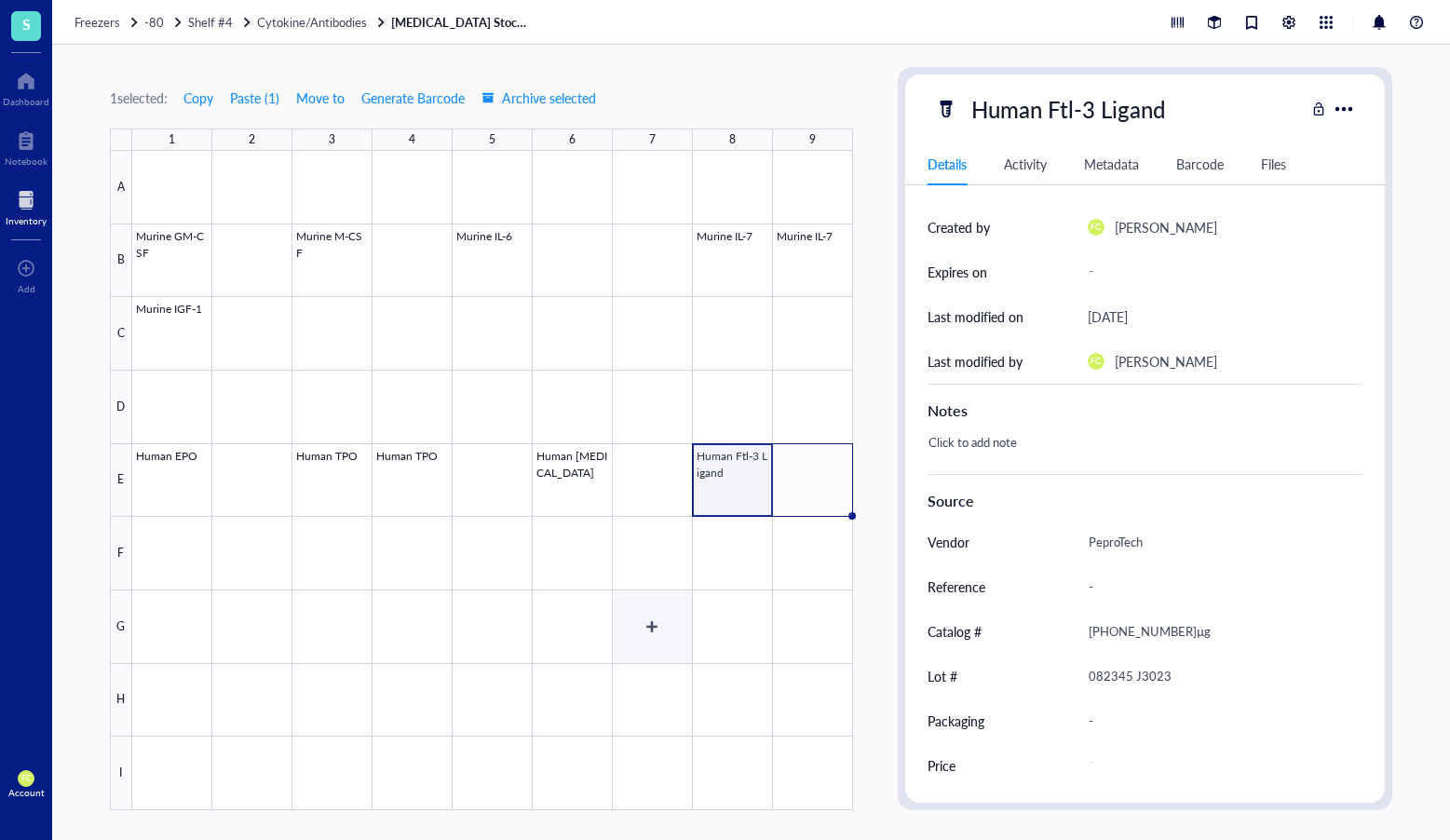
click at [614, 657] on div at bounding box center [492, 480] width 721 height 659
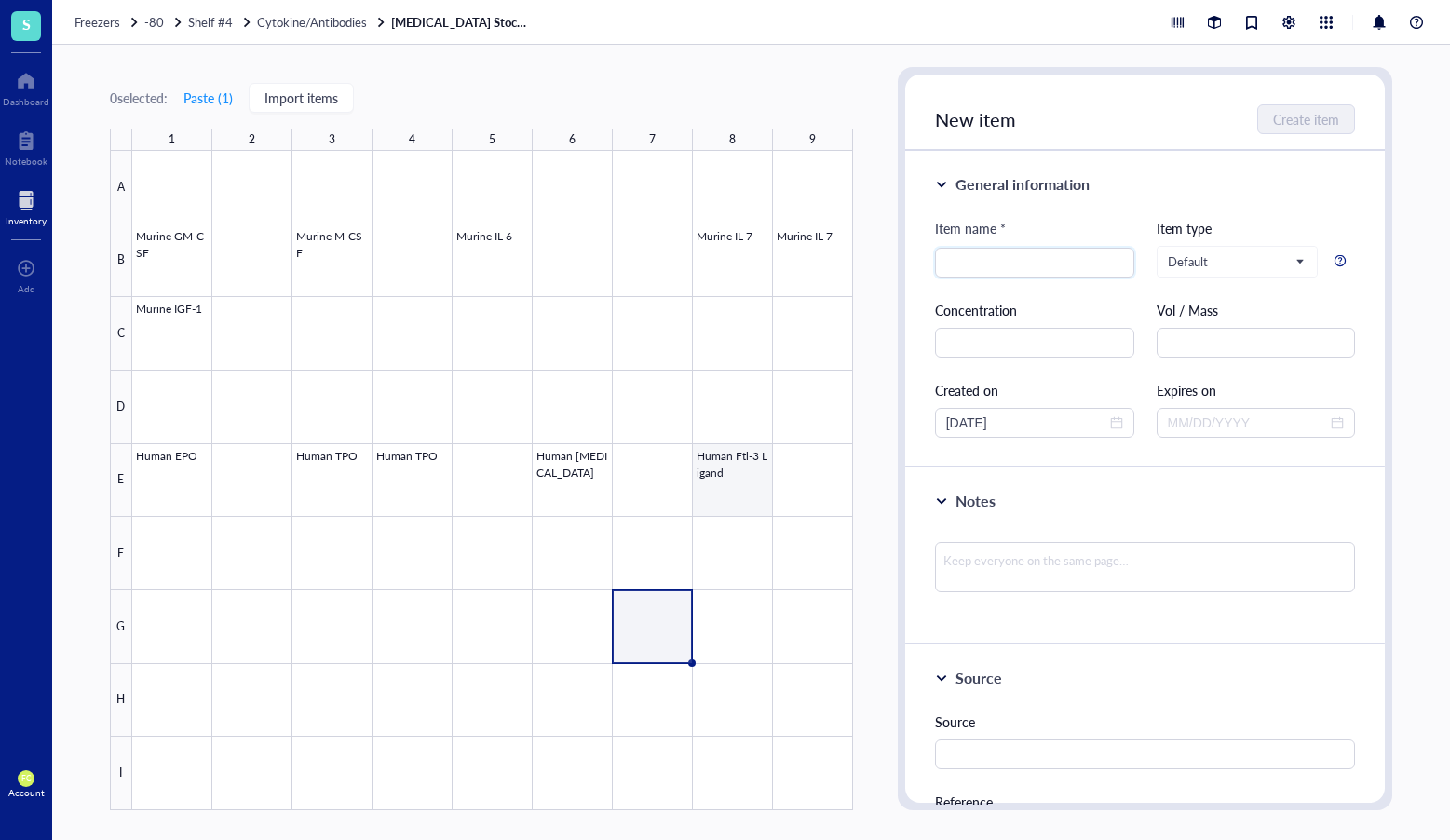
click at [745, 484] on div at bounding box center [492, 480] width 721 height 659
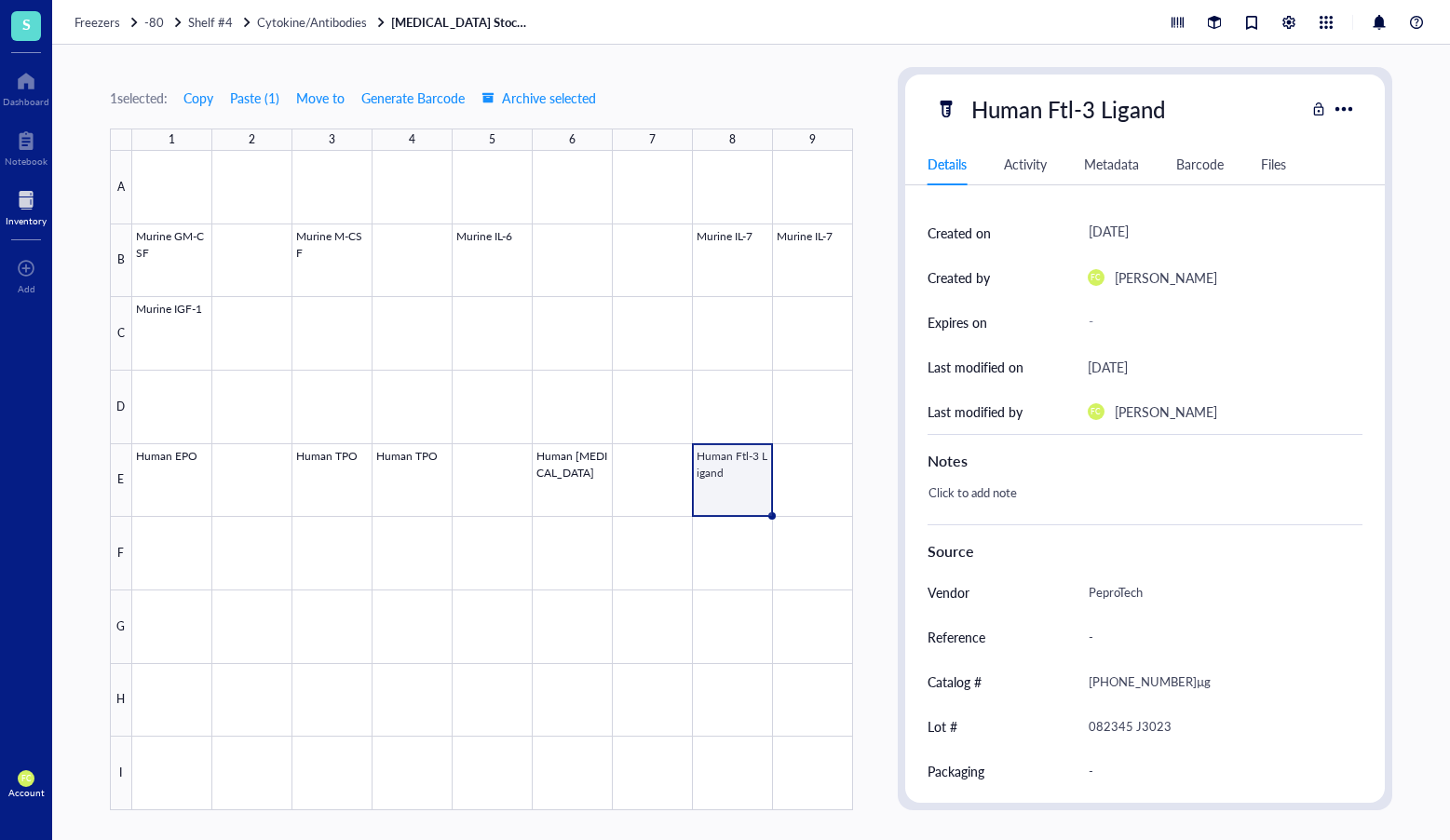
scroll to position [219, 0]
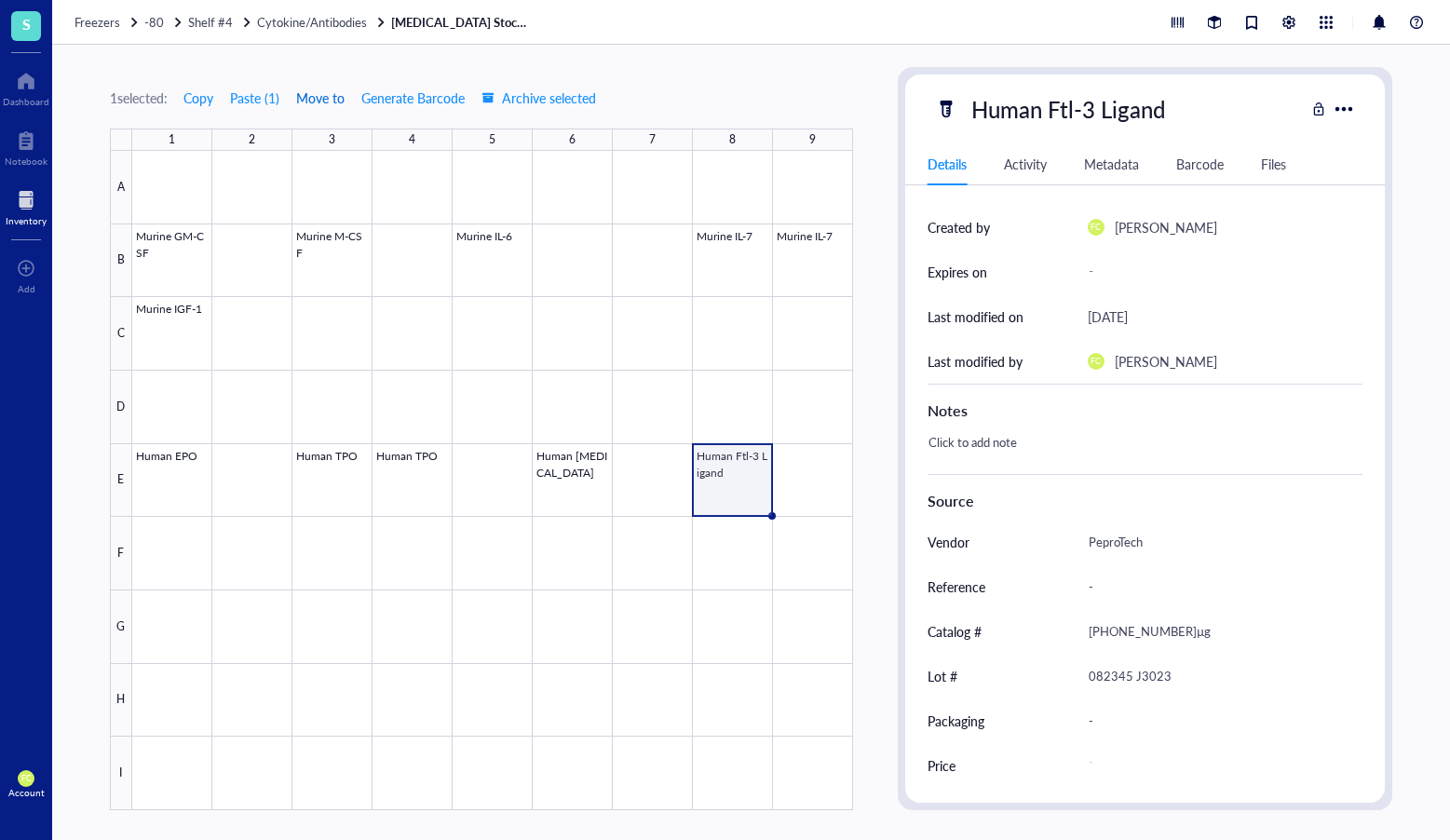
click at [322, 102] on span "Move to" at bounding box center [321, 97] width 49 height 15
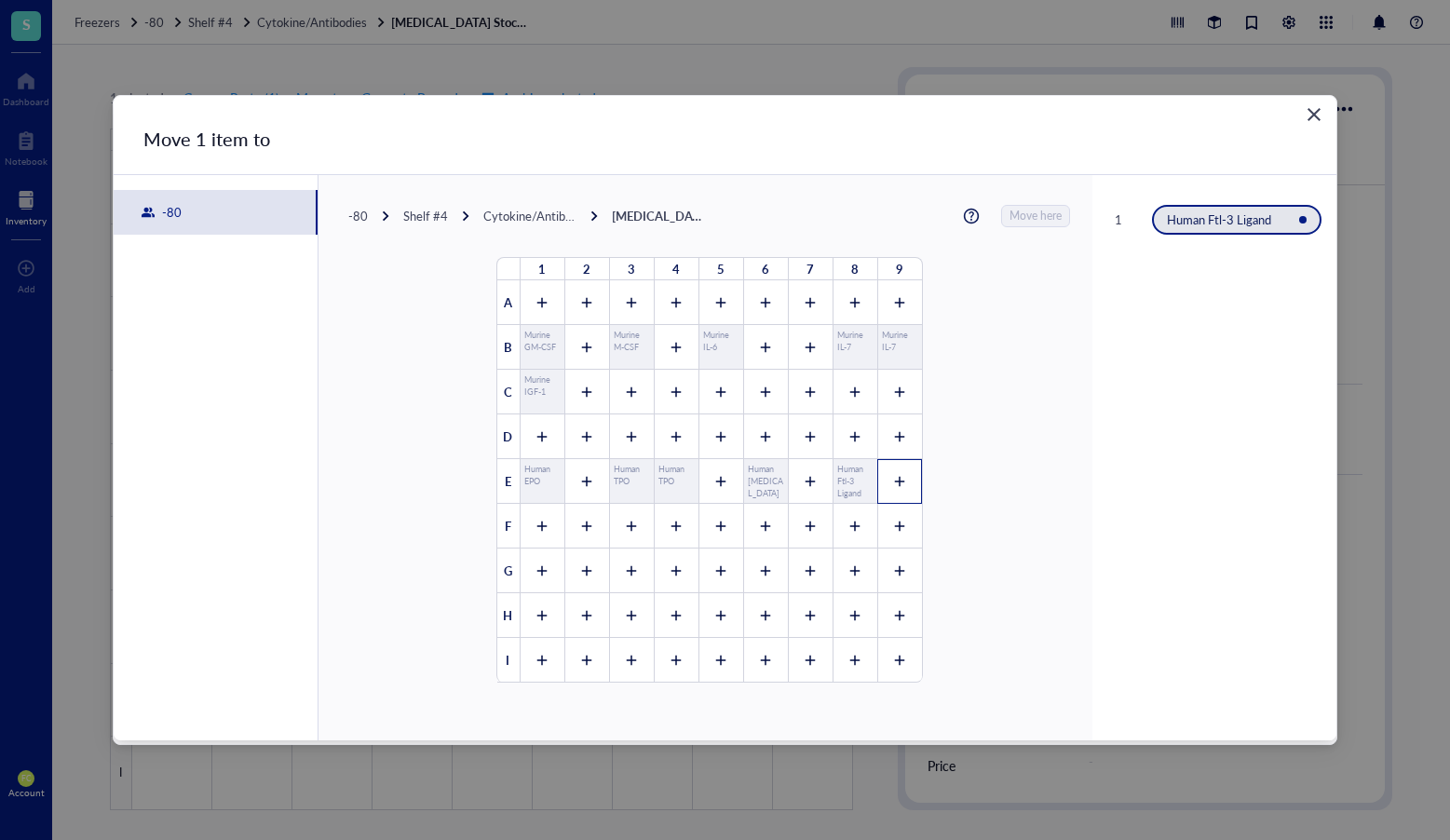
click at [894, 485] on icon at bounding box center [899, 482] width 10 height 10
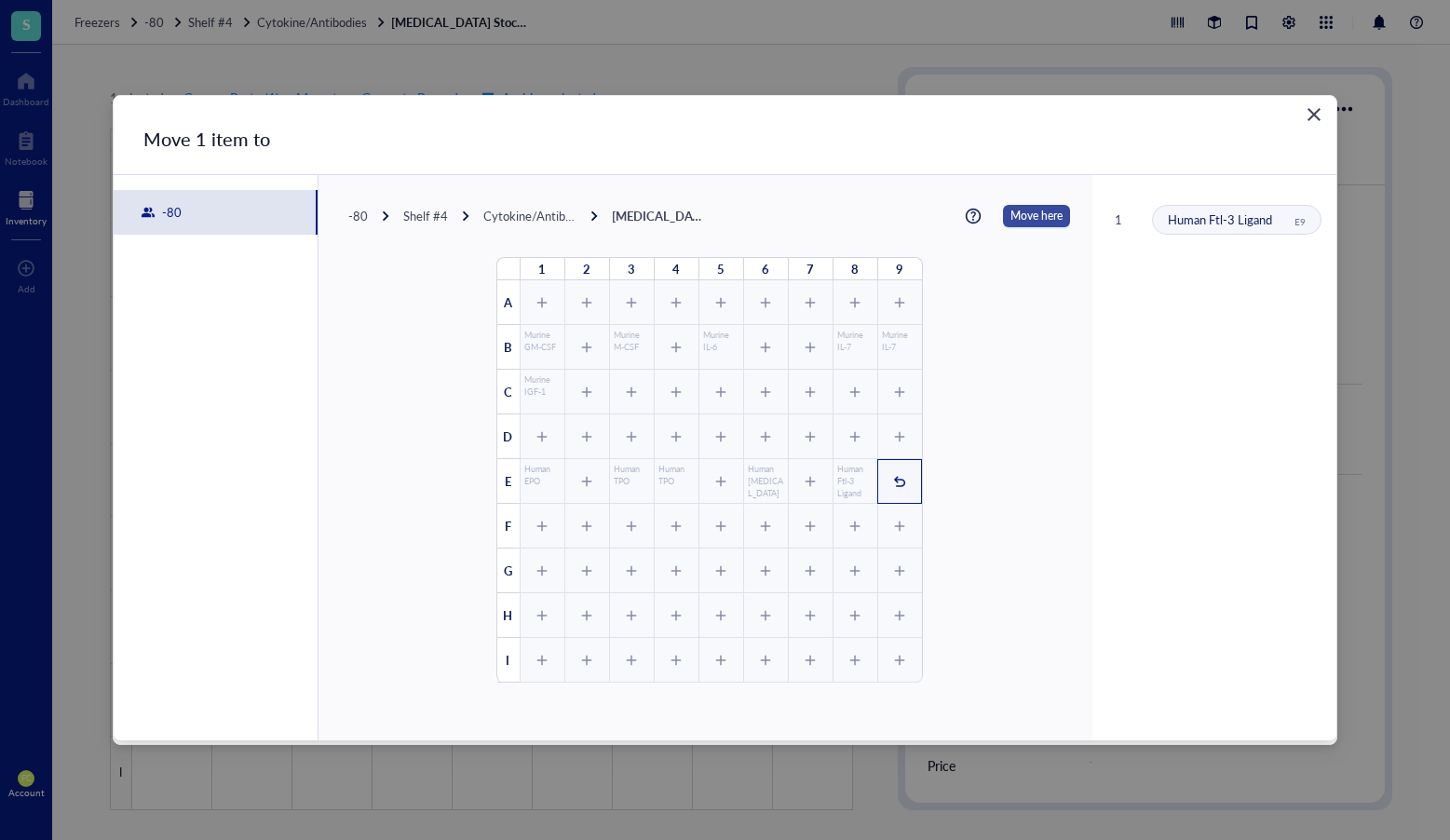
click at [1035, 213] on span "Move here" at bounding box center [1036, 215] width 52 height 22
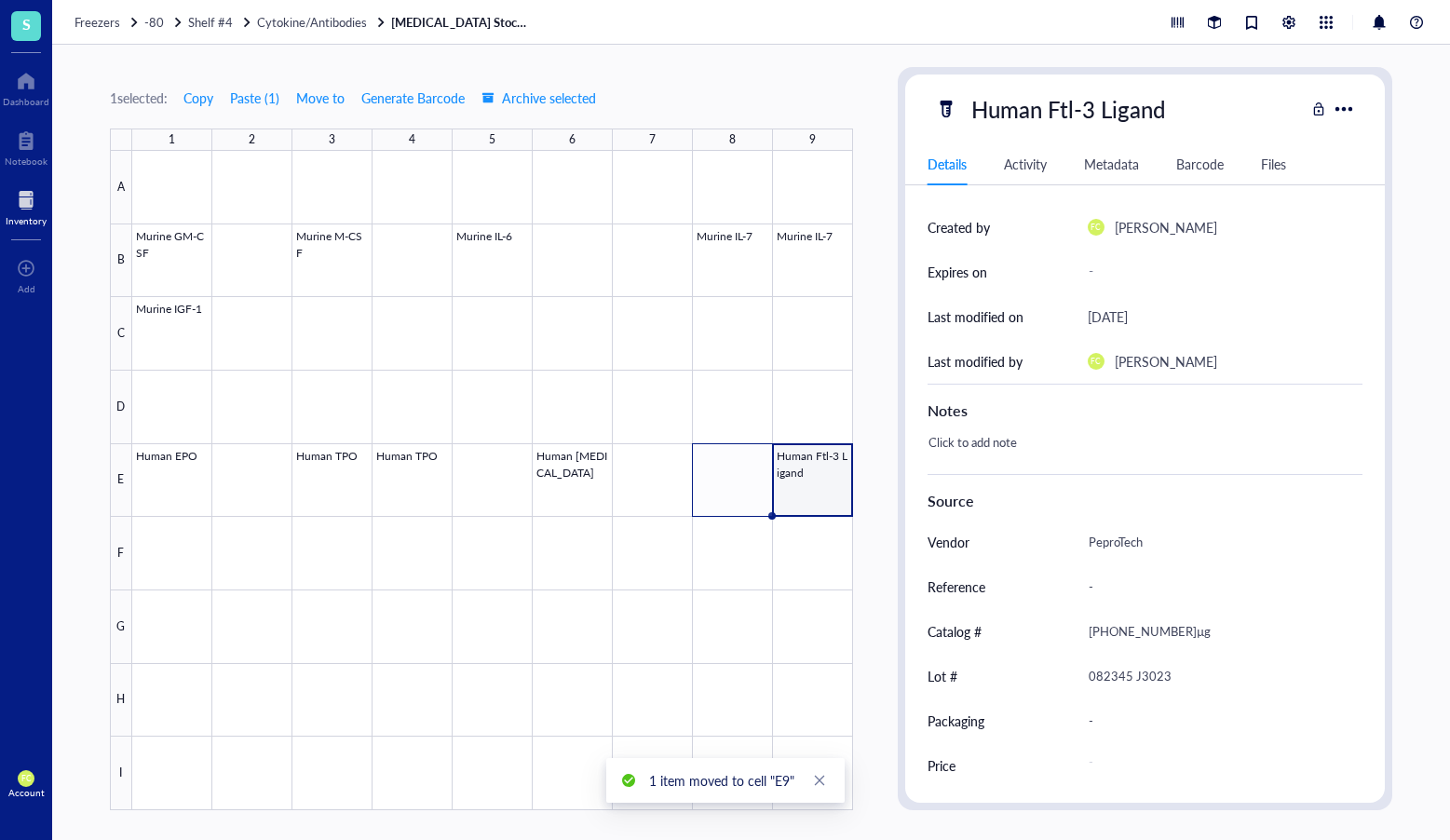
click at [830, 488] on div at bounding box center [492, 480] width 721 height 659
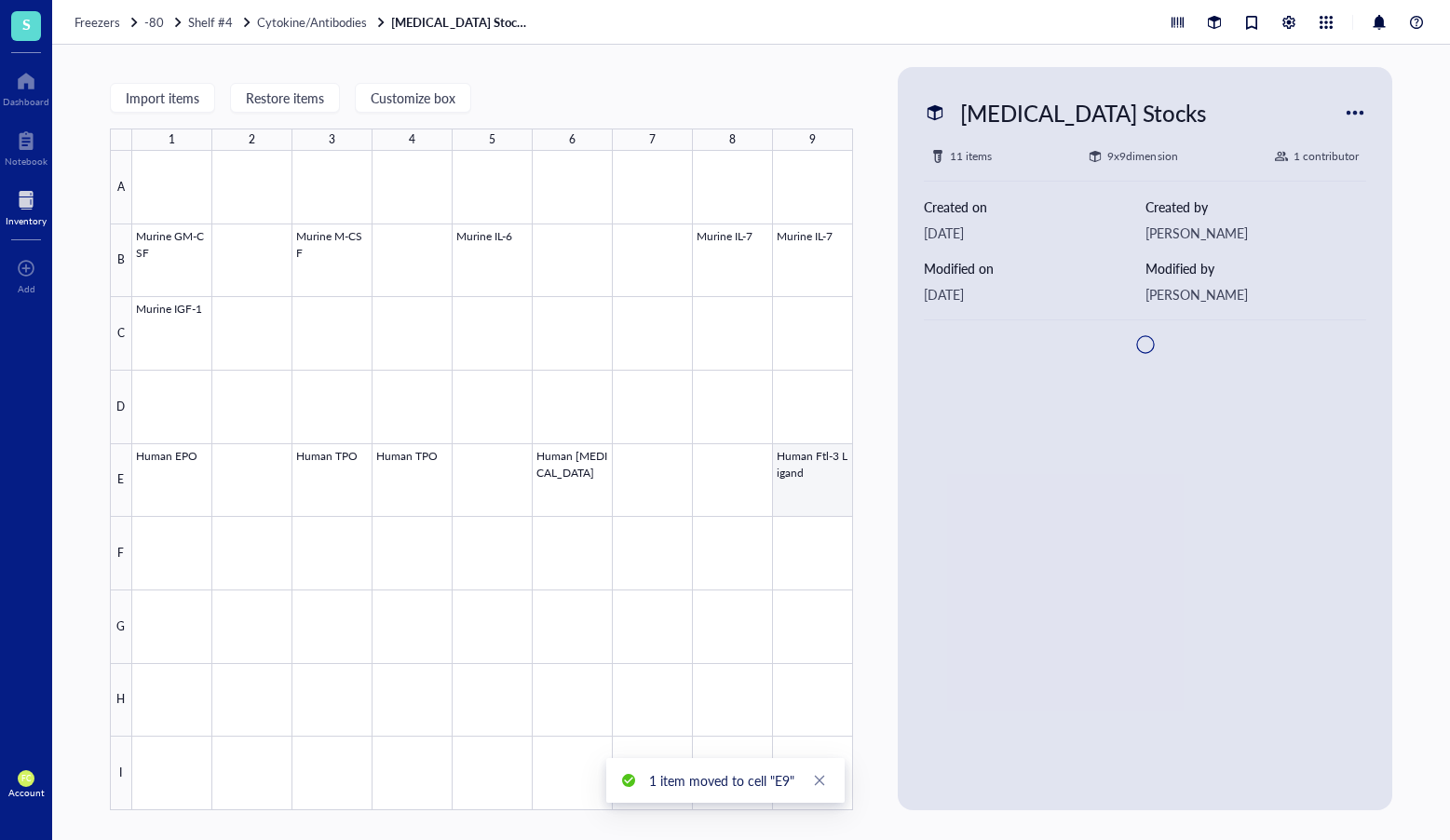
click at [795, 500] on div at bounding box center [492, 480] width 721 height 659
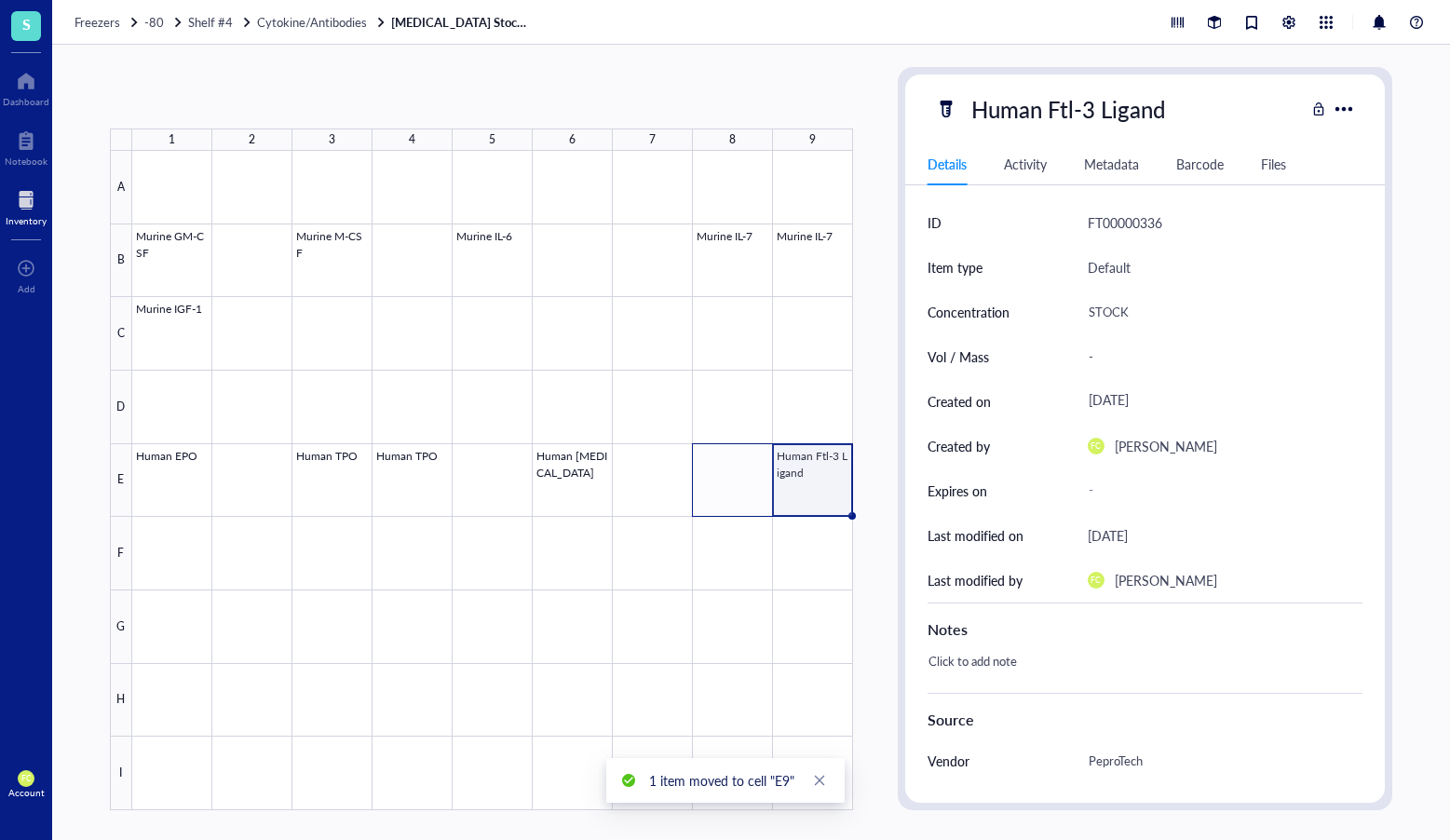
drag, startPoint x: 852, startPoint y: 514, endPoint x: 728, endPoint y: 511, distance: 124.0
click at [0, 0] on div "Murine GM-CSF Murine M-CSF Murine IL-6 Murine IL-7 Murine IL-7 Murine IGF-1 Hum…" at bounding box center [0, 0] width 0 height 0
click at [732, 503] on div at bounding box center [492, 480] width 721 height 659
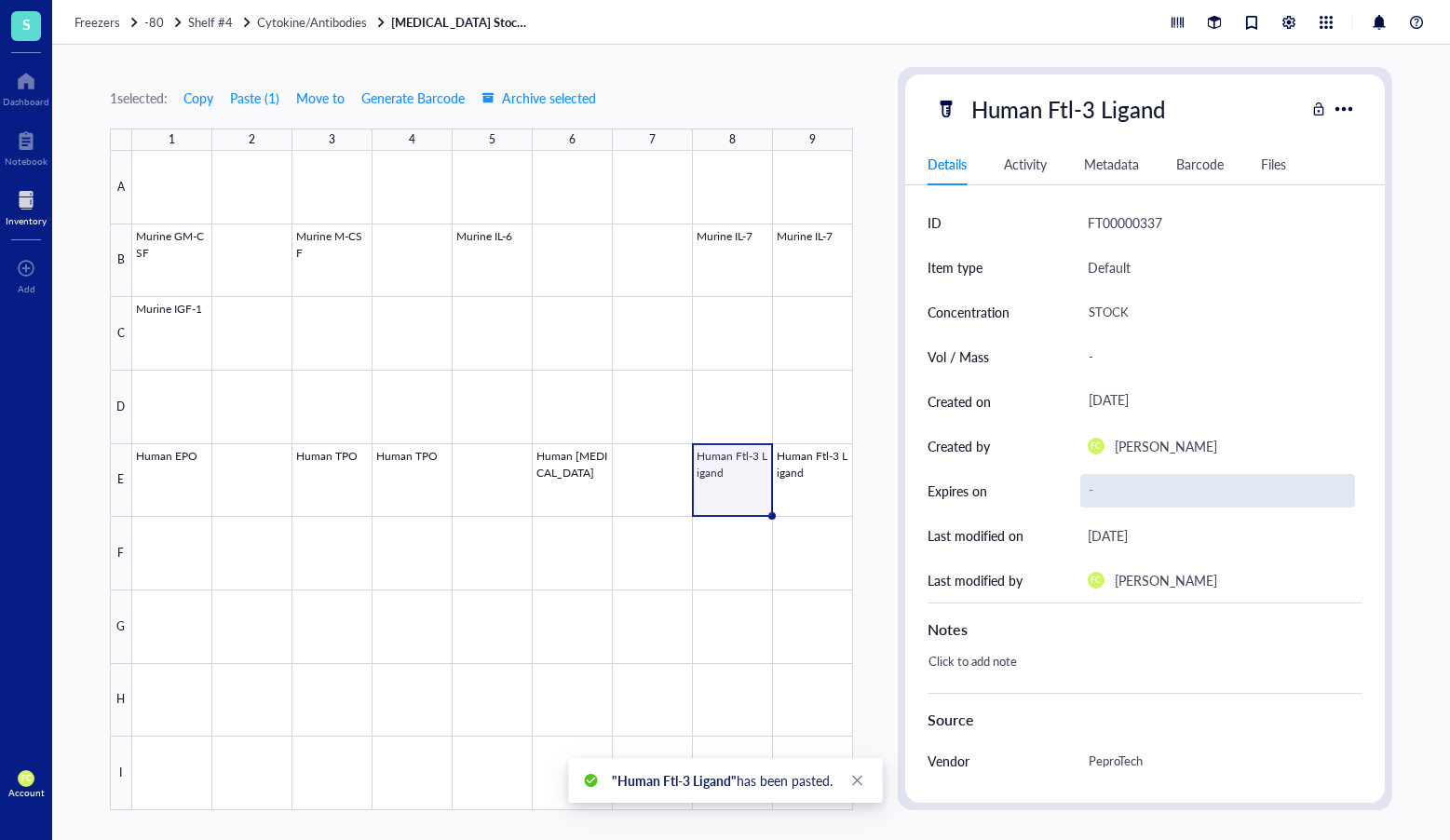
scroll to position [219, 0]
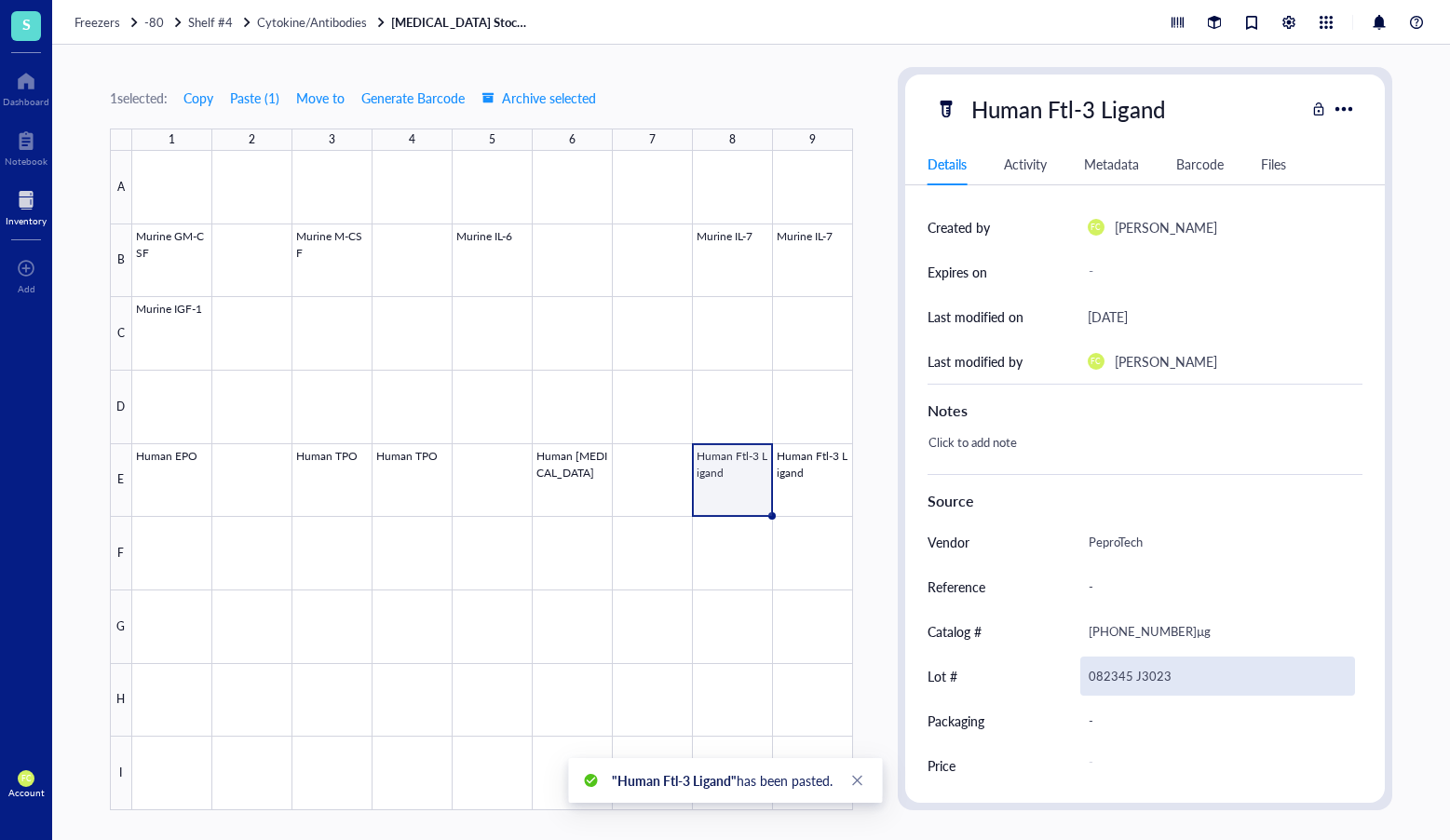
click at [1140, 681] on div "082345 J3023" at bounding box center [1218, 676] width 276 height 39
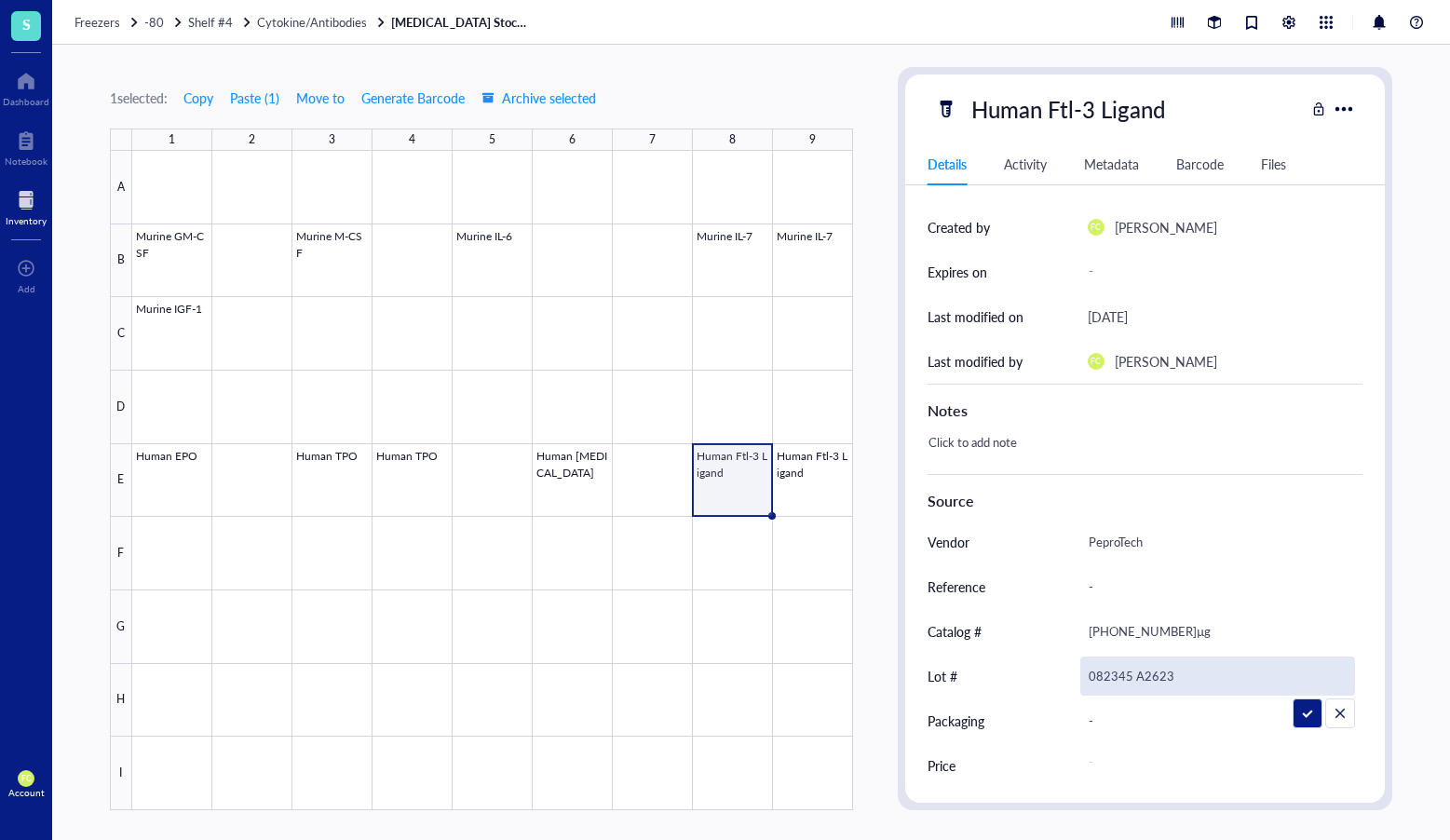
click at [1100, 675] on input "082345 A2623" at bounding box center [1218, 676] width 274 height 37
click at [1099, 676] on input "02345 A2623" at bounding box center [1218, 676] width 274 height 37
type input "012345 A2623"
click at [845, 559] on div at bounding box center [492, 480] width 721 height 659
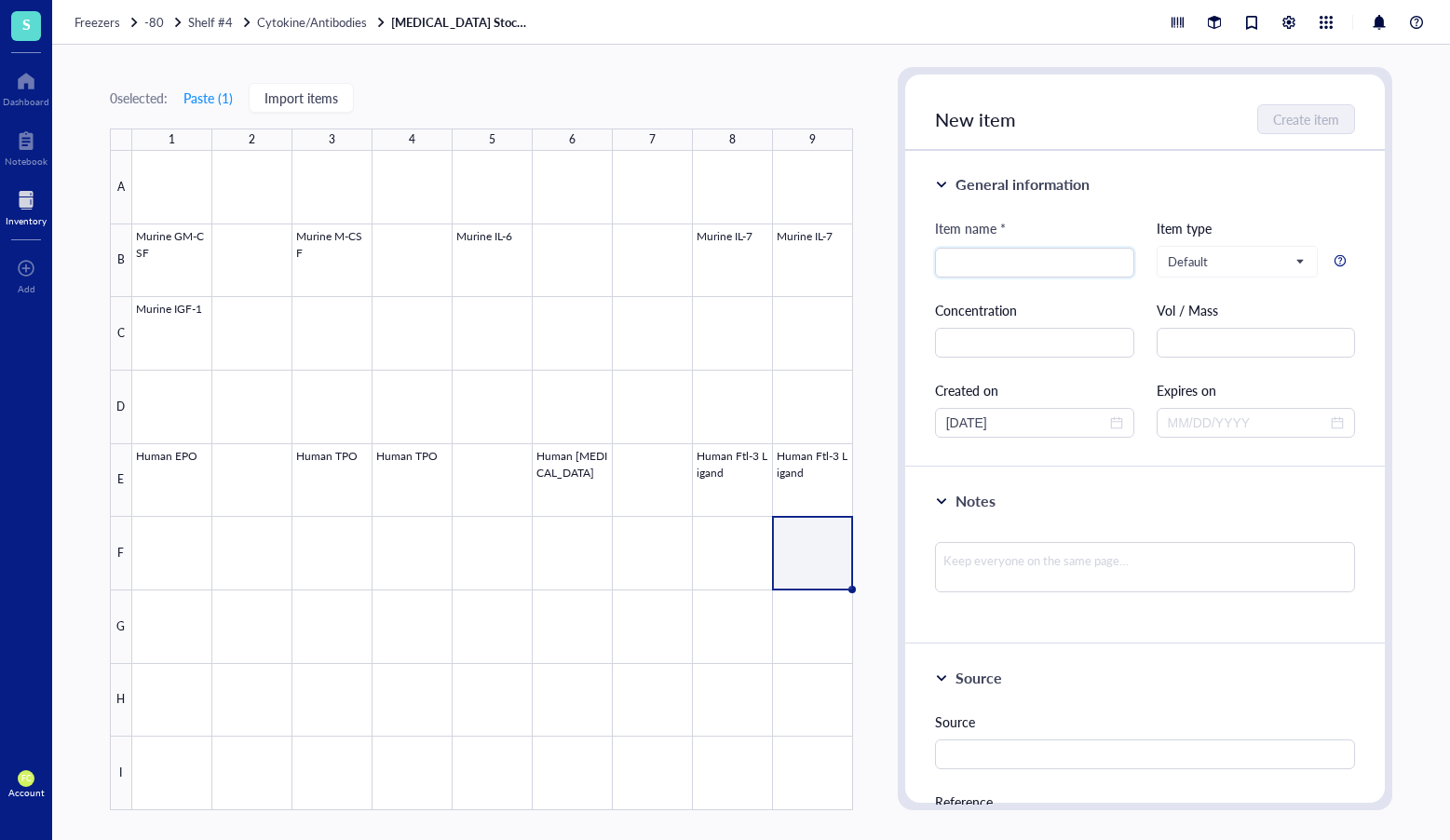
click at [893, 494] on div "0 selected: Paste ( 1 ) Import items 1 2 3 4 5 6 7 8 9 A B C D E F G H I Murine…" at bounding box center [750, 442] width 1398 height 795
click at [586, 69] on div "0 selected: Paste ( 1 ) Import items 1 2 3 4 5 6 7 8 9 A B C D E F G H I Murine…" at bounding box center [481, 439] width 744 height 743
click at [429, 22] on link "Cytokines Stocks" at bounding box center [461, 22] width 140 height 17
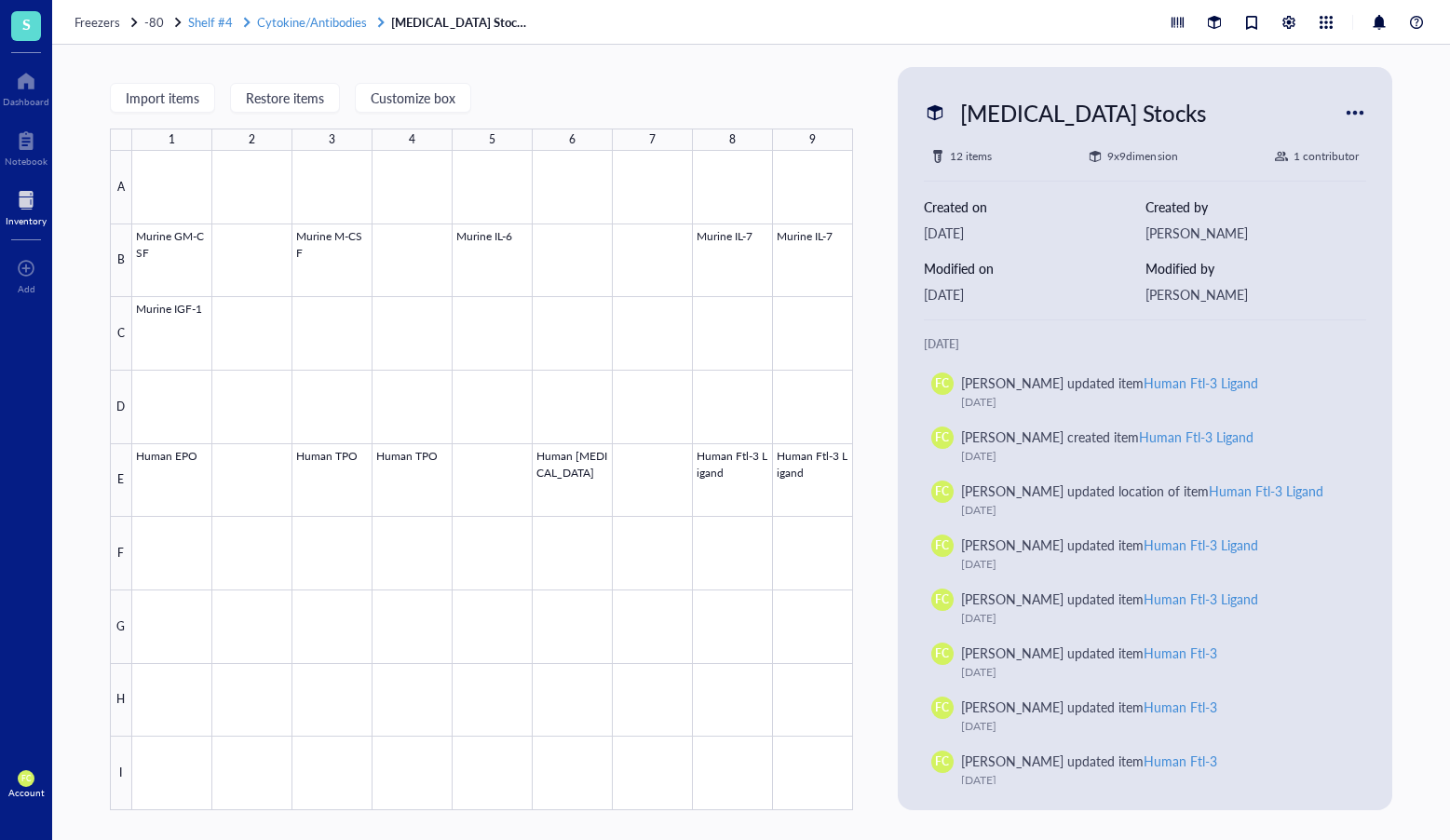
click at [305, 19] on span "Cytokine/Antibodies" at bounding box center [312, 22] width 110 height 18
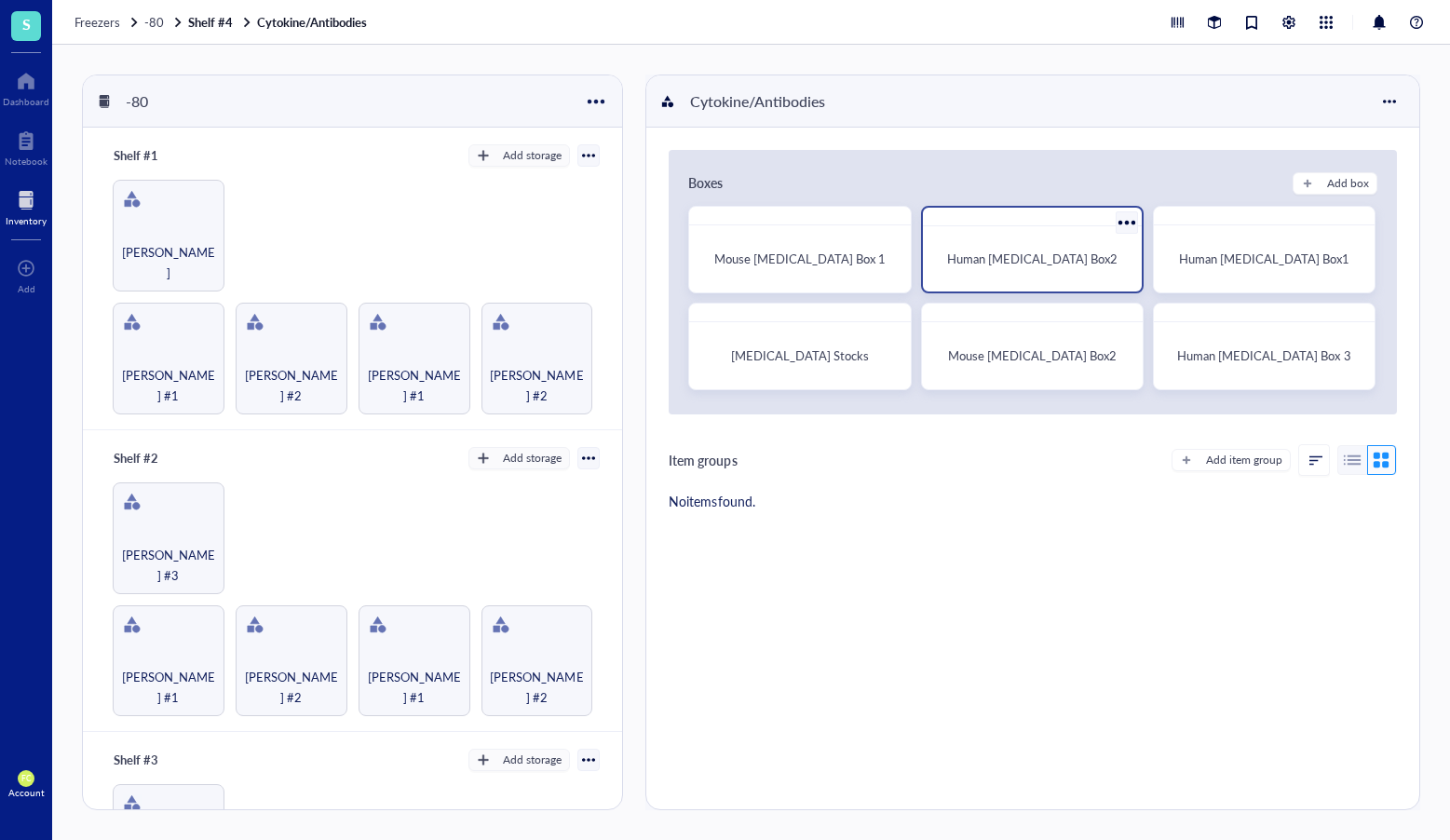
click at [970, 277] on div "Human Cytokines Box2" at bounding box center [1032, 258] width 204 height 50
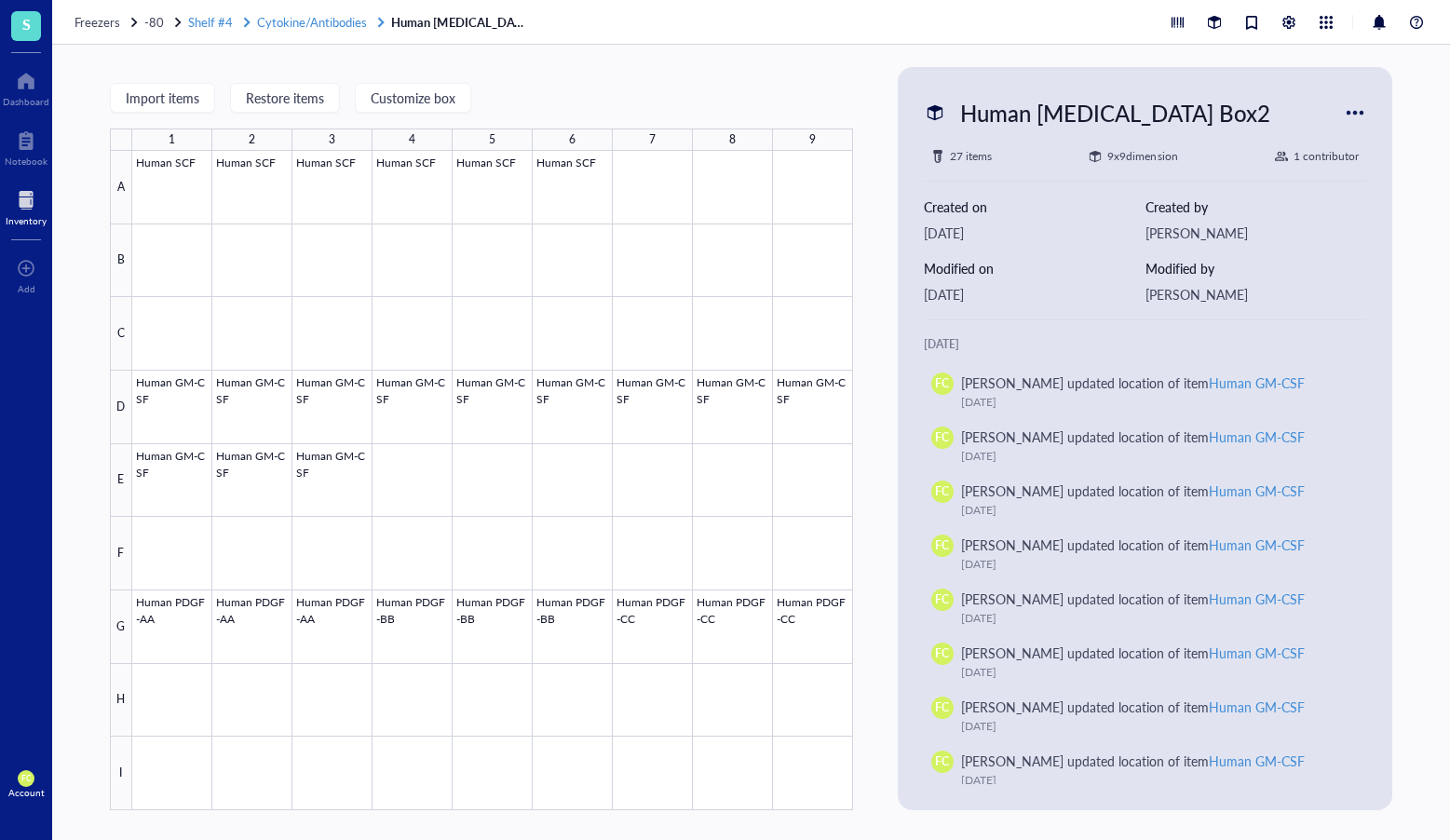
click at [276, 25] on span "Cytokine/Antibodies" at bounding box center [312, 22] width 110 height 18
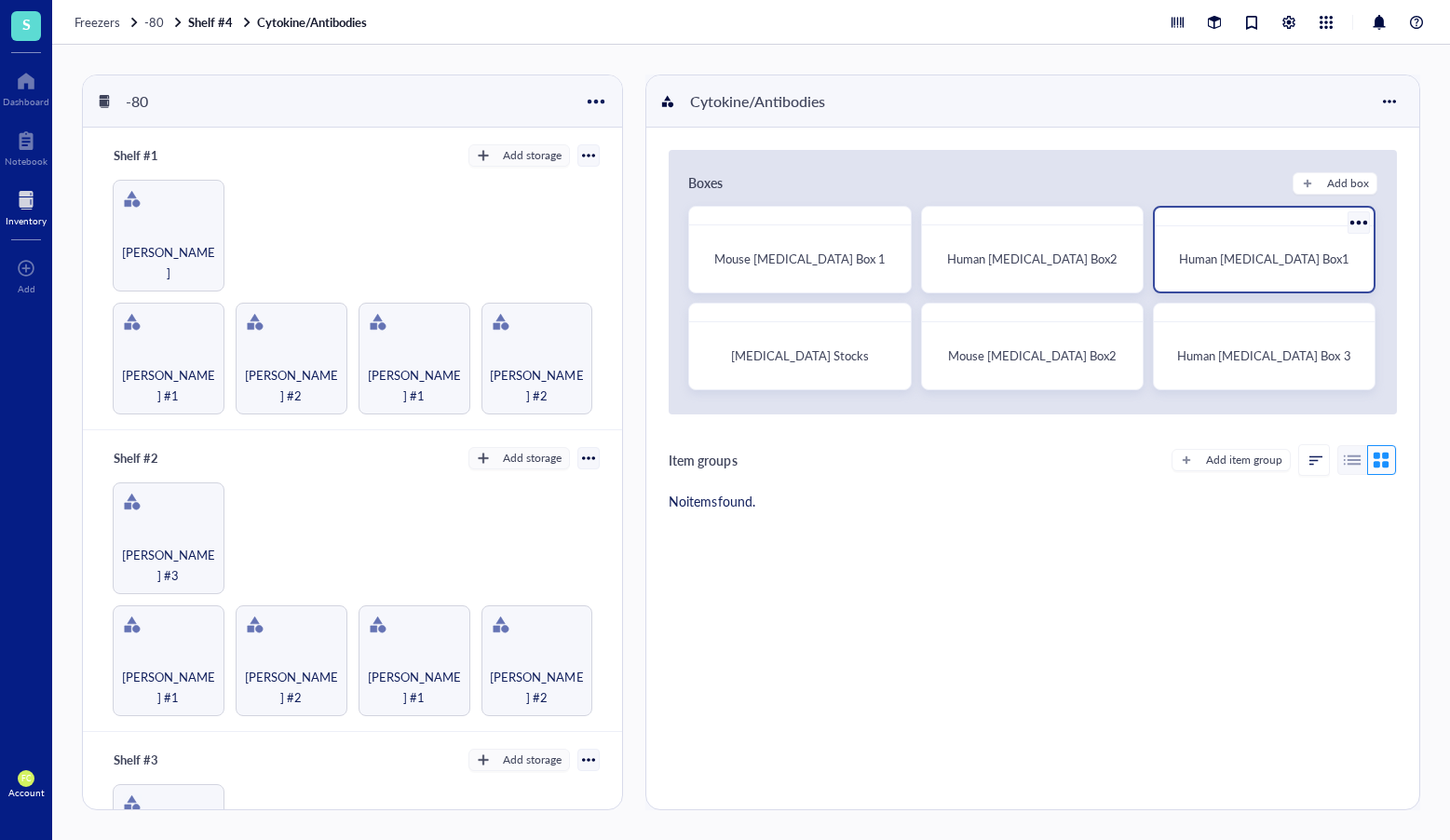
click at [1235, 271] on div "Human Cytokines Box1" at bounding box center [1264, 258] width 204 height 50
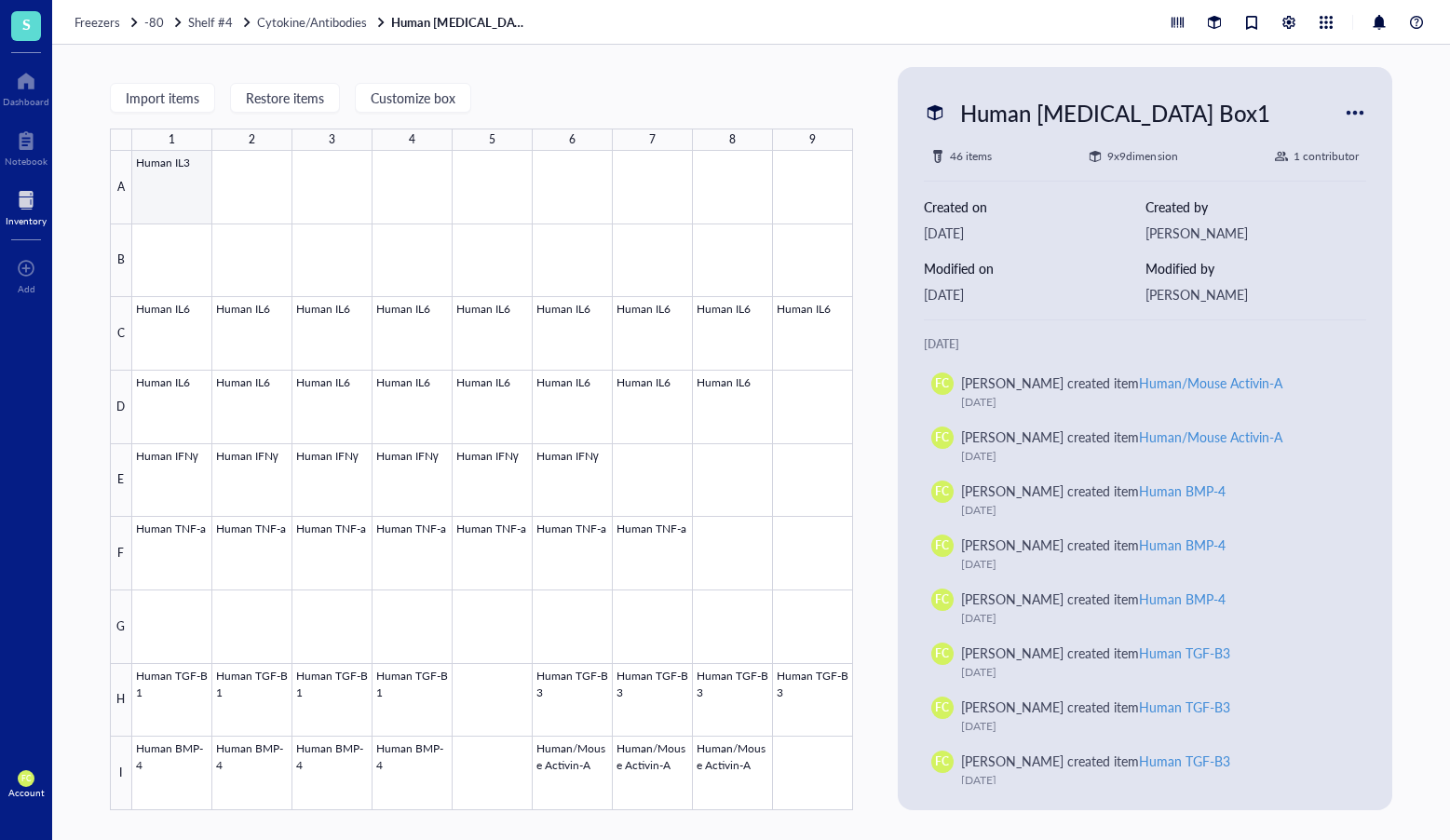
click at [195, 208] on div at bounding box center [492, 480] width 721 height 659
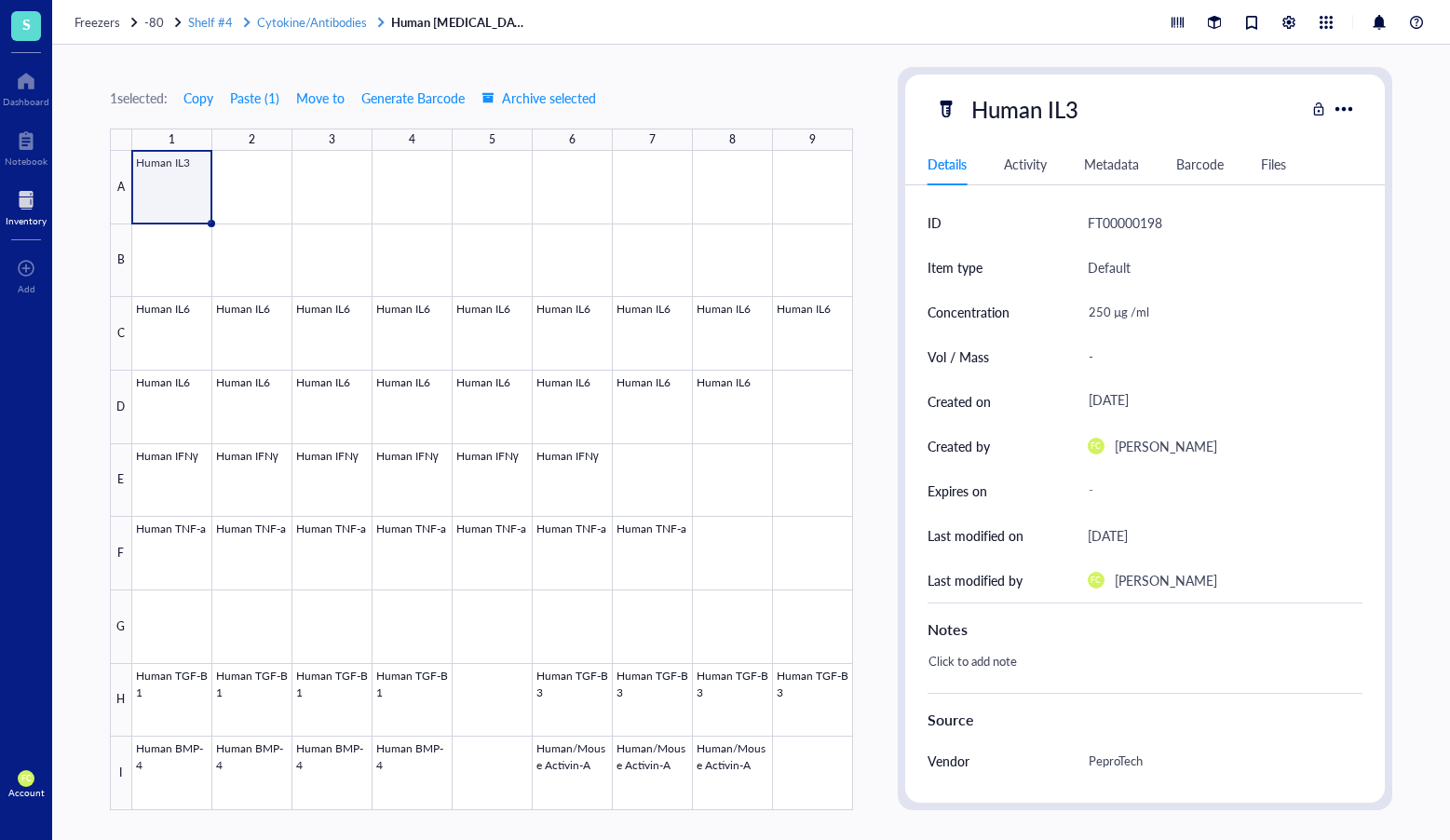
click at [345, 19] on span "Cytokine/Antibodies" at bounding box center [312, 22] width 110 height 18
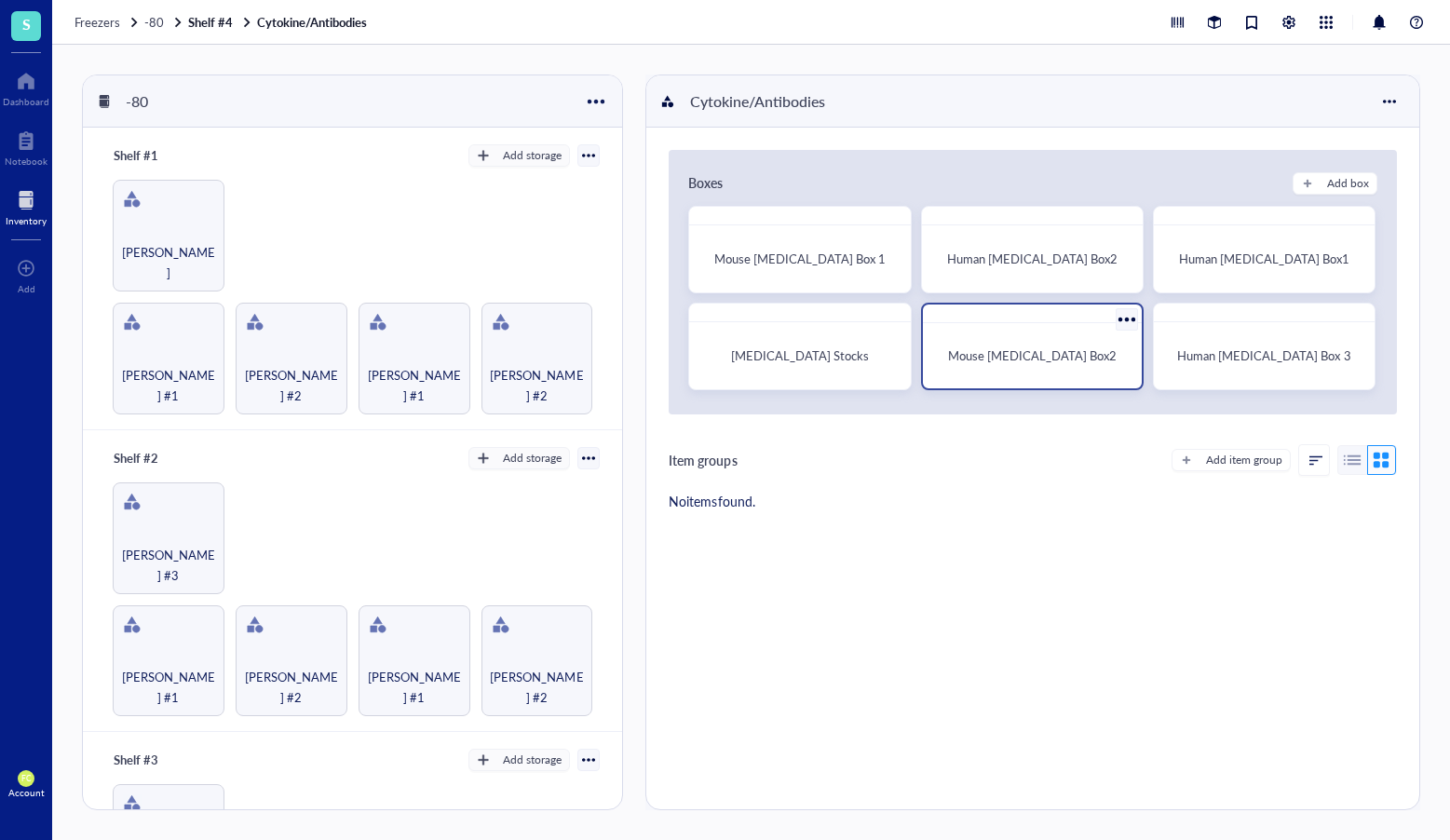
click at [1087, 358] on span "Mouse Cytokines Box2" at bounding box center [1032, 355] width 168 height 18
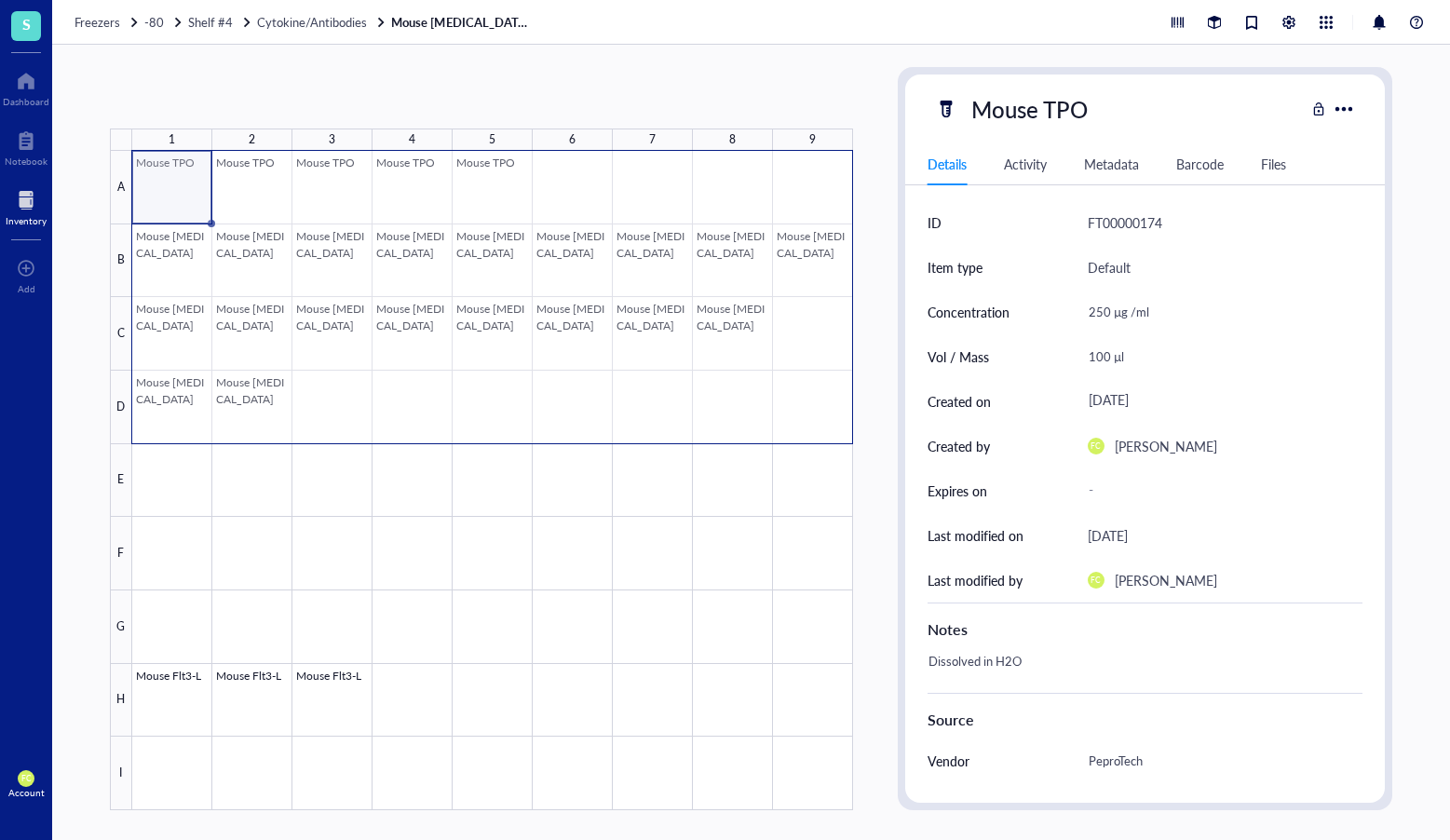
drag, startPoint x: 170, startPoint y: 188, endPoint x: 800, endPoint y: 416, distance: 670.0
click at [800, 416] on div at bounding box center [492, 480] width 721 height 659
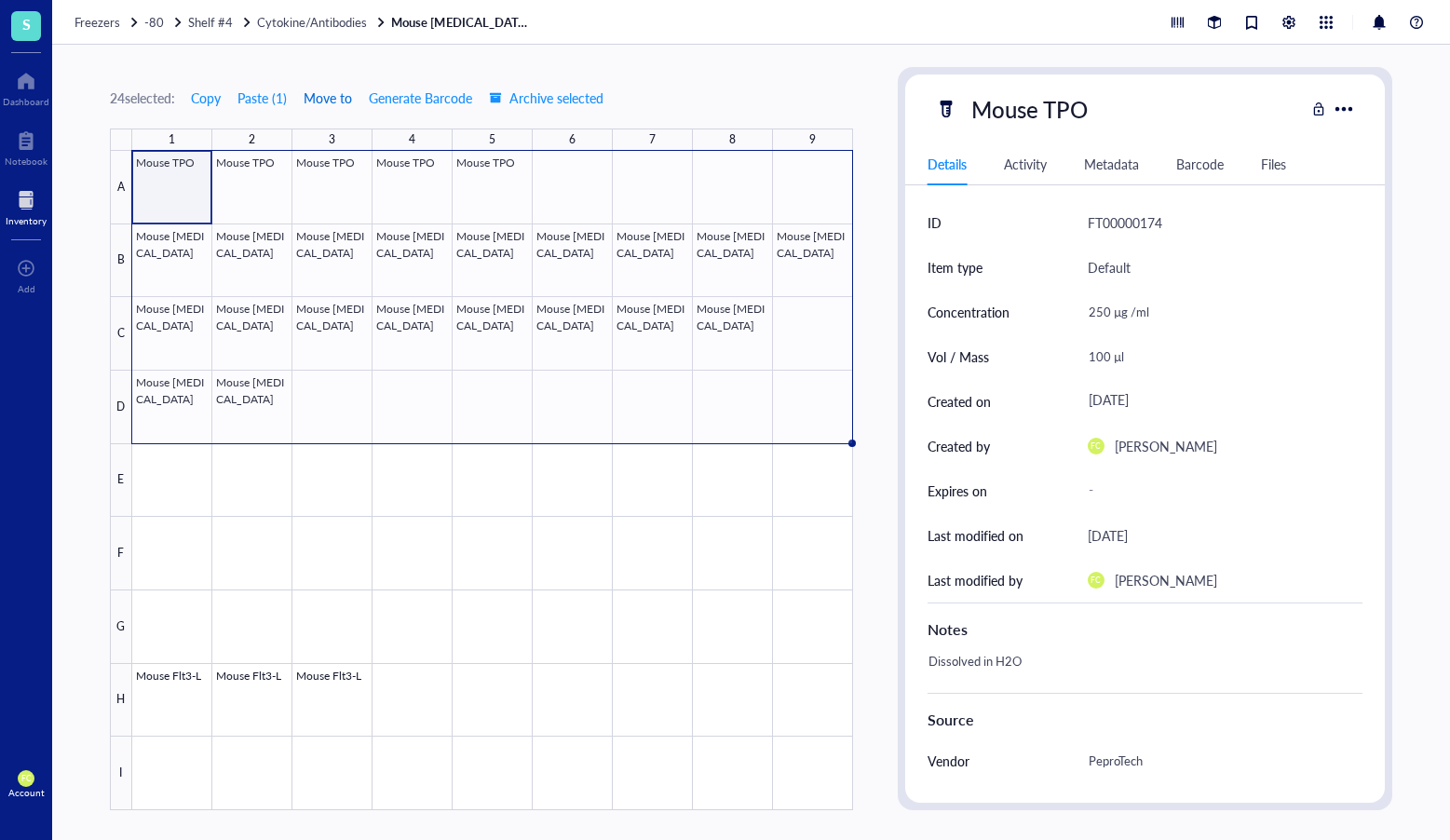
click at [344, 98] on span "Move to" at bounding box center [328, 97] width 49 height 15
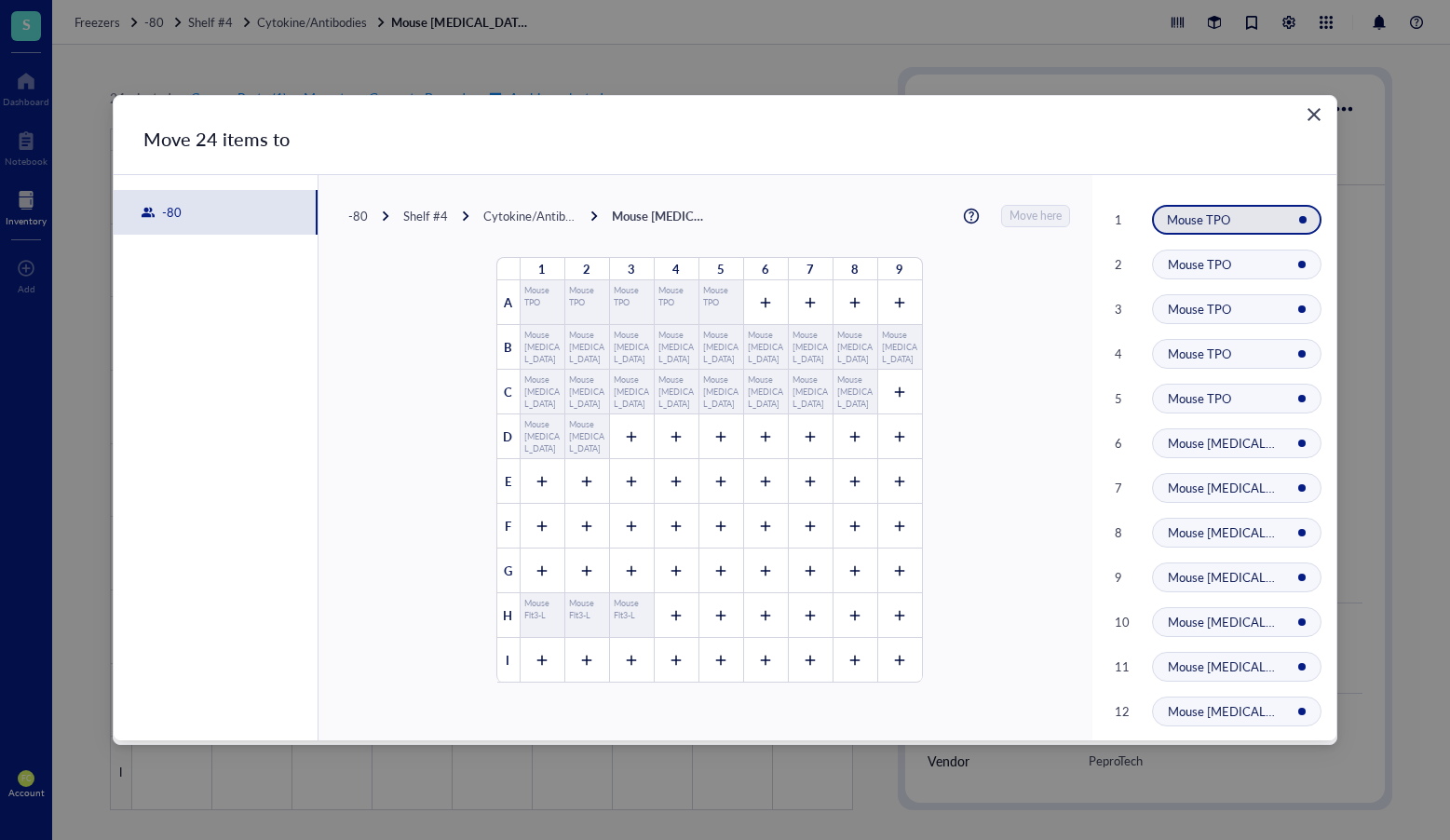
click at [1313, 118] on icon "Close" at bounding box center [1315, 115] width 18 height 18
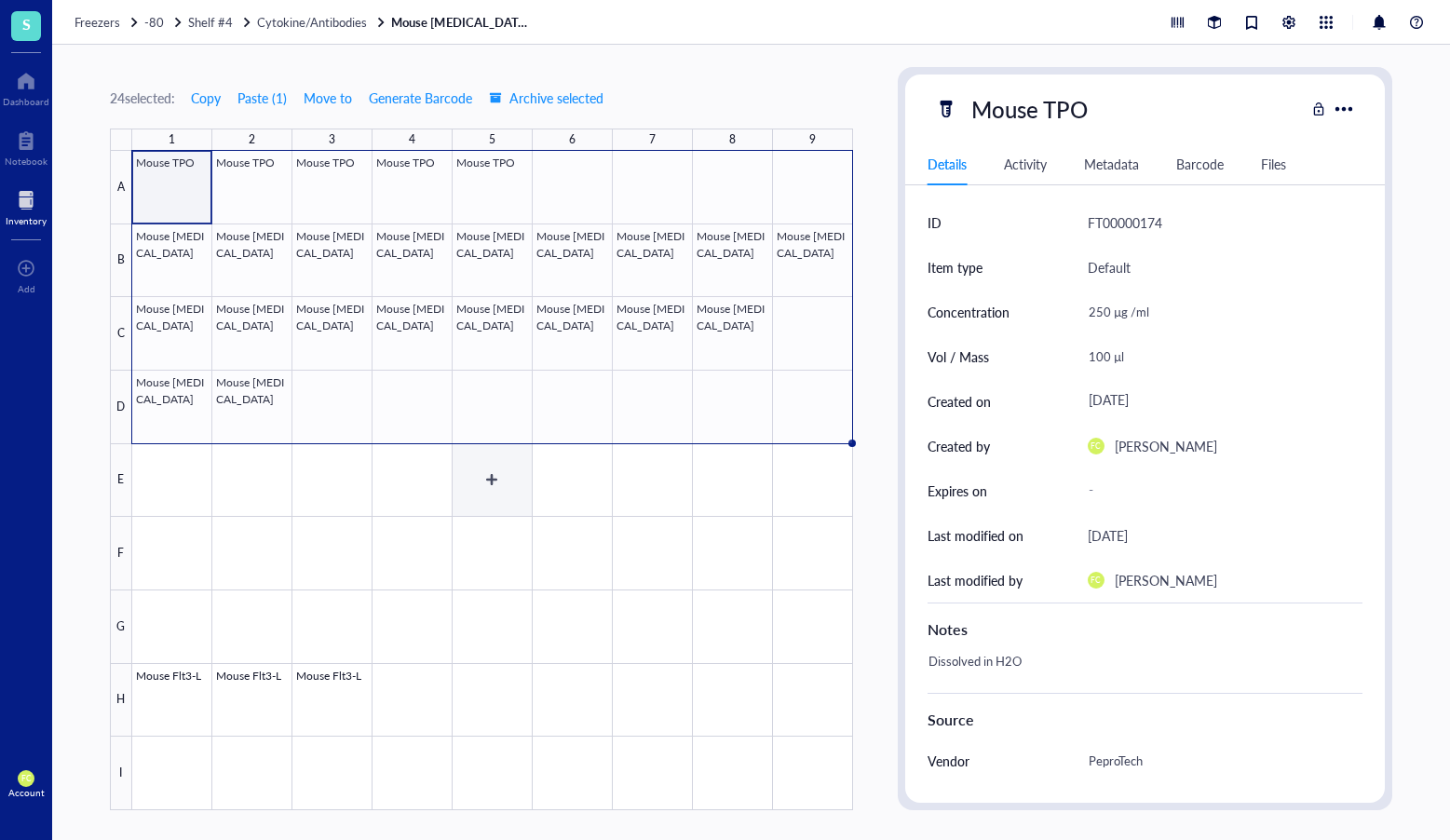
click at [516, 448] on div at bounding box center [492, 480] width 721 height 659
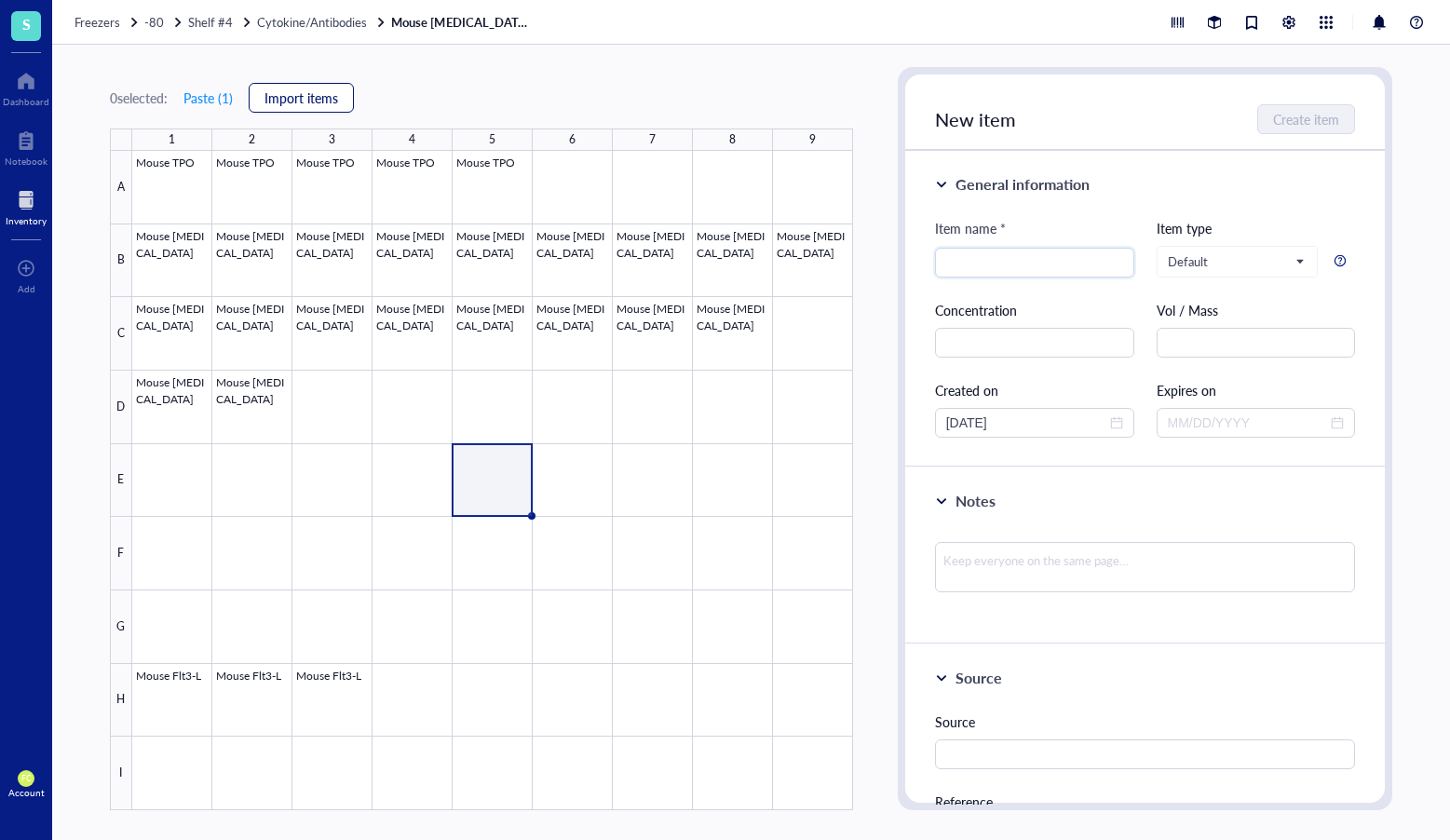
click at [301, 95] on span "Import items" at bounding box center [300, 97] width 73 height 15
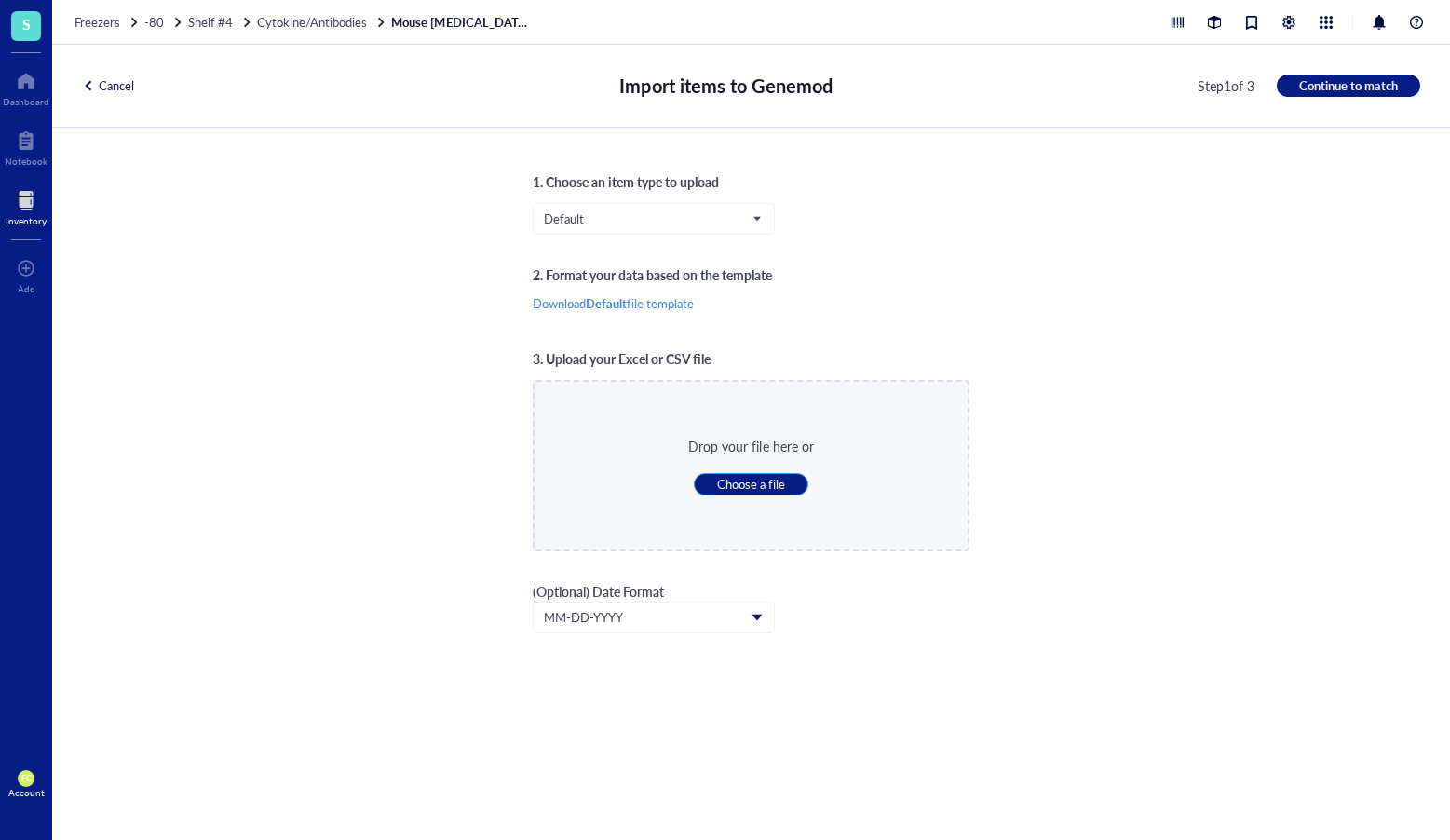
click at [732, 491] on span "Choose a file" at bounding box center [751, 484] width 68 height 17
type input "C:\fakepath\Genemod_Default_template.csv"
click at [1351, 81] on span "Continue to match" at bounding box center [1348, 85] width 99 height 17
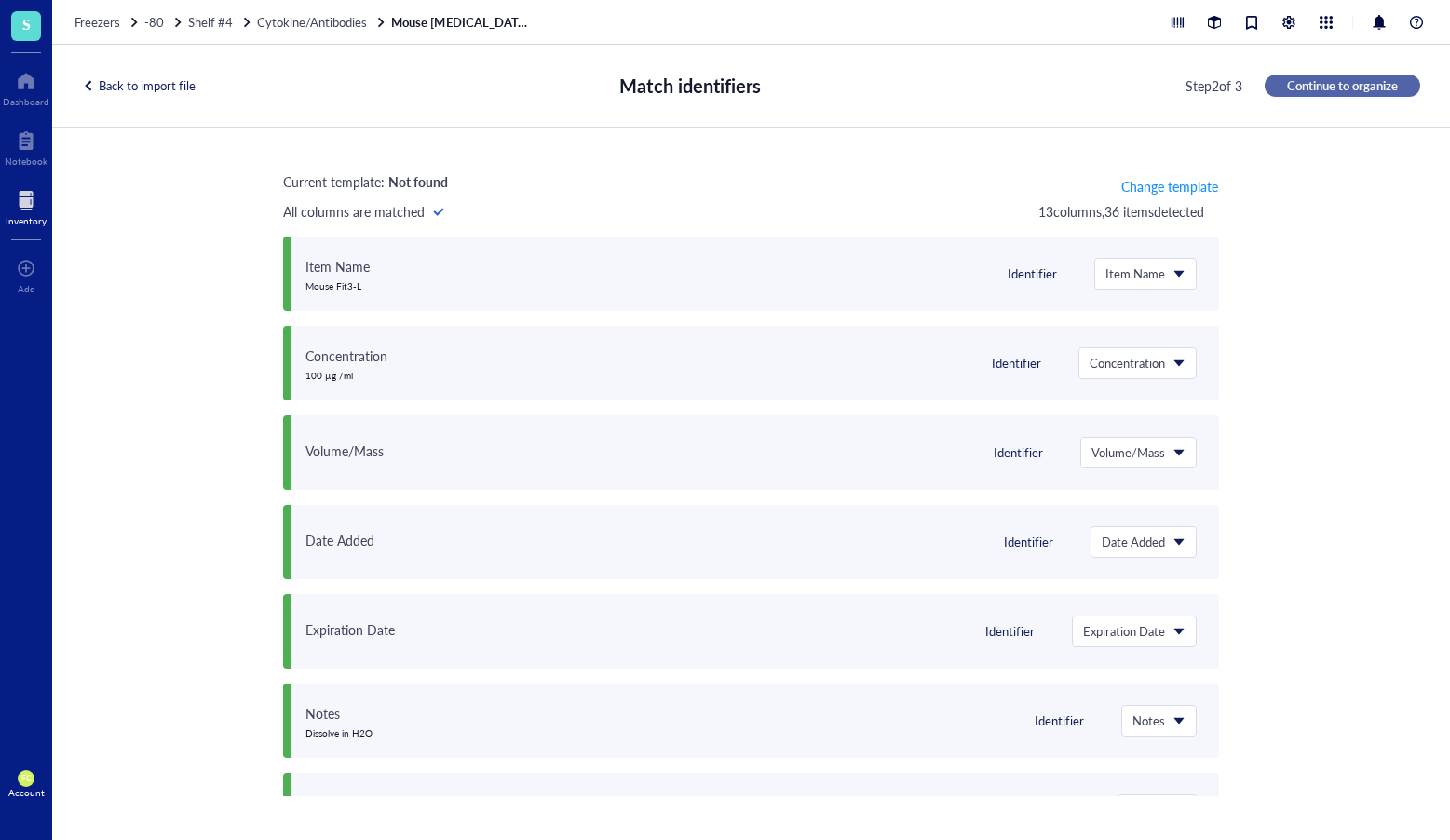
click at [1339, 86] on span "Continue to organize" at bounding box center [1342, 85] width 111 height 17
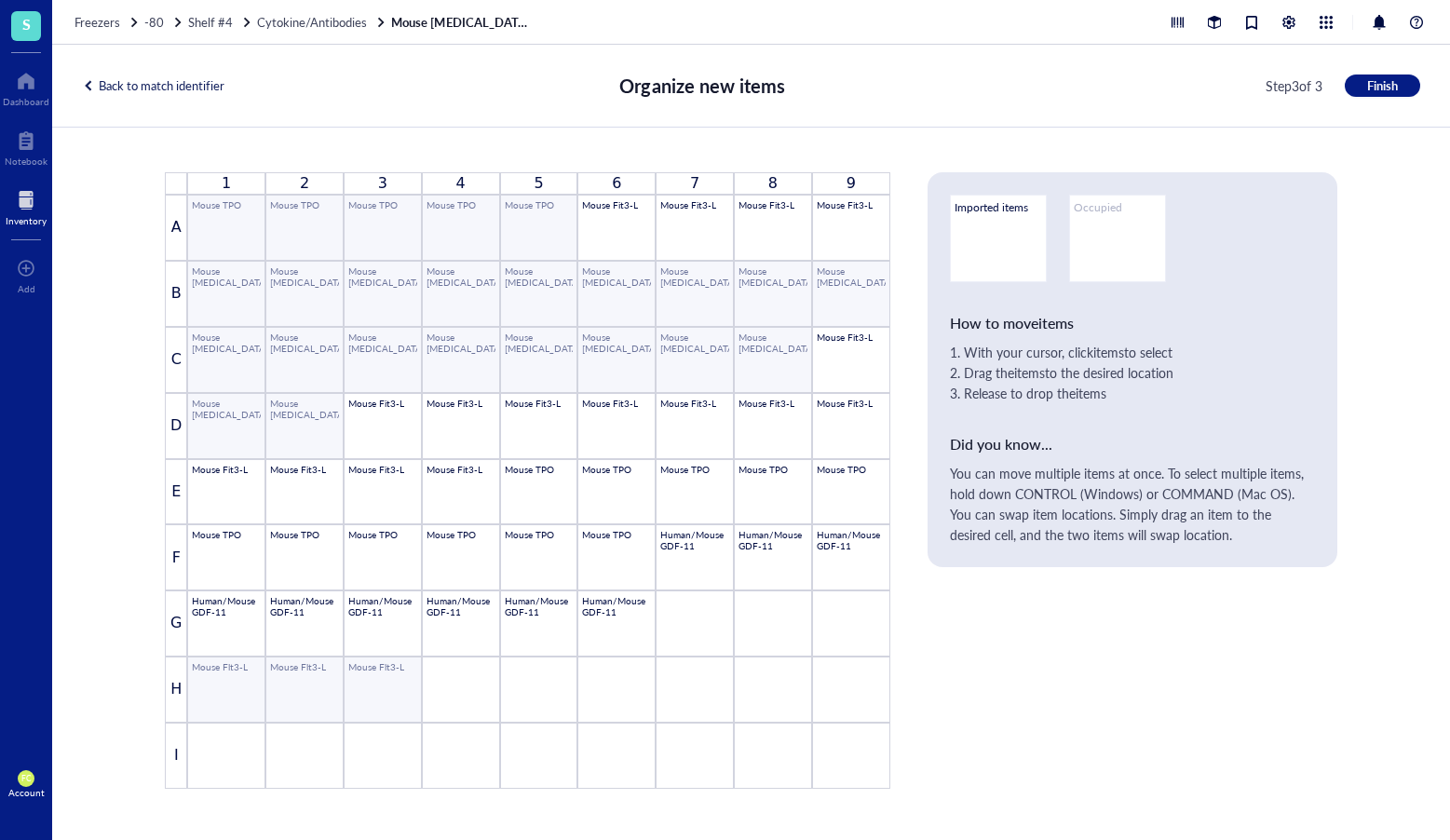
click at [229, 260] on div "Mouse TPO" at bounding box center [226, 228] width 78 height 66
click at [200, 92] on div "Back to match identifier" at bounding box center [154, 85] width 143 height 17
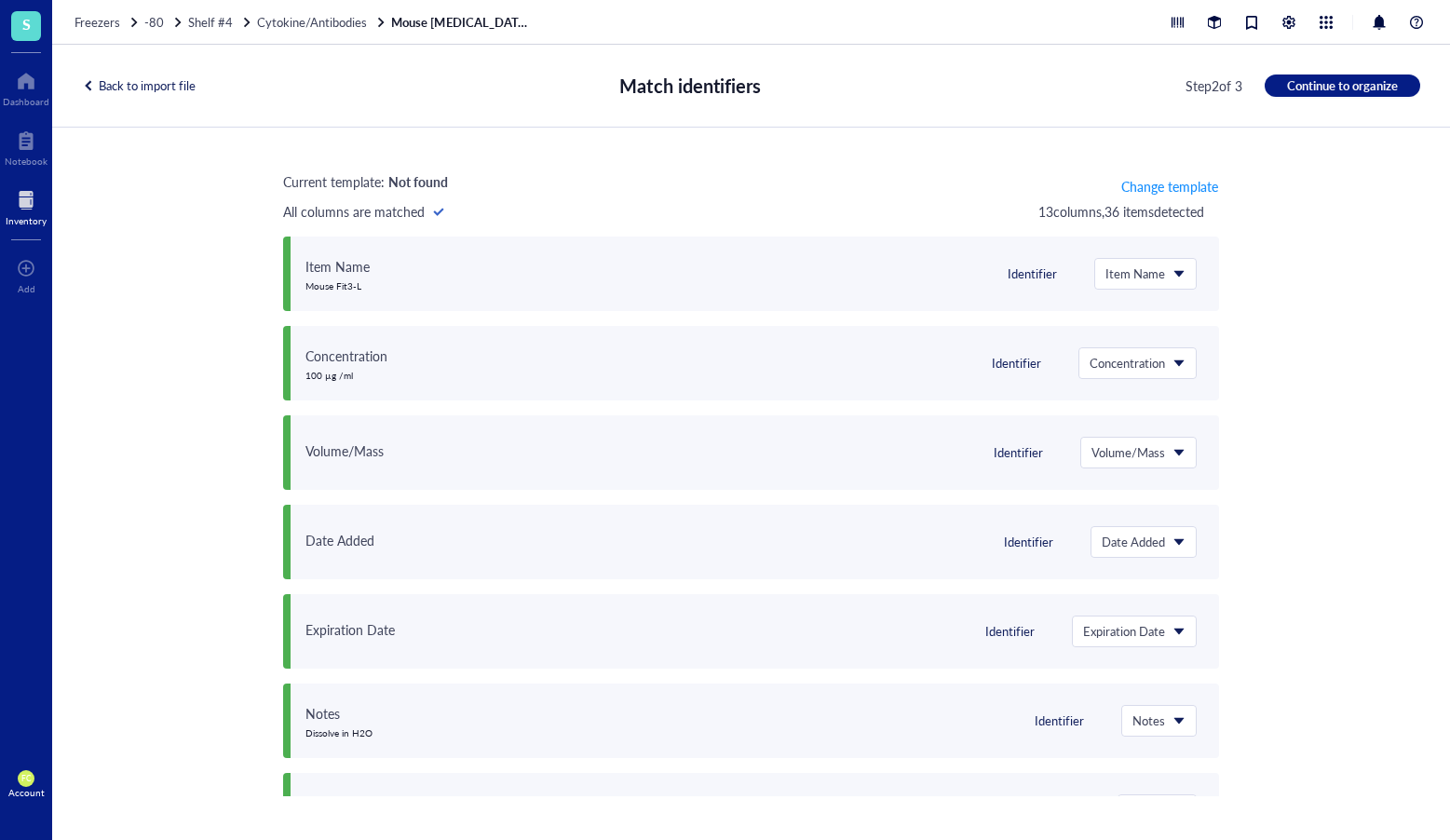
click at [200, 92] on div "Back to import file Match identifiers Step 2 of 3 Continue to organize" at bounding box center [750, 86] width 1398 height 83
click at [159, 88] on div "Back to import file" at bounding box center [139, 85] width 113 height 17
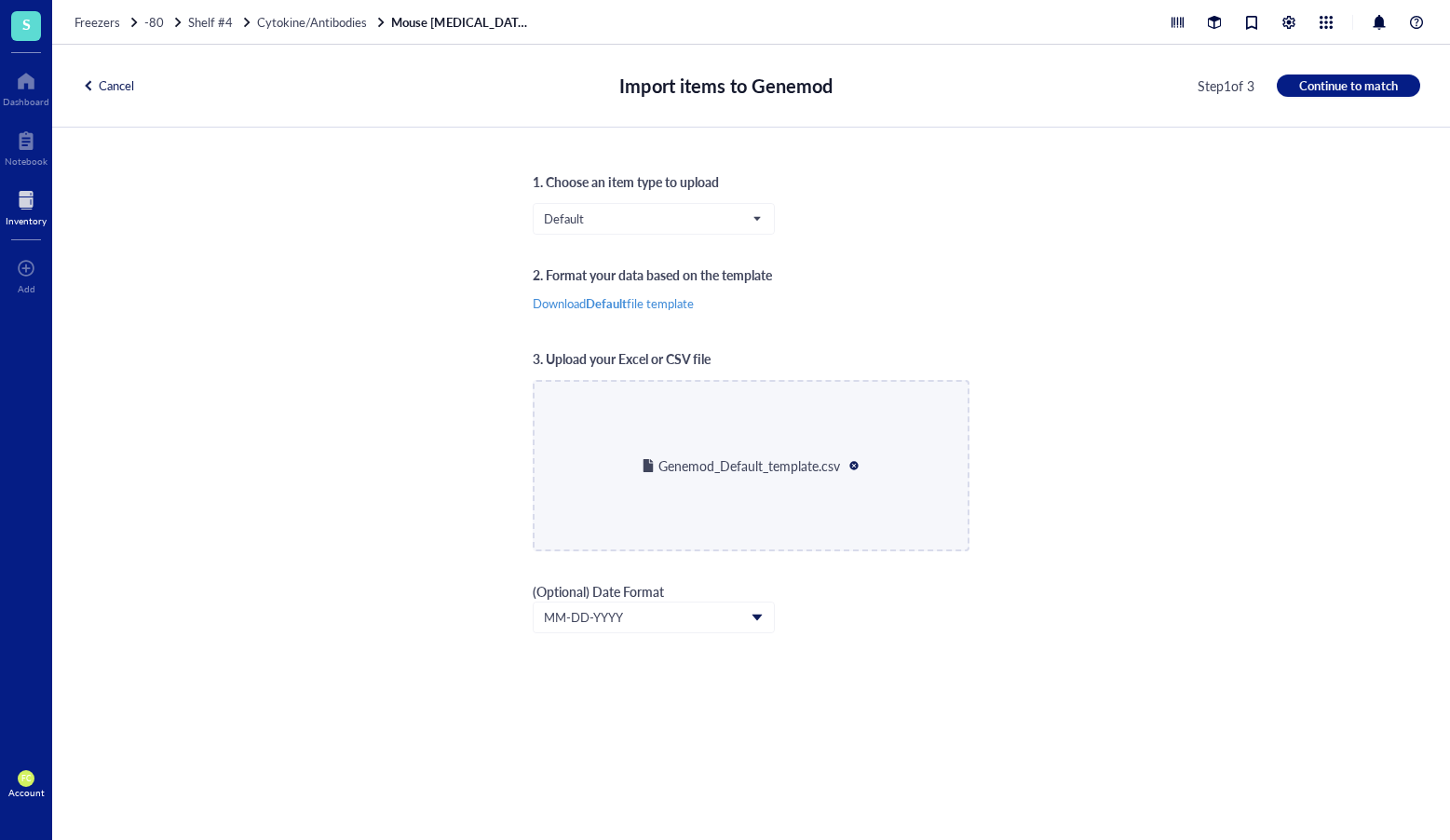
click at [134, 89] on div "Cancel" at bounding box center [108, 85] width 52 height 17
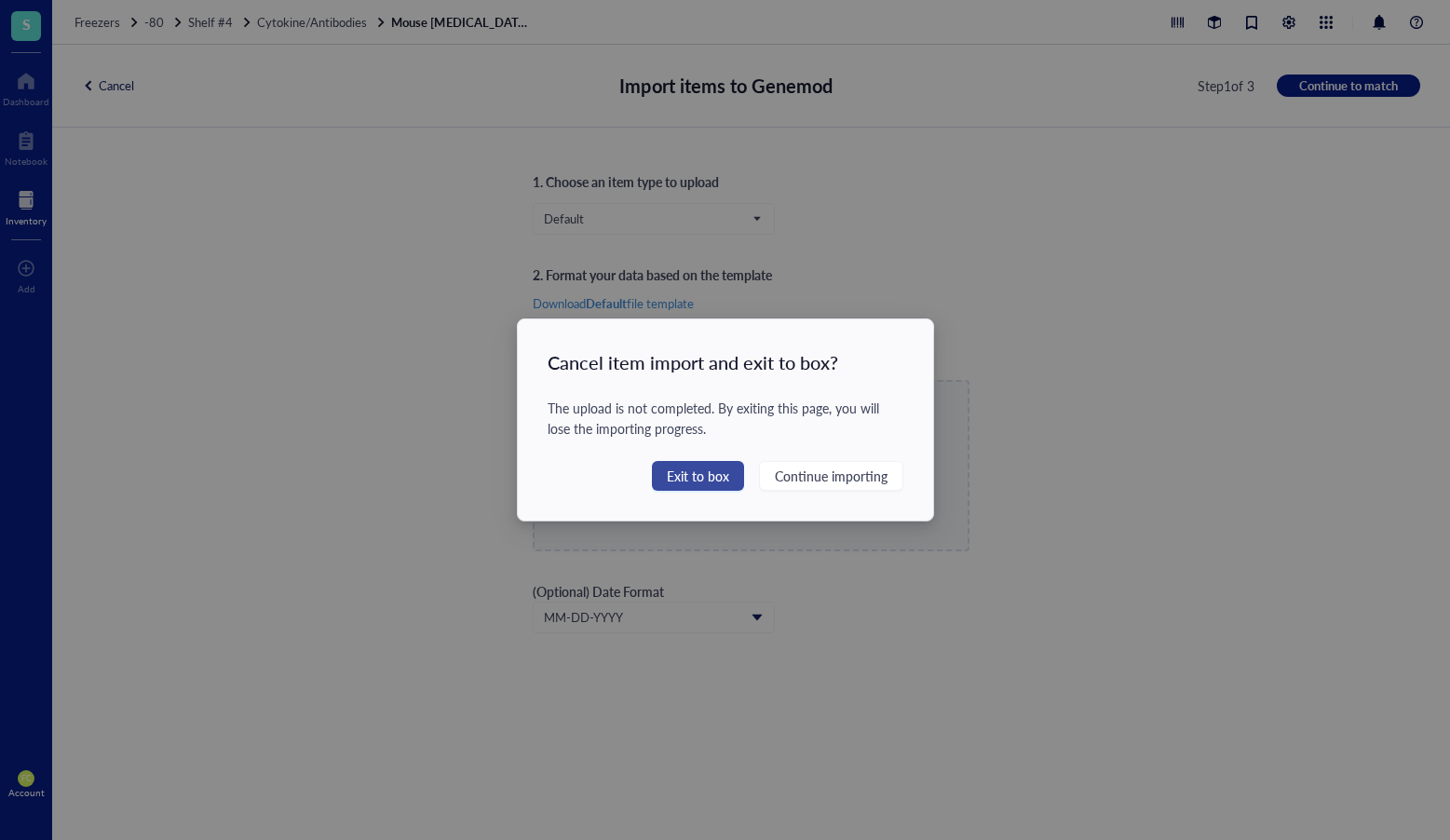
click at [703, 481] on span "Exit to box" at bounding box center [699, 475] width 63 height 21
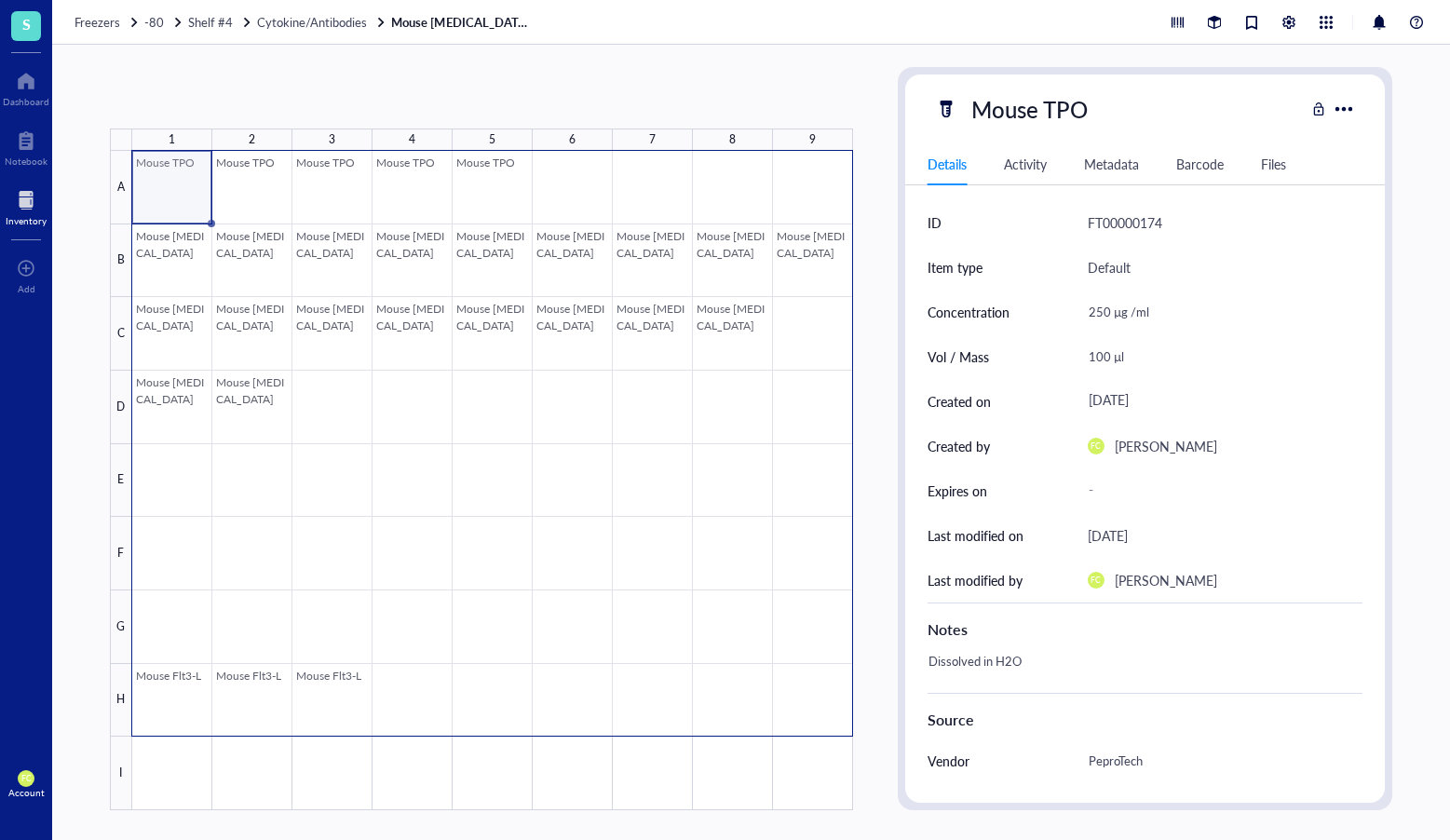
drag, startPoint x: 242, startPoint y: 199, endPoint x: 794, endPoint y: 675, distance: 728.9
click at [794, 675] on div at bounding box center [492, 480] width 721 height 659
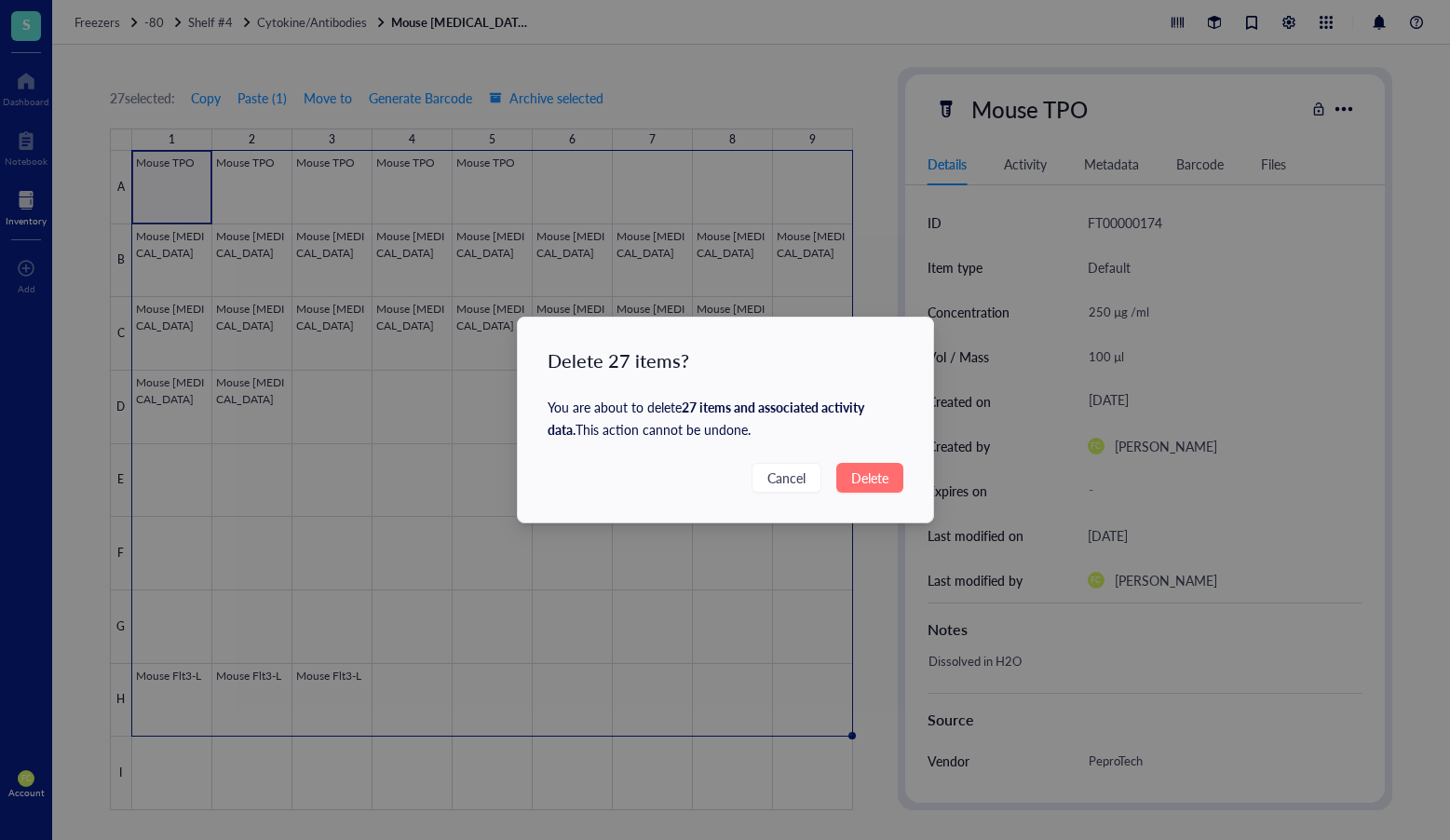
click at [898, 474] on button "Delete" at bounding box center [870, 477] width 68 height 29
click at [876, 474] on span "Delete" at bounding box center [870, 477] width 37 height 21
click at [878, 496] on div "Delete 27 items? You are about to delete 27 items and associated activity data …" at bounding box center [725, 420] width 416 height 204
click at [872, 478] on span "Delete" at bounding box center [870, 477] width 37 height 21
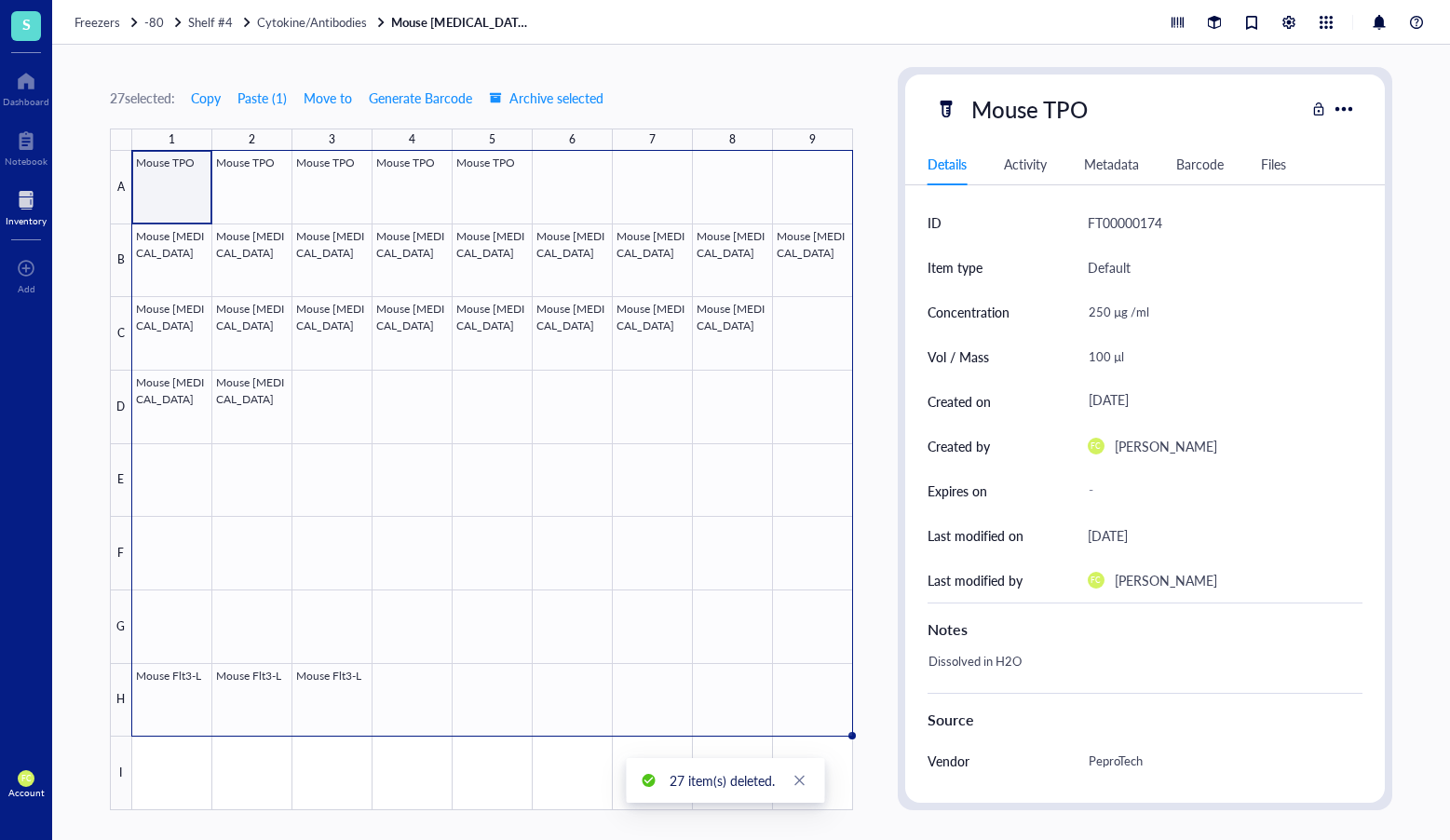
click at [872, 478] on div "Delete 27 items? You are about to delete 27 items and associated activity data …" at bounding box center [725, 420] width 1450 height 840
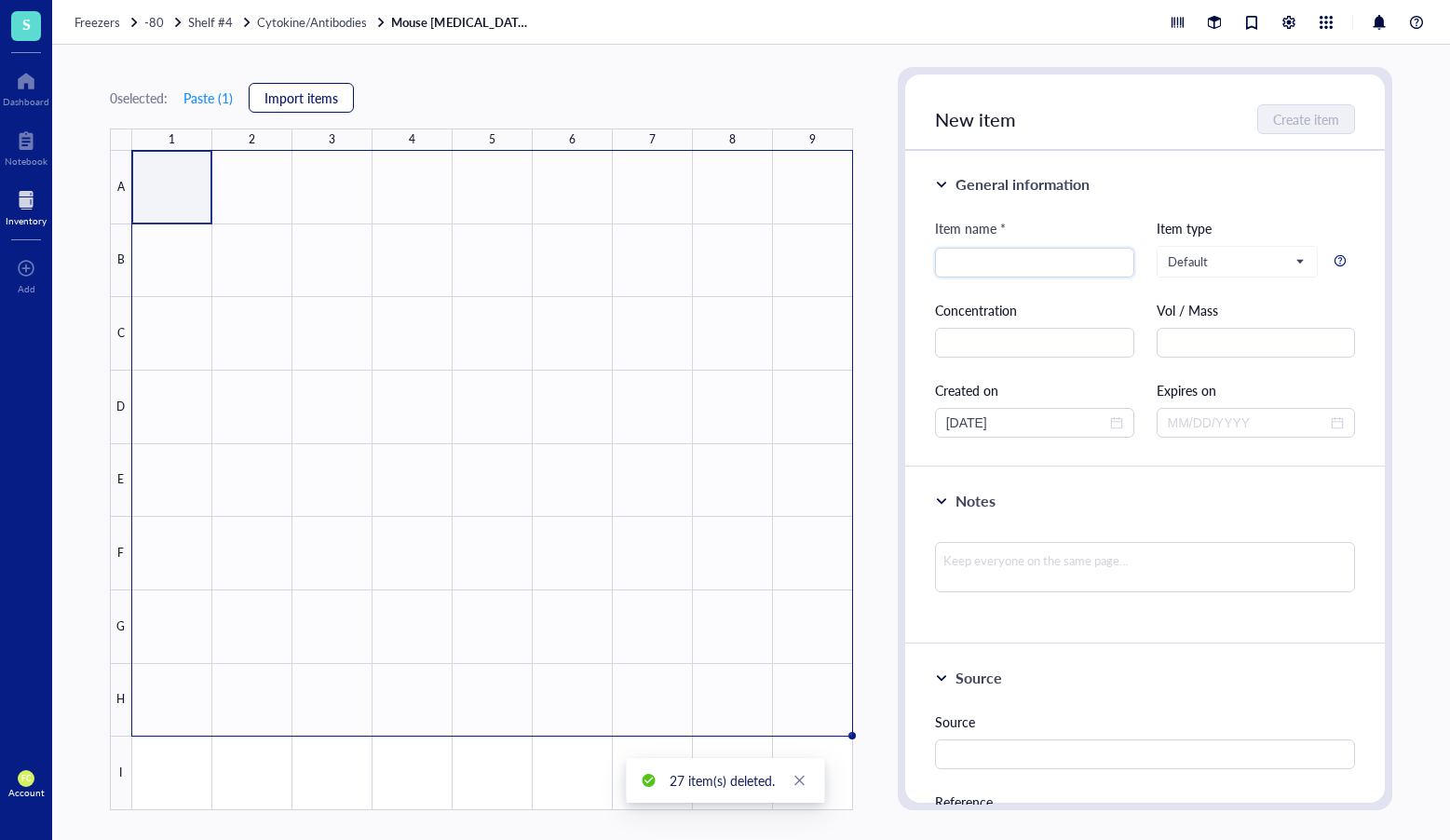
click at [317, 106] on span "Import items" at bounding box center [300, 97] width 73 height 15
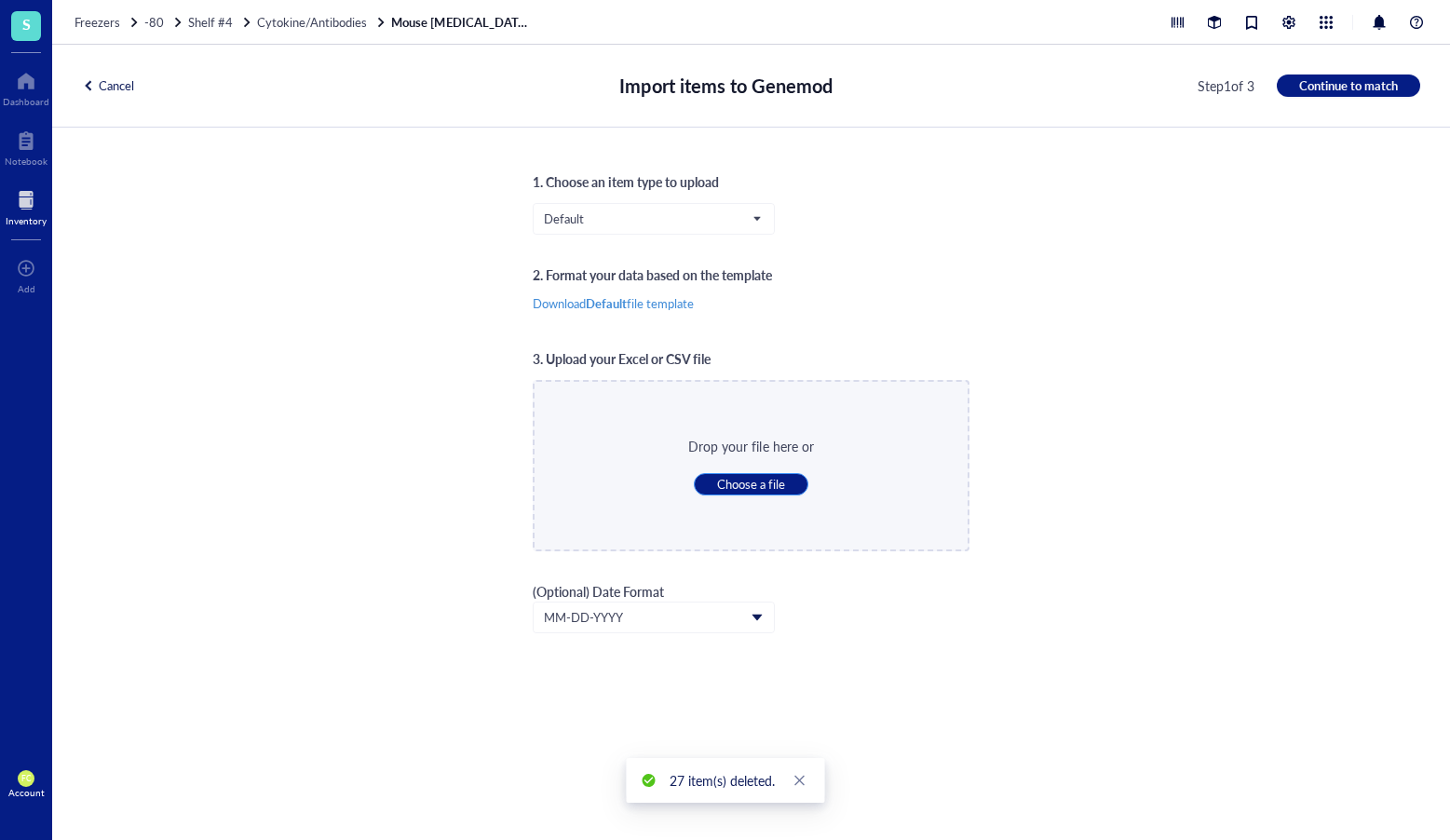
click at [732, 477] on span "Choose a file" at bounding box center [751, 484] width 68 height 17
type input "C:\fakepath\Genemod_Default_template.csv"
click at [1357, 88] on span "Continue to match" at bounding box center [1348, 85] width 99 height 17
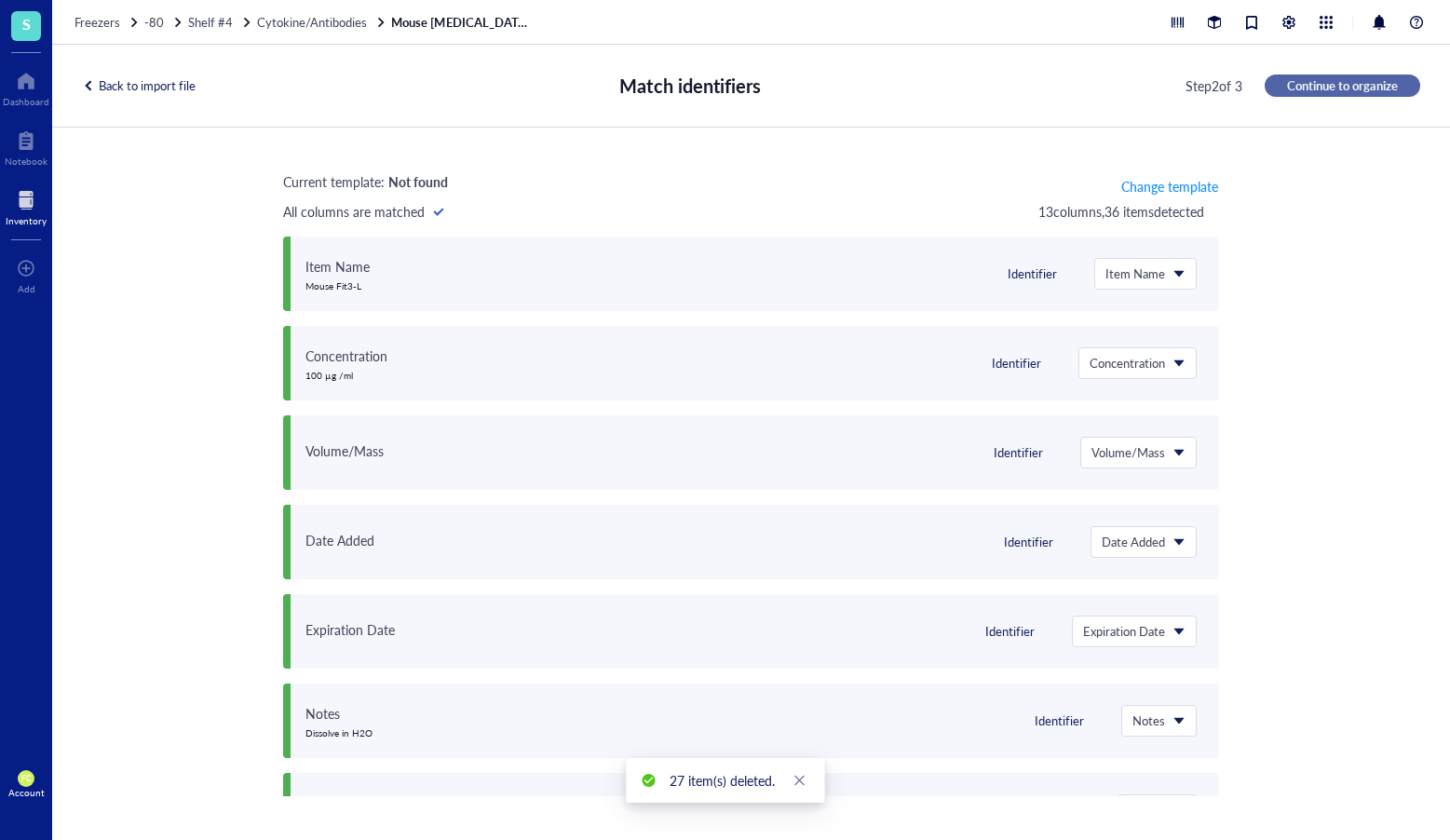
click at [1339, 91] on span "Continue to organize" at bounding box center [1342, 85] width 111 height 17
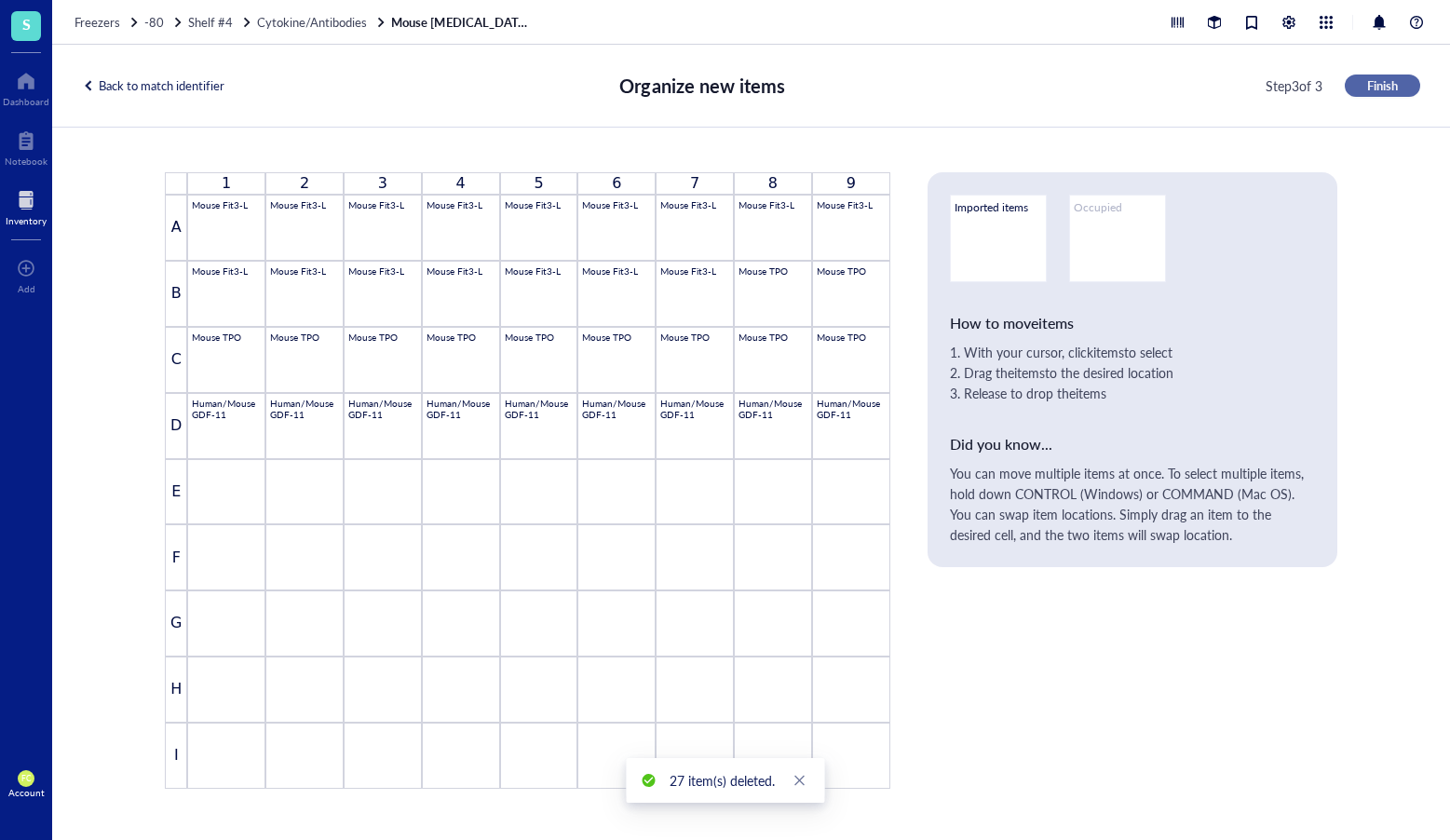
click at [1339, 91] on div "Step 3 of 3 Finish" at bounding box center [1343, 85] width 155 height 22
click at [1355, 86] on button "Finish" at bounding box center [1382, 85] width 75 height 22
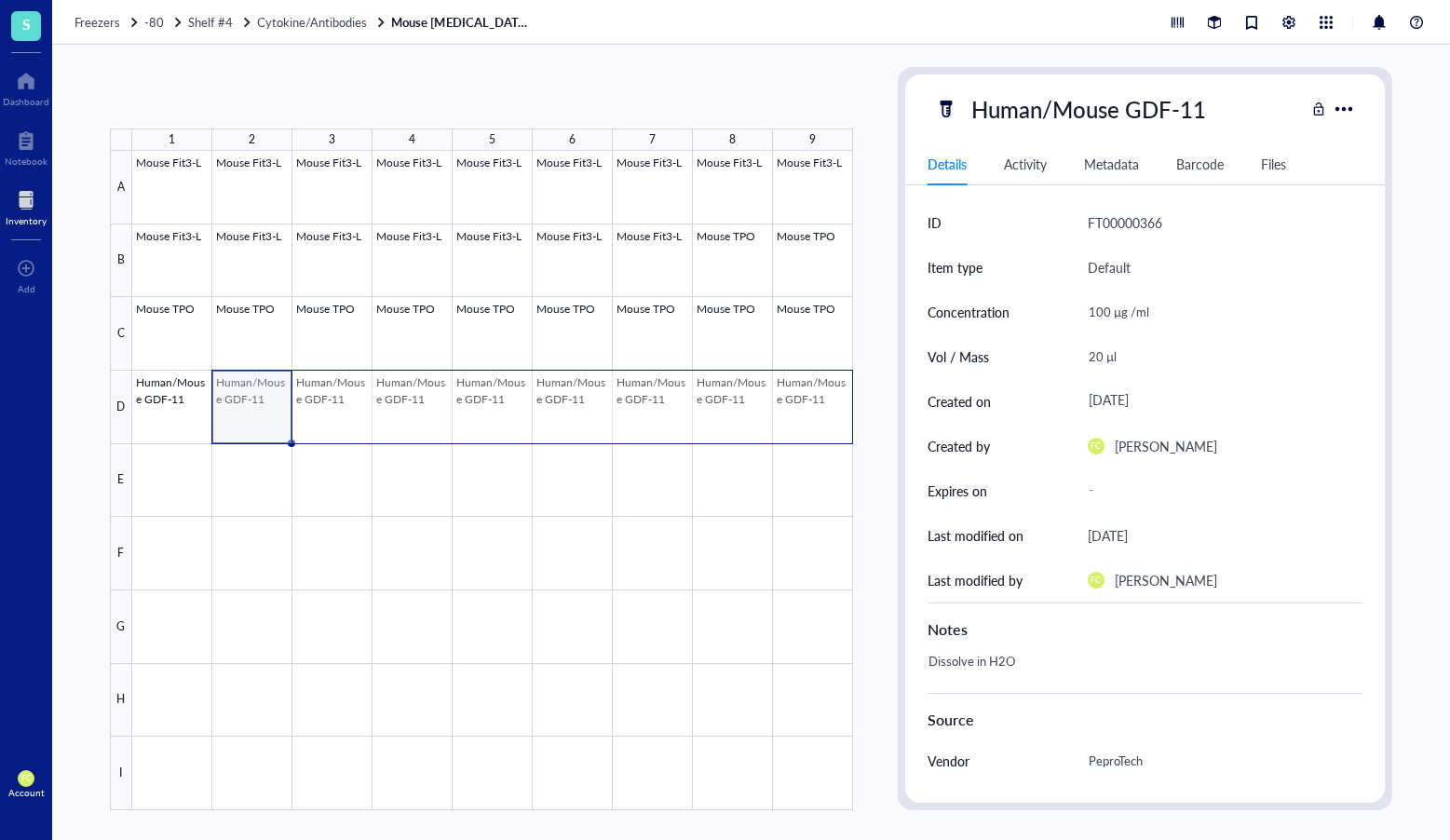
drag, startPoint x: 212, startPoint y: 407, endPoint x: 794, endPoint y: 407, distance: 582.0
click at [794, 407] on div at bounding box center [492, 480] width 721 height 659
click at [322, 96] on span "Move to" at bounding box center [321, 97] width 49 height 15
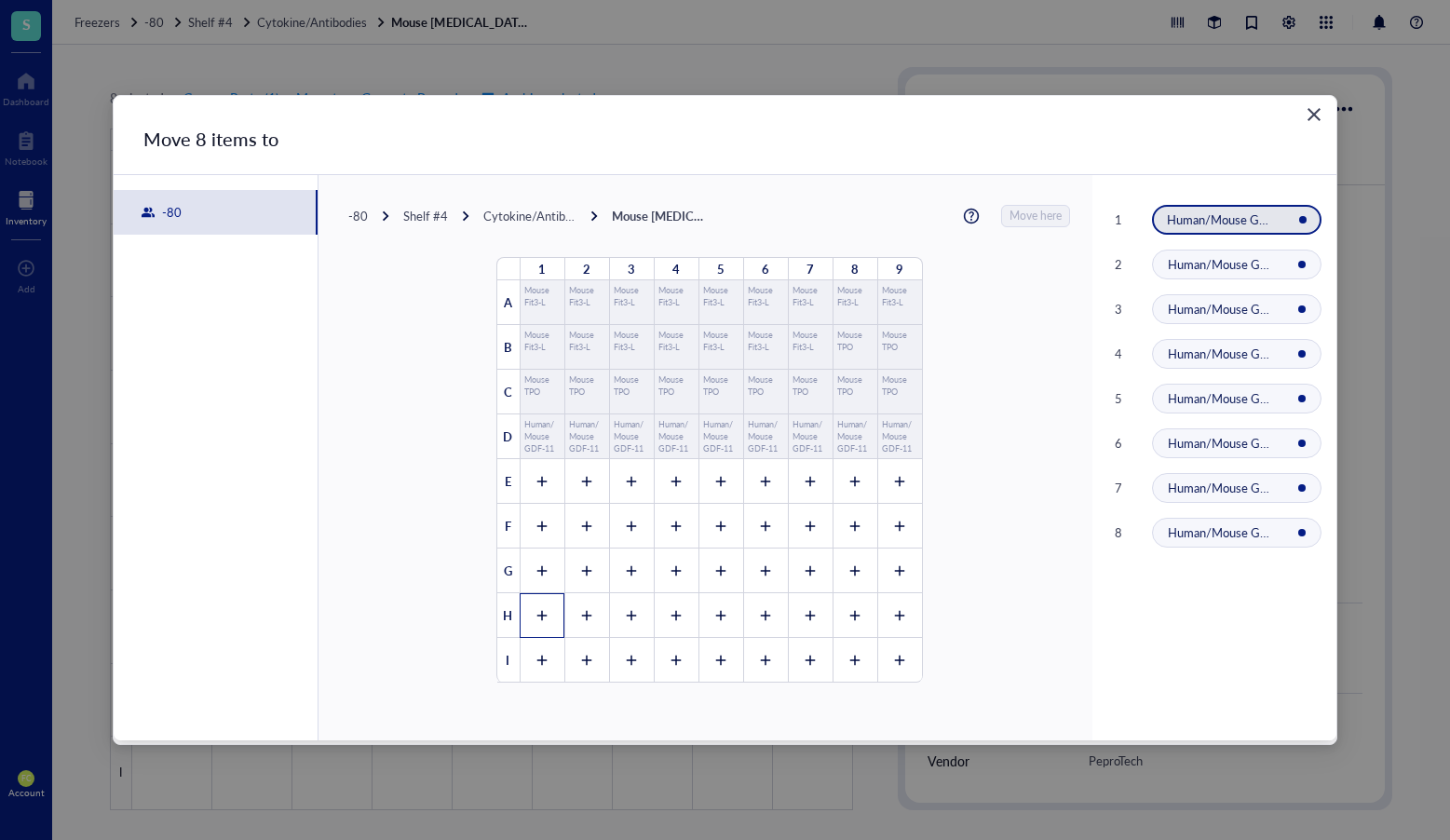
click at [544, 611] on div at bounding box center [542, 616] width 45 height 45
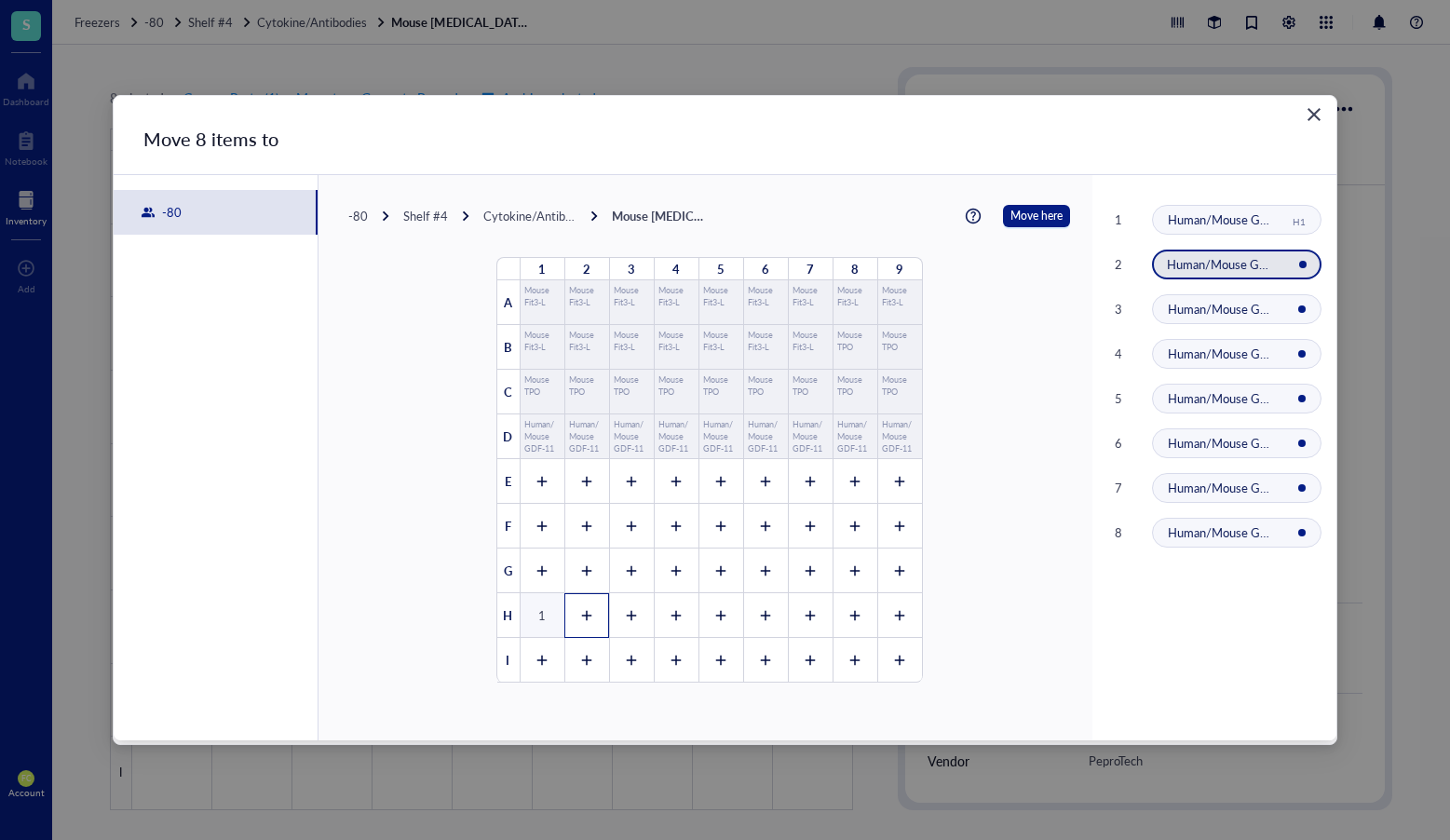
drag, startPoint x: 579, startPoint y: 609, endPoint x: 608, endPoint y: 609, distance: 29.0
click at [580, 609] on icon at bounding box center [586, 615] width 13 height 13
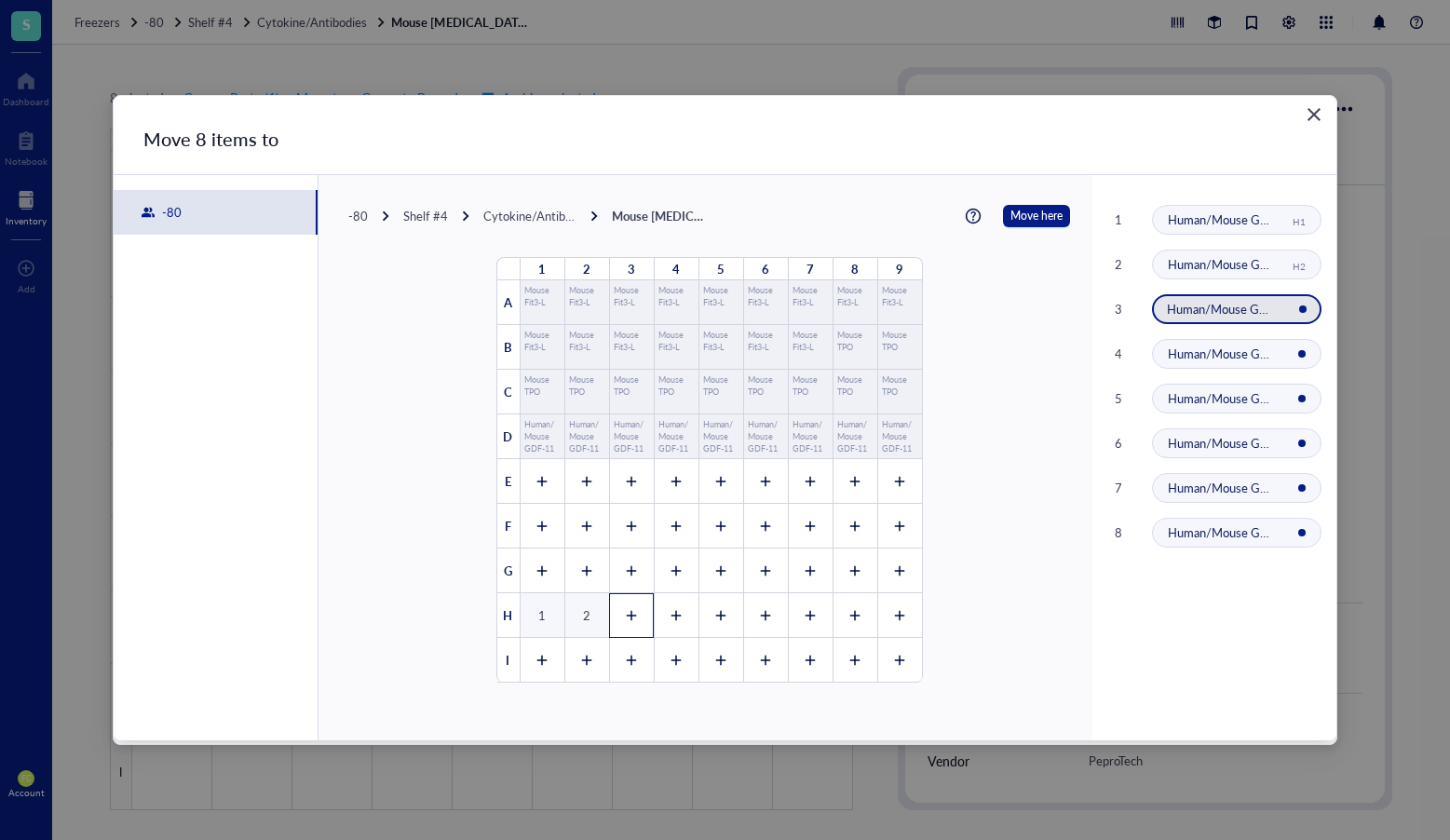
click at [627, 610] on icon at bounding box center [631, 615] width 13 height 13
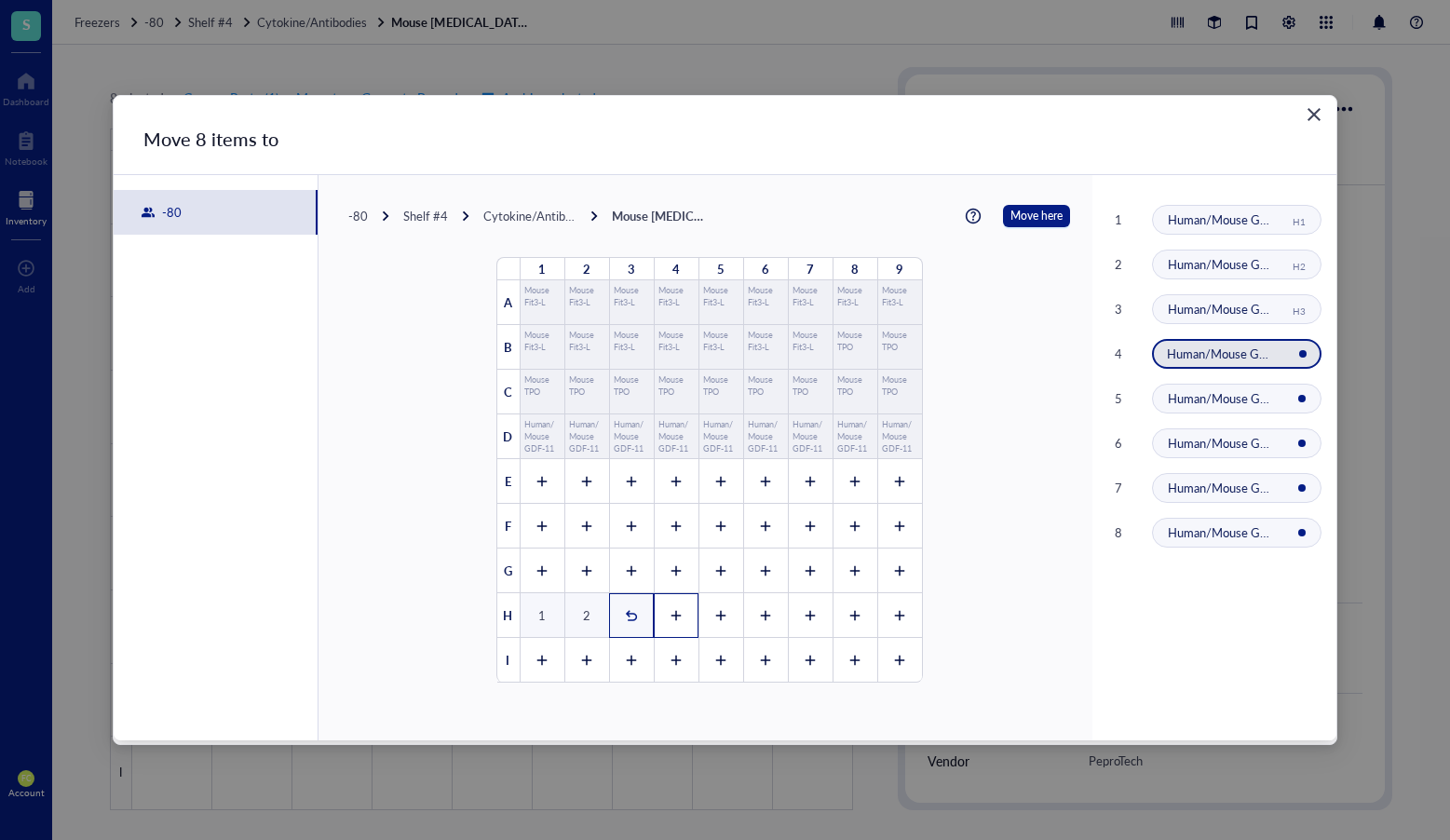
click at [674, 612] on icon at bounding box center [676, 615] width 13 height 13
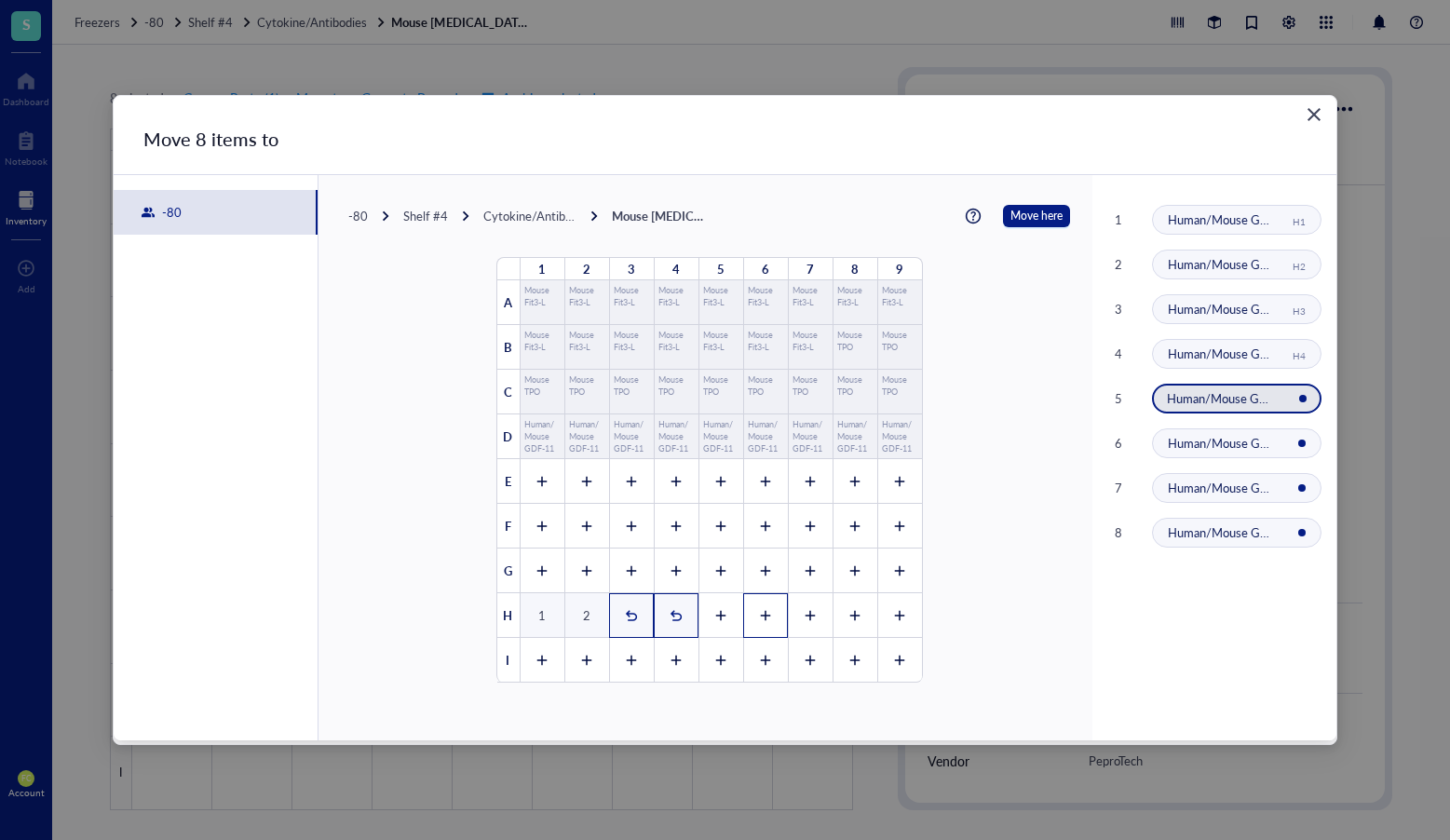
drag, startPoint x: 711, startPoint y: 614, endPoint x: 748, endPoint y: 615, distance: 37.0
click at [716, 614] on icon at bounding box center [721, 615] width 10 height 10
click at [748, 615] on div at bounding box center [766, 616] width 45 height 45
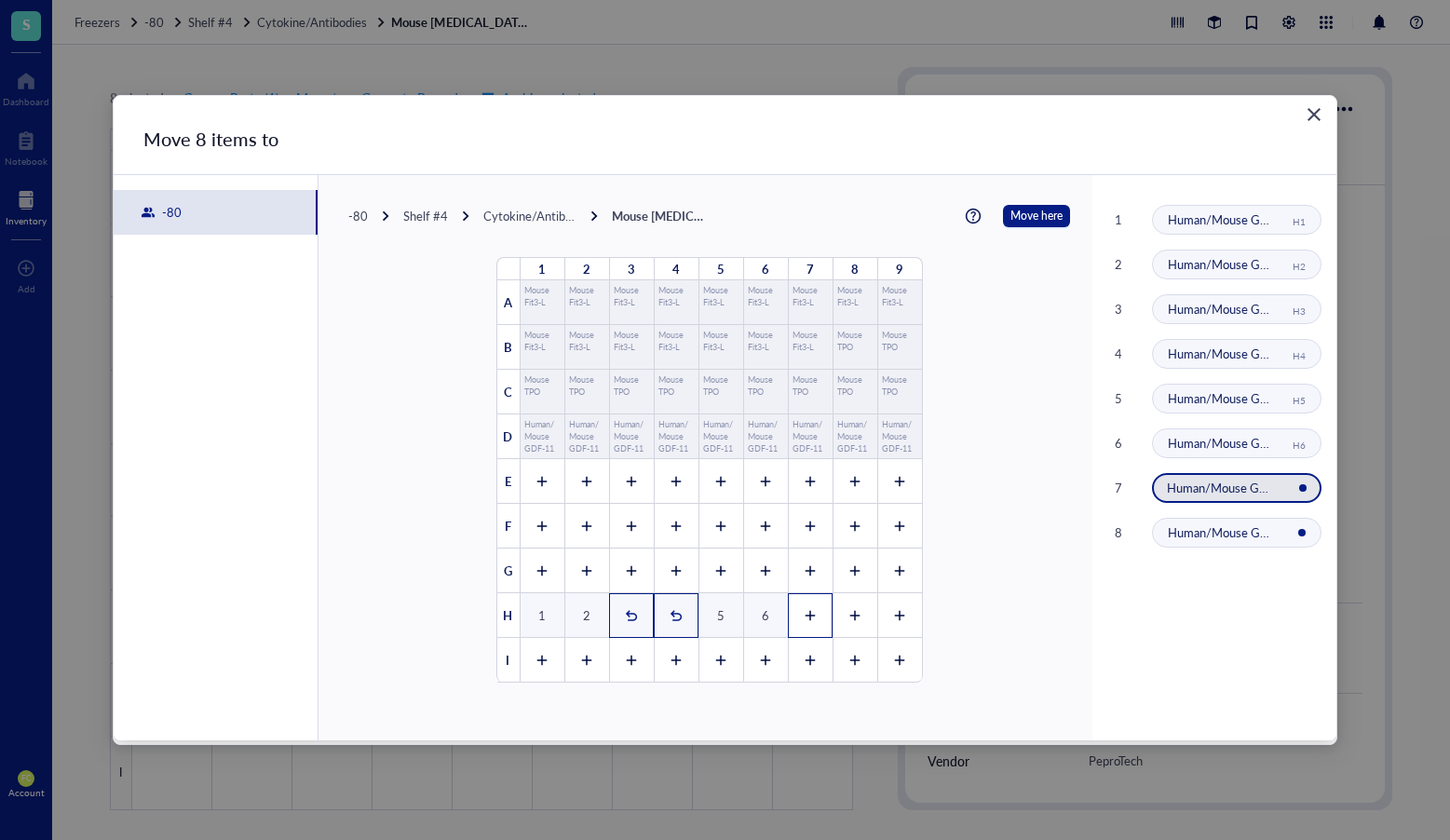
click at [805, 616] on icon at bounding box center [810, 616] width 10 height 10
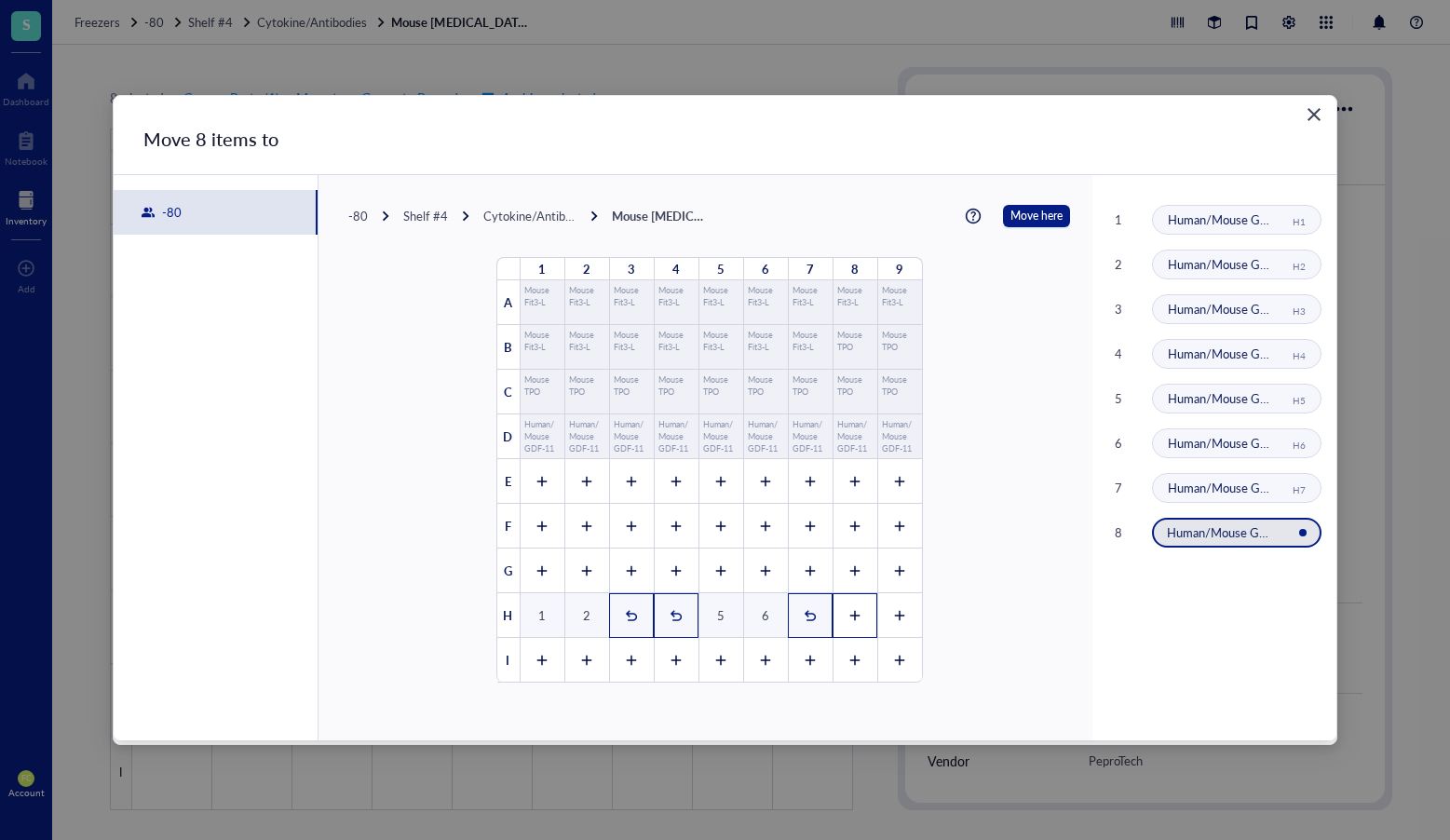
click at [852, 615] on icon at bounding box center [854, 615] width 13 height 13
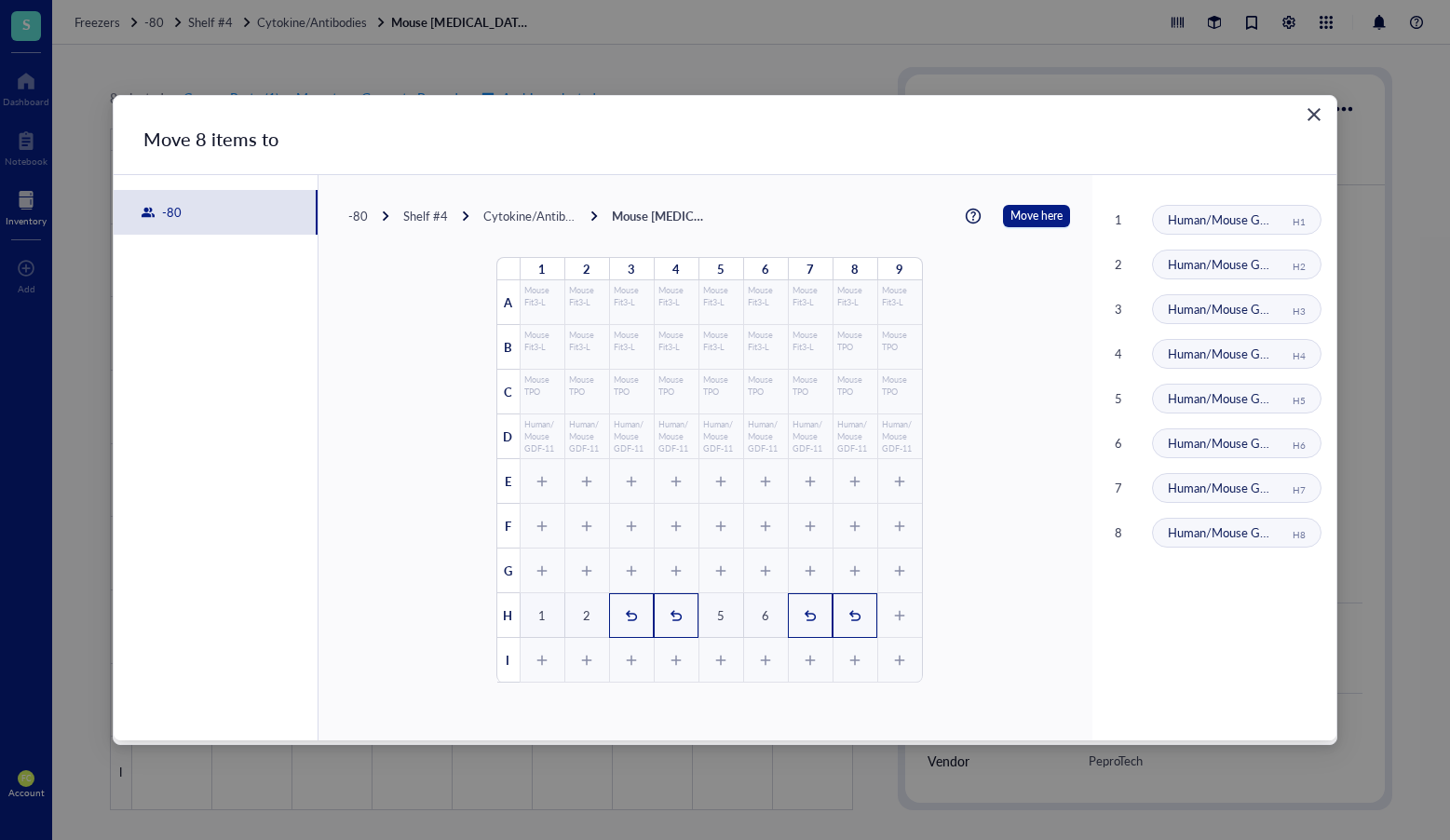
click at [886, 614] on div "1 2 3 4 5 6 7 8 9 A Mouse Fit3-L Mouse Fit3-L Mouse Fit3-L Mouse Fit3-L Mouse F…" at bounding box center [709, 470] width 425 height 424
click at [1019, 218] on span "Move here" at bounding box center [1036, 215] width 52 height 22
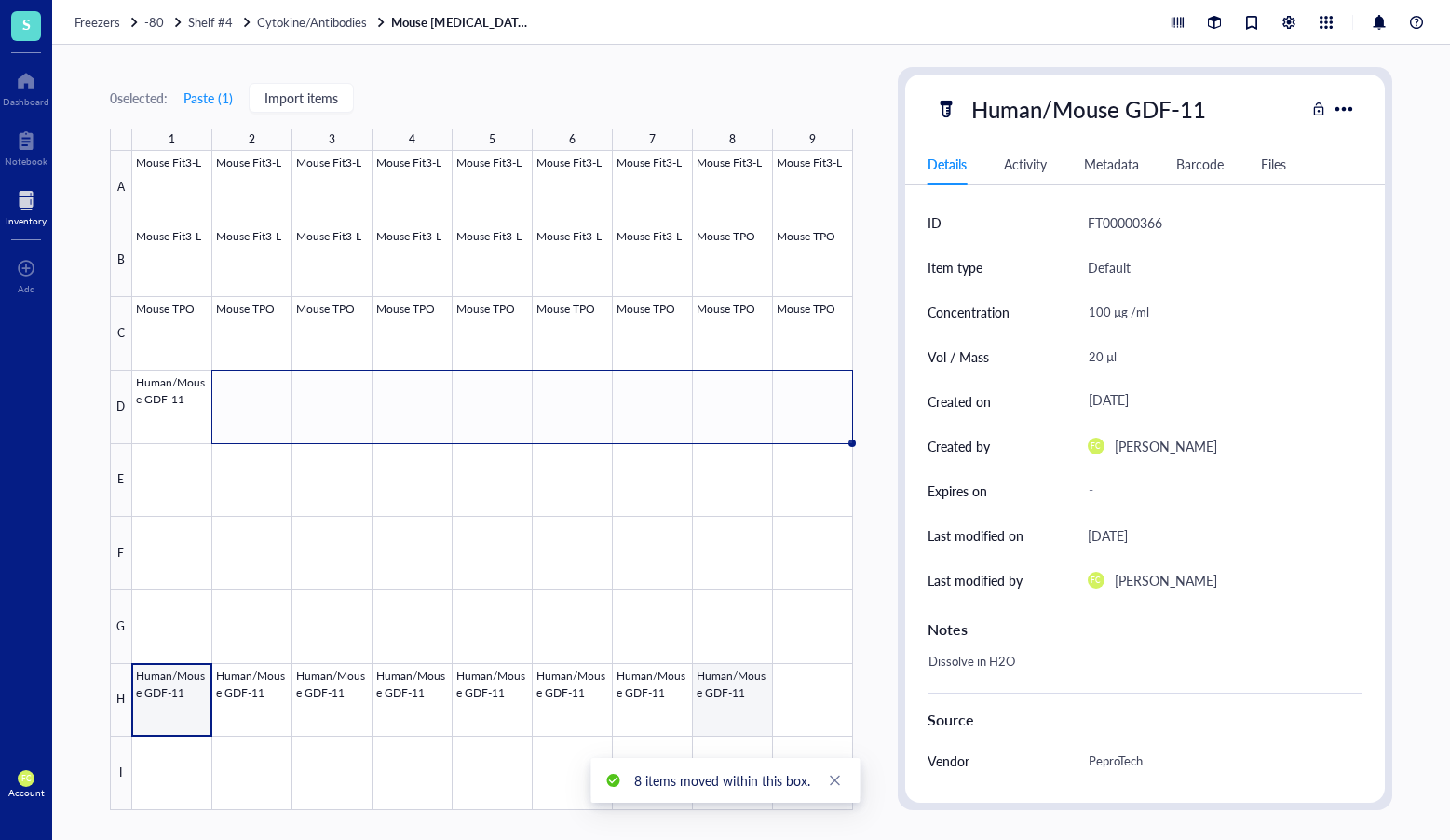
click at [724, 695] on div at bounding box center [492, 480] width 721 height 659
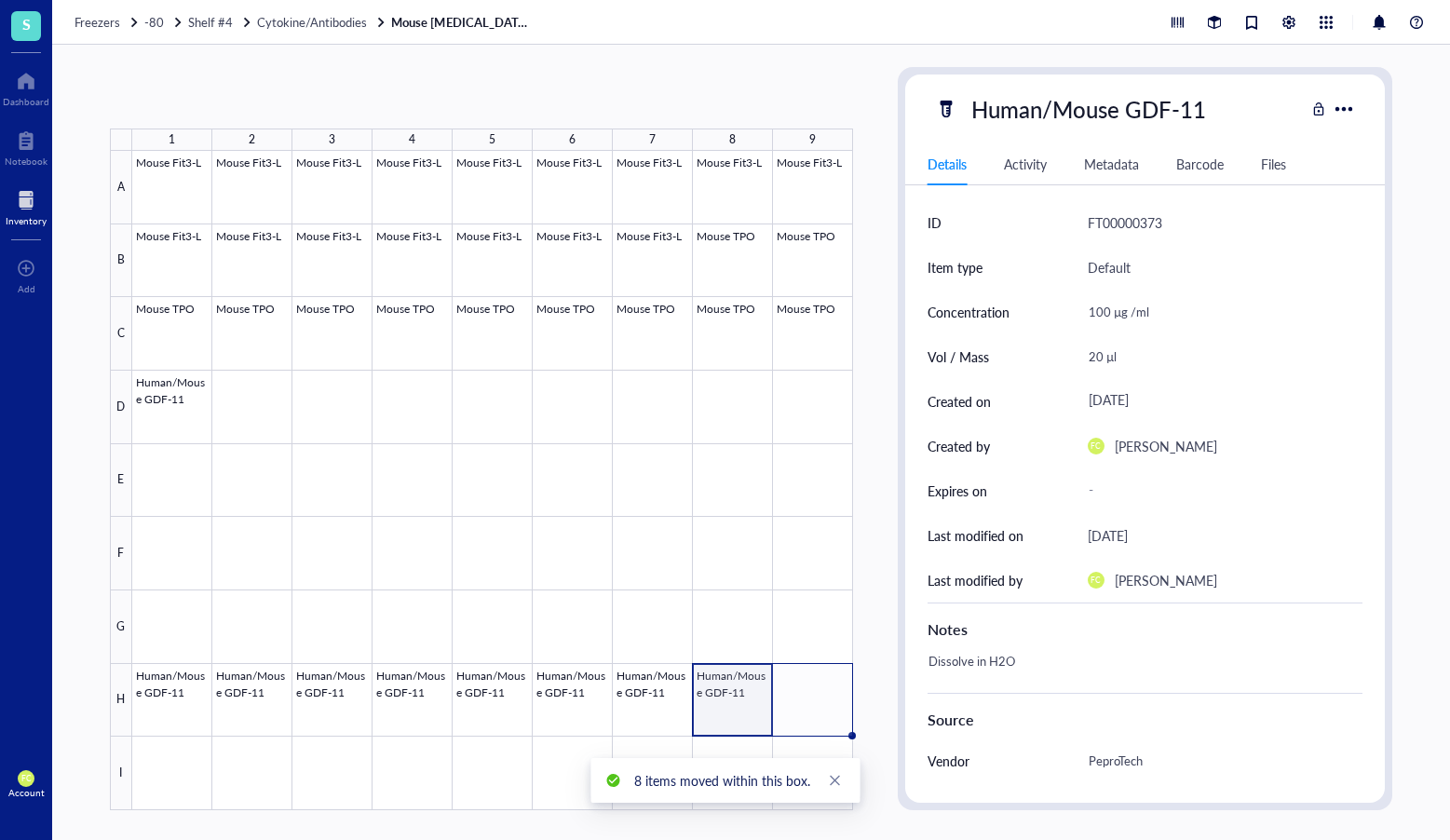
drag, startPoint x: 771, startPoint y: 732, endPoint x: 828, endPoint y: 726, distance: 57.3
click at [0, 0] on div "Mouse Fit3-L Mouse Fit3-L Mouse Fit3-L Mouse Fit3-L Mouse Fit3-L Mouse Fit3-L M…" at bounding box center [0, 0] width 0 height 0
click at [162, 396] on div at bounding box center [492, 480] width 721 height 659
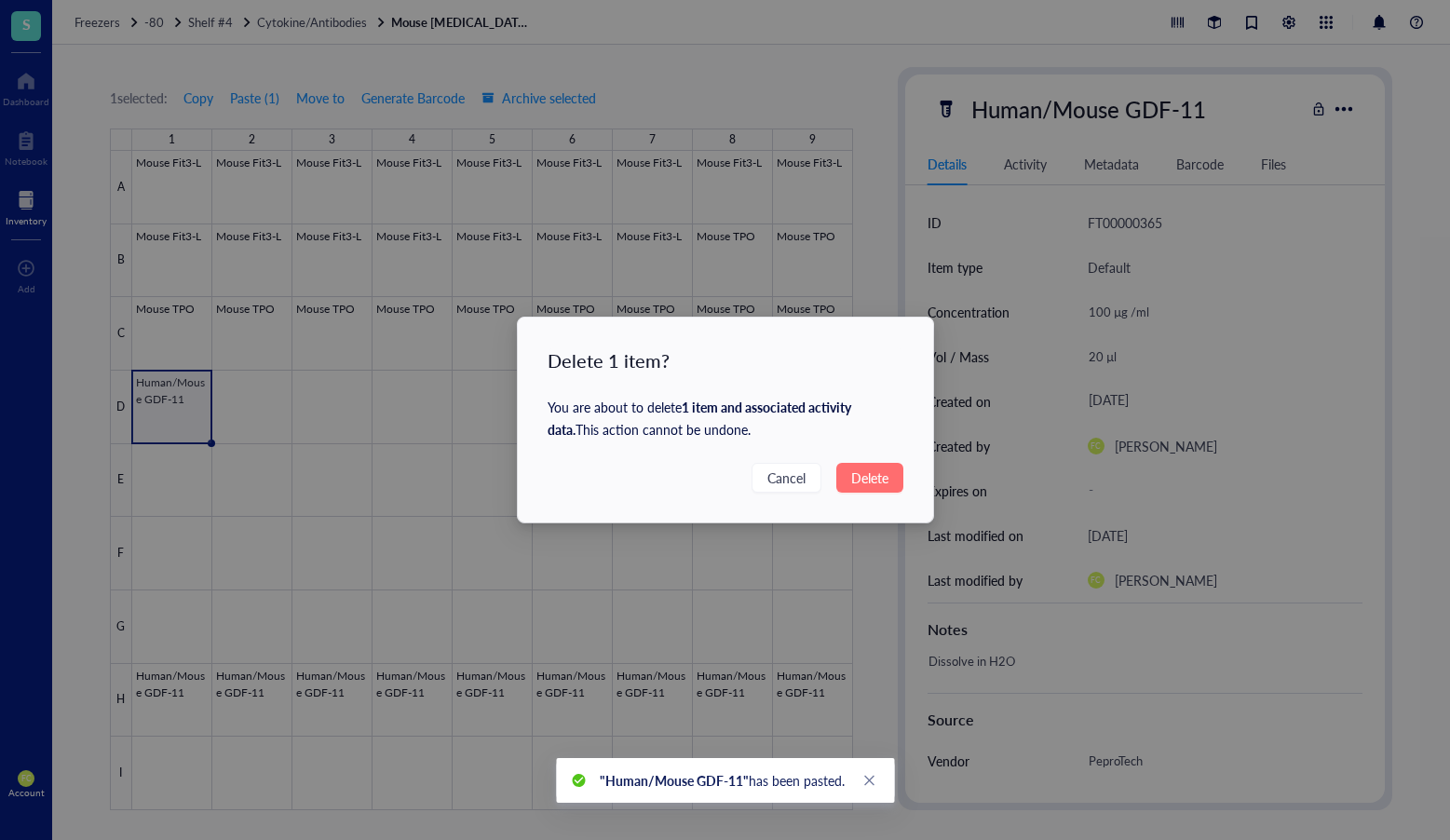
click at [847, 472] on button "Delete" at bounding box center [870, 477] width 68 height 29
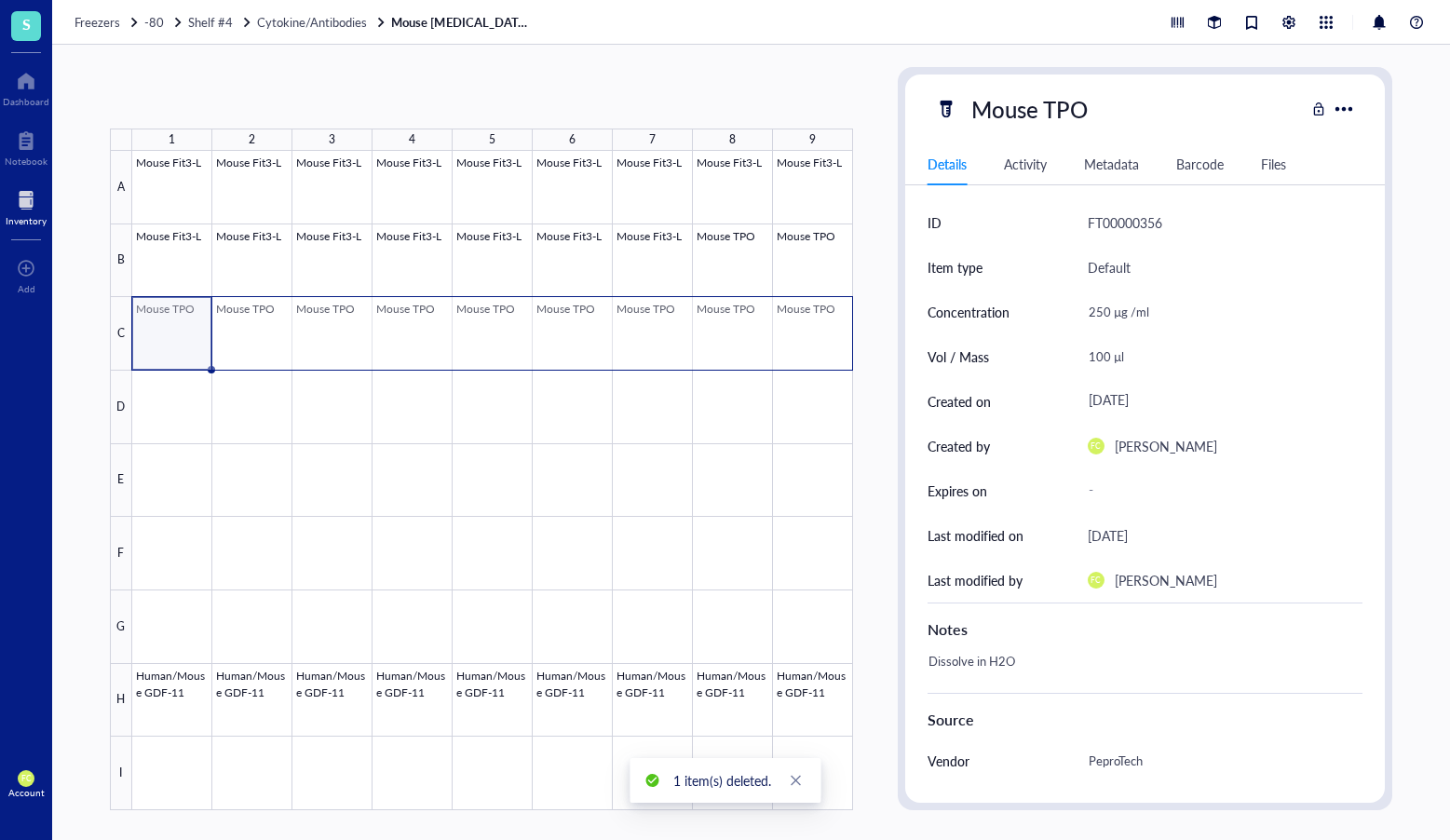
drag, startPoint x: 572, startPoint y: 325, endPoint x: 809, endPoint y: 325, distance: 237.0
click at [809, 325] on div at bounding box center [492, 480] width 721 height 659
click at [331, 96] on span "Move to" at bounding box center [321, 97] width 49 height 15
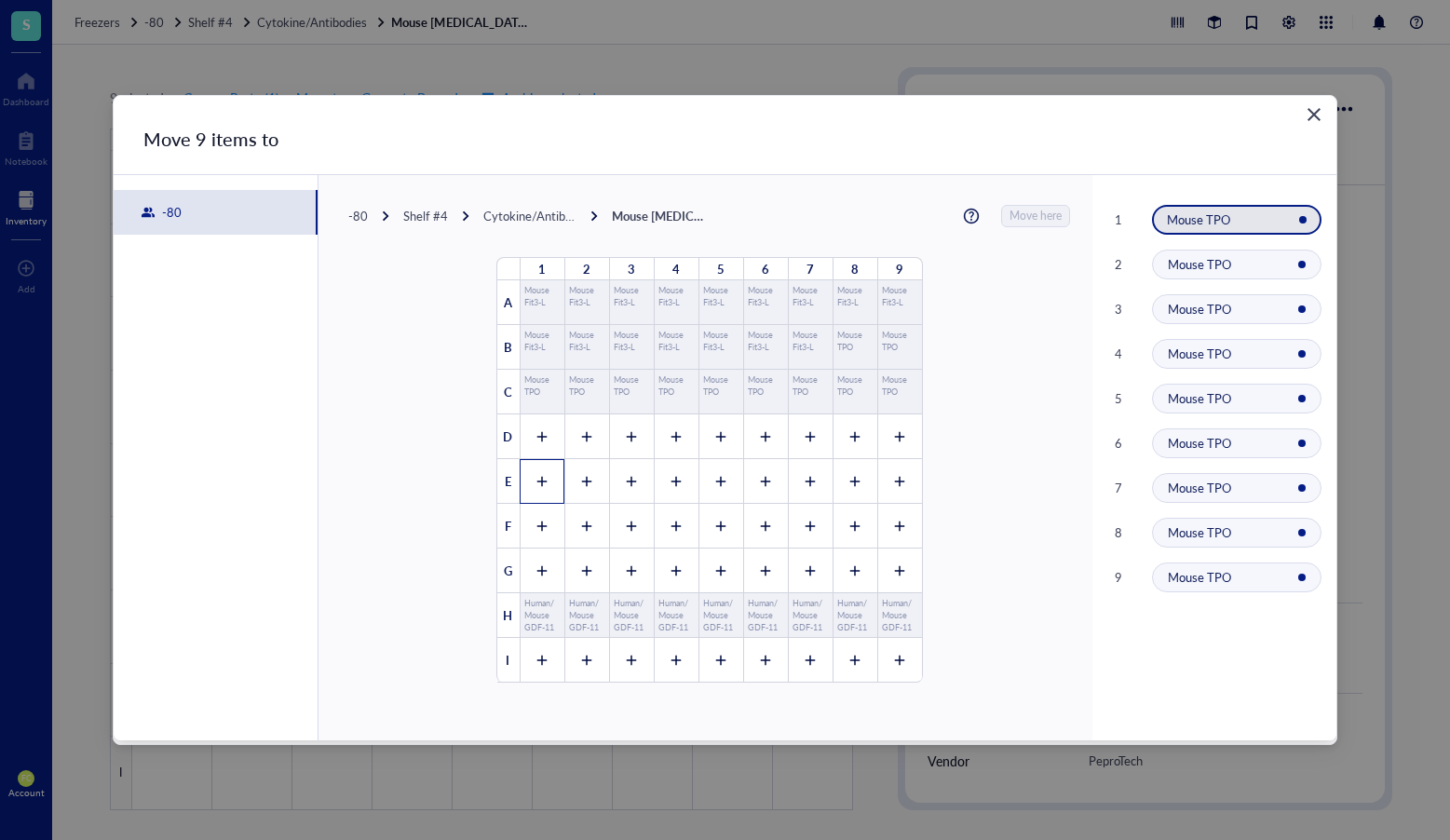
click at [539, 490] on div at bounding box center [542, 481] width 45 height 45
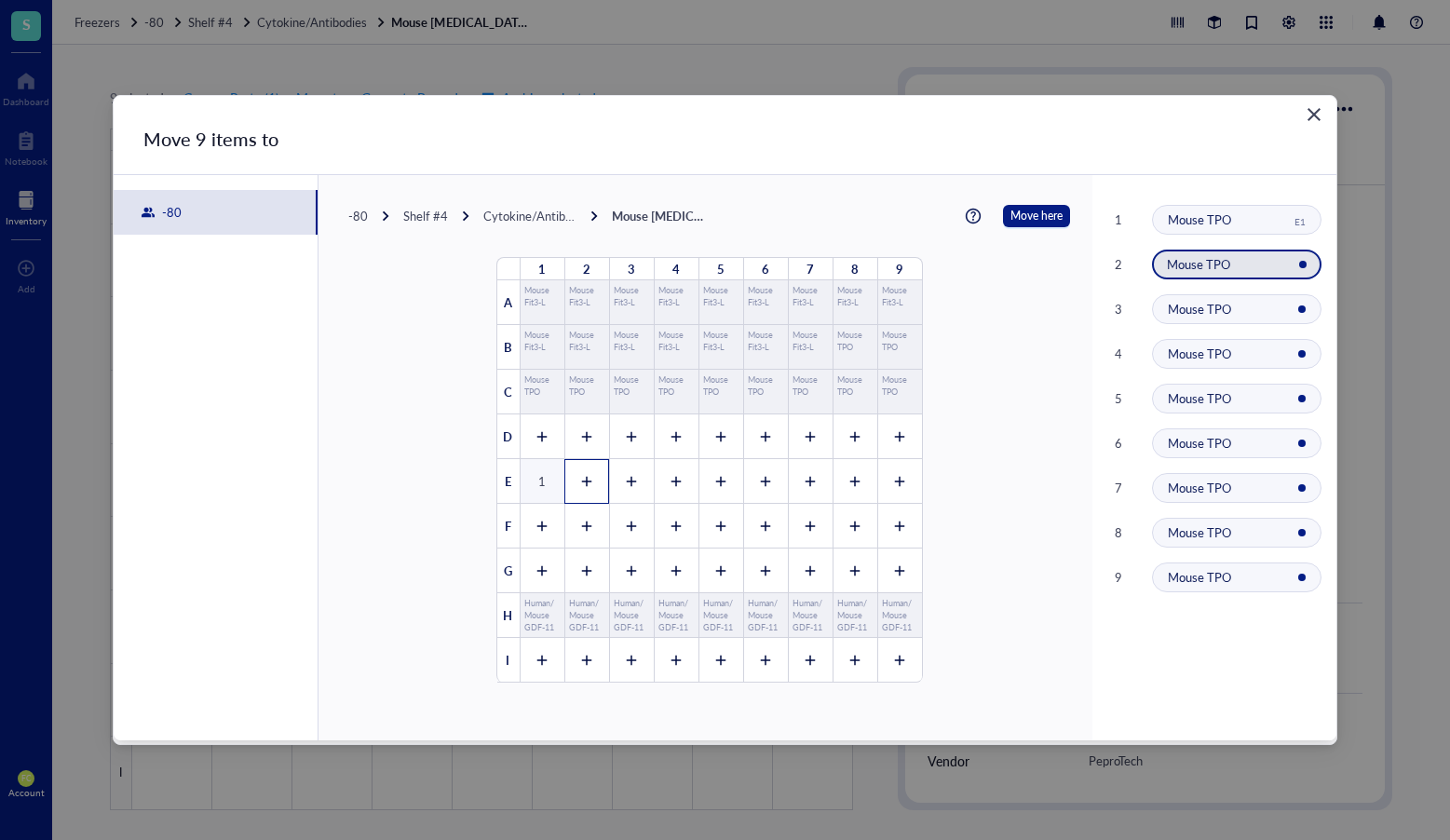
click at [596, 485] on div at bounding box center [587, 481] width 45 height 45
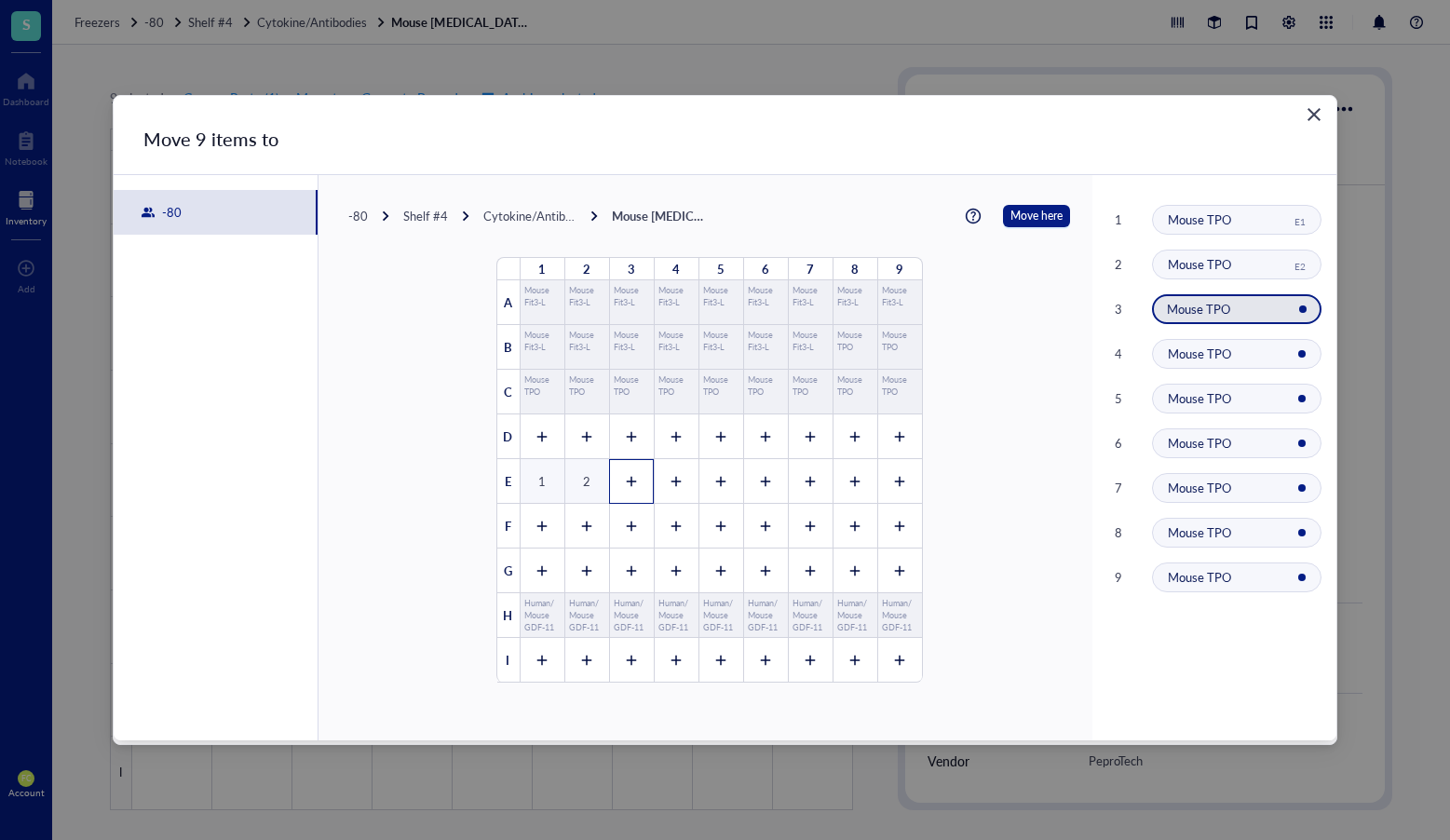
click at [629, 482] on icon at bounding box center [631, 481] width 13 height 13
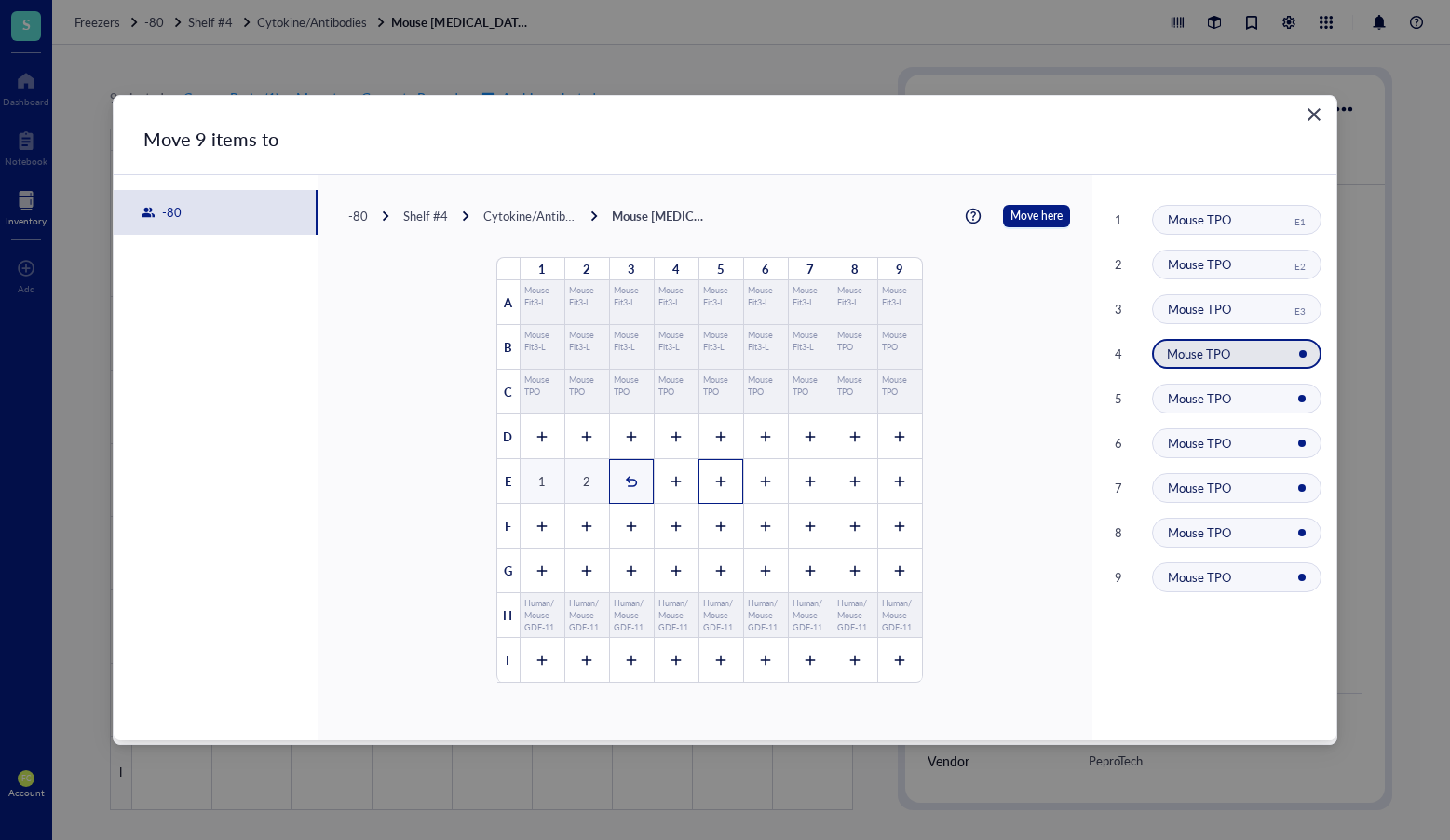
drag, startPoint x: 675, startPoint y: 482, endPoint x: 707, endPoint y: 483, distance: 32.0
click at [675, 482] on div at bounding box center [676, 481] width 45 height 45
click at [714, 484] on icon at bounding box center [720, 481] width 13 height 13
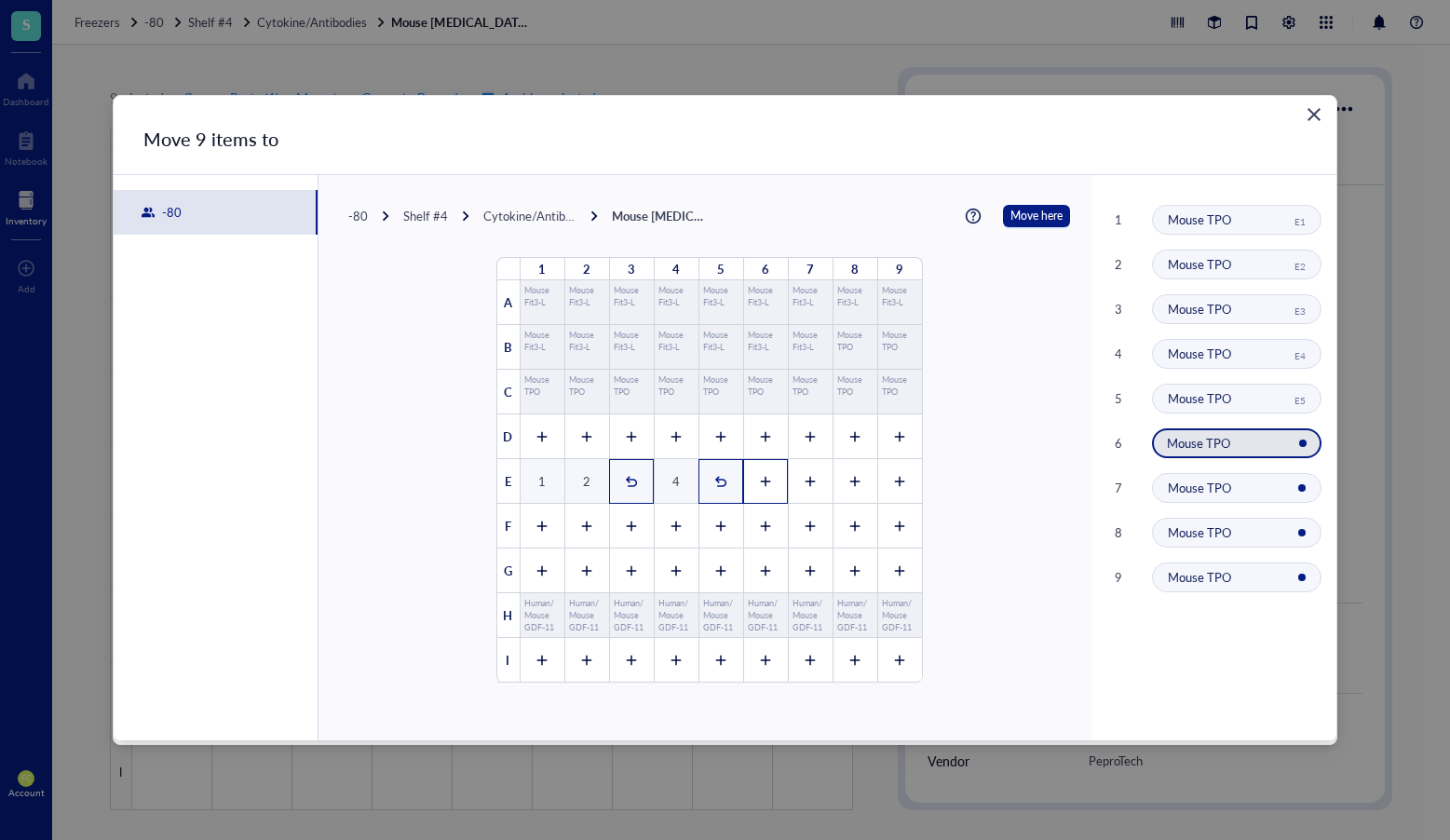
click at [759, 482] on icon at bounding box center [765, 481] width 13 height 13
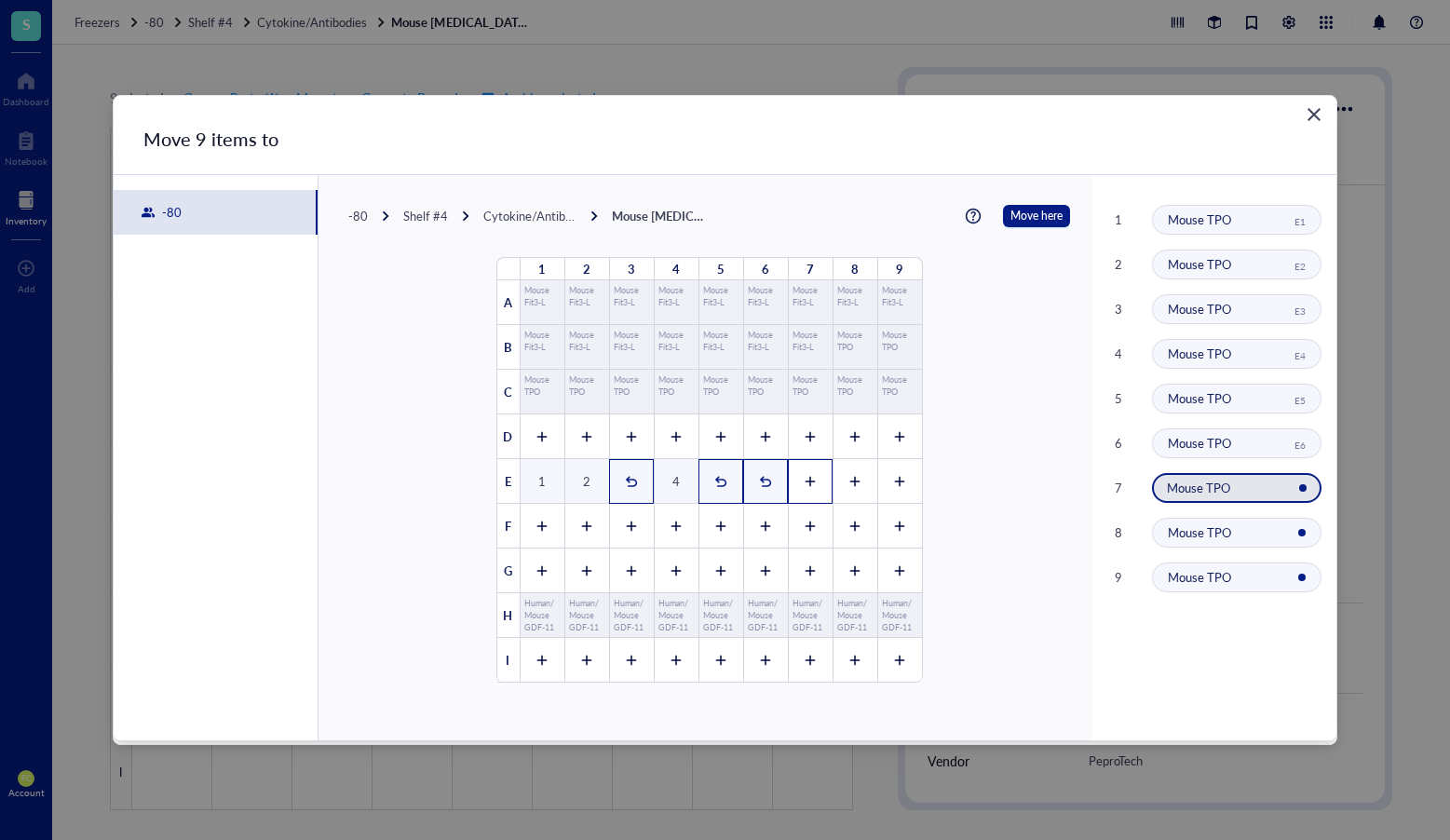
click at [804, 483] on icon at bounding box center [810, 481] width 13 height 13
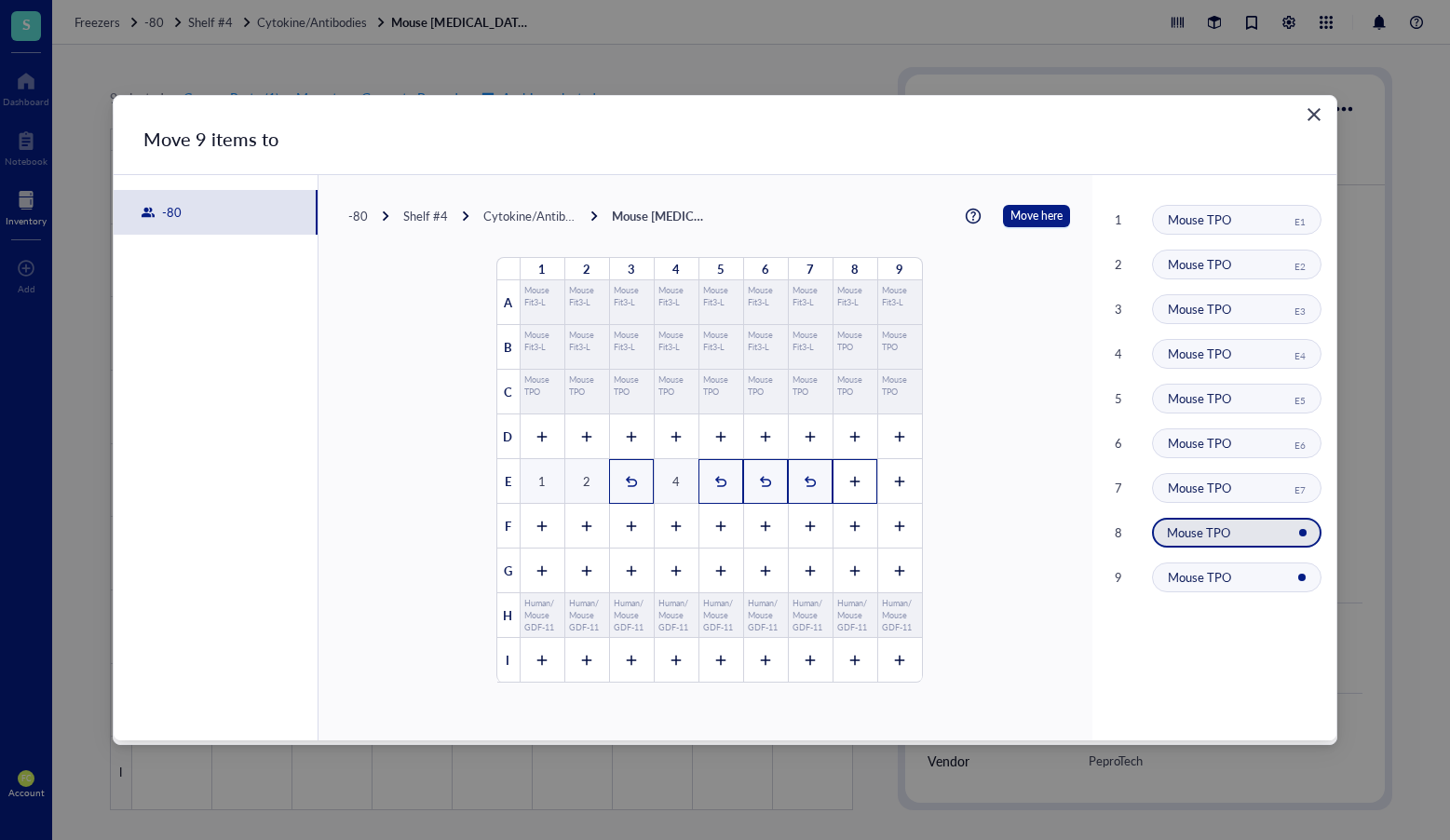
click at [848, 484] on icon at bounding box center [854, 481] width 13 height 13
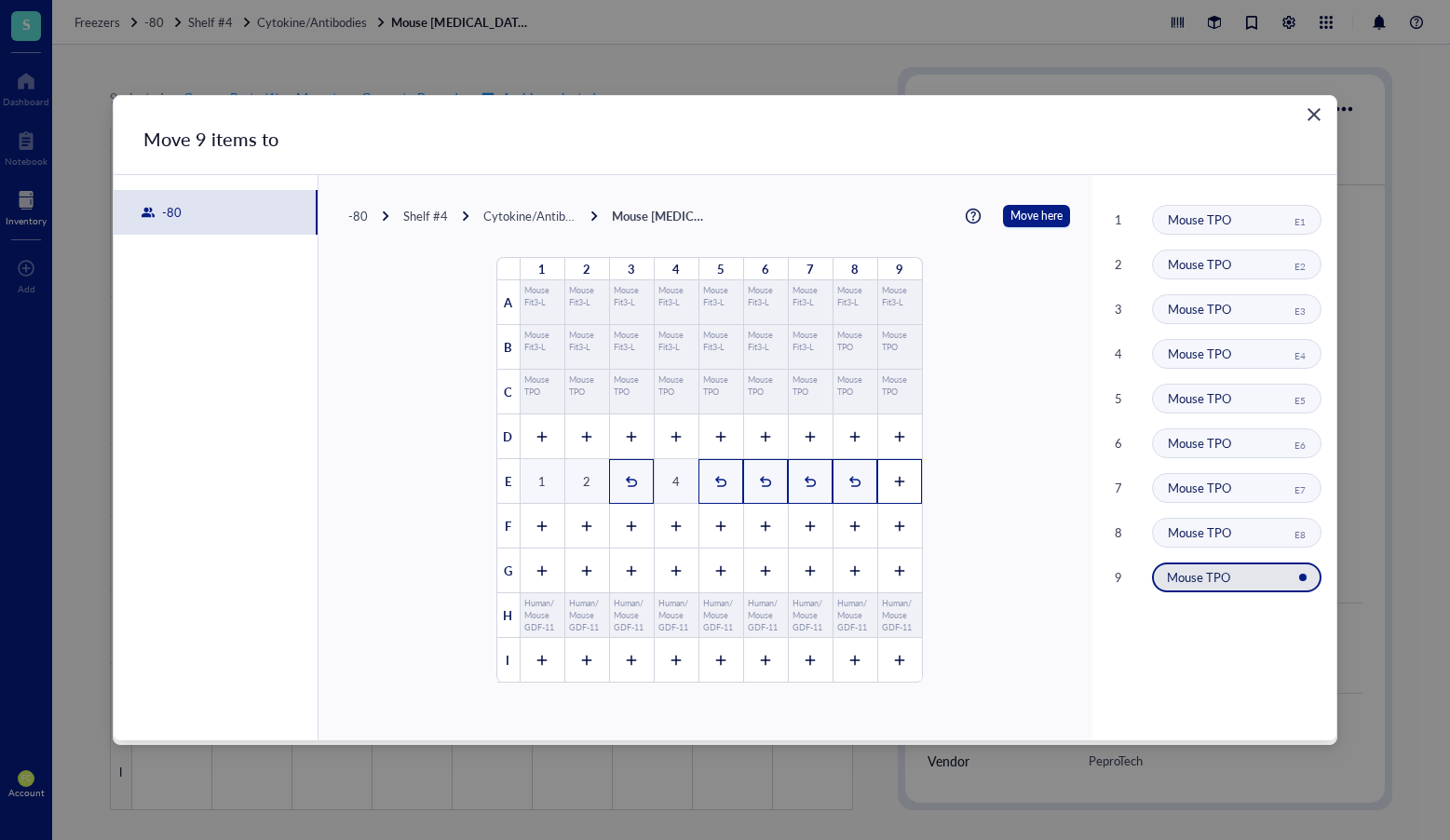
click at [893, 484] on icon at bounding box center [899, 481] width 13 height 13
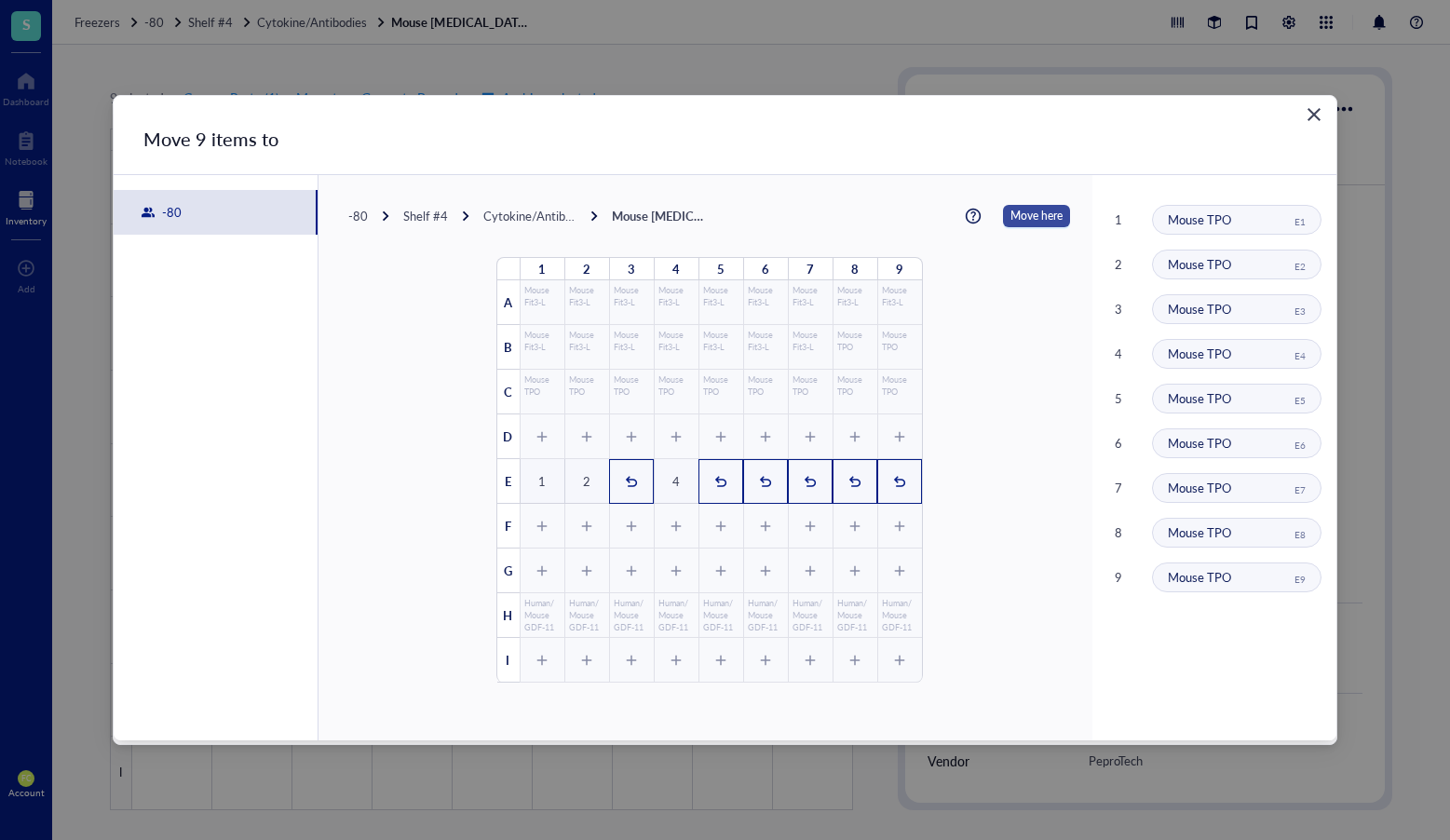
click at [1039, 215] on span "Move here" at bounding box center [1036, 215] width 52 height 22
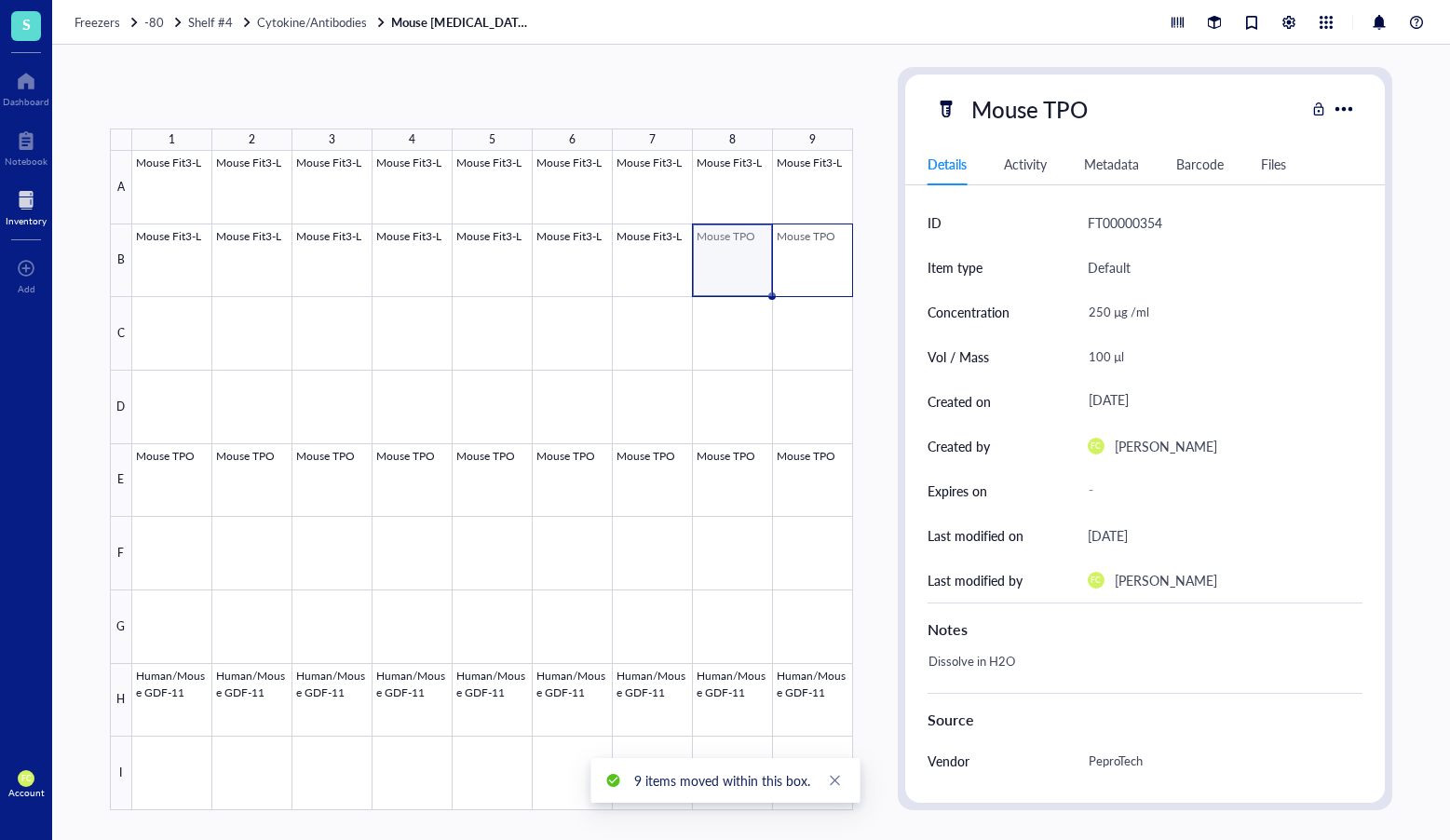
drag, startPoint x: 733, startPoint y: 268, endPoint x: 814, endPoint y: 267, distance: 81.0
click at [814, 267] on div at bounding box center [492, 480] width 721 height 659
click at [330, 103] on span "Move to" at bounding box center [321, 97] width 49 height 15
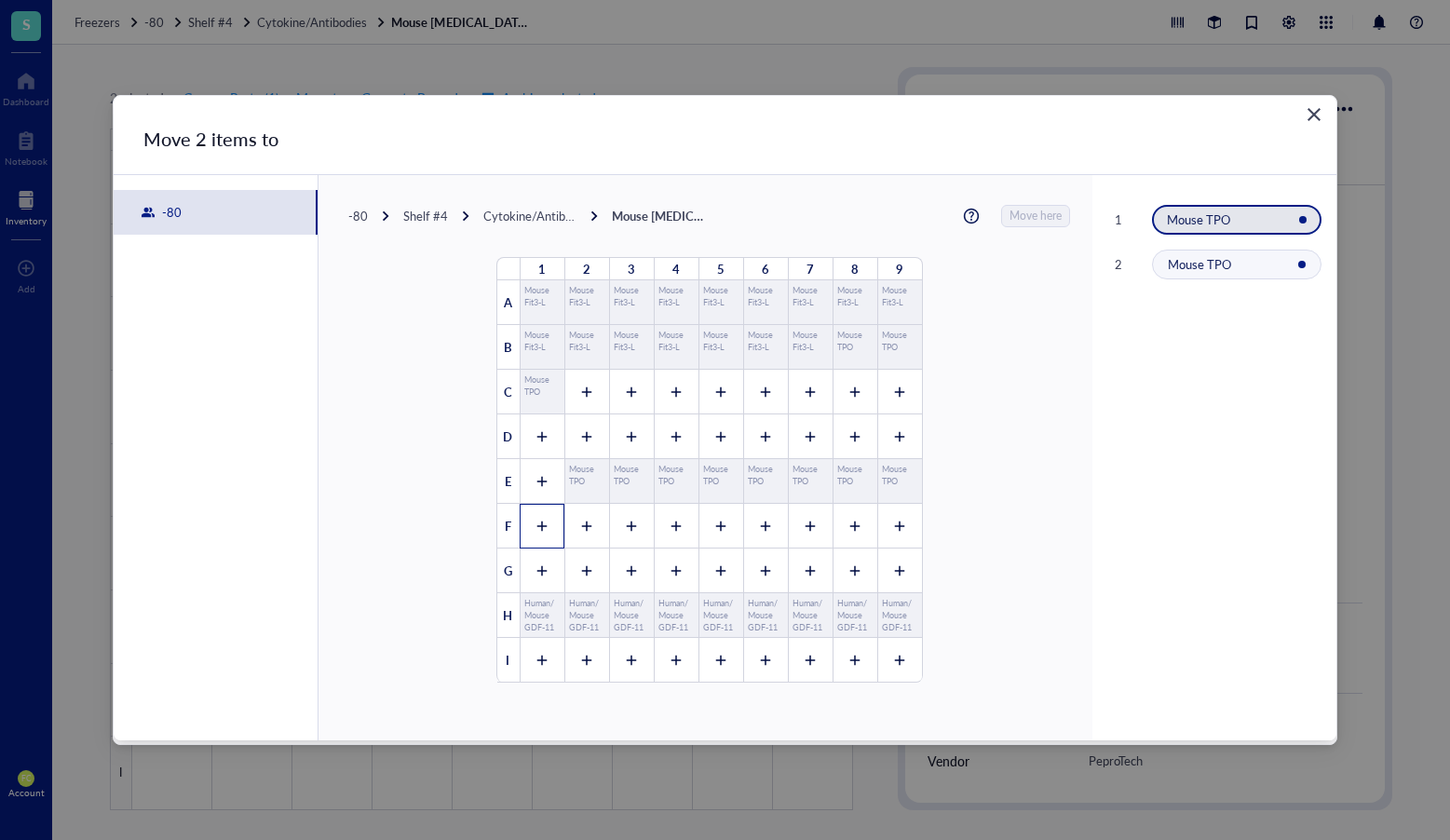
click at [536, 519] on icon at bounding box center [541, 525] width 13 height 13
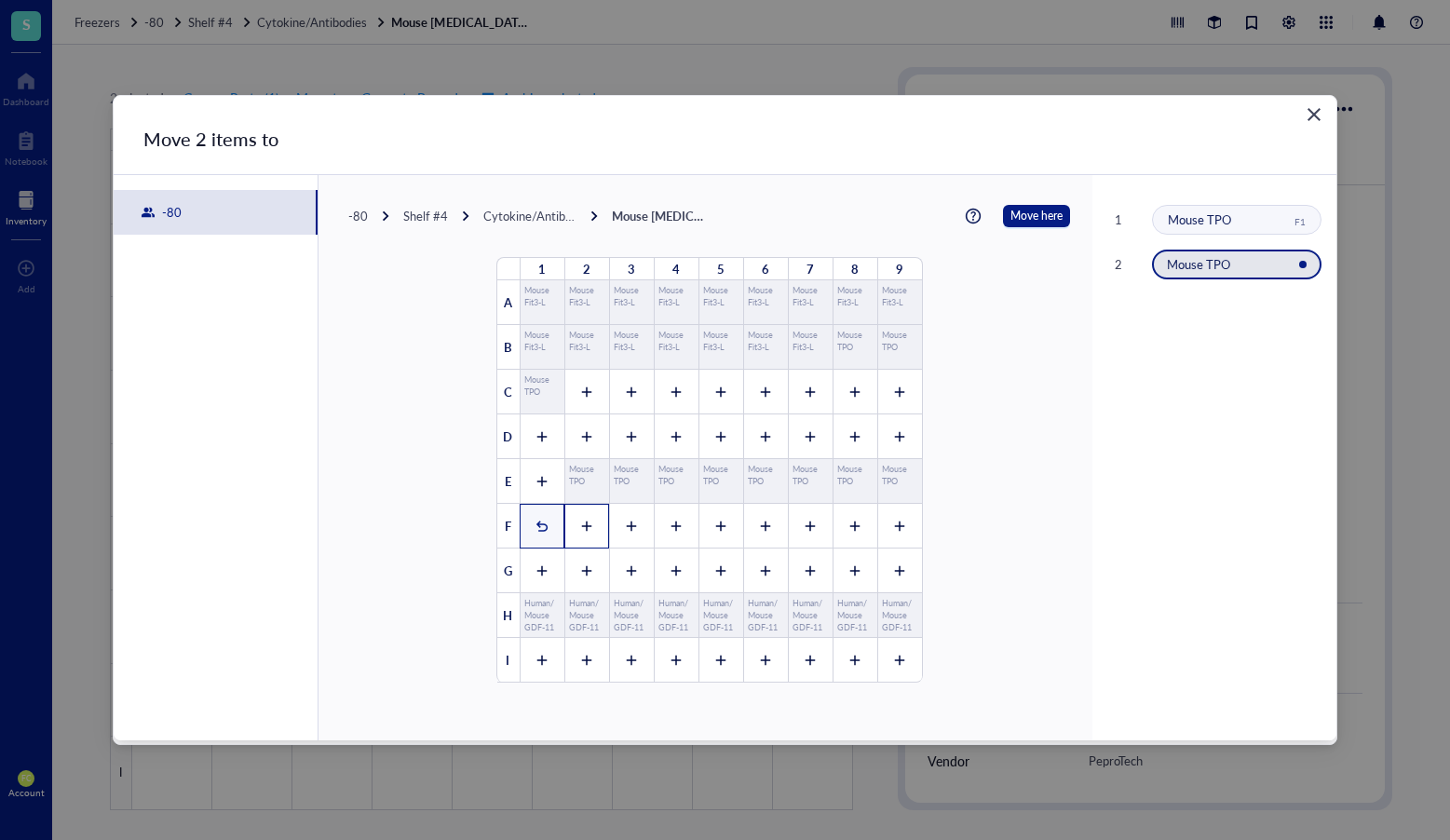
click at [580, 519] on icon at bounding box center [586, 525] width 13 height 13
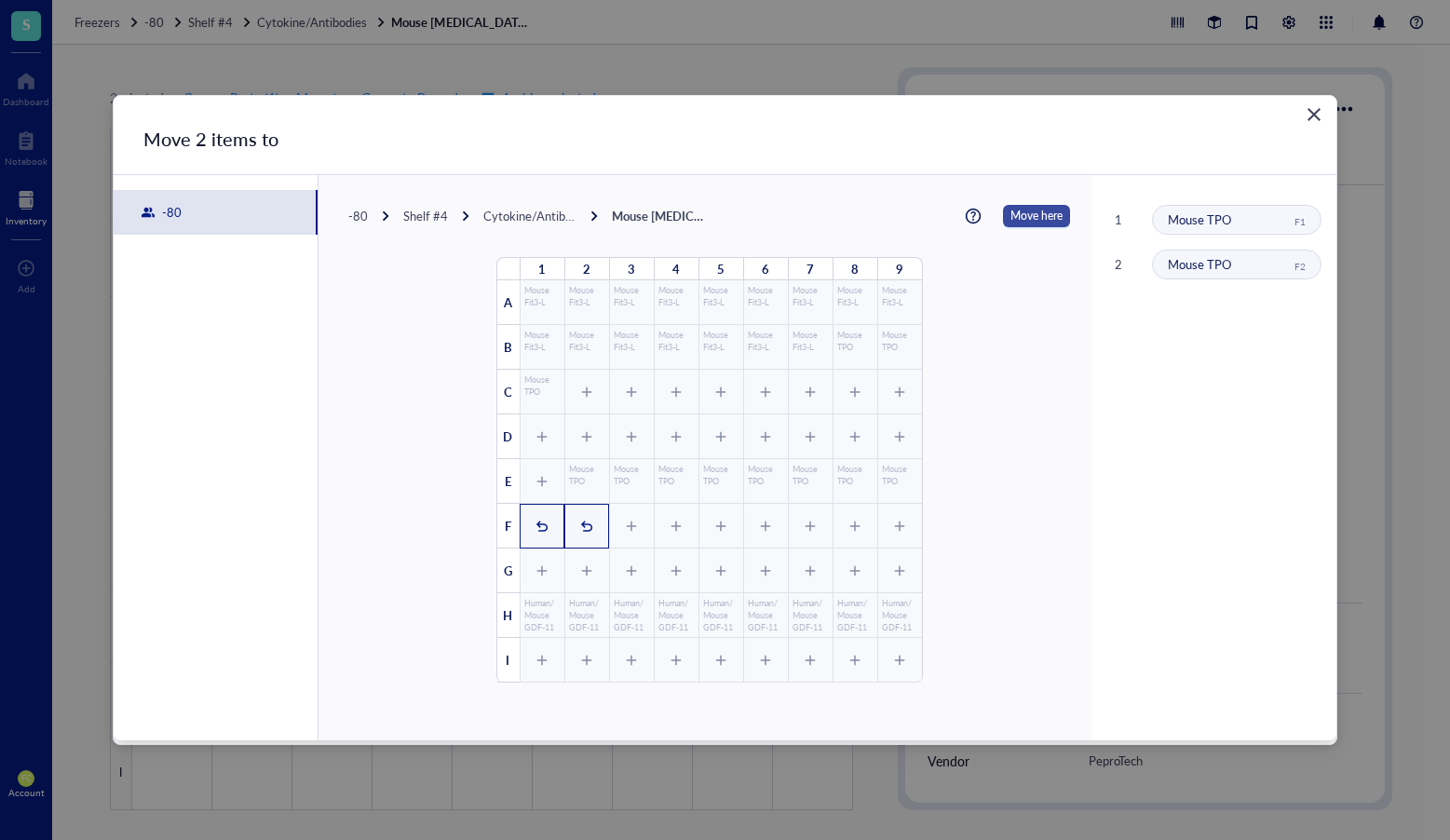
click at [1053, 221] on button "Move here" at bounding box center [1036, 215] width 68 height 22
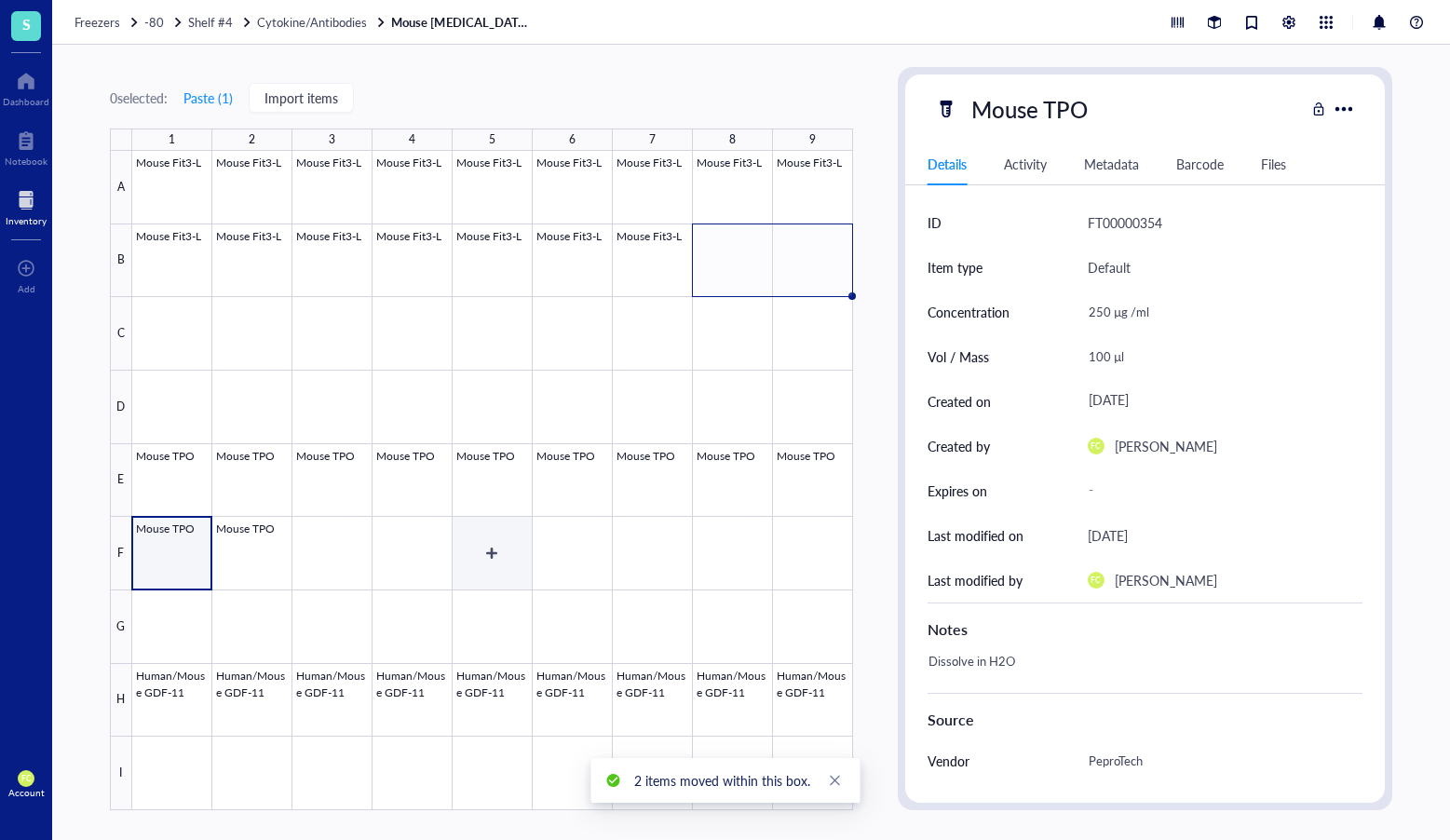
click at [476, 535] on div at bounding box center [492, 480] width 721 height 659
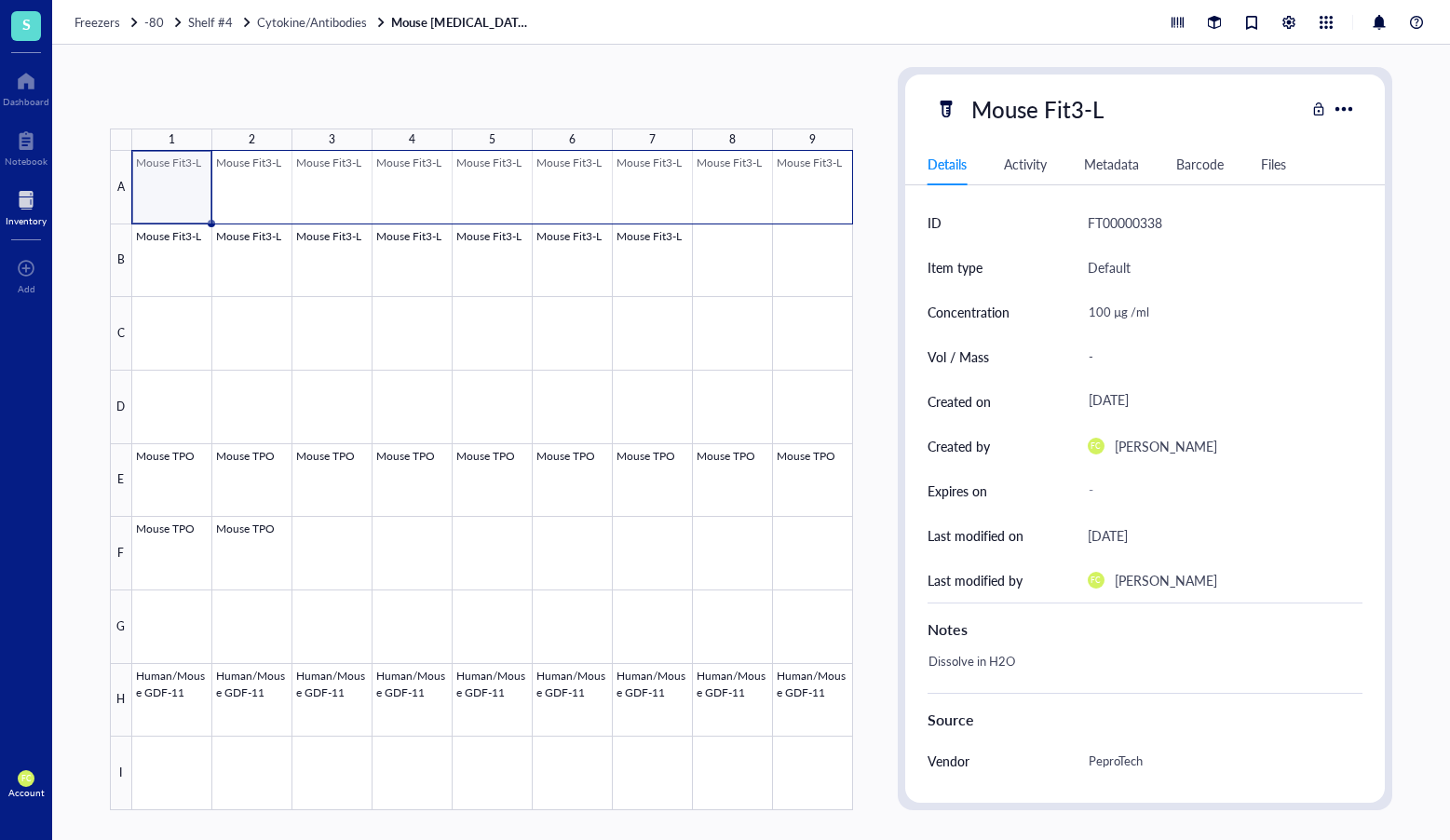
drag, startPoint x: 162, startPoint y: 182, endPoint x: 770, endPoint y: 228, distance: 609.7
click at [793, 205] on div at bounding box center [492, 480] width 721 height 659
click at [864, 311] on span "Move items" at bounding box center [866, 308] width 107 height 21
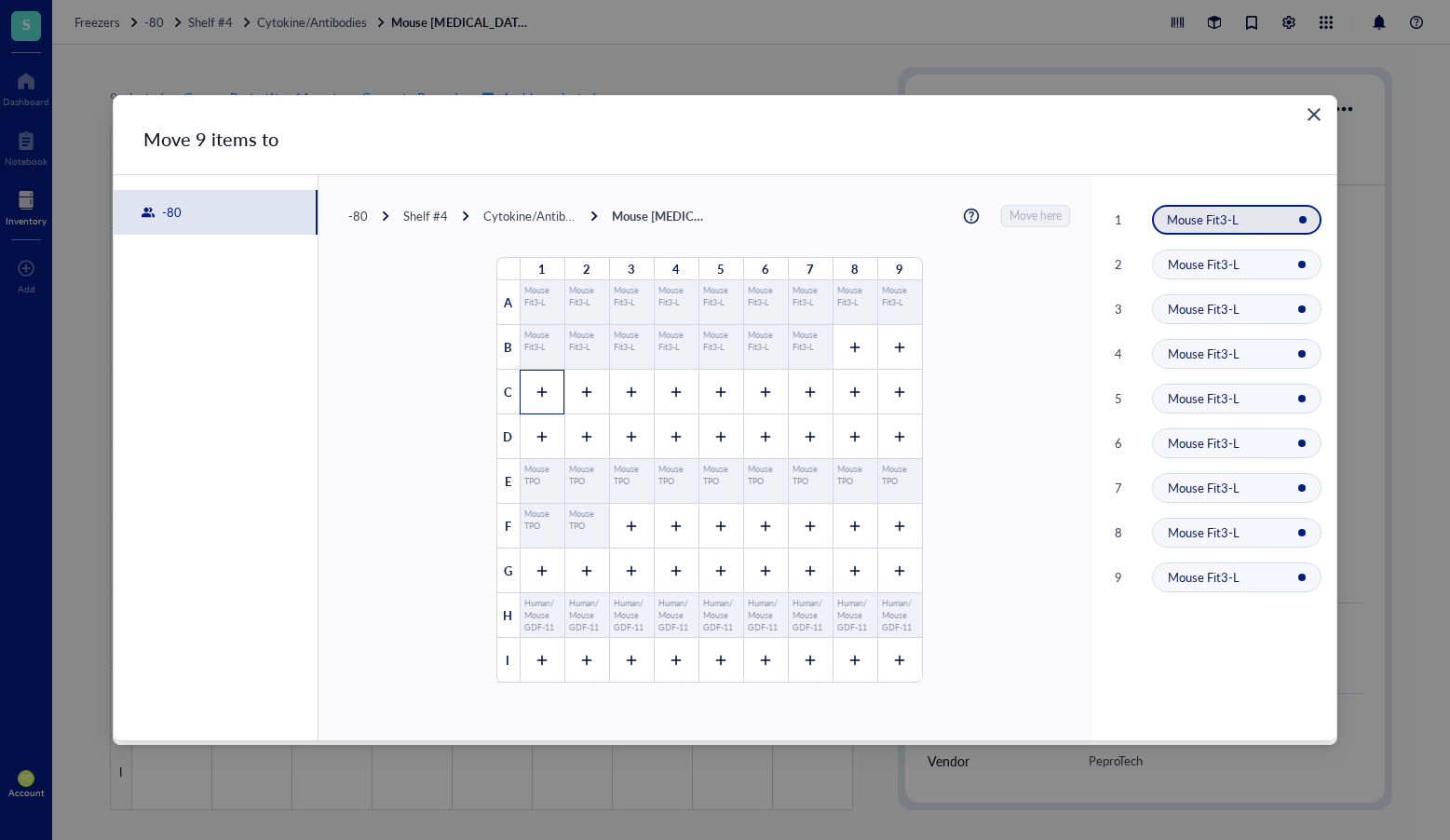
click at [526, 384] on div at bounding box center [542, 392] width 45 height 45
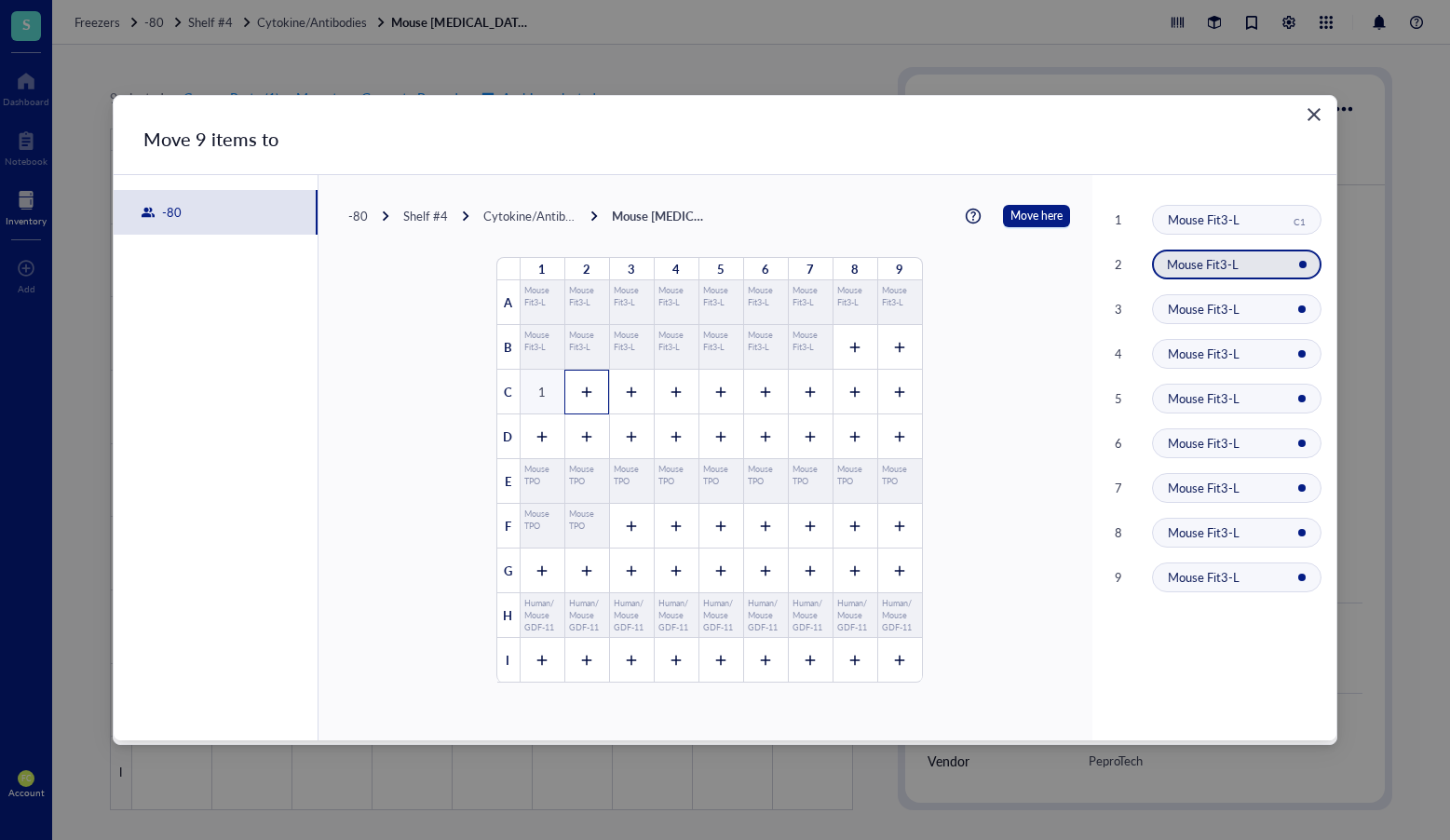
click at [584, 388] on icon at bounding box center [586, 391] width 13 height 13
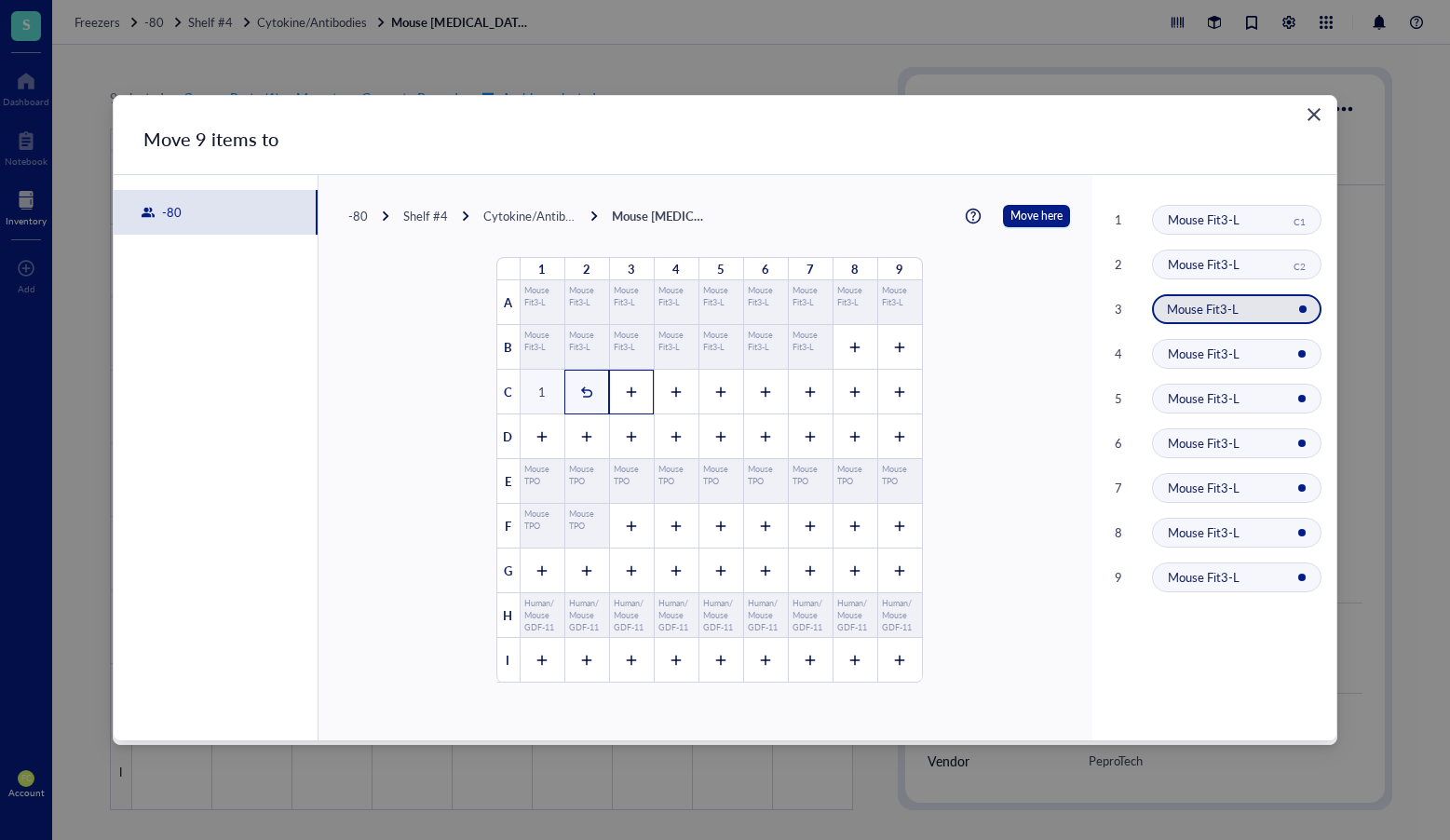
click at [625, 390] on icon at bounding box center [631, 391] width 13 height 13
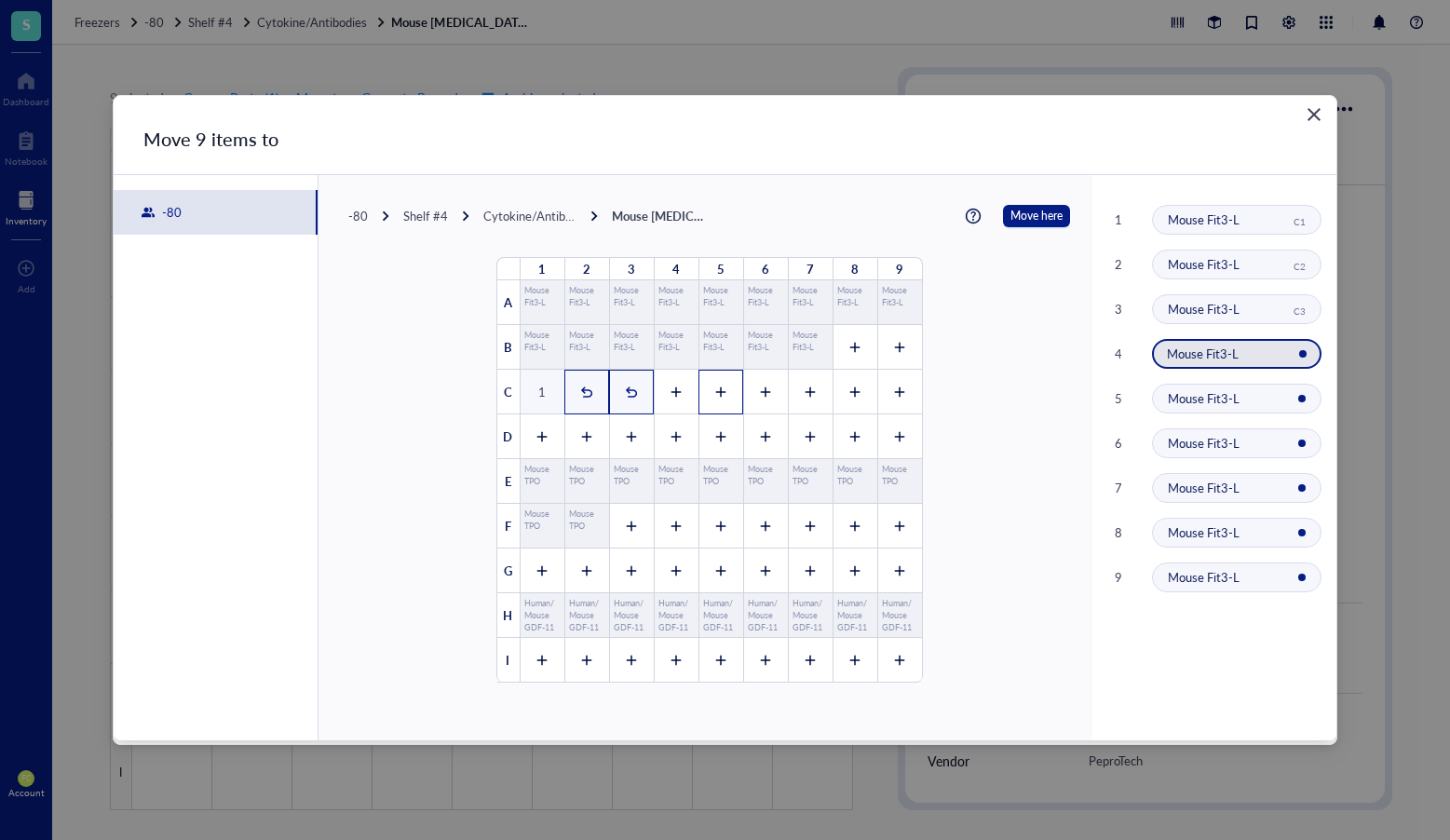
drag, startPoint x: 651, startPoint y: 392, endPoint x: 702, endPoint y: 393, distance: 51.0
click at [654, 392] on div at bounding box center [676, 392] width 45 height 45
click at [702, 393] on div at bounding box center [721, 392] width 45 height 45
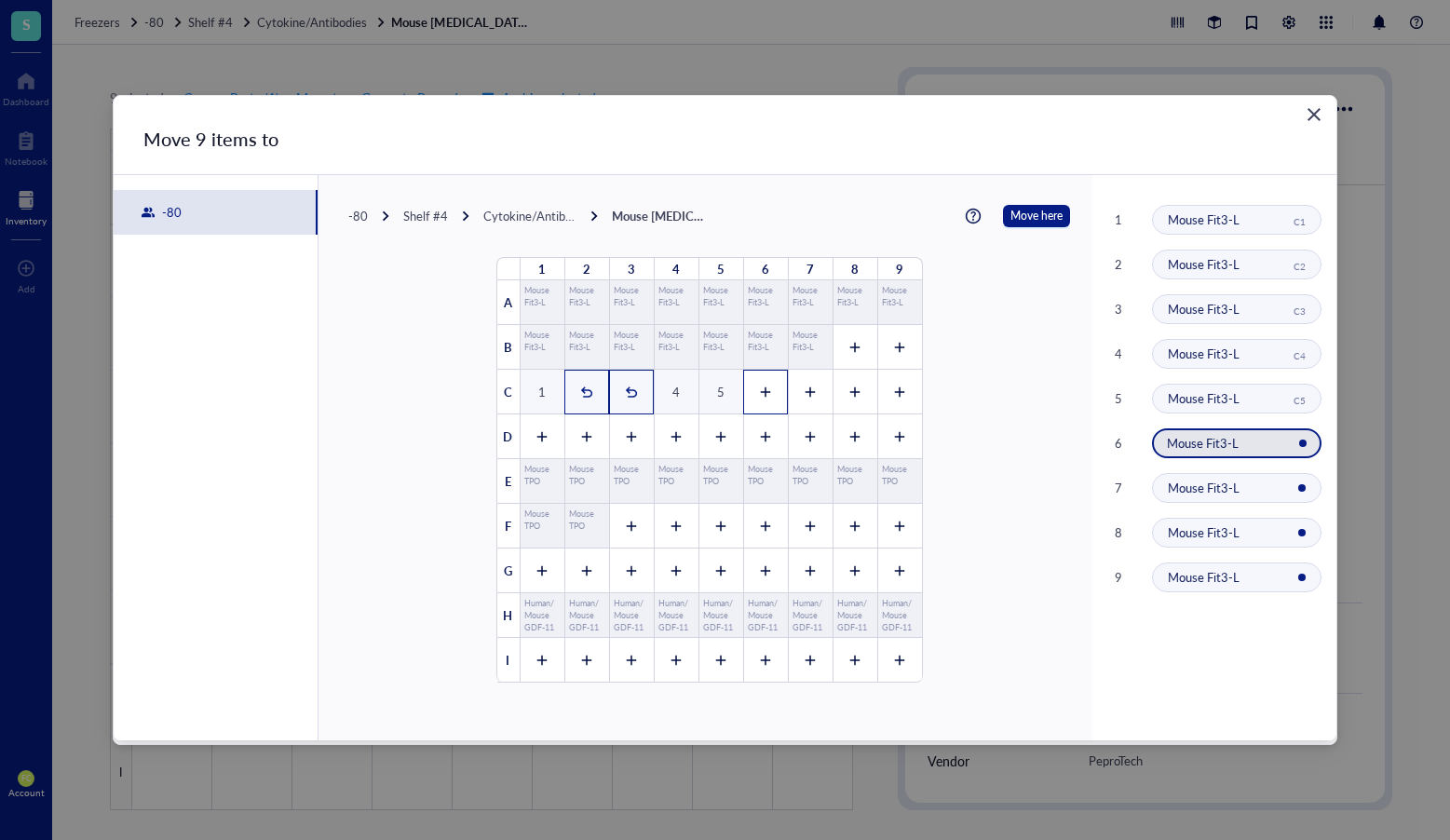
click at [759, 393] on icon at bounding box center [765, 391] width 13 height 13
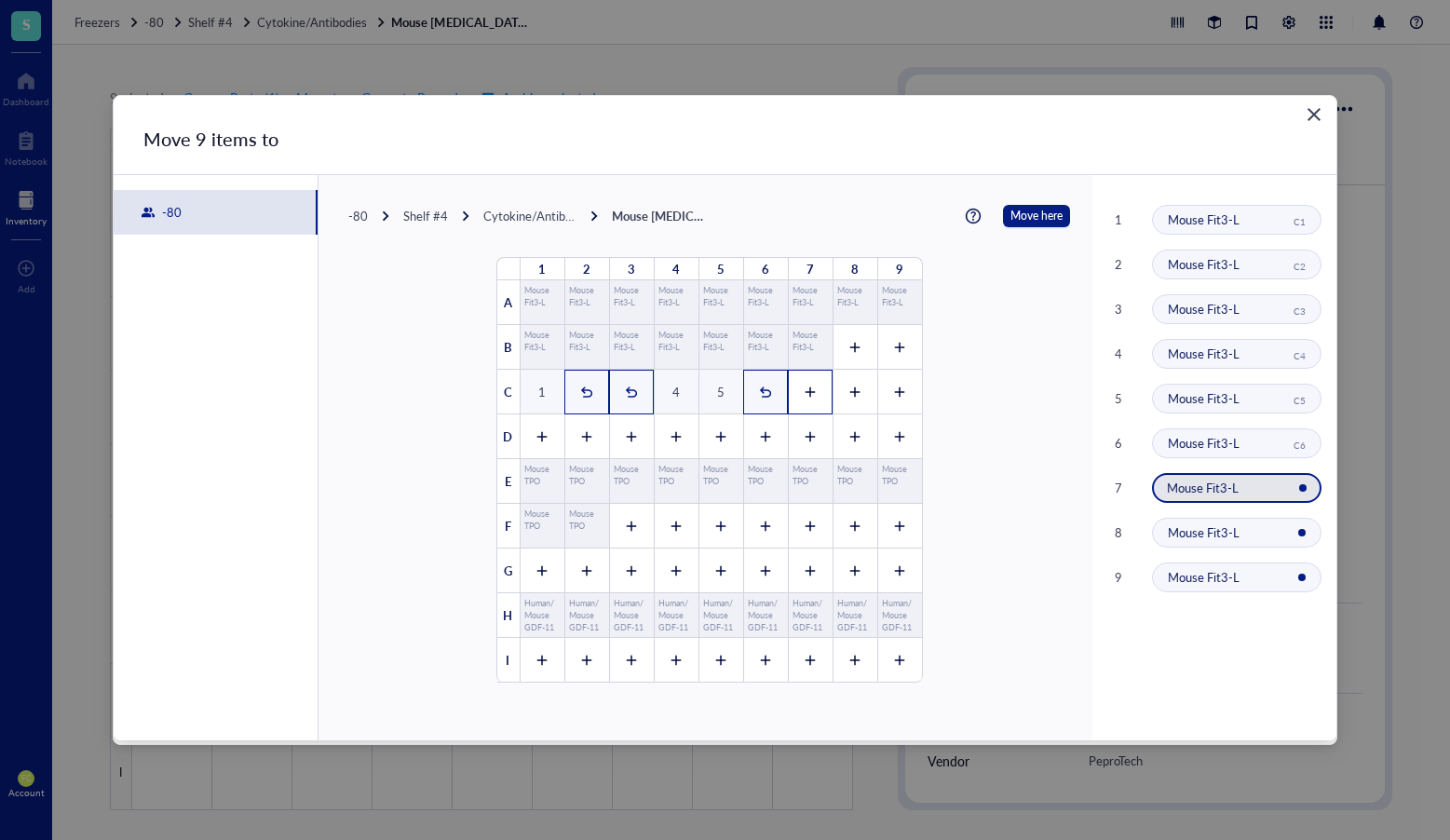
click at [789, 393] on div at bounding box center [811, 392] width 45 height 45
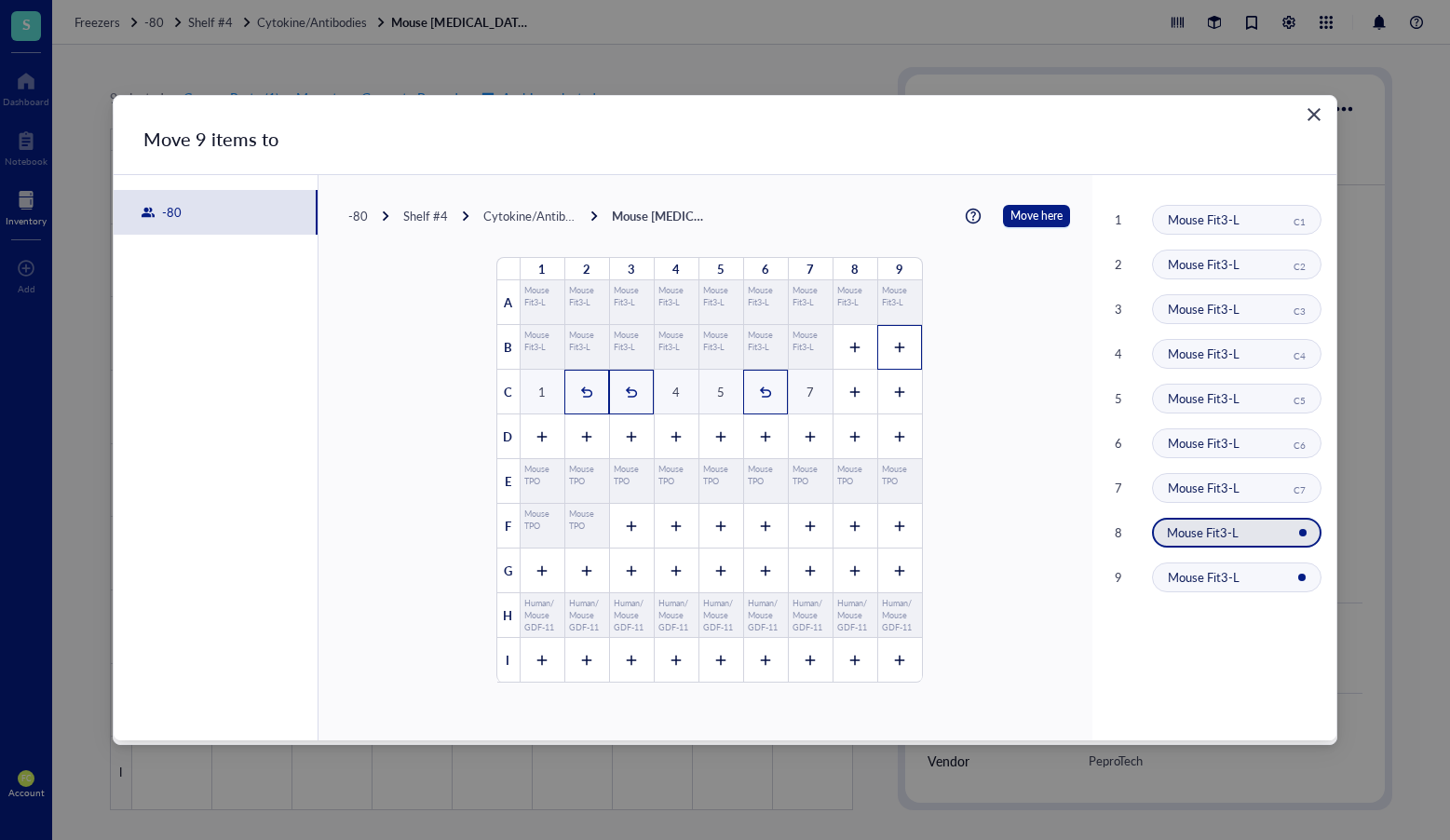
drag, startPoint x: 864, startPoint y: 360, endPoint x: 882, endPoint y: 354, distance: 19.0
click at [864, 360] on div at bounding box center [855, 347] width 45 height 45
click at [893, 352] on icon at bounding box center [899, 346] width 13 height 13
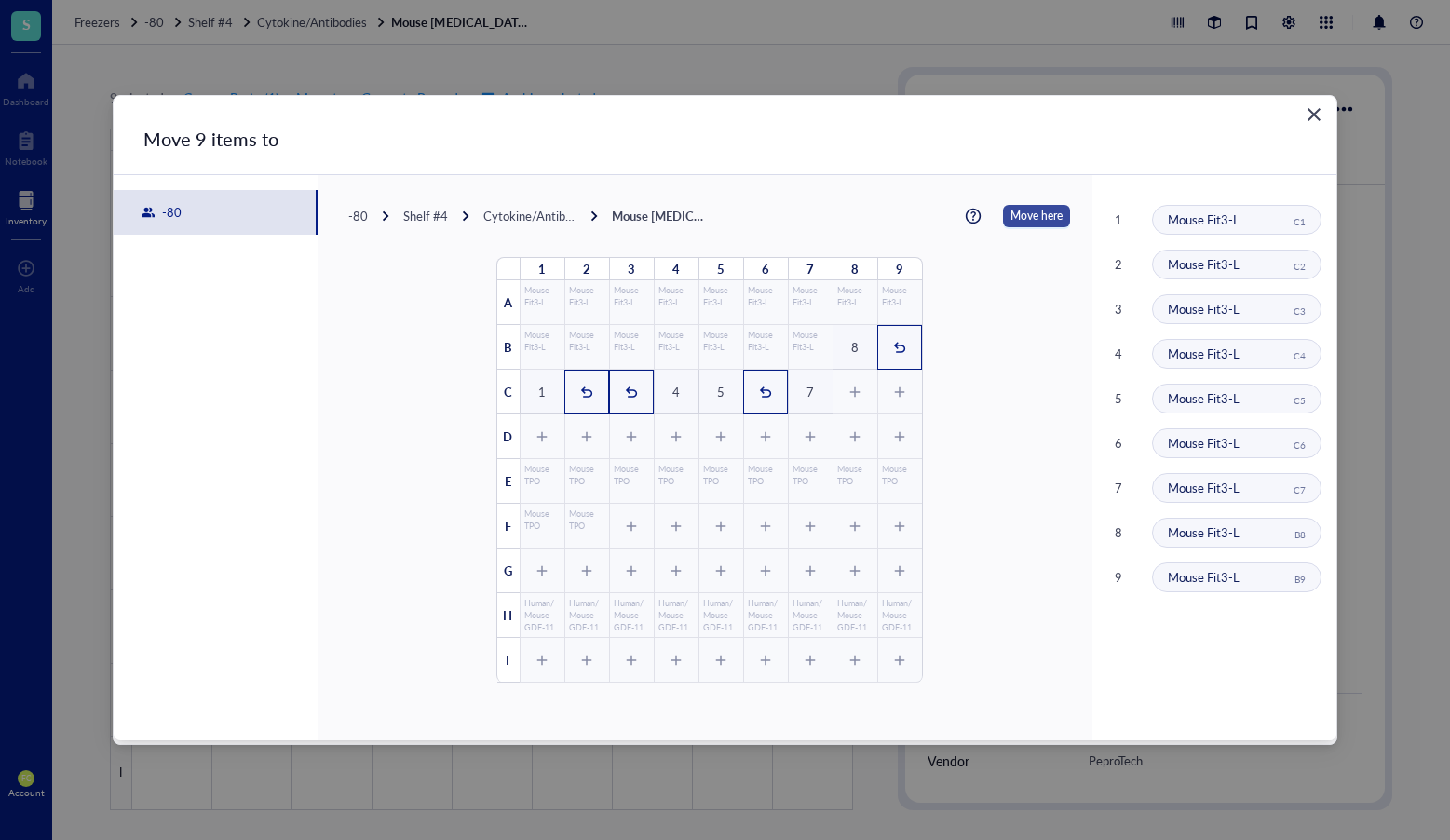
click at [1031, 216] on span "Move here" at bounding box center [1036, 215] width 52 height 22
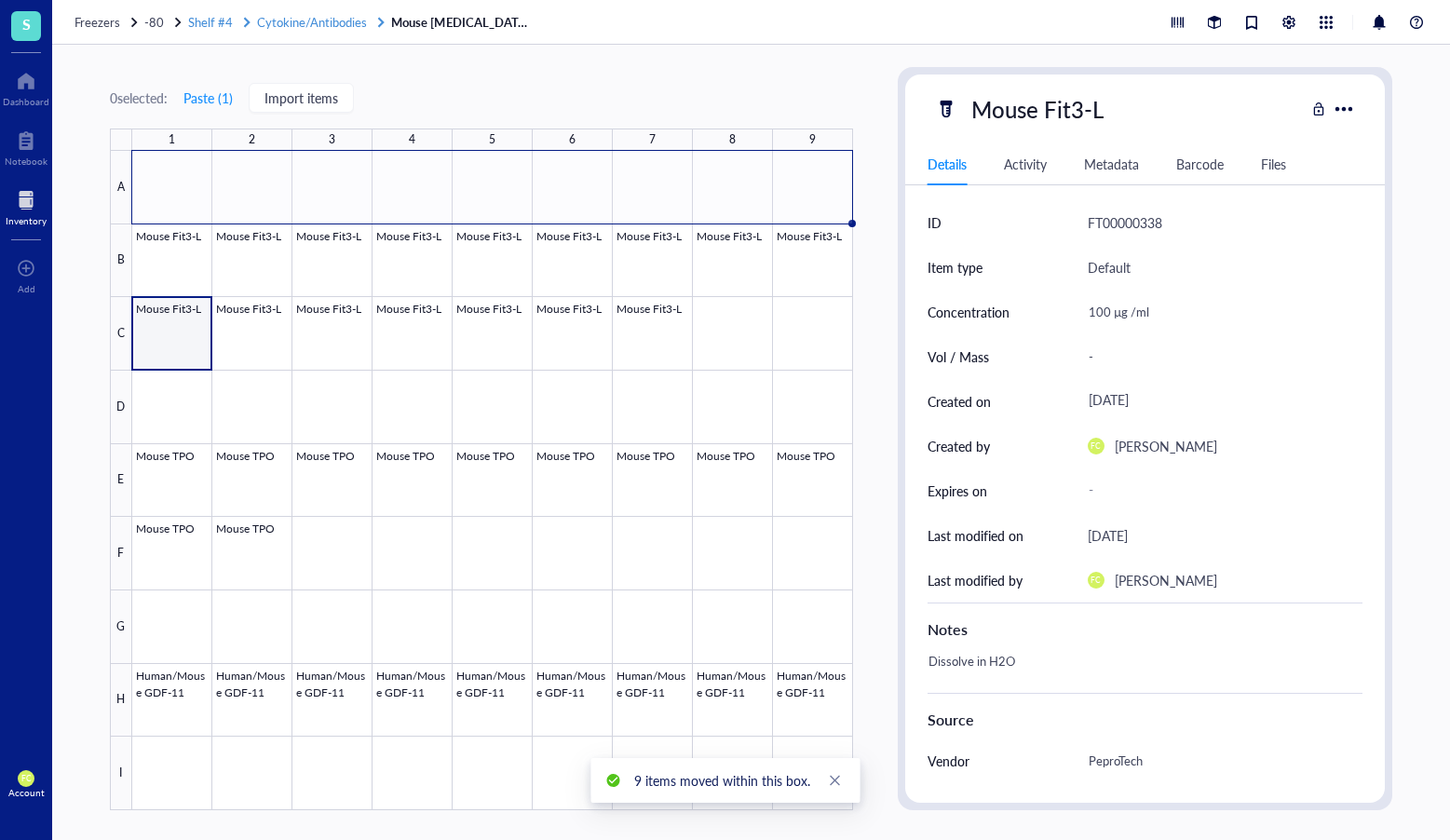
click at [311, 22] on span "Cytokine/Antibodies" at bounding box center [312, 22] width 110 height 18
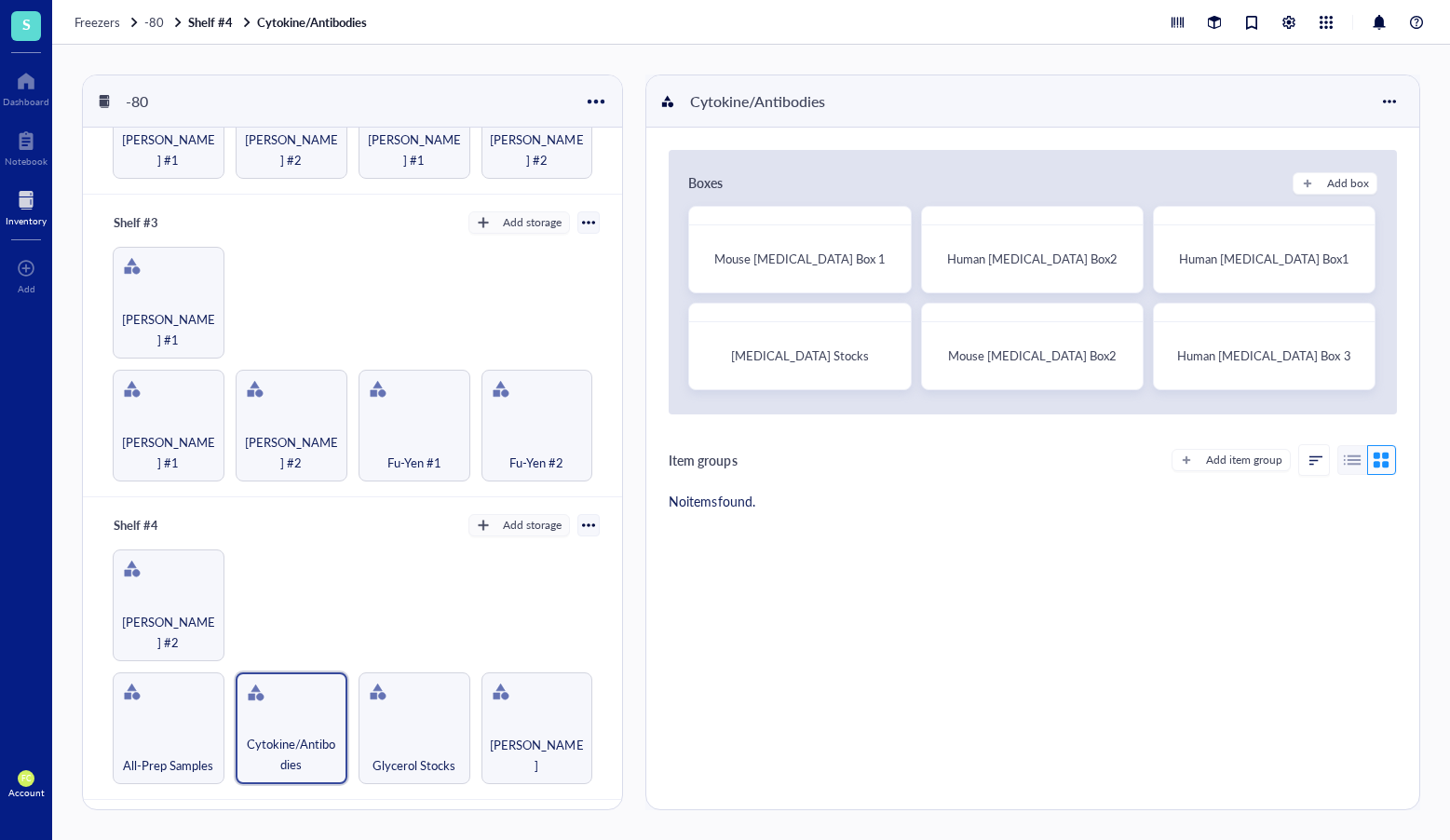
scroll to position [535, 0]
click at [13, 263] on div "Add" at bounding box center [25, 273] width 52 height 52
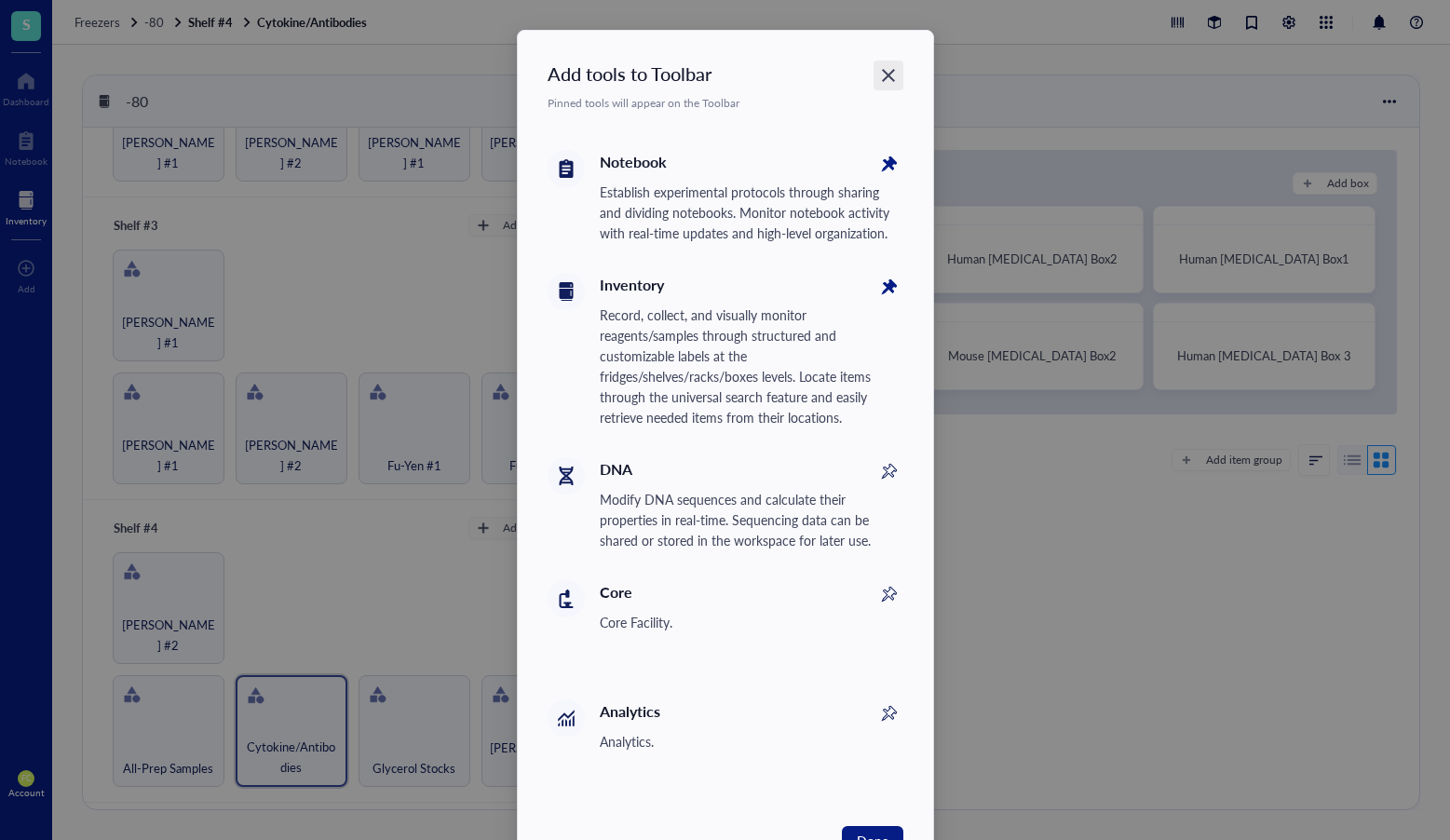
click at [890, 68] on icon "Close" at bounding box center [888, 76] width 18 height 18
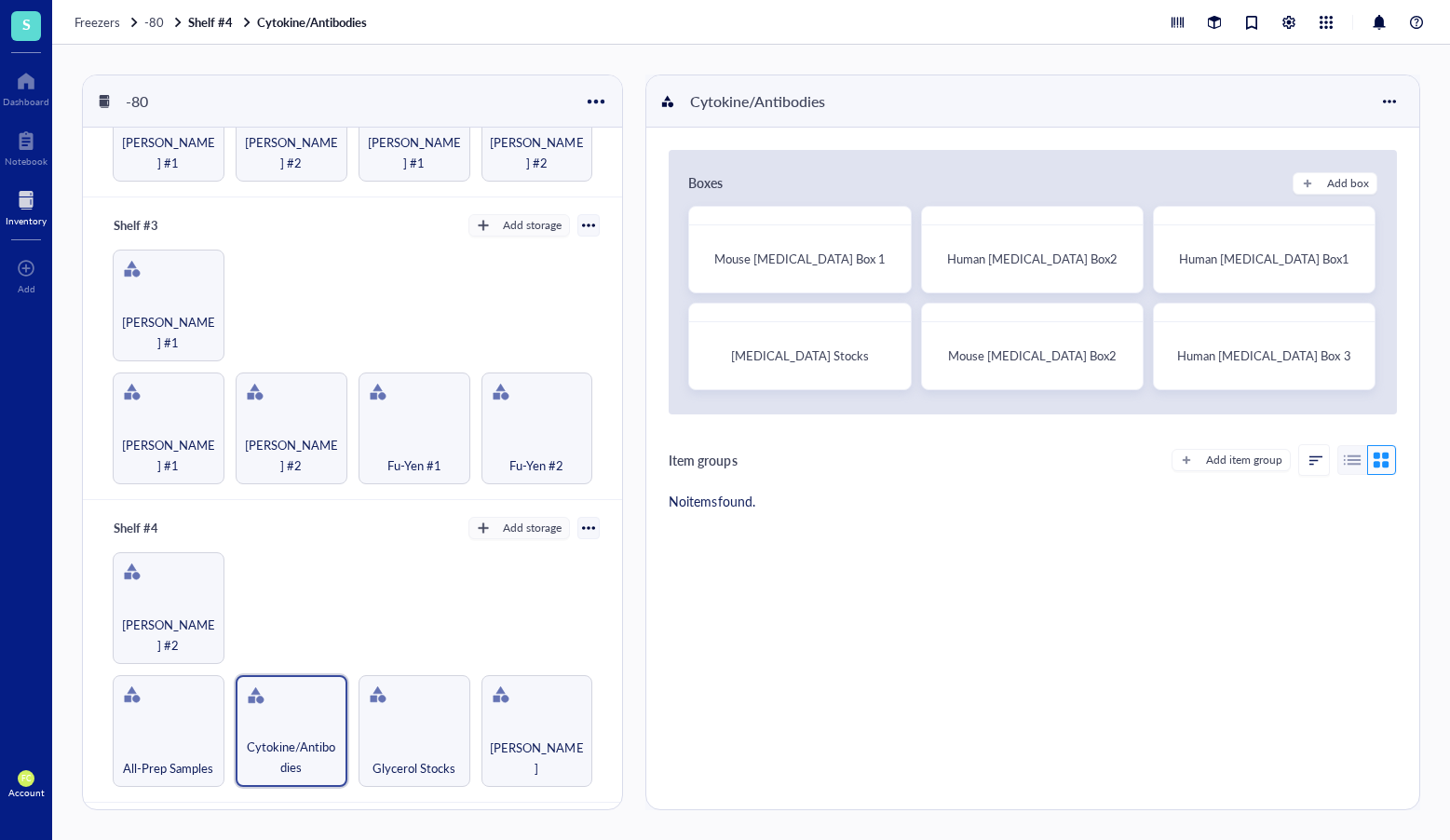
click at [1308, 21] on div at bounding box center [1297, 22] width 262 height 22
click at [1291, 21] on div at bounding box center [1289, 22] width 21 height 21
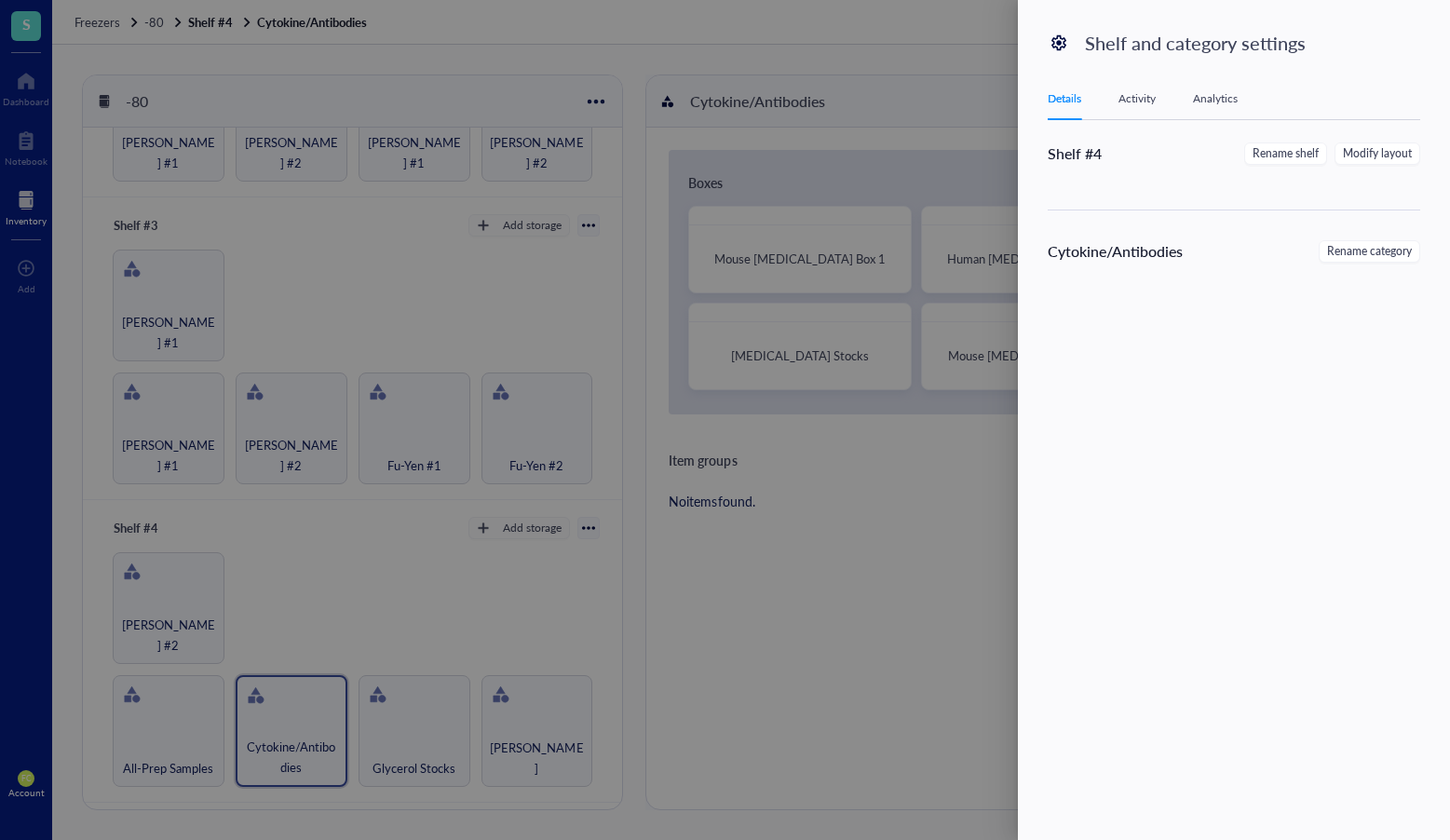
click at [944, 97] on div at bounding box center [725, 420] width 1450 height 840
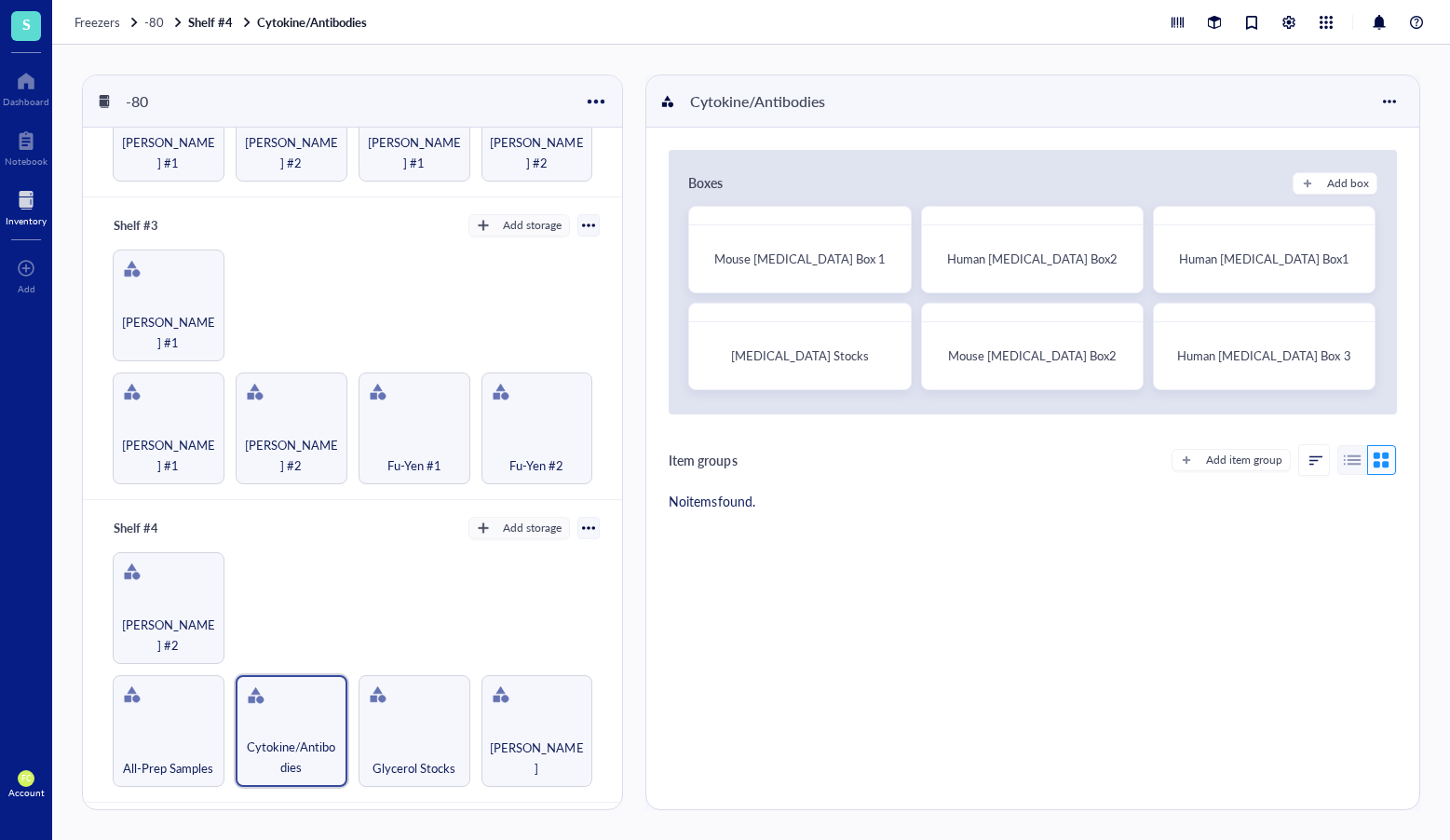
click at [34, 25] on span "S" at bounding box center [25, 25] width 29 height 29
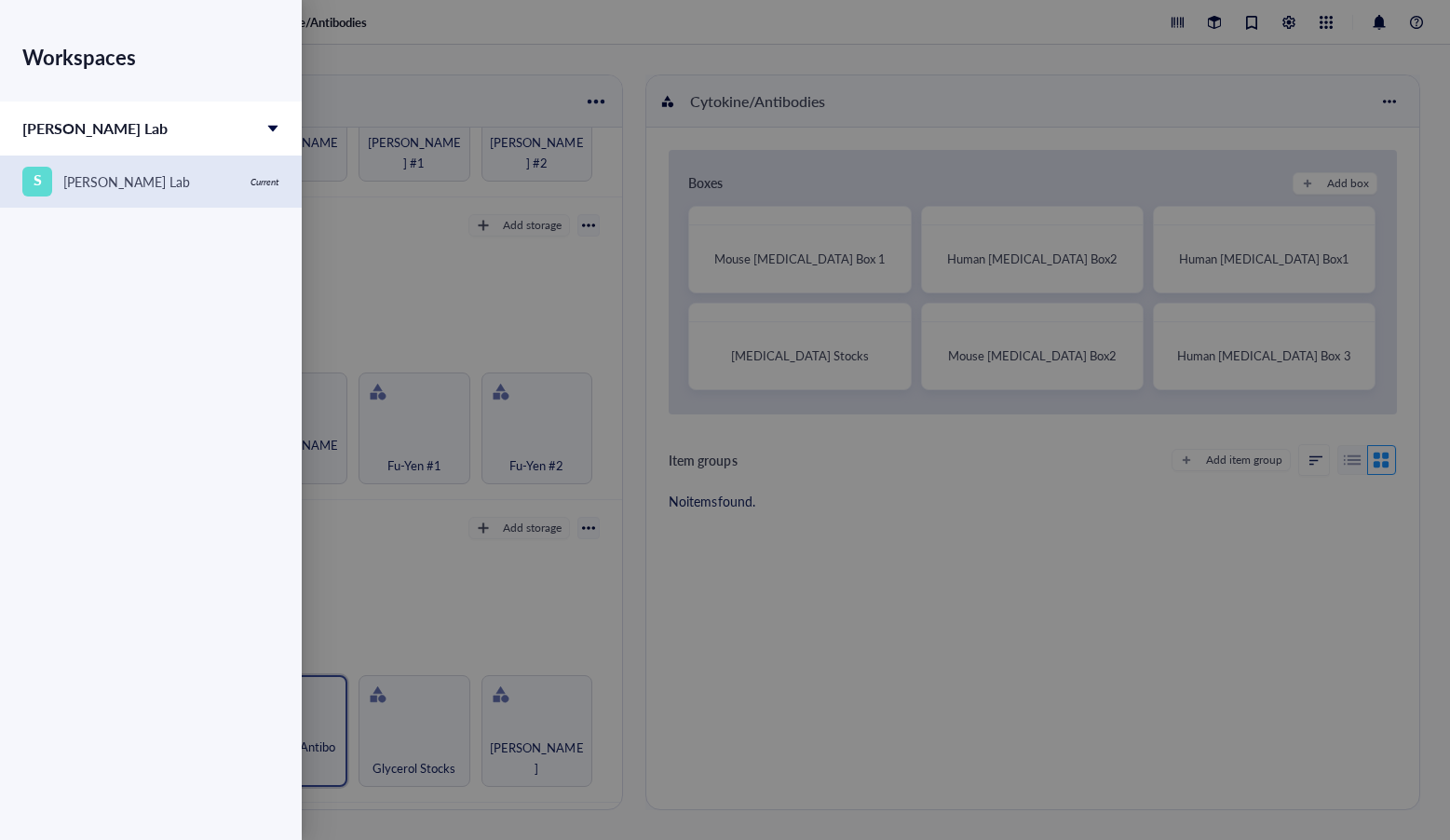
click at [152, 171] on div "S Stanley Lee Lab" at bounding box center [131, 181] width 217 height 29
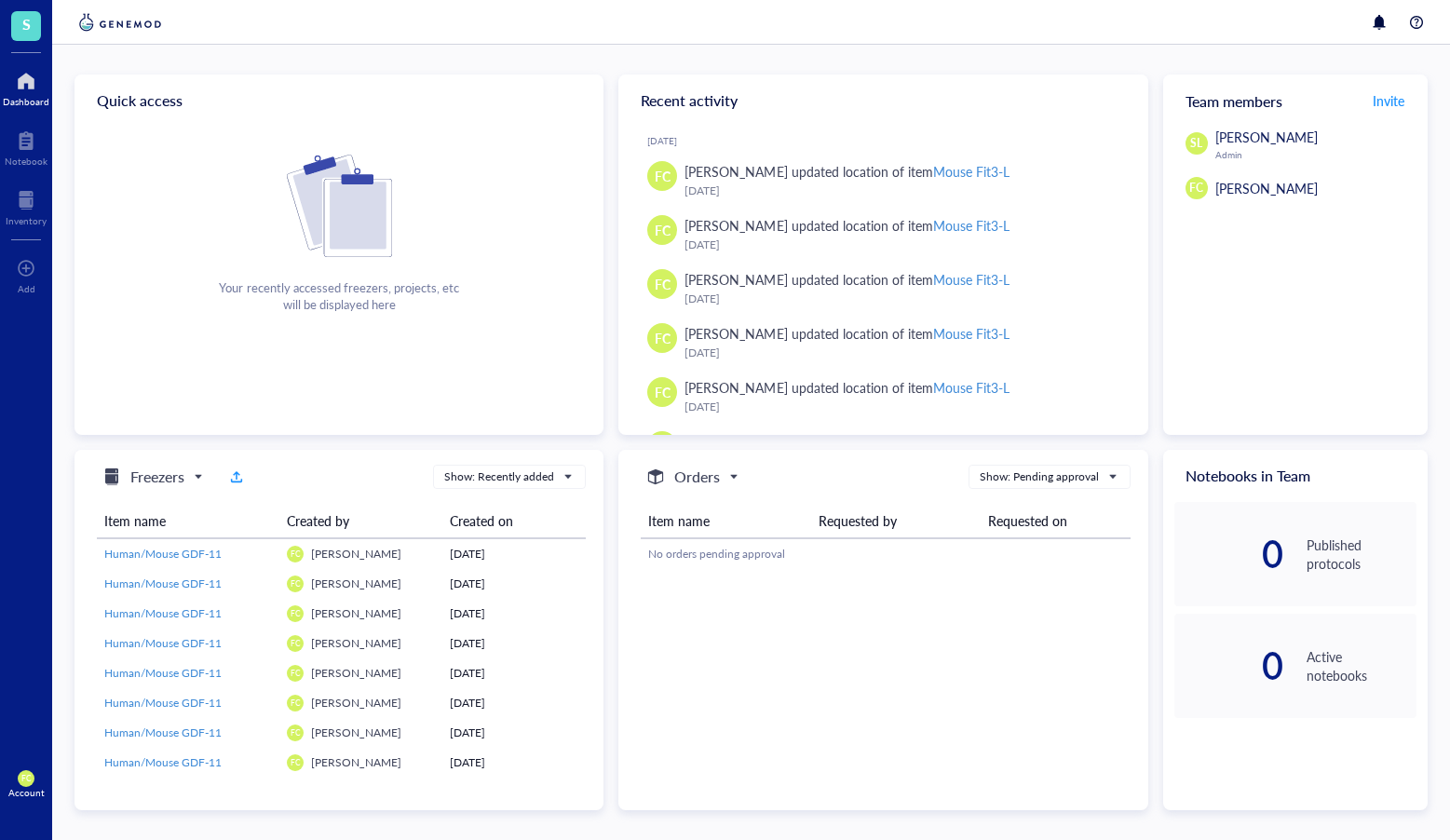
click at [345, 230] on img at bounding box center [340, 205] width 106 height 103
click at [40, 263] on div "Add" at bounding box center [25, 273] width 52 height 52
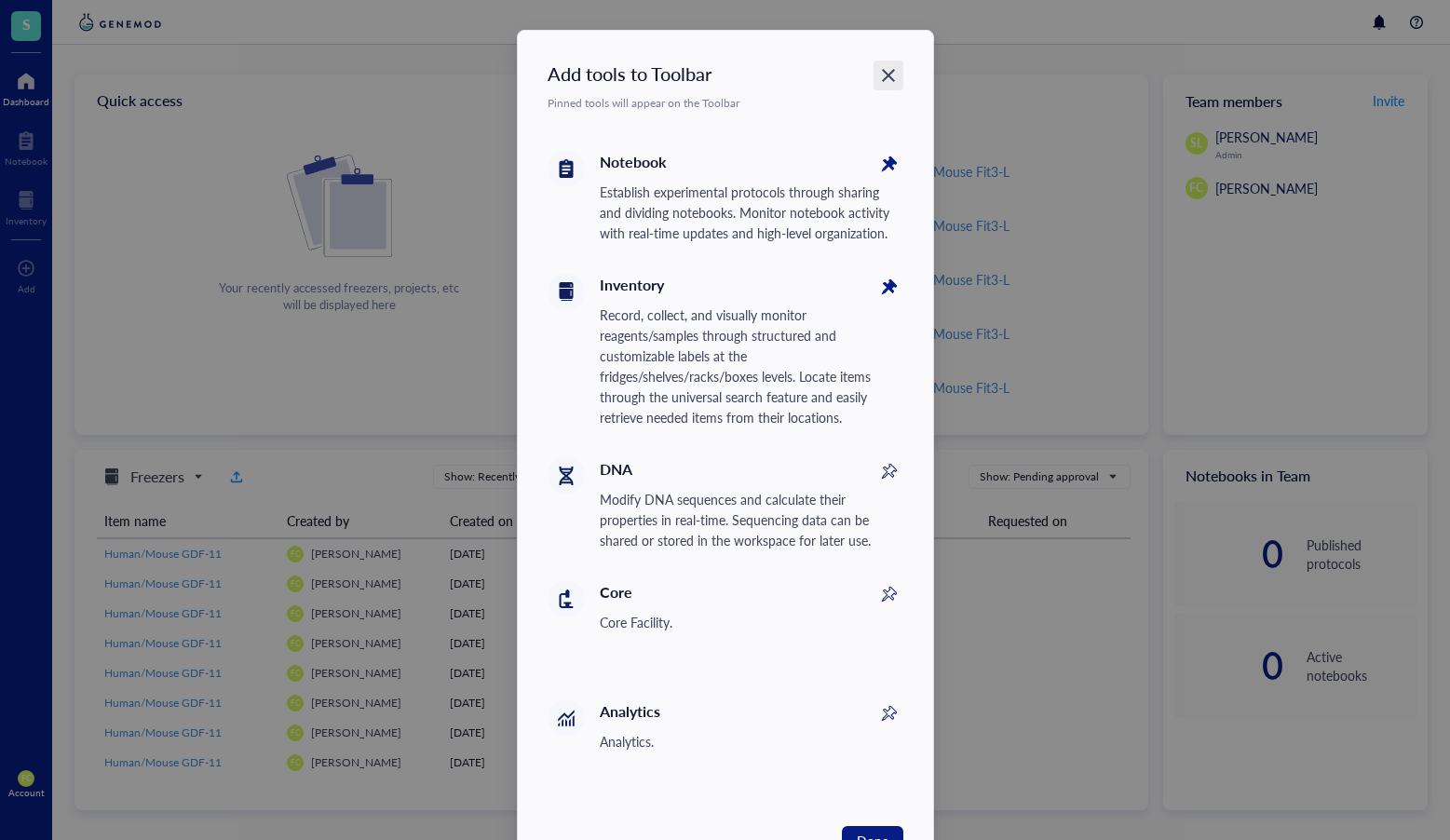
click at [895, 76] on div "Close" at bounding box center [888, 75] width 29 height 29
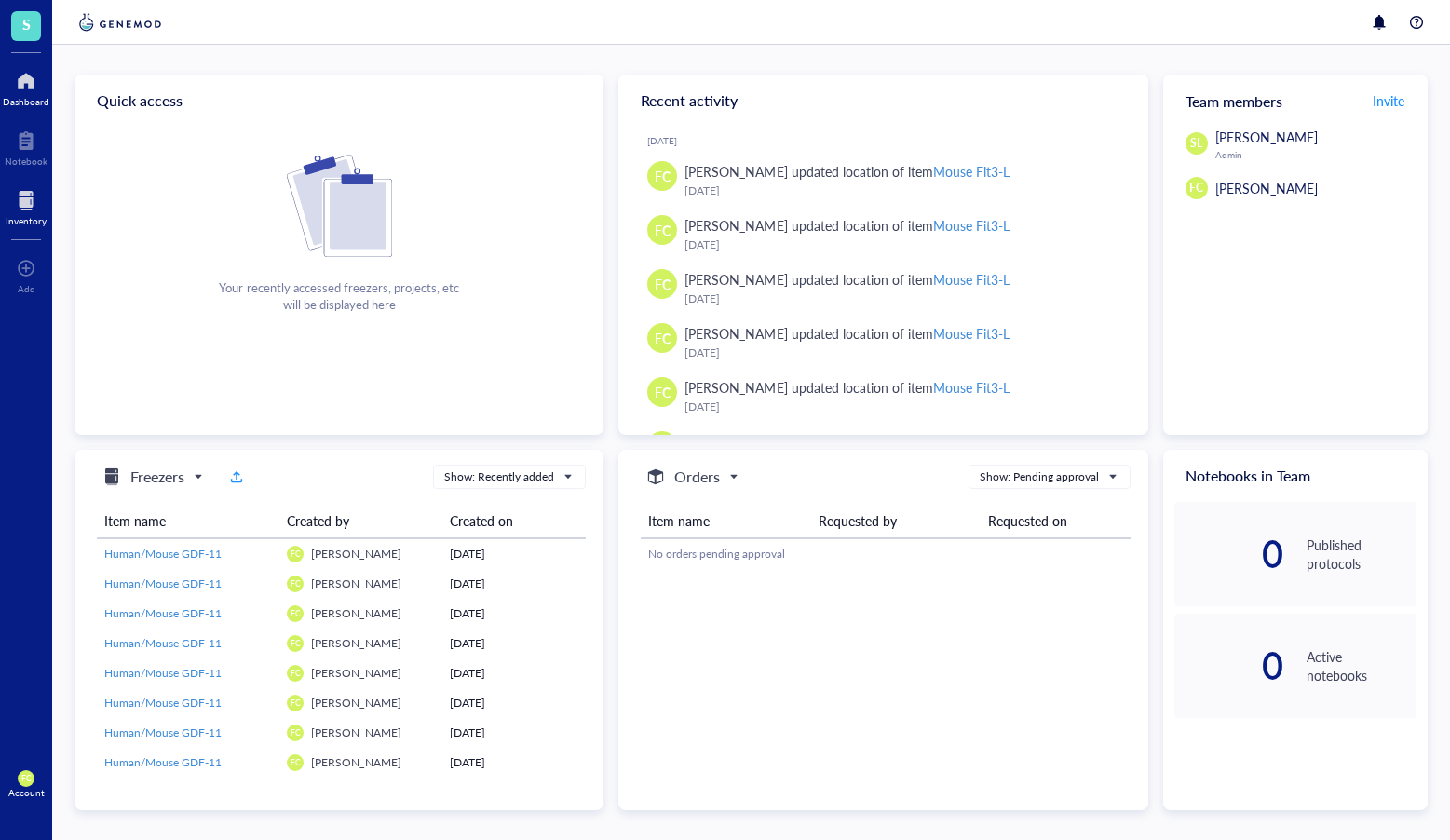
click at [34, 194] on div at bounding box center [26, 199] width 41 height 29
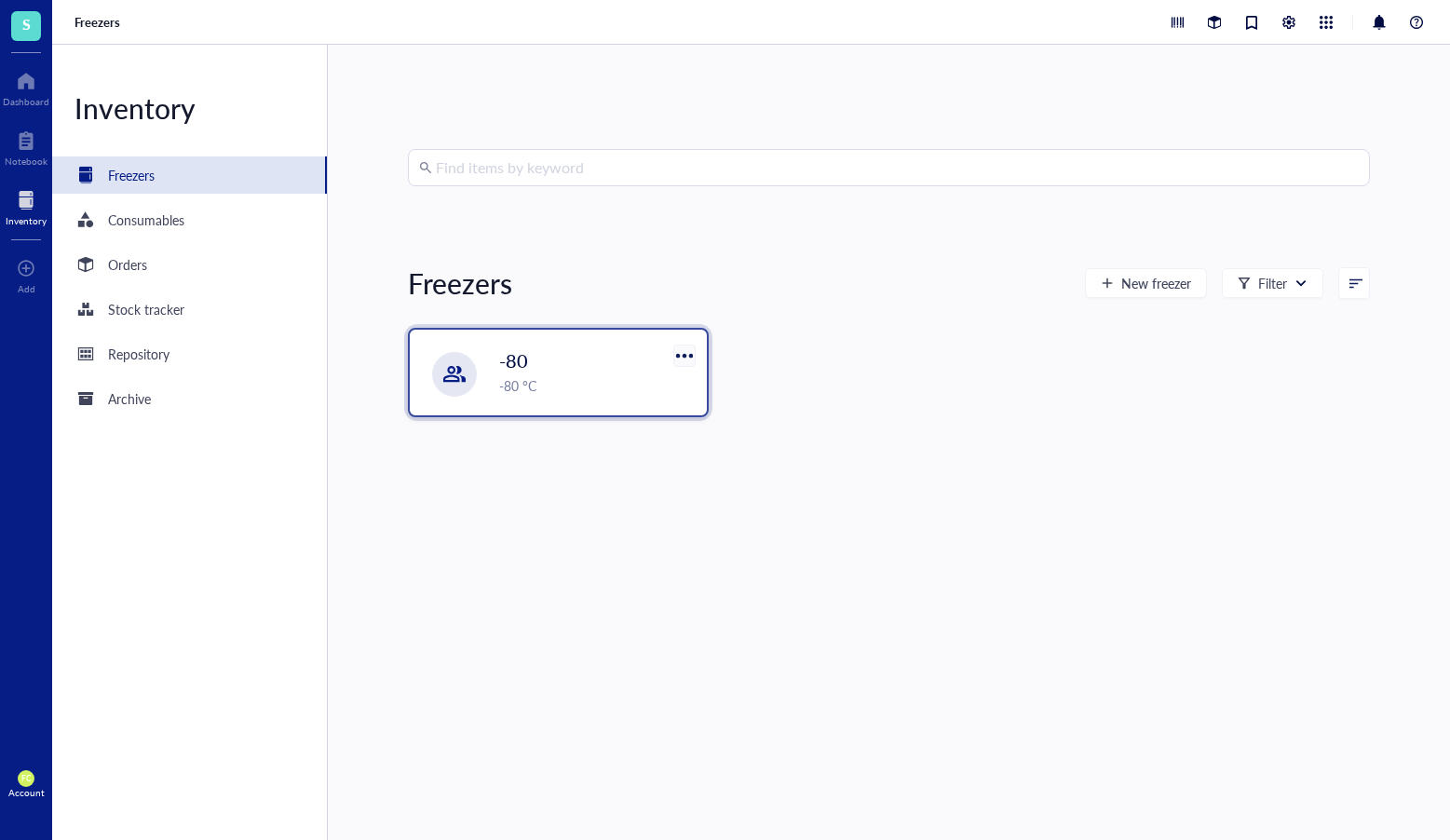
click at [683, 354] on div at bounding box center [685, 355] width 27 height 27
click at [761, 413] on div "Settings" at bounding box center [738, 417] width 107 height 17
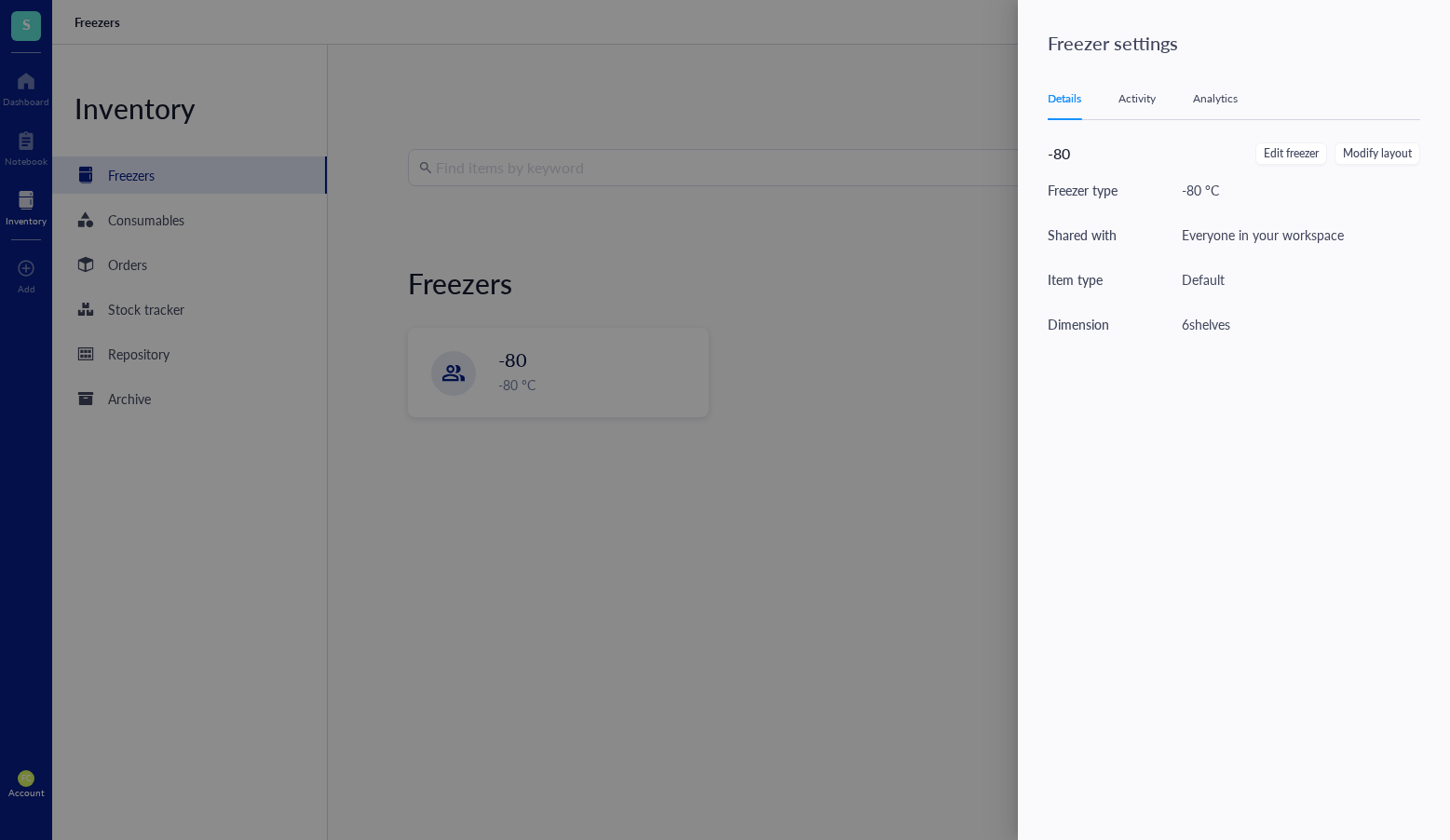
click at [1144, 102] on div "Activity" at bounding box center [1138, 98] width 37 height 19
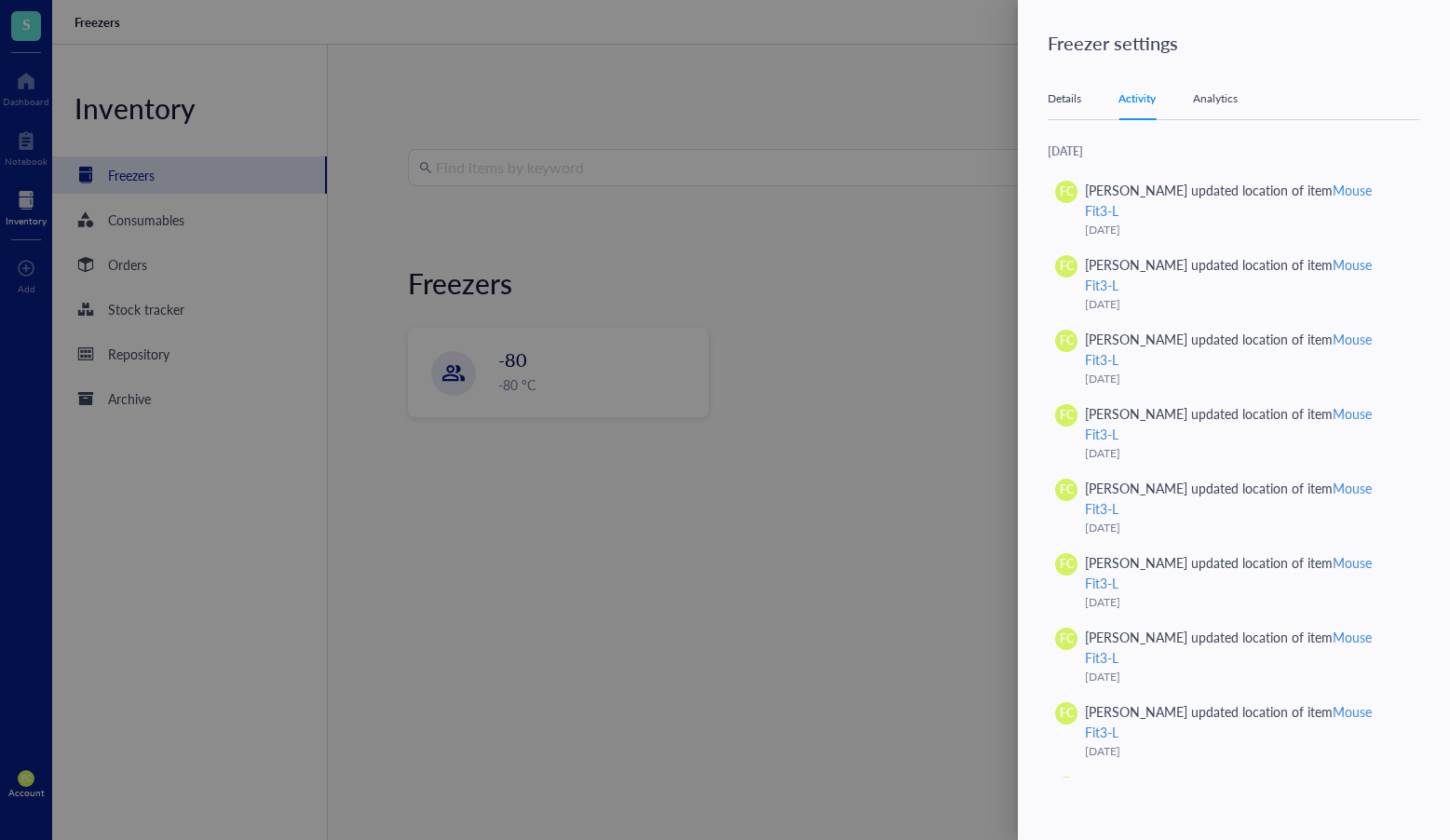
click at [1210, 100] on div "Analytics" at bounding box center [1216, 98] width 45 height 19
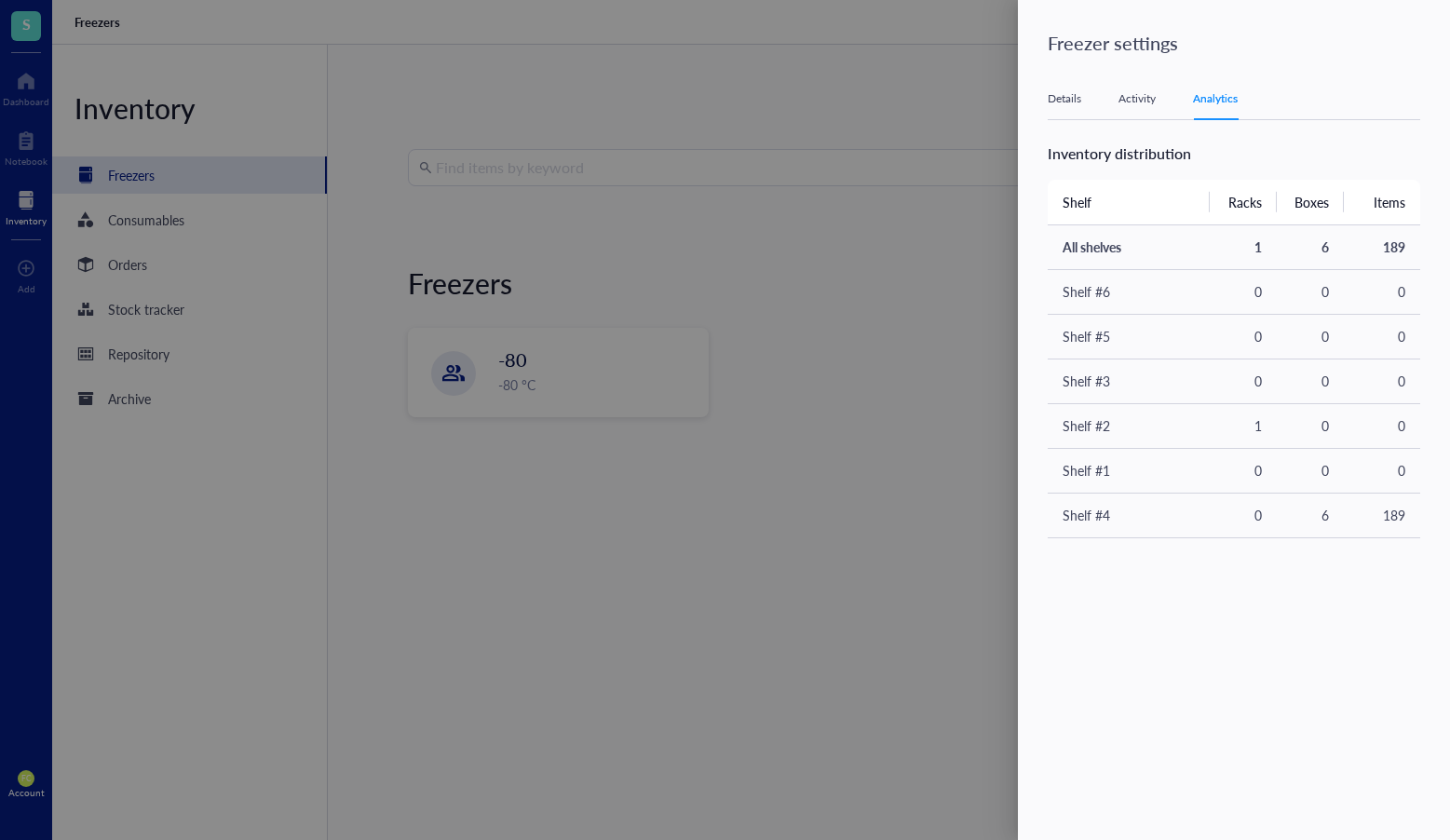
click at [865, 366] on div at bounding box center [725, 420] width 1450 height 840
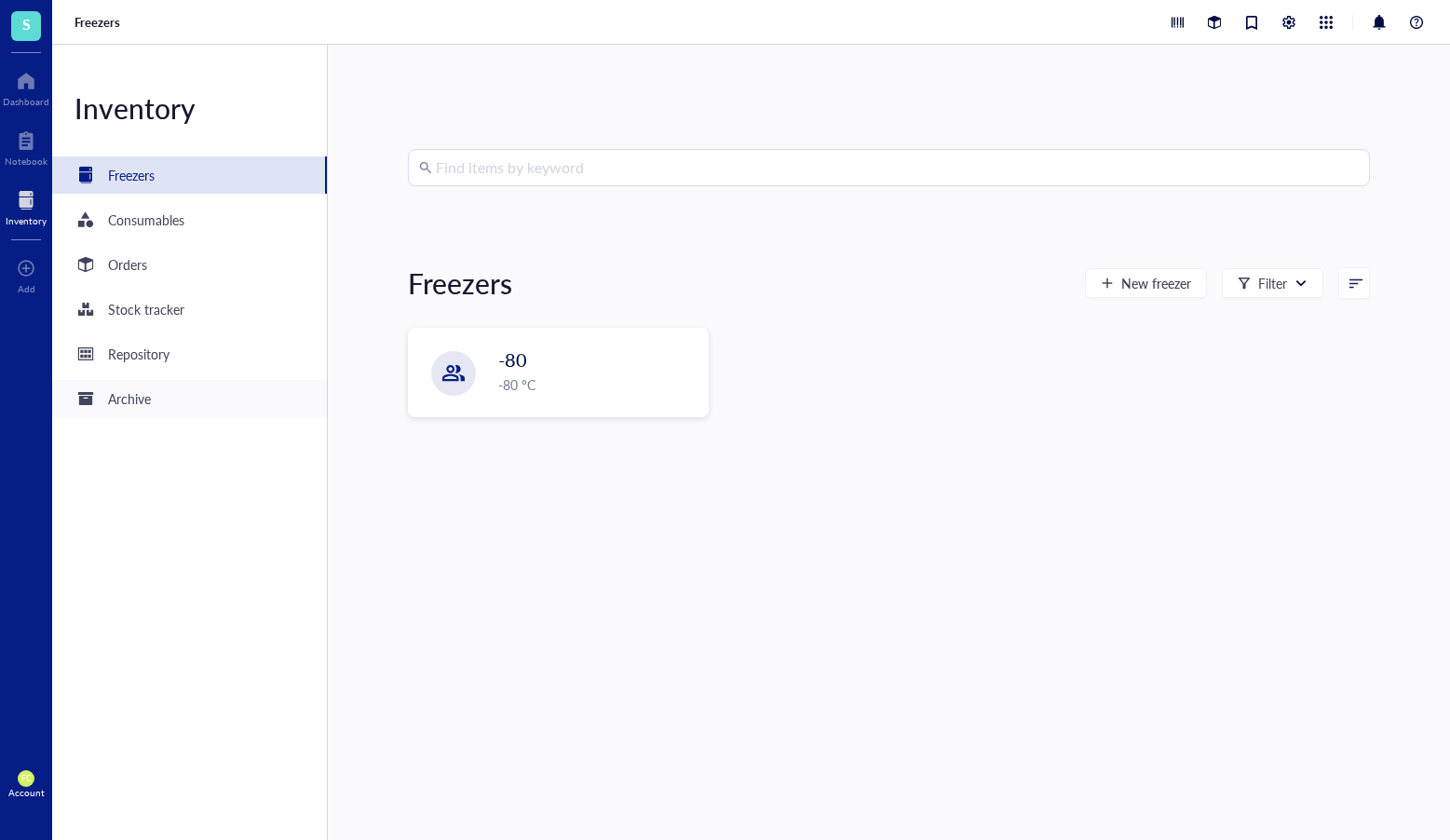
click at [182, 386] on div "Archive" at bounding box center [189, 398] width 275 height 37
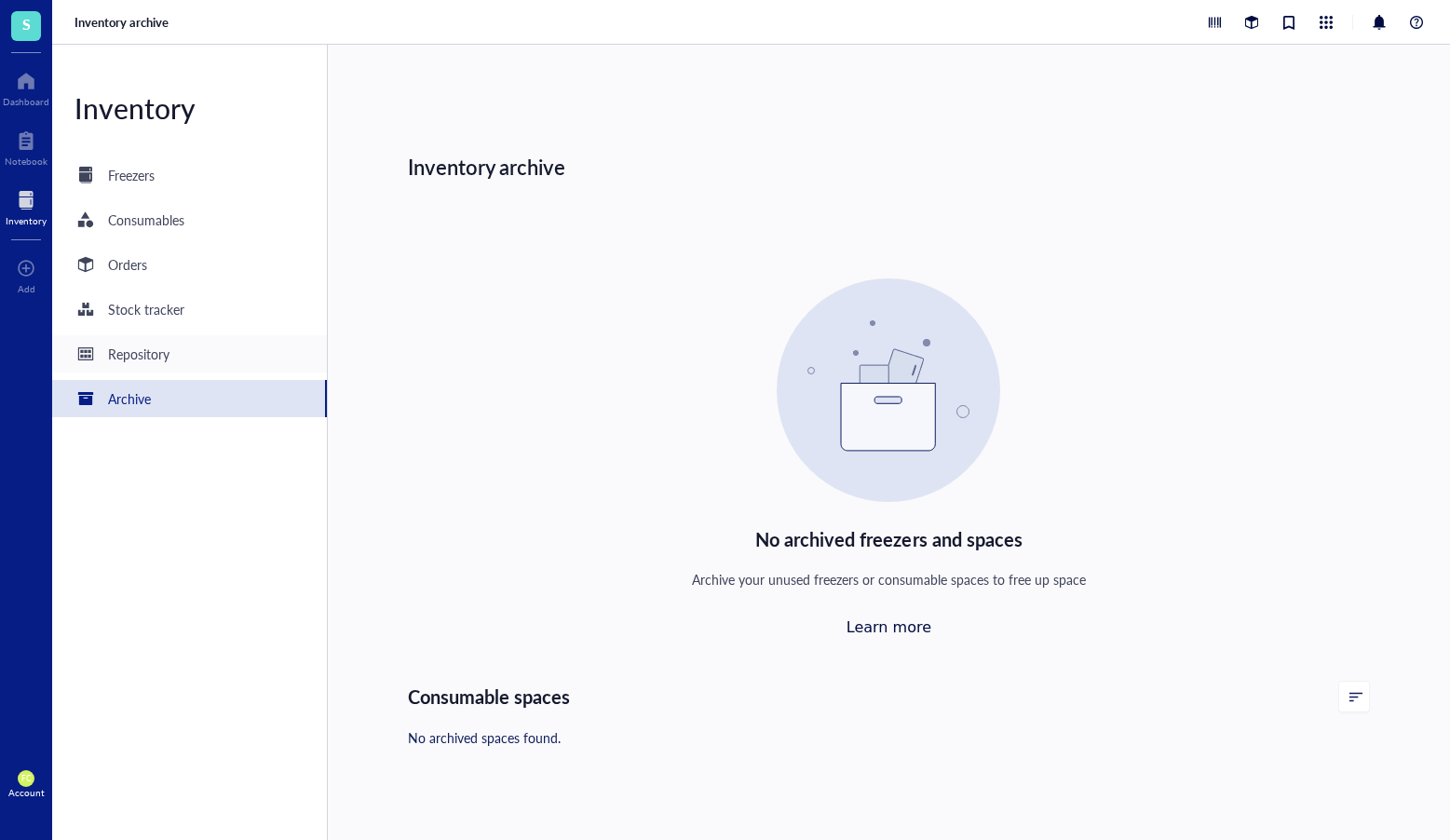
click at [224, 369] on div "Repository" at bounding box center [189, 354] width 275 height 37
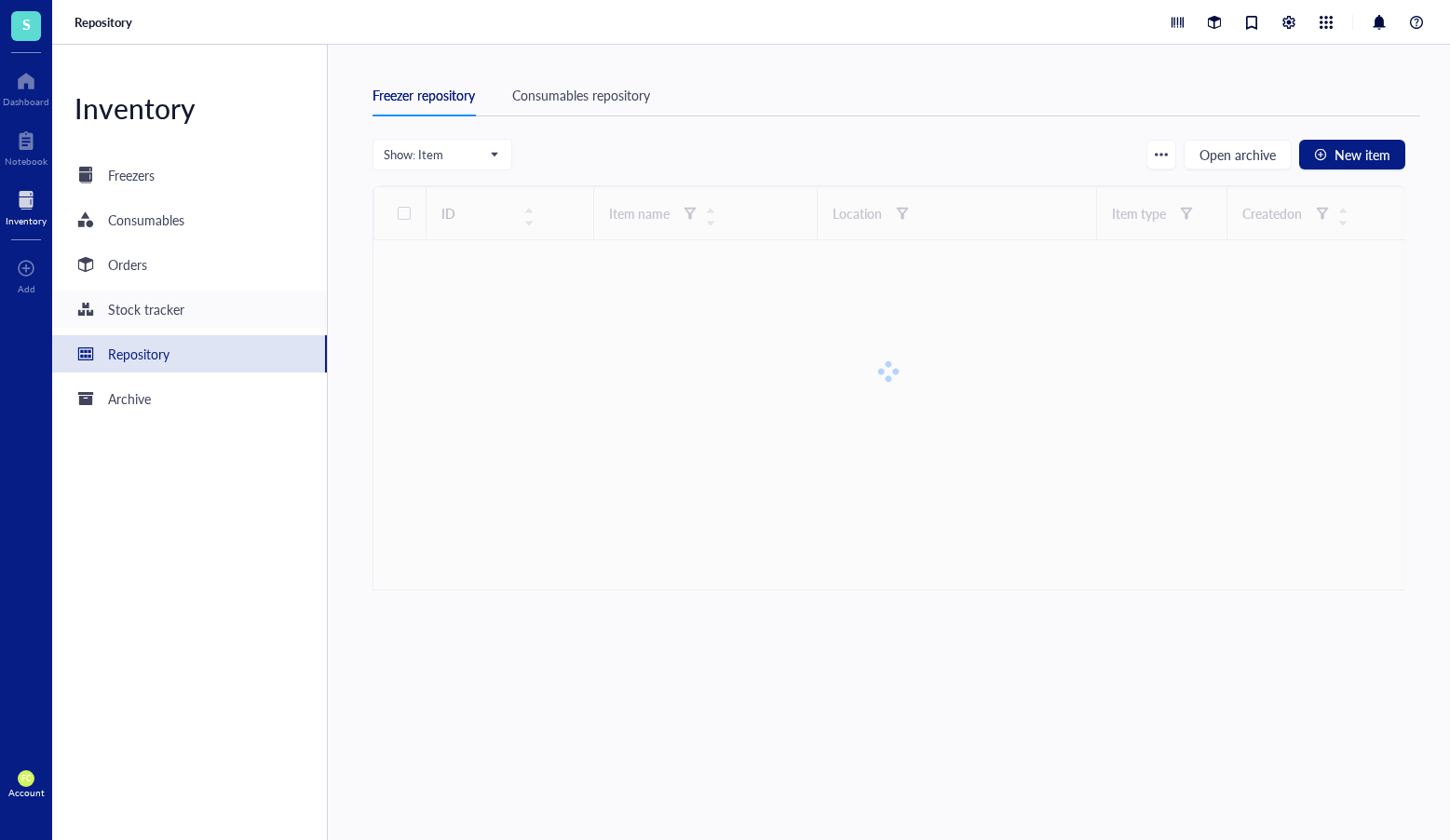
click at [220, 306] on div "Stock tracker" at bounding box center [189, 309] width 275 height 37
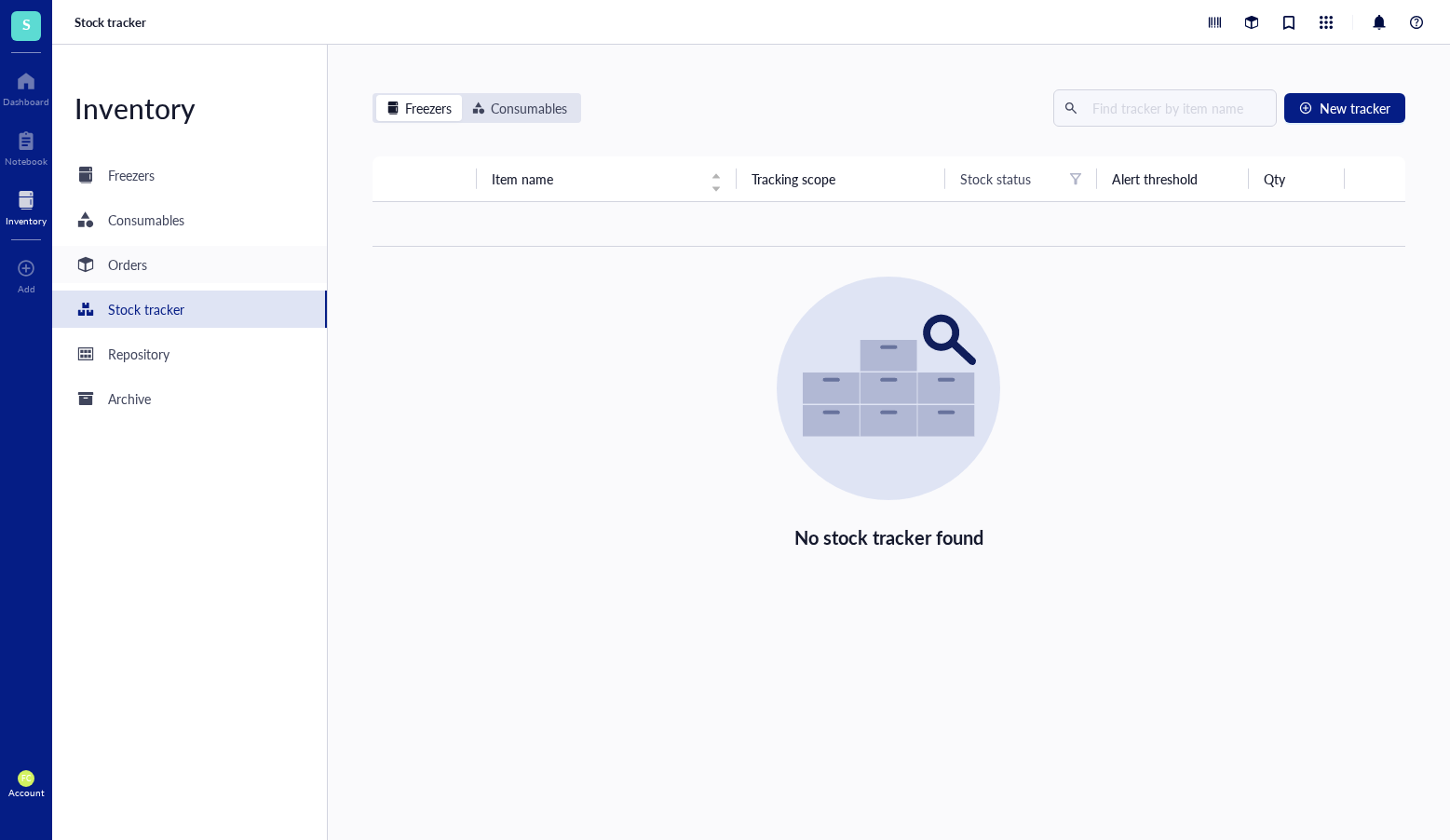
click at [211, 253] on div "Orders" at bounding box center [189, 264] width 275 height 37
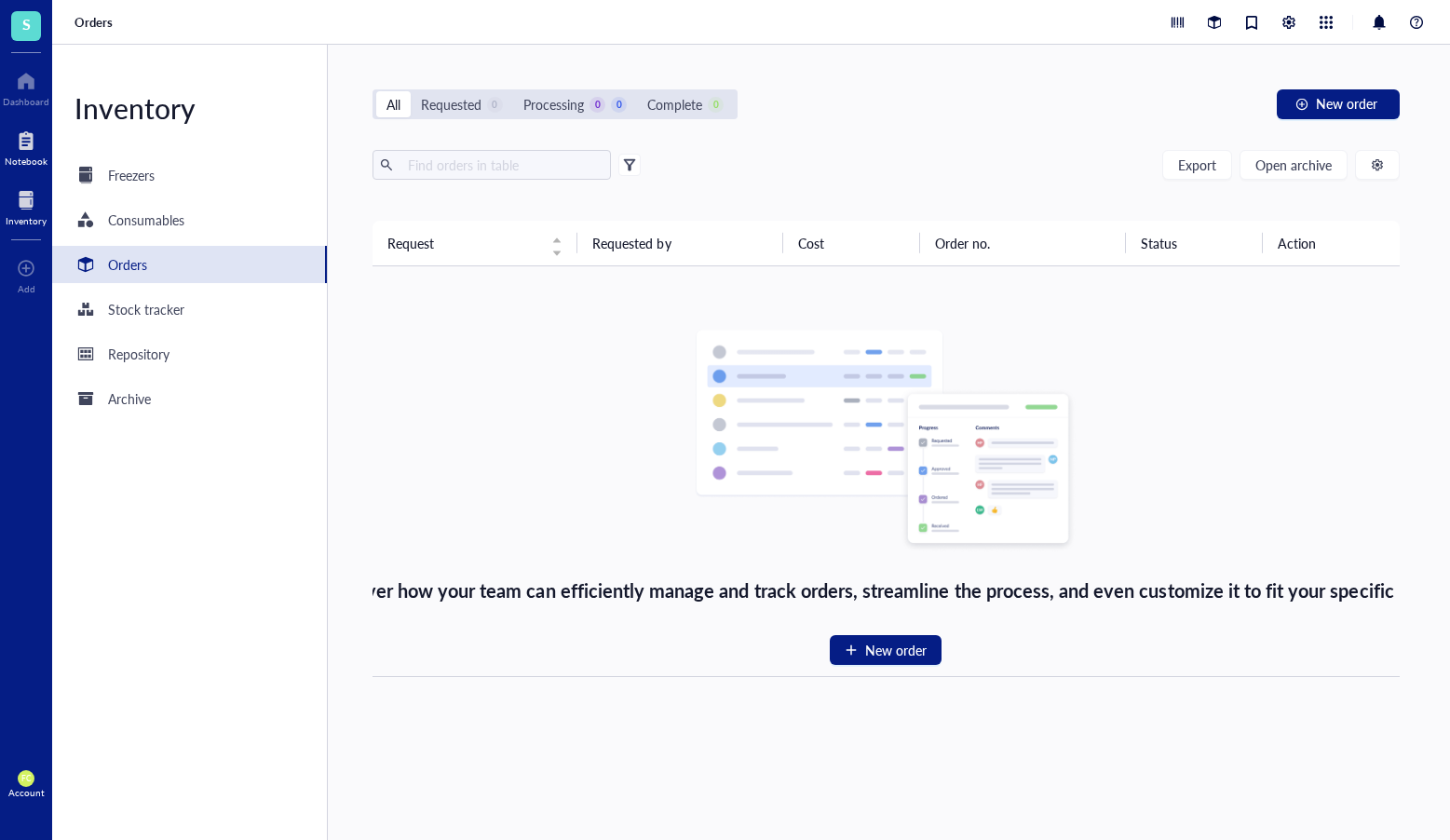
click at [23, 127] on div at bounding box center [26, 141] width 43 height 29
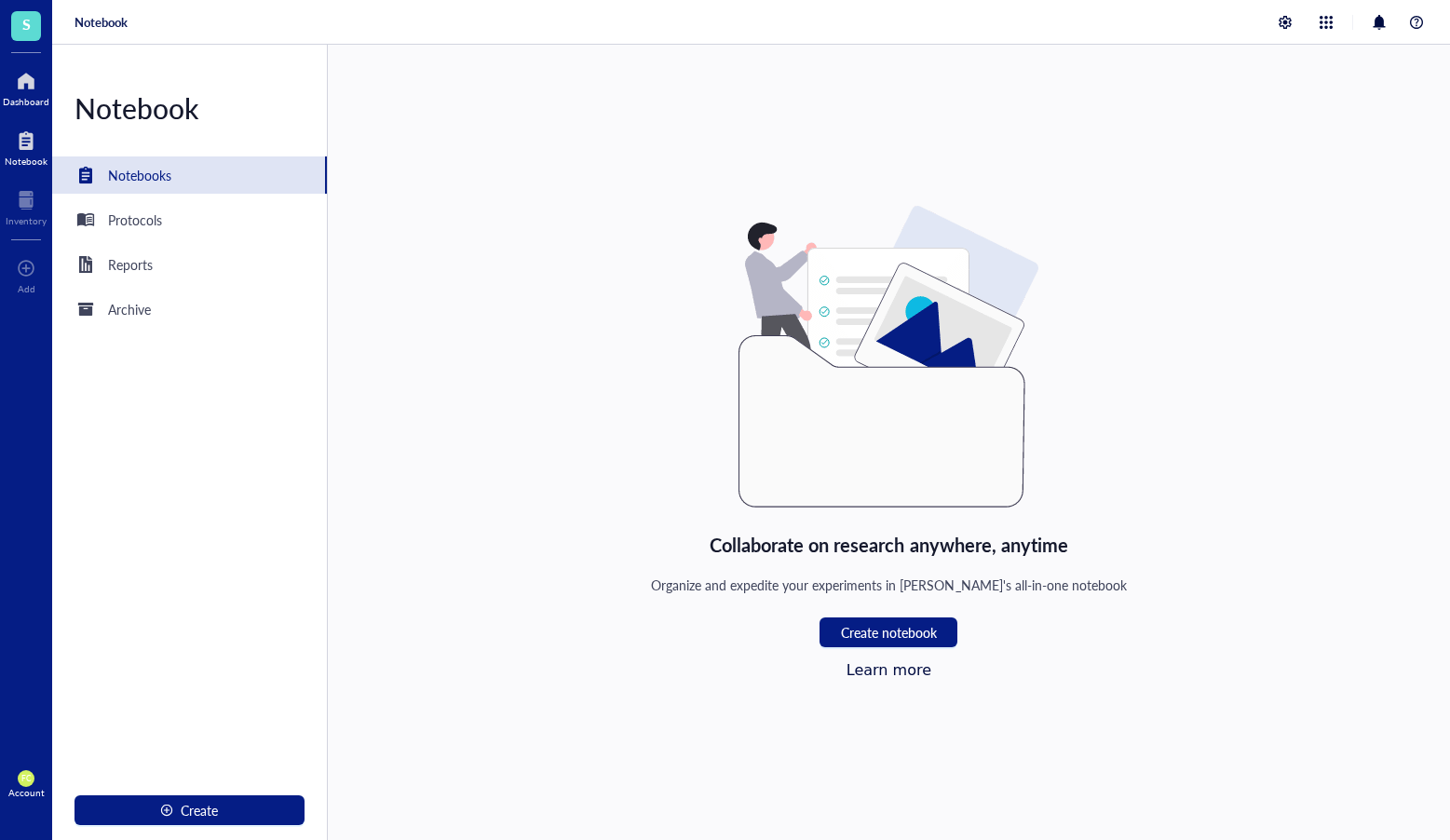
click at [30, 90] on div at bounding box center [26, 81] width 47 height 29
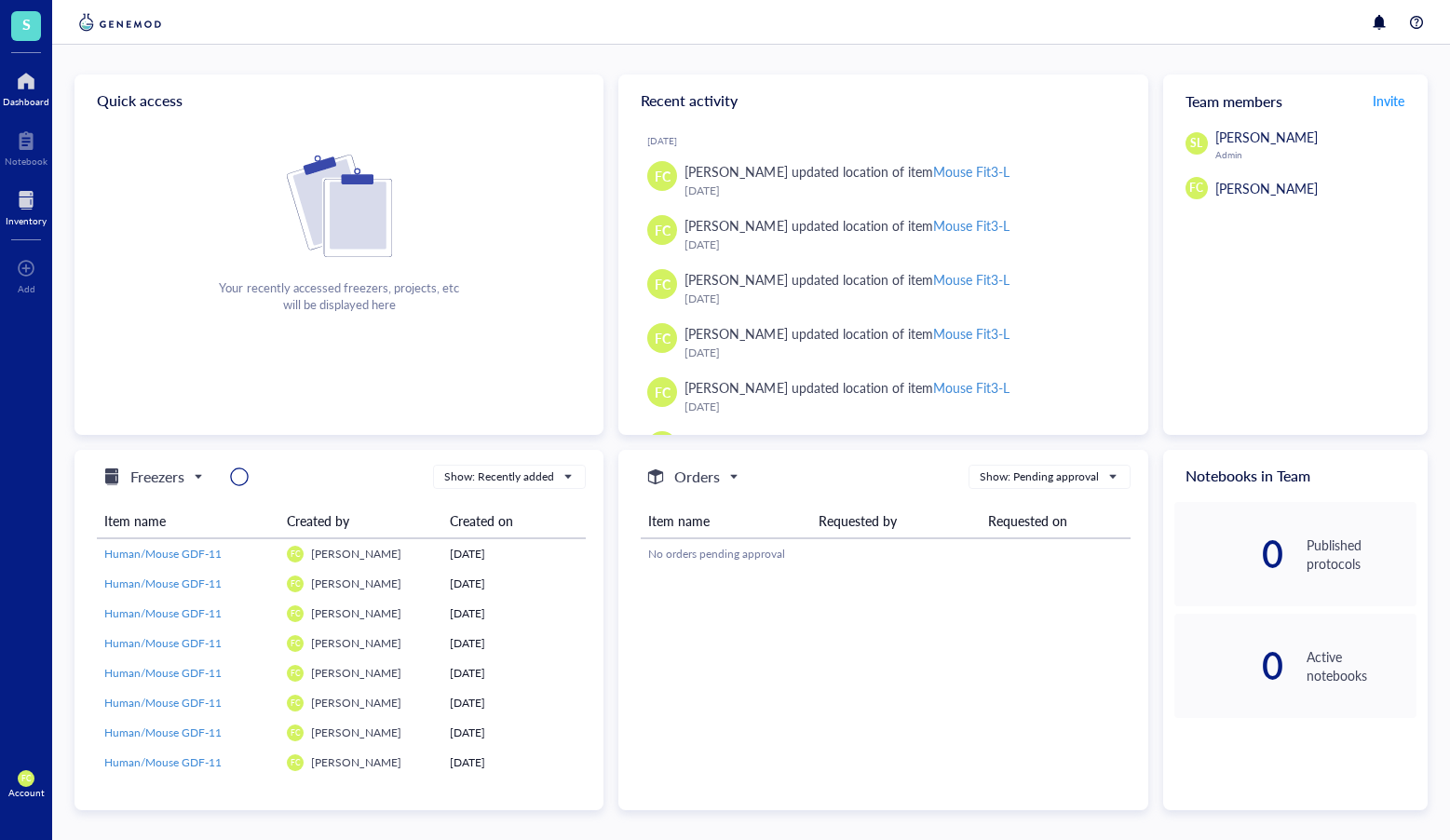
click at [35, 195] on div at bounding box center [26, 199] width 41 height 29
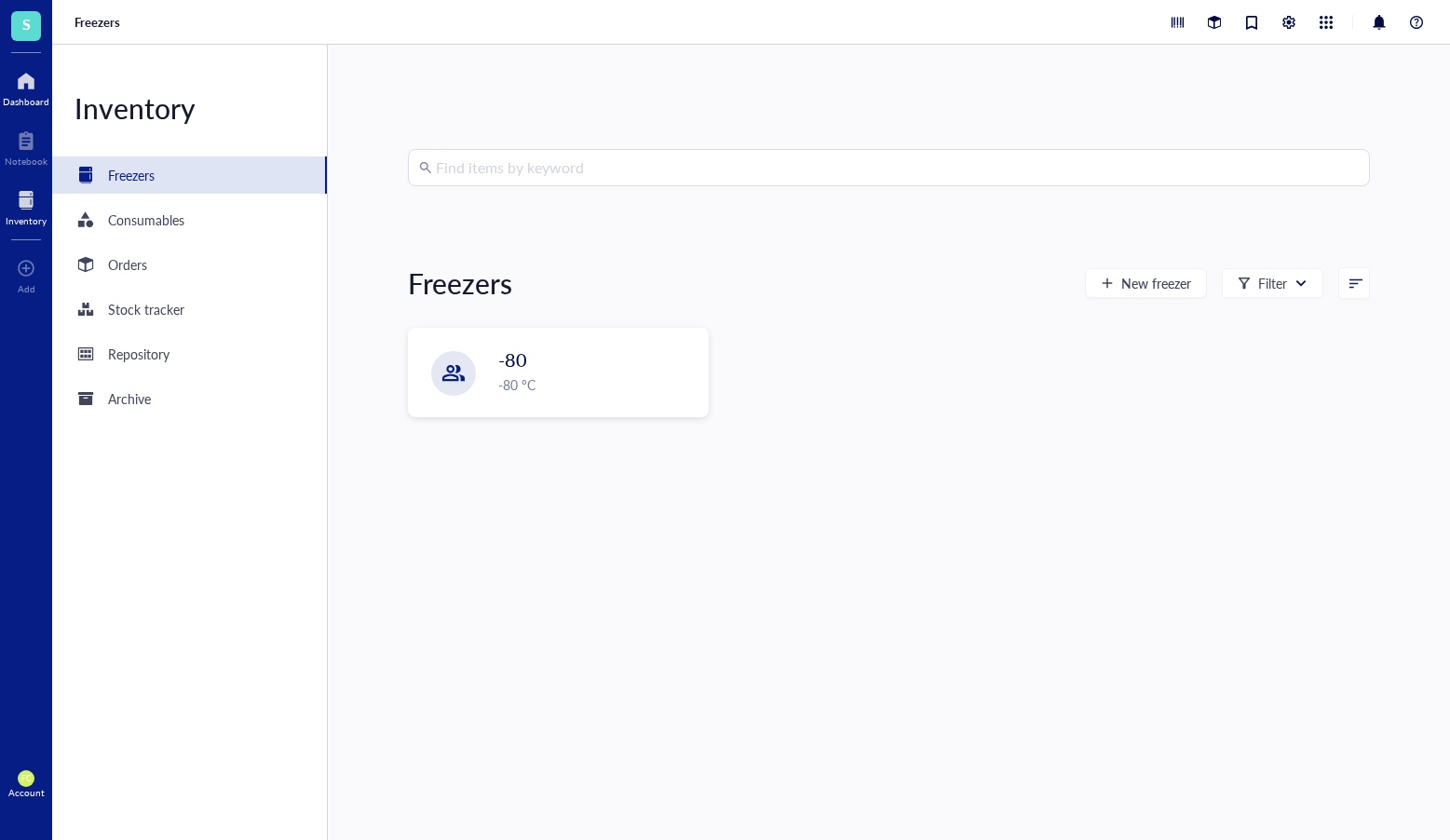
click at [27, 81] on div at bounding box center [26, 81] width 47 height 29
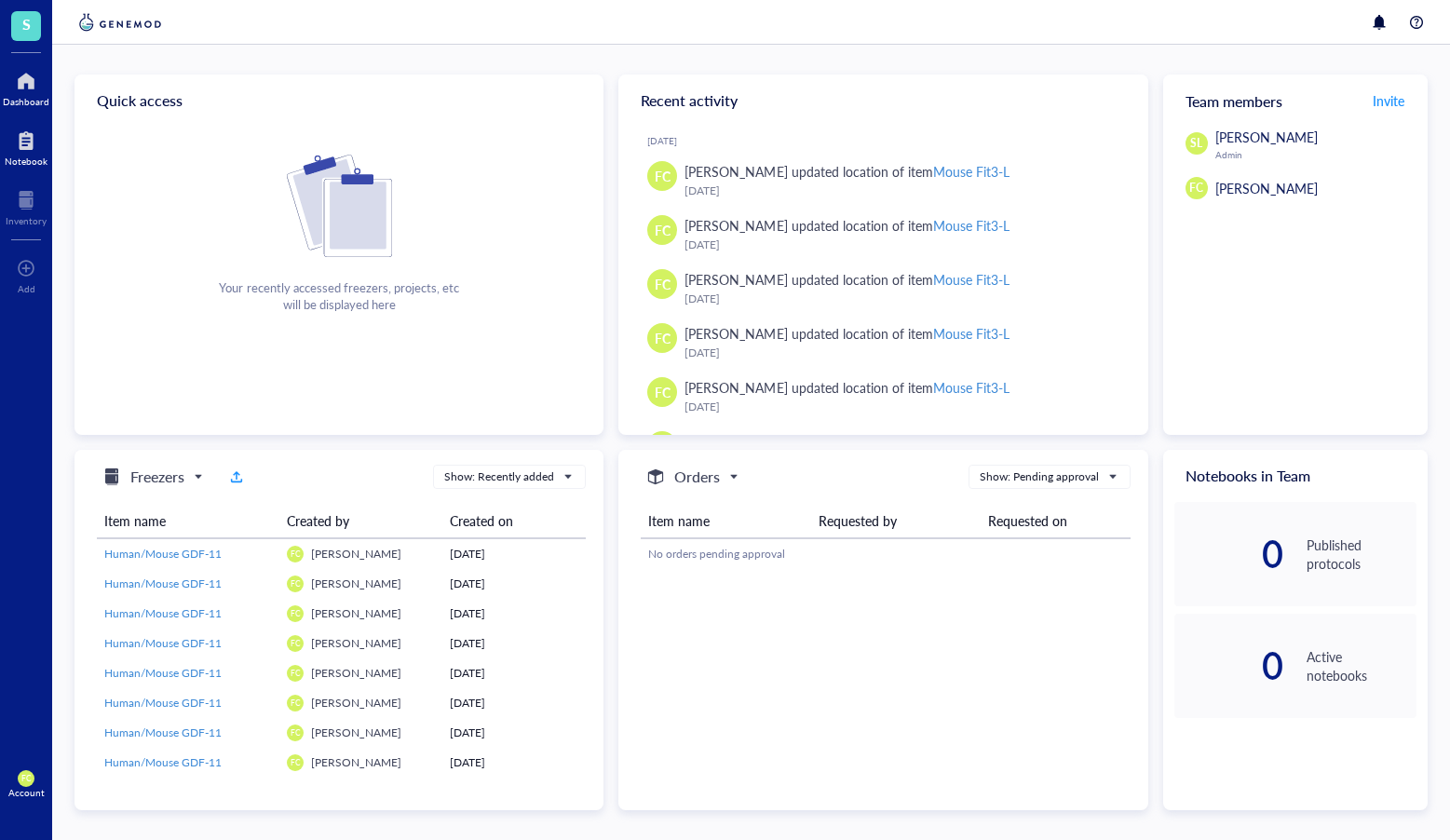
click at [48, 138] on div "Notebook" at bounding box center [25, 146] width 52 height 52
click at [355, 215] on img at bounding box center [340, 205] width 106 height 103
click at [1388, 16] on div at bounding box center [1380, 22] width 23 height 22
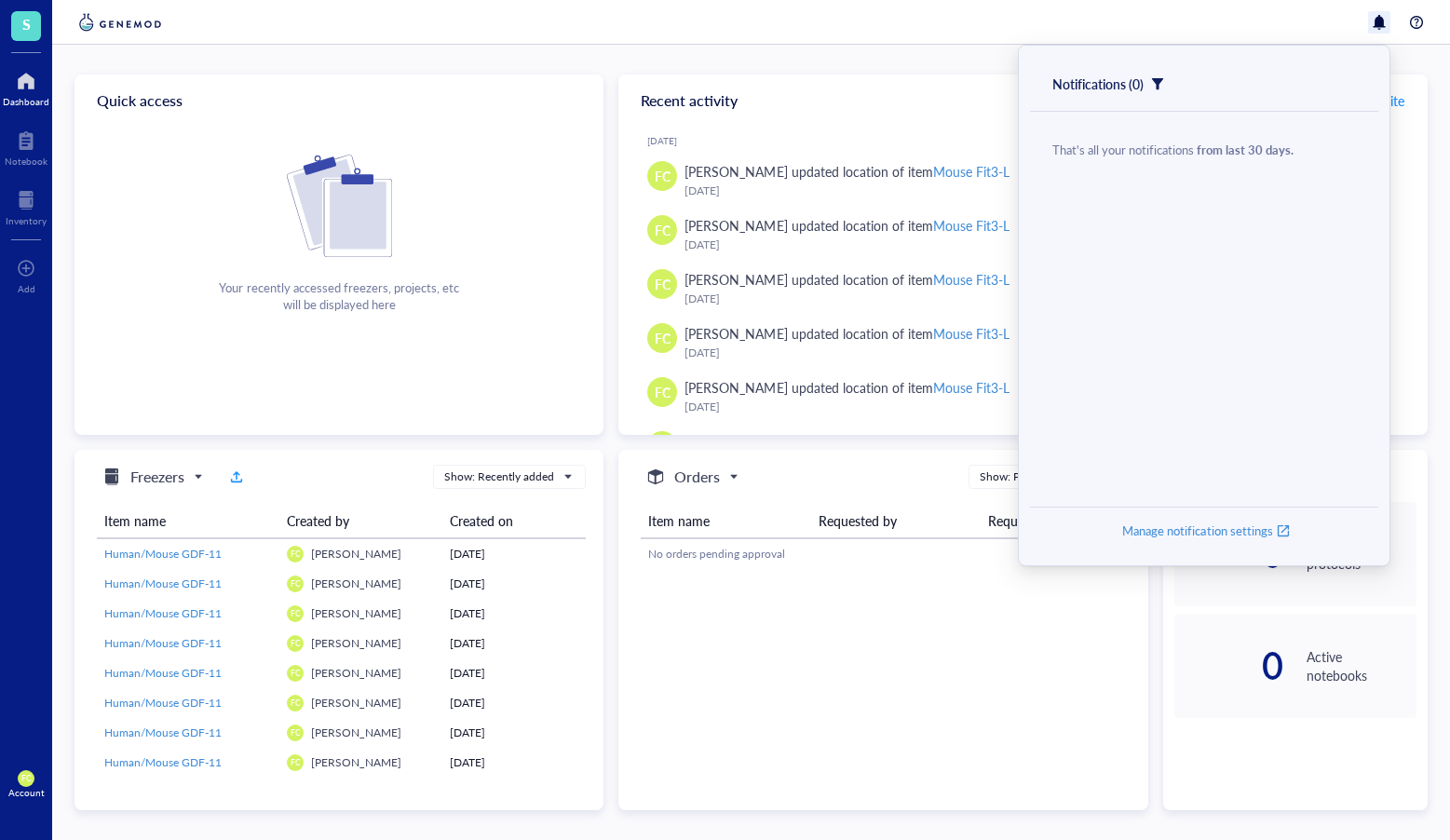
click at [869, 21] on div at bounding box center [750, 22] width 1398 height 45
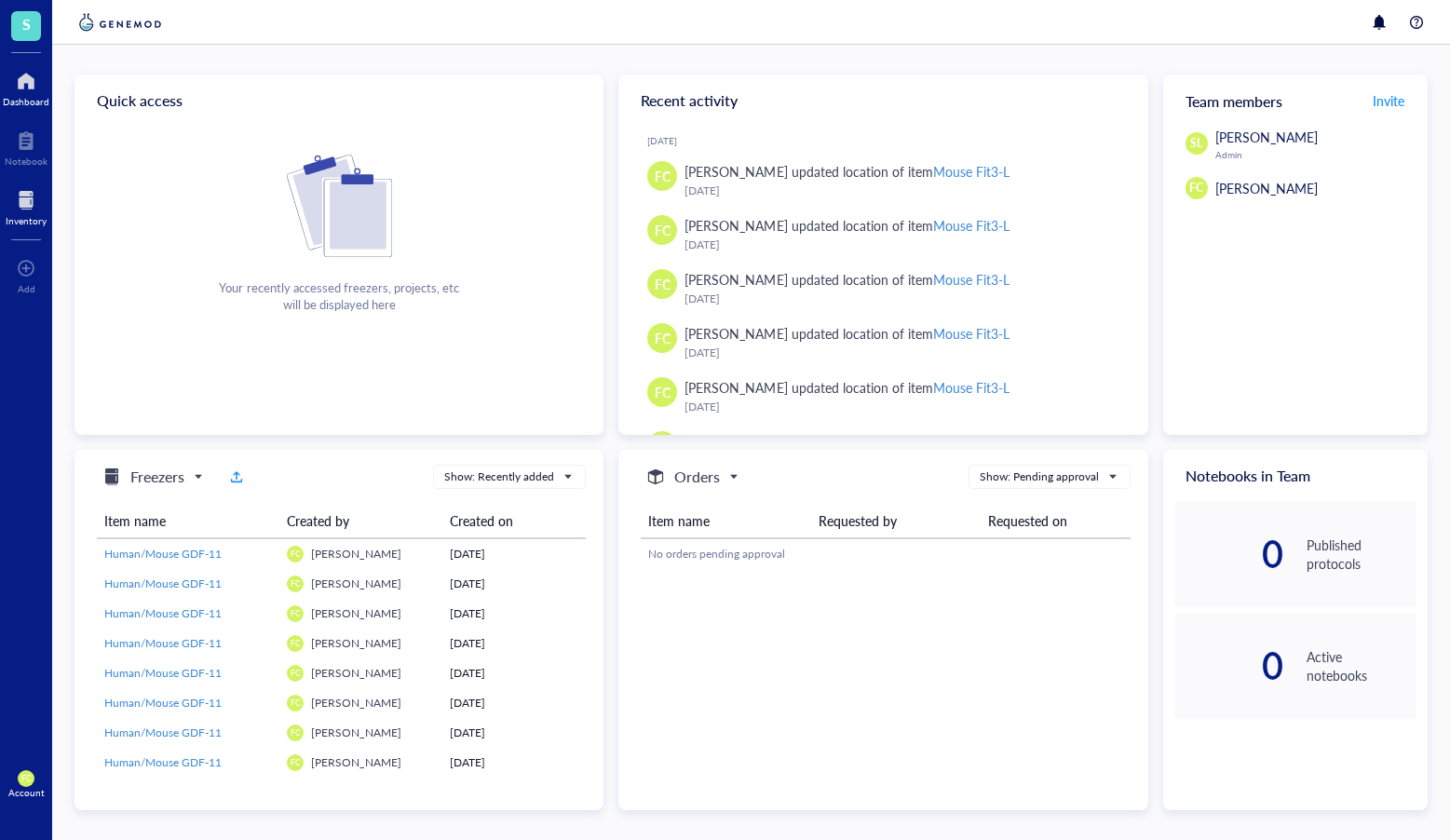
click at [31, 203] on div at bounding box center [26, 199] width 41 height 29
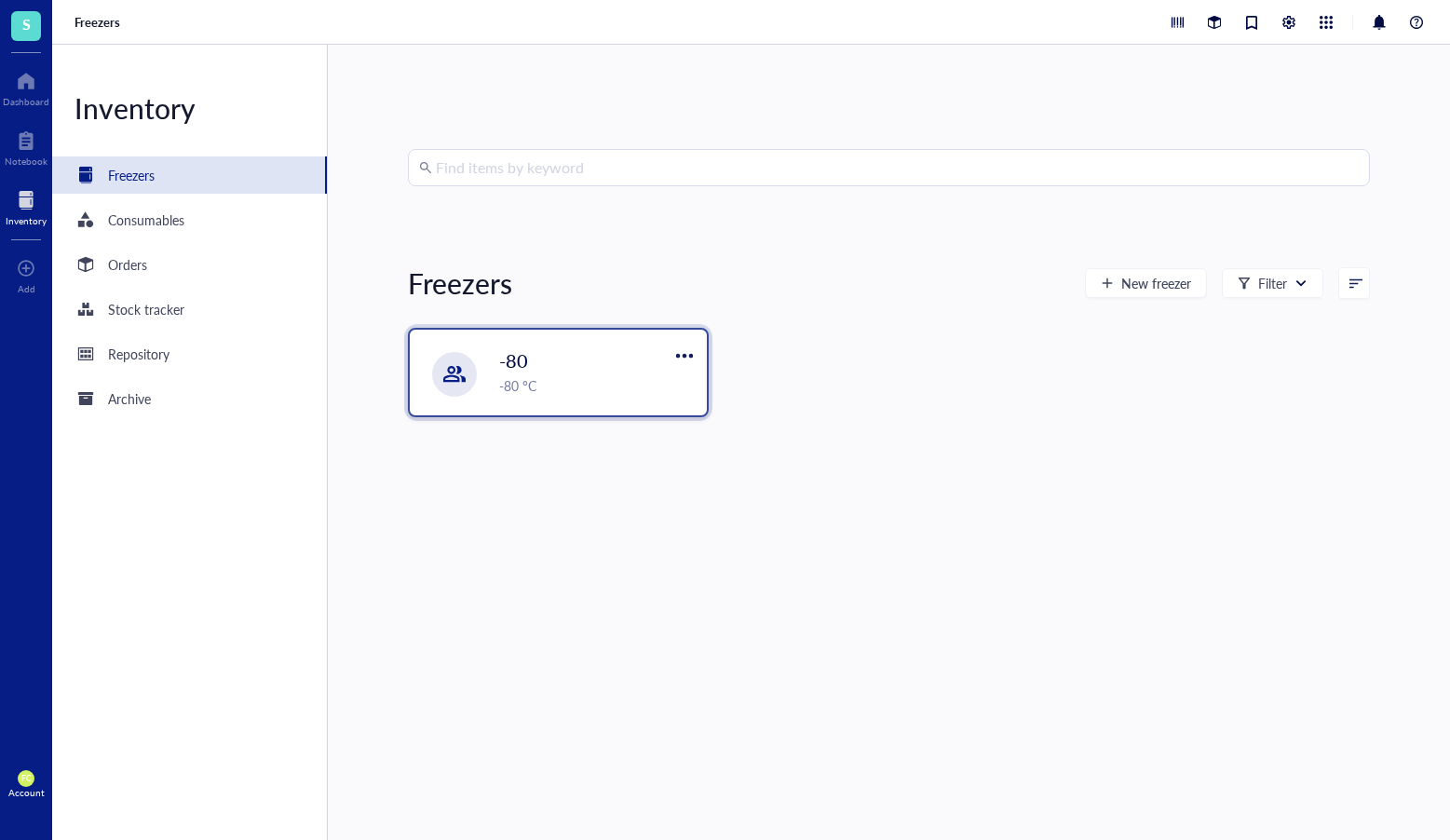
click at [501, 357] on span "-80" at bounding box center [514, 360] width 29 height 26
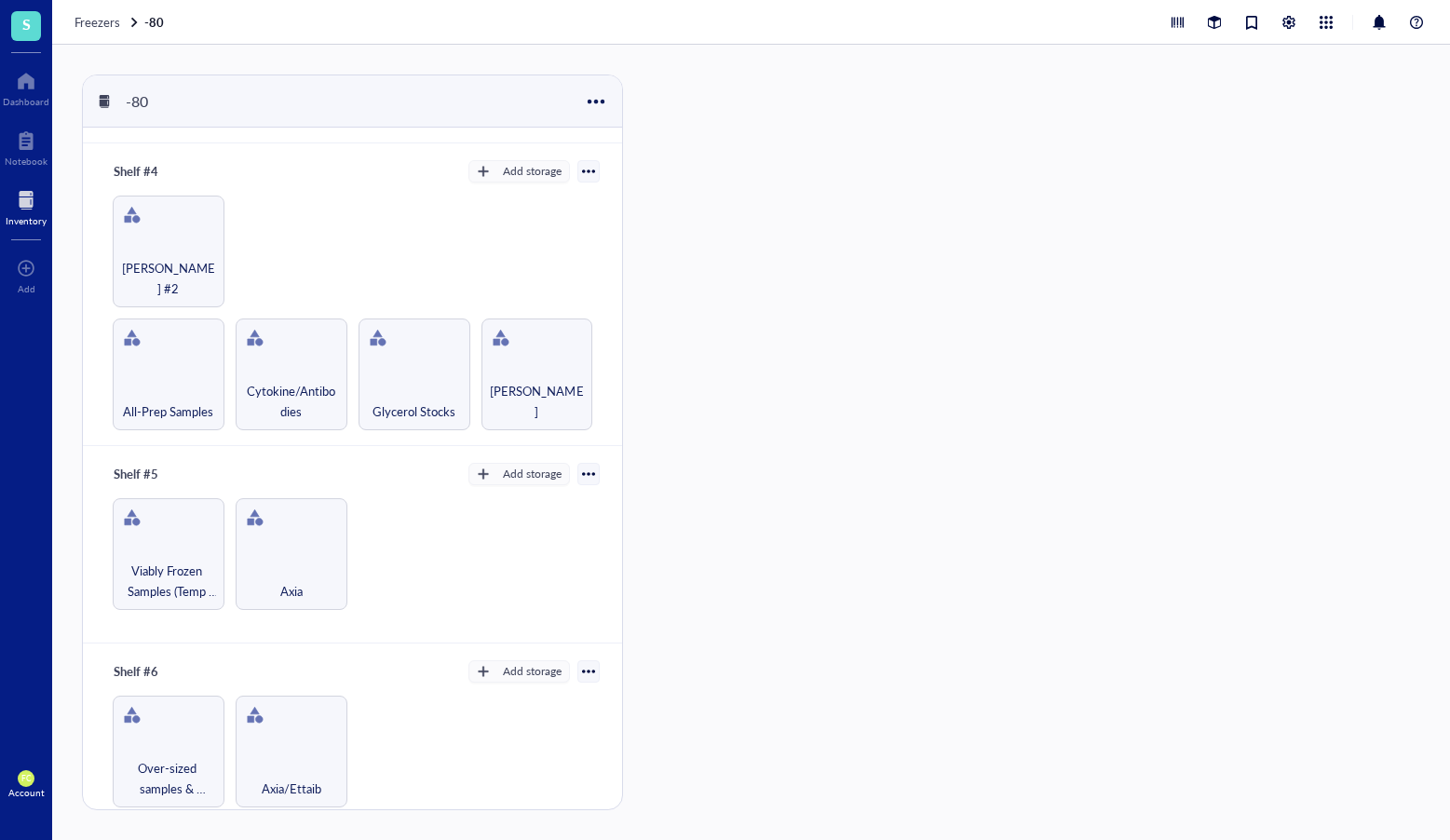
scroll to position [893, 0]
click at [33, 784] on div "FC Account" at bounding box center [25, 783] width 52 height 52
click at [139, 728] on link "Account settings" at bounding box center [116, 723] width 107 height 33
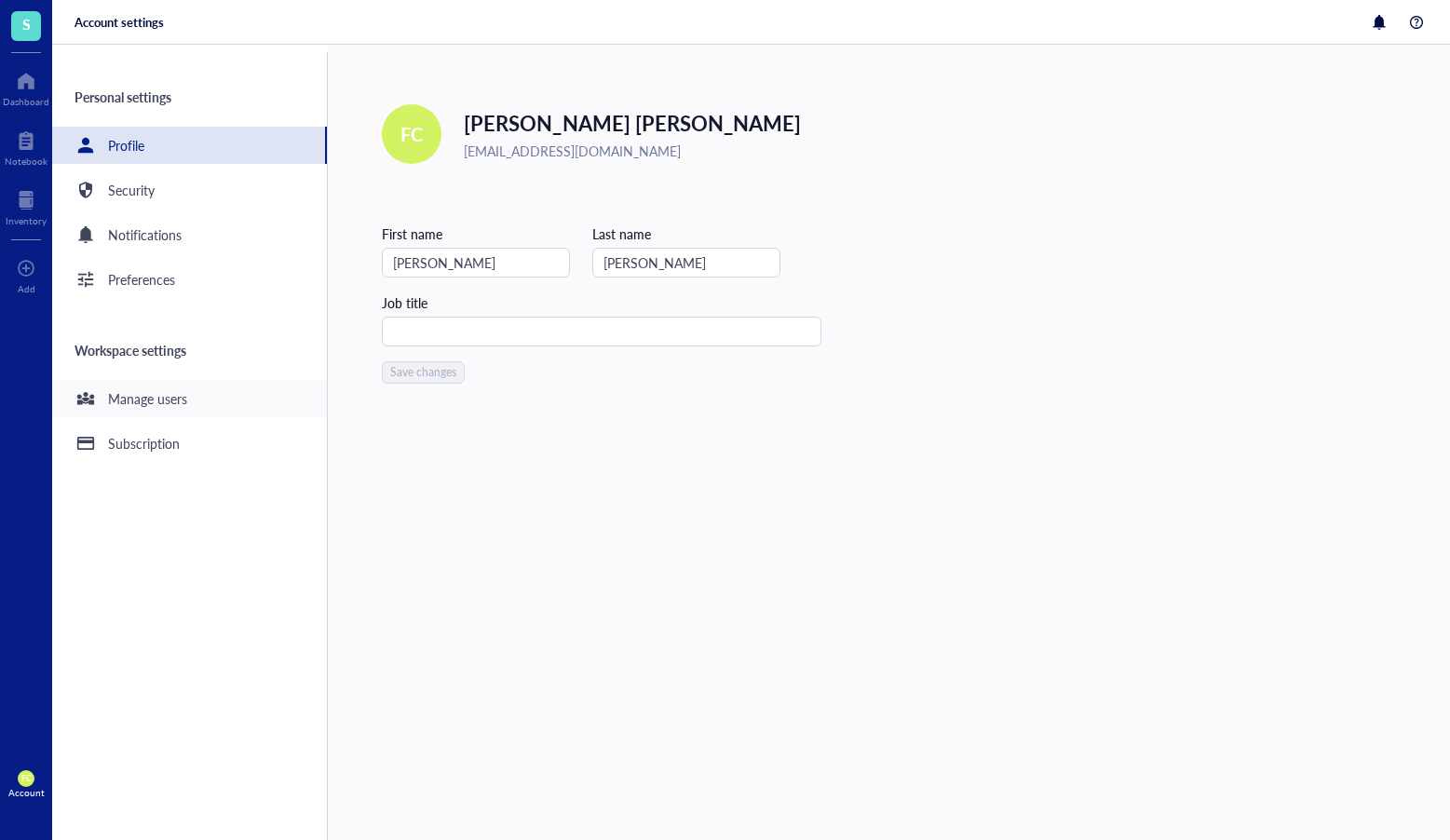
click at [244, 398] on div "Manage users" at bounding box center [189, 398] width 275 height 37
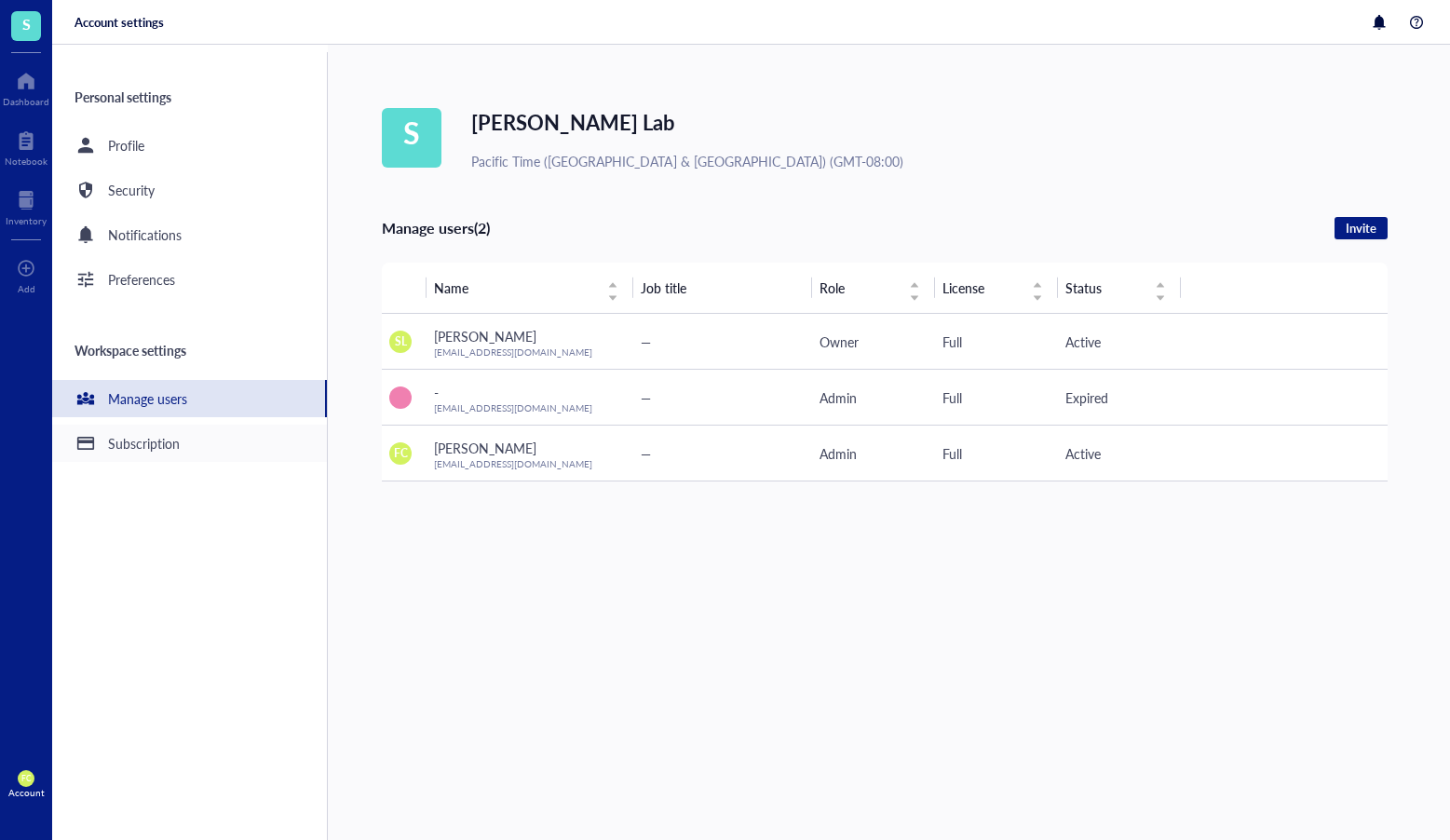
click at [180, 436] on div "Subscription" at bounding box center [189, 443] width 275 height 37
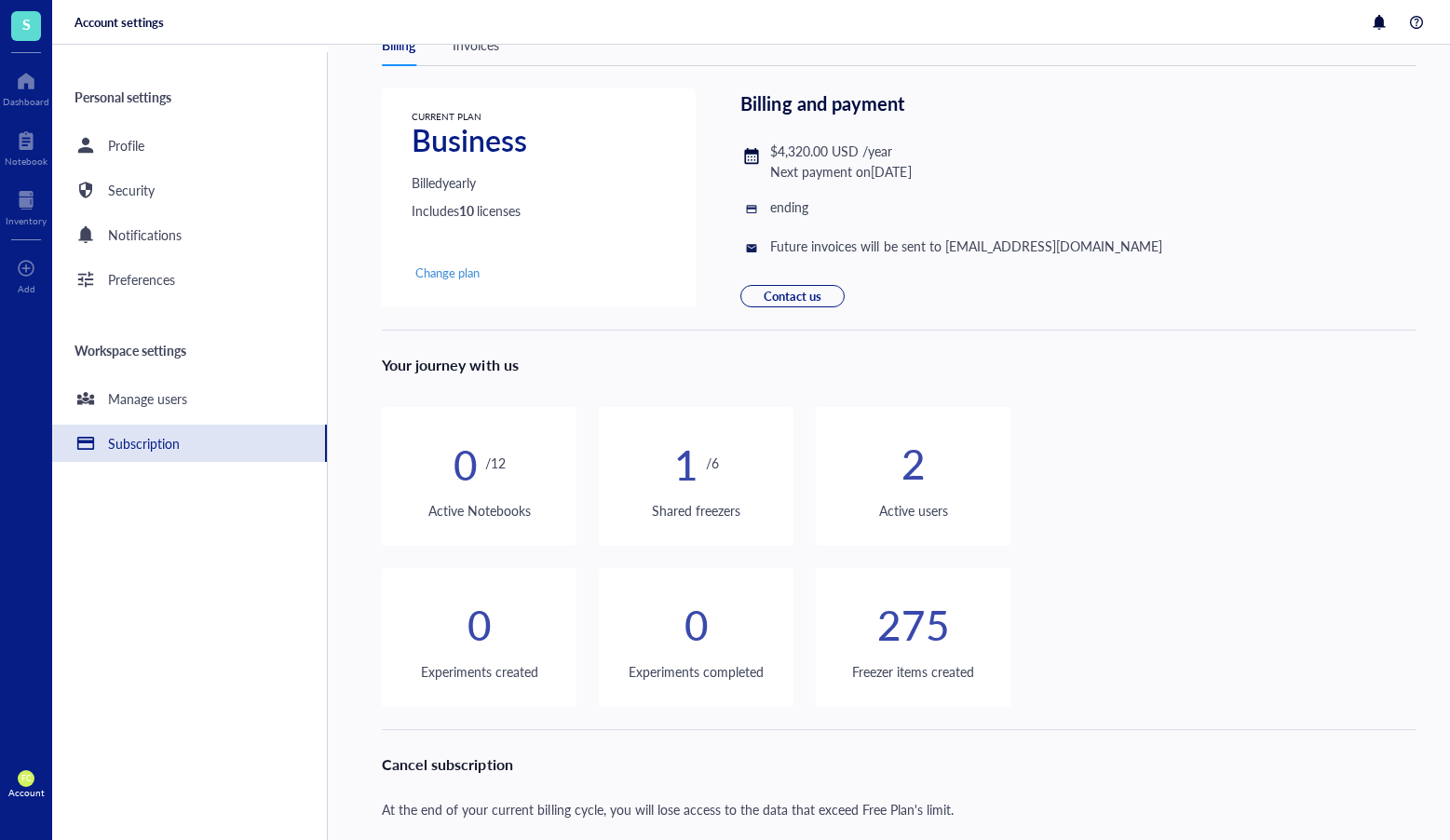
scroll to position [155, 0]
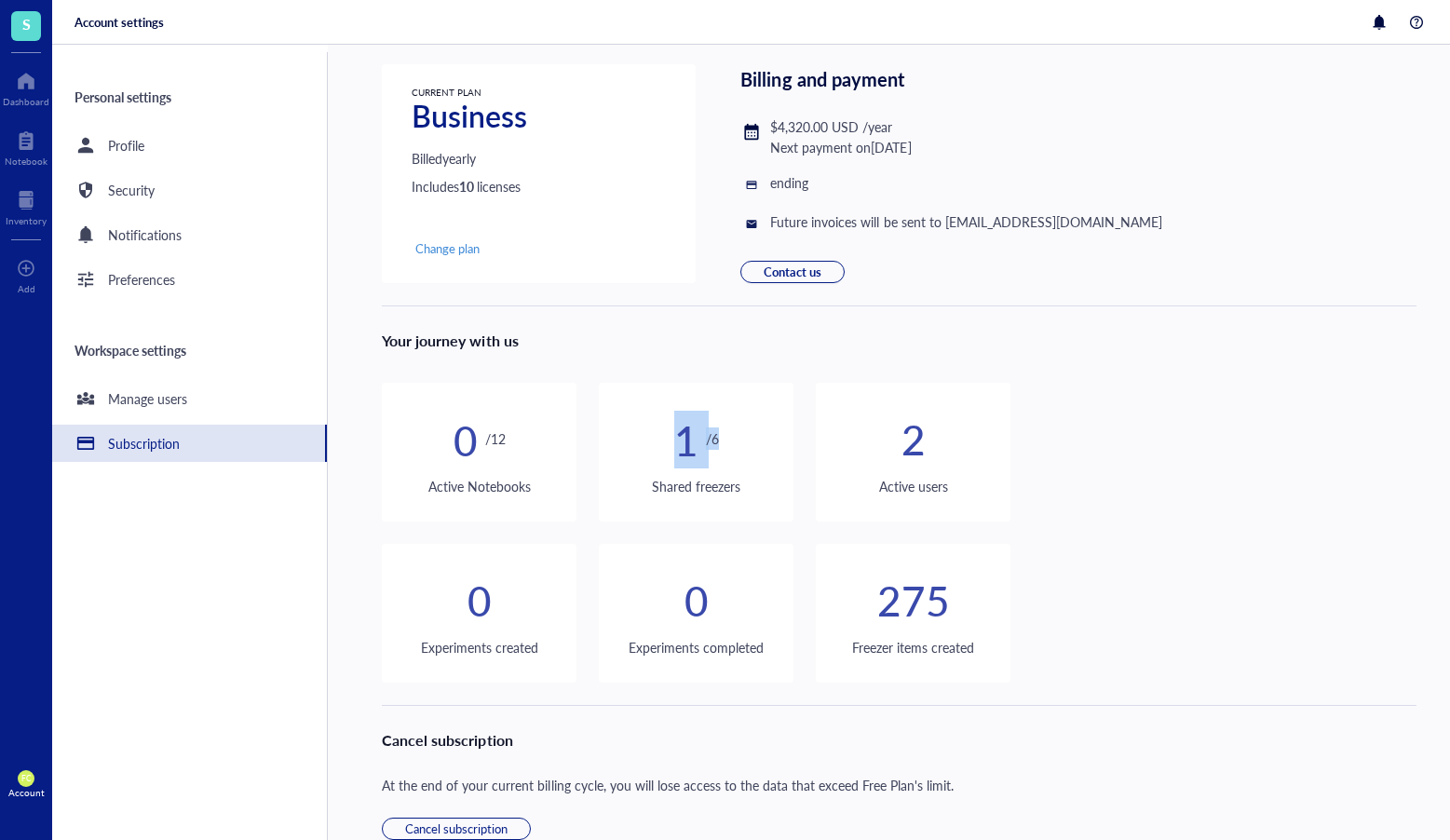
drag, startPoint x: 681, startPoint y: 443, endPoint x: 733, endPoint y: 439, distance: 52.2
click at [733, 439] on div "1 / 6" at bounding box center [696, 438] width 195 height 52
click at [789, 439] on div "1 / 6" at bounding box center [696, 438] width 195 height 52
click at [34, 210] on div at bounding box center [26, 199] width 41 height 29
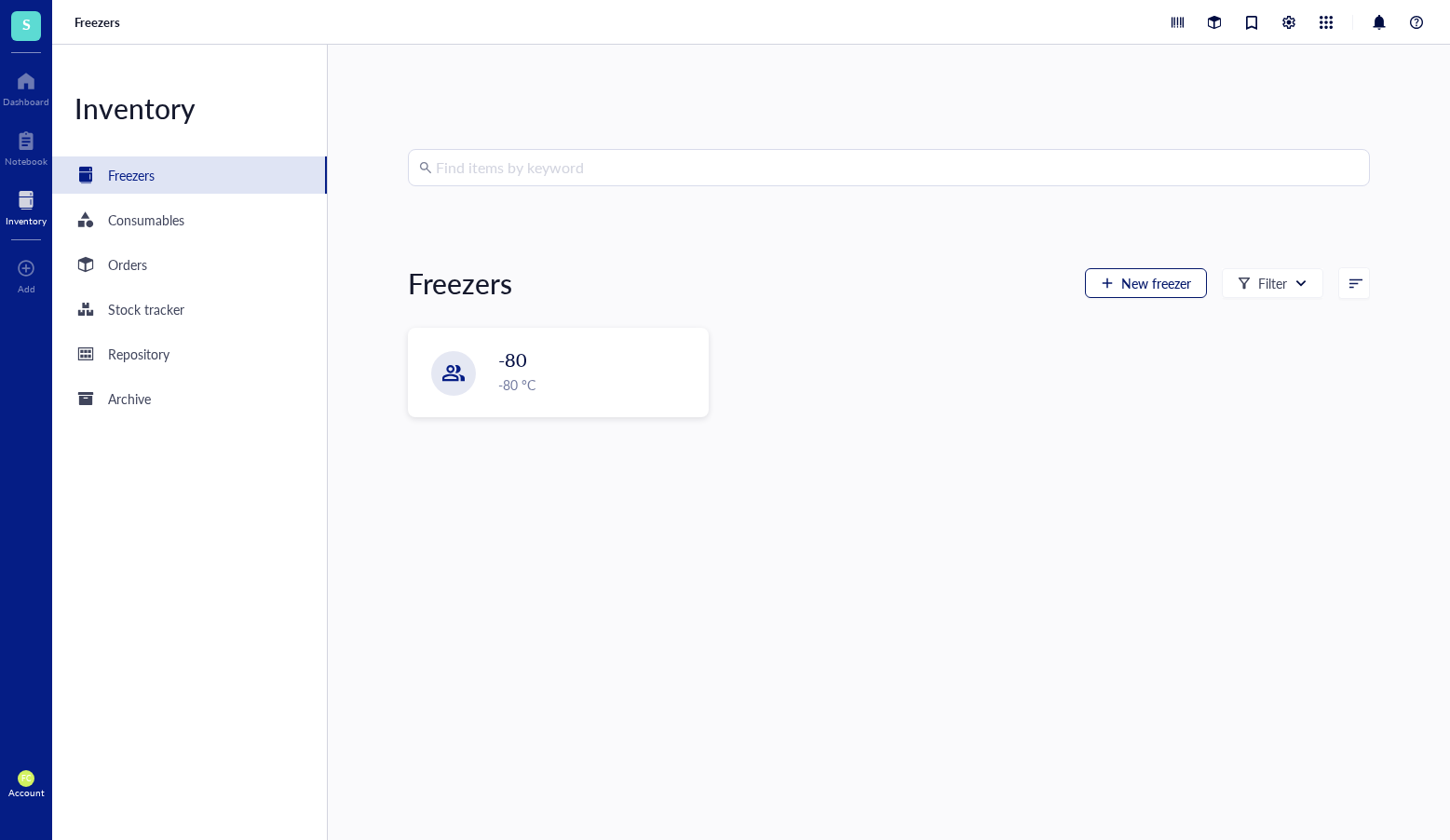
click at [1167, 281] on span "New freezer" at bounding box center [1155, 283] width 69 height 15
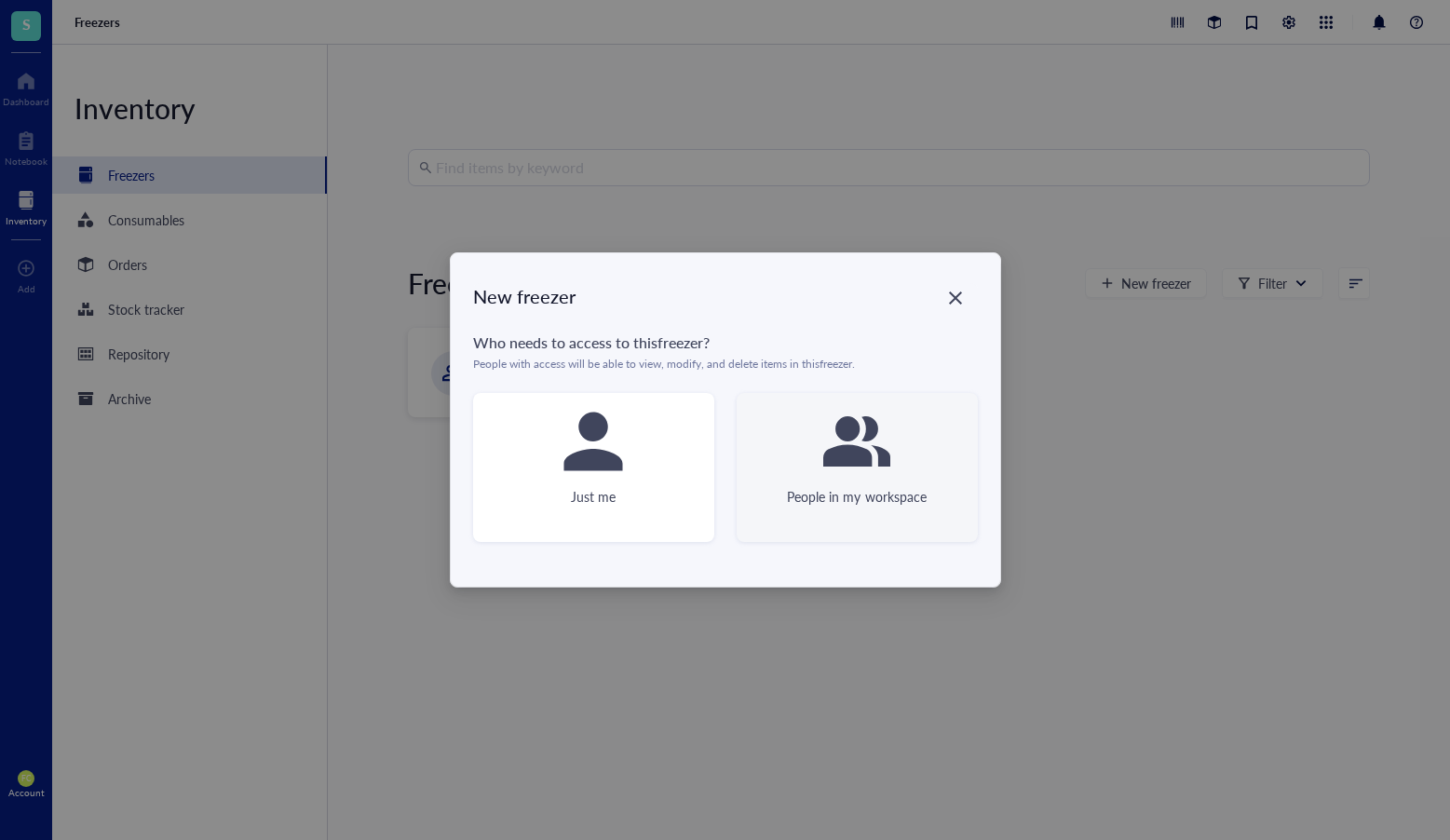
click at [915, 449] on div "People in my workspace" at bounding box center [857, 467] width 242 height 149
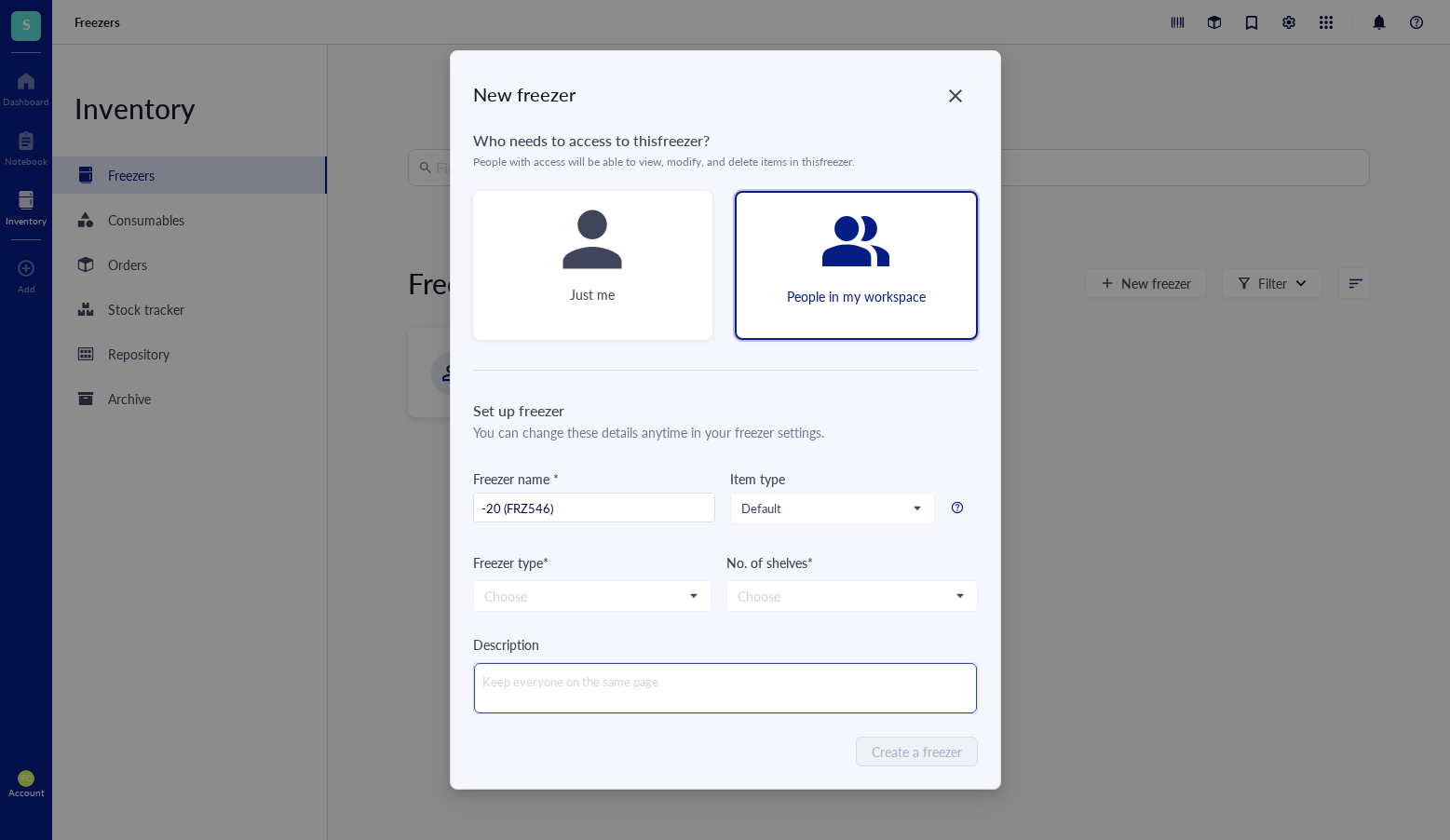
type input "-20 (FRZ546)"
click at [730, 705] on textarea at bounding box center [726, 687] width 503 height 50
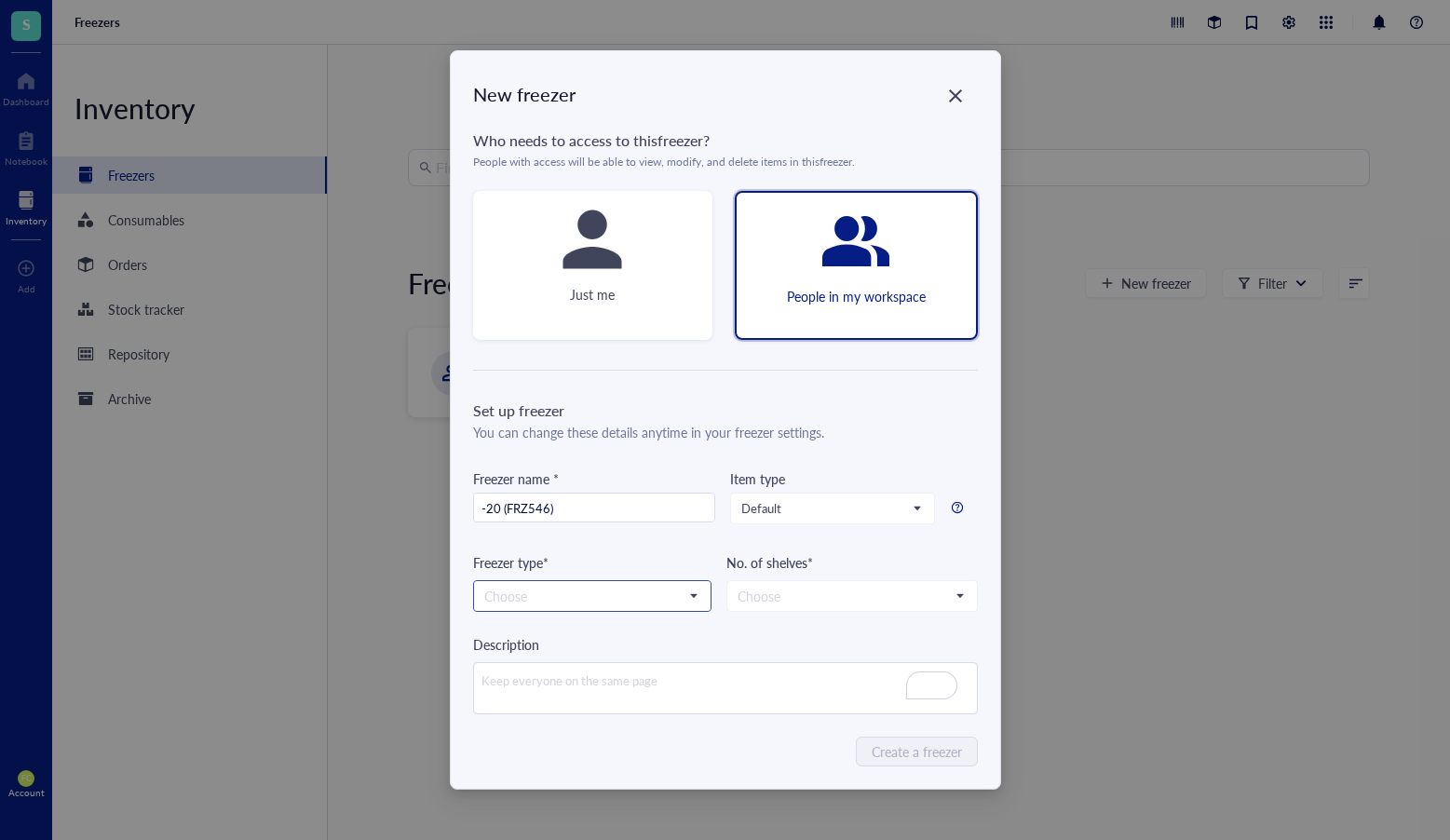
click at [638, 589] on input "search" at bounding box center [584, 596] width 200 height 28
click at [631, 658] on div "-20 °C" at bounding box center [592, 659] width 214 height 21
click at [853, 596] on input "search" at bounding box center [843, 596] width 212 height 28
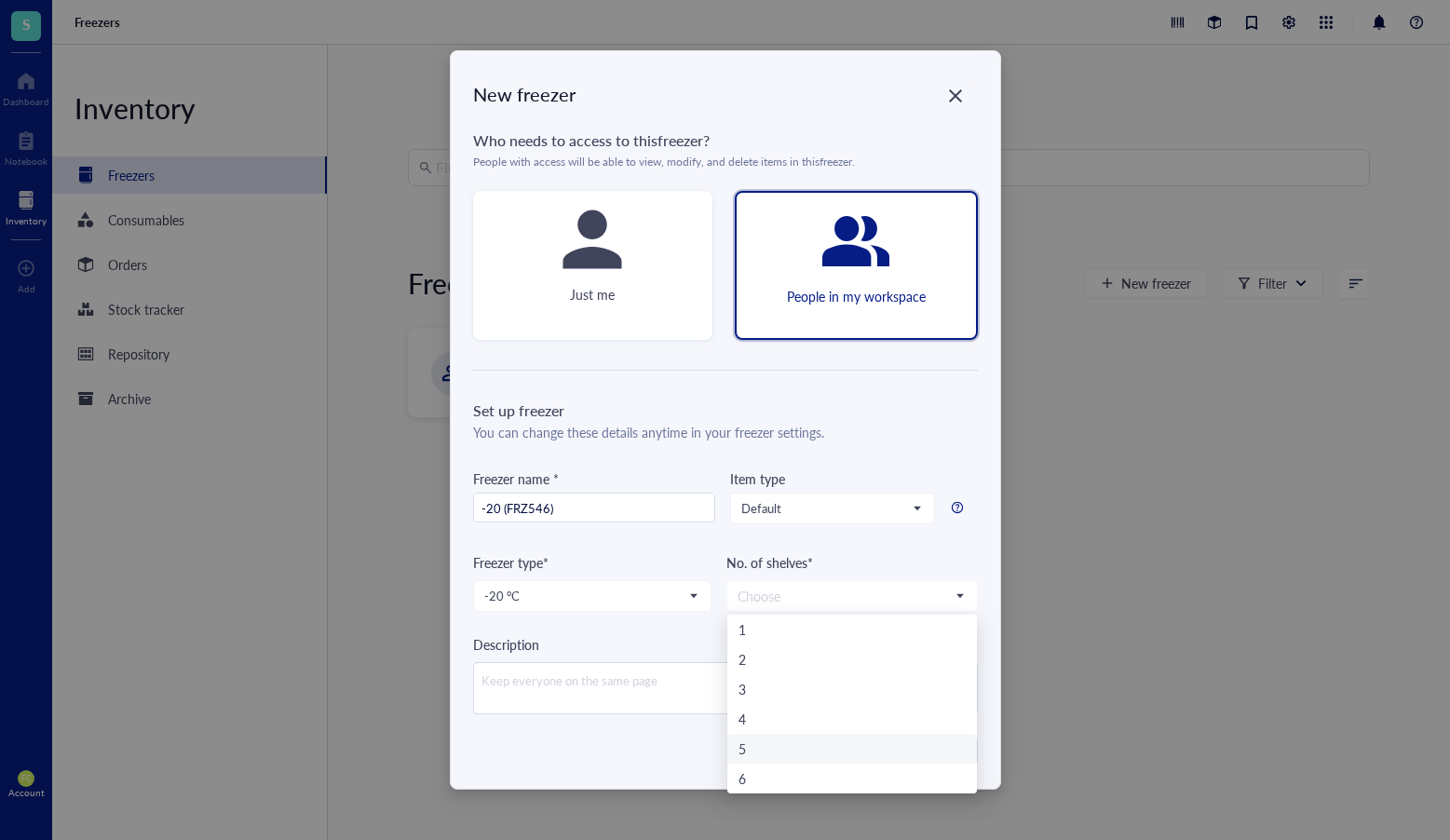
click at [847, 755] on div "5" at bounding box center [852, 748] width 227 height 21
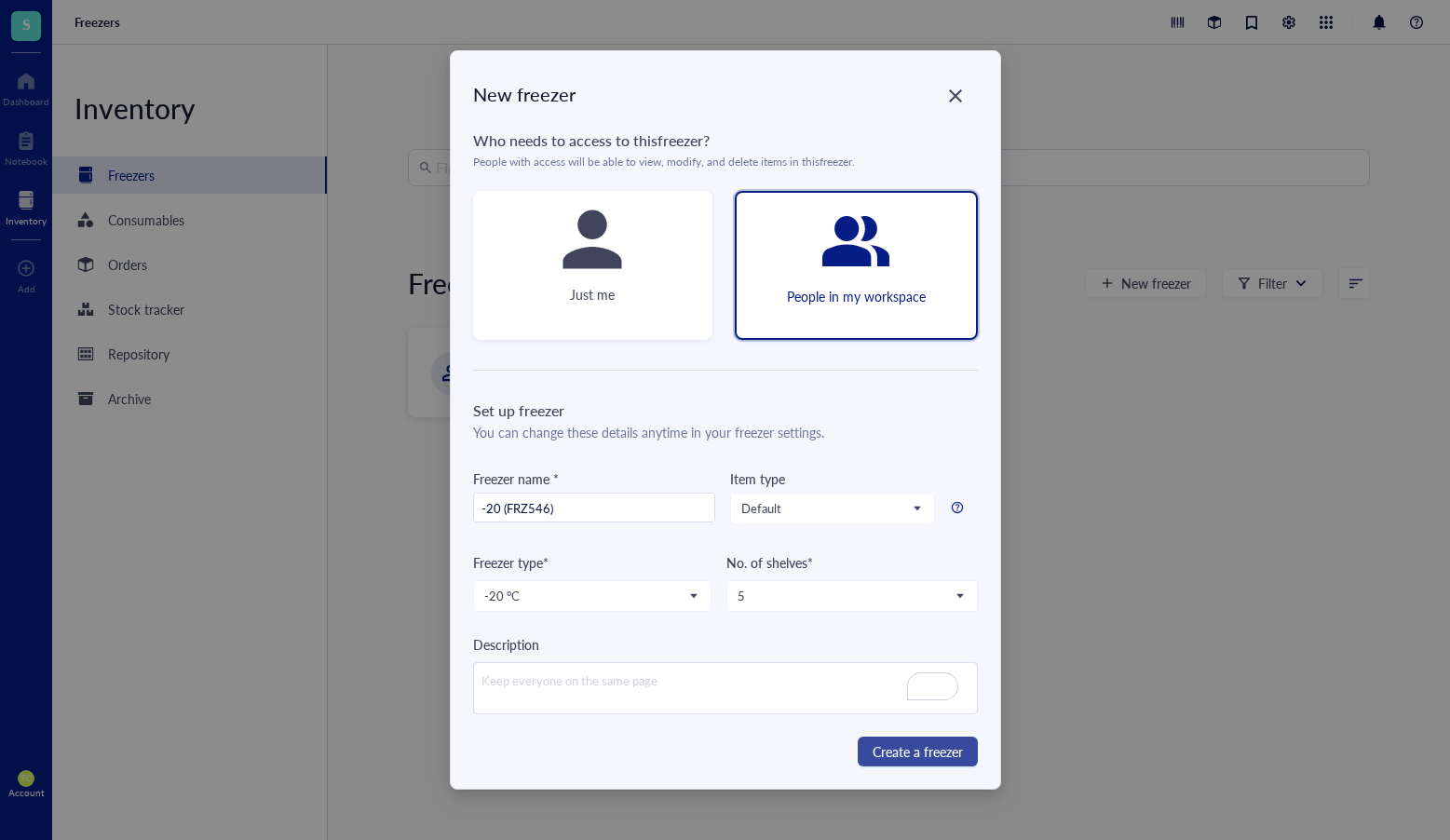
click at [934, 749] on span "Create a freezer" at bounding box center [918, 751] width 90 height 21
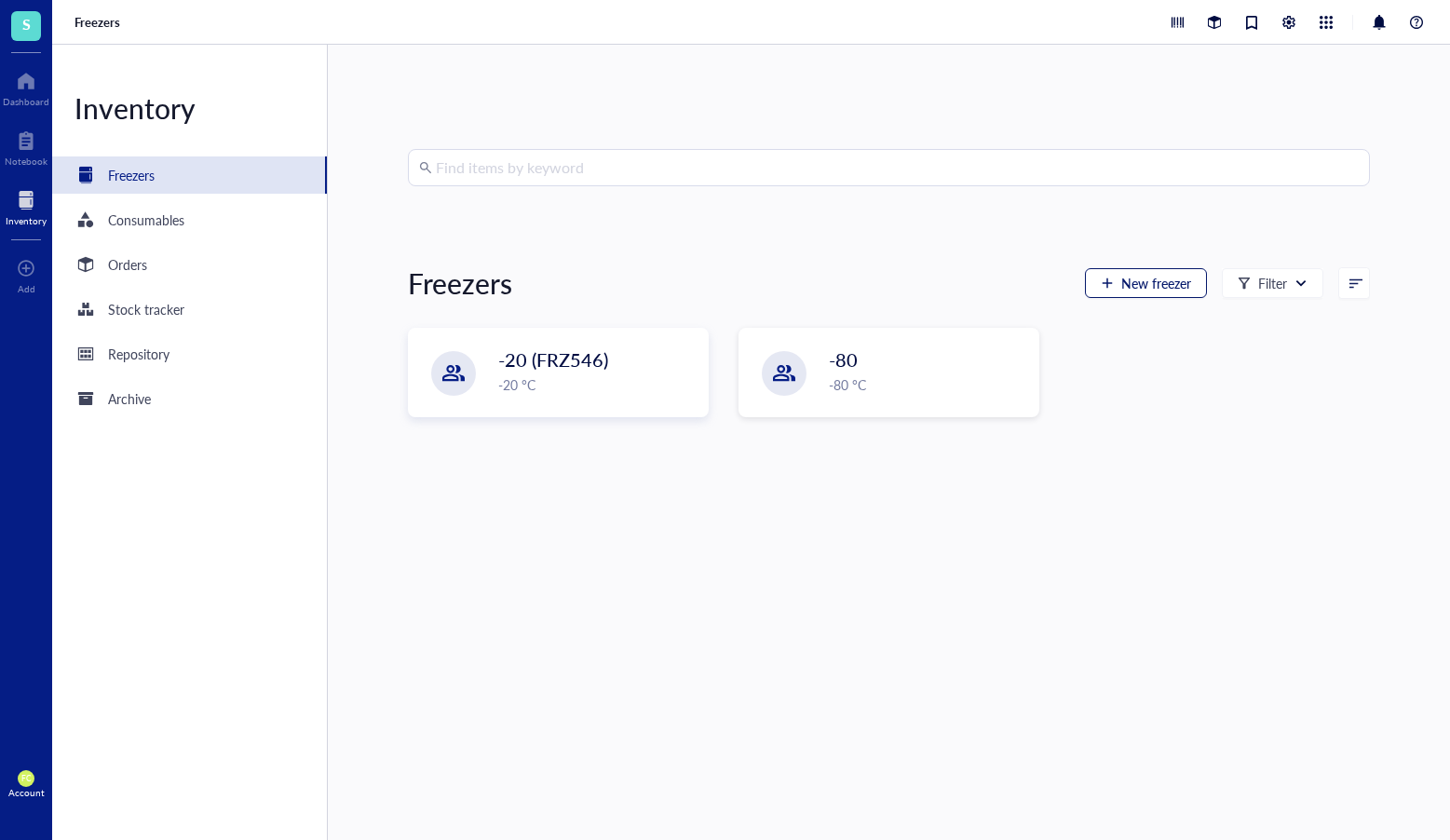
click at [1172, 292] on button "New freezer" at bounding box center [1146, 283] width 122 height 29
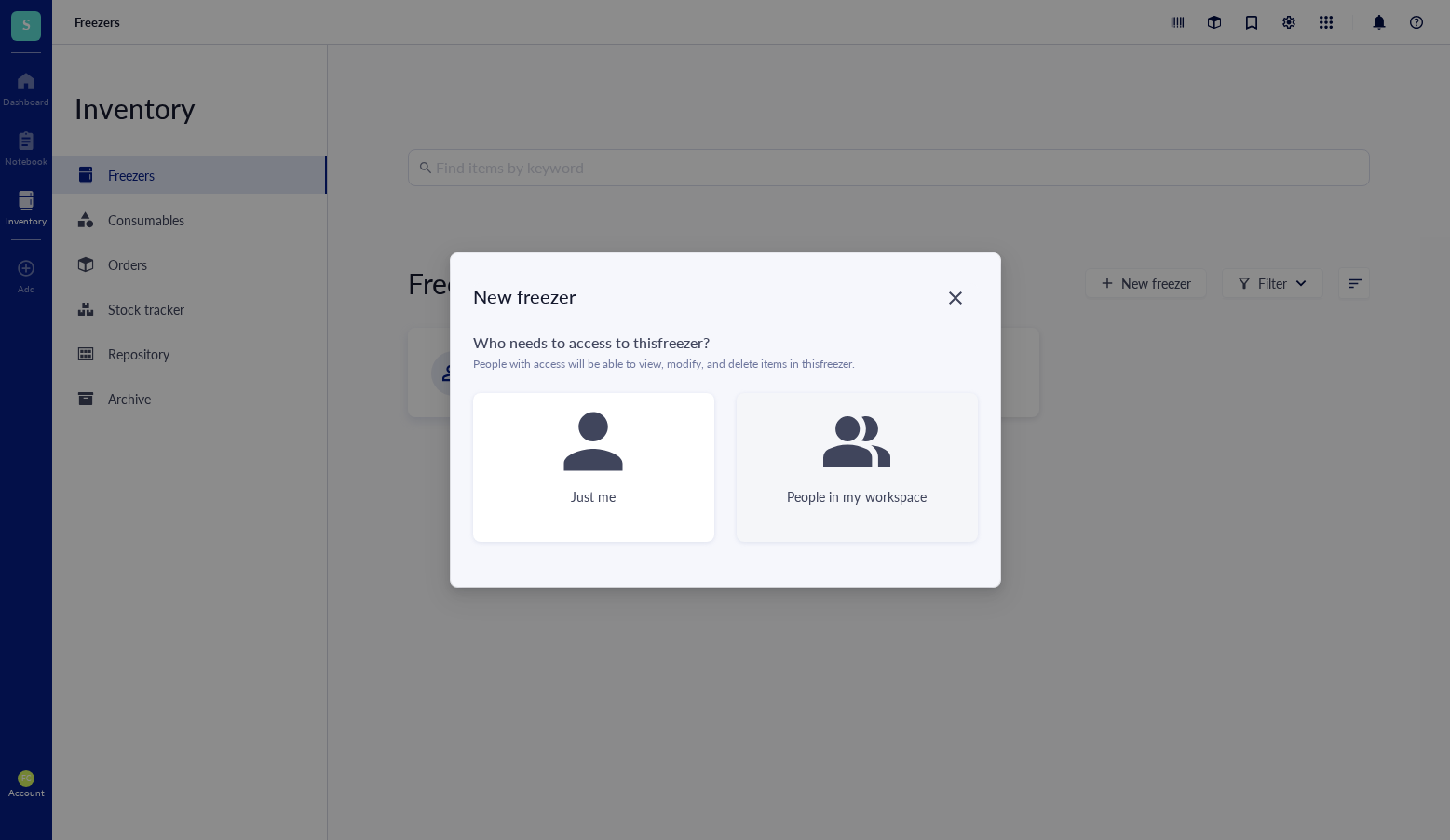
click at [919, 464] on div "People in my workspace" at bounding box center [857, 467] width 242 height 149
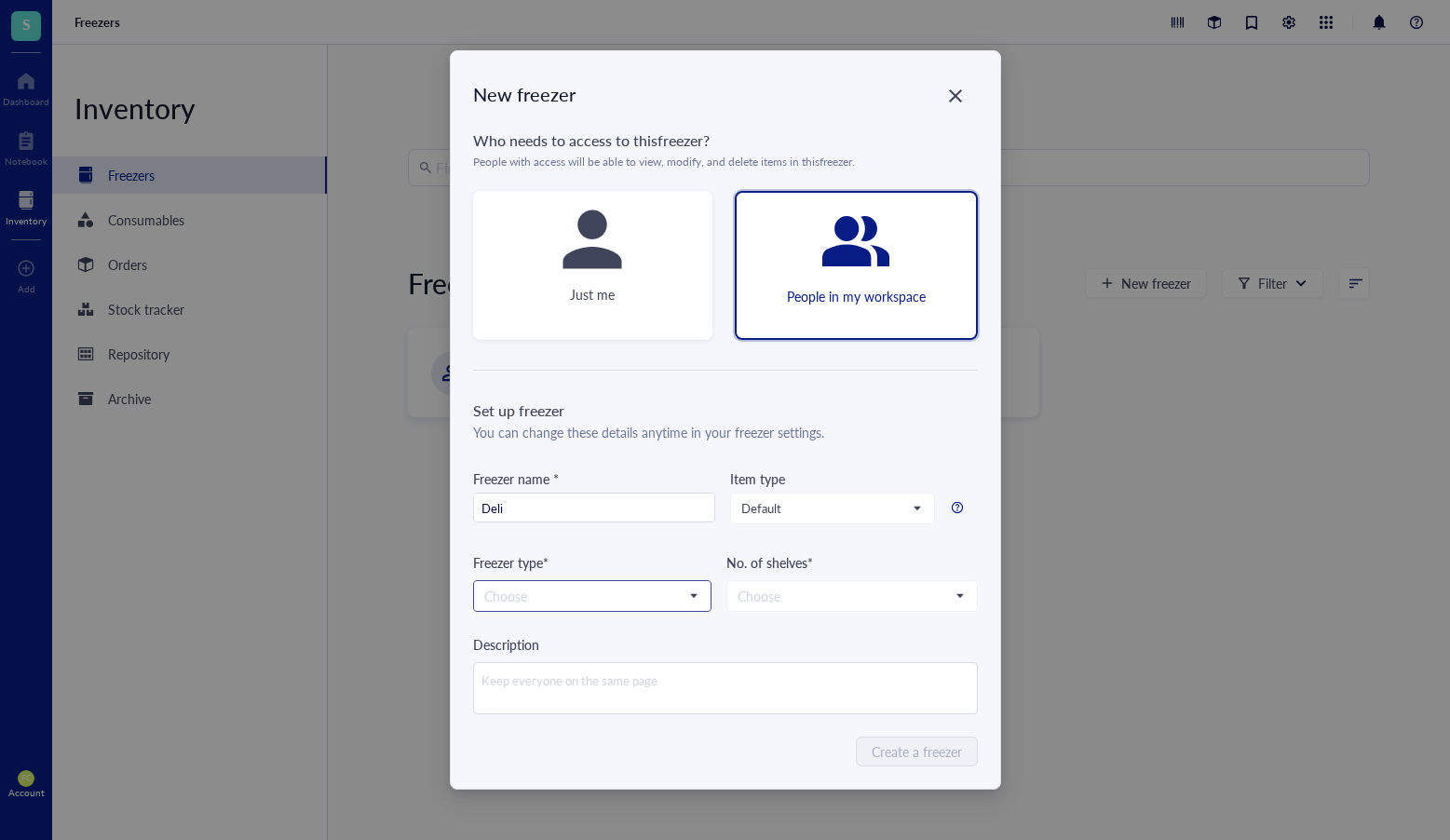
click at [640, 593] on input "search" at bounding box center [584, 596] width 200 height 28
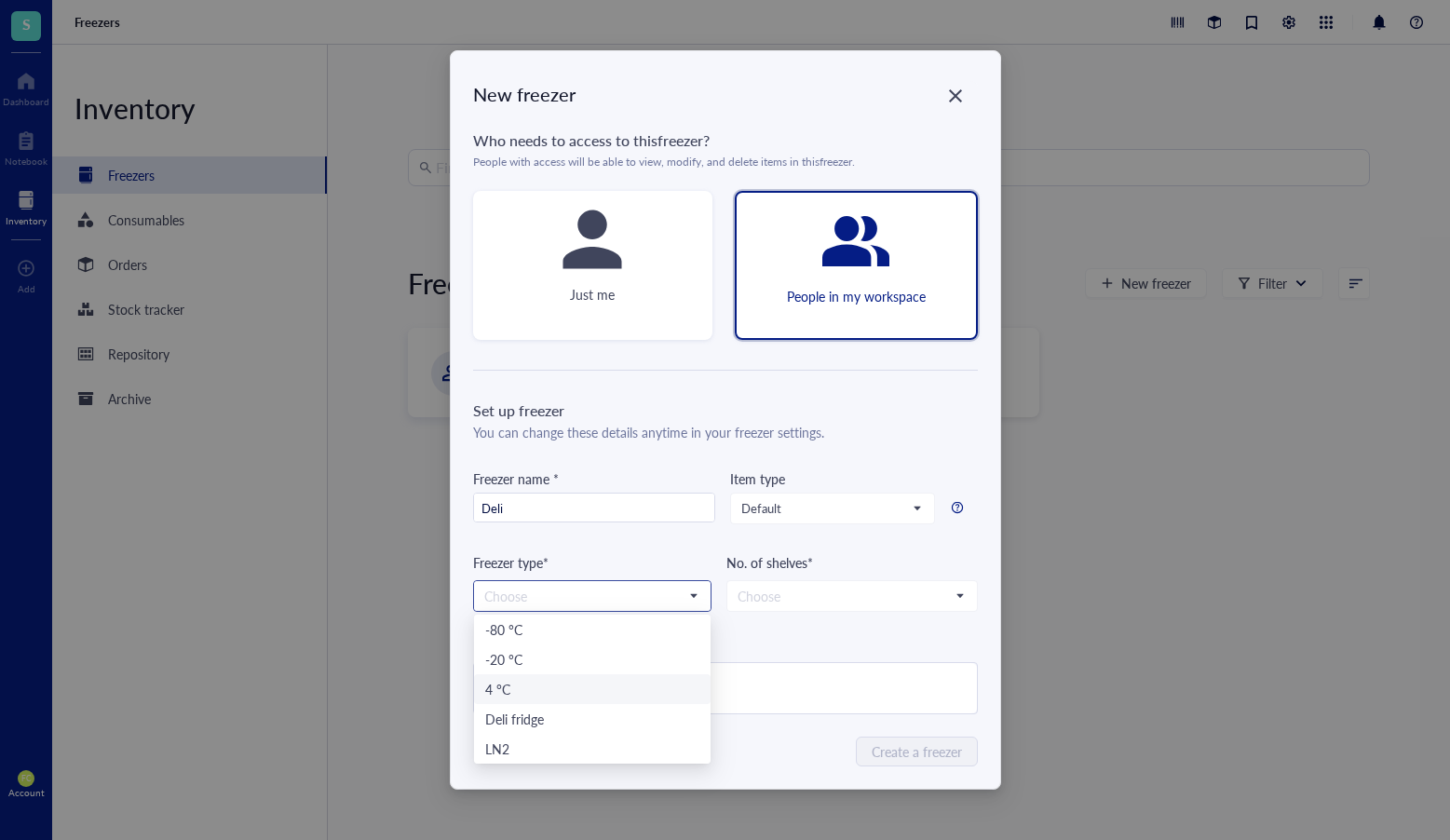
click at [570, 689] on div "4 °C" at bounding box center [592, 688] width 214 height 21
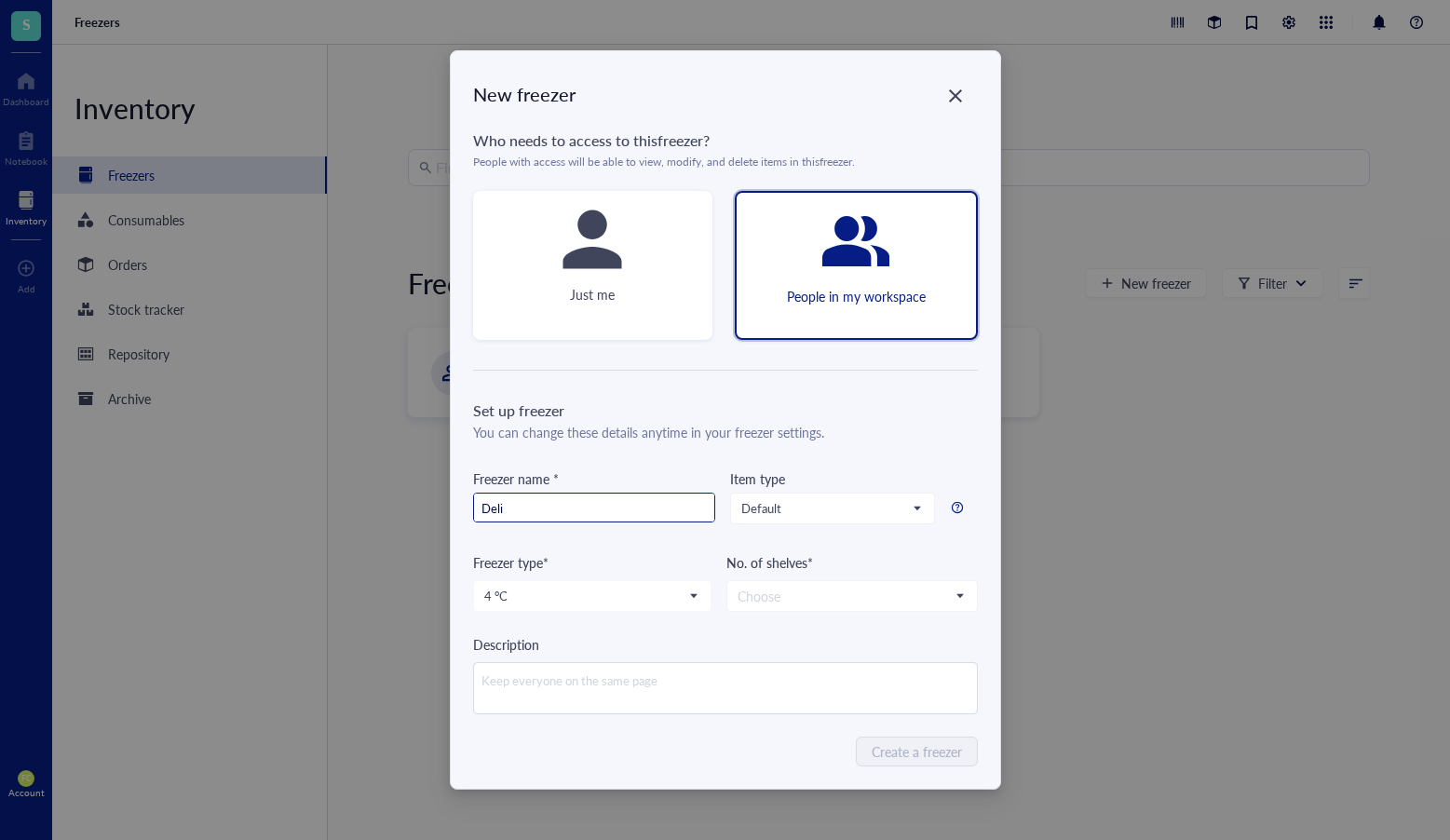
click at [593, 520] on input "Deli" at bounding box center [595, 508] width 241 height 29
type input "[PERSON_NAME]"
click at [864, 588] on input "search" at bounding box center [843, 596] width 212 height 28
click at [788, 589] on input "search" at bounding box center [843, 596] width 212 height 28
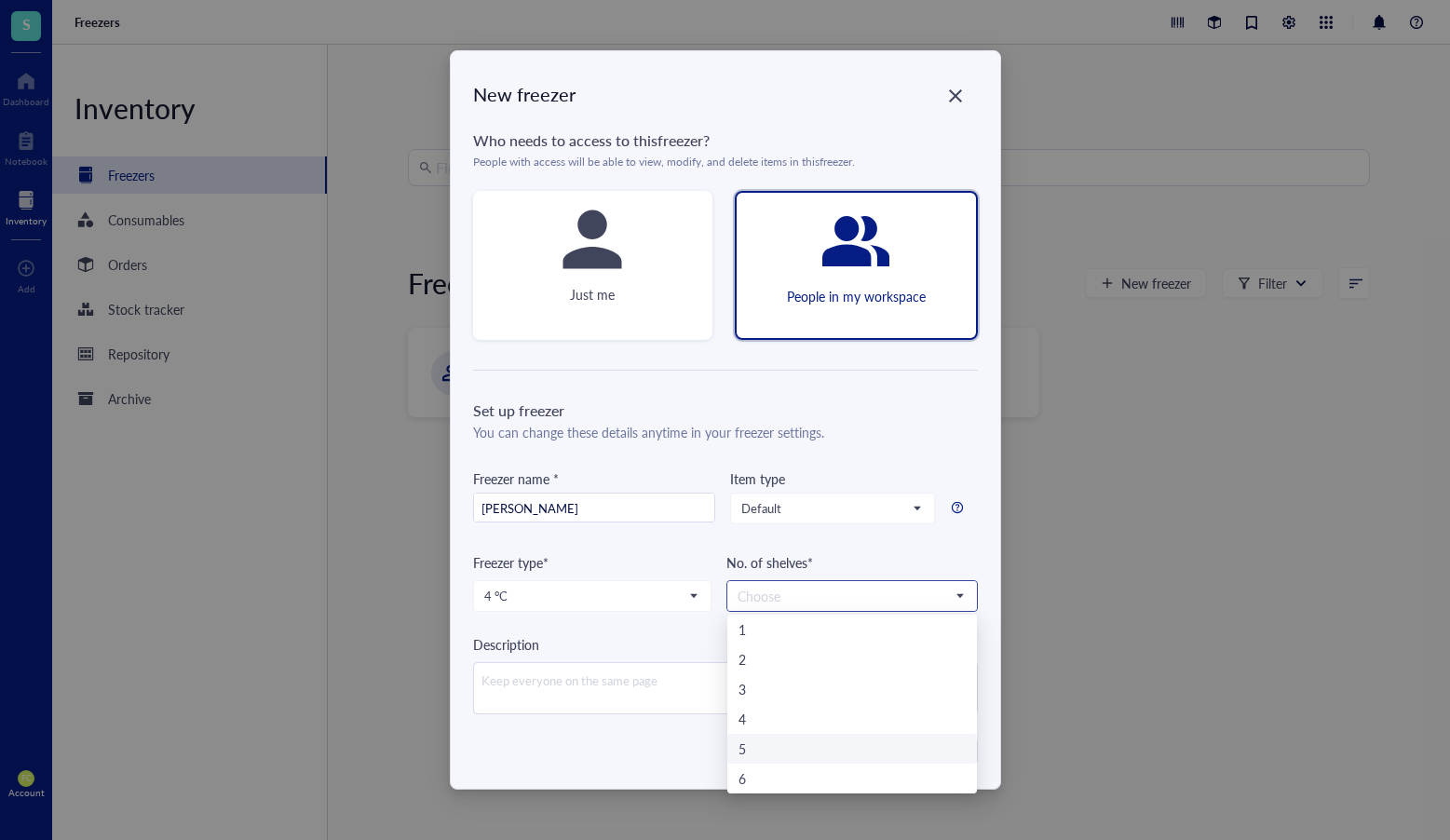
click at [838, 748] on div "5" at bounding box center [852, 748] width 227 height 21
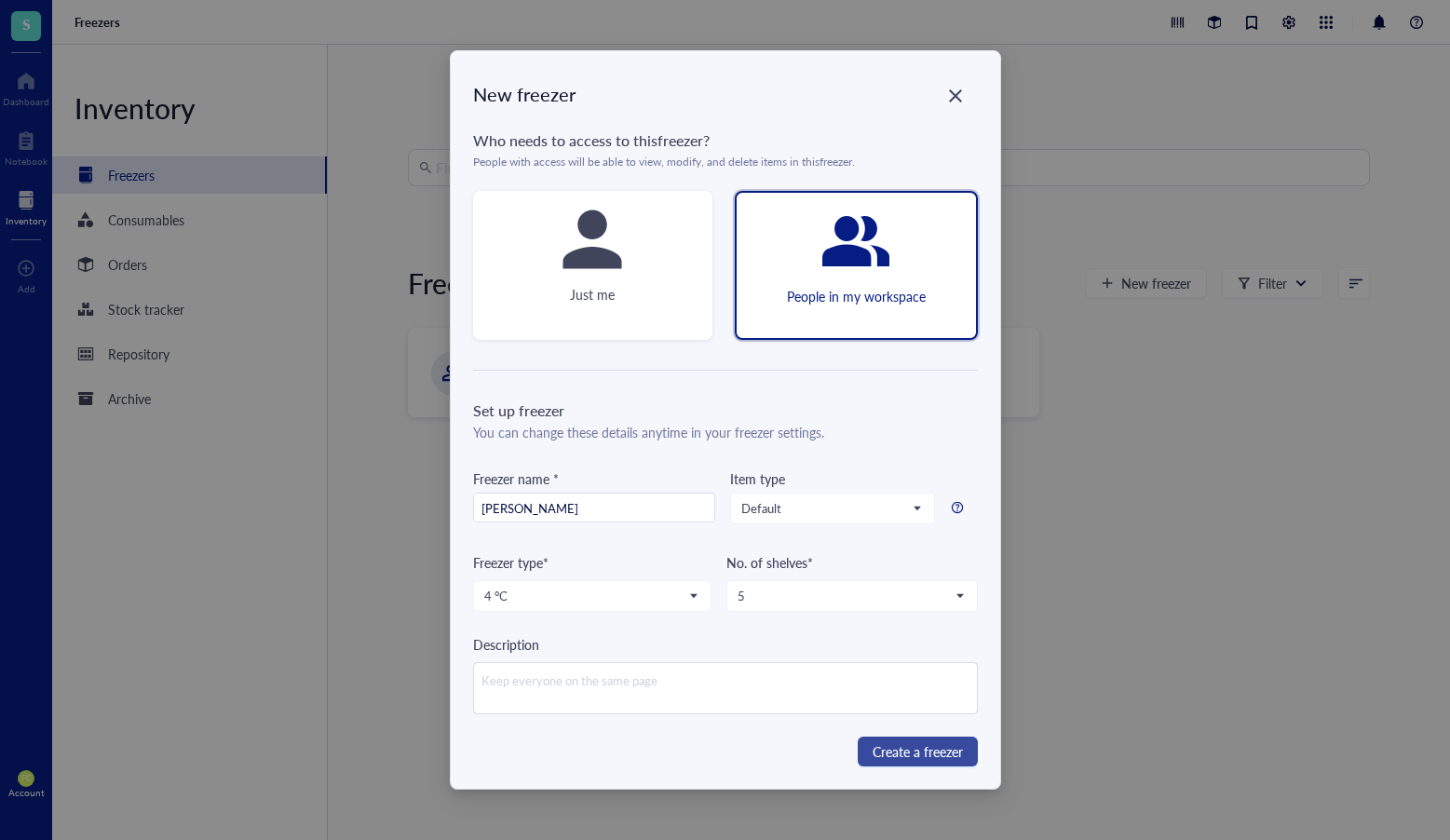
click at [912, 749] on span "Create a freezer" at bounding box center [918, 751] width 90 height 21
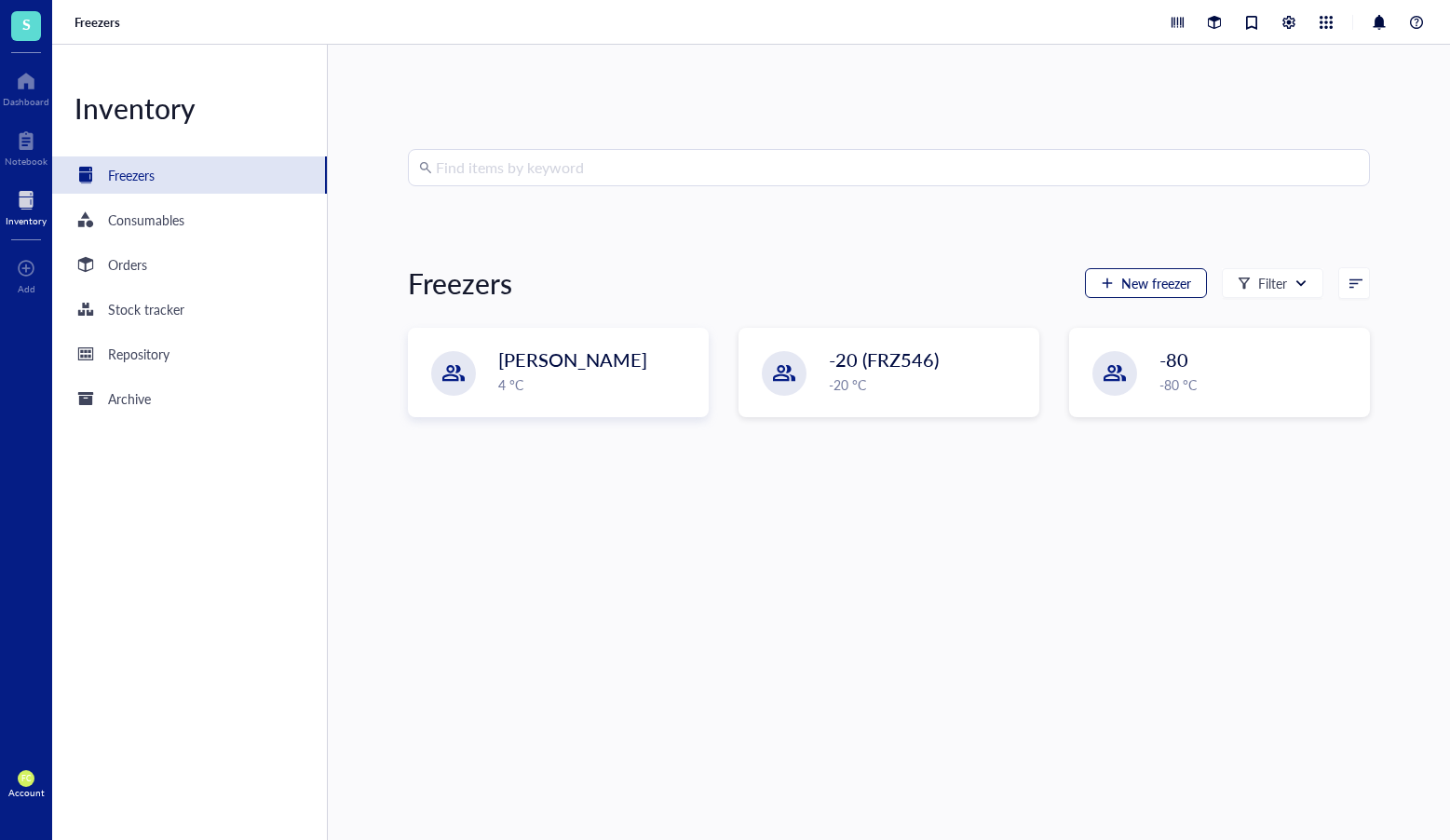
click at [1182, 281] on span "New freezer" at bounding box center [1155, 283] width 69 height 15
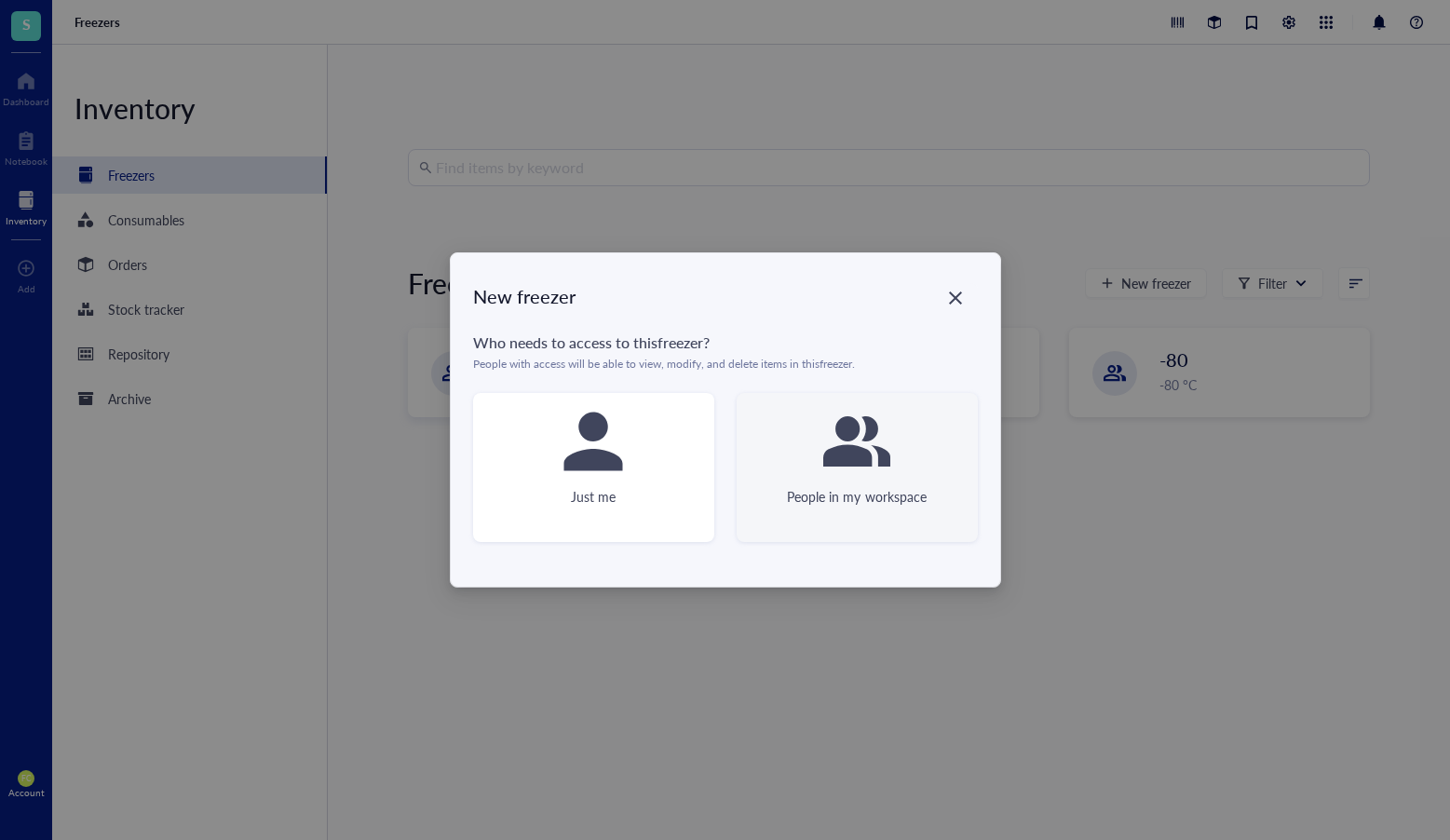
click at [840, 460] on icon at bounding box center [857, 441] width 68 height 50
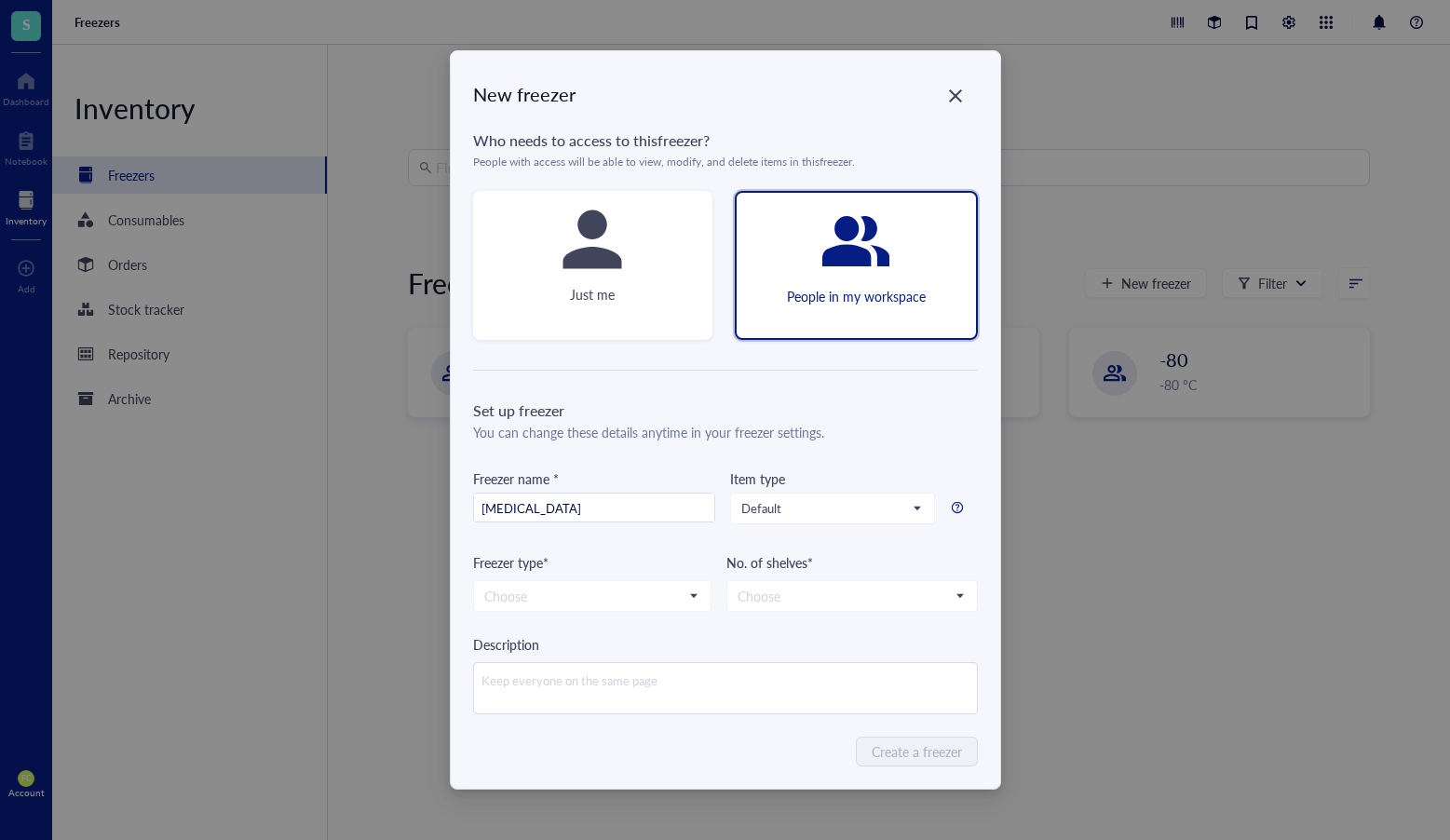
drag, startPoint x: 476, startPoint y: 504, endPoint x: 583, endPoint y: 487, distance: 108.3
click at [476, 503] on input "Liquid nitrogen" at bounding box center [595, 508] width 241 height 29
click at [650, 508] on input "Small Liquid nitrogen" at bounding box center [595, 508] width 241 height 29
click at [553, 505] on input "Small Liquid nitrogen tank" at bounding box center [595, 508] width 241 height 29
click at [602, 508] on input "Small Liquid Nitrogen tank" at bounding box center [595, 508] width 241 height 29
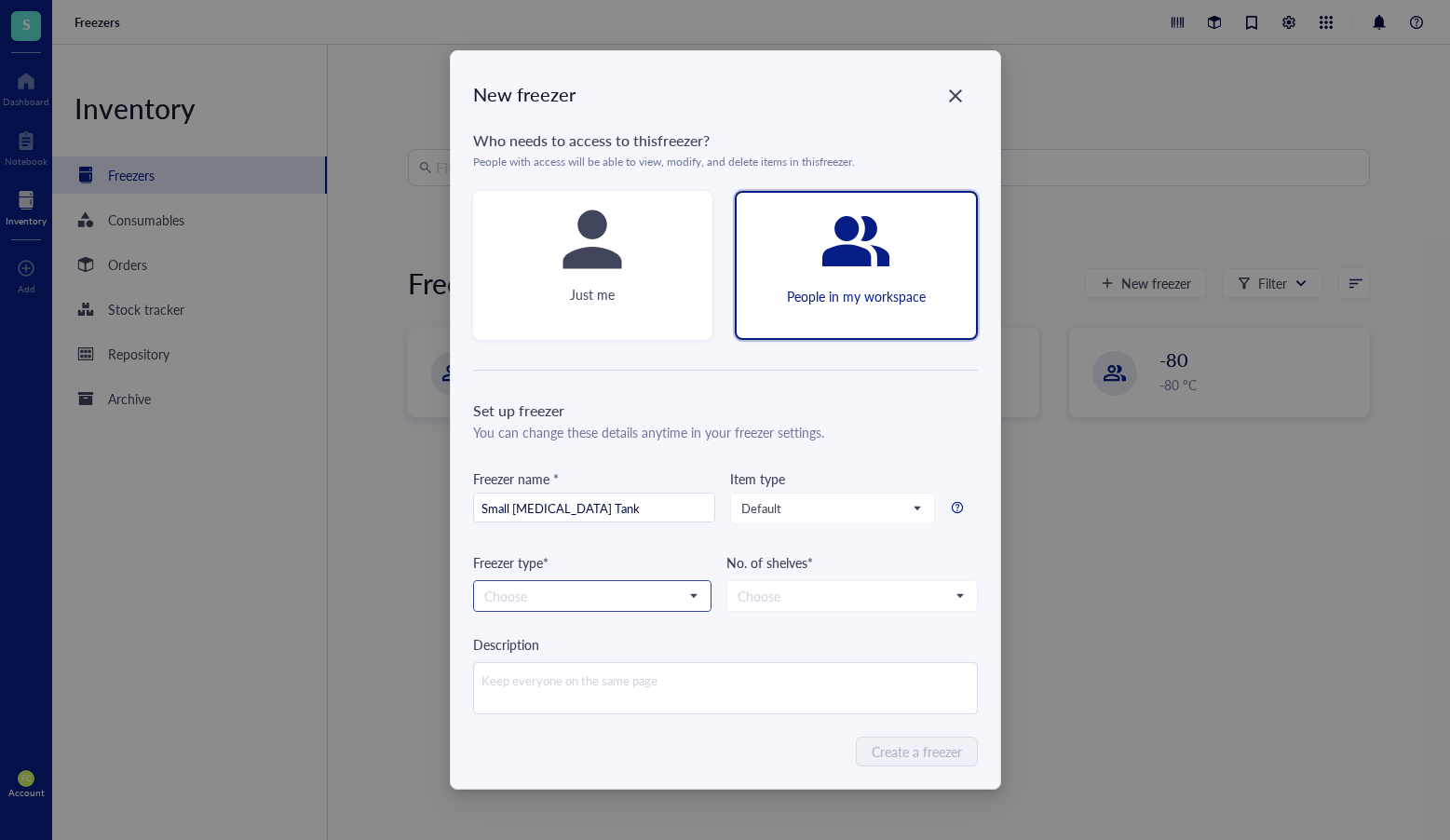
type input "Small [MEDICAL_DATA] Tank"
click at [543, 580] on div "Choose" at bounding box center [593, 596] width 239 height 31
click at [556, 588] on input "search" at bounding box center [584, 596] width 200 height 28
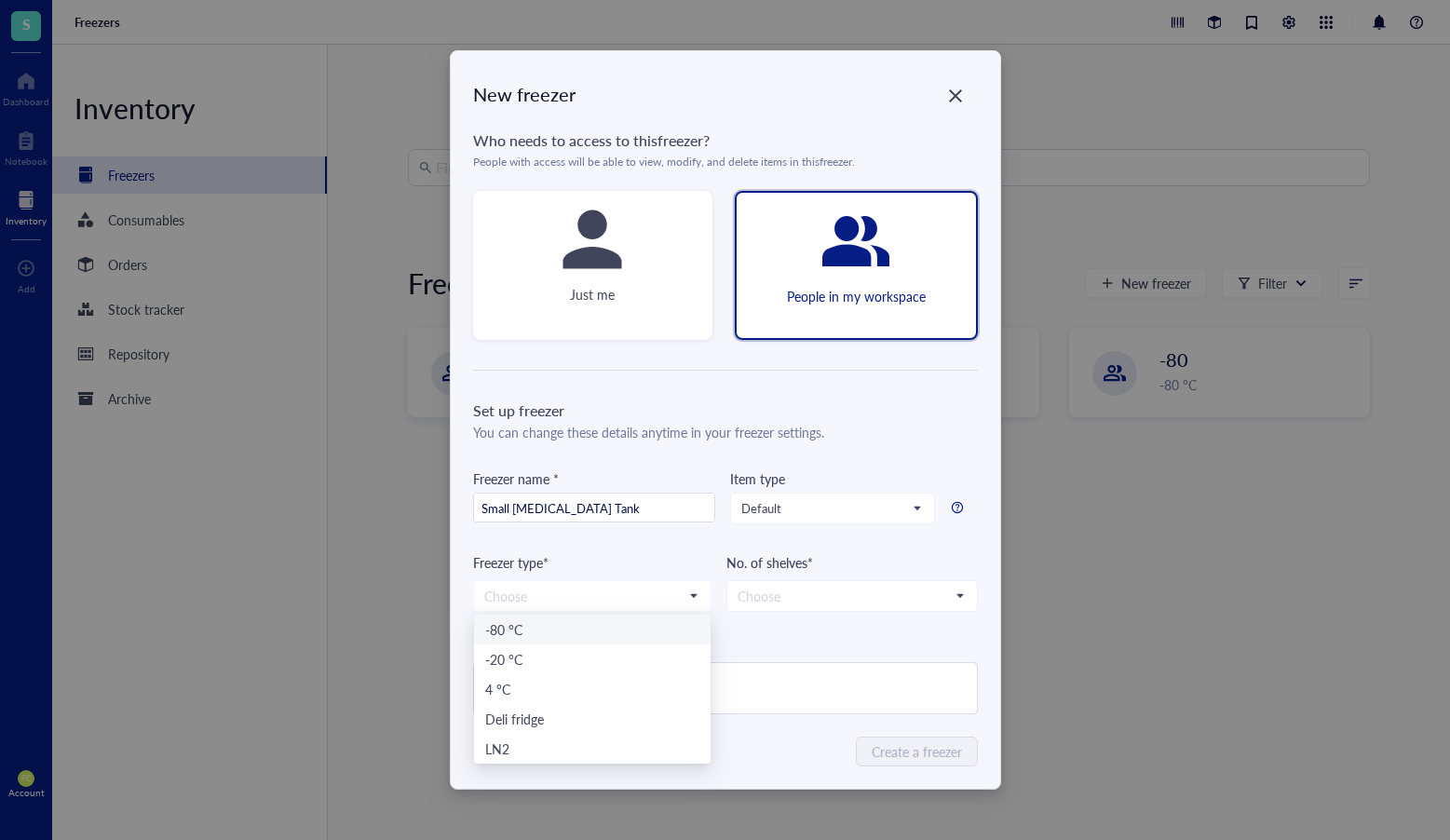
click at [746, 613] on div "Set up freezer You can change these details anytime in your freezer settings. F…" at bounding box center [726, 556] width 505 height 315
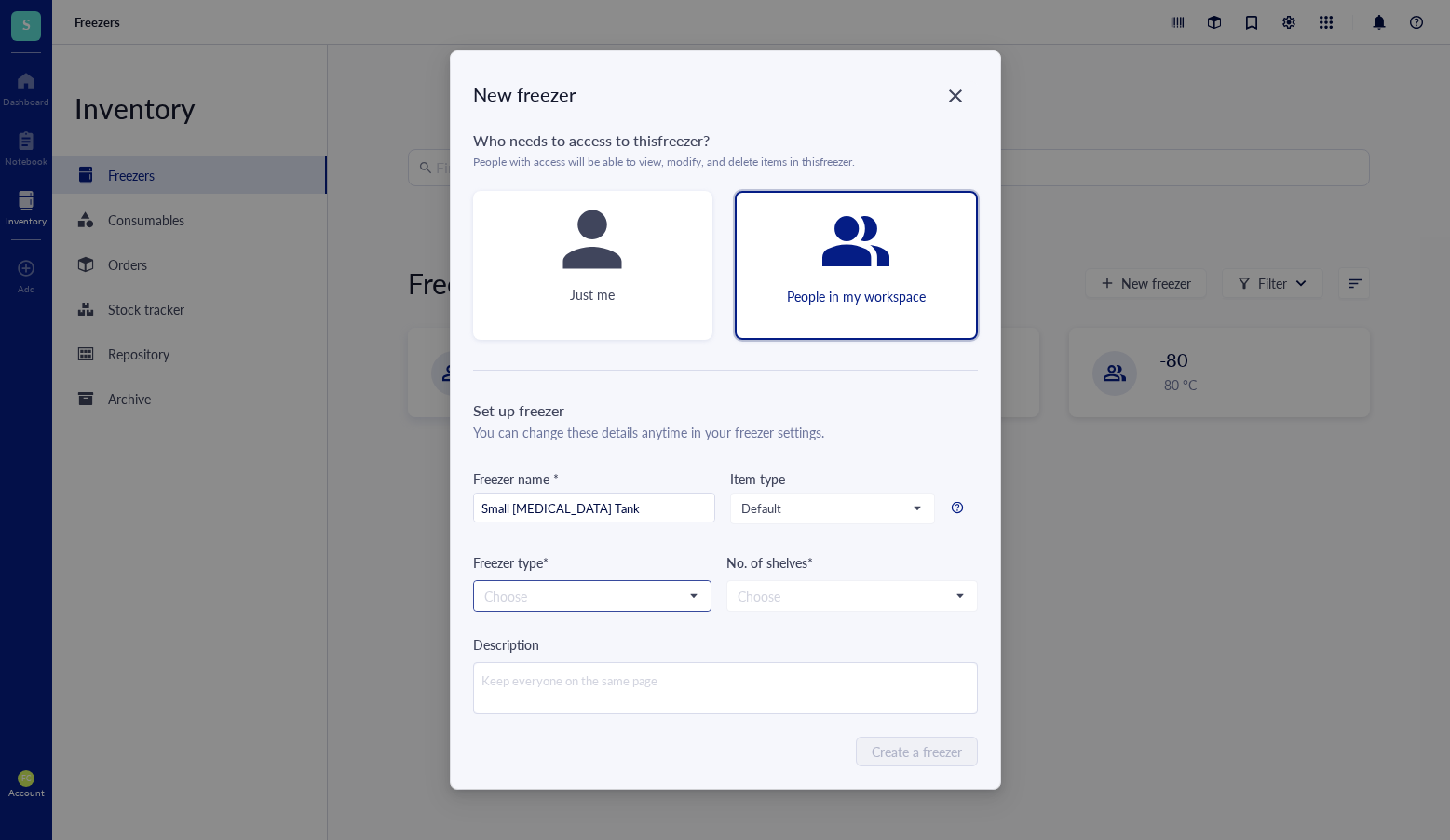
click at [695, 603] on span at bounding box center [592, 596] width 216 height 28
click at [627, 629] on div "-80 °C" at bounding box center [592, 629] width 214 height 21
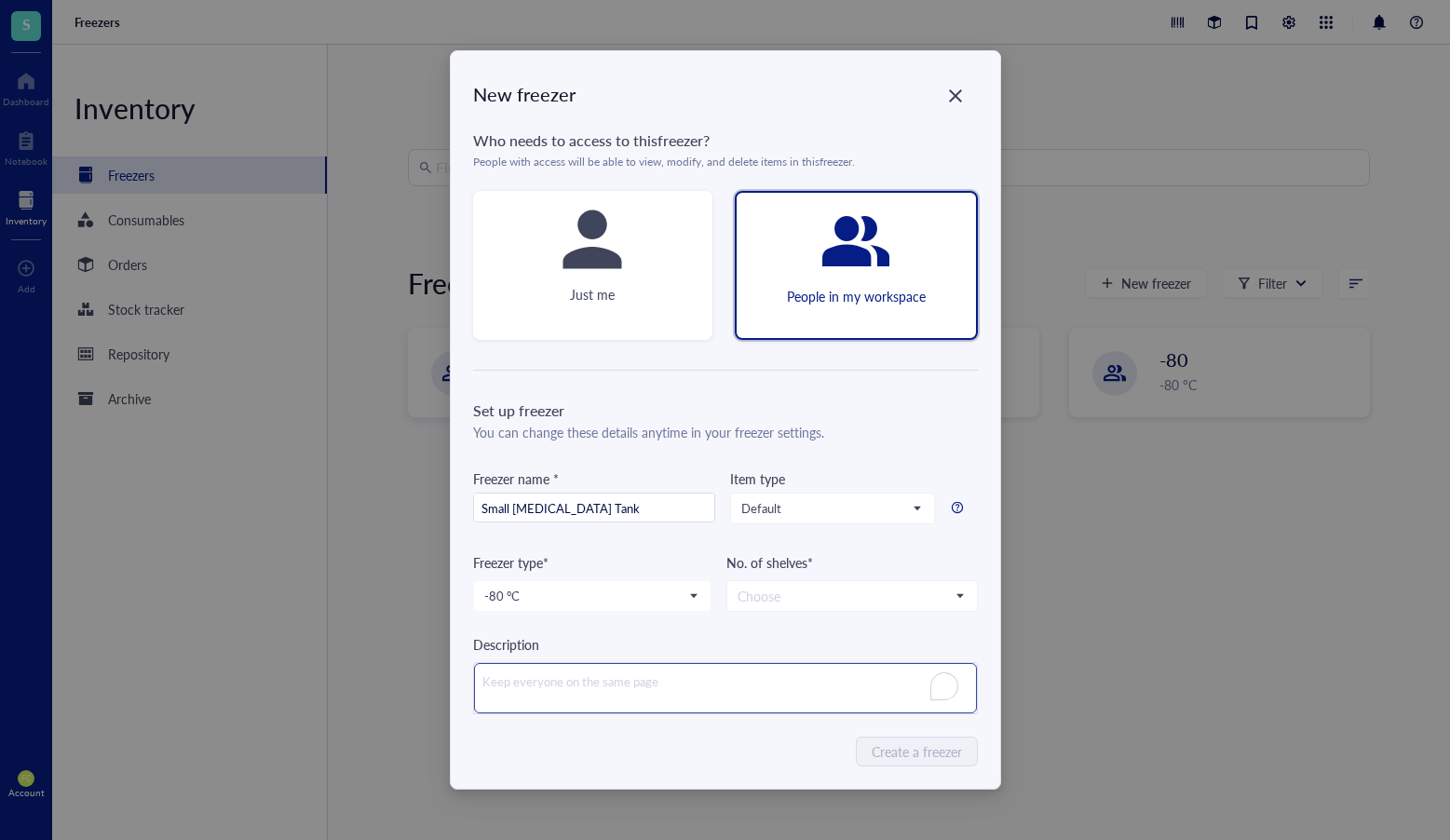
click at [720, 673] on textarea "To enrich screen reader interactions, please activate Accessibility in Grammarl…" at bounding box center [726, 687] width 503 height 50
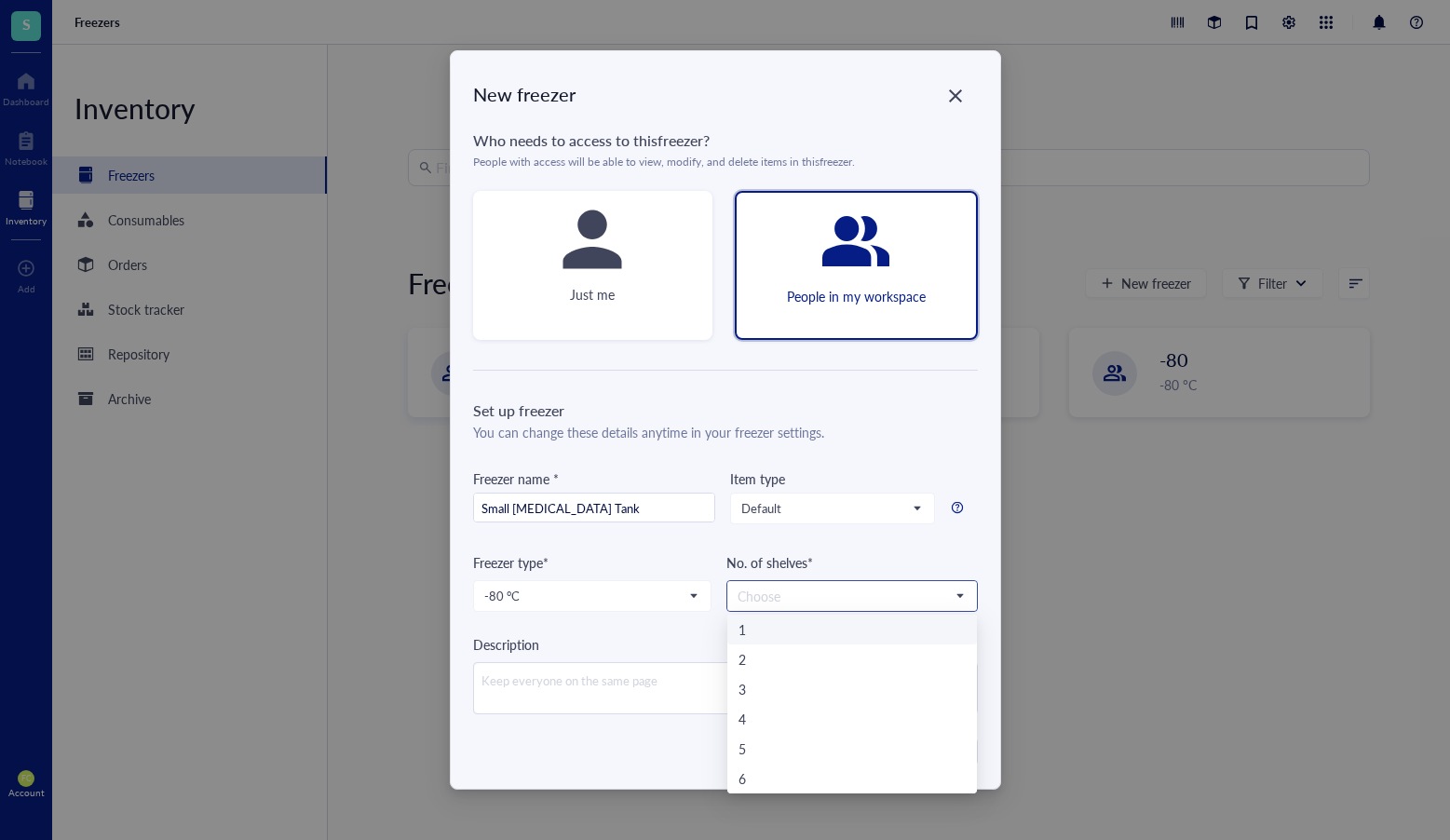
click at [829, 588] on input "search" at bounding box center [843, 596] width 212 height 28
click at [677, 637] on div "Description" at bounding box center [726, 643] width 505 height 21
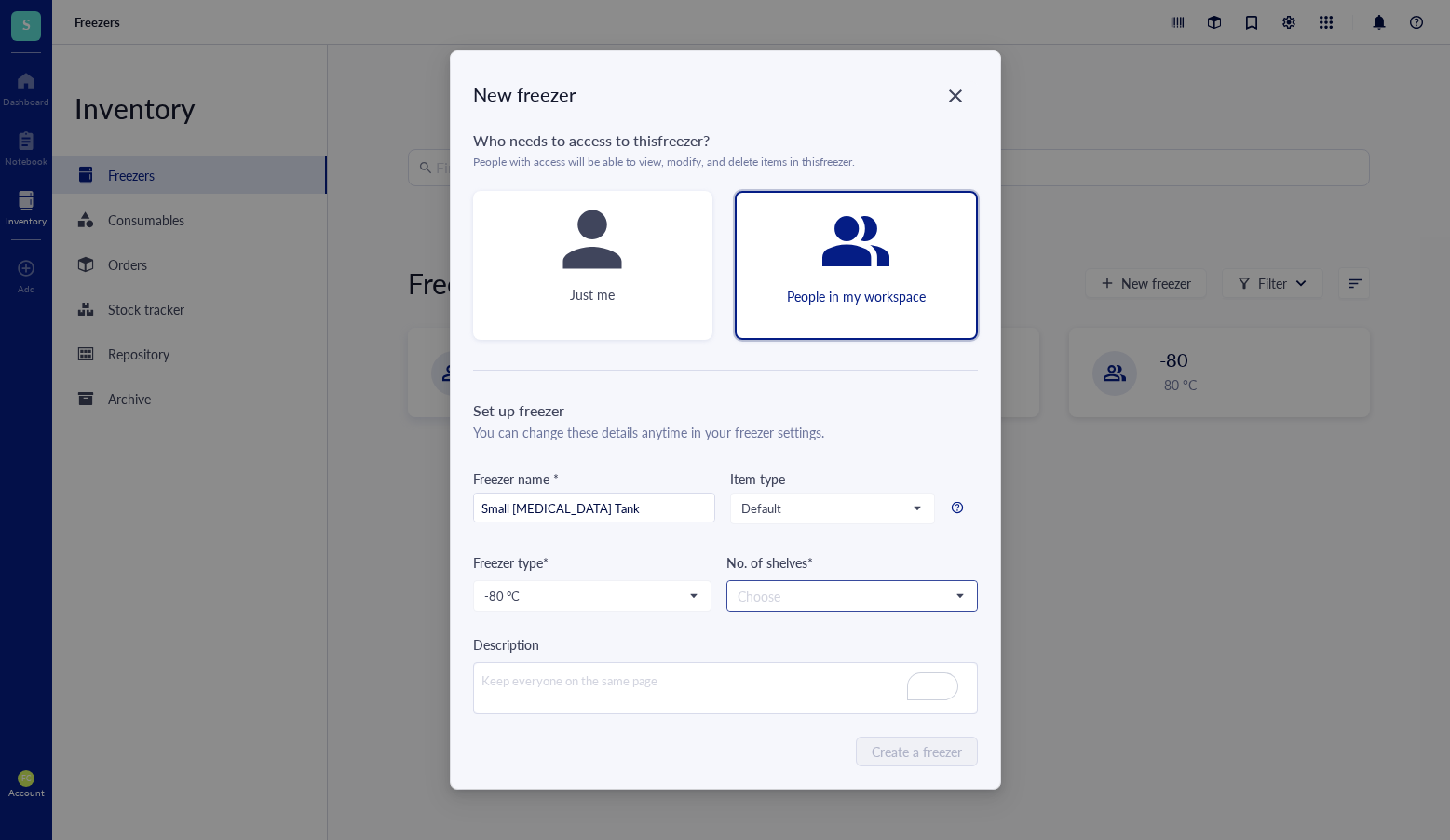
click at [781, 594] on input "search" at bounding box center [843, 596] width 212 height 28
click at [813, 775] on div "6" at bounding box center [852, 778] width 227 height 21
click at [903, 750] on span "Create a freezer" at bounding box center [918, 751] width 90 height 21
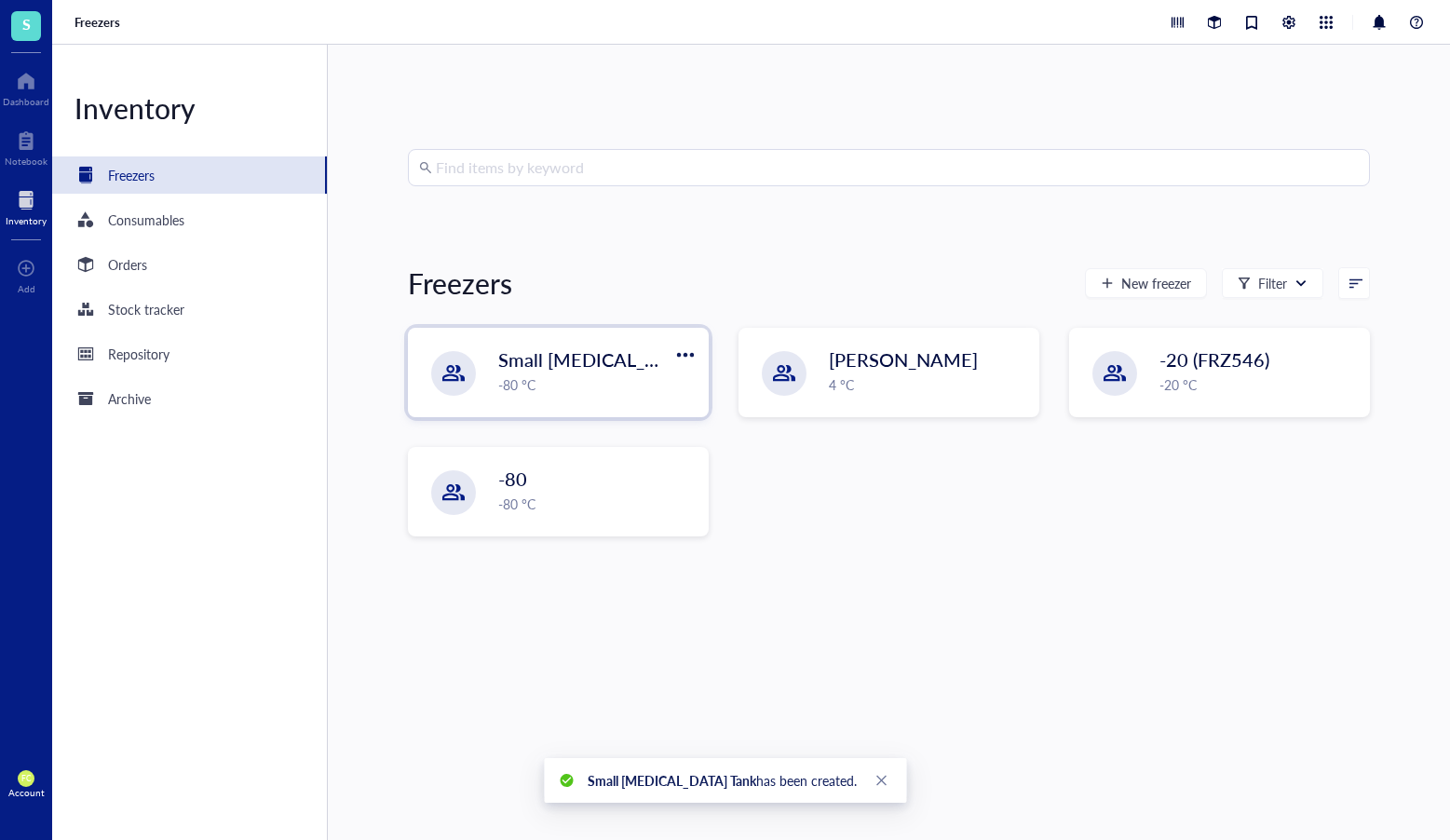
click at [657, 388] on div "-80 °C" at bounding box center [597, 384] width 199 height 21
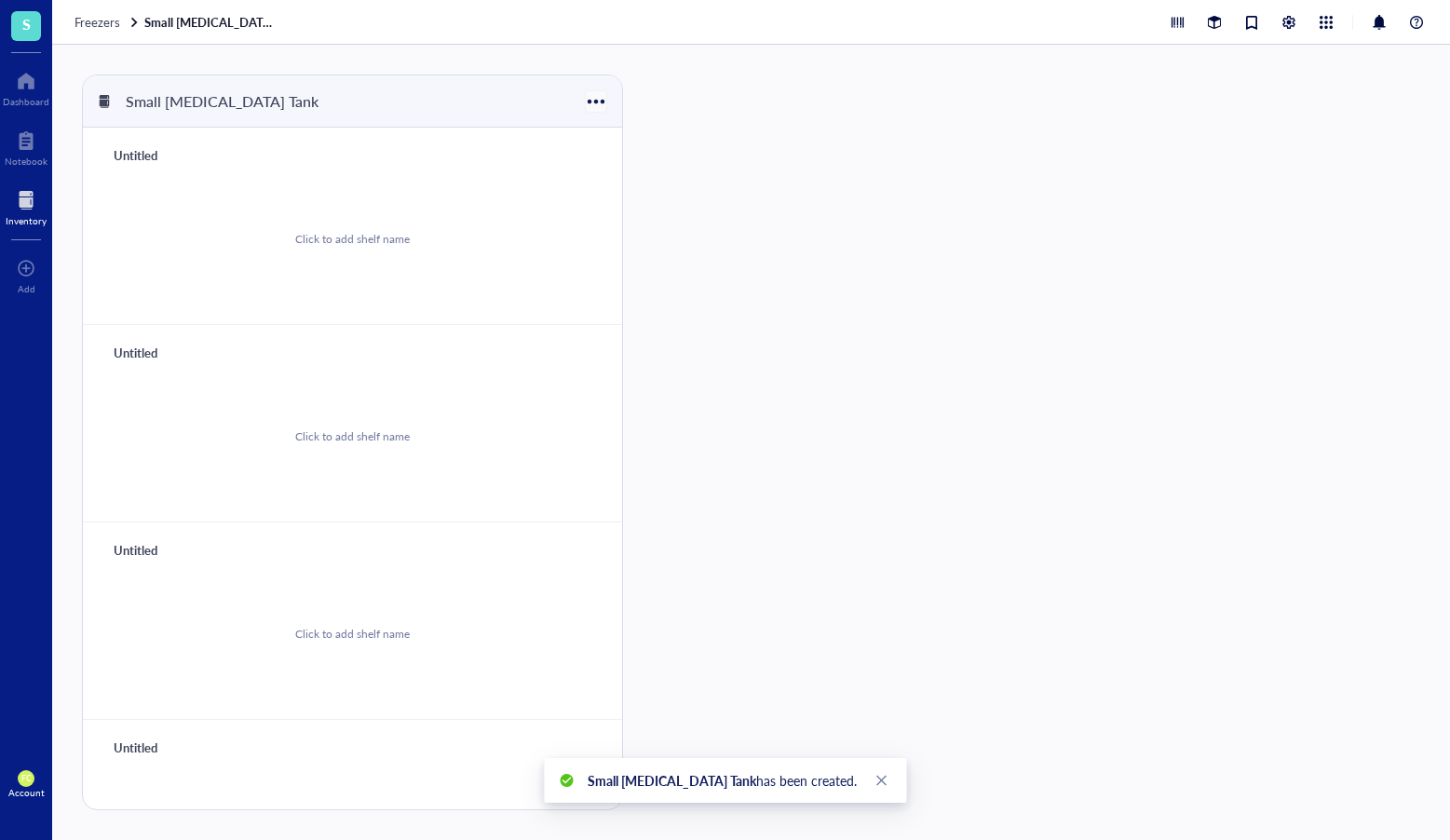
click at [601, 100] on div at bounding box center [597, 102] width 27 height 27
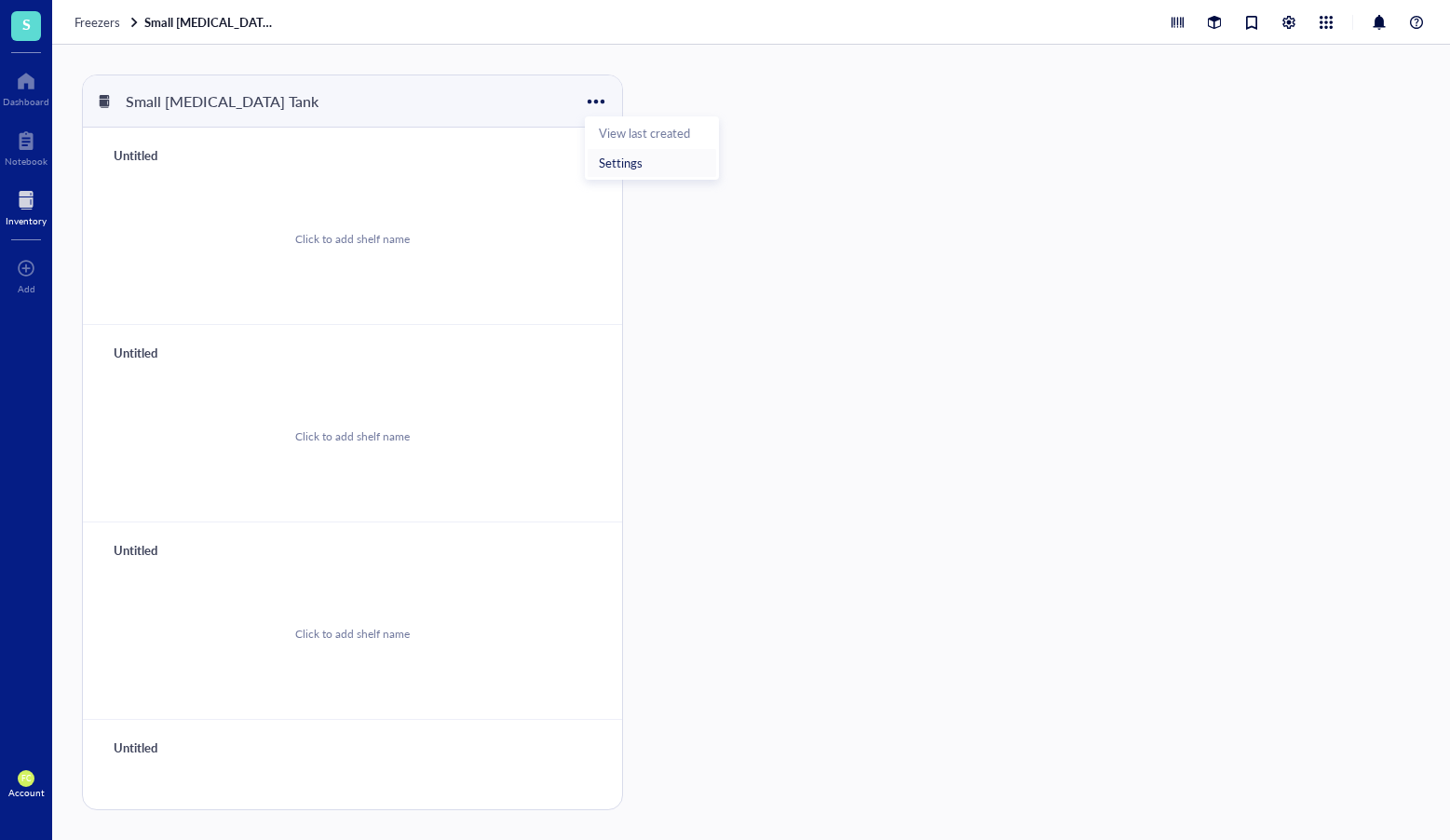
click at [658, 156] on div "Settings" at bounding box center [652, 162] width 107 height 17
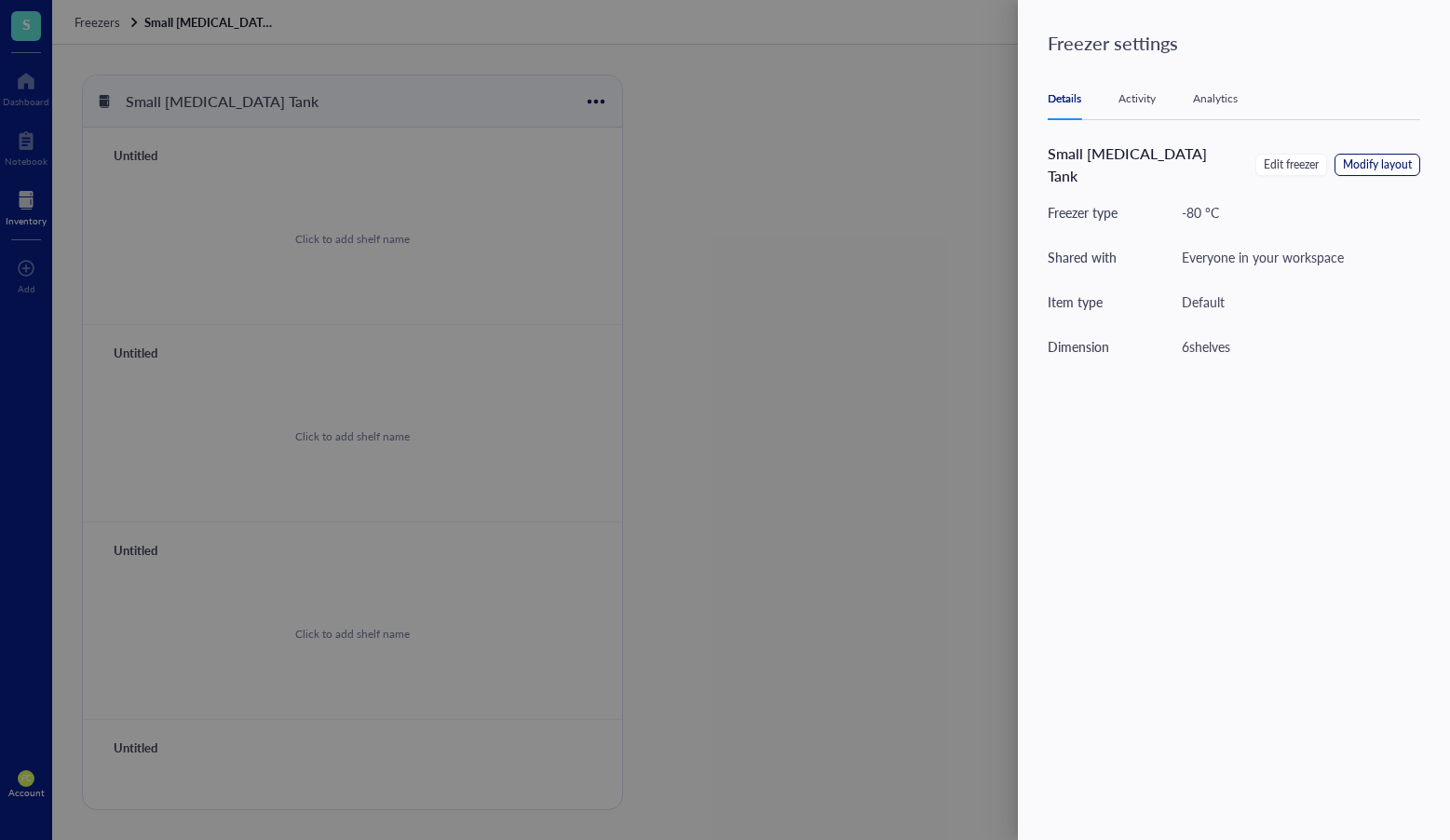
click at [1383, 159] on span "Modify layout" at bounding box center [1378, 165] width 68 height 18
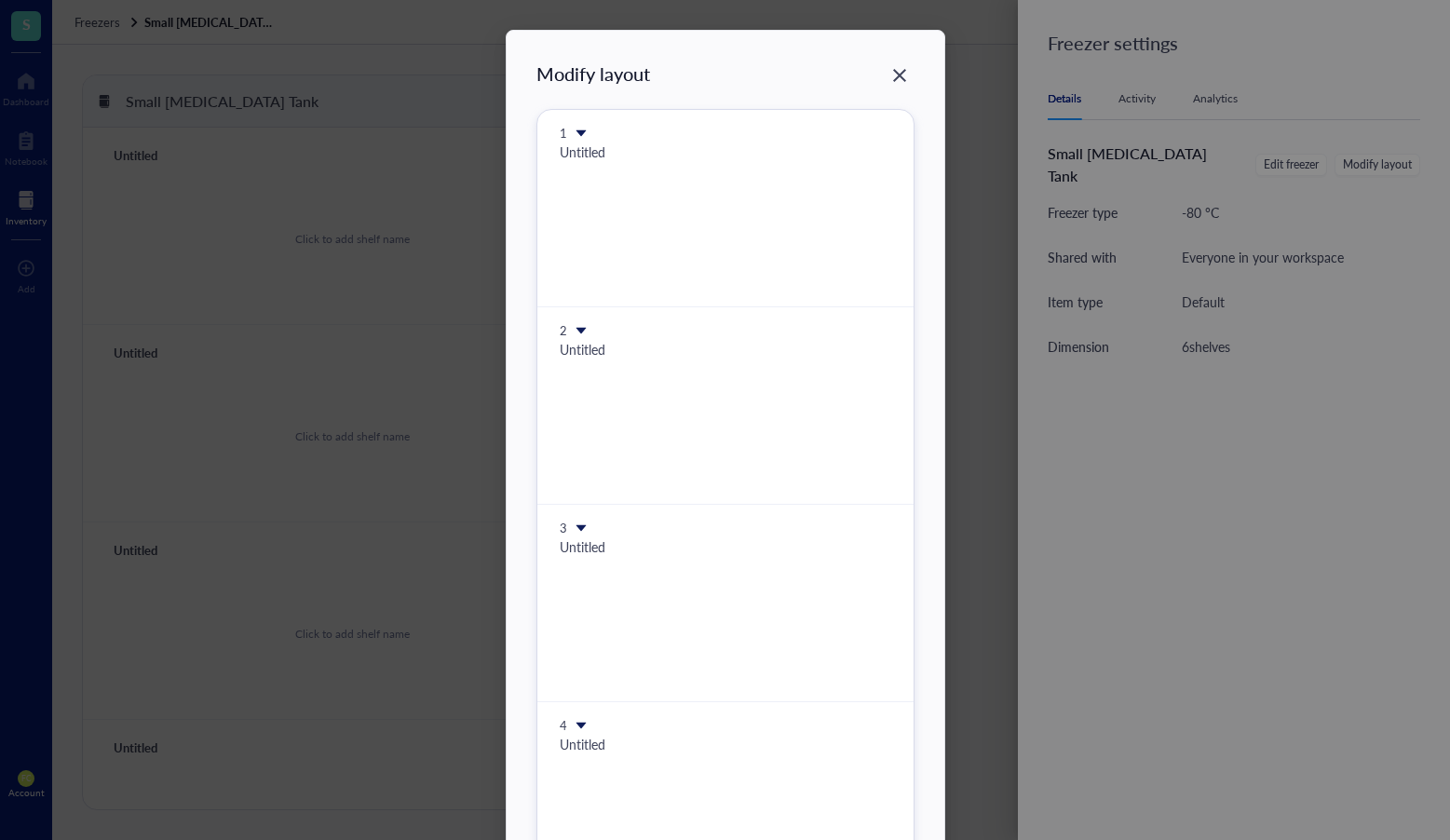
click at [577, 134] on icon at bounding box center [580, 132] width 13 height 13
click at [893, 78] on icon "Close" at bounding box center [899, 74] width 13 height 13
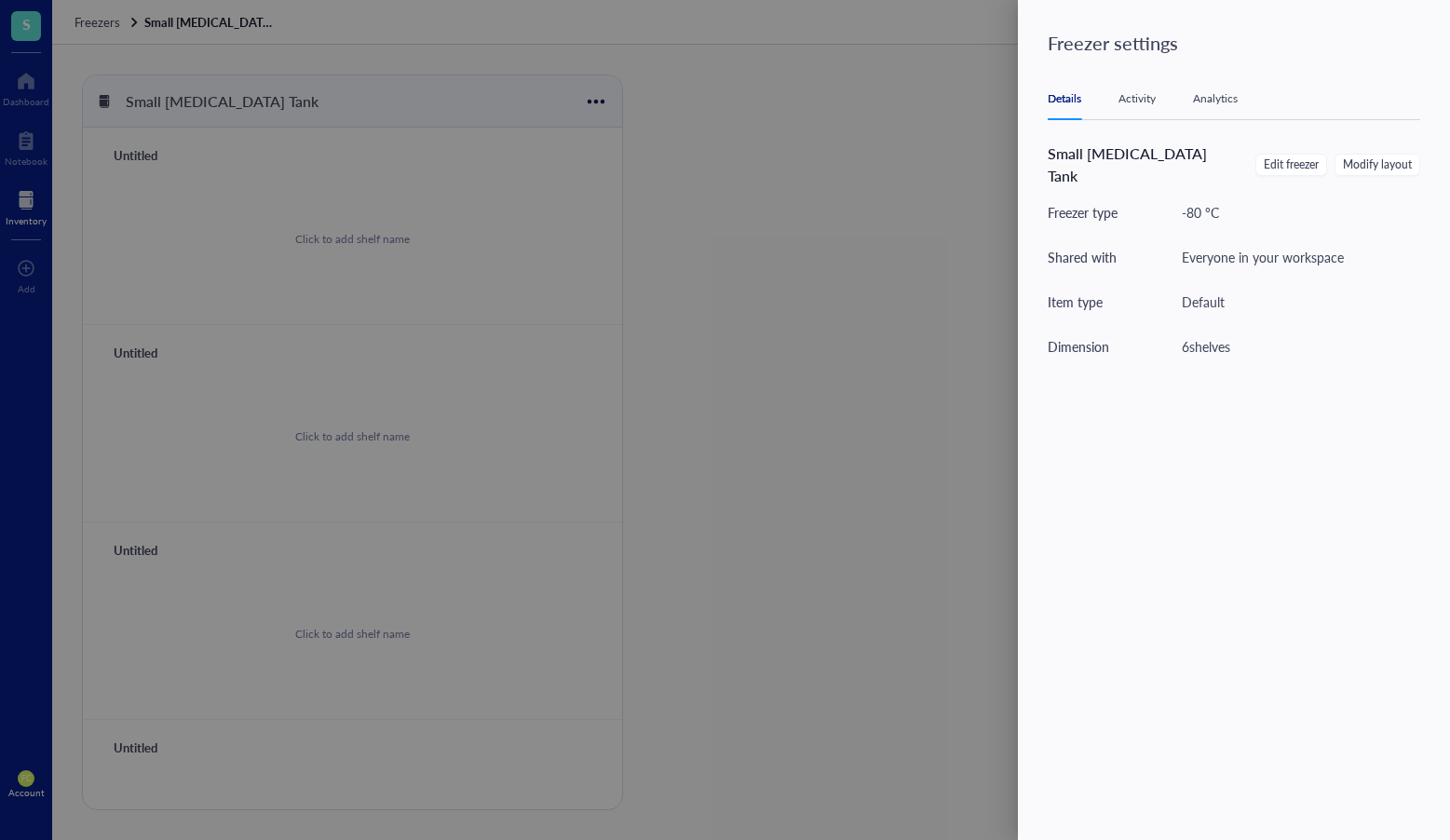
click at [115, 27] on div at bounding box center [725, 420] width 1450 height 840
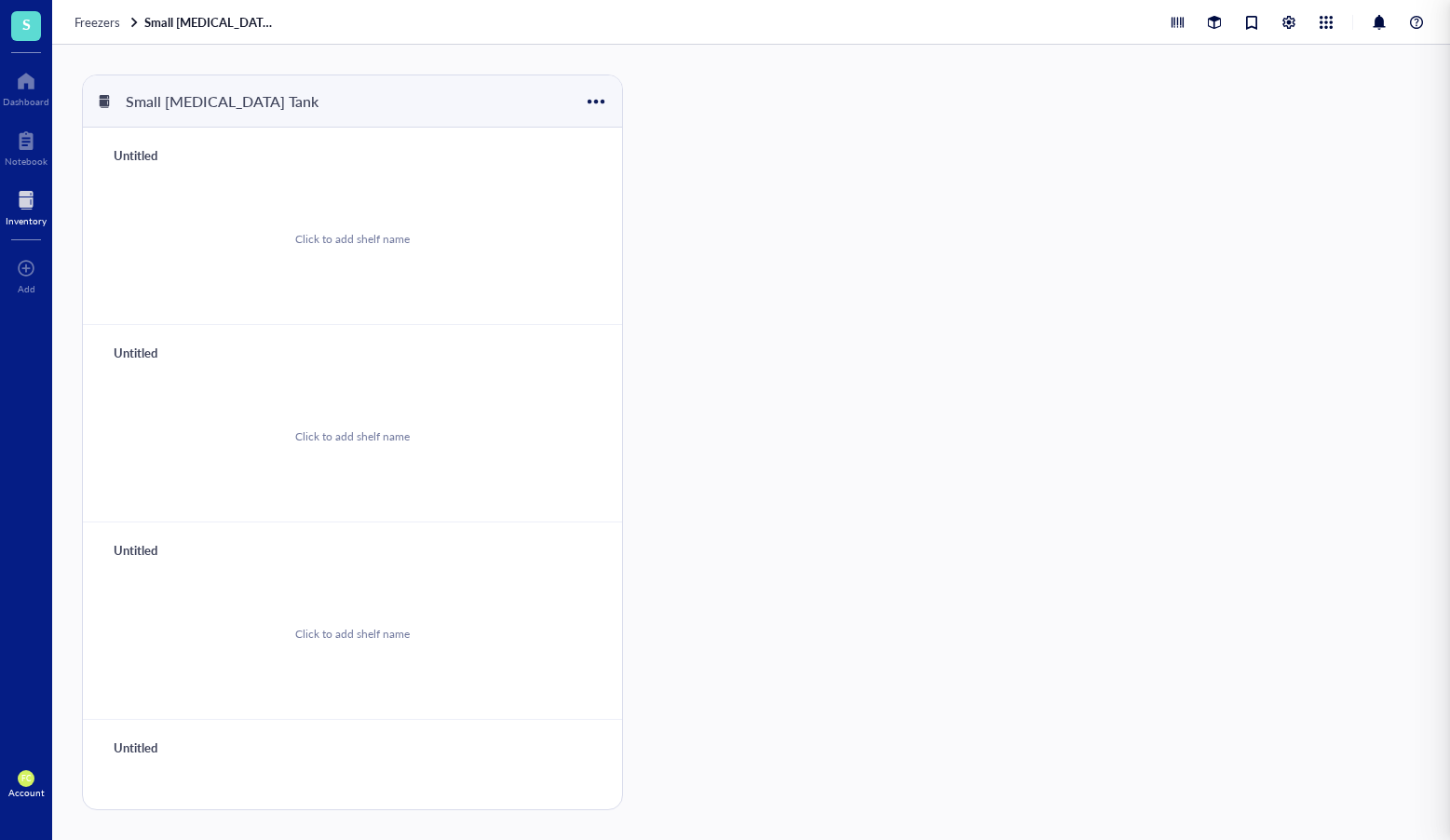
click at [98, 23] on div at bounding box center [725, 420] width 1450 height 840
click at [97, 25] on span "Freezers" at bounding box center [97, 22] width 46 height 18
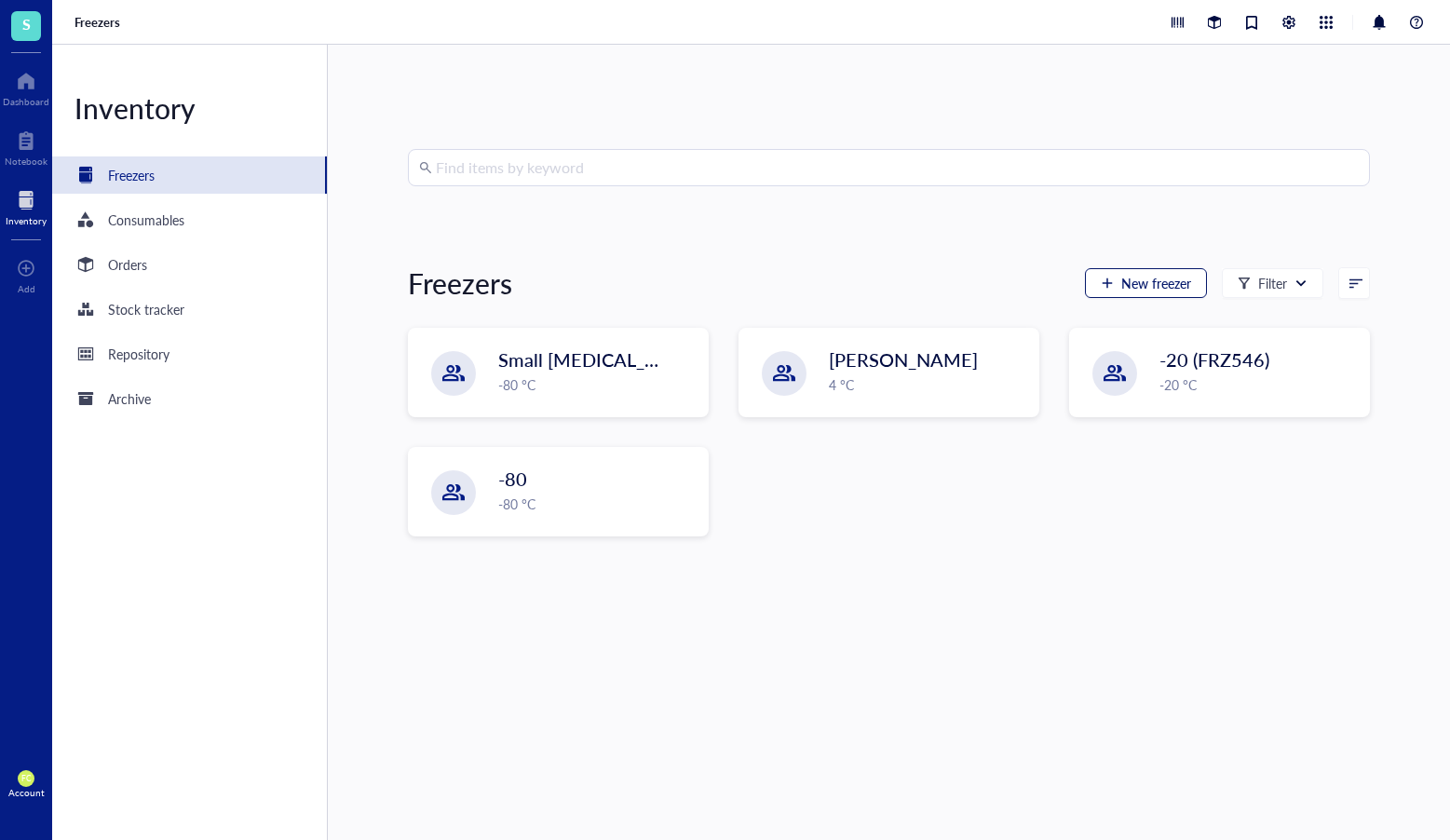
drag, startPoint x: 1190, startPoint y: 269, endPoint x: 1183, endPoint y: 277, distance: 10.6
click at [1188, 271] on button "New freezer" at bounding box center [1146, 283] width 122 height 29
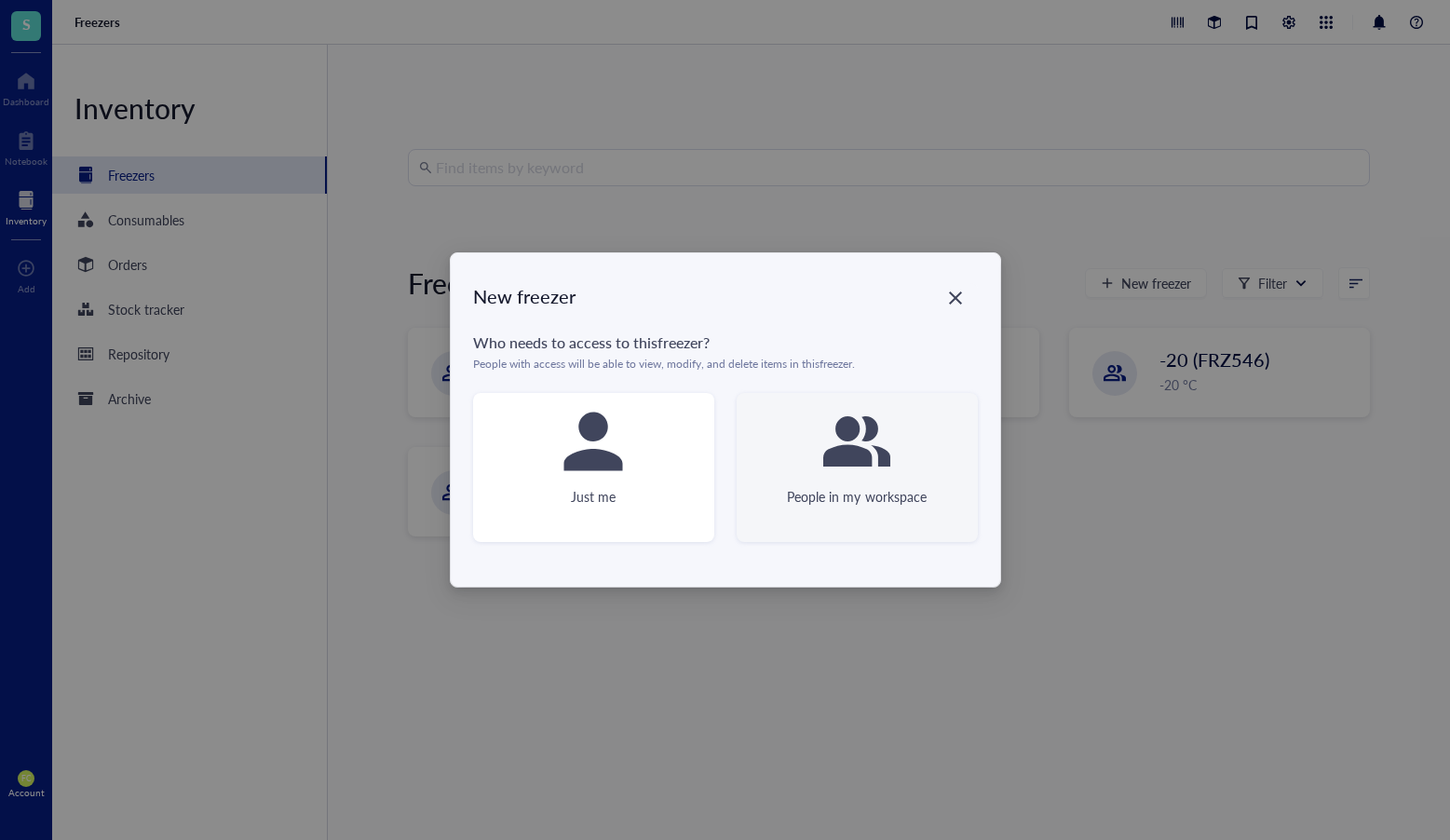
click at [869, 474] on icon at bounding box center [857, 441] width 68 height 67
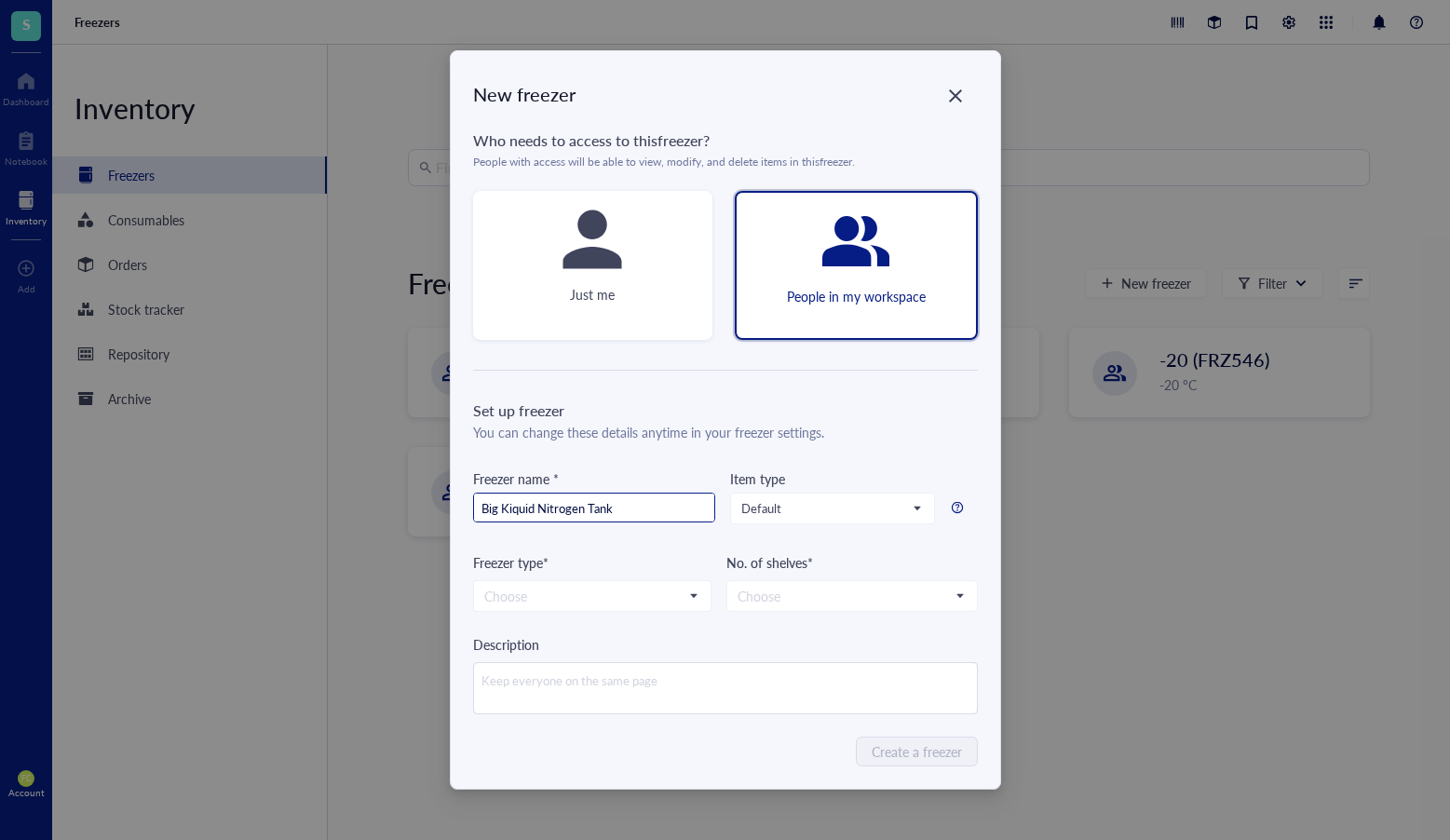
drag, startPoint x: 507, startPoint y: 513, endPoint x: 571, endPoint y: 499, distance: 65.5
click at [508, 513] on input "Big Kiquid Nitrogen Tank" at bounding box center [595, 508] width 241 height 29
type input "Big [MEDICAL_DATA] Tank"
click at [653, 593] on input "search" at bounding box center [584, 596] width 200 height 28
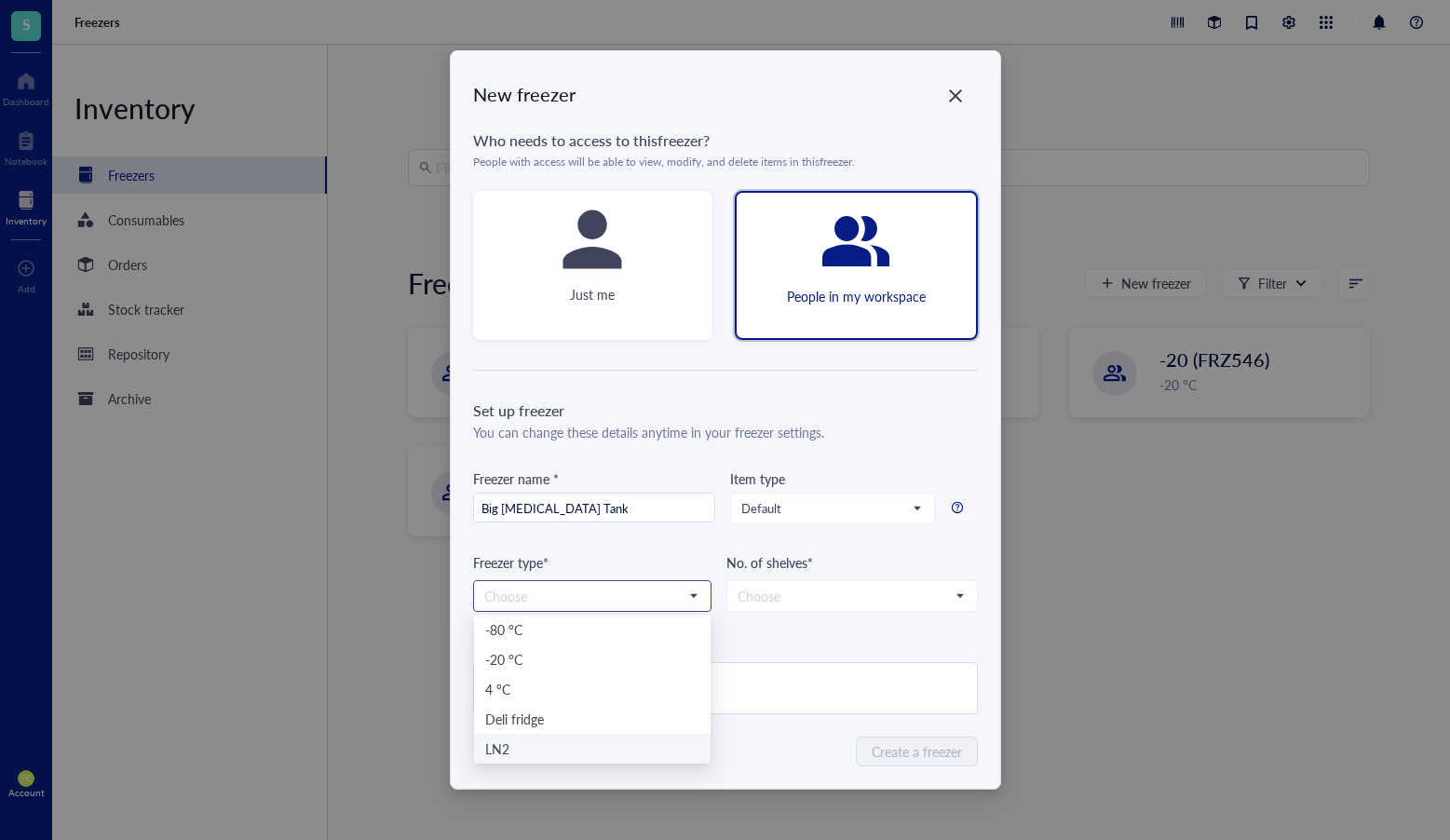
click at [635, 743] on div "LN2" at bounding box center [592, 748] width 214 height 21
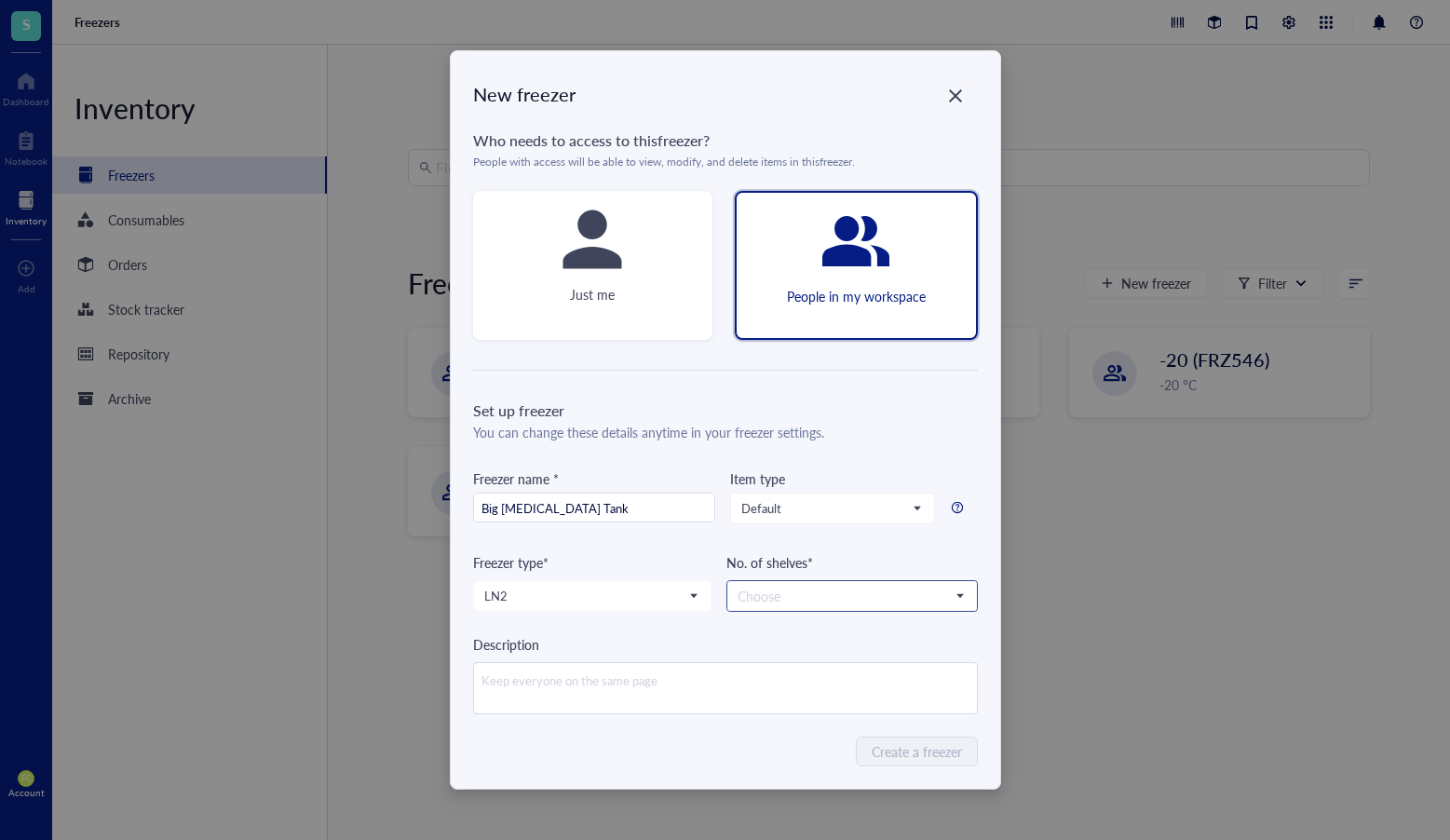
click at [785, 608] on input "search" at bounding box center [843, 596] width 212 height 28
click at [794, 774] on div "6" at bounding box center [852, 778] width 227 height 21
click at [910, 755] on span "Create a freezer" at bounding box center [918, 751] width 90 height 21
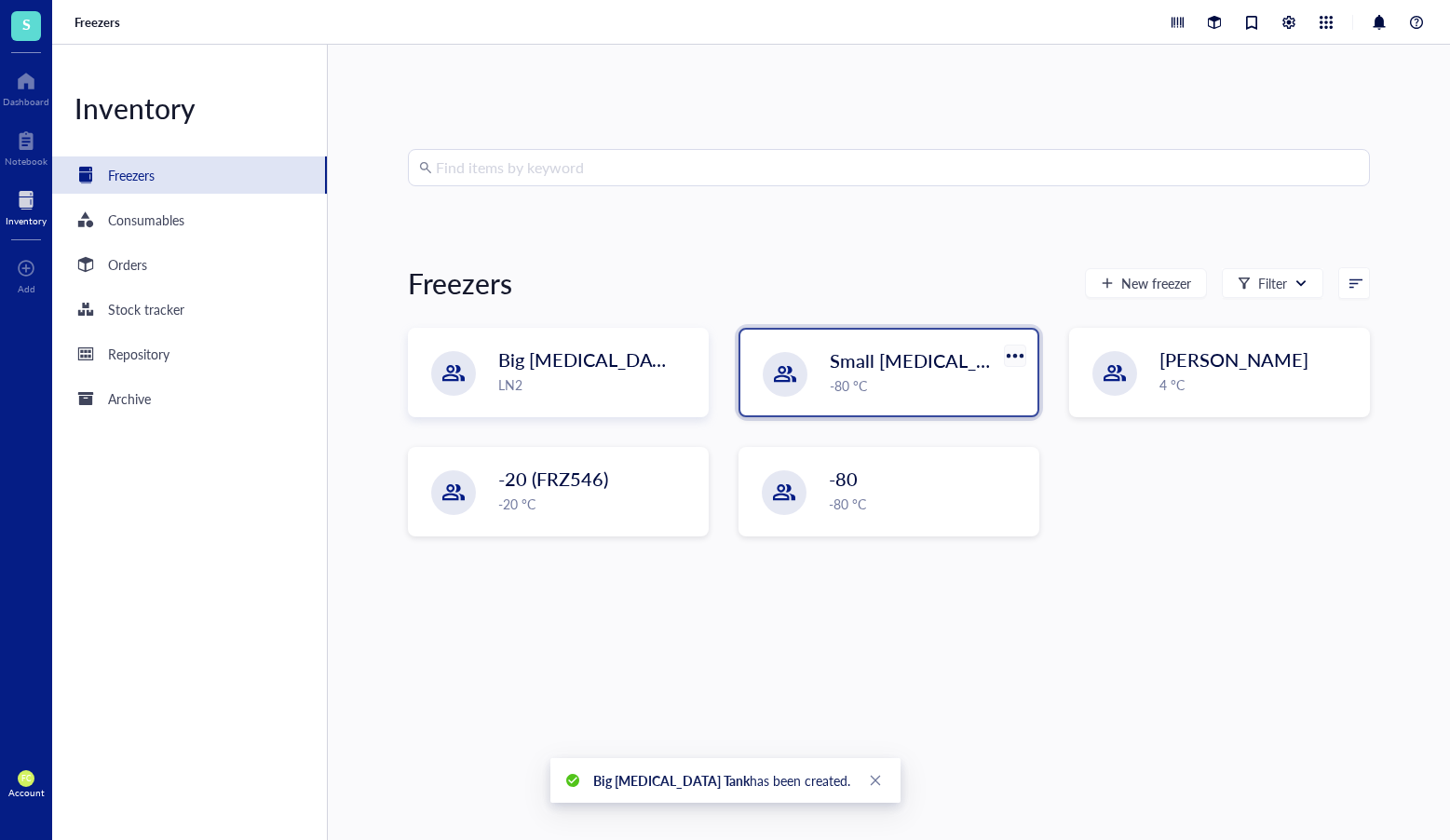
click at [1015, 354] on div at bounding box center [1016, 355] width 27 height 27
click at [1033, 407] on li "Settings" at bounding box center [1066, 417] width 130 height 29
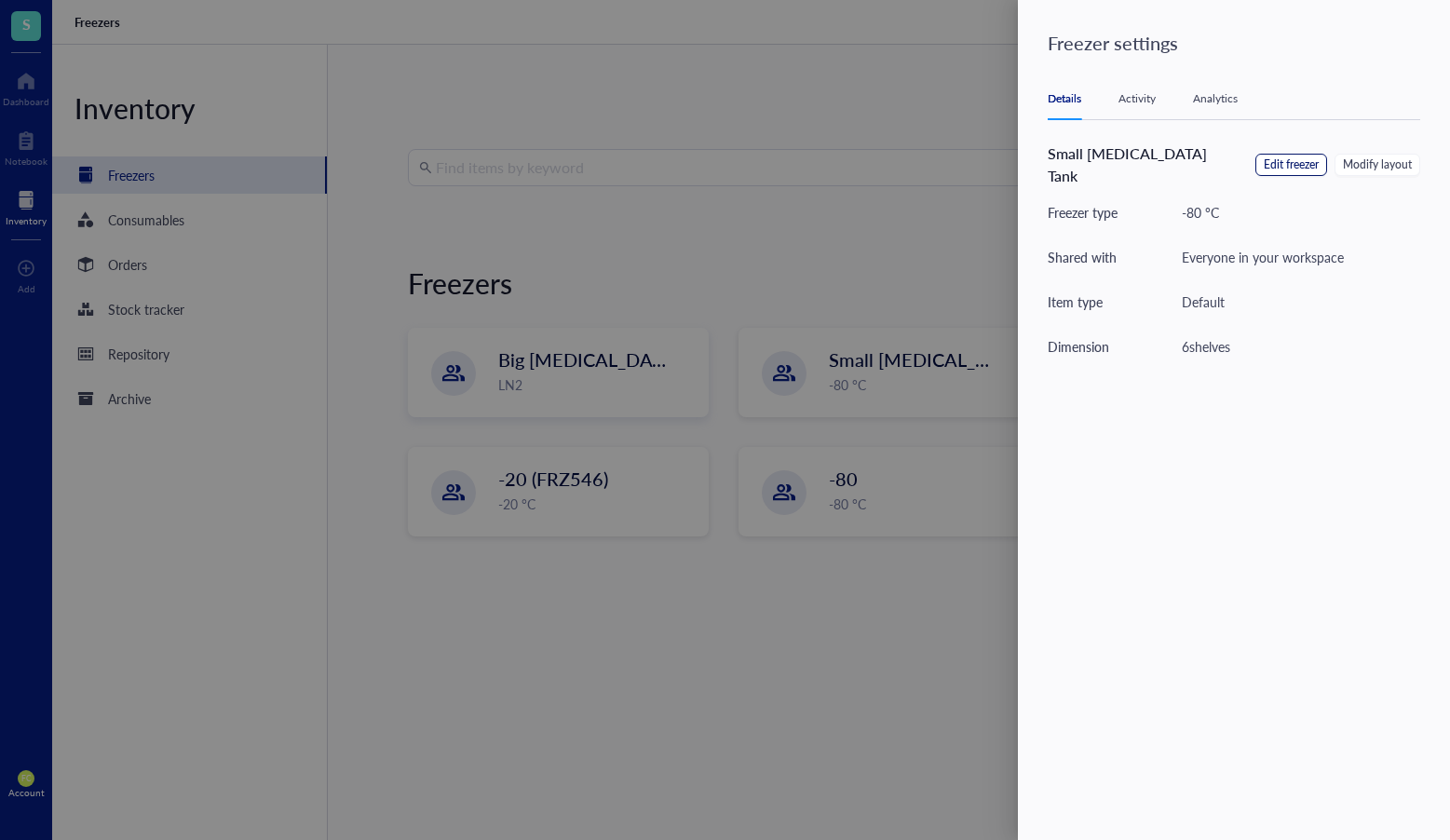
click at [1317, 156] on span "Edit freezer" at bounding box center [1291, 165] width 55 height 18
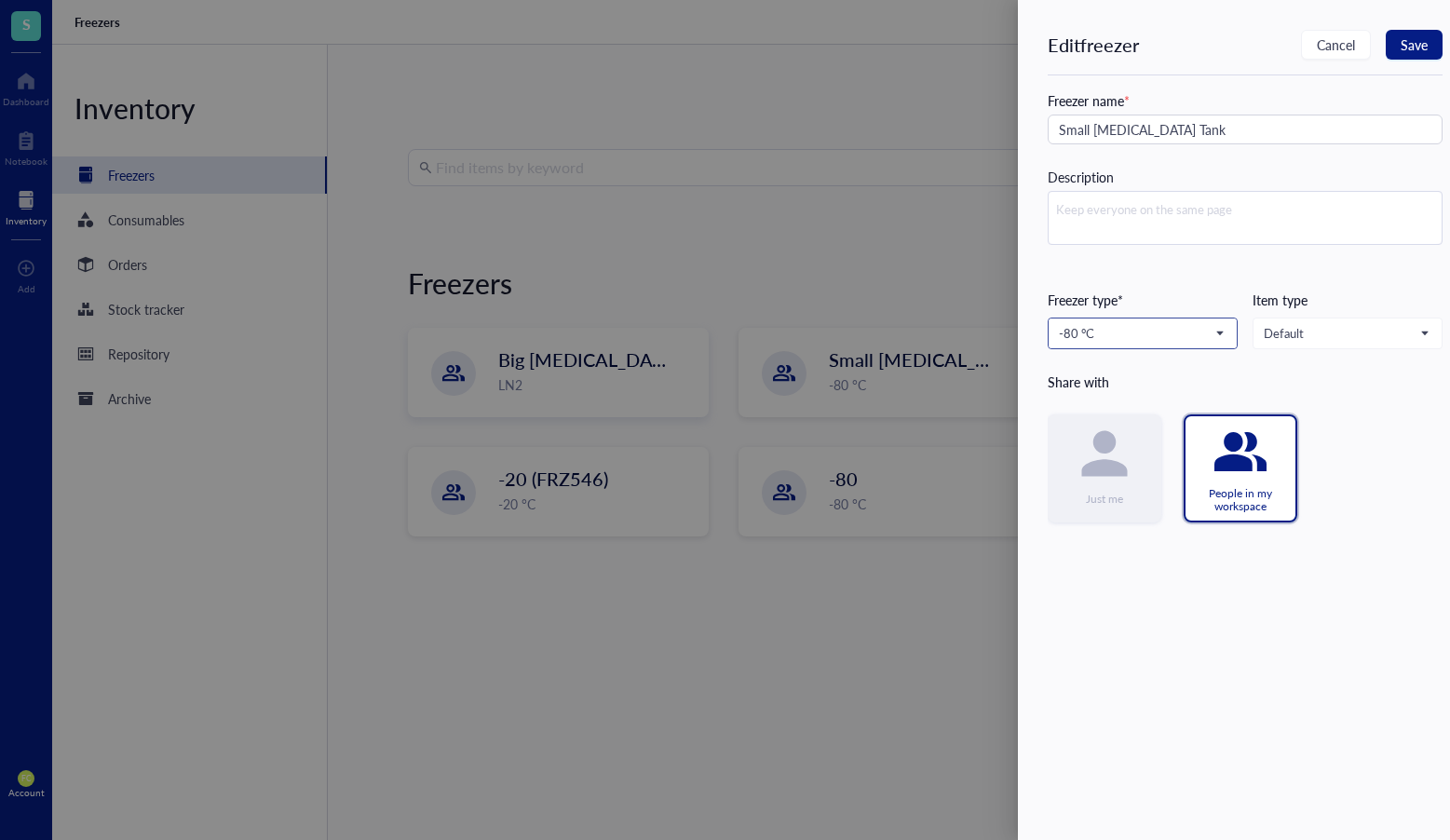
click at [1198, 346] on input "search" at bounding box center [1135, 333] width 151 height 28
click at [1155, 477] on div "LN2" at bounding box center [1143, 484] width 165 height 17
click at [1414, 48] on span "Save" at bounding box center [1415, 44] width 27 height 15
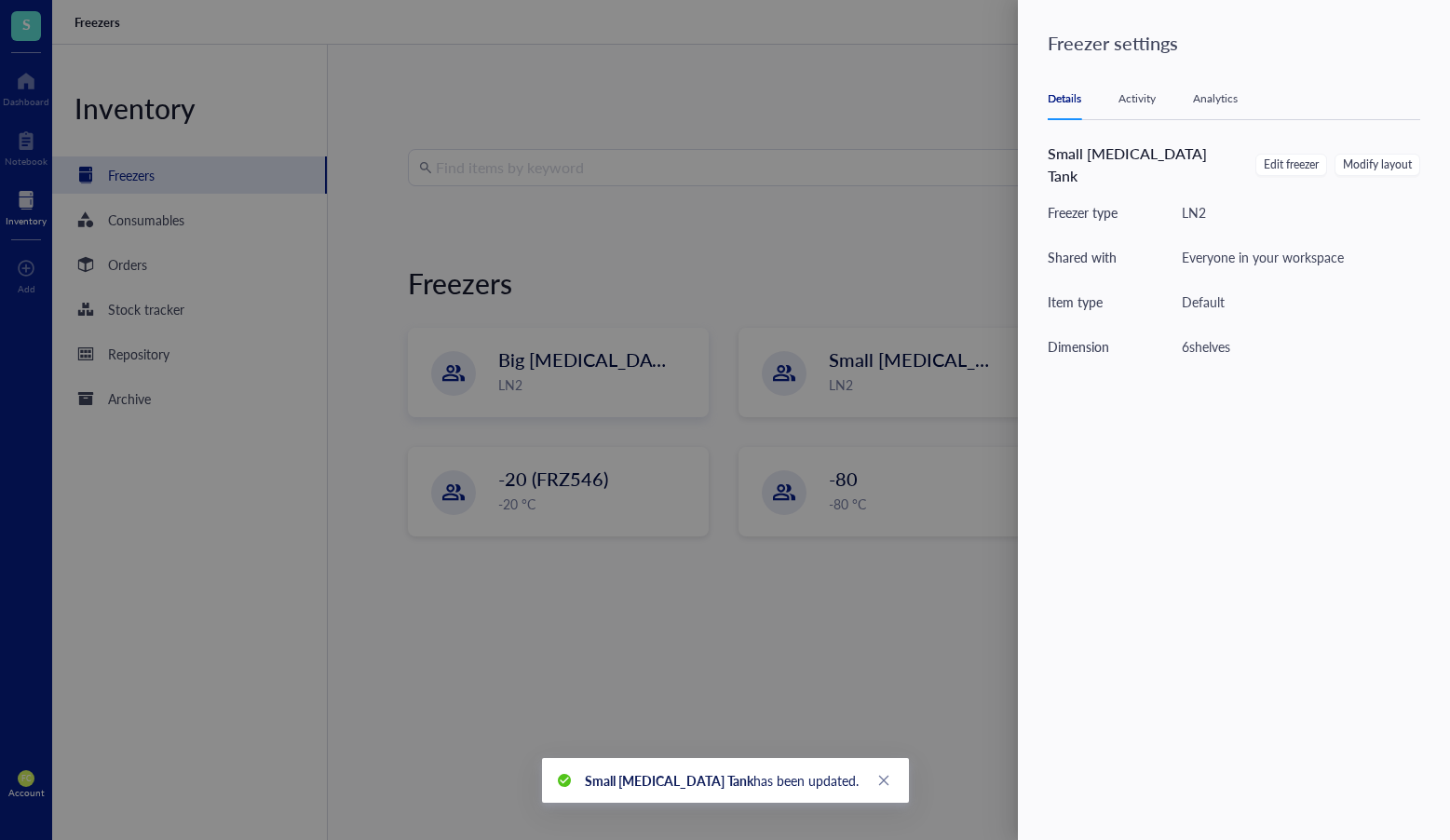
click at [748, 215] on div at bounding box center [725, 420] width 1450 height 840
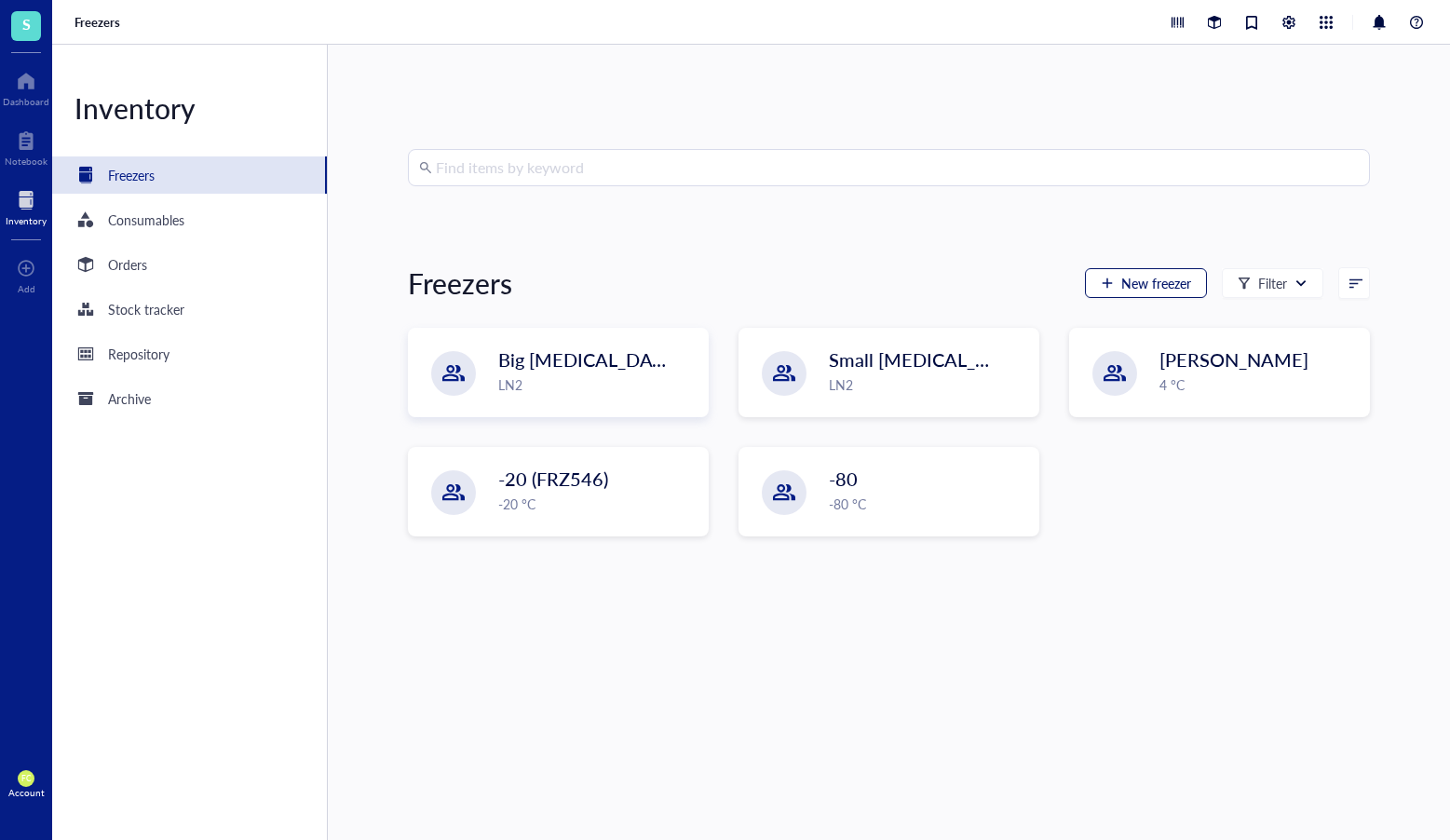
click at [1148, 293] on button "New freezer" at bounding box center [1146, 283] width 122 height 29
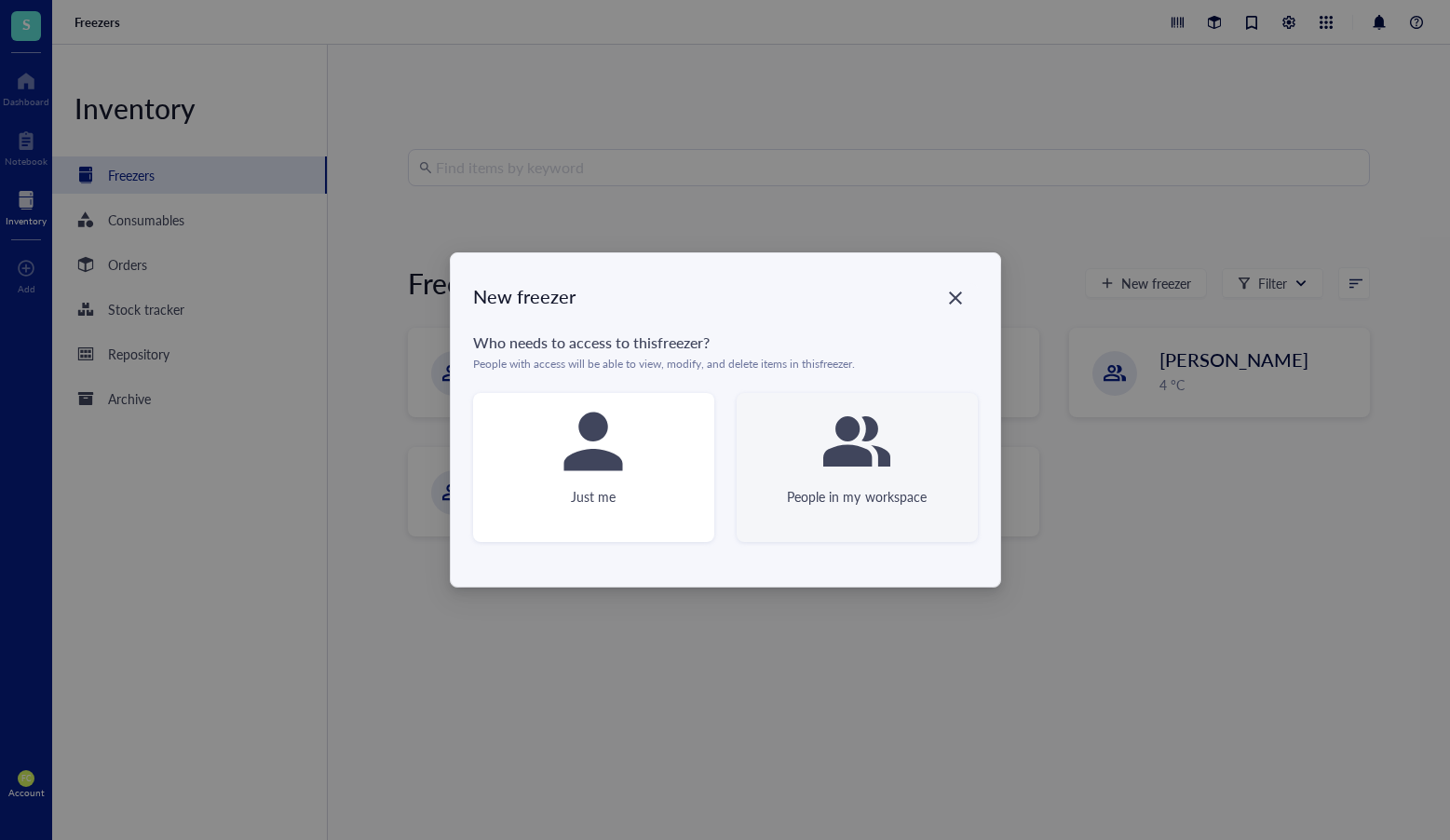
click at [936, 447] on div "People in my workspace" at bounding box center [857, 467] width 242 height 149
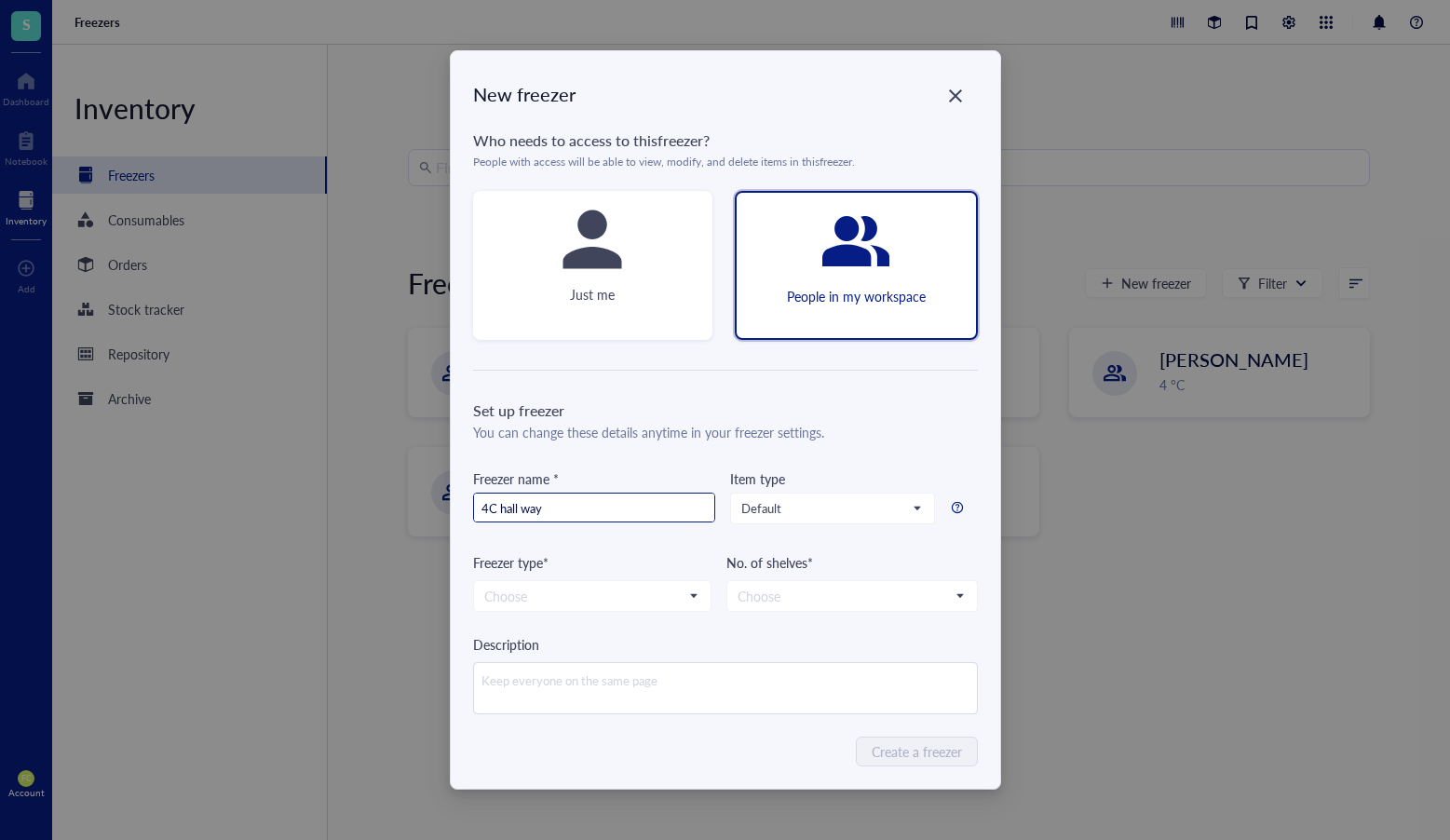
click at [518, 508] on input "4C hall way" at bounding box center [595, 508] width 241 height 29
type input "4C hallway"
click at [616, 604] on input "search" at bounding box center [584, 596] width 200 height 28
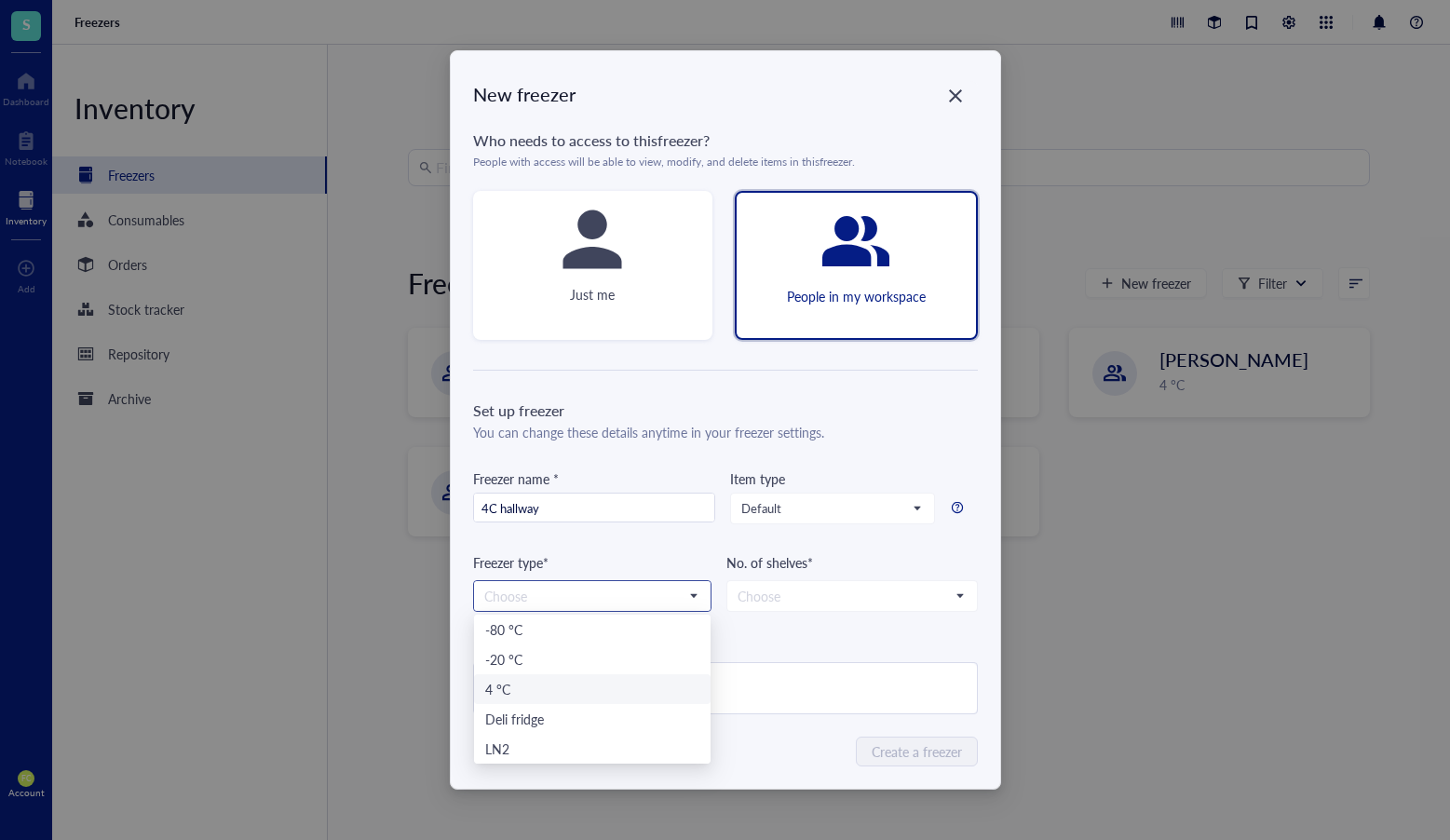
click at [621, 677] on div "4 °C" at bounding box center [593, 688] width 237 height 29
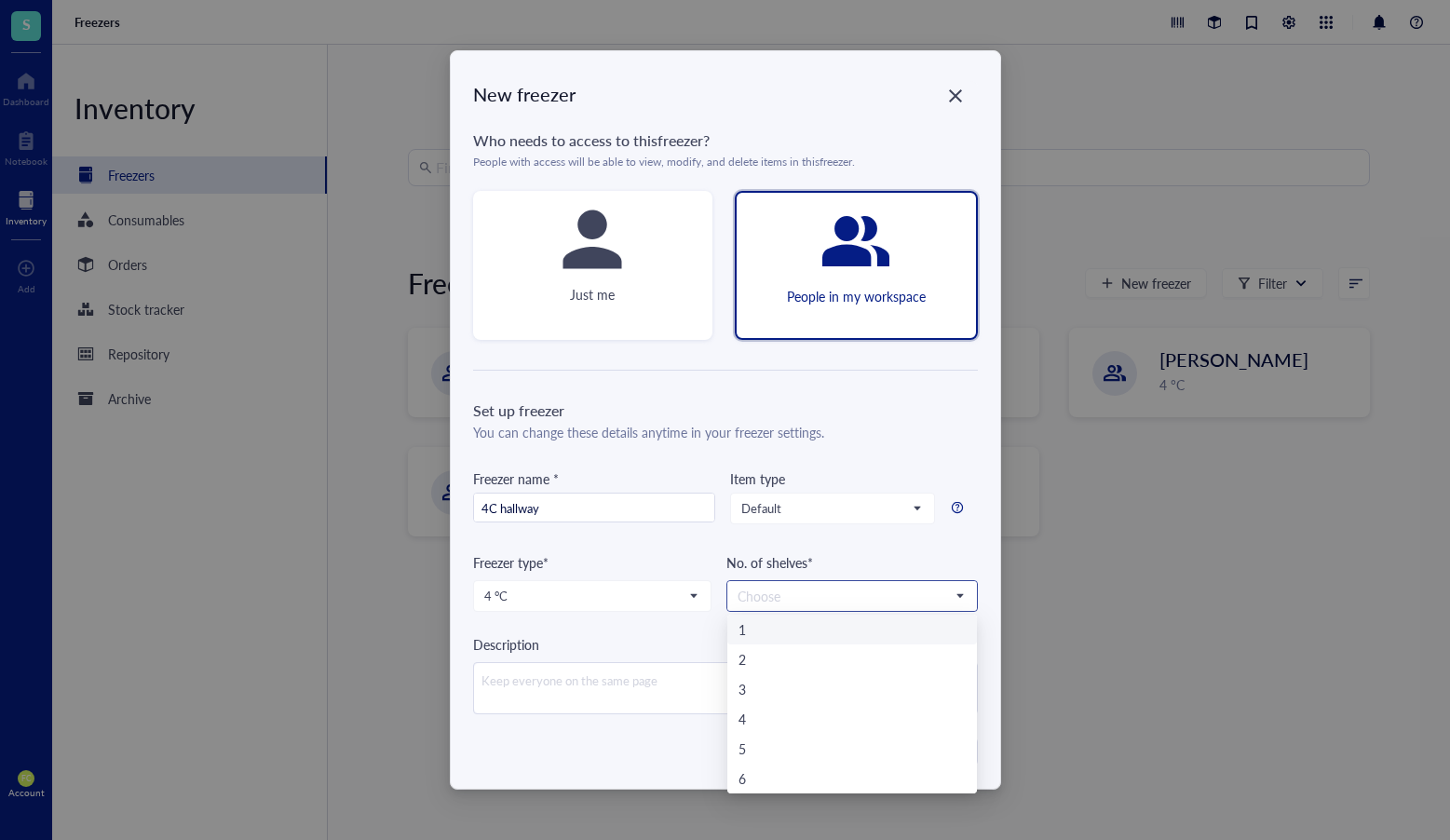
click at [795, 598] on input "search" at bounding box center [843, 596] width 212 height 28
click at [848, 756] on div "5" at bounding box center [852, 748] width 227 height 21
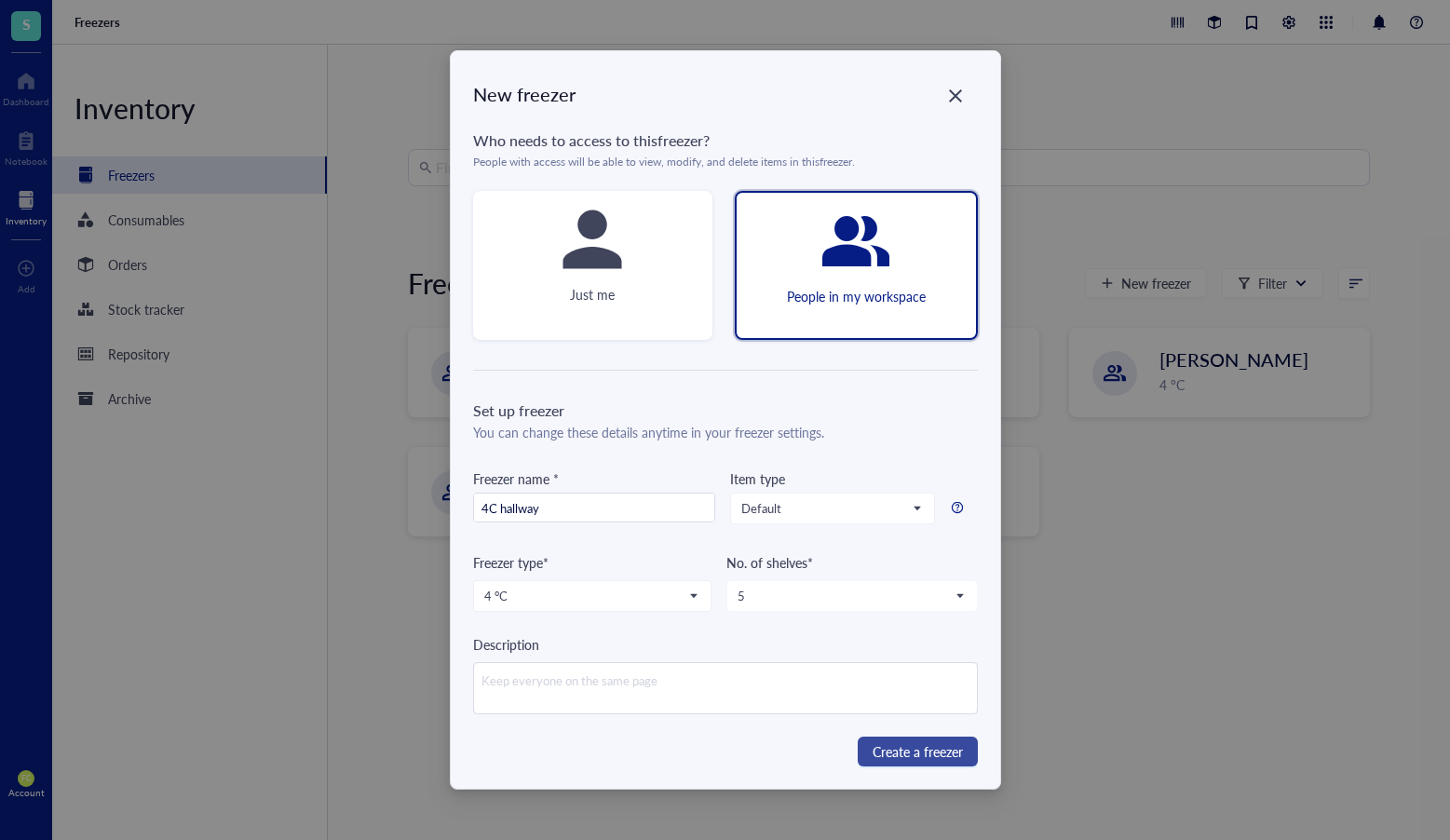
click at [932, 747] on span "Create a freezer" at bounding box center [918, 751] width 90 height 21
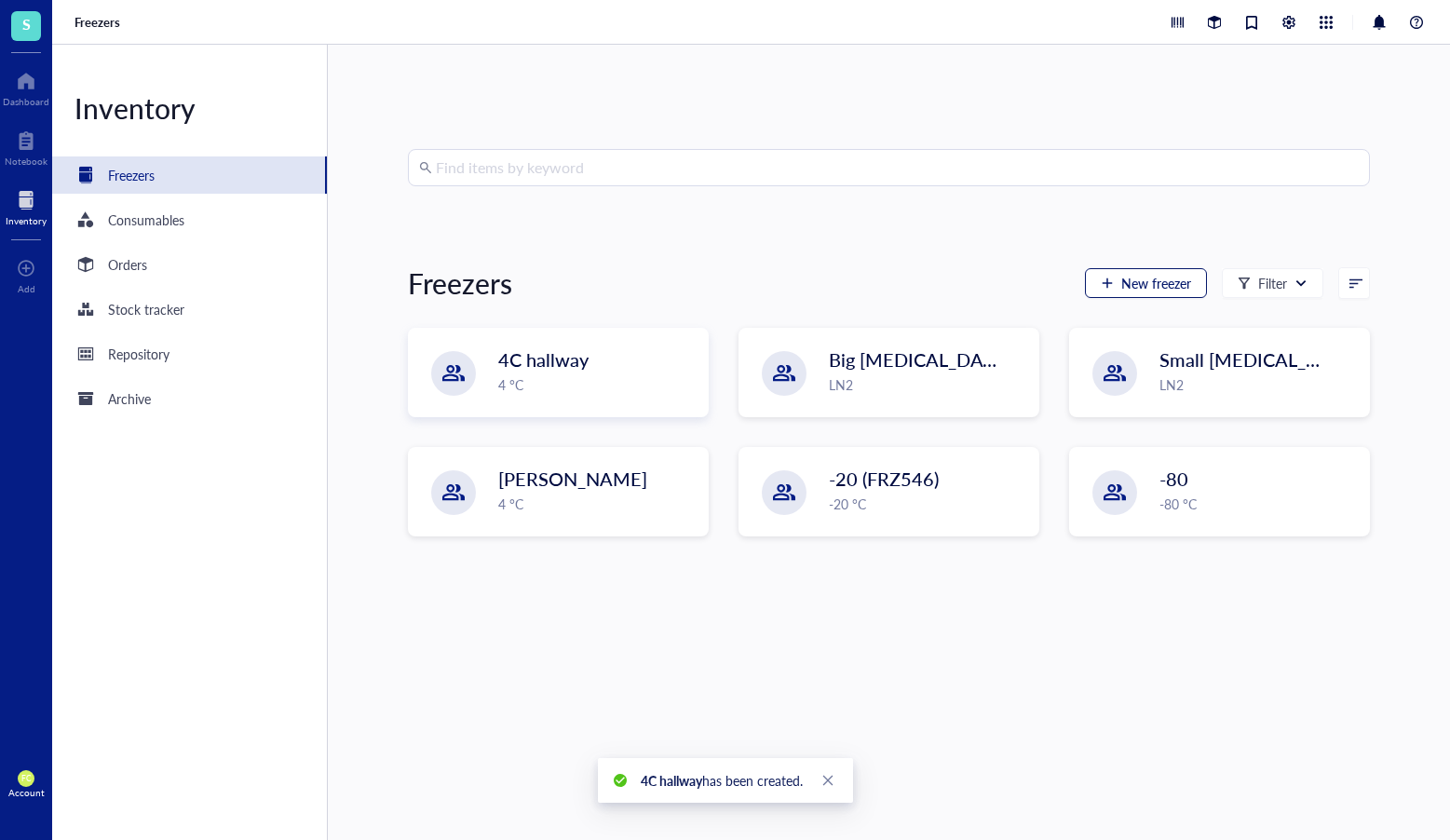
click at [1151, 295] on button "New freezer" at bounding box center [1146, 283] width 122 height 29
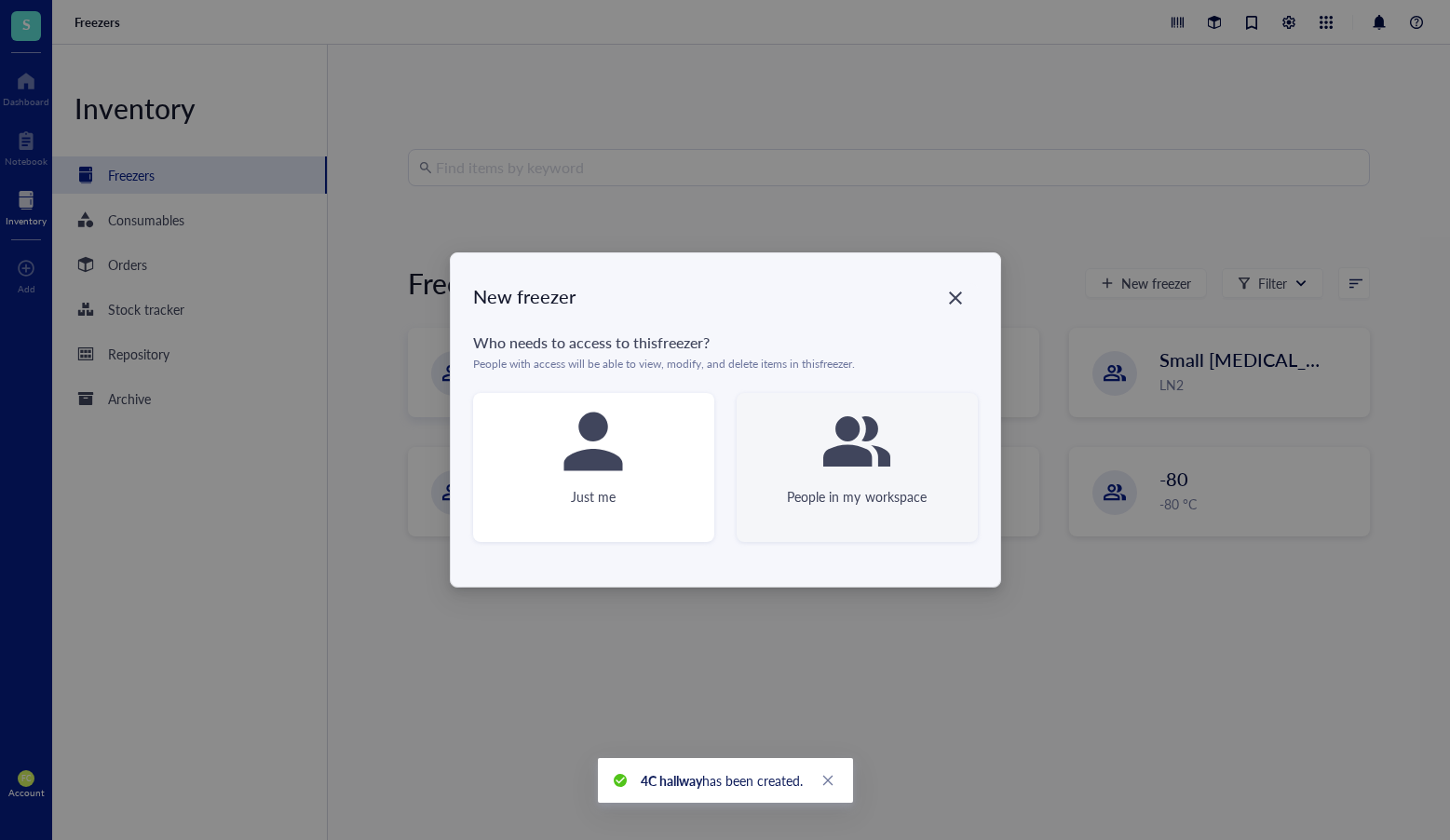
click at [898, 507] on div "People in my workspace" at bounding box center [857, 467] width 242 height 149
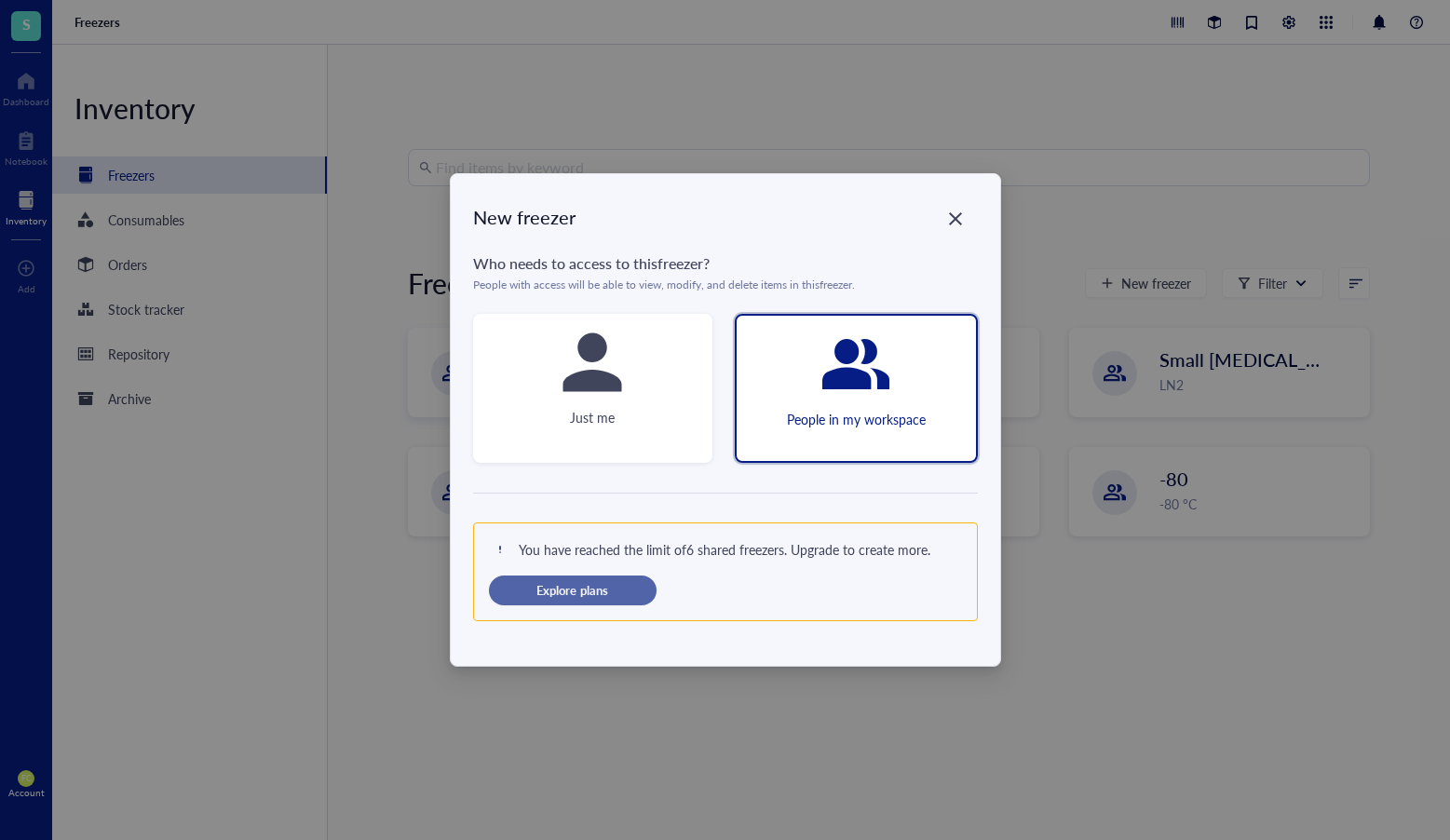
click at [624, 582] on div "Explore plans" at bounding box center [572, 590] width 108 height 17
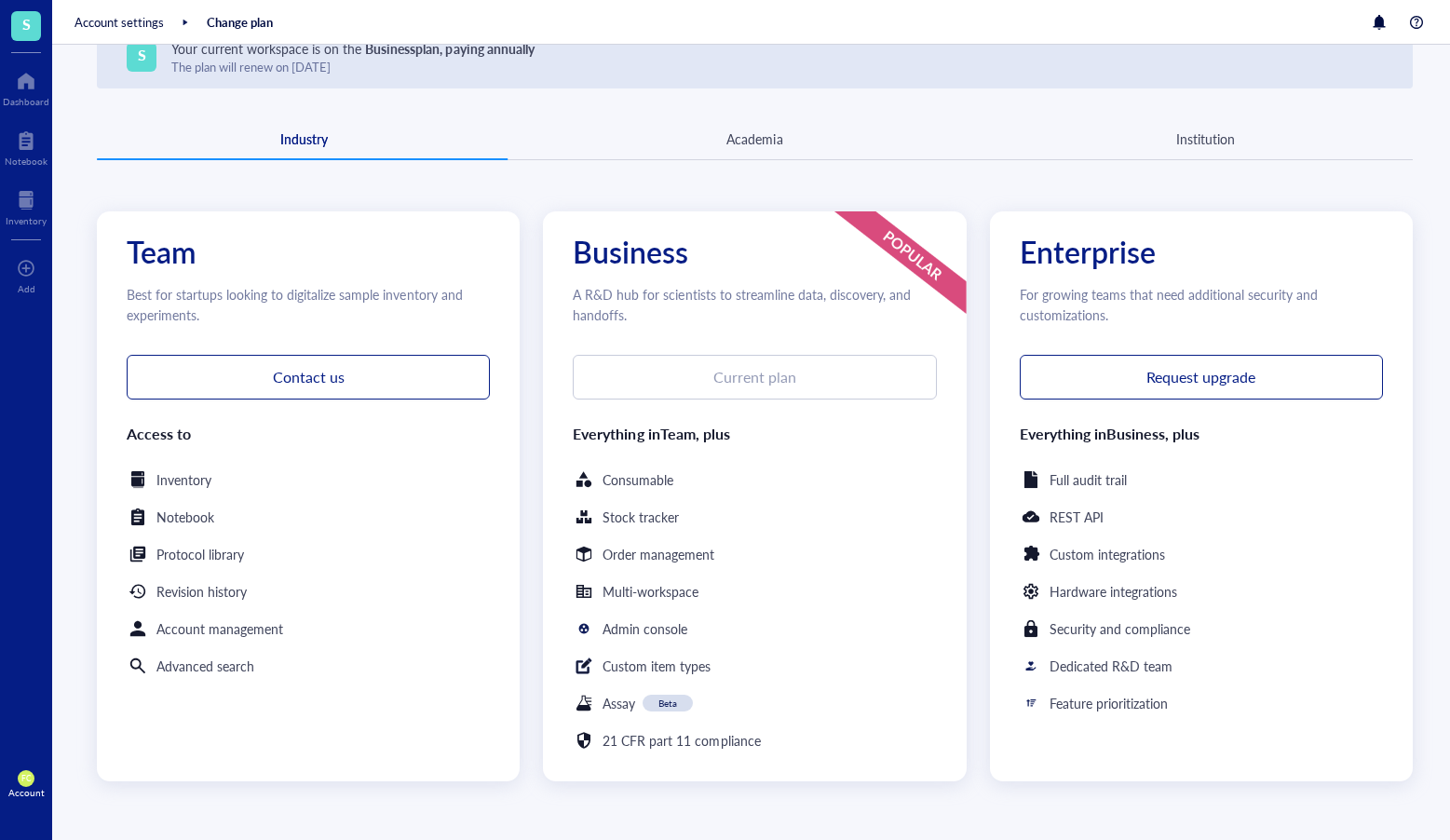
scroll to position [118, 0]
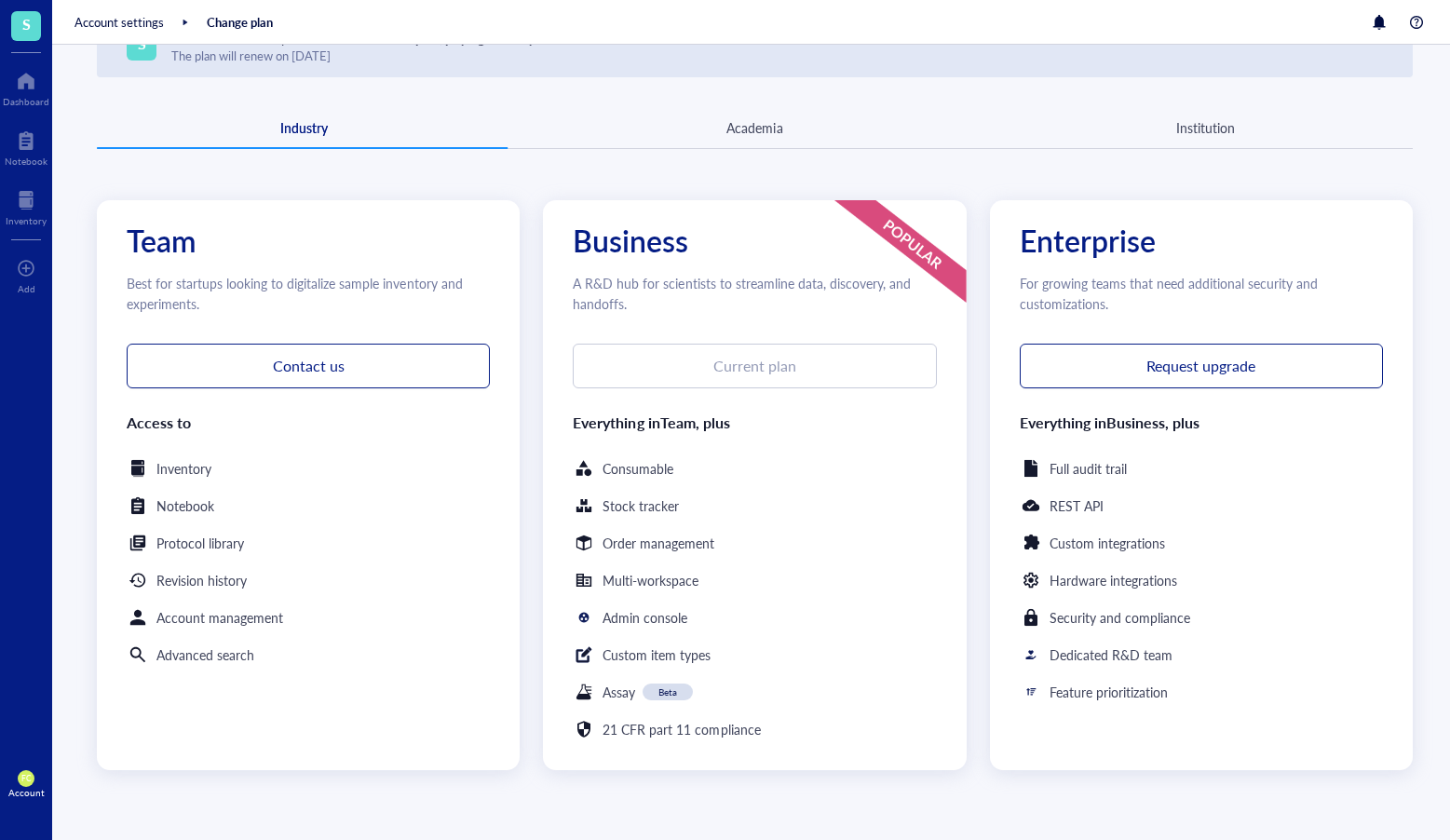
click at [743, 125] on div "Academia" at bounding box center [754, 127] width 56 height 21
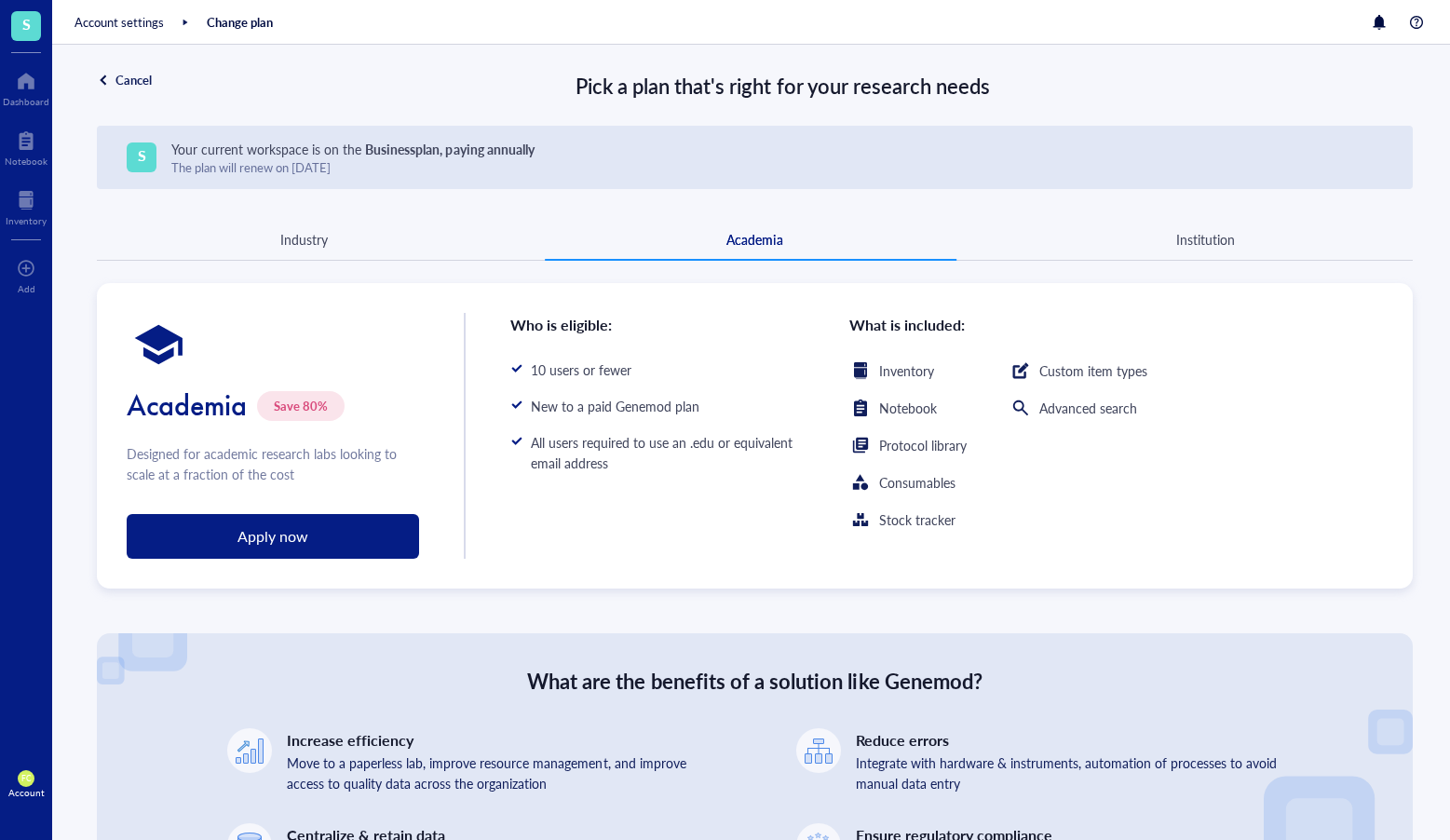
scroll to position [0, 0]
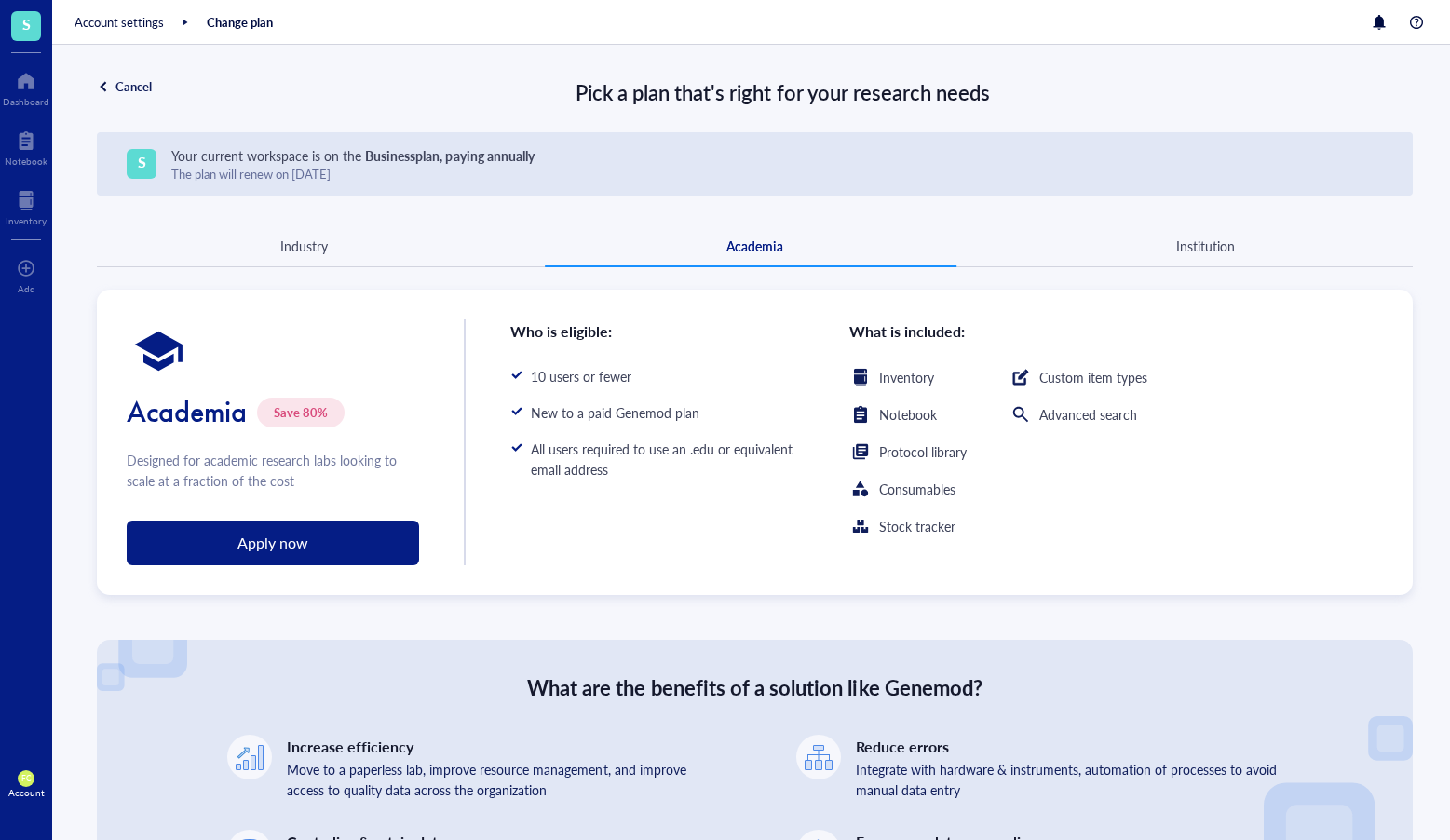
click at [1206, 243] on div "Institution" at bounding box center [1206, 245] width 59 height 21
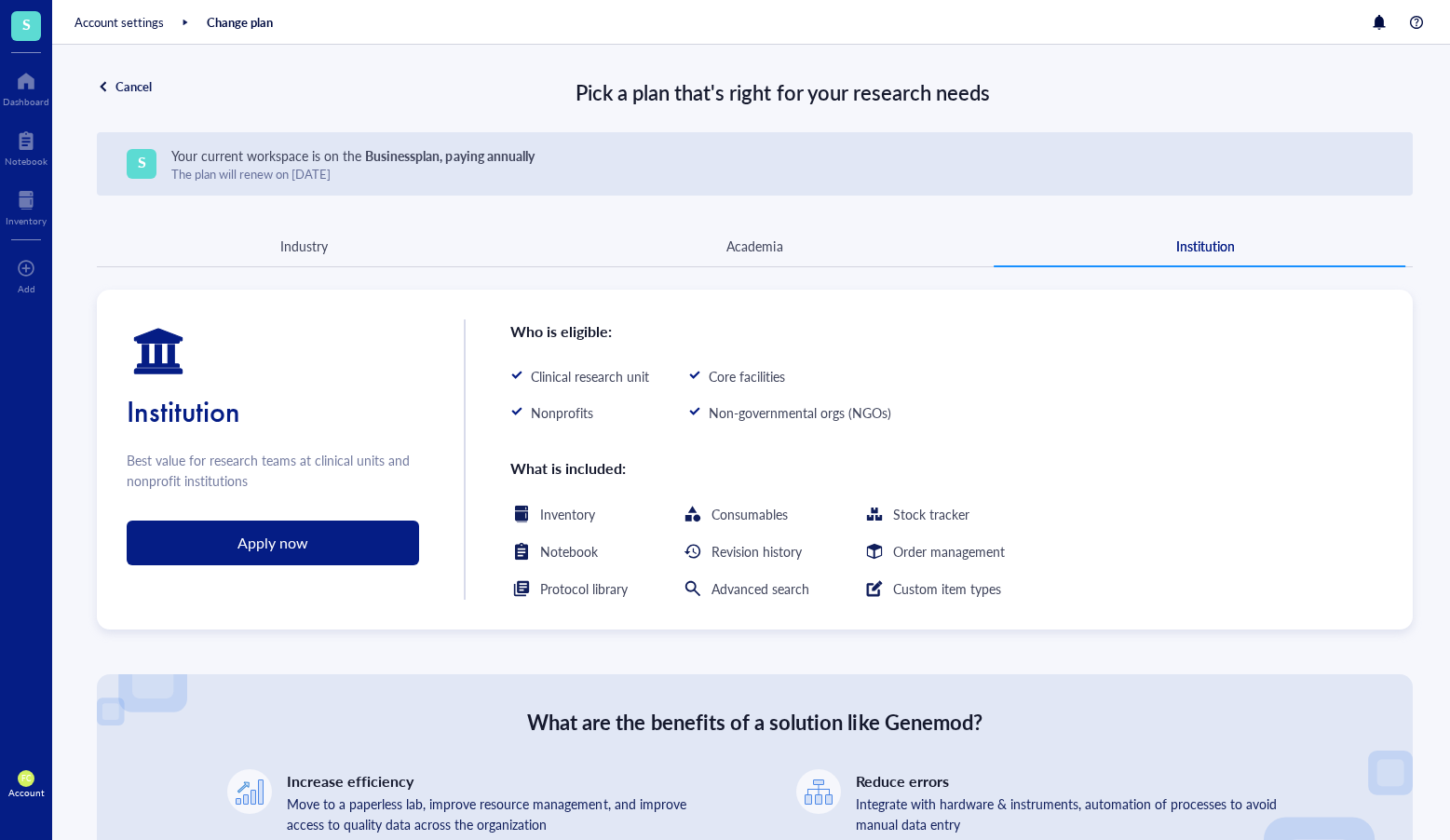
click at [321, 243] on div "Industry" at bounding box center [304, 245] width 48 height 21
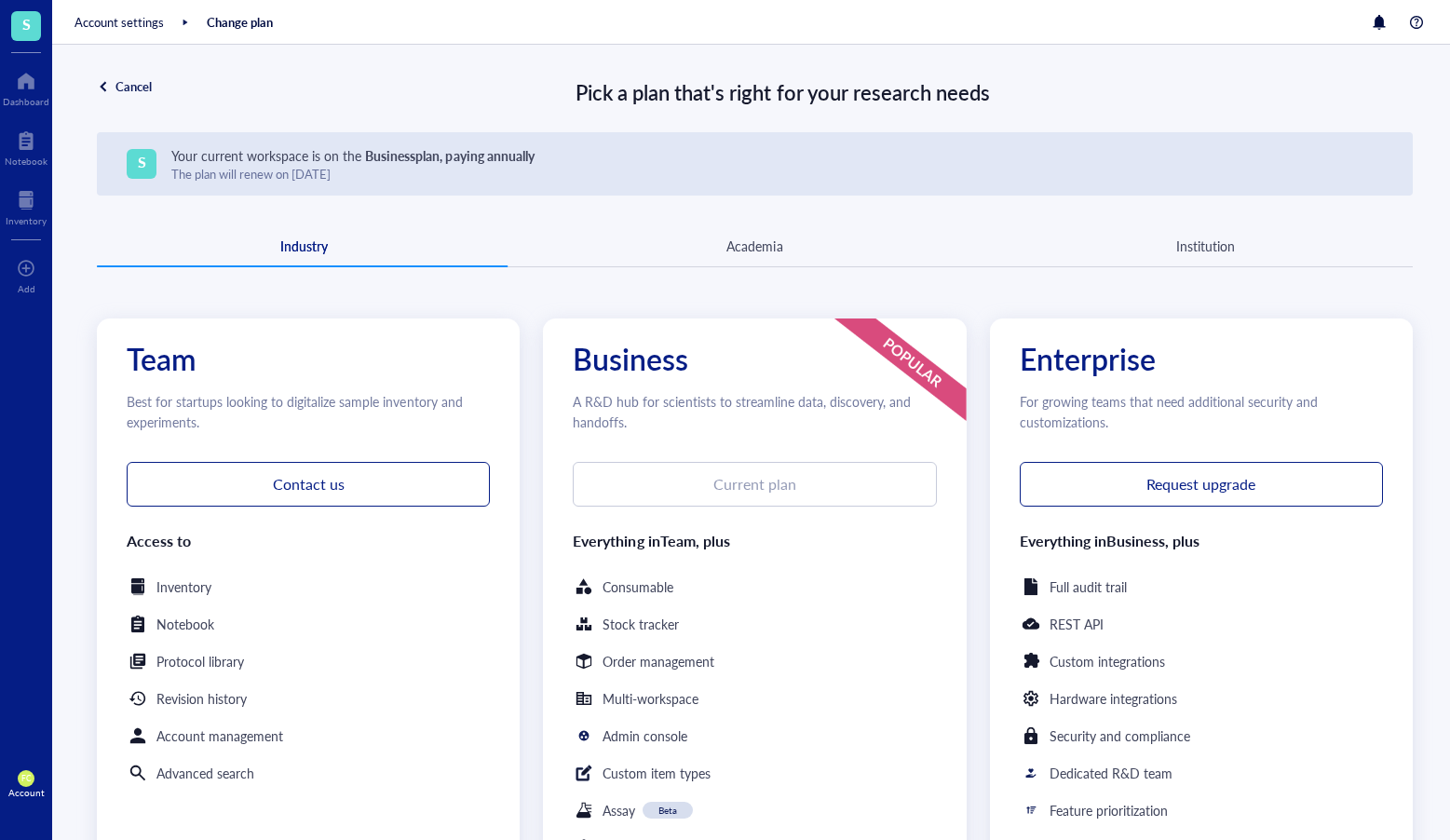
click at [789, 249] on div "Academia" at bounding box center [754, 245] width 414 height 17
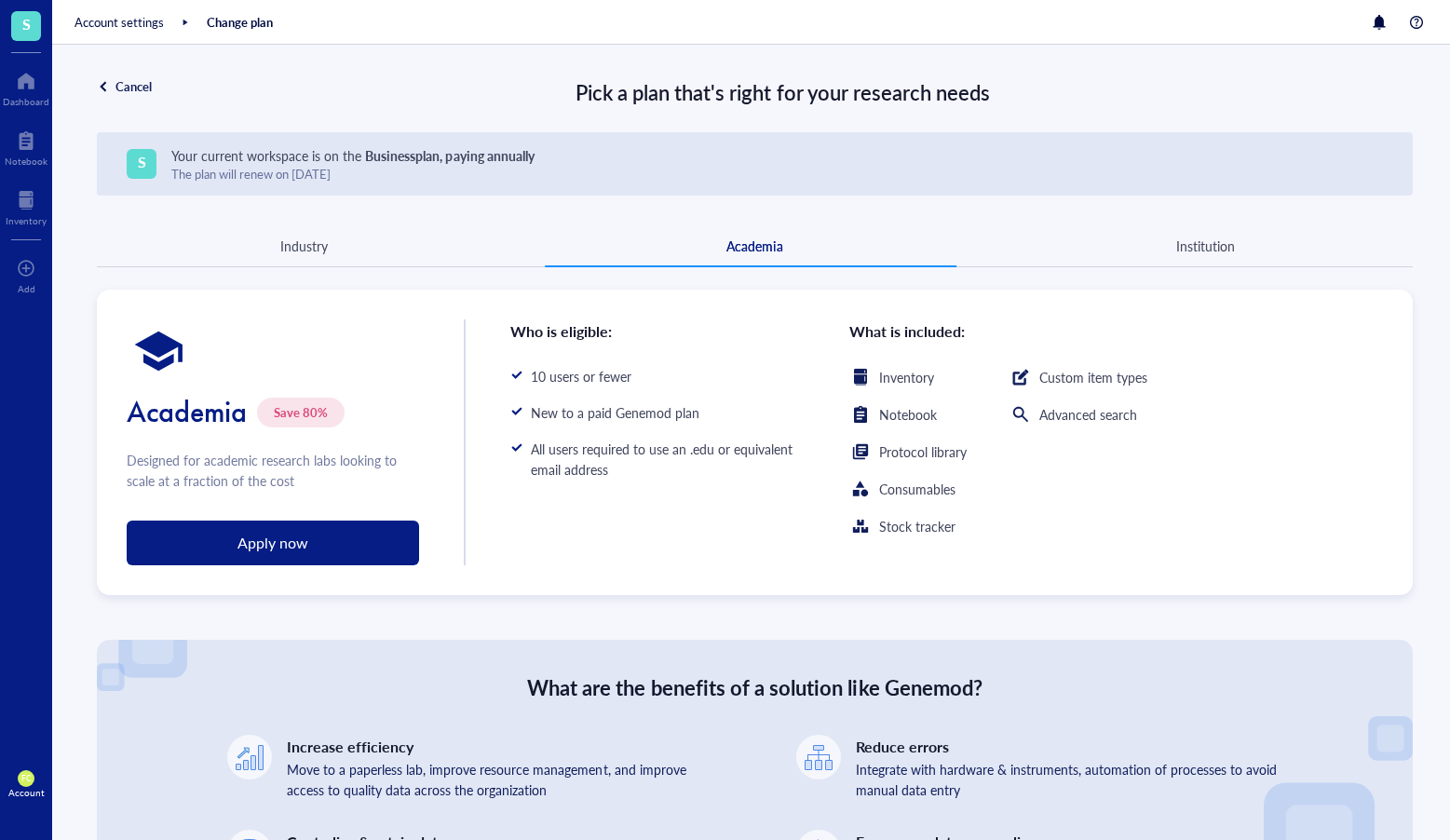
scroll to position [4, 0]
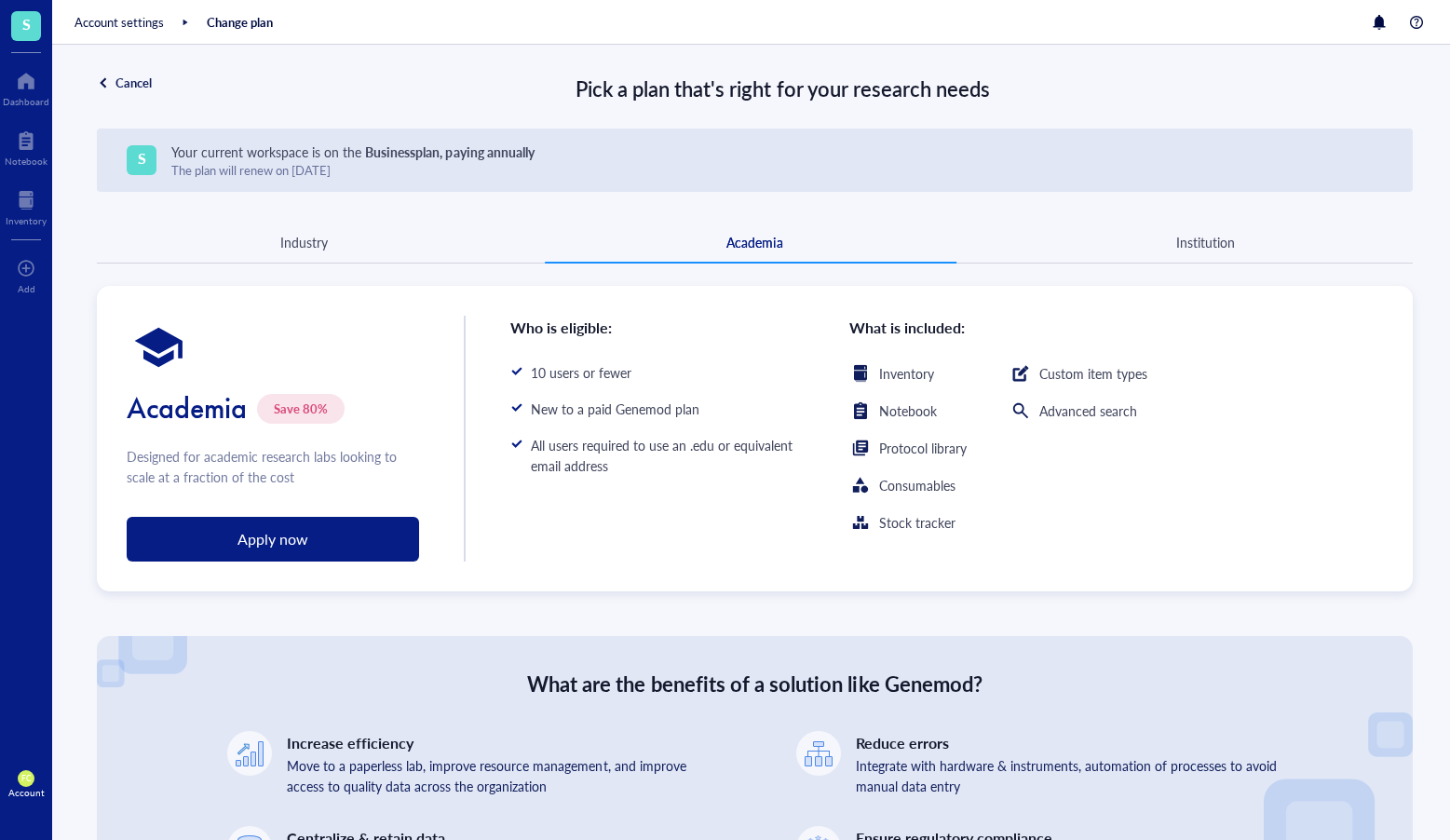
click at [1146, 234] on div "Institution" at bounding box center [1206, 242] width 414 height 17
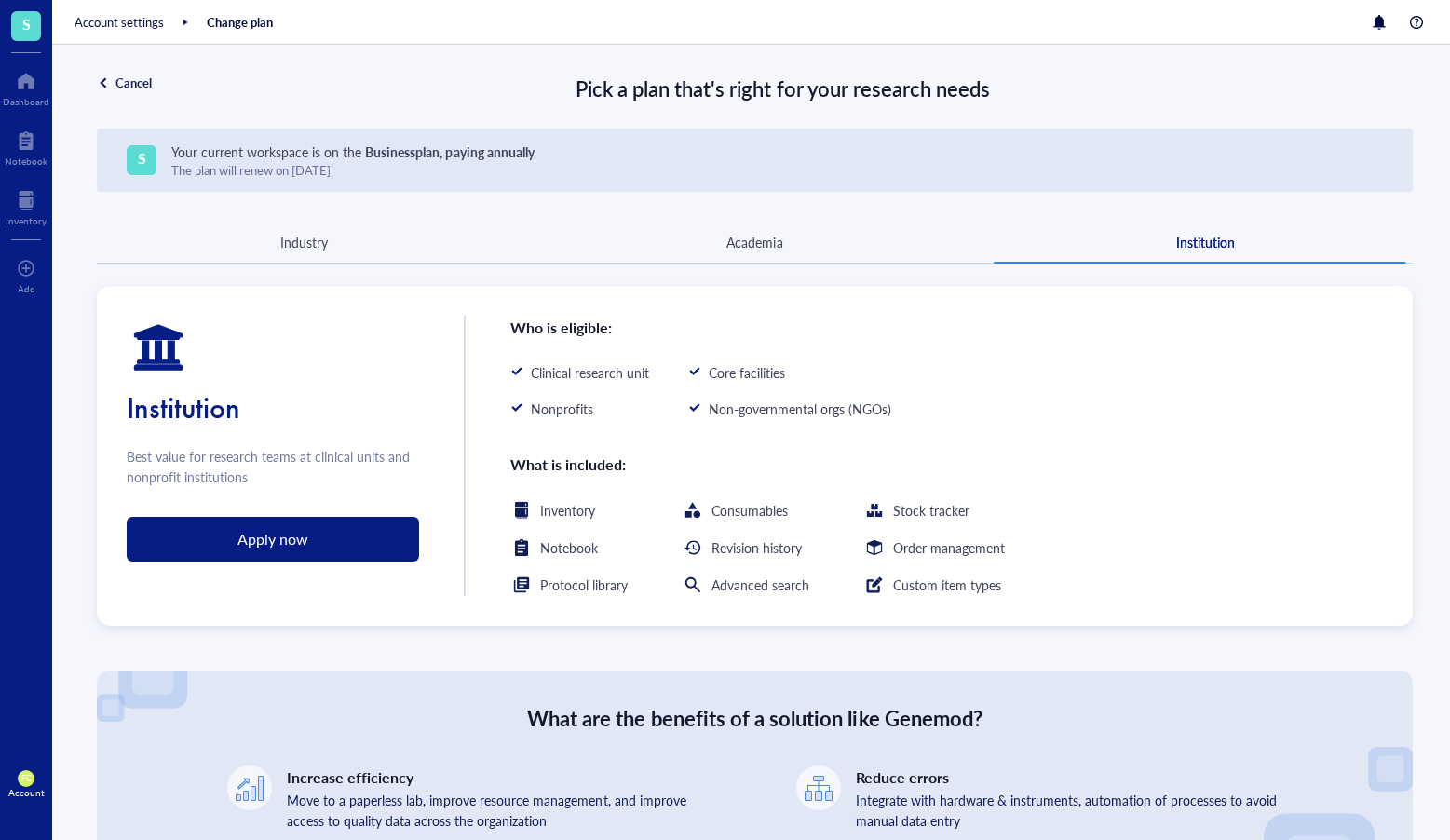
scroll to position [0, 0]
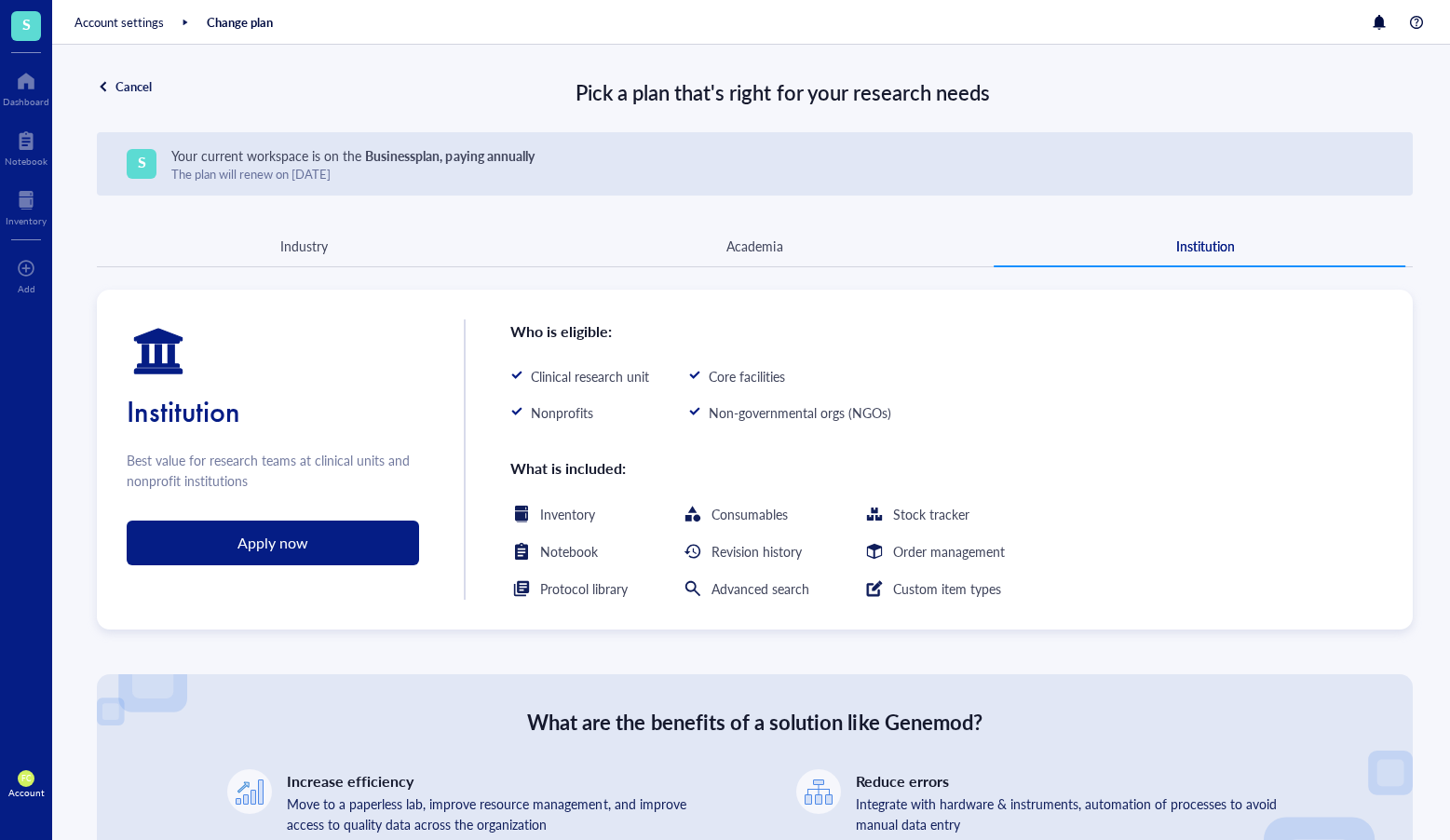
click at [134, 87] on div "Cancel" at bounding box center [133, 86] width 36 height 17
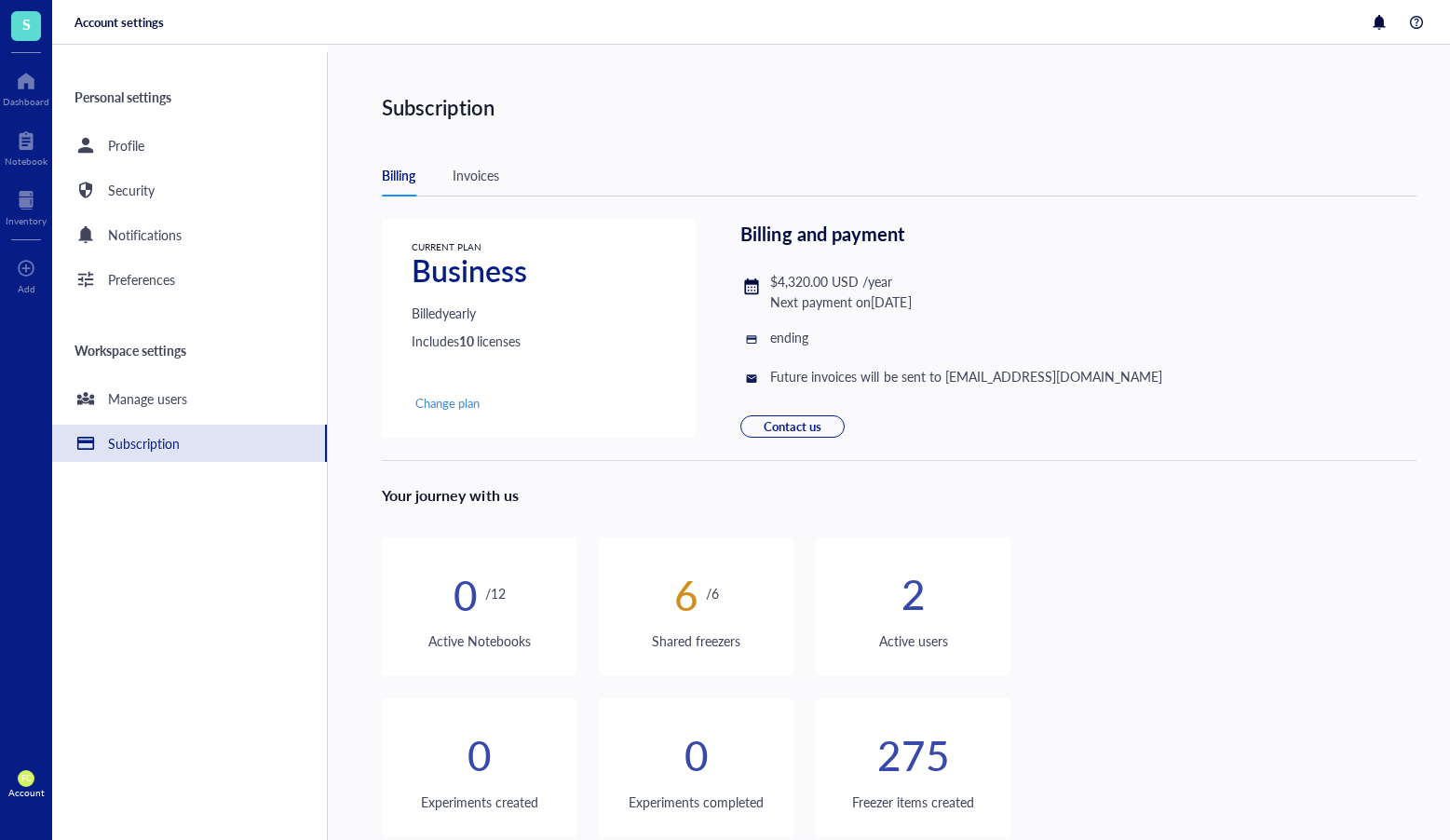
scroll to position [155, 0]
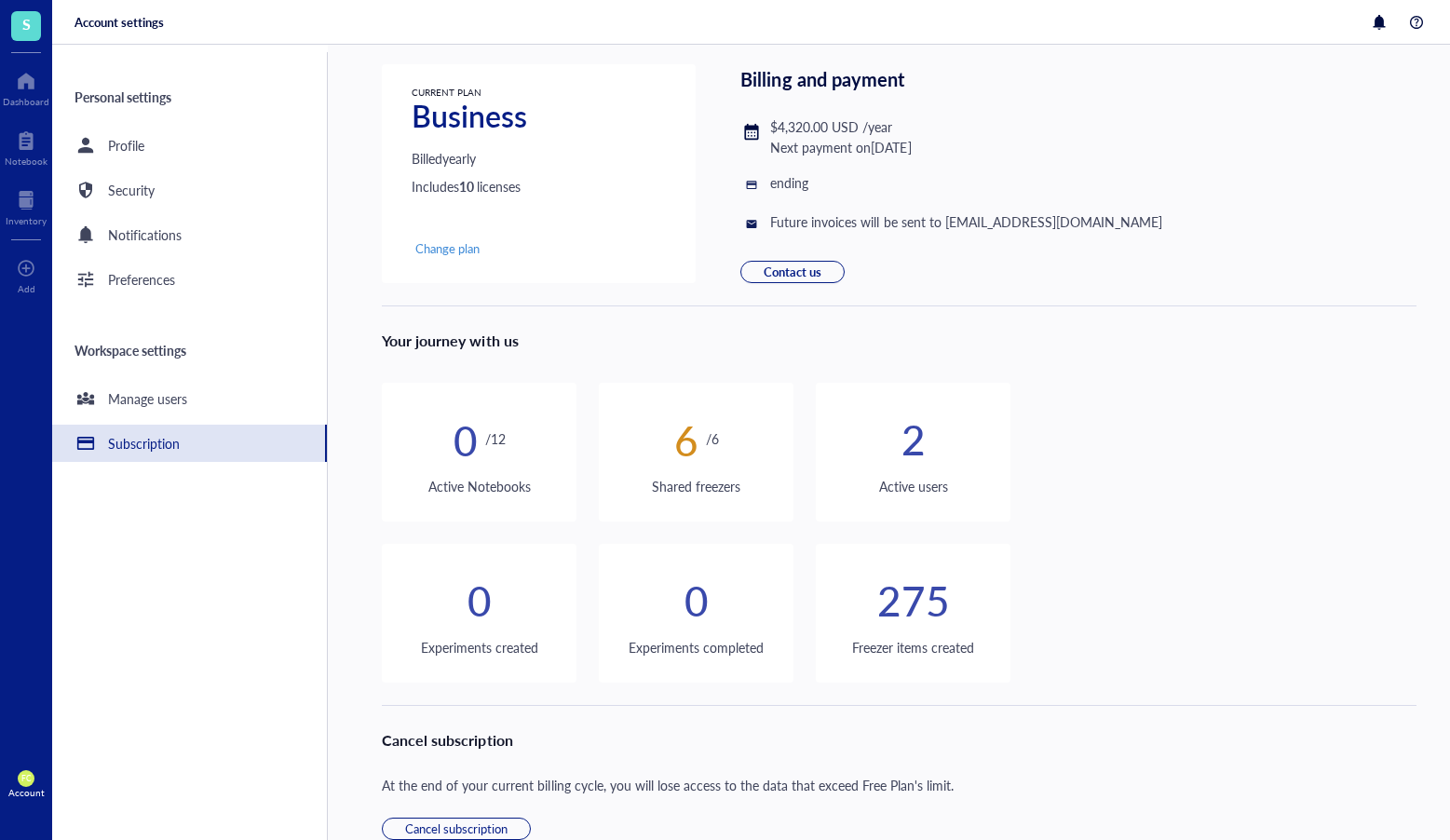
click at [710, 445] on div "/ 6" at bounding box center [712, 438] width 13 height 22
click at [687, 450] on div "6" at bounding box center [686, 439] width 24 height 21
click at [34, 93] on div at bounding box center [26, 81] width 47 height 29
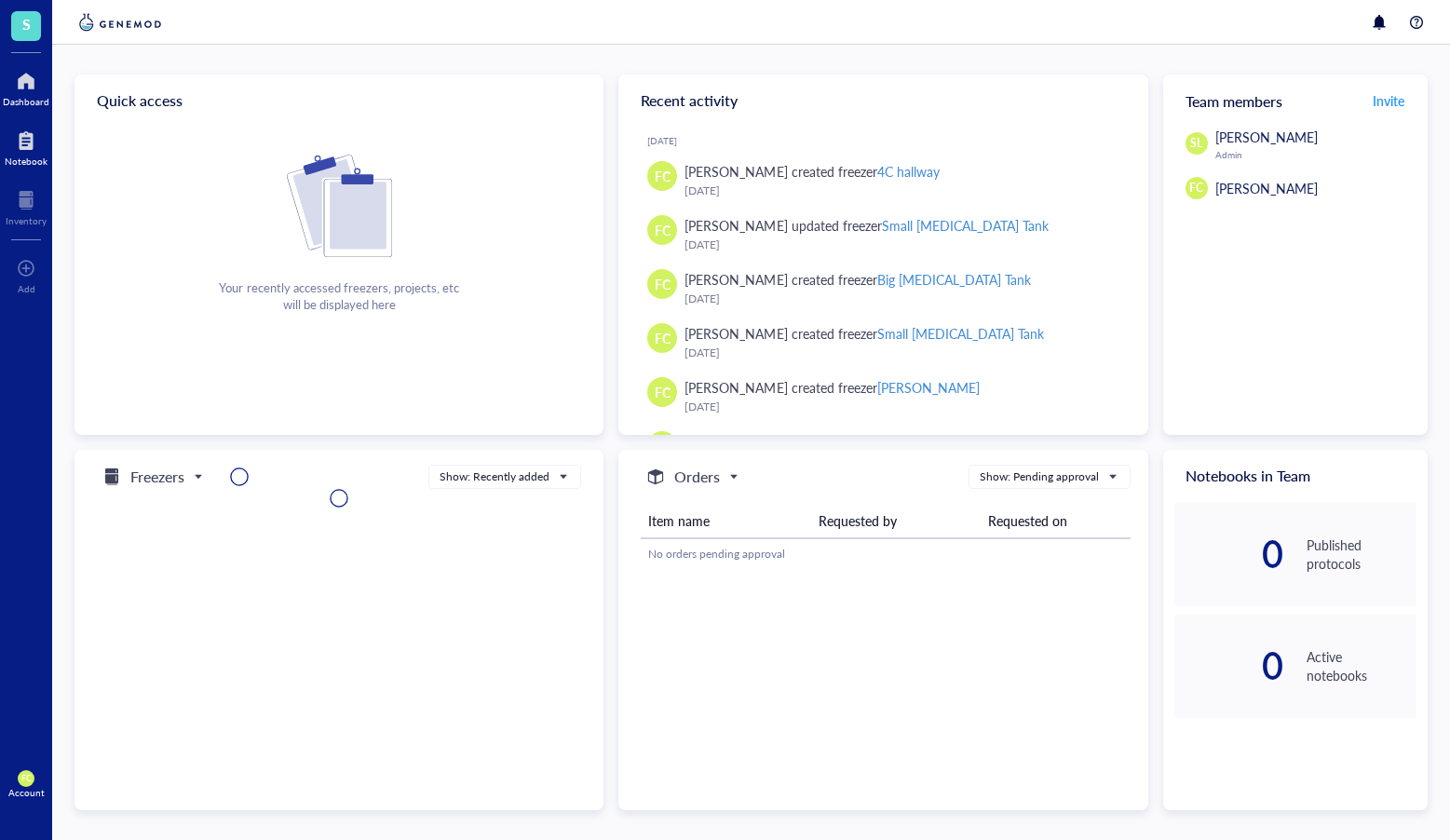
click at [39, 164] on div "Notebook" at bounding box center [26, 160] width 43 height 11
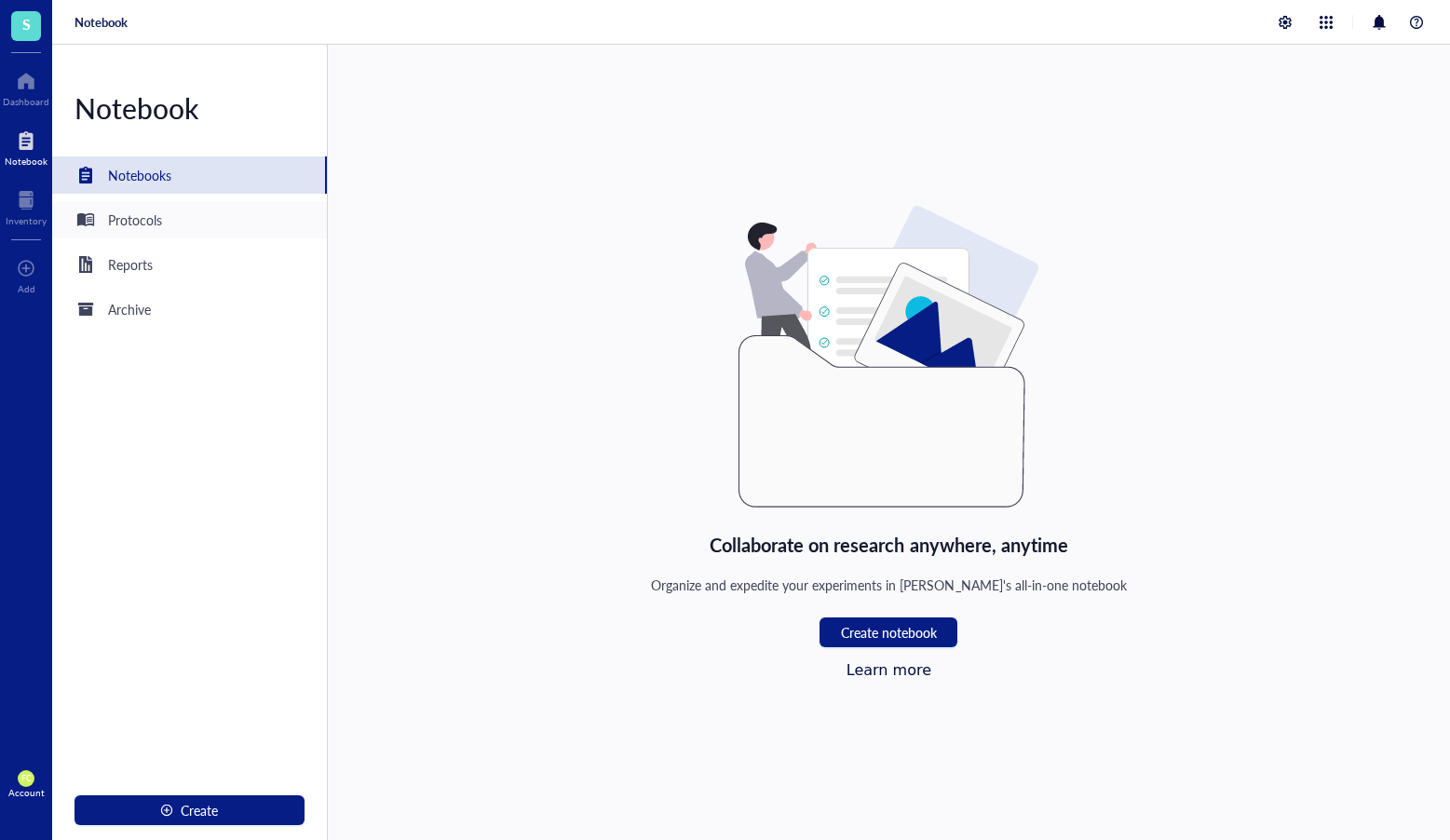
click at [237, 222] on div "Protocols" at bounding box center [189, 220] width 275 height 37
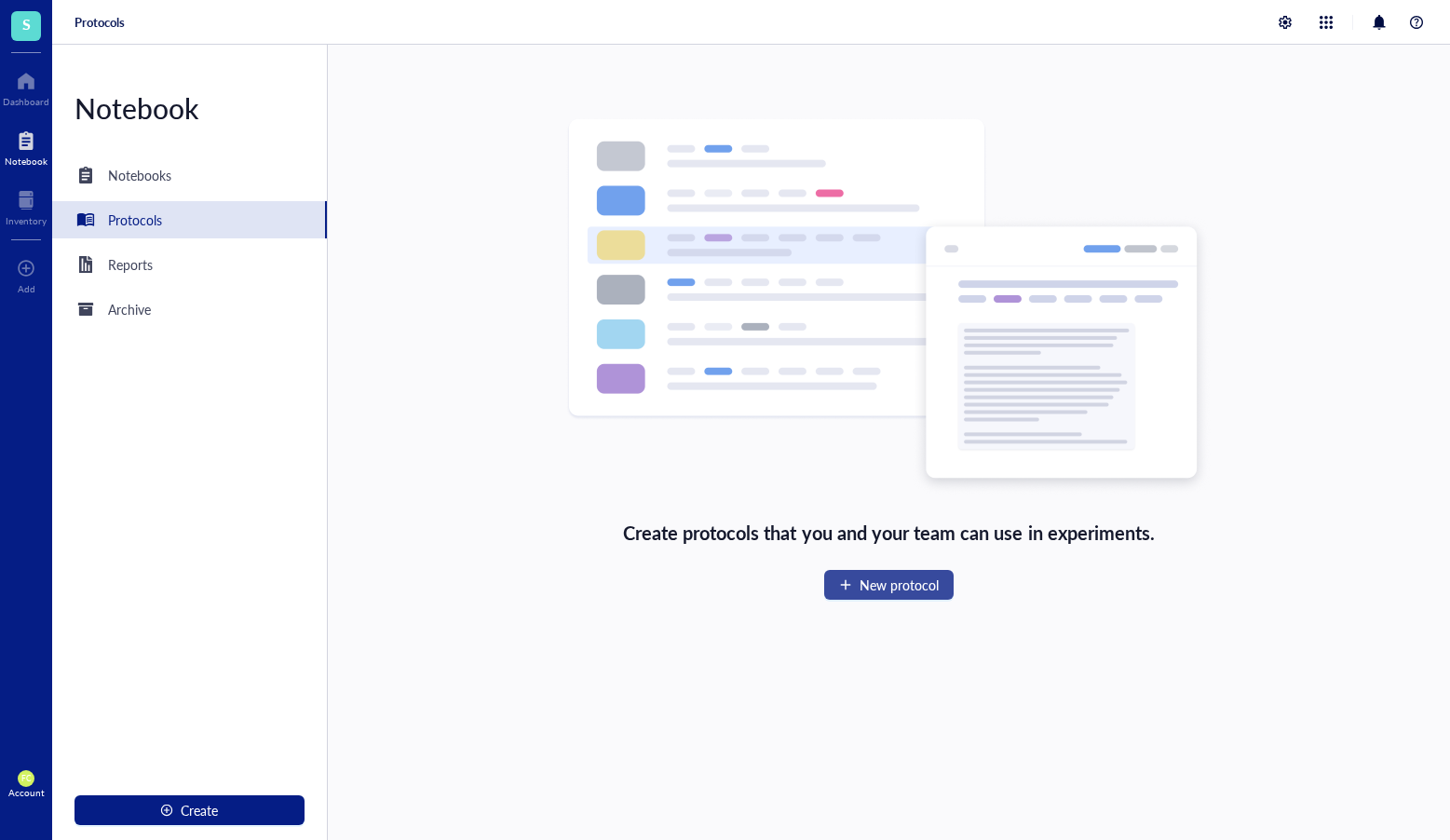
click at [929, 594] on button "New protocol" at bounding box center [889, 585] width 129 height 29
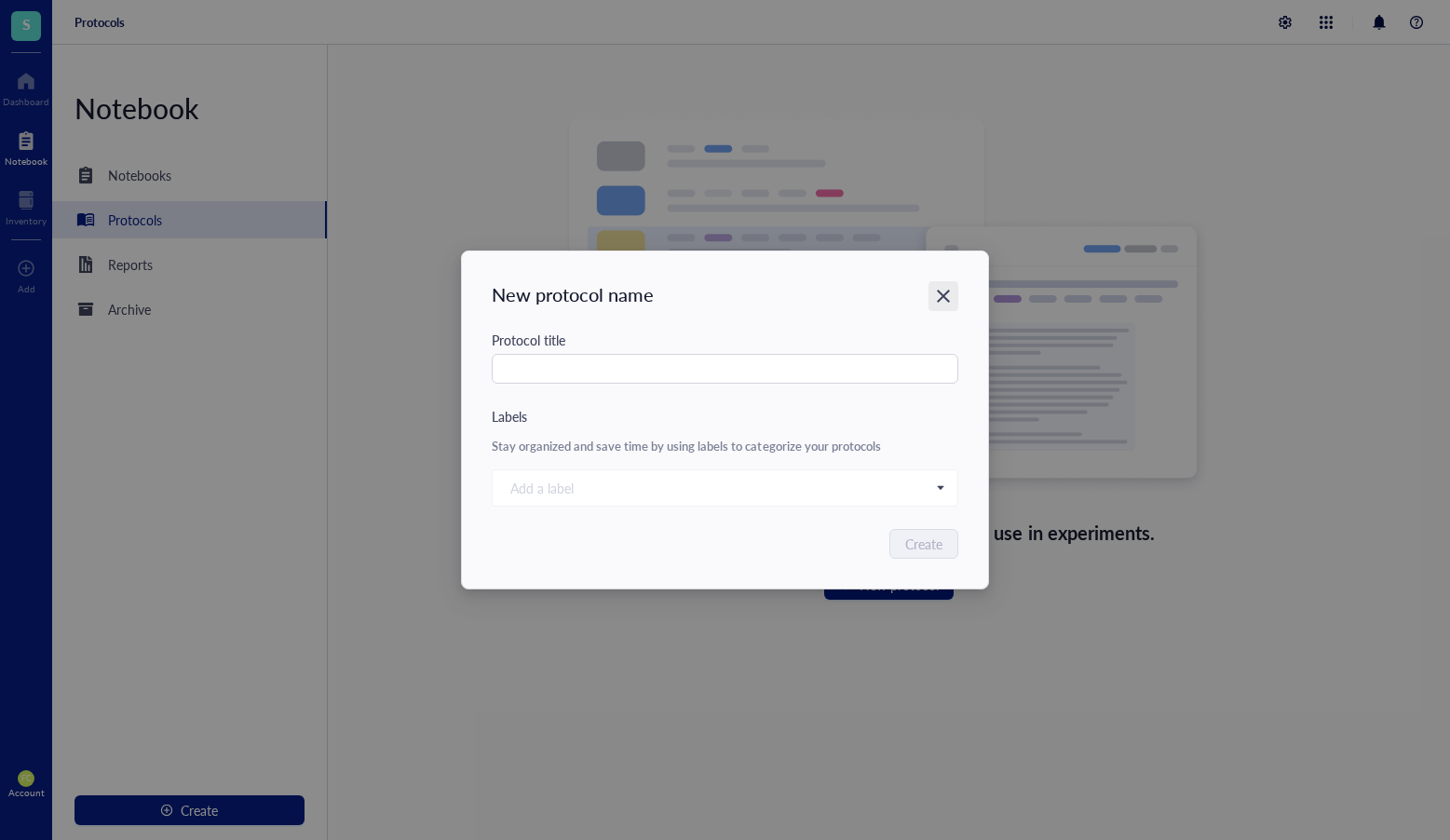
click at [944, 297] on icon "Close" at bounding box center [943, 295] width 13 height 13
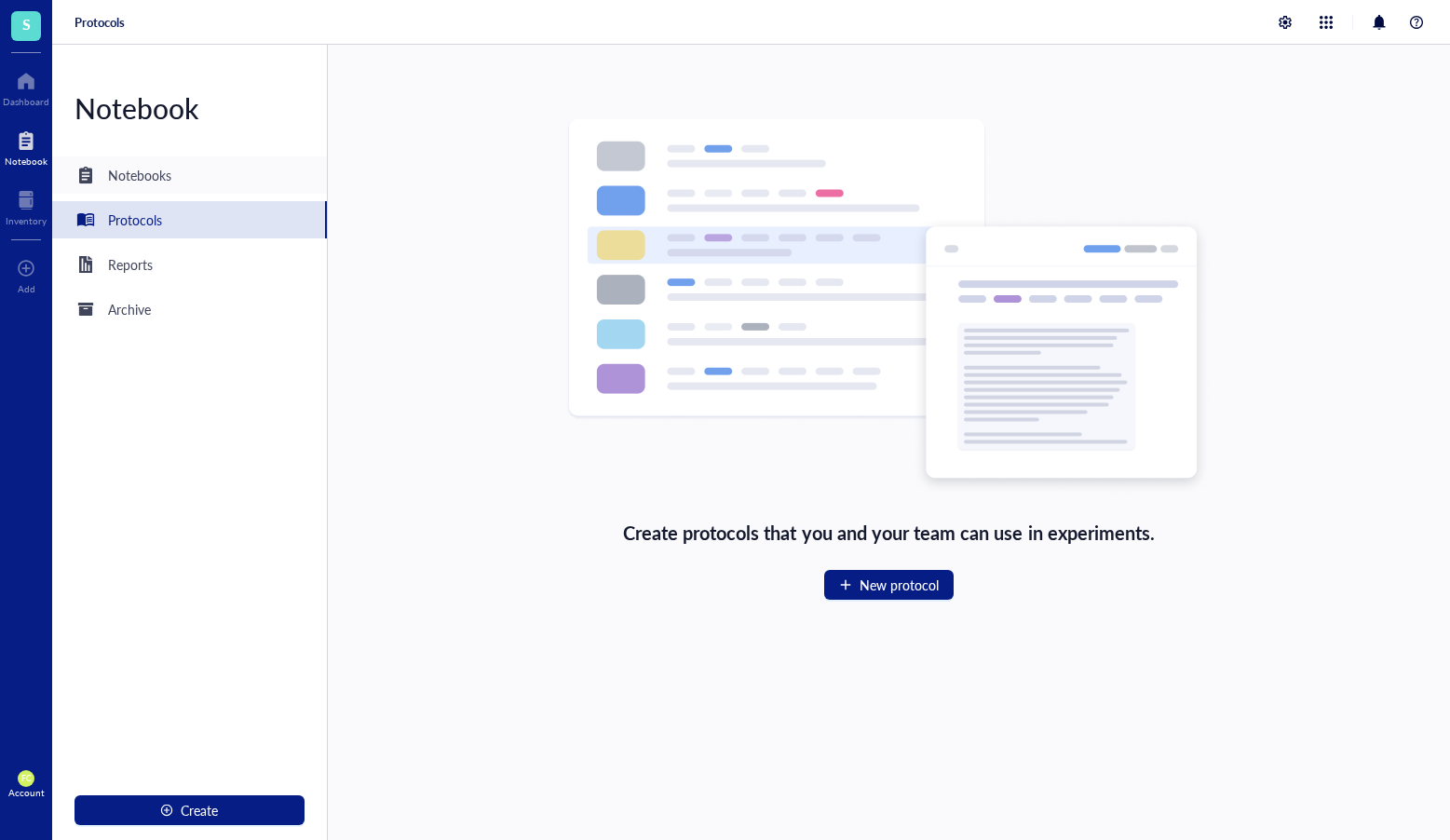
click at [219, 174] on div "Notebooks" at bounding box center [189, 175] width 275 height 37
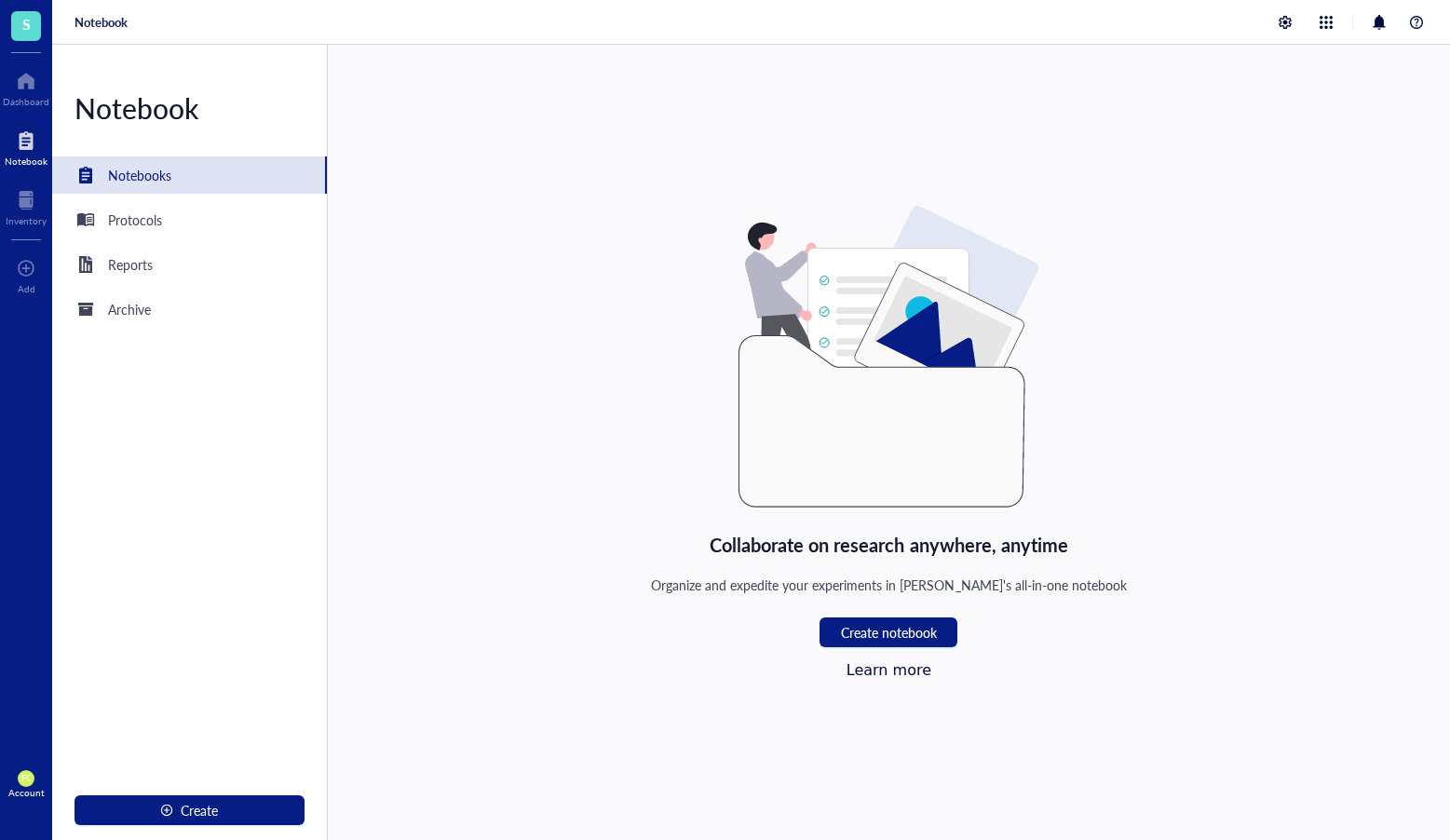
click at [221, 199] on div "Notebook Notebooks Protocols Reports Archive Create" at bounding box center [190, 442] width 276 height 795
click at [130, 226] on div "Protocols" at bounding box center [134, 219] width 54 height 21
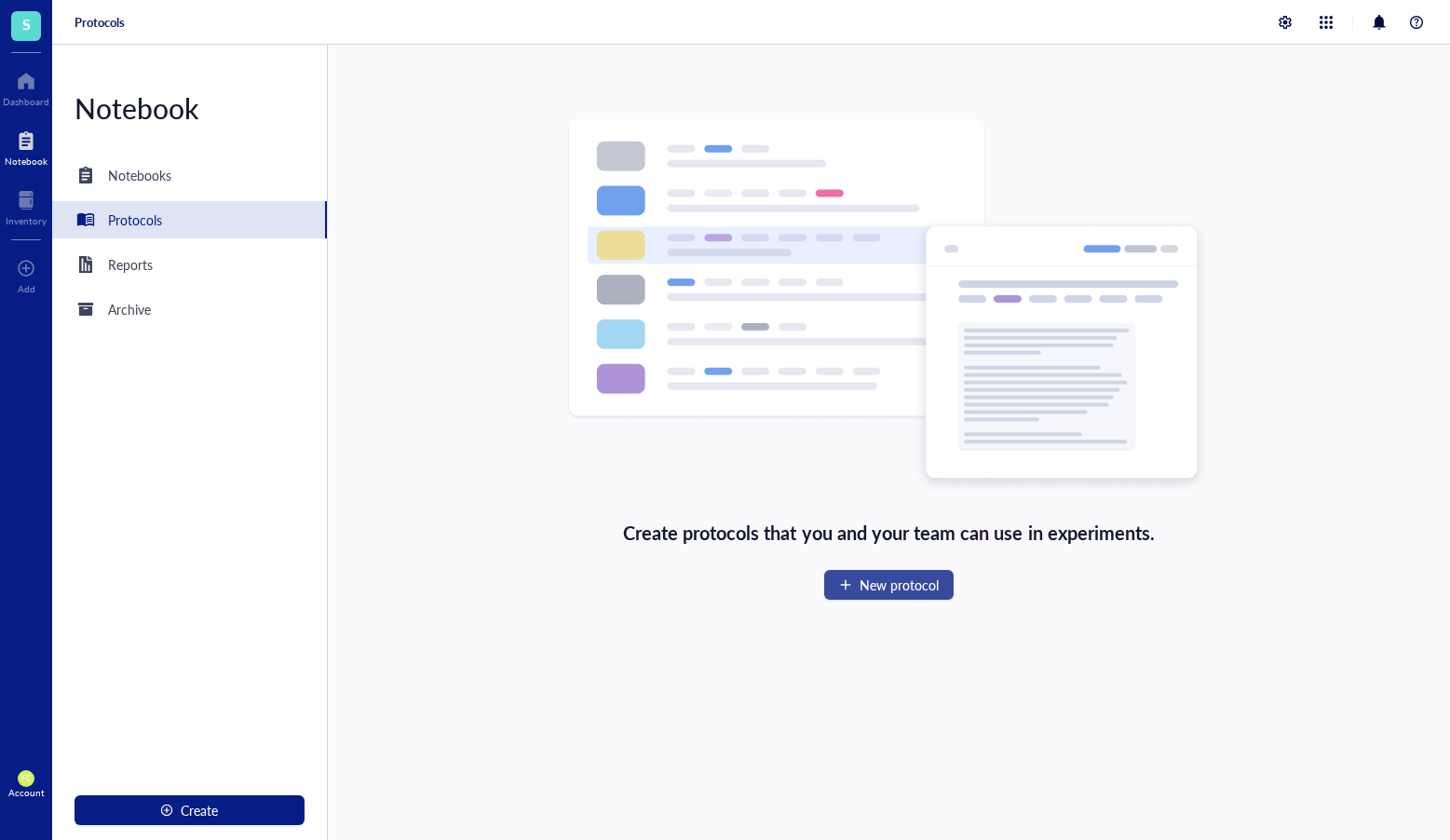
click at [925, 590] on span "New protocol" at bounding box center [899, 584] width 79 height 15
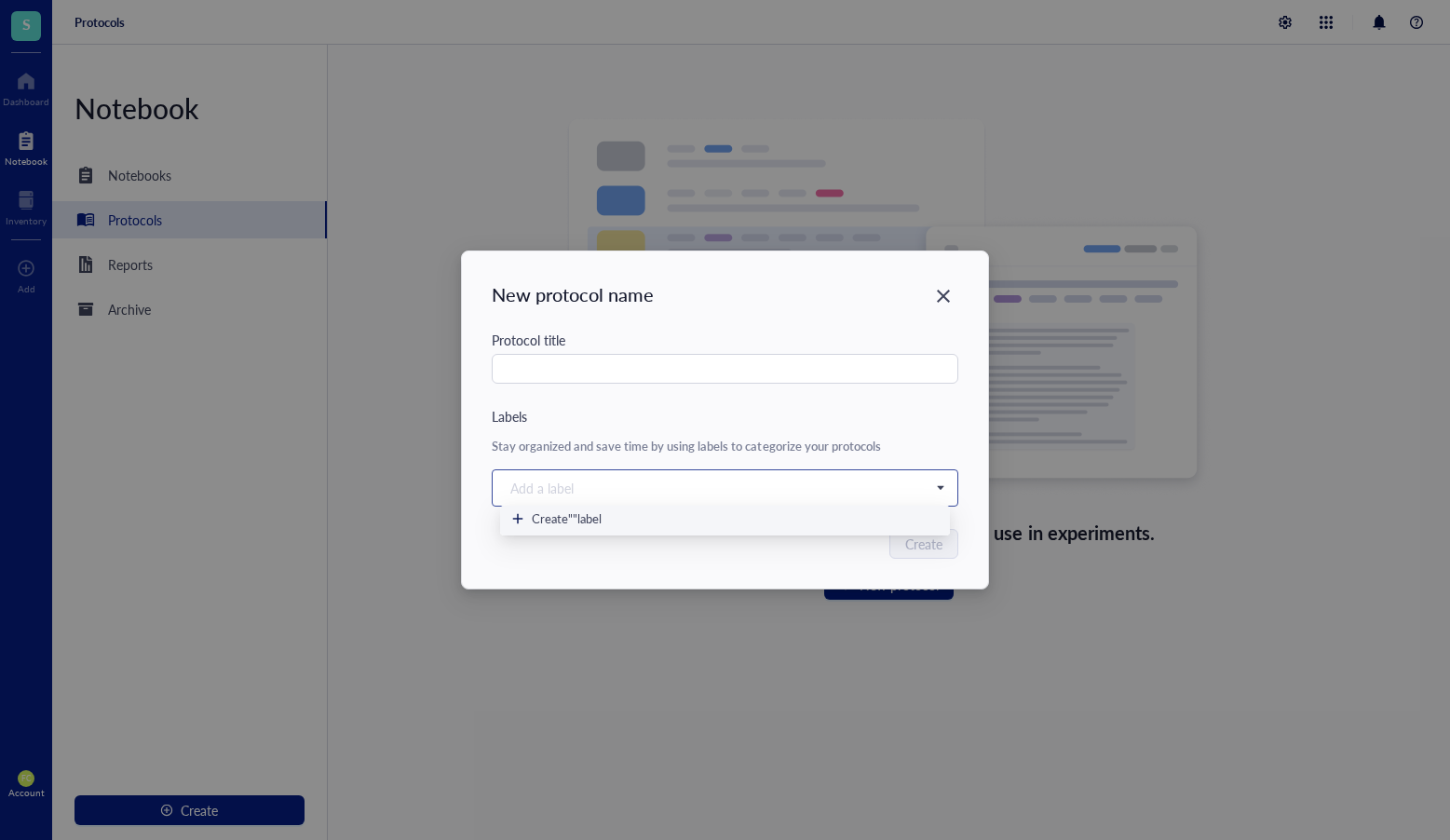
click at [938, 496] on div "Add a label" at bounding box center [725, 488] width 450 height 28
click at [938, 495] on div "Add a label" at bounding box center [725, 488] width 450 height 28
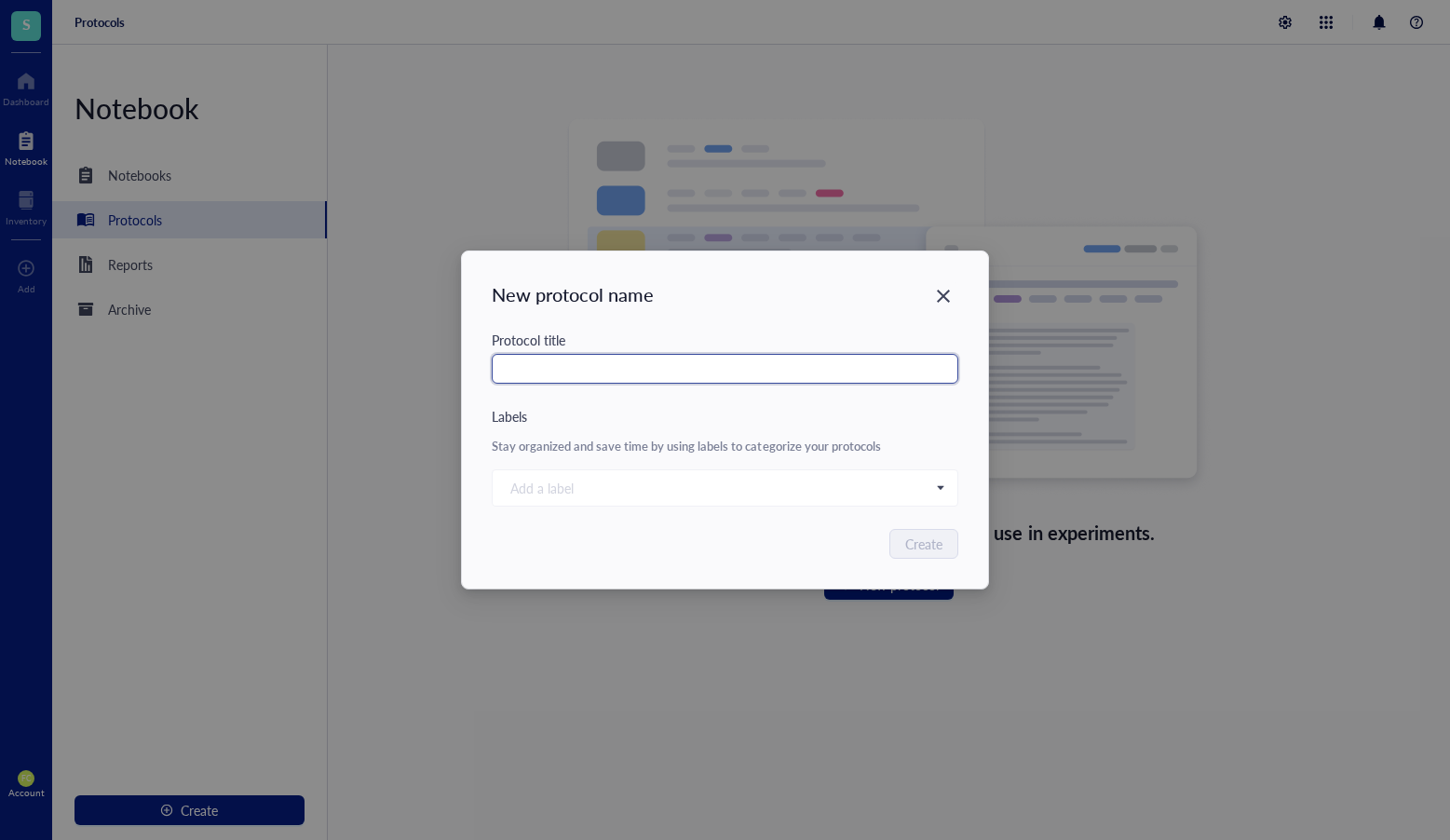
click at [798, 379] on input "text" at bounding box center [725, 369] width 467 height 29
click at [937, 295] on icon "Close" at bounding box center [944, 296] width 18 height 18
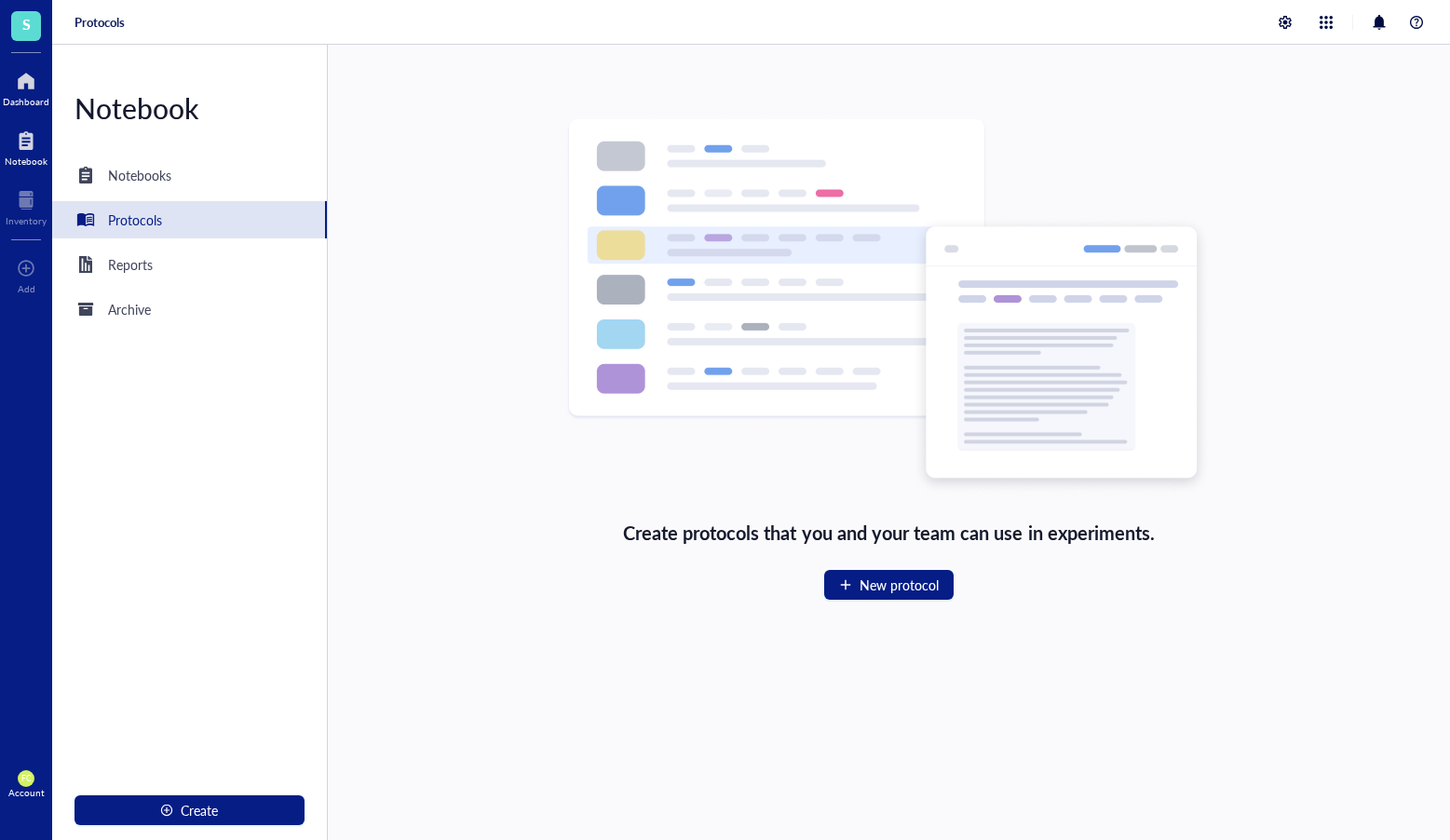
click at [31, 98] on div "Dashboard" at bounding box center [26, 101] width 47 height 11
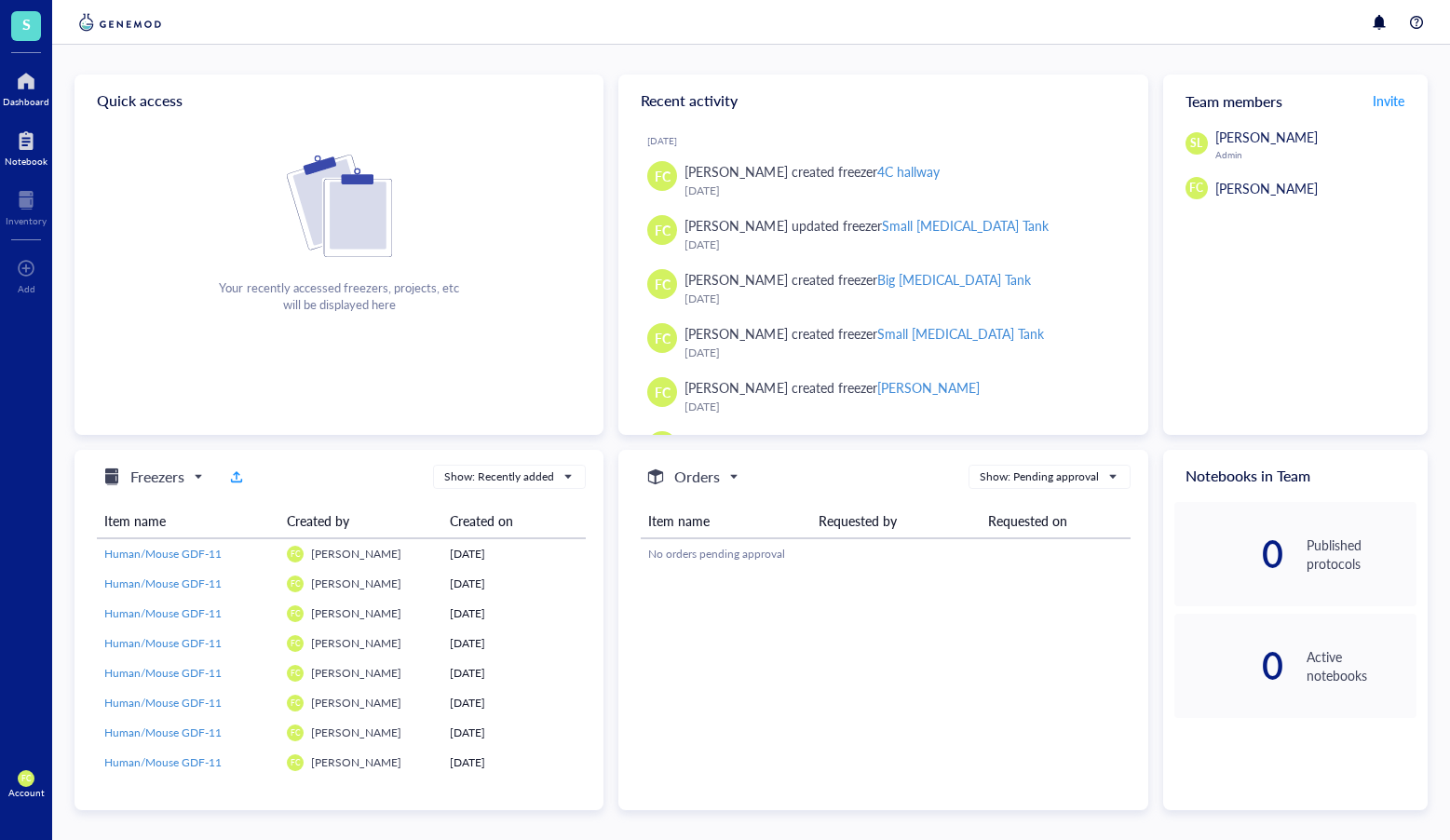
click at [49, 136] on div "Notebook" at bounding box center [25, 146] width 52 height 52
click at [46, 146] on div "Notebook" at bounding box center [25, 146] width 52 height 52
drag, startPoint x: 41, startPoint y: 93, endPoint x: 33, endPoint y: 217, distance: 124.3
click at [41, 94] on div at bounding box center [26, 81] width 47 height 29
click at [33, 217] on div "Inventory" at bounding box center [26, 220] width 41 height 11
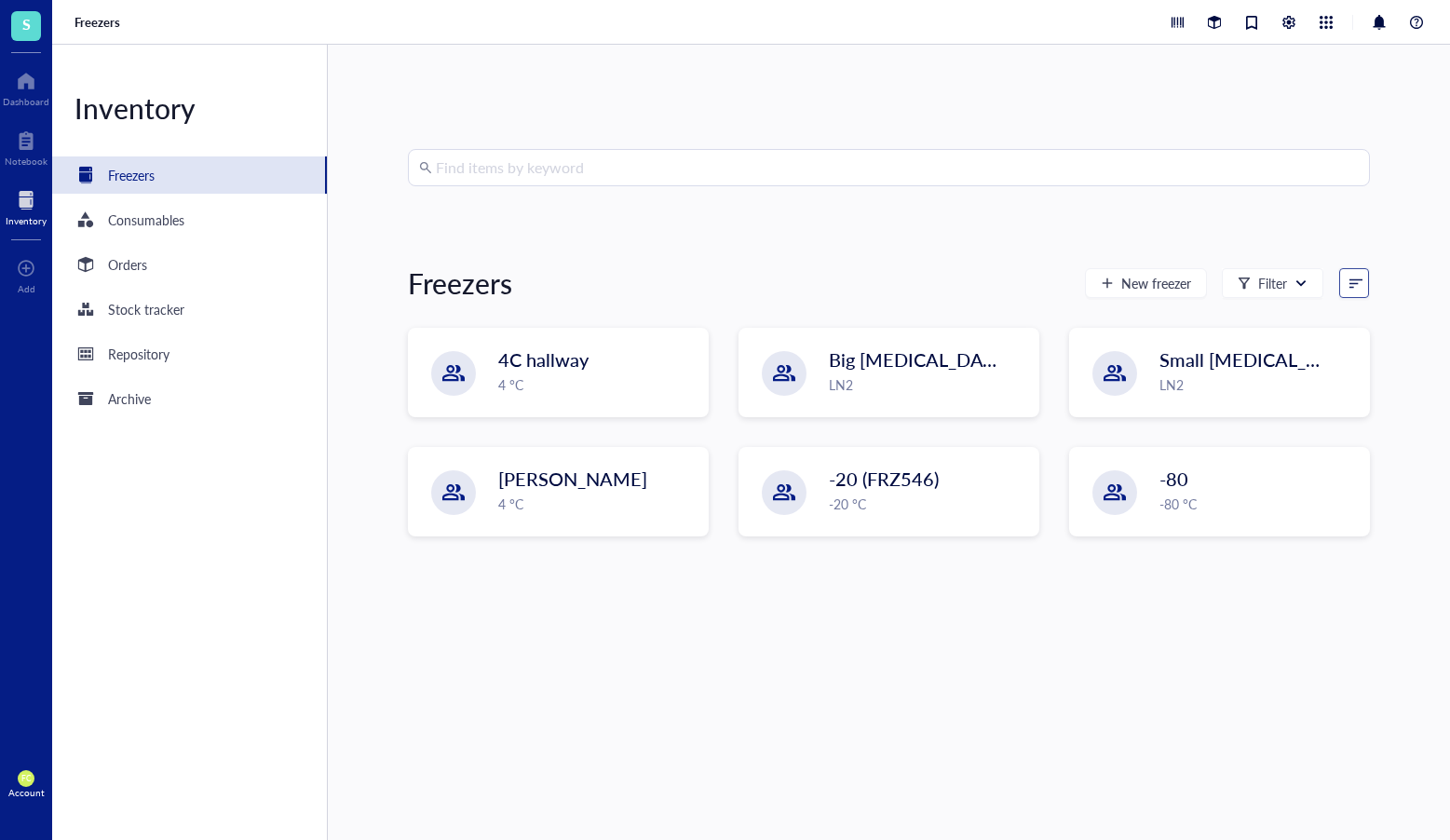
click at [1342, 289] on input "search" at bounding box center [1345, 283] width 11 height 28
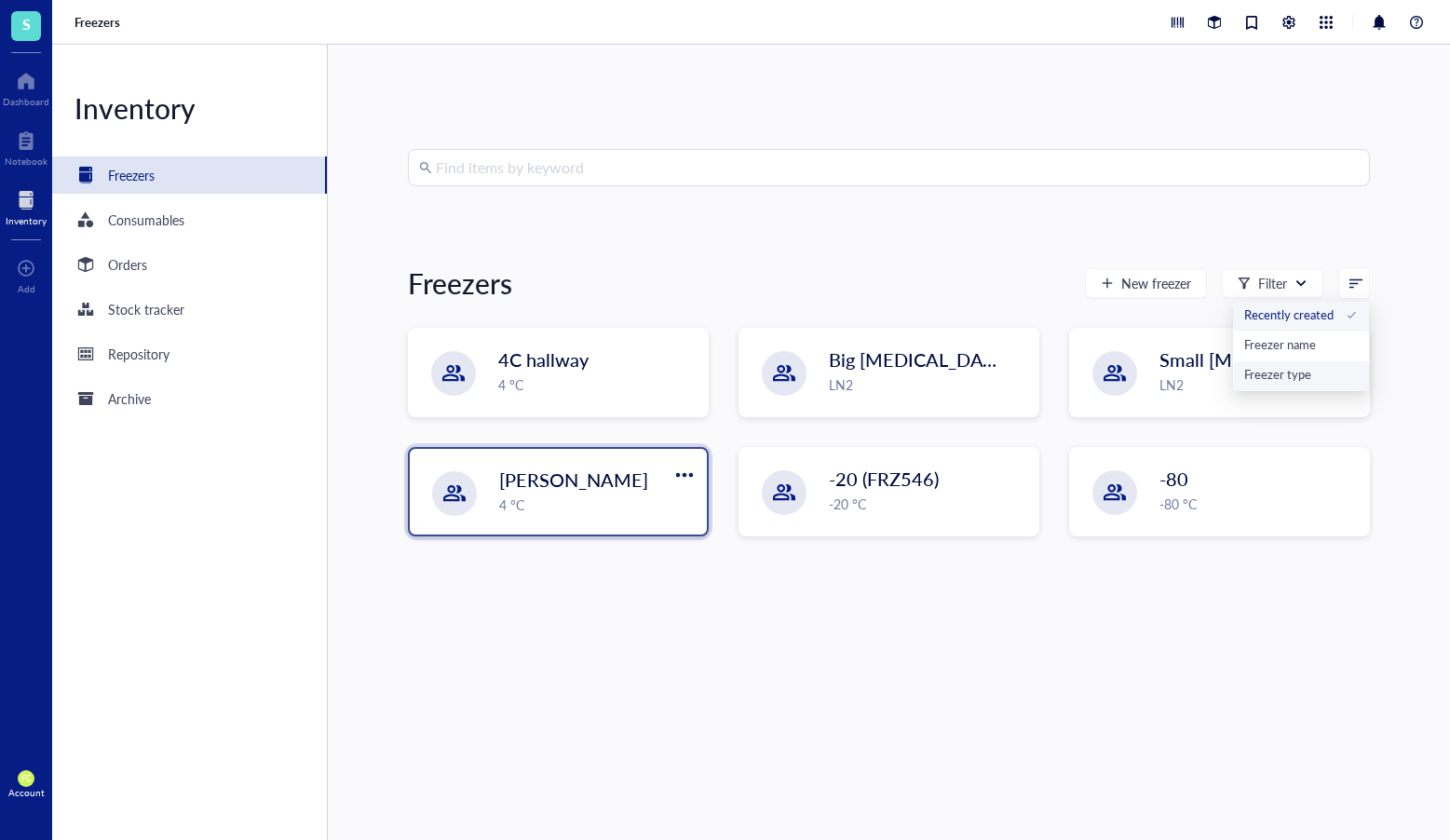
click at [1326, 370] on div "Freezer type" at bounding box center [1301, 374] width 113 height 17
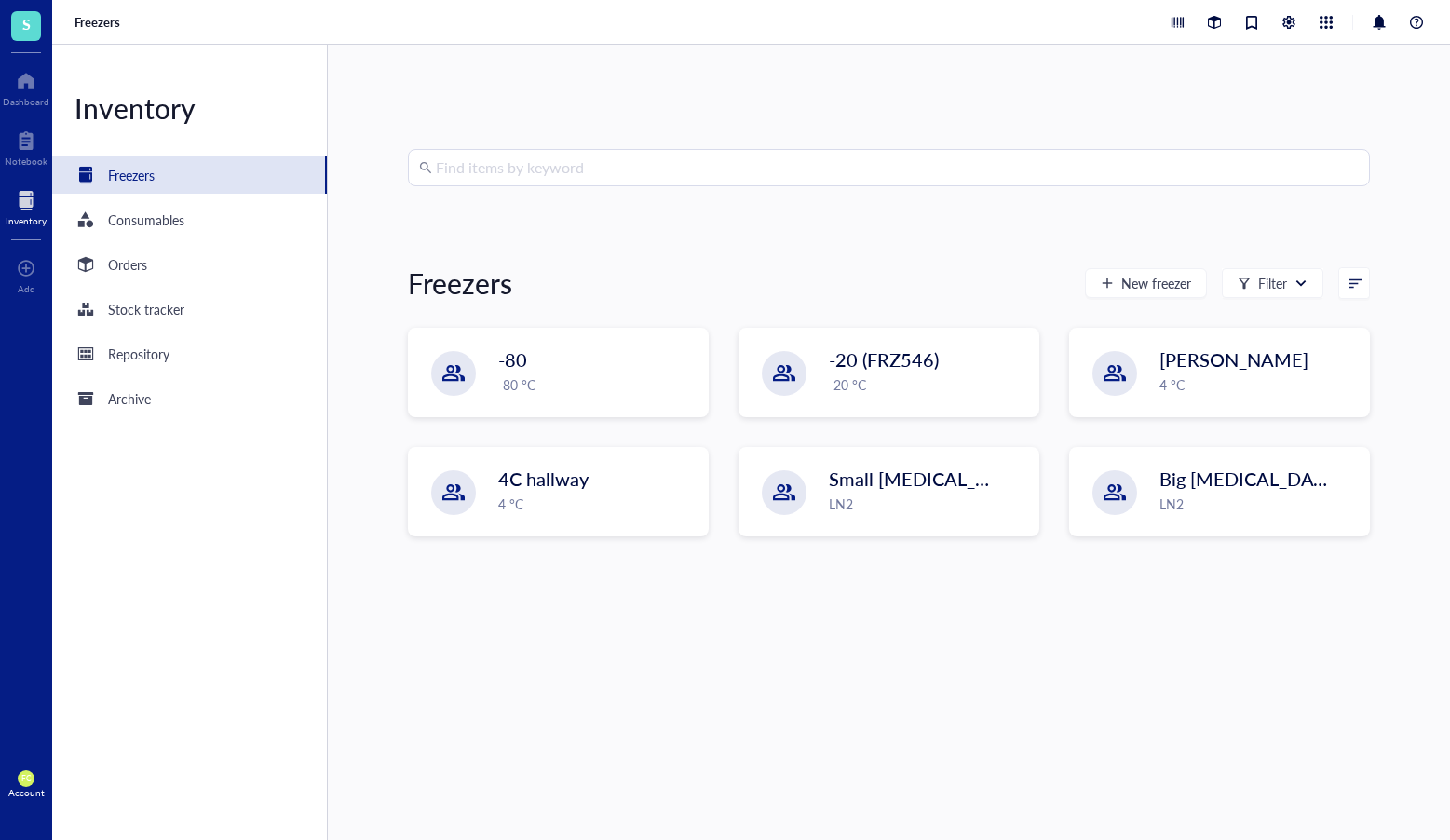
click at [1421, 458] on div "Find items by keyword Freezers New freezer Filter 2 Recently created Freezer na…" at bounding box center [888, 442] width 1122 height 795
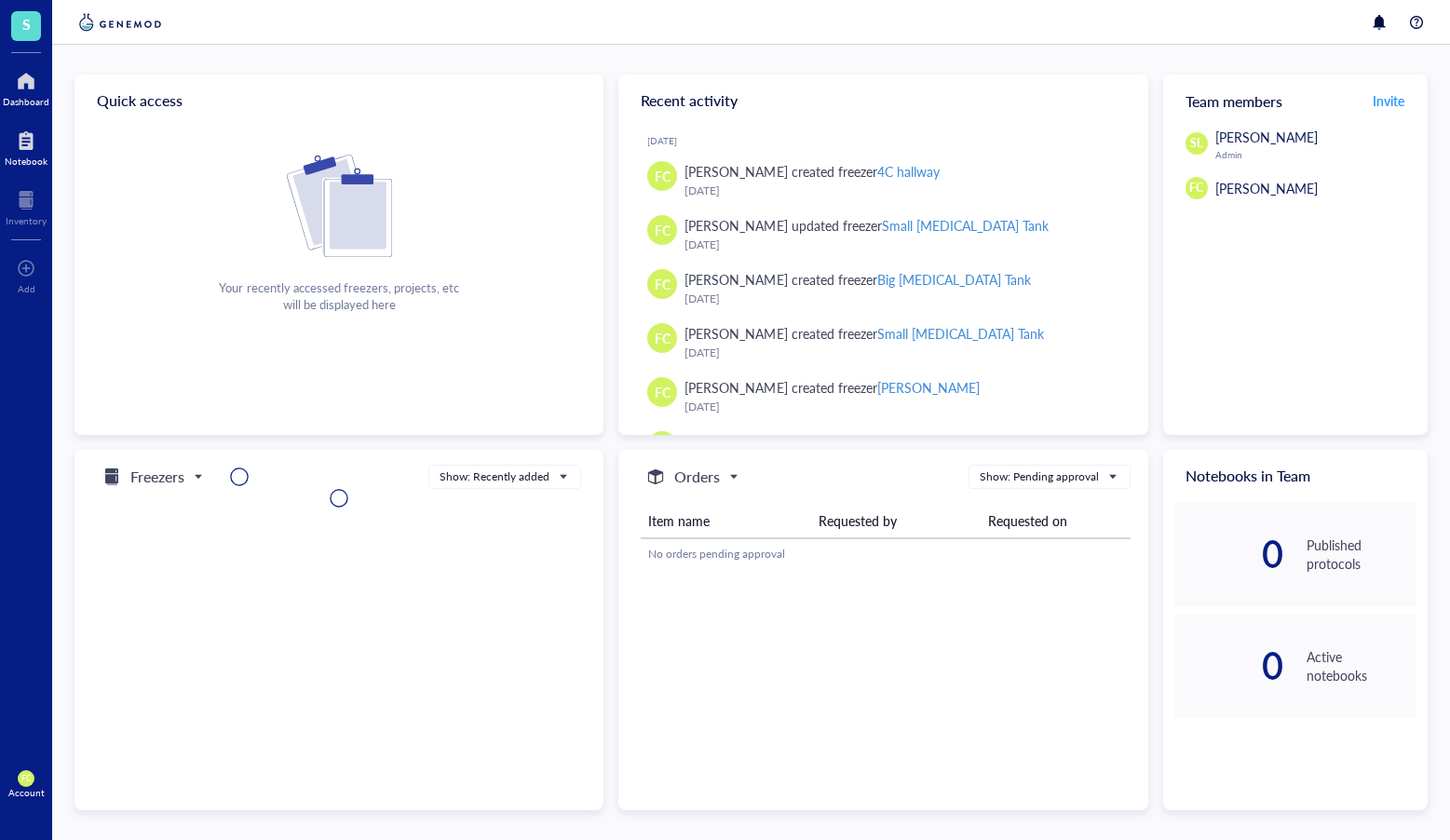
click at [29, 159] on div "Notebook" at bounding box center [26, 160] width 43 height 11
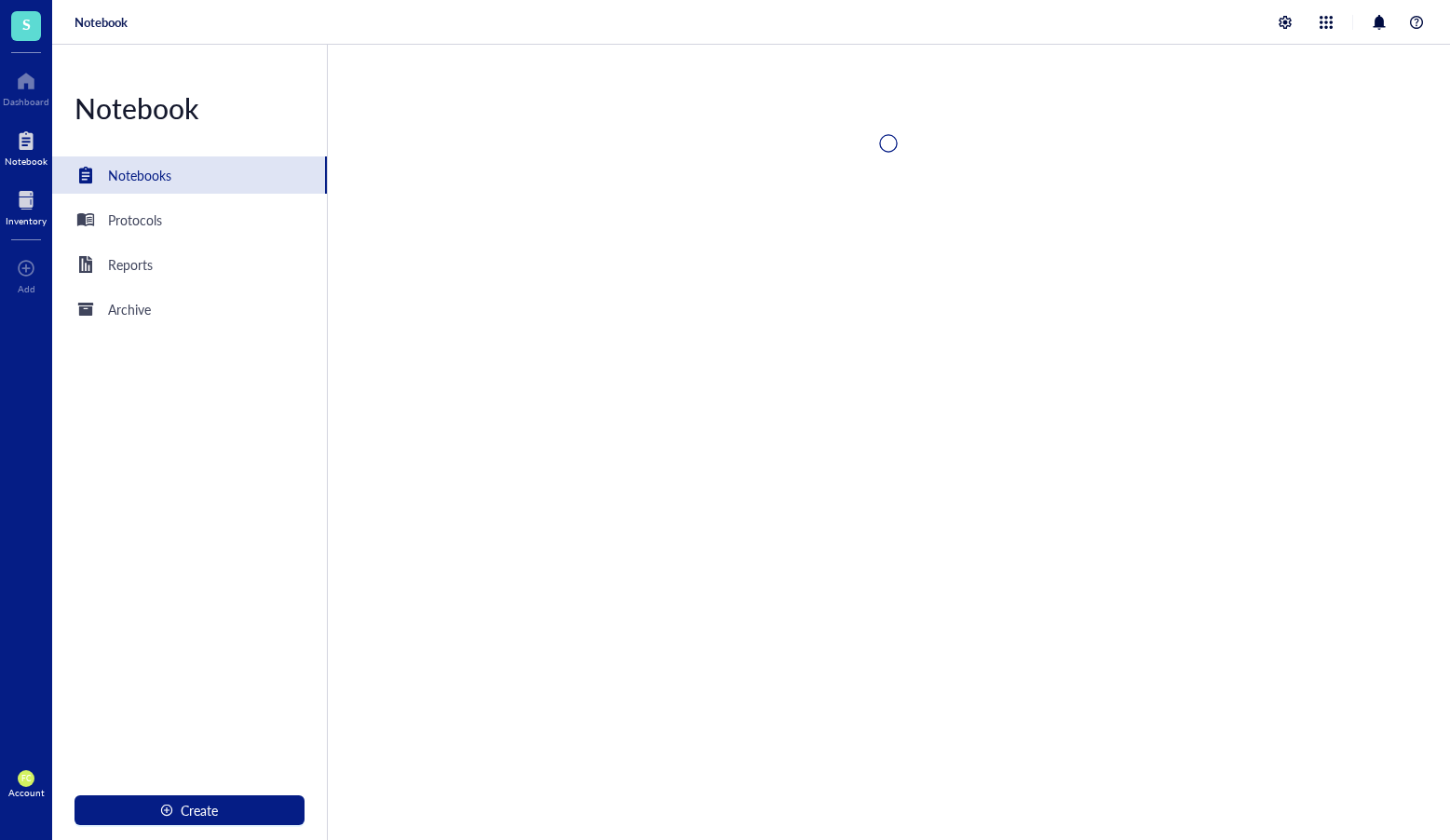
click at [27, 202] on div at bounding box center [26, 199] width 41 height 29
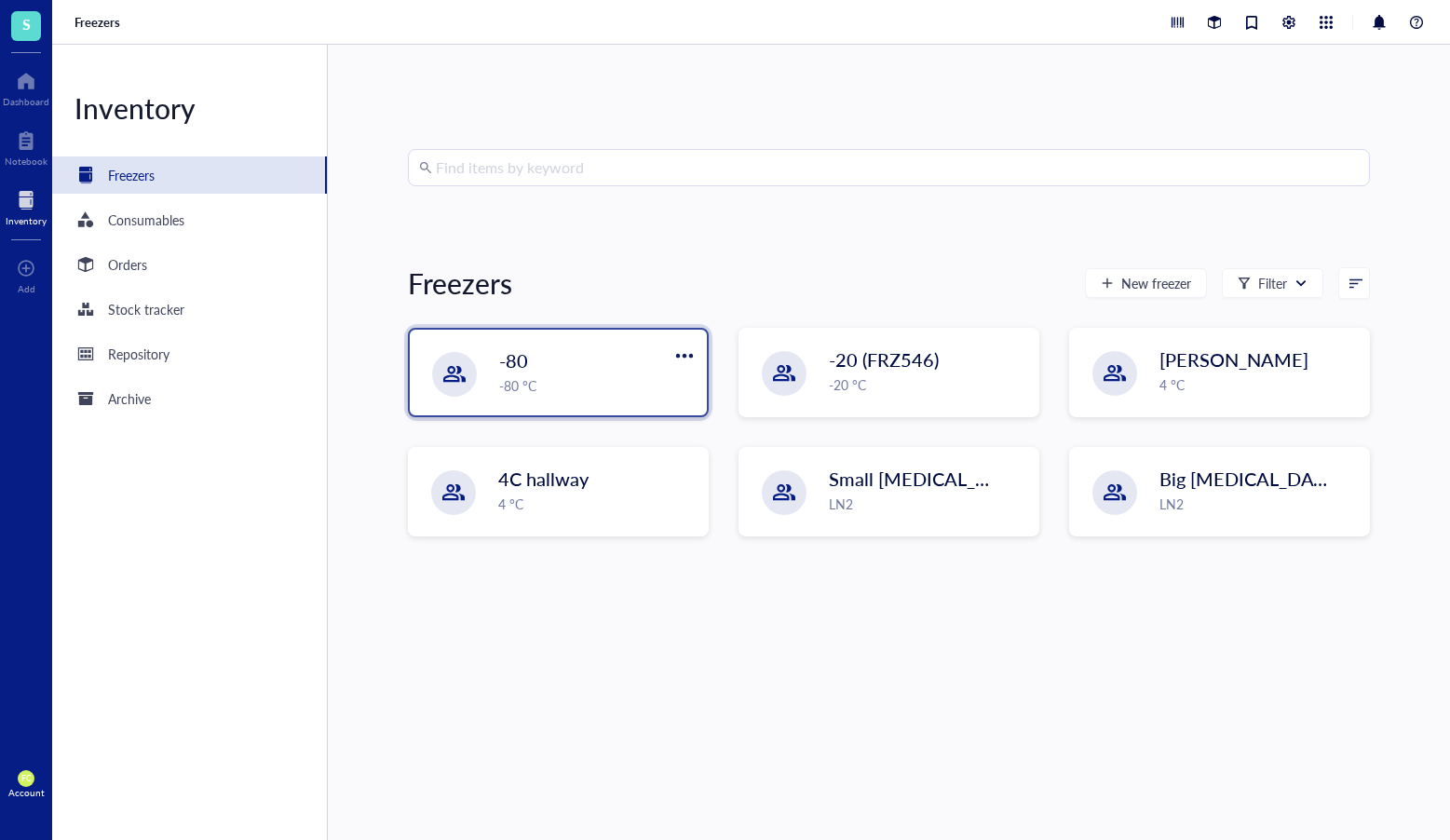
click at [544, 366] on div "-80" at bounding box center [583, 360] width 169 height 26
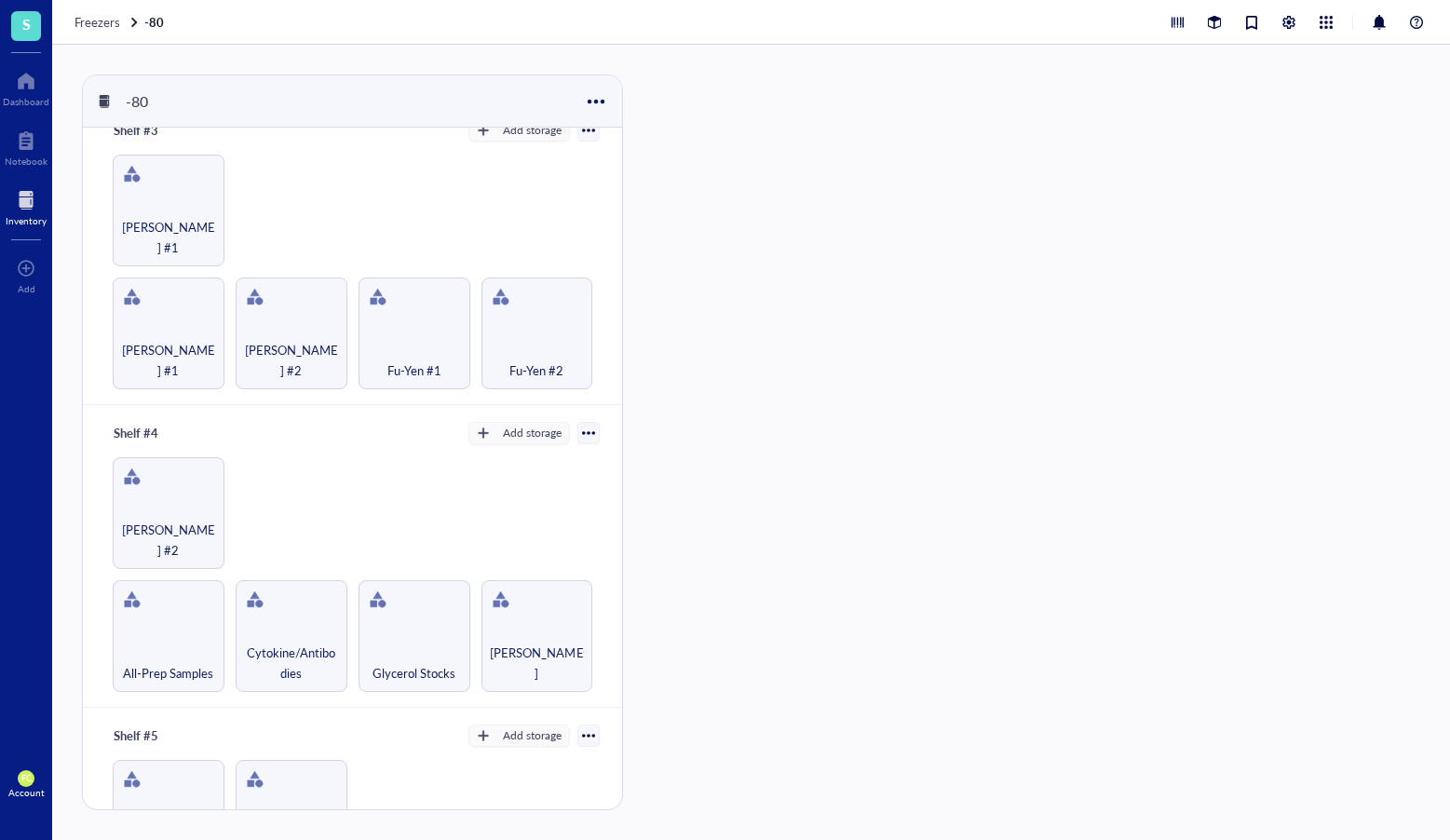
scroll to position [677, 0]
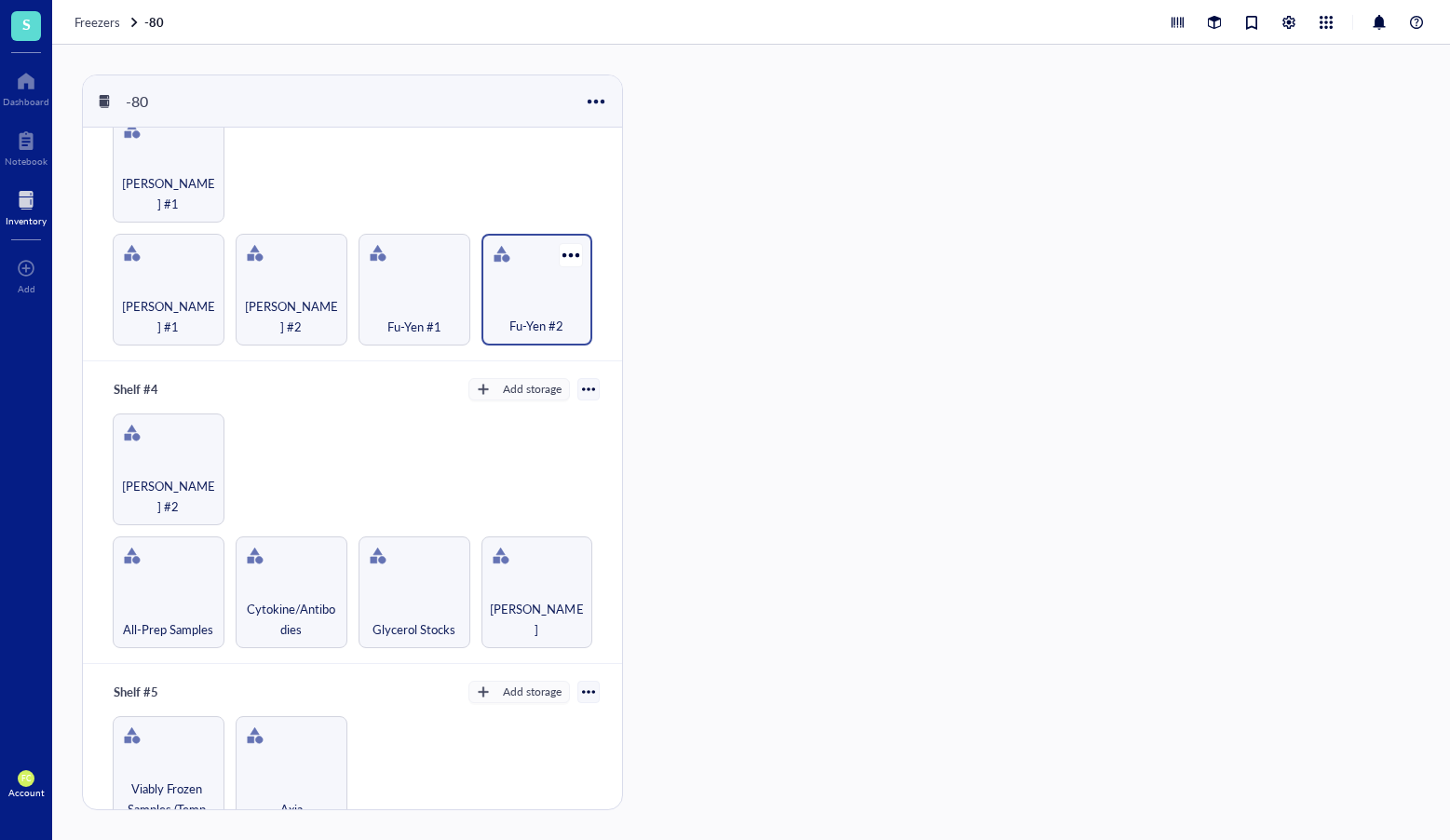
click at [536, 285] on div "Fu-Yen #2" at bounding box center [537, 289] width 112 height 111
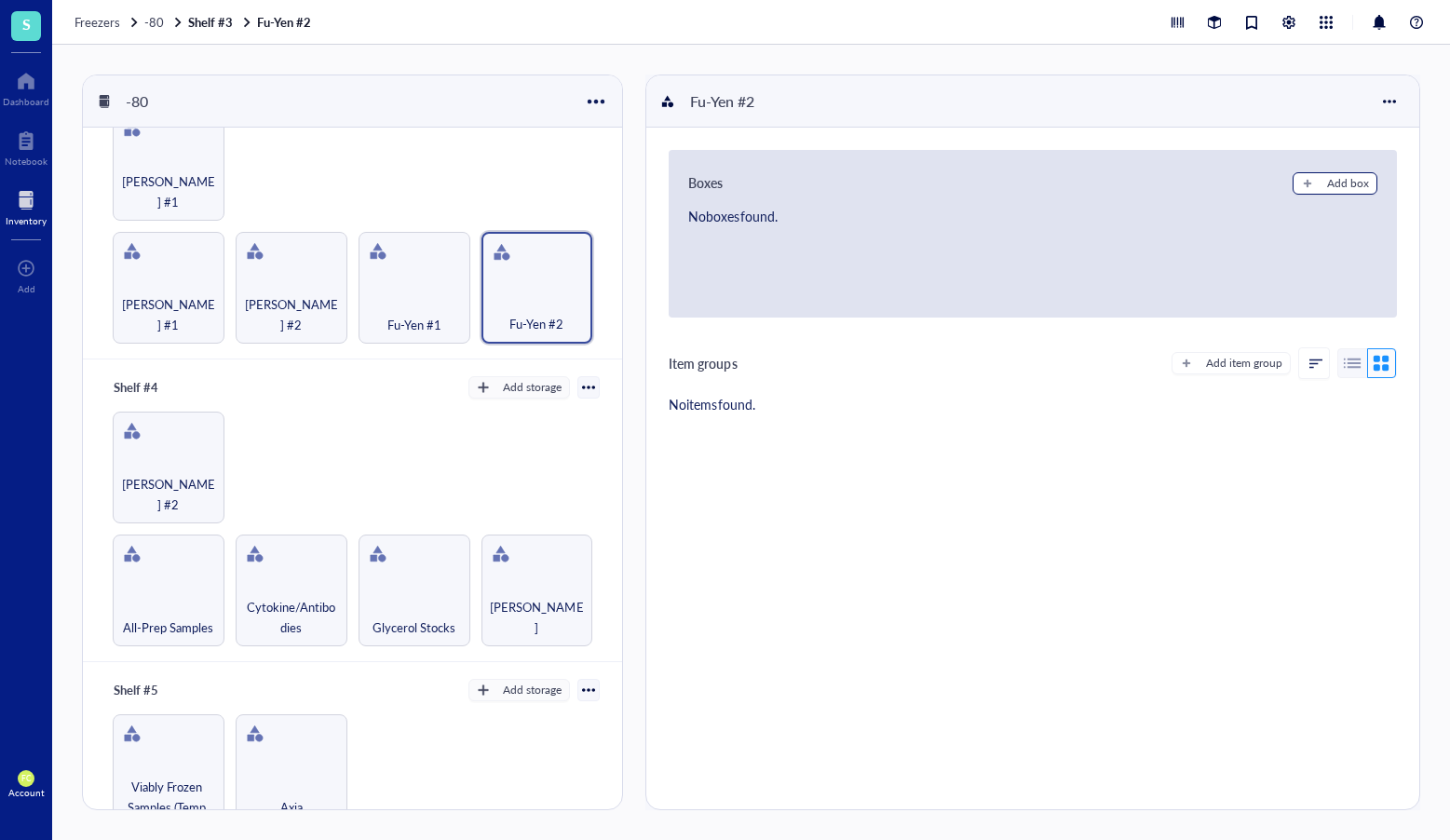
click at [1328, 180] on div "Add box" at bounding box center [1348, 183] width 42 height 17
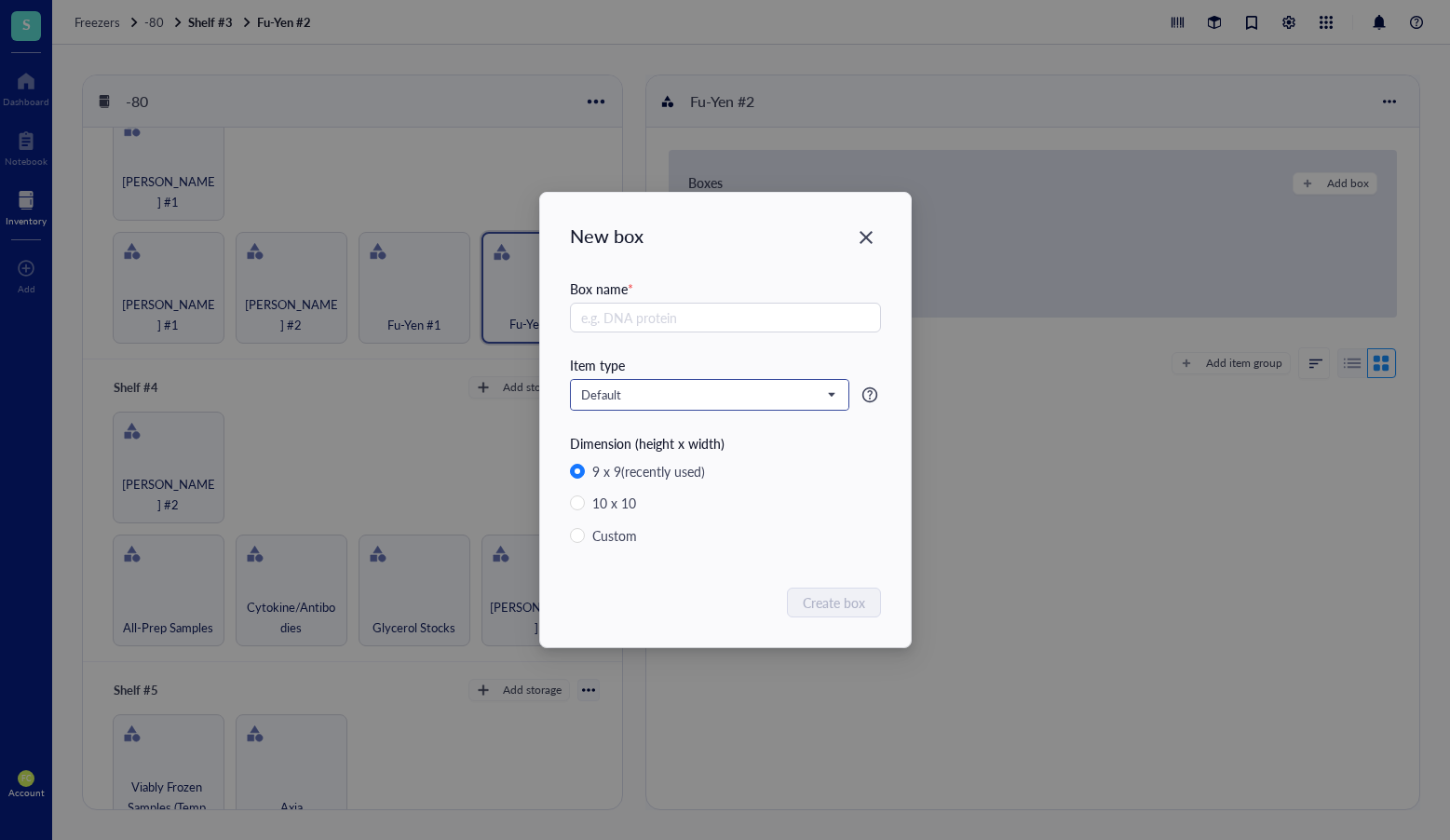
click at [781, 403] on input "search" at bounding box center [702, 394] width 241 height 28
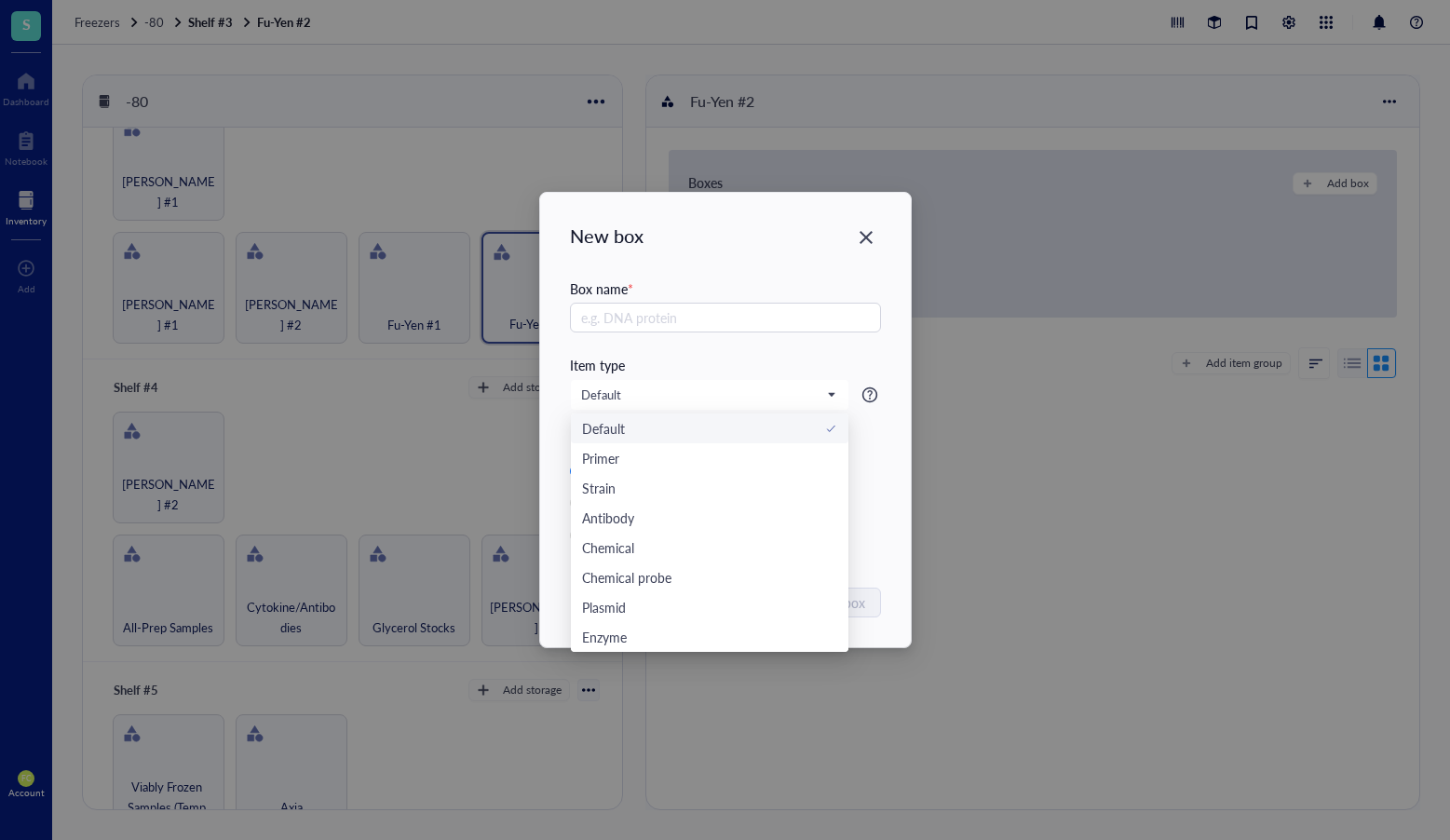
click at [795, 353] on div "Box name *" at bounding box center [726, 317] width 311 height 76
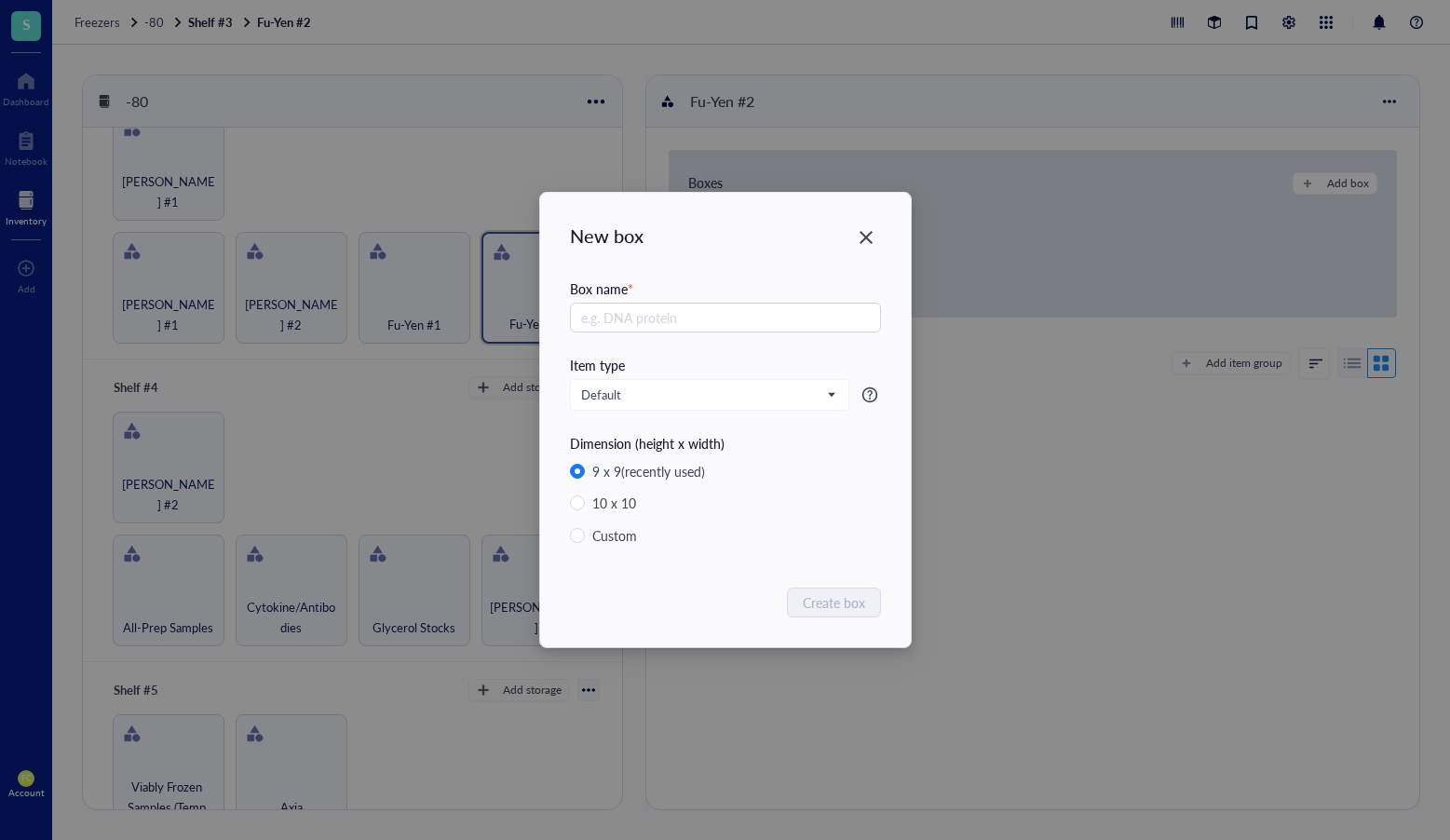
click at [757, 298] on div "Box name *" at bounding box center [726, 288] width 311 height 21
click at [755, 316] on input "text" at bounding box center [726, 317] width 311 height 29
type input "1"
drag, startPoint x: 852, startPoint y: 612, endPoint x: 870, endPoint y: 599, distance: 22.2
click at [852, 612] on span "Create box" at bounding box center [836, 602] width 63 height 21
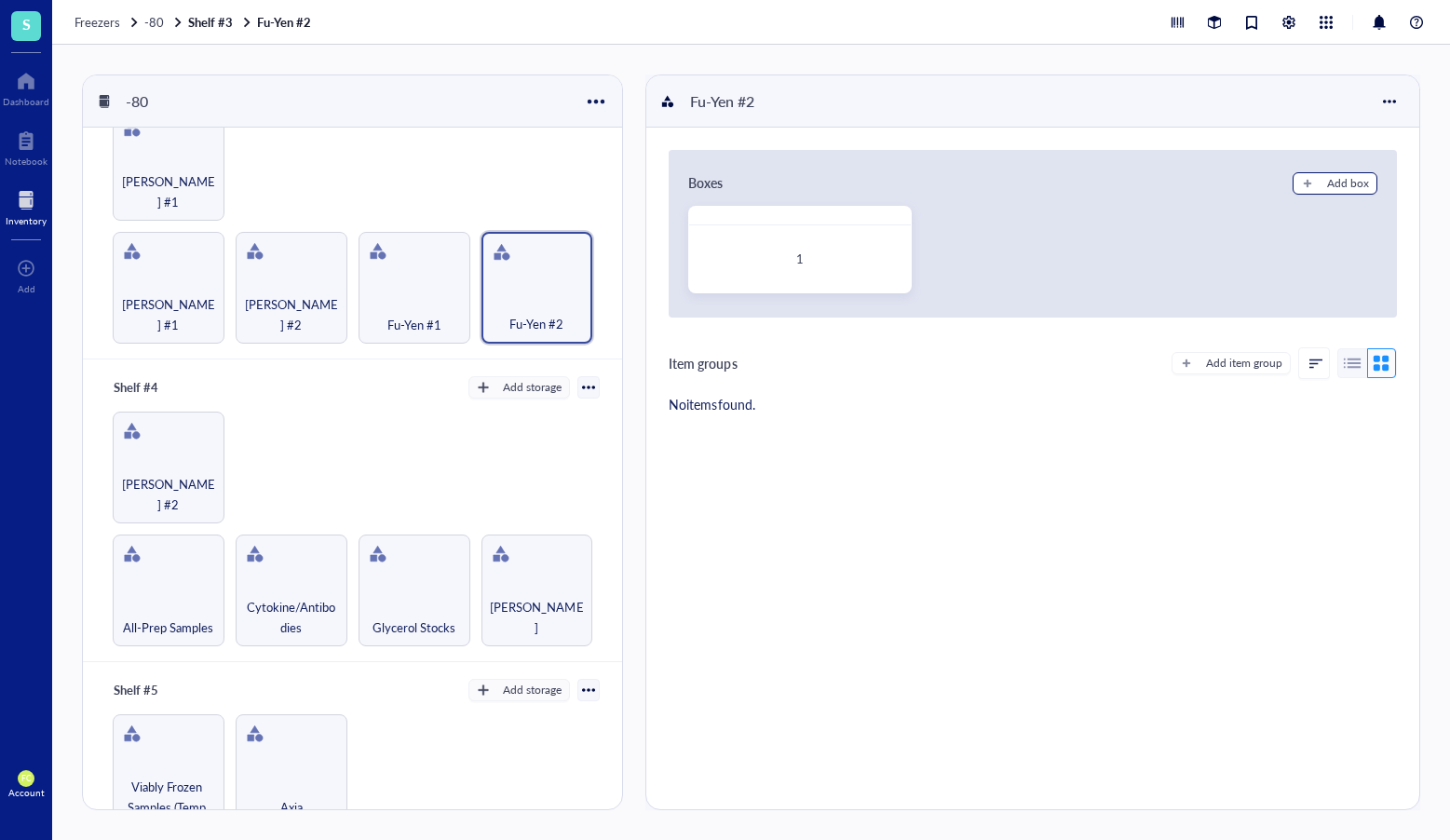
click at [1341, 185] on div "Add box" at bounding box center [1348, 183] width 42 height 17
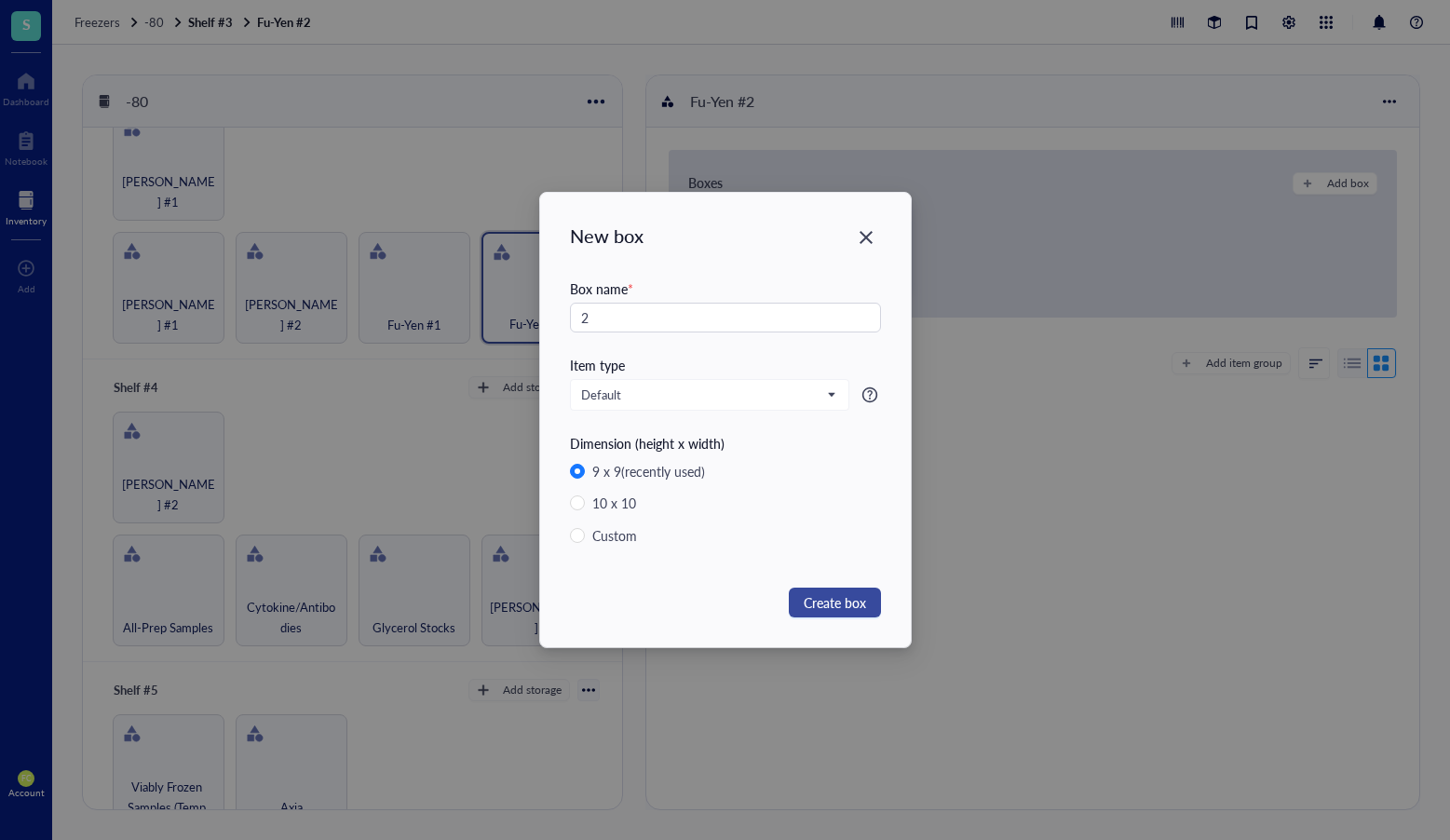
type input "2"
drag, startPoint x: 832, startPoint y: 595, endPoint x: 866, endPoint y: 576, distance: 38.9
click at [832, 595] on span "Create box" at bounding box center [836, 602] width 63 height 21
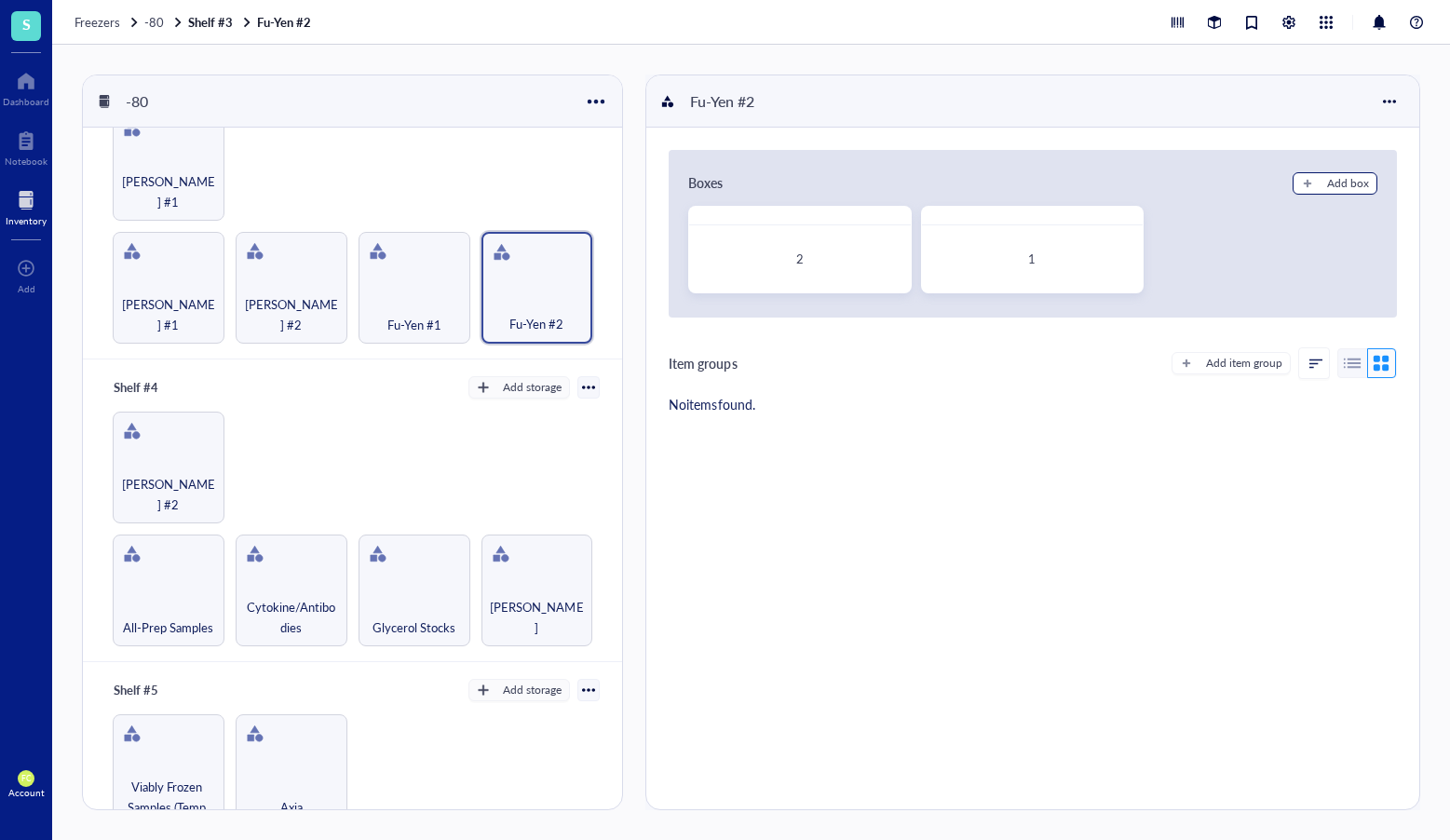
click at [1313, 189] on button "Add box" at bounding box center [1336, 183] width 85 height 22
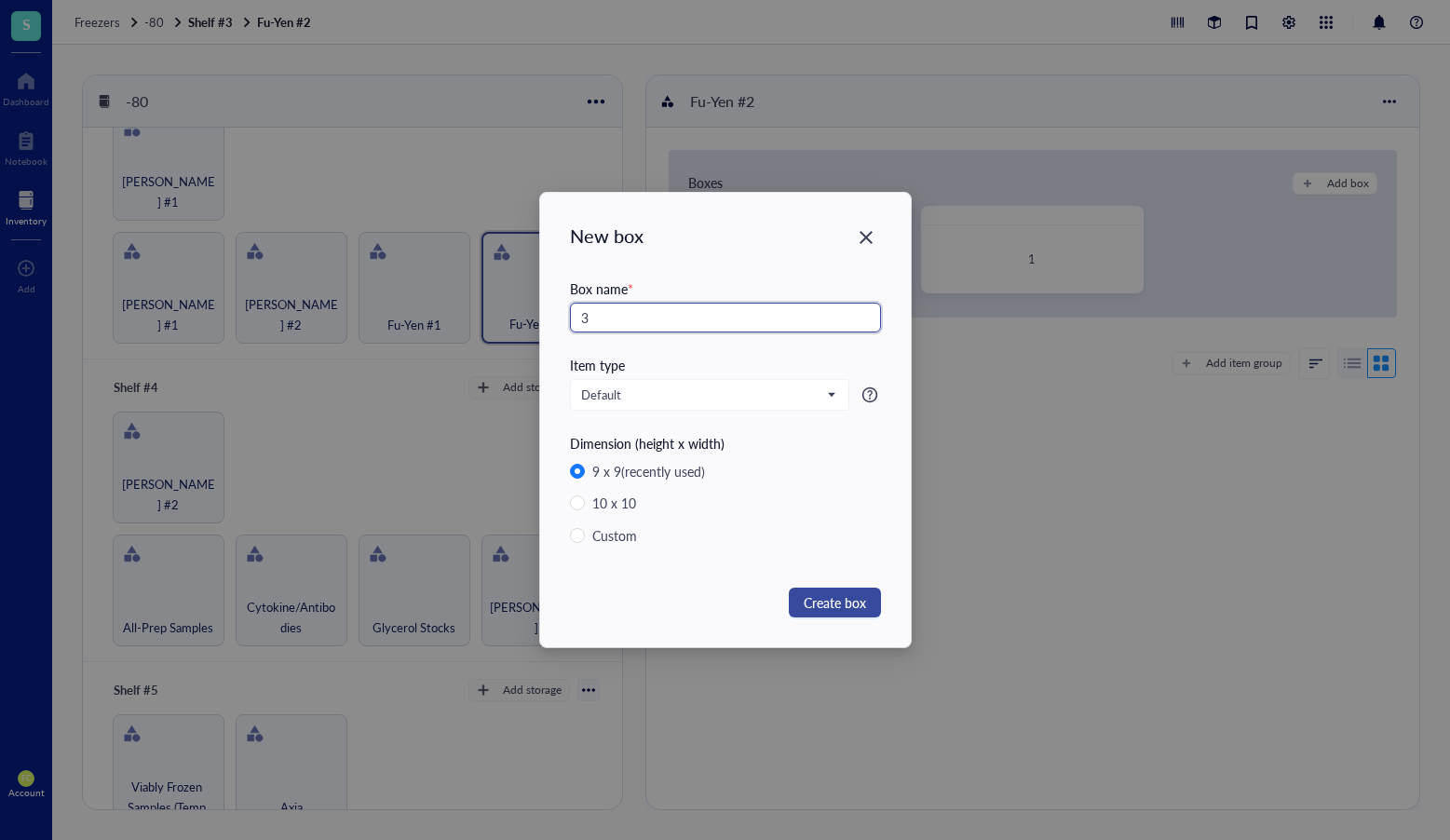
type input "3"
click at [845, 613] on button "Create box" at bounding box center [835, 602] width 92 height 29
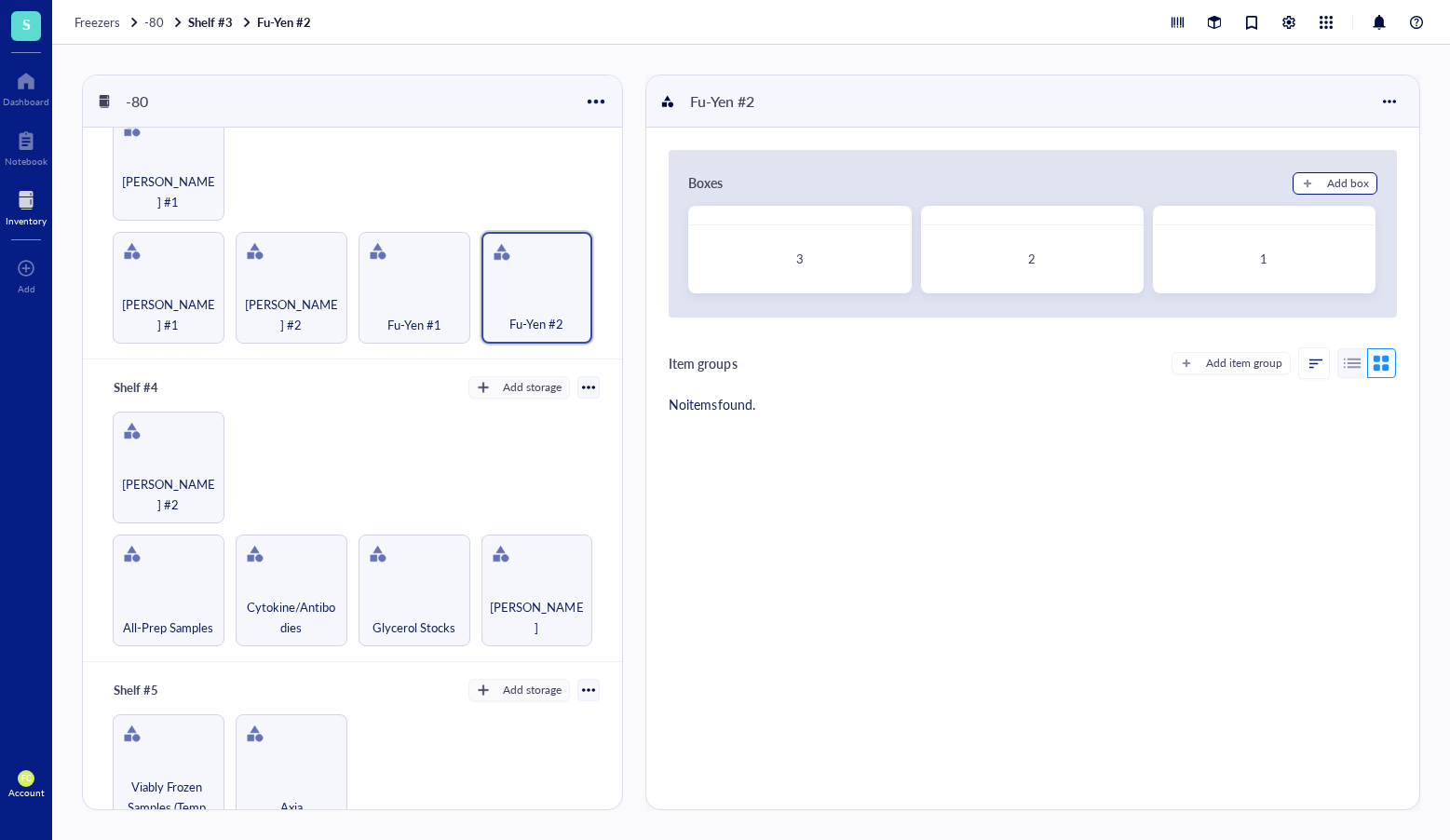
click at [1329, 186] on div "Add box" at bounding box center [1348, 183] width 42 height 17
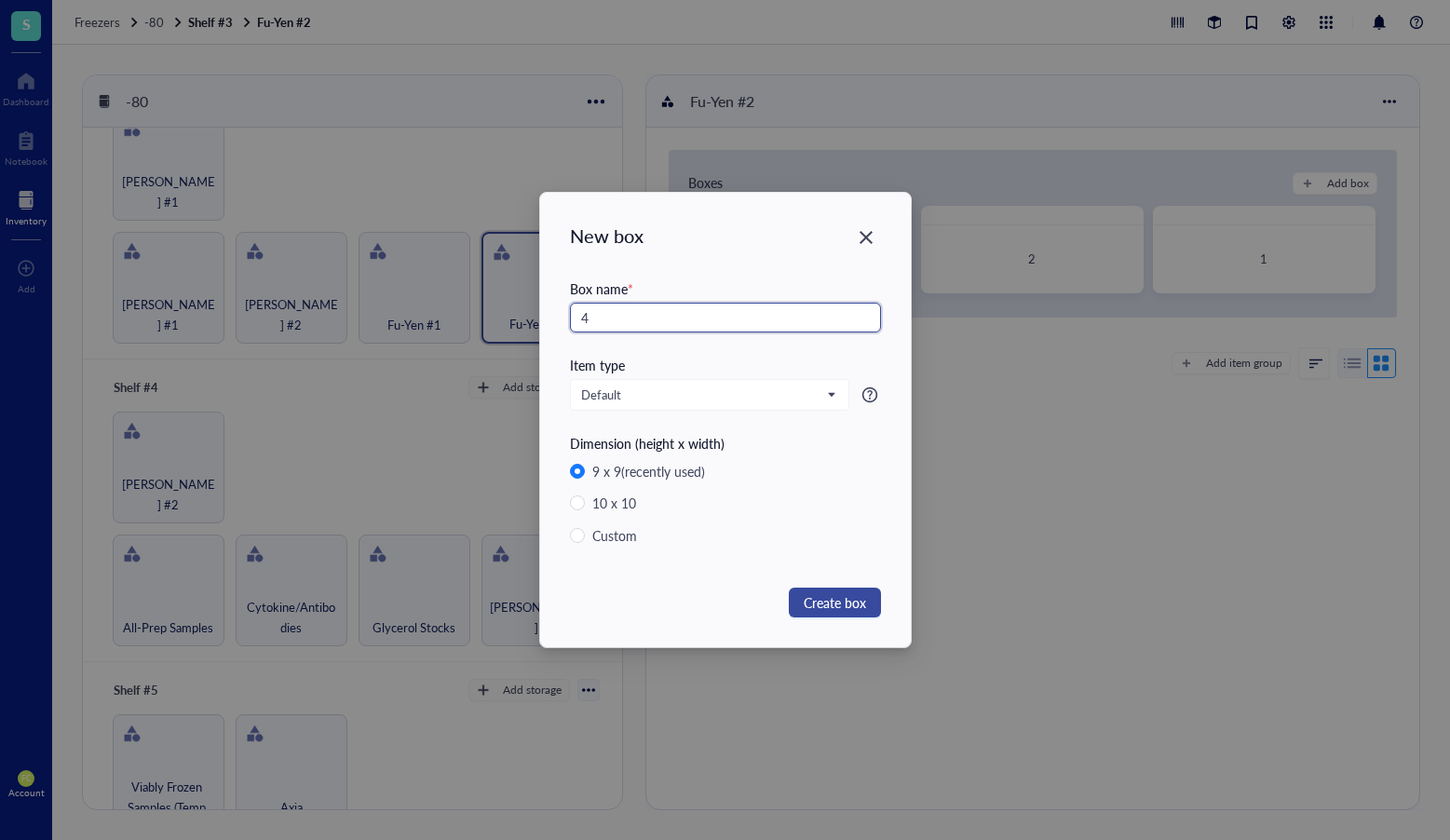
type input "4"
drag, startPoint x: 856, startPoint y: 601, endPoint x: 874, endPoint y: 591, distance: 20.6
click at [856, 601] on span "Create box" at bounding box center [836, 602] width 63 height 21
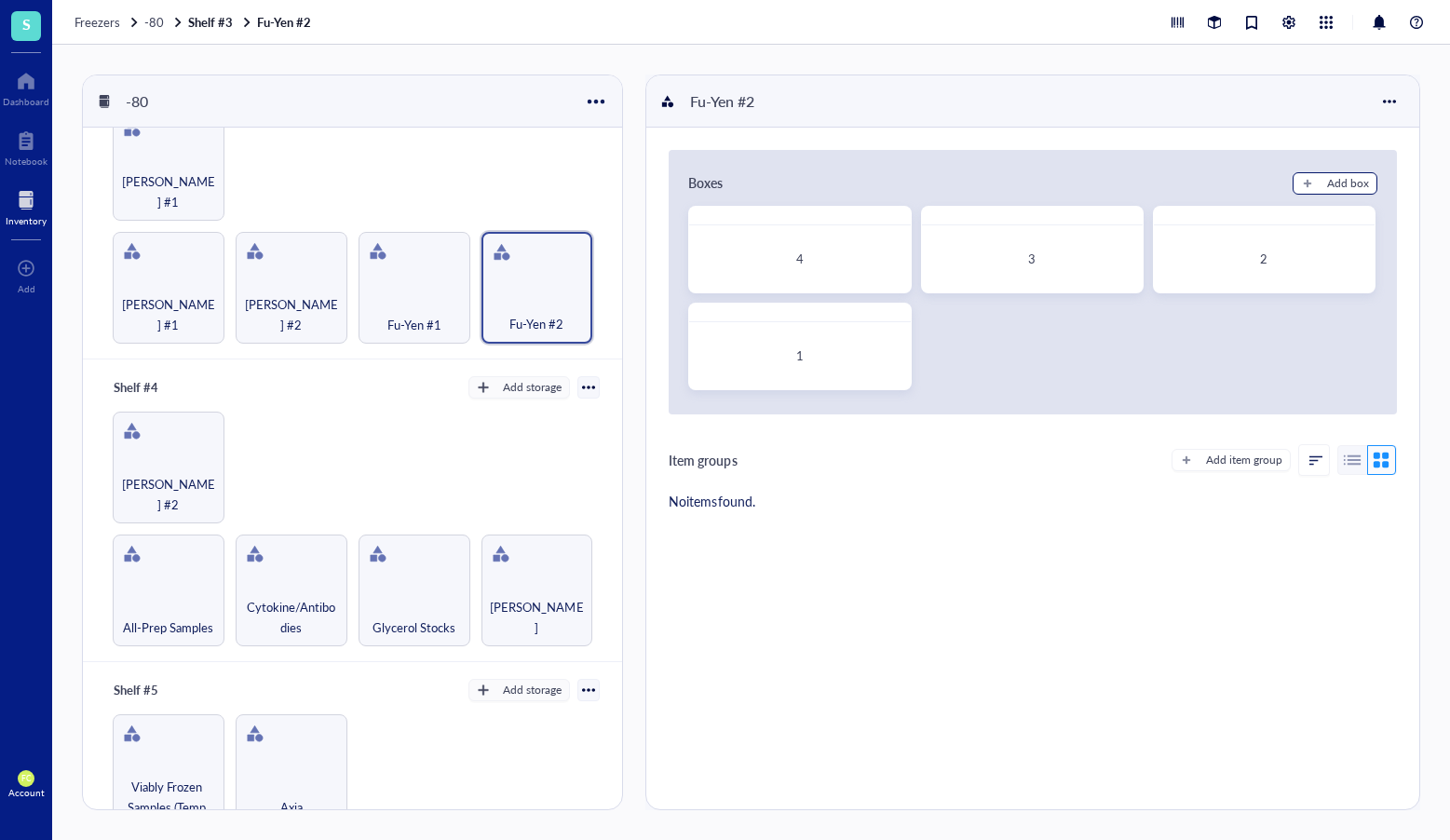
click at [1328, 187] on div "Add box" at bounding box center [1348, 183] width 42 height 17
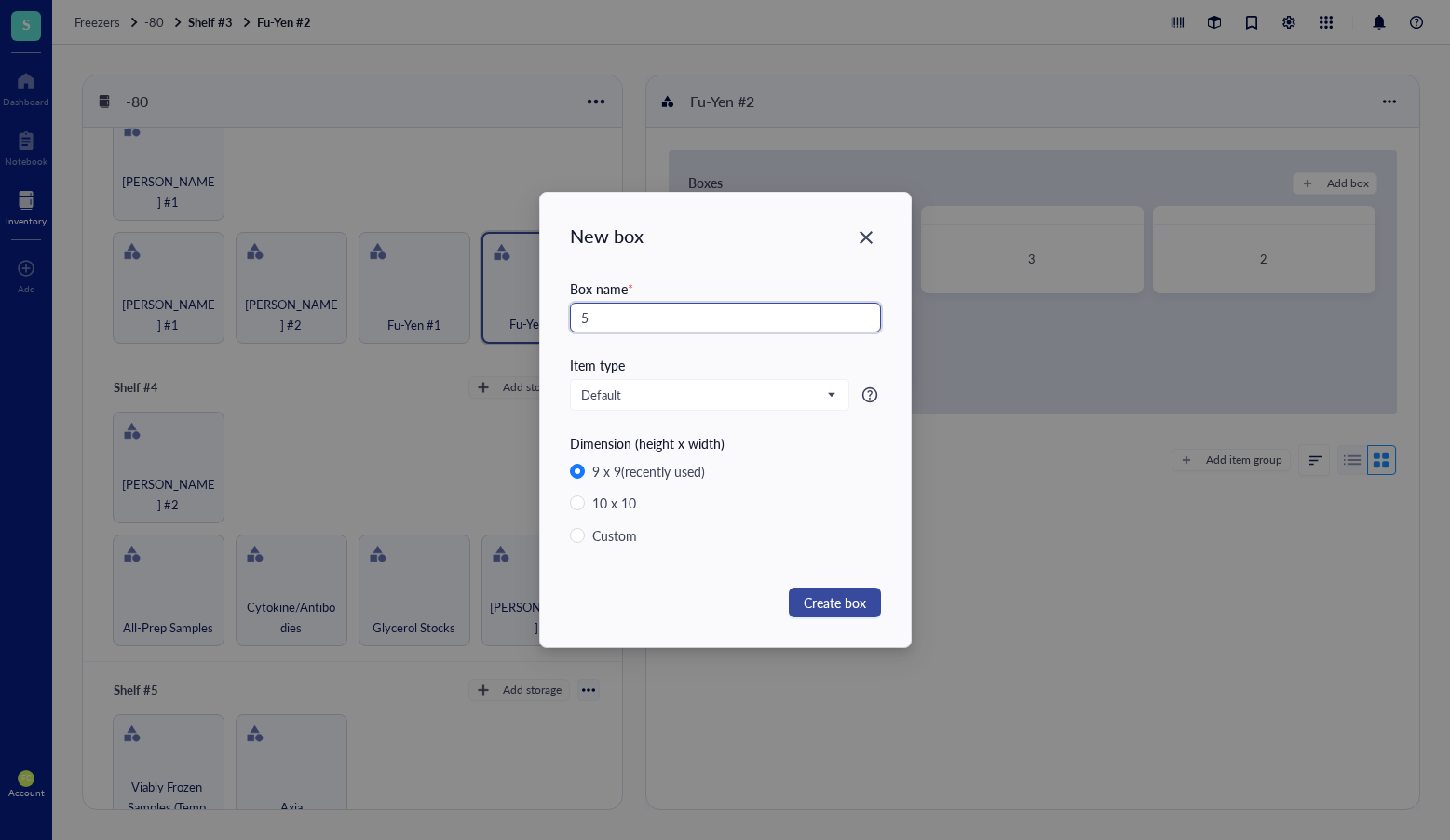
type input "5"
click at [839, 607] on span "Create box" at bounding box center [836, 602] width 63 height 21
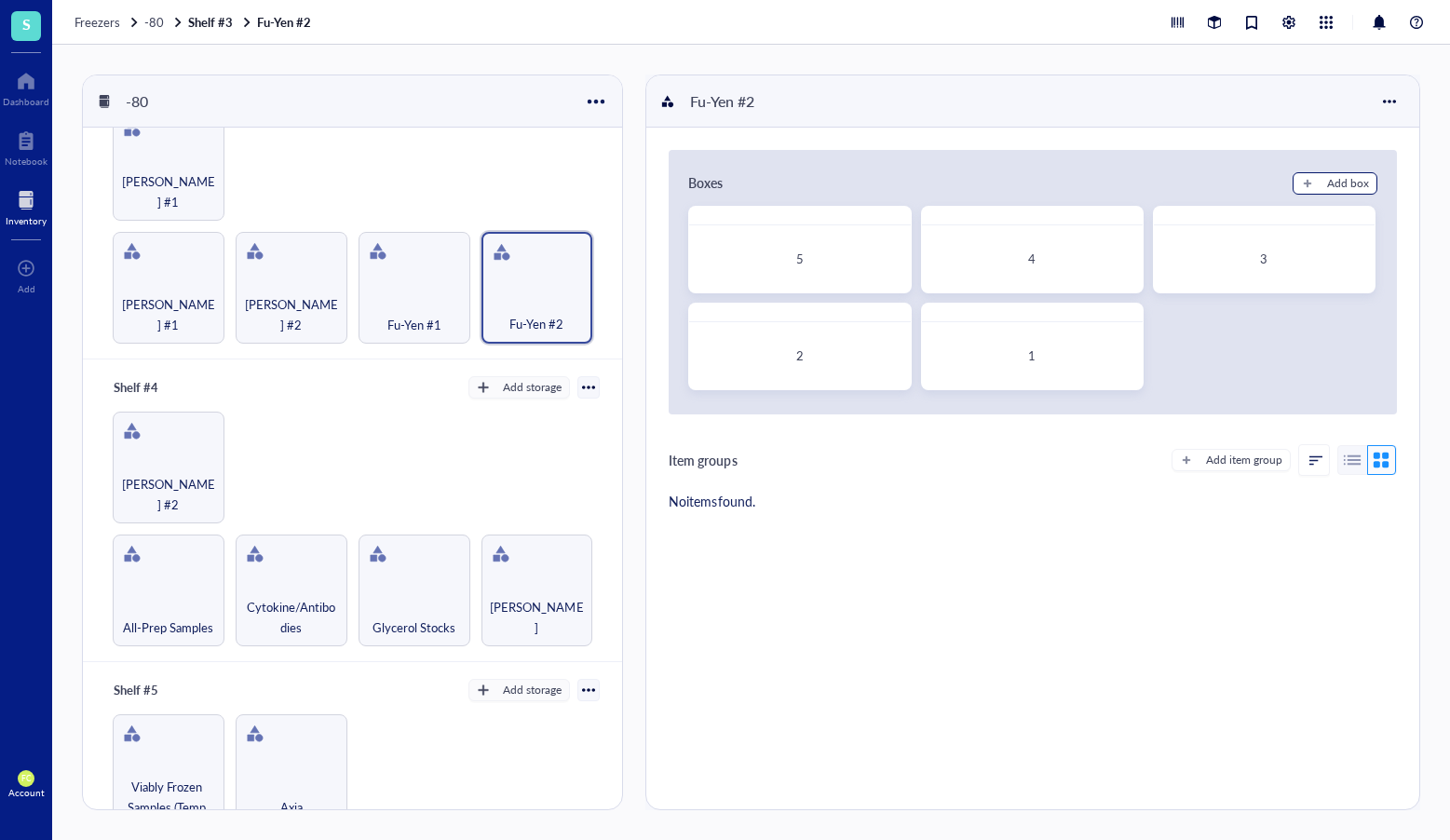
click at [1345, 184] on div "Add box" at bounding box center [1348, 183] width 42 height 17
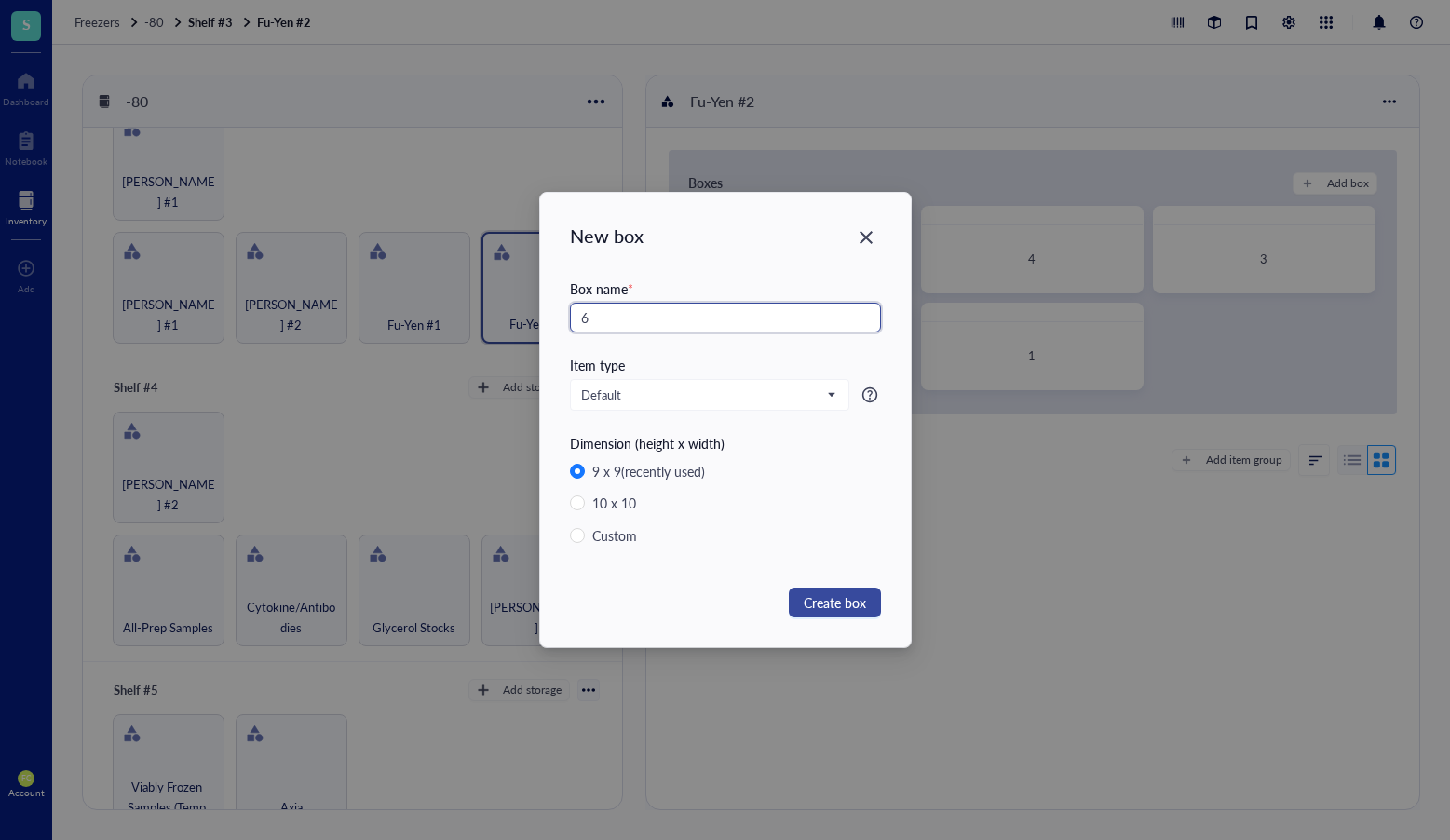
type input "6"
click at [826, 607] on span "Create box" at bounding box center [836, 602] width 63 height 21
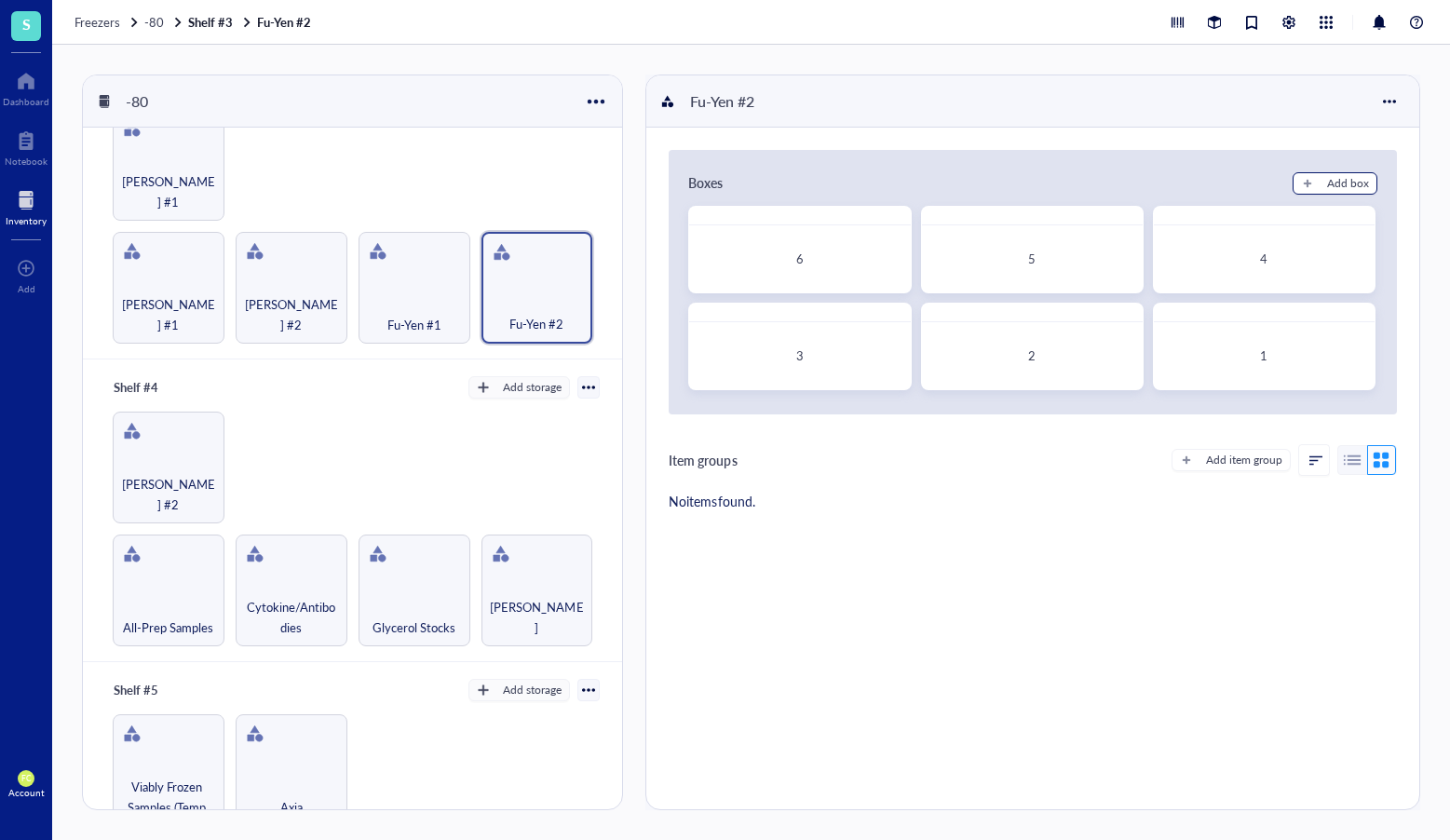
click at [1353, 178] on div "Add box" at bounding box center [1348, 183] width 42 height 17
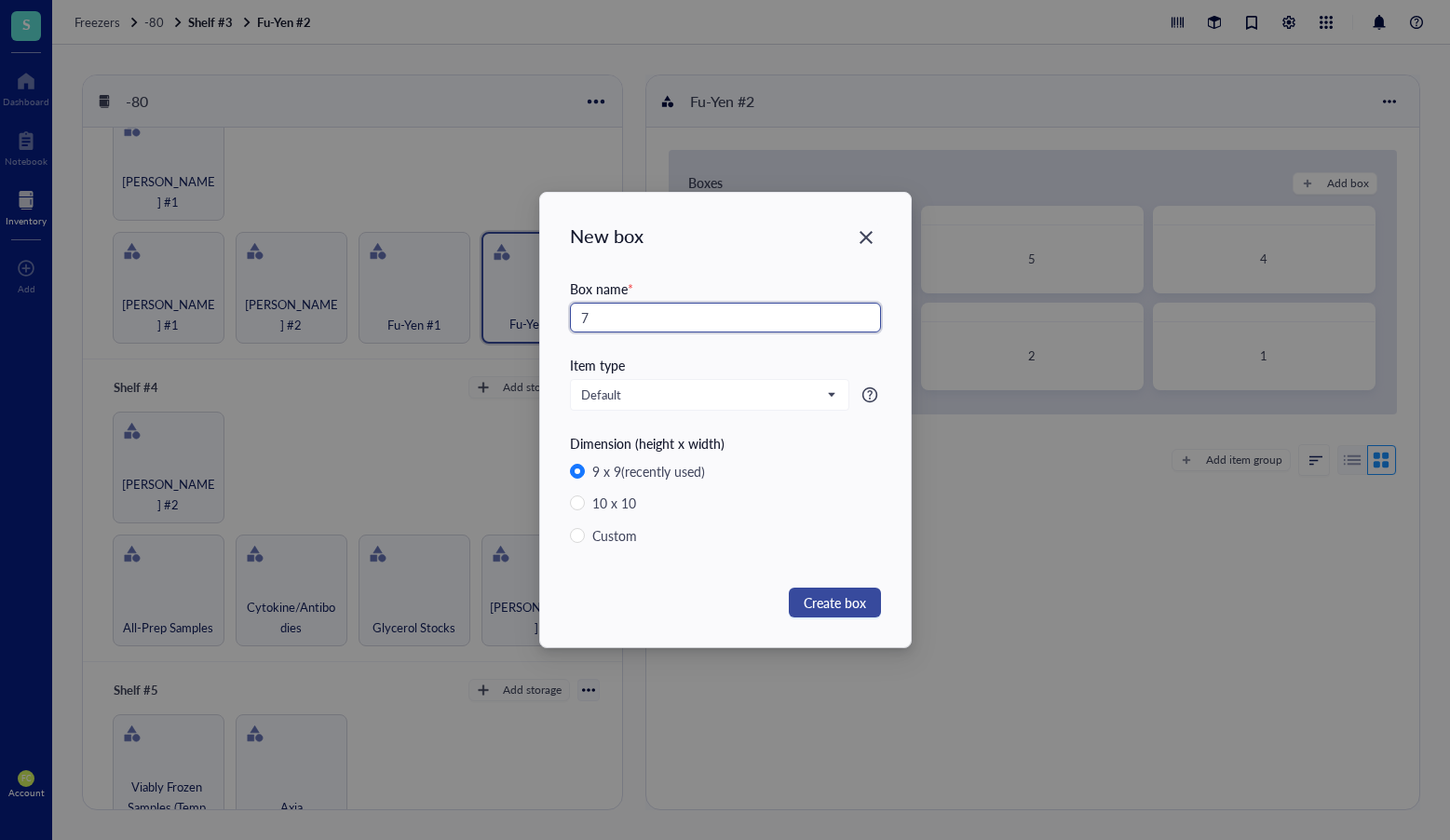
type input "7"
drag, startPoint x: 845, startPoint y: 611, endPoint x: 854, endPoint y: 604, distance: 11.4
click at [845, 611] on span "Create box" at bounding box center [836, 602] width 63 height 21
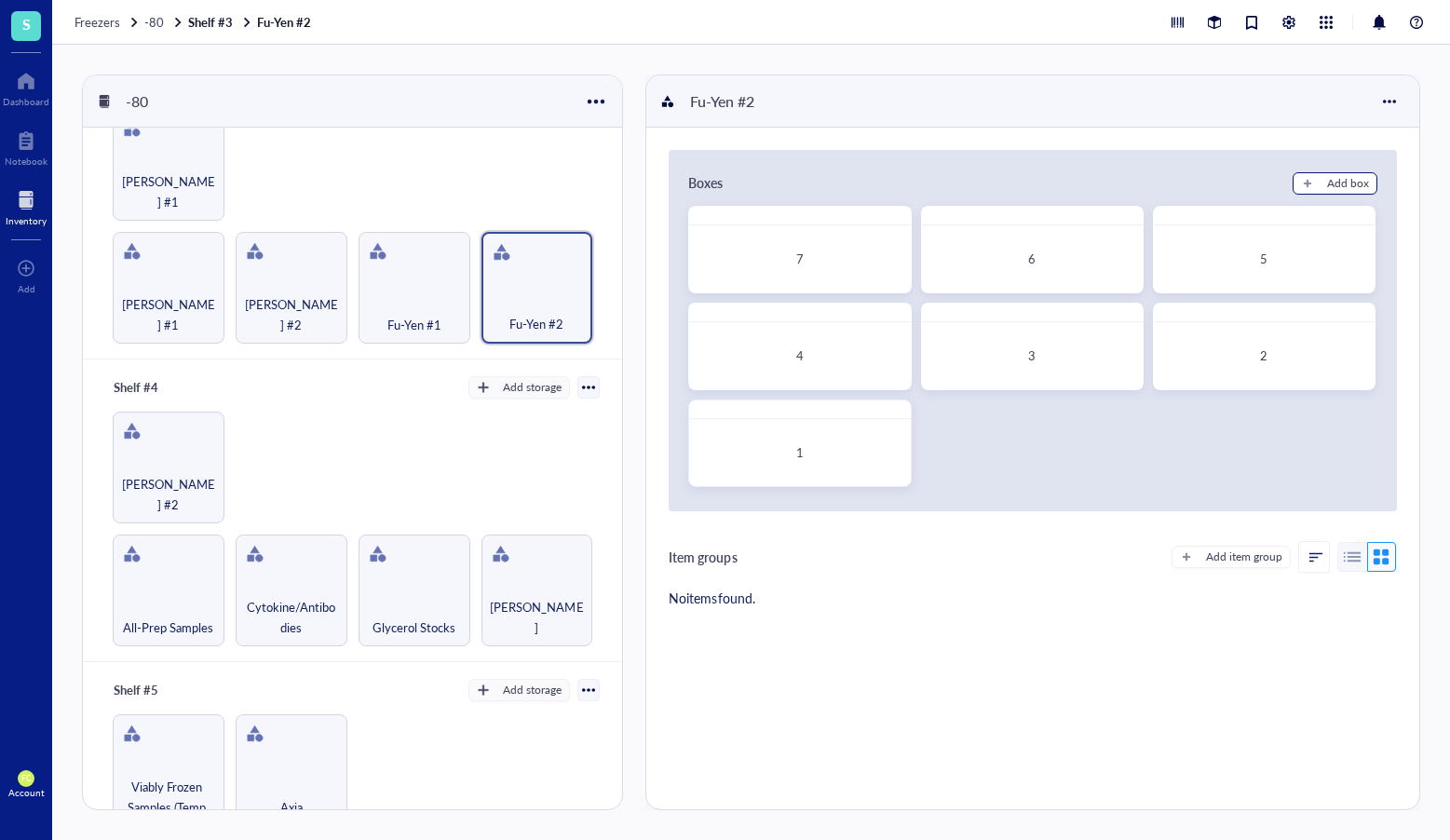
click at [1343, 180] on div "Add box" at bounding box center [1348, 183] width 42 height 17
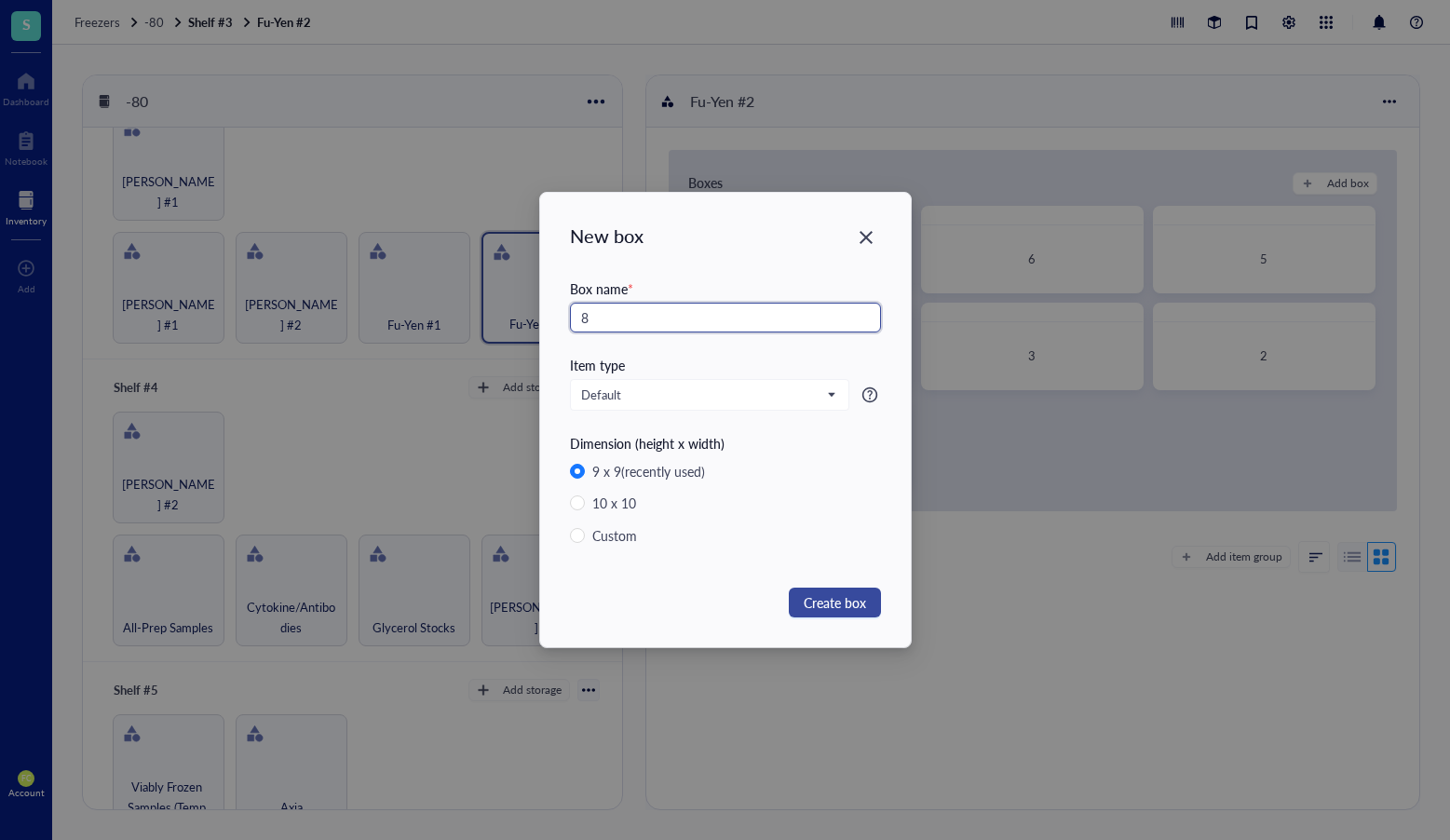
type input "8"
click at [822, 614] on button "Create box" at bounding box center [835, 602] width 92 height 29
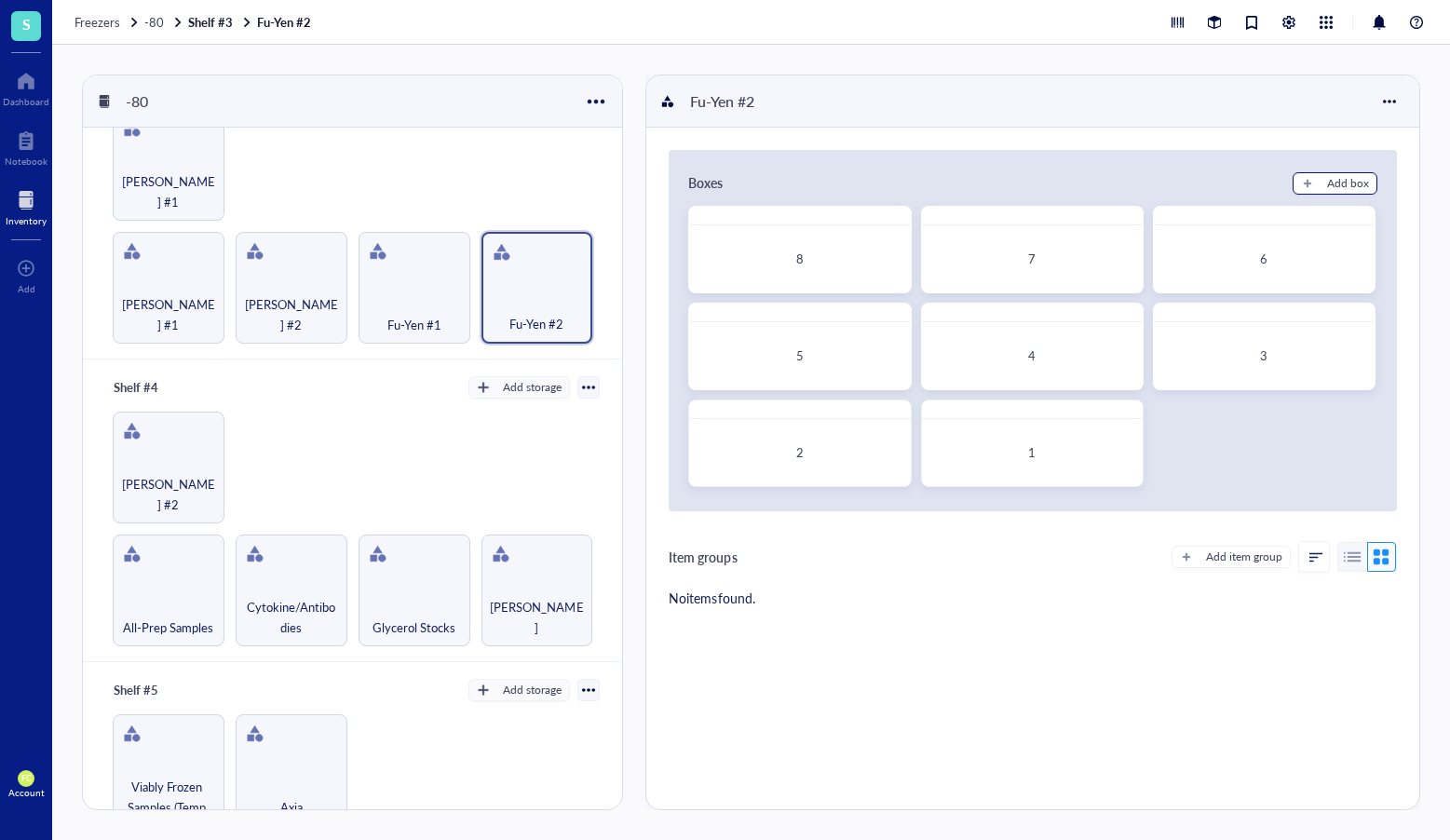
click at [1336, 176] on div "Add box" at bounding box center [1348, 183] width 42 height 17
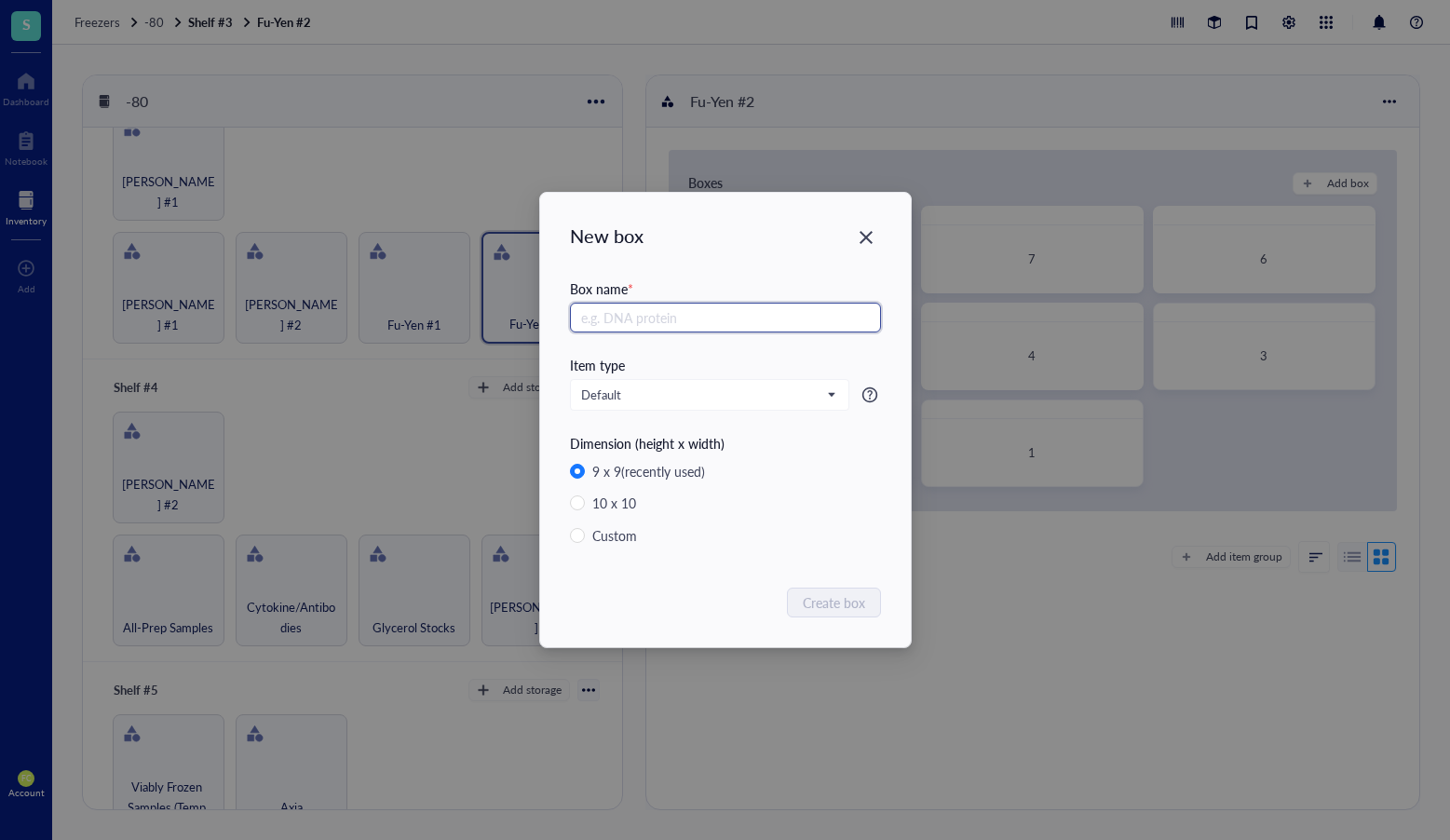
click at [675, 330] on input "text" at bounding box center [726, 317] width 311 height 29
type input "9"
click at [845, 614] on button "Create box" at bounding box center [835, 602] width 92 height 29
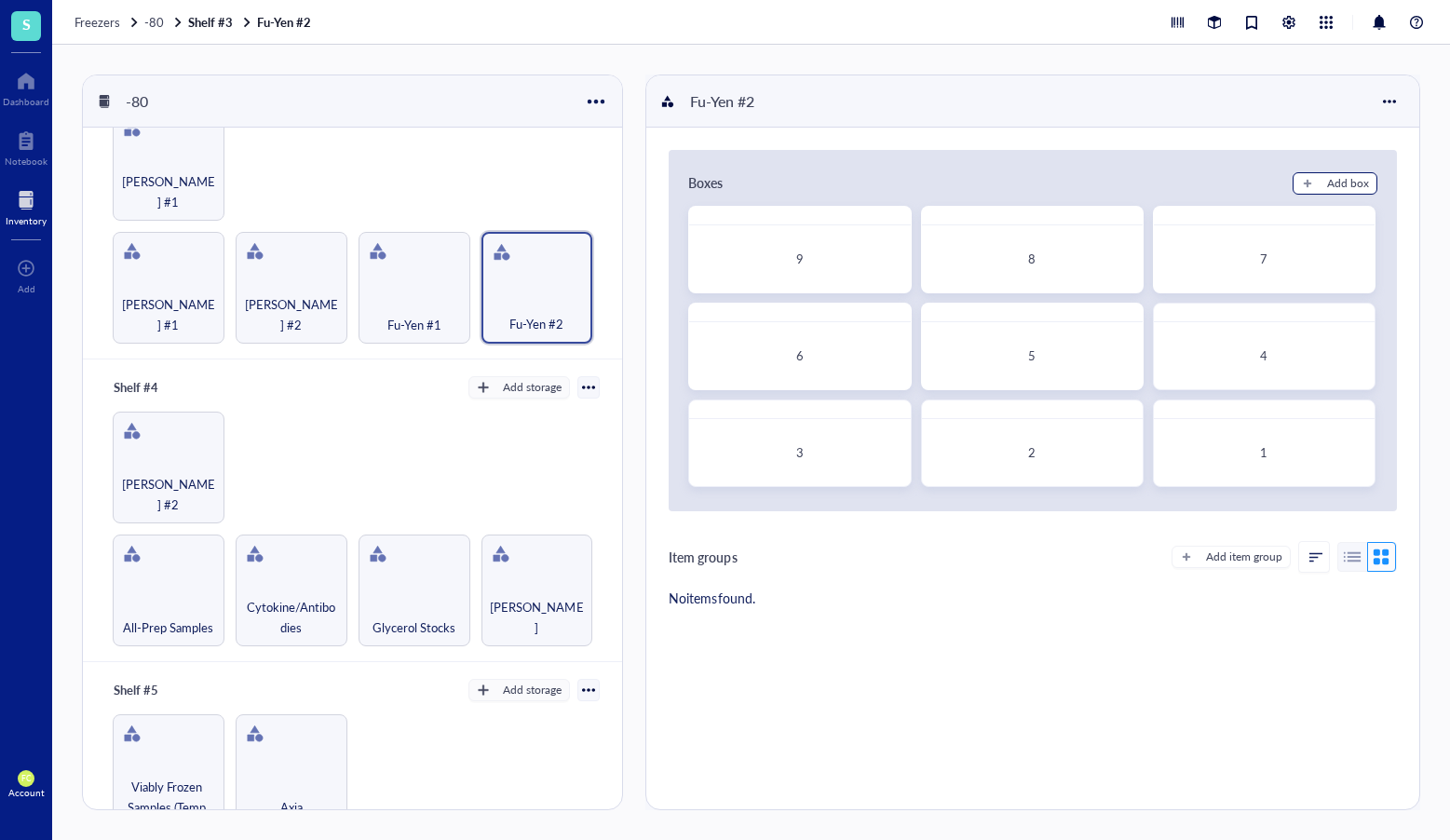
click at [1317, 184] on button "Add box" at bounding box center [1336, 183] width 85 height 22
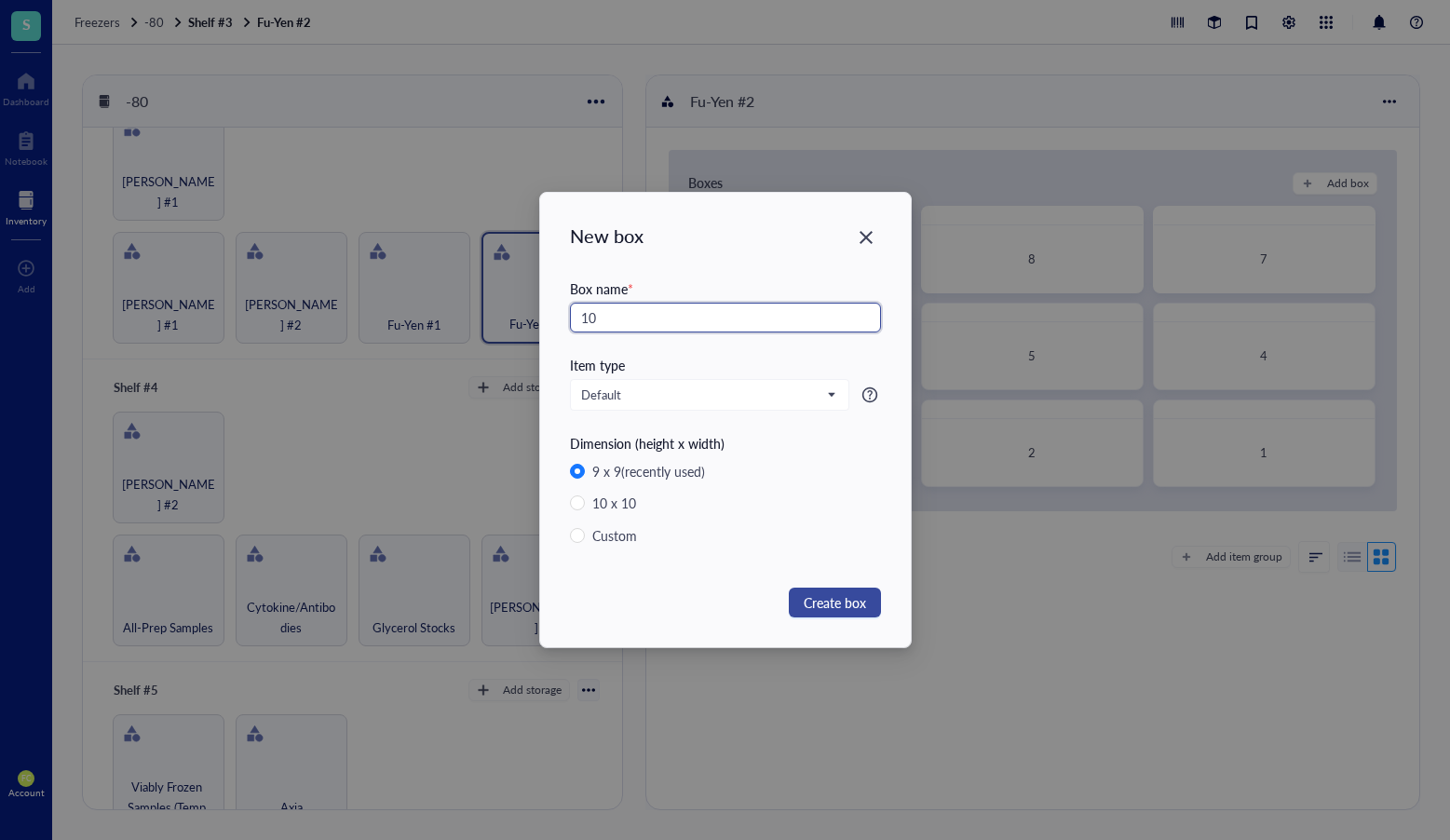
type input "10"
click at [862, 601] on span "Create box" at bounding box center [836, 602] width 63 height 21
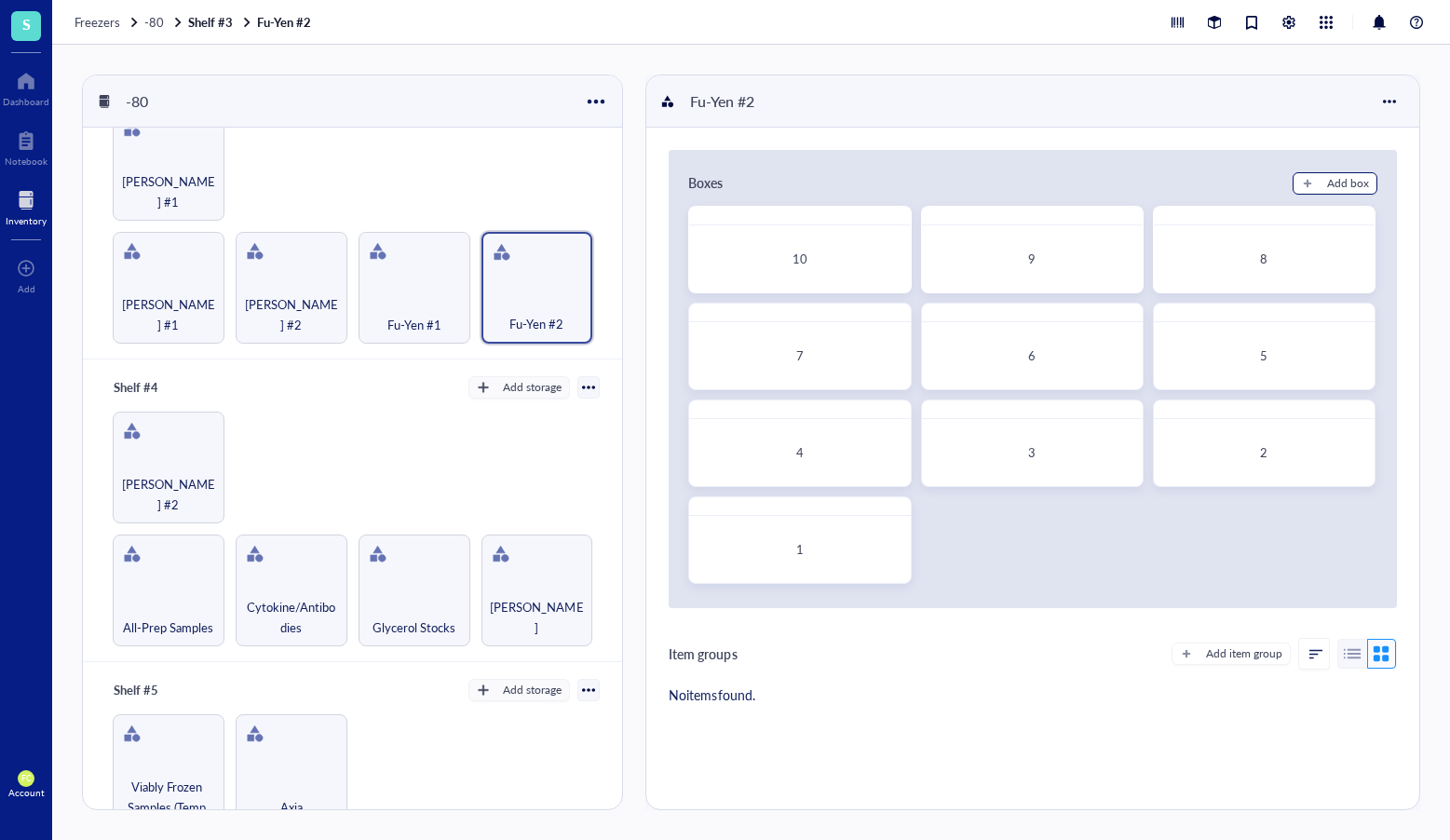
click at [1328, 188] on div "Add box" at bounding box center [1348, 183] width 42 height 17
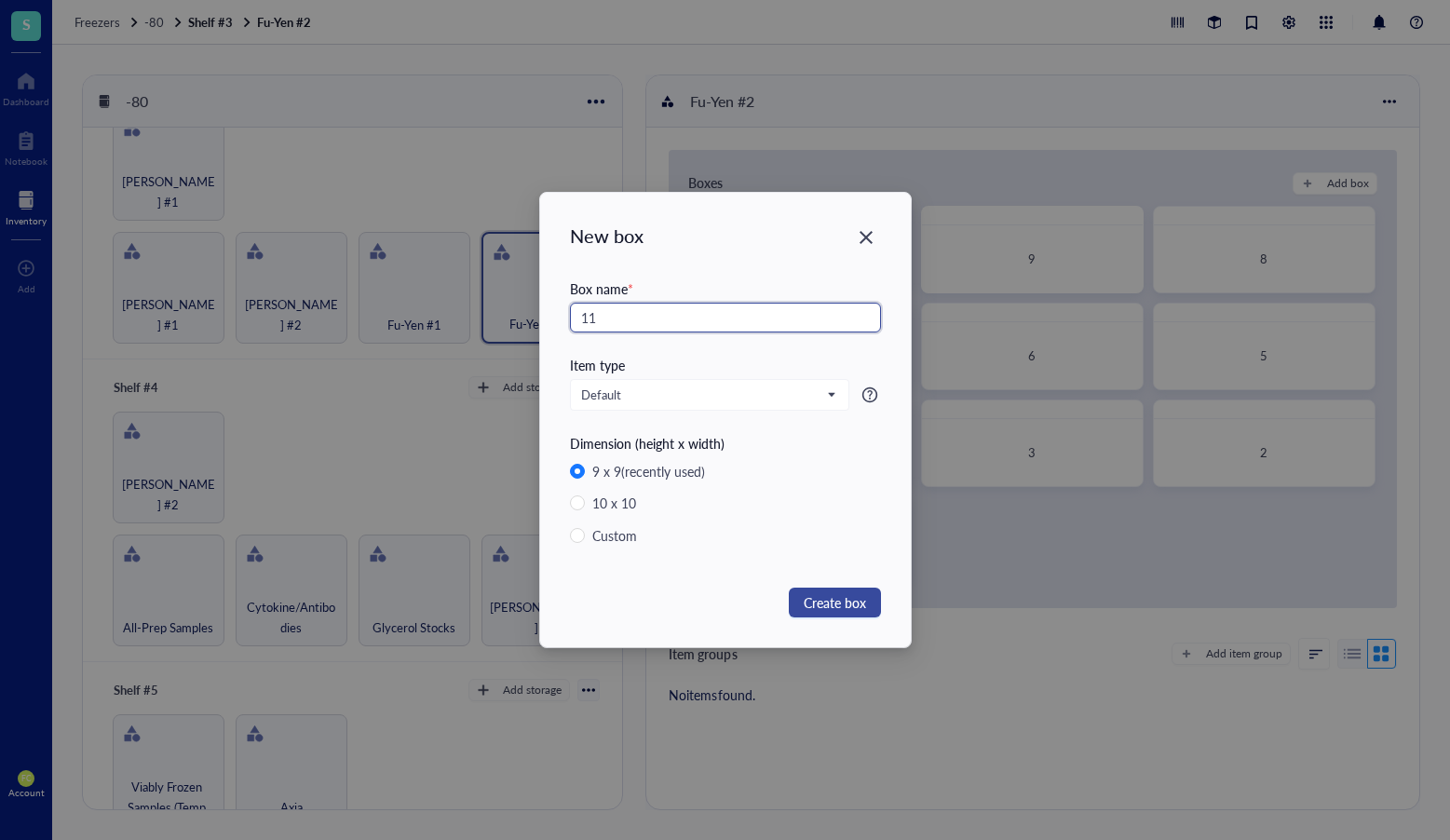
type input "11"
click at [847, 607] on span "Create box" at bounding box center [836, 602] width 63 height 21
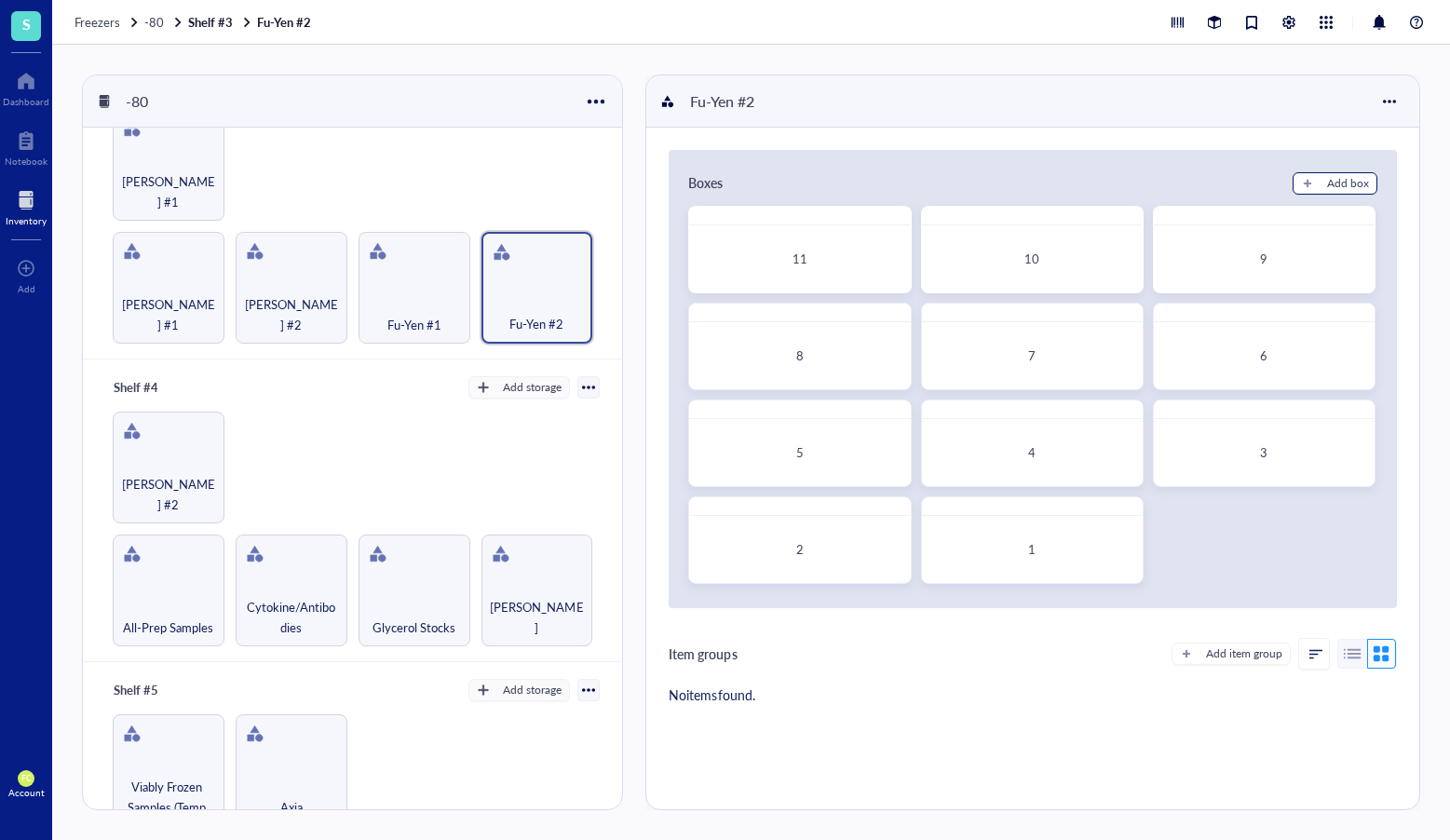
click at [1346, 177] on div "Add box" at bounding box center [1348, 183] width 42 height 17
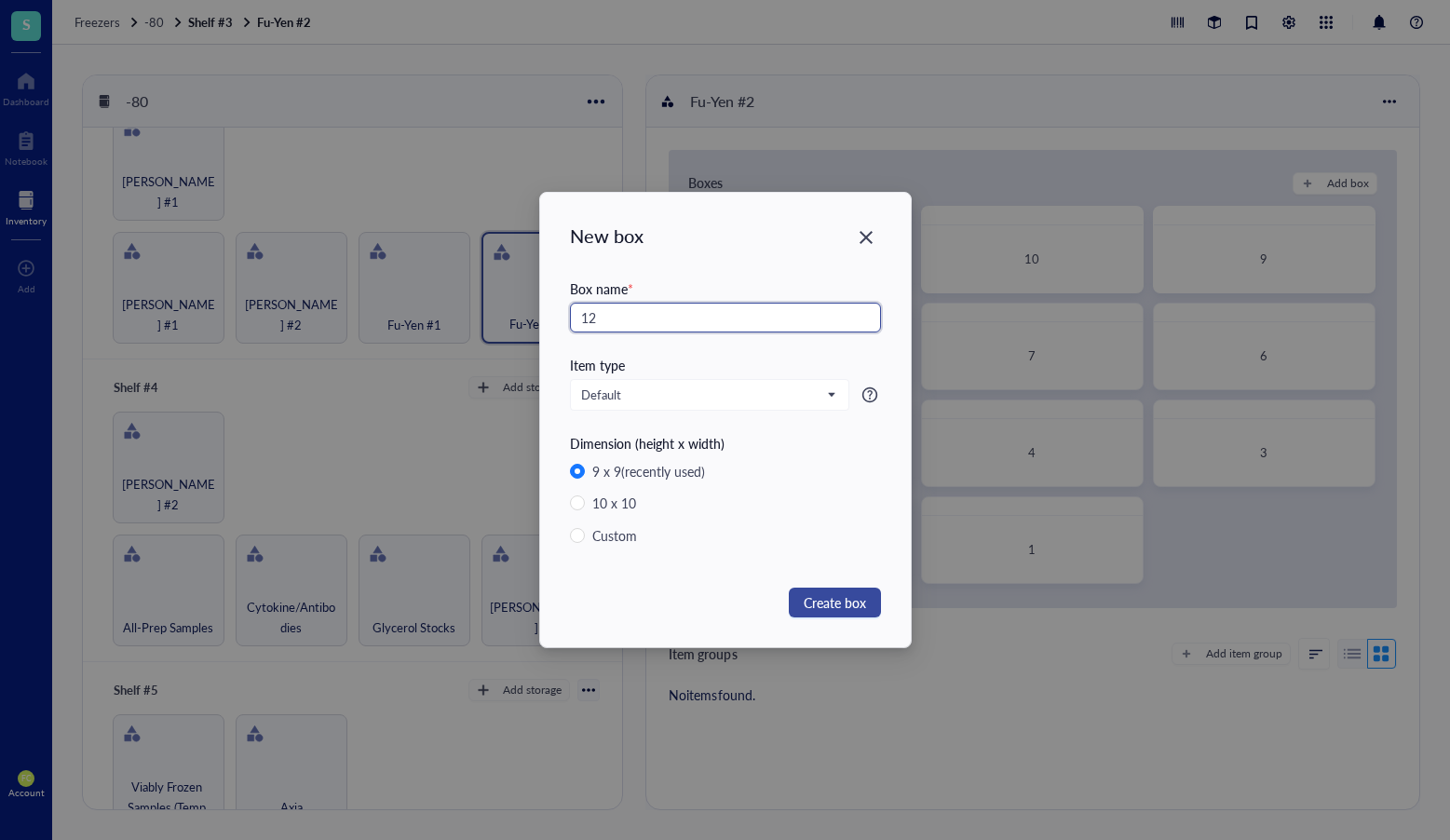
type input "12"
click at [863, 609] on span "Create box" at bounding box center [836, 602] width 63 height 21
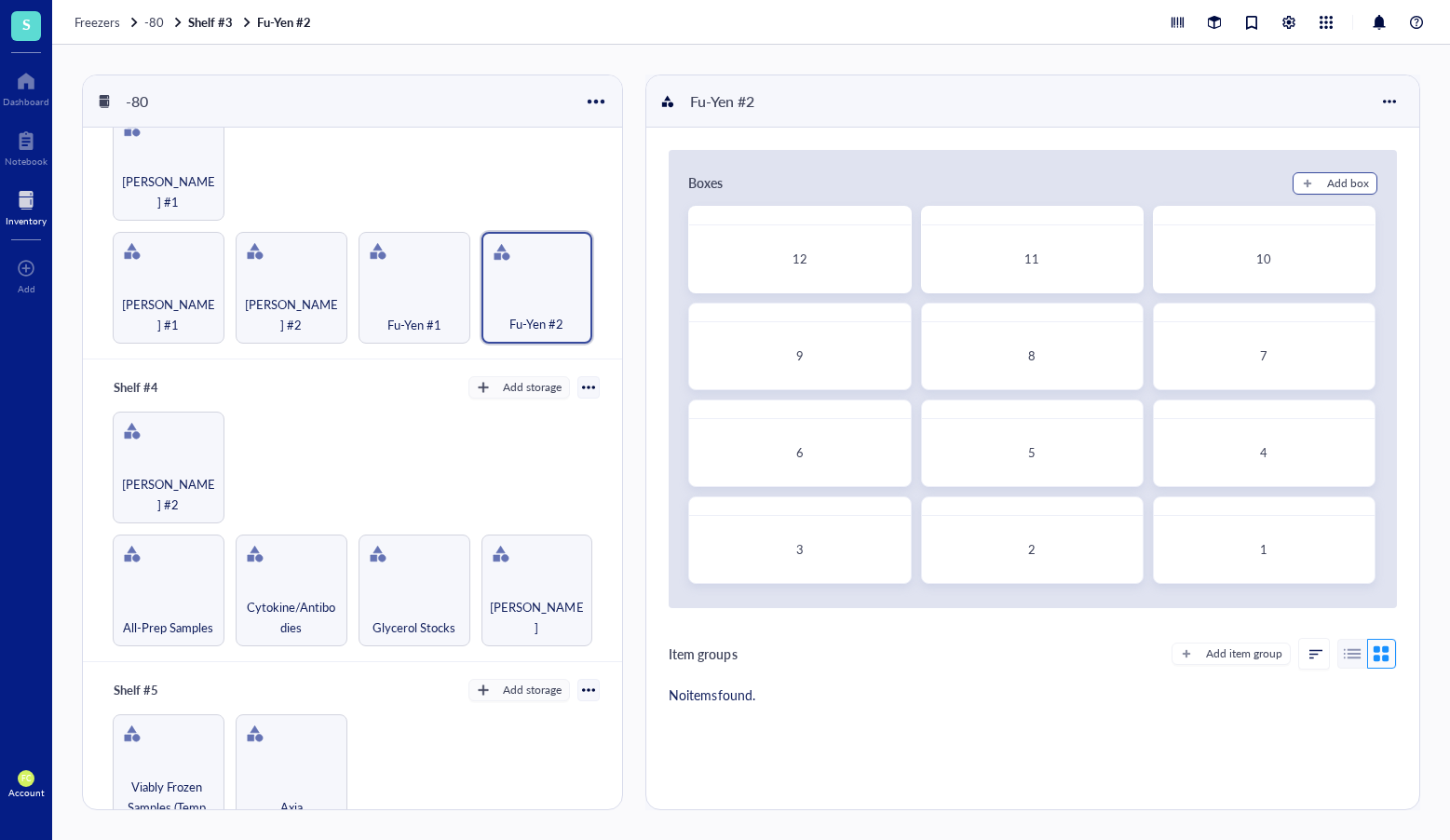
click at [1339, 169] on div "Boxes Add box 12 11 10 9 8 7 6 5 4 3 2 1" at bounding box center [1033, 378] width 729 height 458
click at [1339, 176] on div "Add box" at bounding box center [1348, 183] width 42 height 17
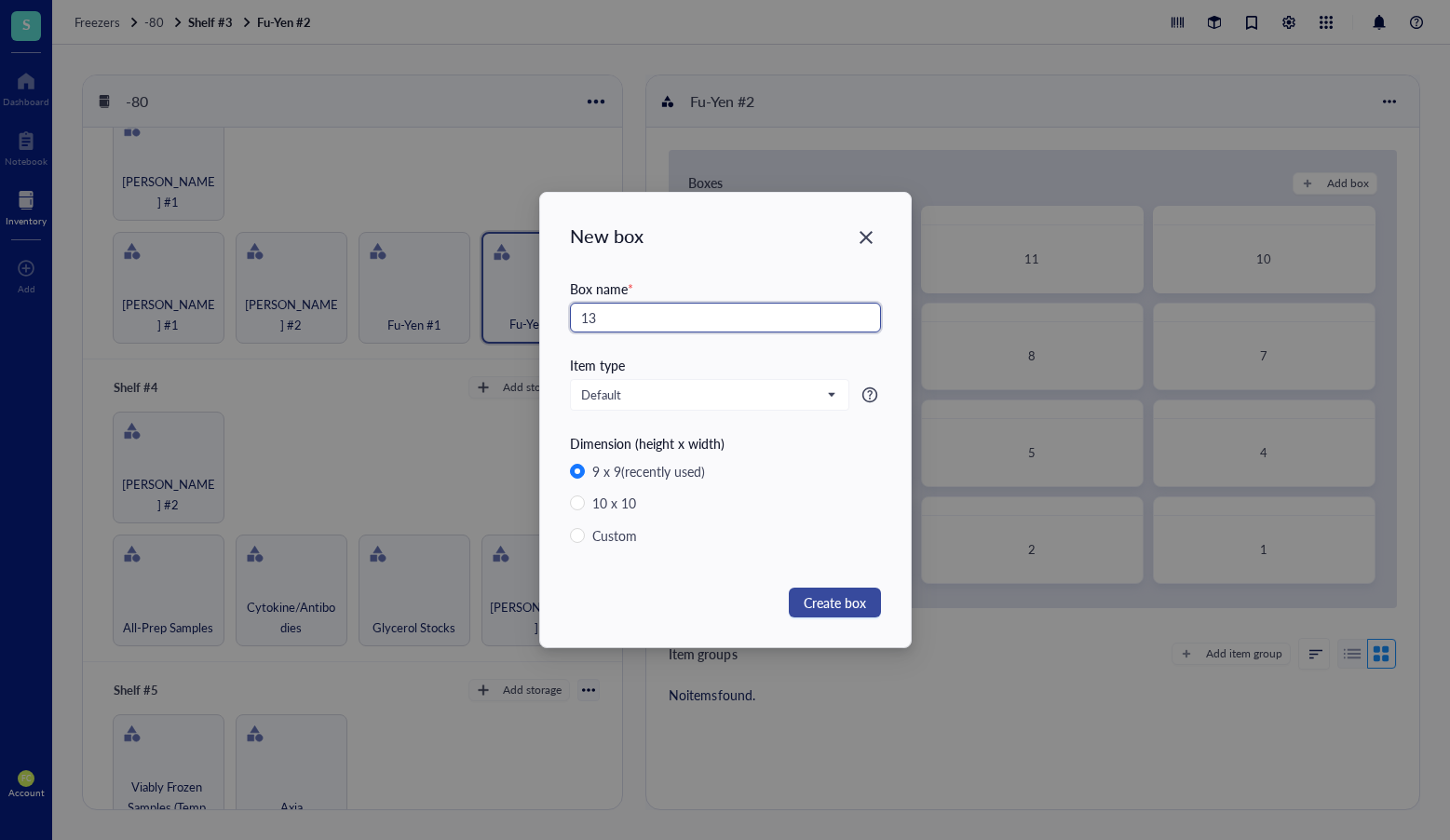
type input "13"
click at [839, 596] on span "Create box" at bounding box center [836, 602] width 63 height 21
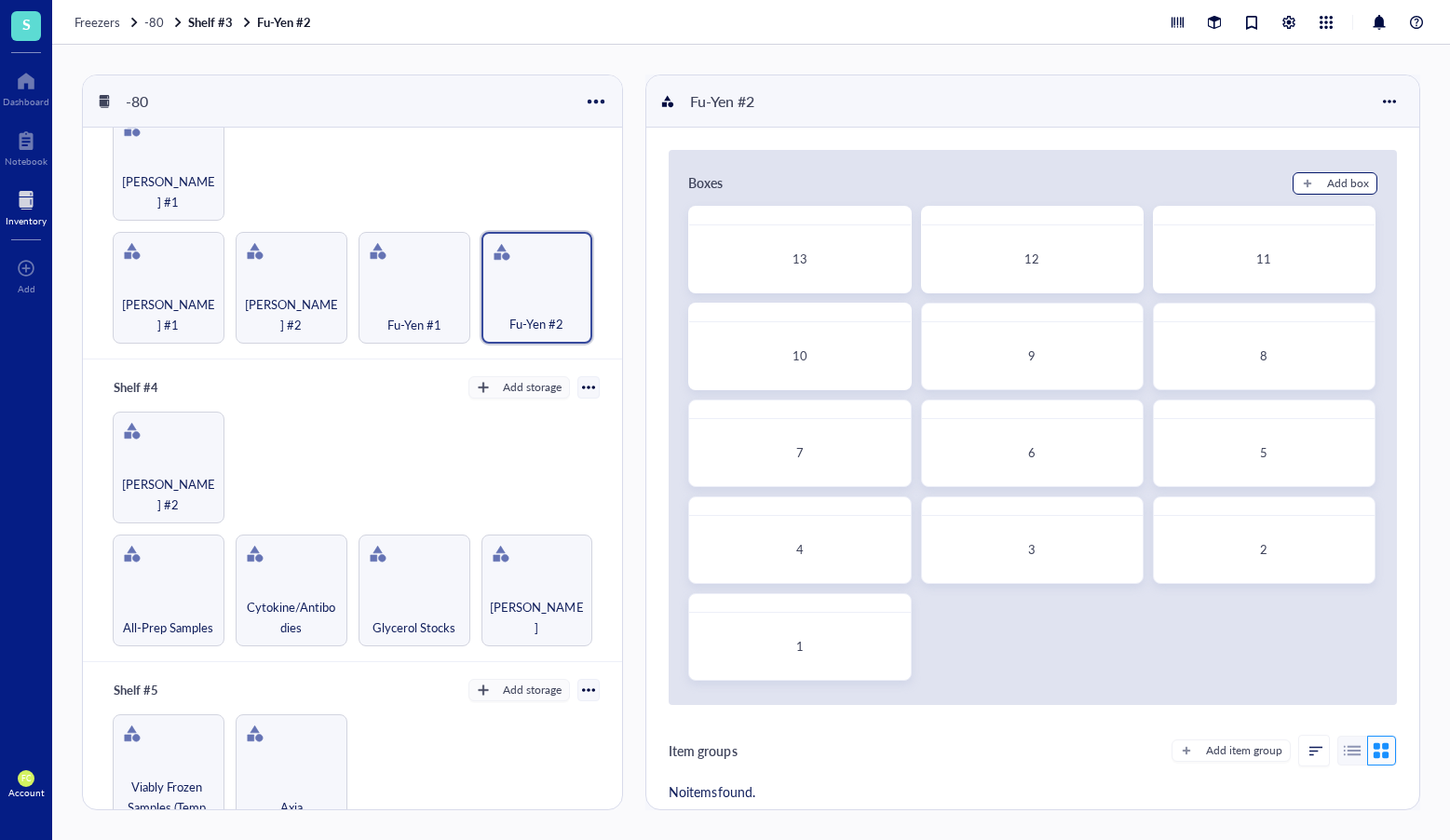
click at [1351, 183] on div "Add box" at bounding box center [1348, 183] width 42 height 17
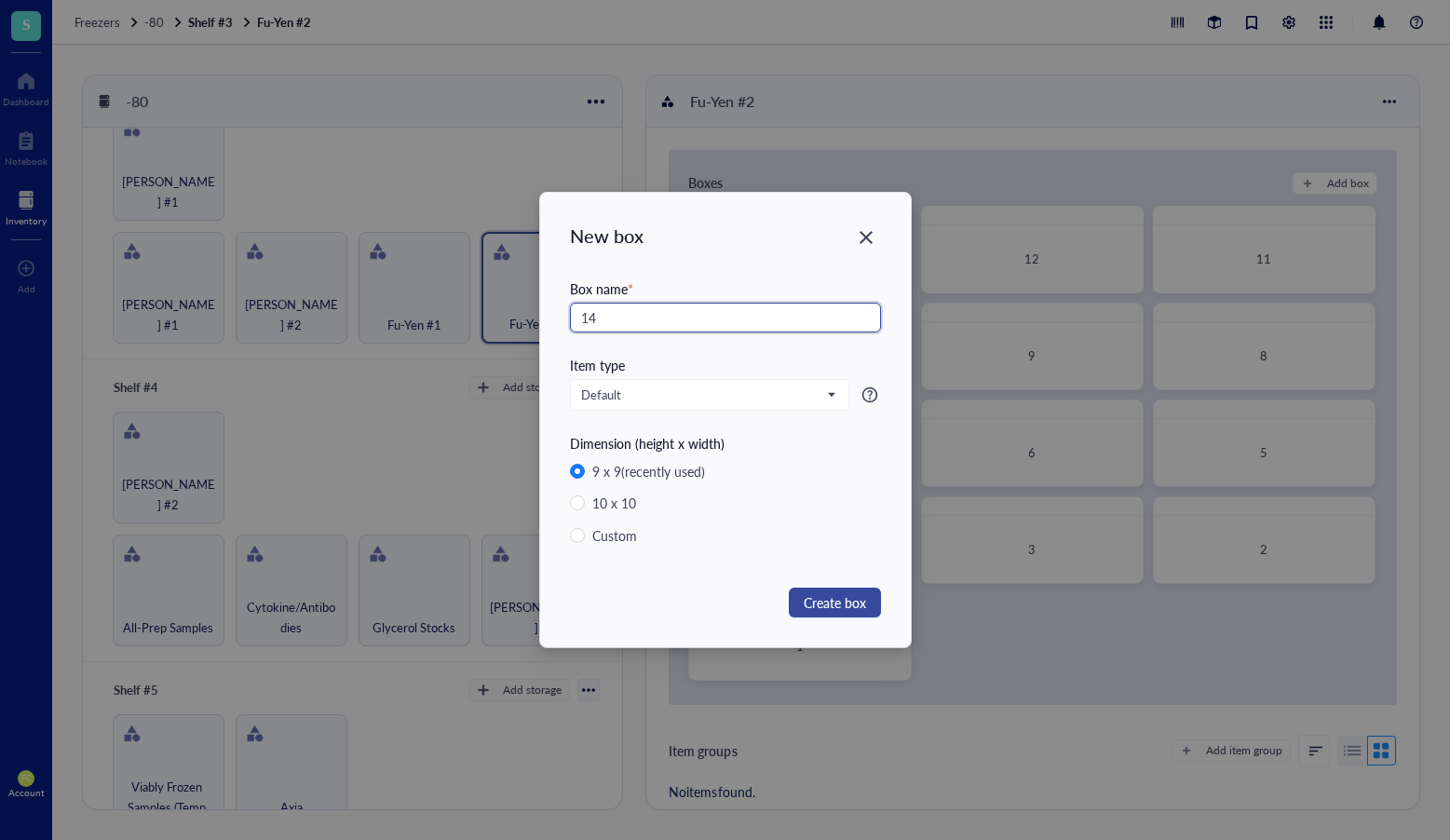
type input "14"
click at [808, 594] on span "Create box" at bounding box center [836, 602] width 63 height 21
click at [812, 596] on div "New box Box name * 14 Item type Default Dimension (height x width) 9 x 9 (recen…" at bounding box center [725, 420] width 1450 height 840
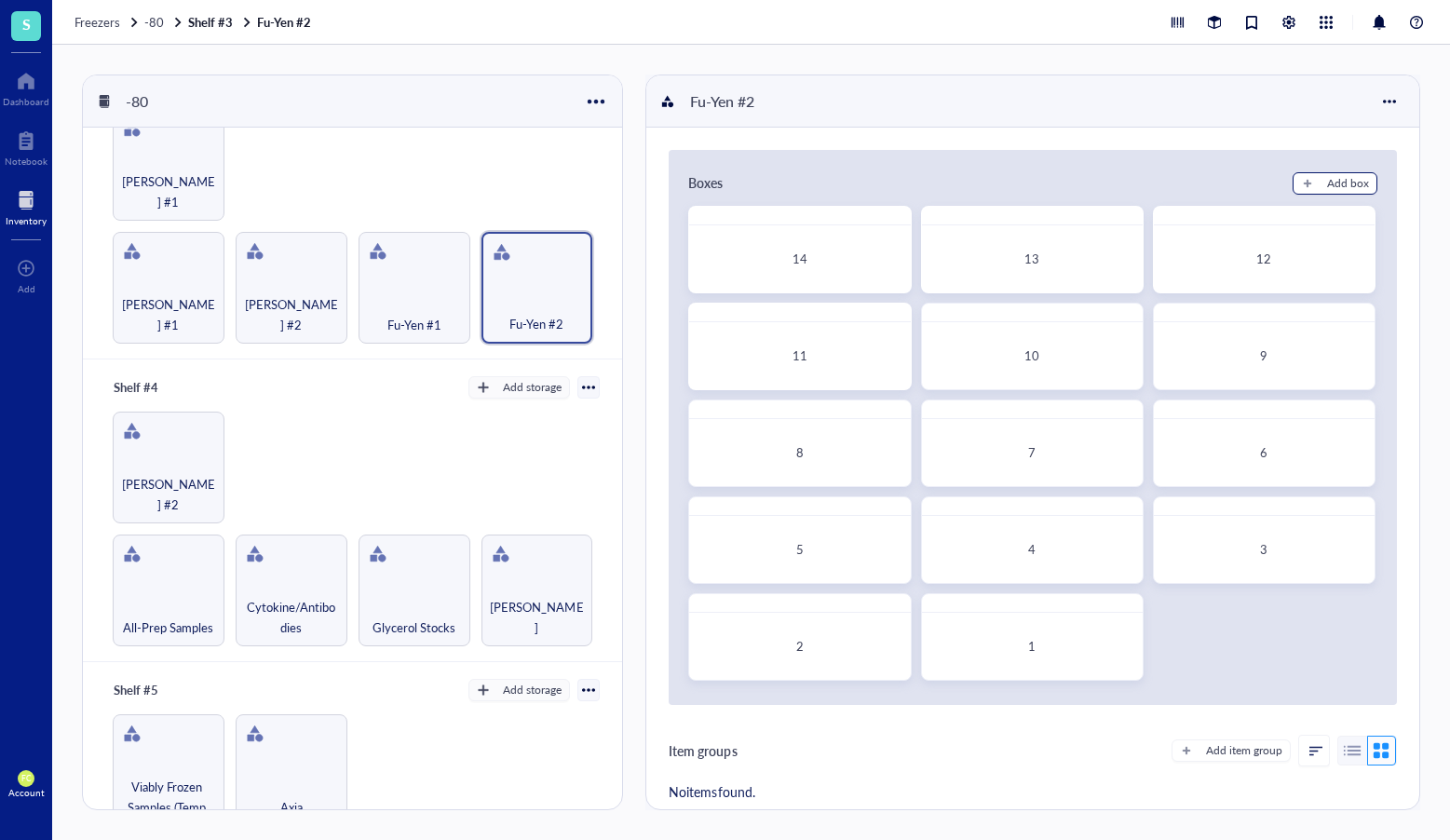
click at [1335, 185] on div "Add box" at bounding box center [1348, 183] width 42 height 17
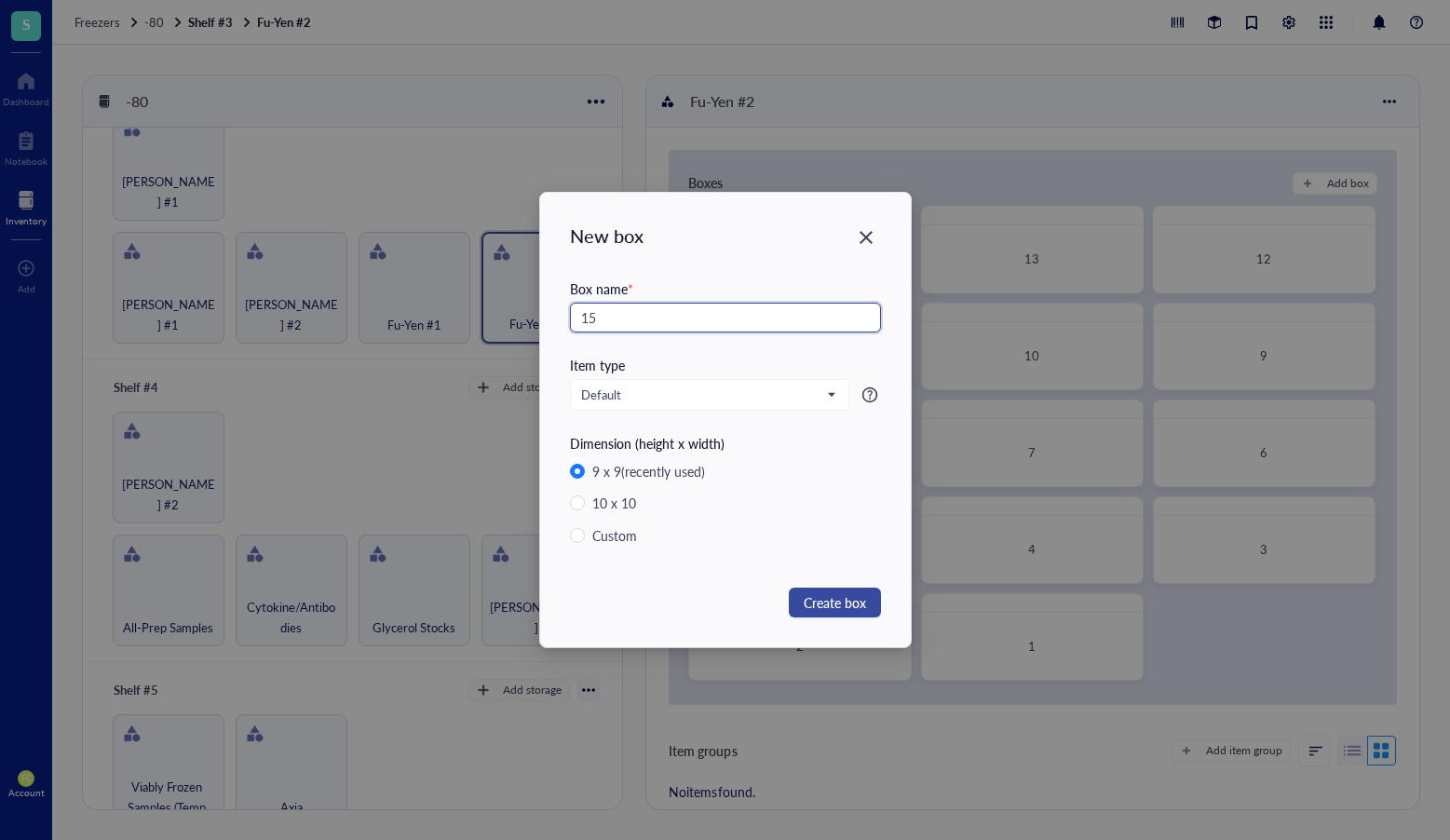
type input "15"
click at [868, 607] on button "Create box" at bounding box center [835, 602] width 92 height 29
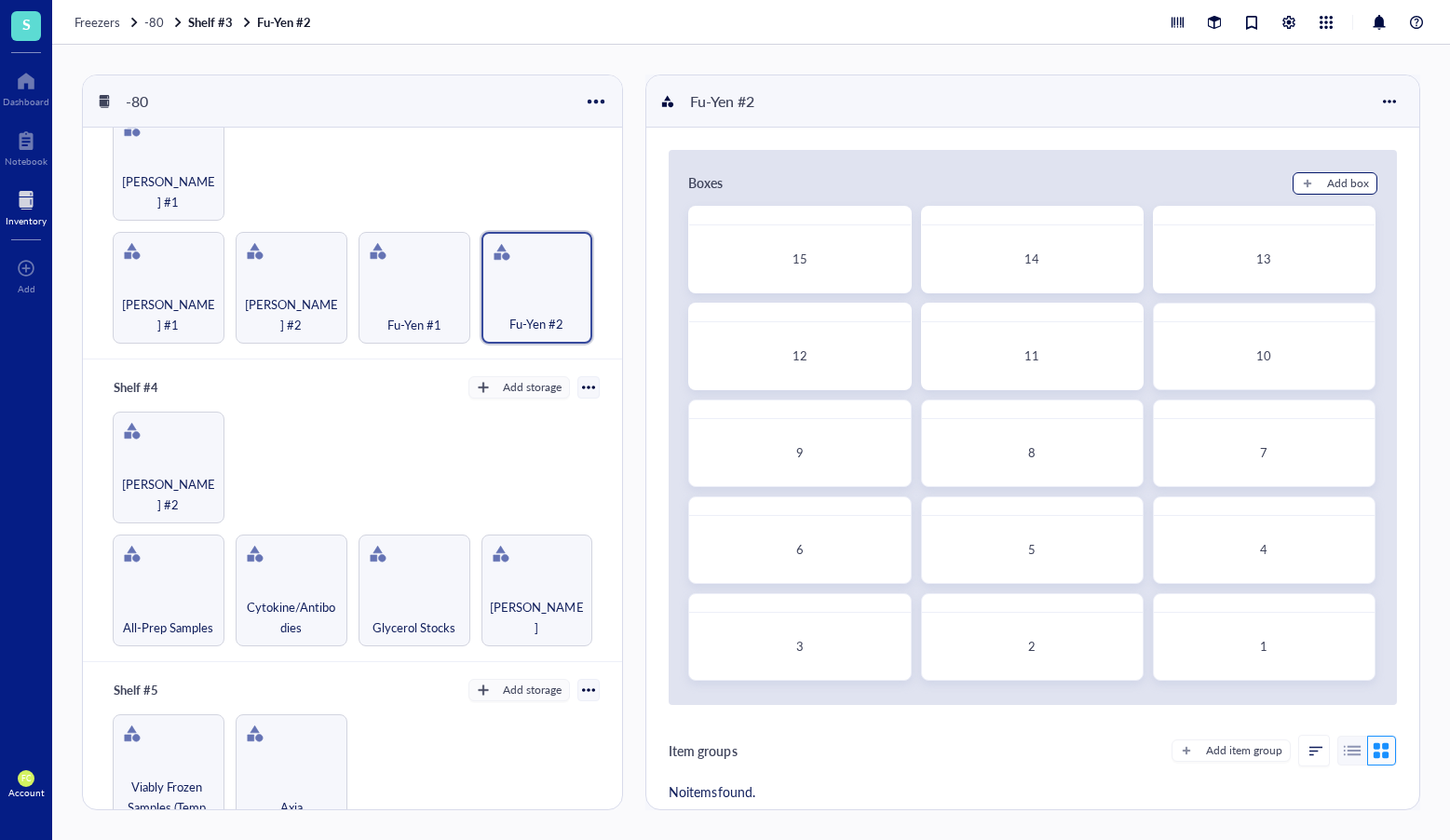
click at [1338, 181] on div "Add box" at bounding box center [1348, 183] width 42 height 17
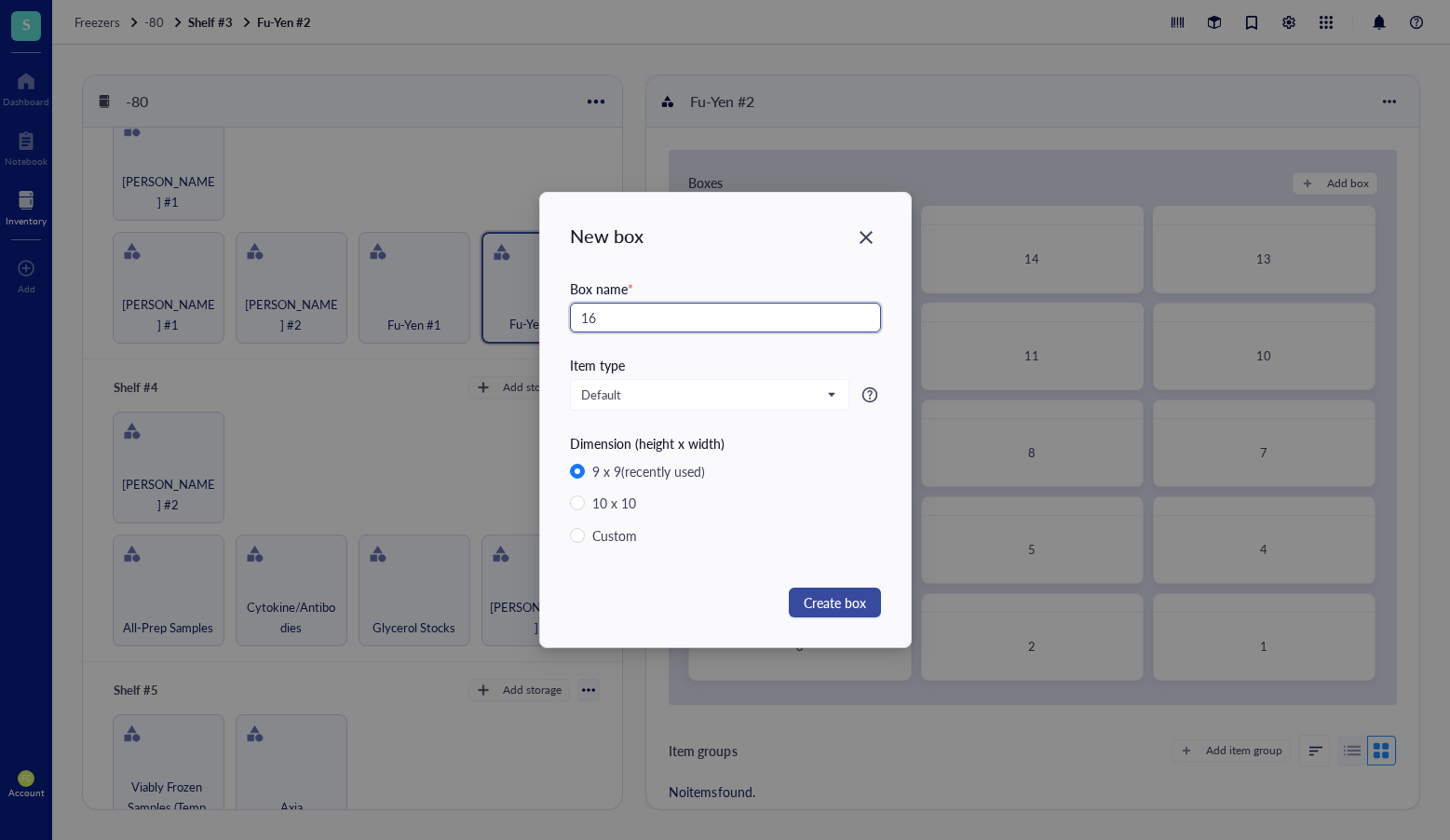
type input "16"
click at [842, 612] on span "Create box" at bounding box center [836, 602] width 63 height 21
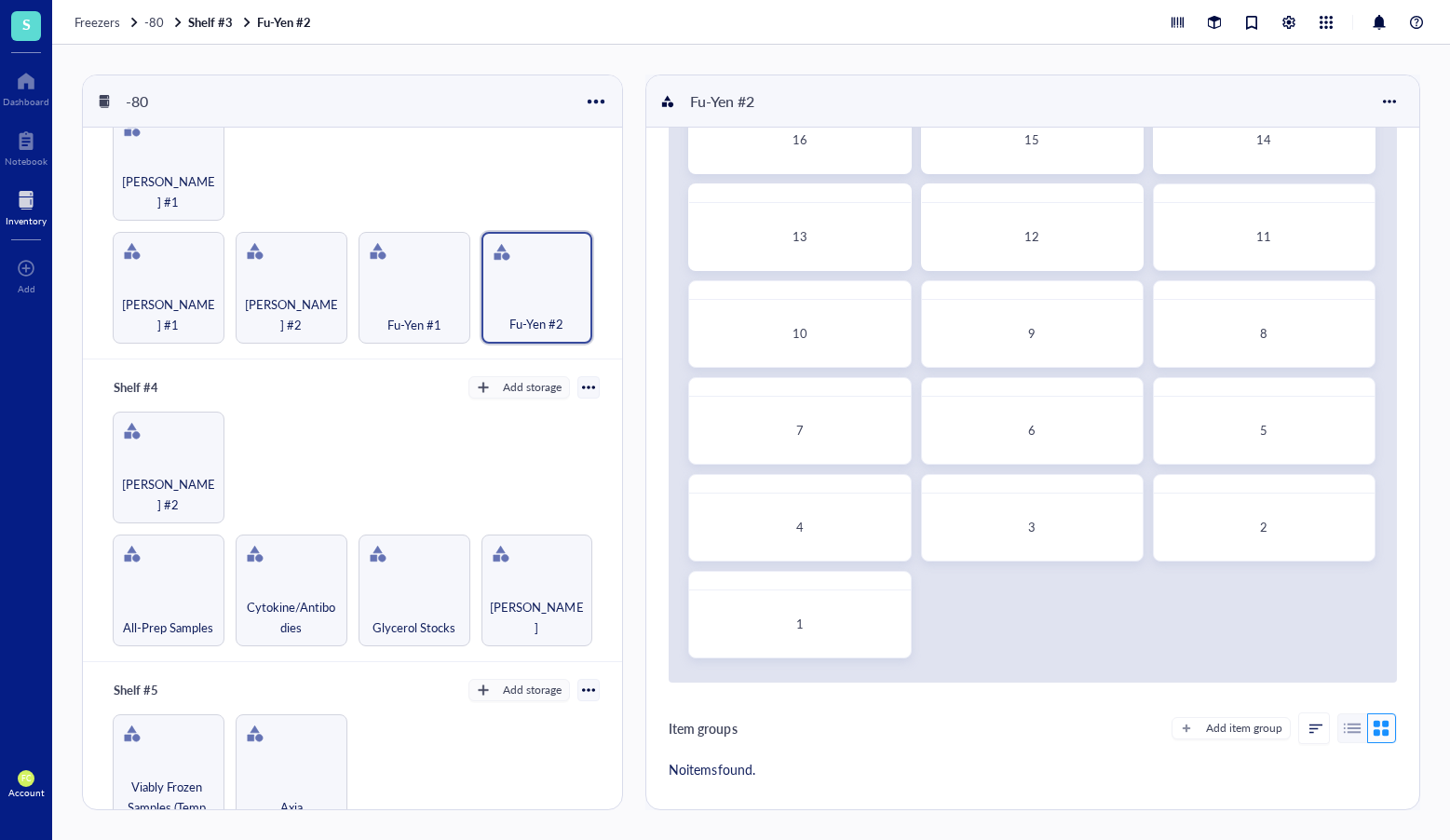
scroll to position [0, 0]
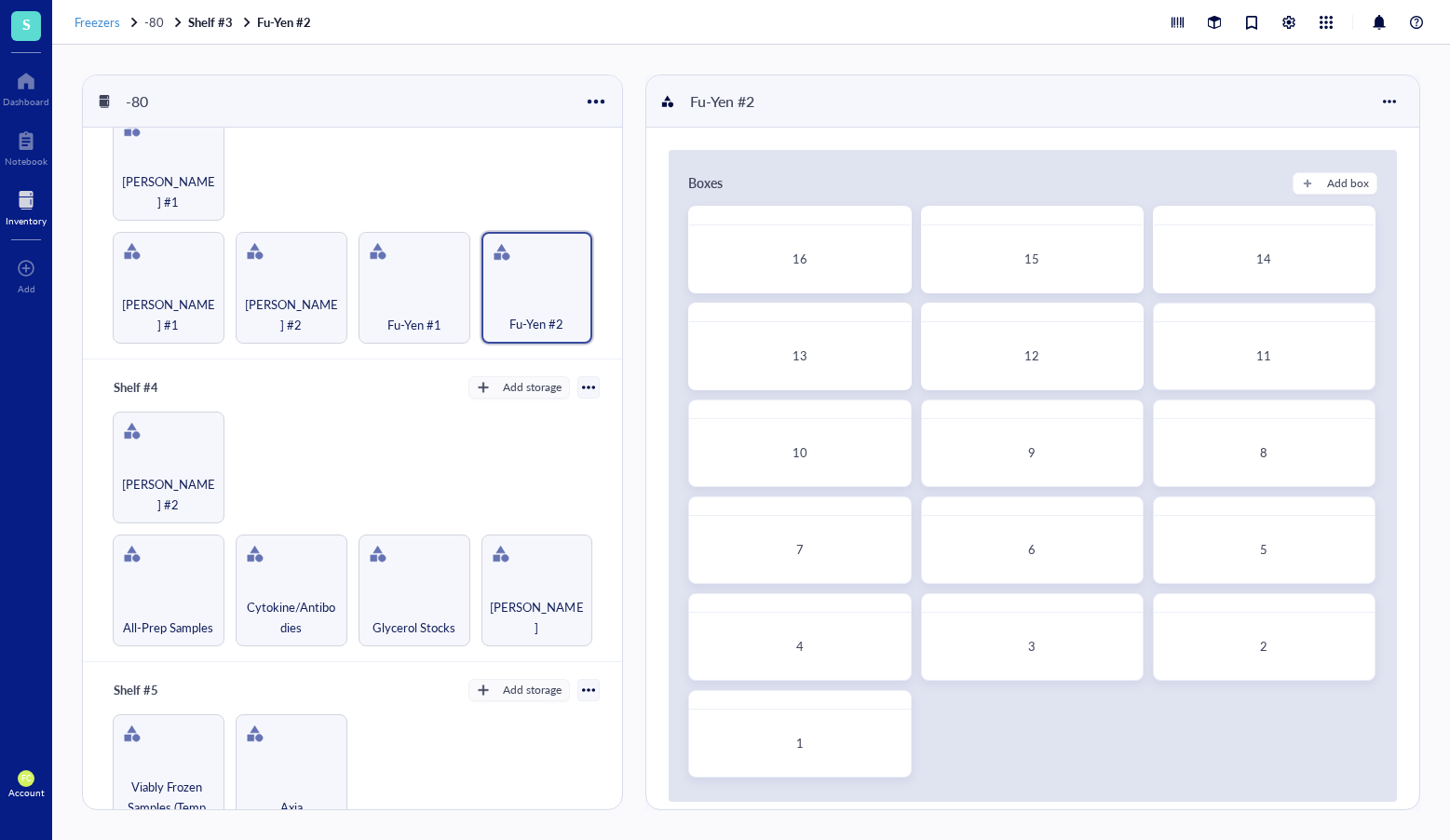
click at [98, 23] on span "Freezers" at bounding box center [97, 22] width 46 height 18
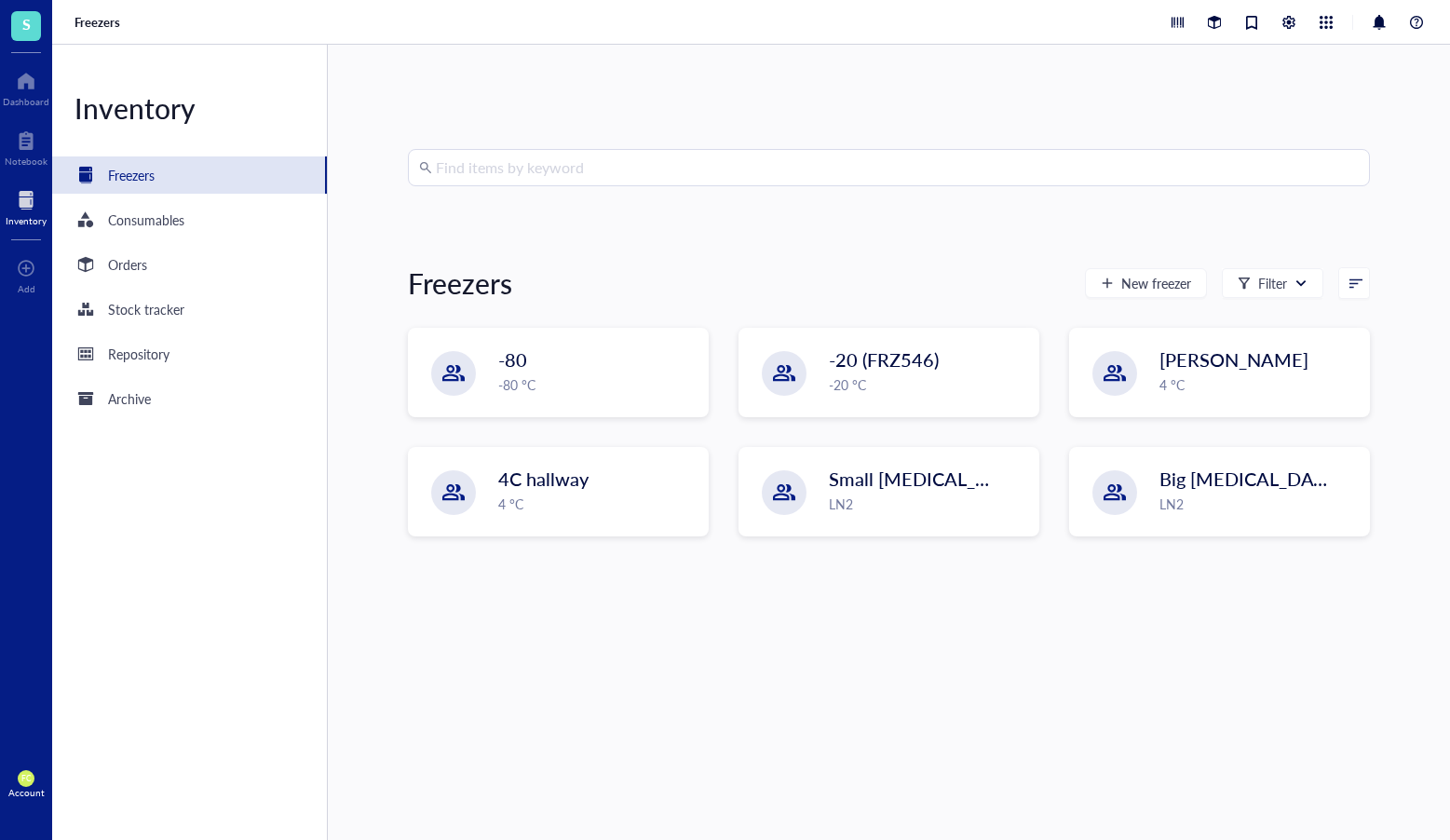
click at [22, 38] on span "S" at bounding box center [25, 25] width 29 height 29
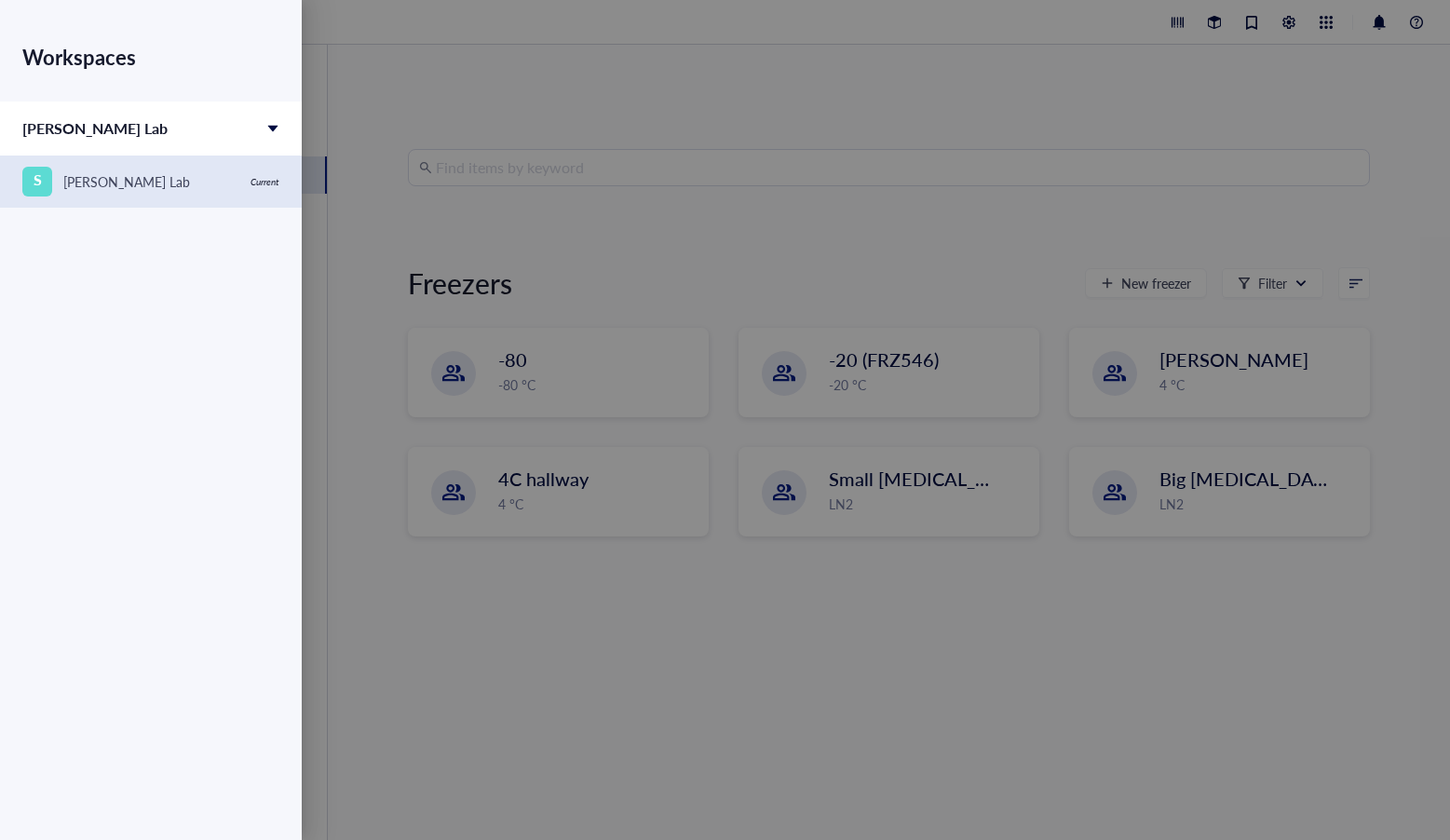
click at [139, 180] on div "[PERSON_NAME] Lab" at bounding box center [126, 181] width 126 height 21
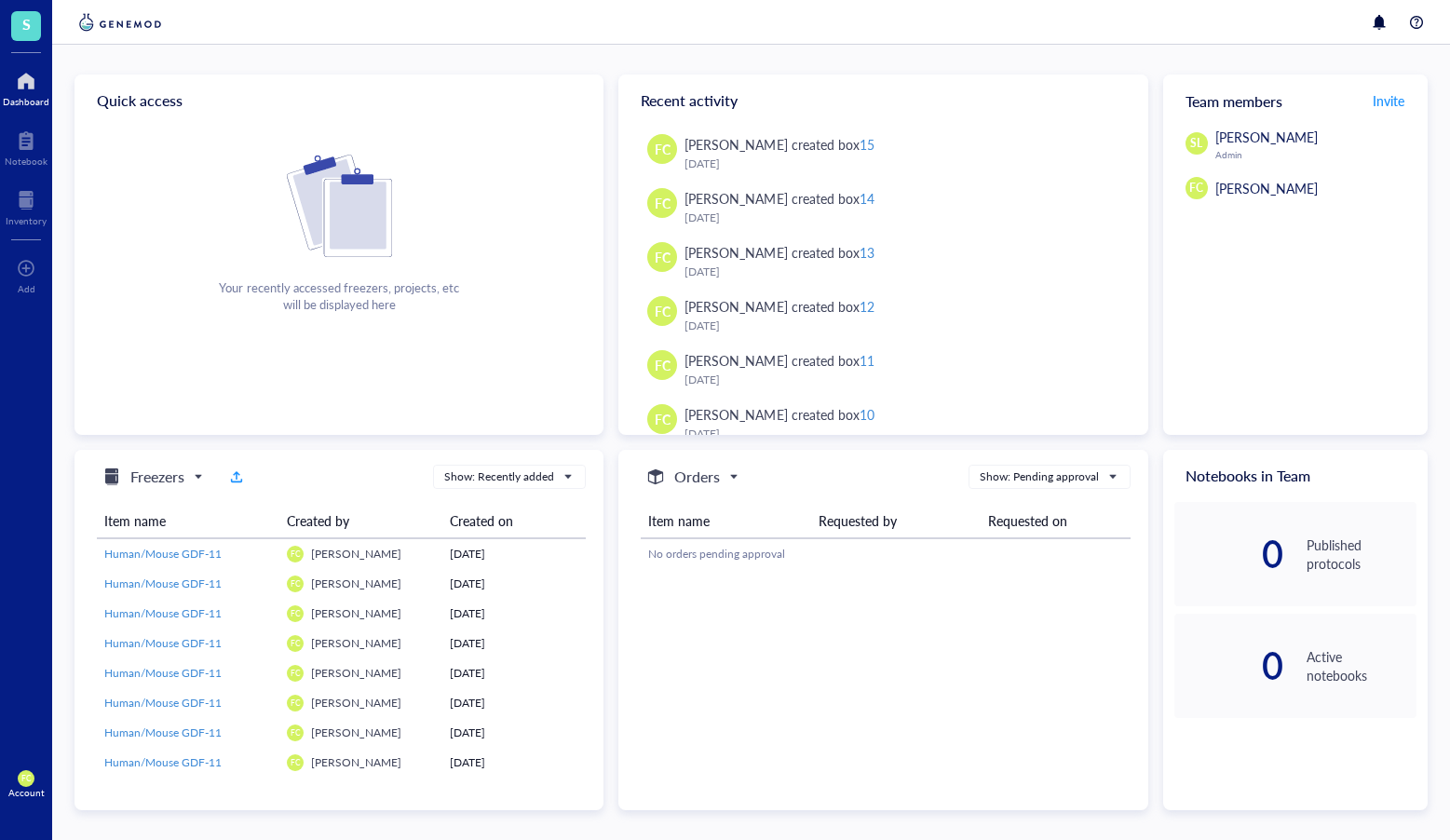
scroll to position [156, 0]
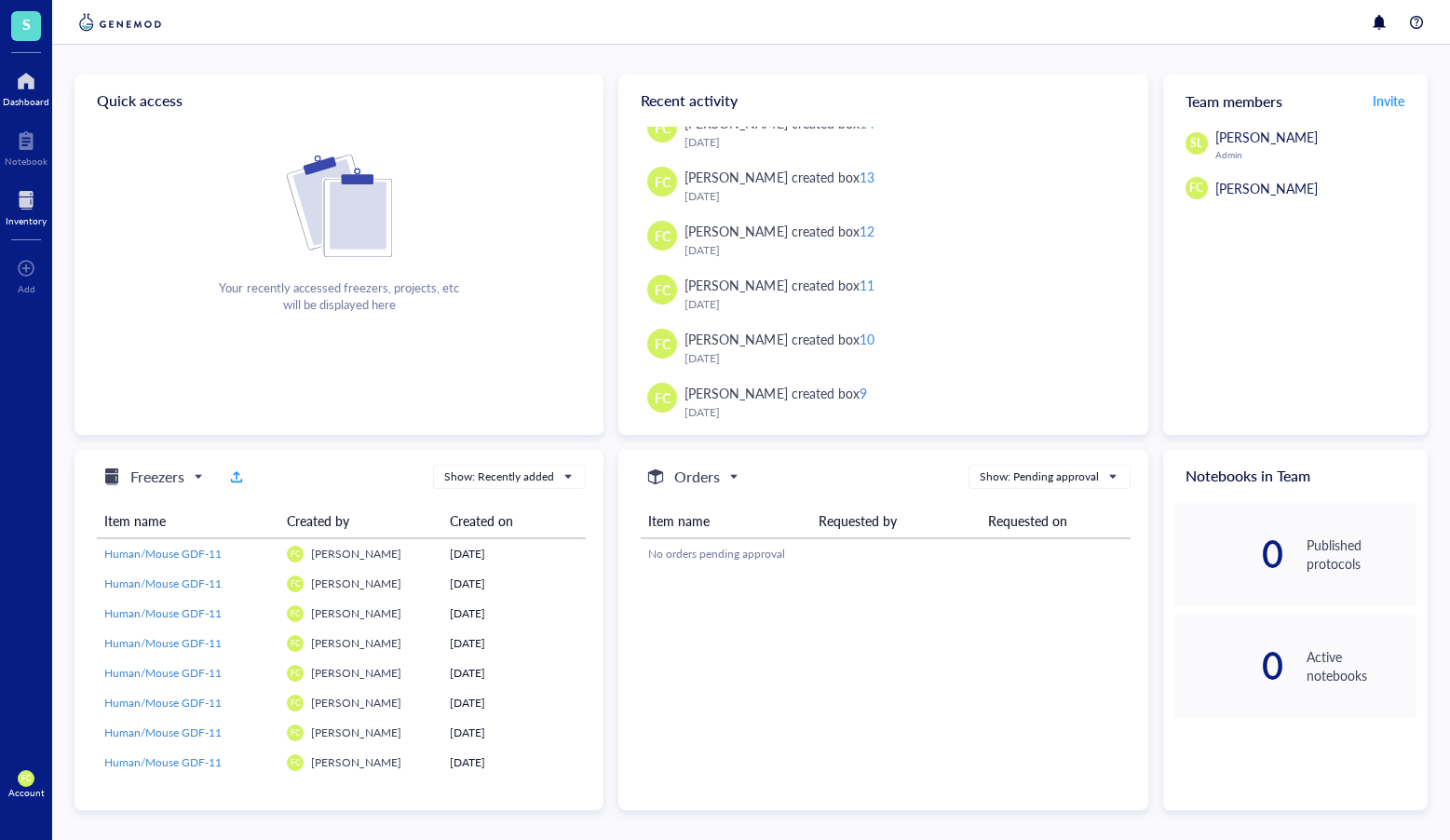
click at [31, 210] on div at bounding box center [26, 199] width 41 height 29
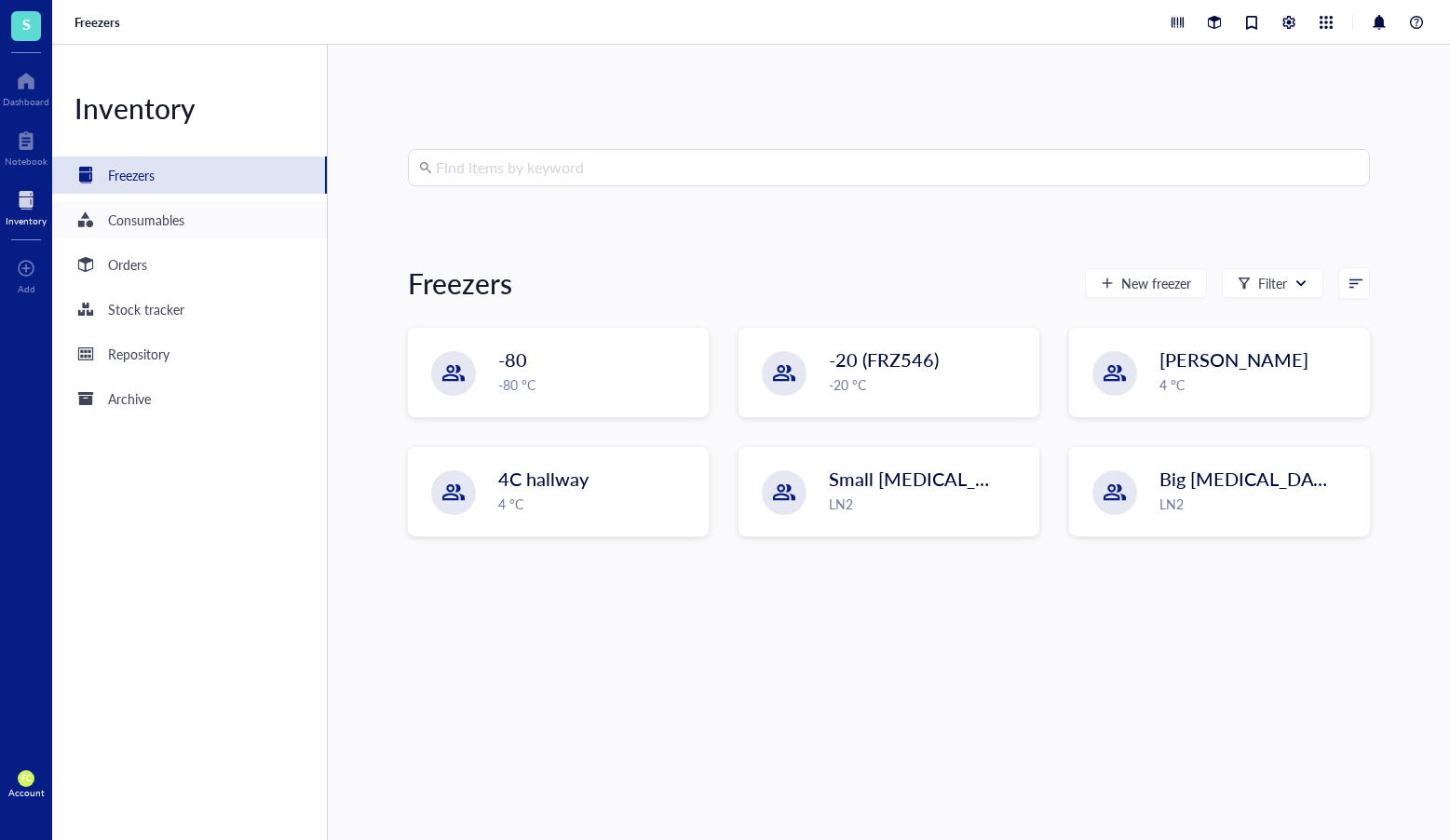
click at [223, 208] on div "Consumables" at bounding box center [189, 220] width 275 height 37
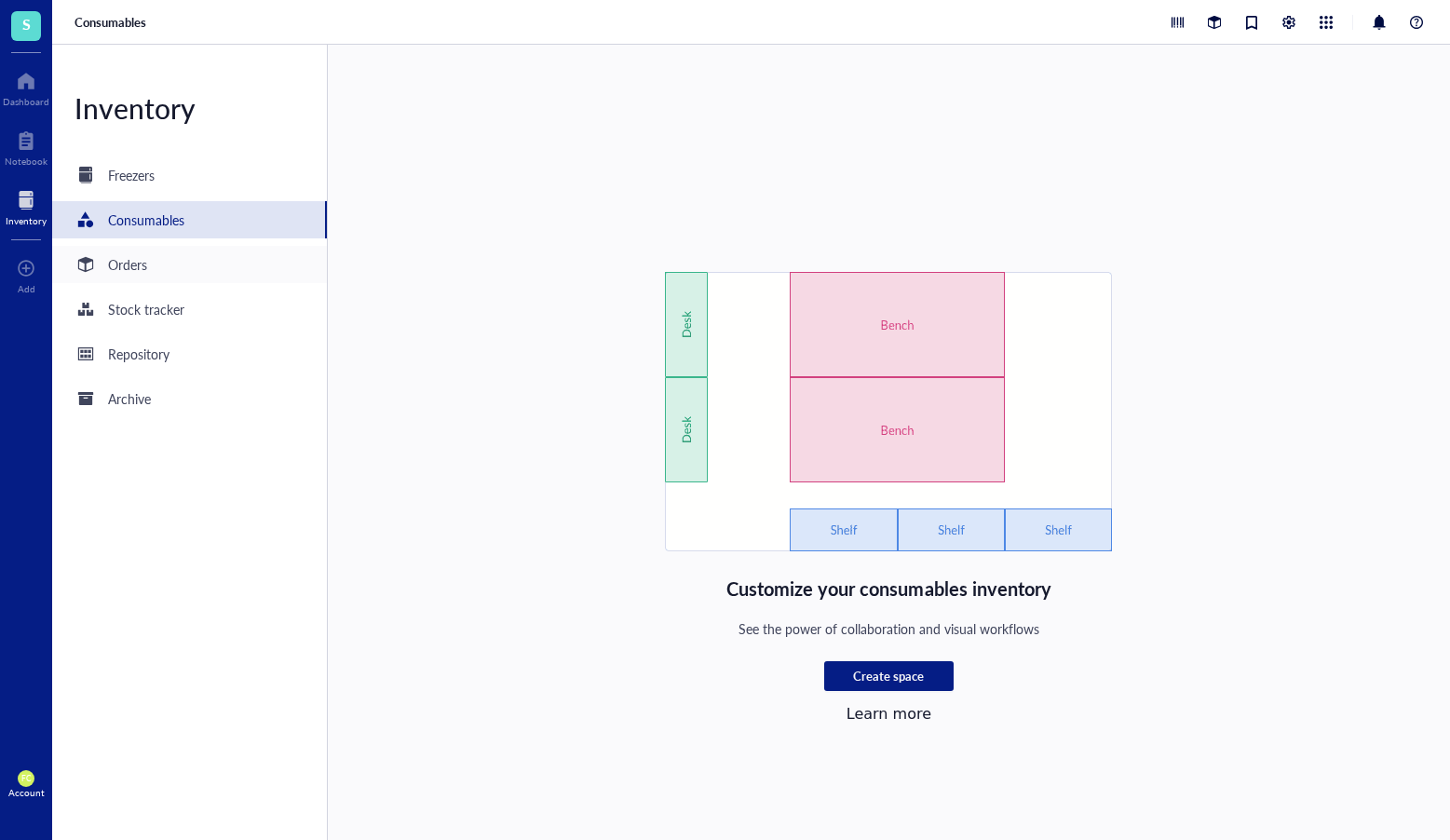
click at [225, 272] on div "Orders" at bounding box center [189, 264] width 275 height 37
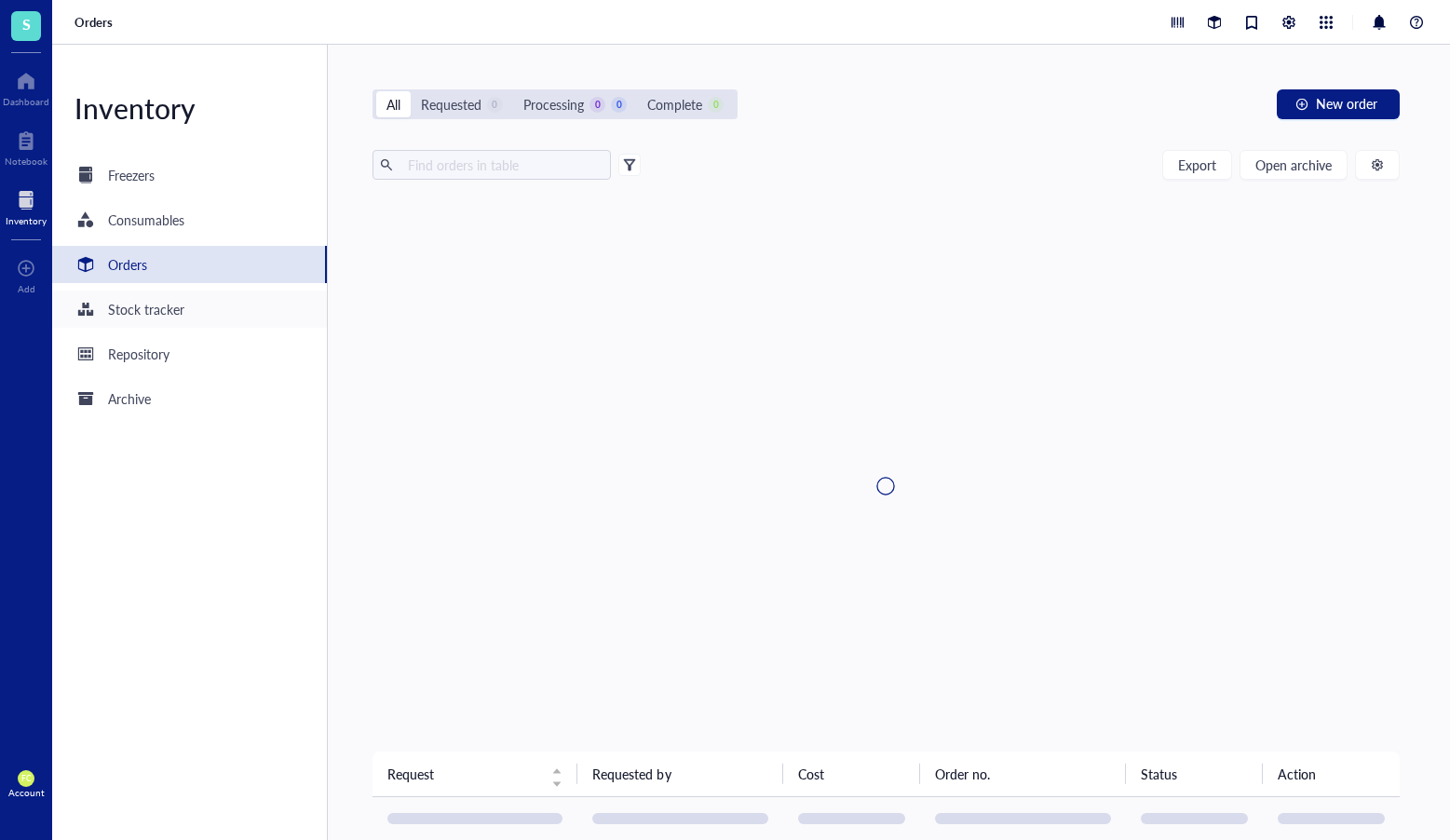
click at [221, 303] on div "Stock tracker" at bounding box center [189, 309] width 275 height 37
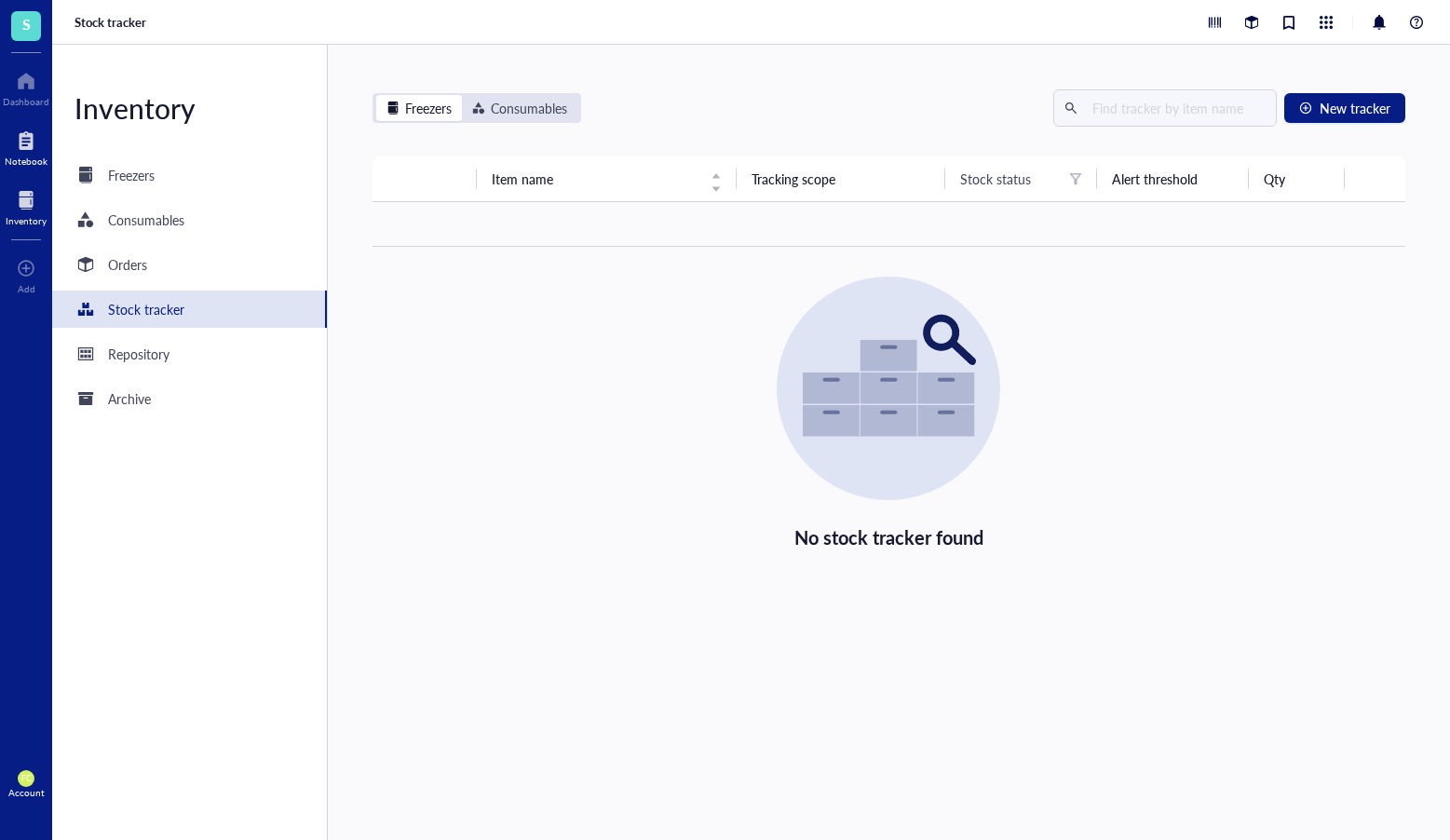
click at [17, 156] on div "Notebook" at bounding box center [26, 160] width 43 height 11
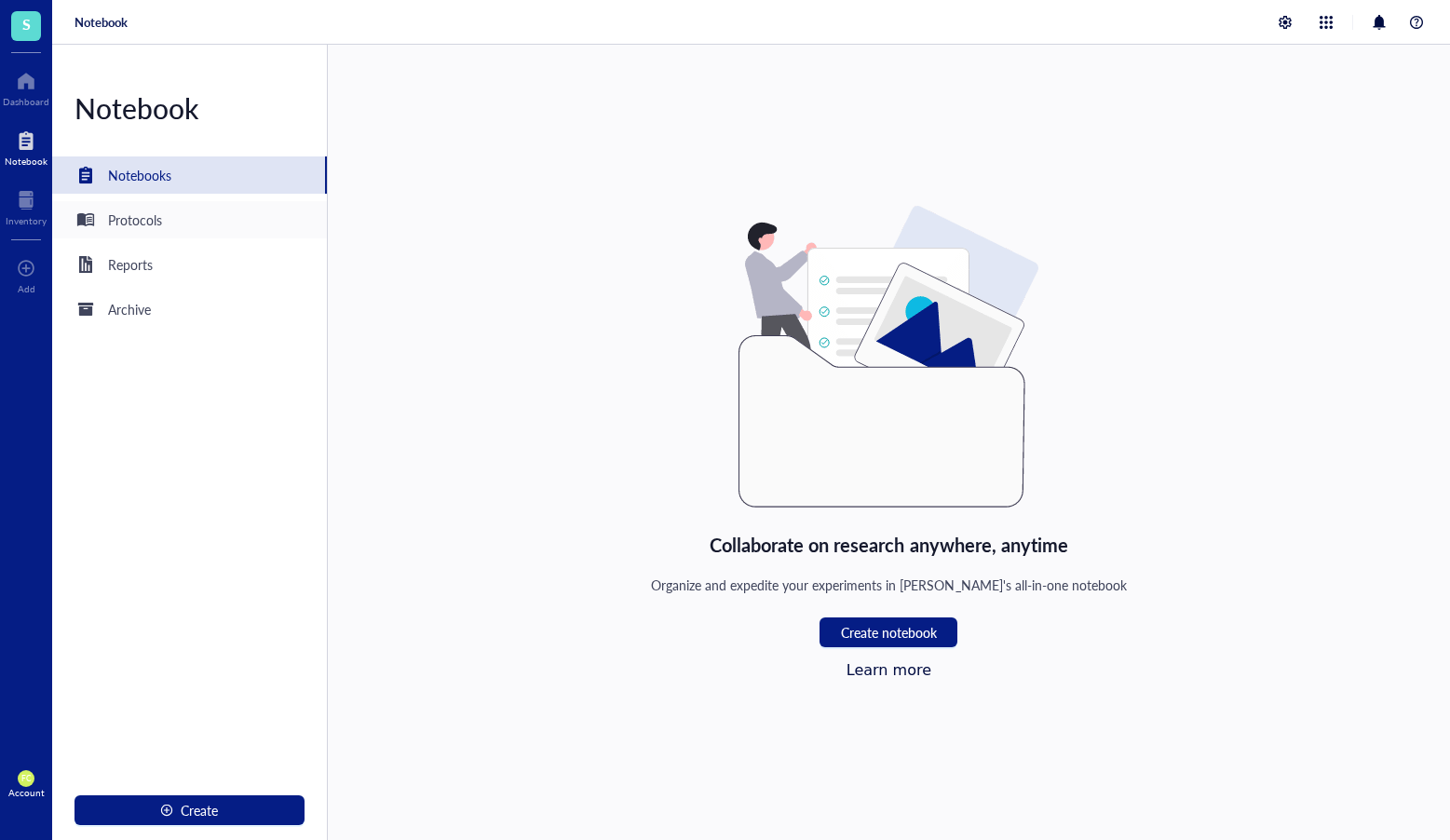
click at [172, 224] on div "Protocols" at bounding box center [189, 220] width 275 height 37
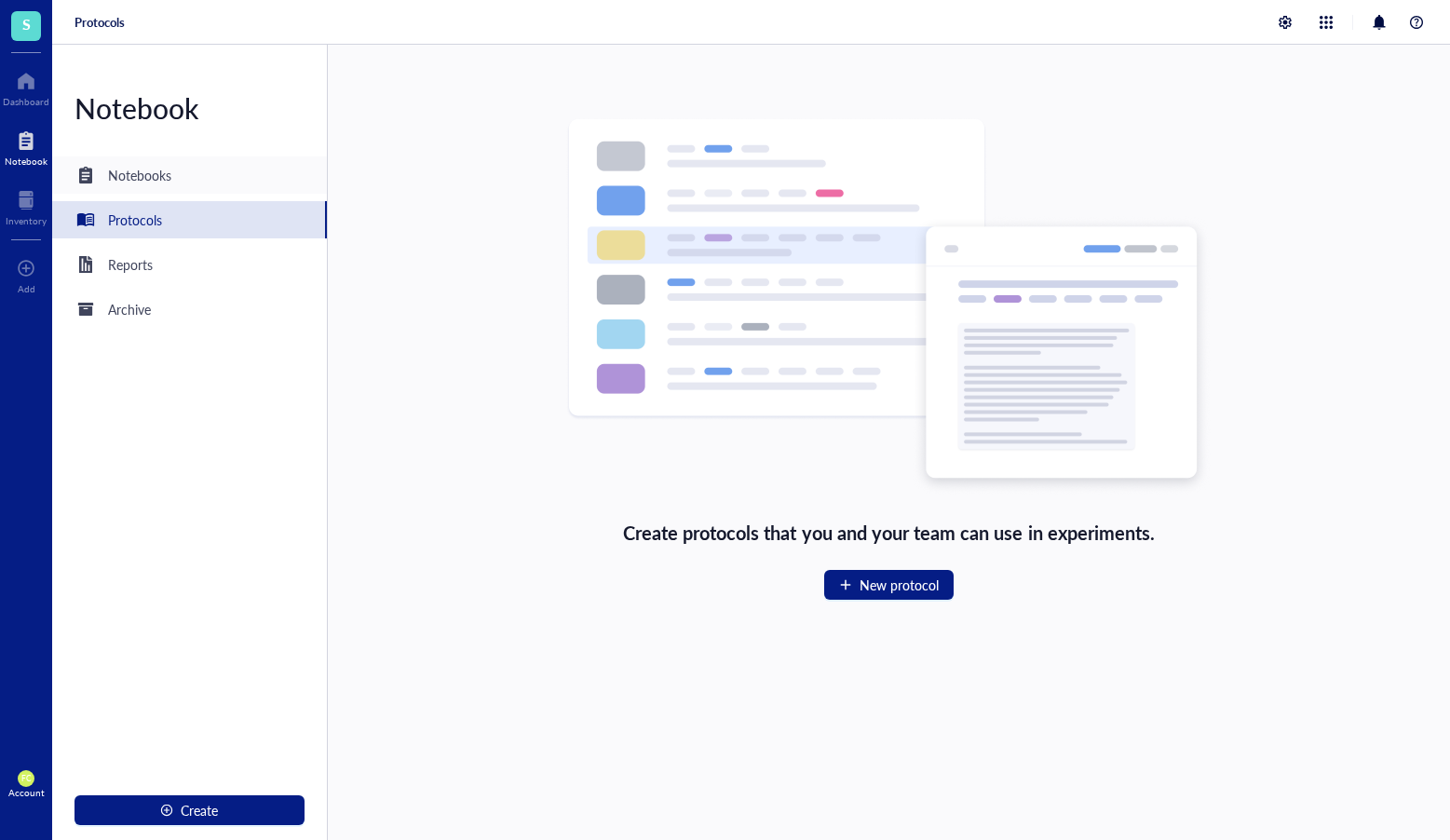
click at [173, 189] on div "Notebooks" at bounding box center [189, 175] width 275 height 37
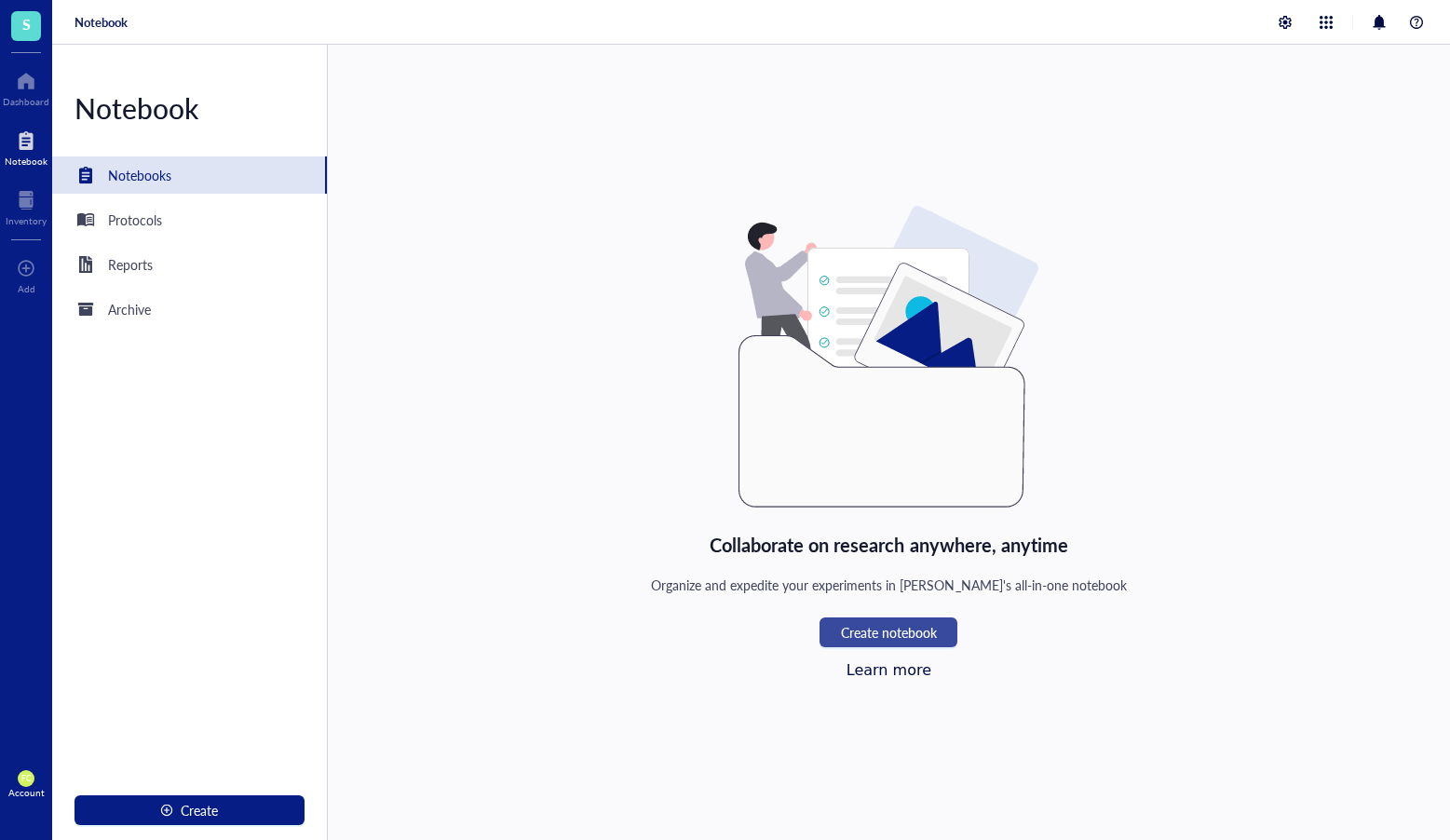
click at [856, 630] on span "Create notebook" at bounding box center [889, 632] width 96 height 15
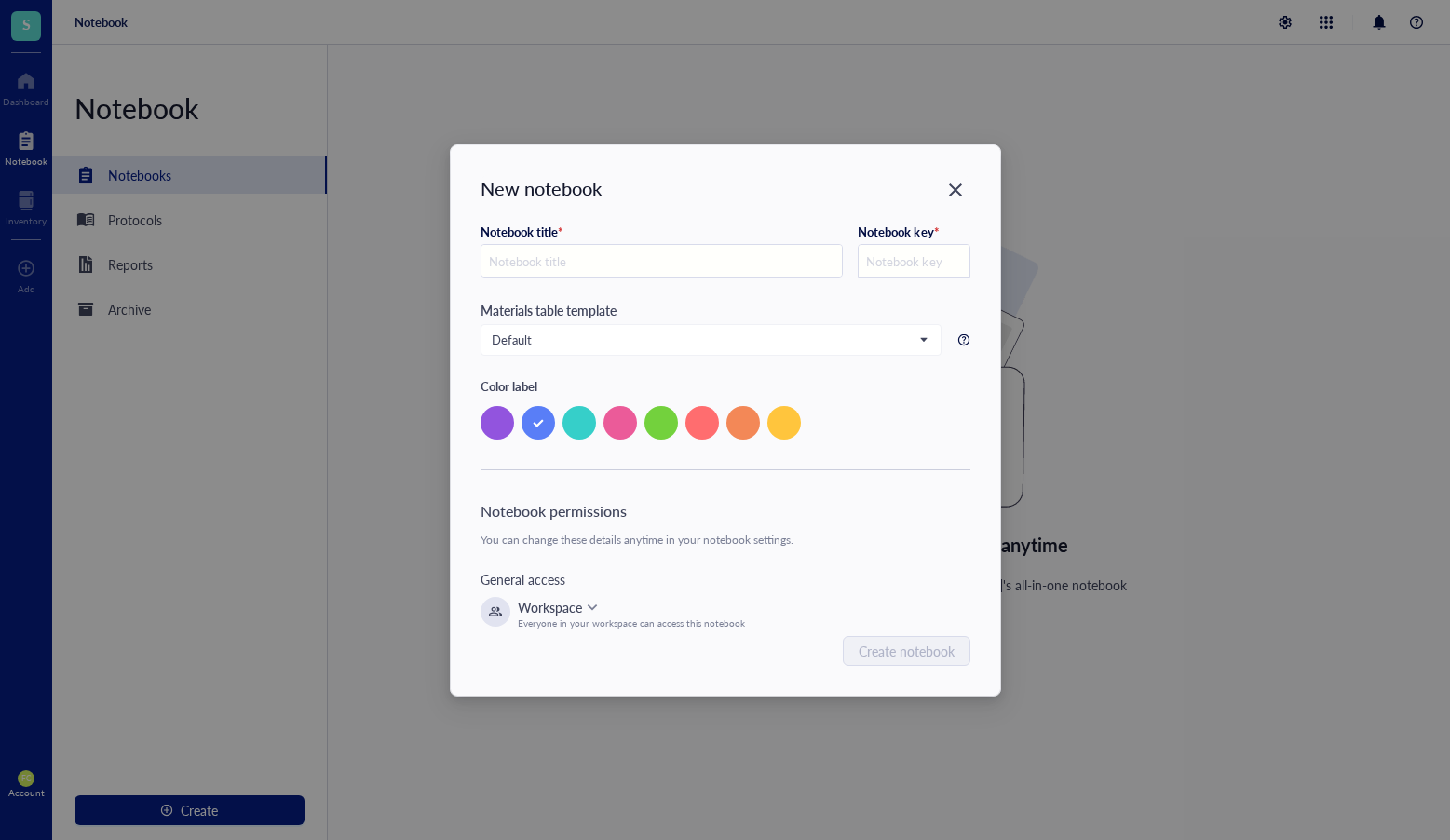
click at [913, 252] on input "text" at bounding box center [914, 261] width 110 height 33
click at [962, 340] on icon at bounding box center [964, 339] width 13 height 13
click at [948, 191] on icon "Close" at bounding box center [955, 190] width 18 height 18
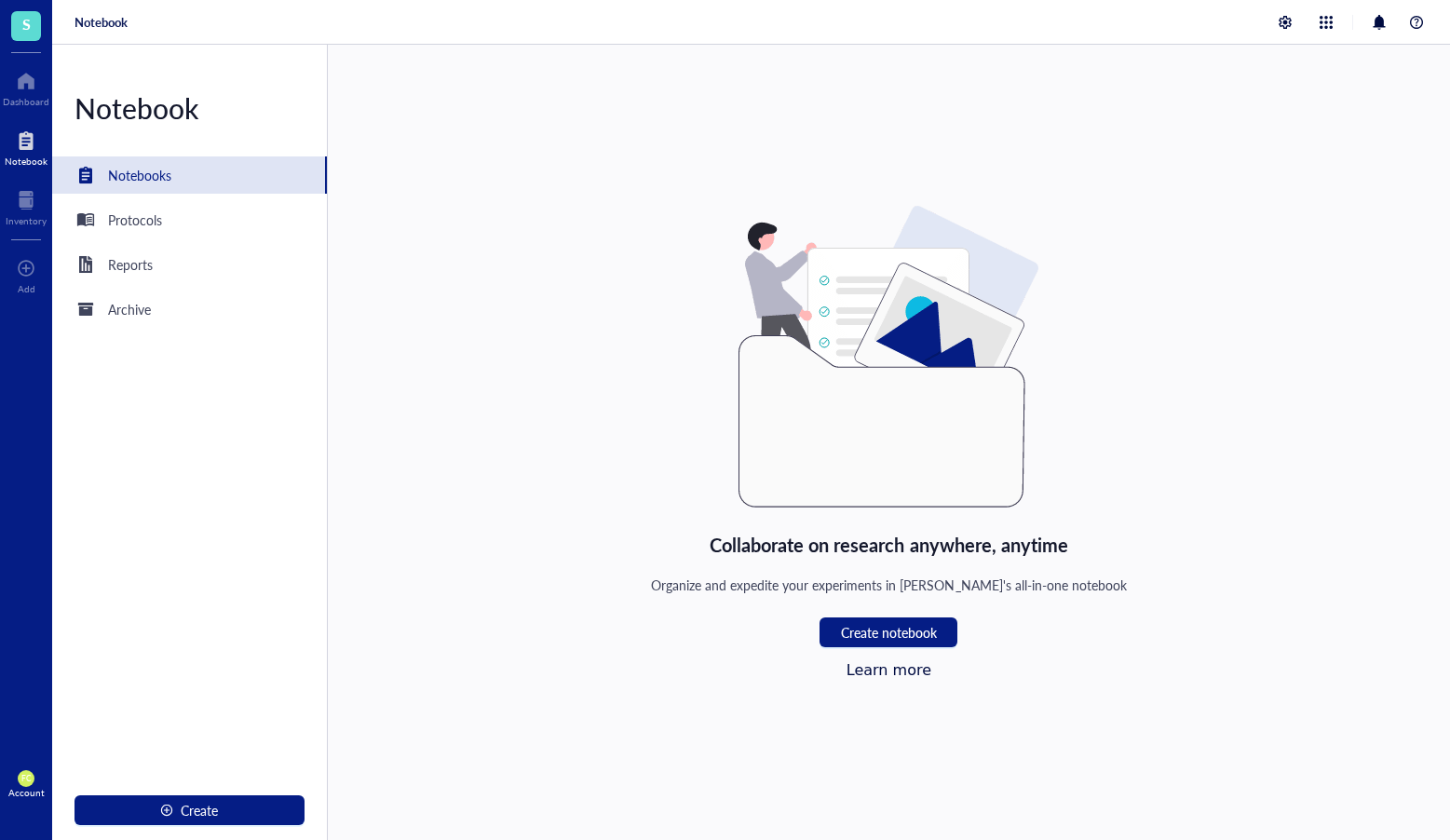
click at [923, 680] on div "Collaborate on research anywhere, anytime Organize and expedite your experiment…" at bounding box center [888, 442] width 1122 height 795
click at [919, 674] on link "Learn more" at bounding box center [889, 670] width 85 height 18
